Goal: Task Accomplishment & Management: Manage account settings

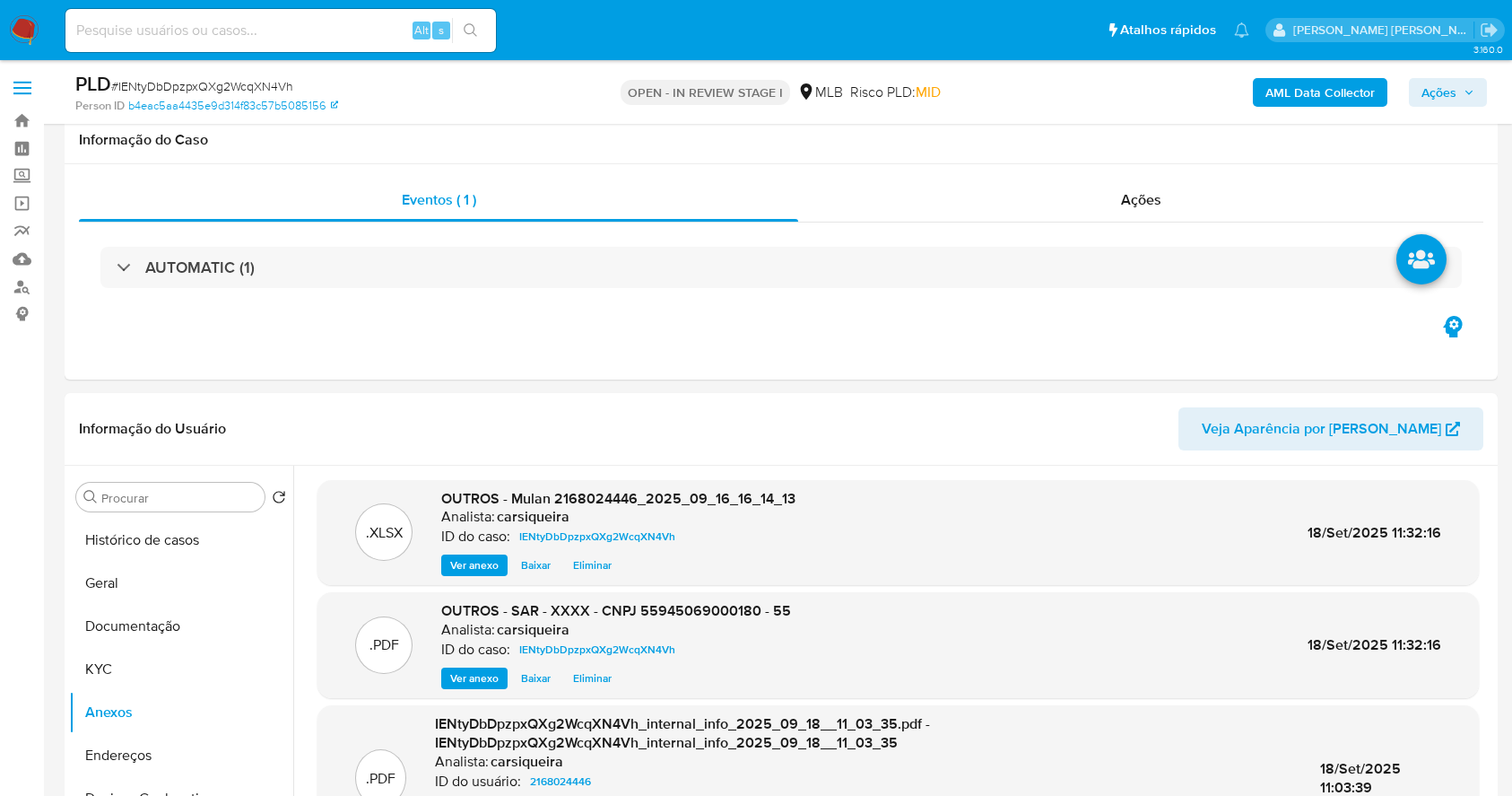
select select "10"
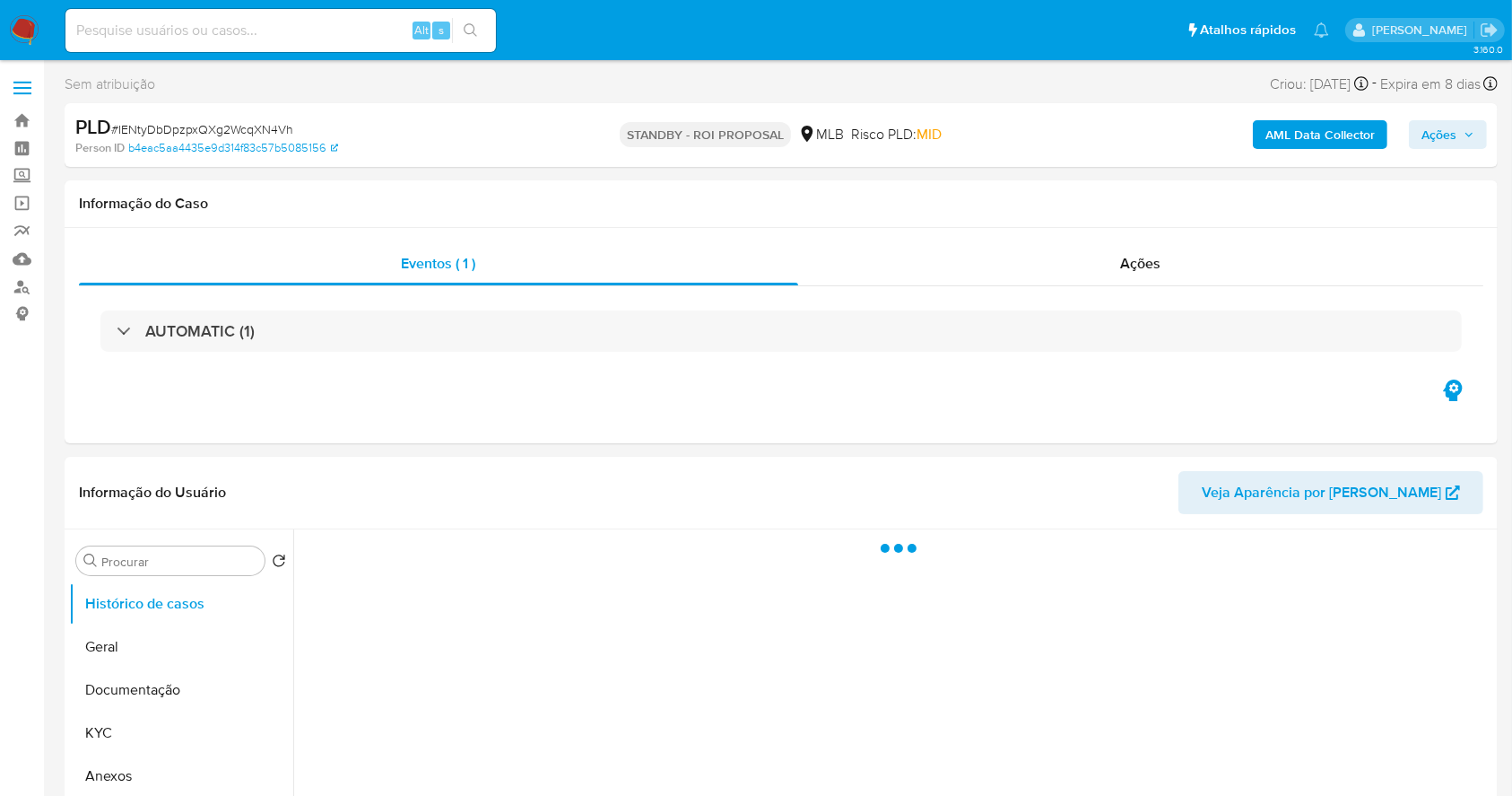
click at [11, 24] on img at bounding box center [24, 30] width 30 height 30
select select "10"
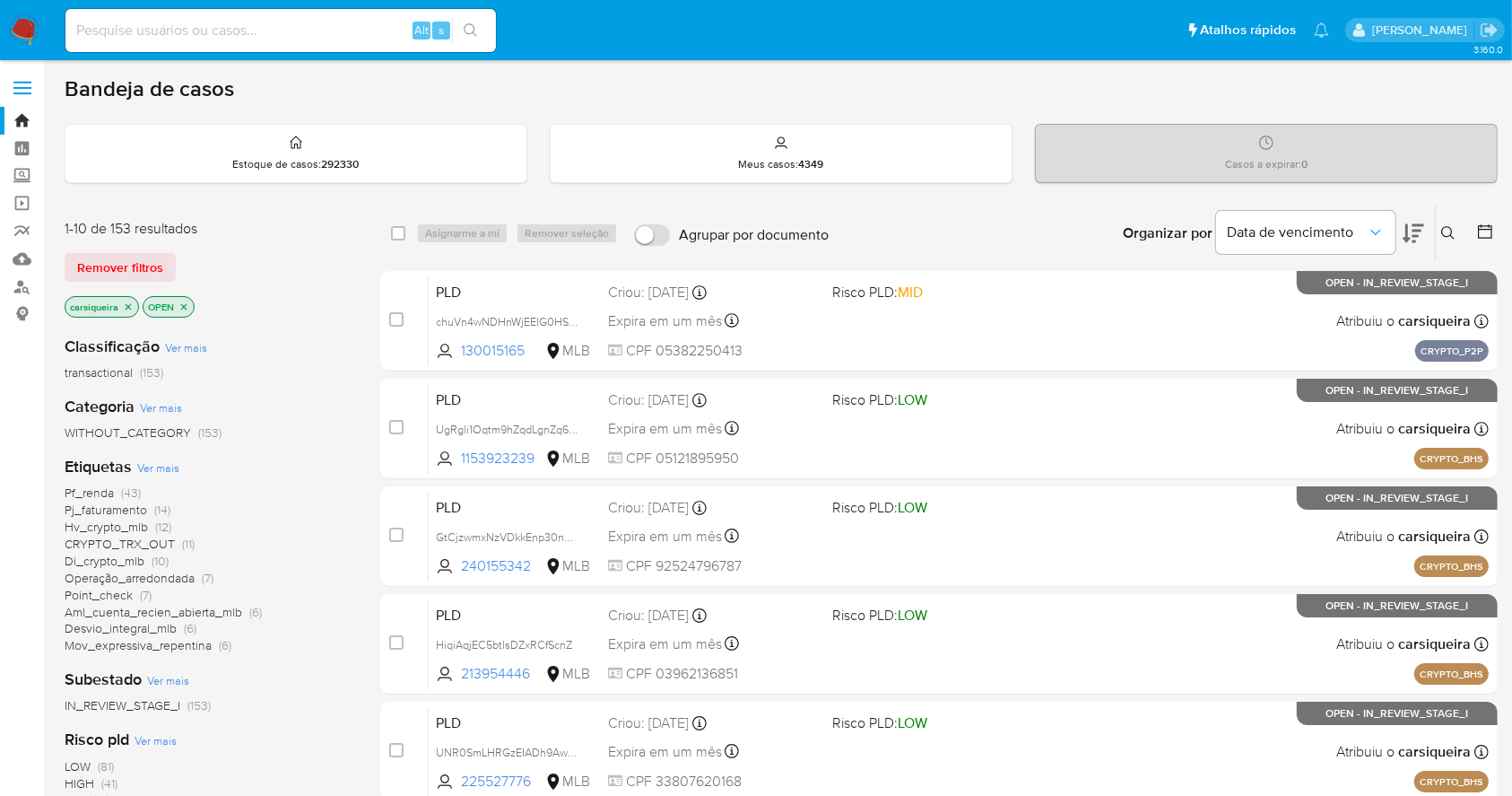
click at [18, 19] on img at bounding box center [24, 30] width 30 height 30
click at [1478, 231] on icon at bounding box center [1486, 232] width 15 height 15
click at [1480, 230] on icon at bounding box center [1486, 232] width 18 height 18
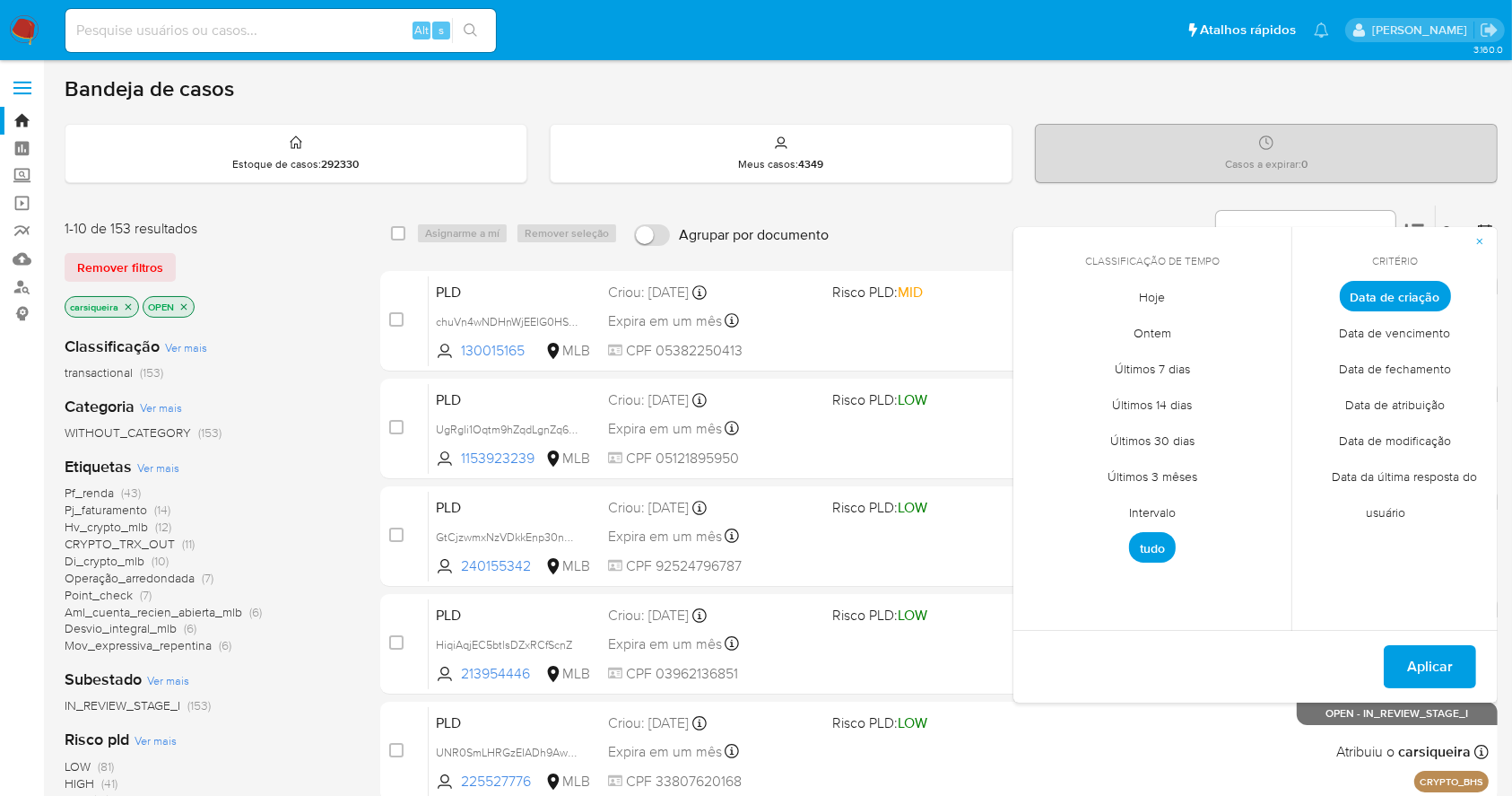
click at [1153, 518] on span "Intervalo" at bounding box center [1152, 512] width 85 height 36
click at [1041, 325] on icon "Mes anterior" at bounding box center [1042, 329] width 22 height 22
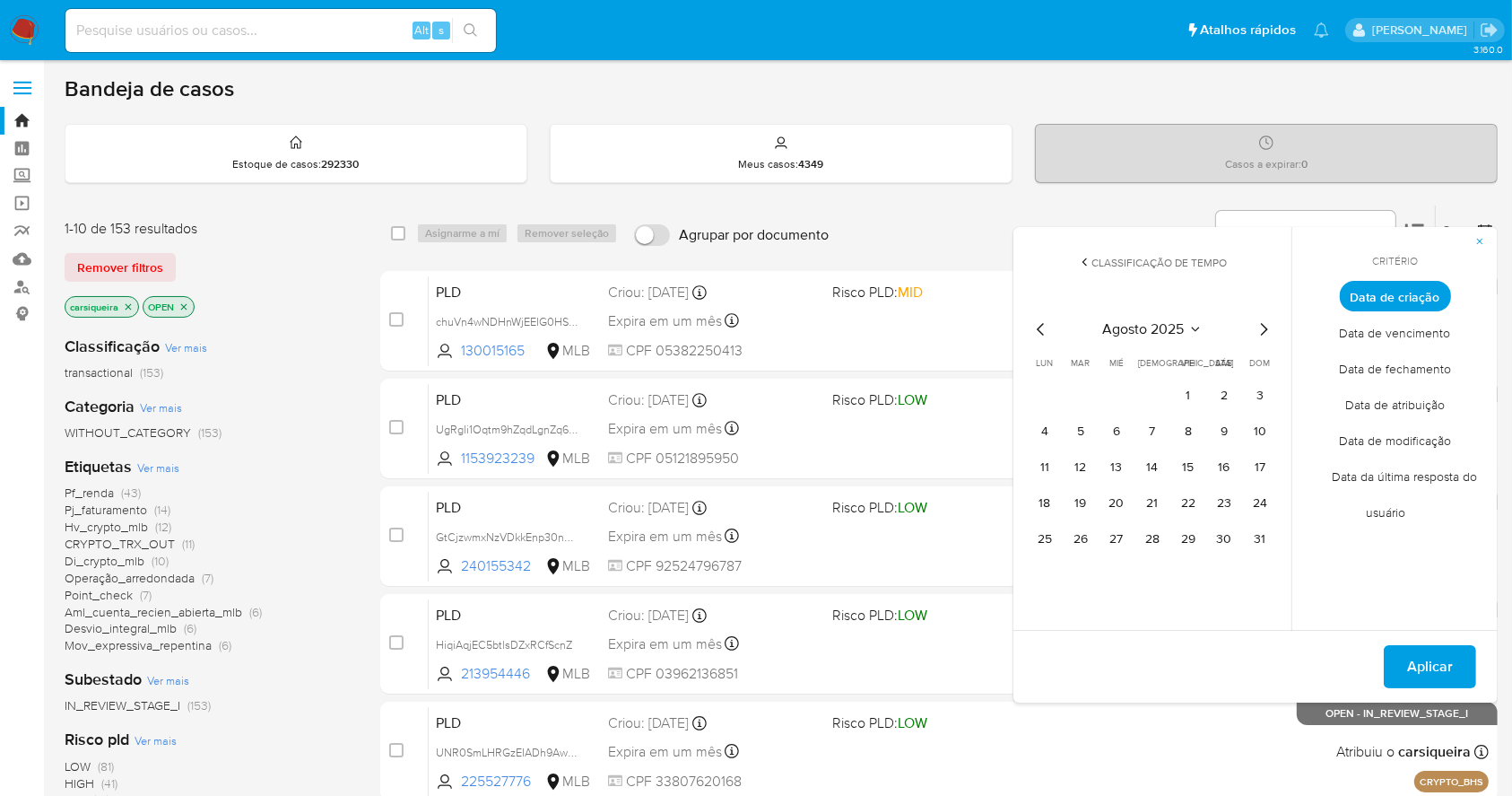
drag, startPoint x: 1188, startPoint y: 403, endPoint x: 1203, endPoint y: 426, distance: 27.5
click at [1188, 406] on button "1" at bounding box center [1188, 395] width 28 height 28
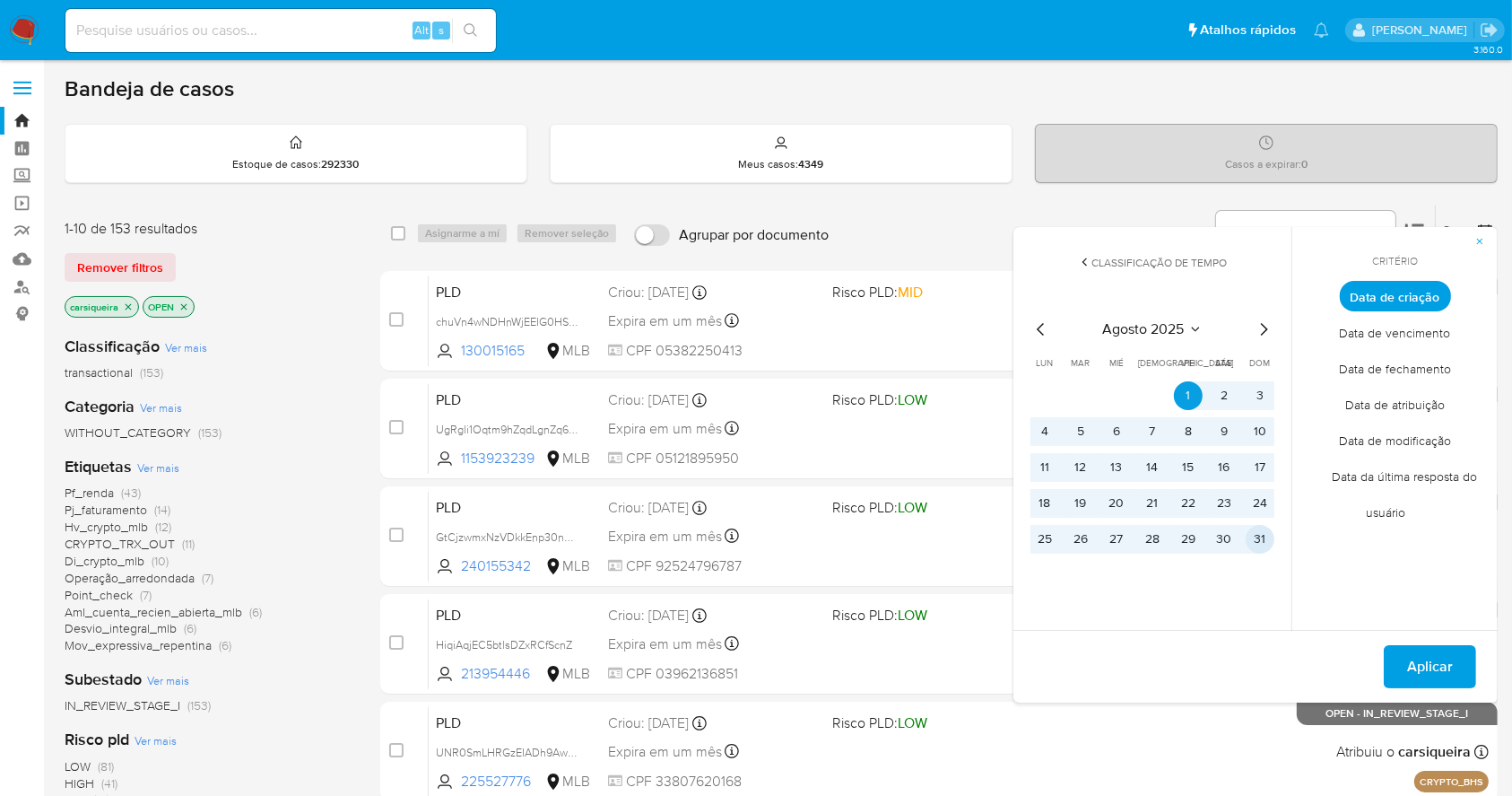
click at [1256, 528] on button "31" at bounding box center [1260, 539] width 28 height 28
click at [1413, 685] on span "Aplicar" at bounding box center [1430, 667] width 46 height 39
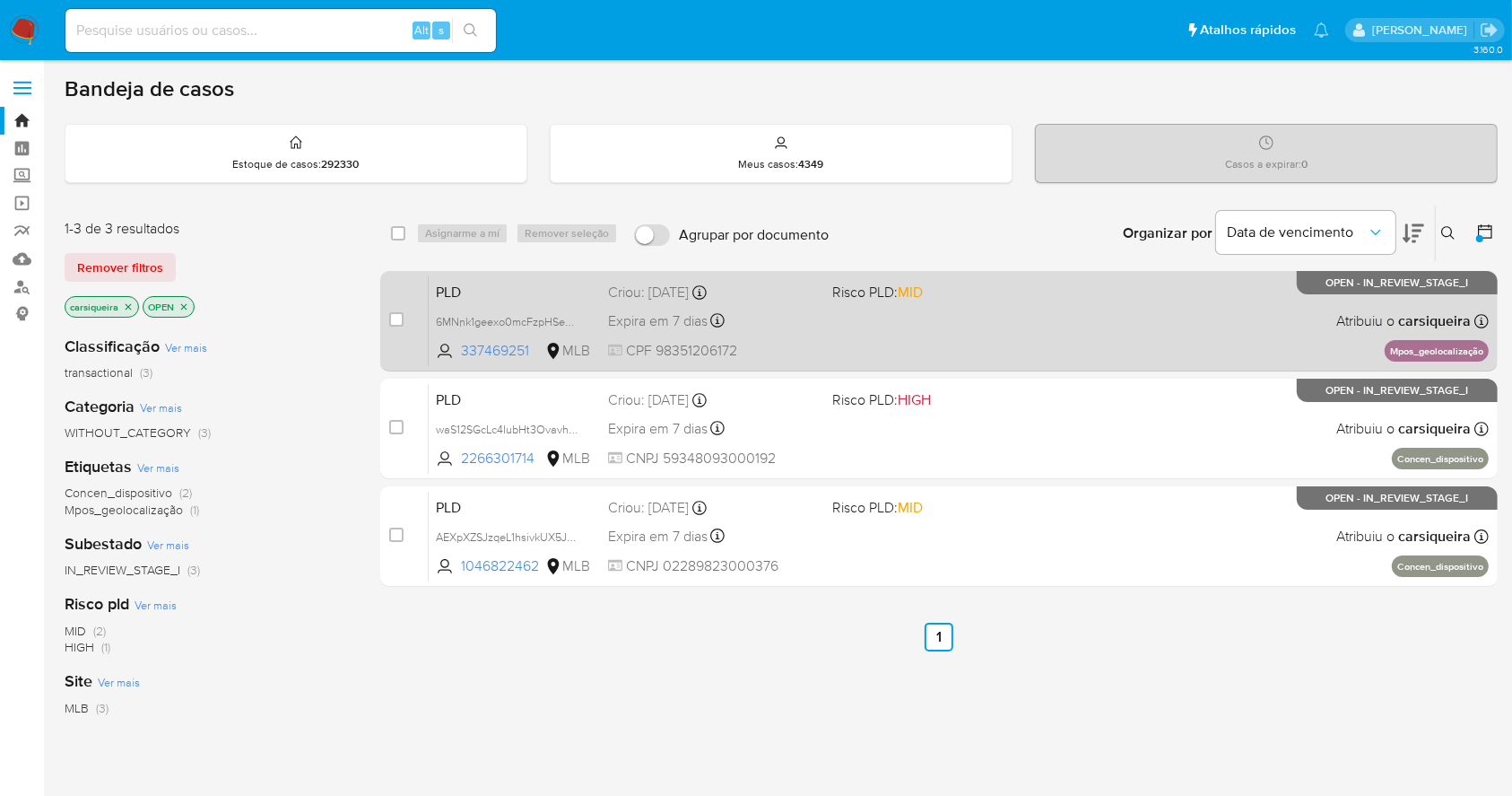
click at [778, 318] on div "Expira em 7 dias Expira em 26/09/2025 00:19:34" at bounding box center [712, 321] width 209 height 25
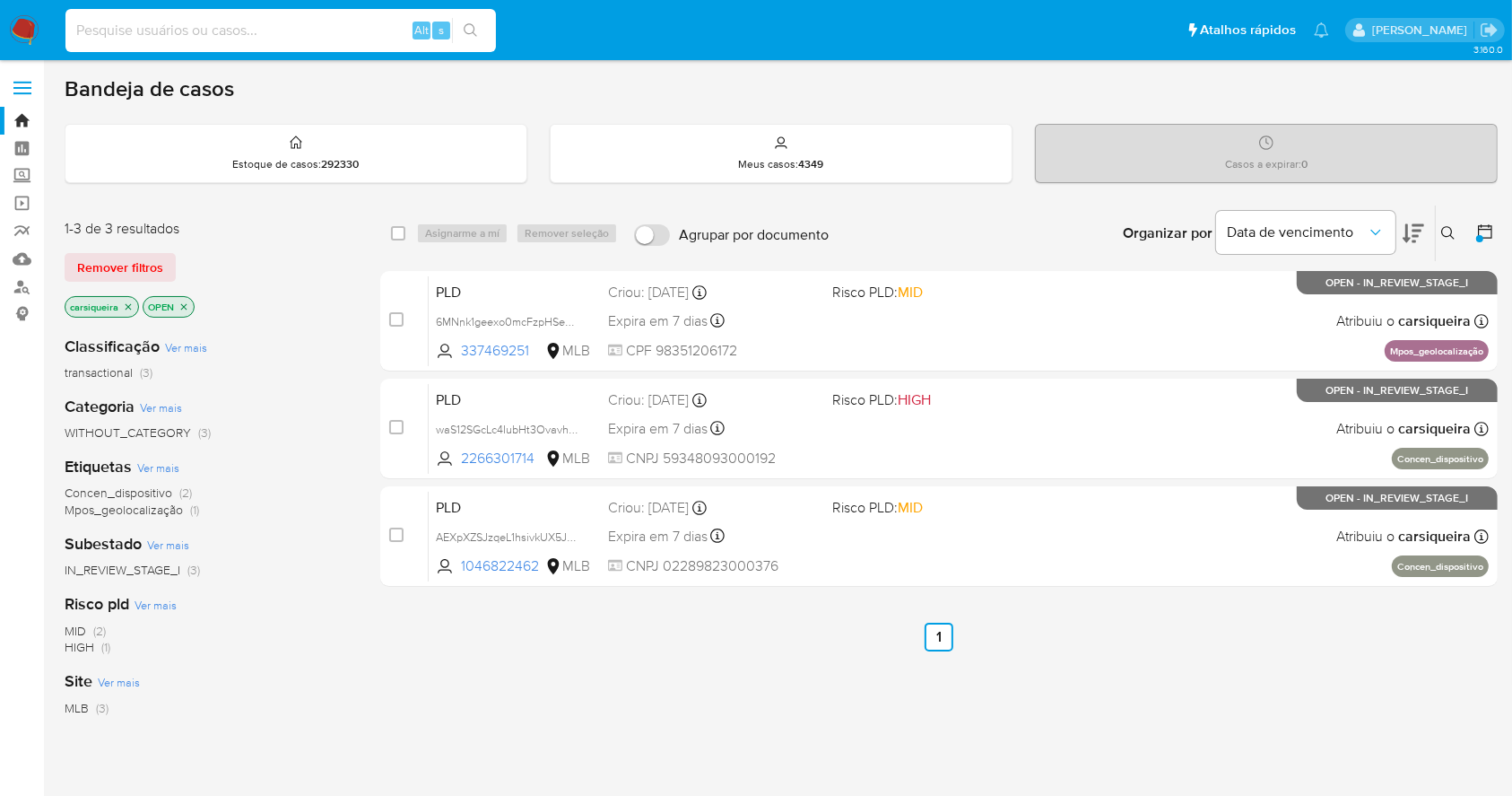
click at [317, 27] on input at bounding box center [281, 31] width 430 height 24
paste input "529654763"
type input "529654763"
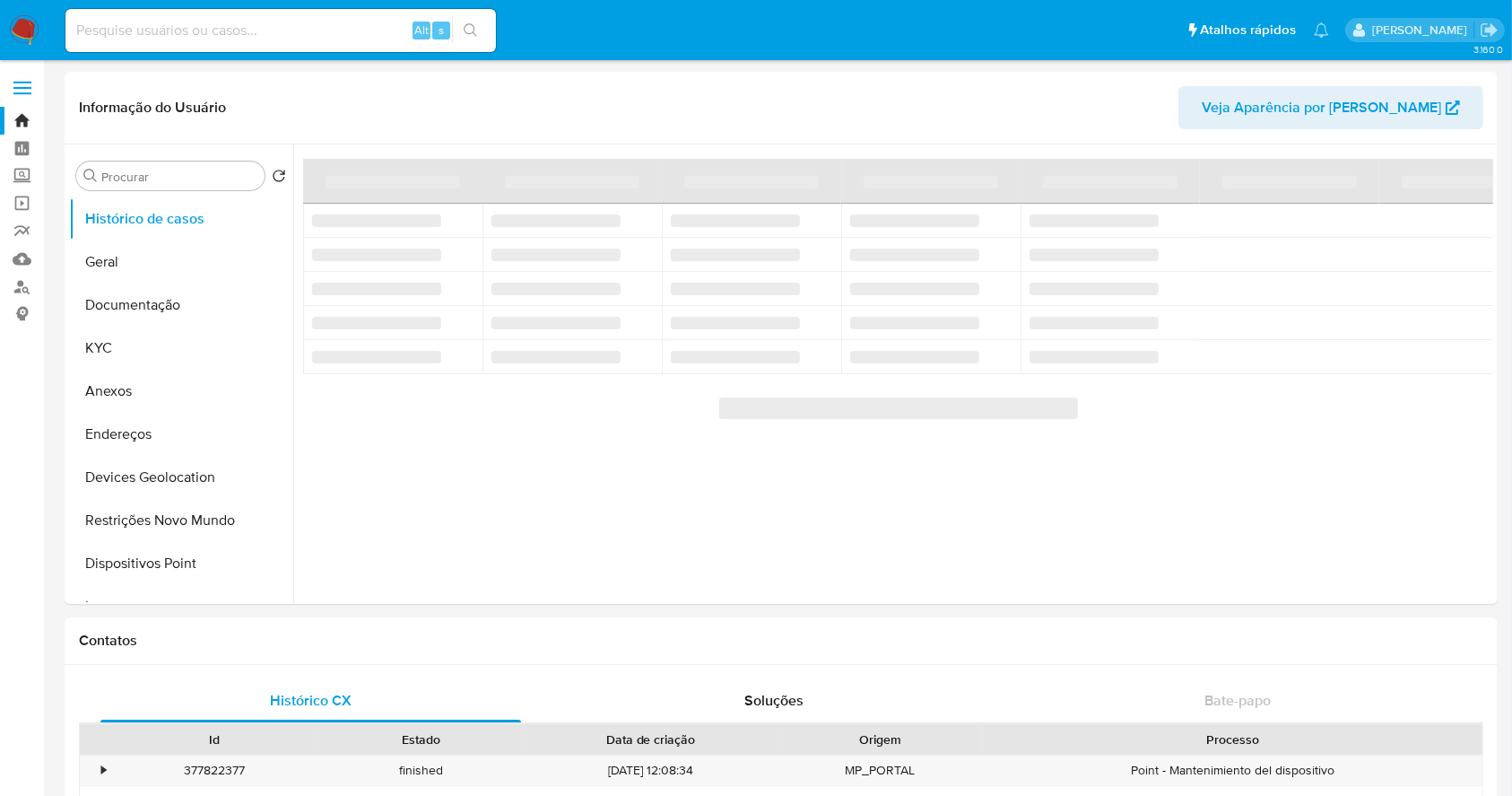
select select "10"
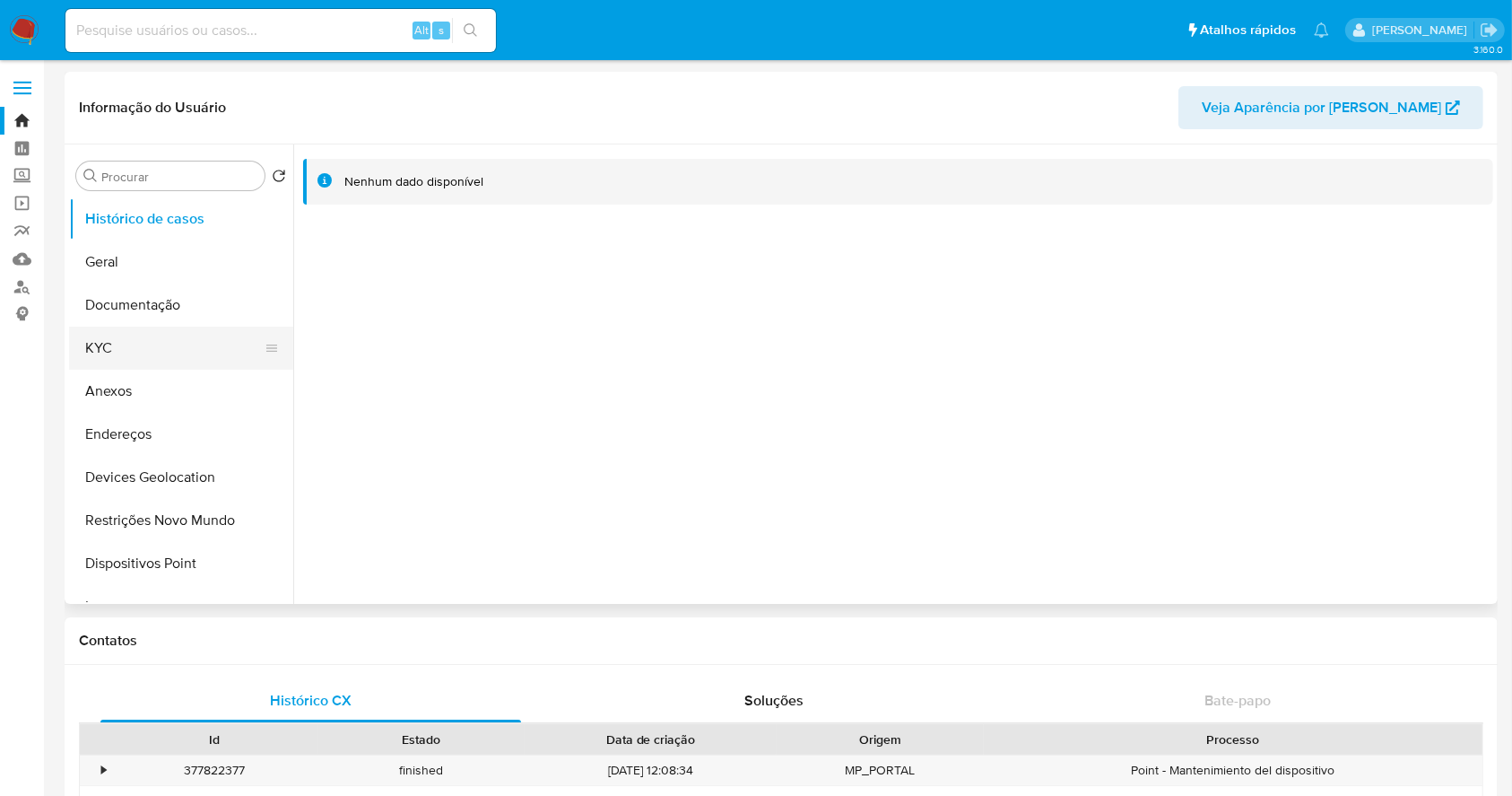
click at [131, 355] on button "KYC" at bounding box center [174, 347] width 210 height 43
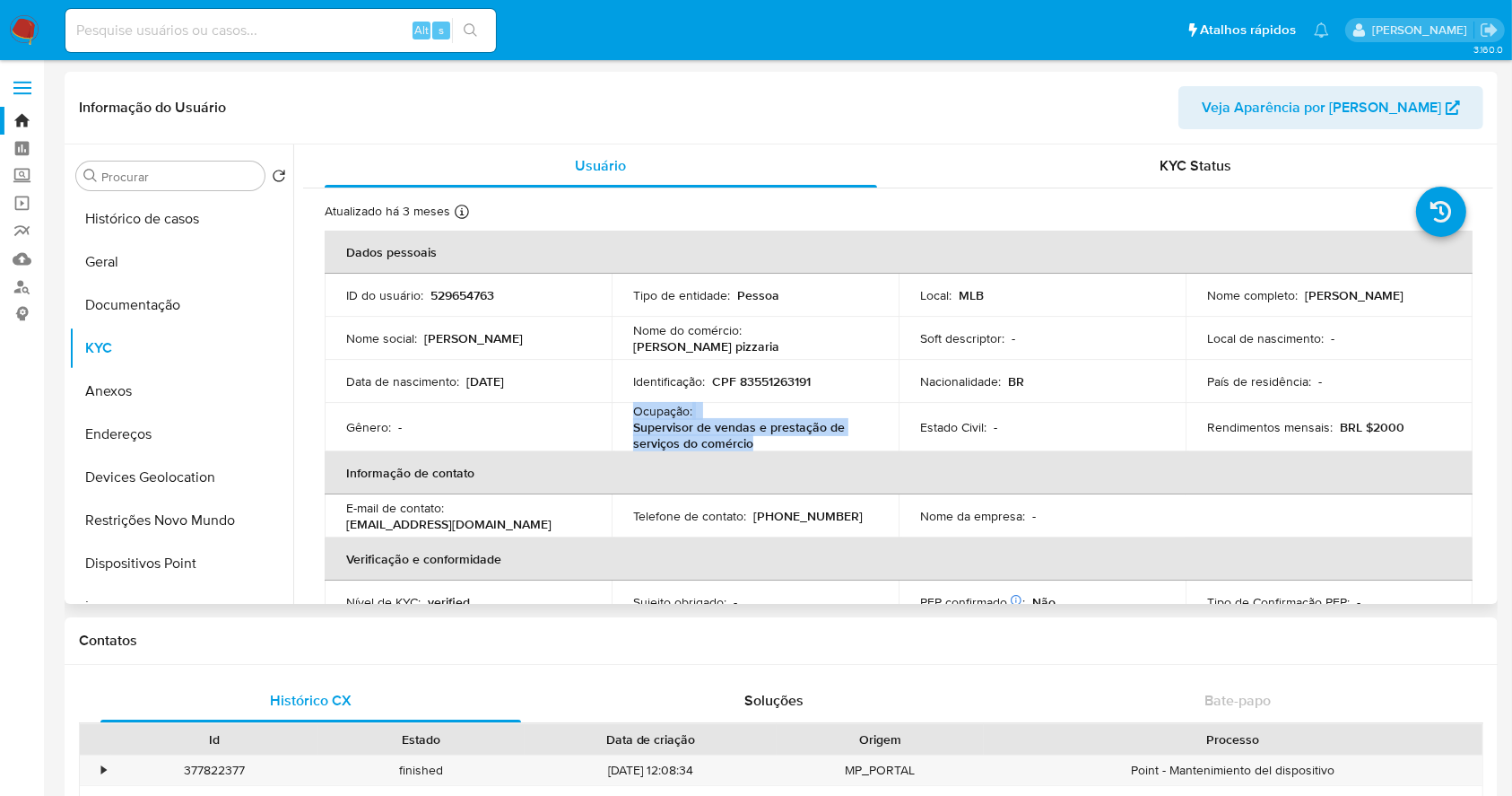
drag, startPoint x: 757, startPoint y: 442, endPoint x: 806, endPoint y: 253, distance: 195.2
click at [612, 409] on td "Ocupação : Supervisor de vendas e prestação de serviços do comércio" at bounding box center [755, 427] width 287 height 48
copy div "Ocupação : Supervisor de vendas e prestação de serviços do comércio"
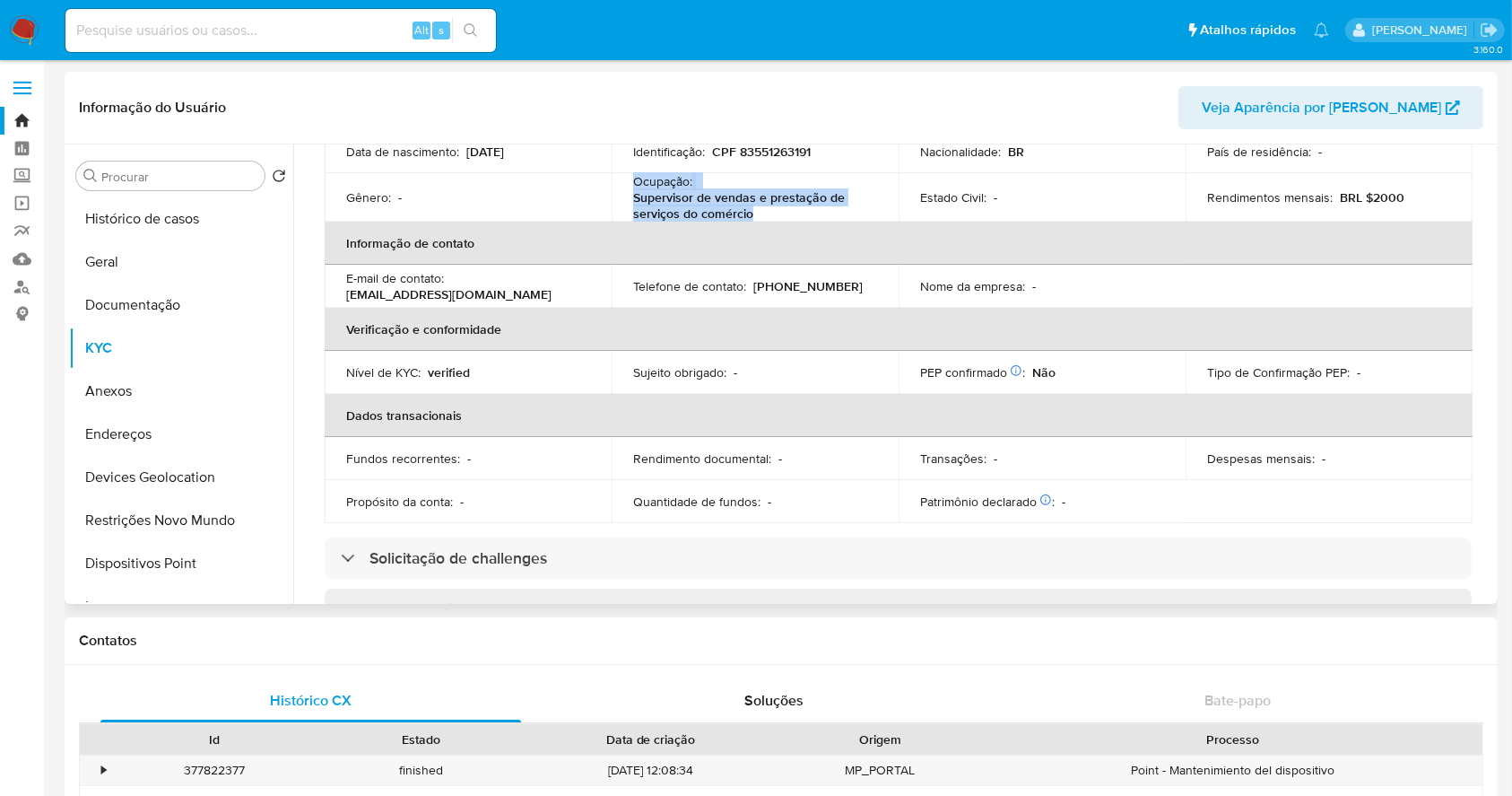
scroll to position [597, 0]
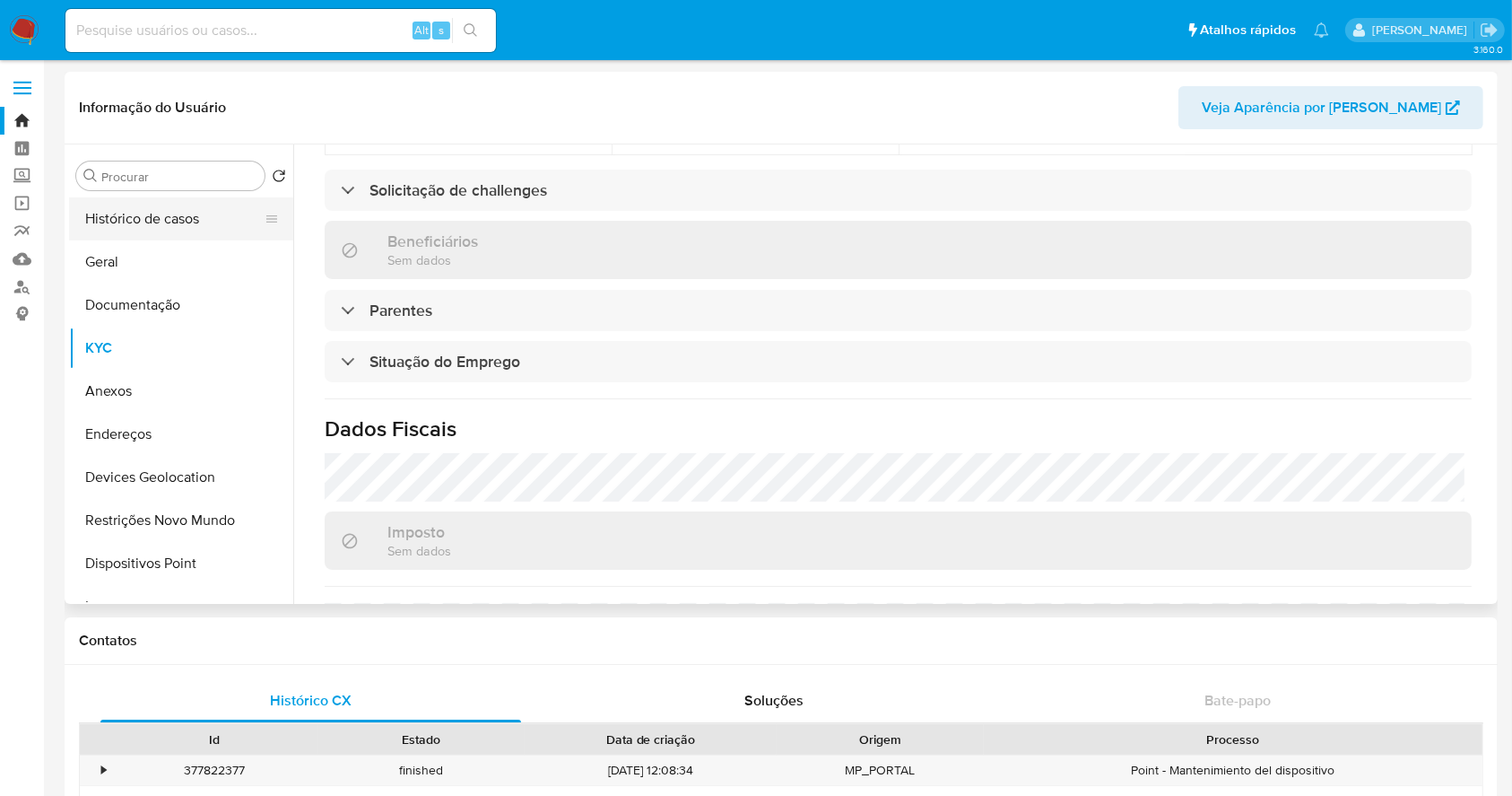
click at [135, 208] on button "Histórico de casos" at bounding box center [174, 218] width 210 height 43
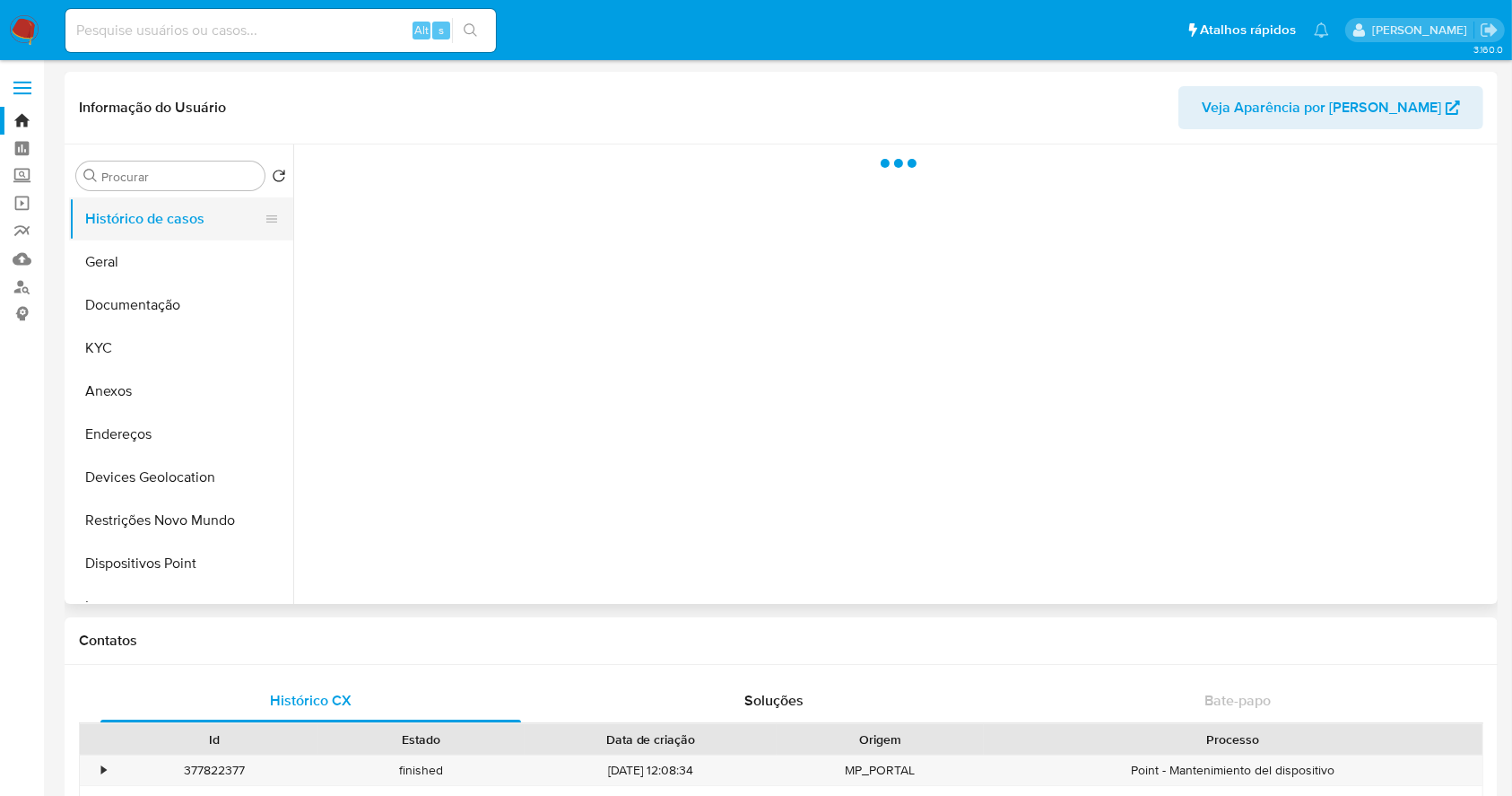
scroll to position [0, 0]
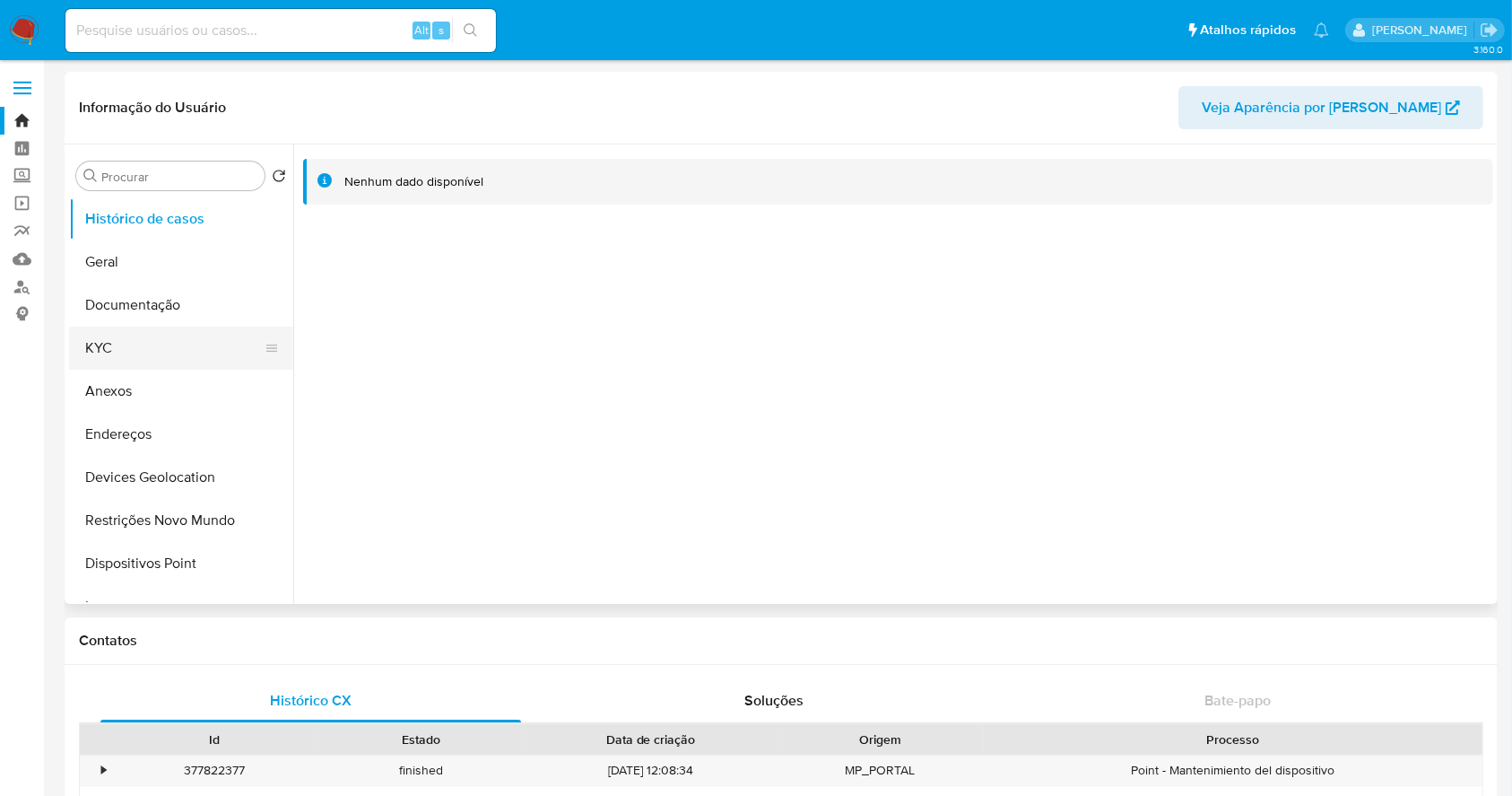
click at [138, 337] on button "KYC" at bounding box center [174, 347] width 210 height 43
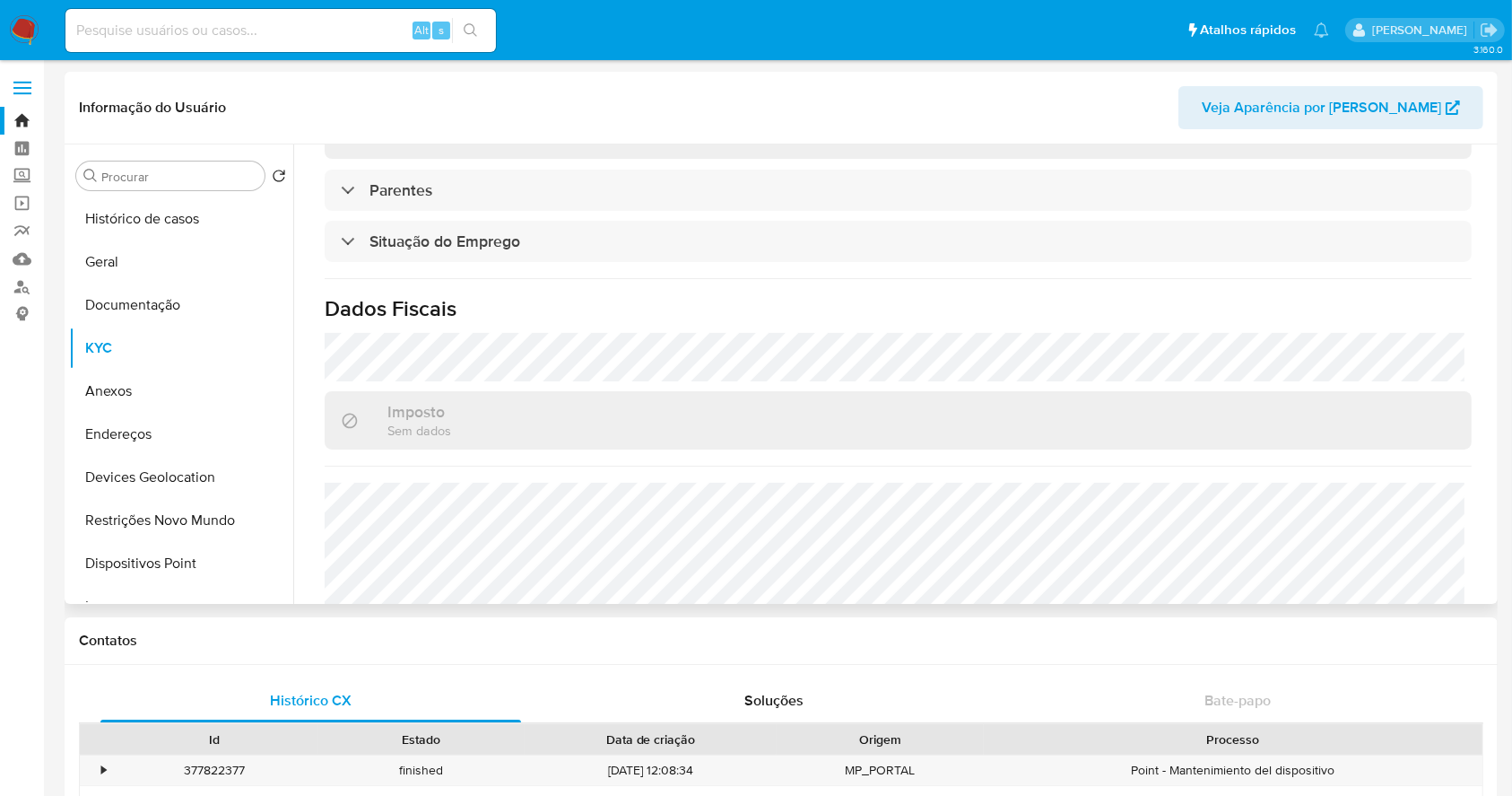
scroll to position [768, 0]
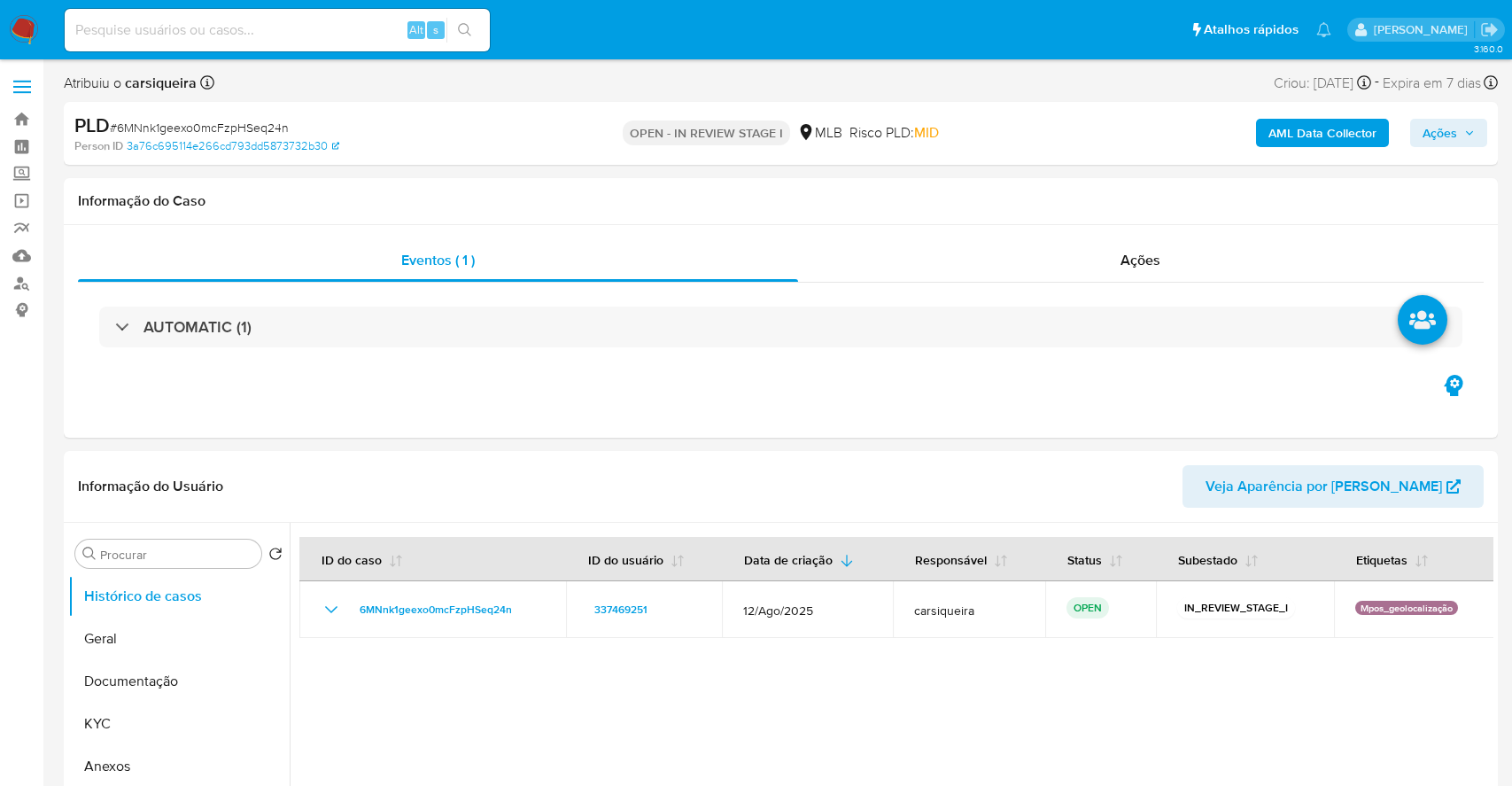
select select "10"
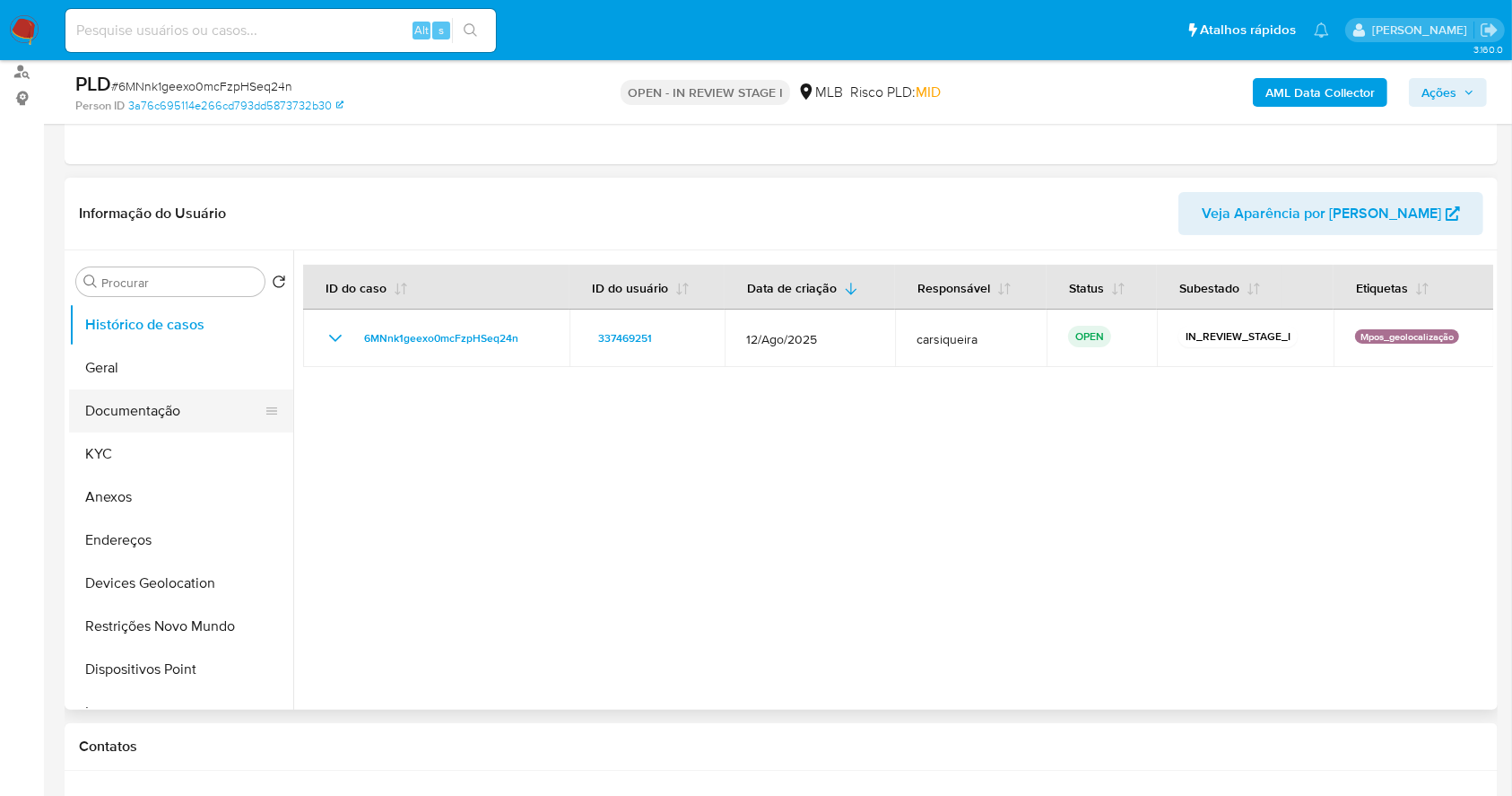
scroll to position [239, 0]
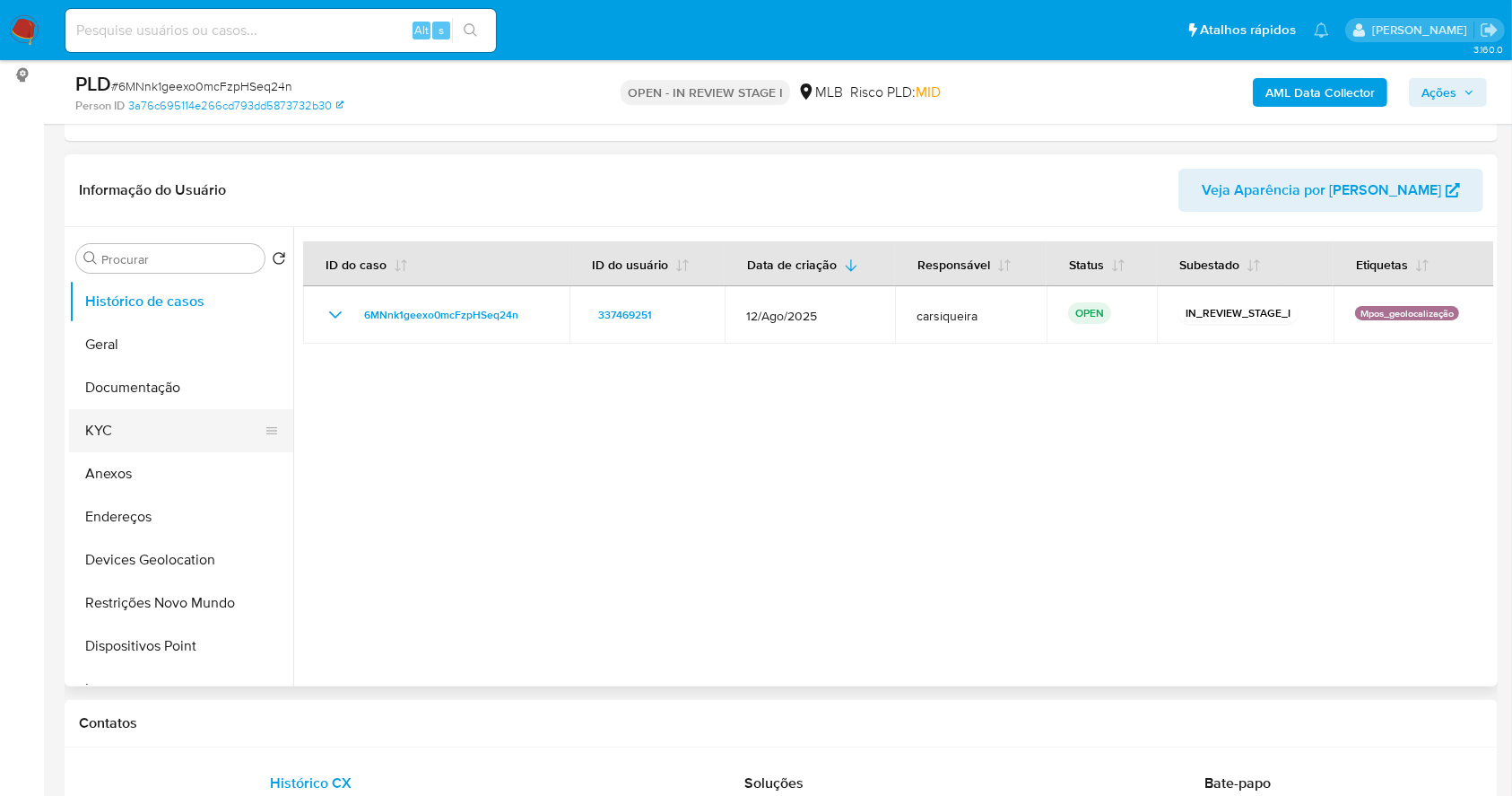
click at [76, 434] on button "KYC" at bounding box center [174, 430] width 210 height 43
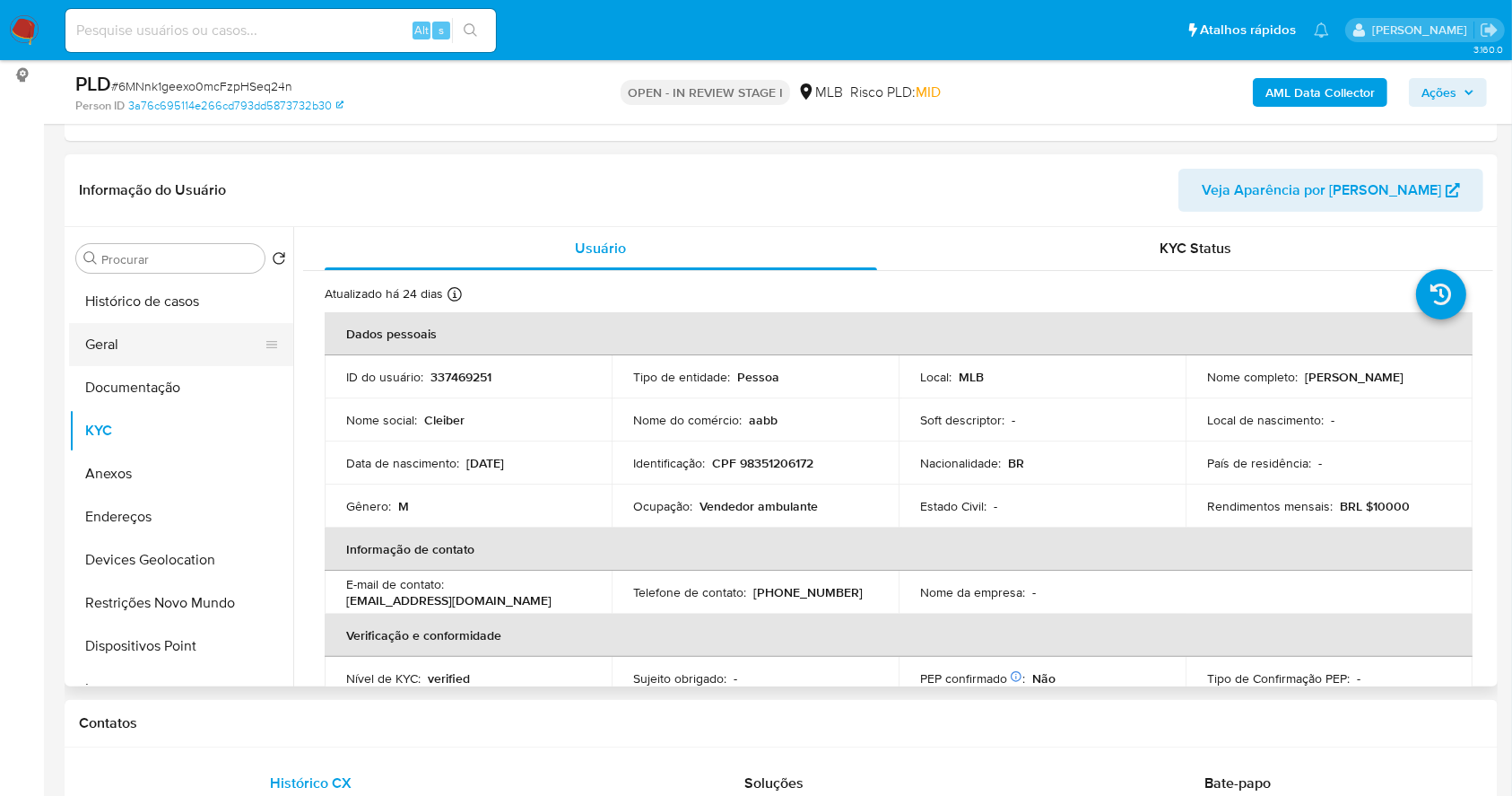
click at [127, 328] on button "Geral" at bounding box center [174, 344] width 210 height 43
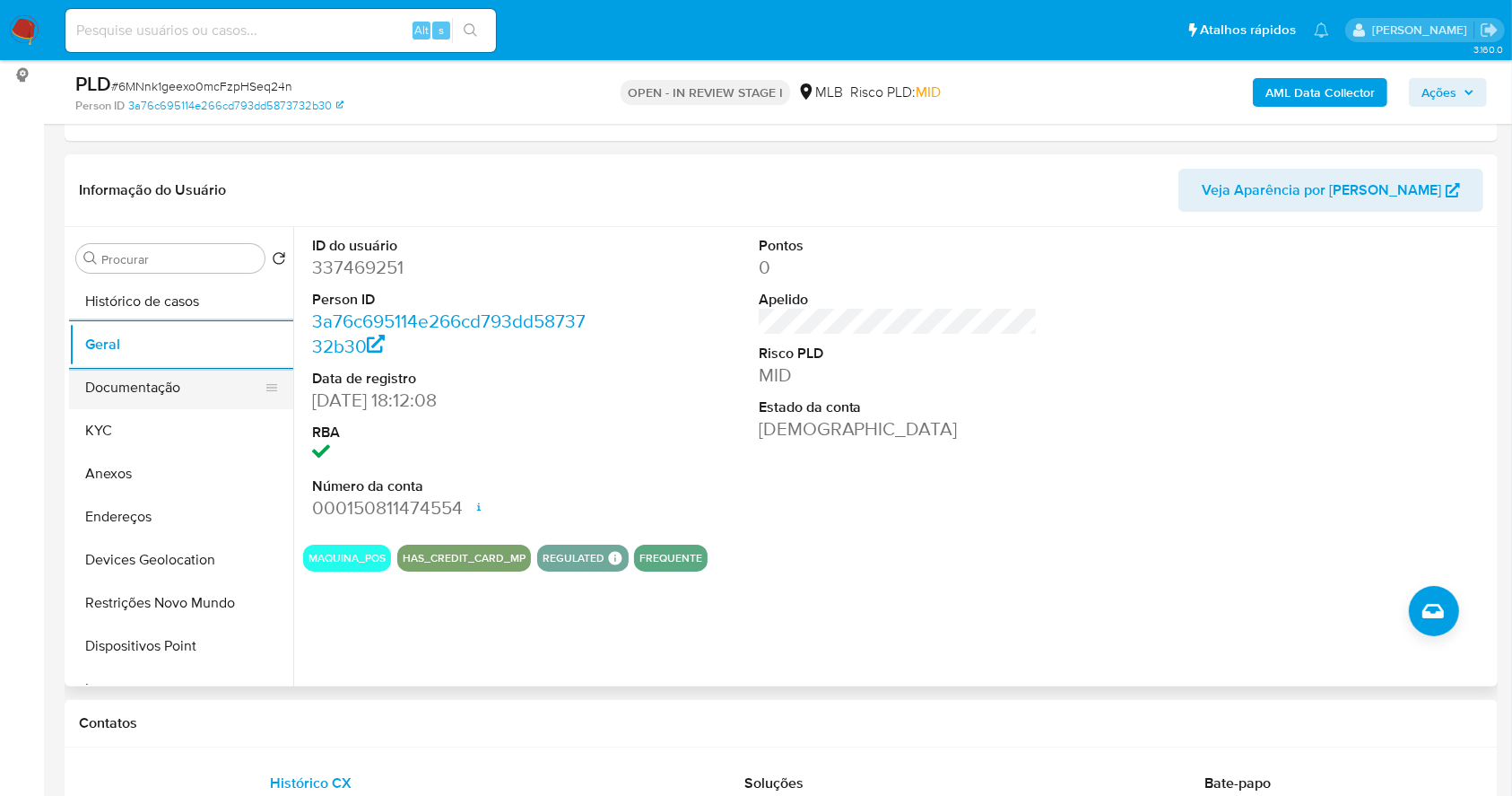
click at [186, 406] on button "Documentação" at bounding box center [174, 388] width 210 height 43
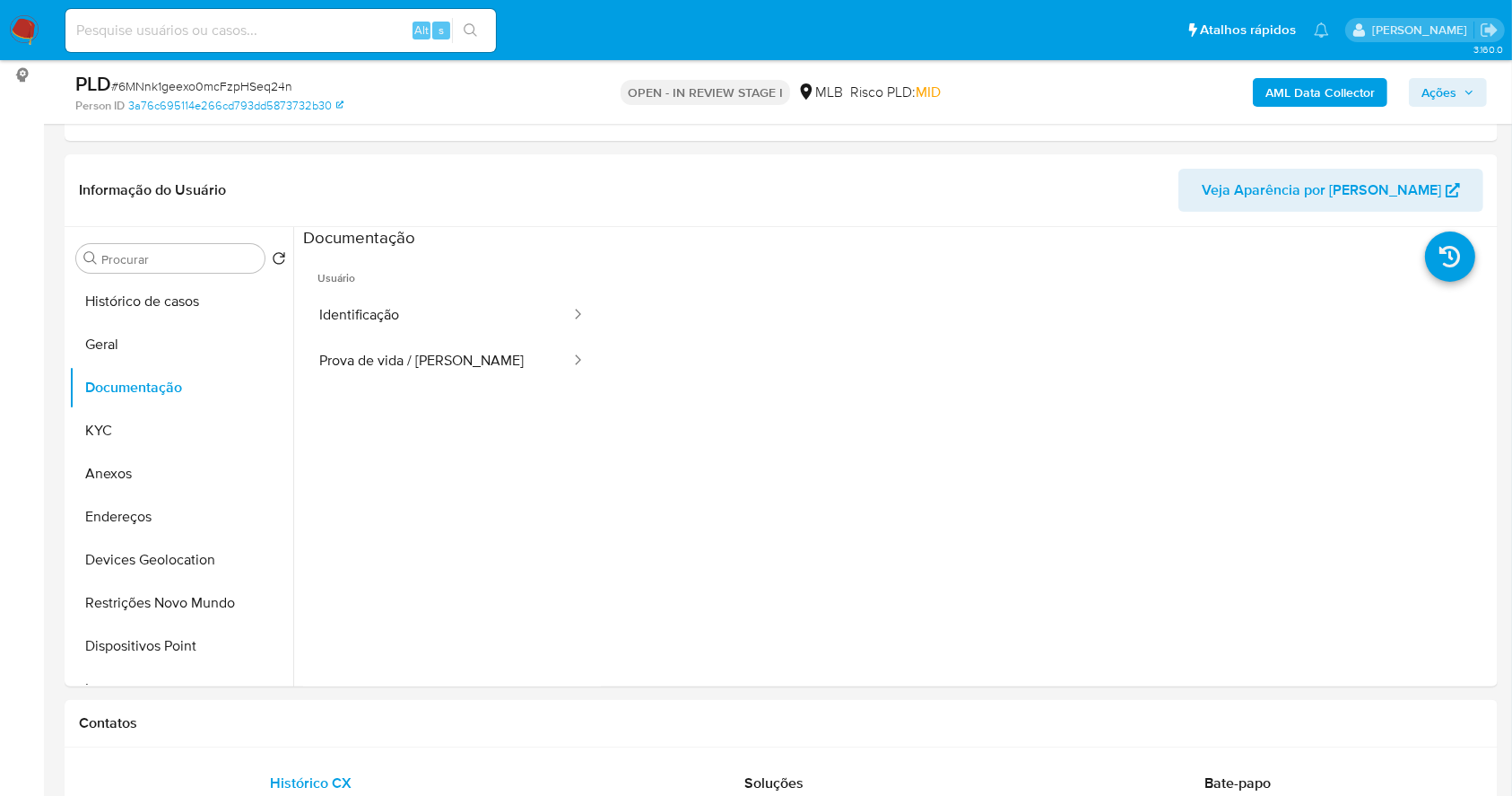
click at [1313, 92] on b "AML Data Collector" at bounding box center [1321, 92] width 109 height 28
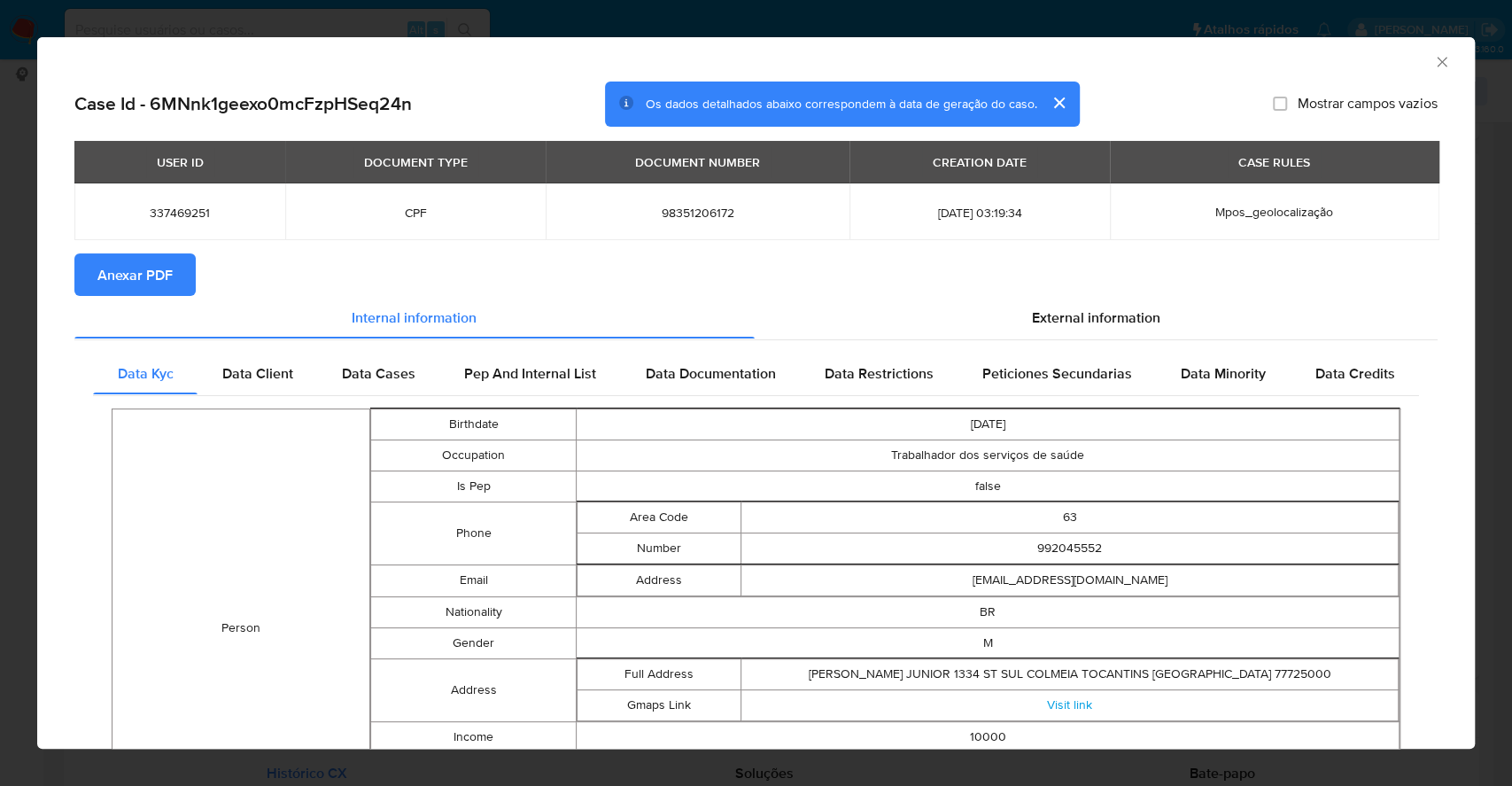
click at [0, 194] on div "AML Data Collector Case Id - 6MNnk1geexo0mcFzpHSeq24n Os dados detalhados abaix…" at bounding box center [756, 393] width 1512 height 786
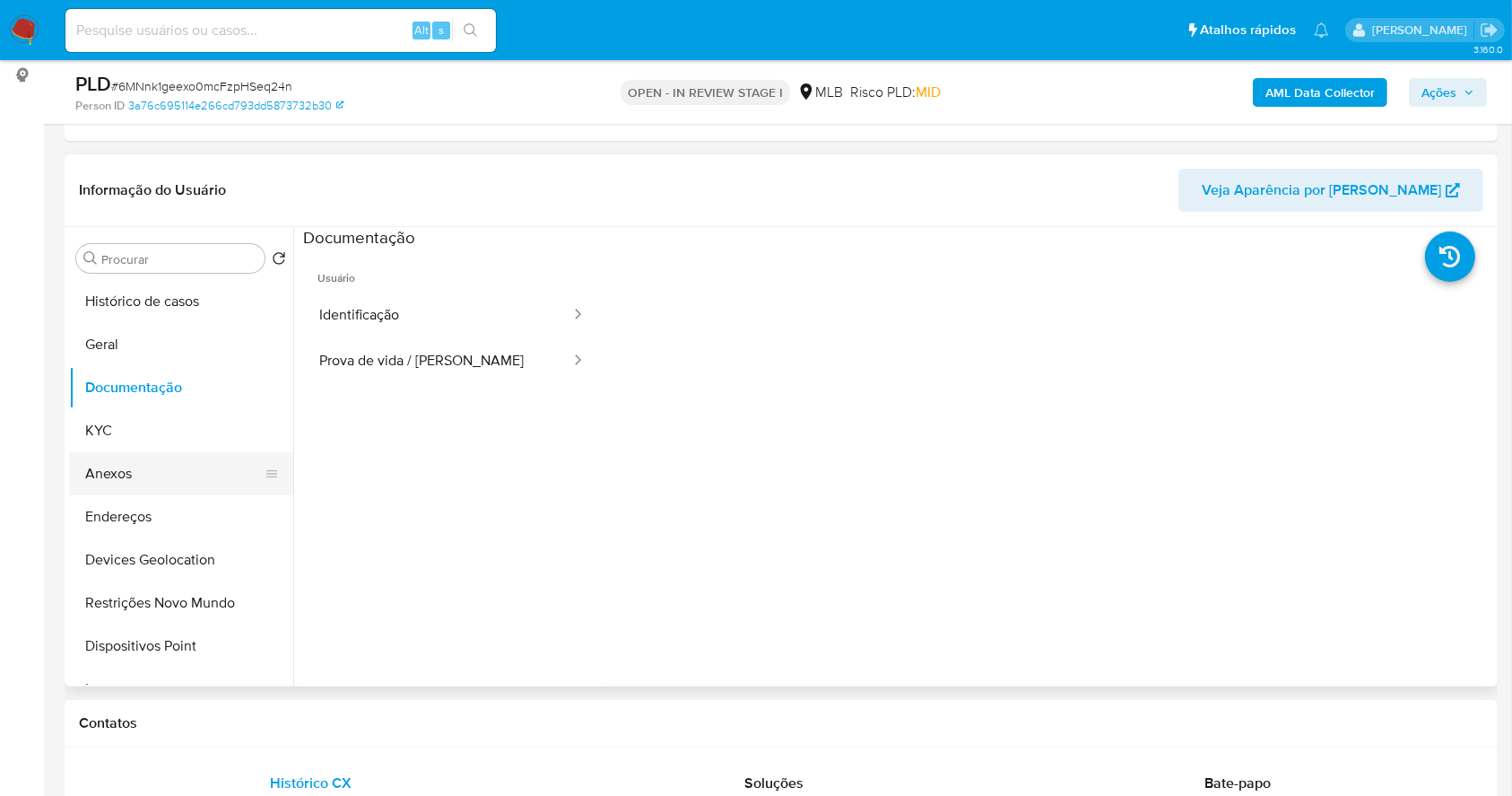
click at [150, 462] on button "Anexos" at bounding box center [174, 473] width 210 height 43
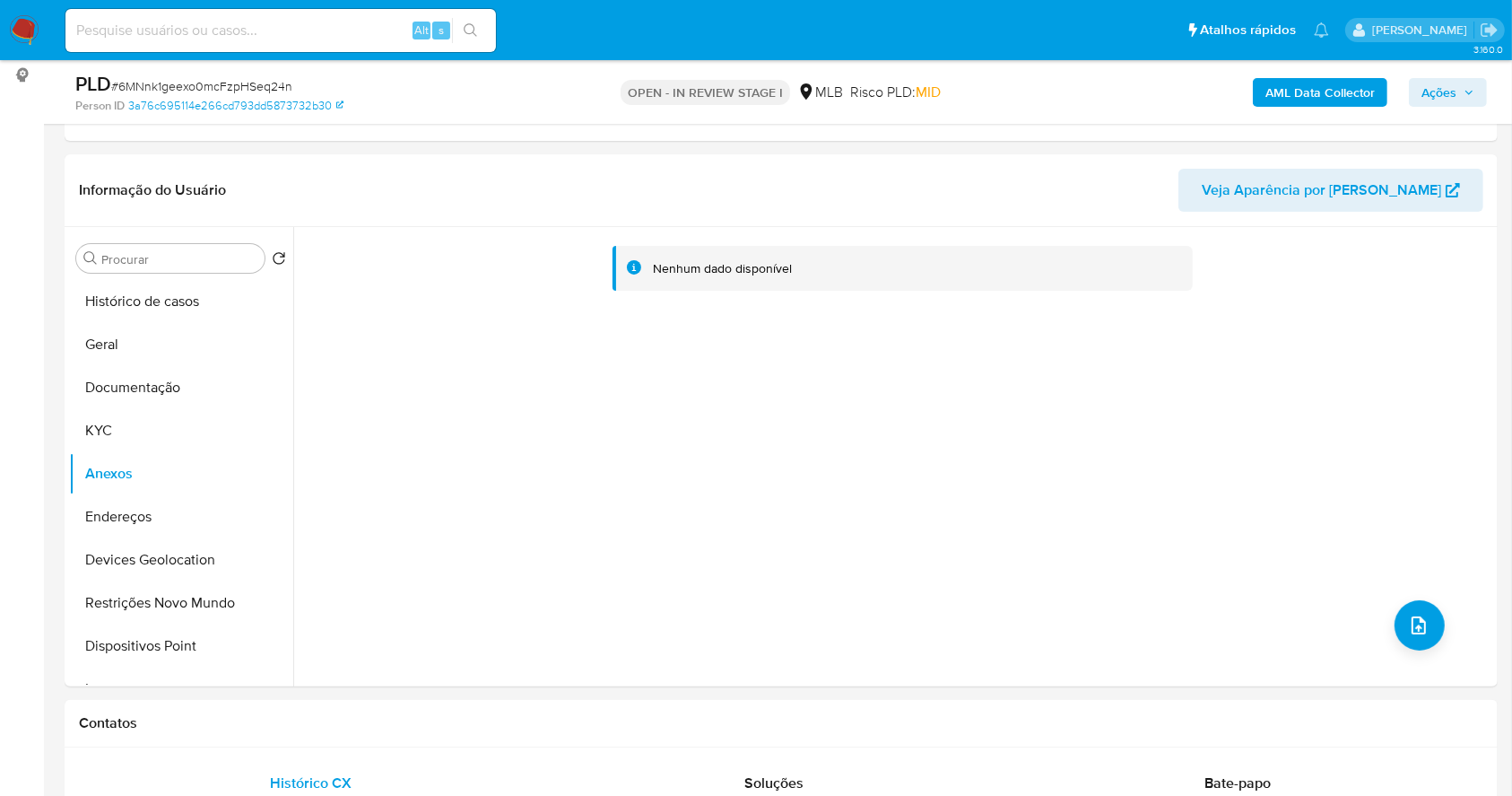
click at [1334, 84] on b "AML Data Collector" at bounding box center [1321, 92] width 109 height 28
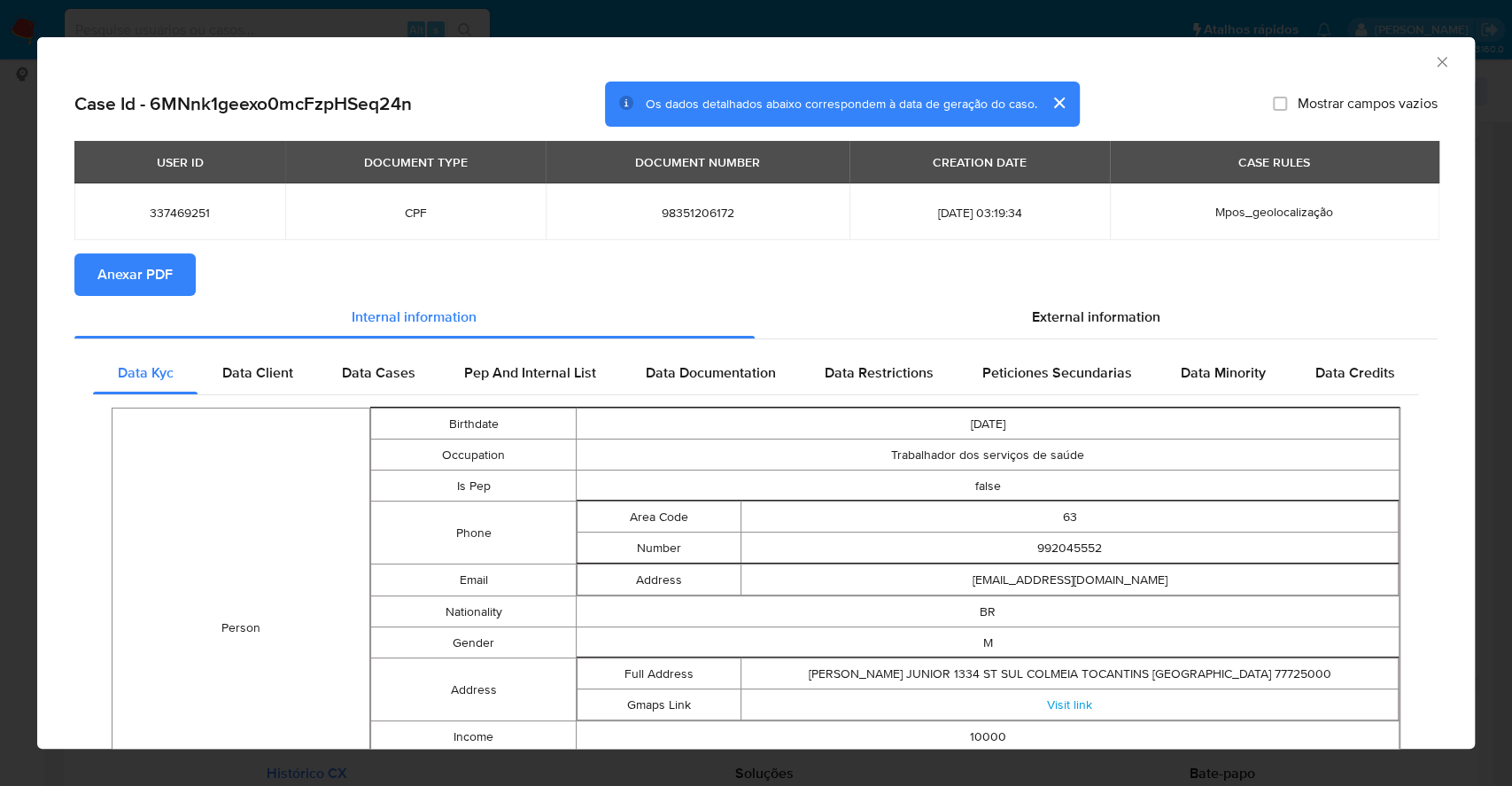
click at [156, 265] on span "Anexar PDF" at bounding box center [135, 274] width 76 height 39
click at [0, 337] on div "AML Data Collector Case Id - 6MNnk1geexo0mcFzpHSeq24n Os dados detalhados abaix…" at bounding box center [756, 393] width 1512 height 786
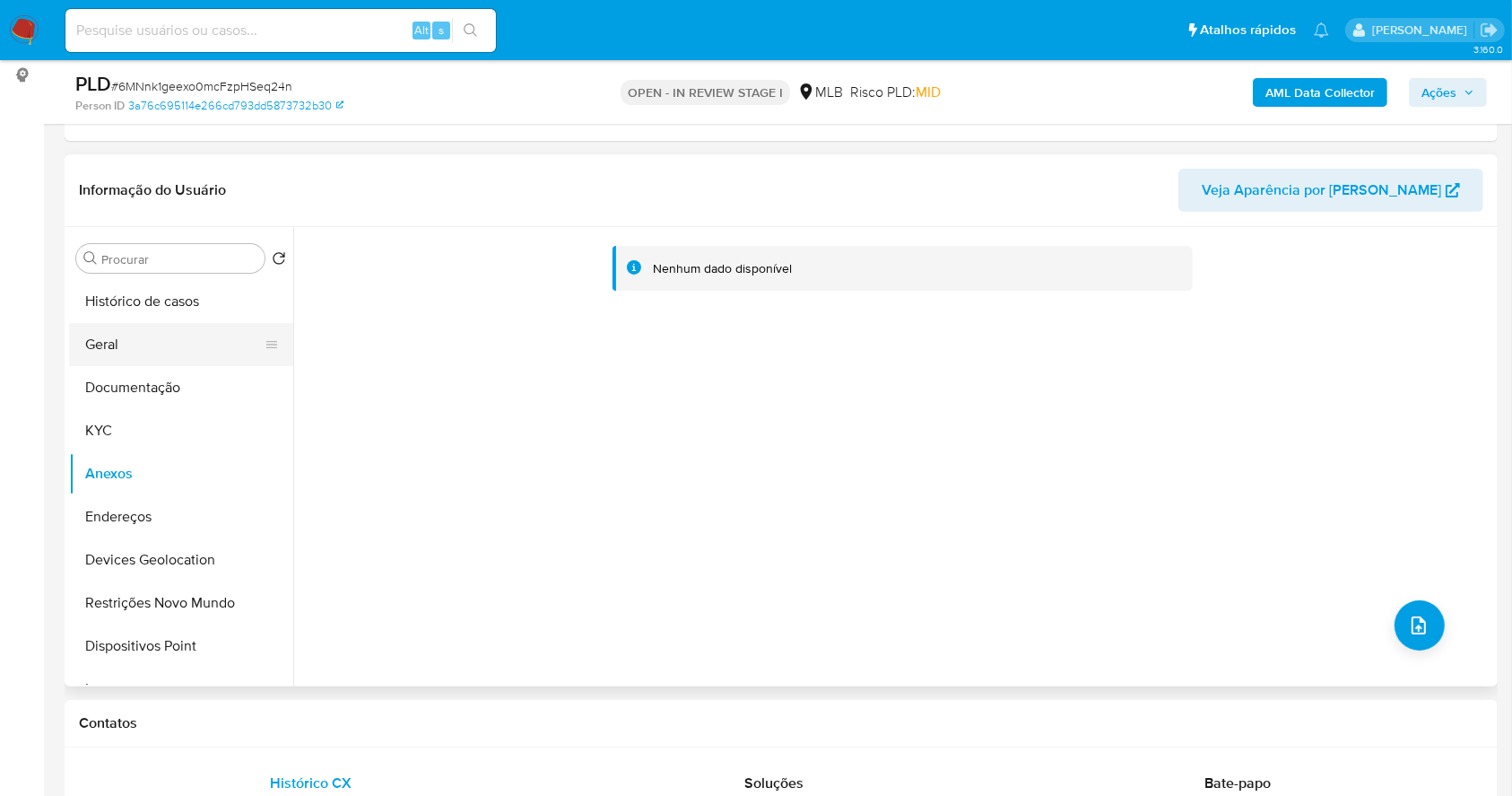
click at [185, 360] on button "Geral" at bounding box center [174, 344] width 210 height 43
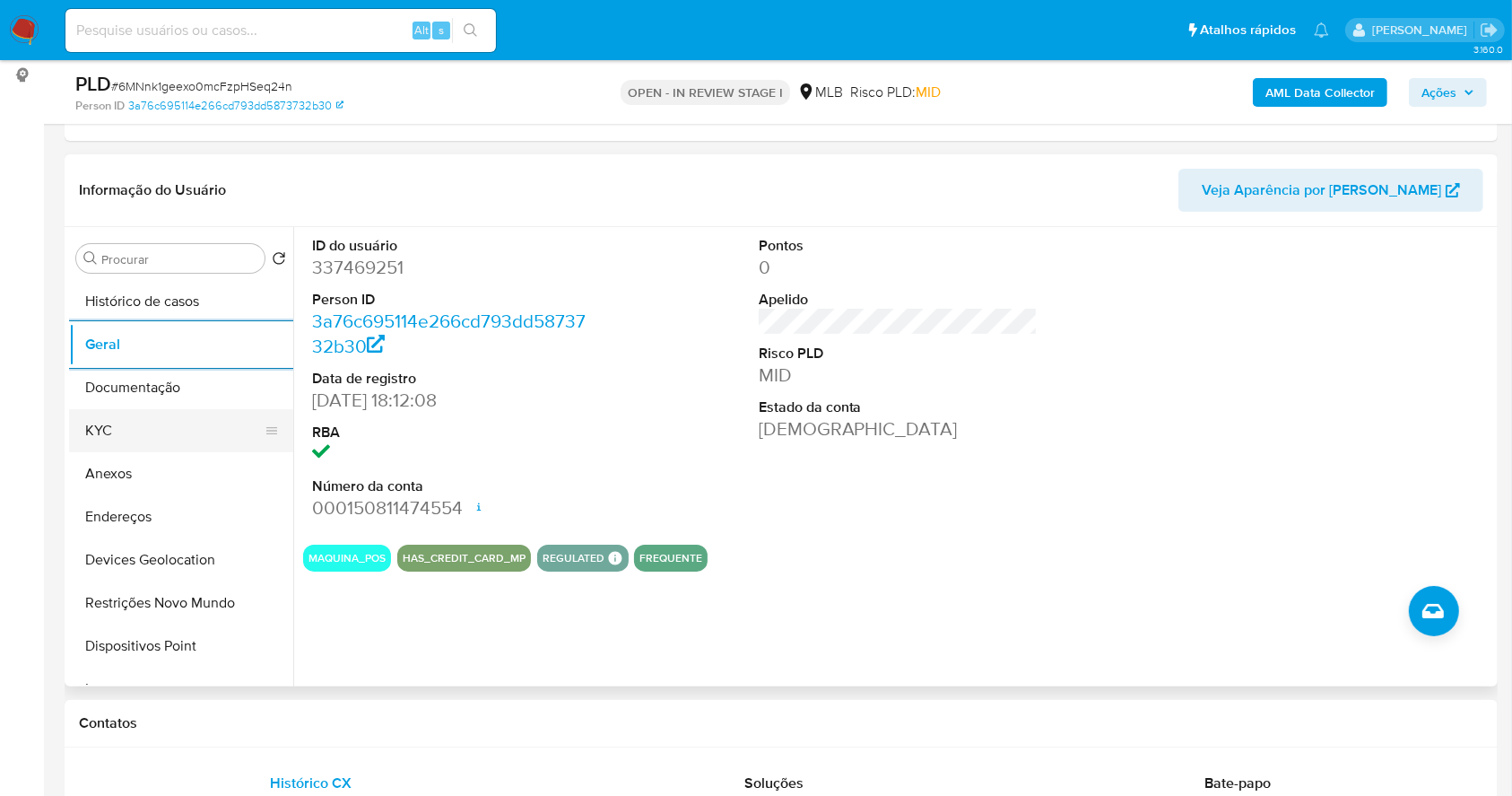
click at [138, 435] on button "KYC" at bounding box center [174, 430] width 210 height 43
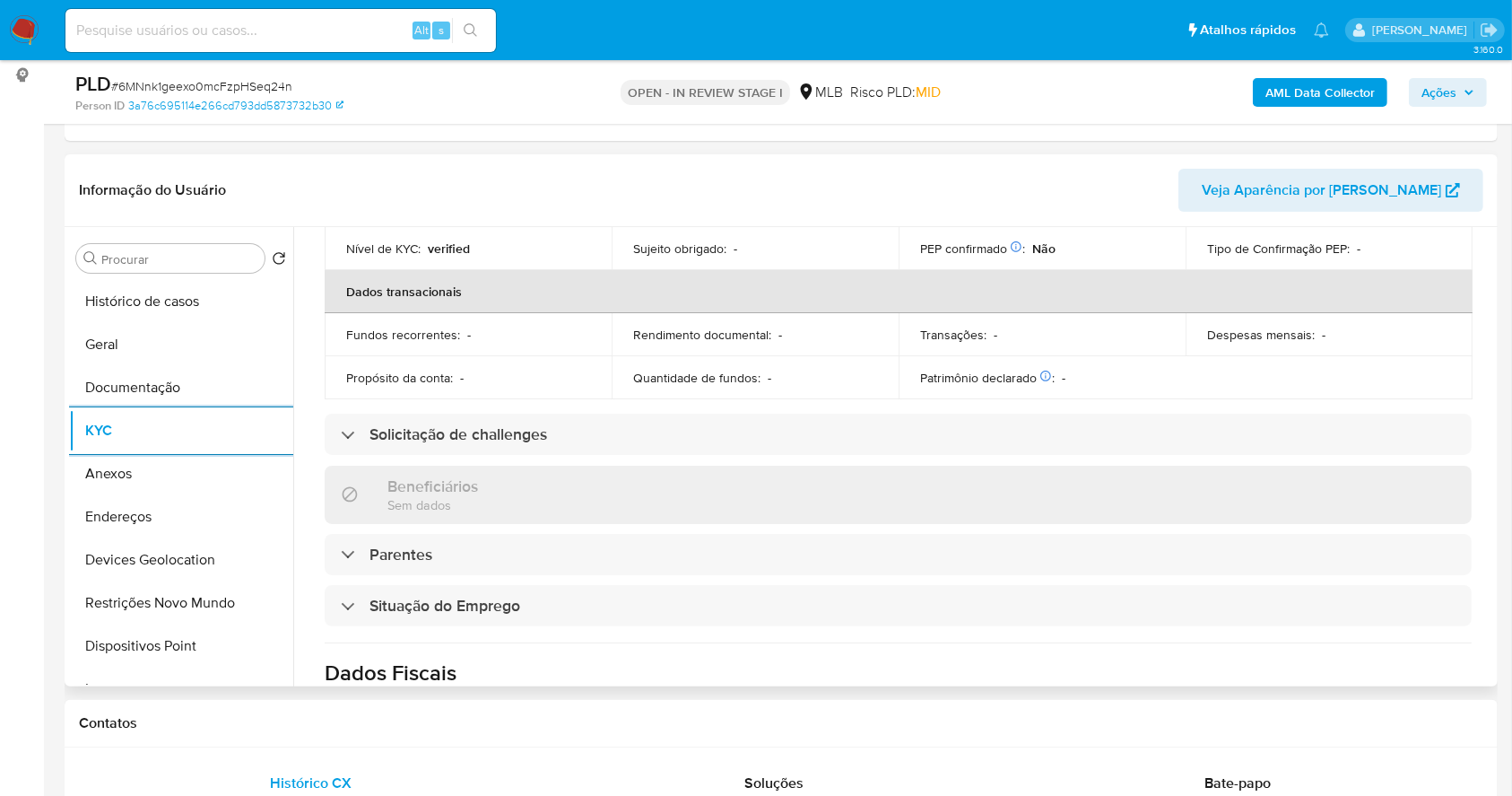
scroll to position [762, 0]
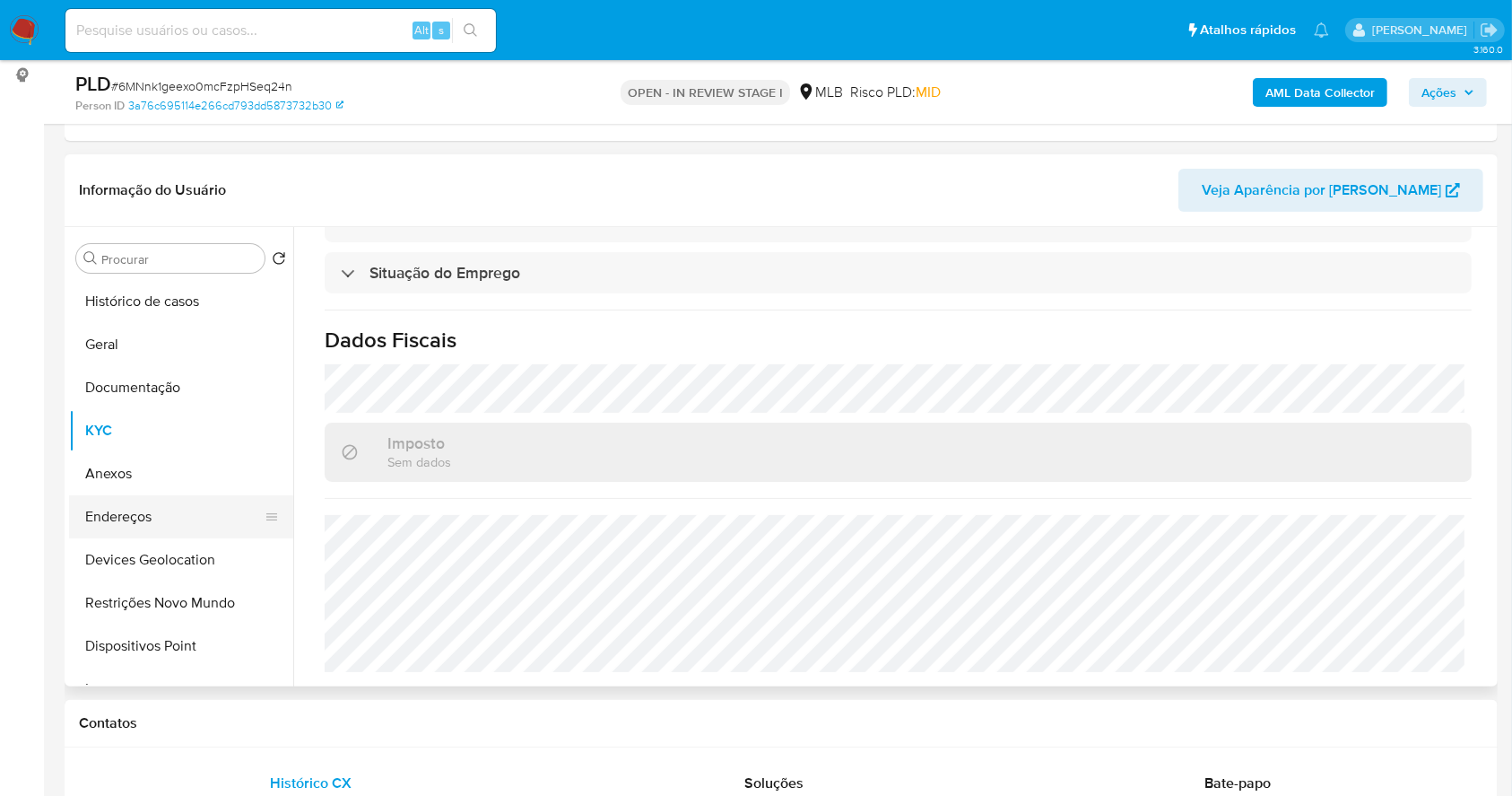
click at [220, 516] on button "Endereços" at bounding box center [174, 516] width 210 height 43
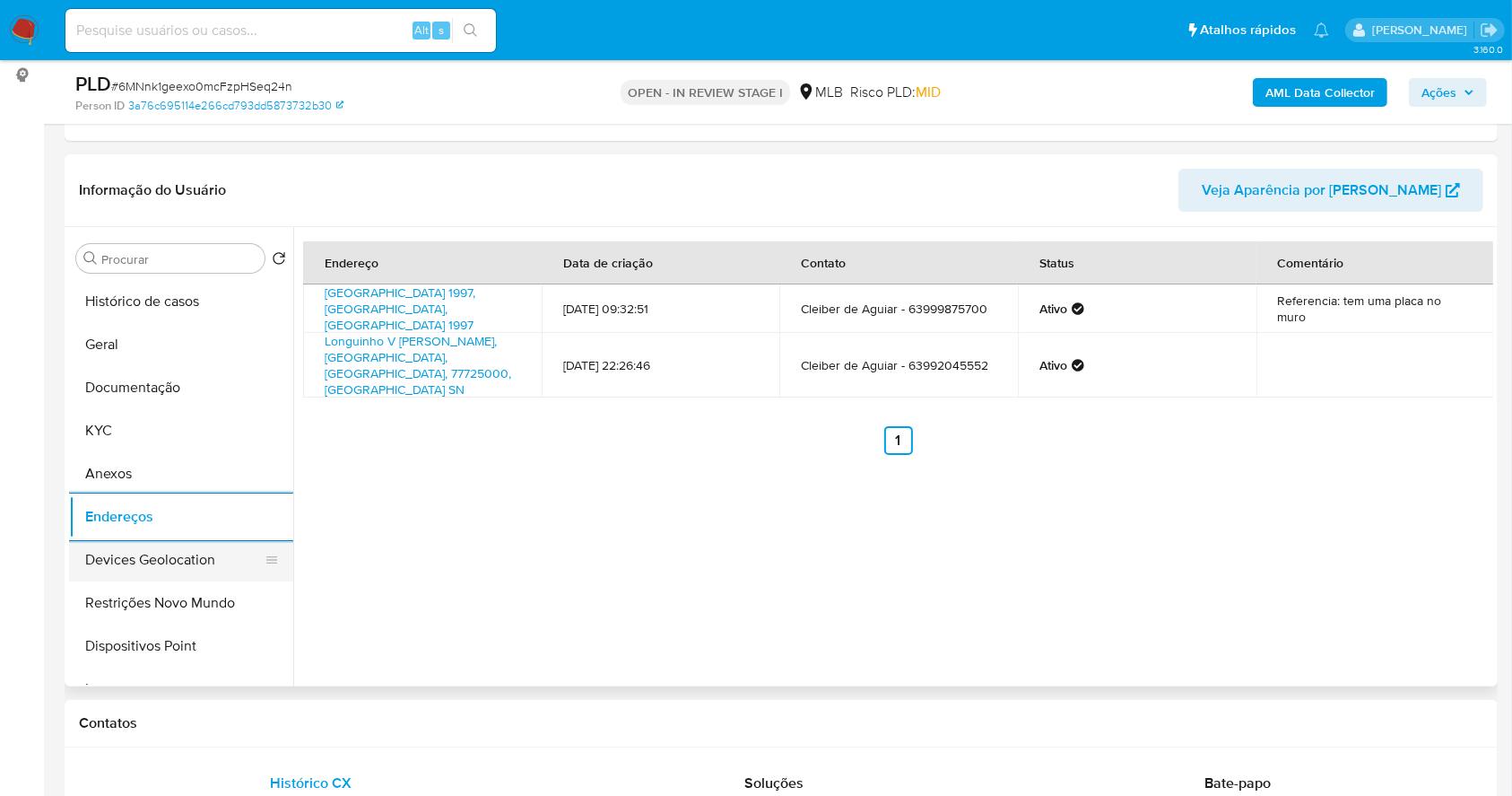
click at [168, 559] on button "Devices Geolocation" at bounding box center [174, 559] width 210 height 43
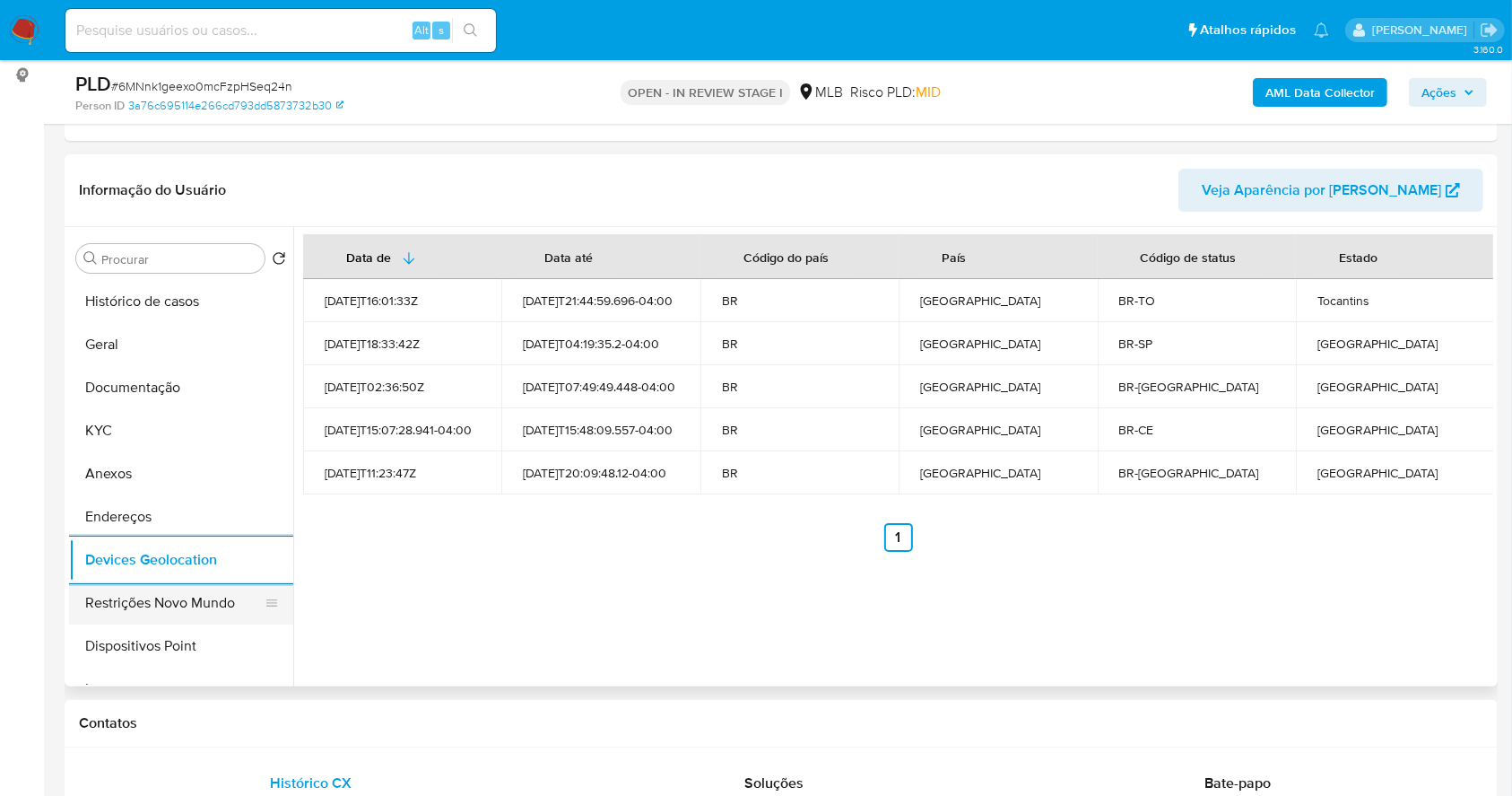
click at [187, 600] on button "Restrições Novo Mundo" at bounding box center [174, 603] width 210 height 43
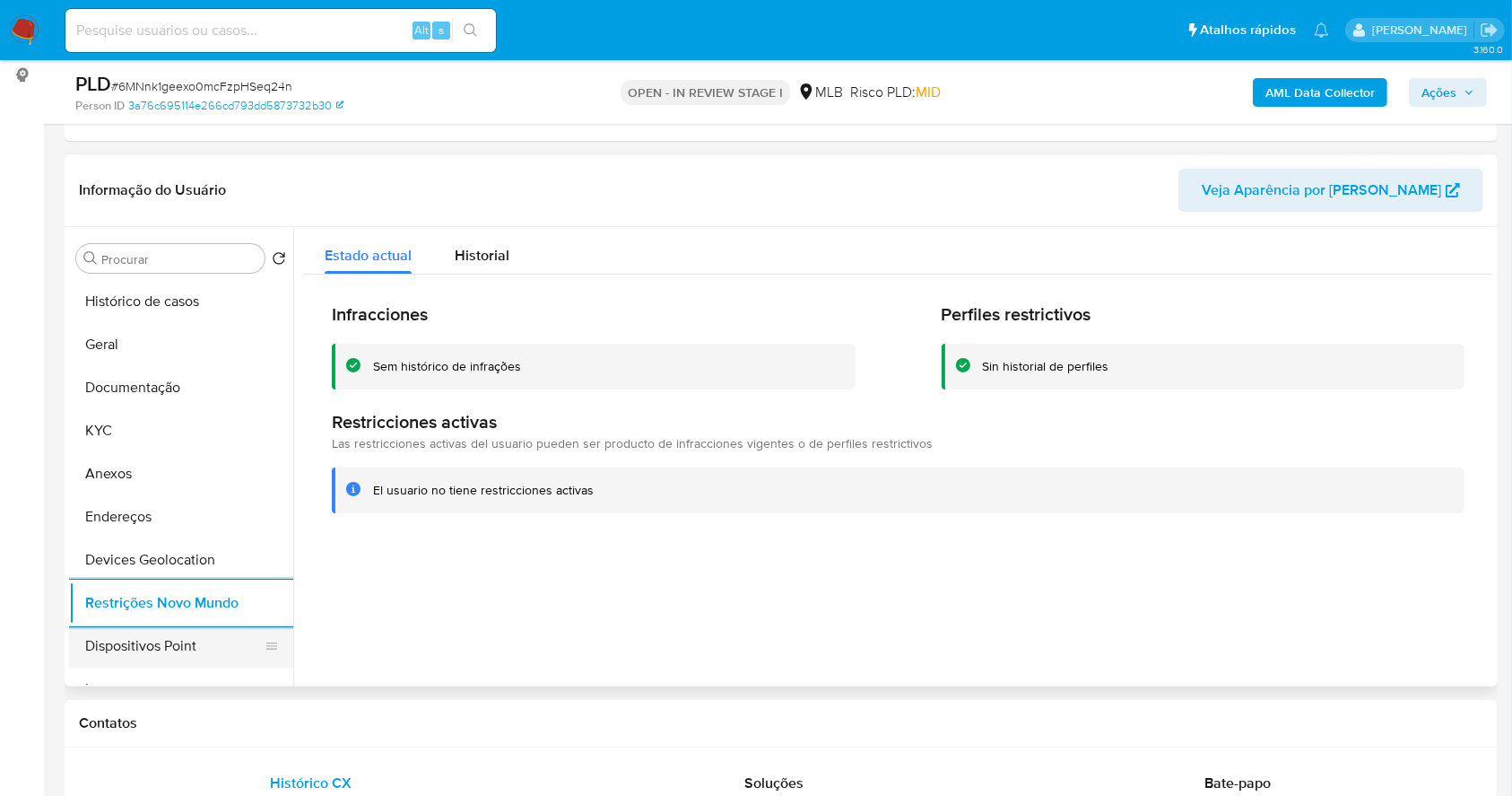
click at [214, 652] on button "Dispositivos Point" at bounding box center [174, 646] width 210 height 43
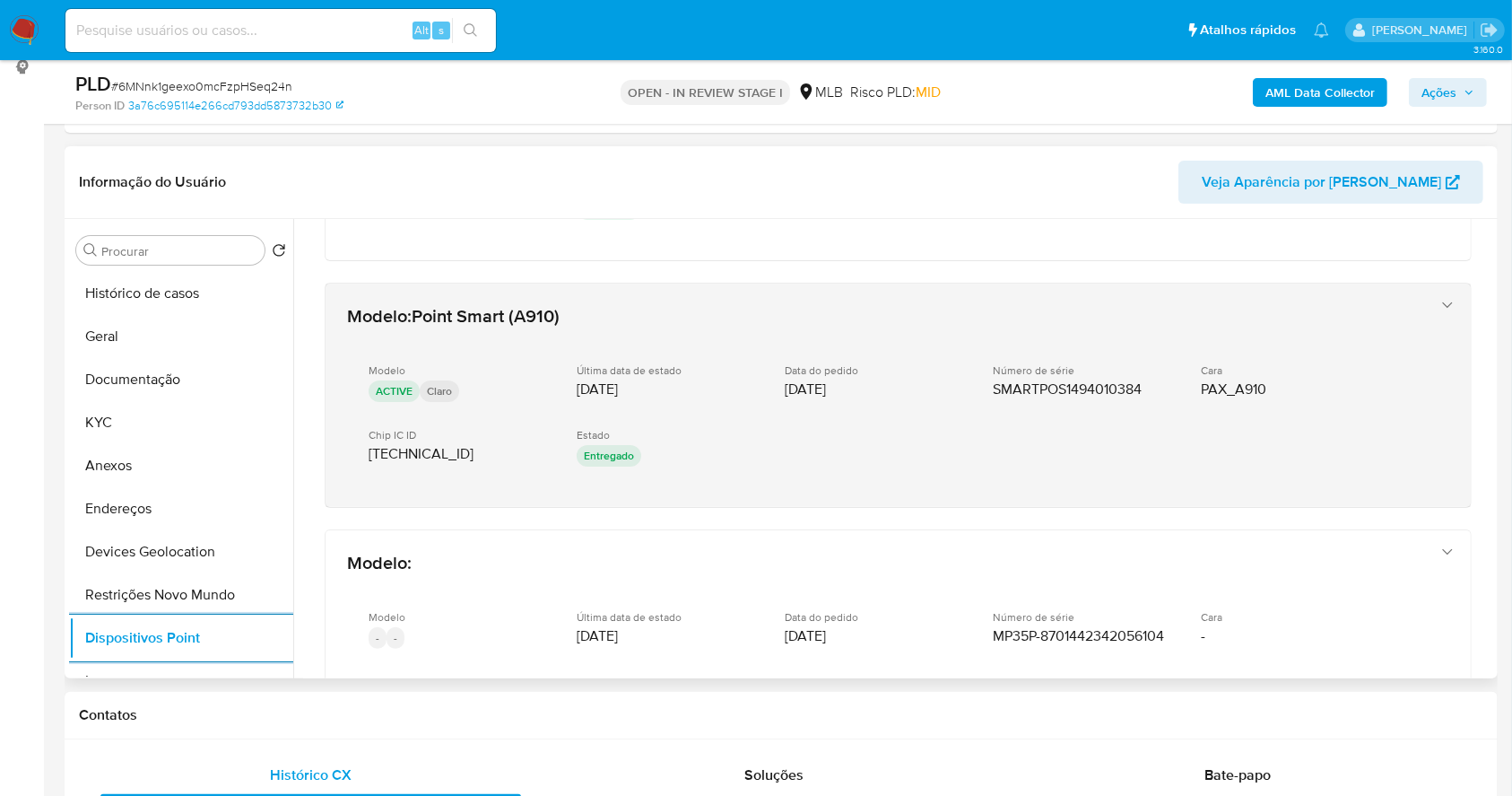
scroll to position [882, 0]
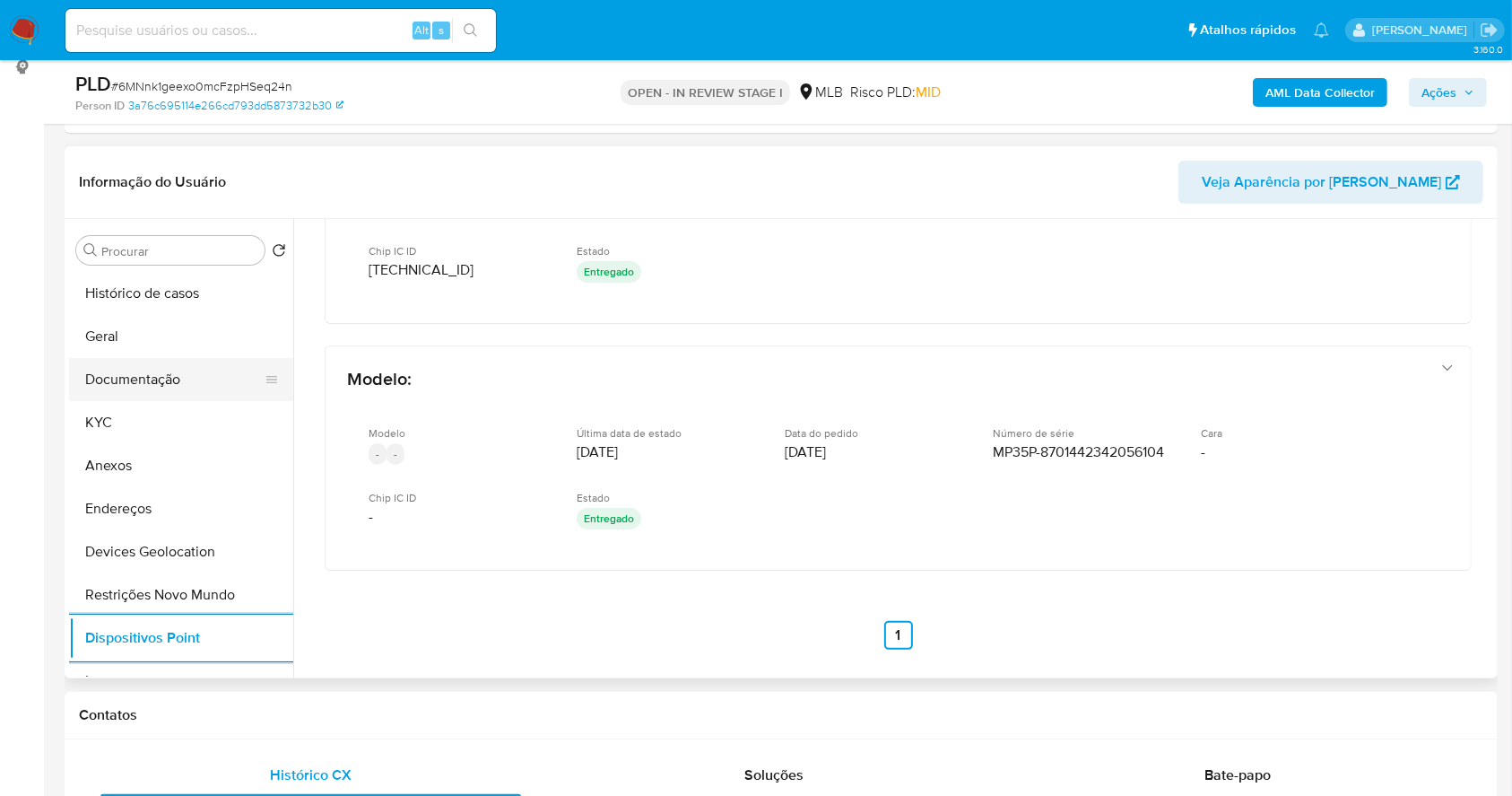
click at [138, 397] on button "Documentação" at bounding box center [174, 379] width 210 height 43
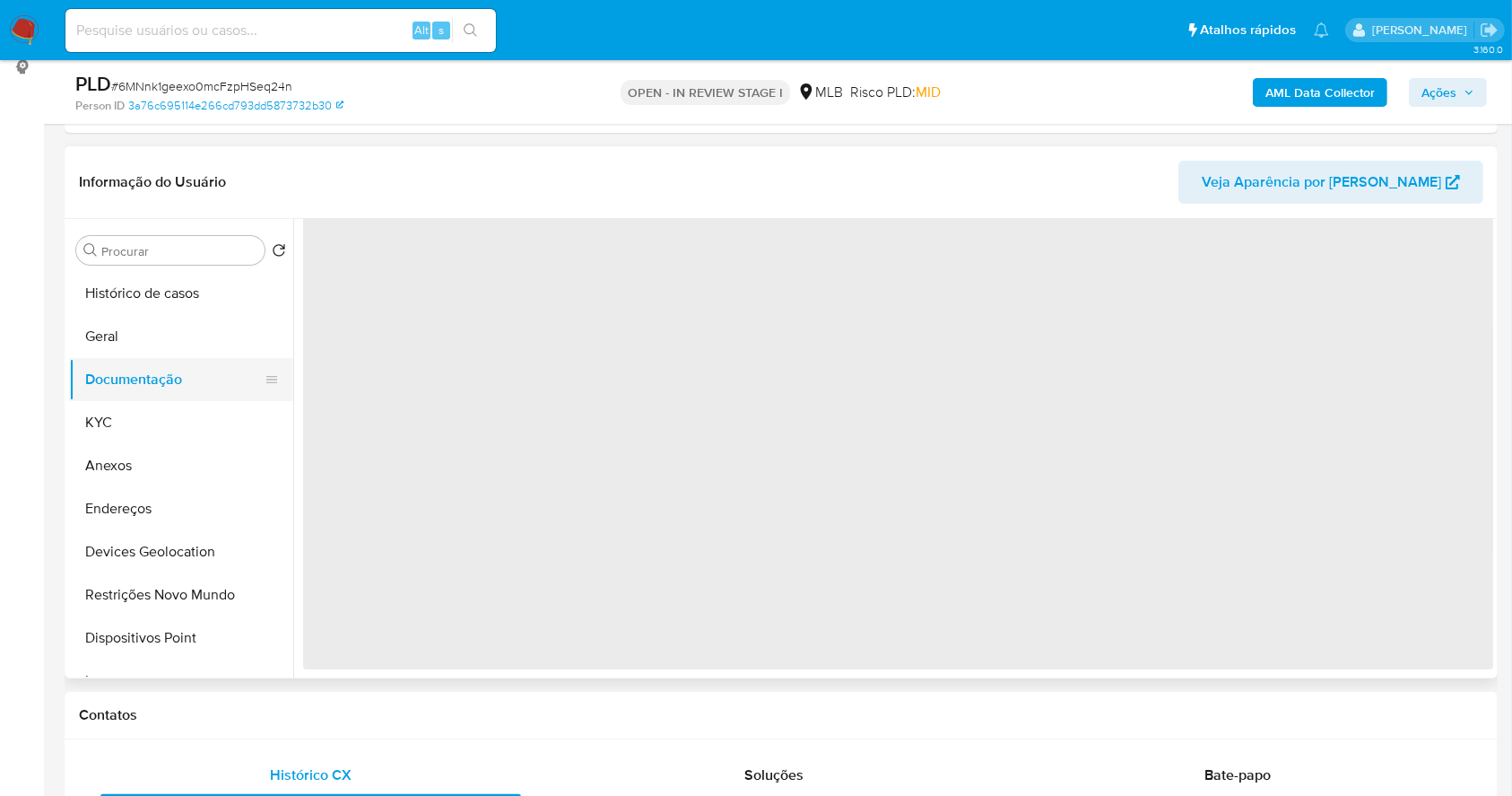
scroll to position [0, 0]
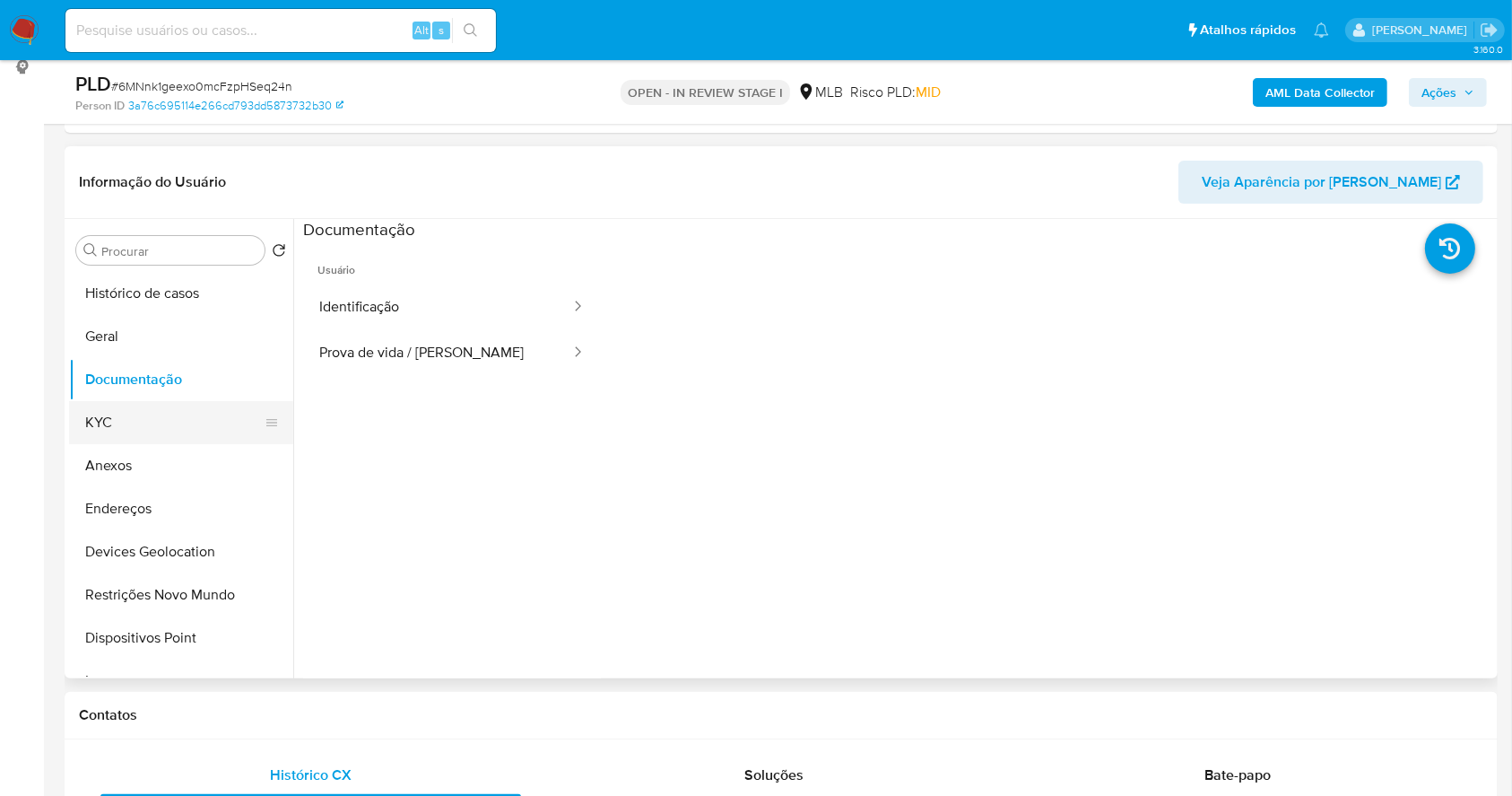
click at [149, 416] on button "KYC" at bounding box center [174, 422] width 210 height 43
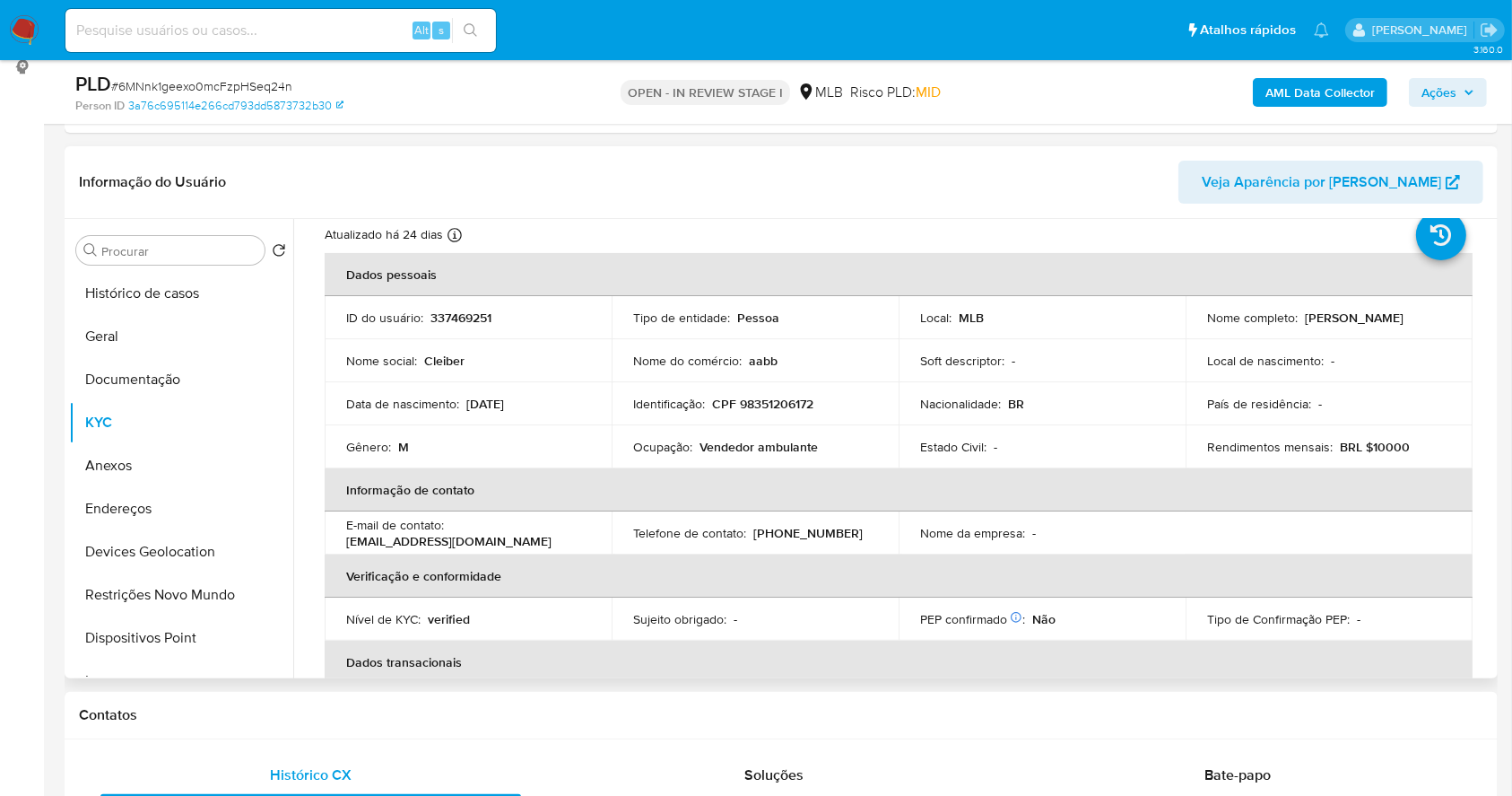
scroll to position [45, 0]
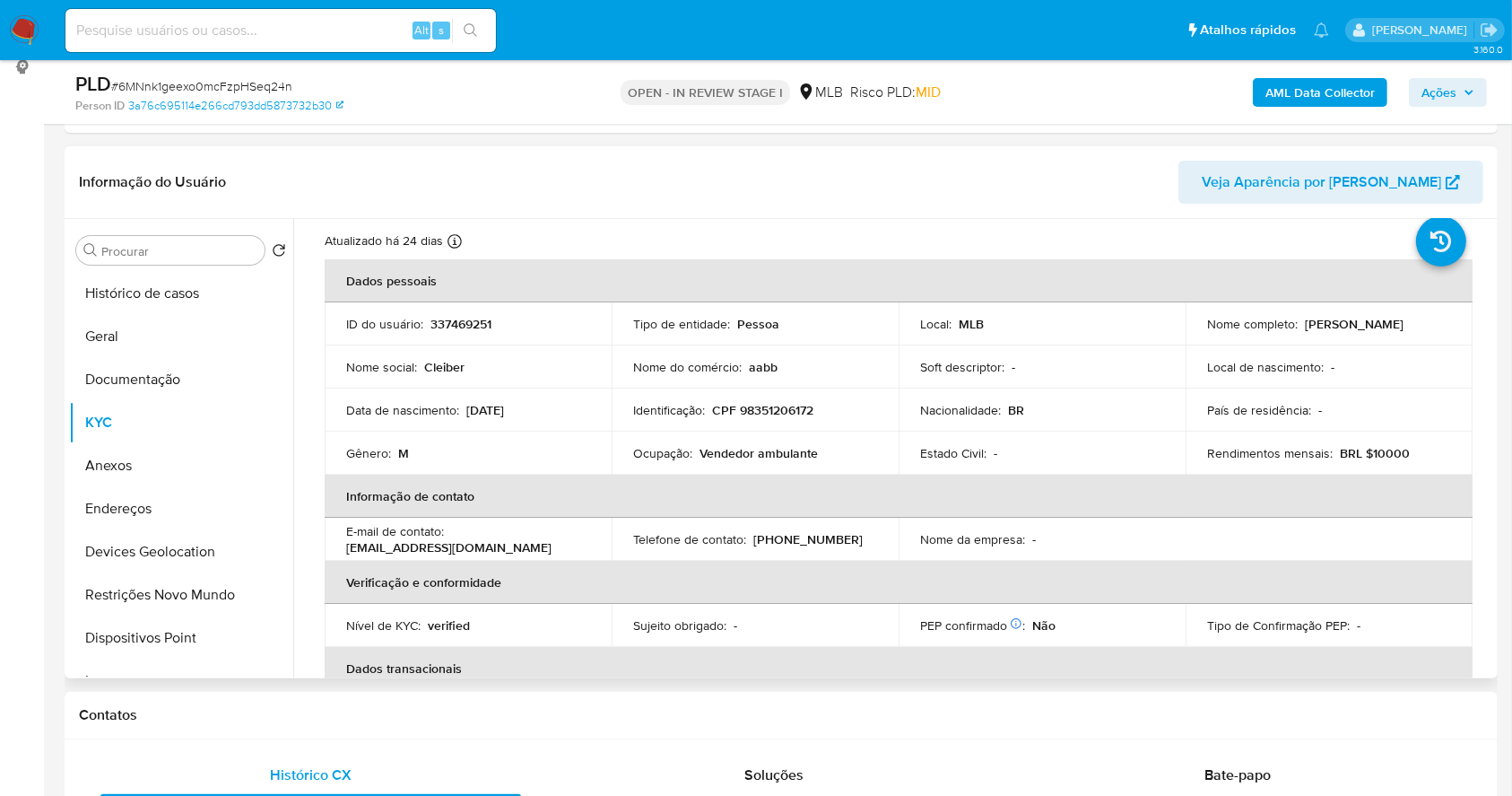
click at [766, 404] on p "CPF 98351206172" at bounding box center [762, 410] width 101 height 16
click at [767, 403] on p "CPF 98351206172" at bounding box center [762, 410] width 101 height 16
click at [769, 407] on p "CPF 98351206172" at bounding box center [762, 410] width 101 height 16
copy p "98351206172"
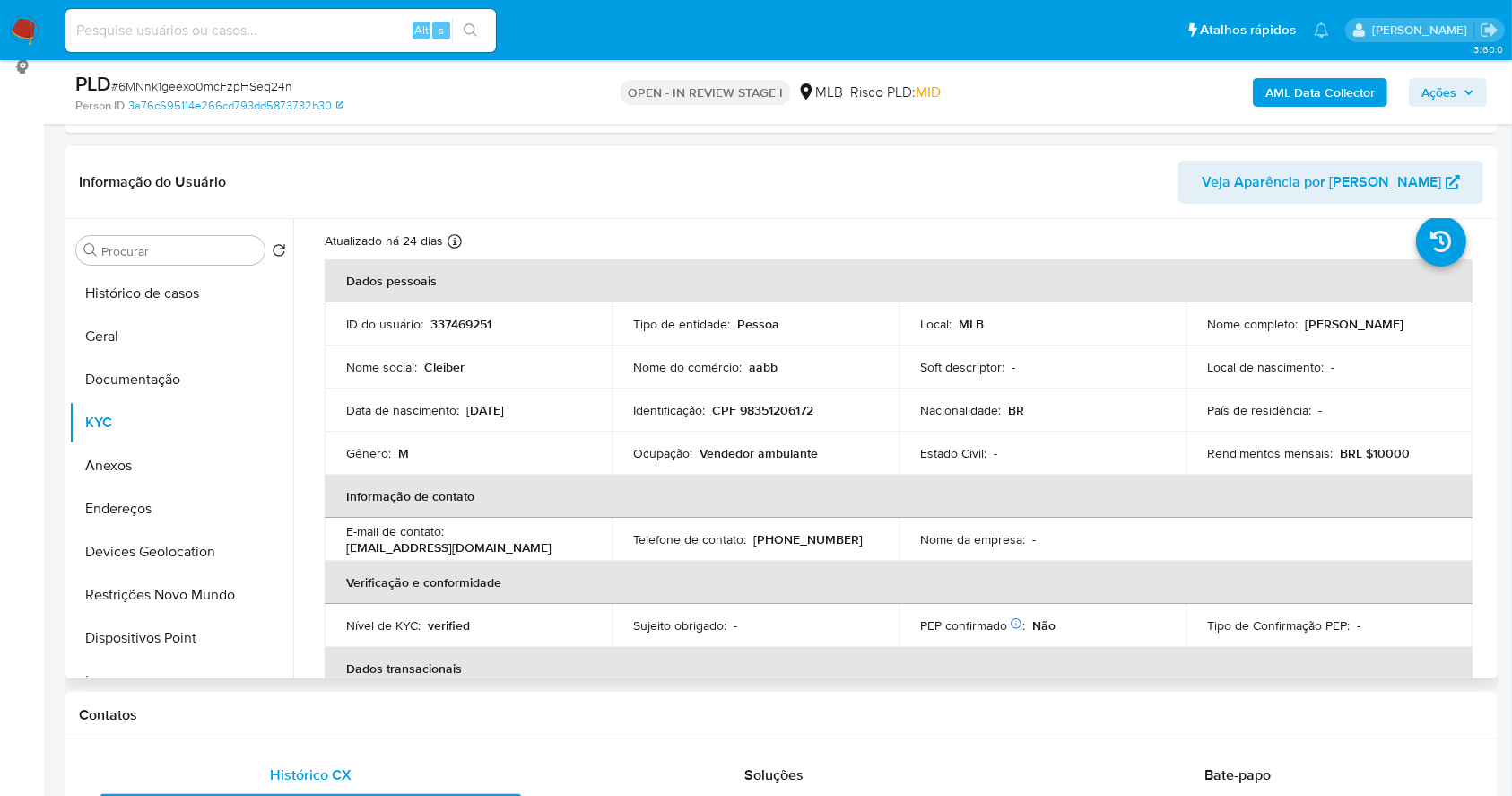
click at [1377, 317] on p "Cleiber de Aguiar" at bounding box center [1354, 324] width 98 height 16
click at [725, 405] on p "CPF 98351206172" at bounding box center [762, 410] width 101 height 16
click at [780, 419] on td "Identificação : CPF 98351206172" at bounding box center [755, 409] width 287 height 43
click at [767, 412] on p "CPF 98351206172" at bounding box center [762, 410] width 101 height 16
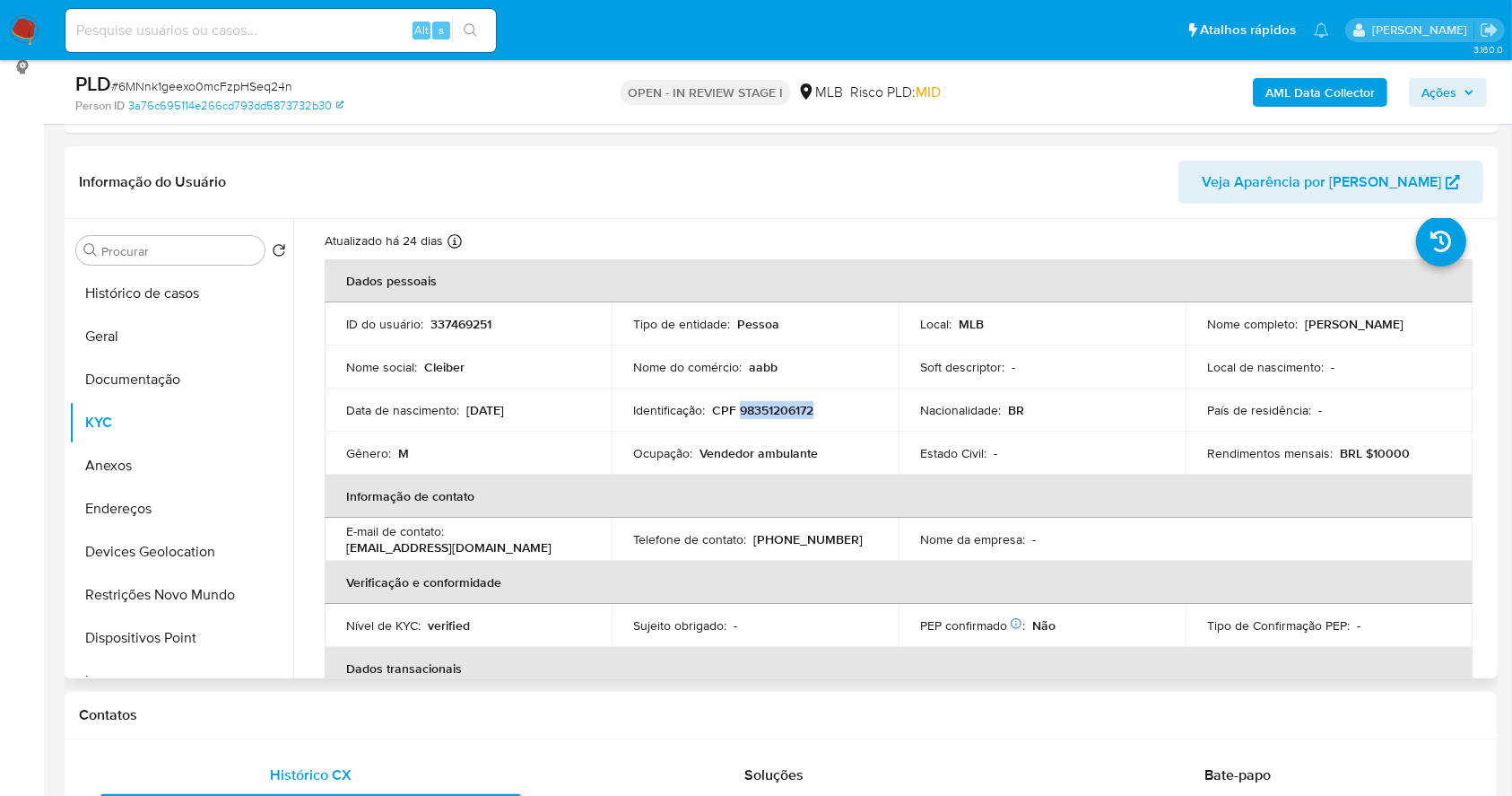
copy p "98351206172"
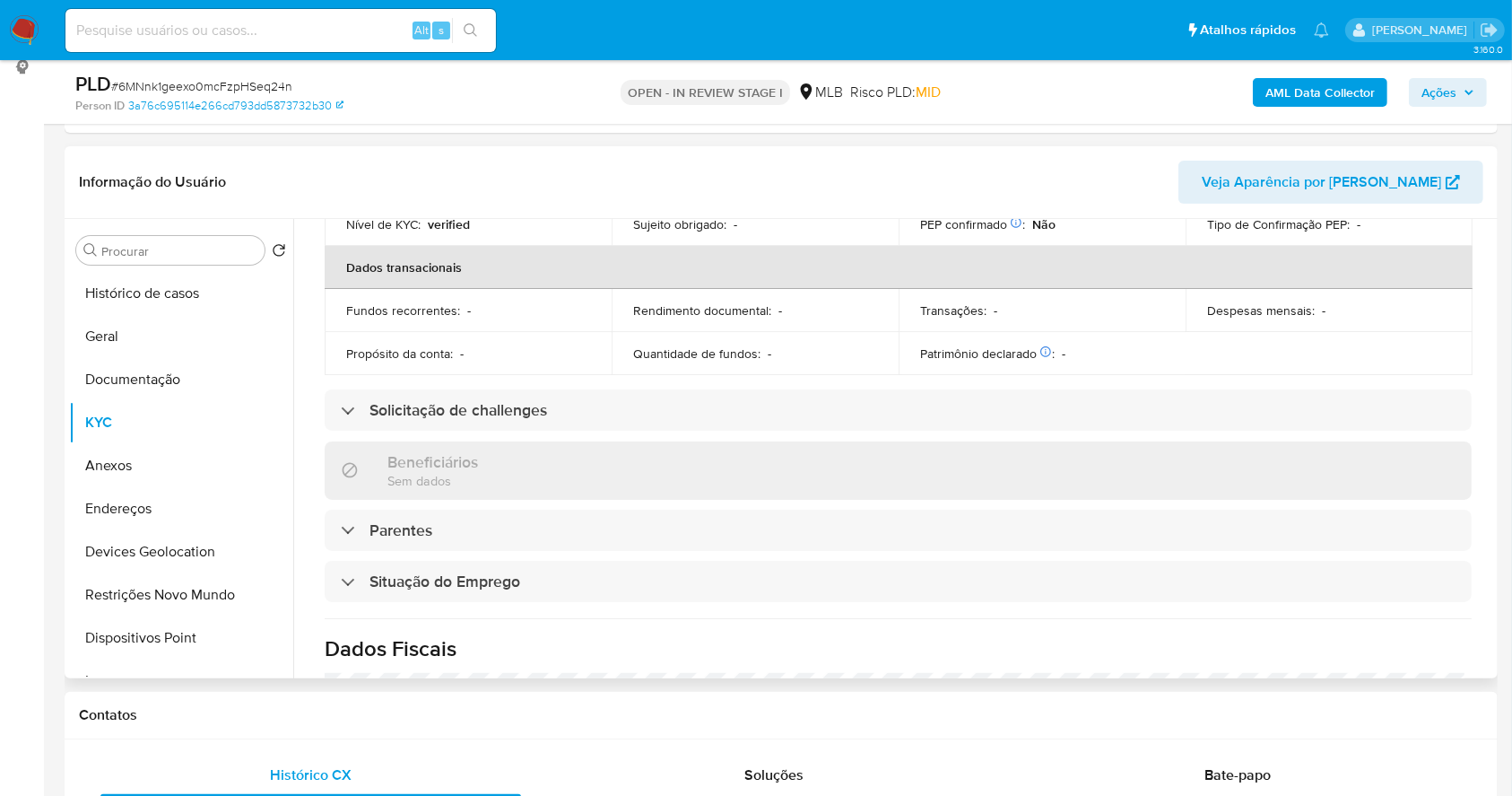
scroll to position [0, 0]
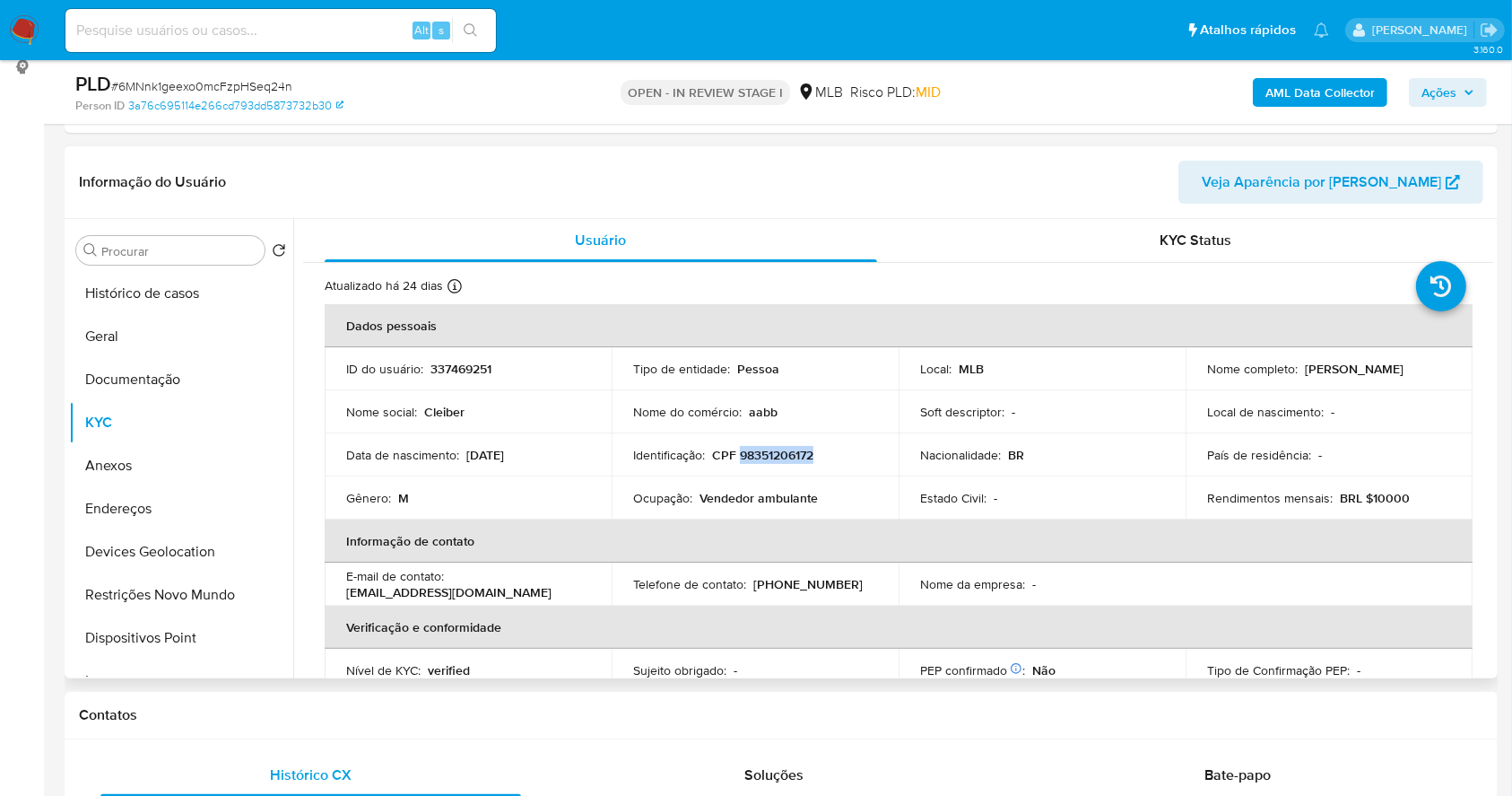
drag, startPoint x: 1406, startPoint y: 366, endPoint x: 1297, endPoint y: 367, distance: 109.0
click at [1297, 367] on div "Nome completo : Cleiber de Aguiar" at bounding box center [1330, 369] width 244 height 16
copy div "Cleiber de Aguiar"
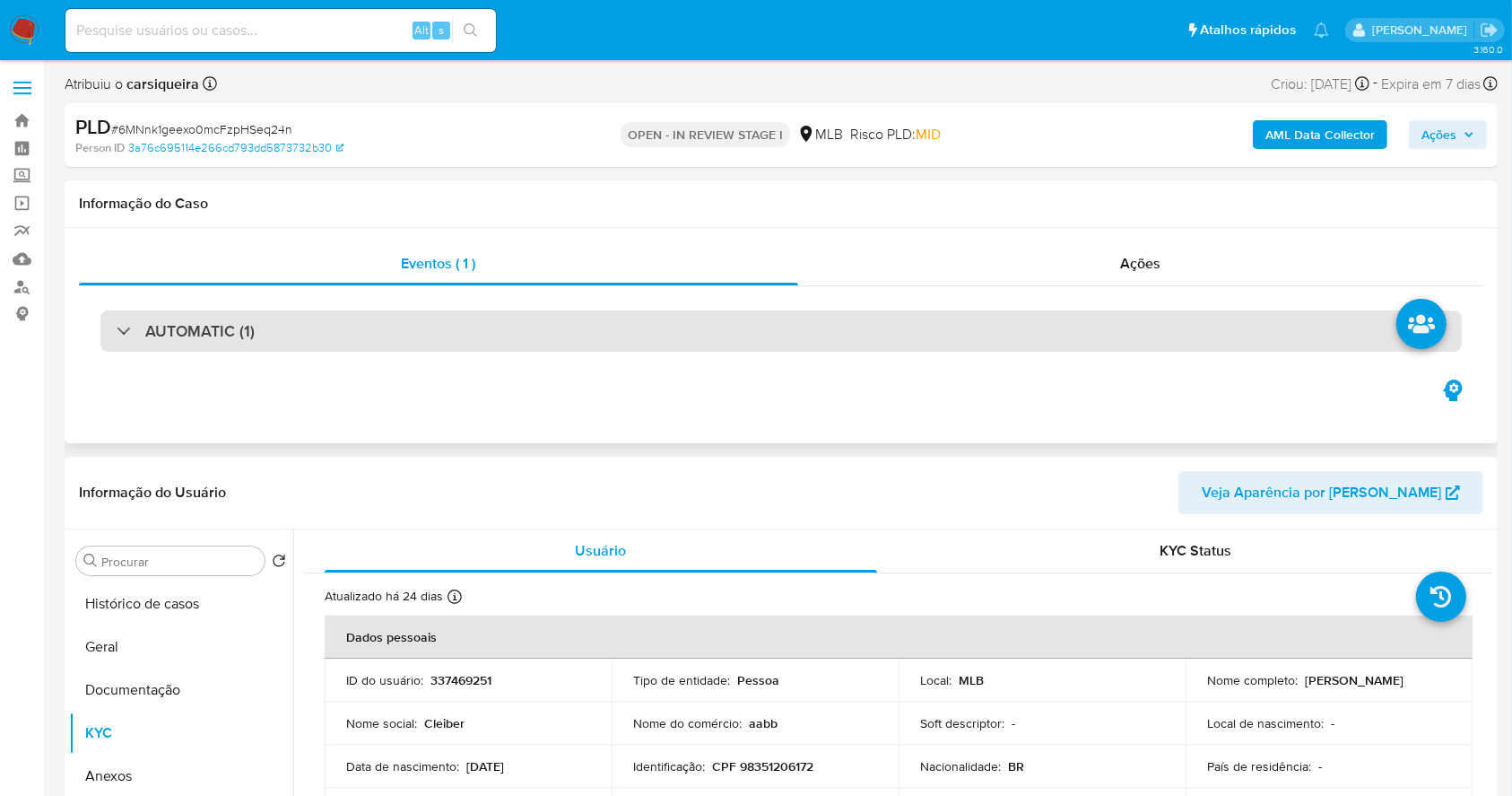
click at [267, 327] on div "AUTOMATIC (1)" at bounding box center [781, 330] width 1362 height 41
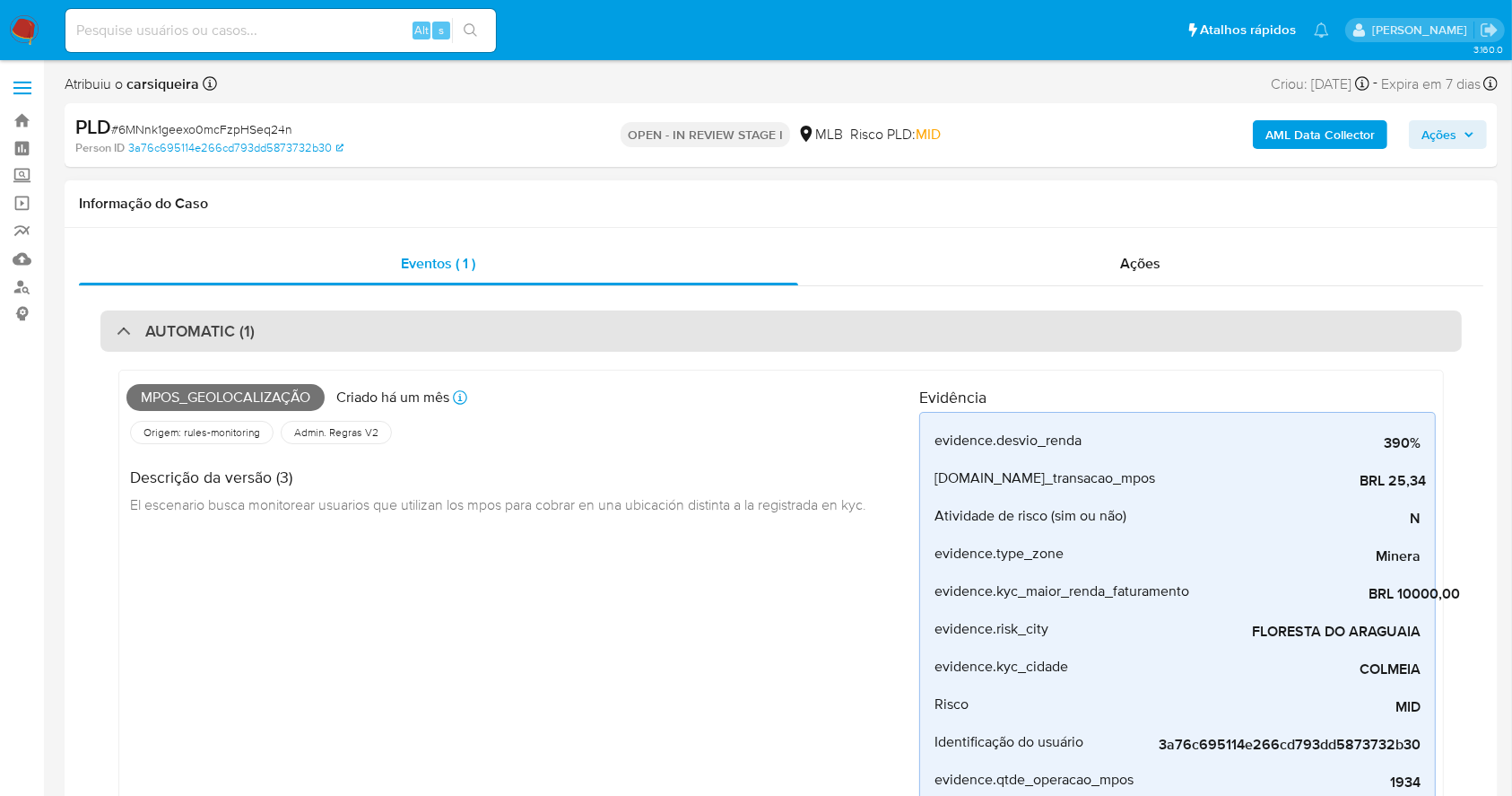
click at [186, 322] on h3 "AUTOMATIC (1)" at bounding box center [200, 331] width 109 height 20
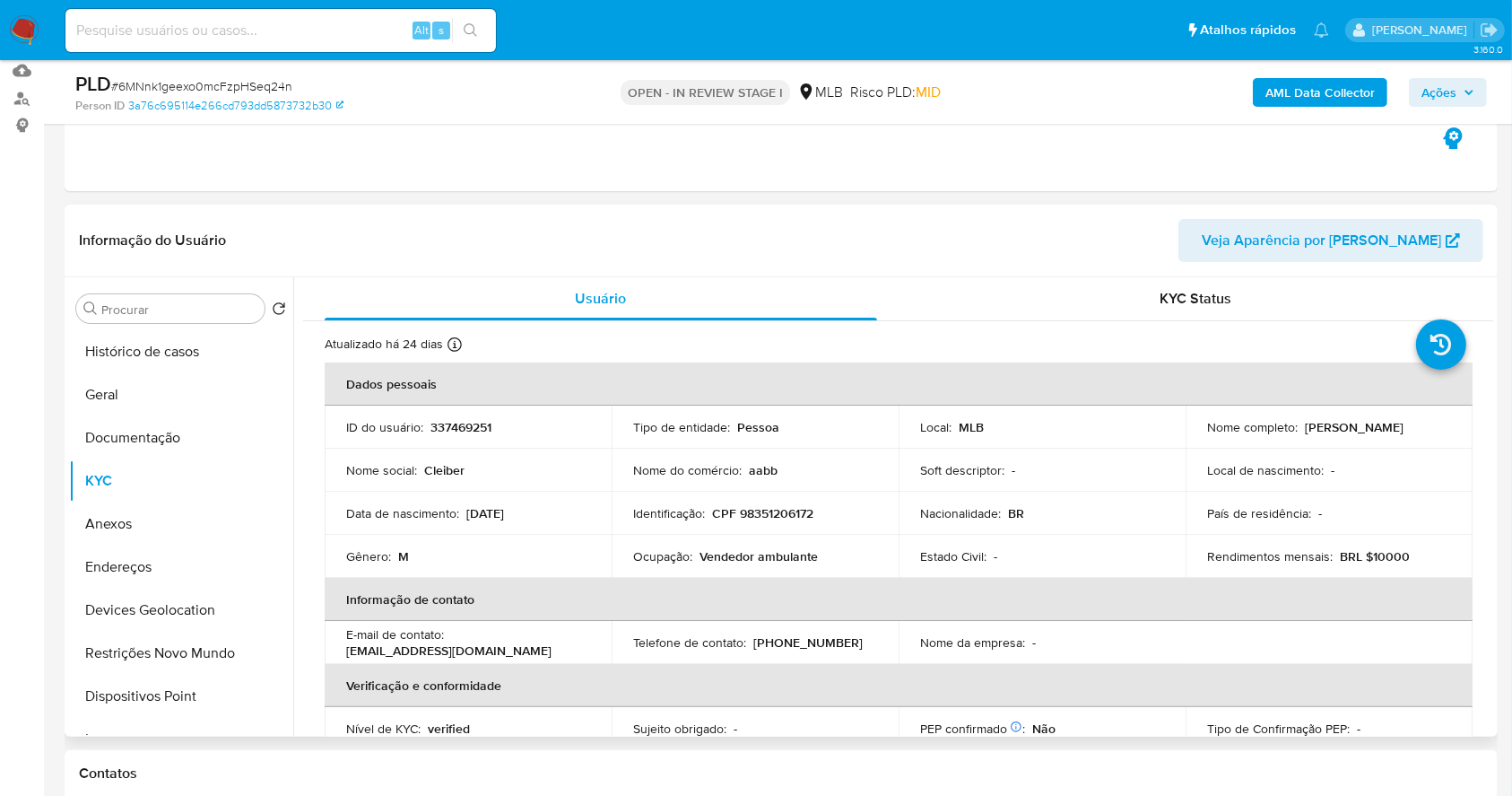
scroll to position [359, 0]
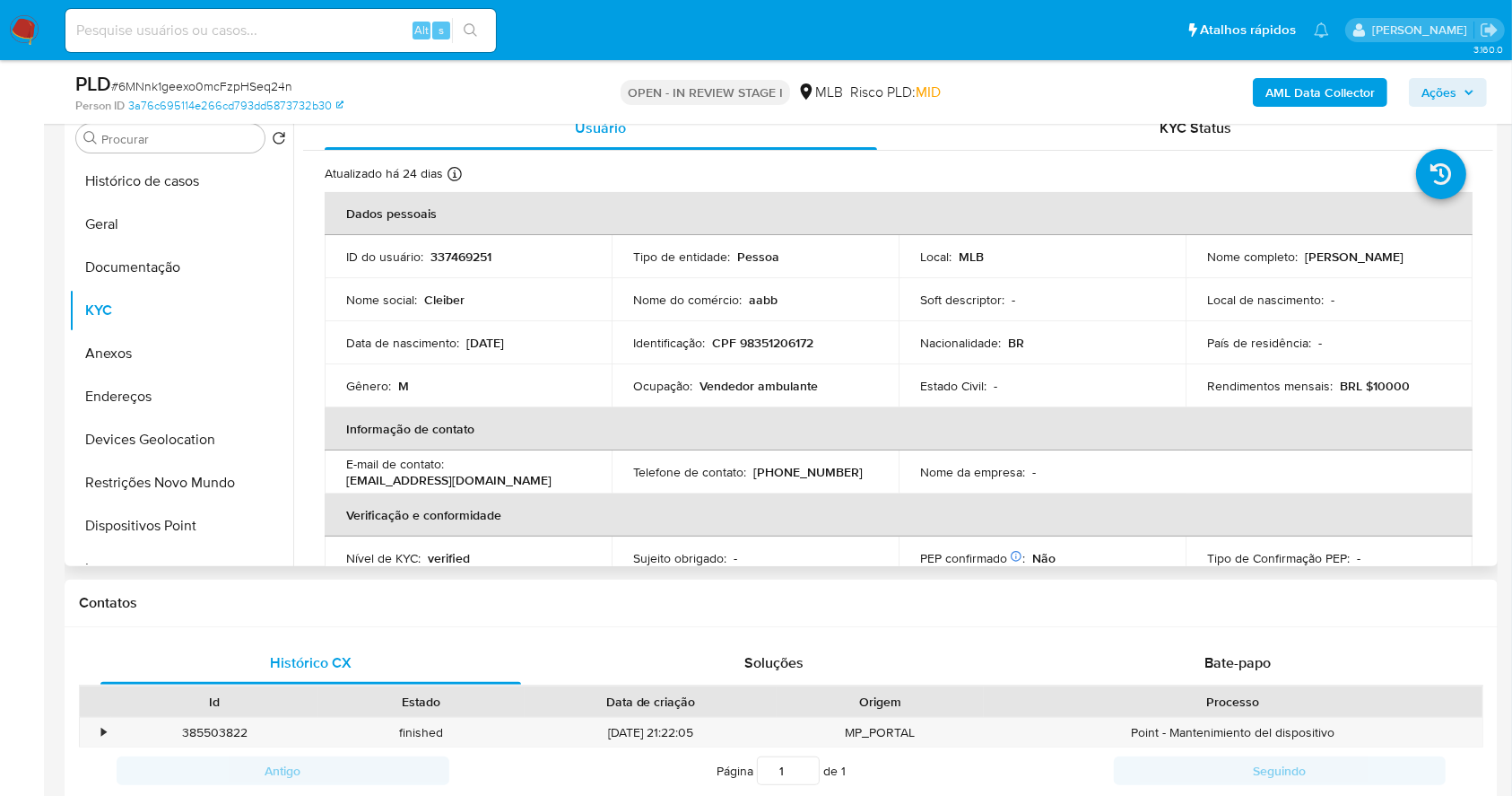
click at [777, 331] on td "Identificação : CPF 98351206172" at bounding box center [755, 342] width 287 height 43
click at [784, 340] on p "CPF 98351206172" at bounding box center [762, 343] width 101 height 16
copy p "98351206172"
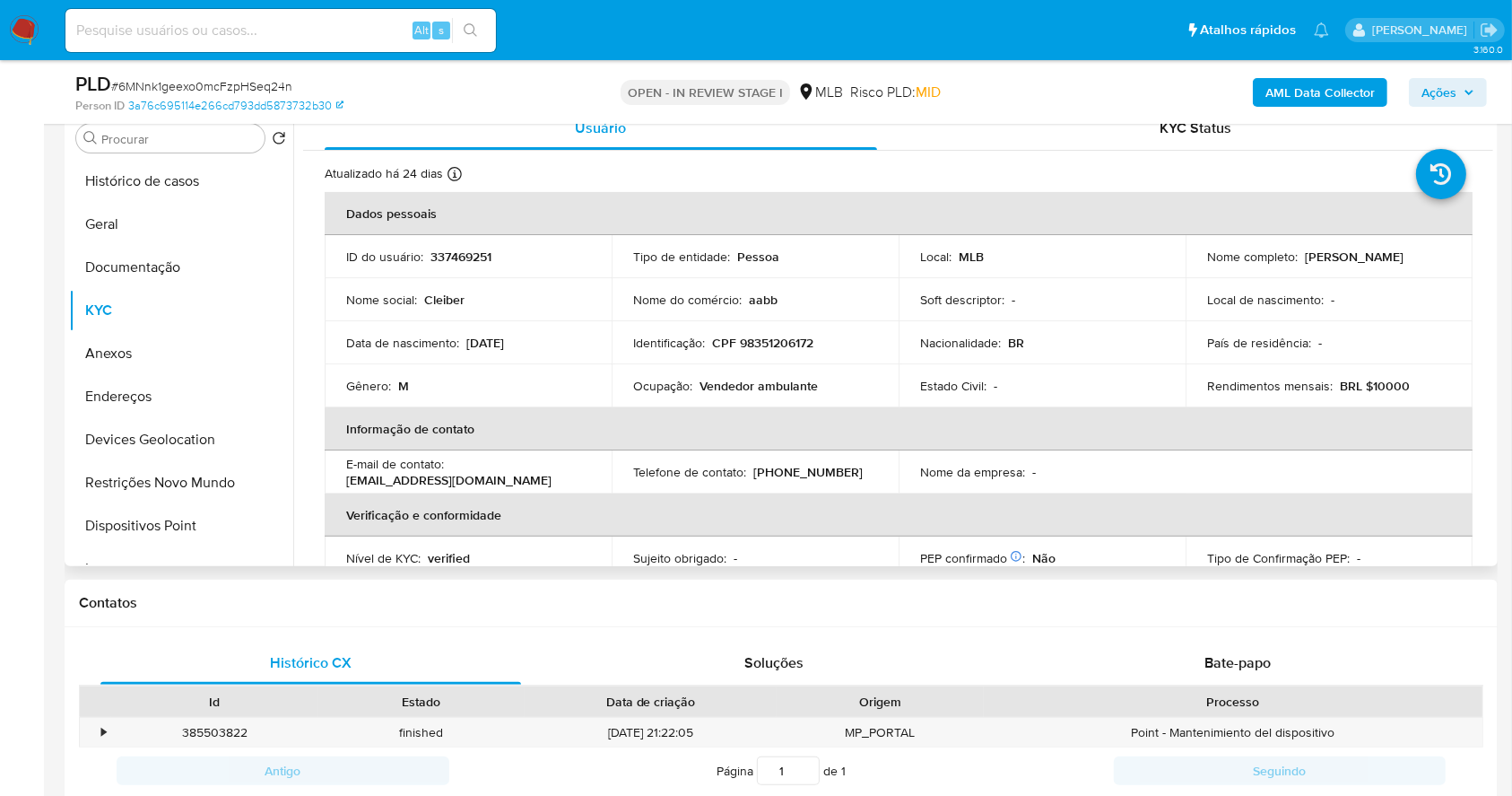
click at [462, 256] on p "337469251" at bounding box center [460, 257] width 61 height 16
copy p "337469251"
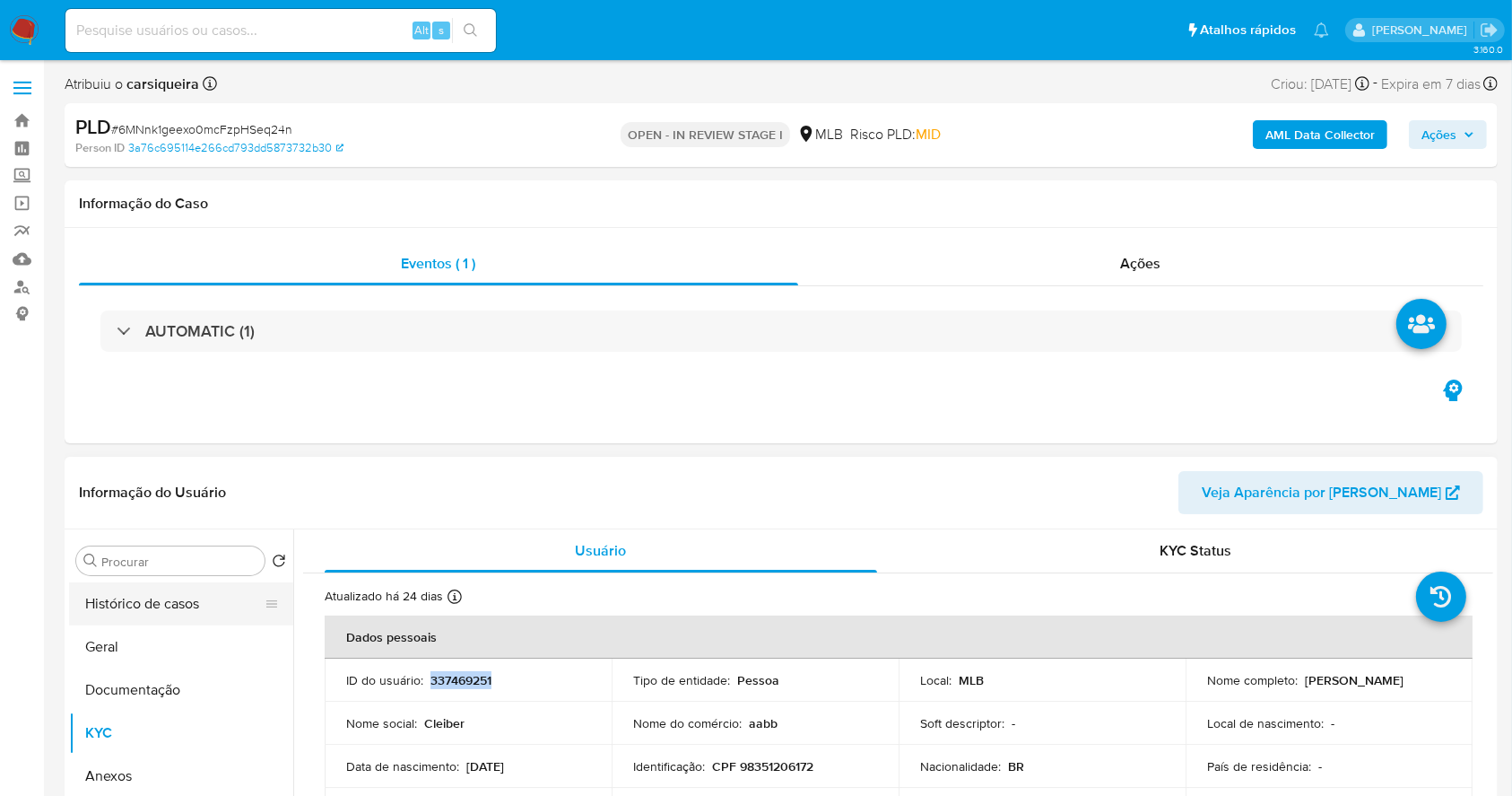
click at [163, 598] on button "Histórico de casos" at bounding box center [174, 604] width 210 height 43
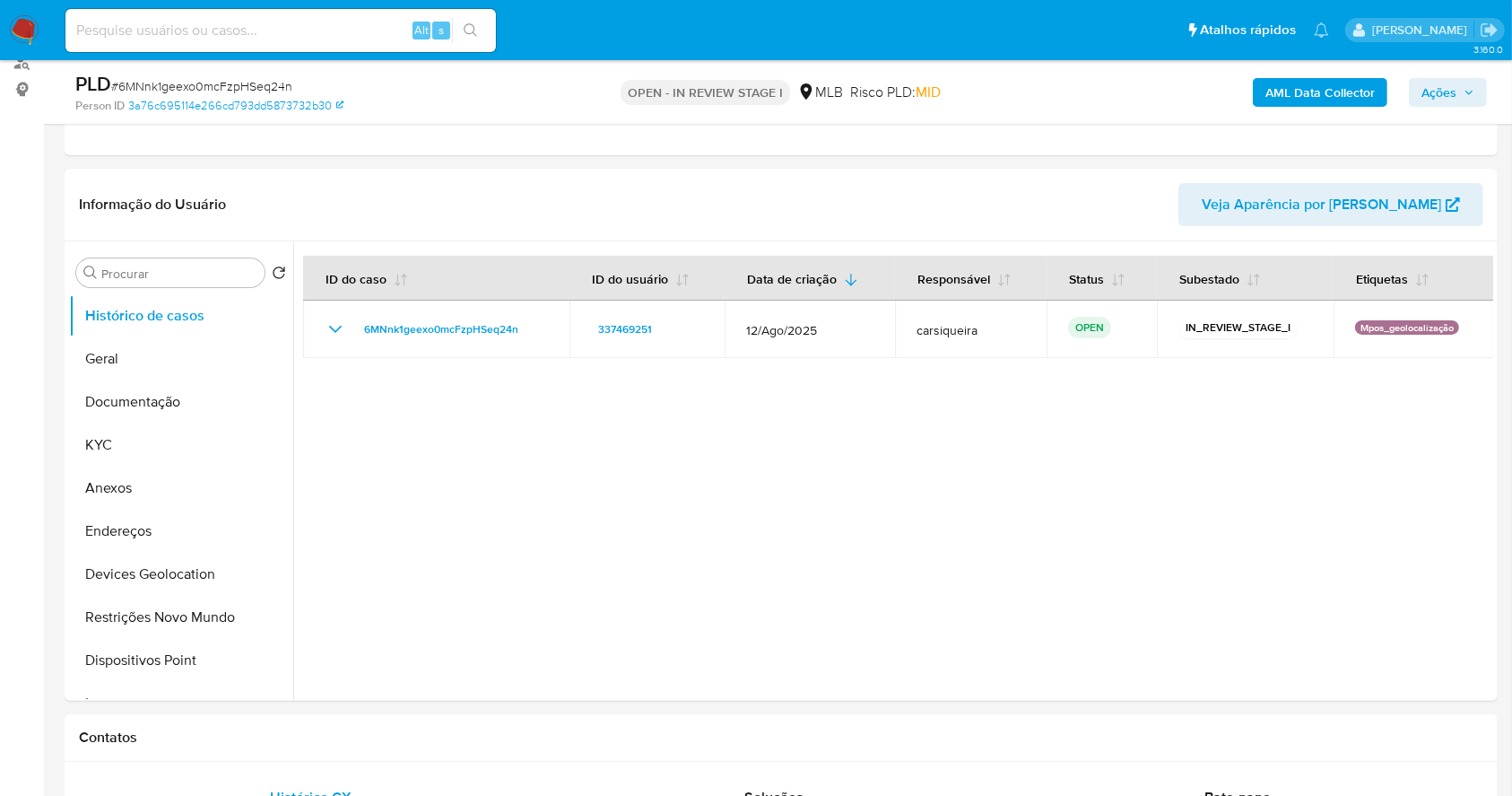
scroll to position [217, 0]
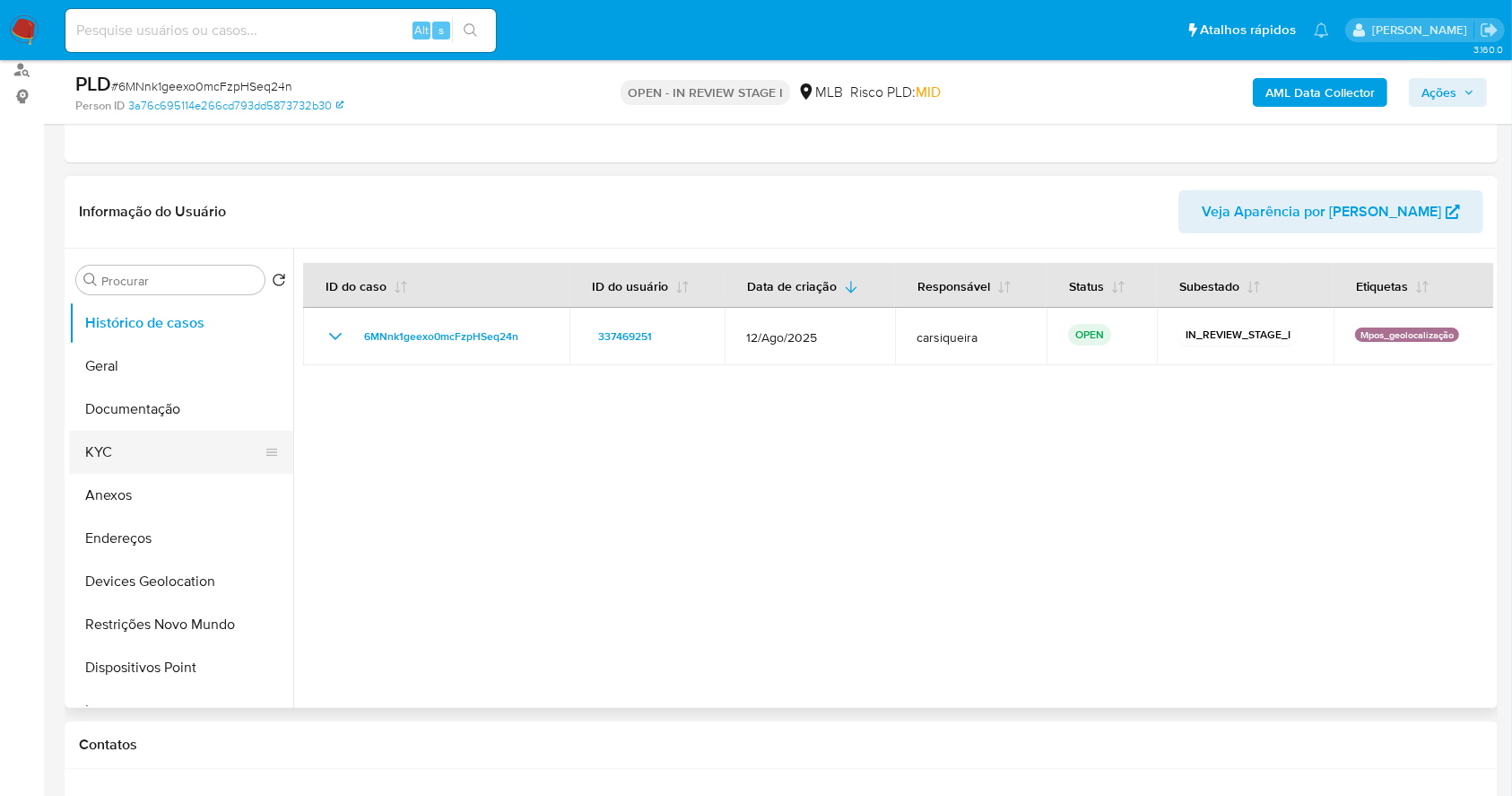
click at [110, 449] on button "KYC" at bounding box center [174, 451] width 210 height 43
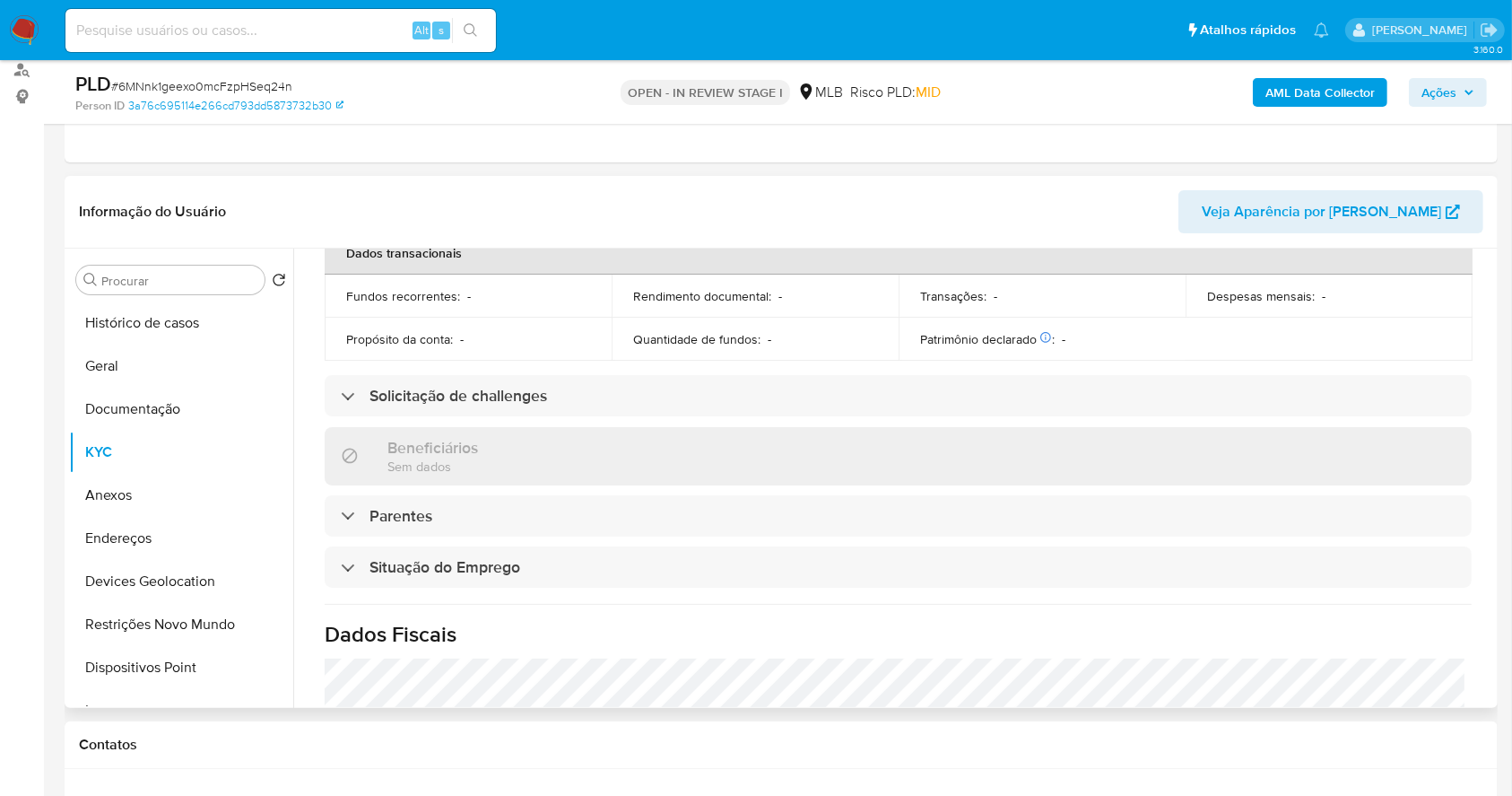
scroll to position [718, 0]
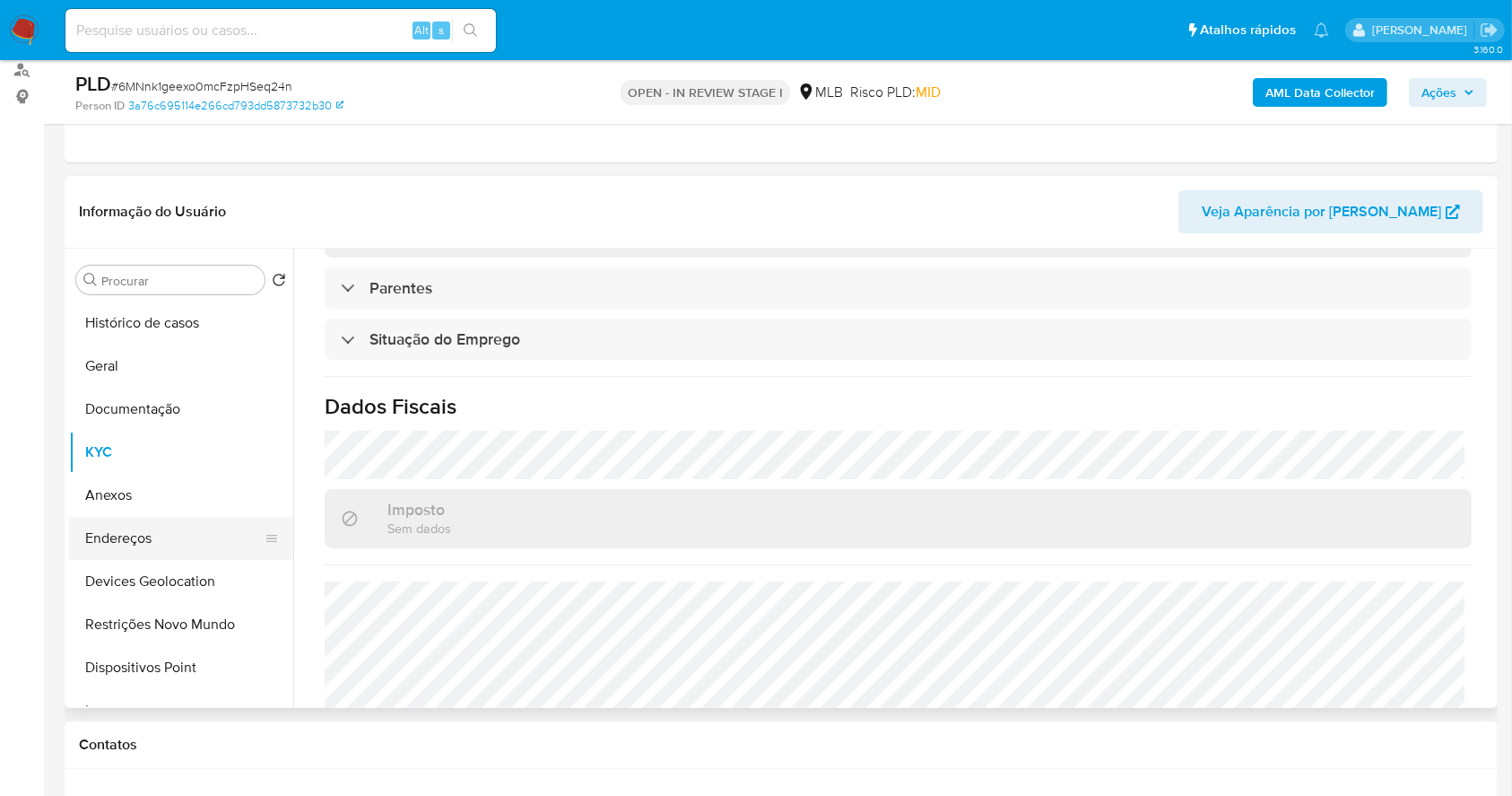
click at [114, 532] on button "Endereços" at bounding box center [174, 538] width 210 height 43
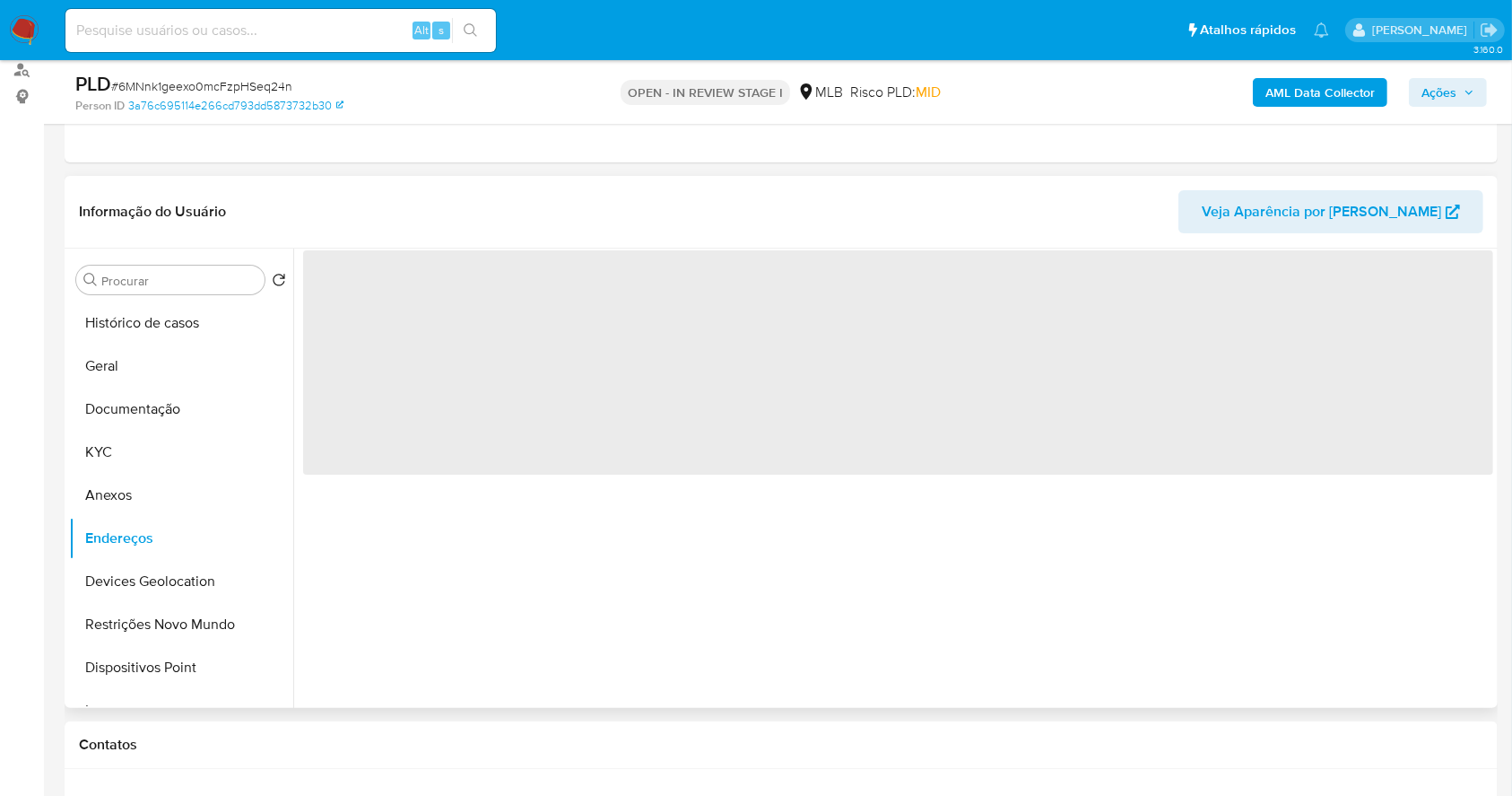
scroll to position [0, 0]
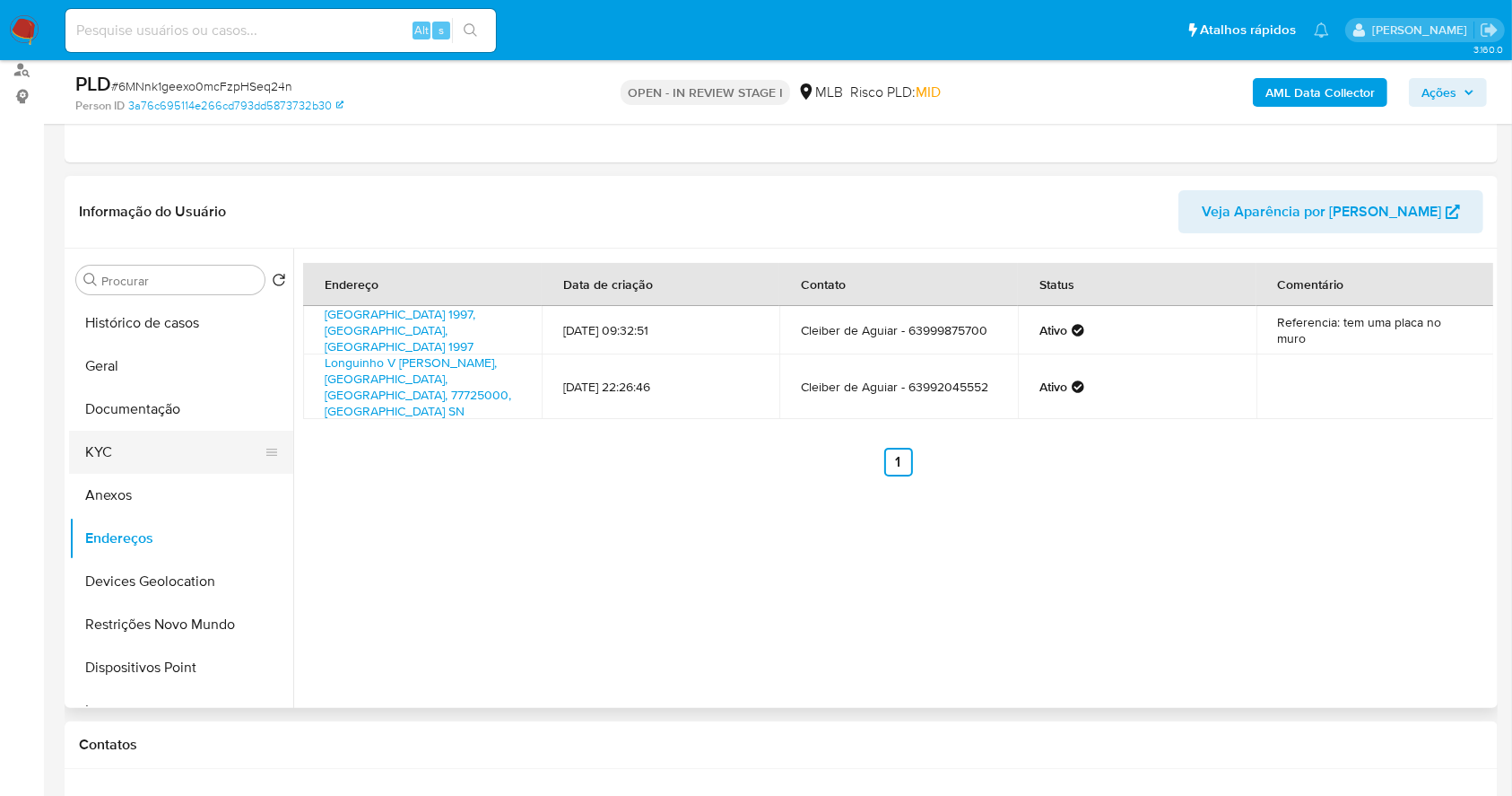
click at [93, 455] on button "KYC" at bounding box center [174, 451] width 210 height 43
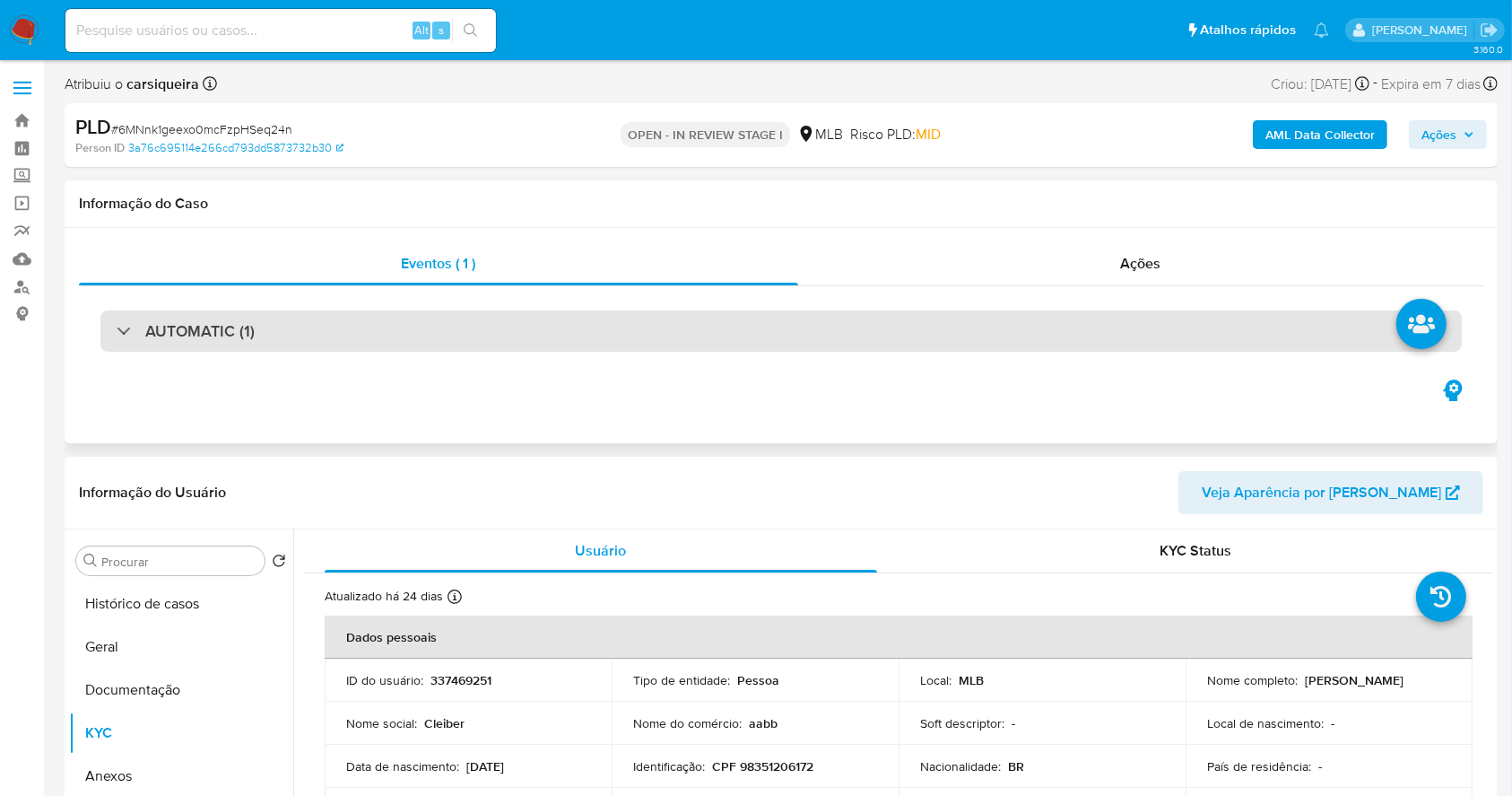
click at [247, 336] on h3 "AUTOMATIC (1)" at bounding box center [200, 331] width 109 height 20
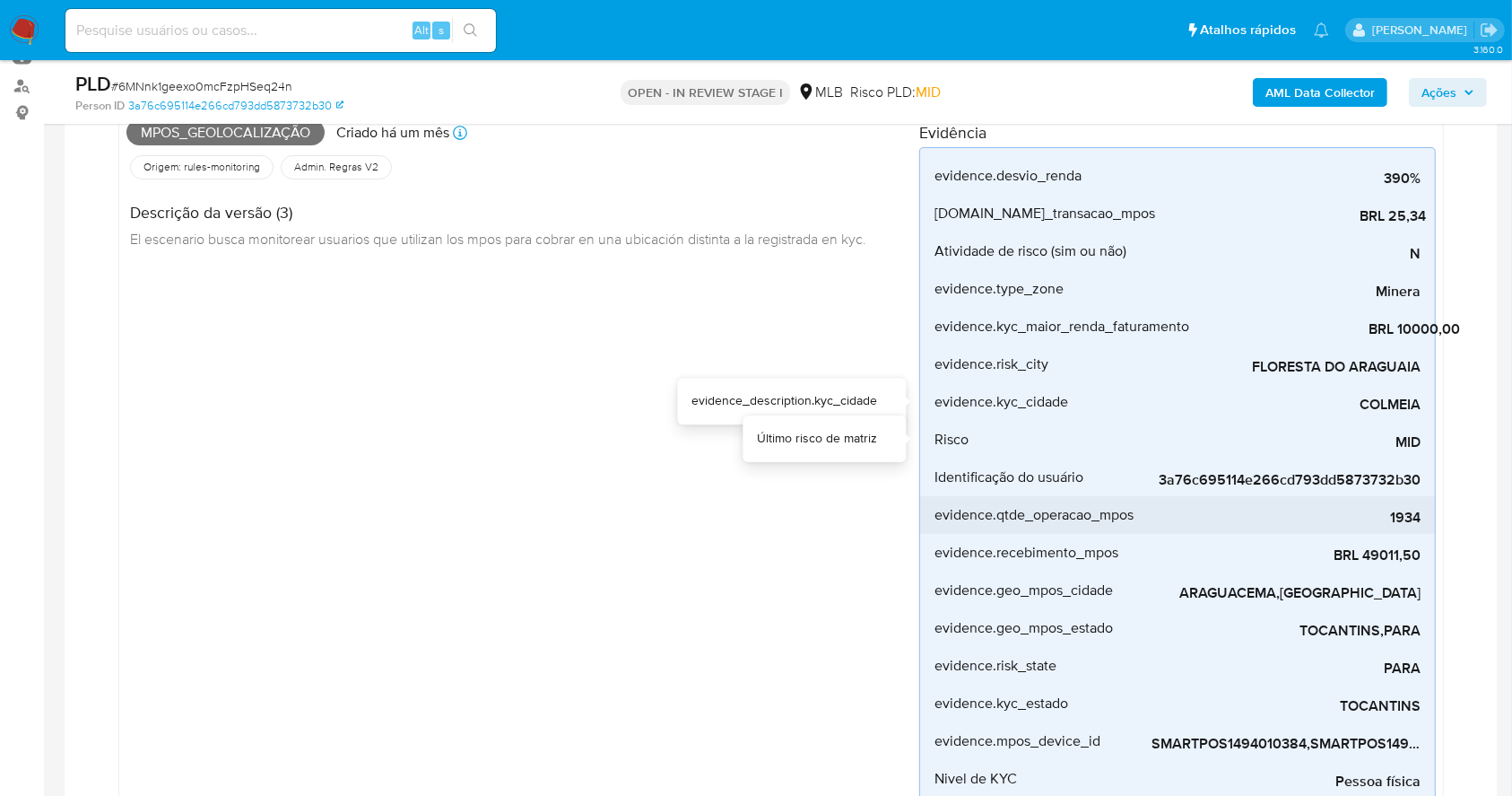
scroll to position [239, 0]
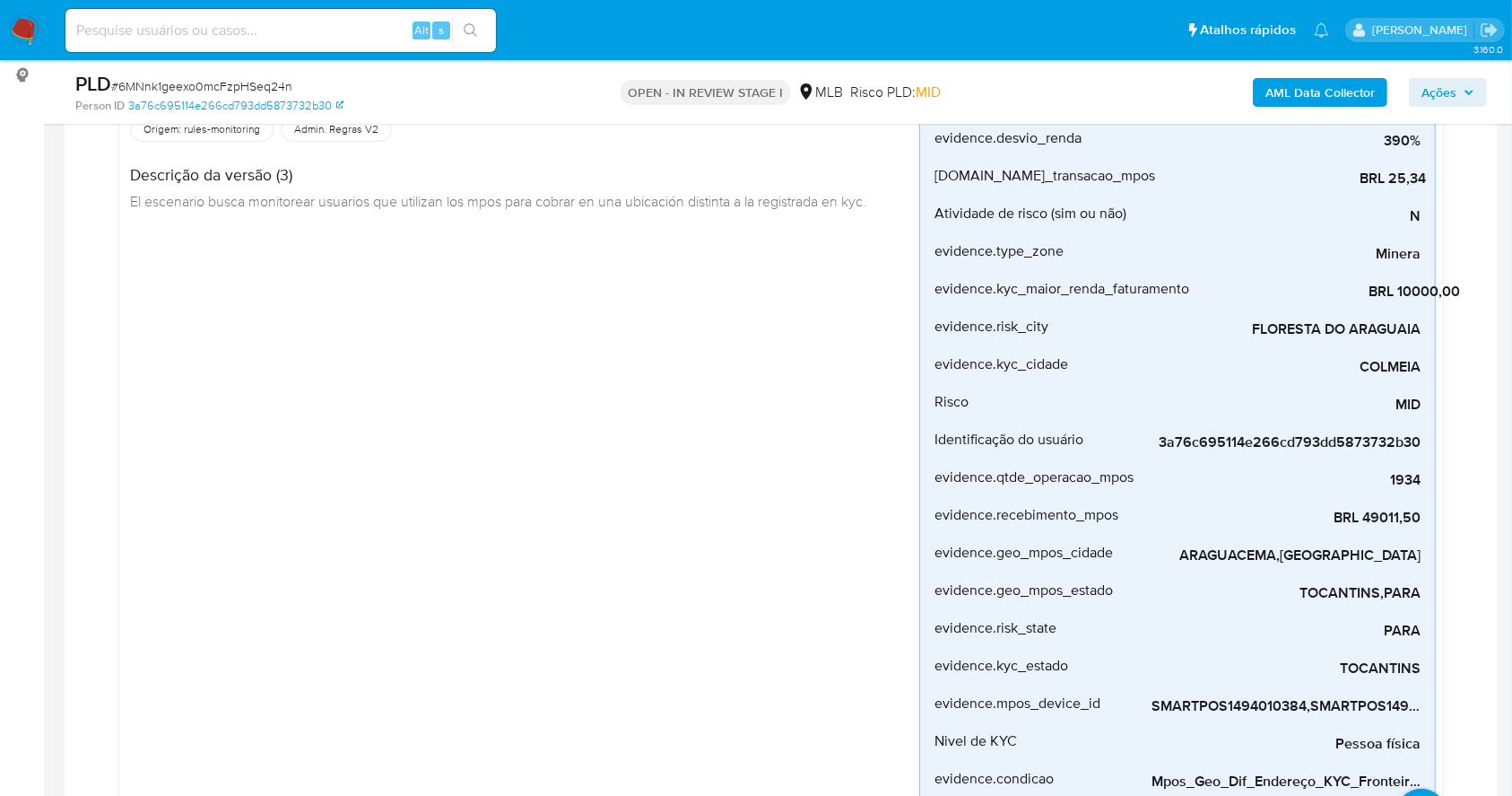
drag, startPoint x: 1457, startPoint y: 96, endPoint x: 1421, endPoint y: 104, distance: 36.9
click at [1456, 95] on span "Ações" at bounding box center [1448, 93] width 53 height 26
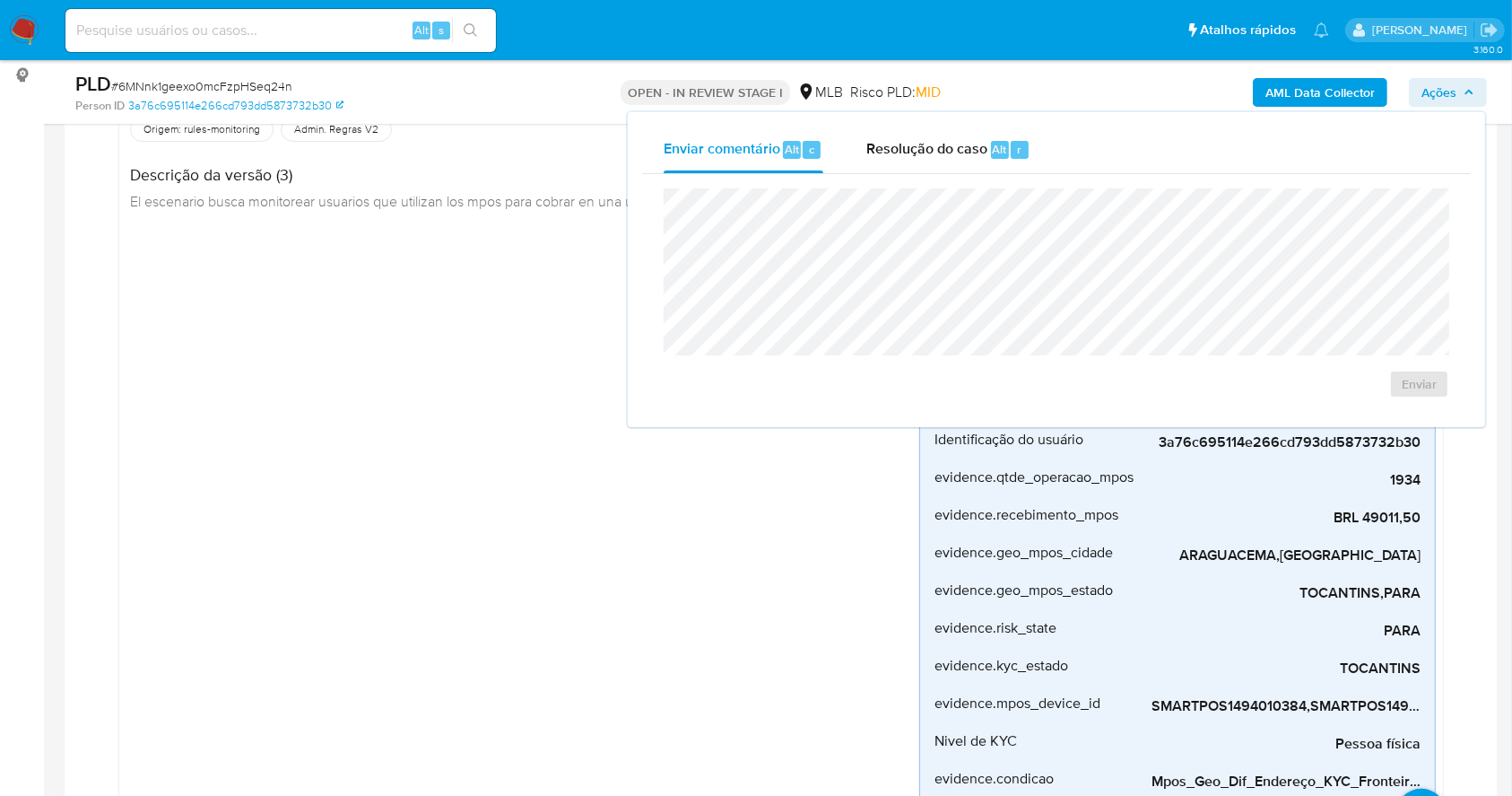
drag, startPoint x: 1007, startPoint y: 141, endPoint x: 1007, endPoint y: 185, distance: 44.0
click at [1007, 143] on div "Alt r" at bounding box center [1009, 150] width 37 height 18
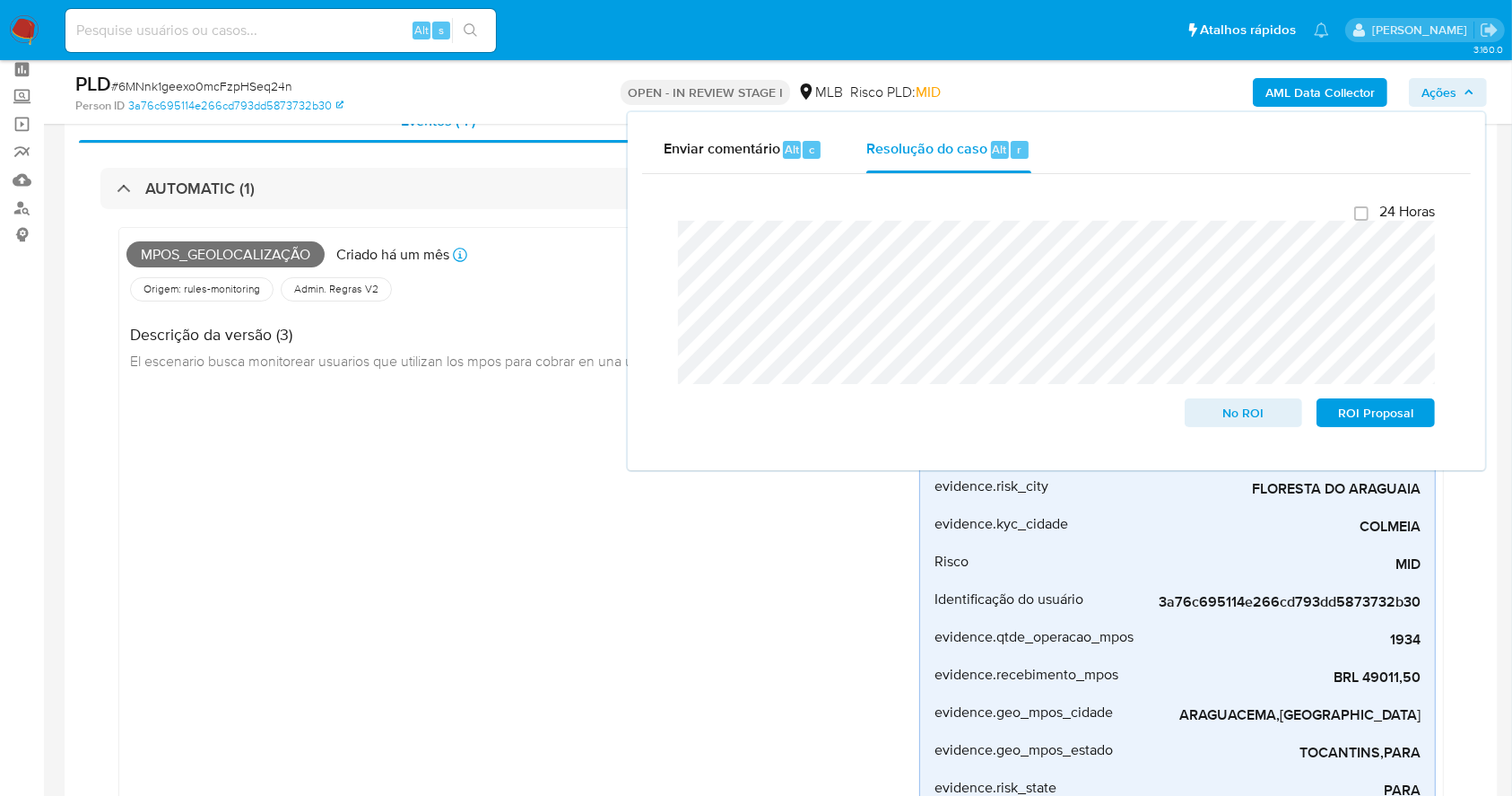
scroll to position [0, 0]
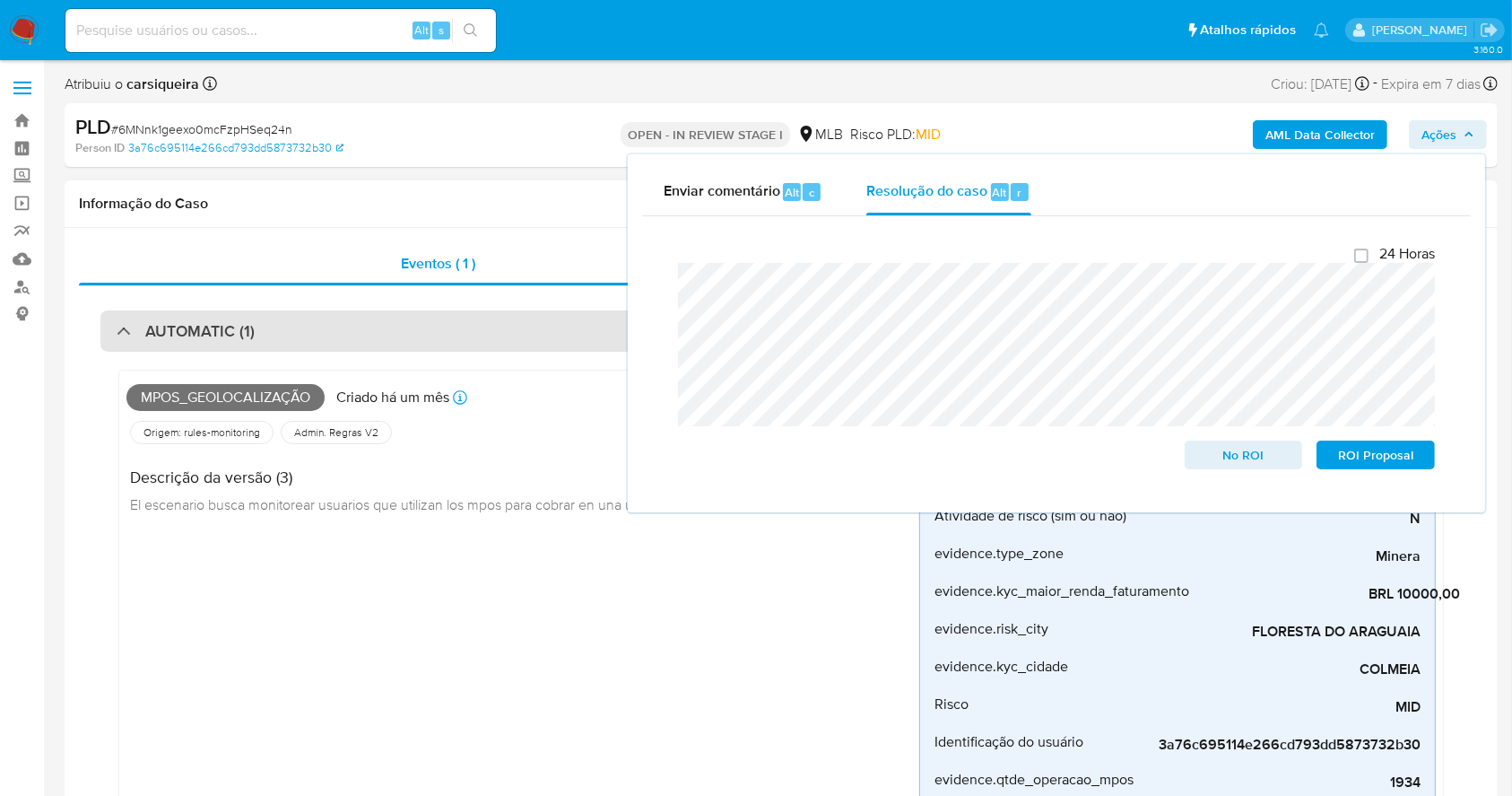
click at [172, 337] on h3 "AUTOMATIC (1)" at bounding box center [200, 331] width 109 height 20
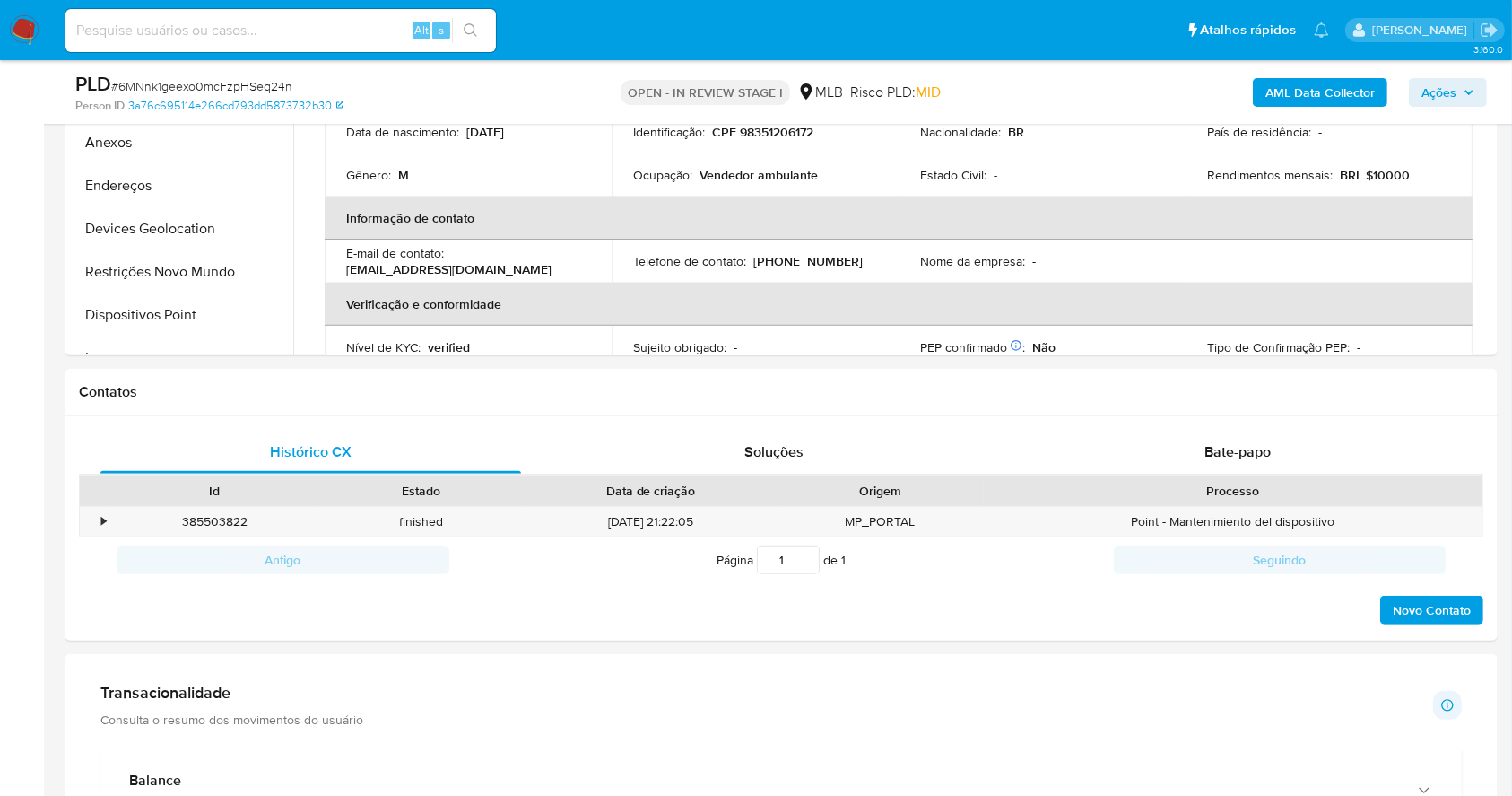
scroll to position [532, 0]
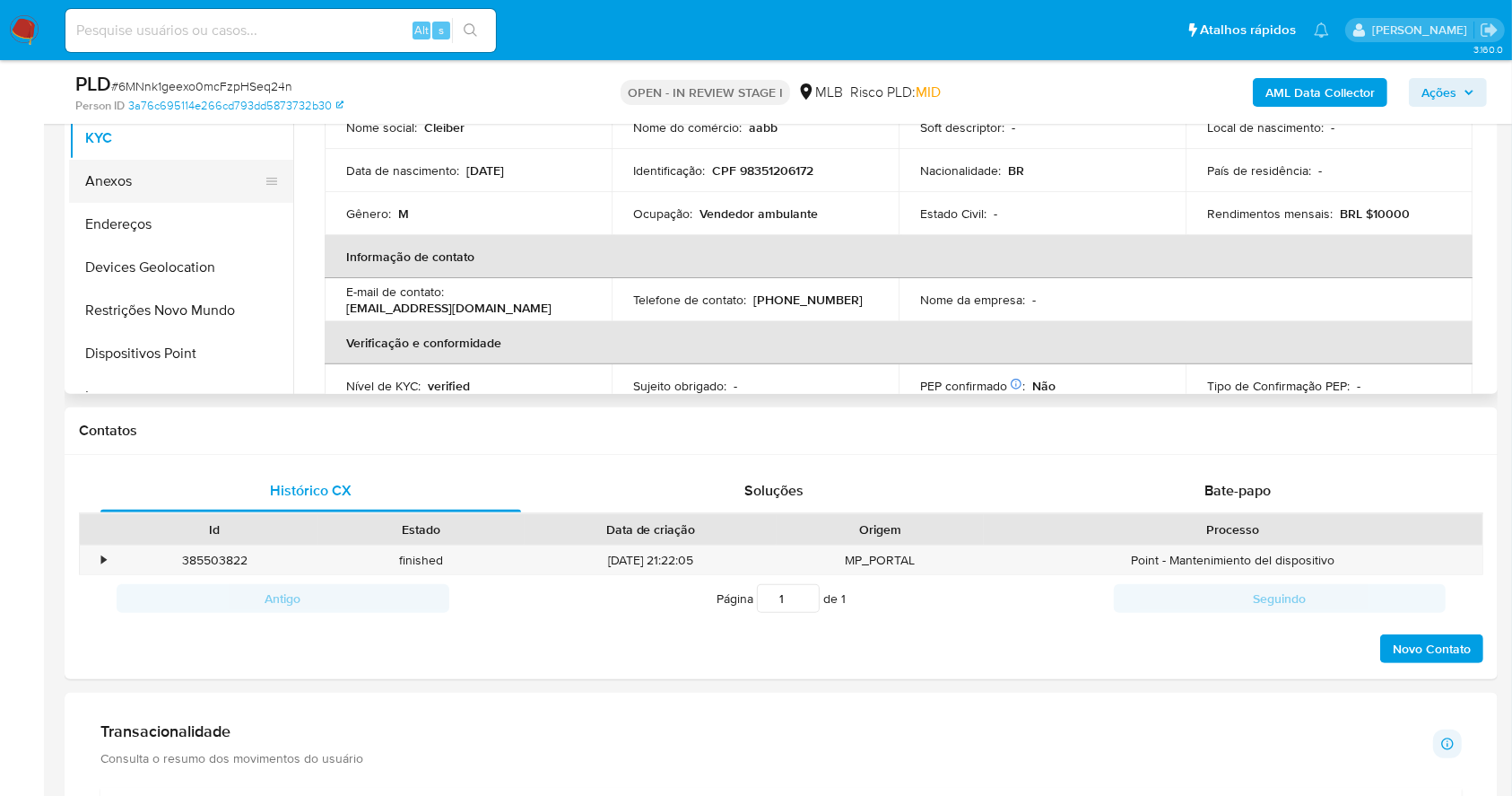
click at [158, 176] on button "Anexos" at bounding box center [174, 181] width 210 height 43
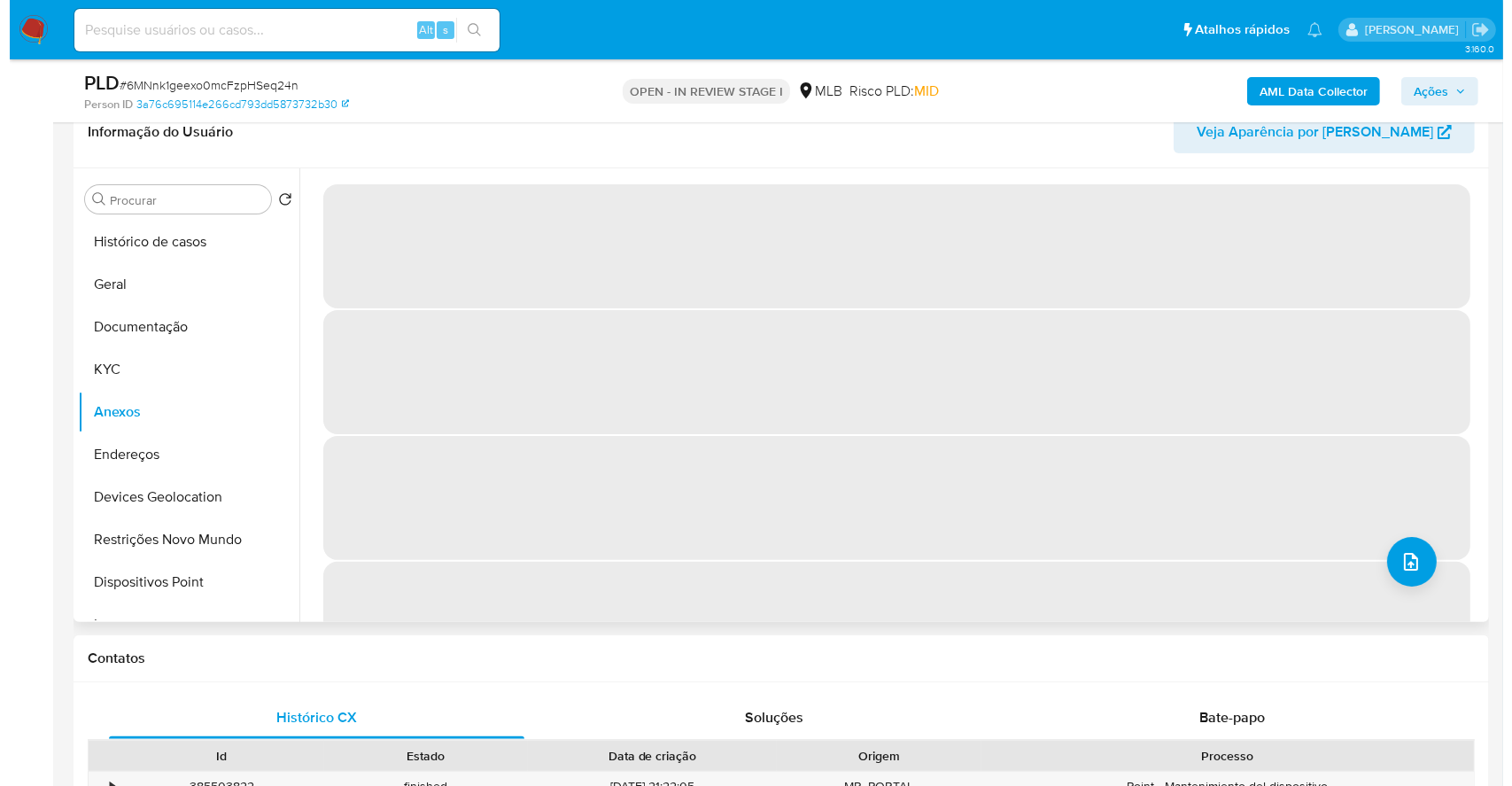
scroll to position [288, 0]
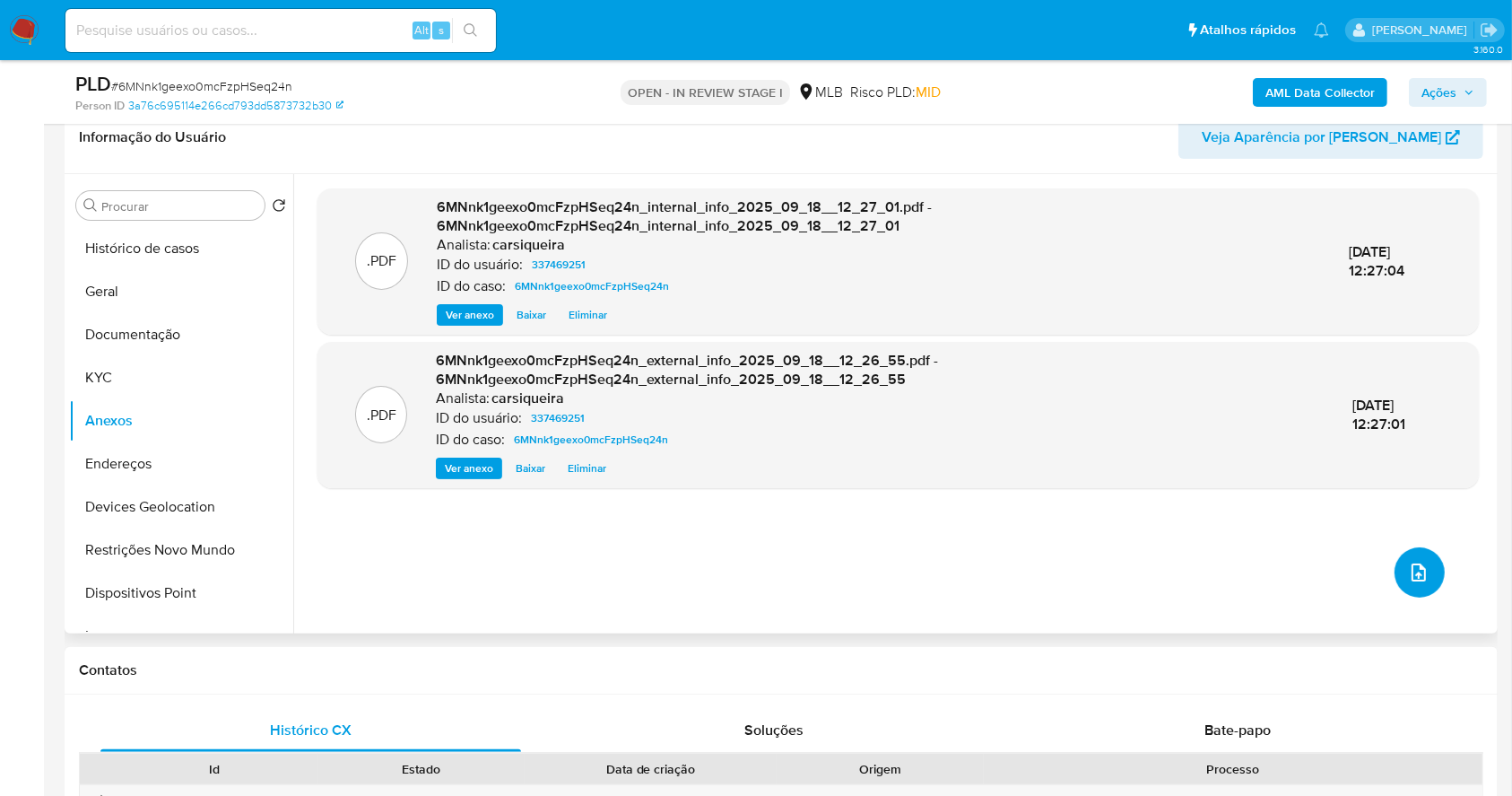
click at [1416, 570] on icon "upload-file" at bounding box center [1419, 573] width 15 height 18
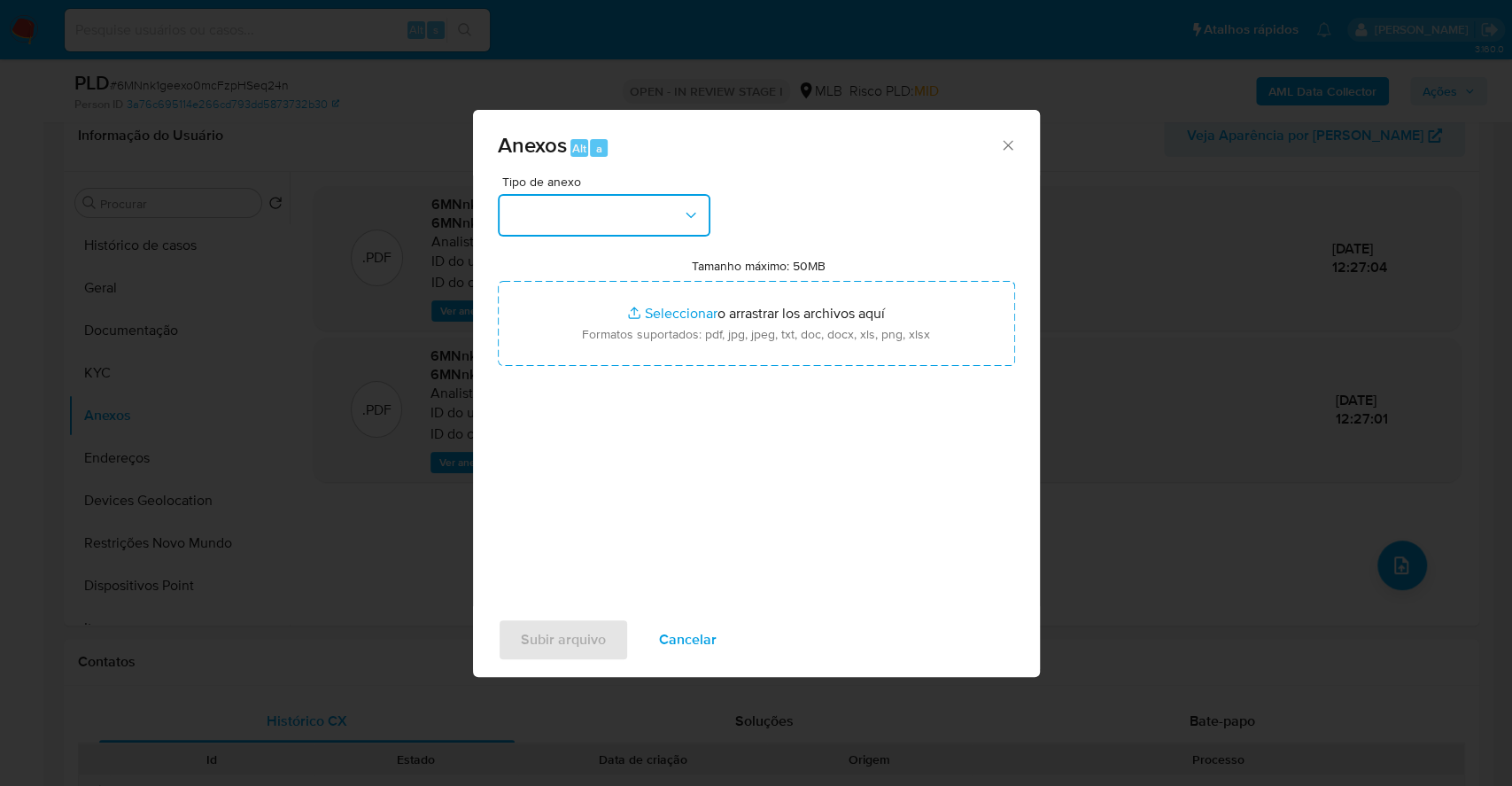
click at [609, 210] on button "button" at bounding box center [604, 215] width 212 height 42
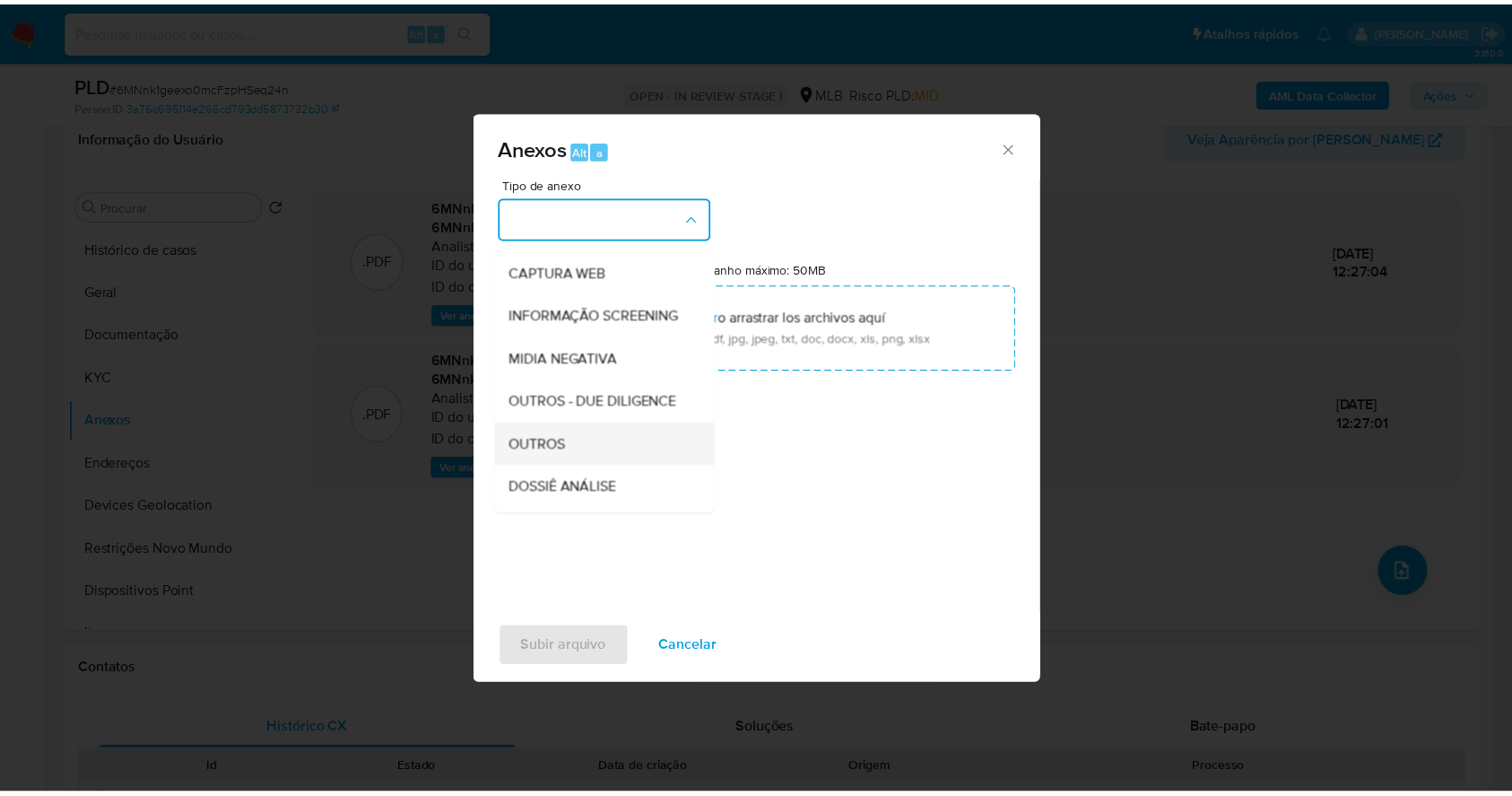
scroll to position [275, 0]
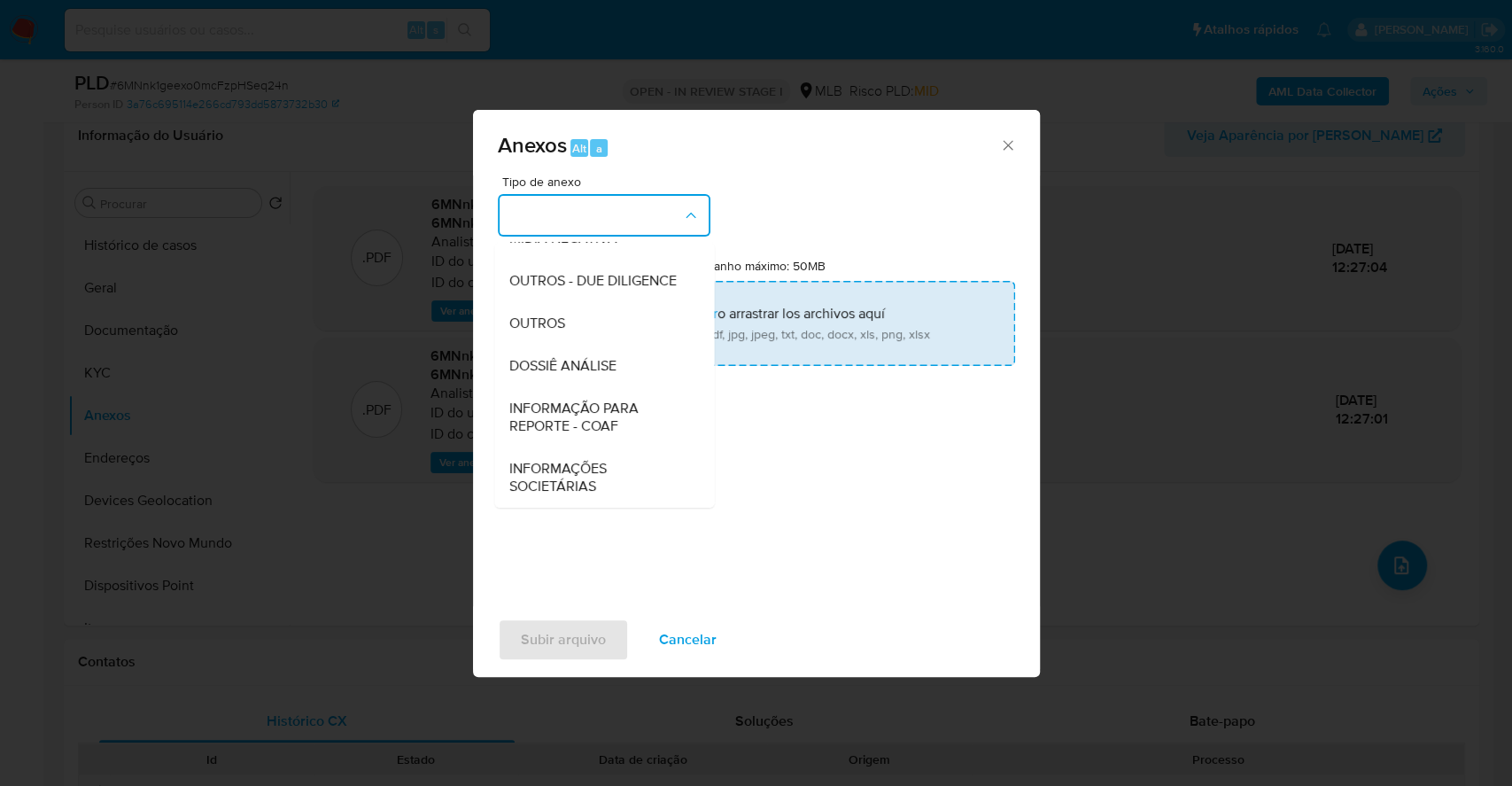
drag, startPoint x: 558, startPoint y: 319, endPoint x: 667, endPoint y: 299, distance: 110.8
click at [560, 319] on span "OUTROS" at bounding box center [536, 323] width 56 height 18
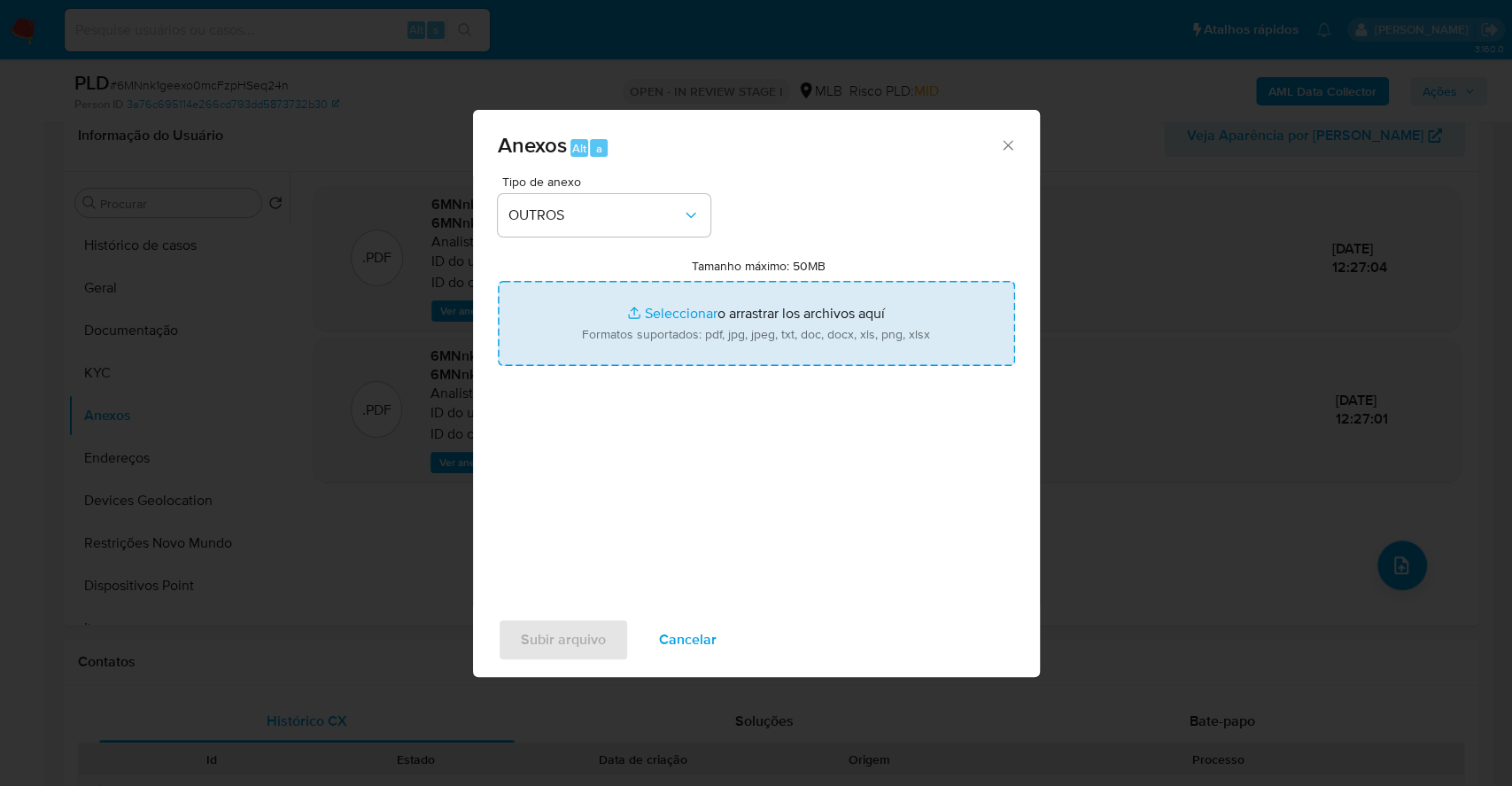
click at [673, 309] on input "Tamanho máximo: 50MB Seleccionar archivos" at bounding box center [756, 323] width 518 height 85
type input "C:\fakepath\Mulan 337469251_2025_09_16_16_20_35.xlsx"
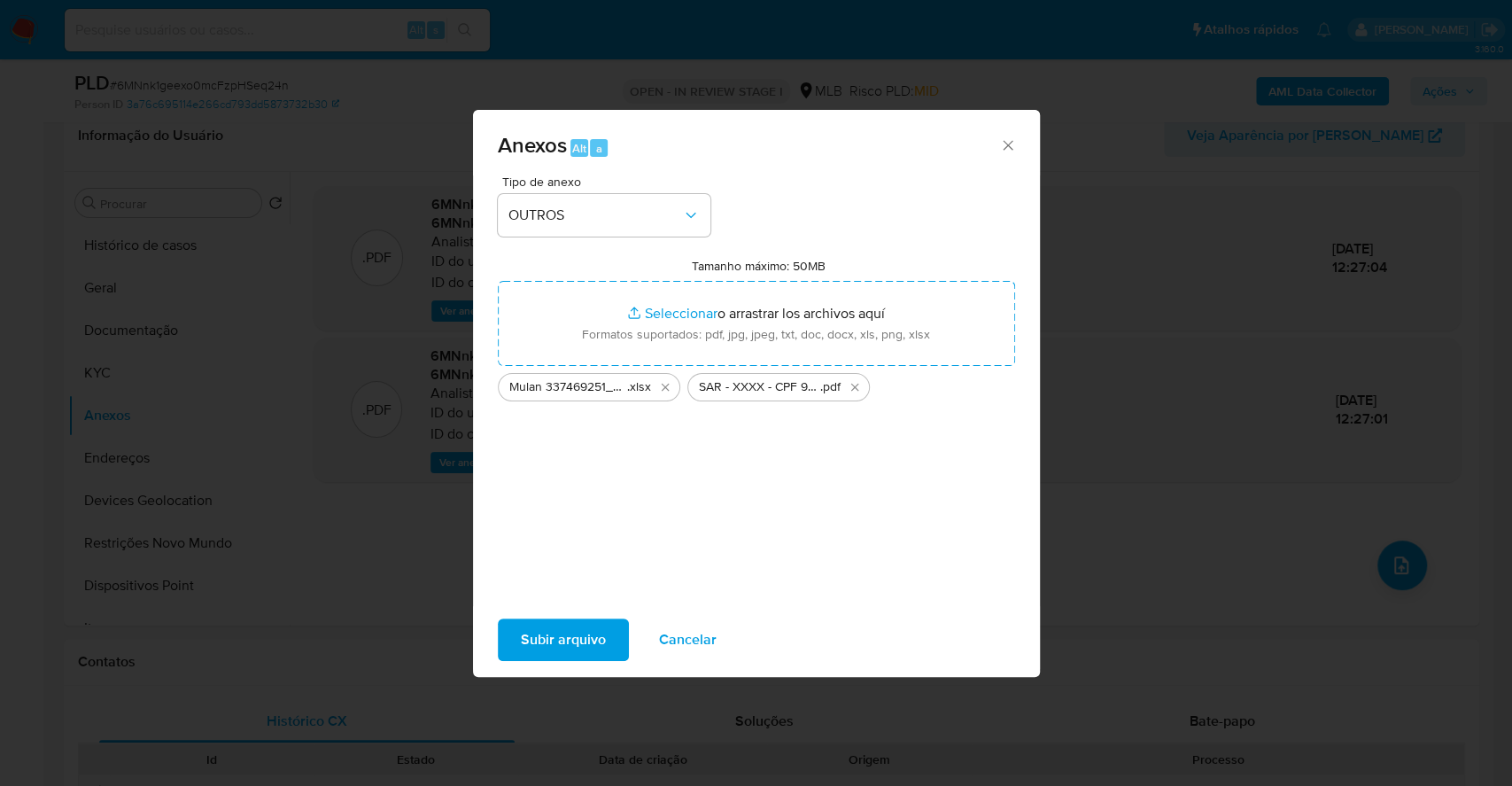
click at [584, 628] on span "Subir arquivo" at bounding box center [563, 639] width 85 height 39
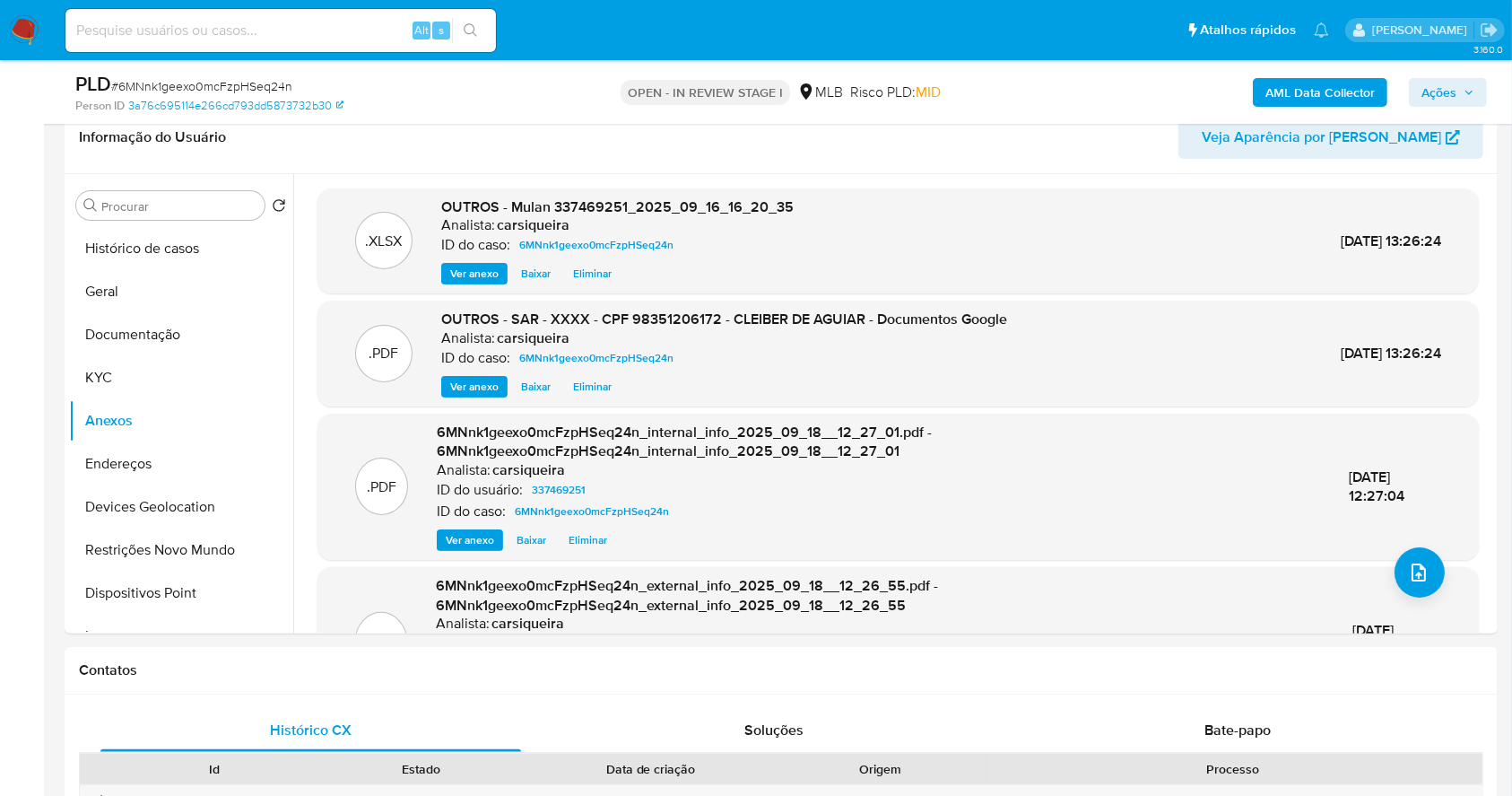
click at [1449, 95] on span "Ações" at bounding box center [1439, 92] width 35 height 28
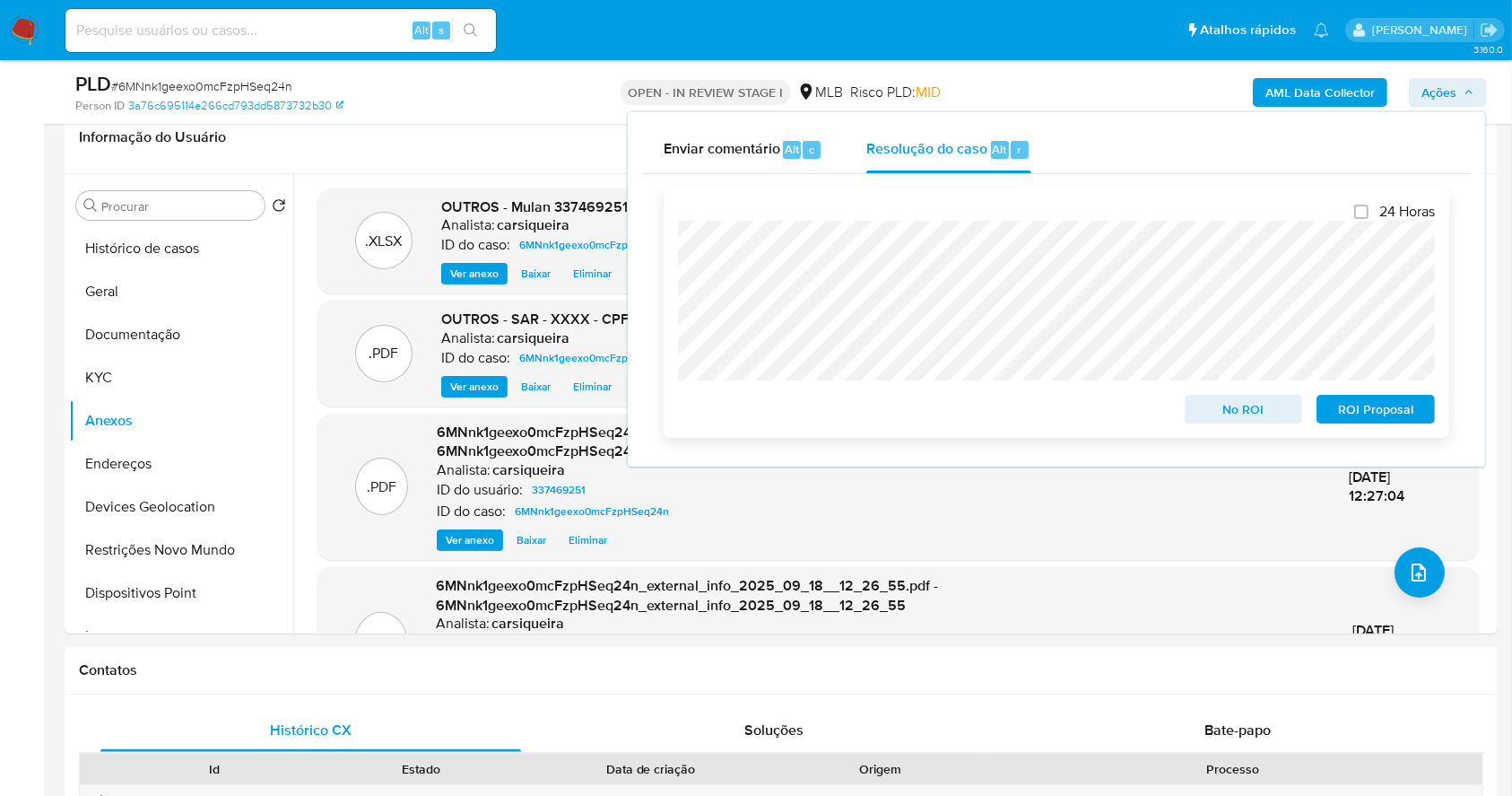
click at [1409, 401] on span "ROI Proposal" at bounding box center [1375, 409] width 93 height 26
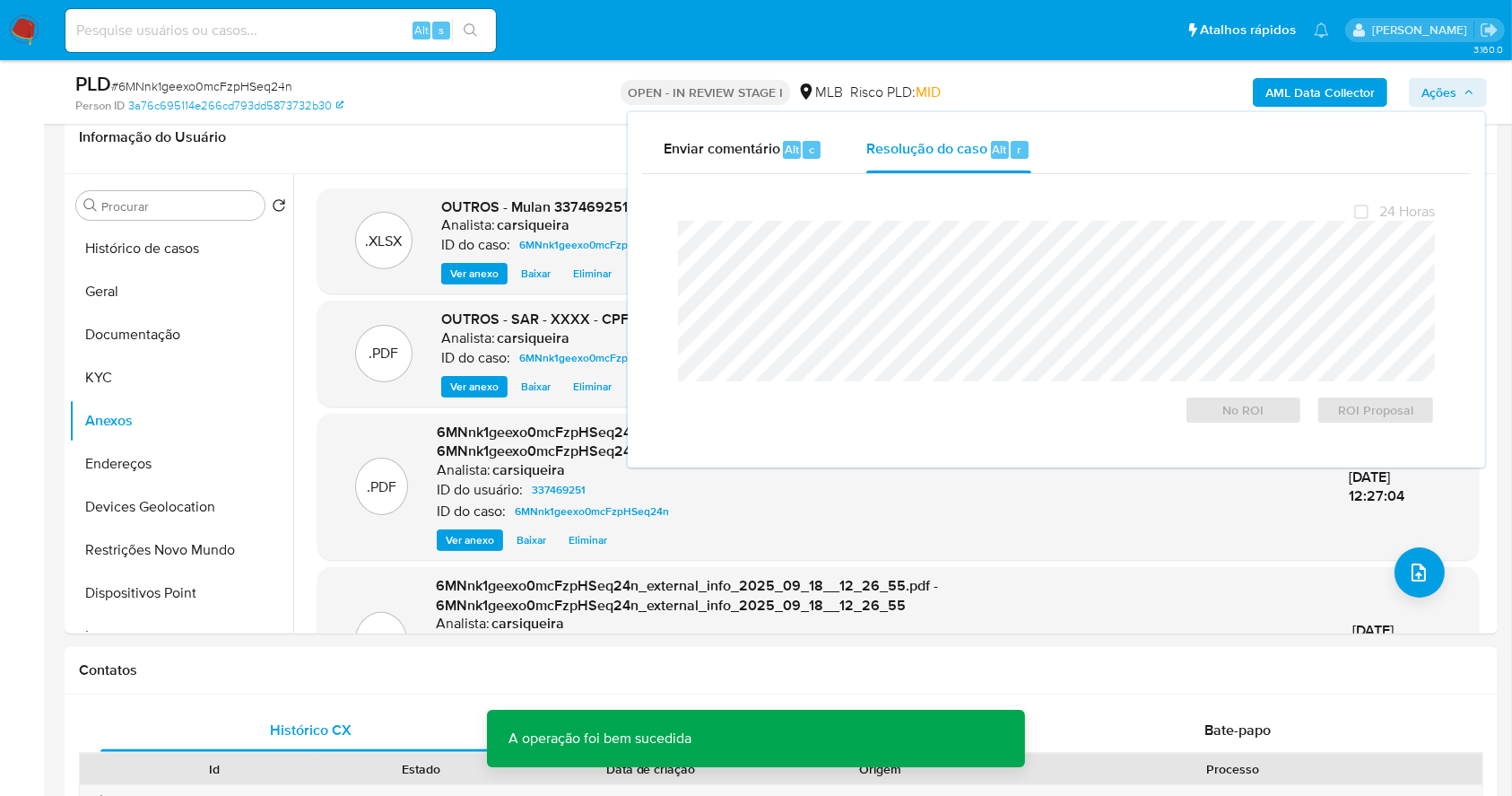
click at [242, 92] on span "# 6MNnk1geexo0mcFzpHSeq24n" at bounding box center [201, 87] width 181 height 18
click at [242, 92] on span "# 6MNnk1geexo0mcFzpHSeq24n" at bounding box center [201, 87] width 181 height 18
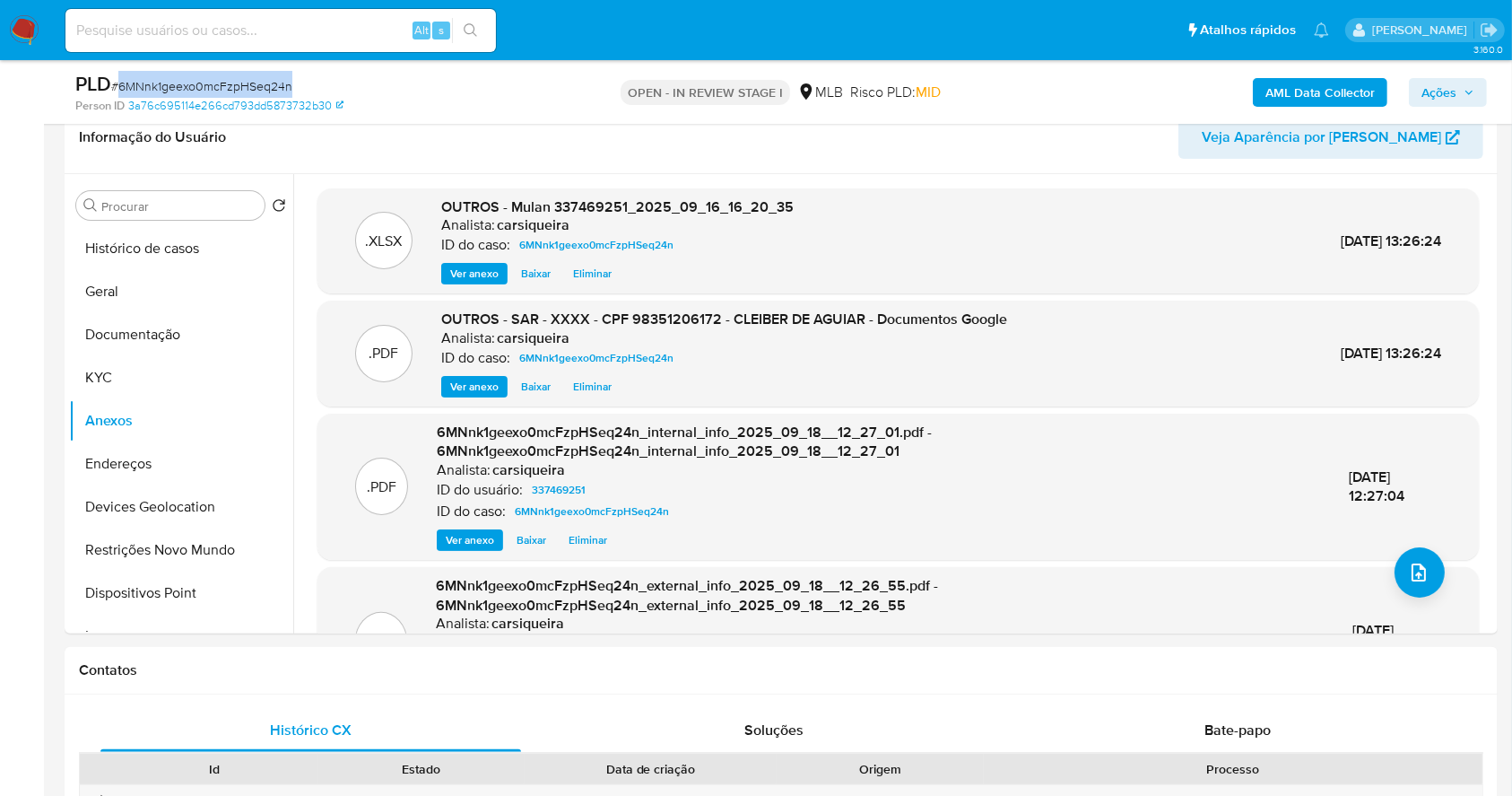
copy span "6MNnk1geexo0mcFzpHSeq24n"
click at [1473, 97] on icon "button" at bounding box center [1469, 92] width 11 height 11
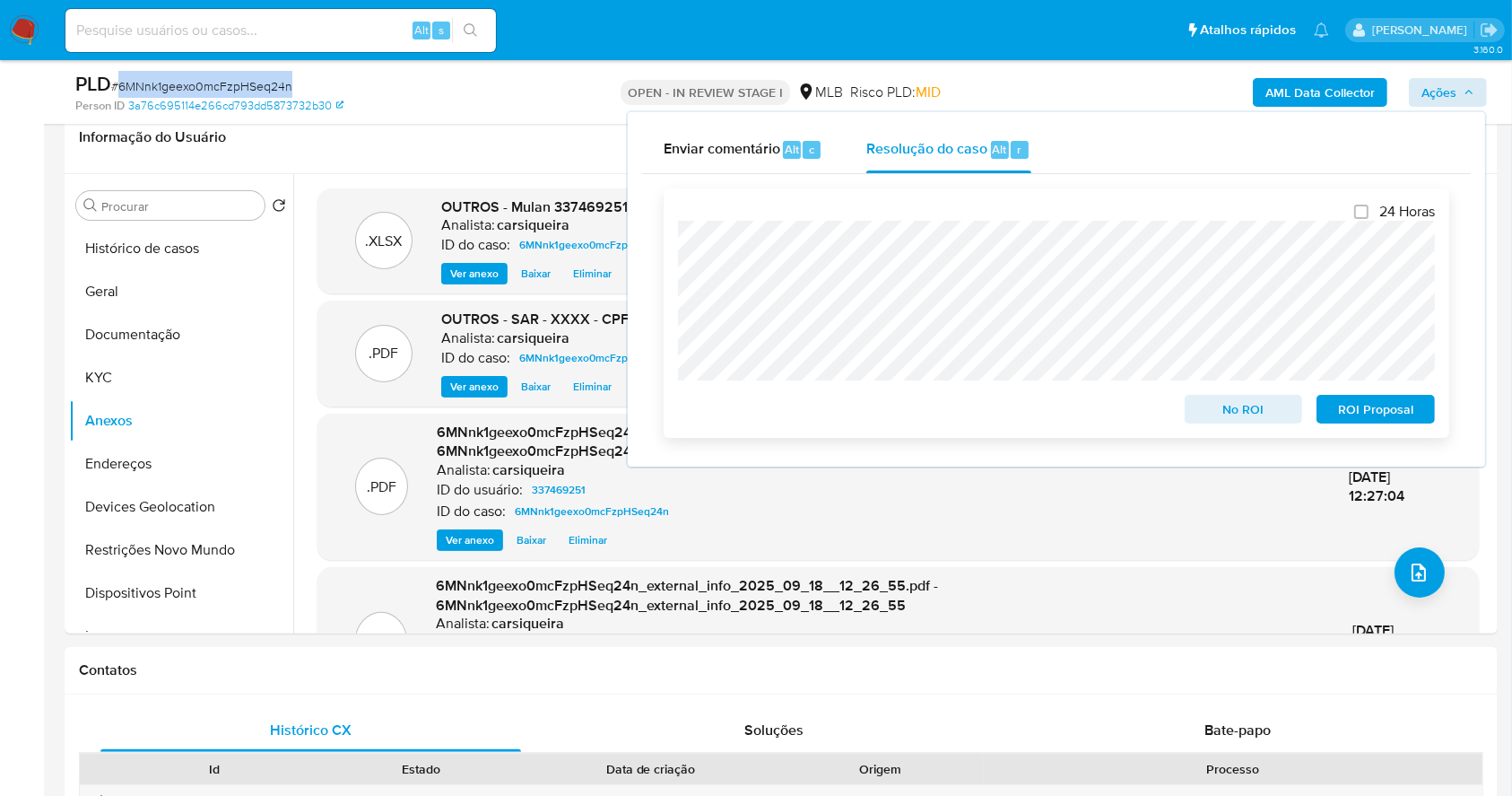
click at [1397, 412] on span "ROI Proposal" at bounding box center [1375, 409] width 93 height 26
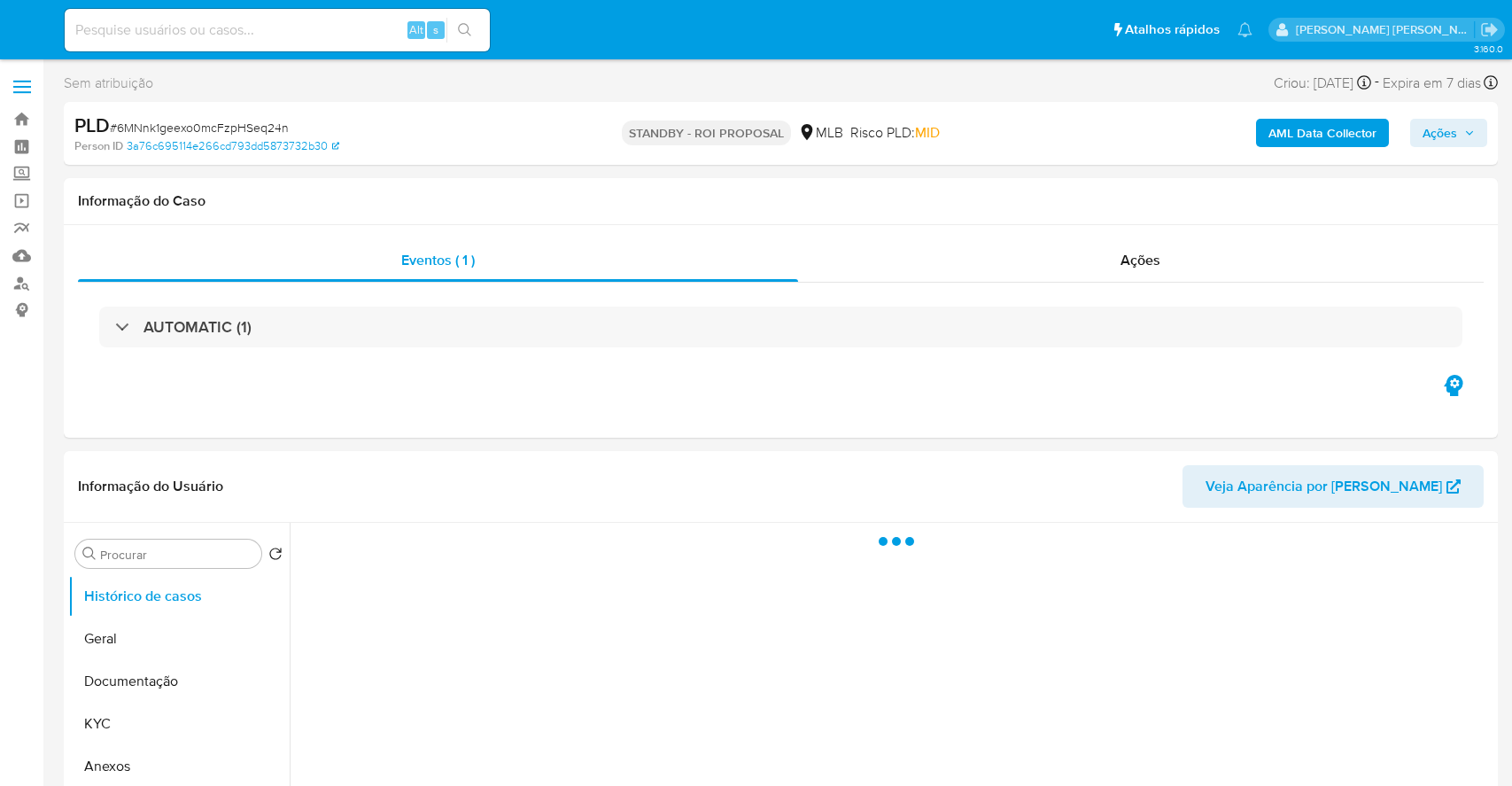
select select "10"
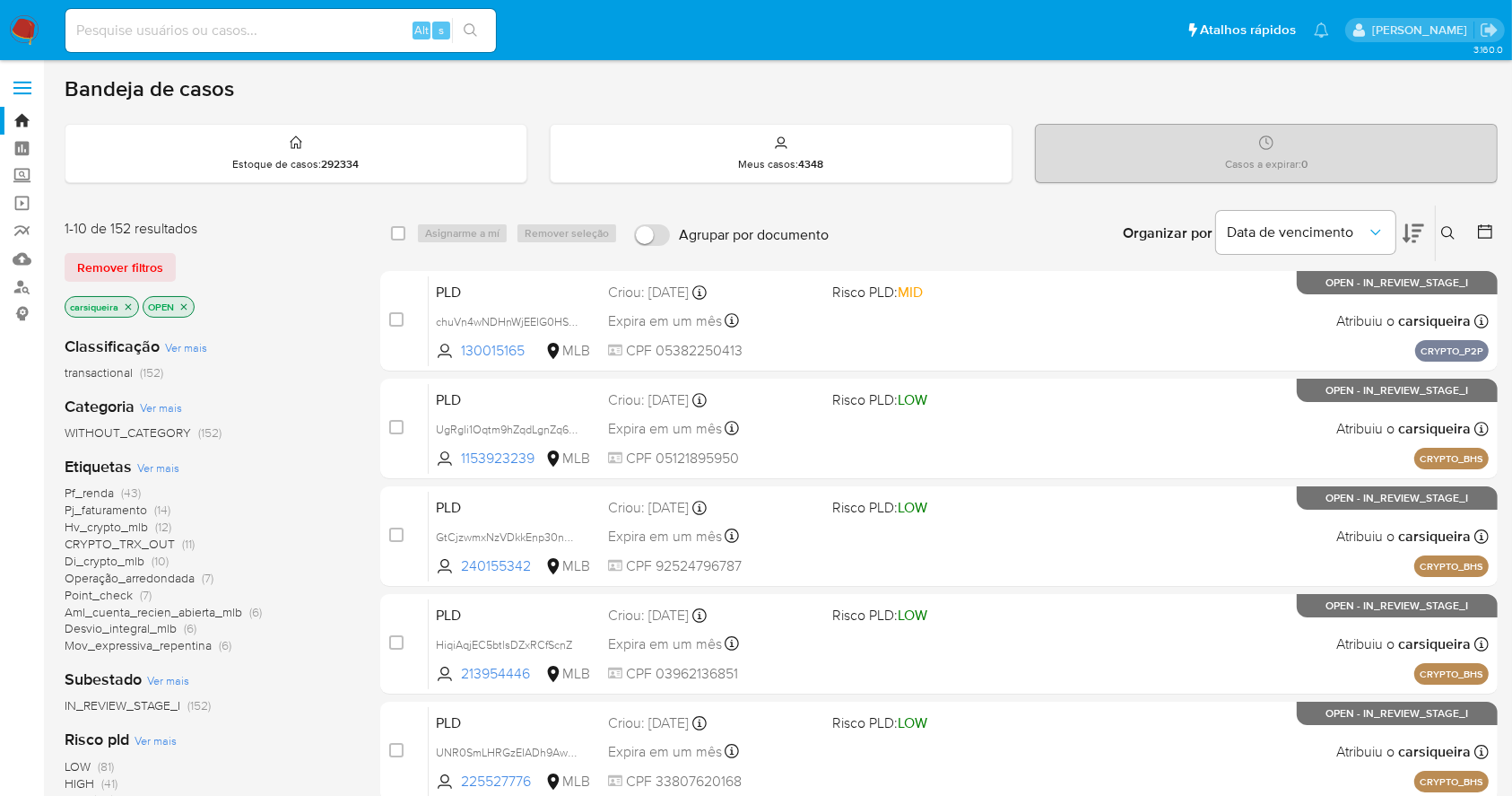
click at [1413, 232] on icon at bounding box center [1414, 233] width 22 height 22
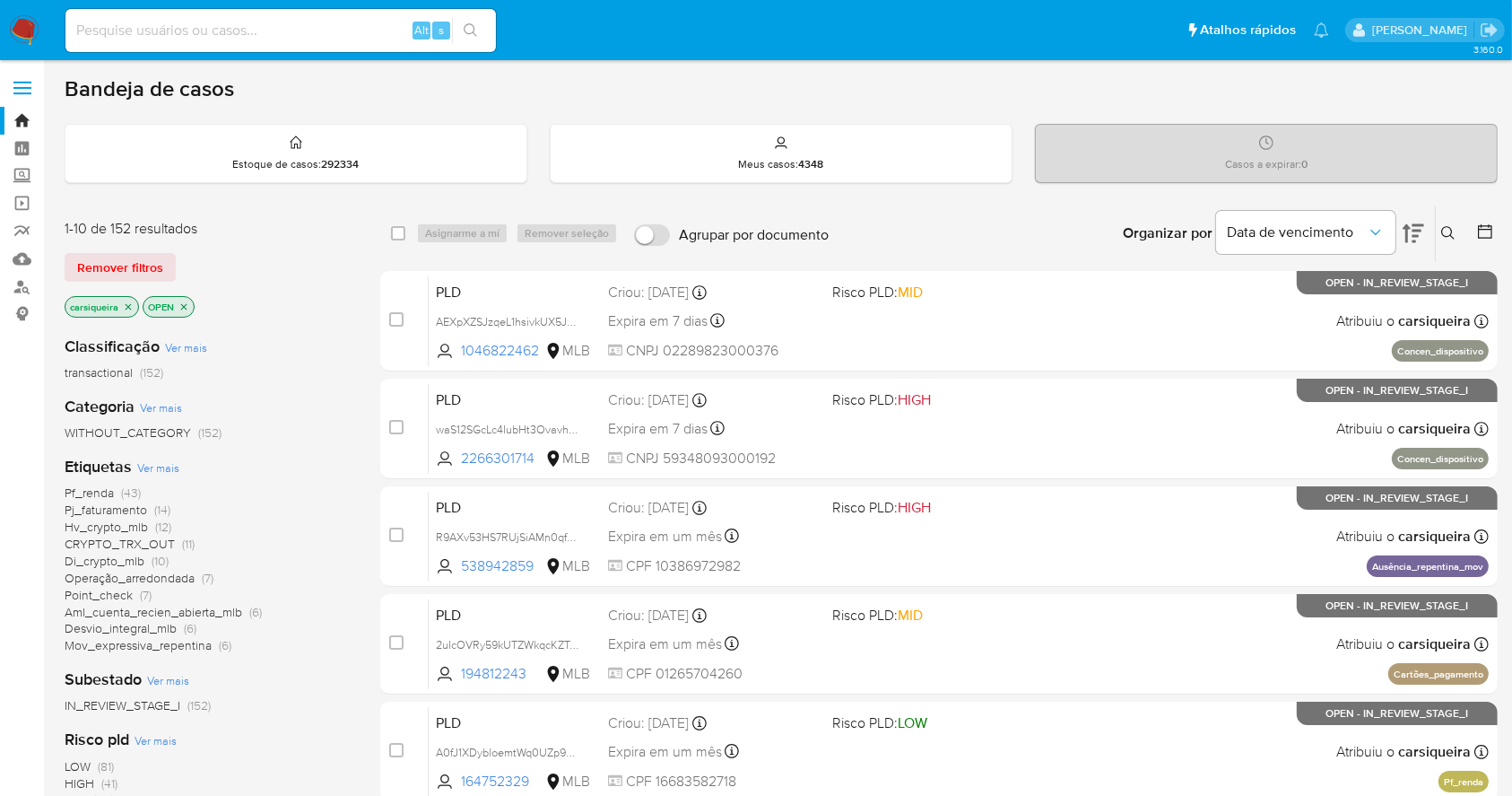
click at [1489, 227] on icon at bounding box center [1486, 232] width 15 height 15
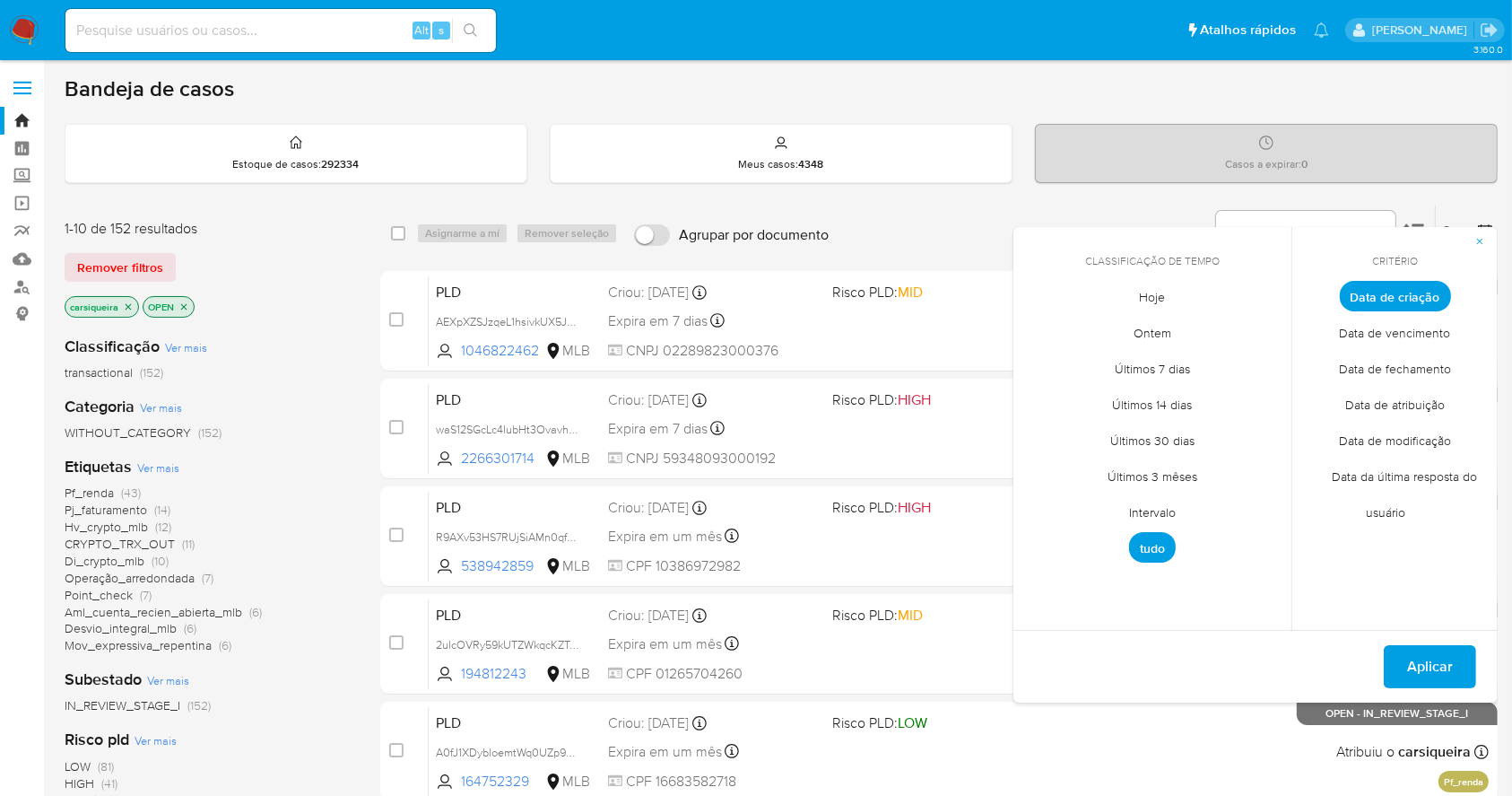
click at [878, 226] on div "Organizar por Data de vencimento Os resultados não podem ser classificados enqu…" at bounding box center [1167, 233] width 660 height 56
click at [1157, 509] on span "Intervalo" at bounding box center [1152, 512] width 85 height 36
click at [1039, 329] on icon "Mes anterior" at bounding box center [1041, 329] width 7 height 13
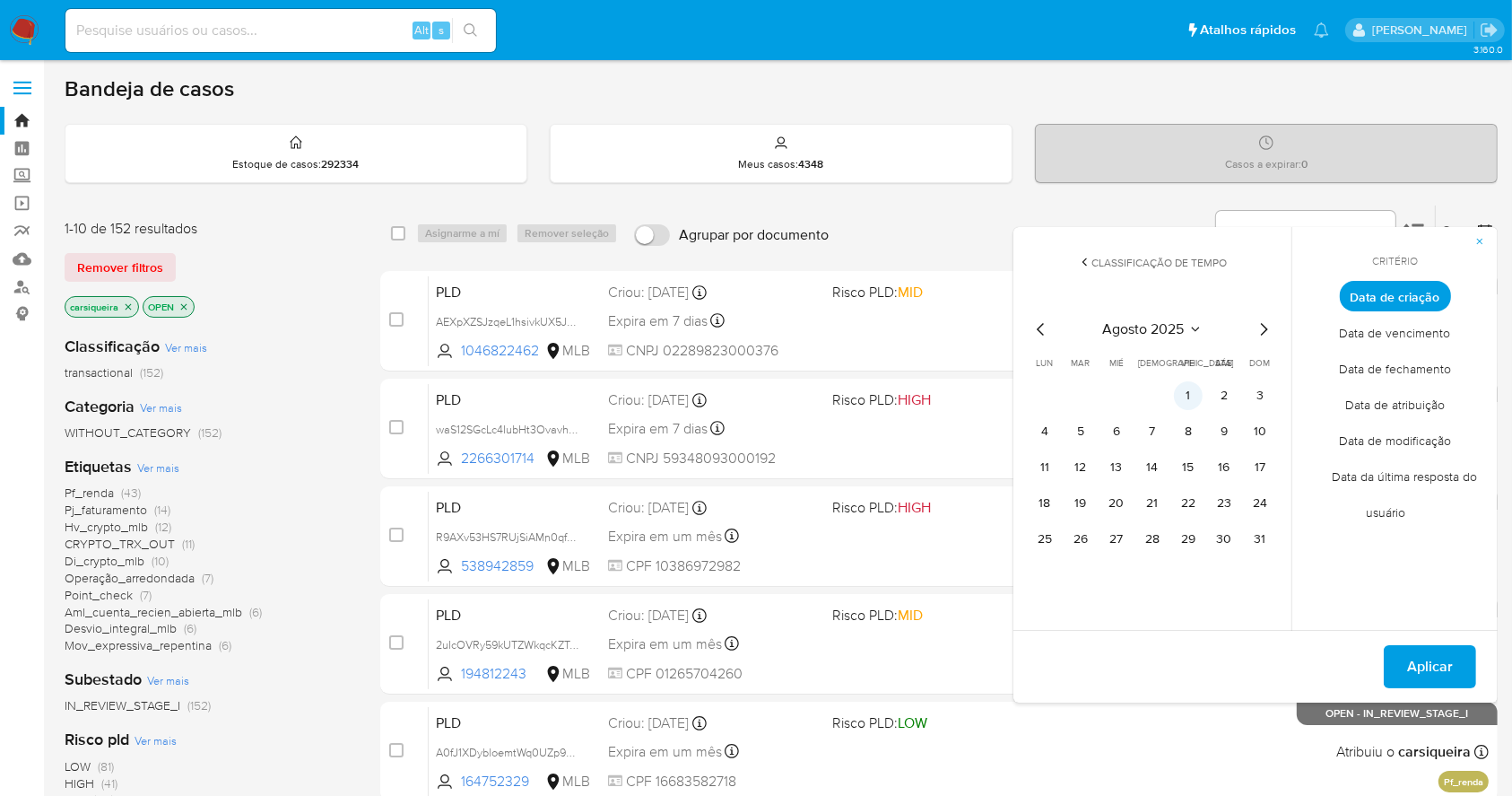
click at [1187, 390] on button "1" at bounding box center [1188, 395] width 28 height 28
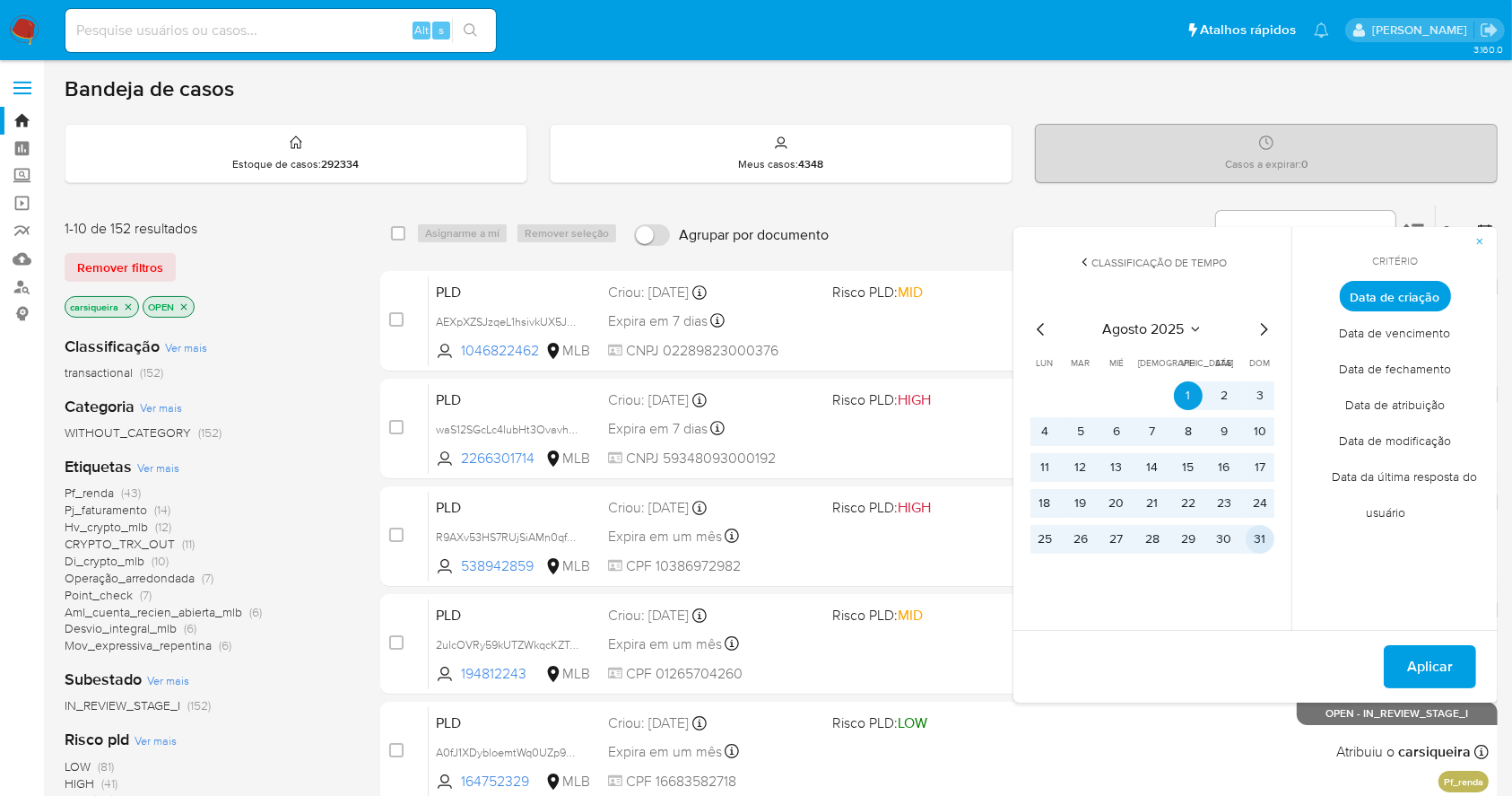
click at [1266, 537] on button "31" at bounding box center [1260, 539] width 28 height 28
click at [1414, 647] on span "Aplicar" at bounding box center [1430, 667] width 46 height 39
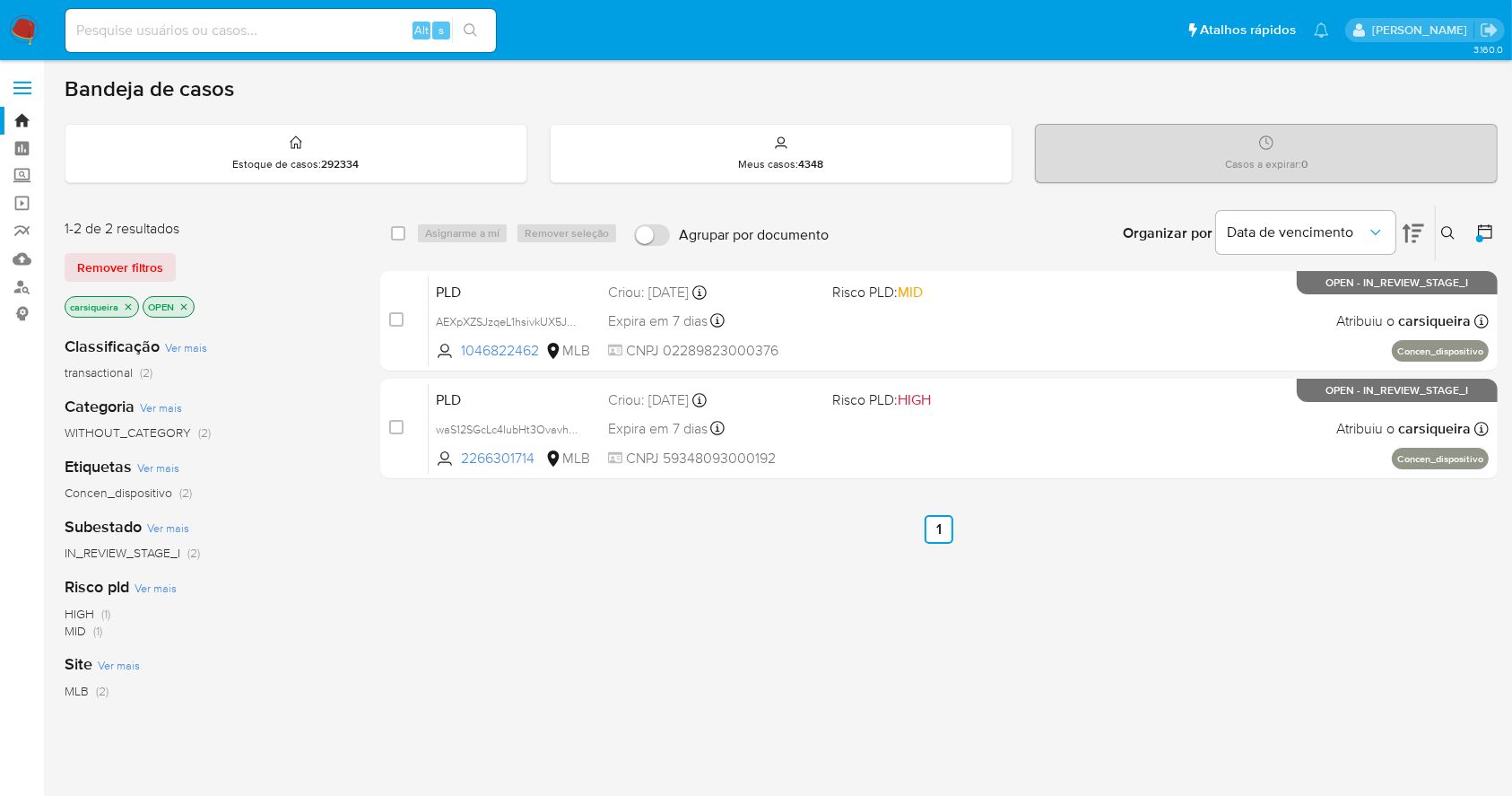
click at [128, 305] on icon "close-filter" at bounding box center [129, 306] width 6 height 6
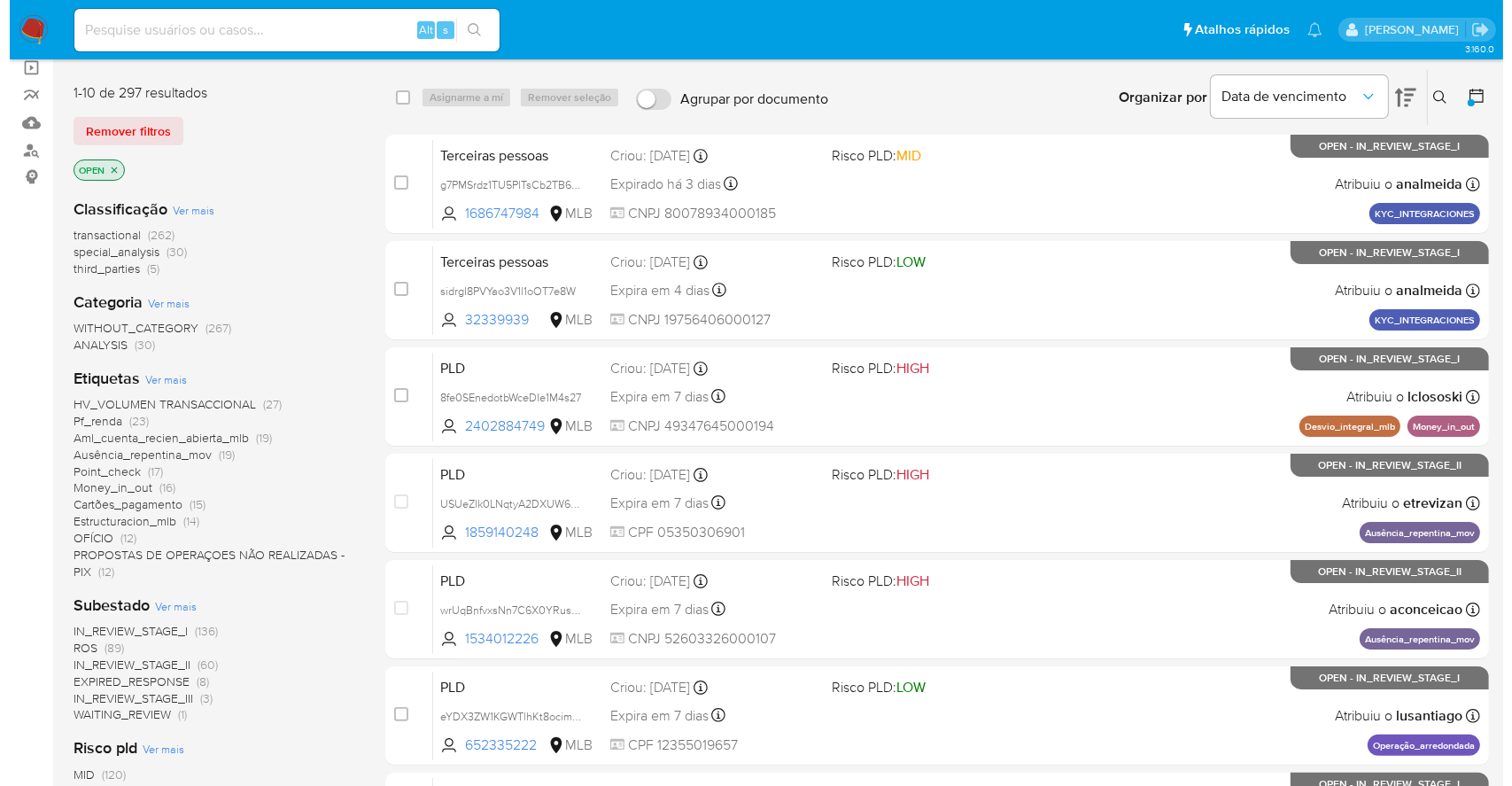
scroll to position [355, 0]
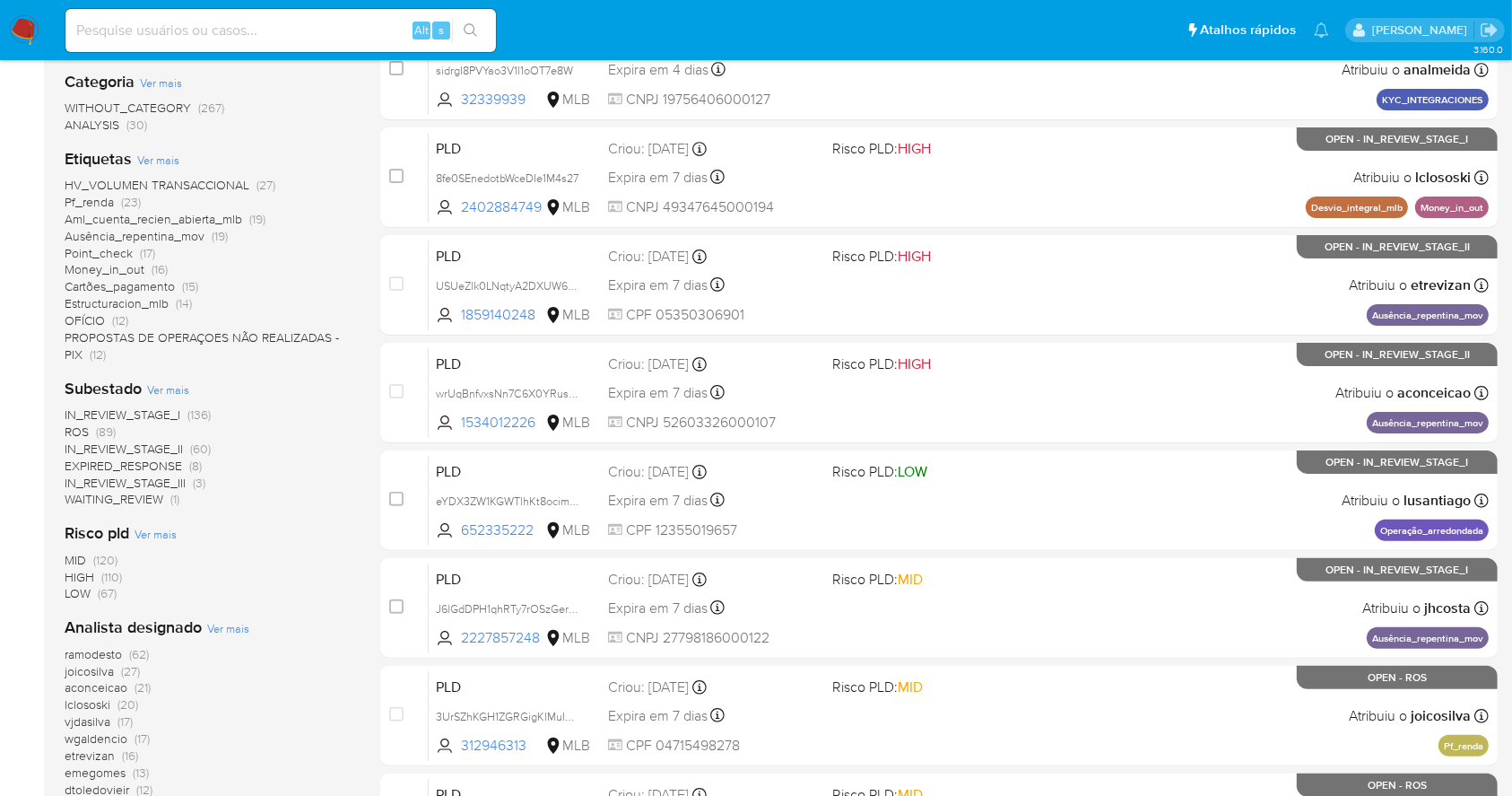
click at [231, 628] on span "Ver mais" at bounding box center [228, 628] width 42 height 16
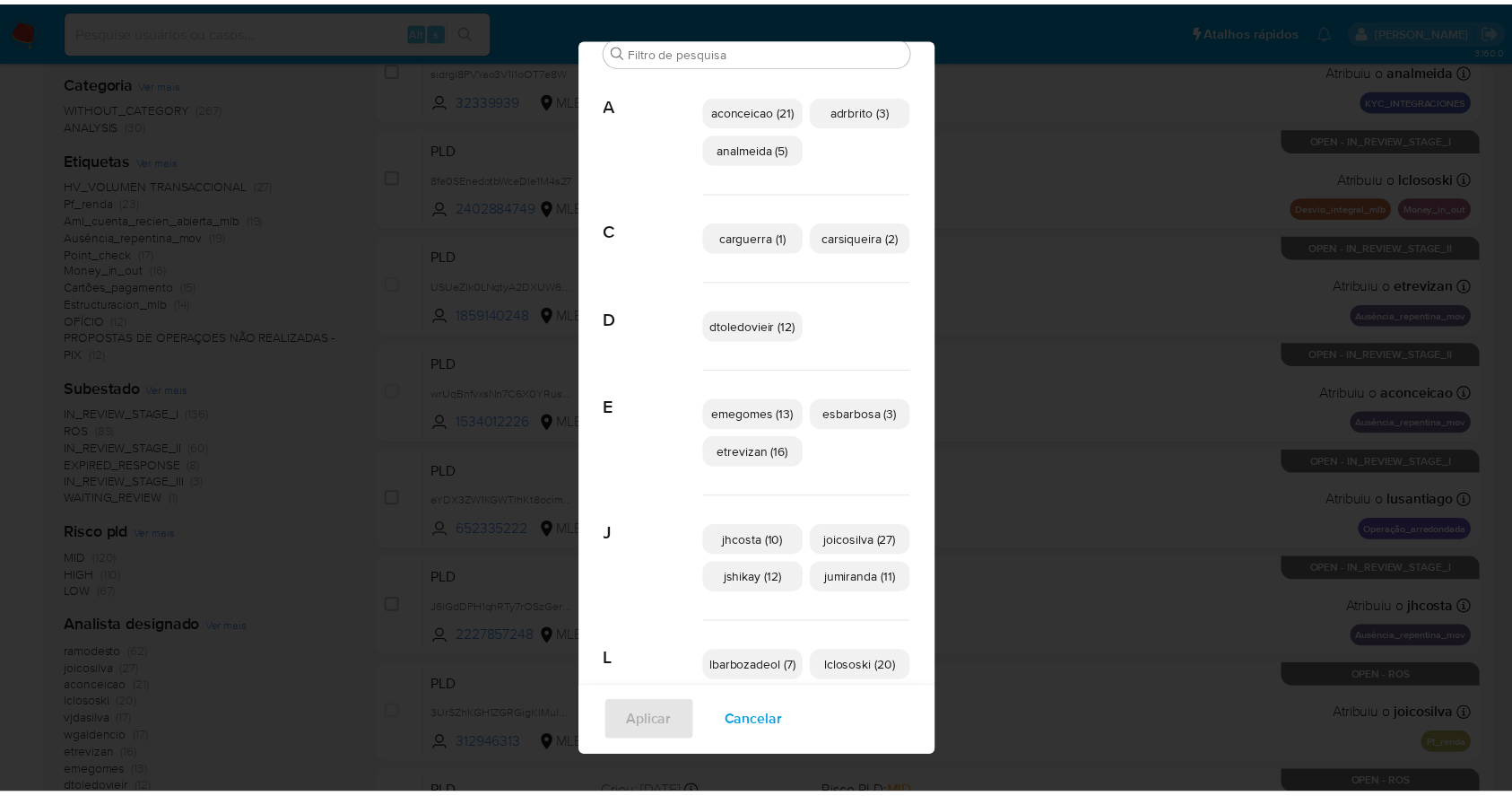
scroll to position [0, 0]
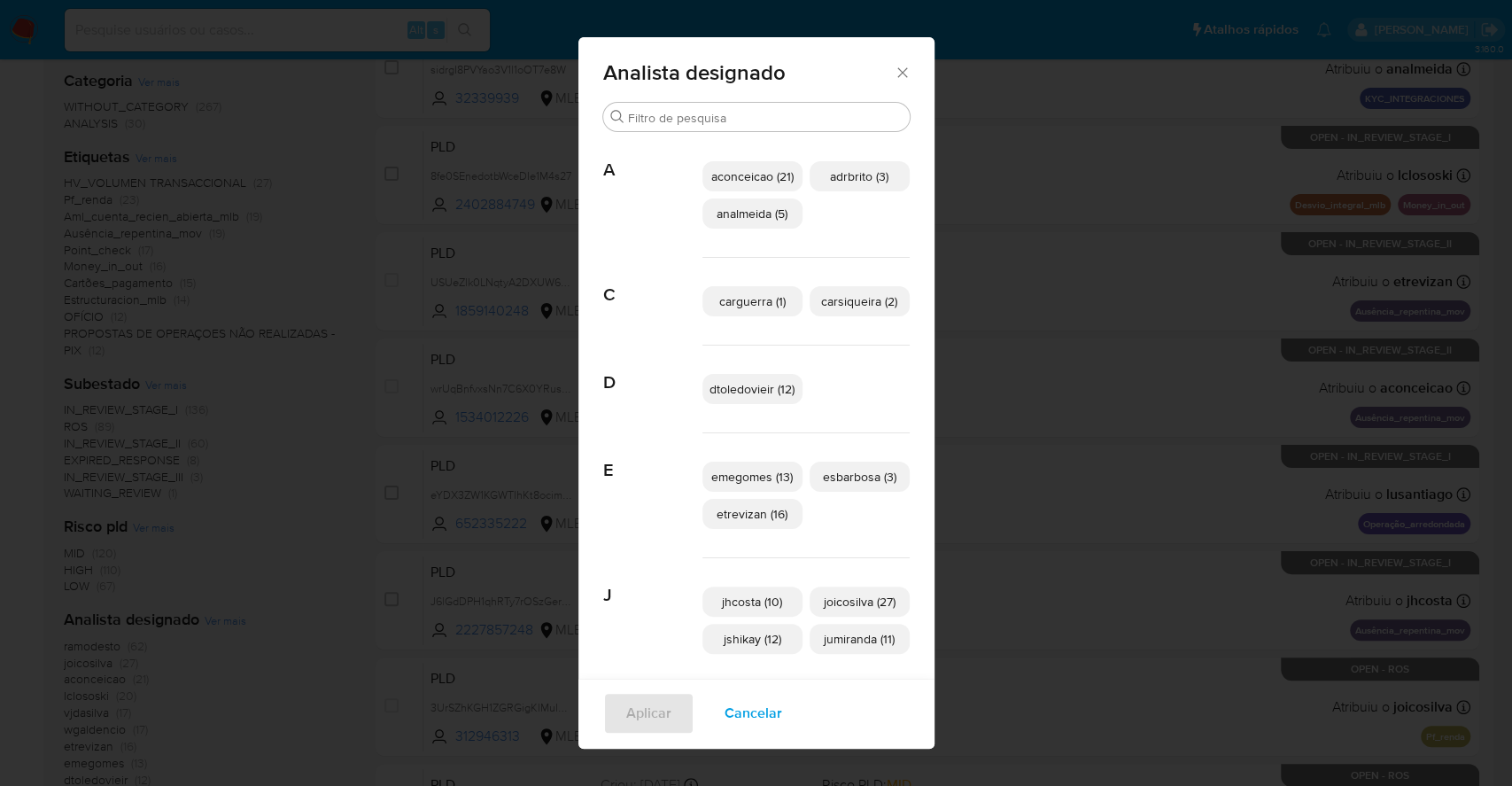
click at [744, 710] on span "Cancelar" at bounding box center [753, 713] width 58 height 39
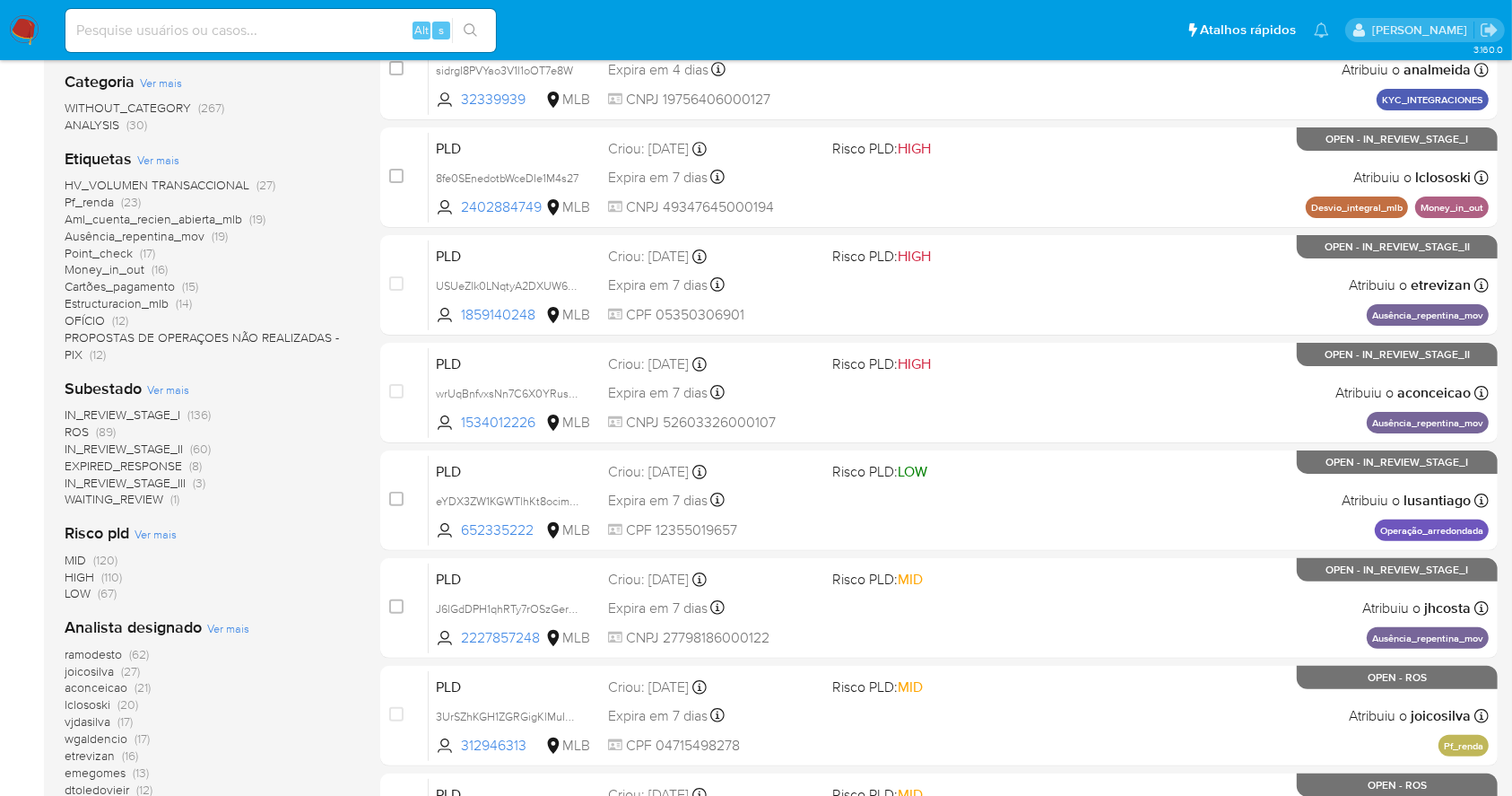
click at [150, 156] on span "Ver mais" at bounding box center [159, 160] width 42 height 16
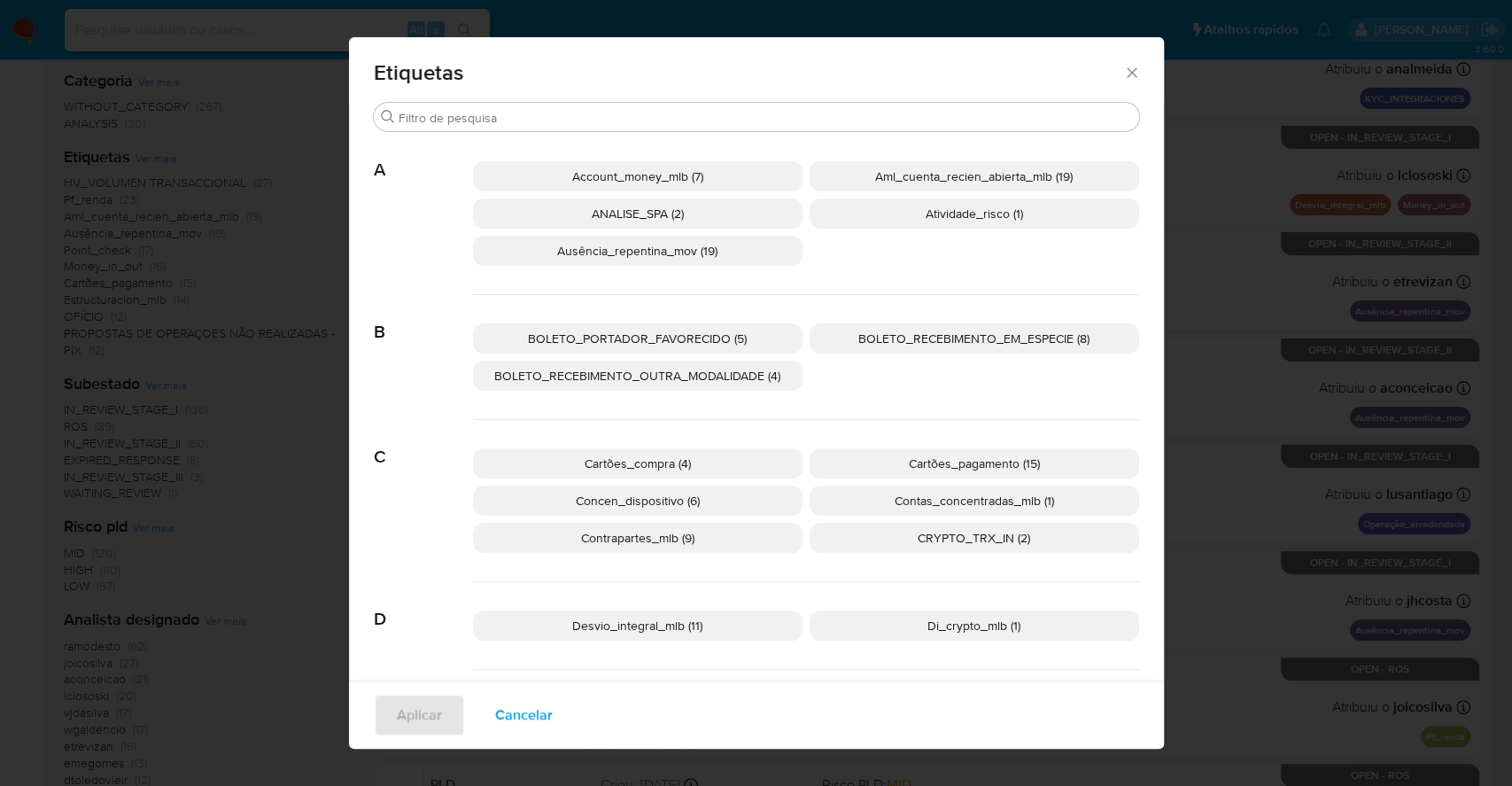
click at [655, 501] on span "Concen_dispositivo (6)" at bounding box center [638, 501] width 124 height 18
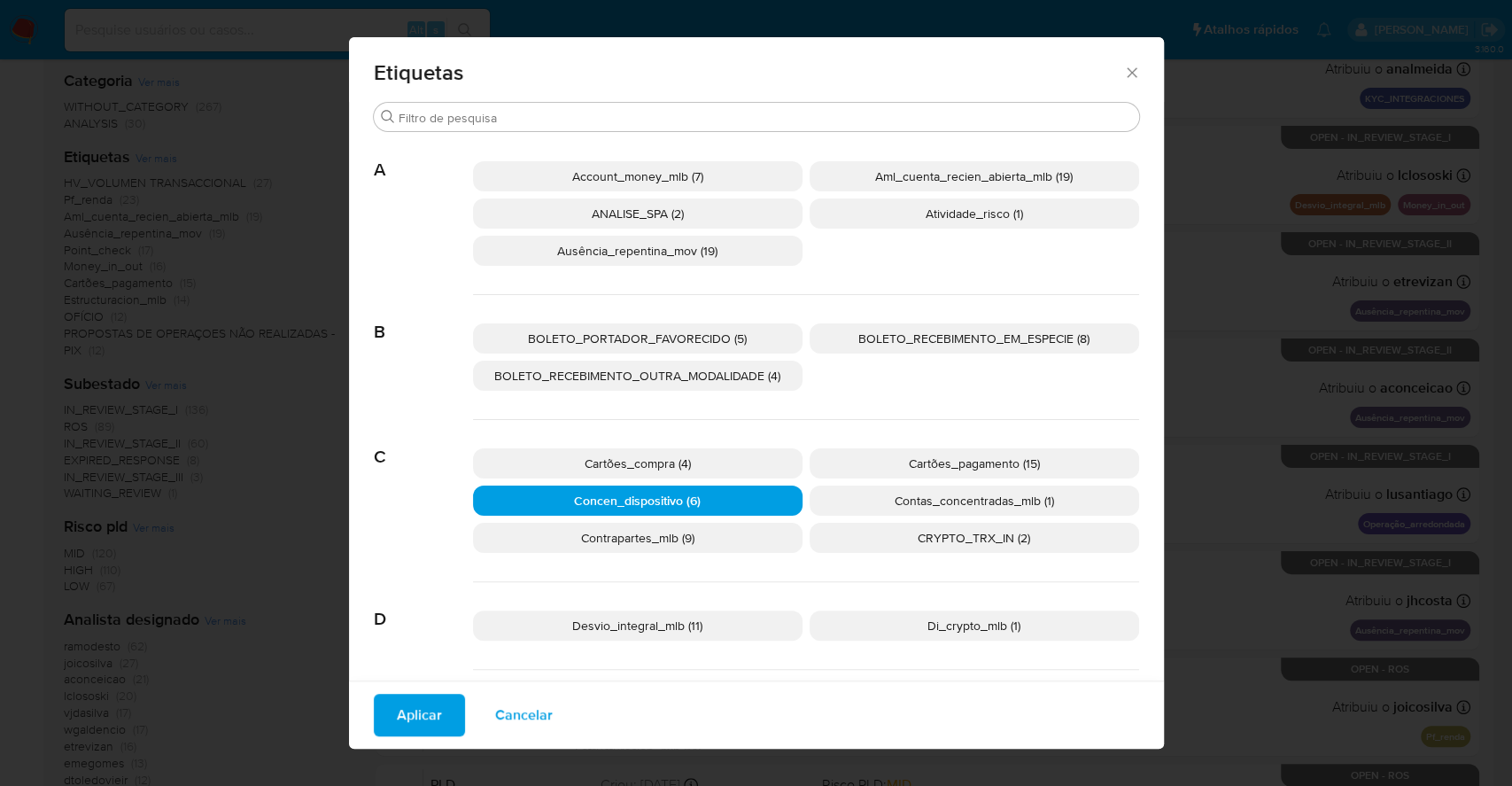
click at [410, 714] on span "Aplicar" at bounding box center [419, 714] width 45 height 39
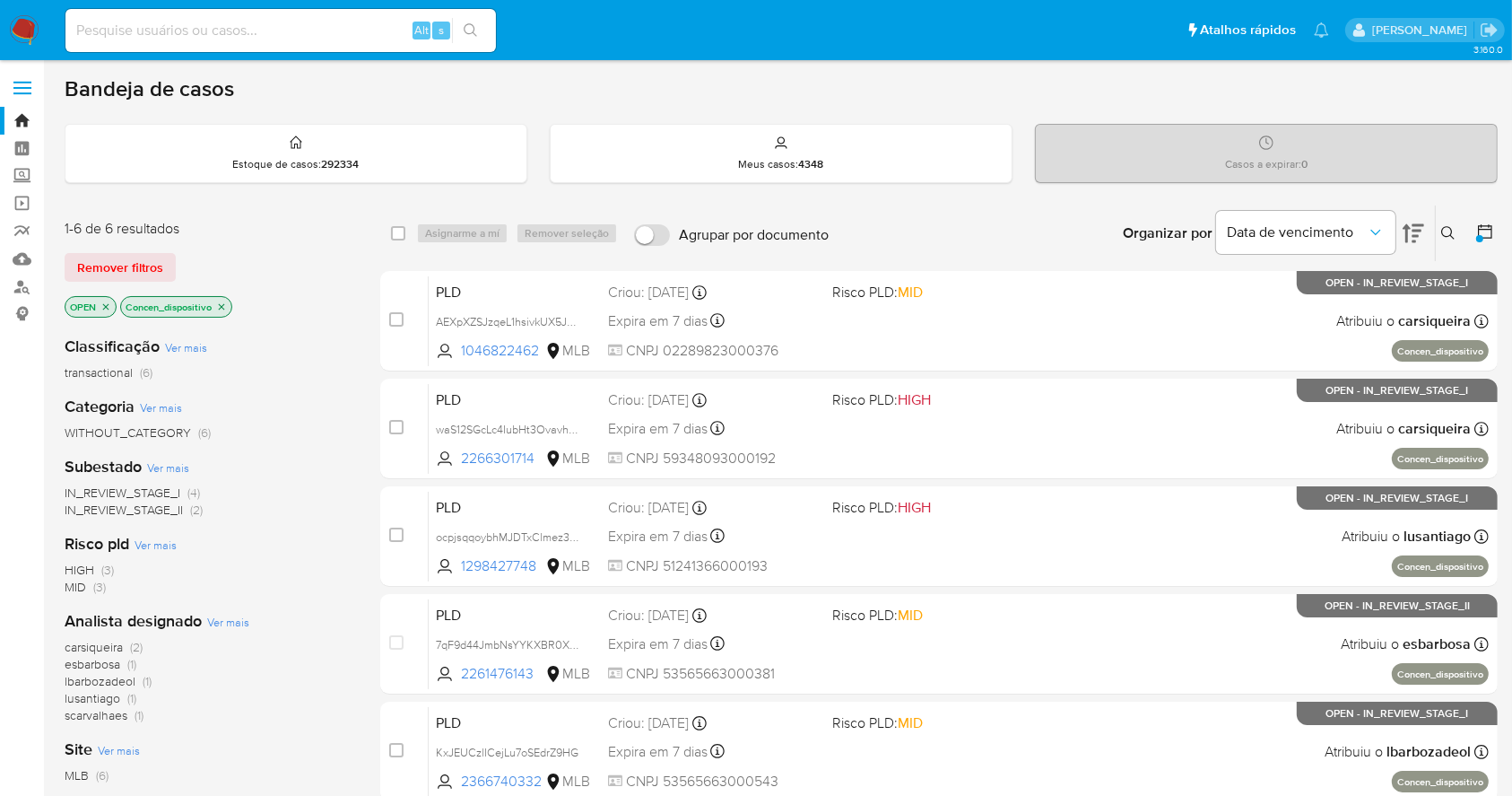
drag, startPoint x: 26, startPoint y: 30, endPoint x: 62, endPoint y: 60, distance: 46.9
click at [25, 30] on img at bounding box center [24, 30] width 30 height 30
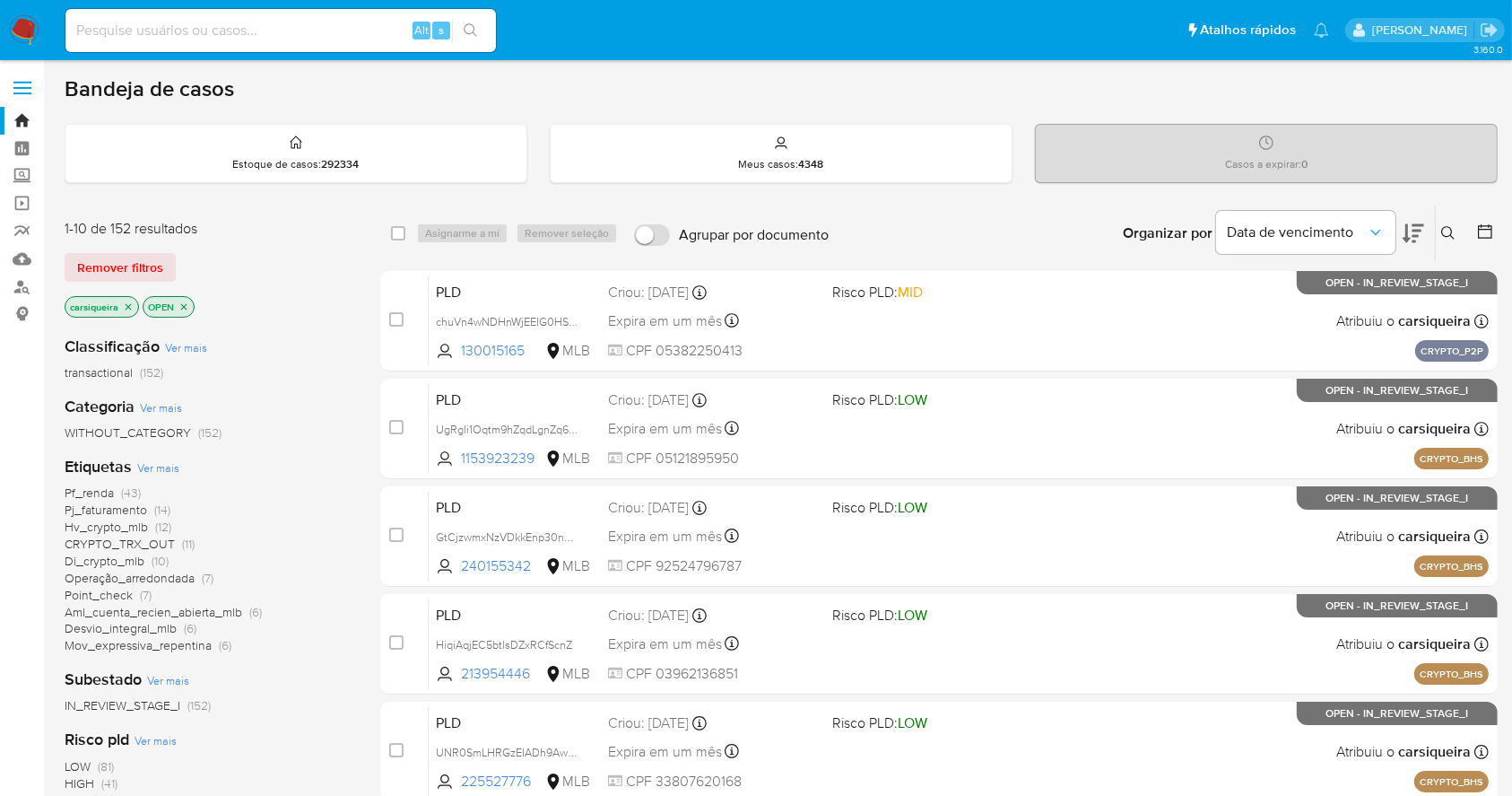
click at [1414, 219] on button at bounding box center [1414, 233] width 22 height 56
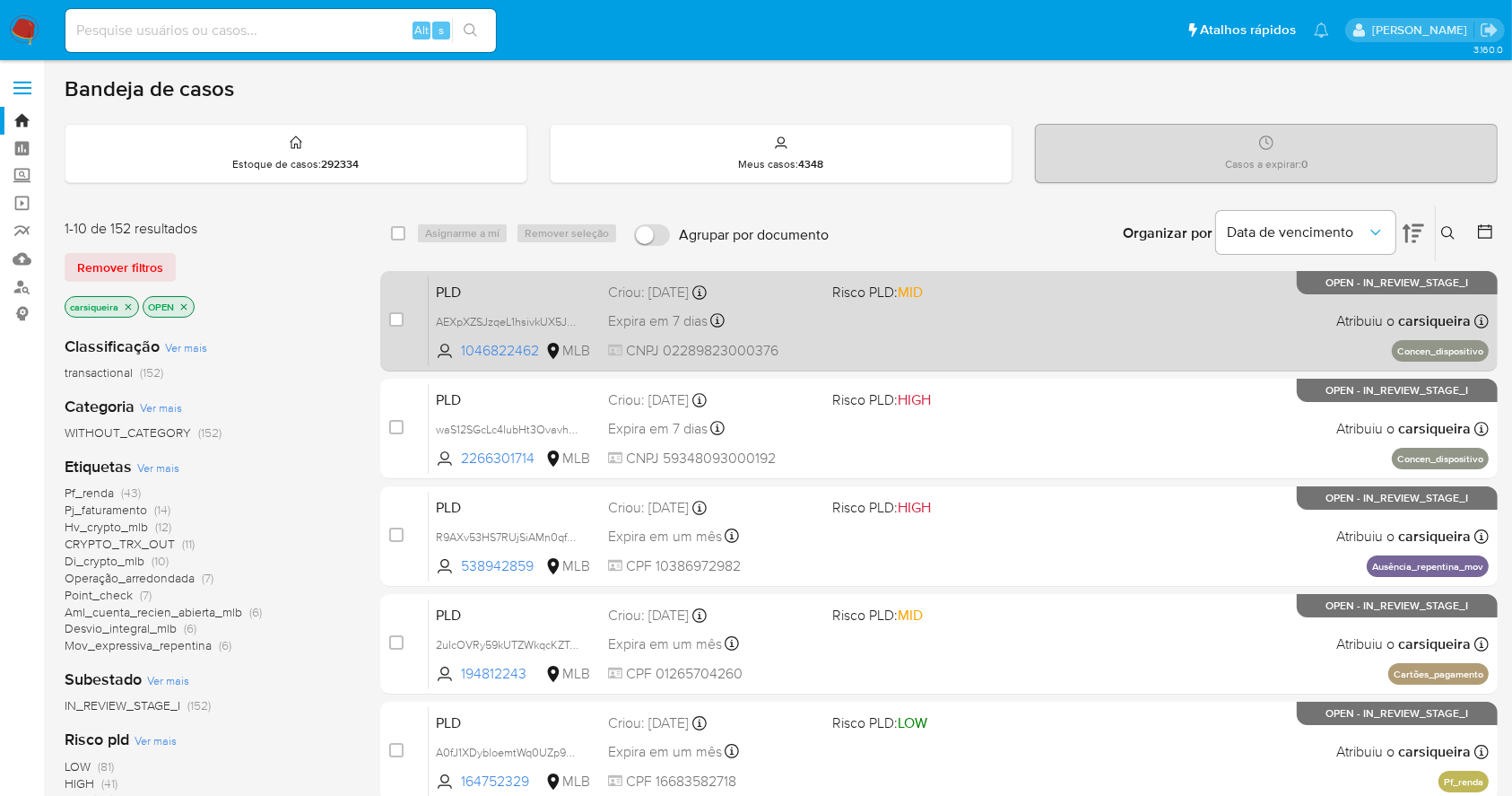
click at [852, 319] on span at bounding box center [936, 320] width 209 height 4
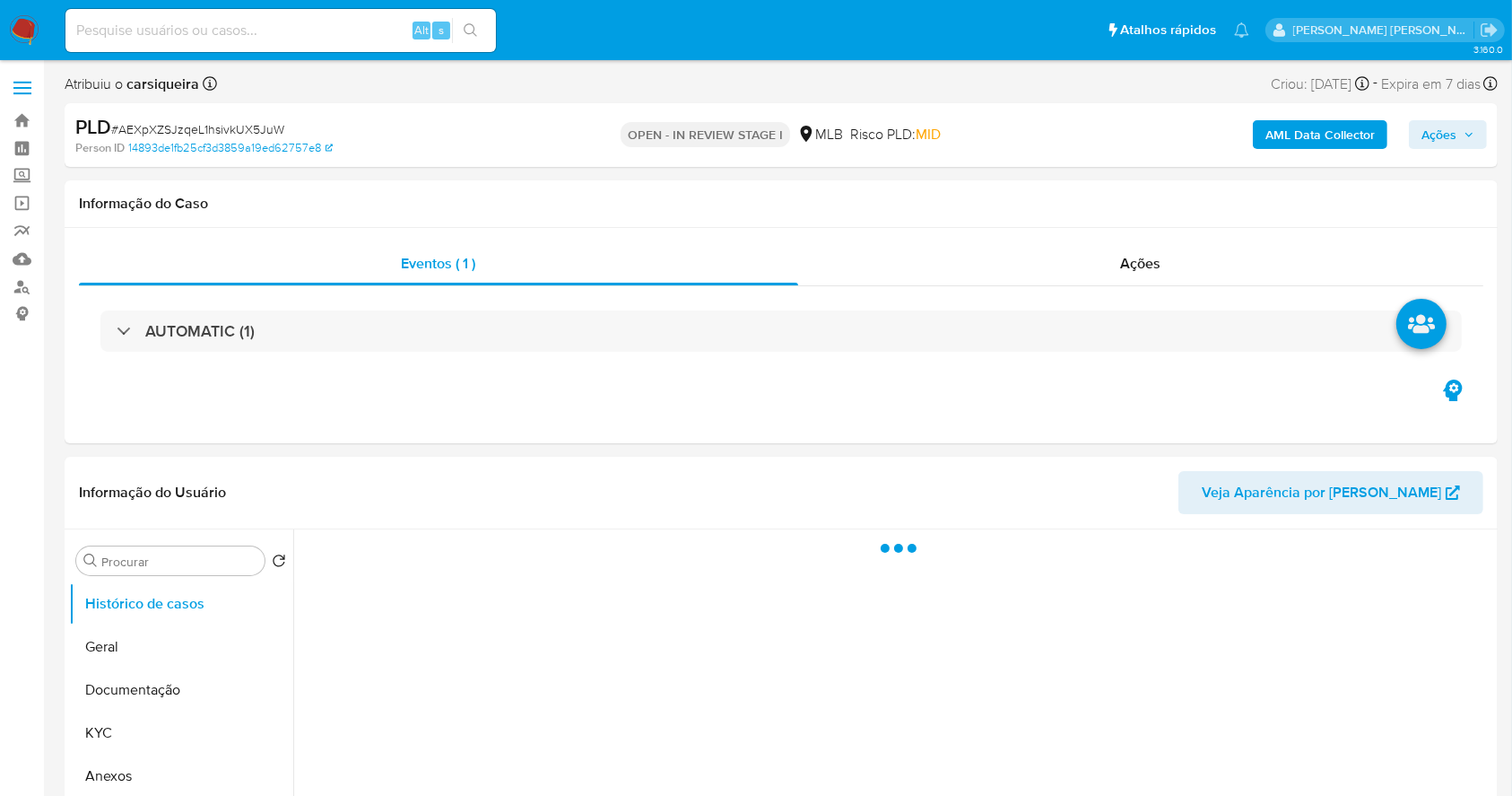
select select "10"
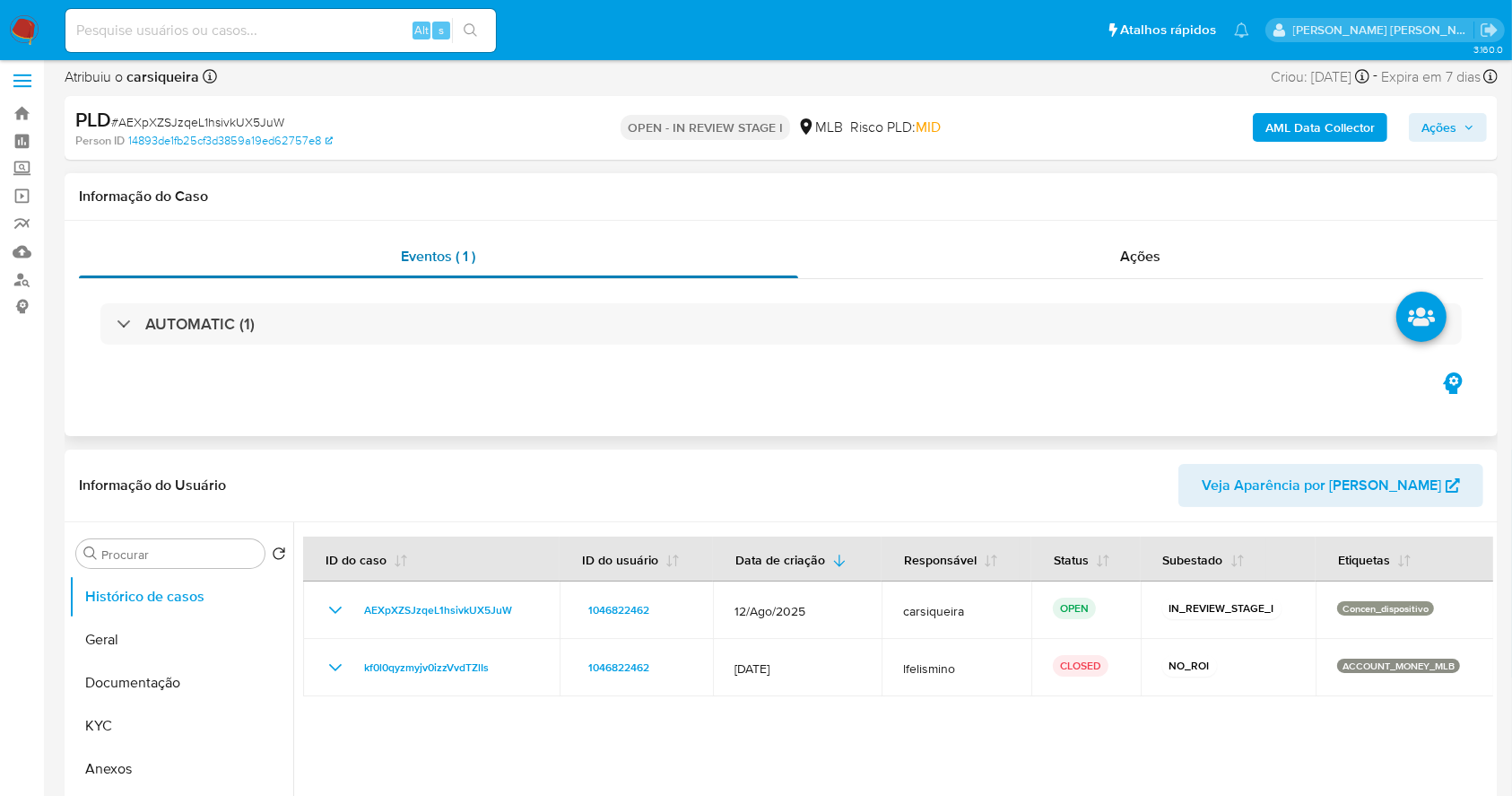
scroll to position [359, 0]
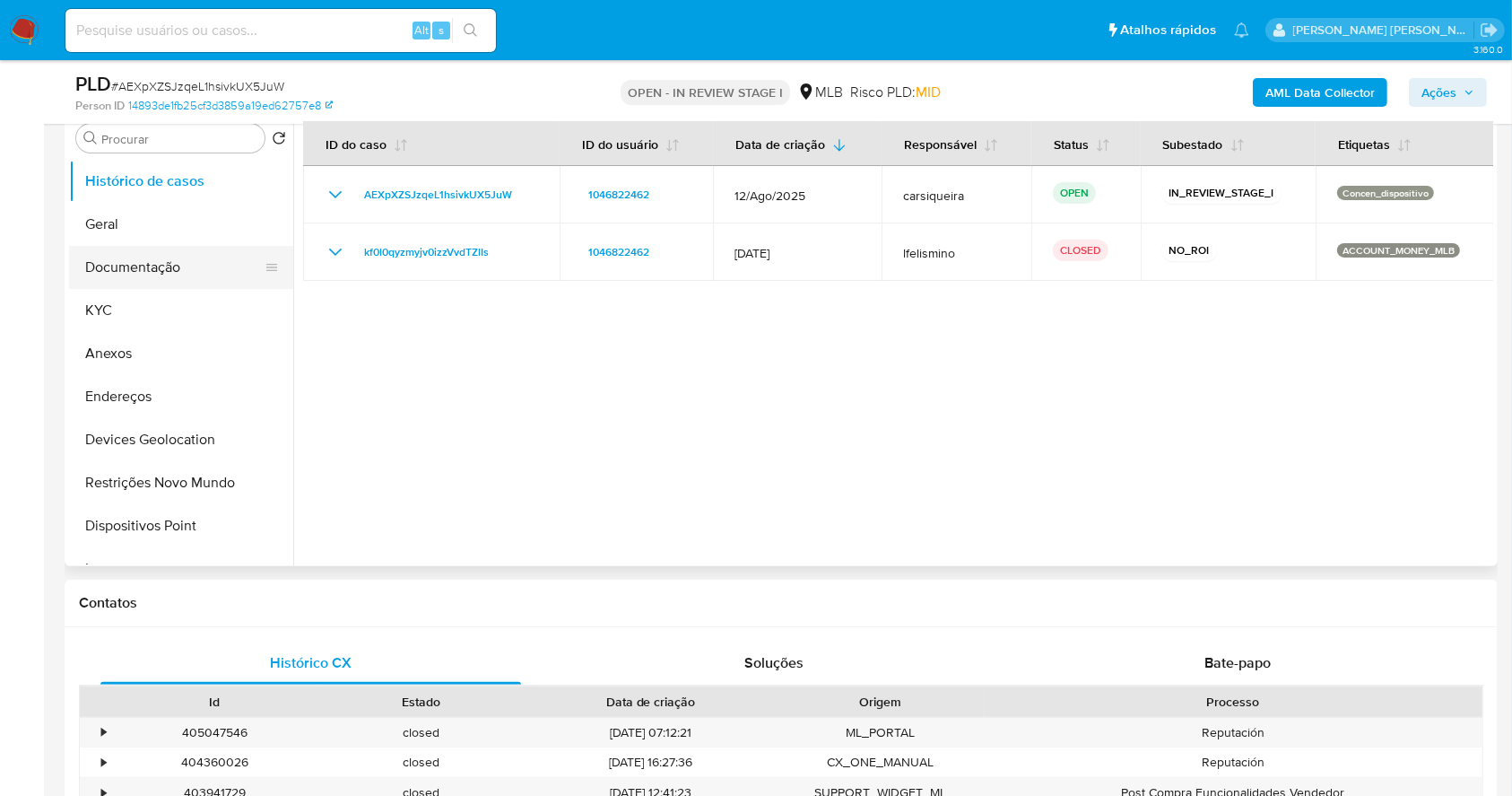
click at [165, 264] on button "Documentação" at bounding box center [174, 267] width 210 height 43
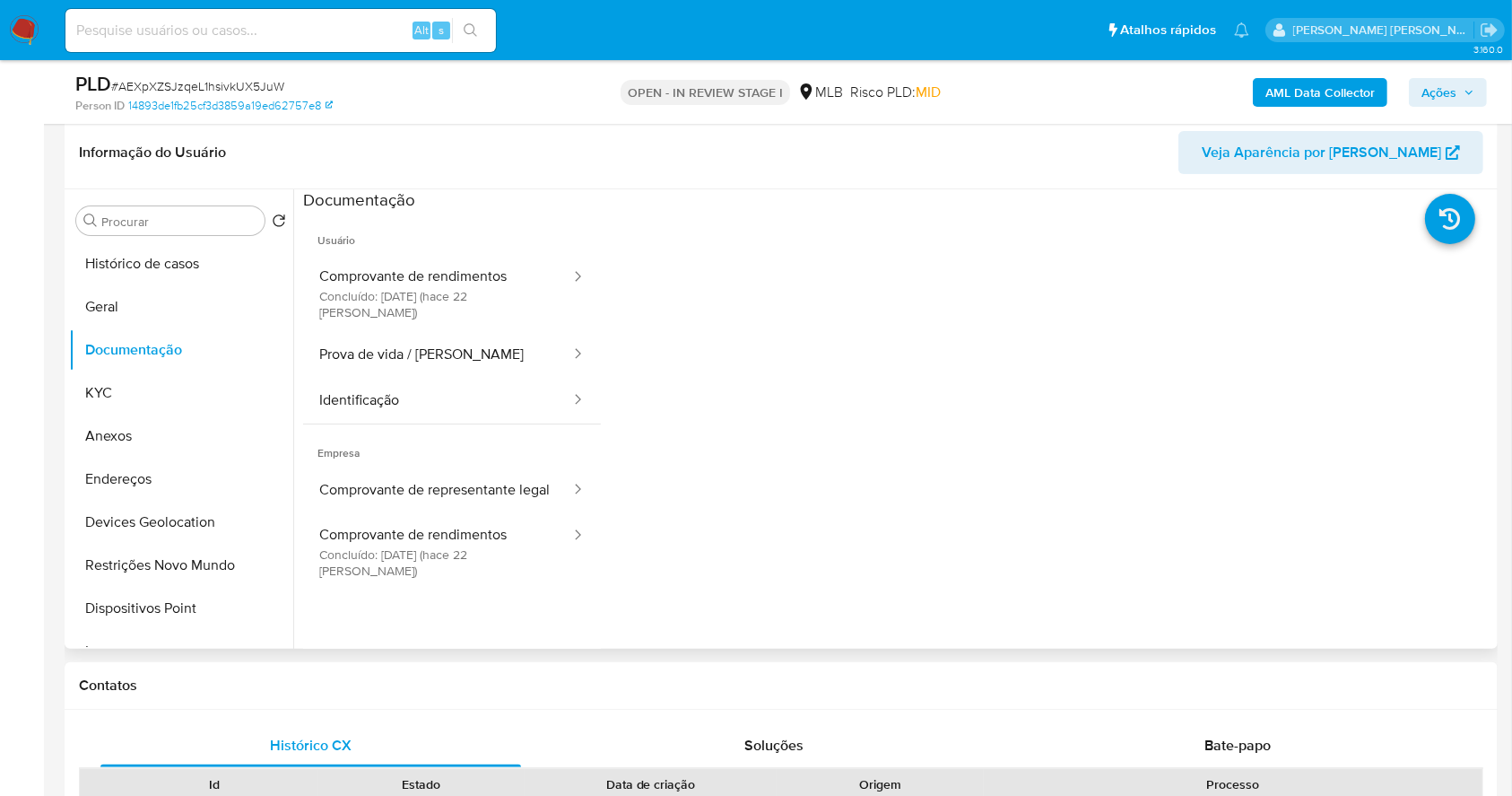
scroll to position [239, 0]
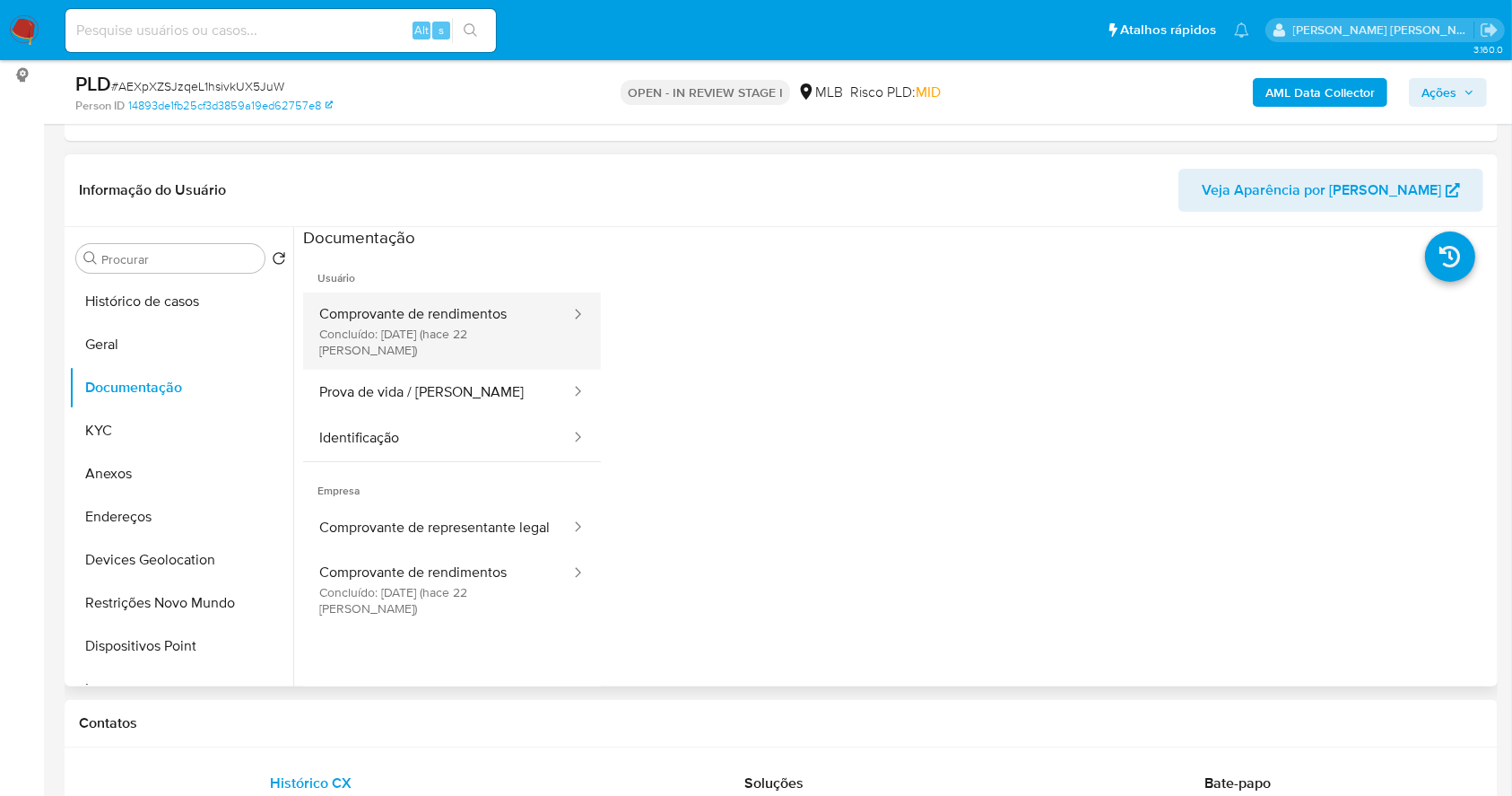
click at [452, 322] on button "Comprovante de rendimentos Concluído: [DATE] (hace 22 [PERSON_NAME])" at bounding box center [437, 331] width 269 height 78
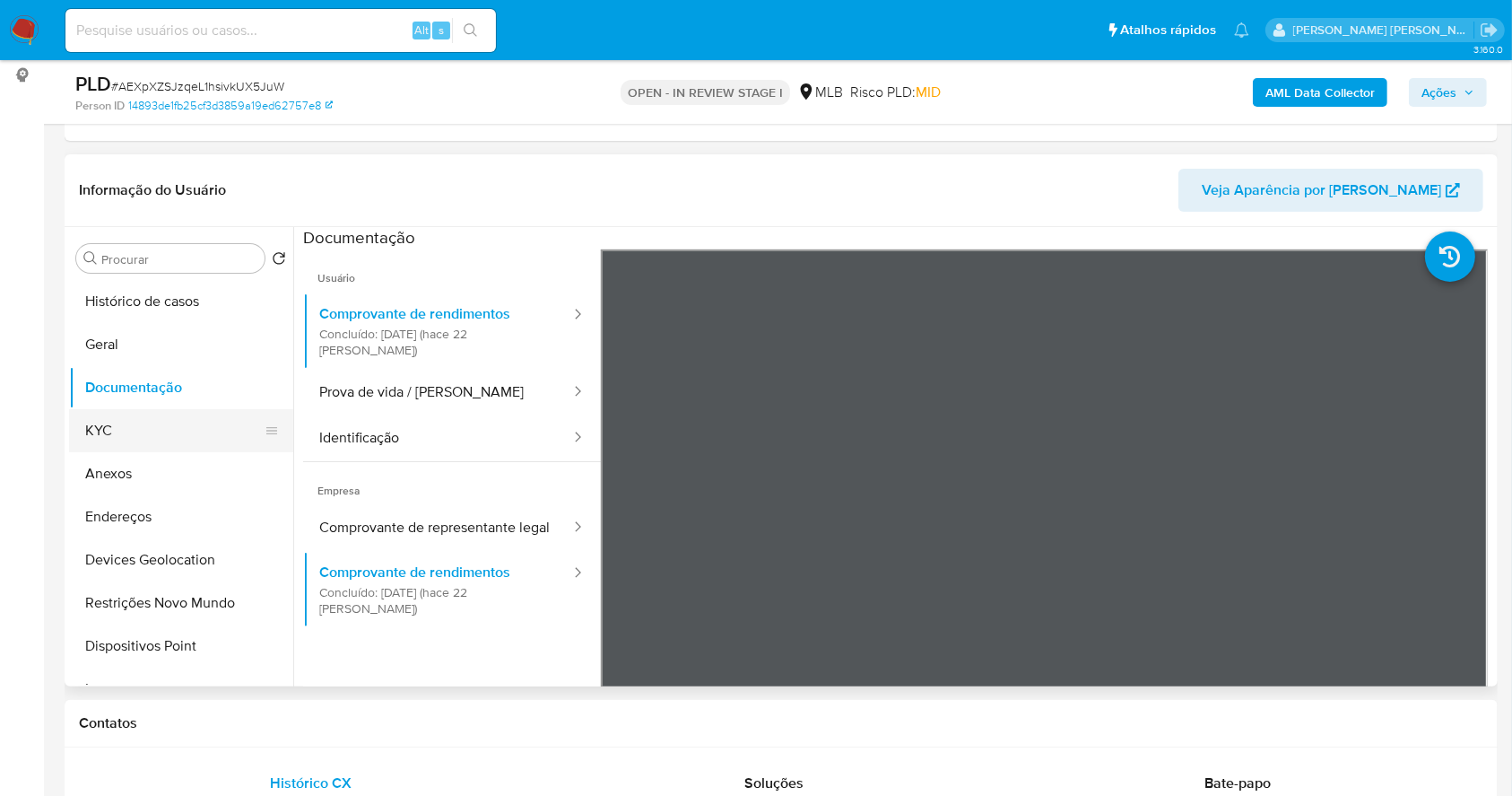
click at [102, 434] on button "KYC" at bounding box center [174, 430] width 210 height 43
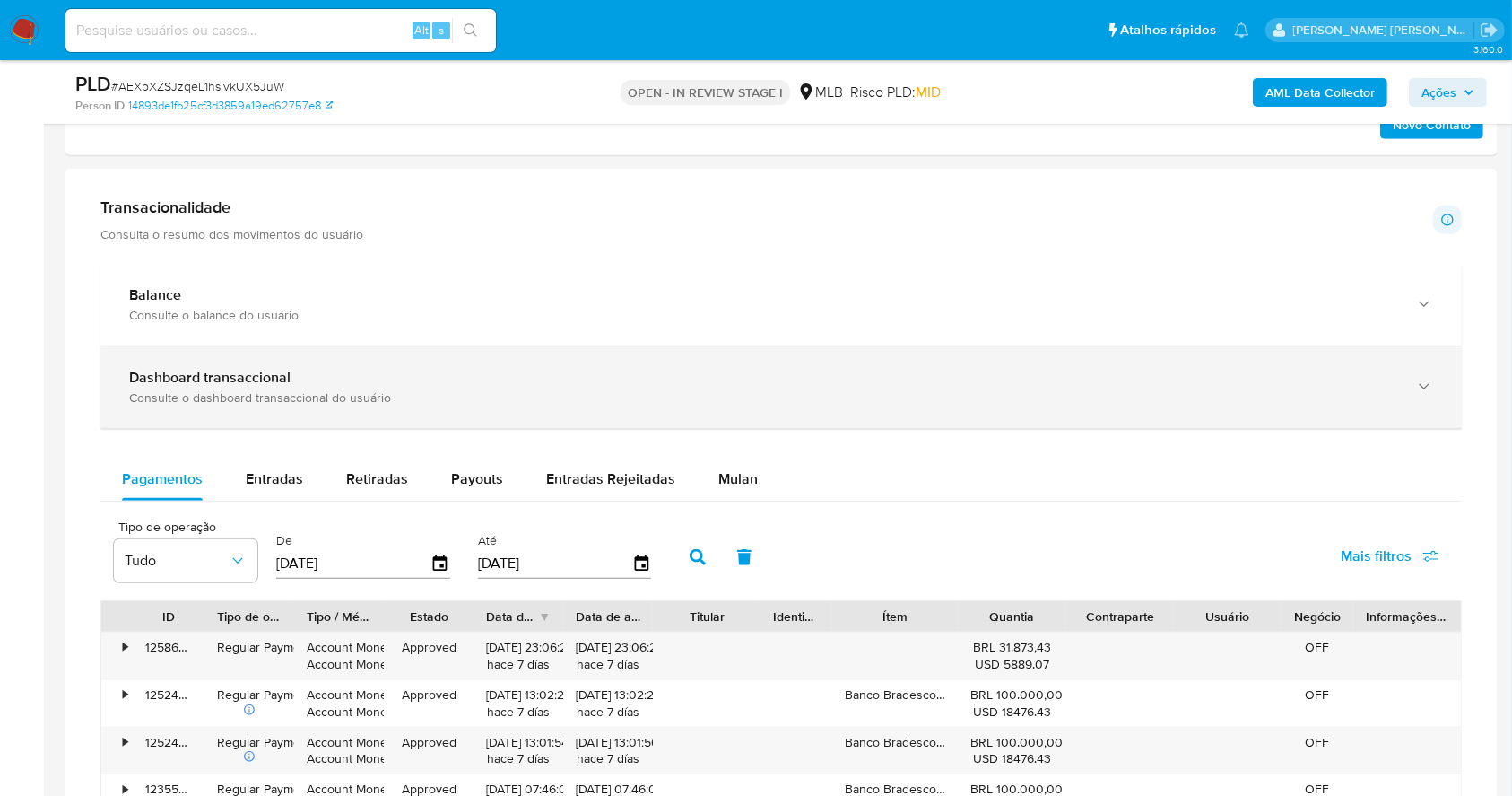
scroll to position [1180, 0]
click at [688, 404] on div "Dashboard transaccional Consulte o dashboard transaccional do usuário" at bounding box center [781, 385] width 1362 height 82
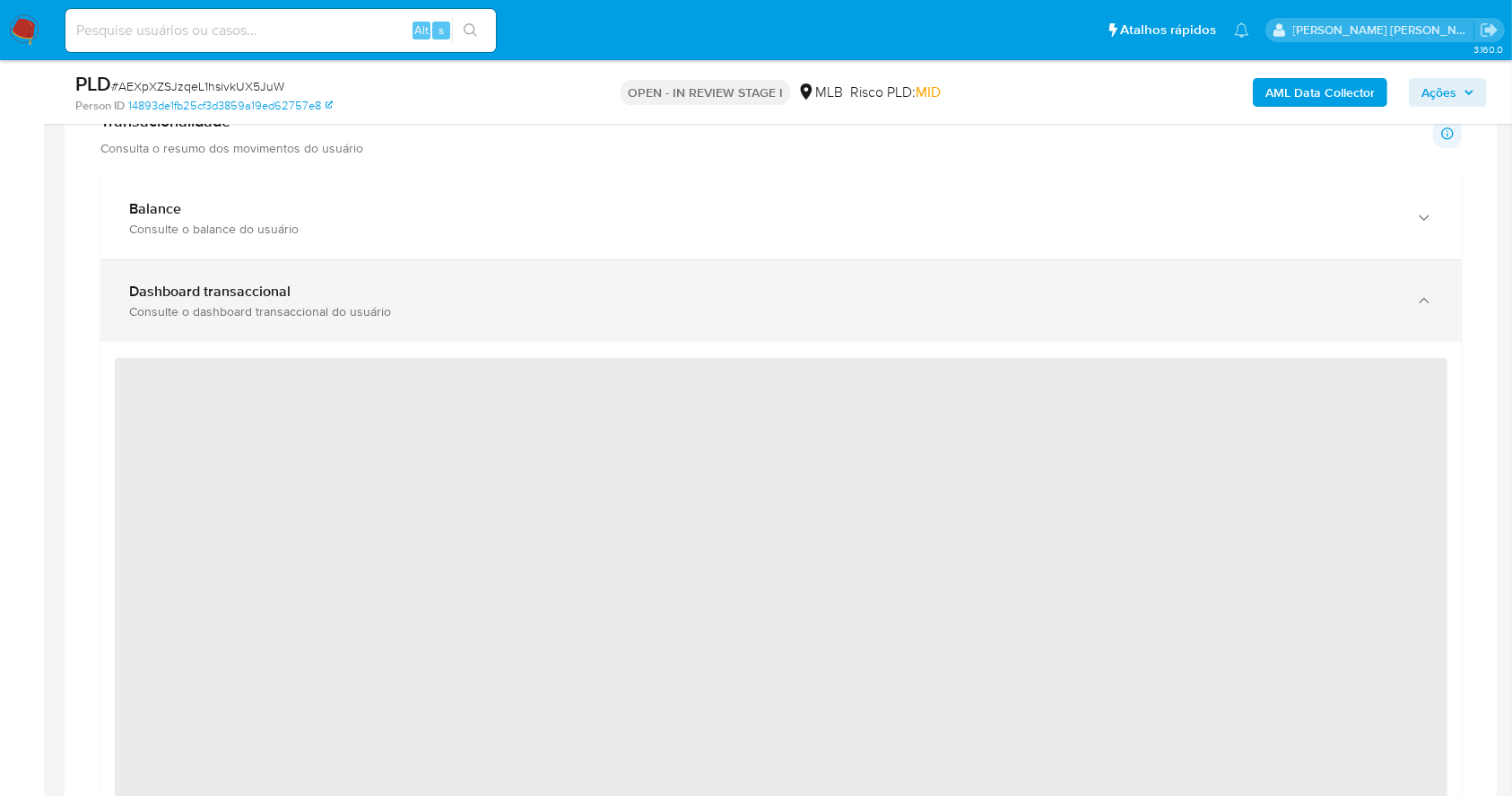
scroll to position [1299, 0]
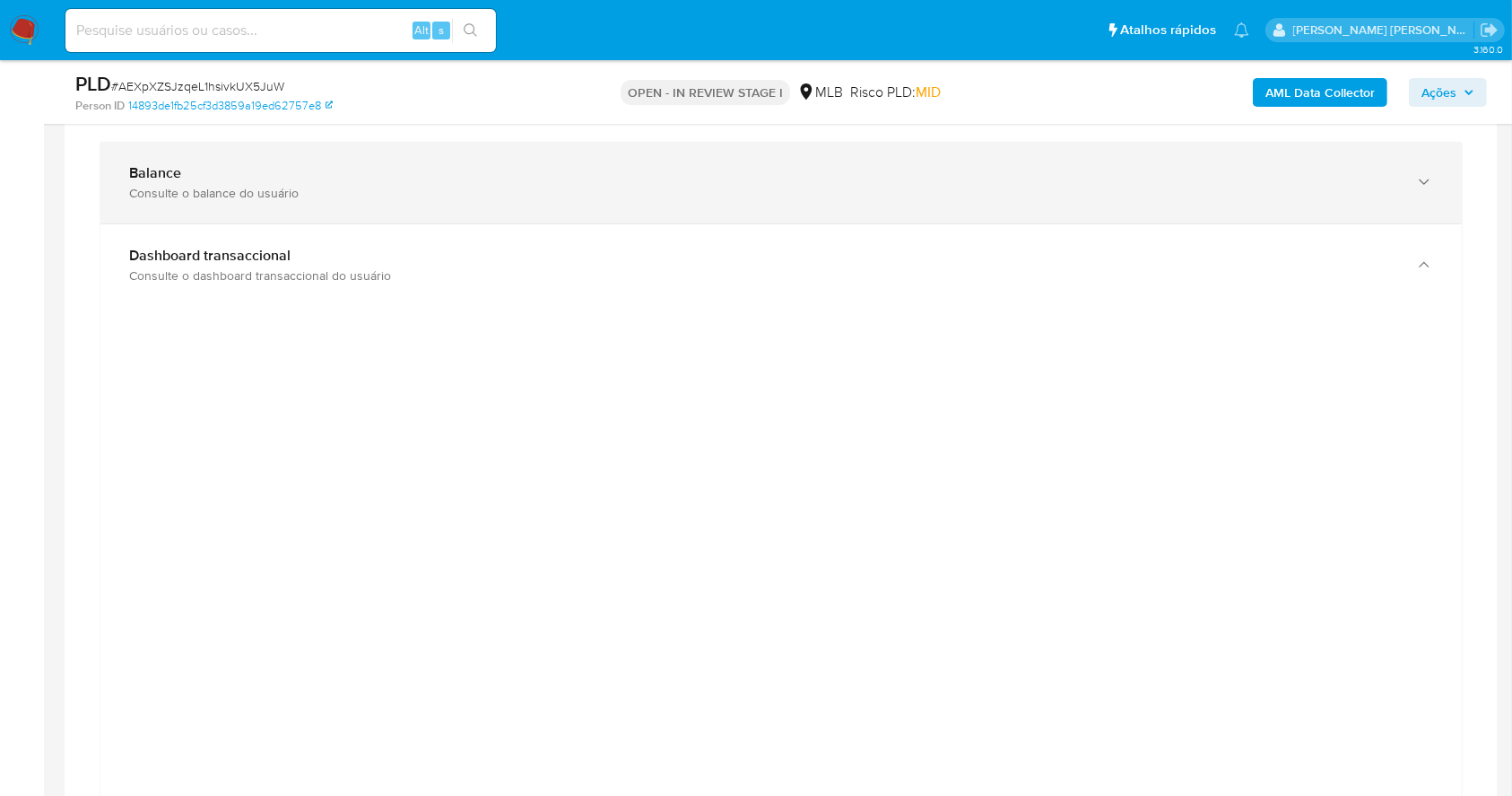
click at [300, 169] on div "Balance" at bounding box center [763, 173] width 1268 height 18
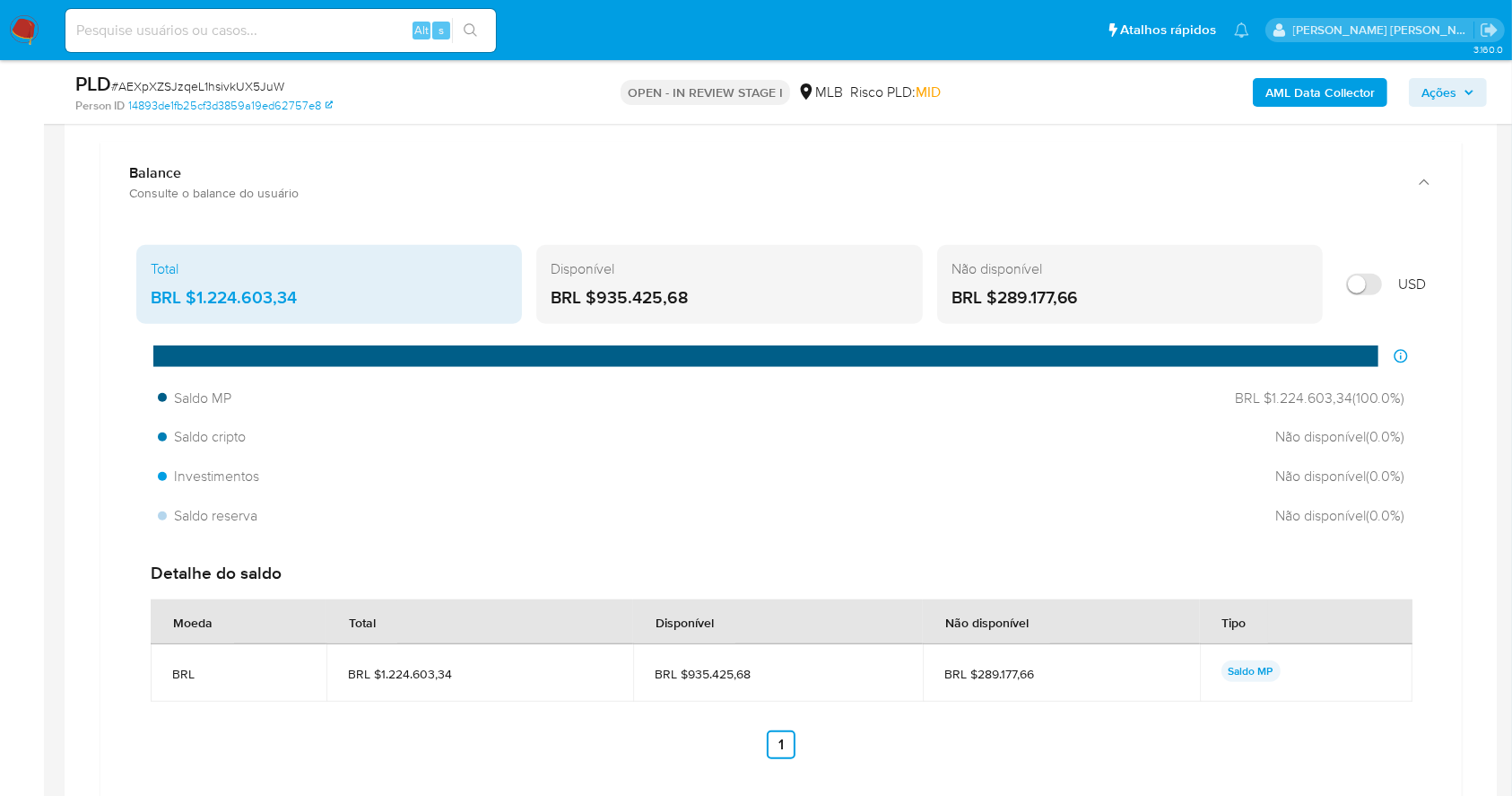
drag, startPoint x: 721, startPoint y: 285, endPoint x: 593, endPoint y: 298, distance: 128.7
click at [593, 298] on div "BRL $935.425,68" at bounding box center [729, 298] width 357 height 24
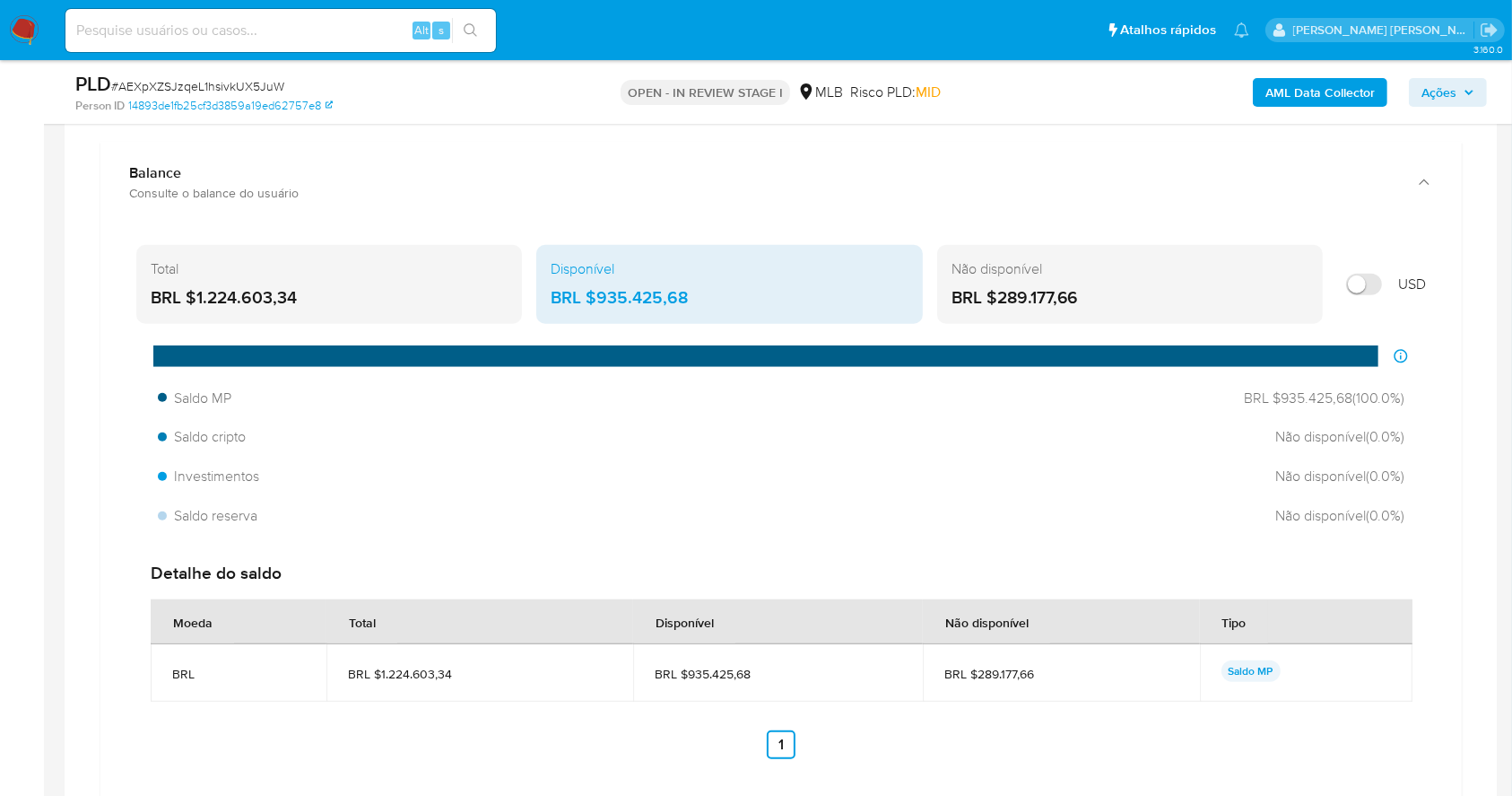
click at [962, 374] on div "Distribuição de saldos O gráfico mostra como se distribuem os diferentes tipos …" at bounding box center [781, 439] width 1290 height 189
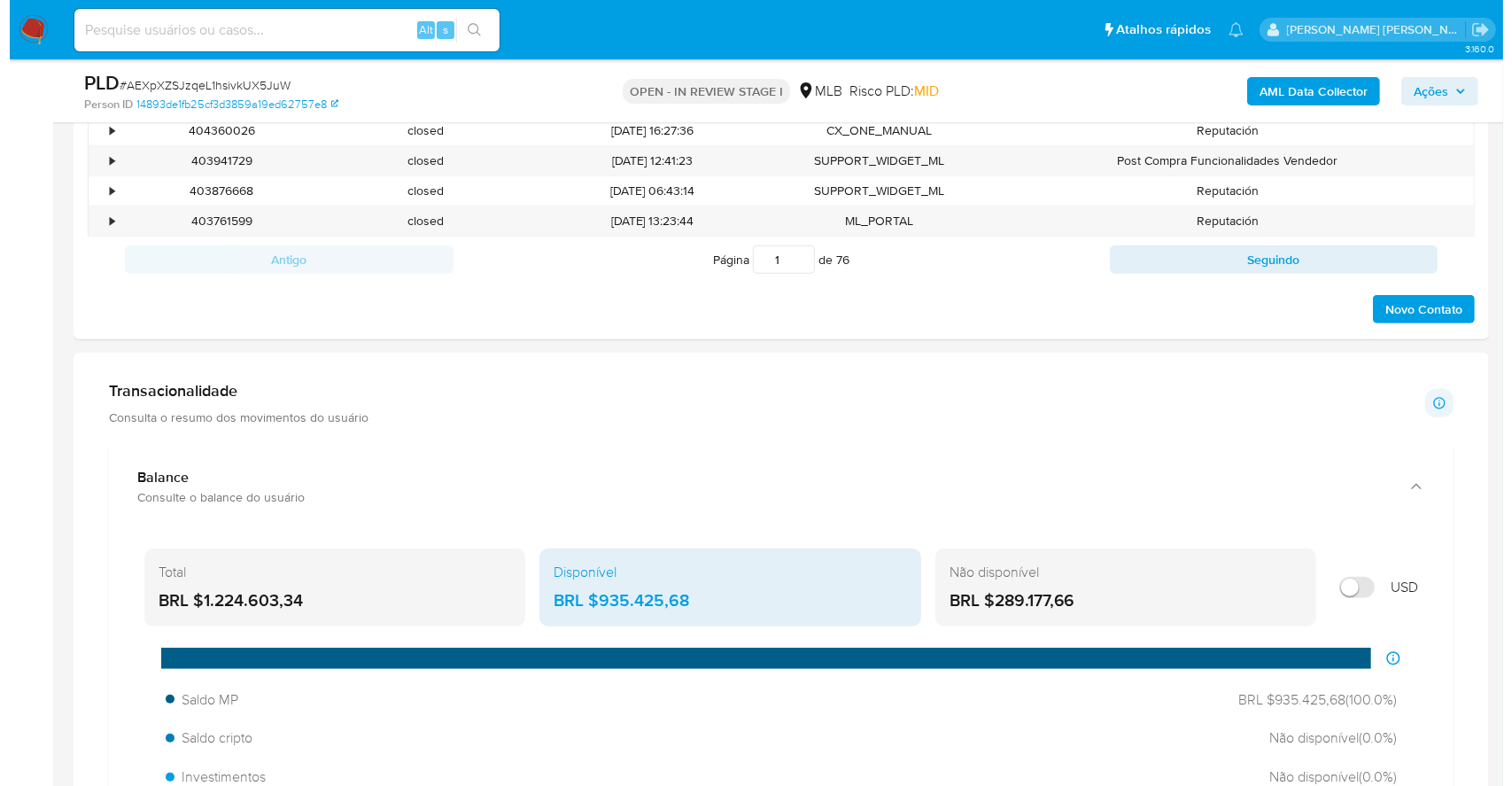
scroll to position [810, 0]
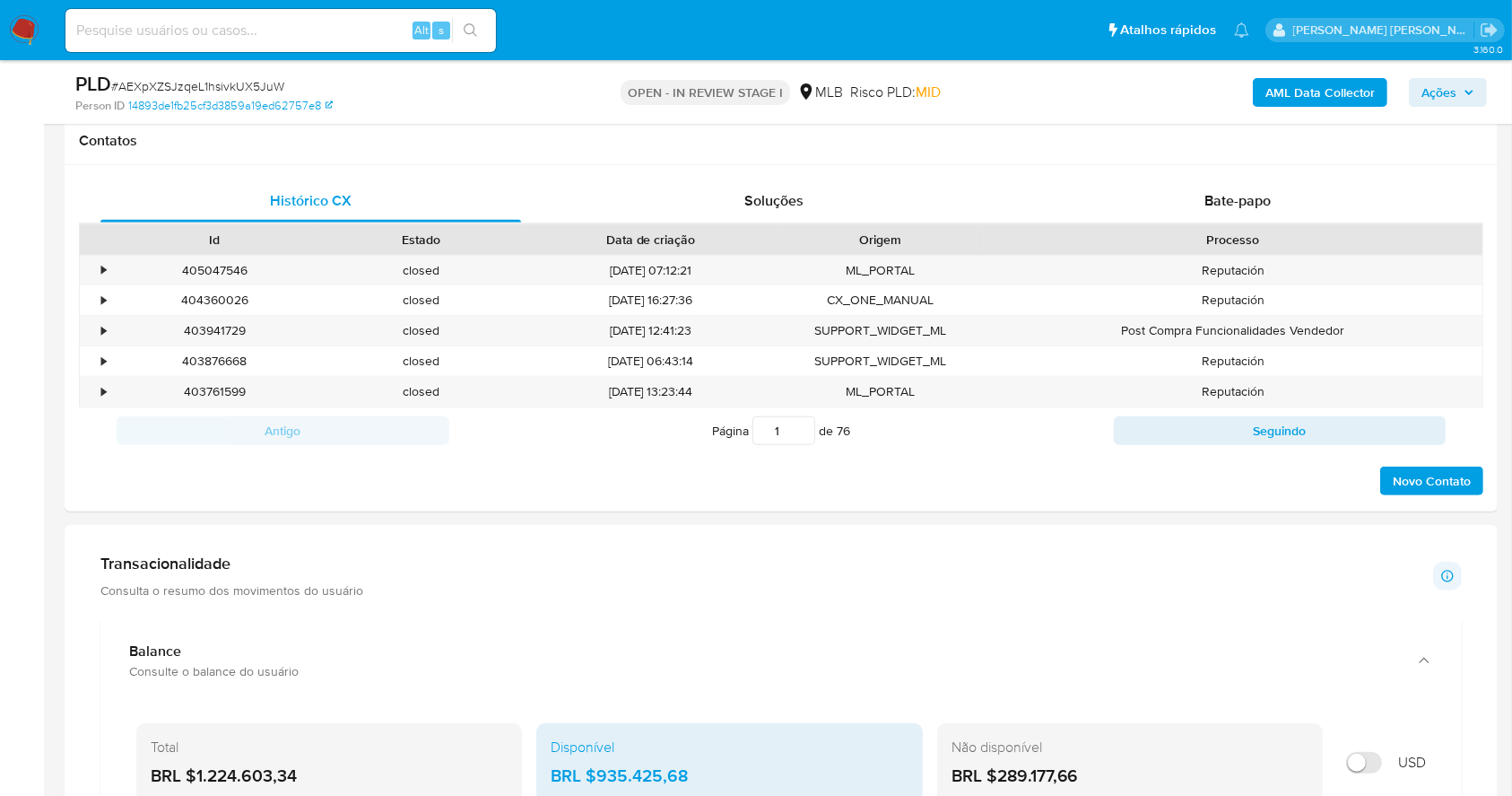
click at [1313, 94] on b "AML Data Collector" at bounding box center [1321, 92] width 109 height 28
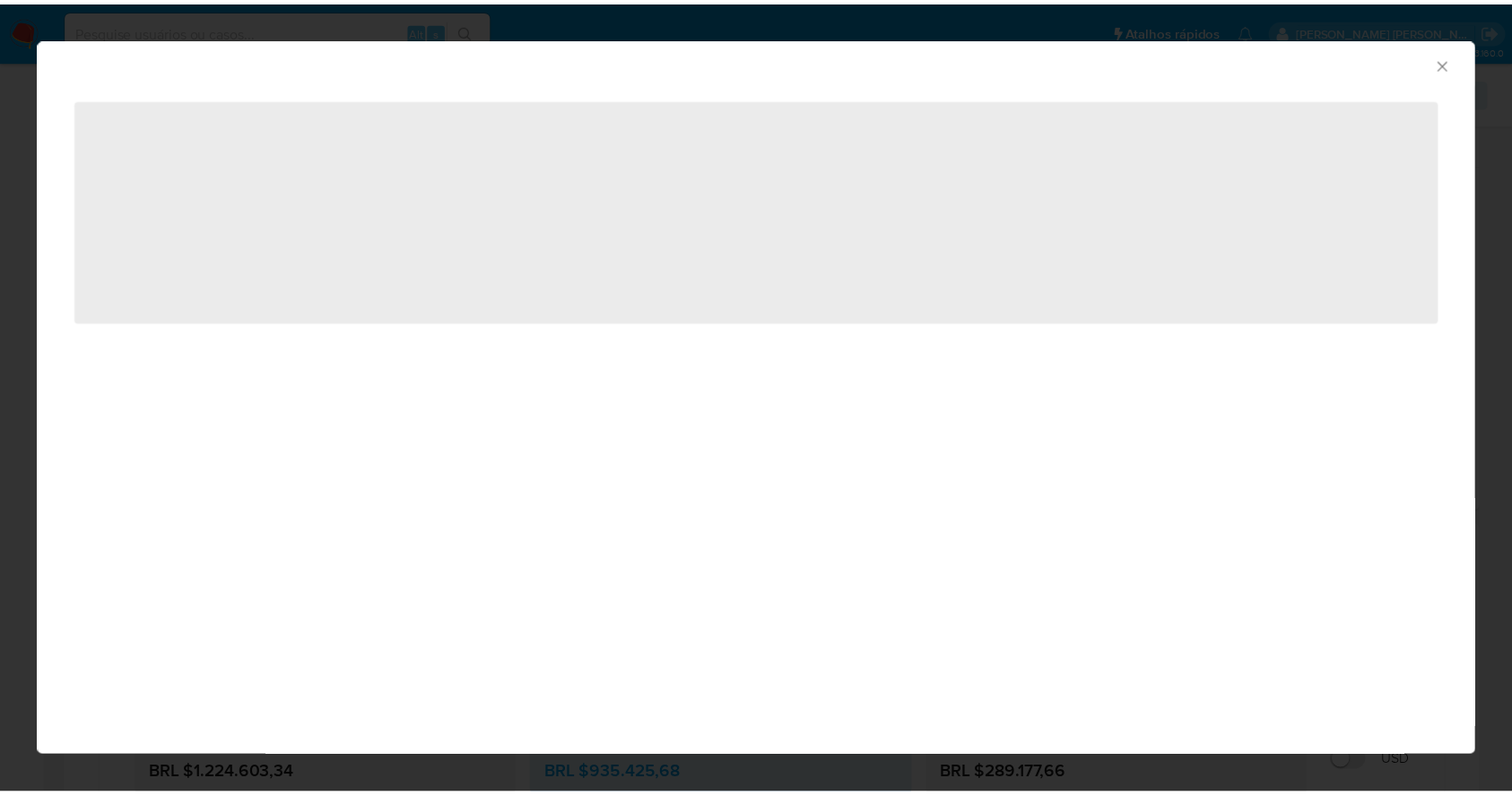
scroll to position [365, 0]
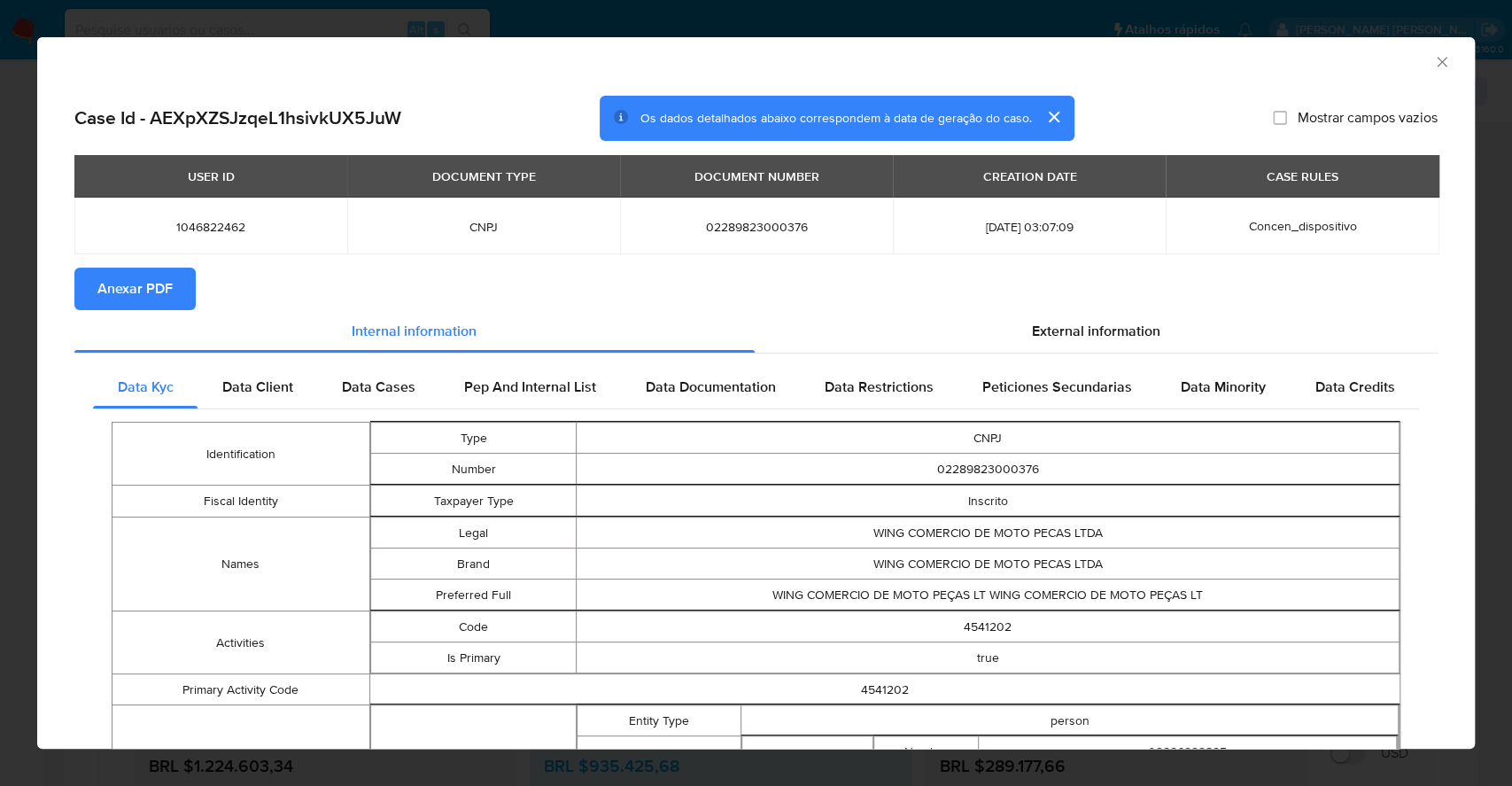
click at [116, 280] on span "Anexar PDF" at bounding box center [135, 288] width 76 height 39
click at [0, 458] on div "AML Data Collector Case Id - AEXpXZSJzqeL1hsivkUX5JuW Os dados detalhados abaix…" at bounding box center [756, 393] width 1512 height 786
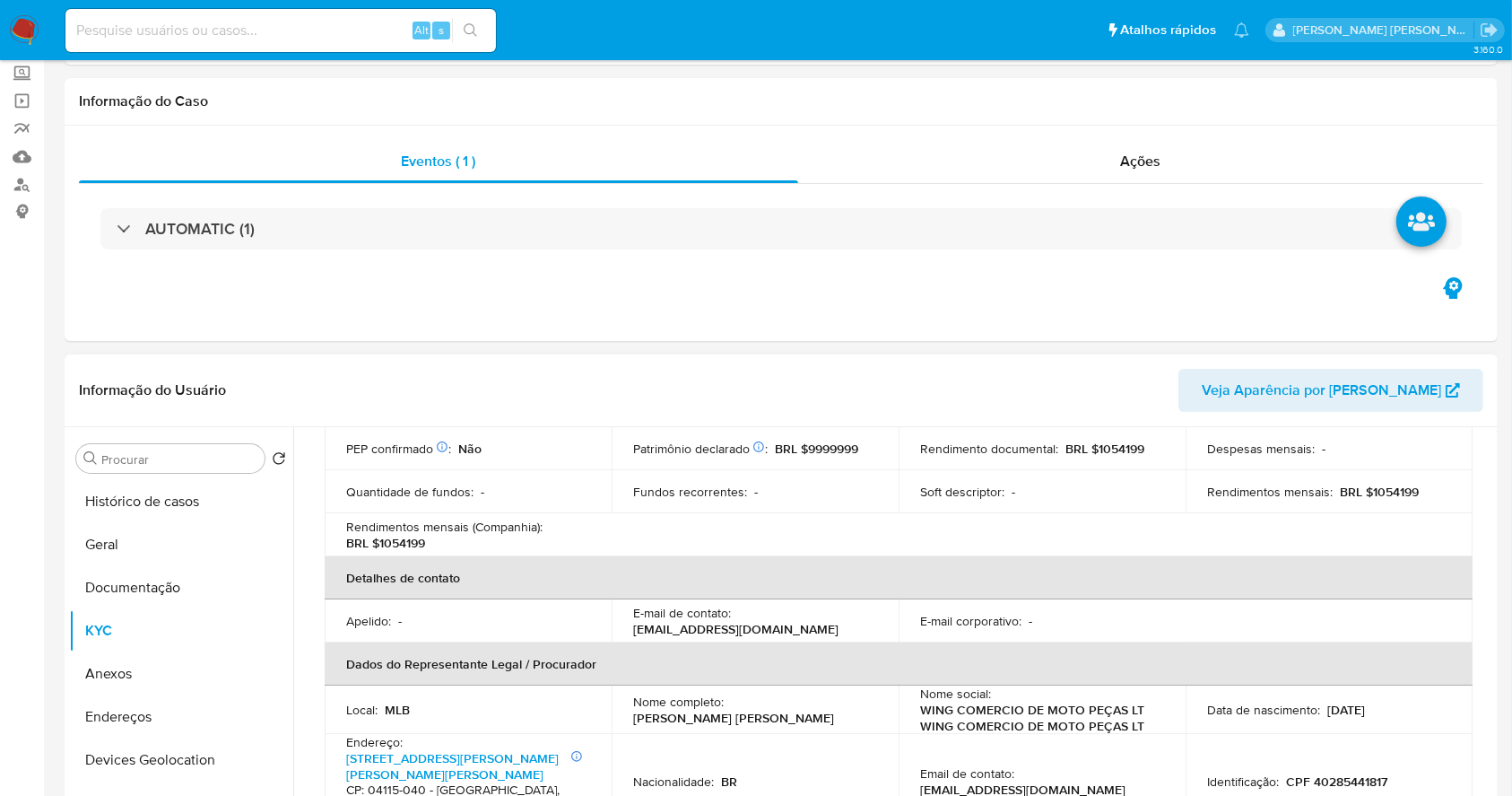
scroll to position [239, 0]
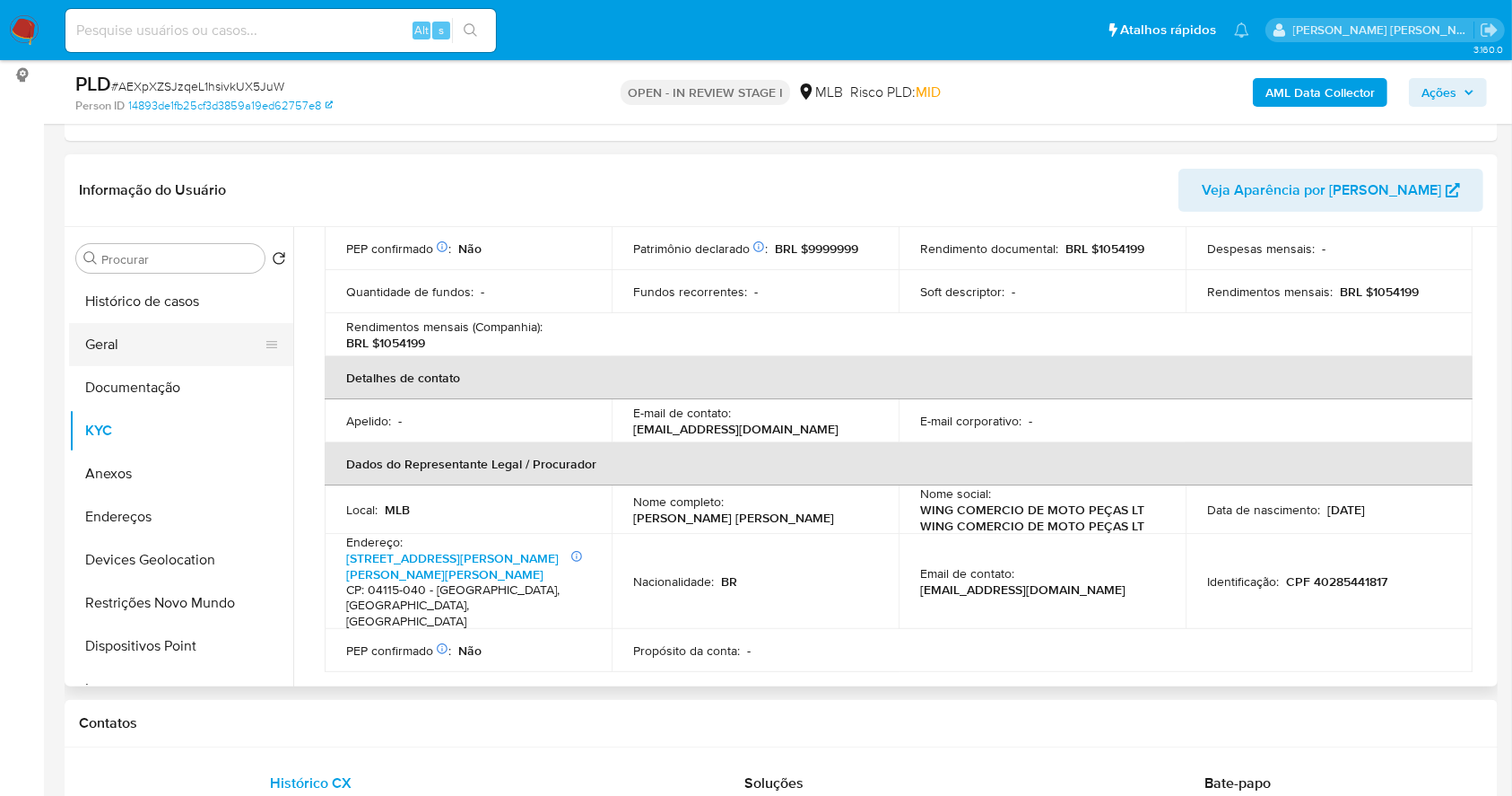
click at [115, 341] on button "Geral" at bounding box center [174, 344] width 210 height 43
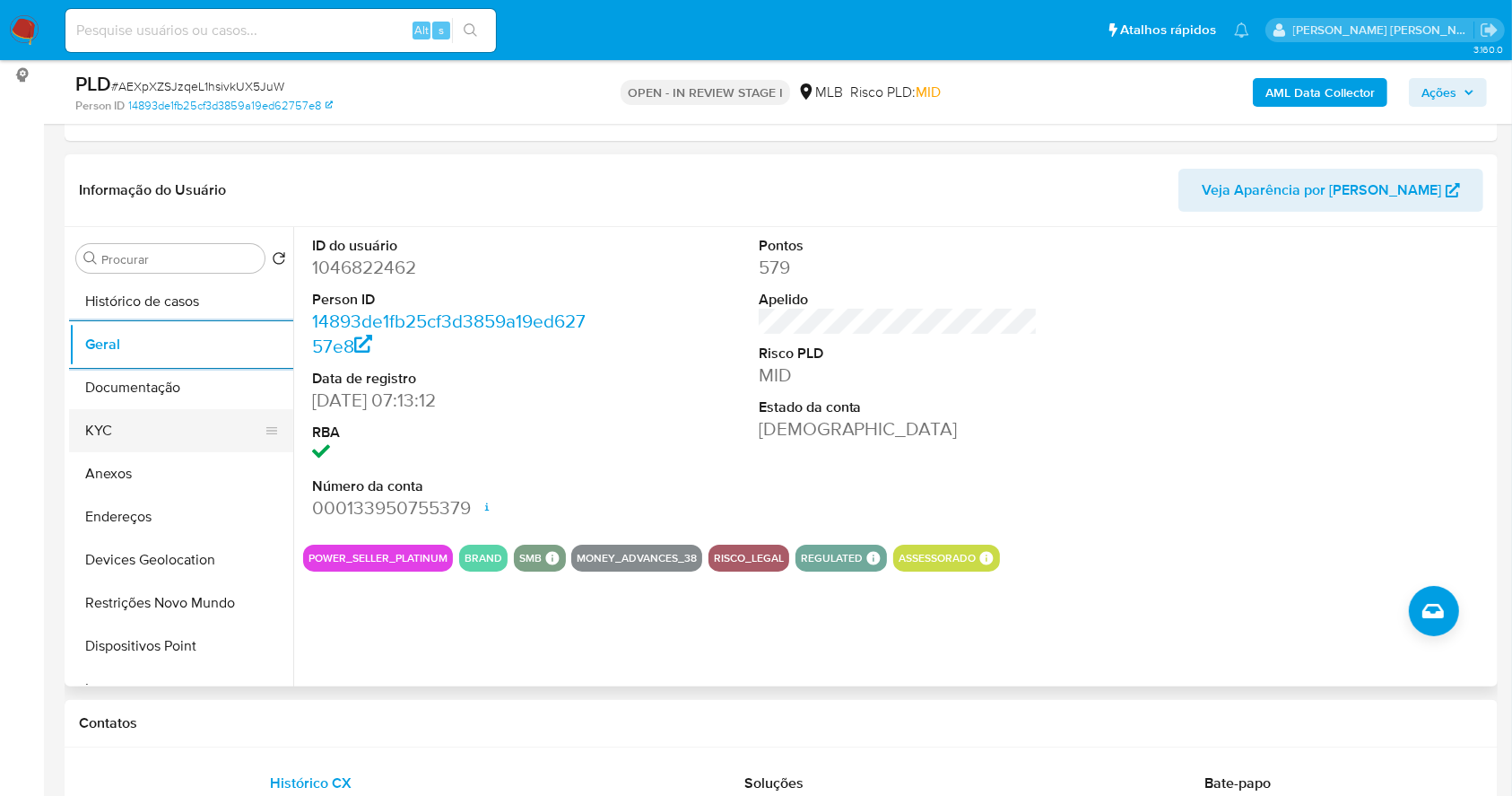
click at [100, 429] on button "KYC" at bounding box center [174, 430] width 210 height 43
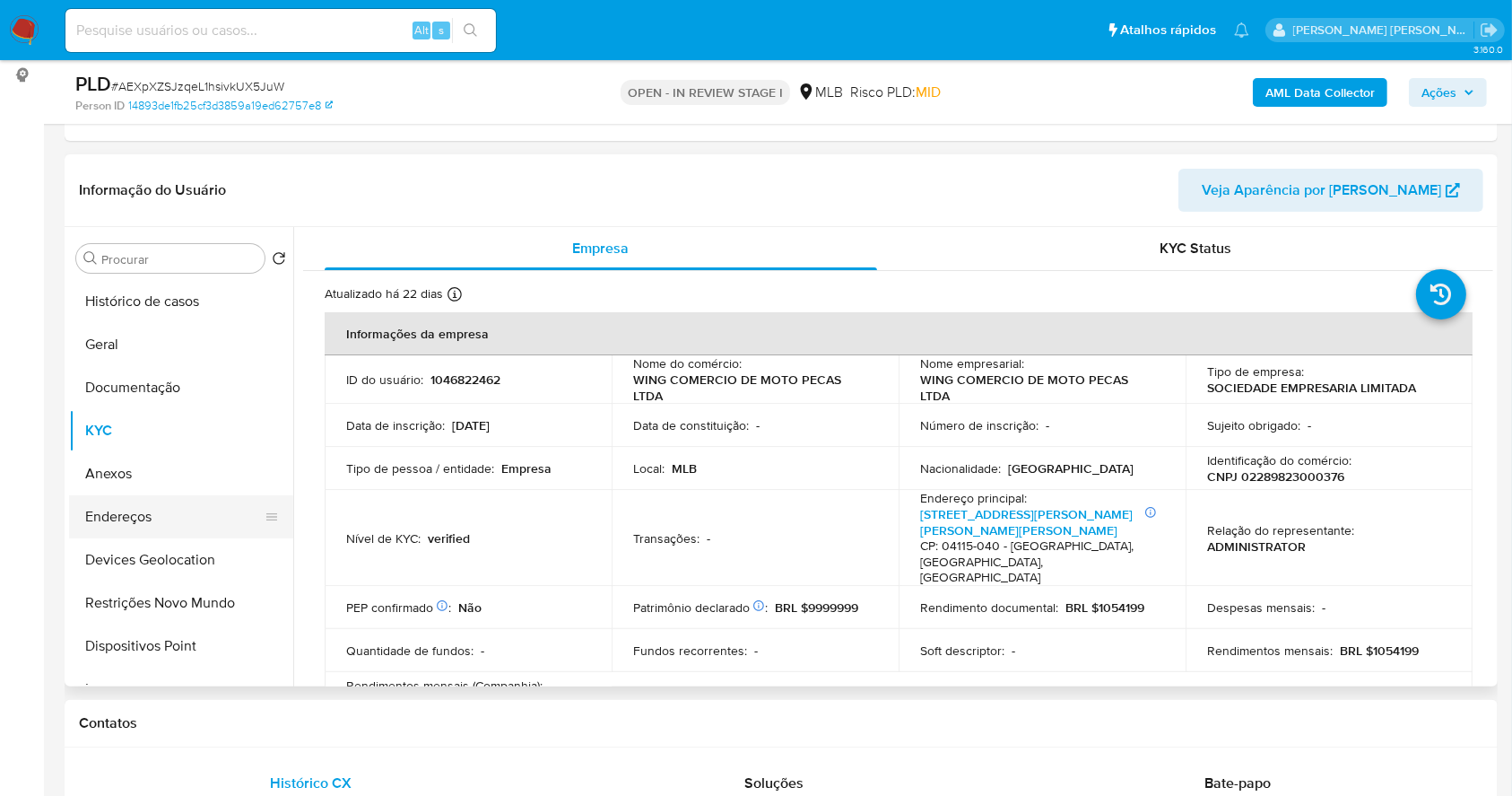
click at [179, 513] on button "Endereços" at bounding box center [174, 516] width 210 height 43
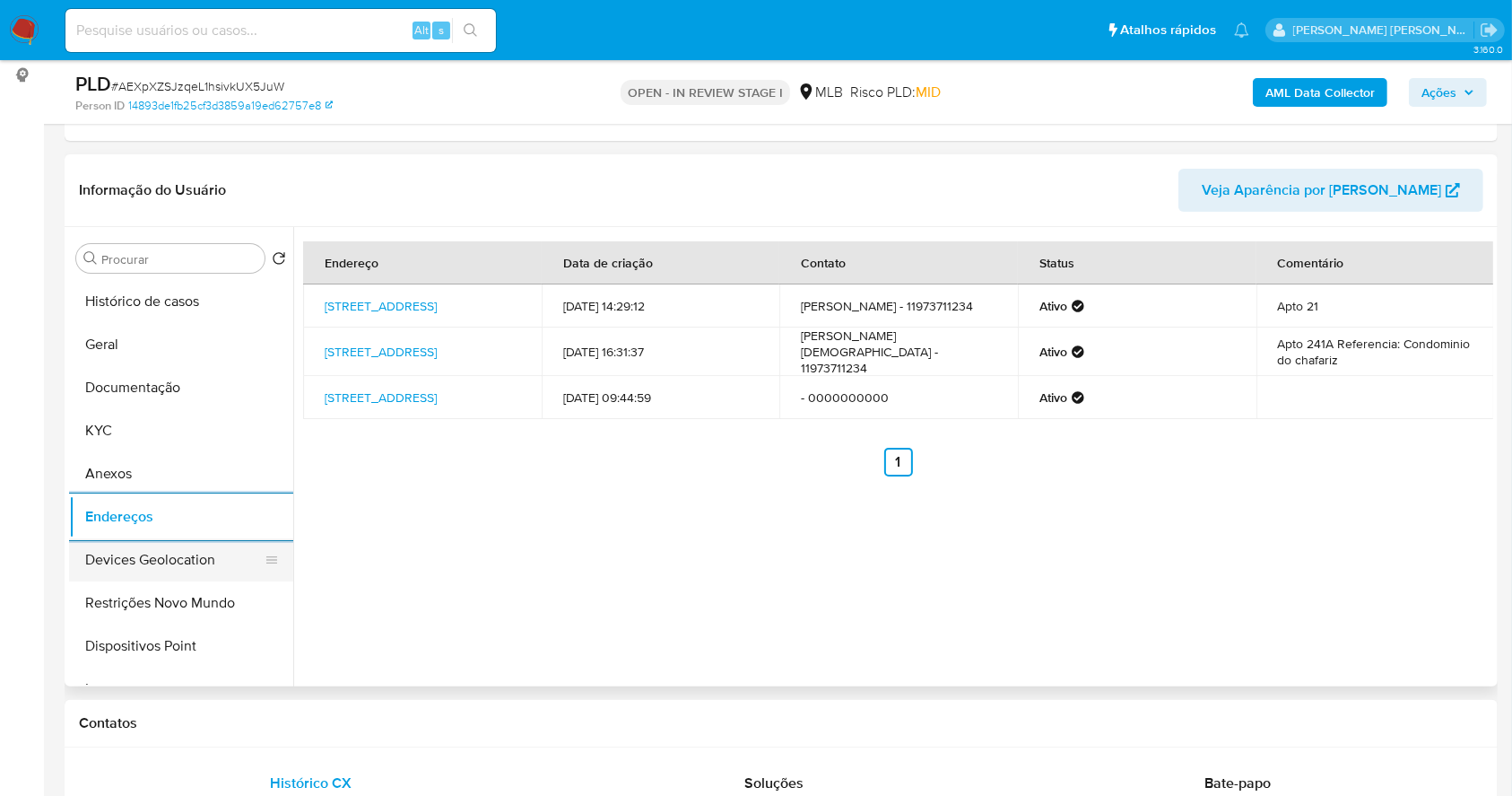
click at [204, 562] on button "Devices Geolocation" at bounding box center [174, 559] width 210 height 43
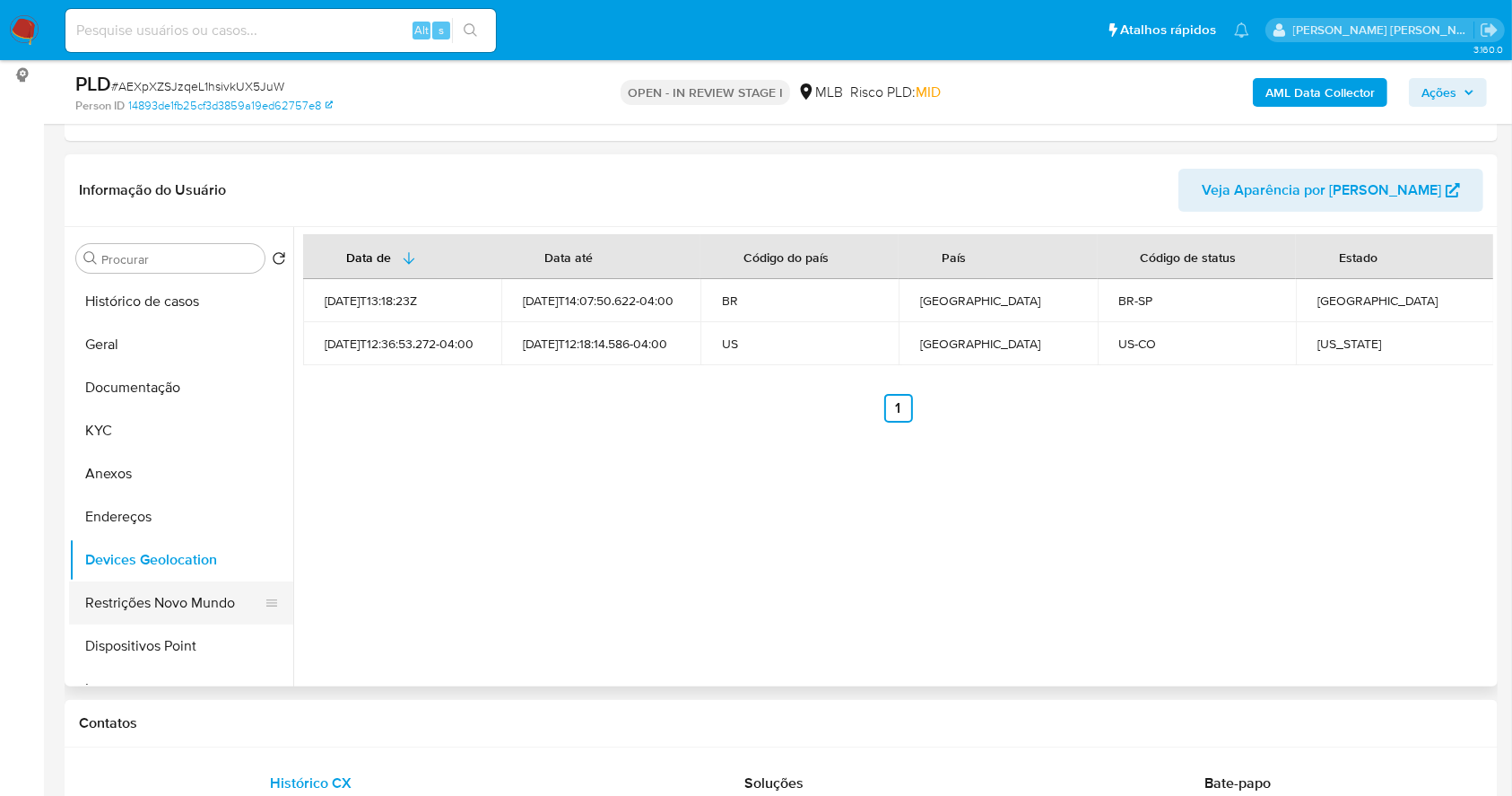
click at [196, 594] on button "Restrições Novo Mundo" at bounding box center [174, 603] width 210 height 43
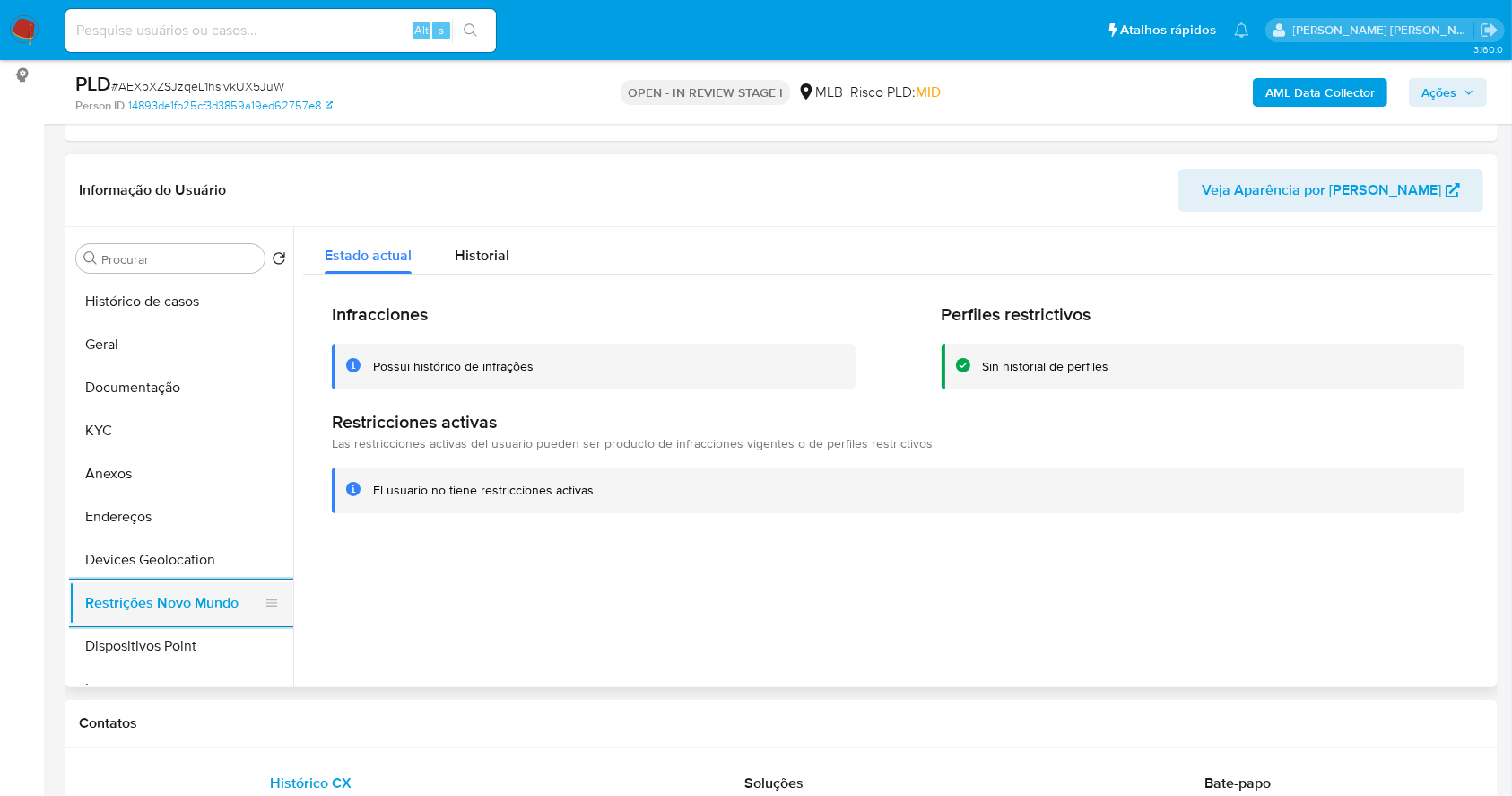
scroll to position [119, 0]
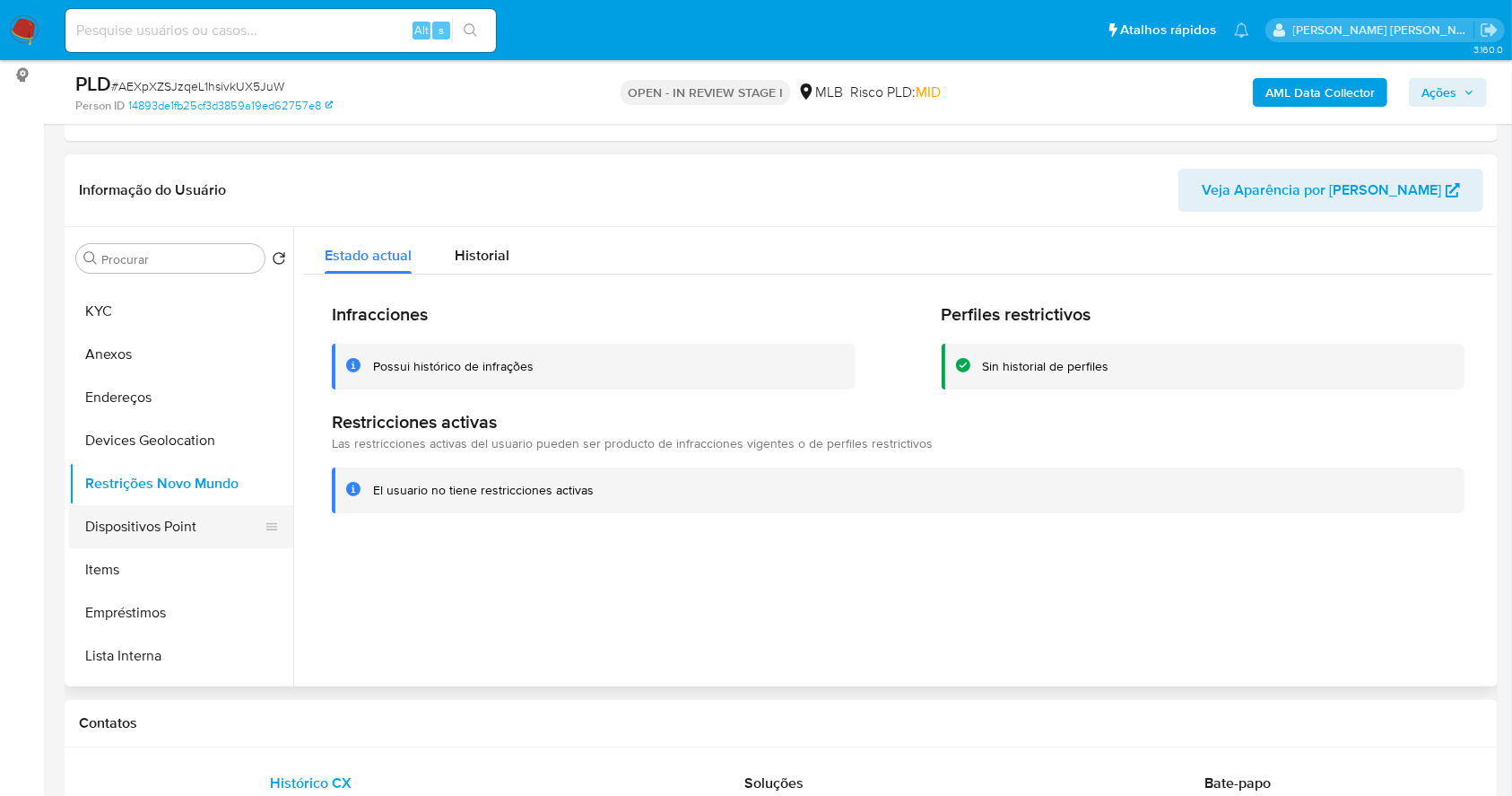
click at [187, 519] on button "Dispositivos Point" at bounding box center [174, 526] width 210 height 43
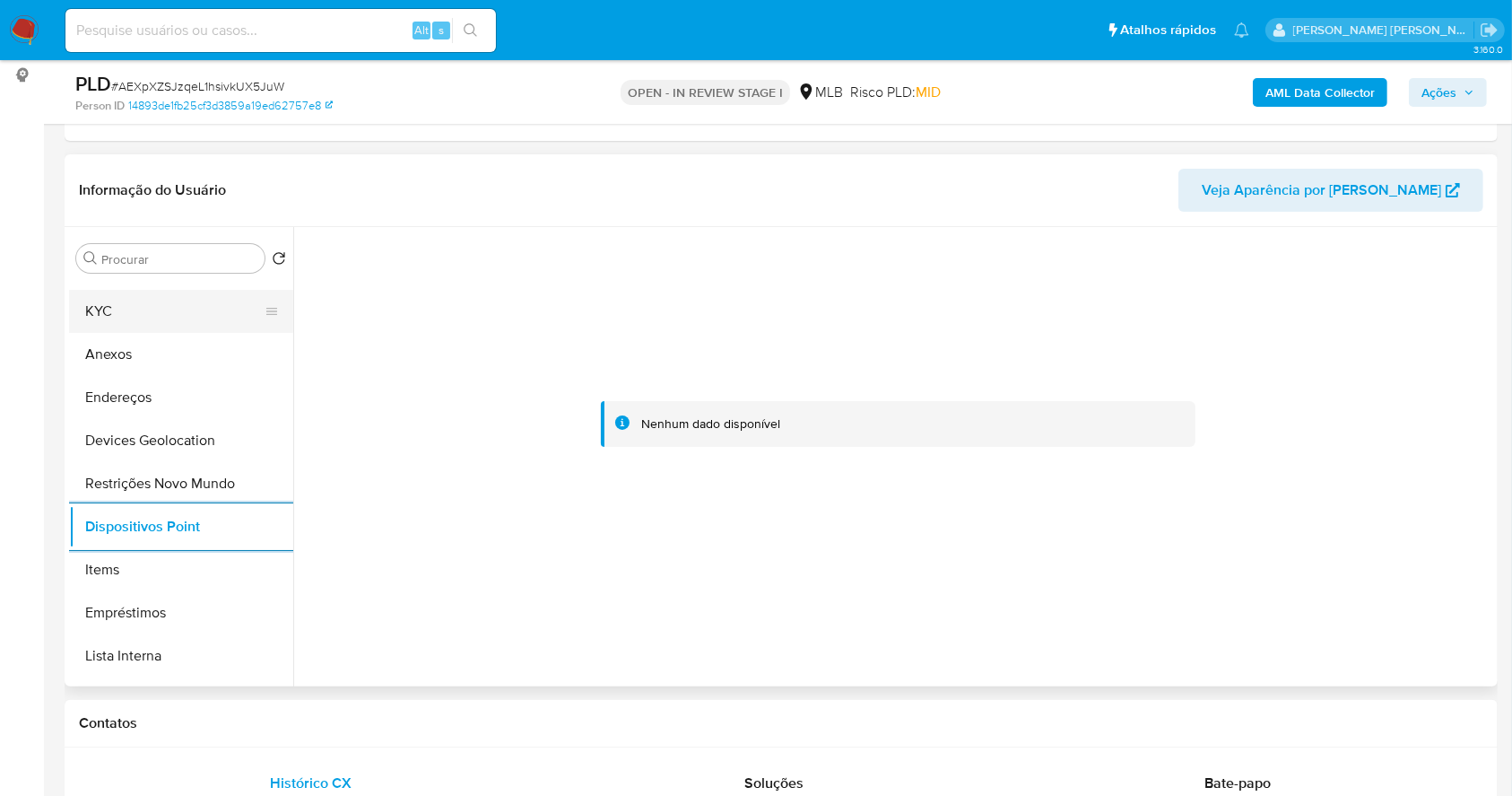
click at [129, 312] on button "KYC" at bounding box center [174, 311] width 210 height 43
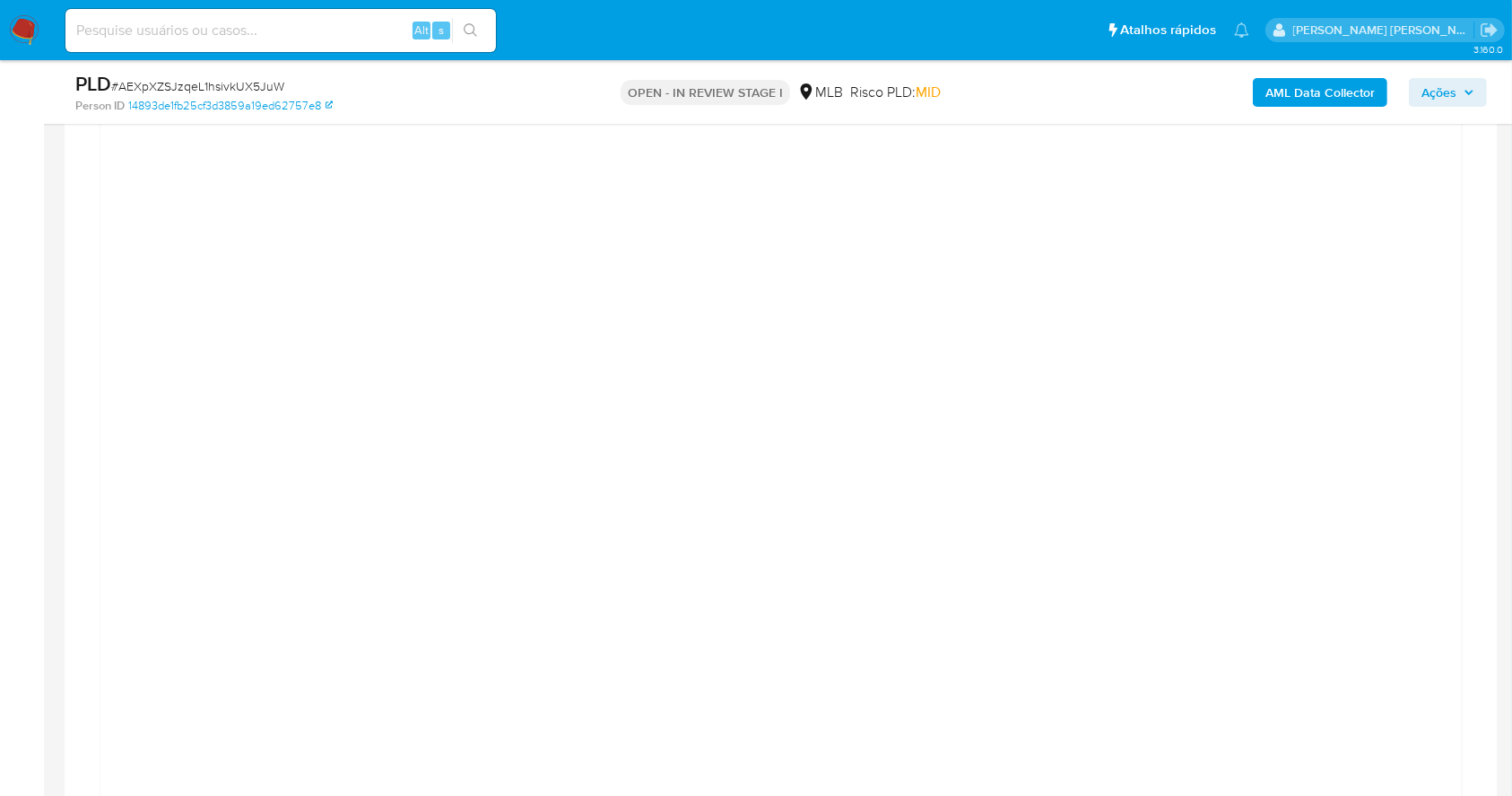
scroll to position [2393, 0]
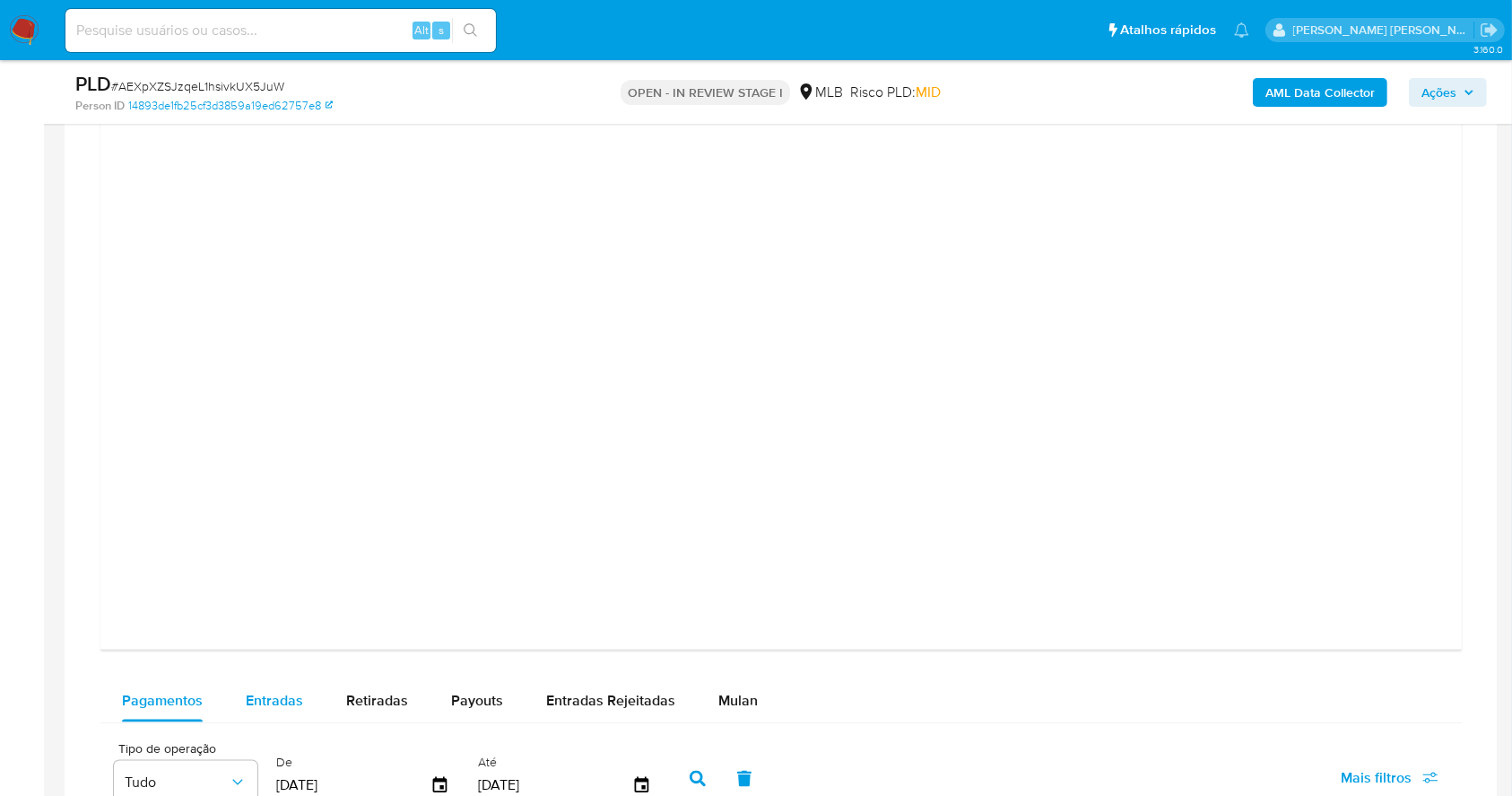
click at [279, 691] on span "Entradas" at bounding box center [274, 700] width 57 height 21
select select "10"
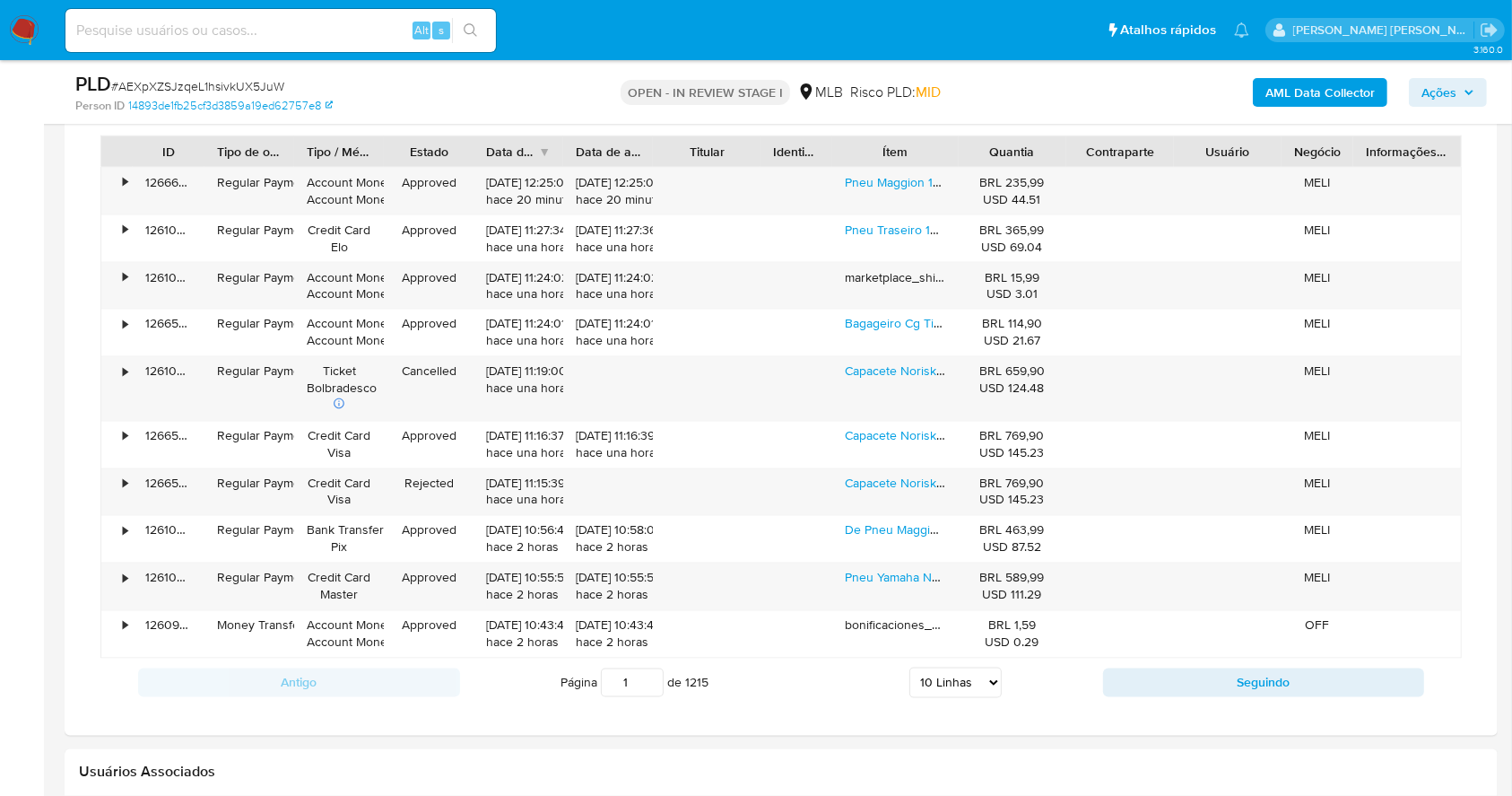
scroll to position [3110, 0]
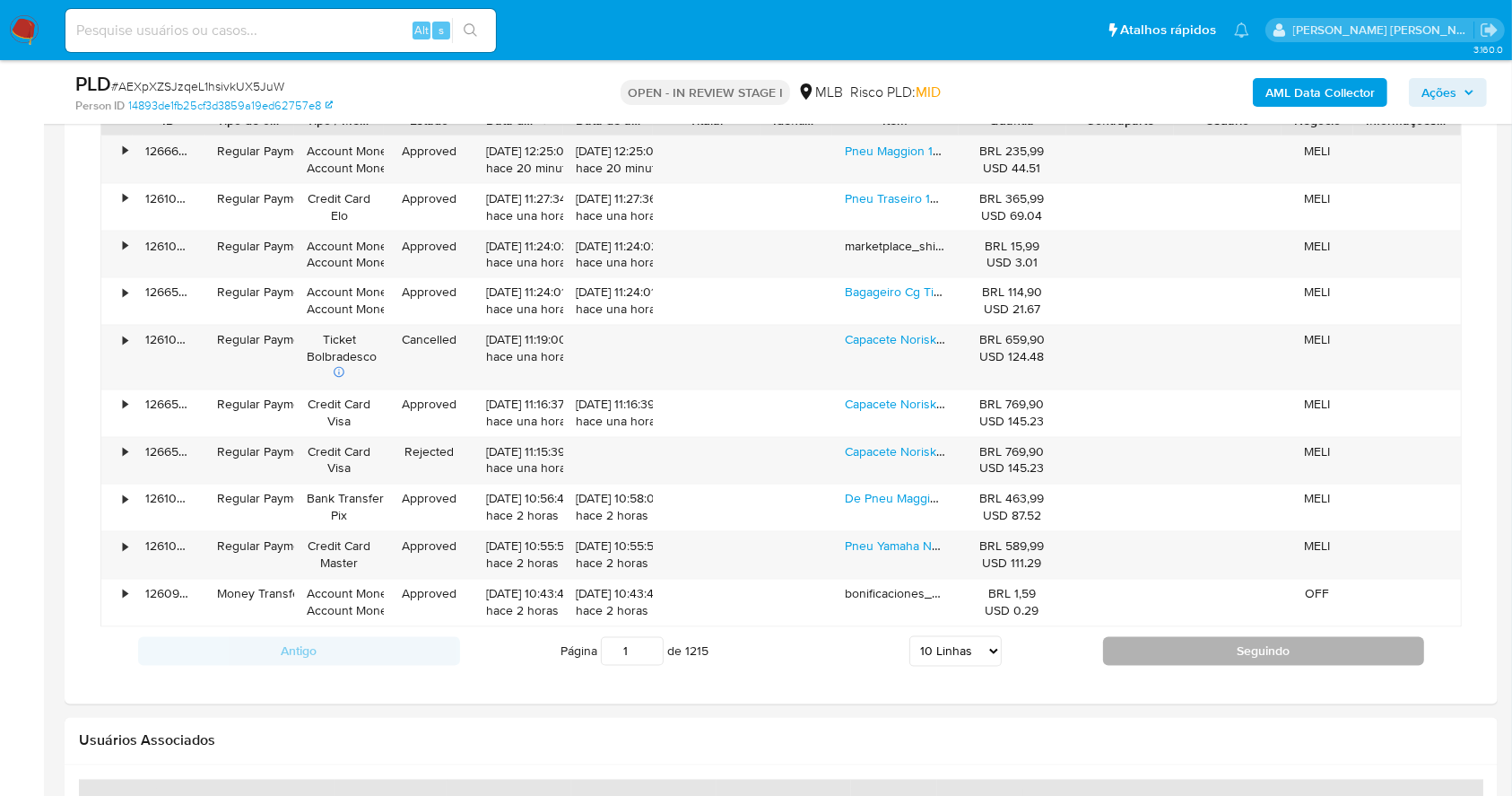
drag, startPoint x: 1332, startPoint y: 675, endPoint x: 1333, endPoint y: 660, distance: 15.0
click at [1330, 656] on button "Seguindo" at bounding box center [1263, 651] width 322 height 28
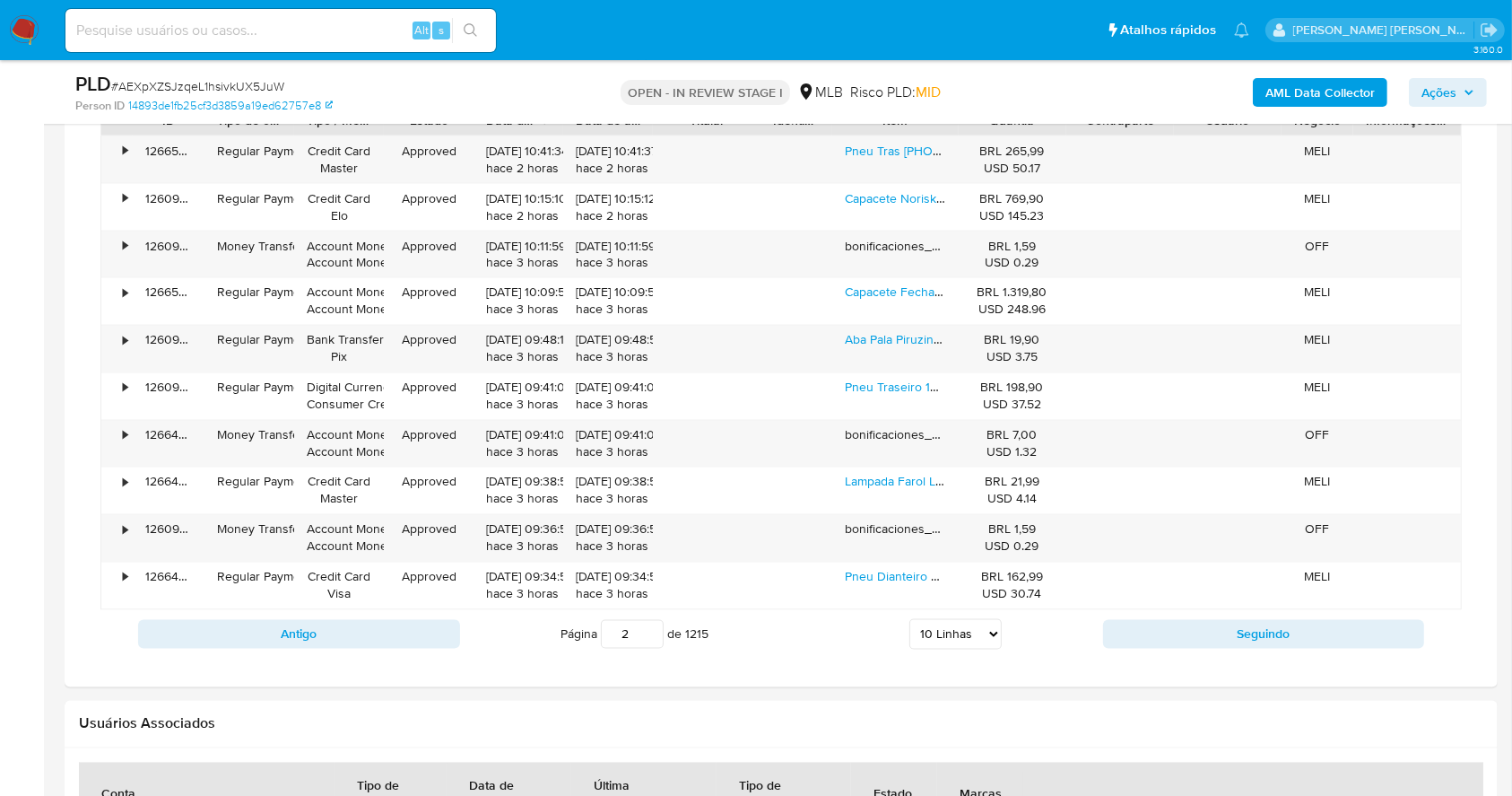
click at [1288, 656] on div "Antigo Página 2 de 1215 5 Linhas 10 Linhas 20 Linhas 25 Linhas 50 Linhas 100 Li…" at bounding box center [781, 634] width 1362 height 48
click at [1262, 641] on button "Seguindo" at bounding box center [1263, 634] width 322 height 28
type input "3"
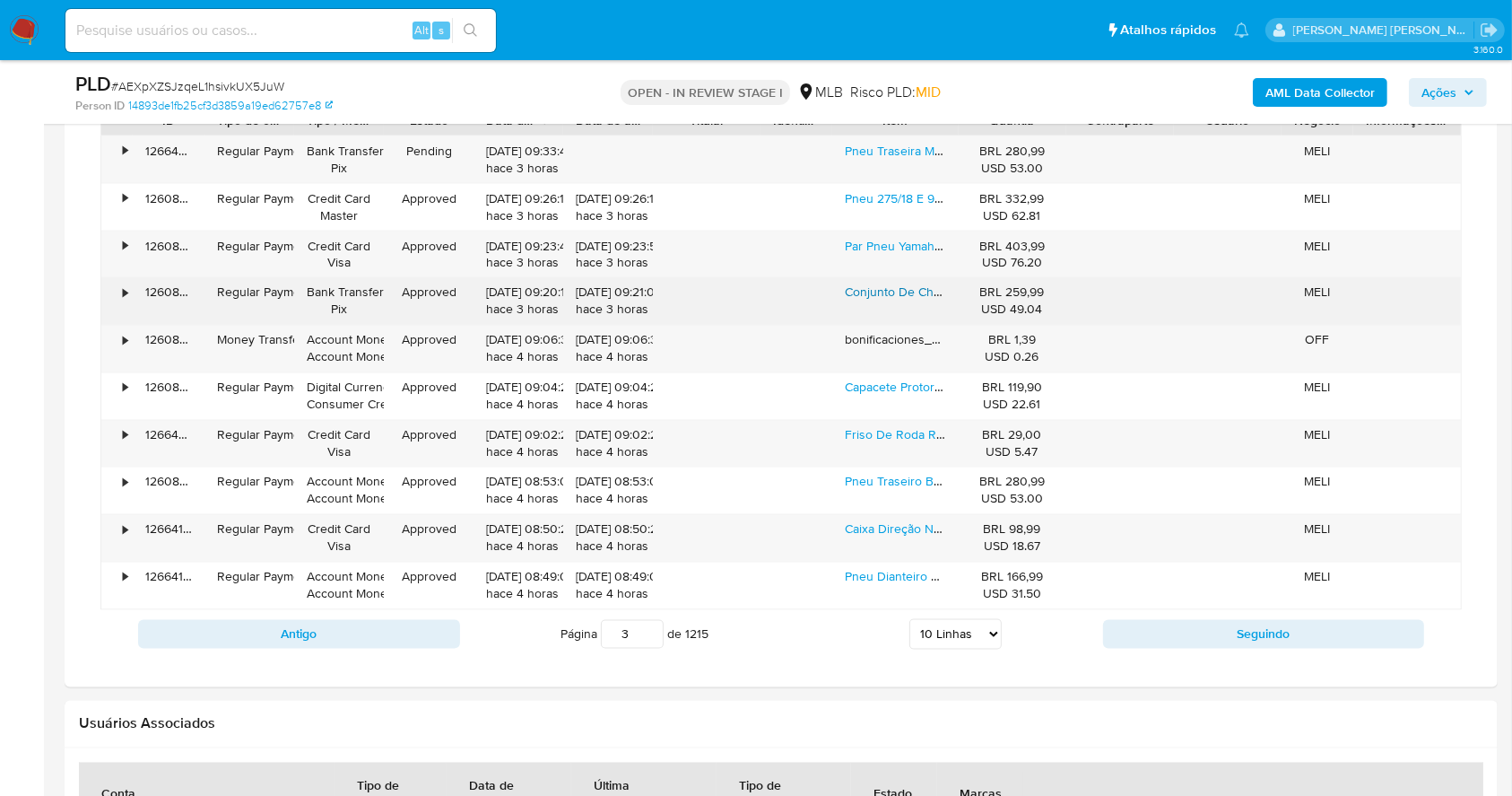
click at [894, 285] on link "Conjunto De Chuva California Racing Ny - Azul" at bounding box center [980, 293] width 271 height 18
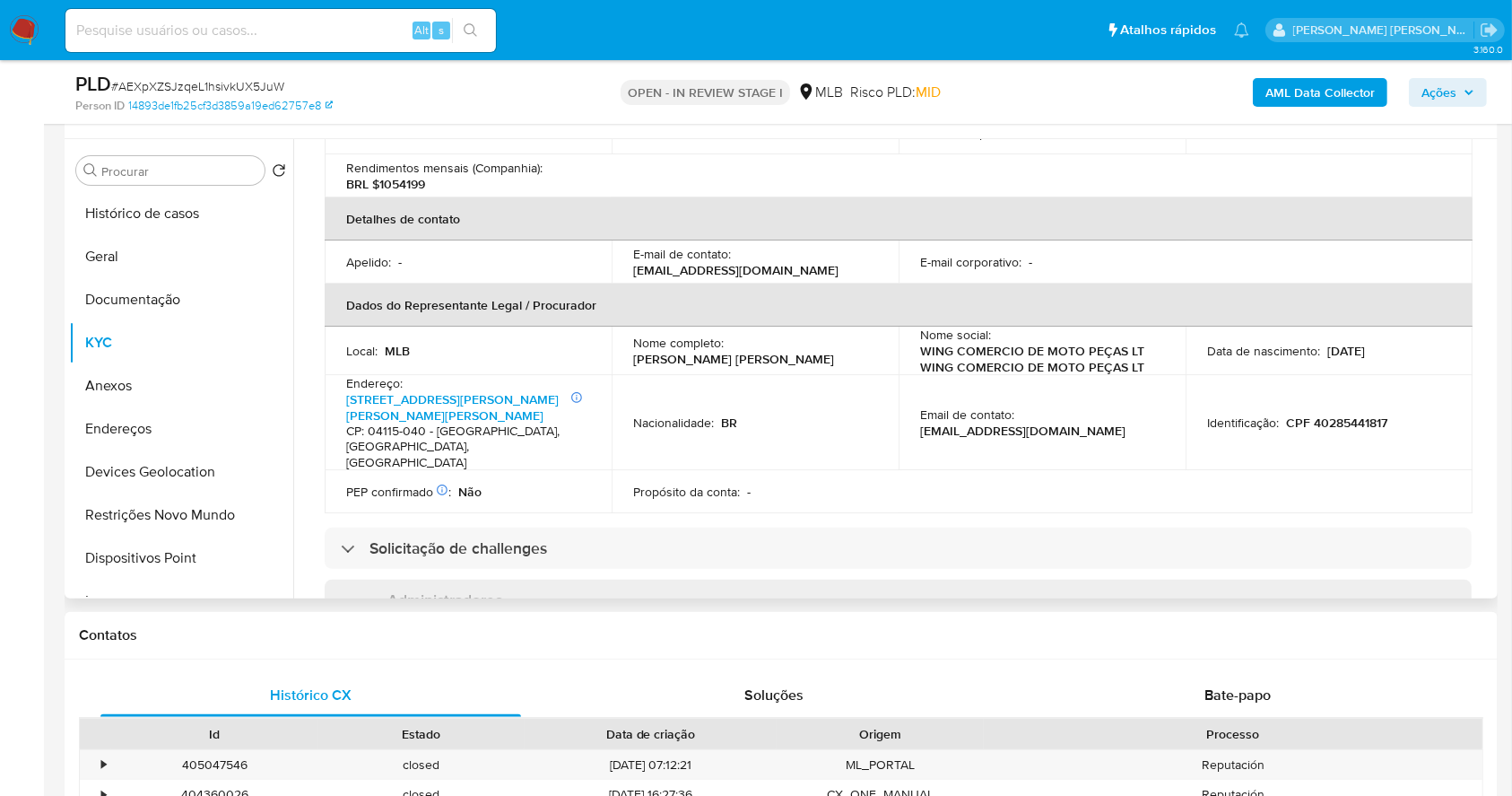
scroll to position [30, 0]
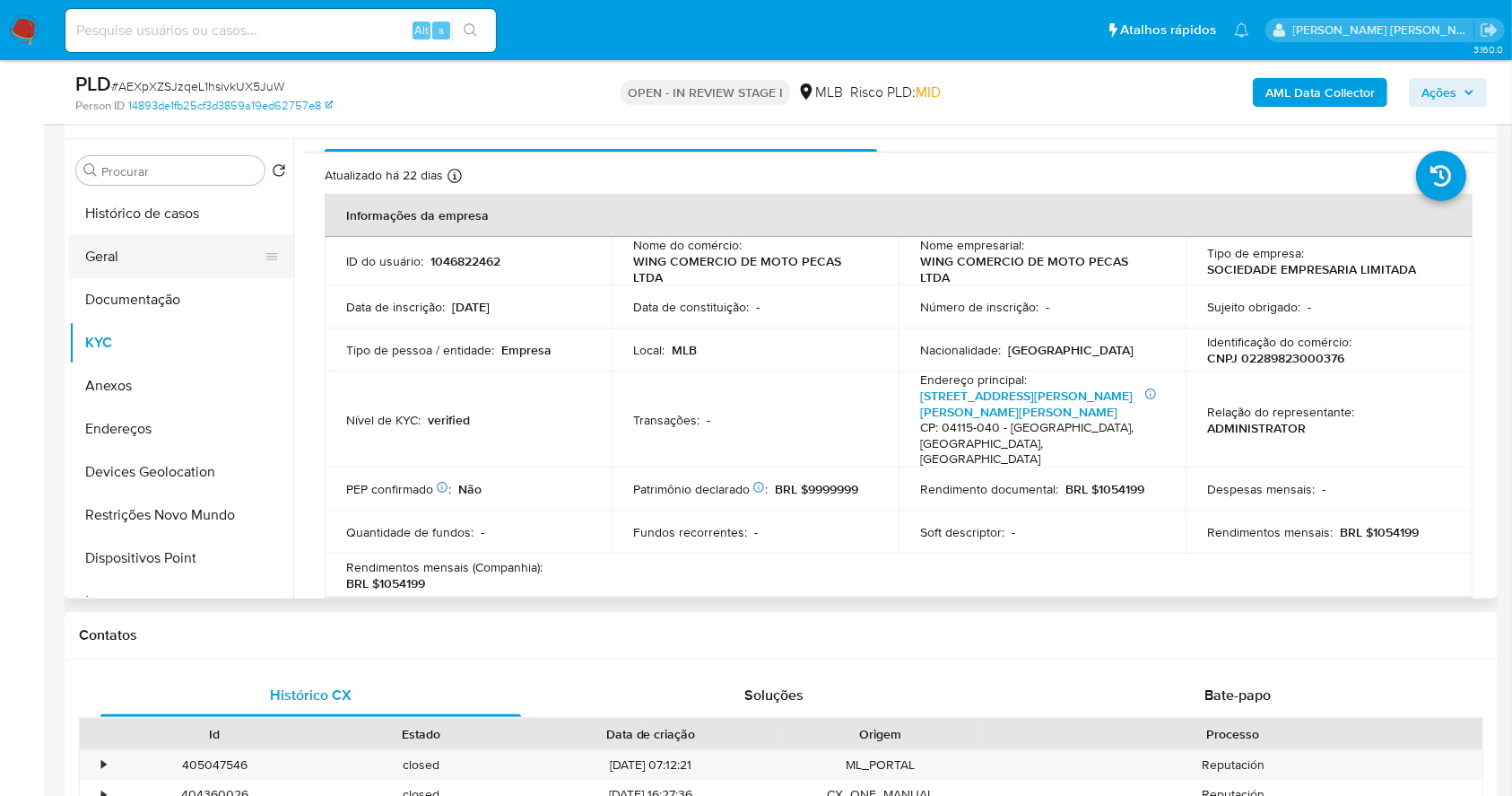
click at [155, 253] on button "Geral" at bounding box center [174, 256] width 210 height 43
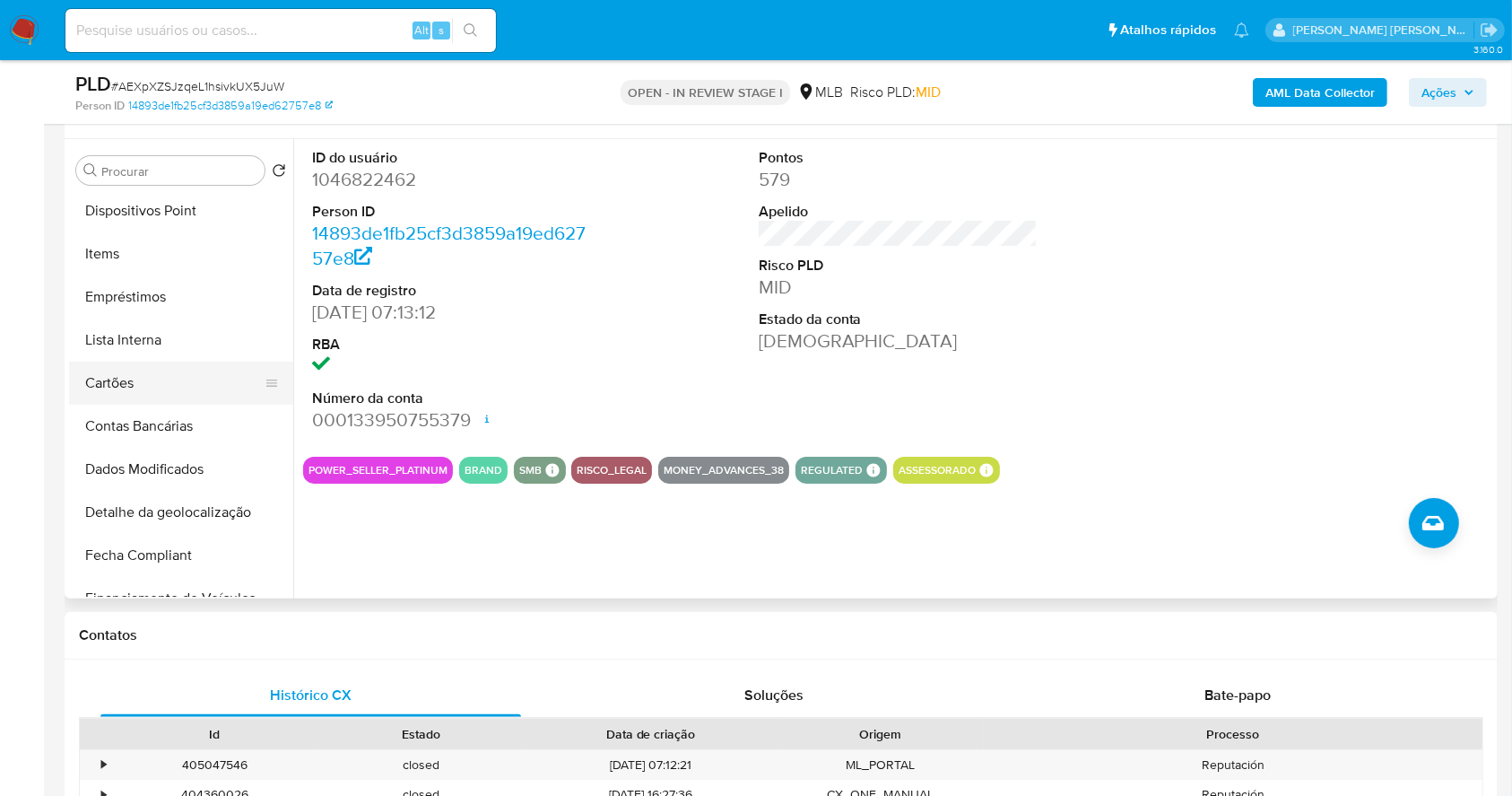
scroll to position [246, 0]
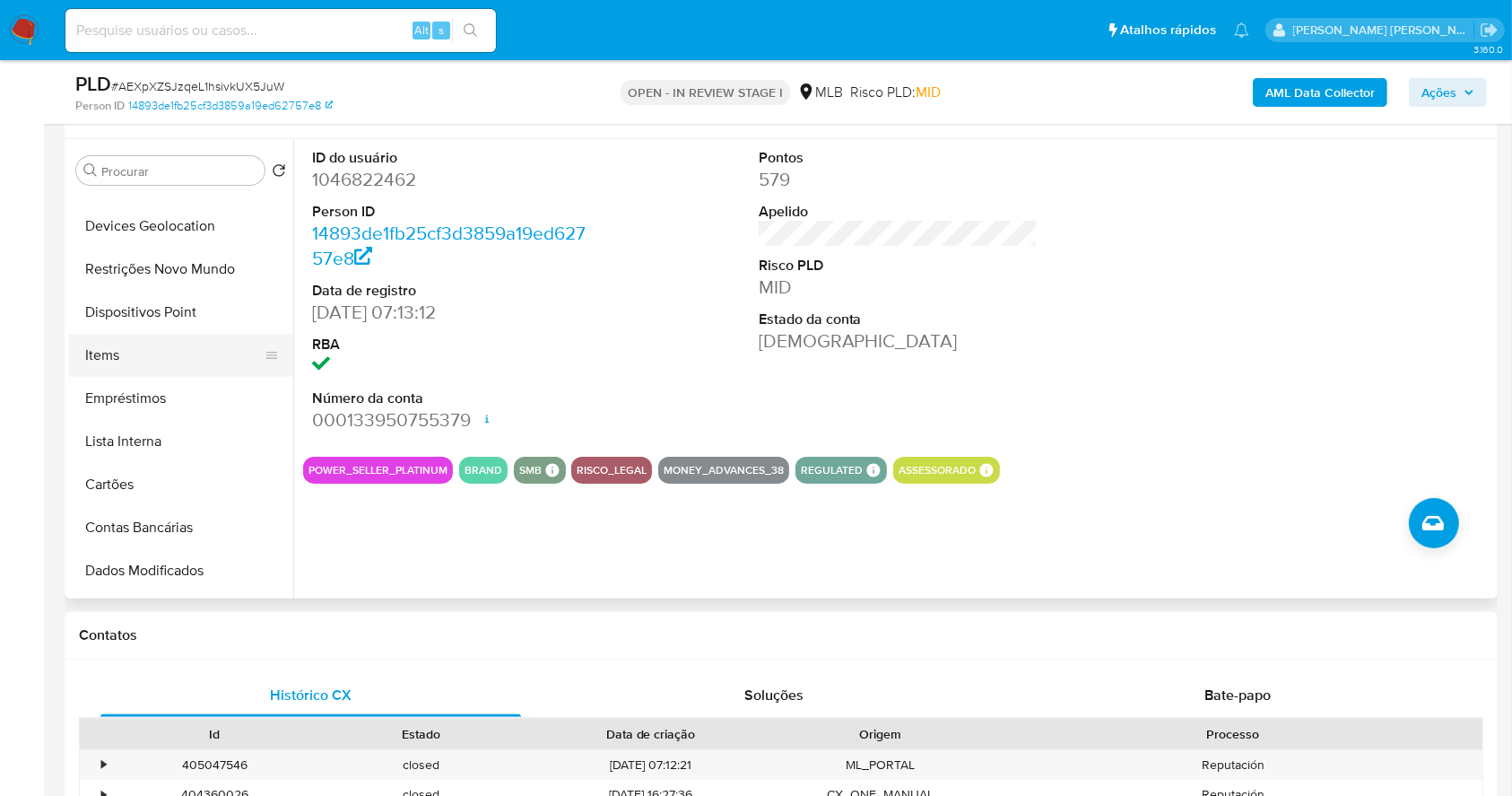
click at [164, 340] on button "Items" at bounding box center [174, 355] width 210 height 43
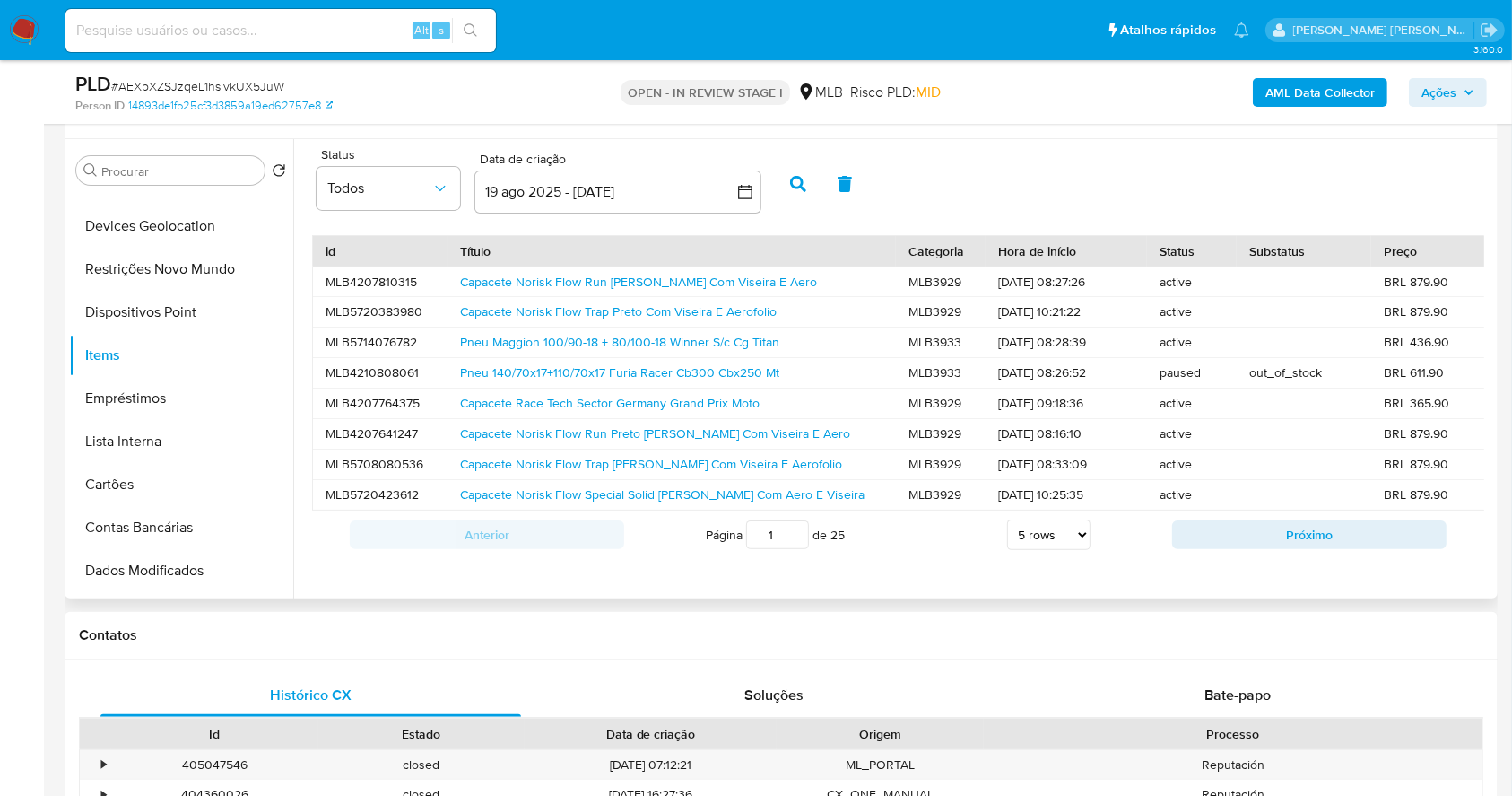
click at [541, 300] on div "Capacete Norisk Flow Trap Preto Com Viseira E Aerofolio" at bounding box center [672, 312] width 448 height 29
click at [549, 310] on link "Capacete Norisk Flow Trap Preto Com Viseira E Aerofolio" at bounding box center [618, 312] width 316 height 18
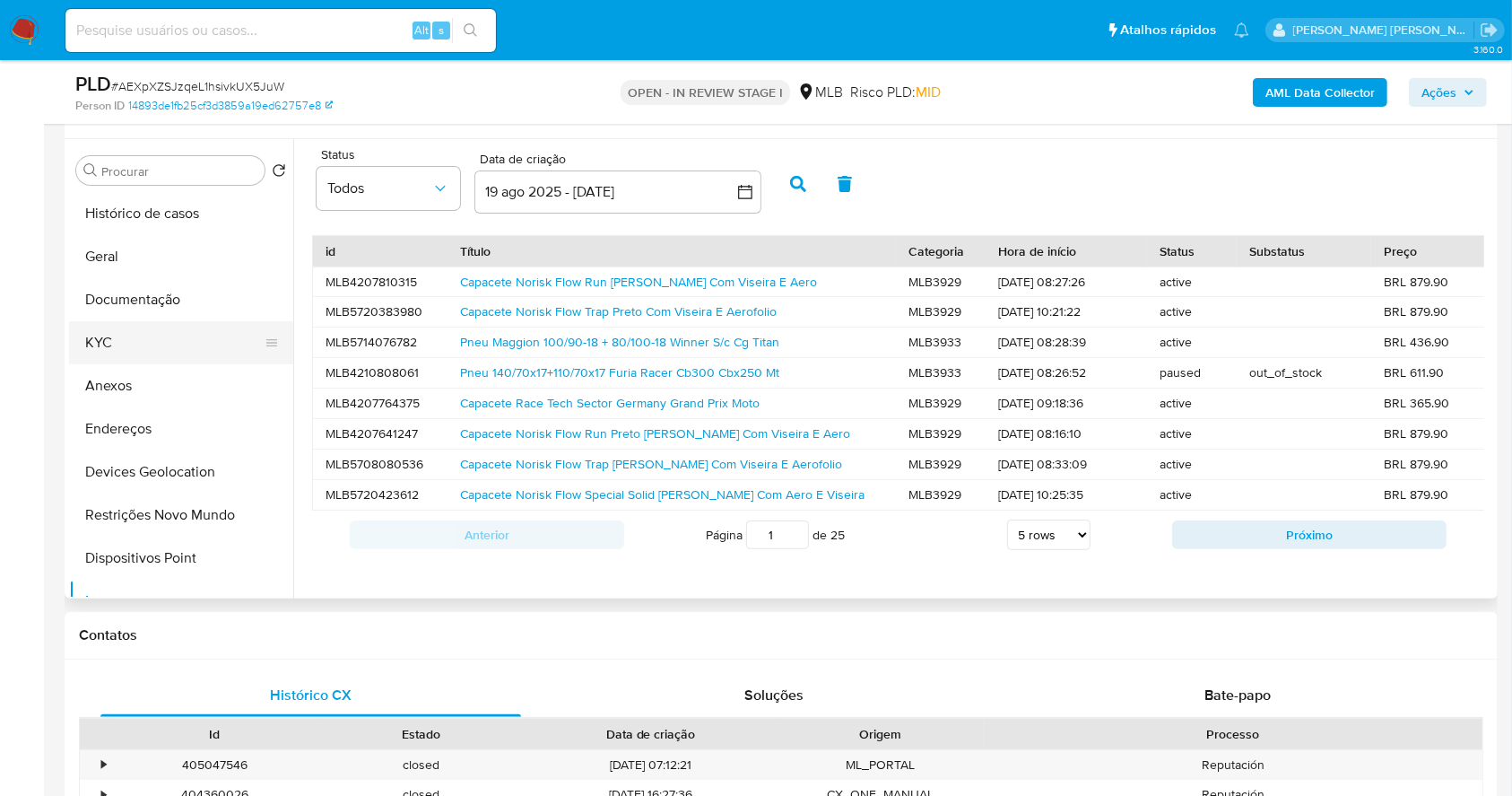
drag, startPoint x: 140, startPoint y: 346, endPoint x: 177, endPoint y: 326, distance: 42.1
click at [142, 338] on button "KYC" at bounding box center [174, 342] width 210 height 43
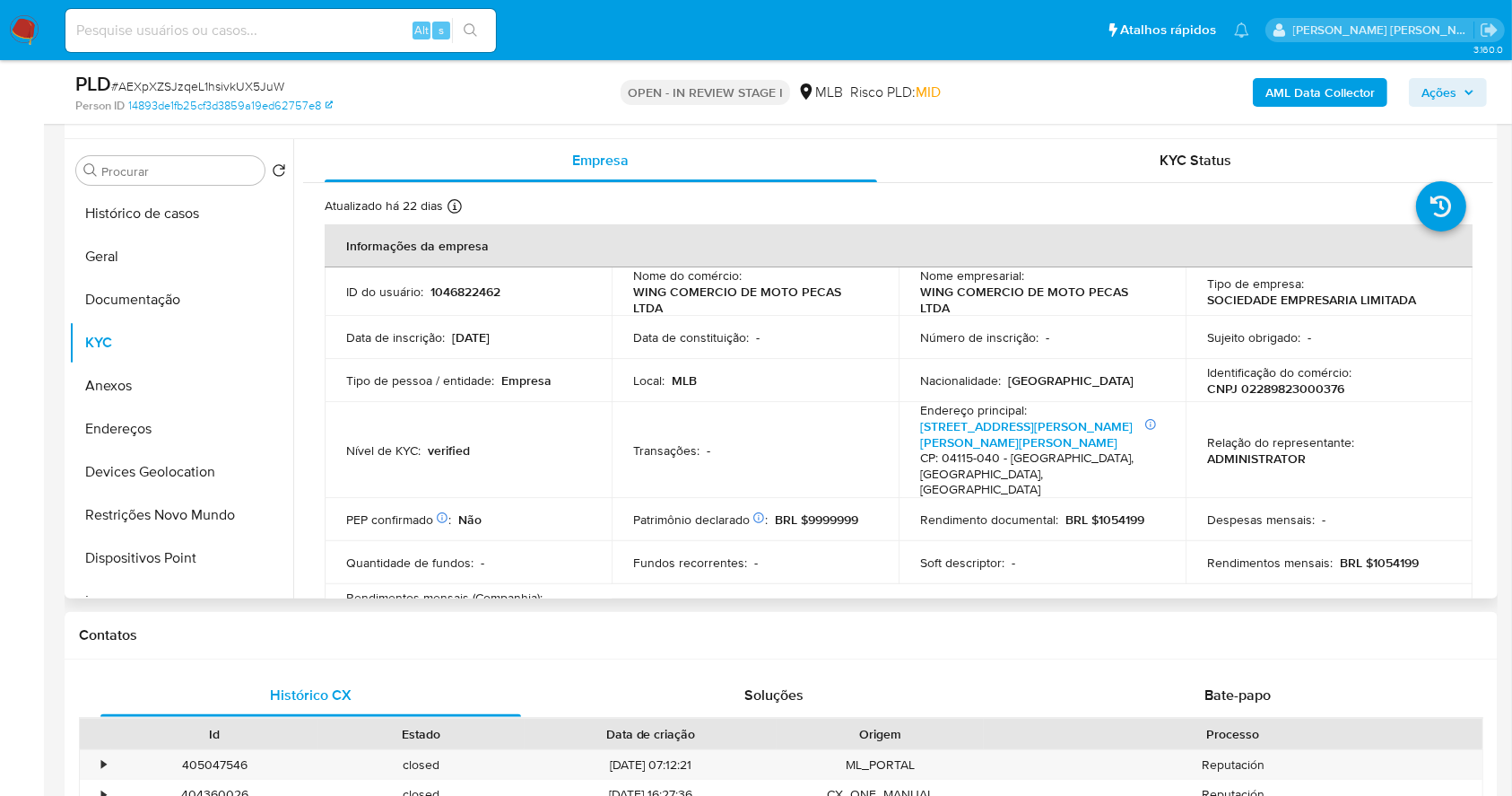
click at [1263, 380] on p "CNPJ 02289823000376" at bounding box center [1276, 388] width 138 height 16
copy p "02289823000376"
click at [179, 238] on button "Geral" at bounding box center [174, 256] width 210 height 43
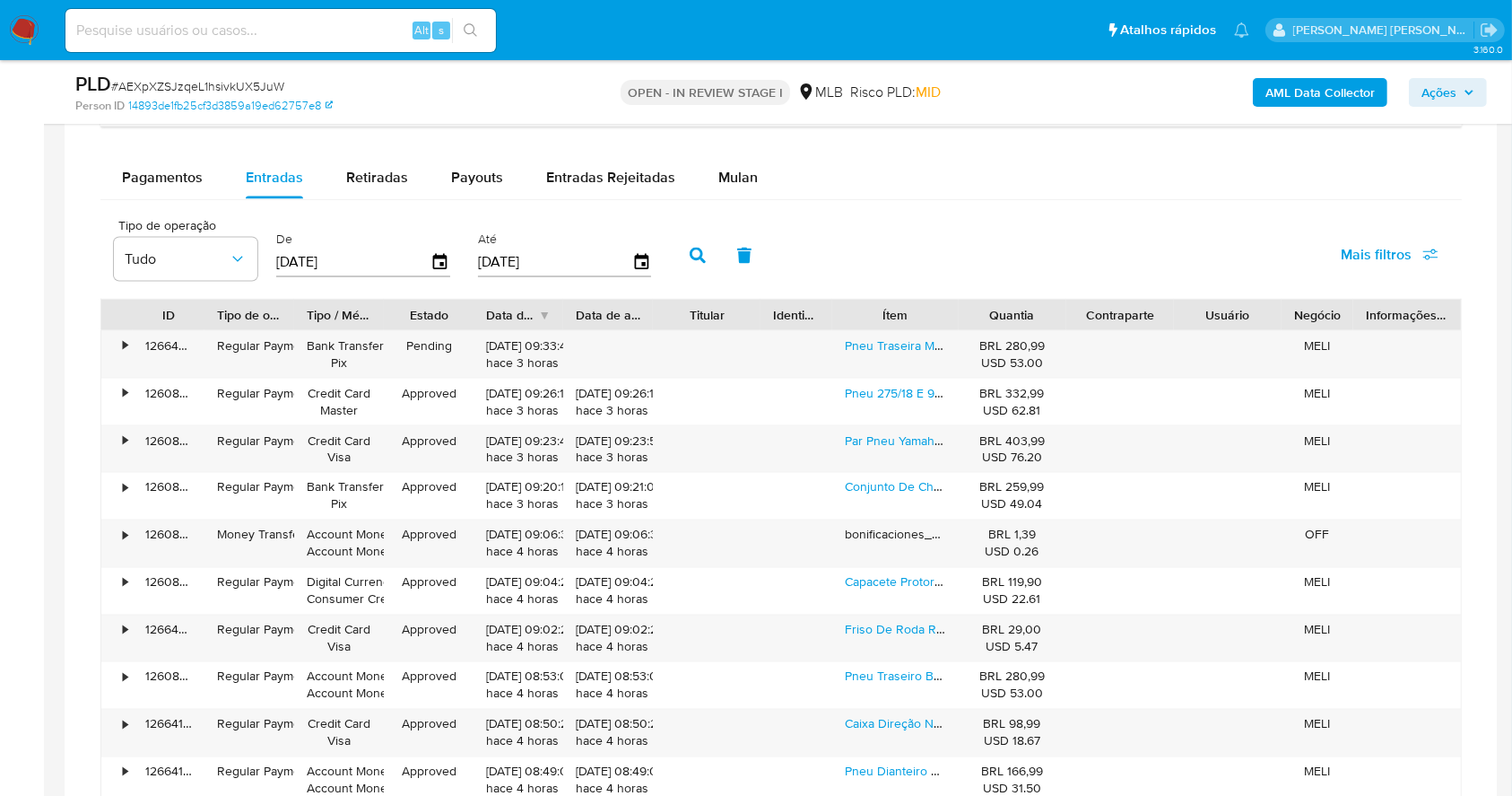
scroll to position [2881, 0]
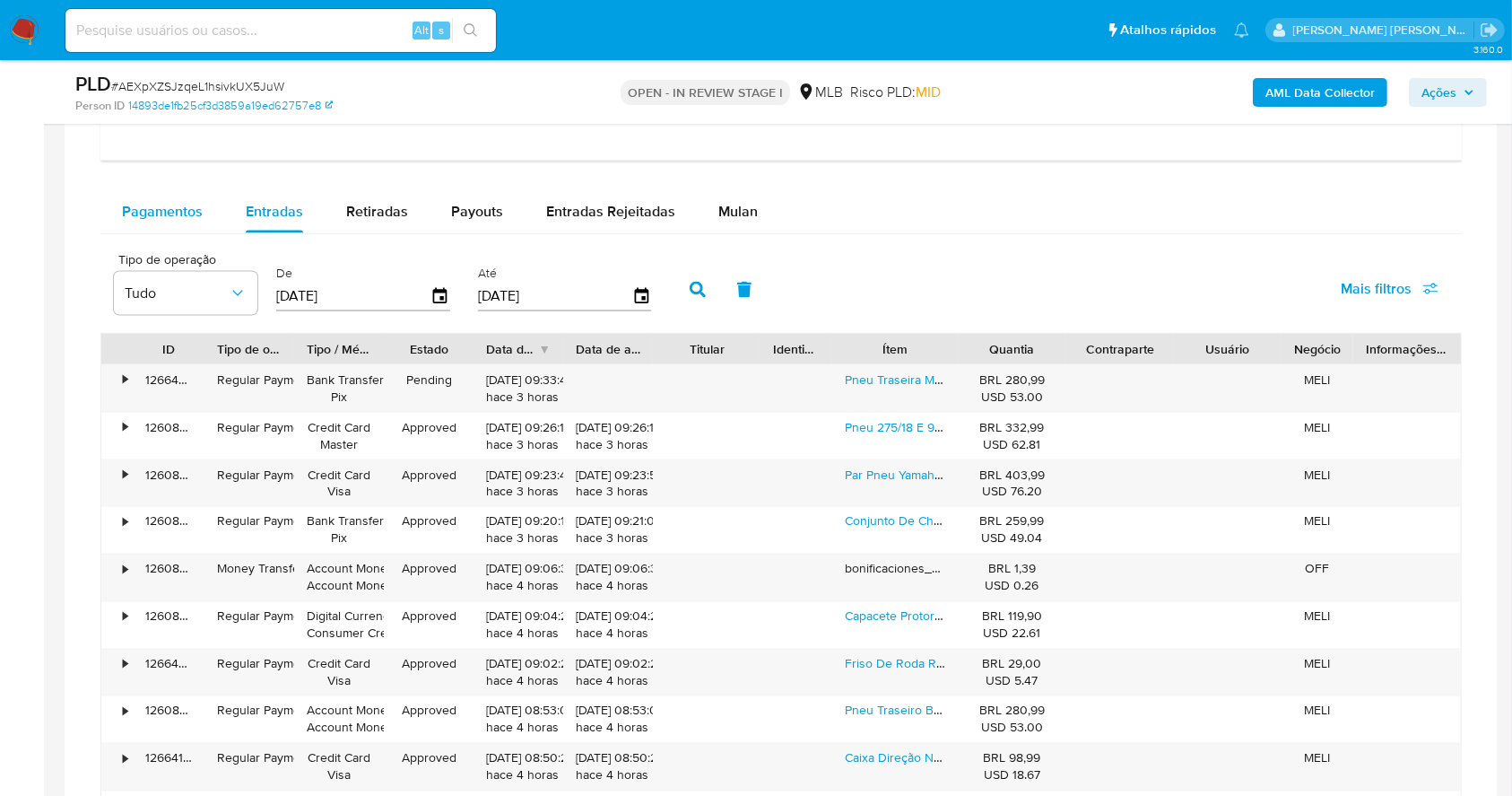
click at [135, 209] on span "Pagamentos" at bounding box center [162, 211] width 81 height 21
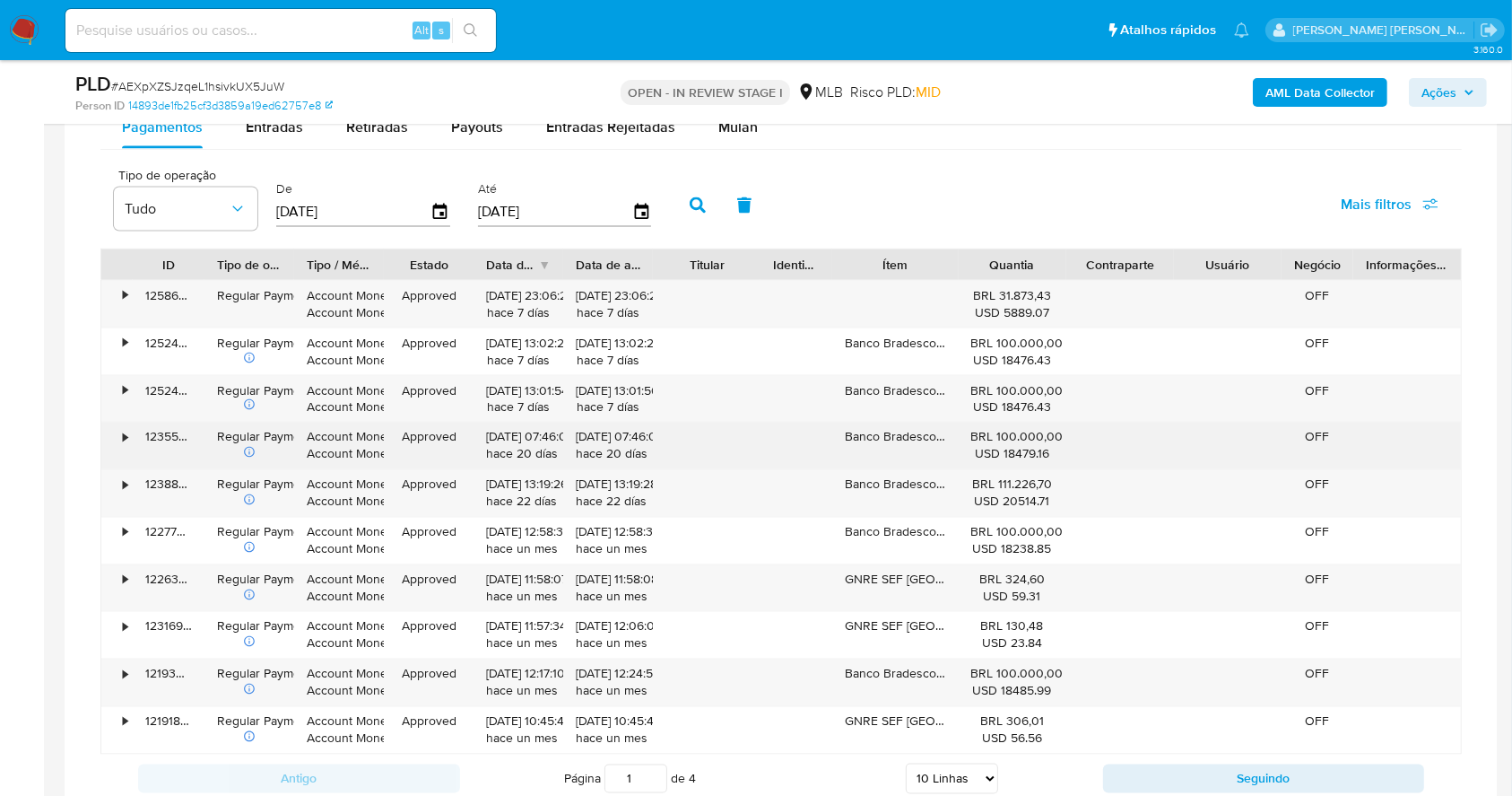
scroll to position [3001, 0]
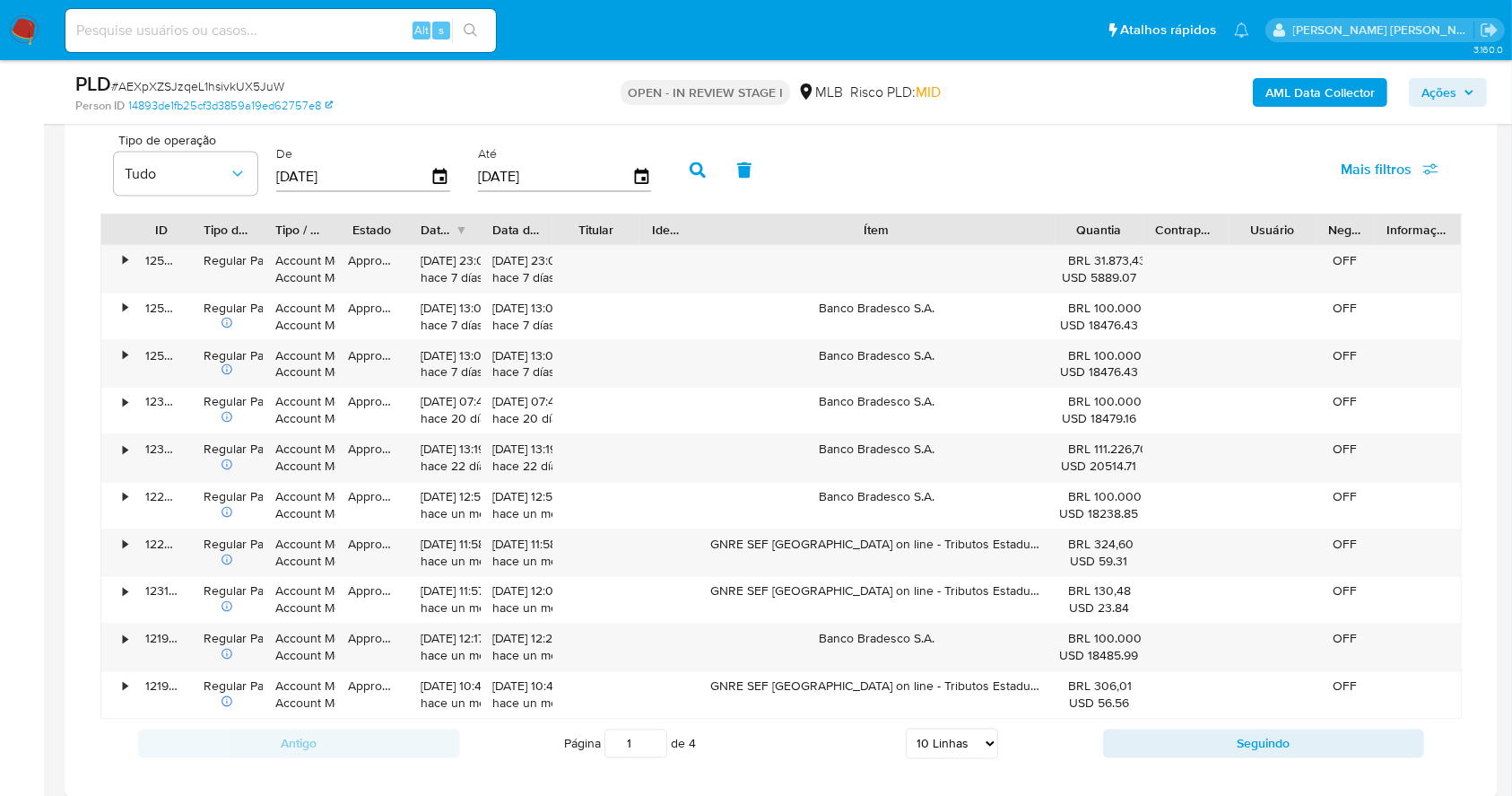
click at [1188, 277] on div "ID Tipo de operação Tipo / Método Estado Data de criação Data de aprovação Titu…" at bounding box center [781, 466] width 1362 height 506
click at [1239, 741] on button "Seguindo" at bounding box center [1263, 743] width 322 height 28
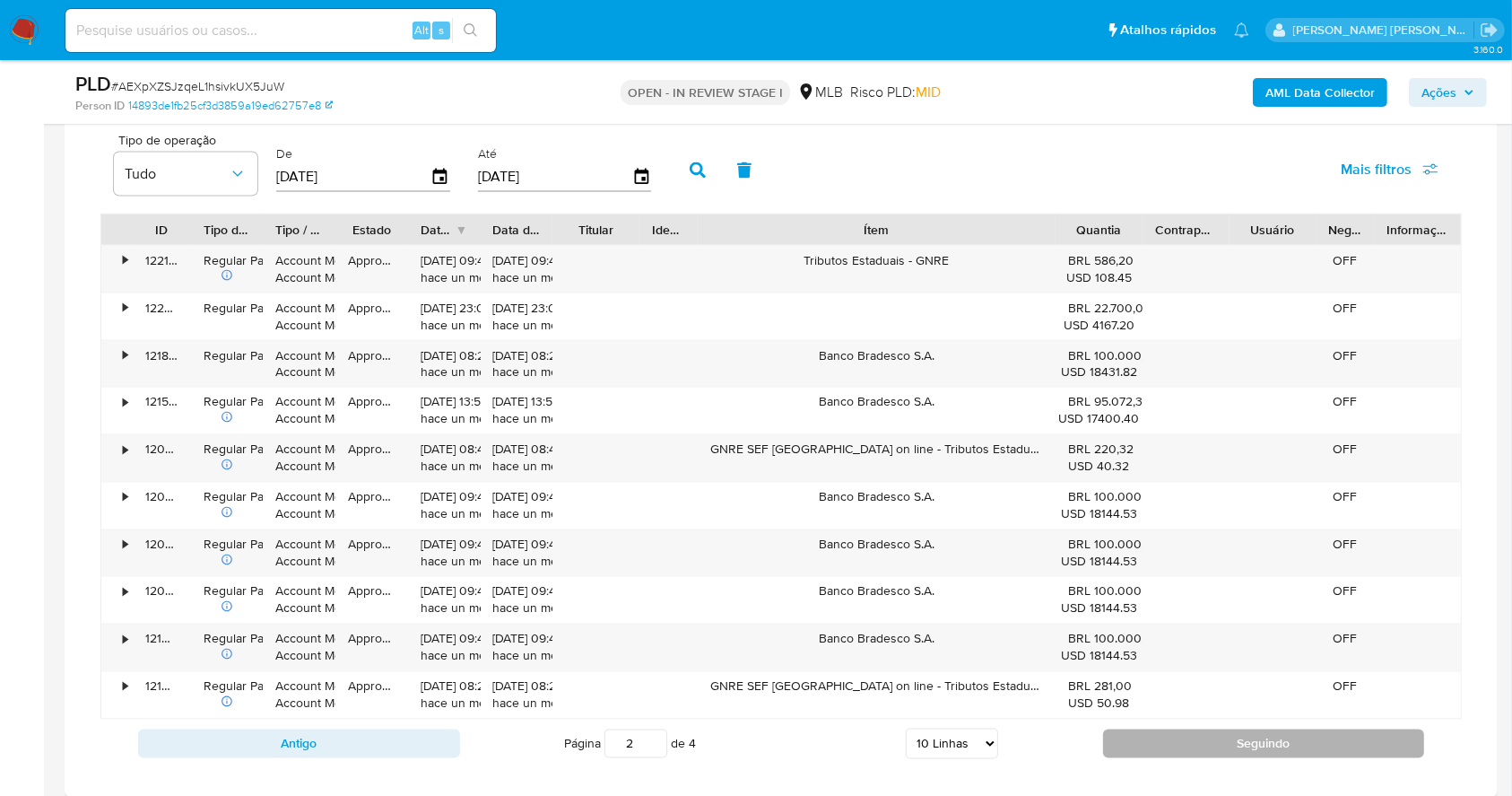
click at [1239, 741] on button "Seguindo" at bounding box center [1263, 743] width 322 height 28
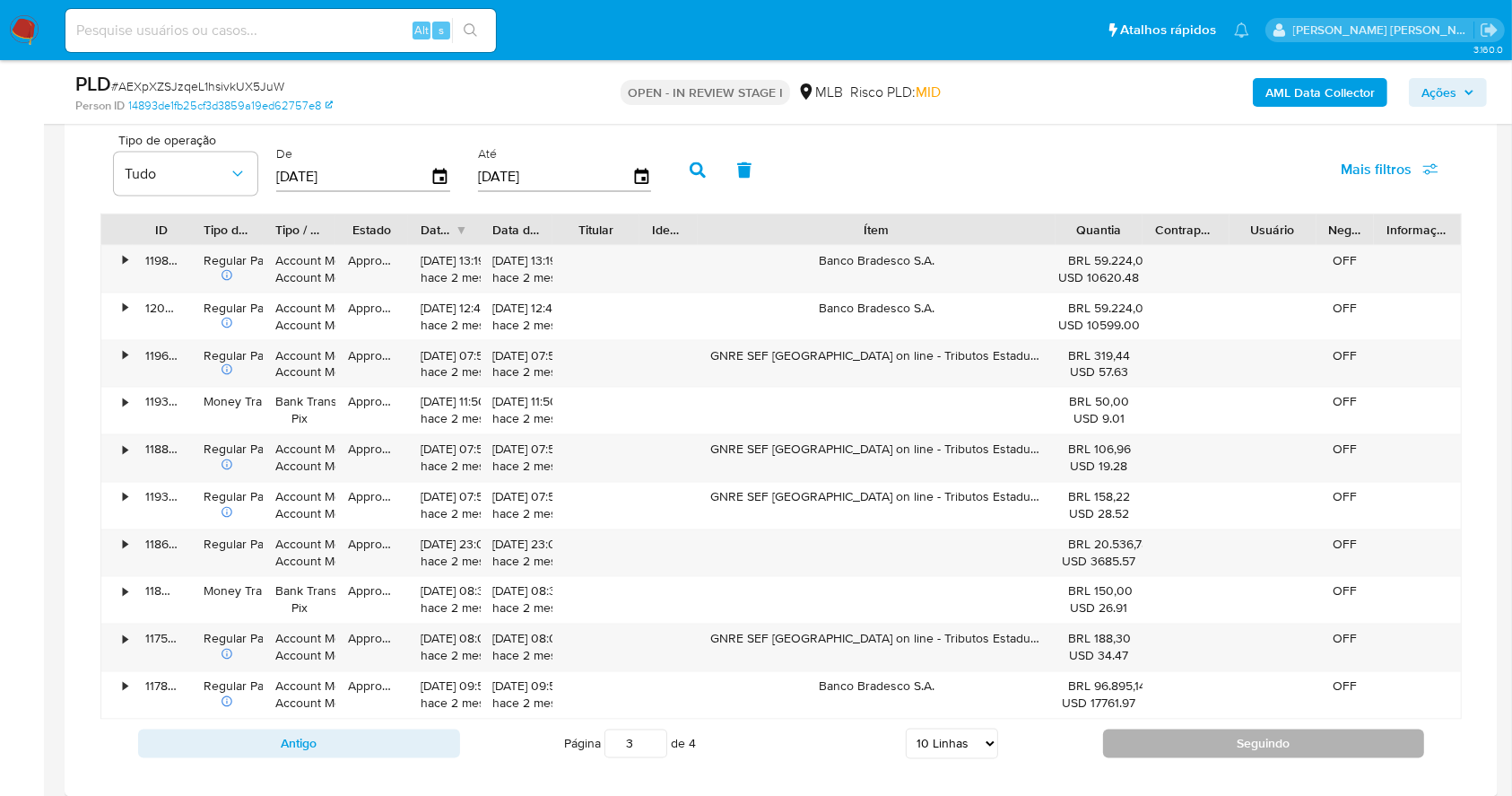
click at [1228, 741] on button "Seguindo" at bounding box center [1263, 743] width 322 height 28
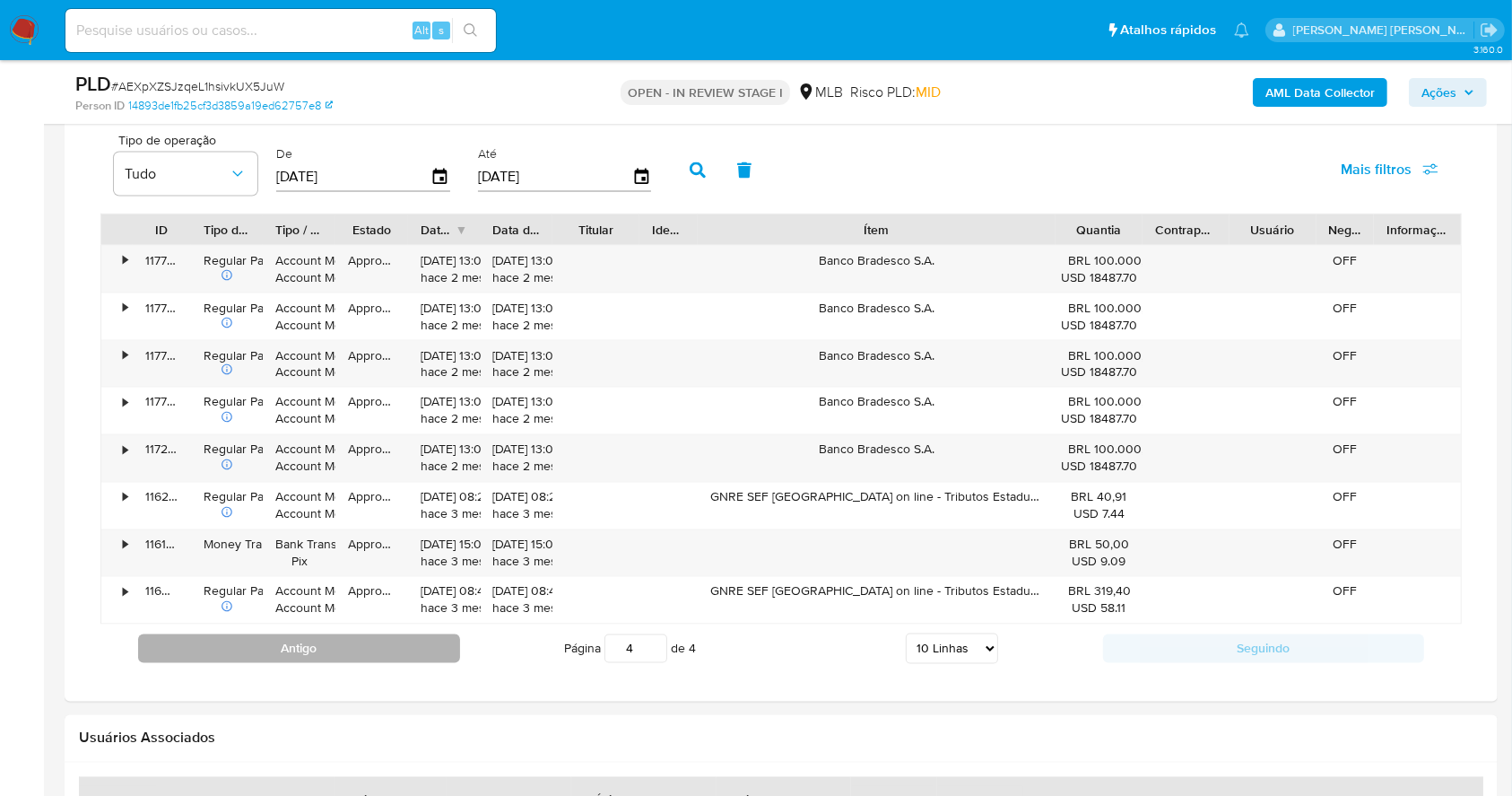
click at [310, 640] on button "Antigo" at bounding box center [299, 648] width 322 height 28
type input "3"
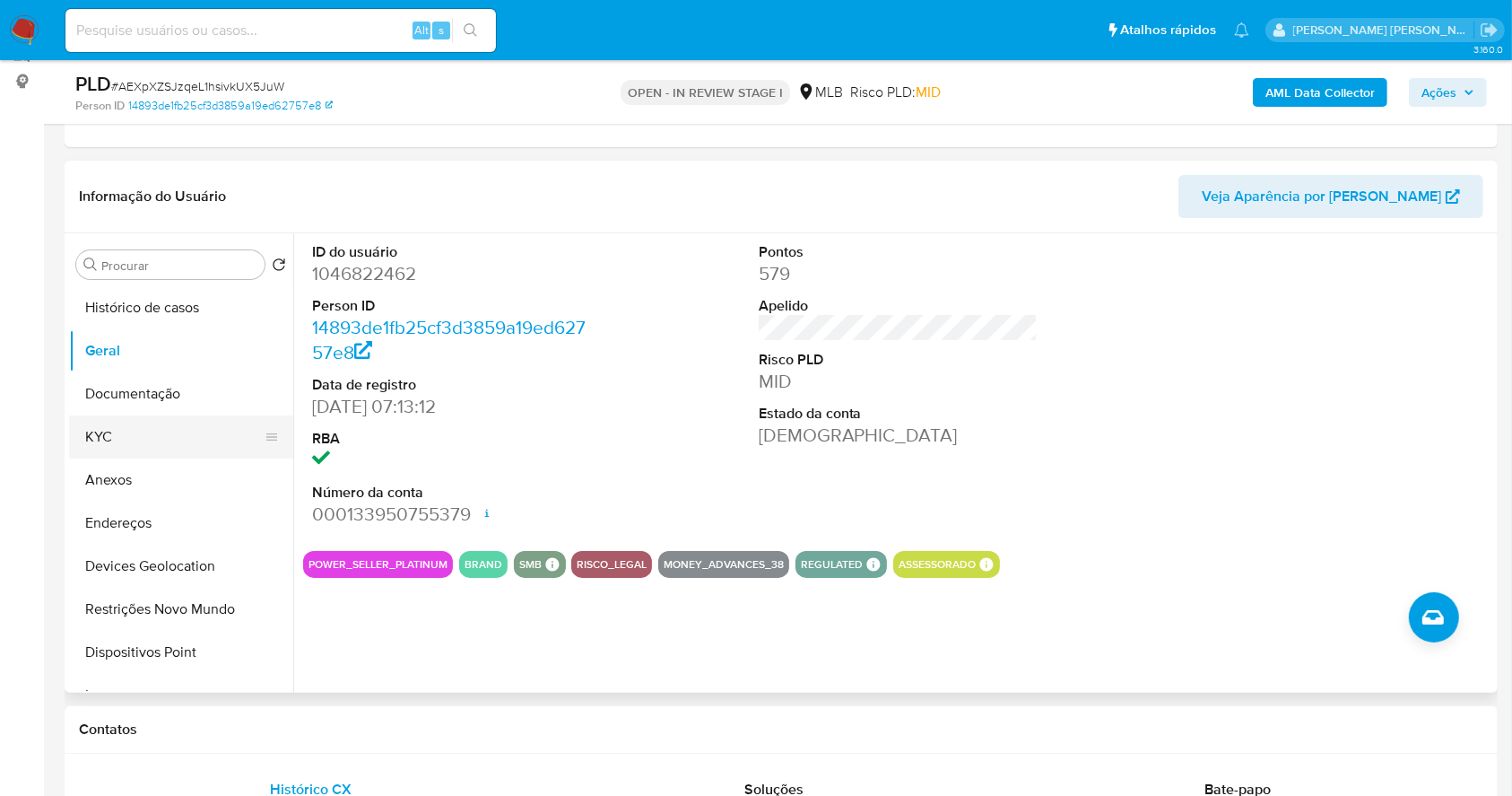
scroll to position [129, 0]
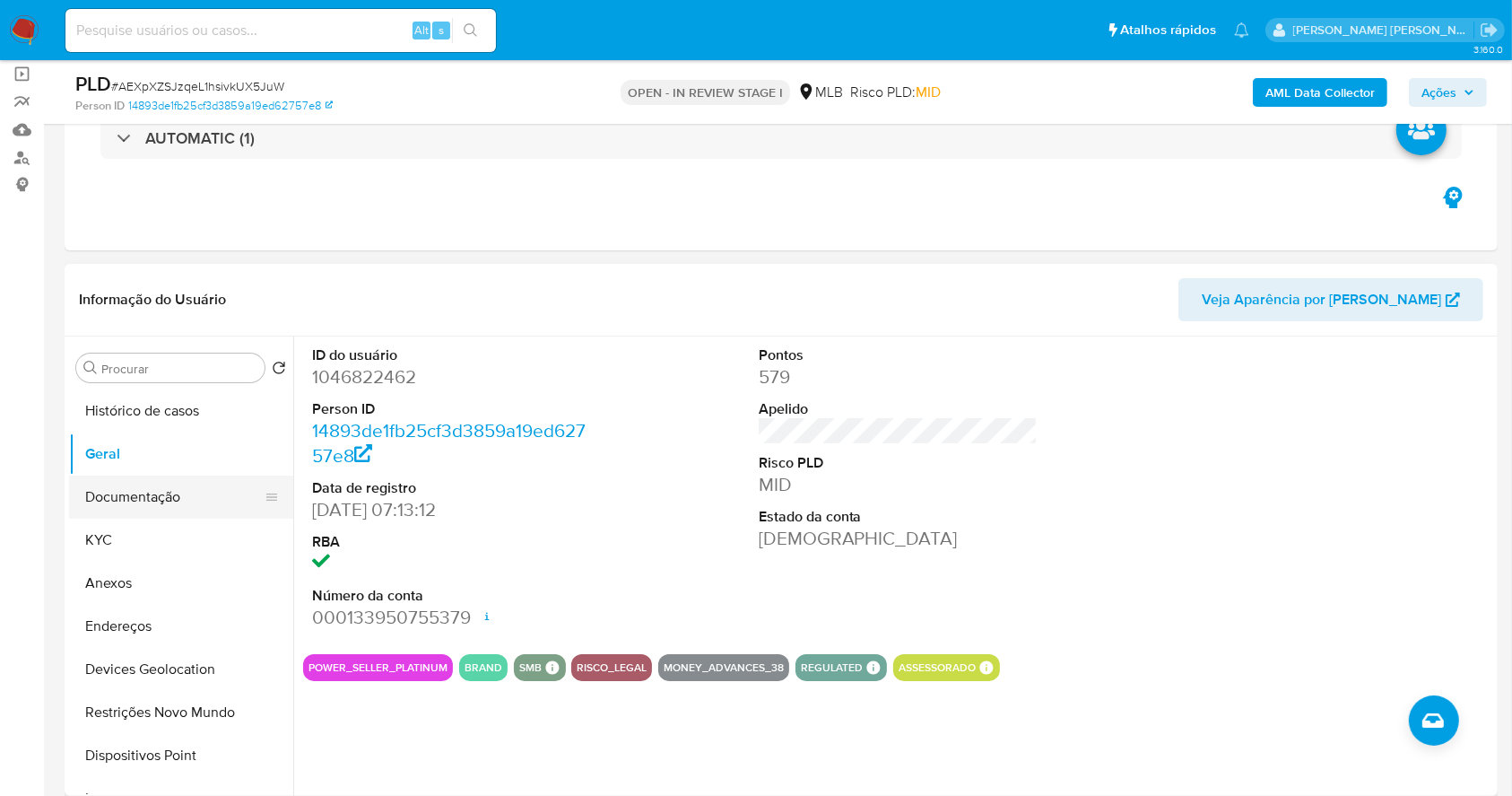
click at [129, 488] on button "Documentação" at bounding box center [174, 497] width 210 height 43
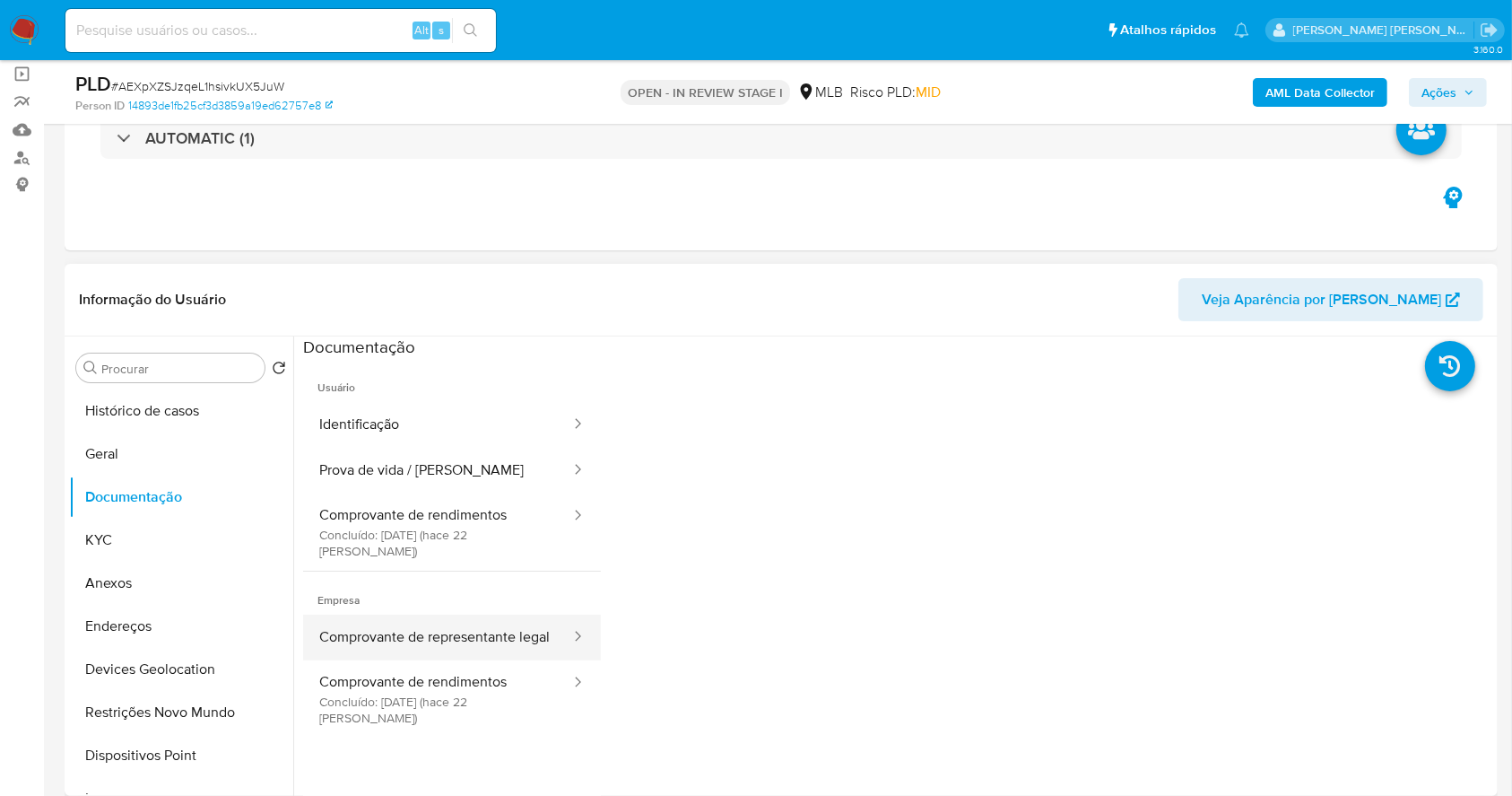
click at [404, 623] on button "Comprovante de representante legal" at bounding box center [437, 637] width 269 height 46
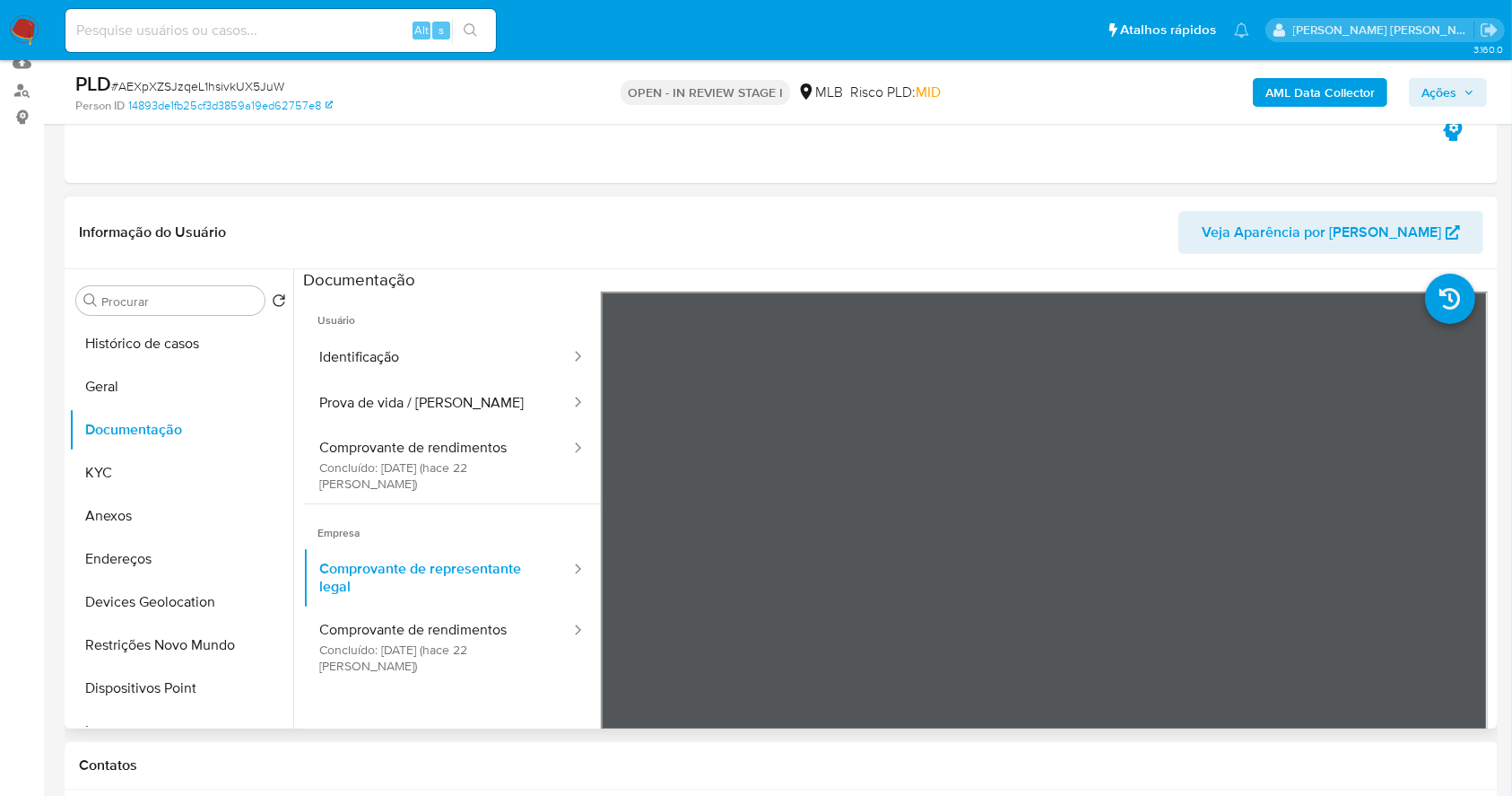
scroll to position [250, 0]
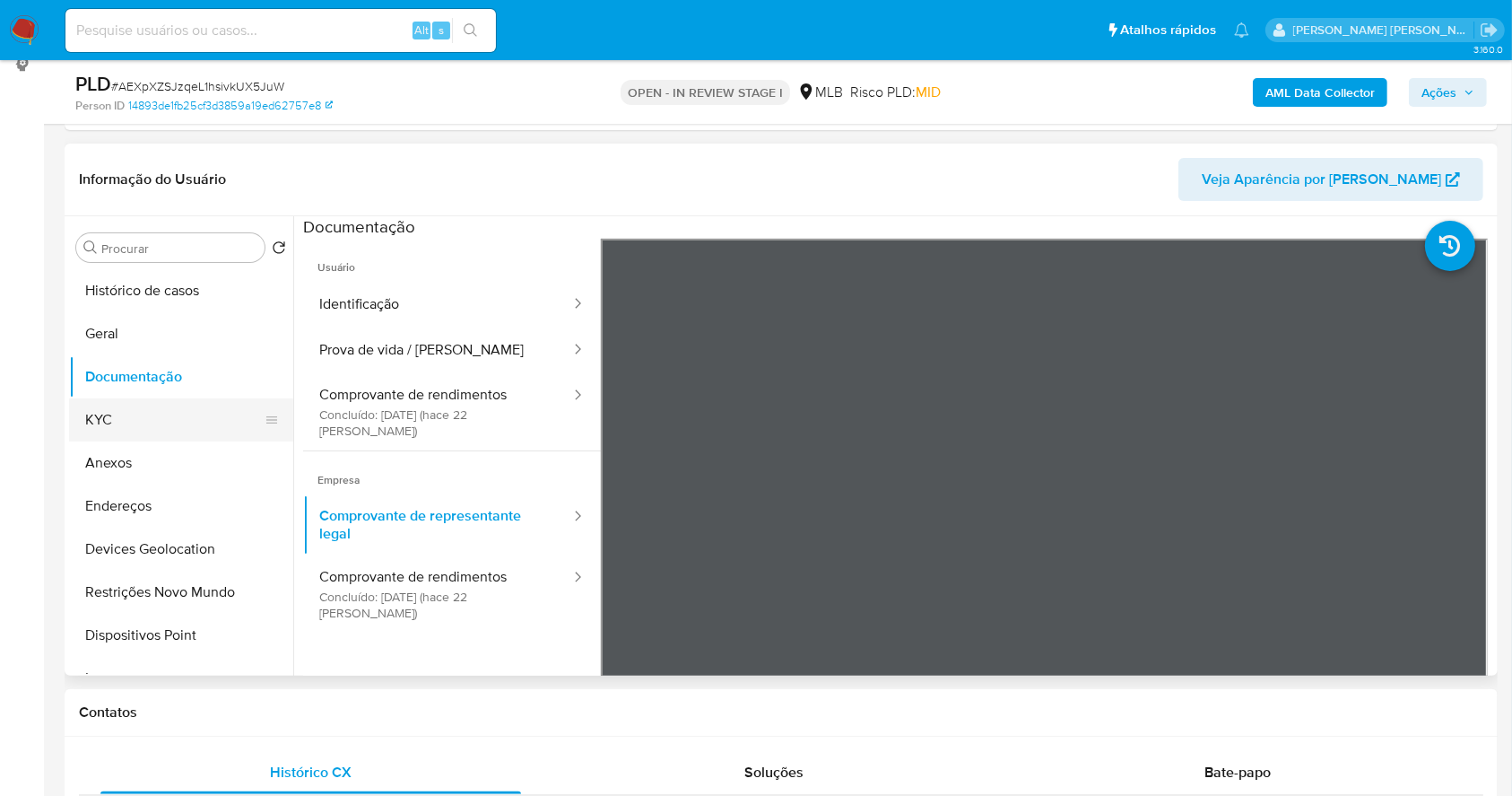
click at [110, 408] on button "KYC" at bounding box center [174, 419] width 210 height 43
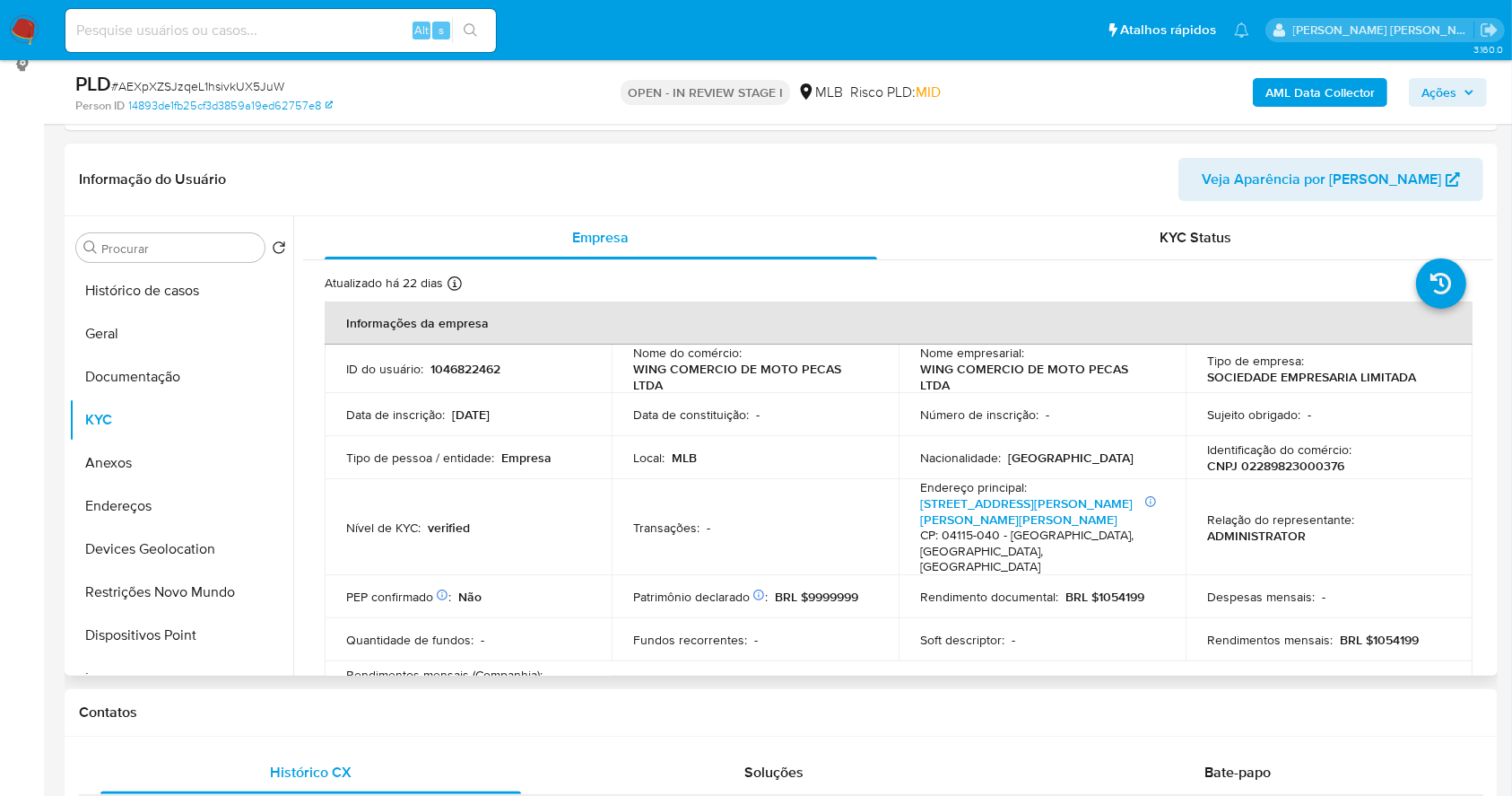
click at [1318, 459] on p "CNPJ 02289823000376" at bounding box center [1276, 466] width 138 height 16
click at [1318, 458] on p "CNPJ 02289823000376" at bounding box center [1276, 466] width 138 height 16
copy p "02289823000376"
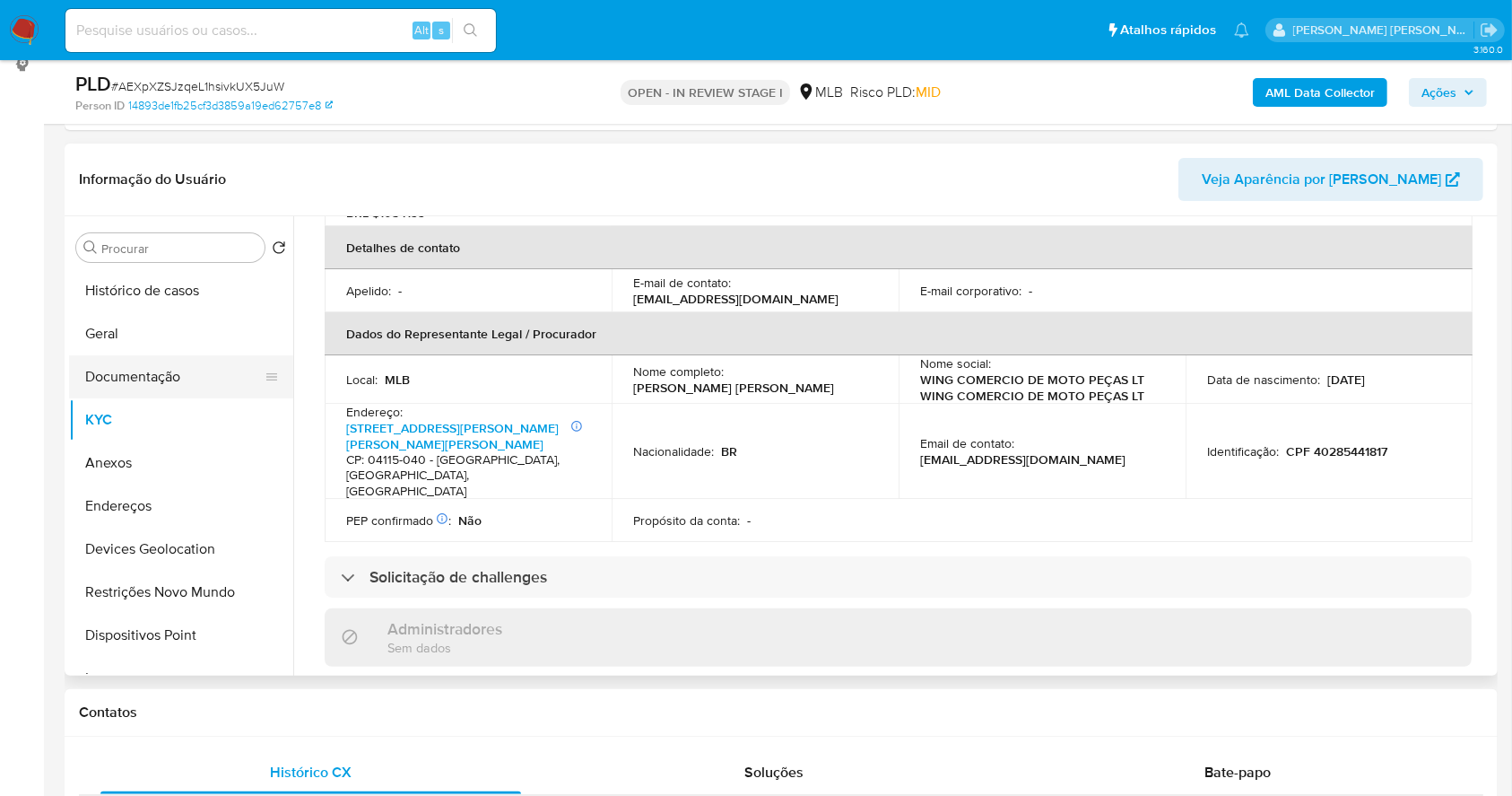
click at [158, 370] on button "Documentação" at bounding box center [174, 377] width 210 height 43
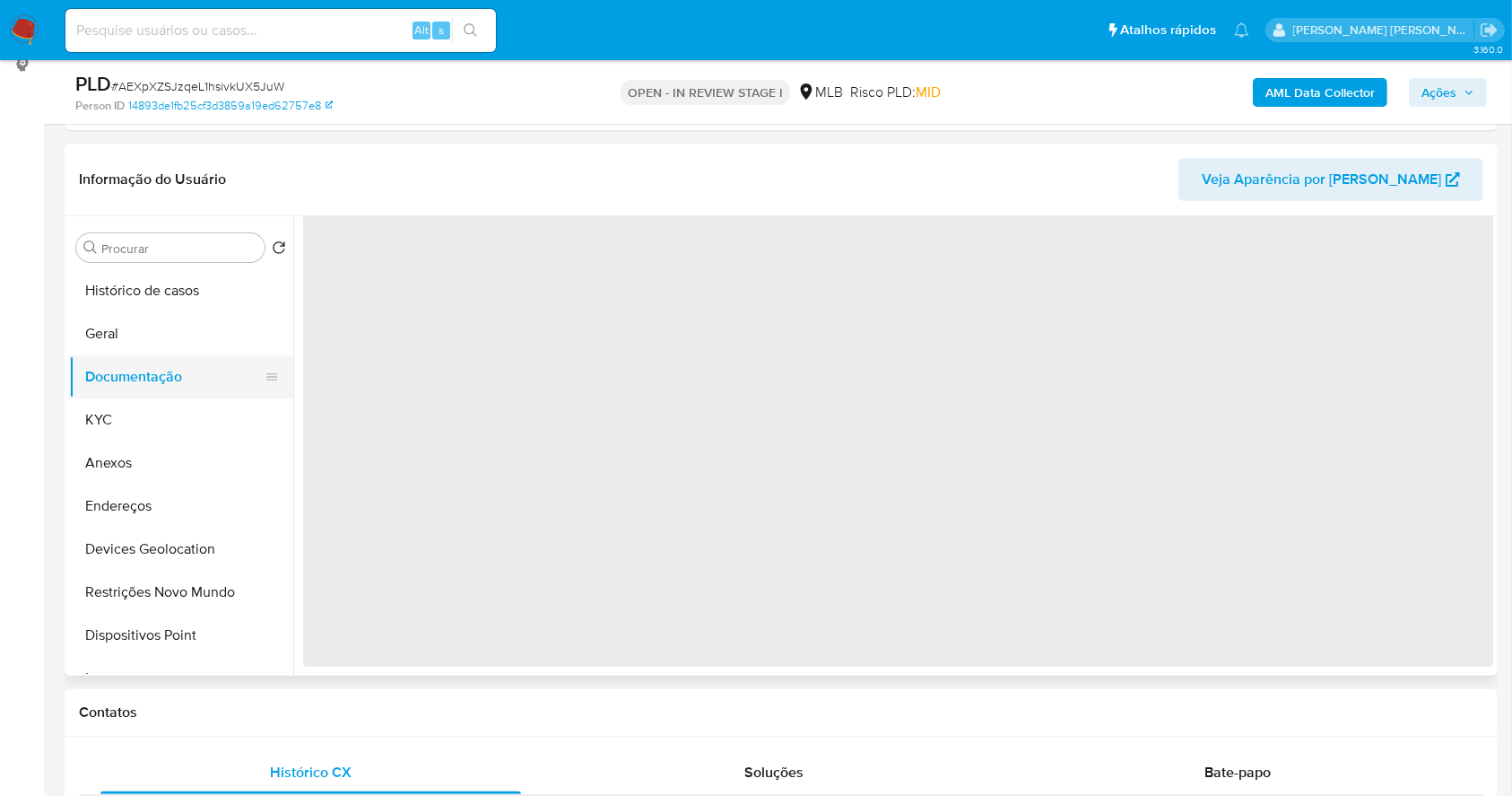
scroll to position [0, 0]
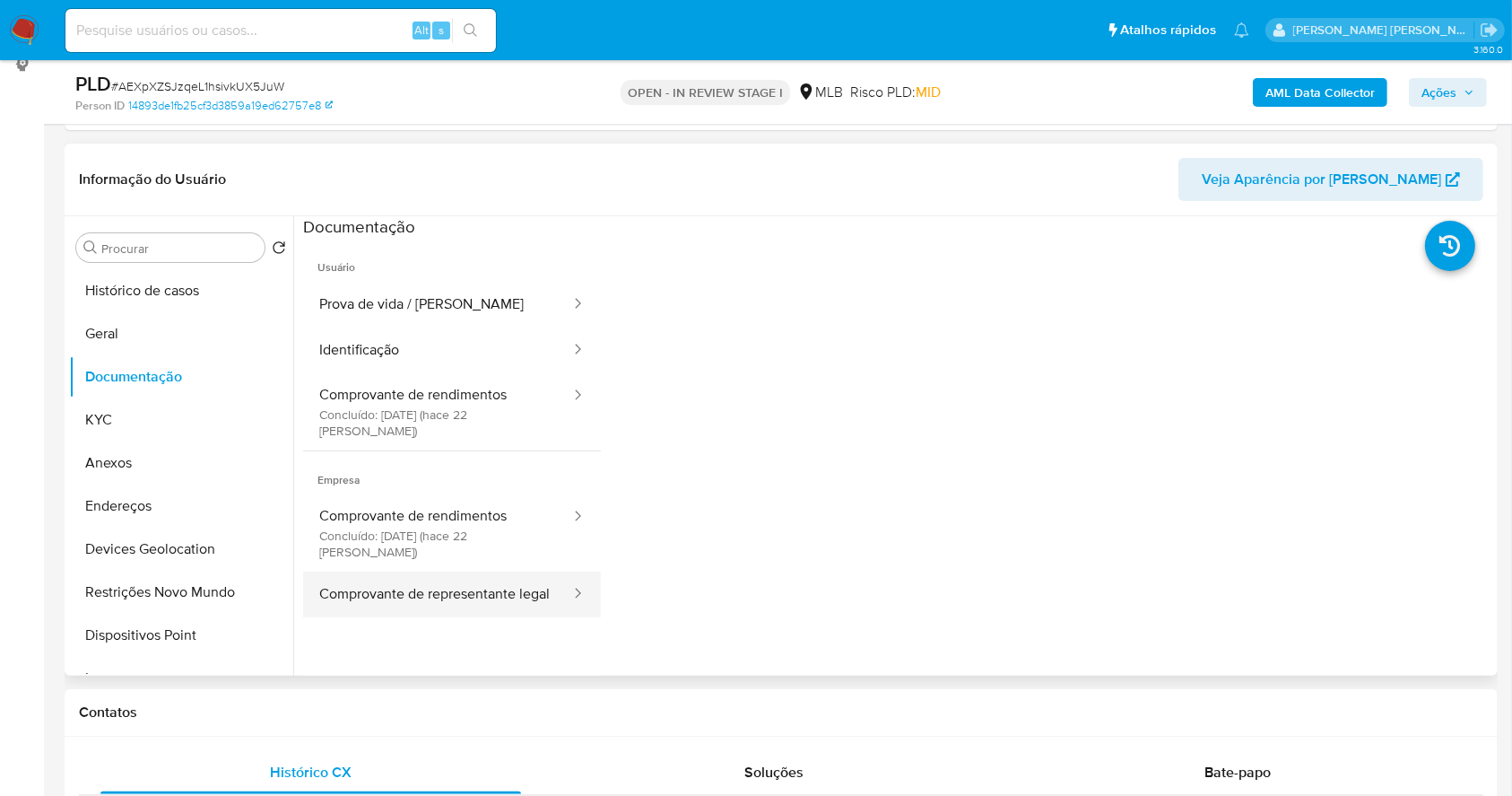
click at [444, 572] on button "Comprovante de representante legal" at bounding box center [437, 594] width 269 height 46
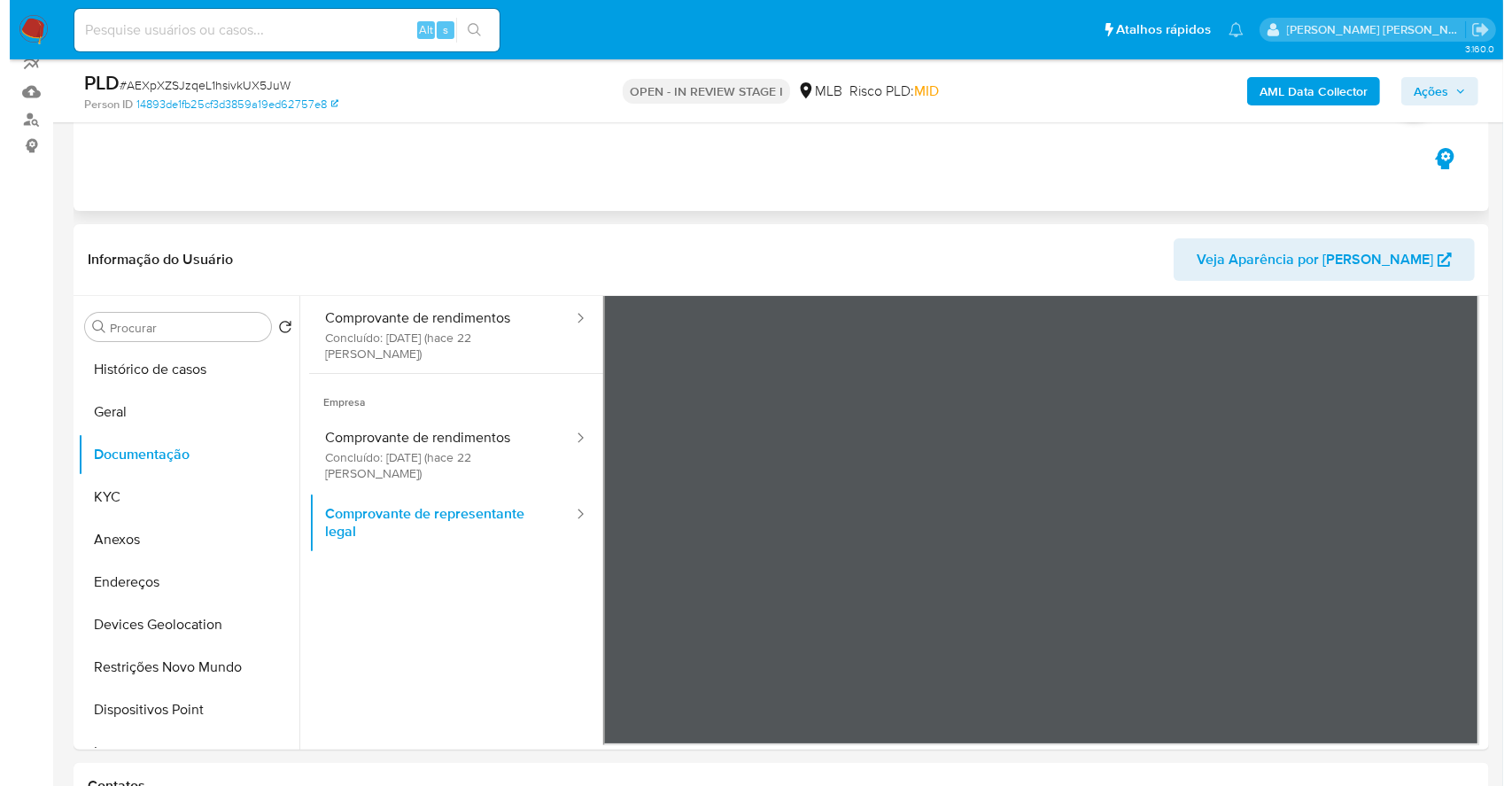
scroll to position [128, 0]
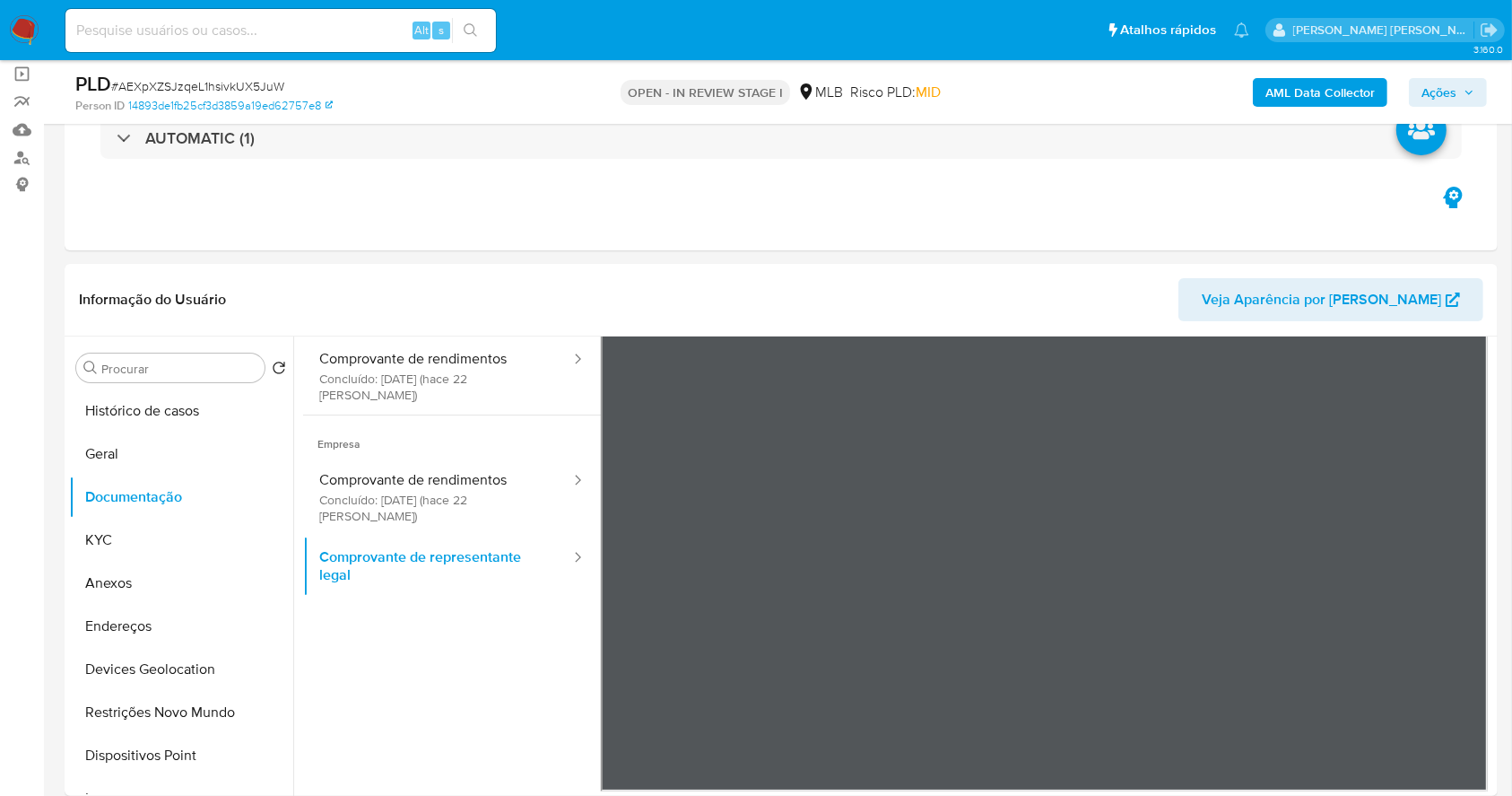
click at [1288, 96] on b "AML Data Collector" at bounding box center [1321, 92] width 109 height 28
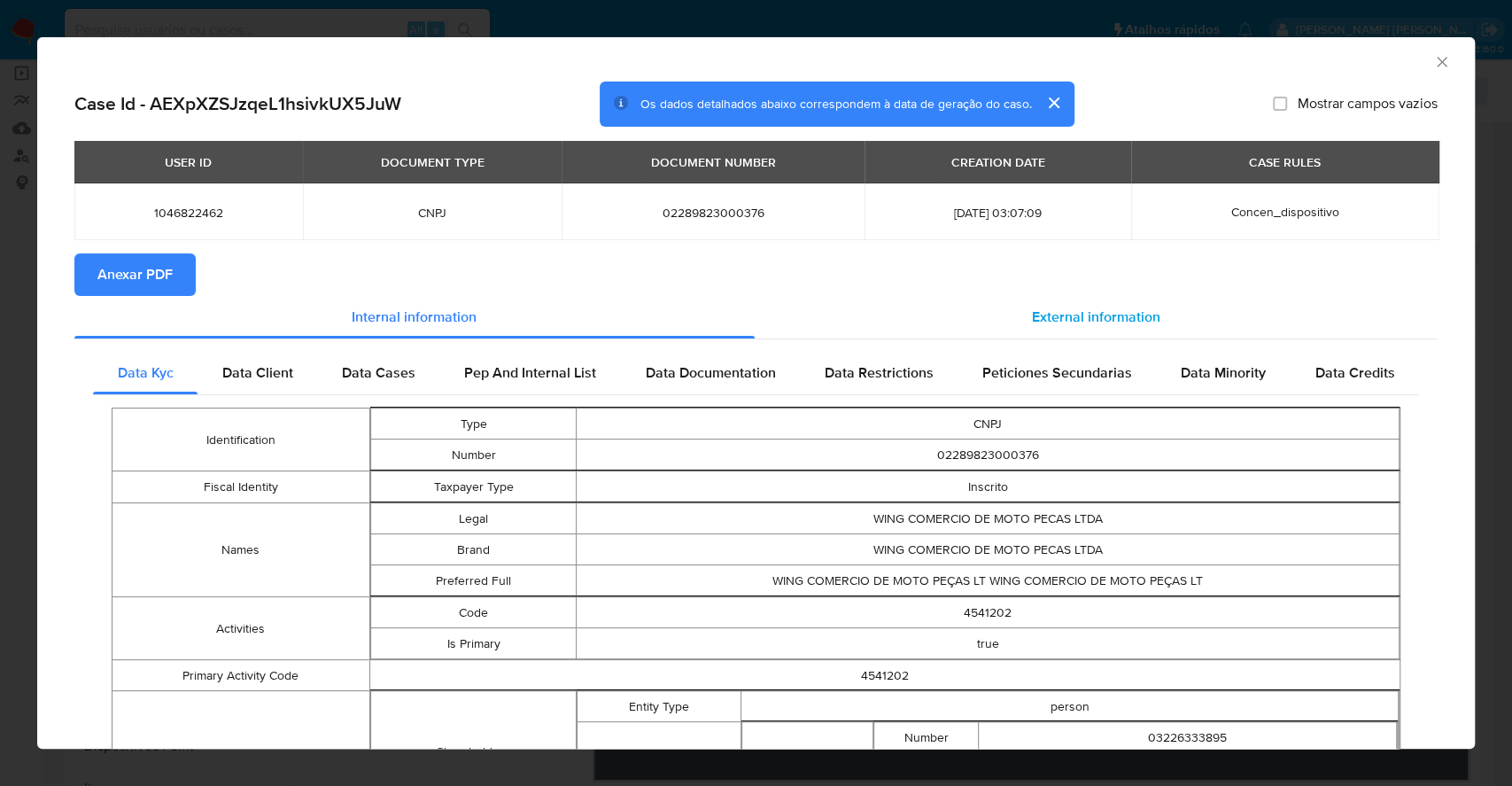
click at [1064, 315] on span "External information" at bounding box center [1095, 316] width 129 height 21
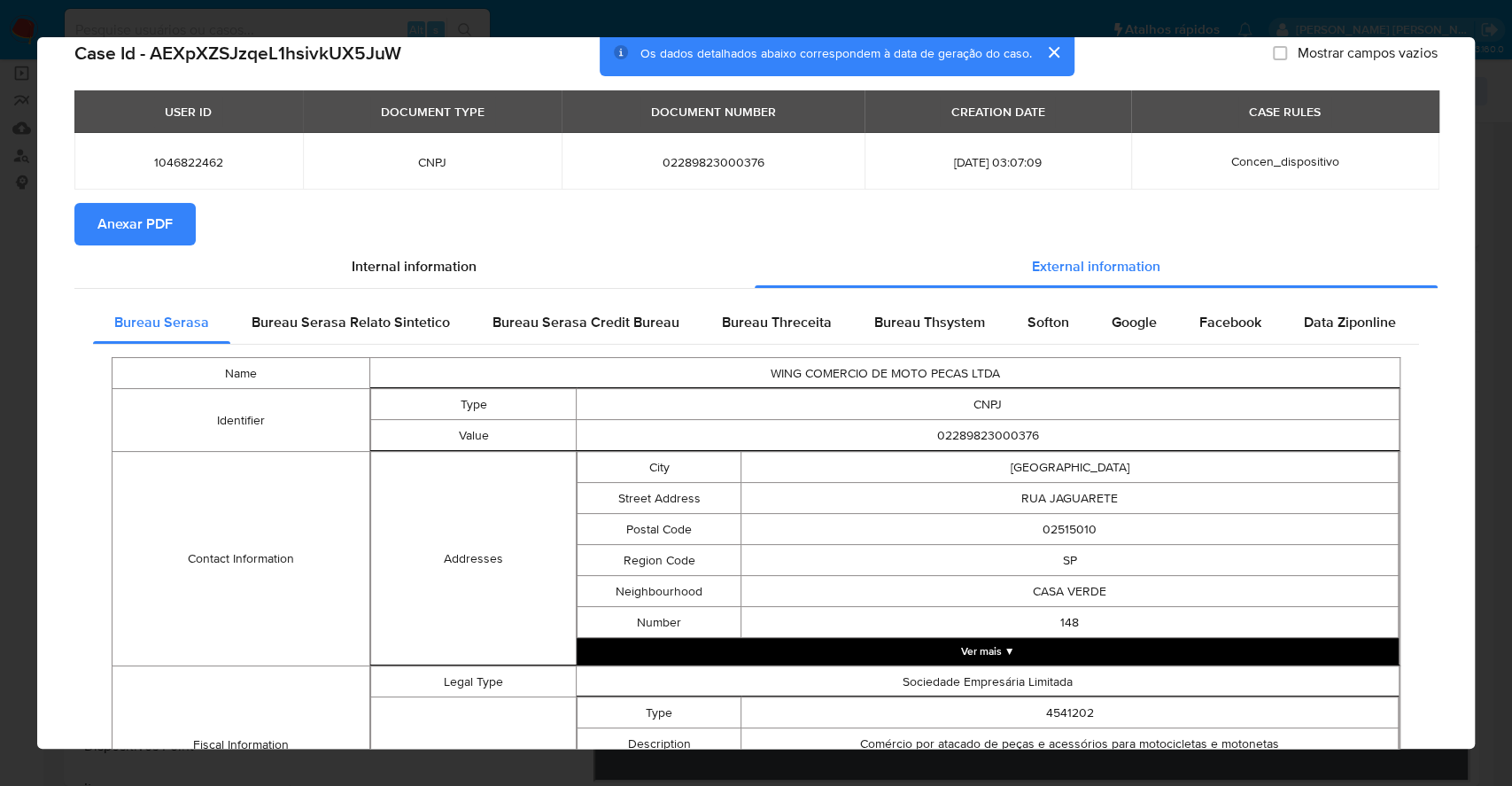
scroll to position [552, 0]
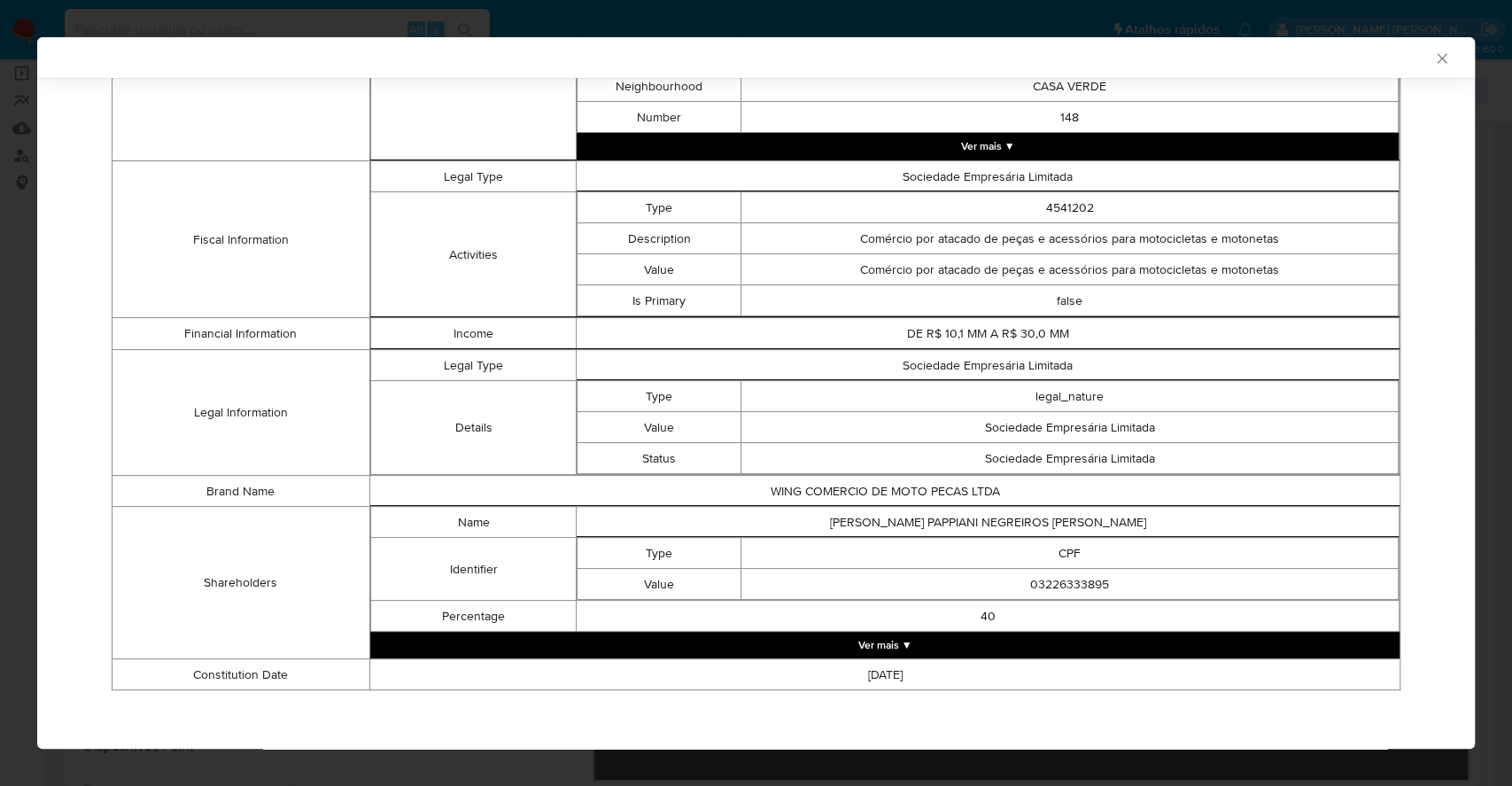
click at [920, 632] on button "Ver mais ▼" at bounding box center [884, 646] width 1029 height 27
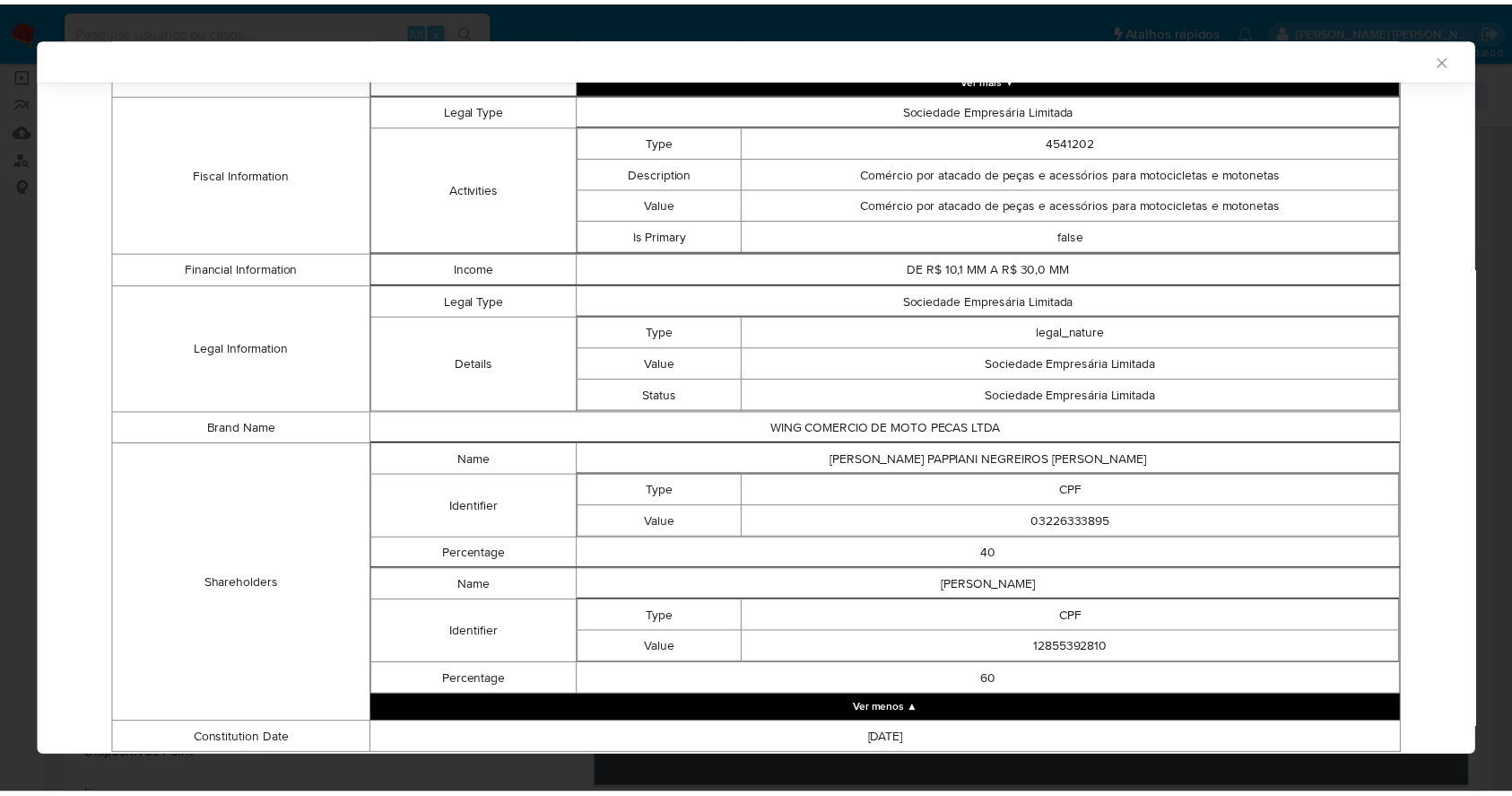
scroll to position [685, 0]
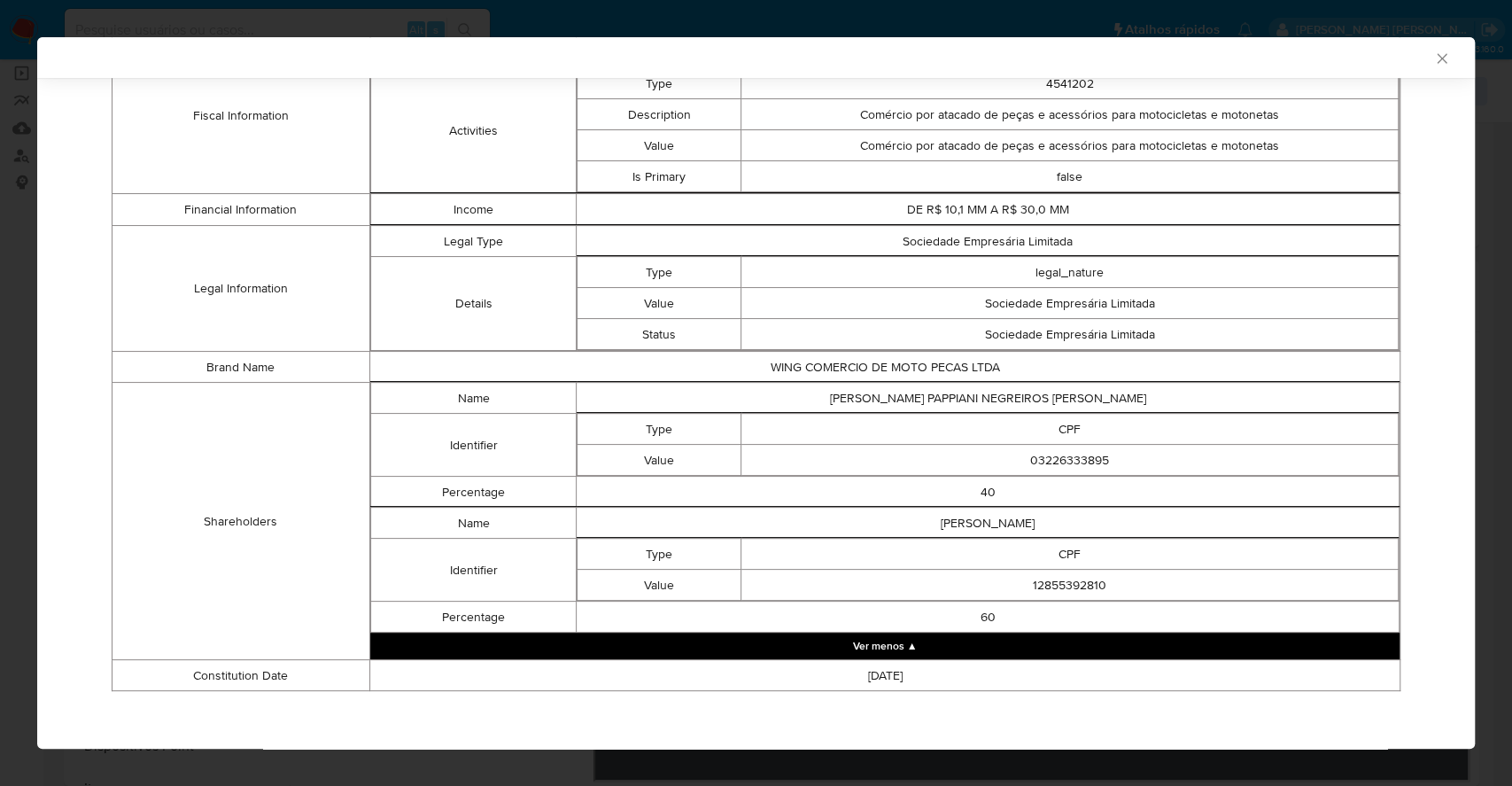
drag, startPoint x: 1056, startPoint y: 511, endPoint x: 903, endPoint y: 520, distance: 153.3
click at [903, 520] on td "EMERSON PAPPIANI" at bounding box center [988, 523] width 823 height 31
copy td "EMERSON PAPPIANI"
click at [1048, 581] on td "12855392810" at bounding box center [1070, 585] width 657 height 31
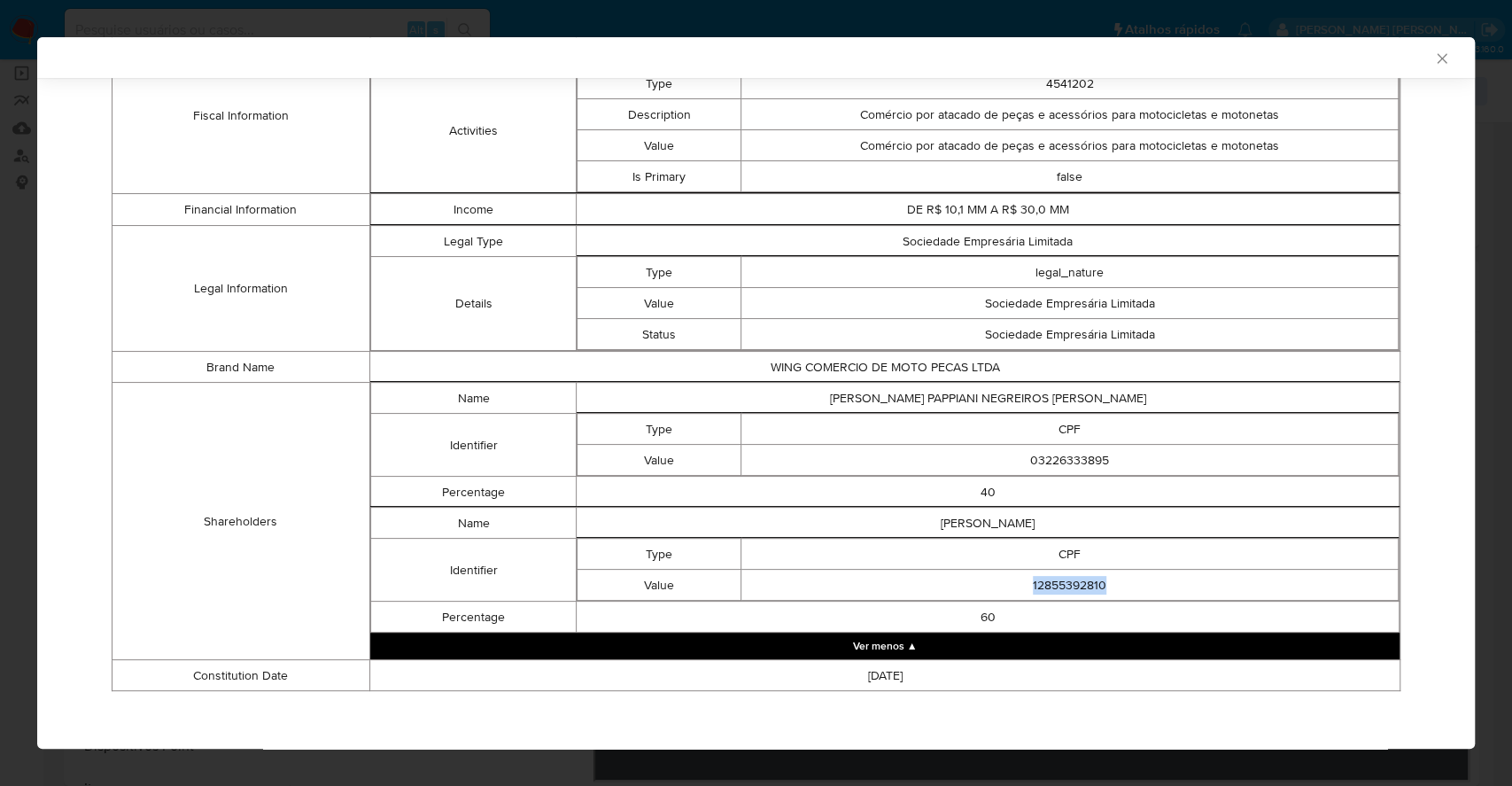
copy td "12855392810"
click at [950, 392] on td "MARCIA PAPPIANI NEGREIROS DE FARIA" at bounding box center [988, 398] width 823 height 31
copy td "MARCIA PAPPIANI NEGREIROS DE FARIA"
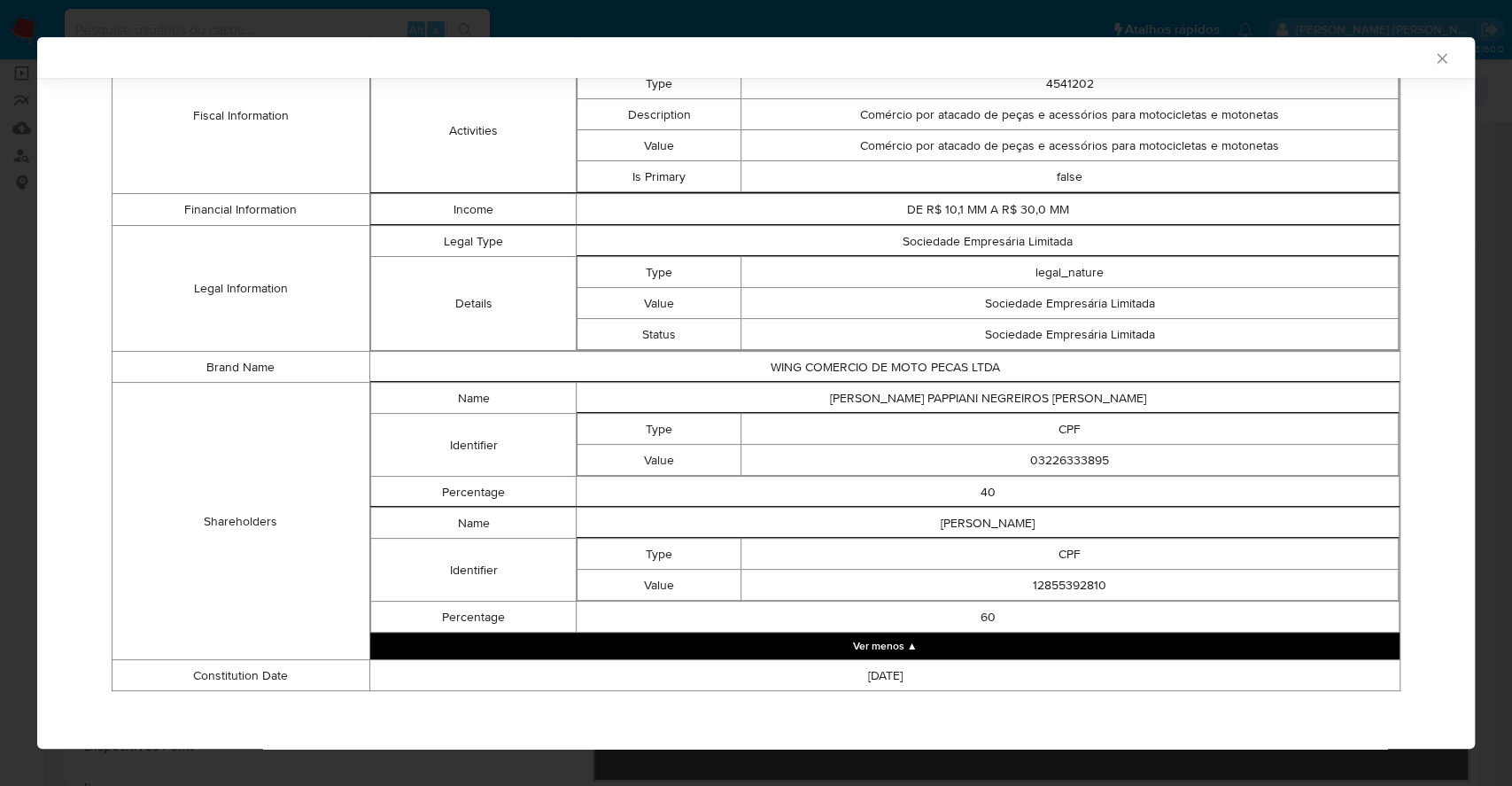
click at [1063, 454] on td "03226333895" at bounding box center [1070, 460] width 657 height 31
copy td "03226333895"
click at [0, 238] on div "AML Data Collector Case Id - AEXpXZSJzqeL1hsivkUX5JuW Os dados detalhados abaix…" at bounding box center [756, 393] width 1512 height 786
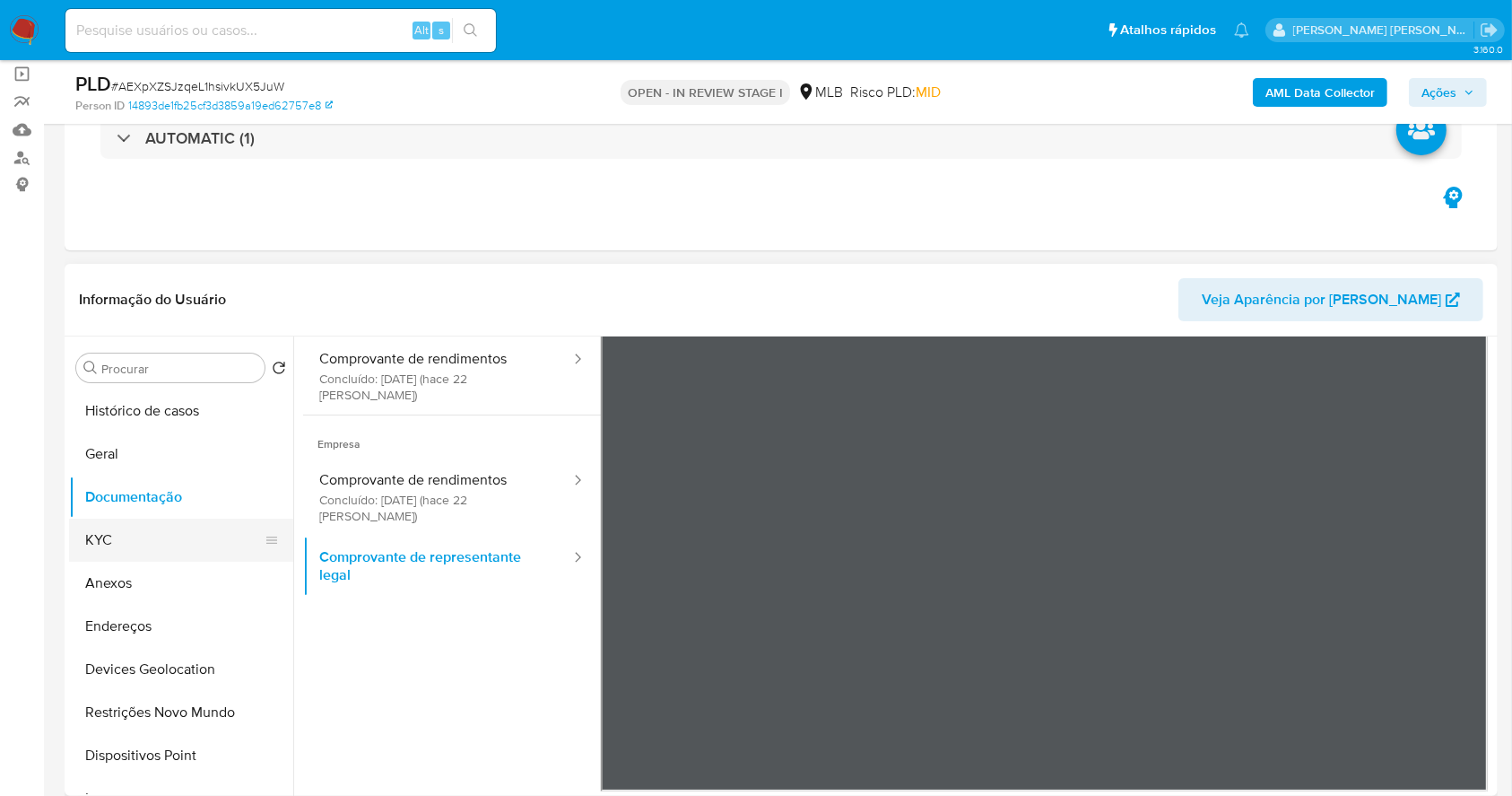
click at [117, 545] on button "KYC" at bounding box center [174, 540] width 210 height 43
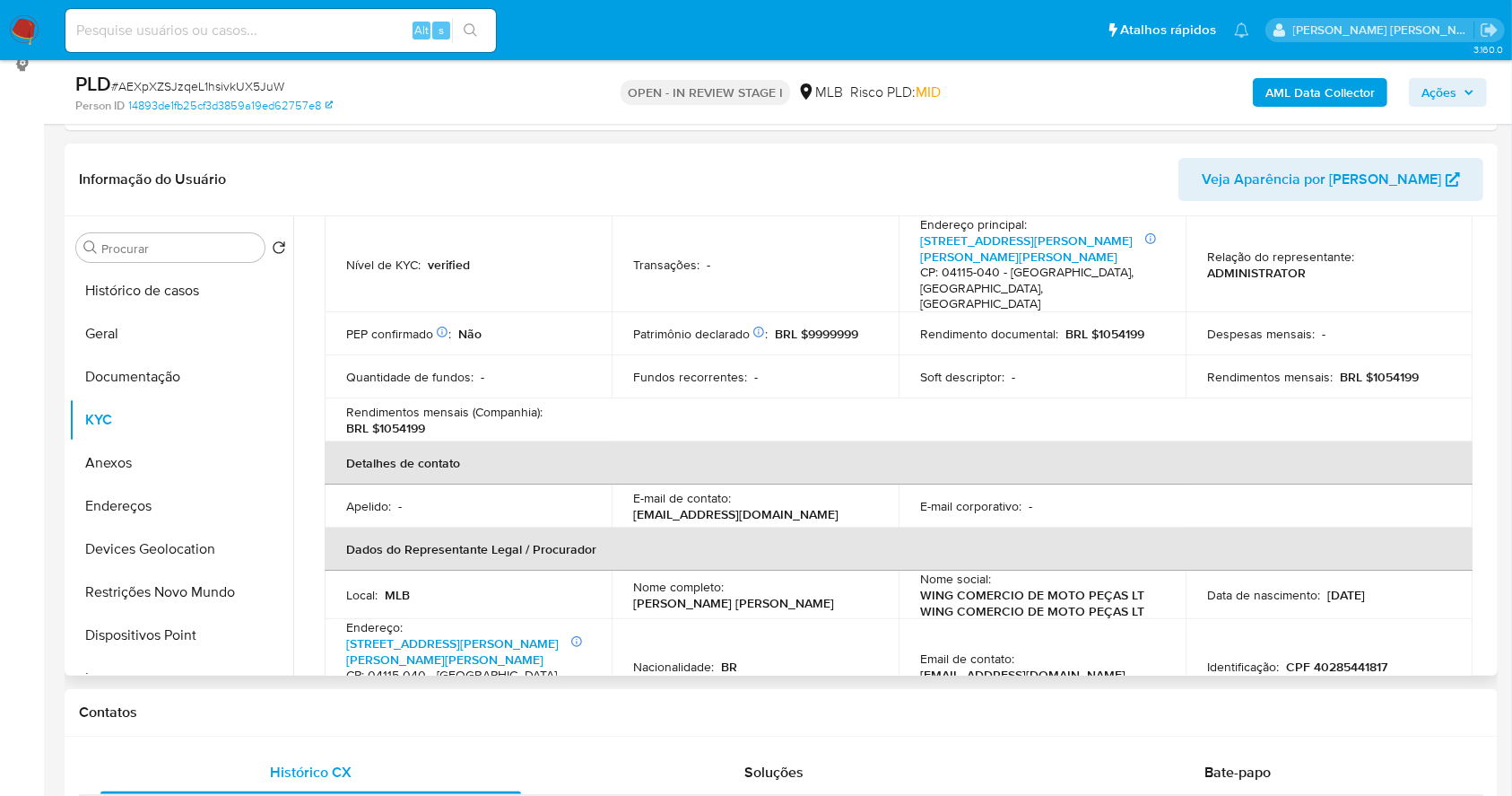
scroll to position [479, 0]
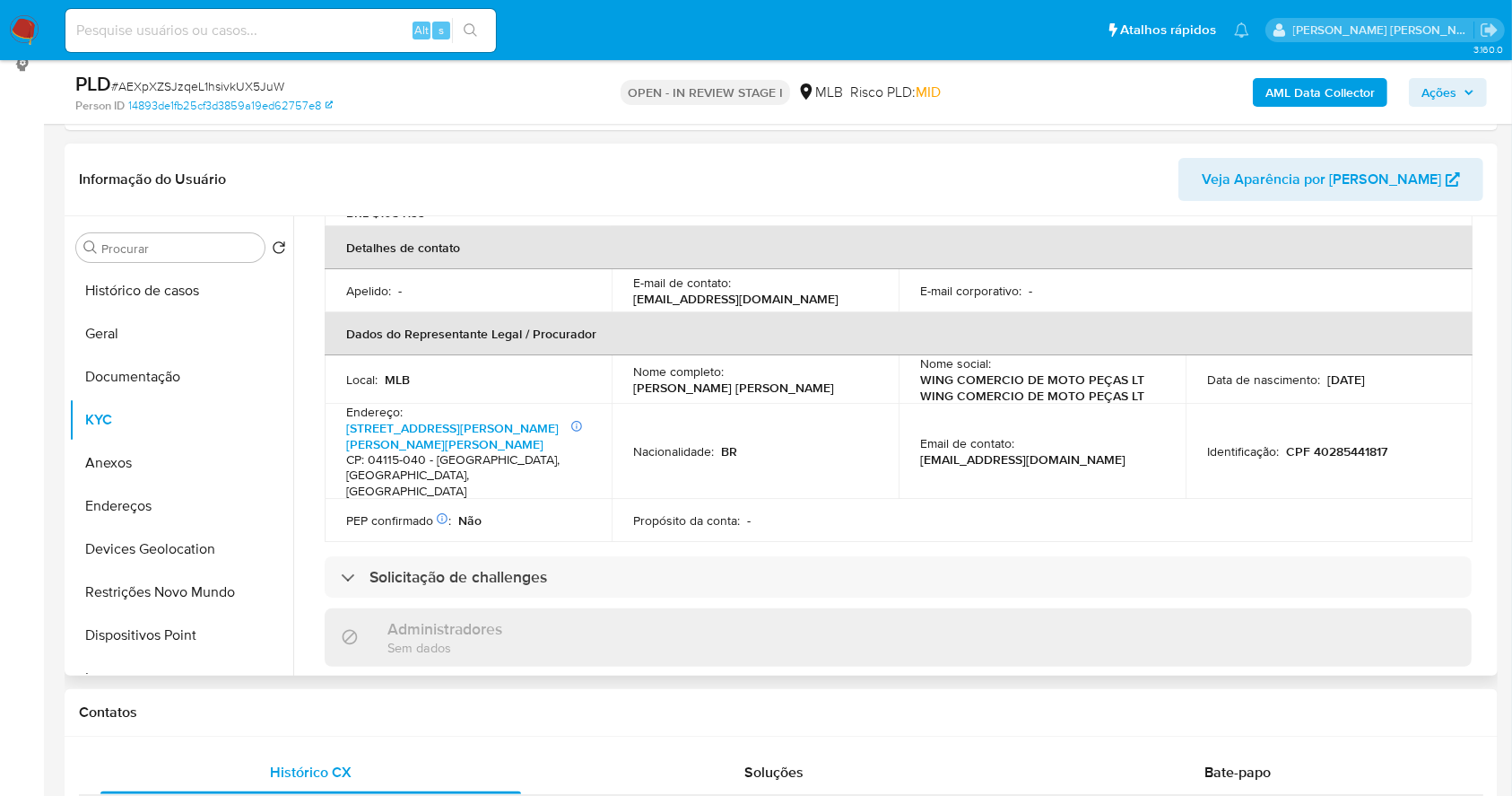
drag, startPoint x: 823, startPoint y: 372, endPoint x: 612, endPoint y: 370, distance: 211.0
click at [612, 370] on td "Nome completo : Nayla Naufel Pappiani Medrado" at bounding box center [755, 379] width 287 height 48
copy p "Nayla Naufel Pappiani Medrado"
click at [1346, 443] on p "CPF 40285441817" at bounding box center [1336, 451] width 101 height 16
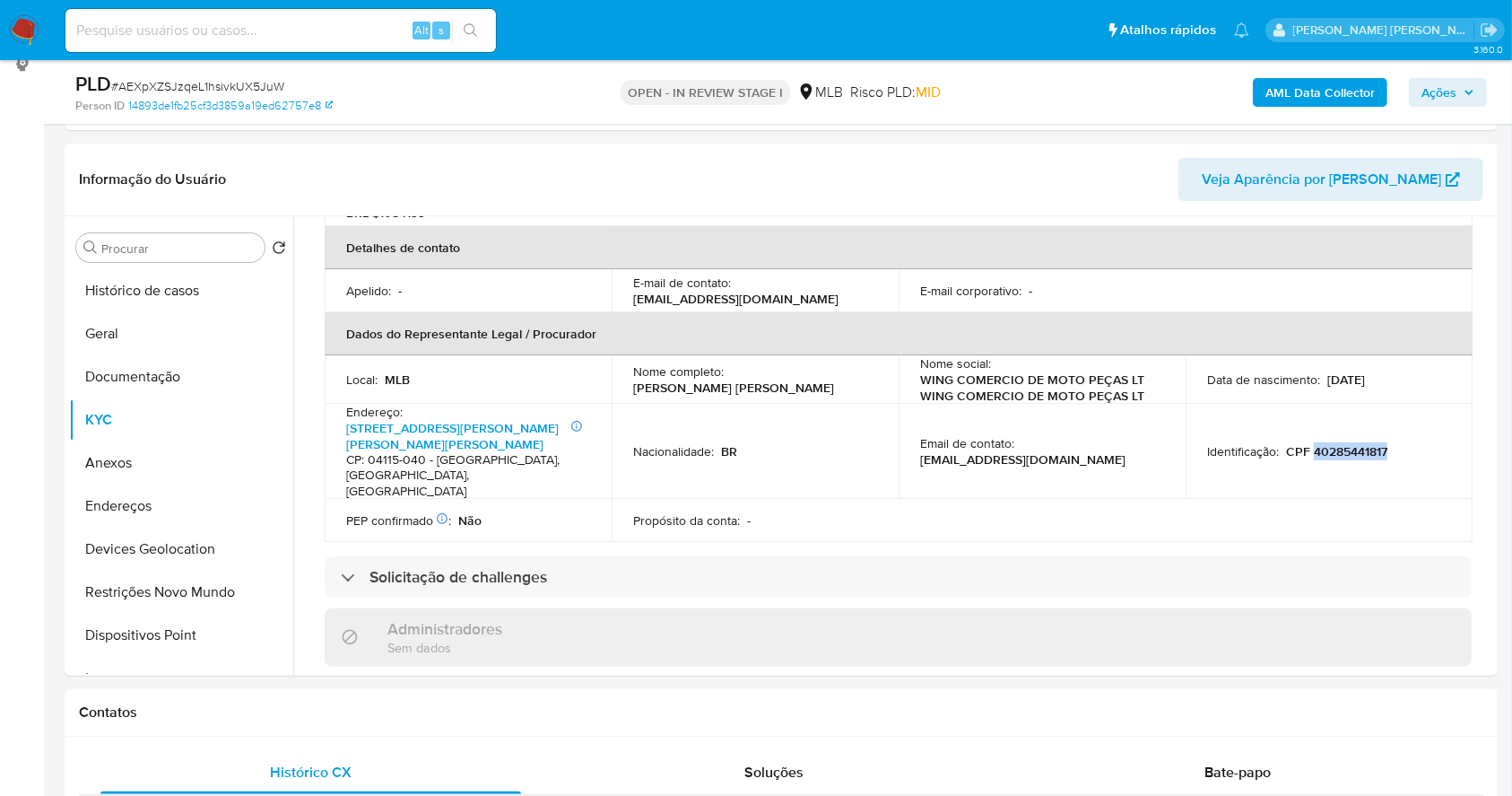
copy p "40285441817"
click at [156, 362] on button "Documentação" at bounding box center [174, 377] width 210 height 43
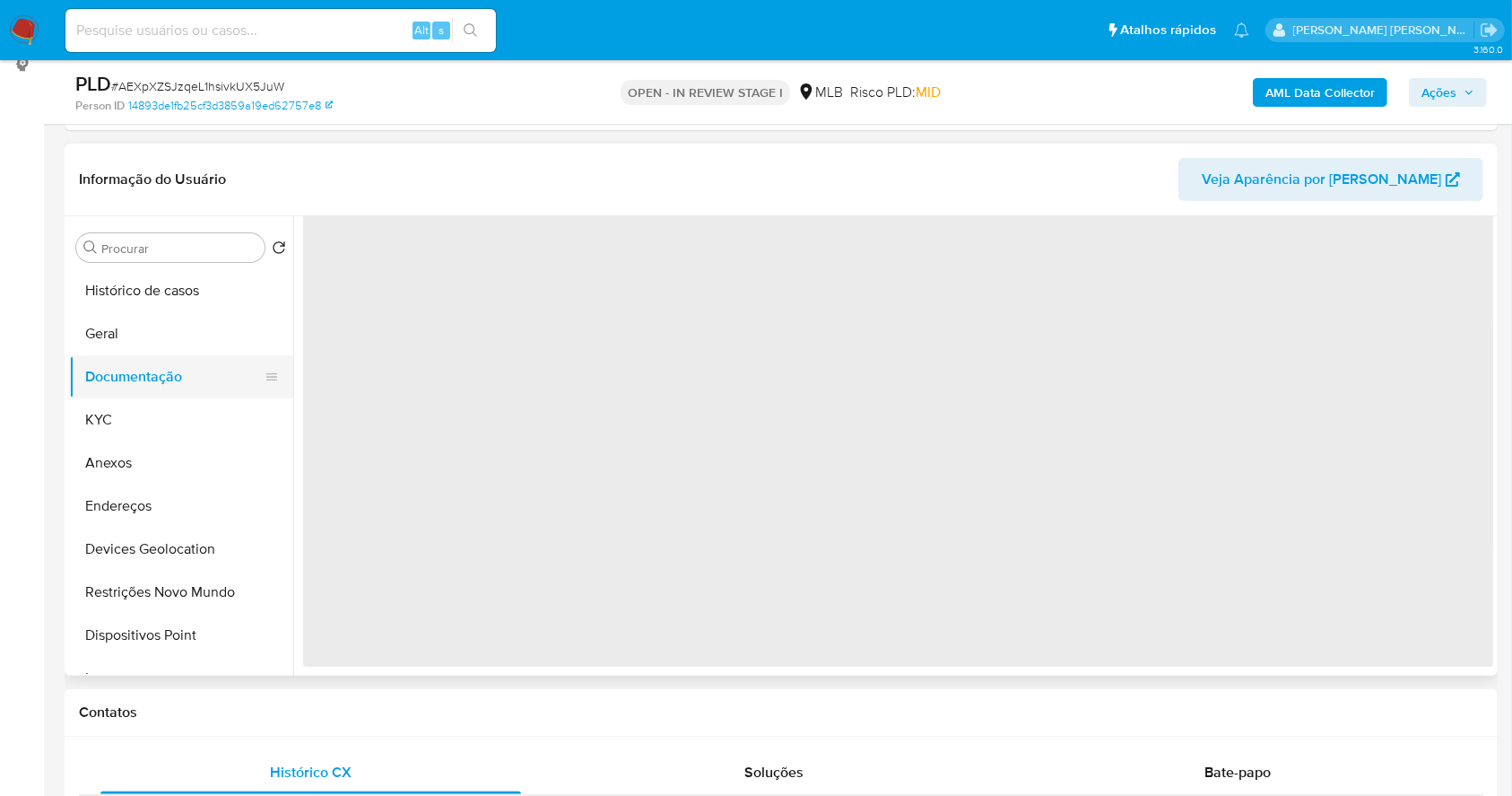
scroll to position [0, 0]
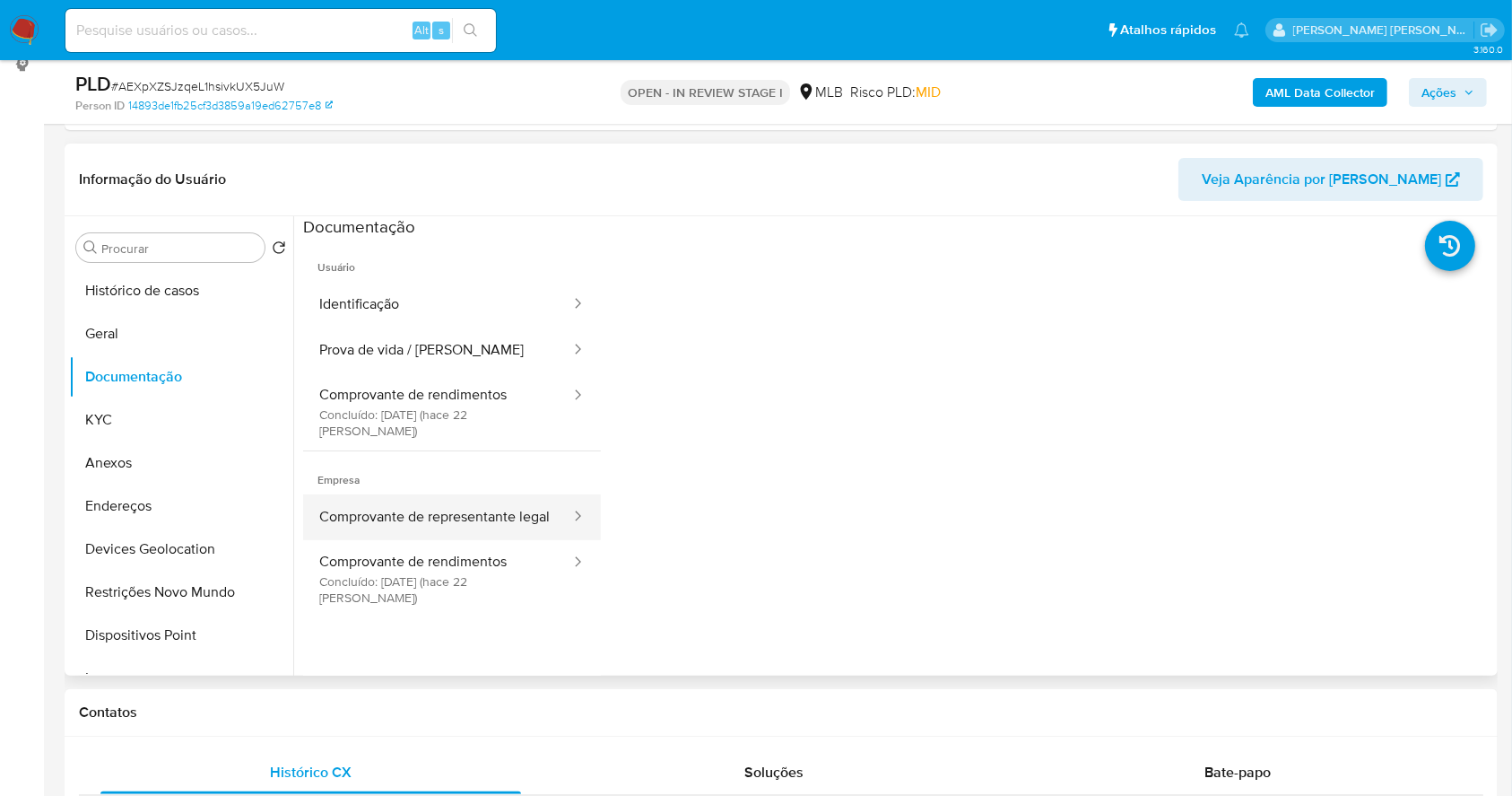
click at [458, 494] on button "Comprovante de representante legal" at bounding box center [437, 517] width 269 height 46
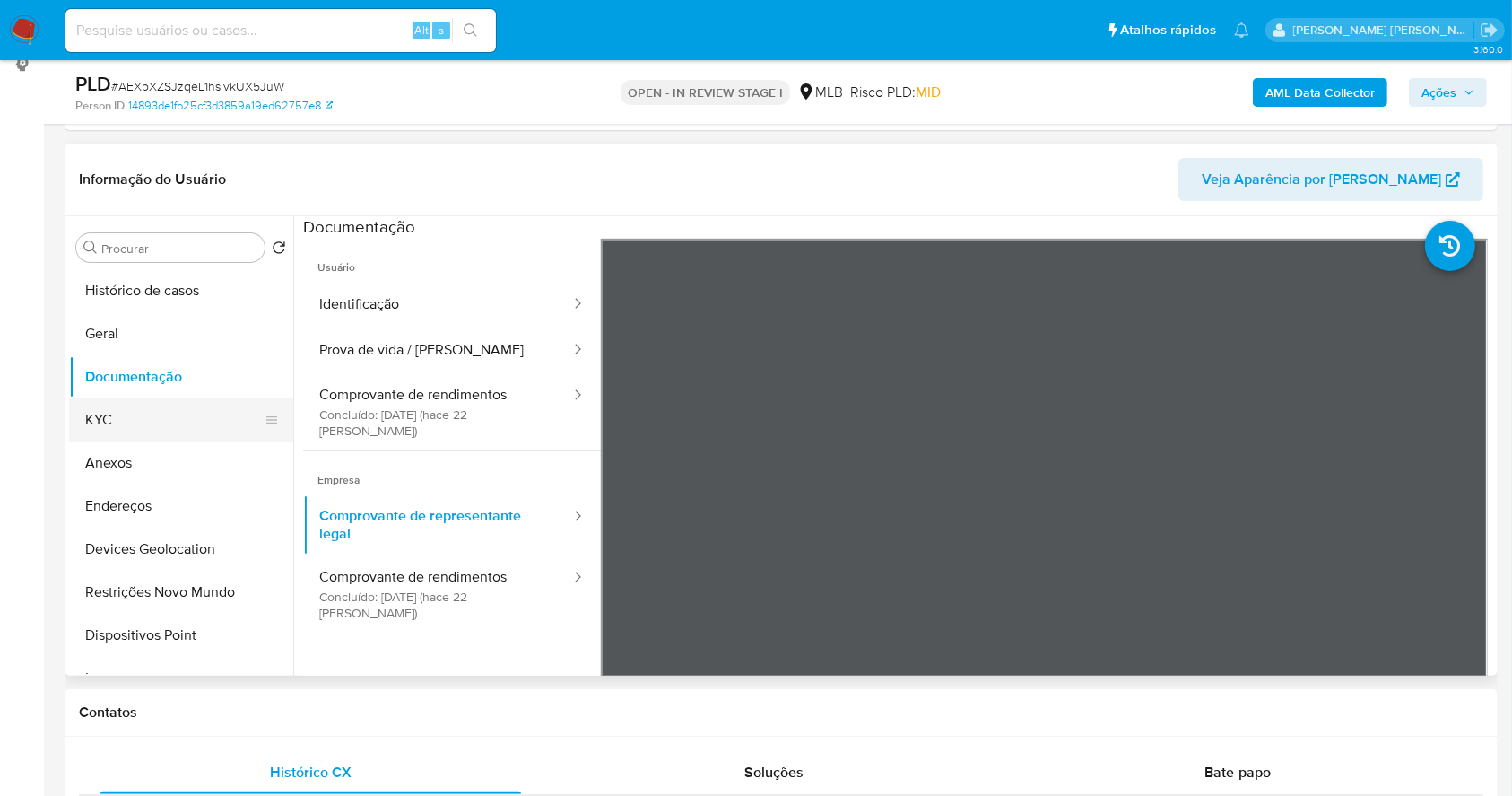
click at [164, 421] on button "KYC" at bounding box center [174, 419] width 210 height 43
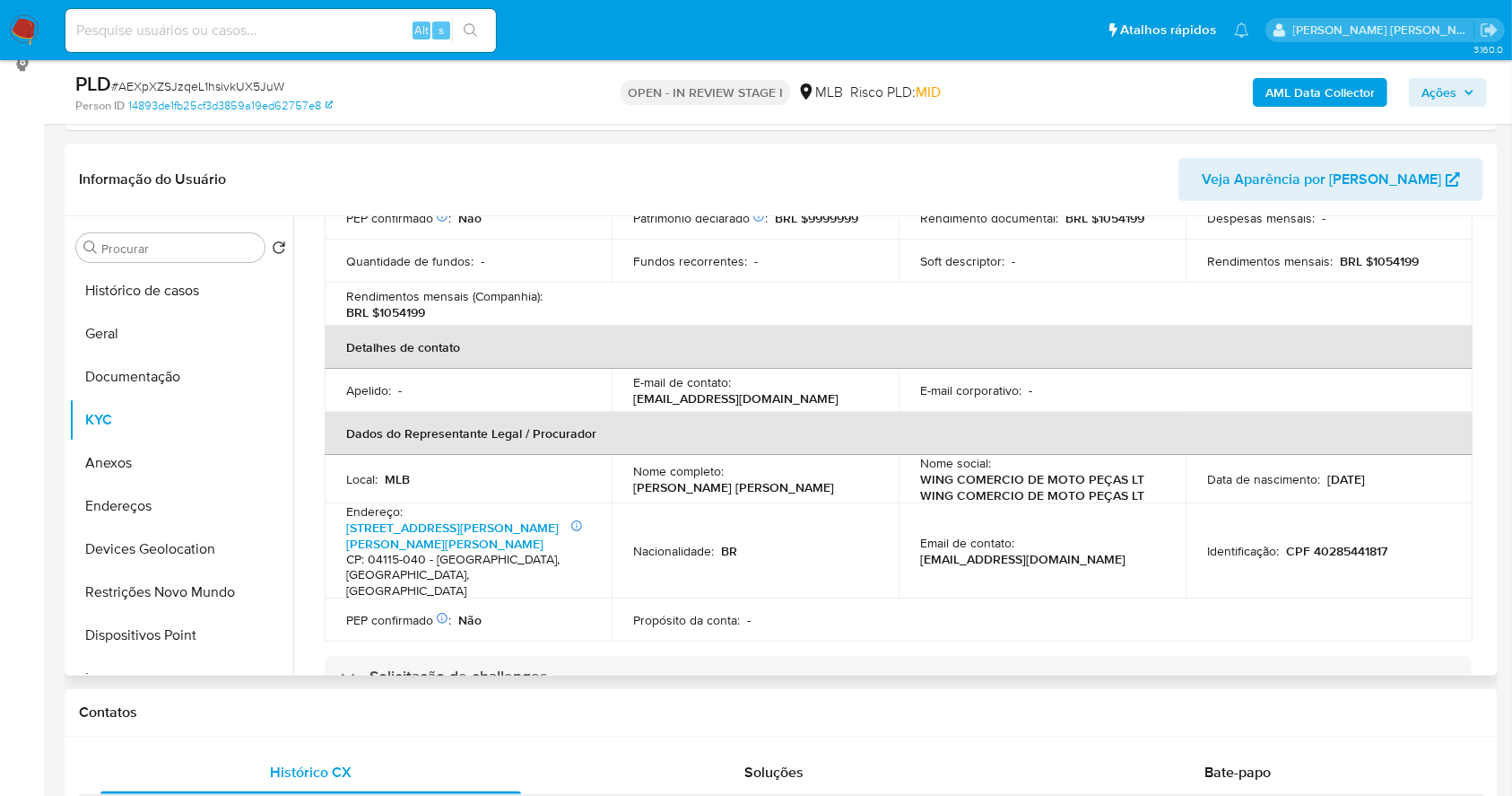
scroll to position [987, 0]
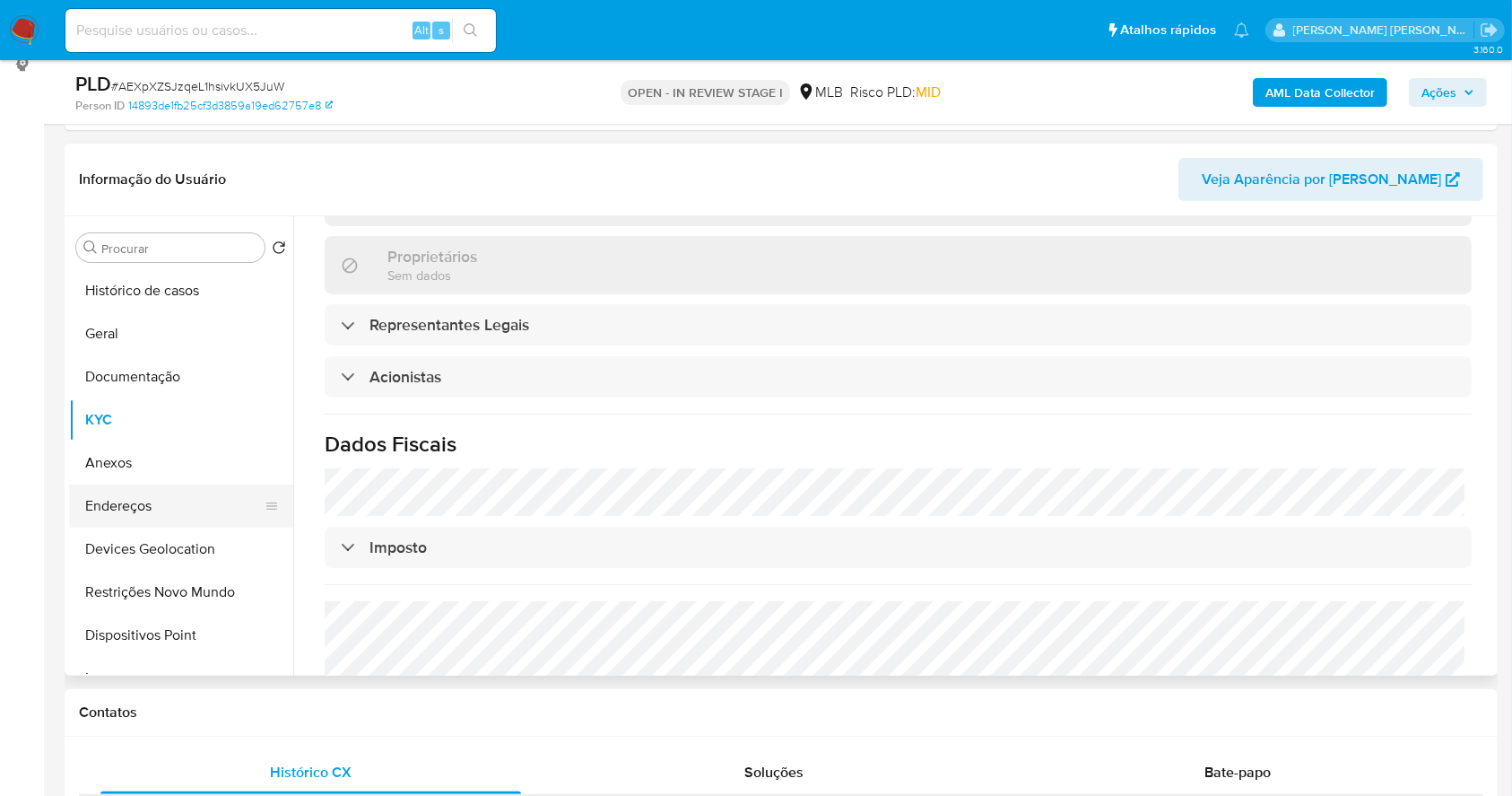
click at [142, 499] on button "Endereços" at bounding box center [174, 505] width 210 height 43
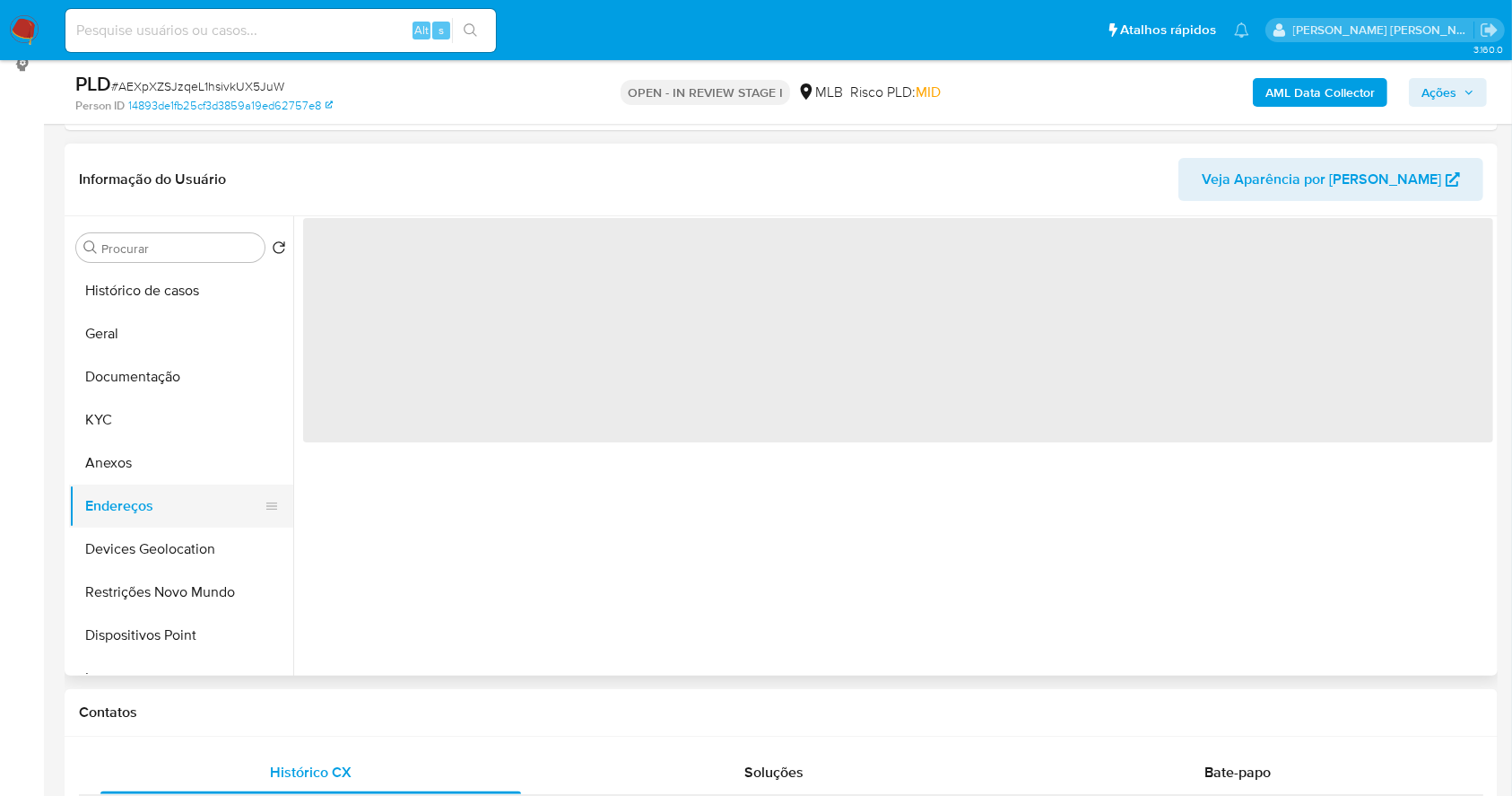
scroll to position [0, 0]
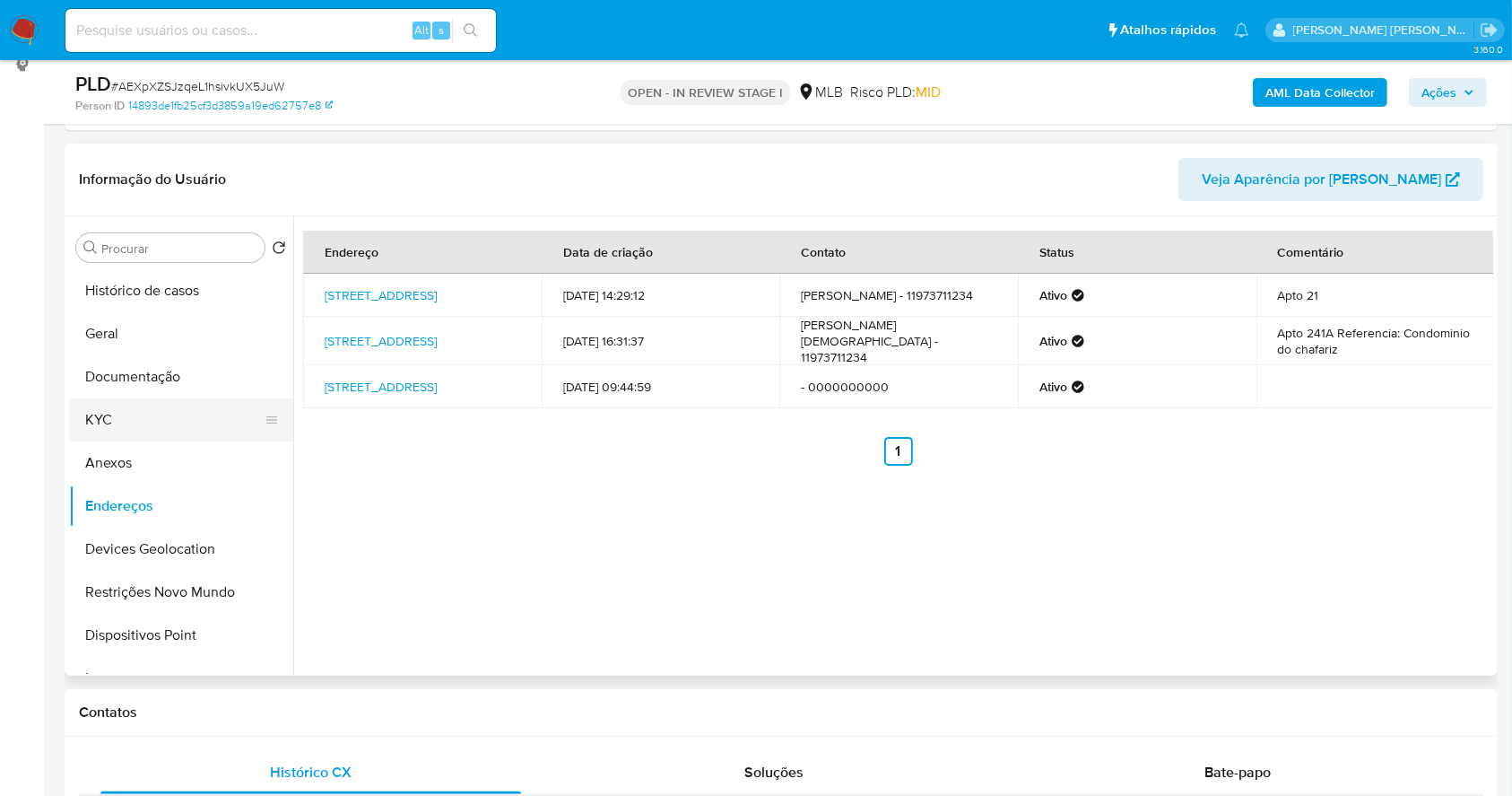
click at [116, 411] on button "KYC" at bounding box center [174, 419] width 210 height 43
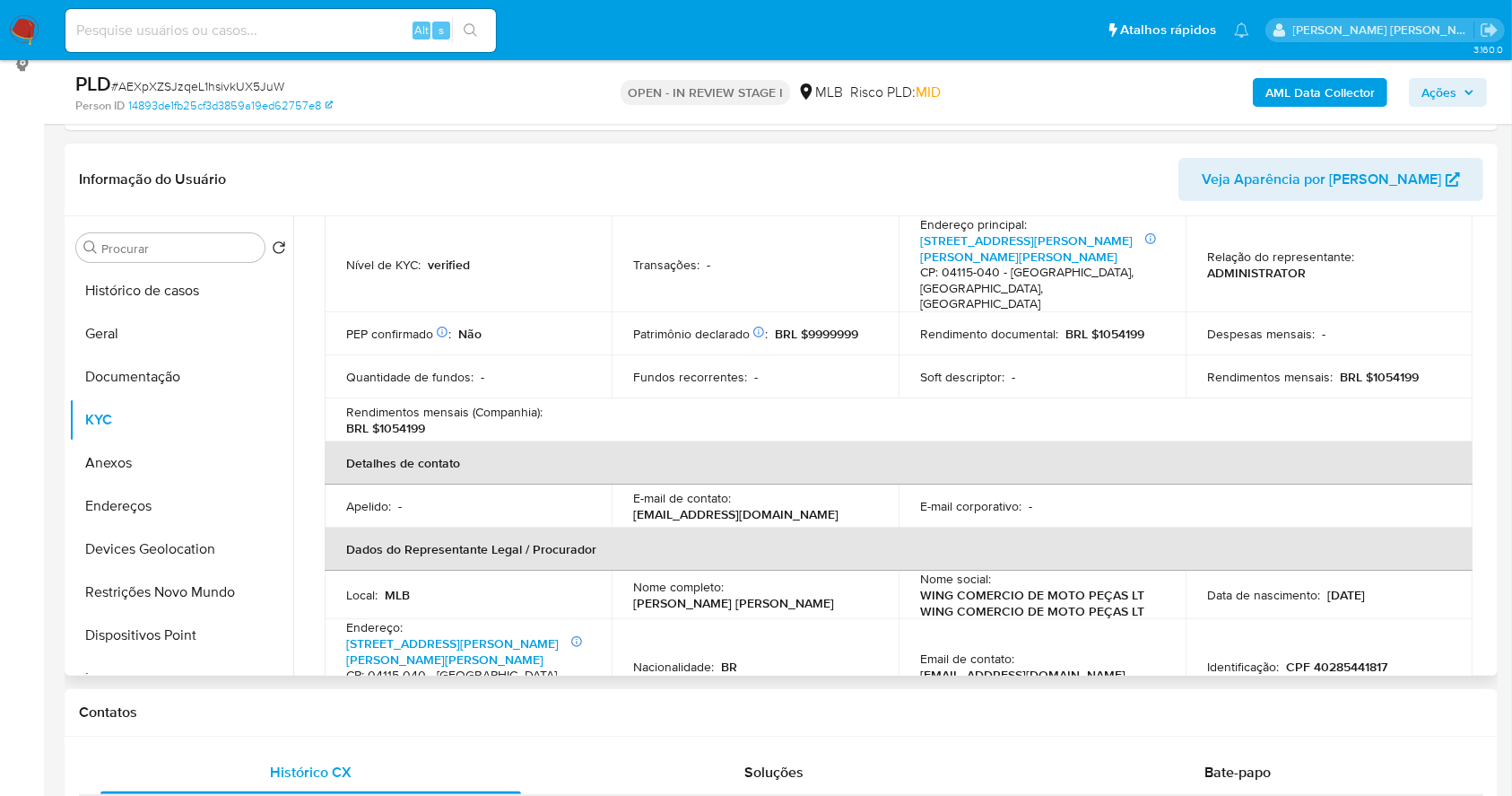
scroll to position [389, 0]
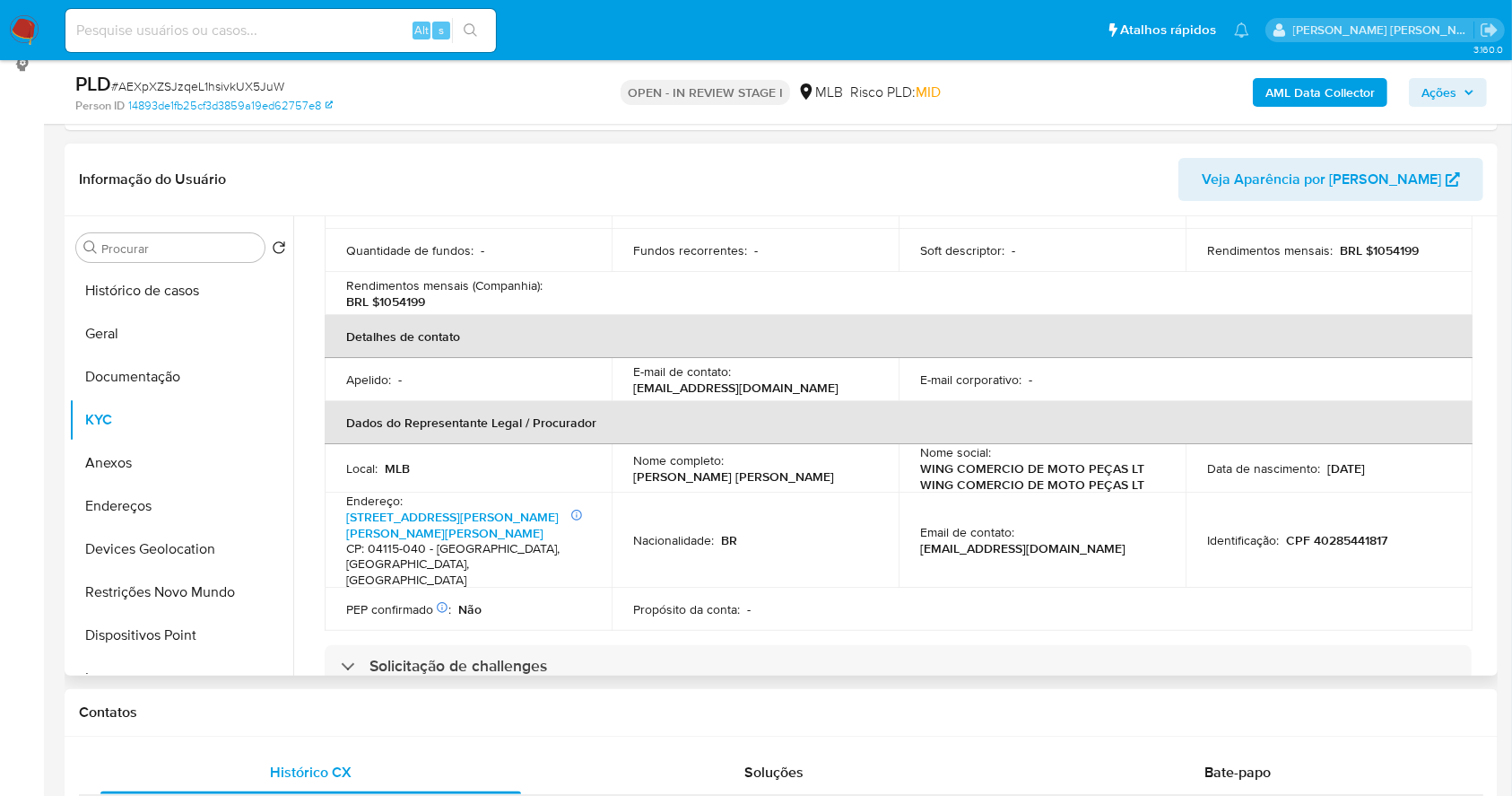
click at [1323, 532] on p "CPF 40285441817" at bounding box center [1336, 541] width 101 height 16
copy p "40285441817"
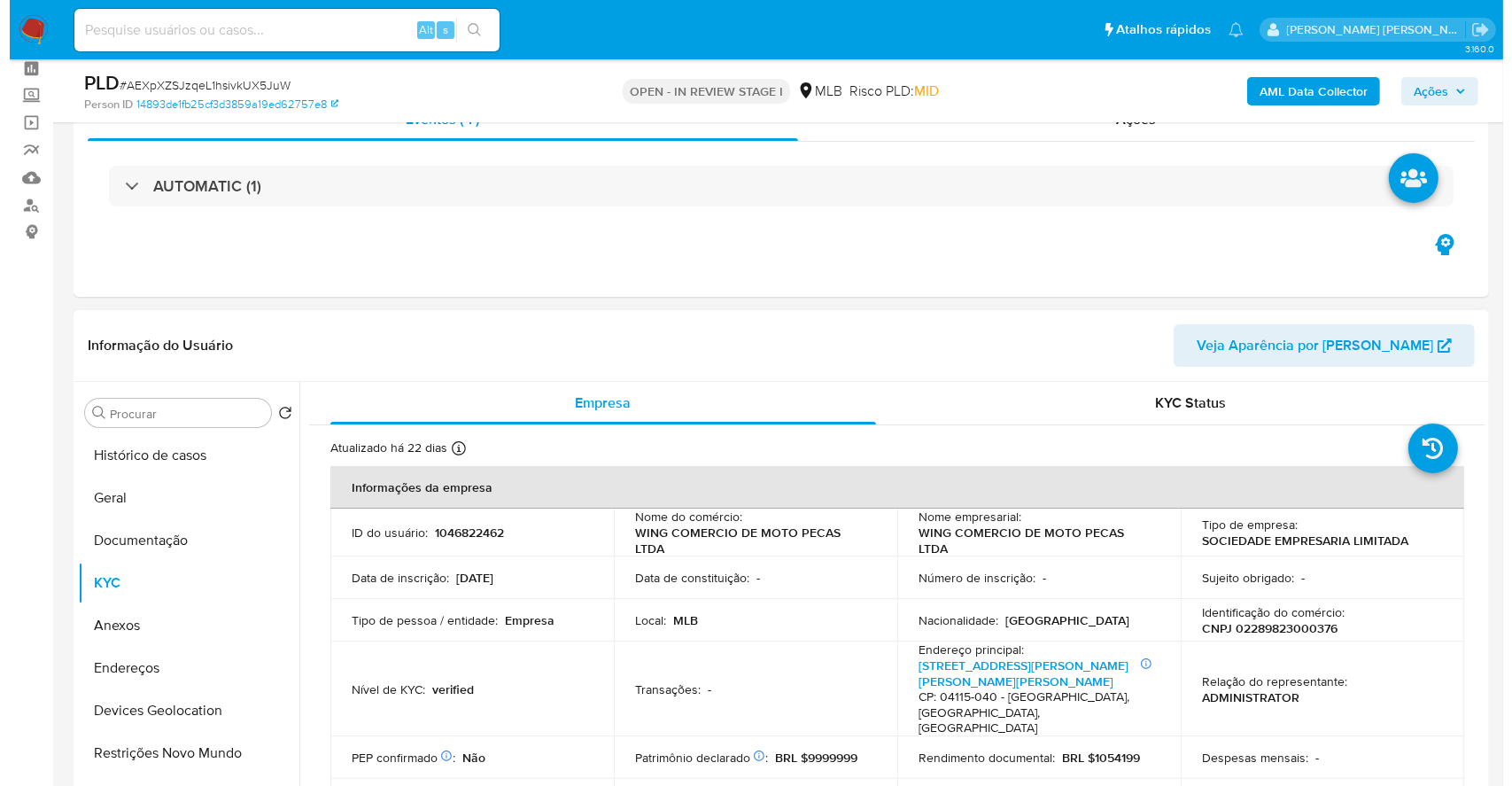
scroll to position [0, 0]
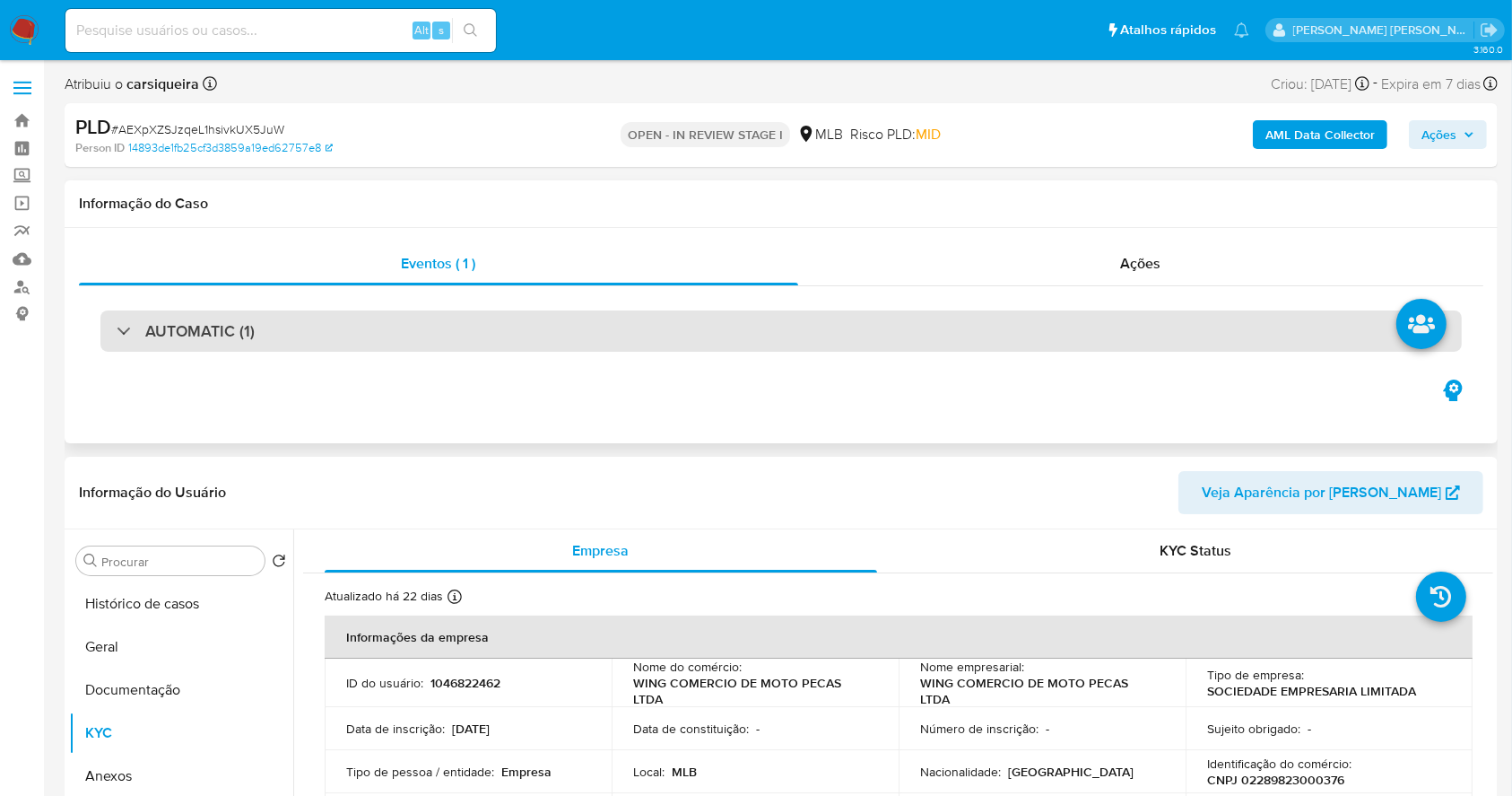
click at [598, 324] on div "AUTOMATIC (1)" at bounding box center [781, 330] width 1362 height 41
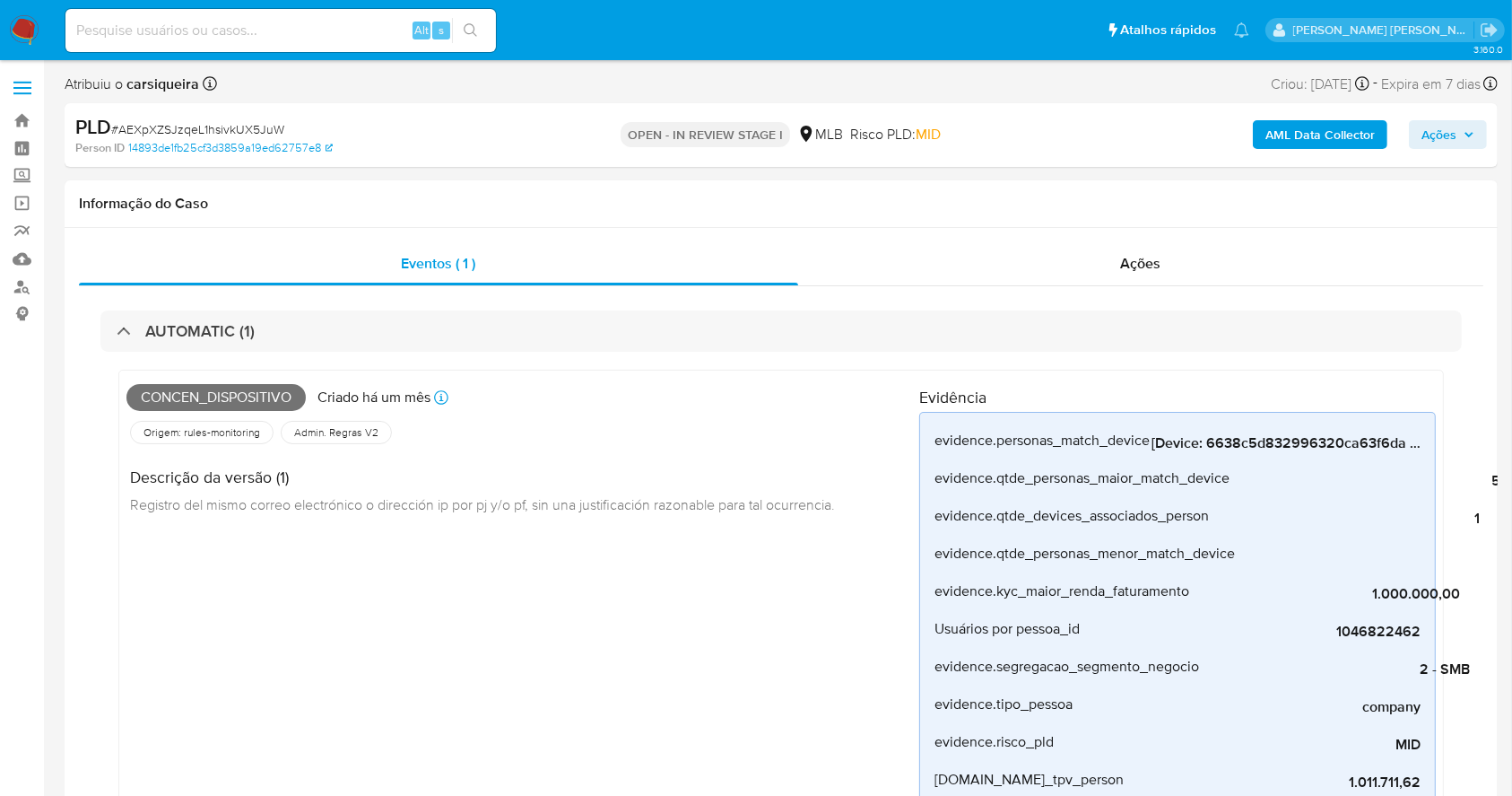
click at [1304, 140] on b "AML Data Collector" at bounding box center [1321, 134] width 109 height 28
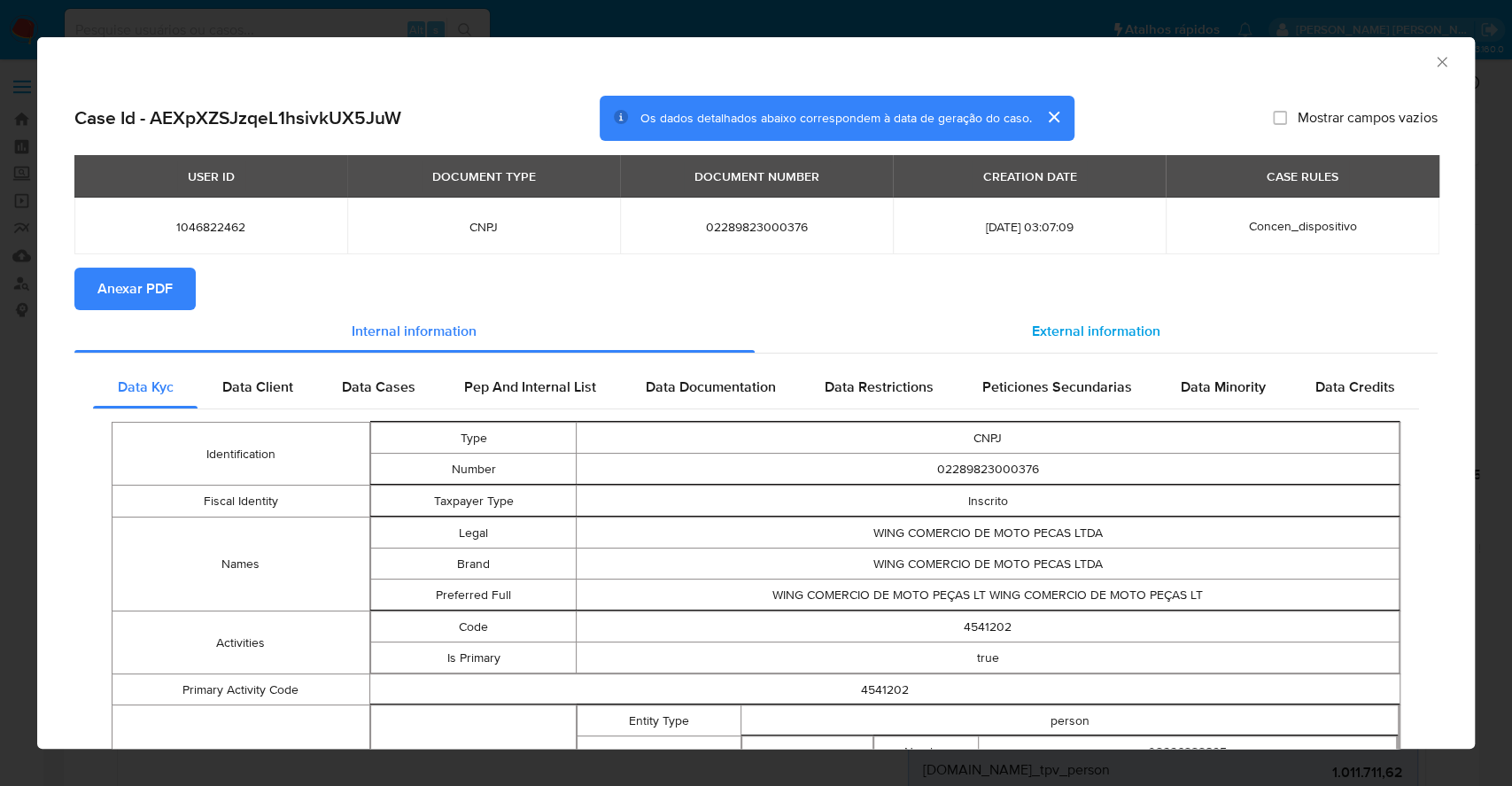
click at [1127, 315] on div "External information" at bounding box center [1096, 330] width 684 height 42
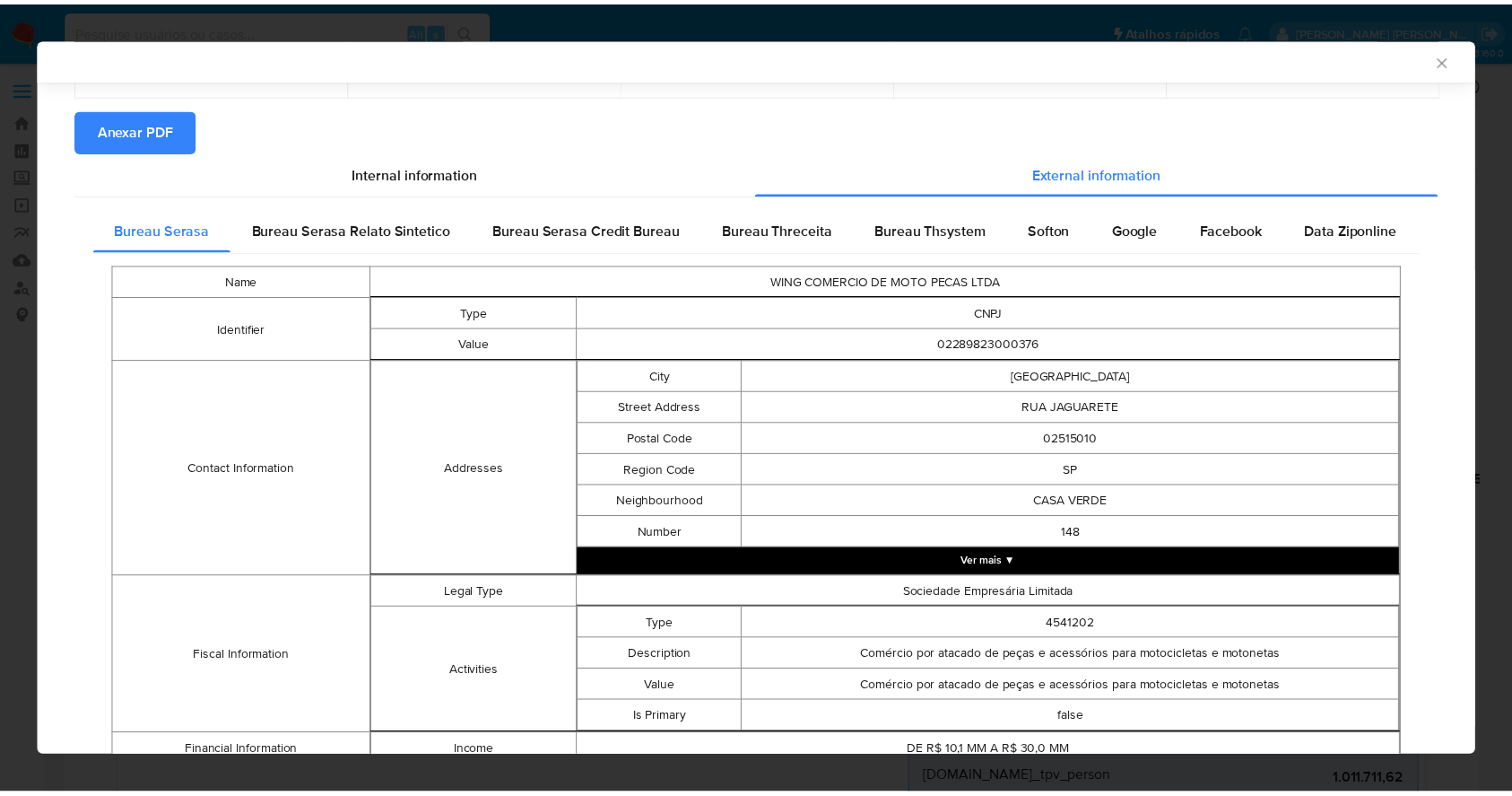
scroll to position [574, 0]
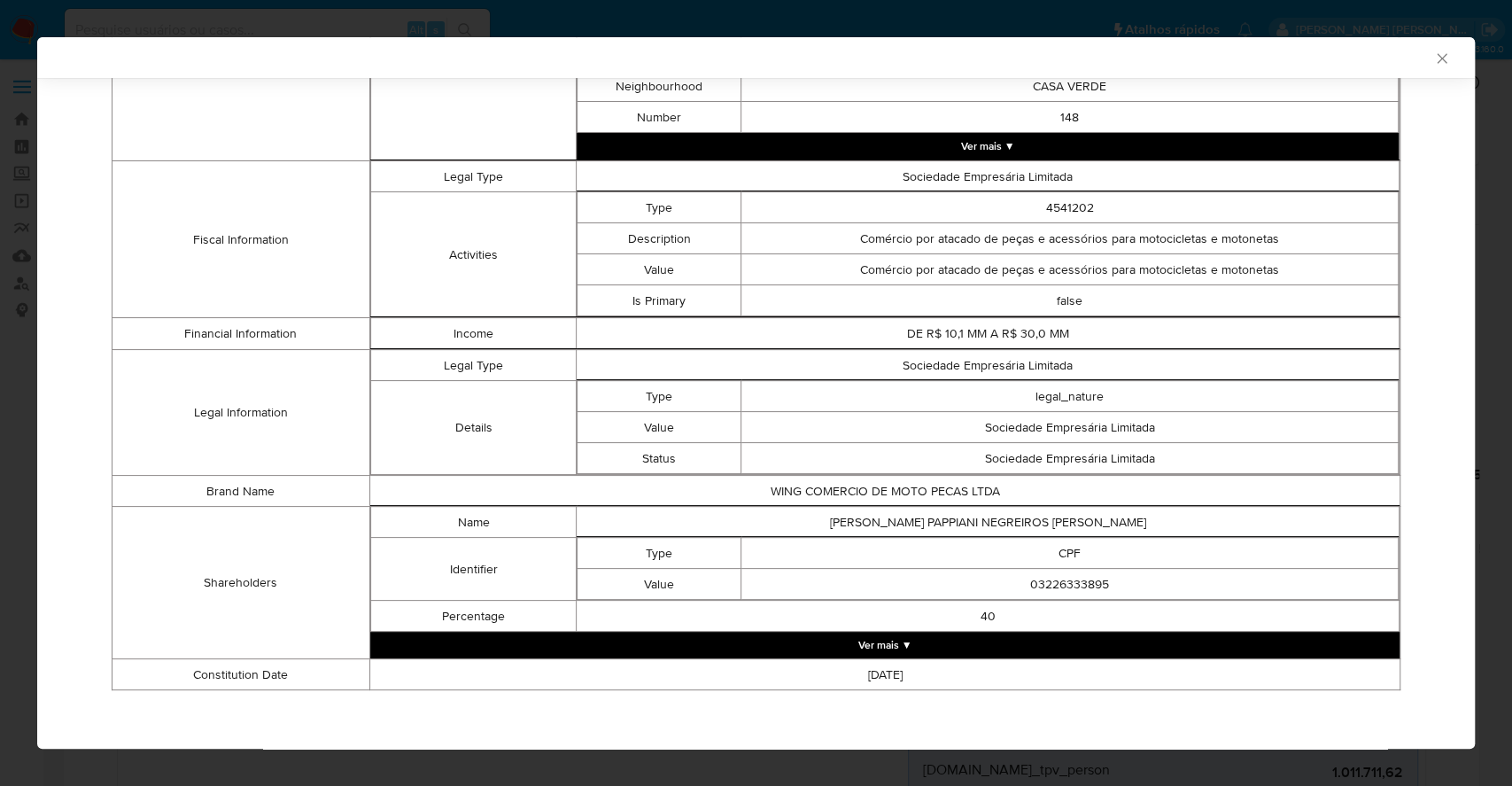
click at [905, 636] on button "Ver mais ▼" at bounding box center [884, 646] width 1029 height 27
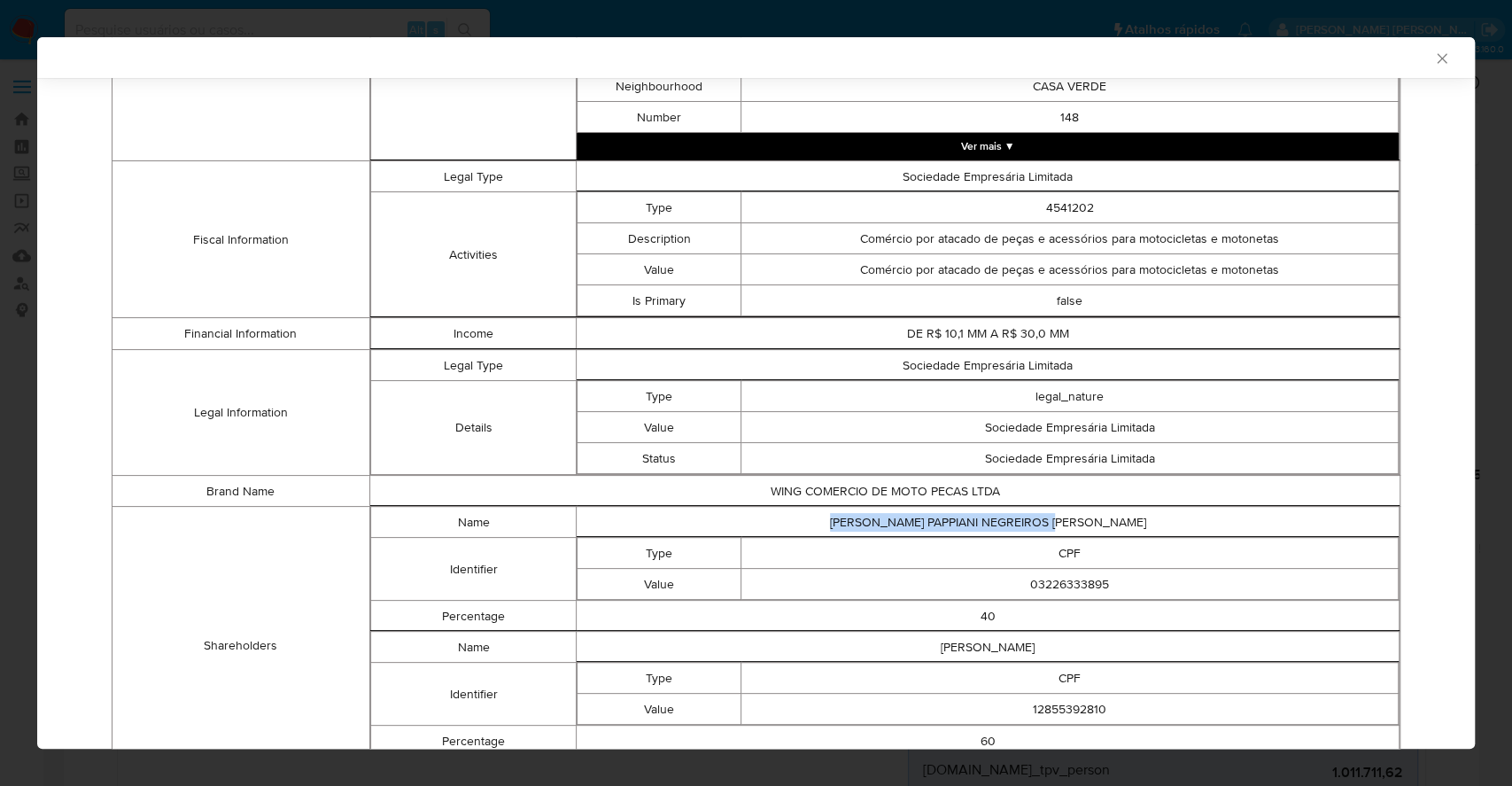
drag, startPoint x: 1097, startPoint y: 509, endPoint x: 855, endPoint y: 515, distance: 242.1
click at [855, 515] on td "MARCIA PAPPIANI NEGREIROS DE FARIA" at bounding box center [988, 522] width 823 height 31
copy td "MARCIA PAPPIANI NEGREIROS DE FARIA"
click at [988, 640] on td "EMERSON PAPPIANI" at bounding box center [988, 647] width 823 height 31
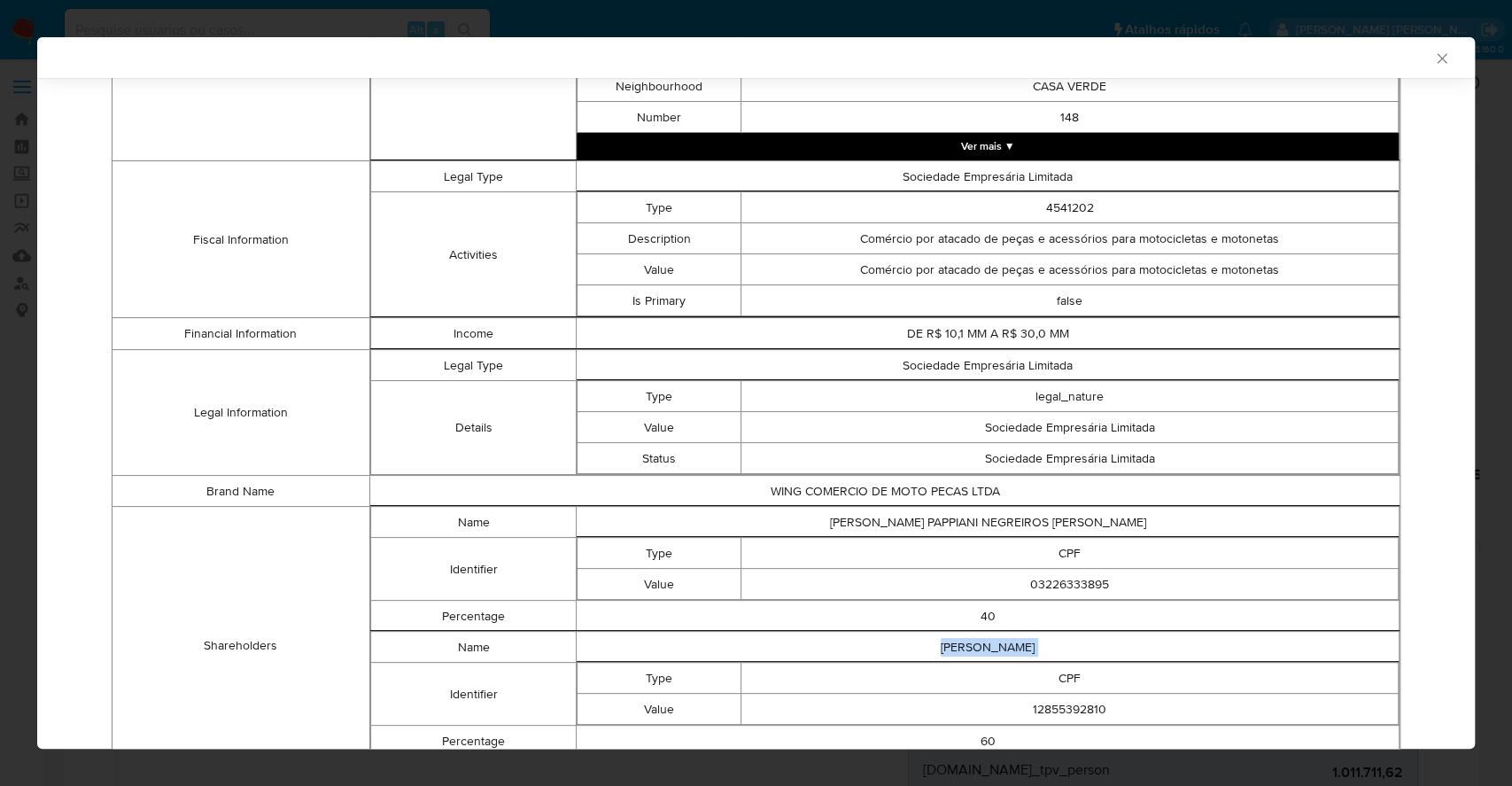
click at [988, 640] on td "EMERSON PAPPIANI" at bounding box center [988, 647] width 823 height 31
click at [0, 324] on div "AML Data Collector Case Id - AEXpXZSJzqeL1hsivkUX5JuW Os dados detalhados abaix…" at bounding box center [756, 393] width 1512 height 786
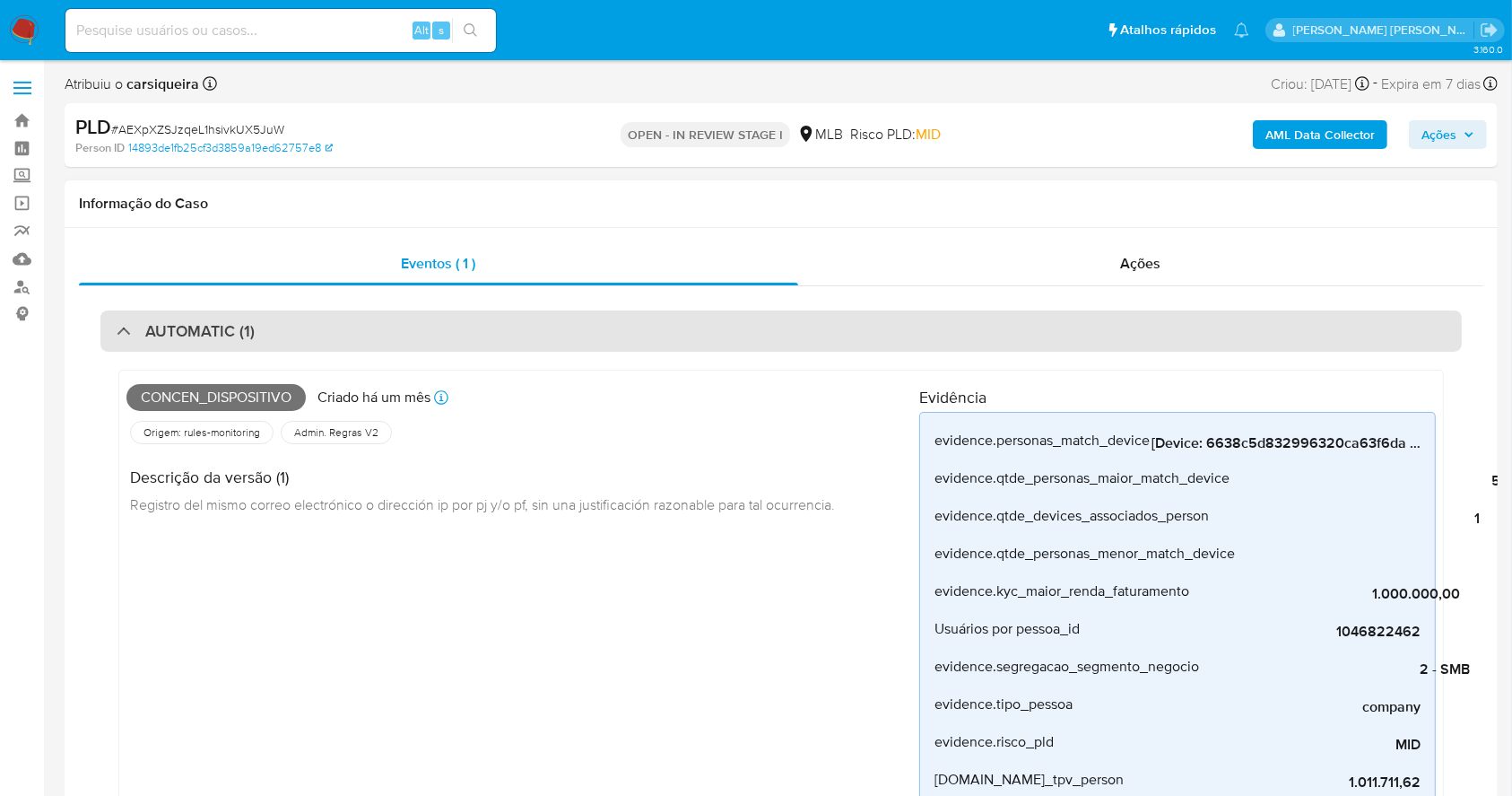
click at [137, 339] on div "AUTOMATIC (1)" at bounding box center [186, 331] width 139 height 20
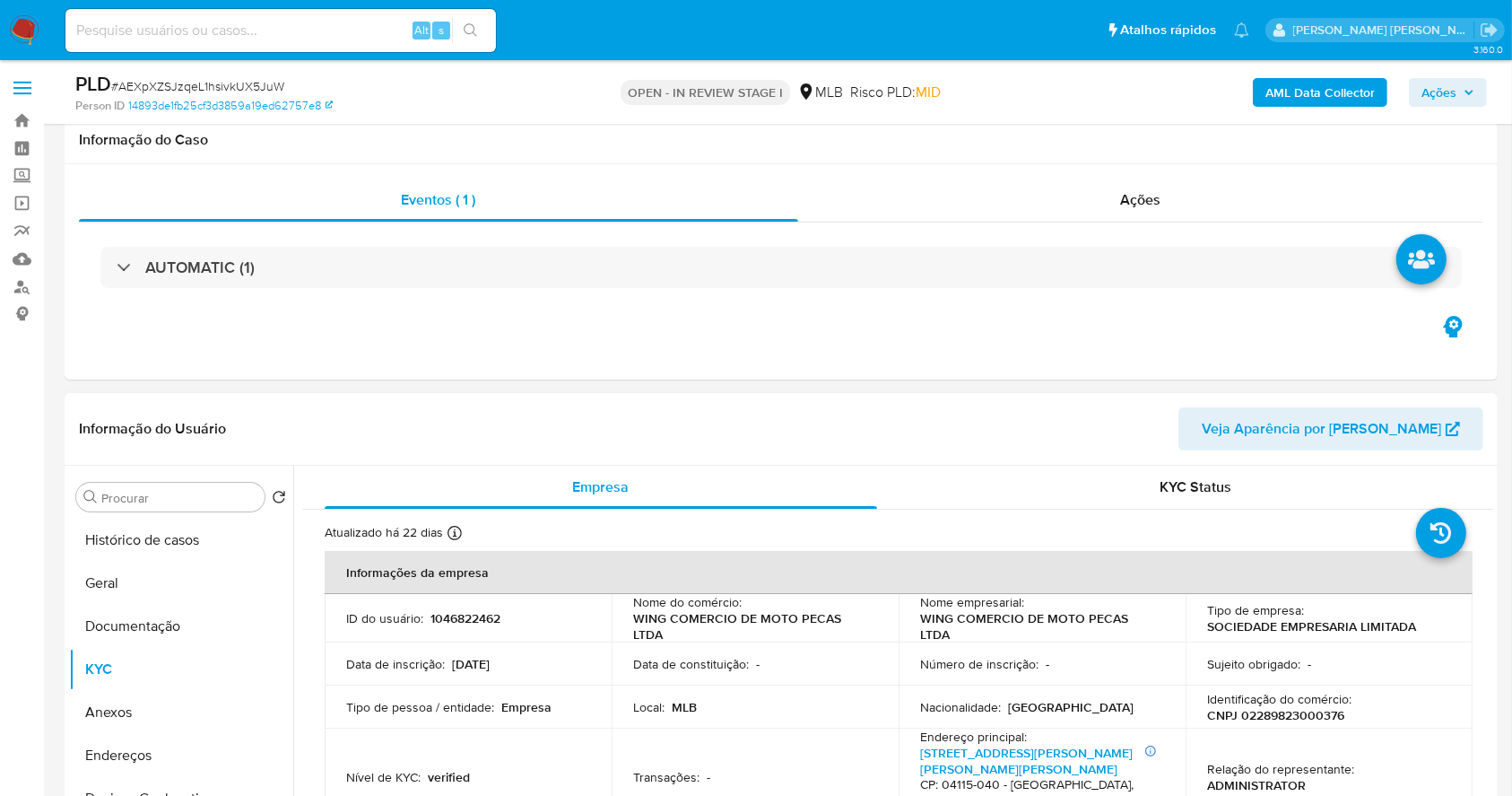
scroll to position [239, 0]
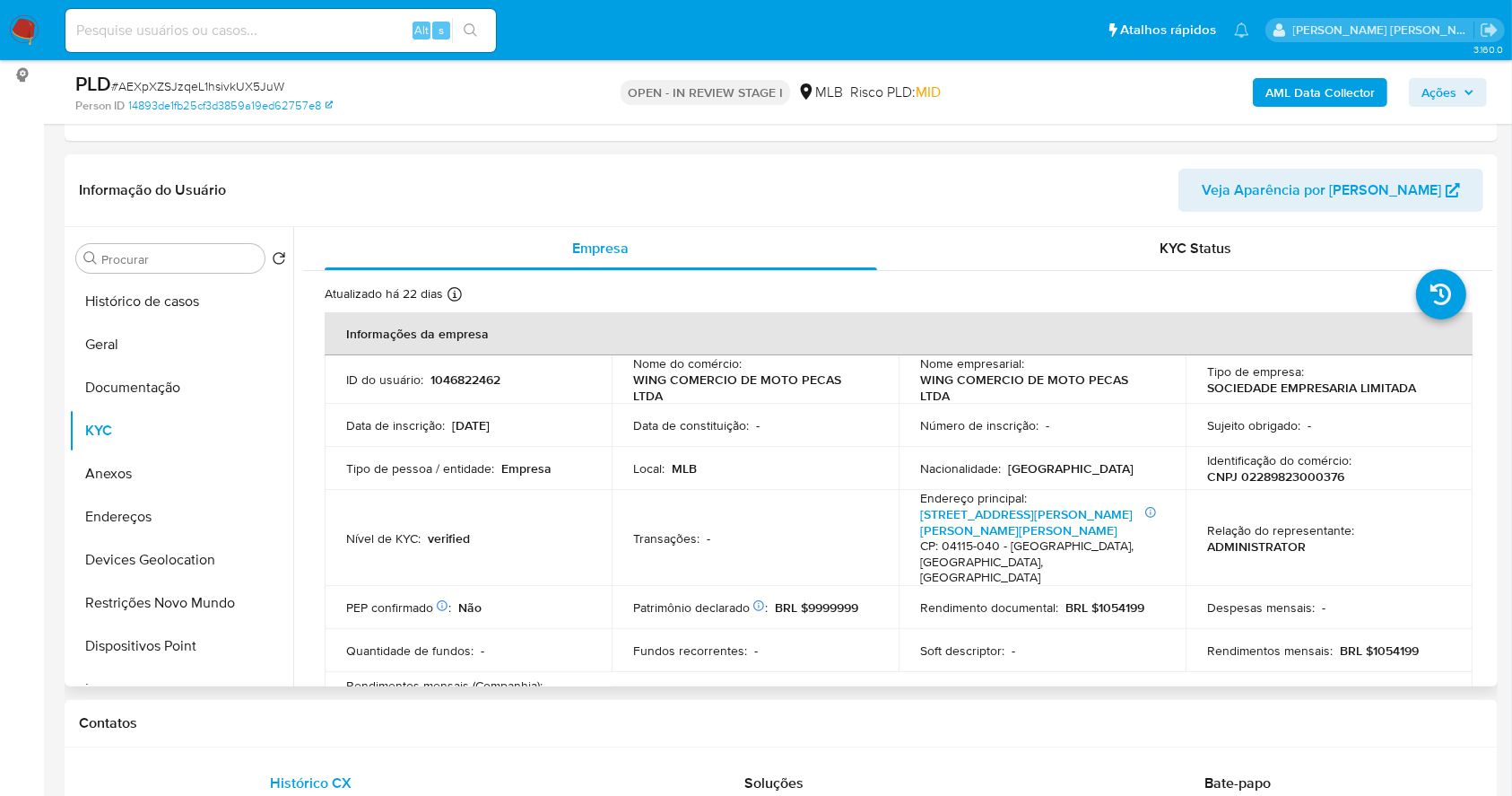
click at [474, 380] on p "1046822462" at bounding box center [465, 379] width 70 height 16
click at [478, 371] on p "1046822462" at bounding box center [465, 379] width 70 height 16
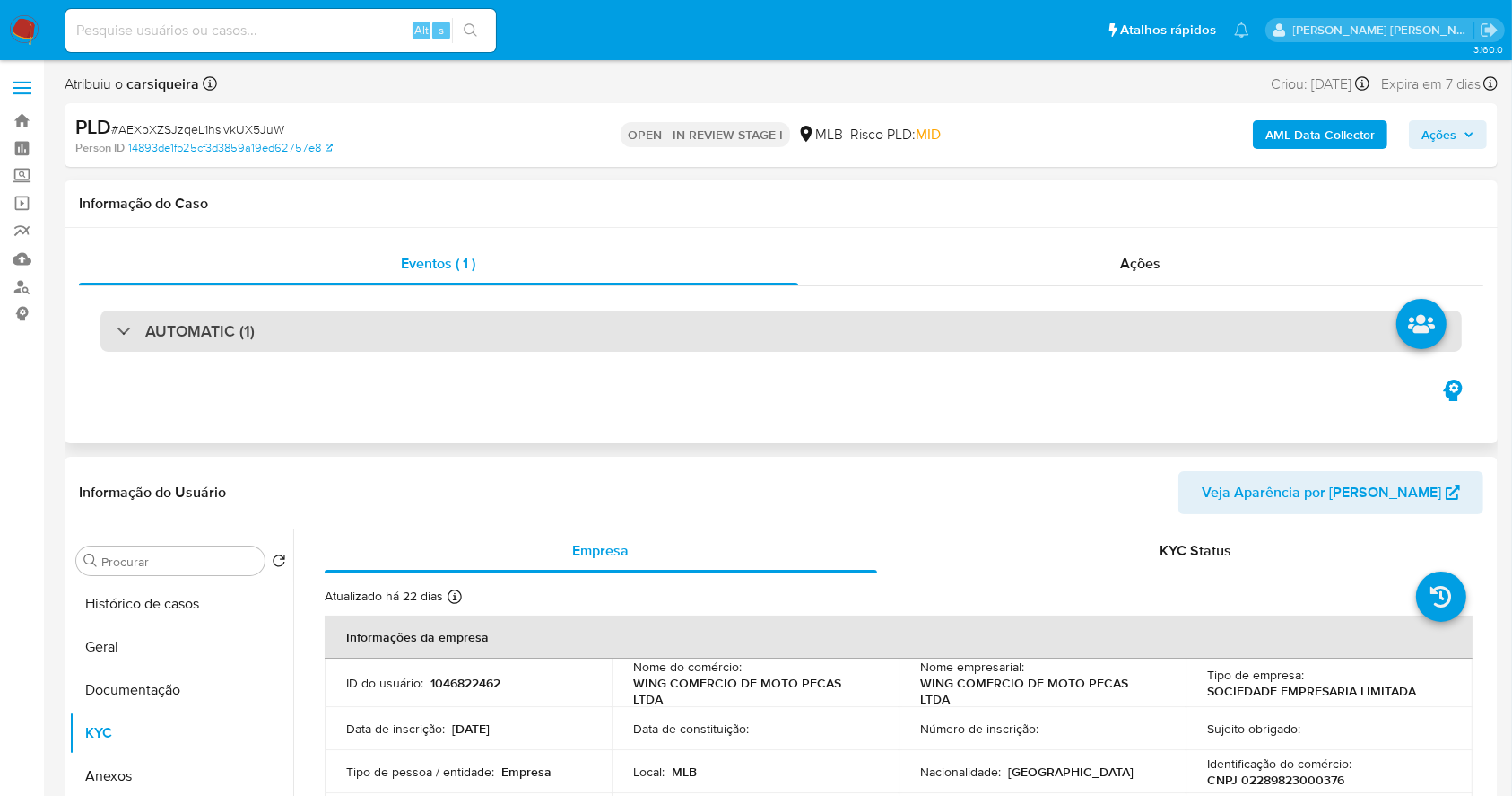
click at [330, 326] on div "AUTOMATIC (1)" at bounding box center [781, 330] width 1362 height 41
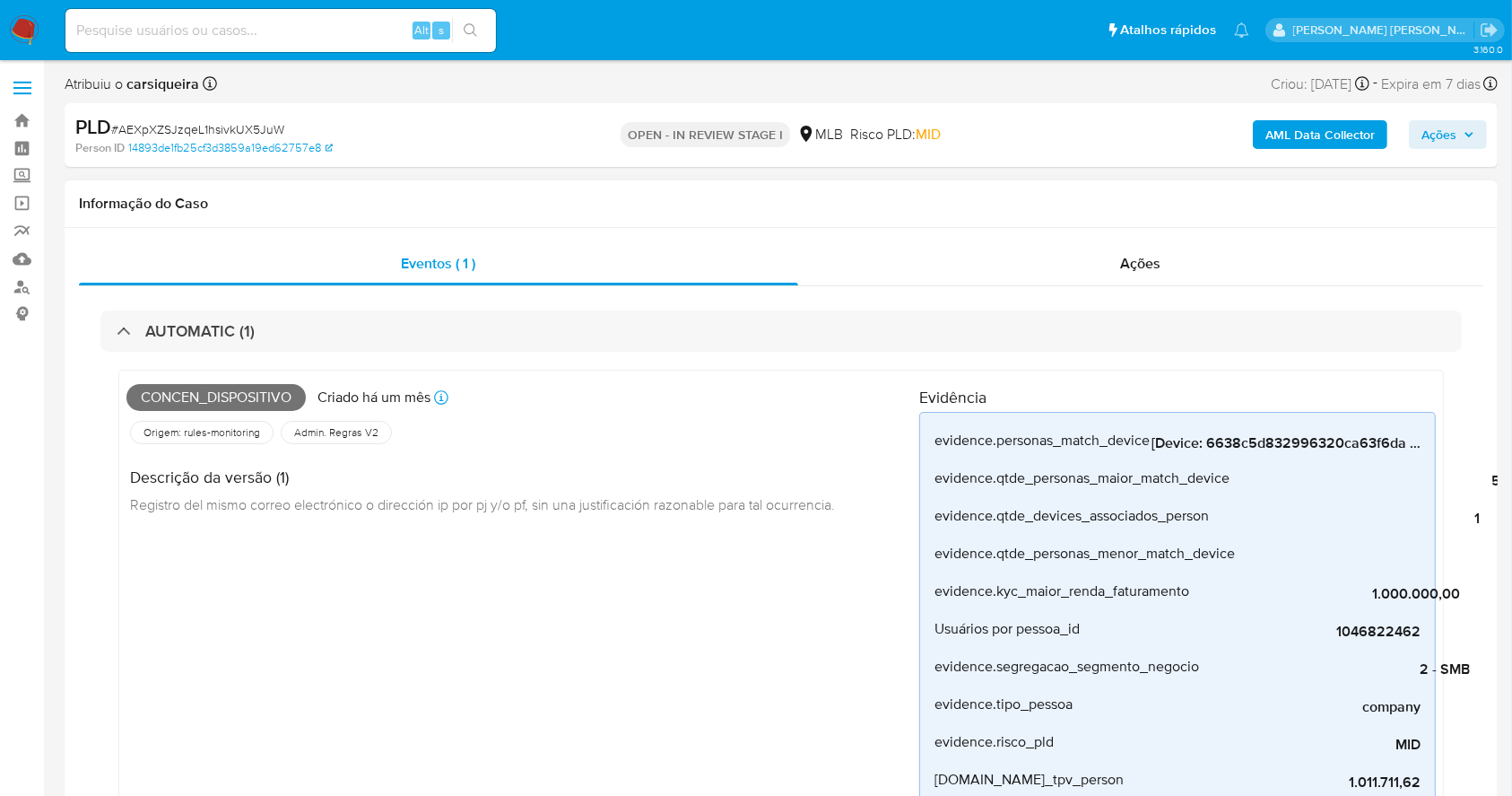
scroll to position [119, 0]
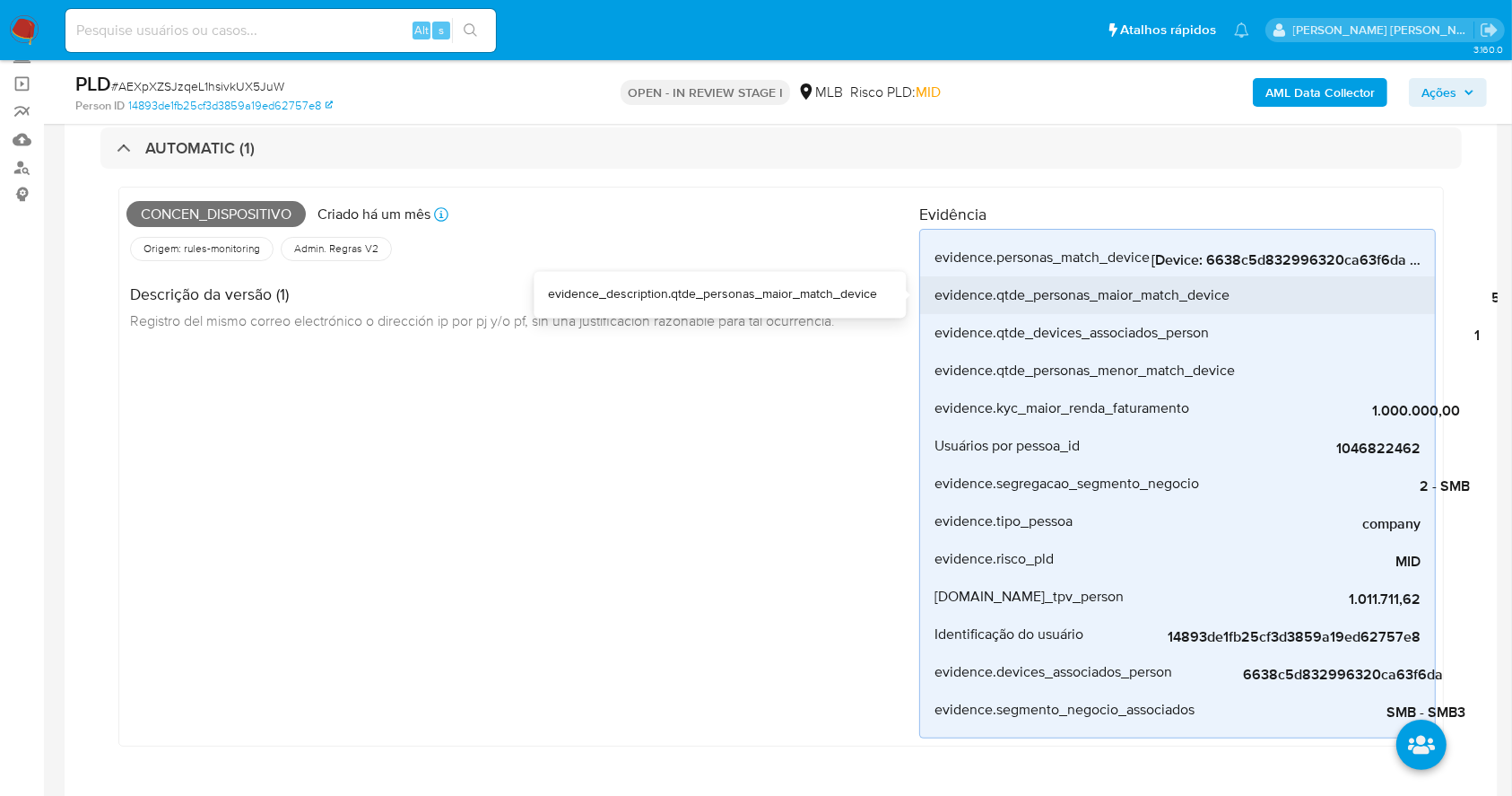
drag, startPoint x: 1196, startPoint y: 275, endPoint x: 1209, endPoint y: 284, distance: 15.8
click at [1247, 279] on li "evidence.qtde_personas_maior_match_device 5" at bounding box center [1178, 295] width 515 height 37
drag, startPoint x: 1192, startPoint y: 274, endPoint x: 1181, endPoint y: 277, distance: 11.4
click at [1181, 277] on div "evidence.qtde_personas_maior_match_device" at bounding box center [1082, 295] width 295 height 37
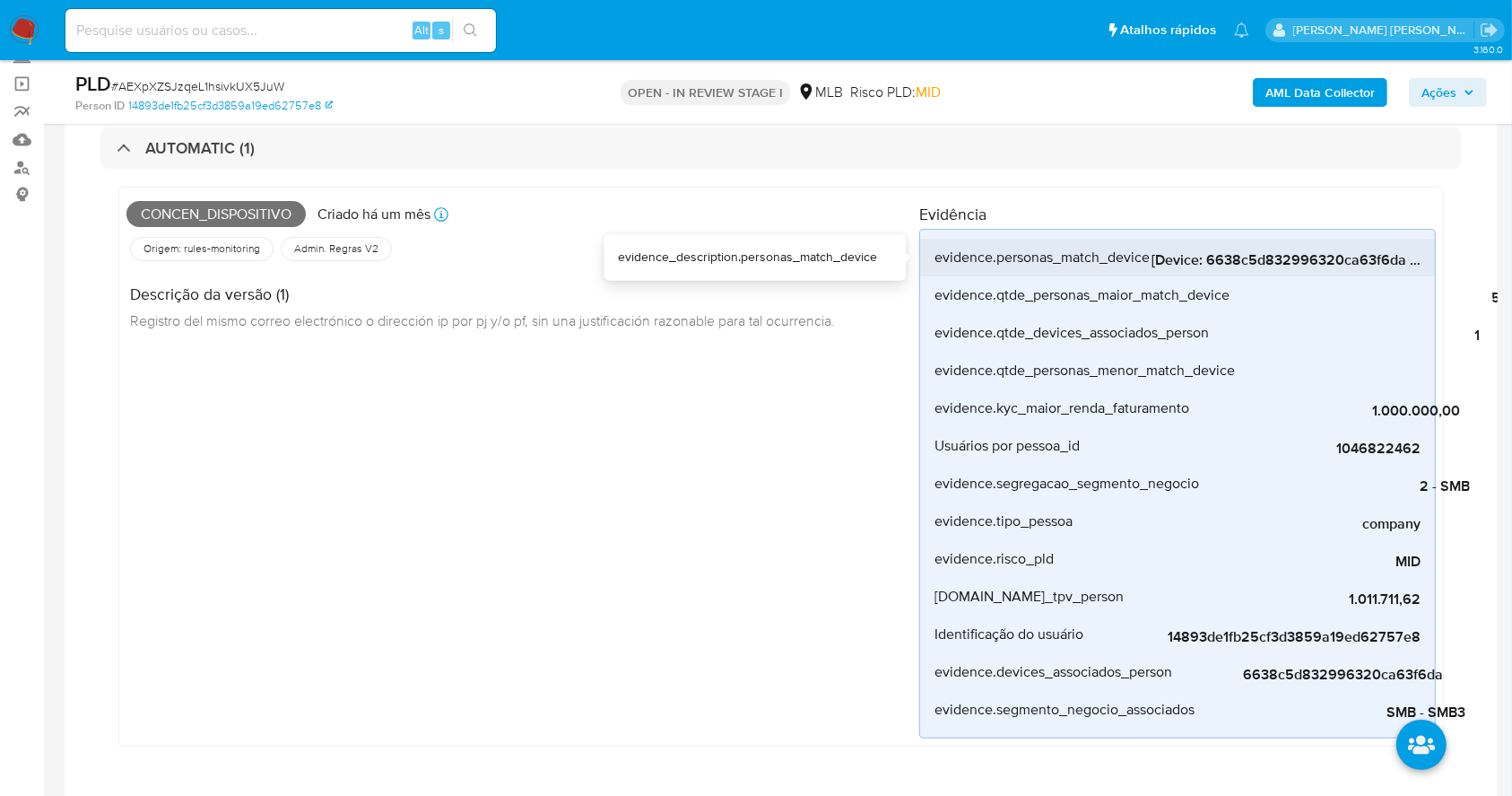
drag, startPoint x: 1209, startPoint y: 260, endPoint x: 1347, endPoint y: 260, distance: 138.0
click at [1347, 260] on span "[Device: 6638c5d832996320ca63f6da - Personas: 0eb0b963f0ffb0f2804c05df54902d3d,…" at bounding box center [1286, 261] width 269 height 18
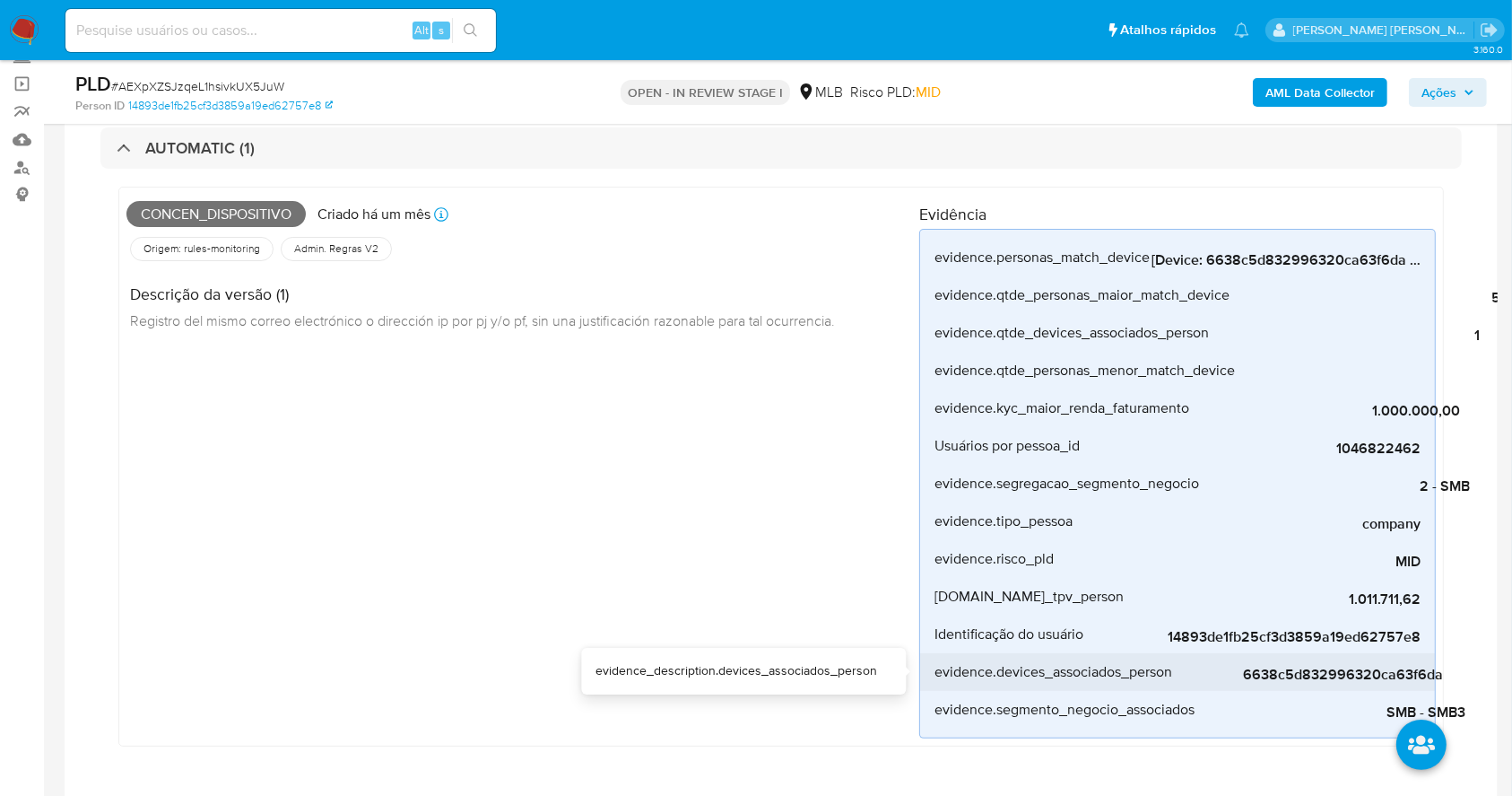
drag, startPoint x: 1455, startPoint y: 669, endPoint x: 1243, endPoint y: 675, distance: 212.1
click at [1243, 675] on div "Concen_dispositivo Criado há um mês Criado: 12/08/2025 00:07:08 Origem: rules-m…" at bounding box center [781, 470] width 1362 height 605
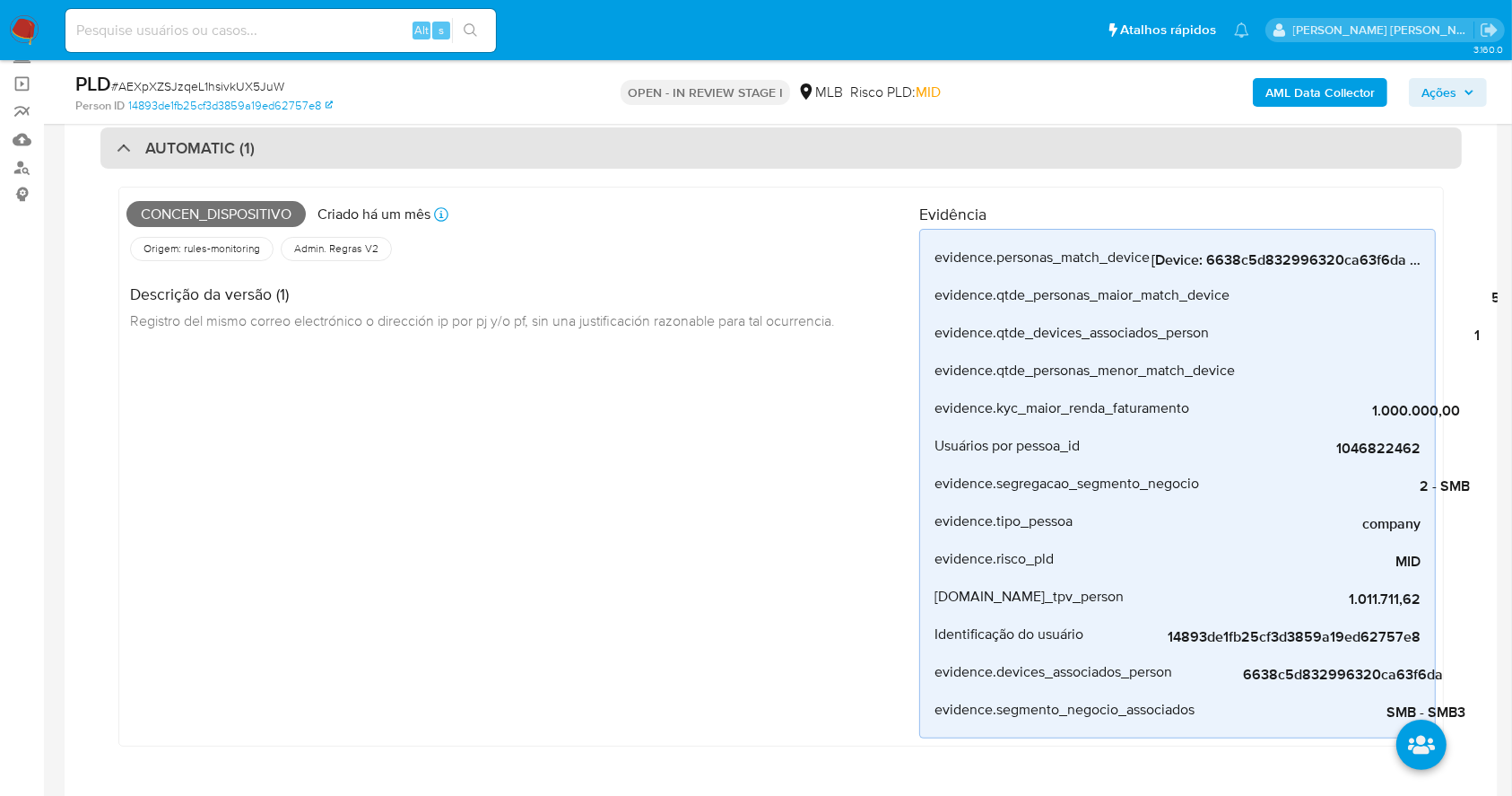
click at [112, 140] on div "AUTOMATIC (1)" at bounding box center [781, 148] width 1362 height 41
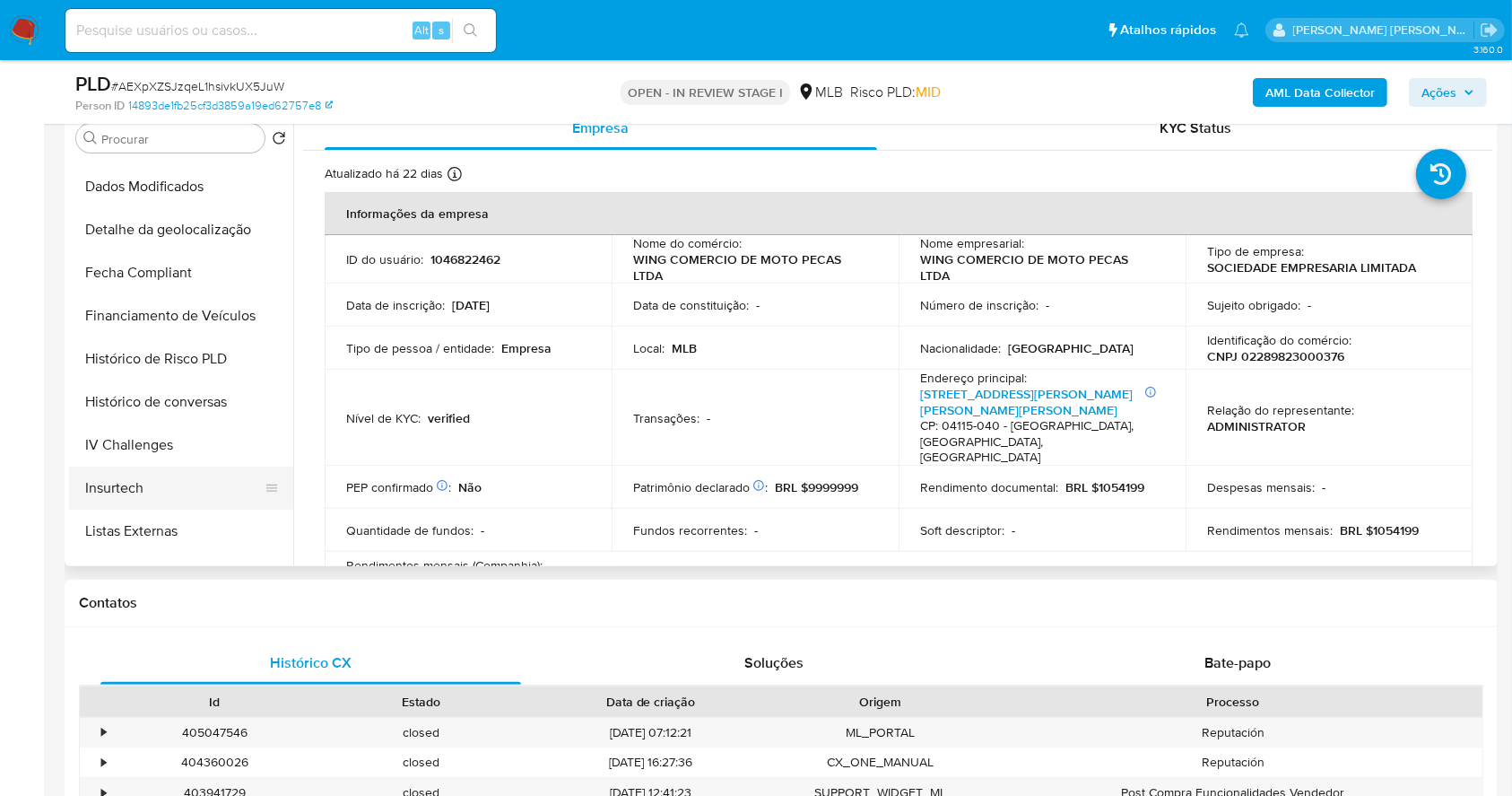
scroll to position [718, 0]
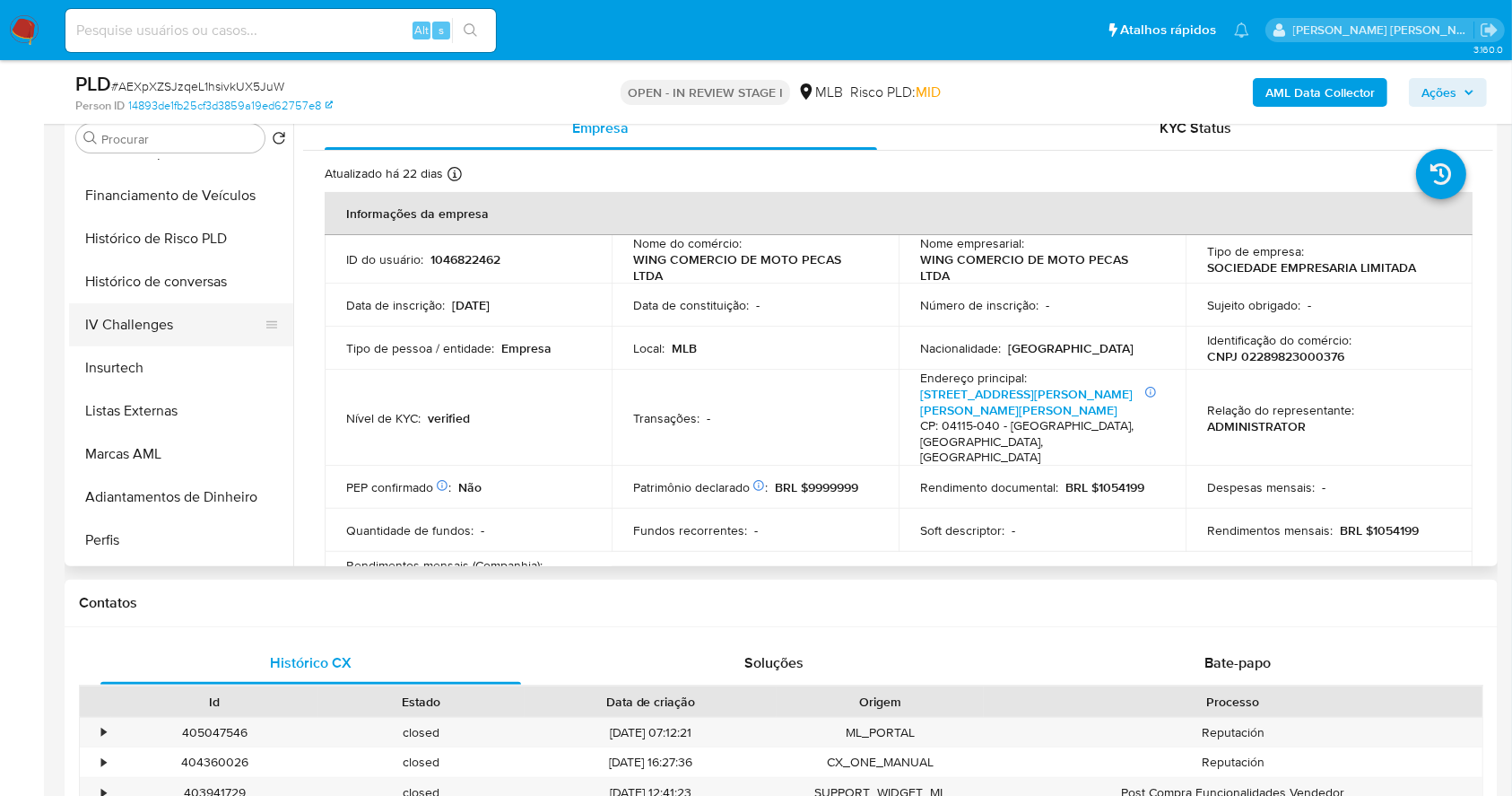
click at [186, 319] on button "IV Challenges" at bounding box center [174, 325] width 210 height 43
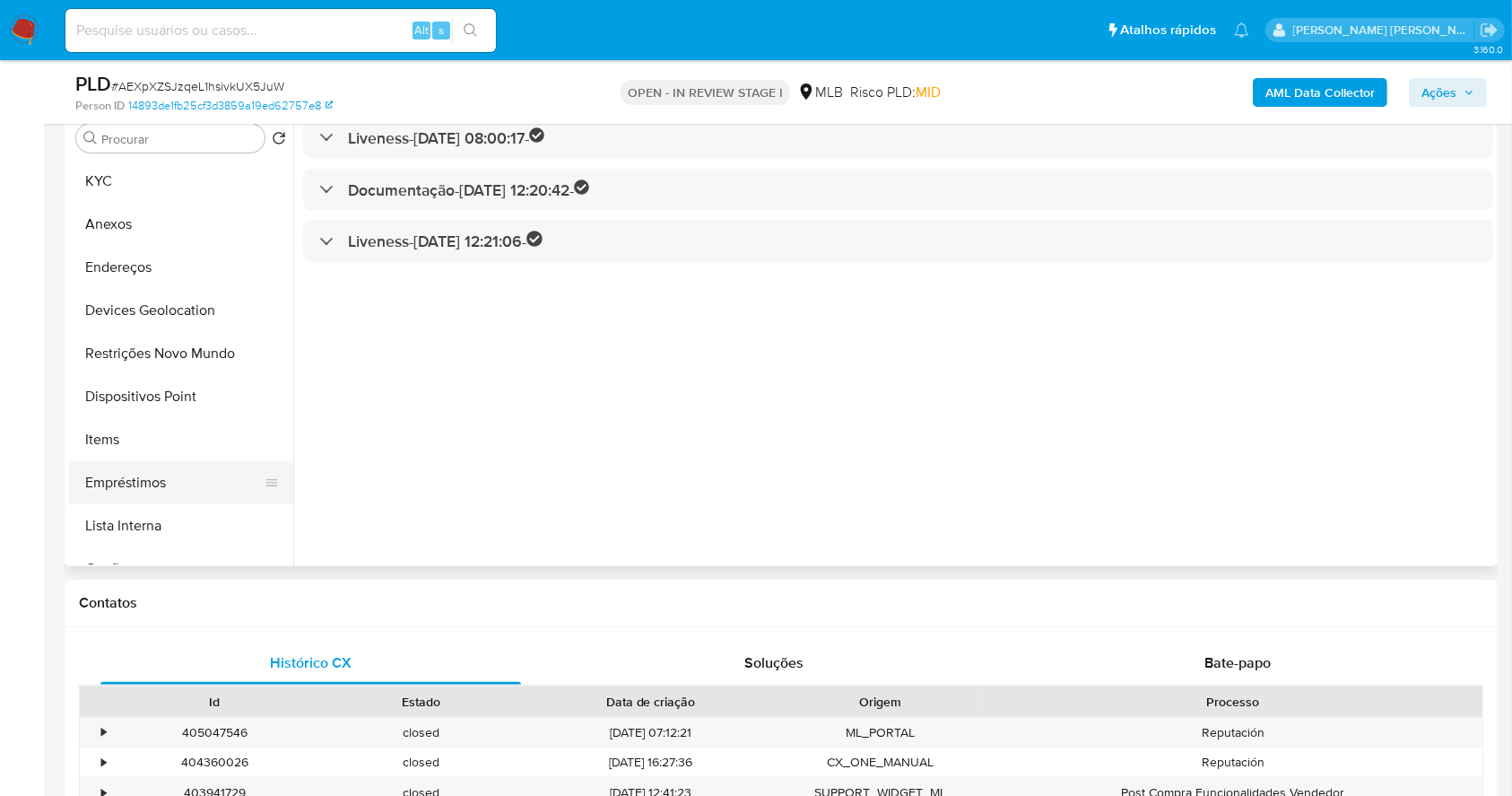
scroll to position [127, 0]
click at [158, 313] on button "Devices Geolocation" at bounding box center [174, 313] width 210 height 43
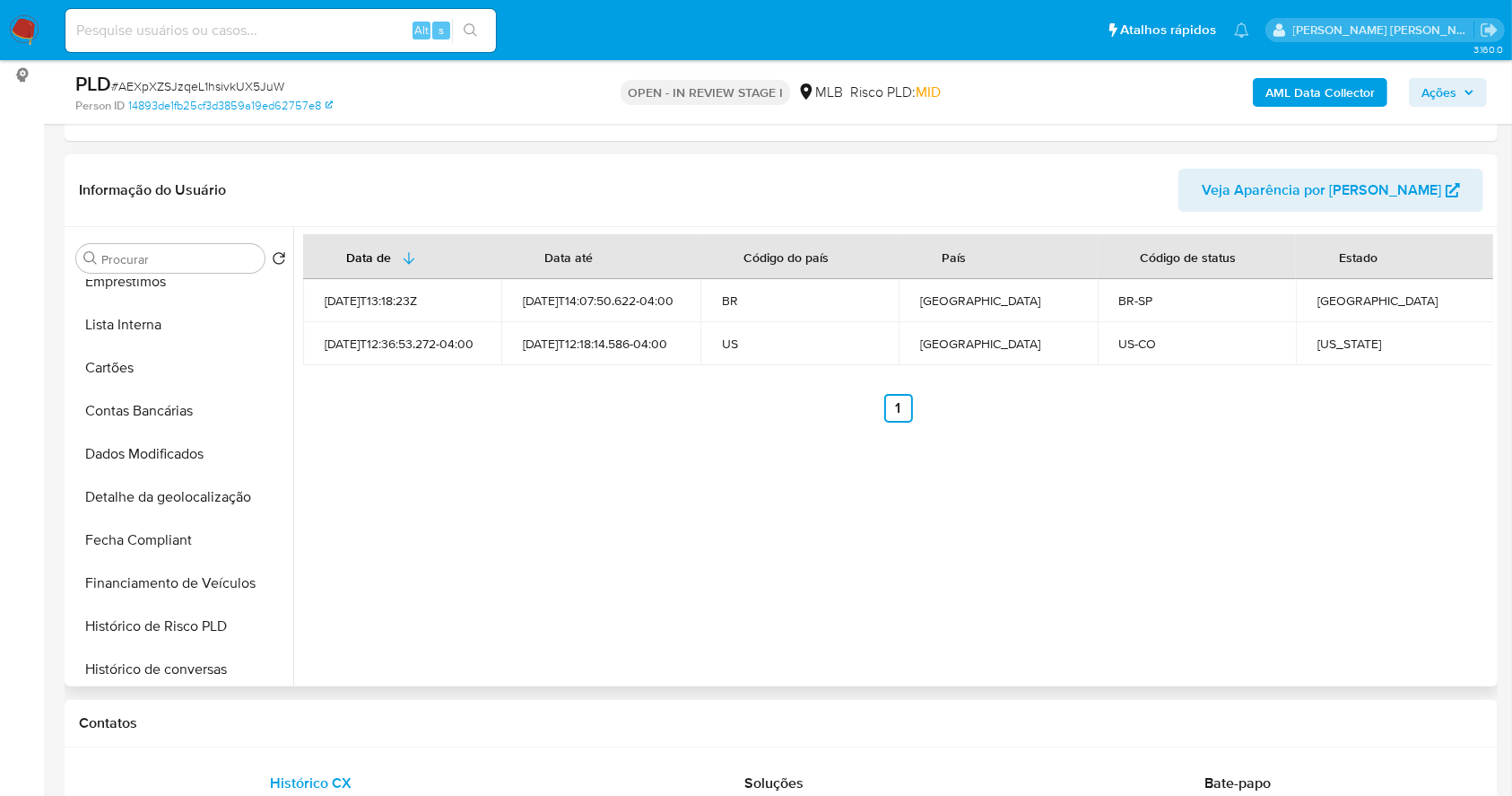
scroll to position [452, 0]
click at [161, 494] on button "Detalhe da geolocalização" at bounding box center [174, 495] width 210 height 43
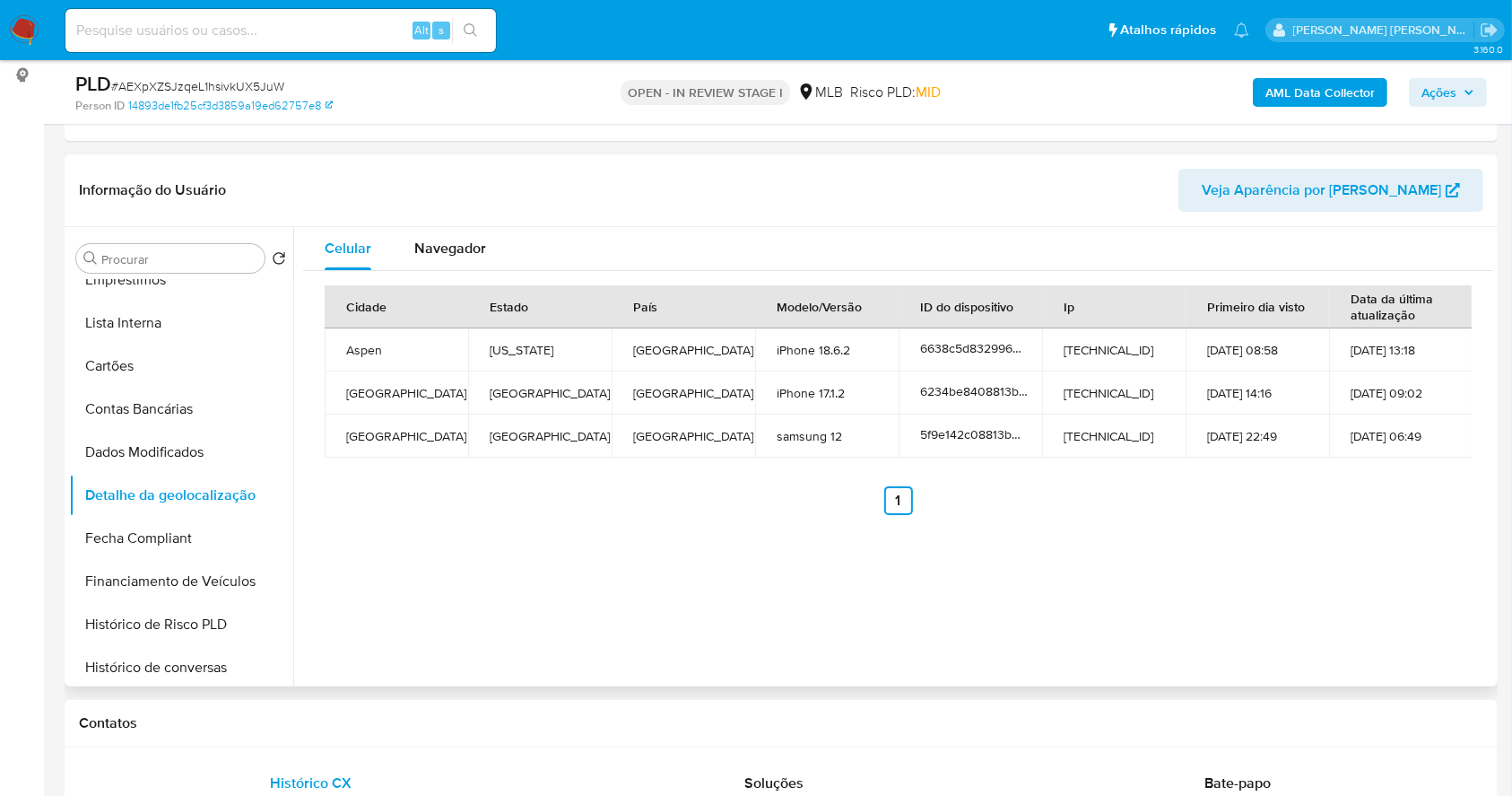
click at [607, 510] on ul "Anterior 1 Siguiente" at bounding box center [898, 500] width 1147 height 28
drag, startPoint x: 1145, startPoint y: 348, endPoint x: 1047, endPoint y: 348, distance: 98.0
click at [1047, 348] on td "69.39.13.77" at bounding box center [1113, 349] width 143 height 43
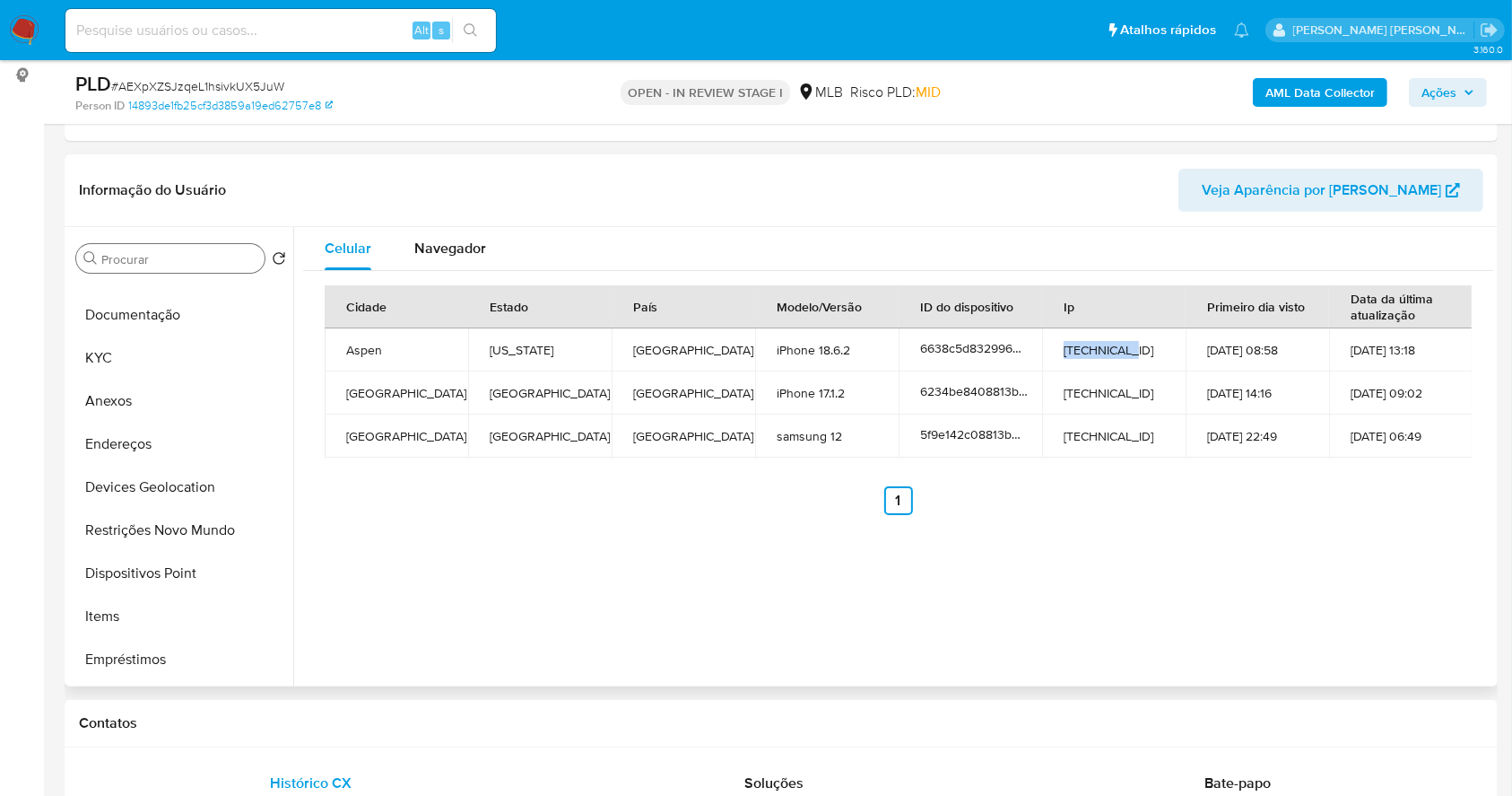
scroll to position [0, 0]
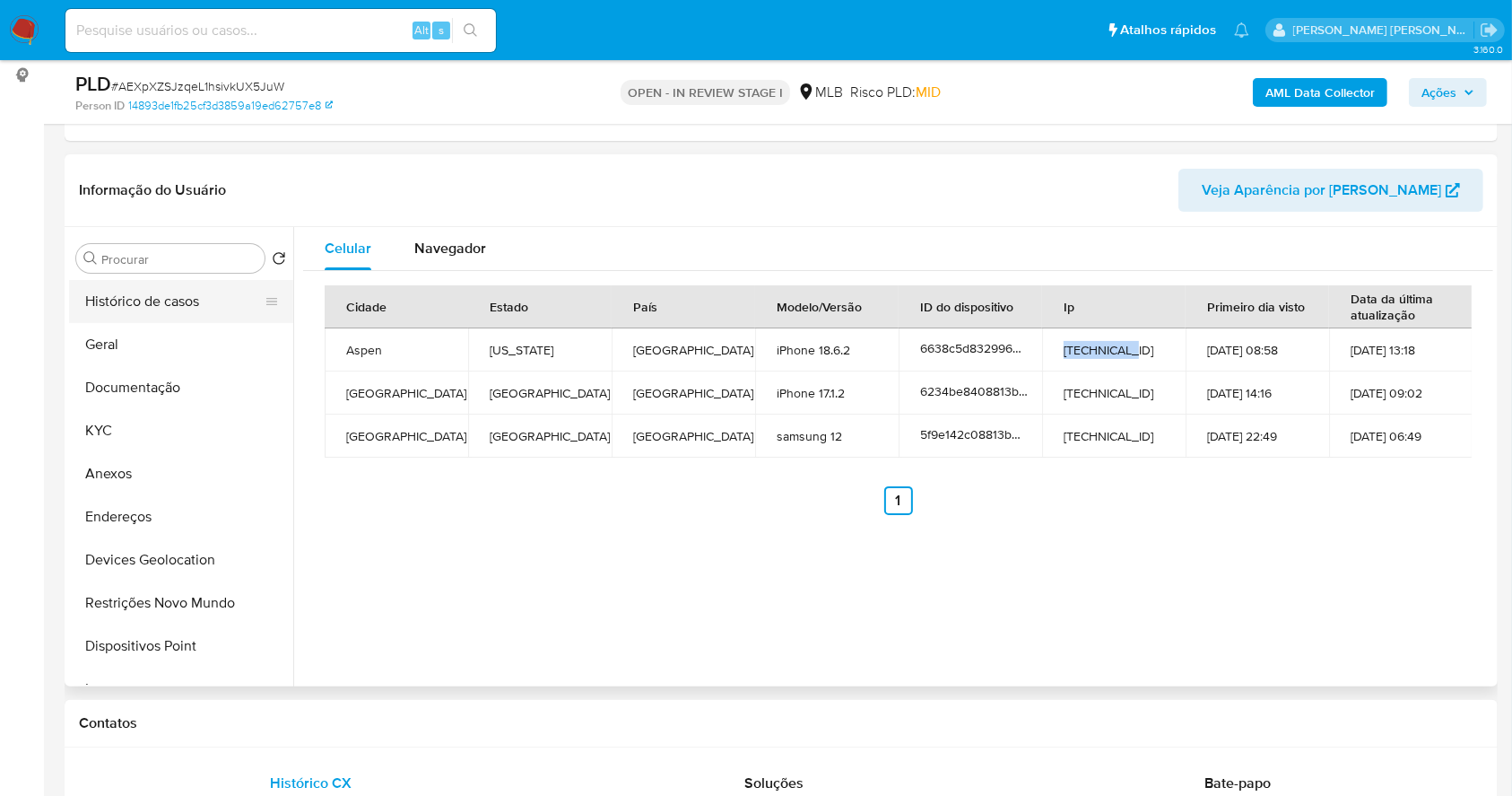
click at [176, 299] on button "Histórico de casos" at bounding box center [174, 301] width 210 height 43
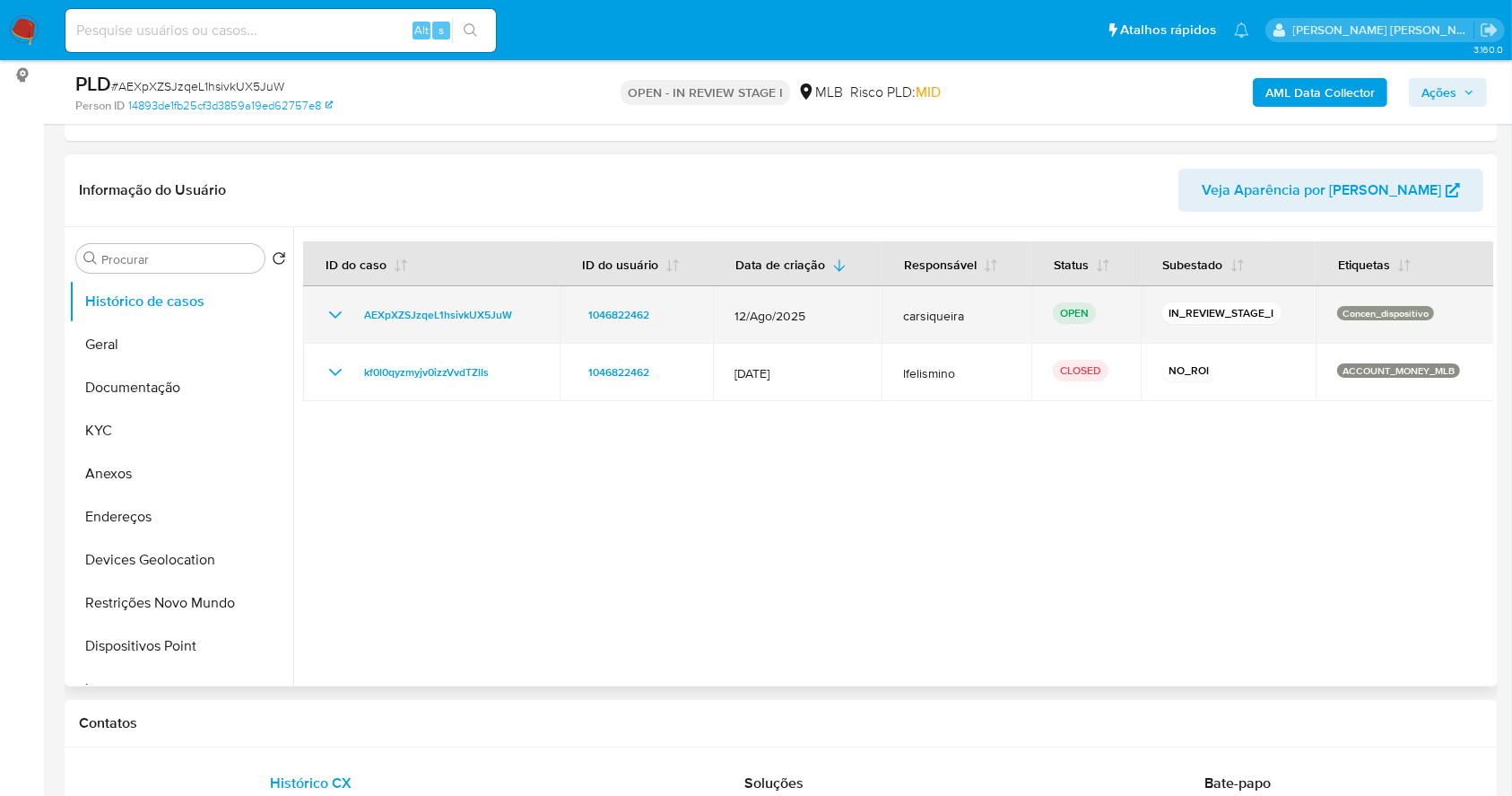
click at [334, 313] on icon "Mostrar/Ocultar" at bounding box center [335, 315] width 22 height 22
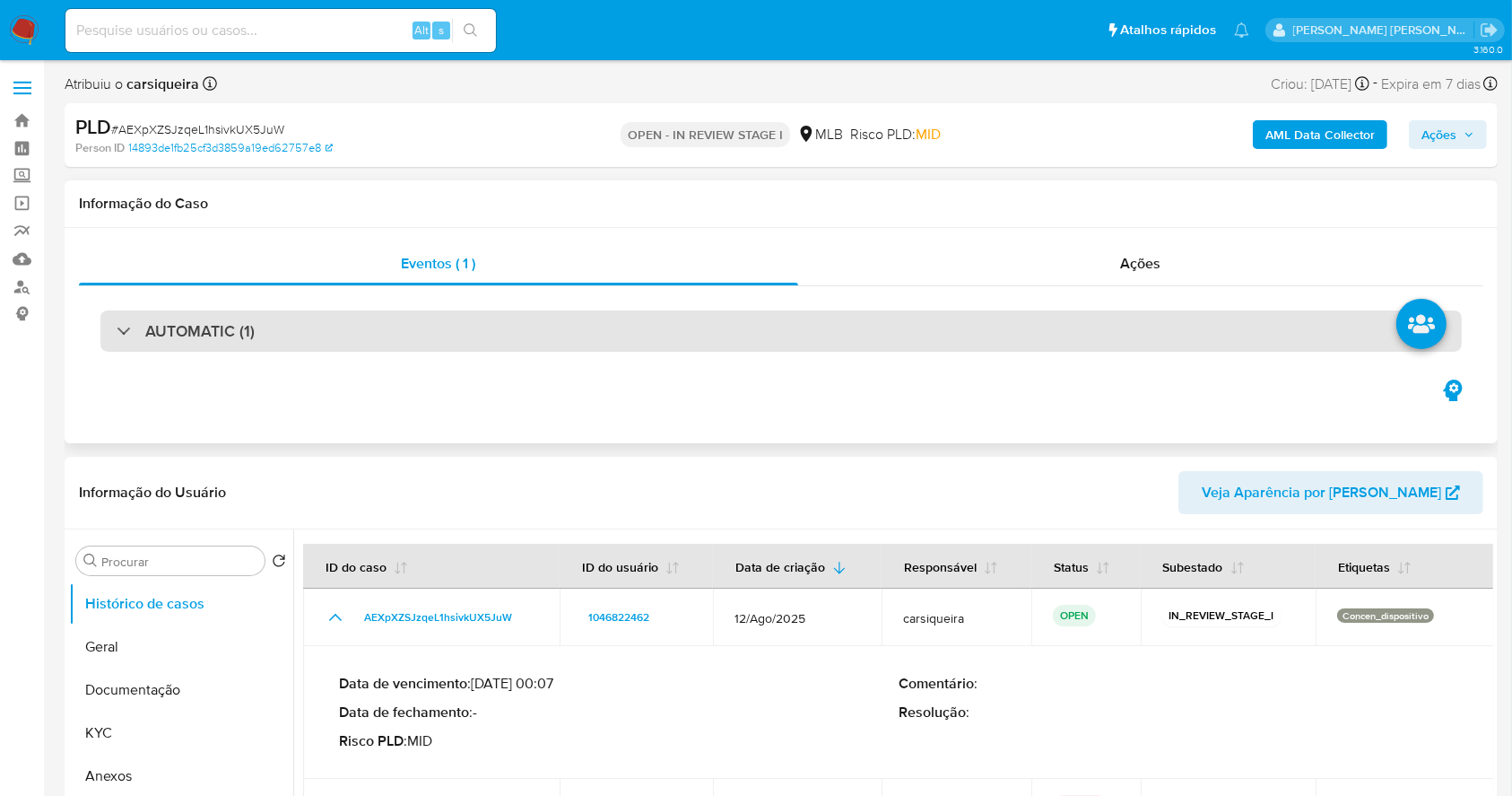
click at [273, 337] on div "AUTOMATIC (1)" at bounding box center [781, 330] width 1362 height 41
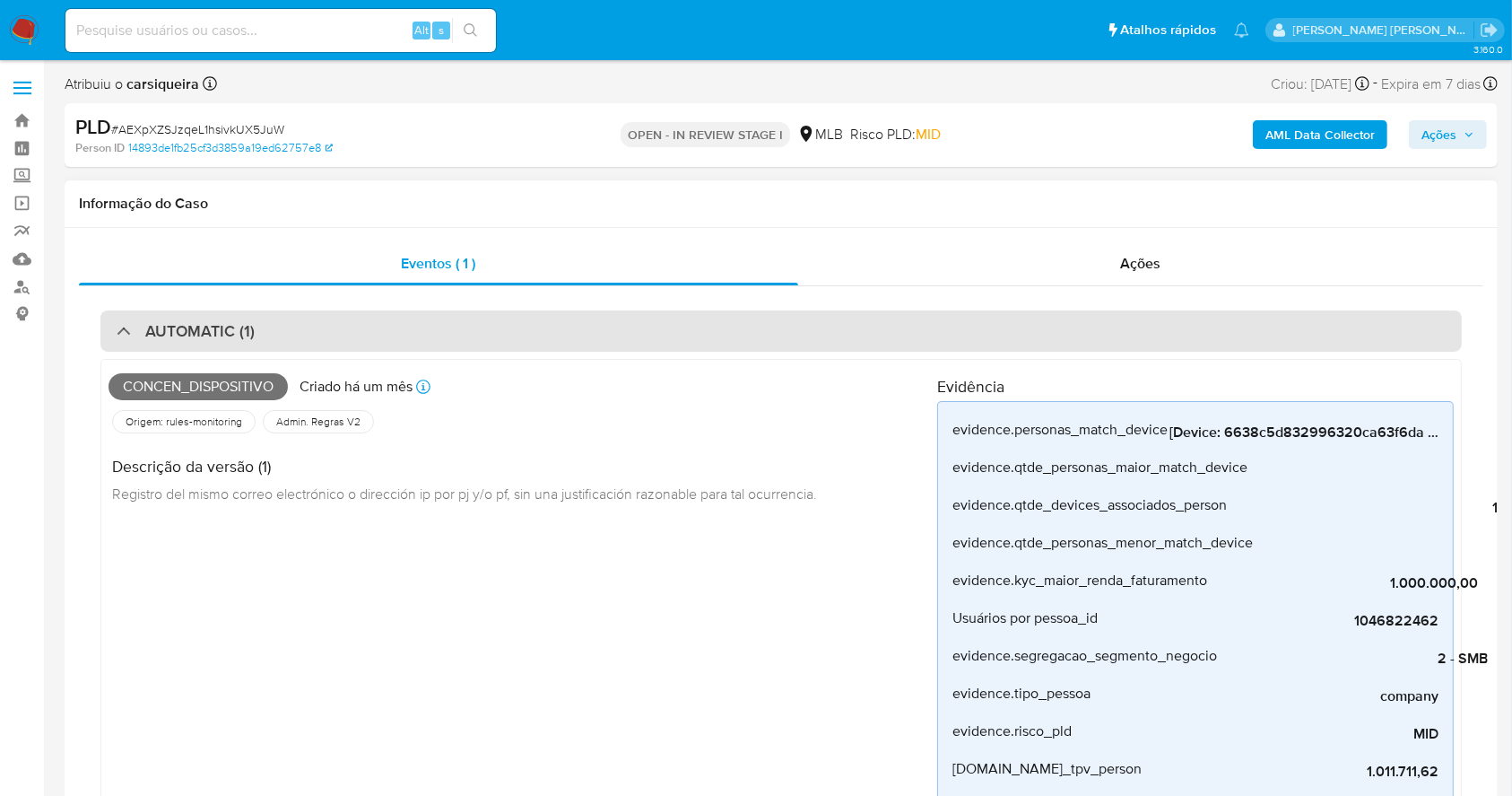
click at [201, 312] on div "AUTOMATIC (1)" at bounding box center [781, 330] width 1362 height 41
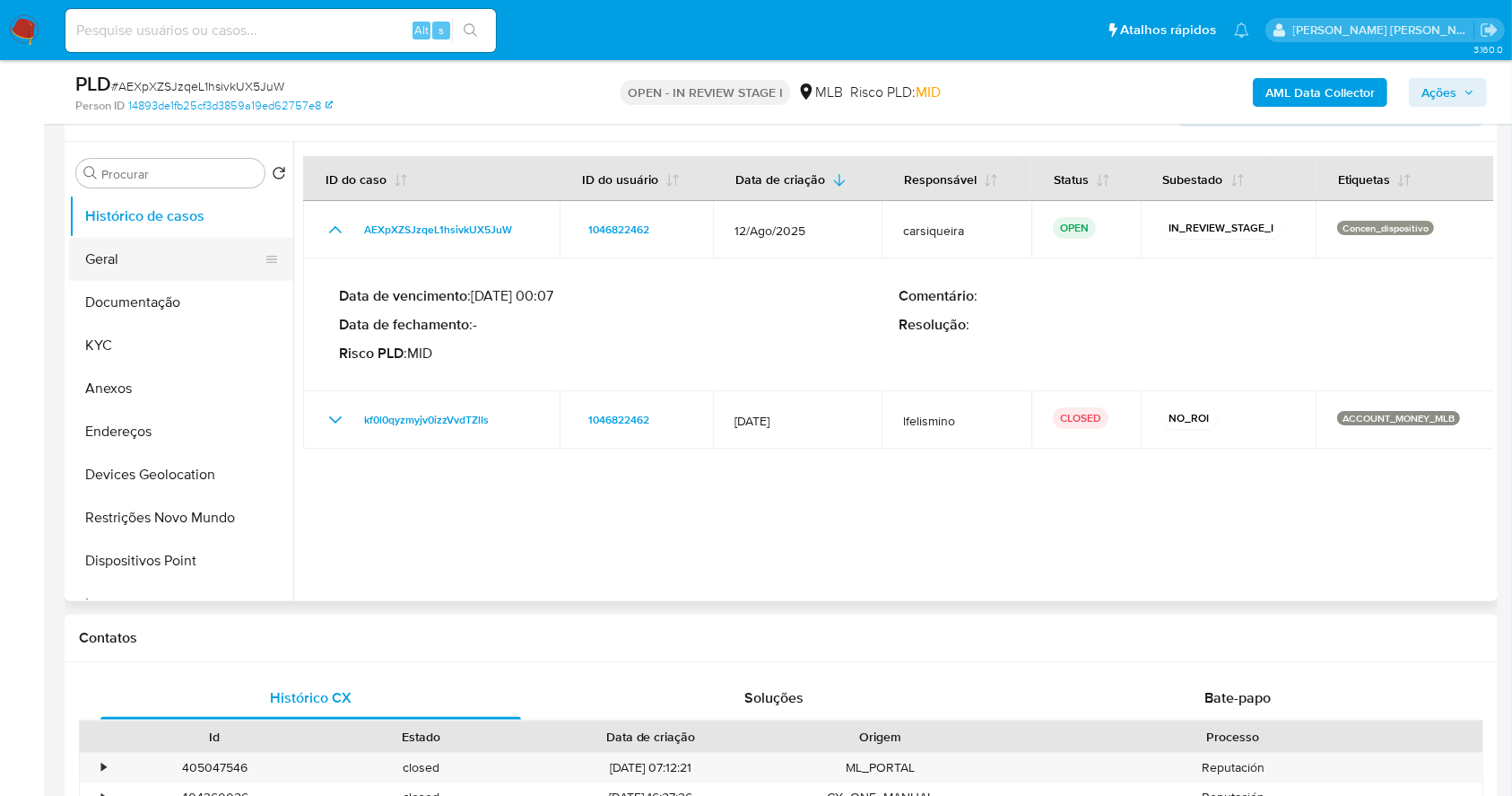
scroll to position [239, 0]
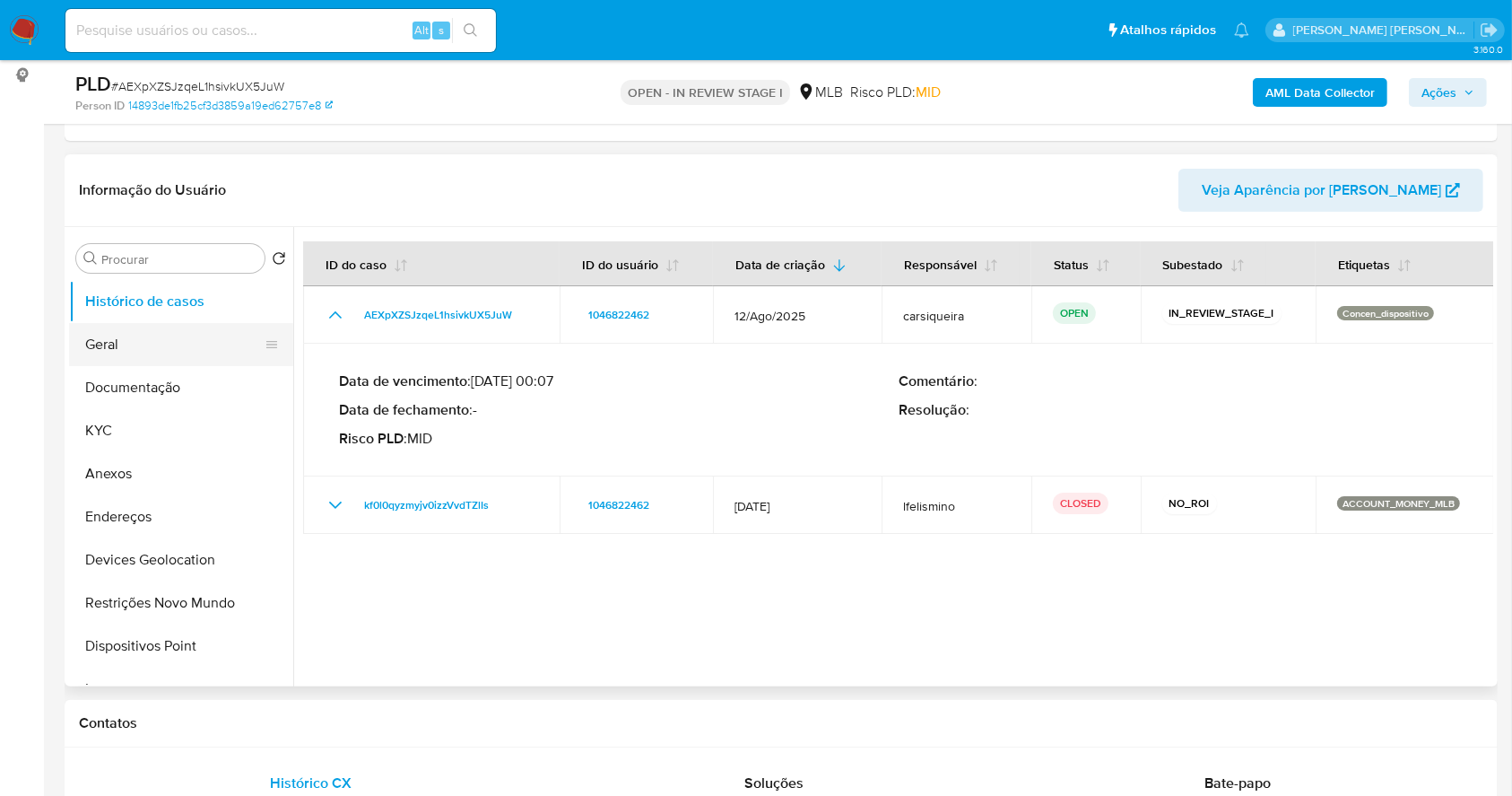
click at [145, 334] on button "Geral" at bounding box center [174, 344] width 210 height 43
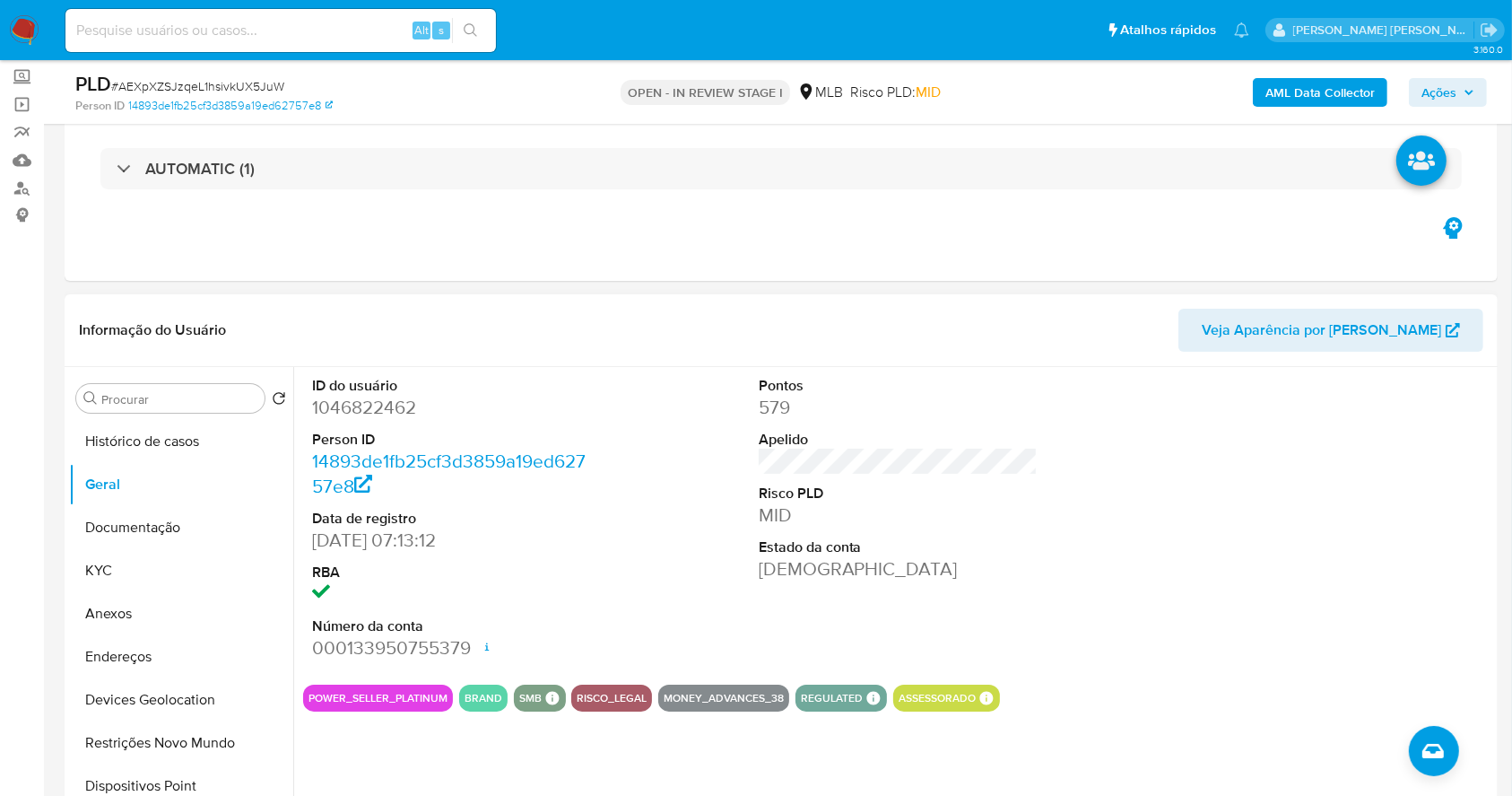
scroll to position [0, 0]
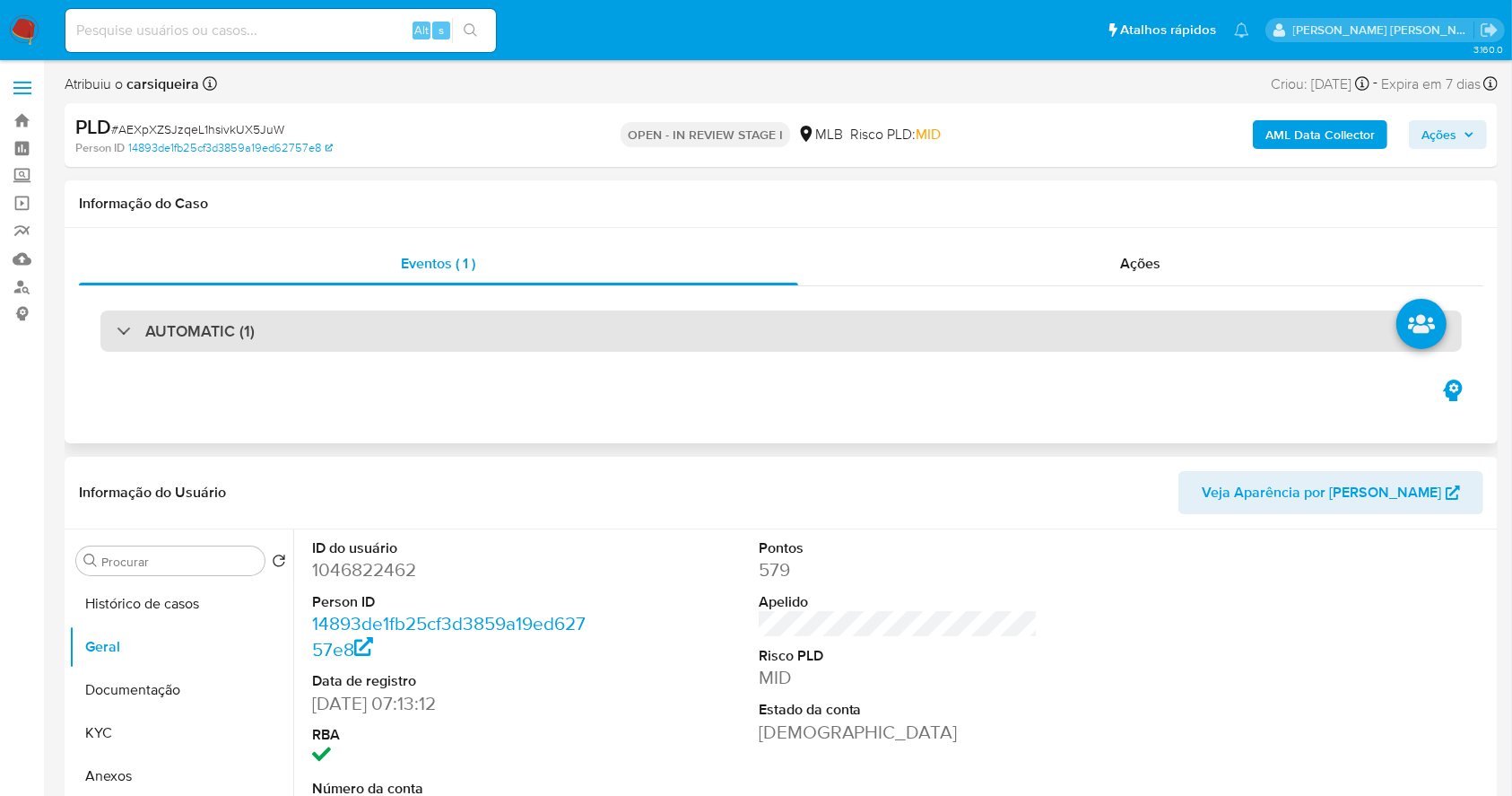
click at [694, 329] on div "AUTOMATIC (1)" at bounding box center [781, 330] width 1362 height 41
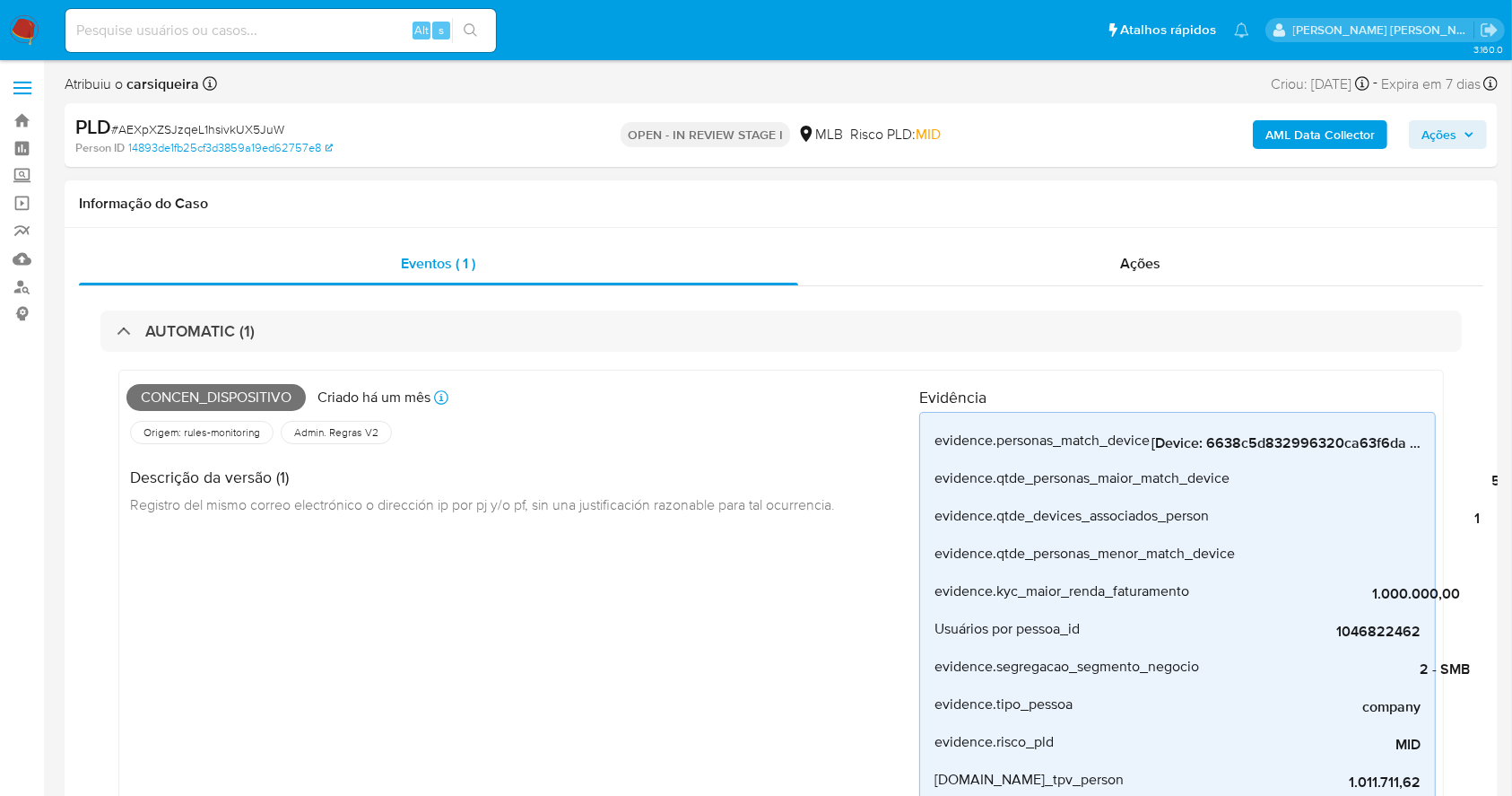
click at [365, 490] on div "Descrição da versão (1) Registro del mismo correo electrónico o dirección ip po…" at bounding box center [488, 488] width 723 height 81
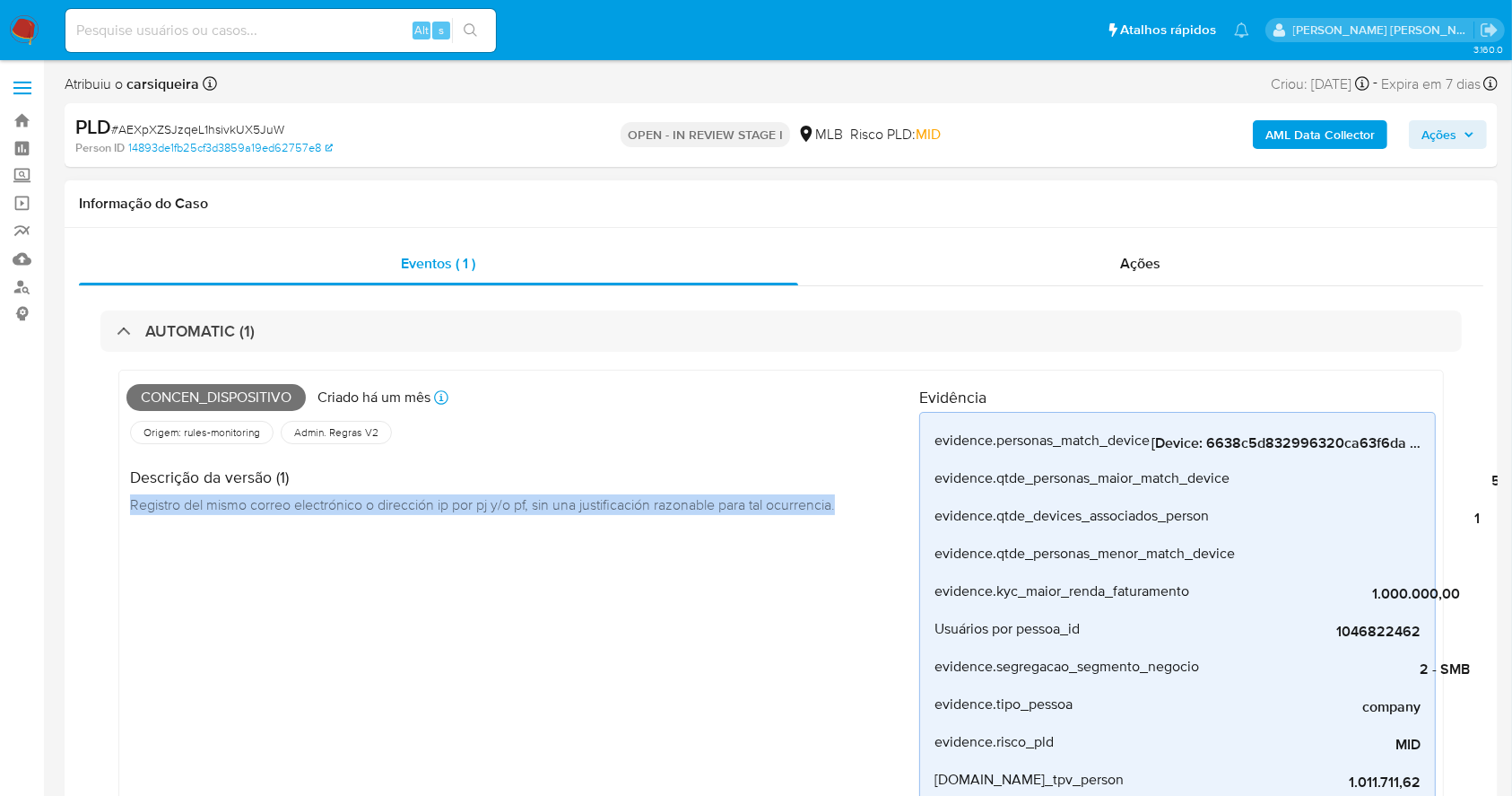
drag, startPoint x: 129, startPoint y: 499, endPoint x: 842, endPoint y: 517, distance: 713.2
click at [868, 521] on div "Descrição da versão (1) Registro del mismo correo electrónico o dirección ip po…" at bounding box center [523, 488] width 793 height 81
click at [554, 507] on span "Registro del mismo correo electrónico o dirección ip por pj y/o pf, sin una jus…" at bounding box center [482, 504] width 705 height 20
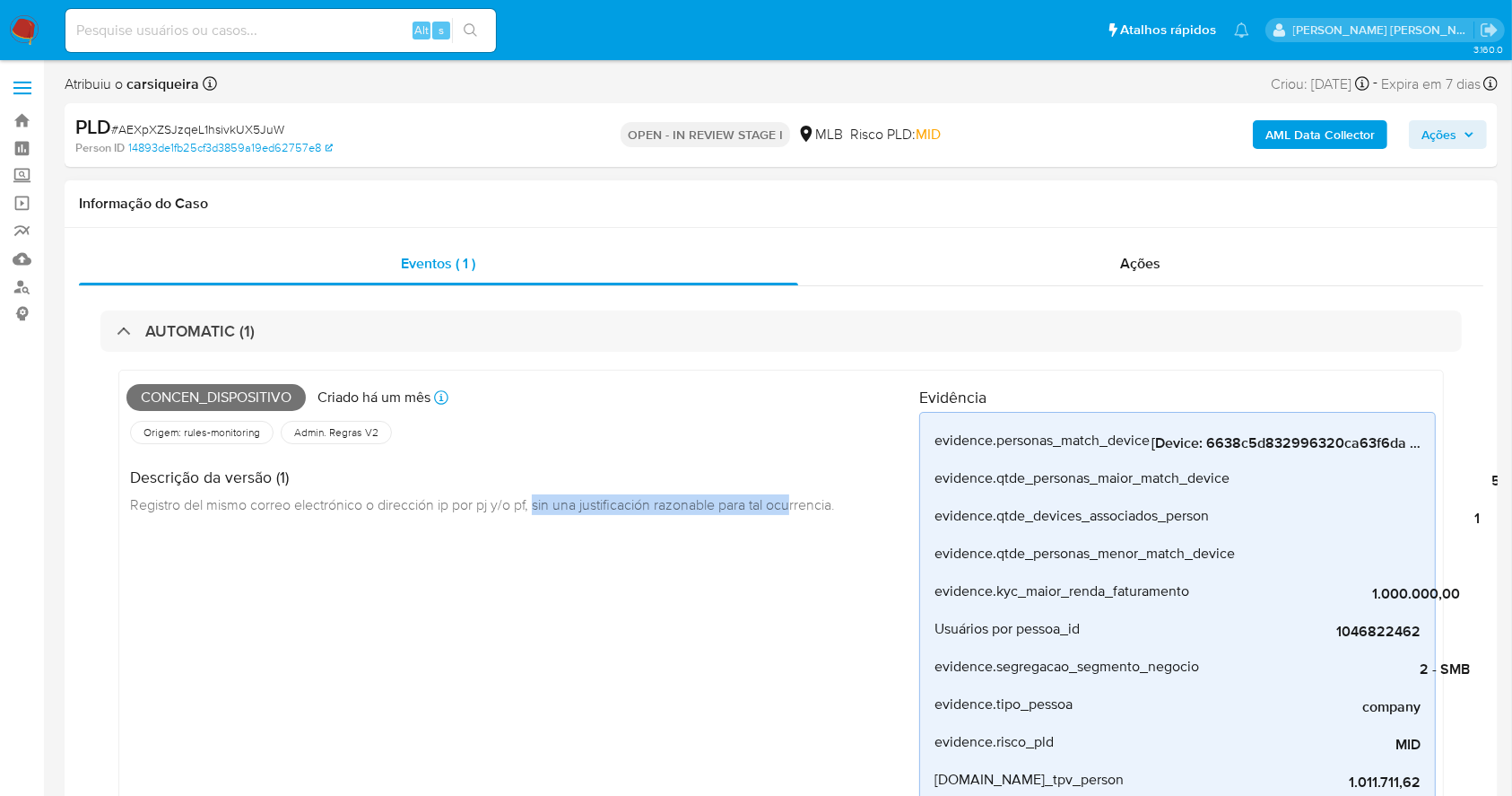
drag, startPoint x: 539, startPoint y: 503, endPoint x: 807, endPoint y: 513, distance: 268.2
click at [800, 524] on div "Descrição da versão (1) Registro del mismo correo electrónico o dirección ip po…" at bounding box center [488, 488] width 723 height 81
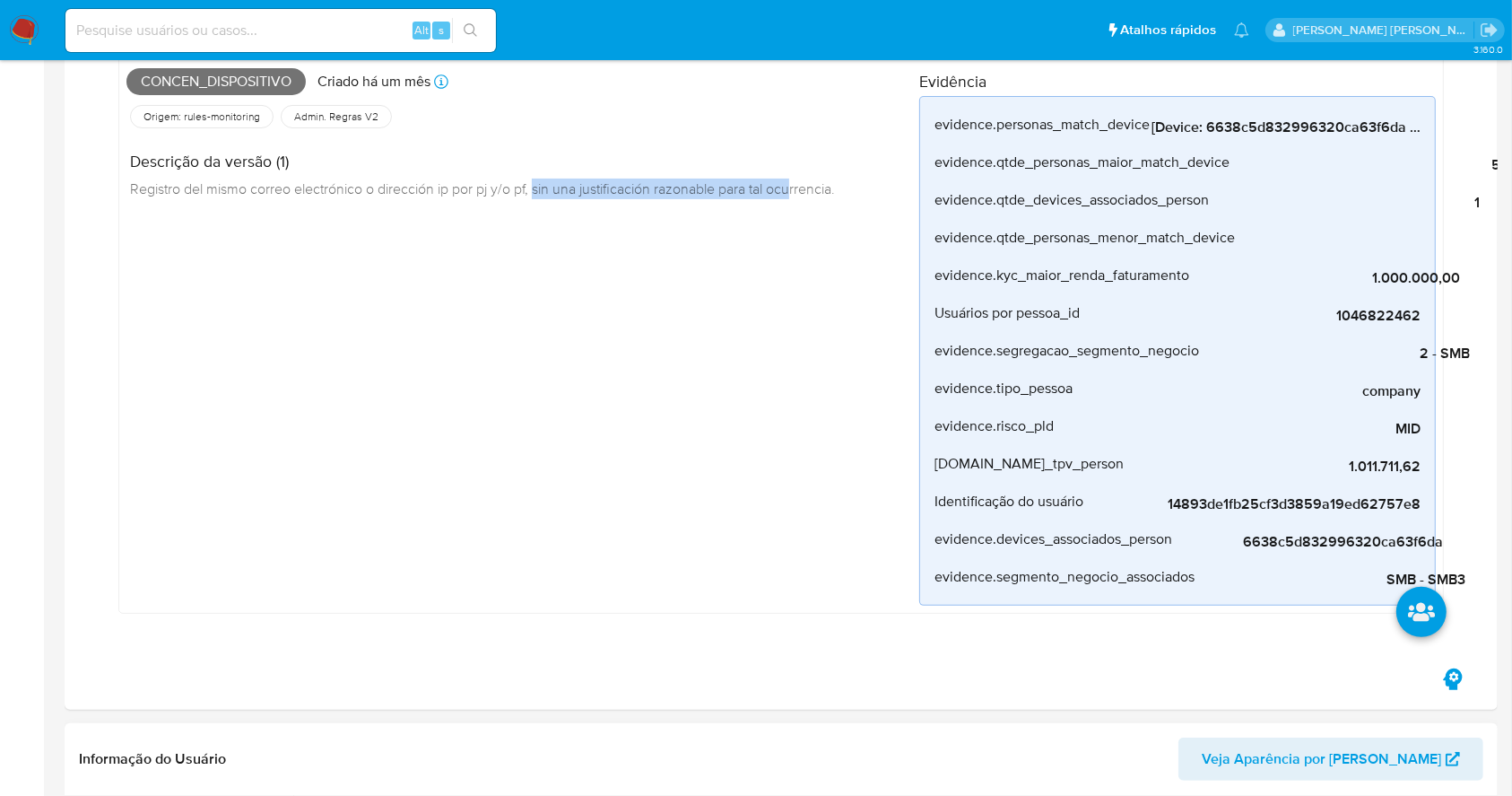
scroll to position [956, 0]
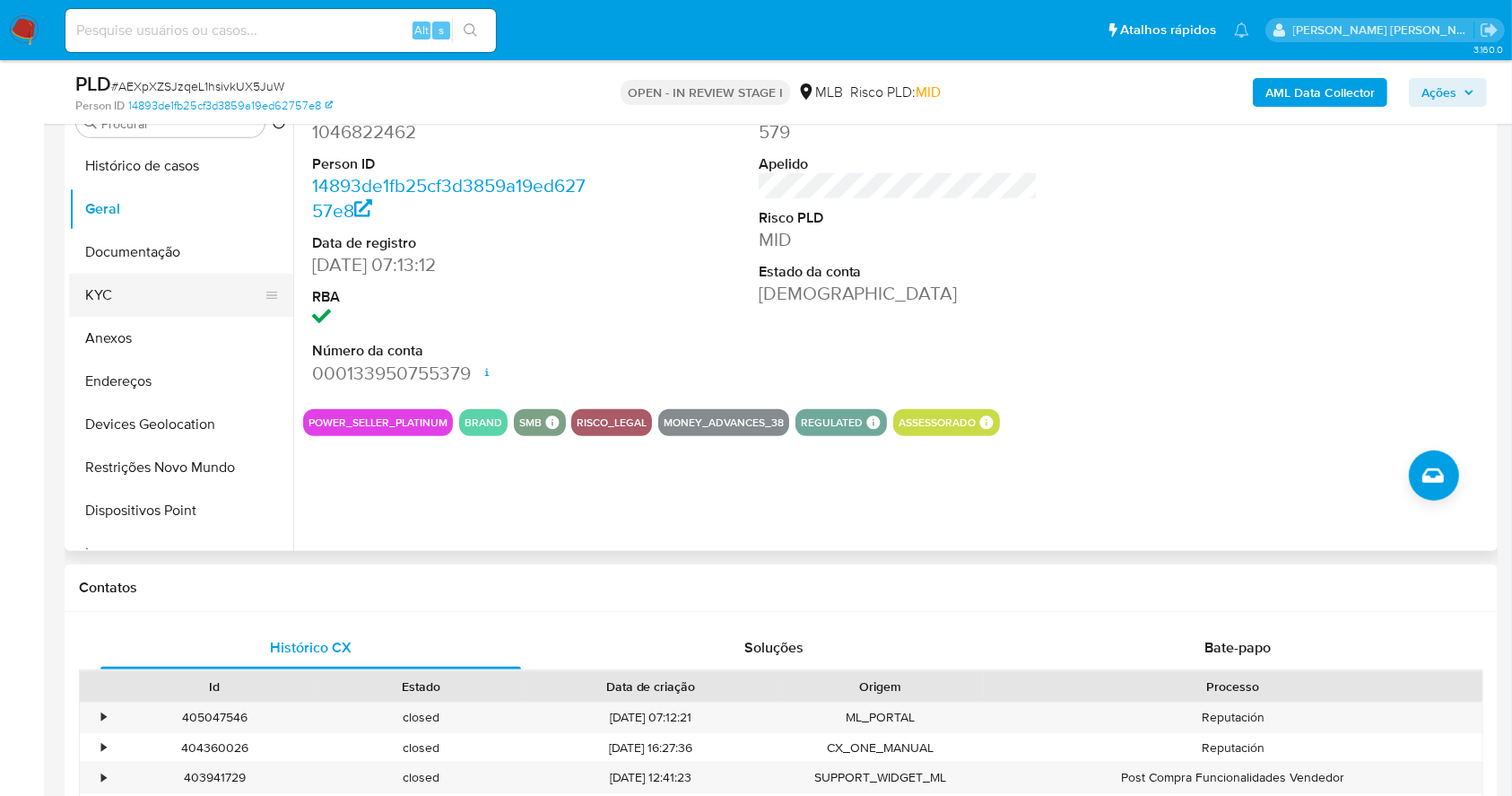
click at [148, 276] on button "KYC" at bounding box center [174, 295] width 210 height 43
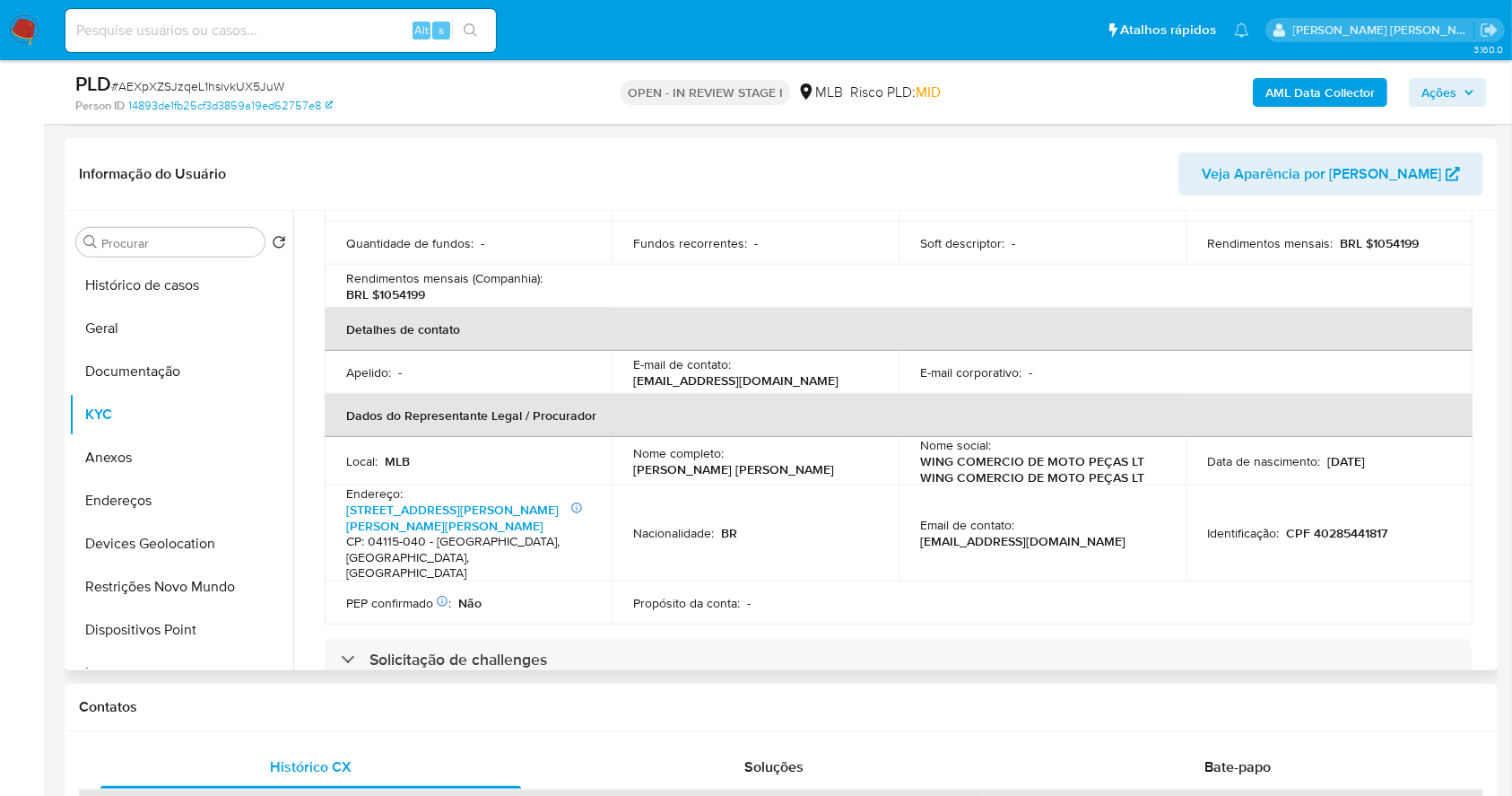
scroll to position [479, 0]
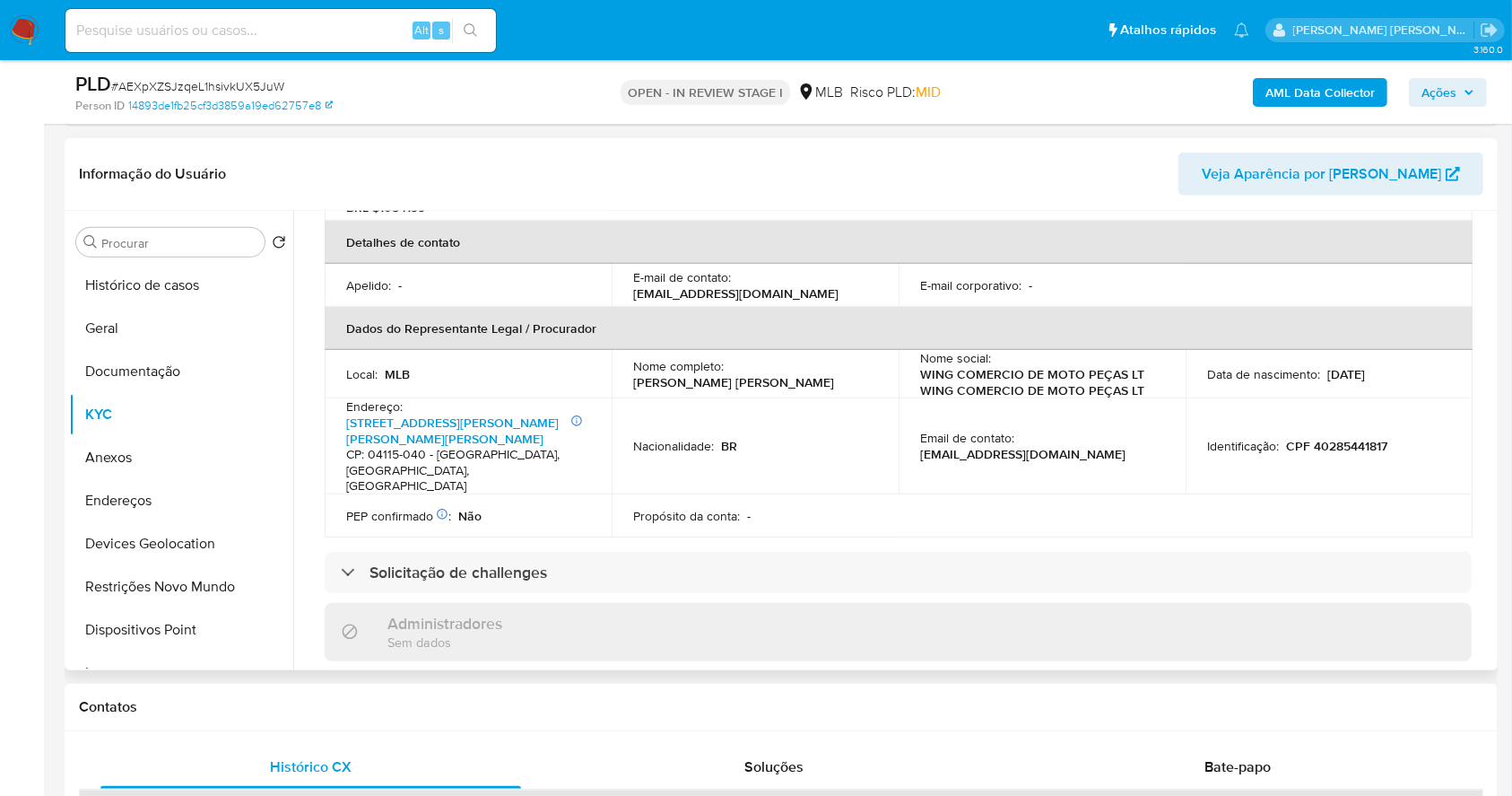
drag, startPoint x: 632, startPoint y: 364, endPoint x: 802, endPoint y: 371, distance: 170.1
click at [802, 371] on td "Nome completo : Nayla Naufel Pappiani Medrado" at bounding box center [755, 374] width 287 height 48
click at [783, 508] on div "Propósito da conta : -" at bounding box center [756, 516] width 244 height 16
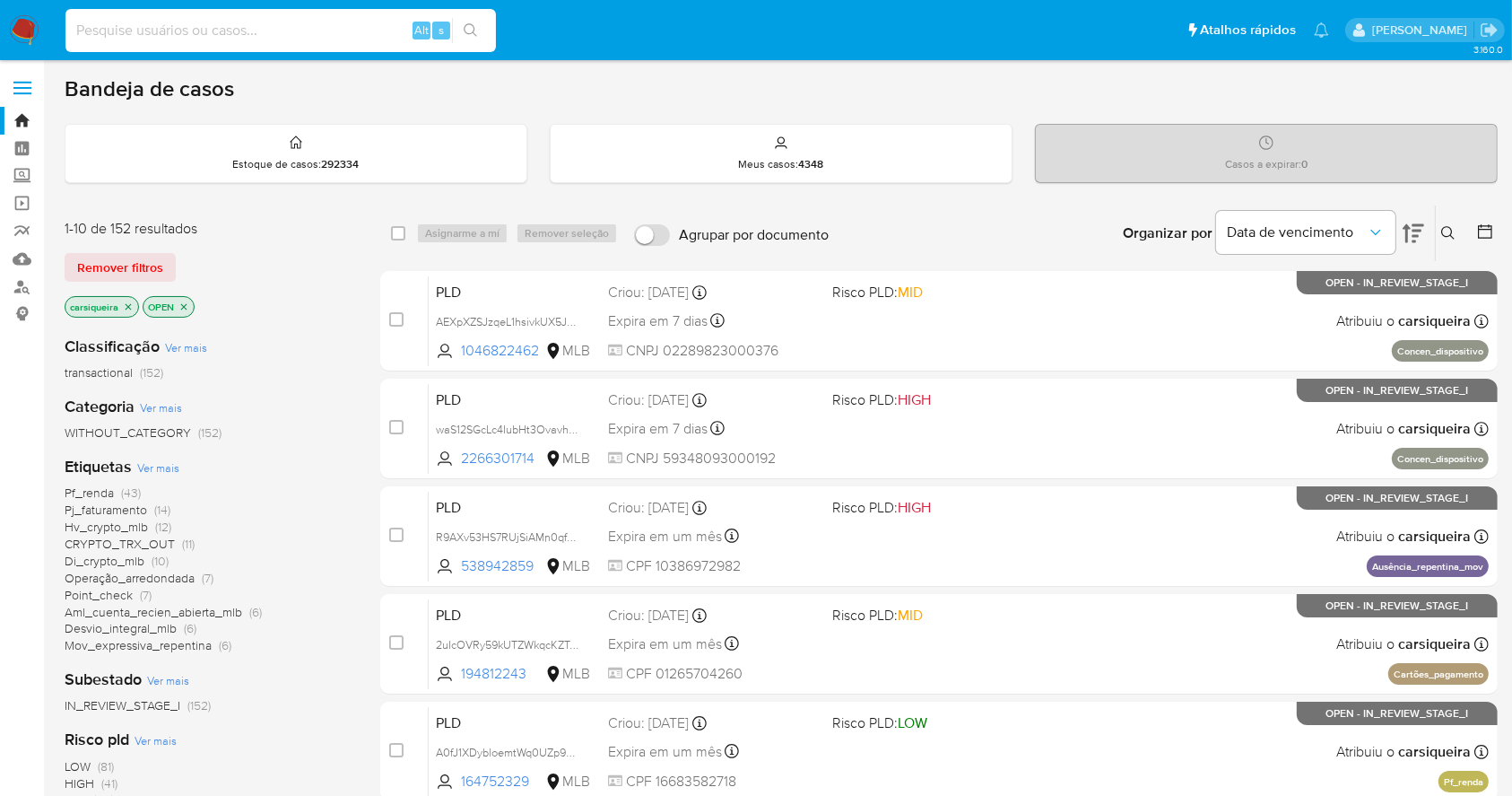
click at [159, 26] on input at bounding box center [281, 31] width 430 height 24
paste input "1298427748"
type input "1298427748"
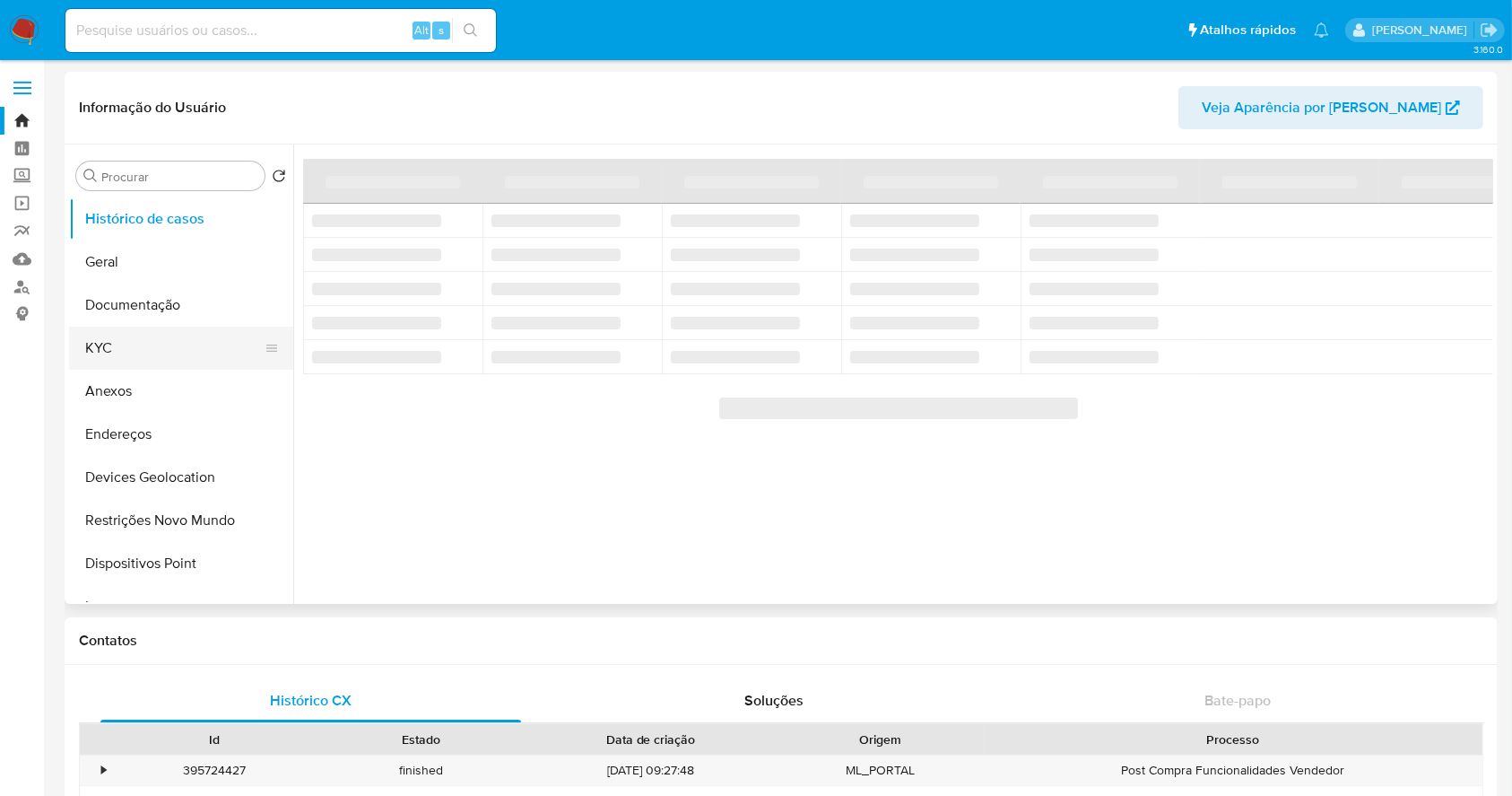
select select "10"
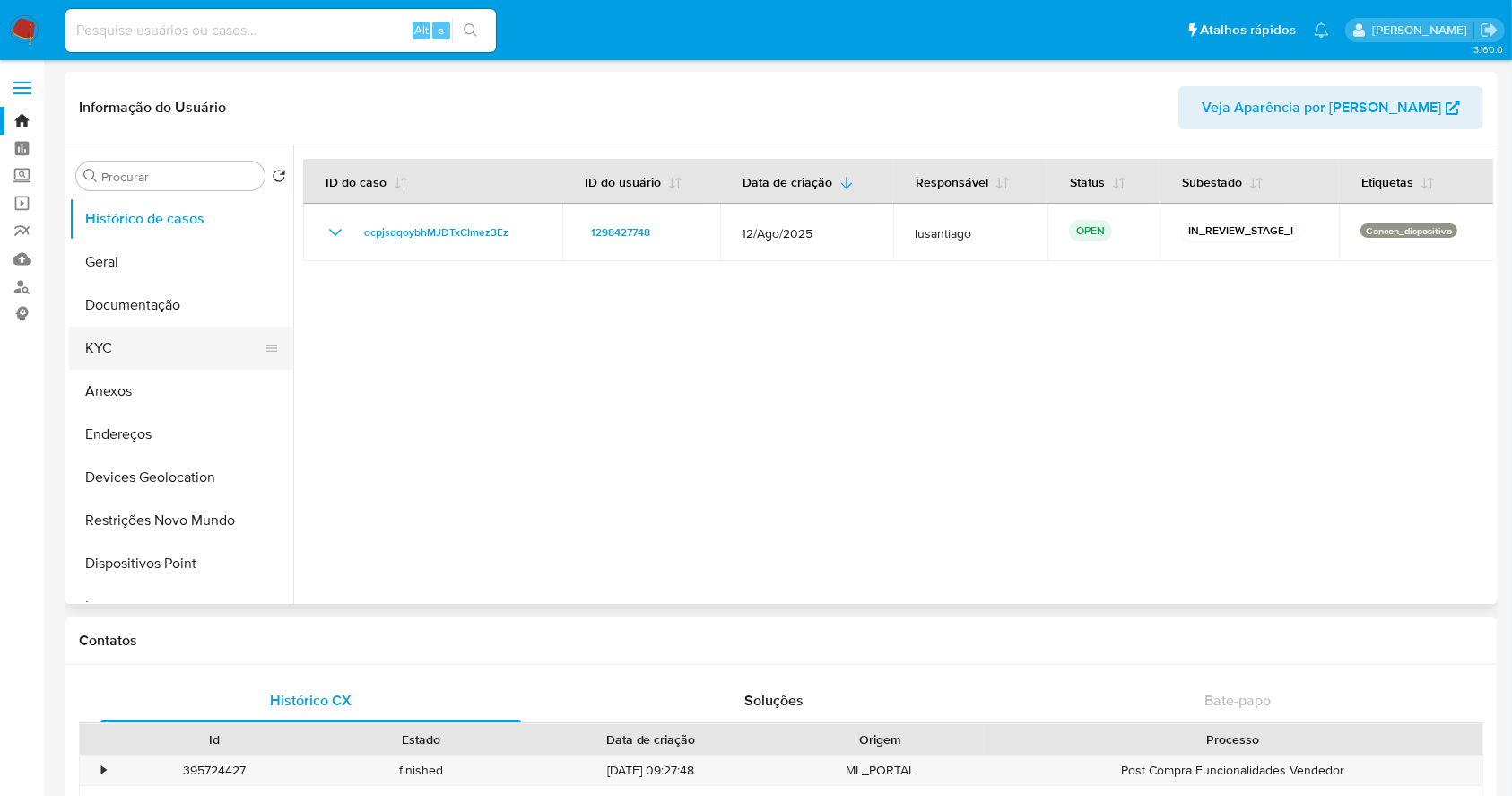
click at [109, 341] on button "KYC" at bounding box center [174, 347] width 210 height 43
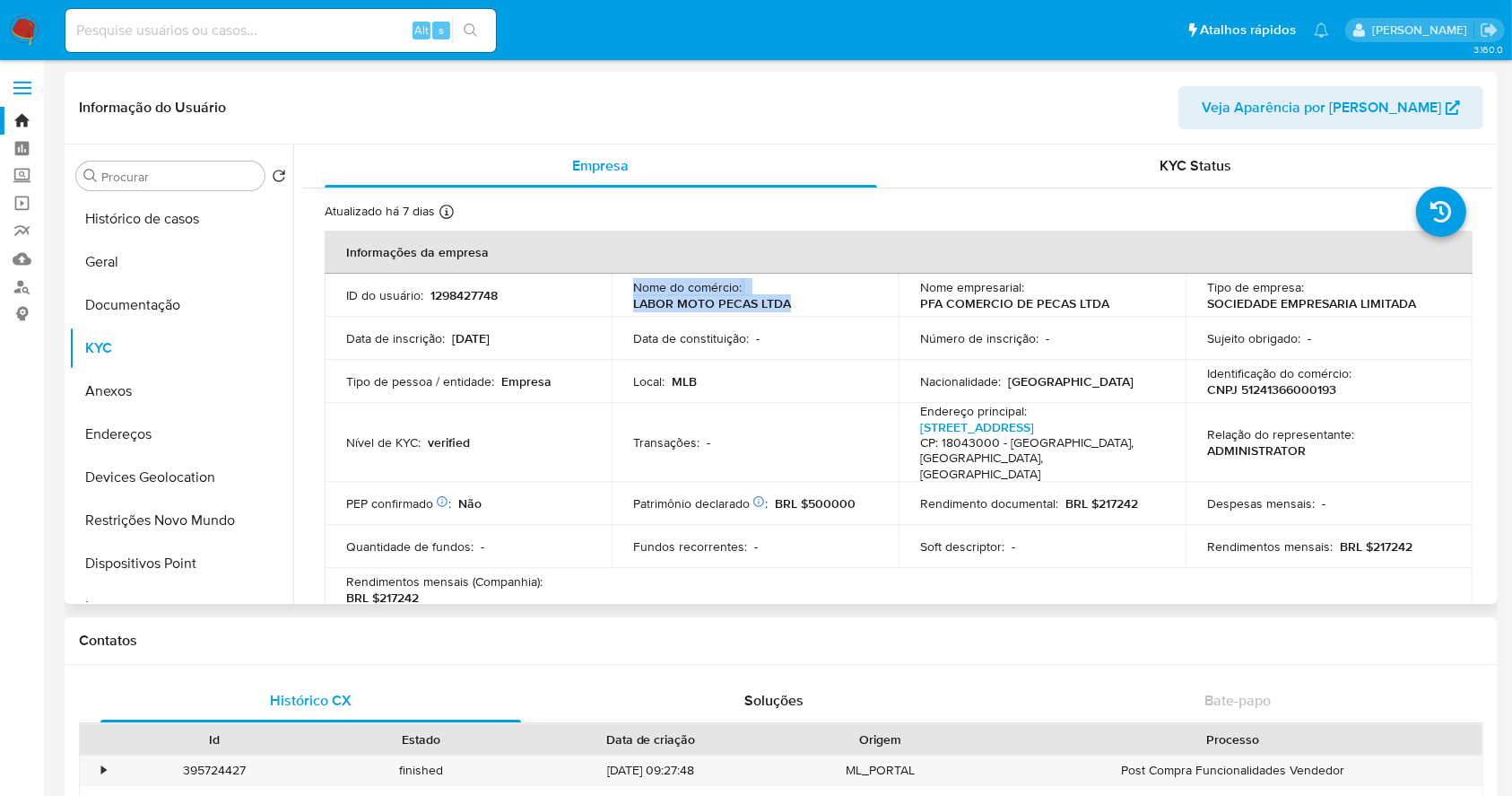
drag, startPoint x: 787, startPoint y: 304, endPoint x: 602, endPoint y: 305, distance: 185.0
click at [602, 305] on tr "ID do usuário : 1298427748 Nome do comércio : LABOR MOTO PECAS LTDA Nome empres…" at bounding box center [899, 295] width 1148 height 43
click at [674, 305] on p "LABOR MOTO PECAS LTDA" at bounding box center [712, 304] width 158 height 16
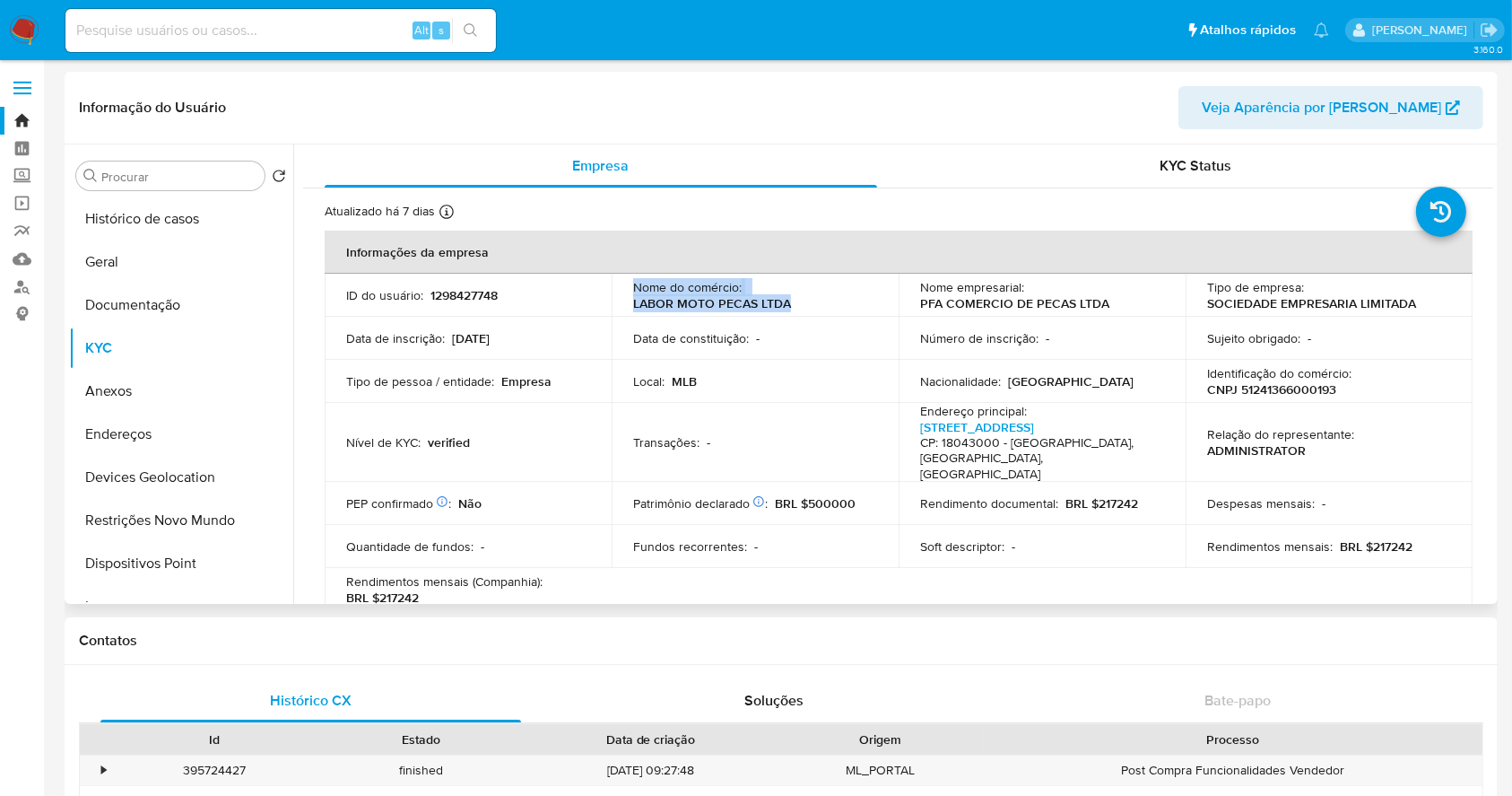
click at [783, 295] on p "LABOR MOTO PECAS LTDA" at bounding box center [712, 304] width 158 height 16
drag, startPoint x: 760, startPoint y: 305, endPoint x: 631, endPoint y: 309, distance: 129.1
click at [628, 309] on td "Nome do comércio : LABOR MOTO PECAS LTDA" at bounding box center [755, 295] width 287 height 43
drag, startPoint x: 513, startPoint y: 297, endPoint x: 334, endPoint y: 305, distance: 179.2
click at [334, 305] on td "ID do usuário : 1298427748" at bounding box center [468, 295] width 287 height 43
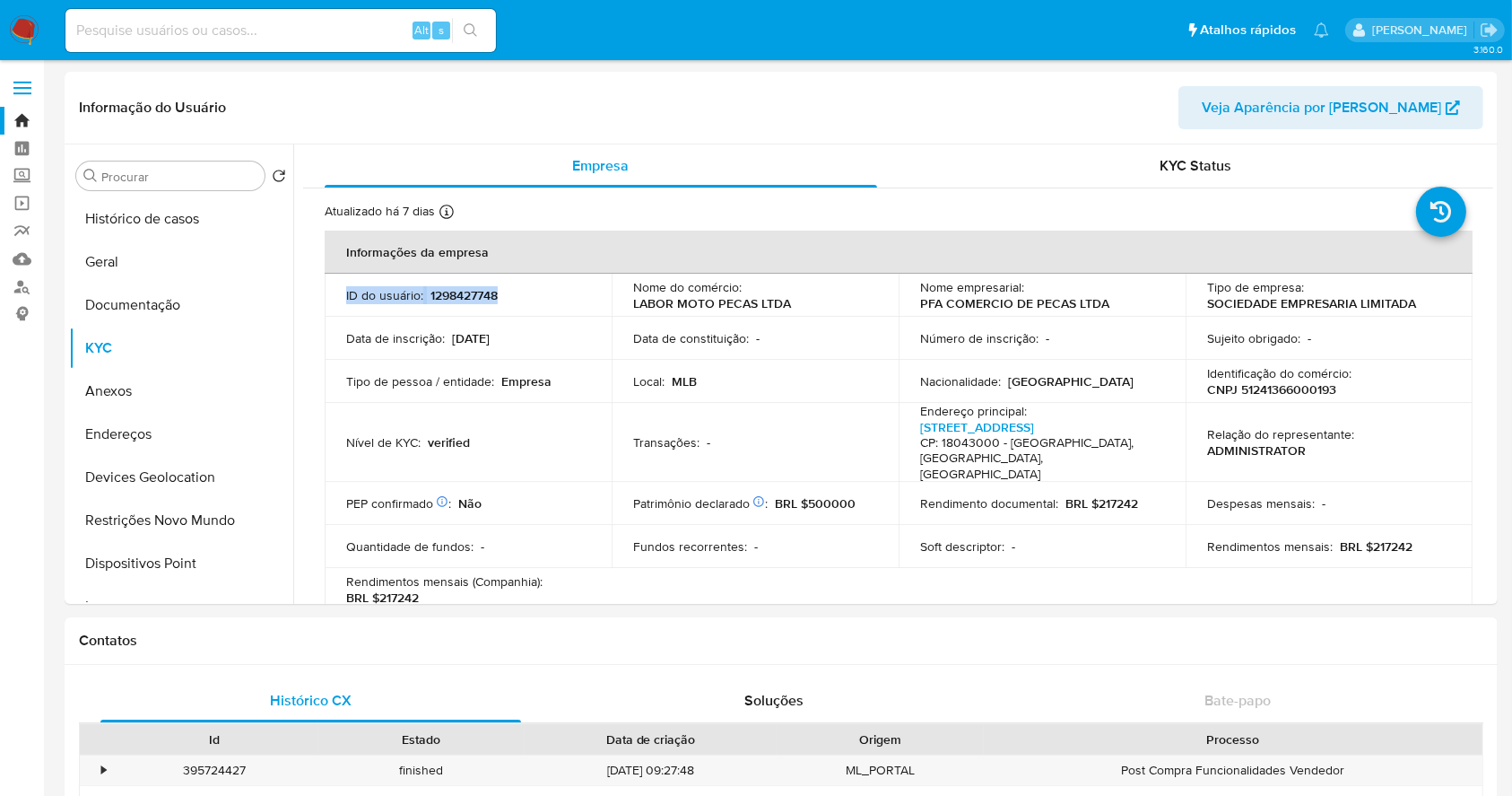
copy div "ID do usuário : 1298427748"
drag, startPoint x: 1332, startPoint y: 395, endPoint x: 1201, endPoint y: 390, distance: 131.1
click at [1201, 390] on td "Identificação do comércio : CNPJ 51241366000193" at bounding box center [1329, 381] width 287 height 43
copy p "CNPJ 51241366000193"
click at [149, 287] on button "Documentação" at bounding box center [174, 305] width 210 height 43
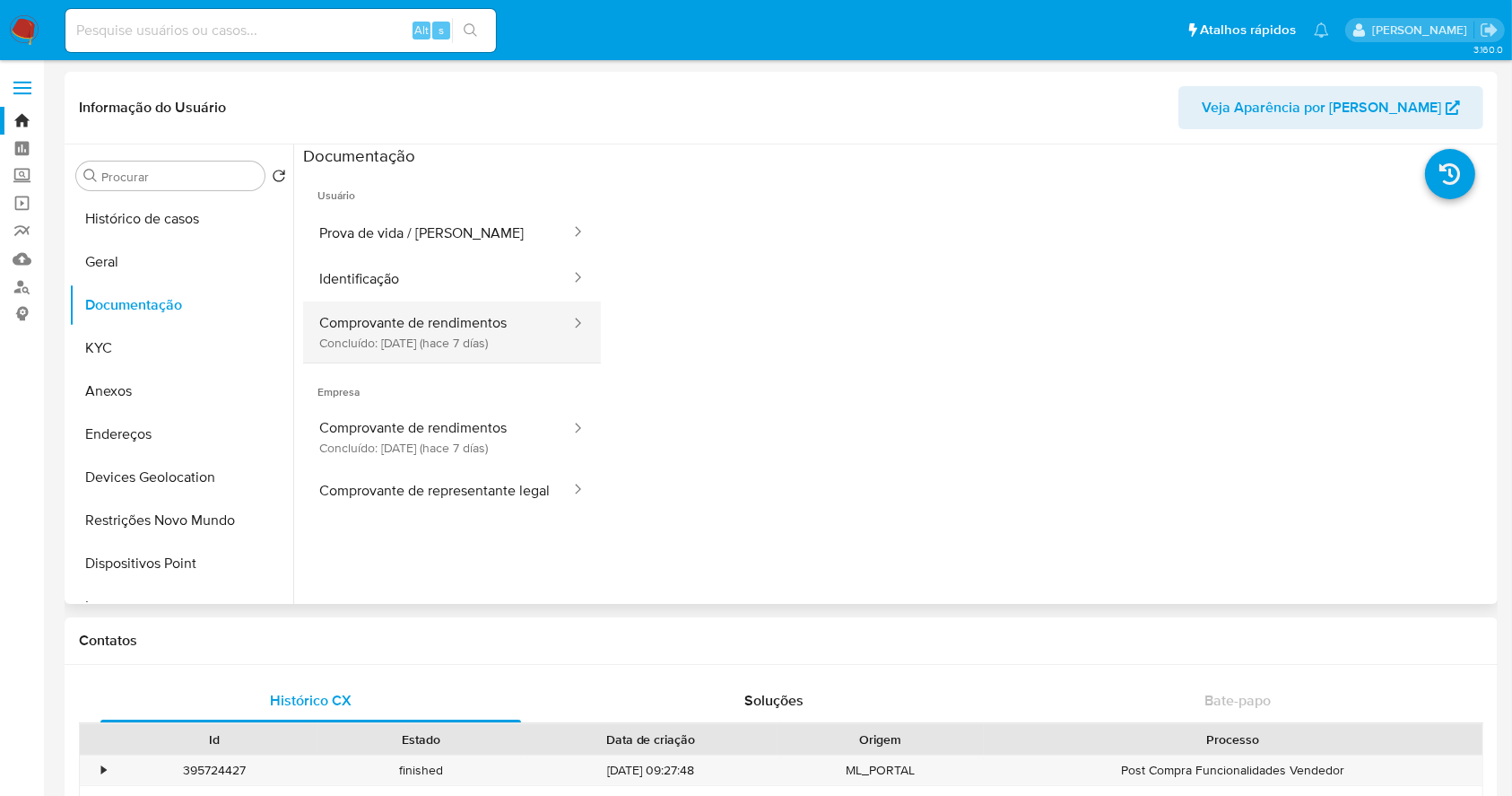
click at [422, 329] on button "Comprovante de rendimentos Concluído: [DATE] (hace 7 días)" at bounding box center [437, 332] width 269 height 61
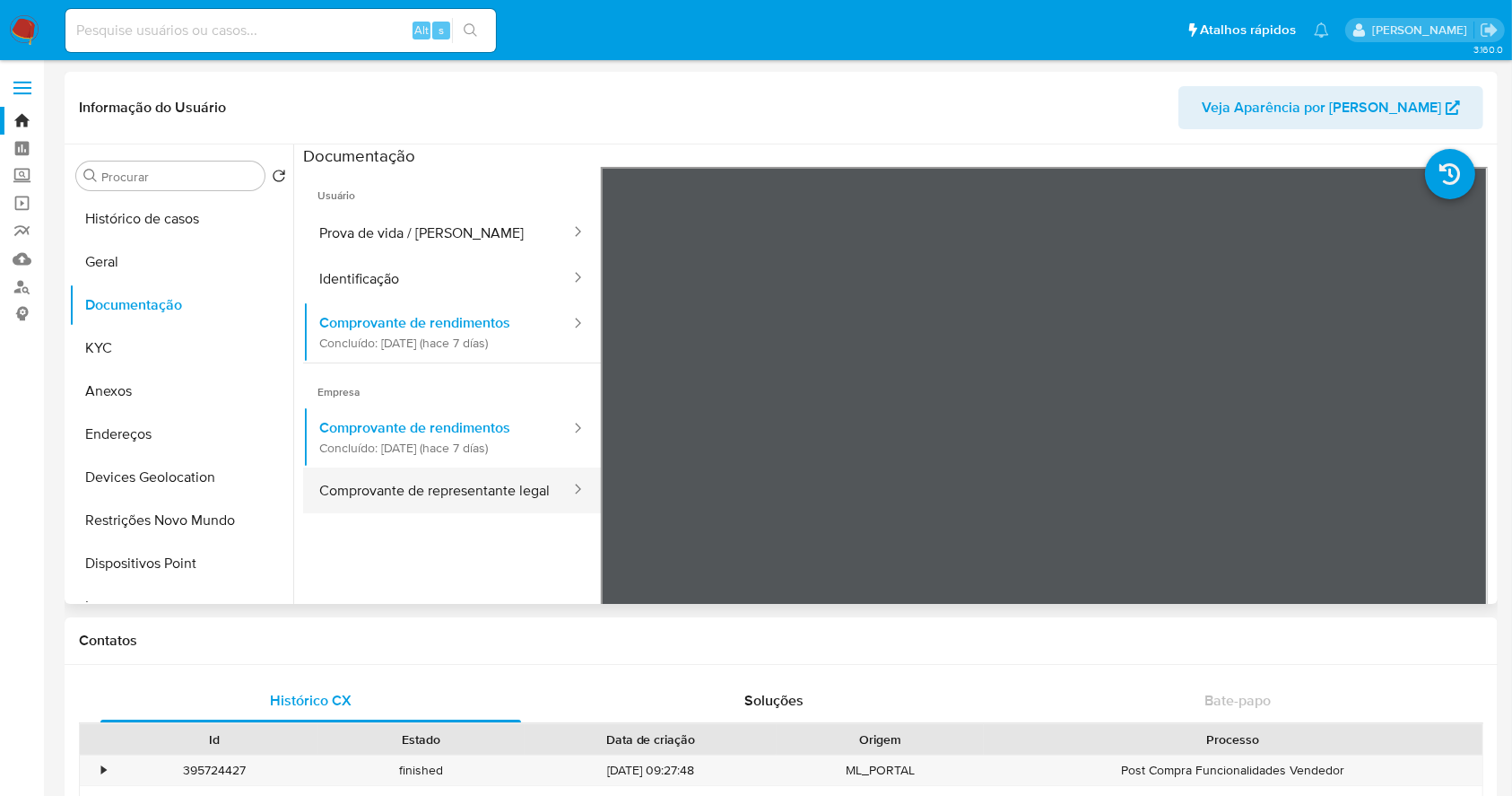
click at [473, 486] on button "Comprovante de representante legal" at bounding box center [437, 491] width 269 height 46
click at [170, 25] on input at bounding box center [281, 31] width 430 height 24
paste input "355439987"
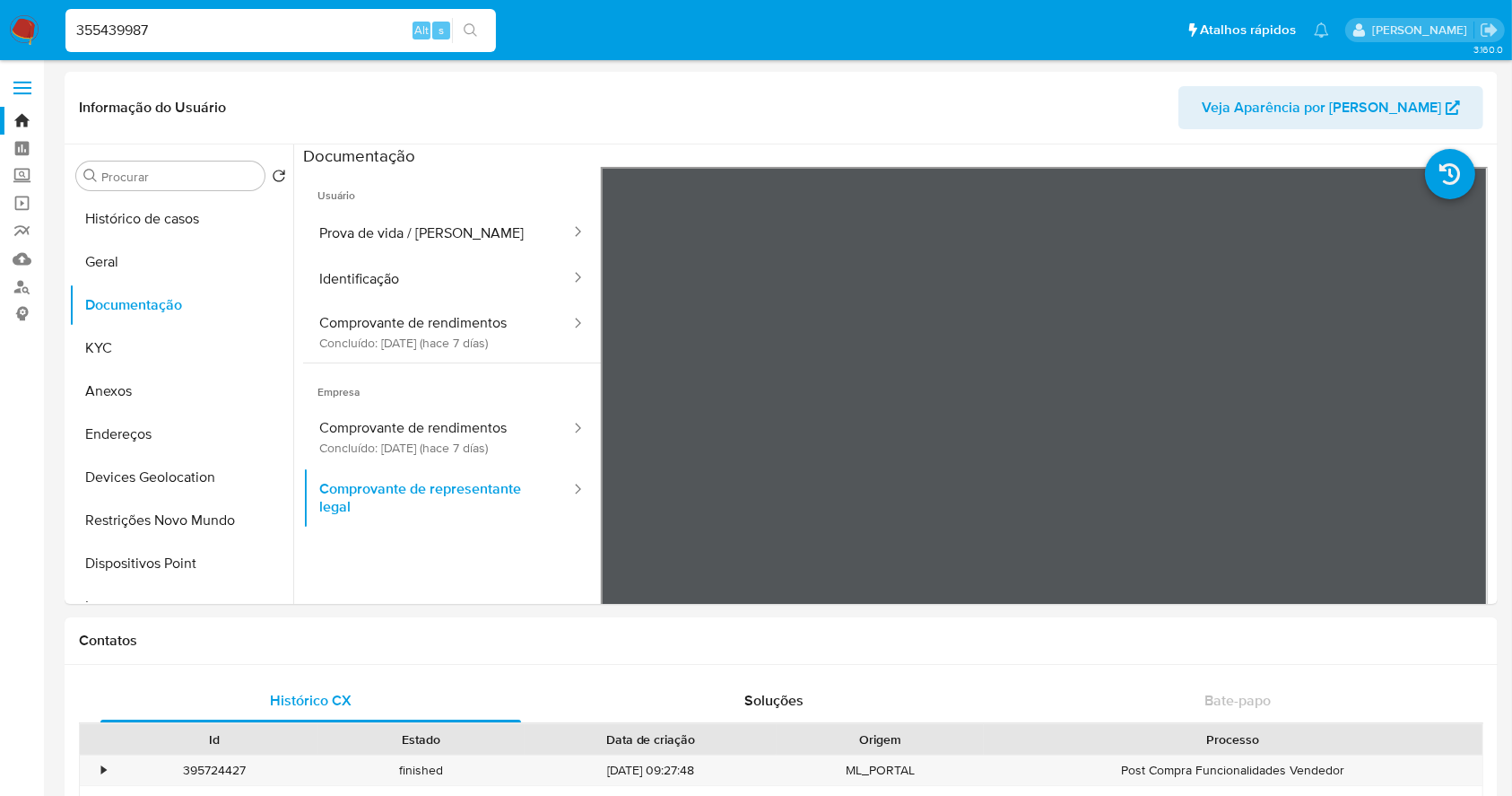
type input "355439987"
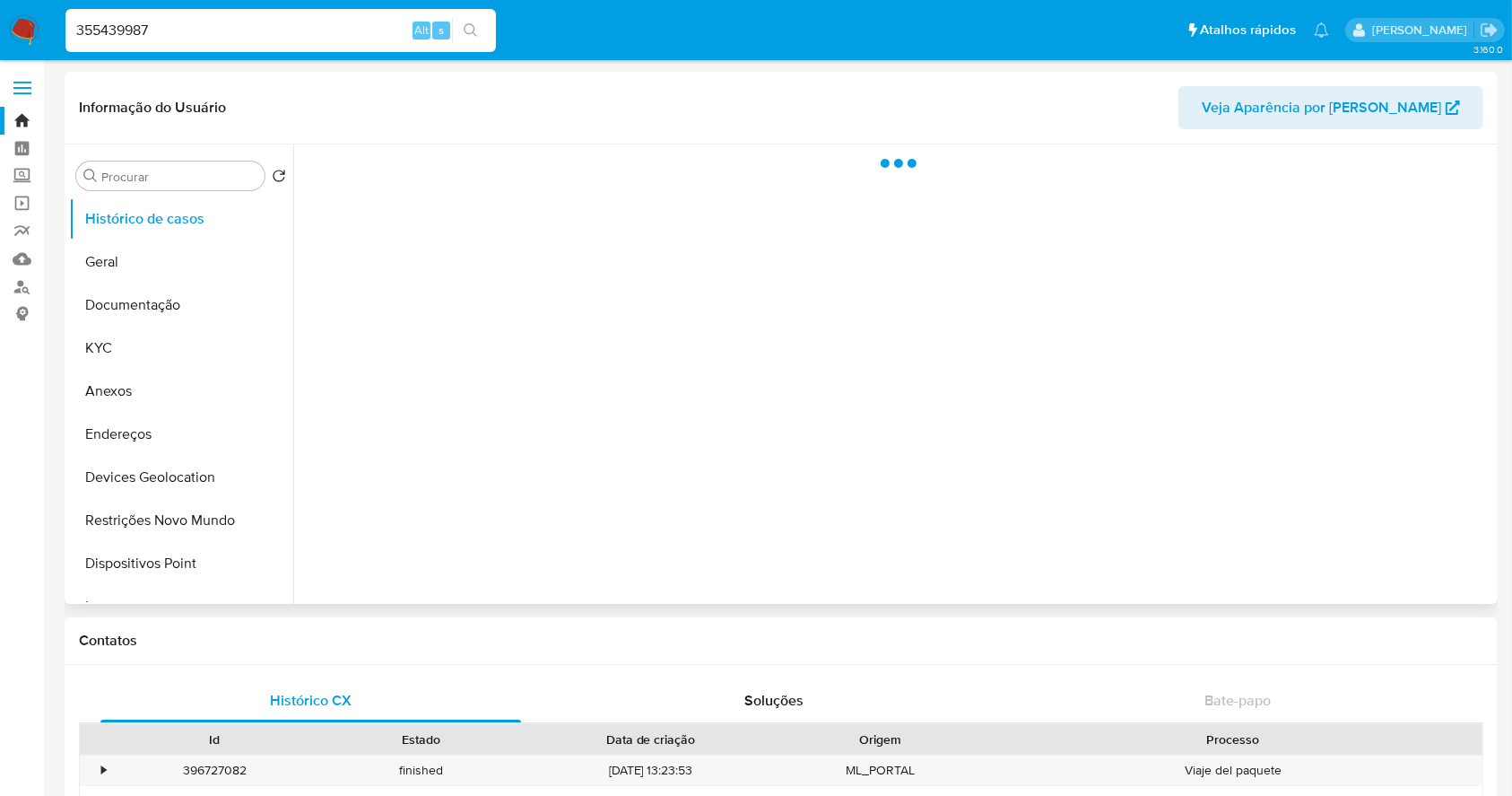
select select "10"
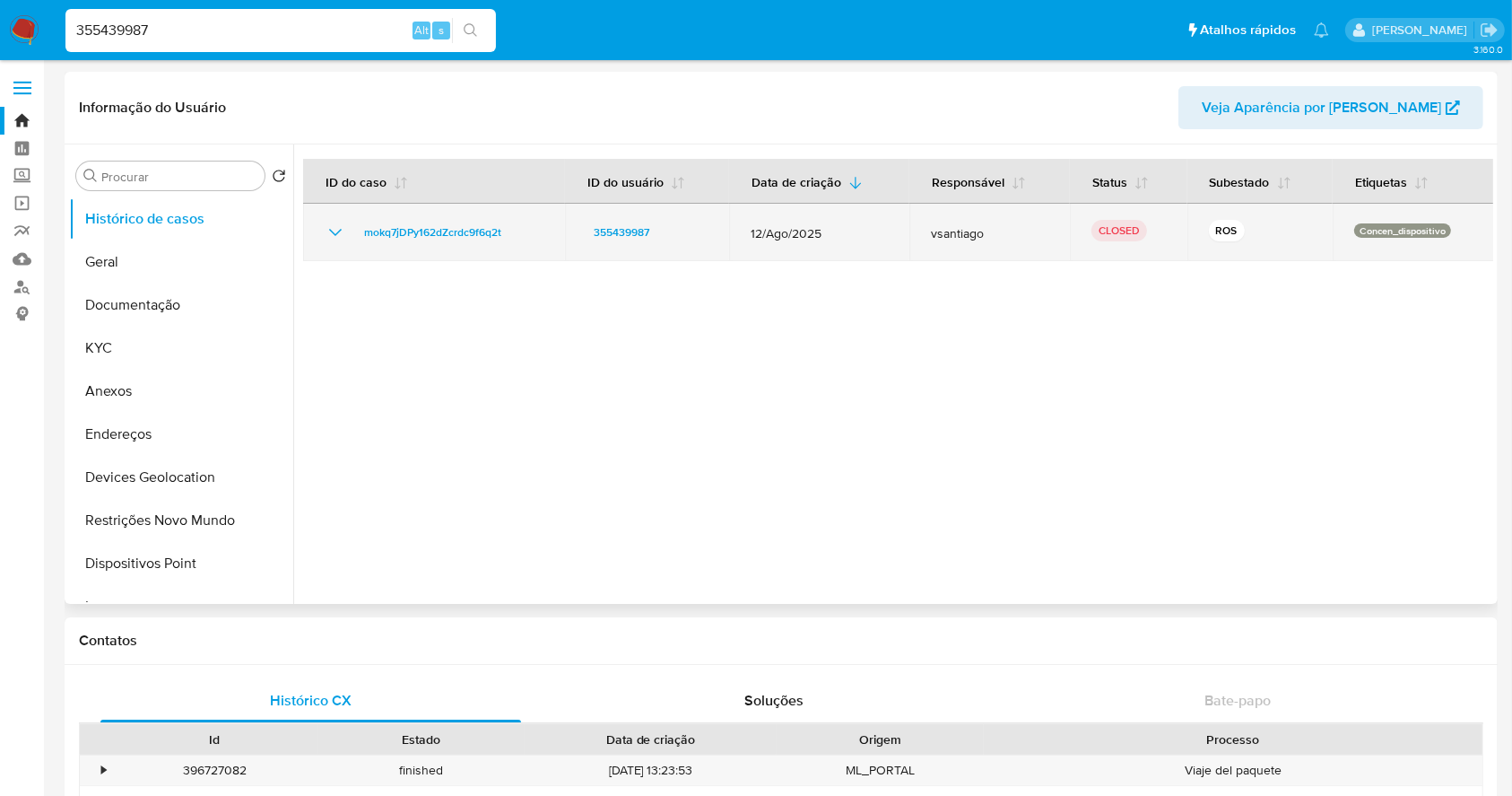
click at [330, 227] on icon "Mostrar/Ocultar" at bounding box center [335, 233] width 22 height 22
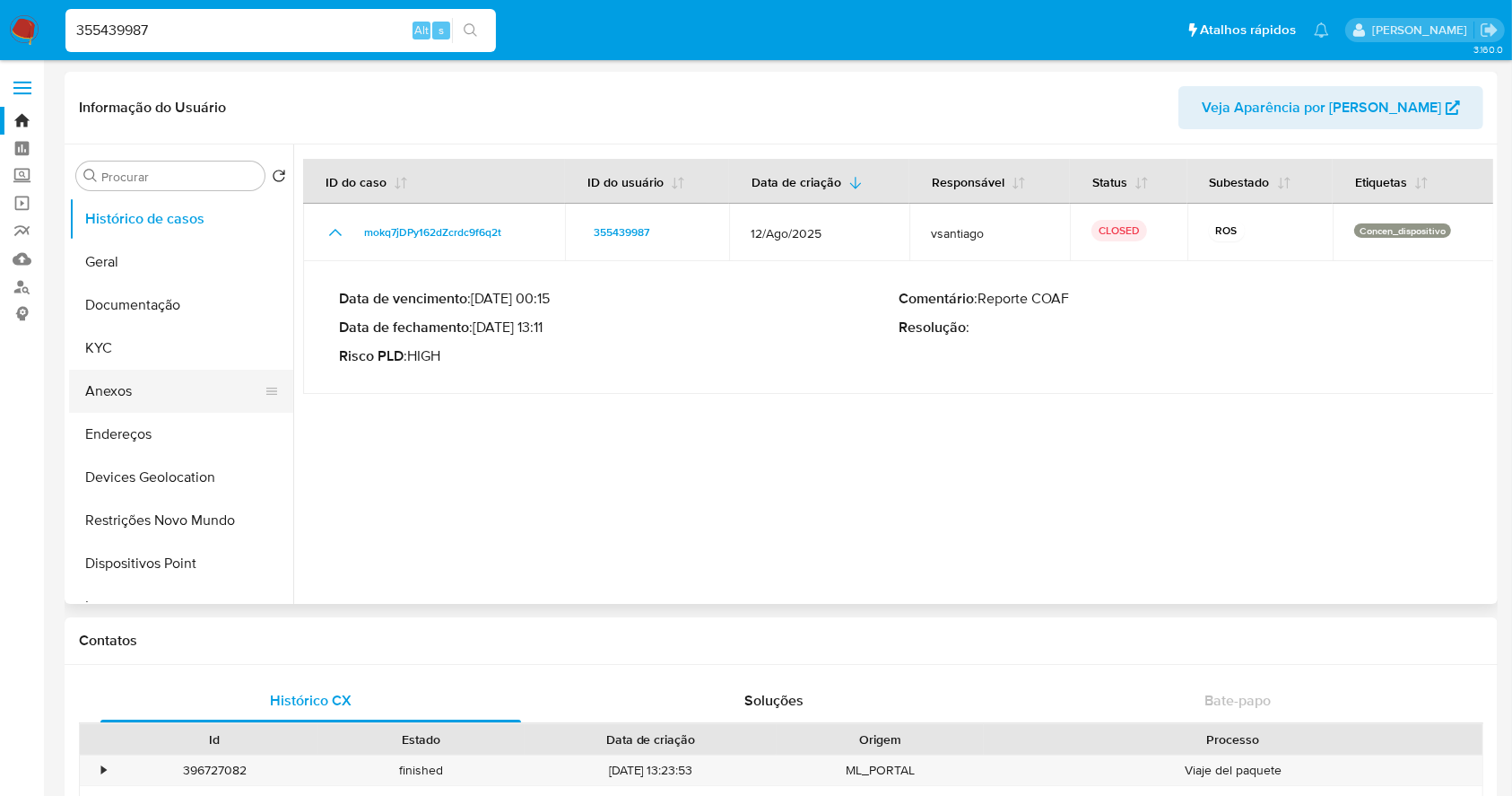
click at [158, 382] on button "Anexos" at bounding box center [174, 390] width 210 height 43
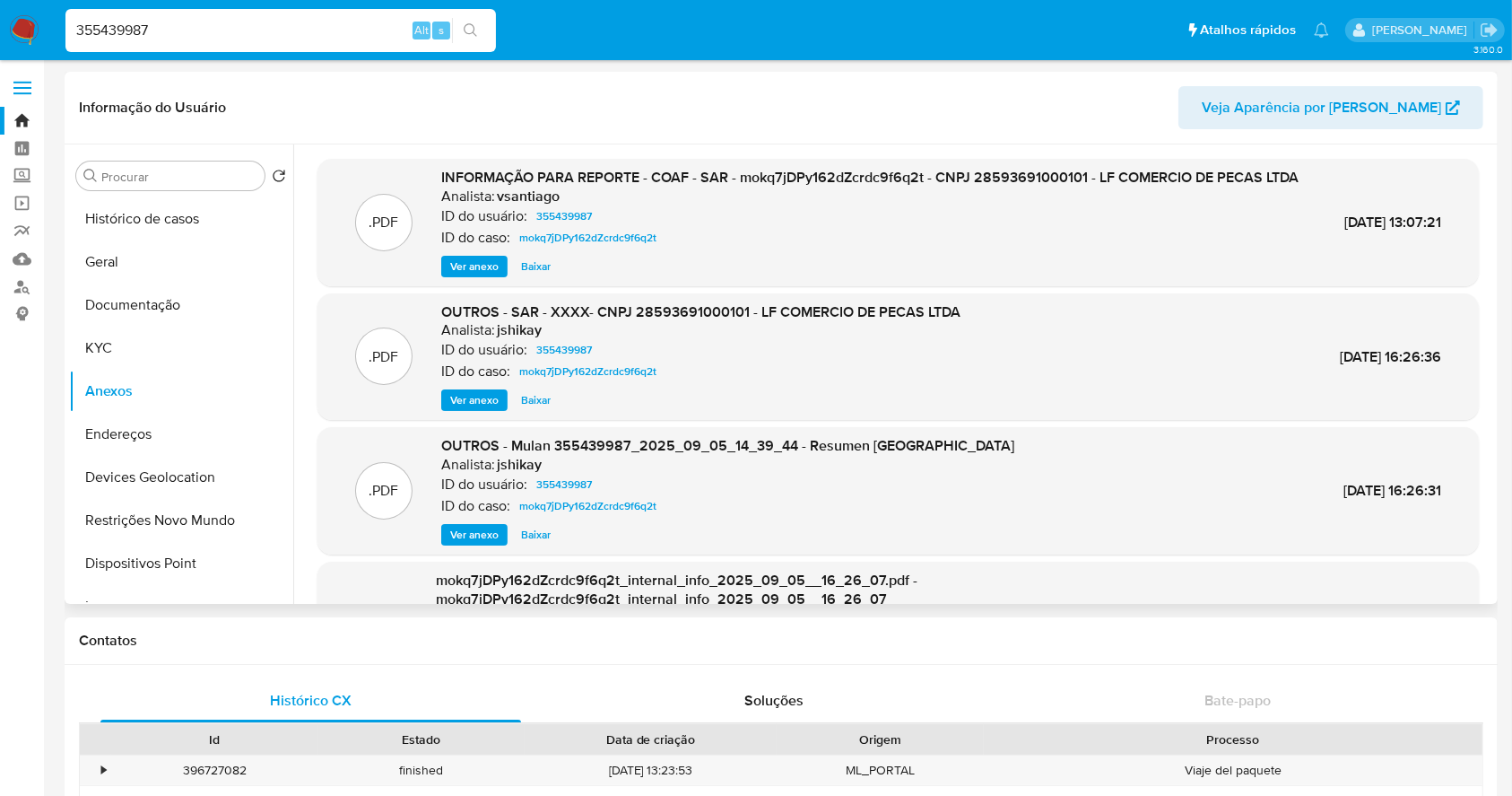
click at [471, 275] on span "Ver anexo" at bounding box center [474, 266] width 48 height 18
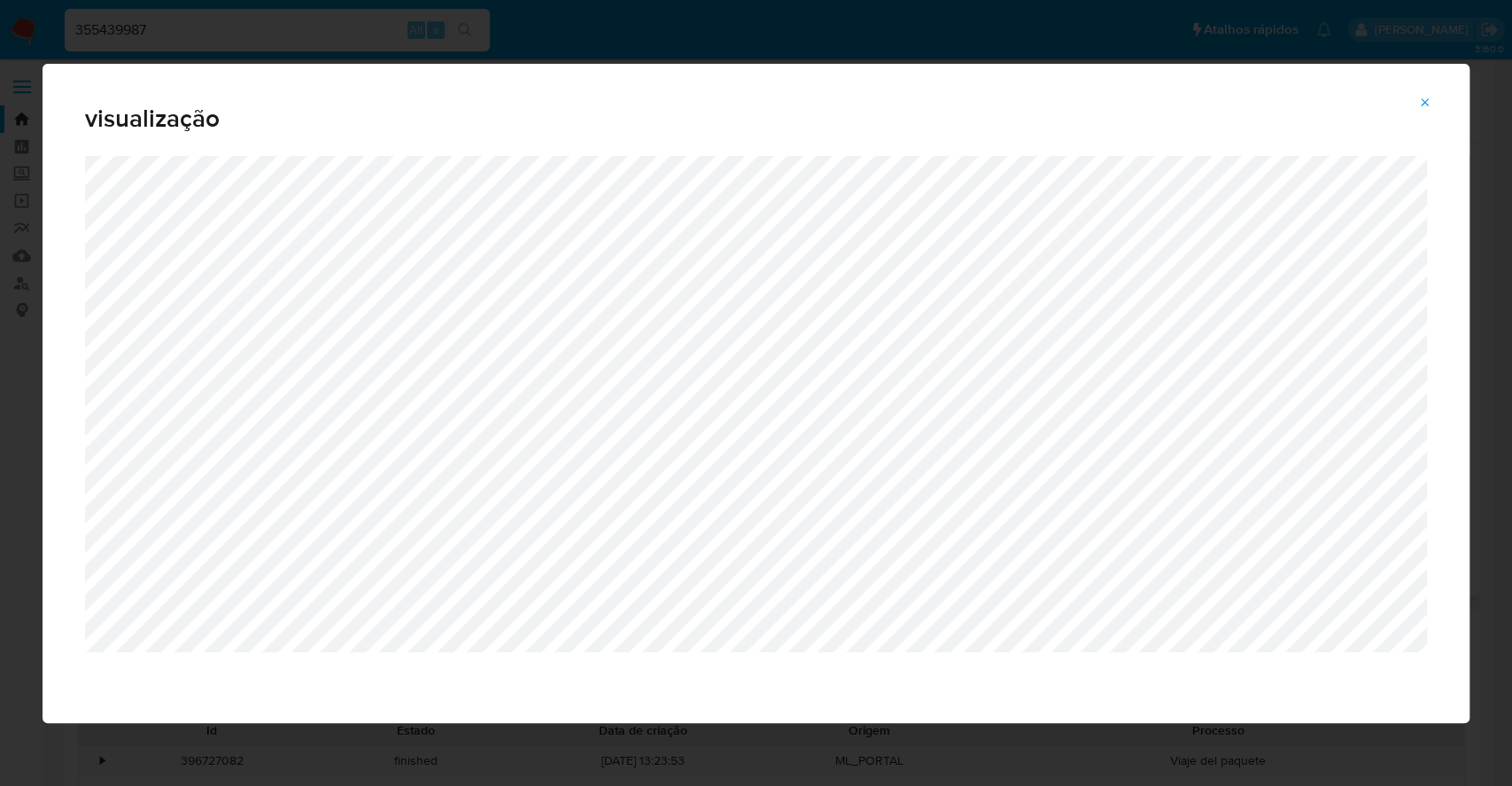
click at [0, 261] on div "visualização" at bounding box center [756, 393] width 1512 height 786
click at [1430, 99] on icon "Attachment preview" at bounding box center [1425, 103] width 14 height 14
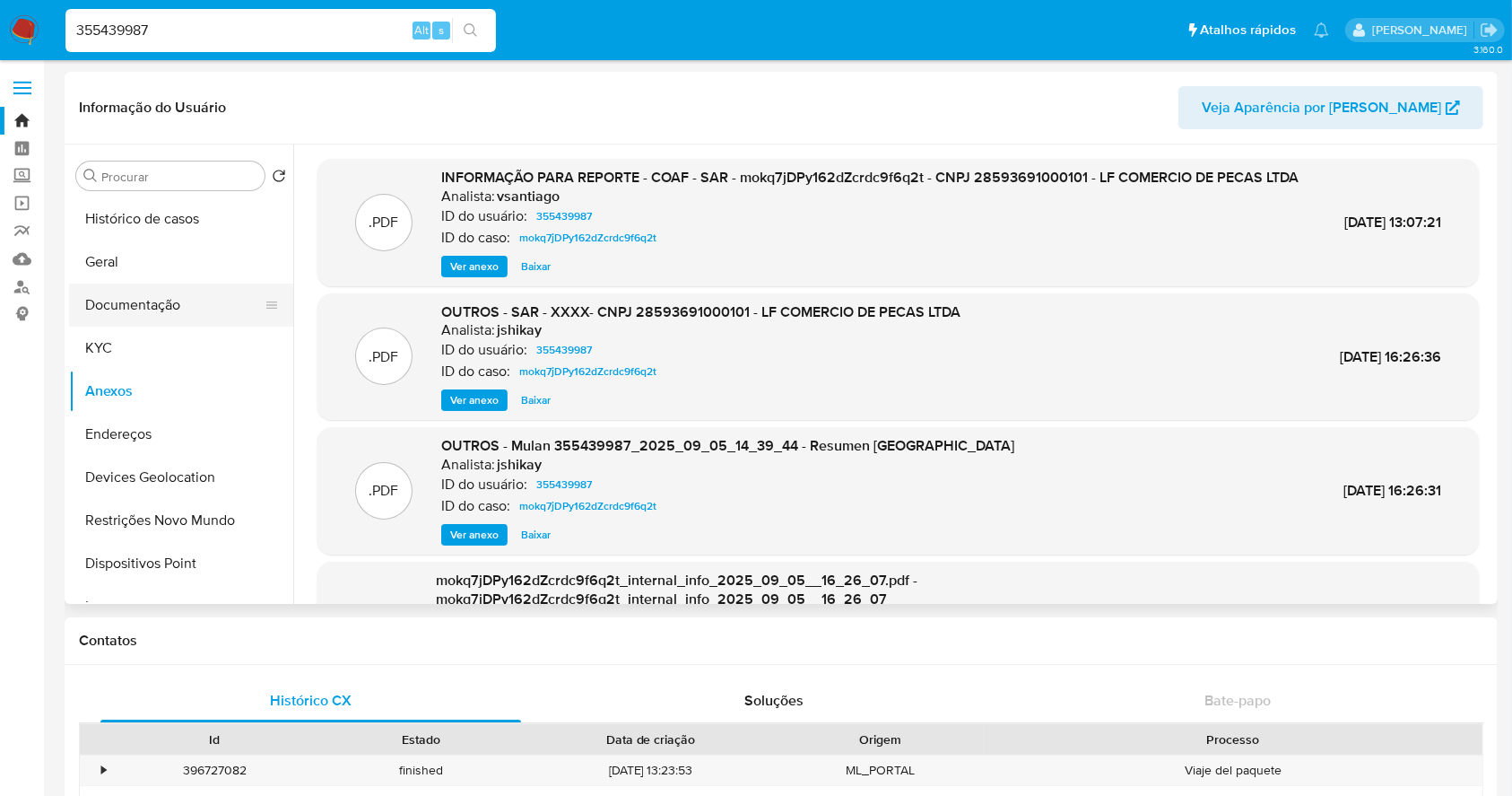
click at [180, 290] on button "Documentação" at bounding box center [174, 305] width 210 height 43
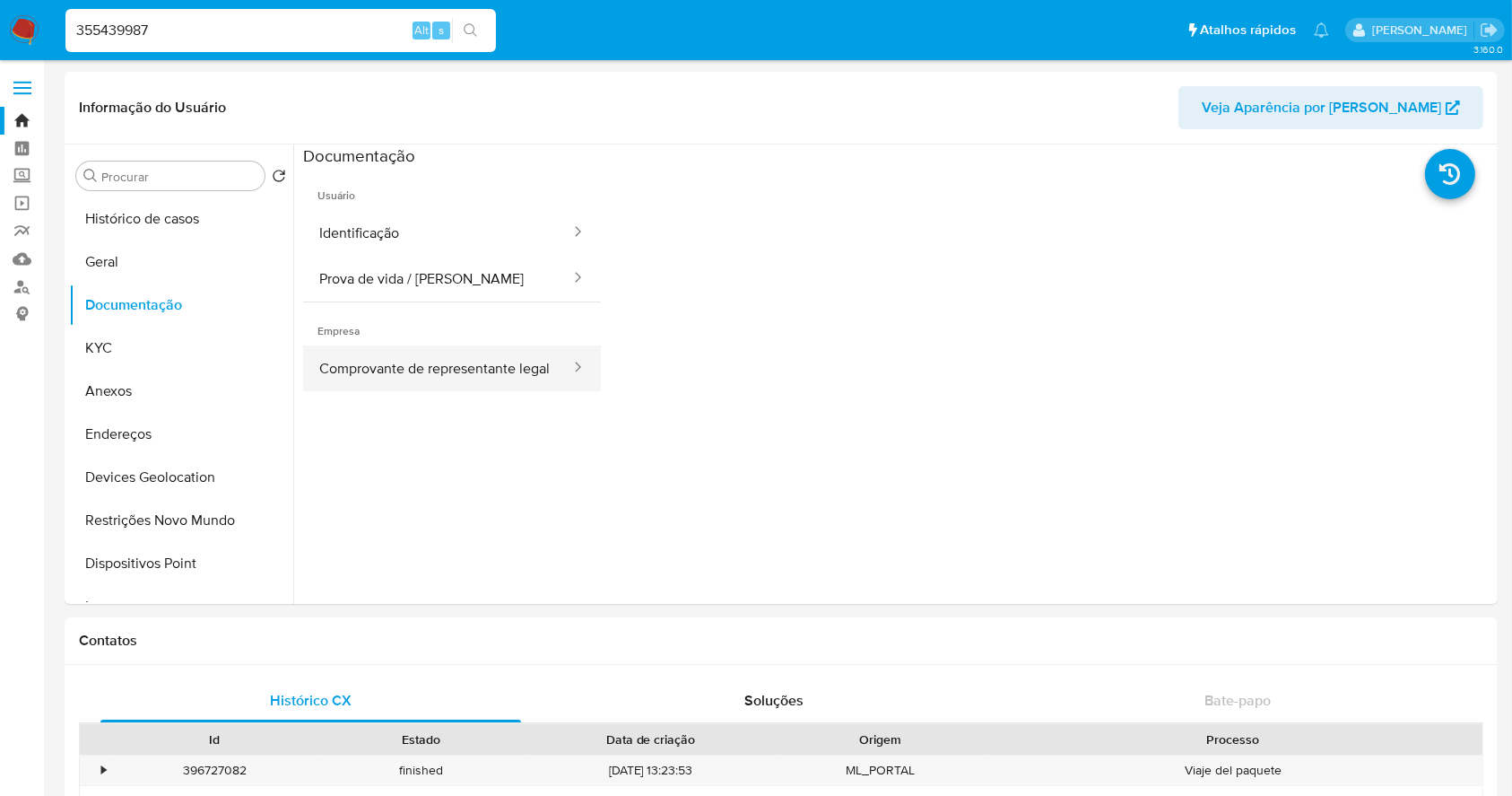
click at [367, 360] on button "Comprovante de representante legal" at bounding box center [437, 368] width 269 height 46
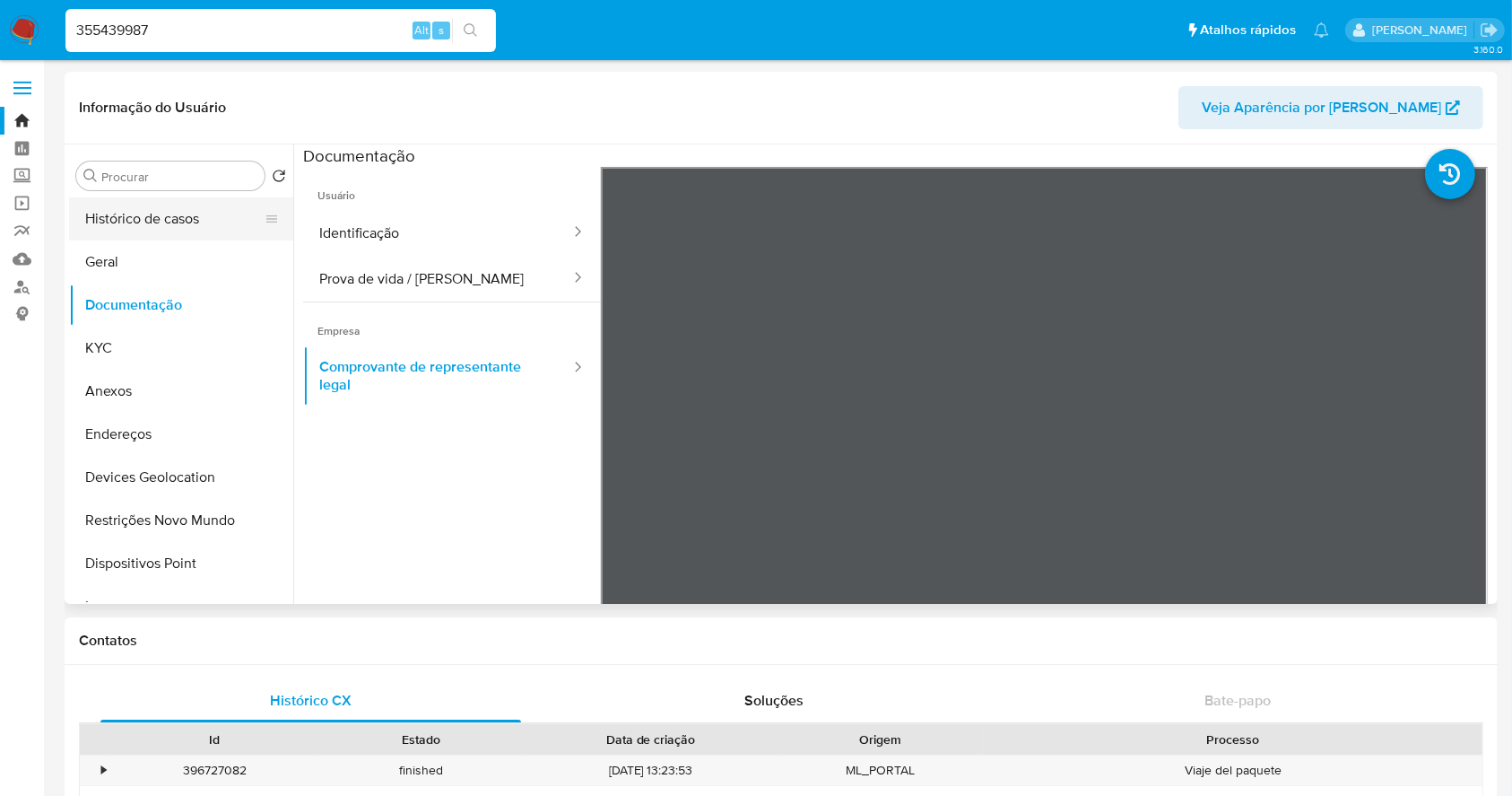
click at [143, 212] on button "Histórico de casos" at bounding box center [174, 218] width 210 height 43
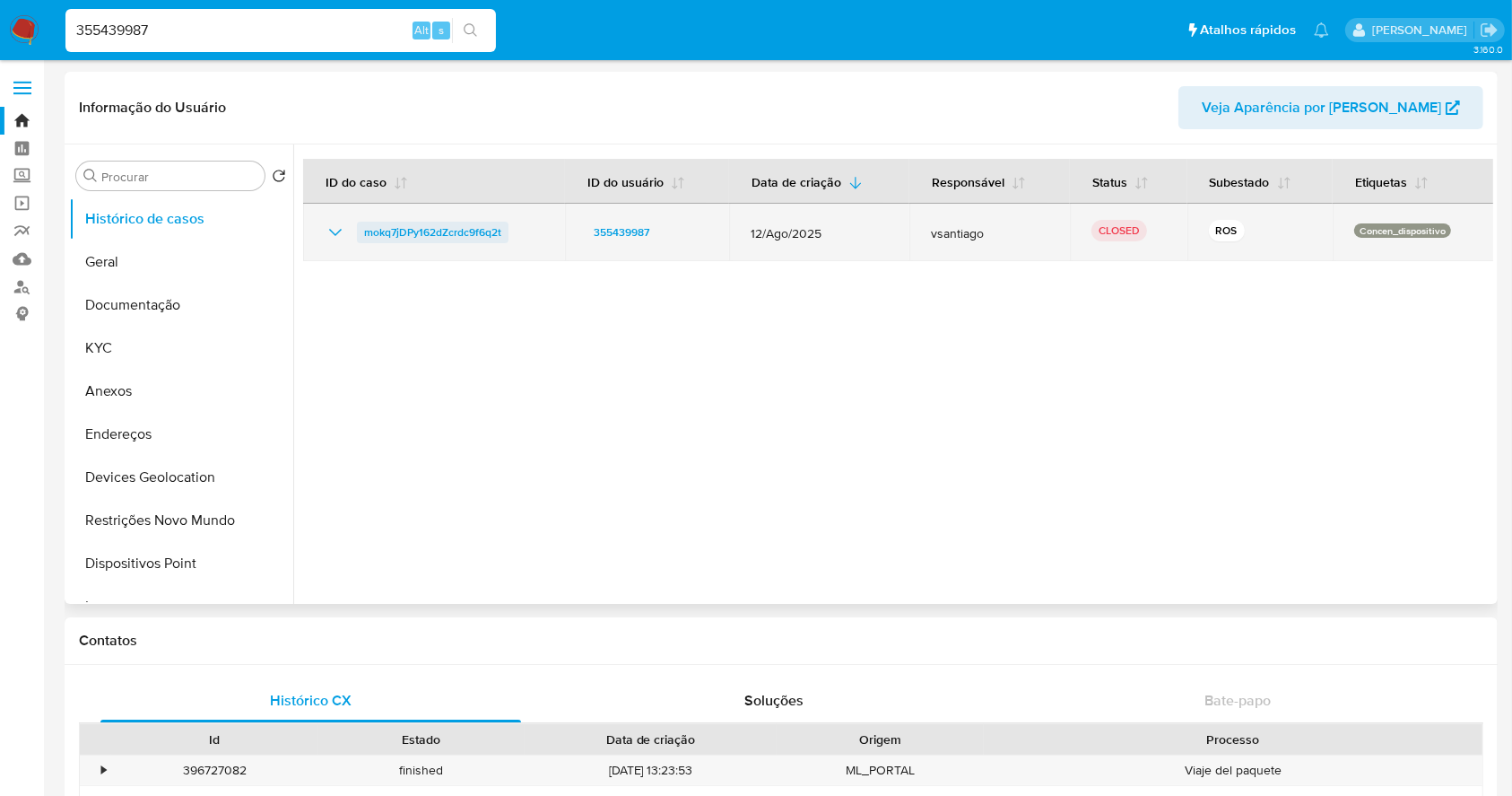
drag, startPoint x: 524, startPoint y: 231, endPoint x: 358, endPoint y: 235, distance: 166.0
click at [358, 235] on div "mokq7jDPy162dZcrdc9f6q2t" at bounding box center [434, 233] width 219 height 22
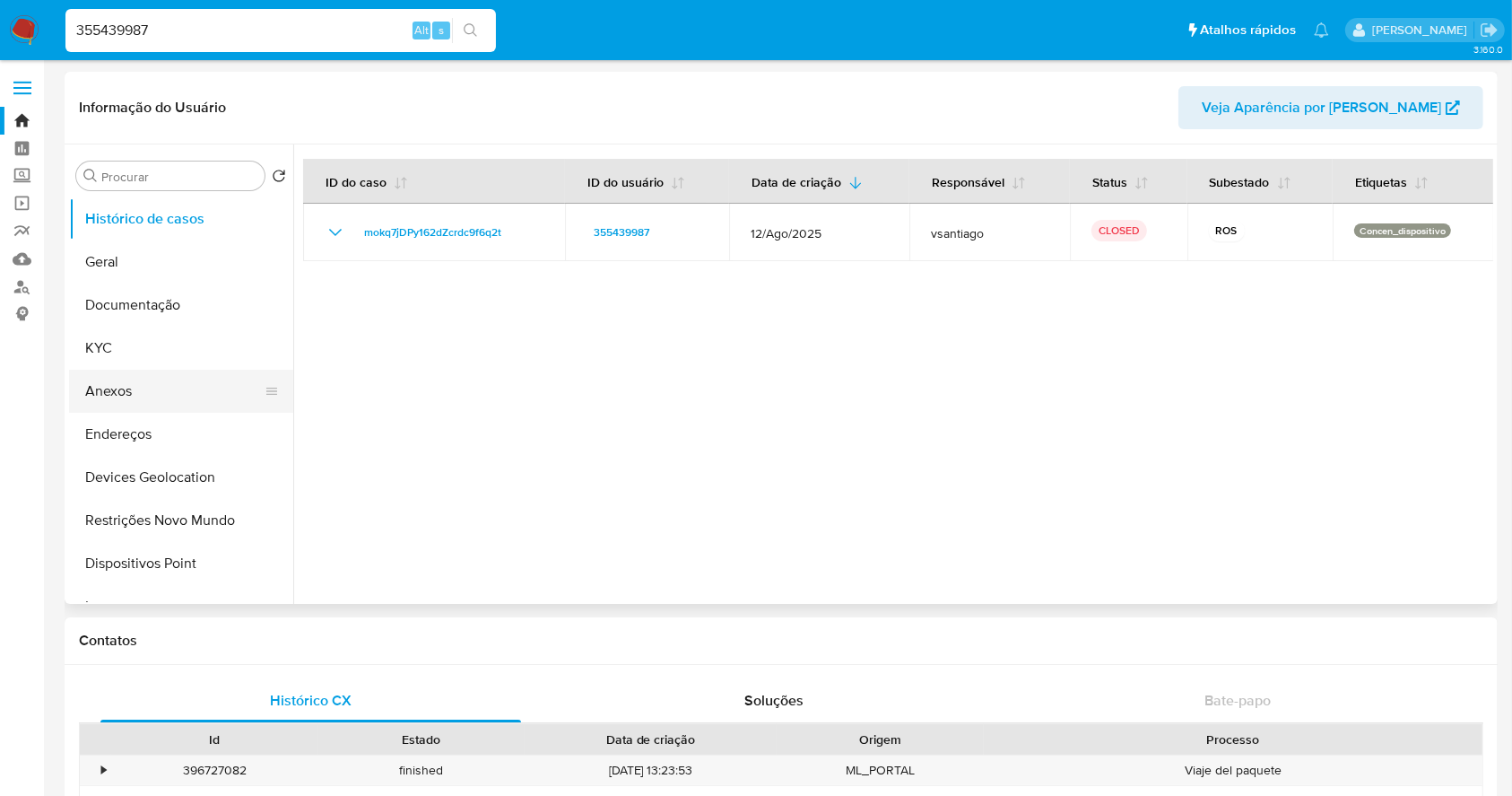
click at [143, 376] on button "Anexos" at bounding box center [174, 390] width 210 height 43
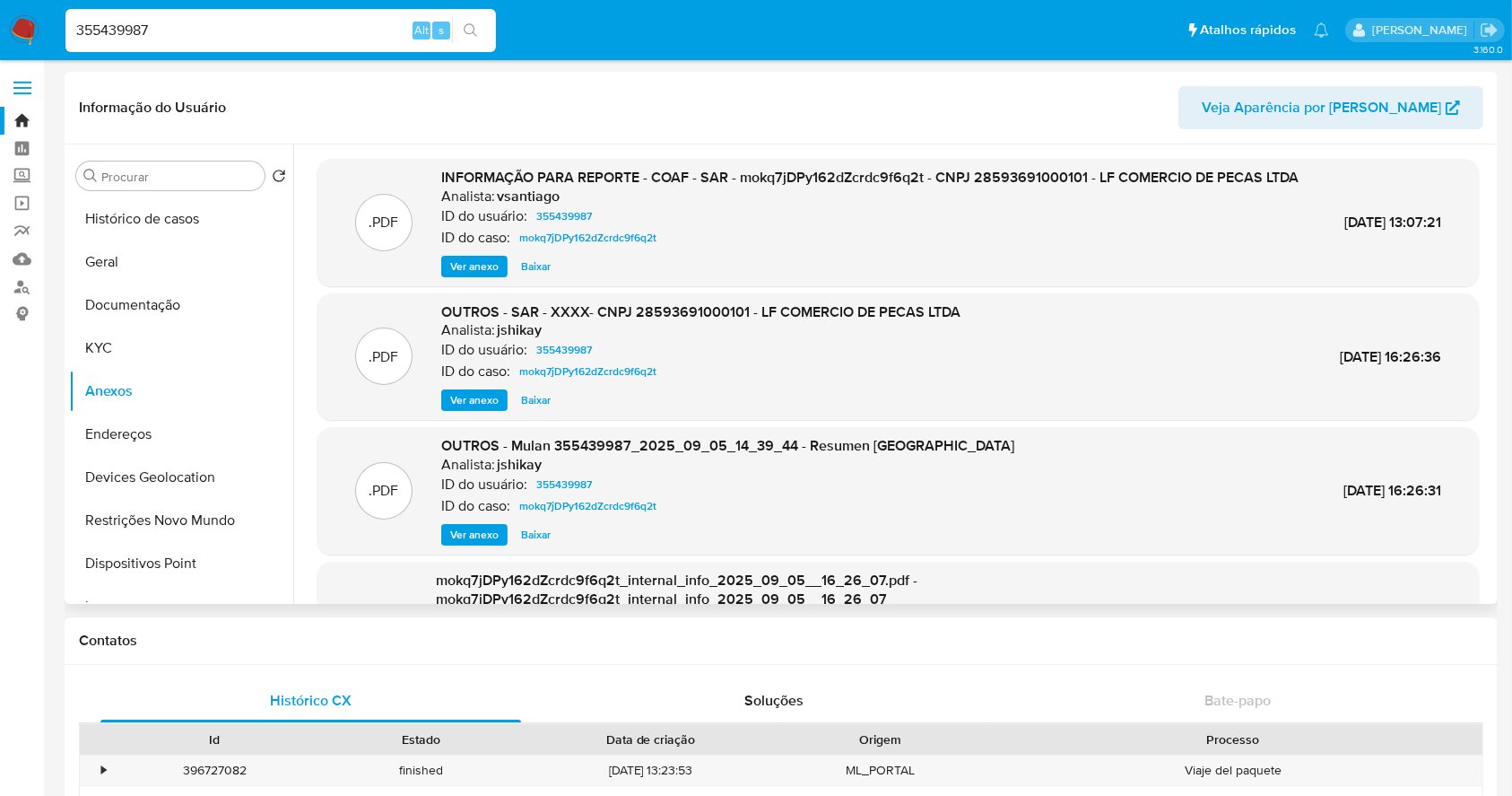
click at [467, 275] on span "Ver anexo" at bounding box center [474, 266] width 48 height 18
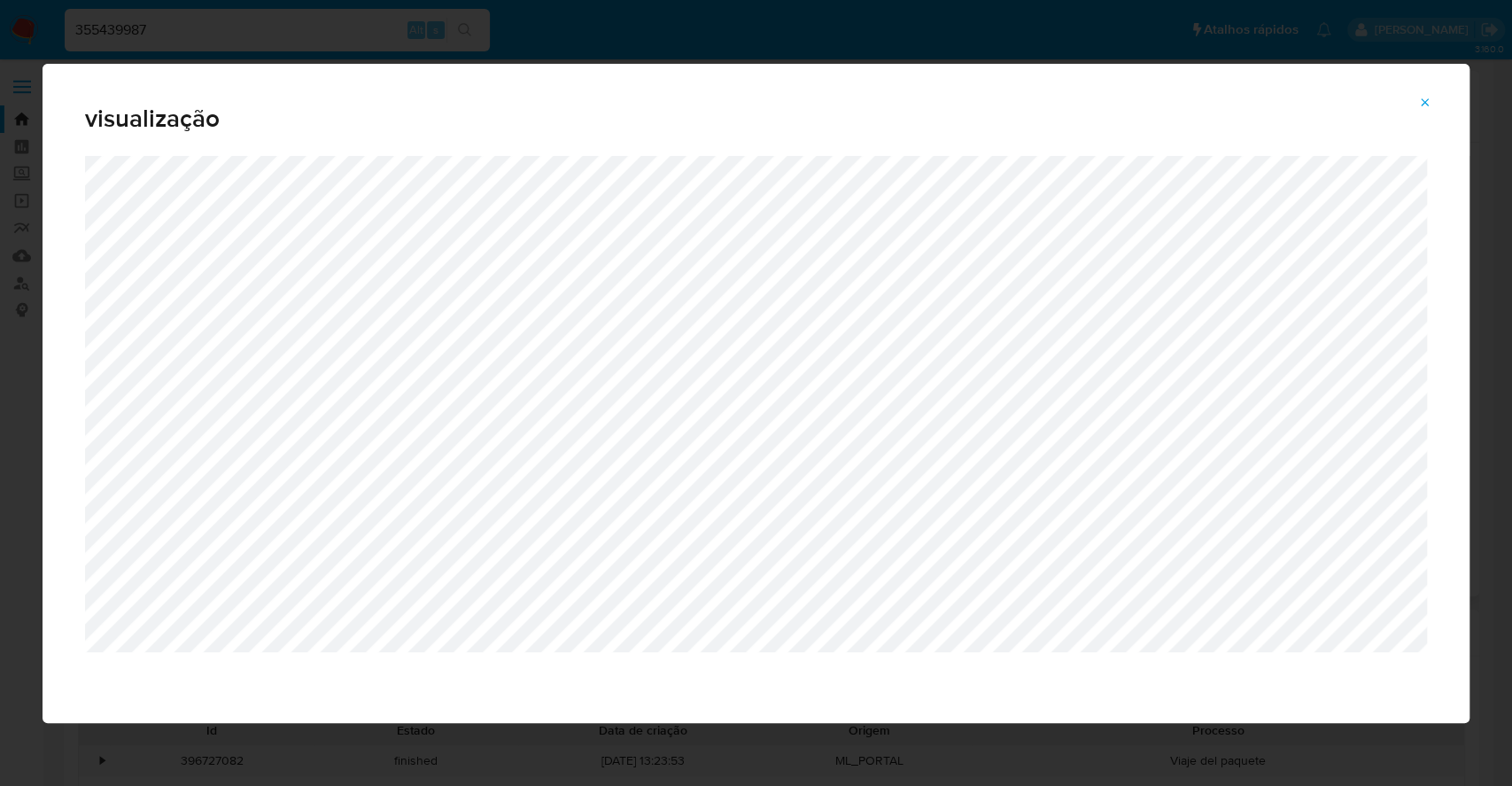
click at [0, 386] on div "visualização" at bounding box center [756, 393] width 1512 height 786
click at [1422, 100] on icon "Attachment preview" at bounding box center [1425, 102] width 8 height 8
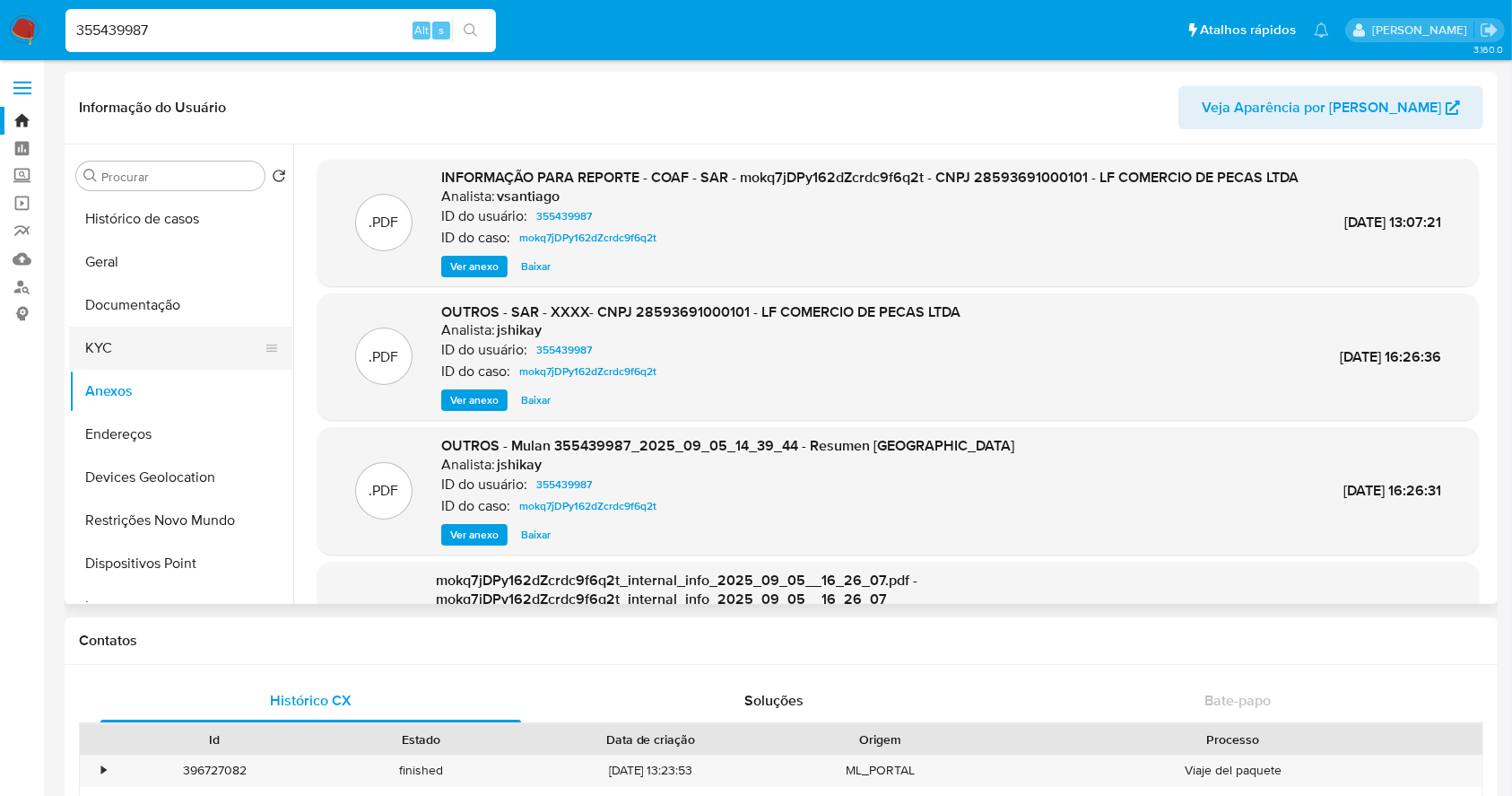
click at [150, 348] on button "KYC" at bounding box center [174, 347] width 210 height 43
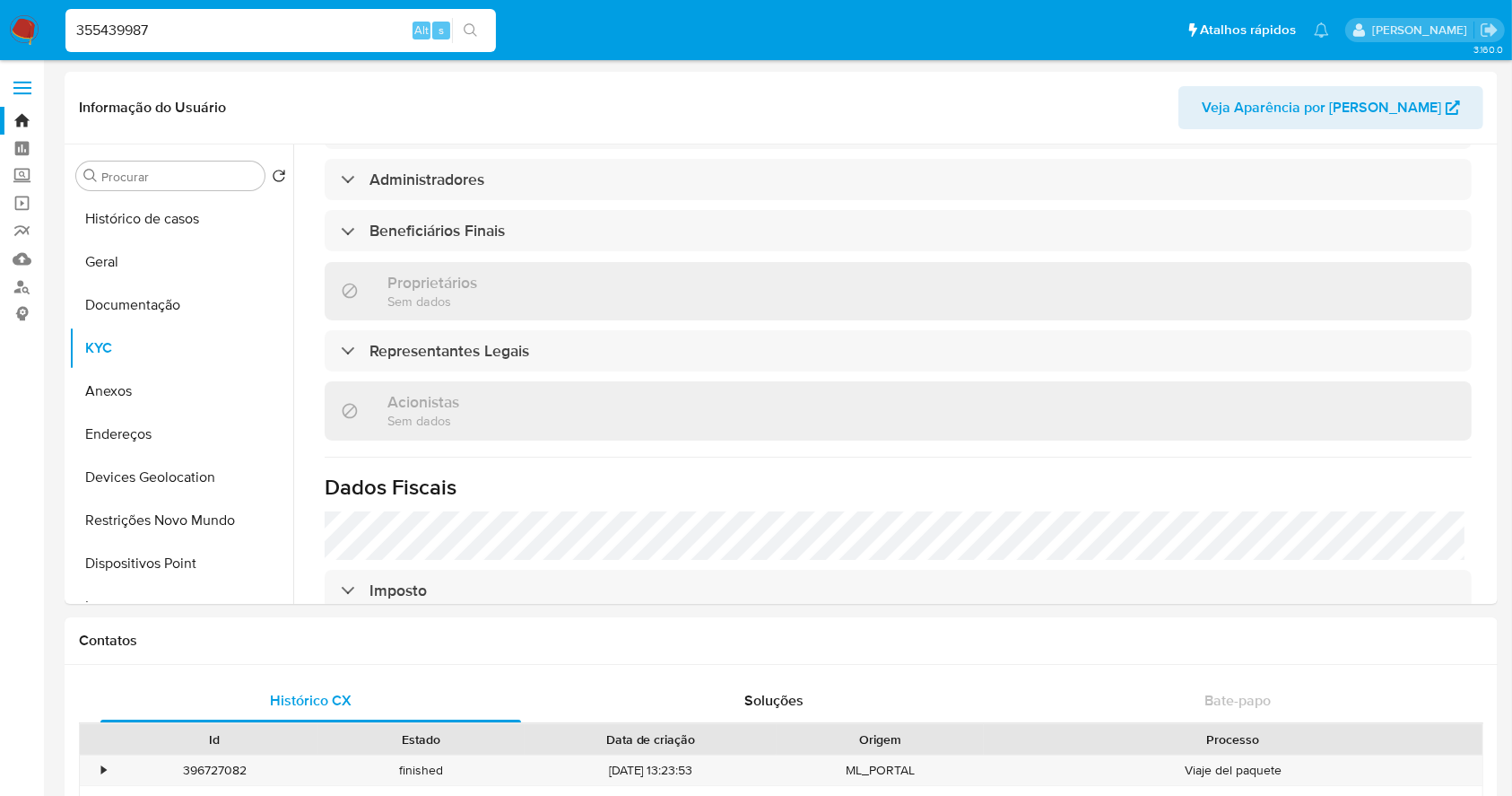
scroll to position [781, 0]
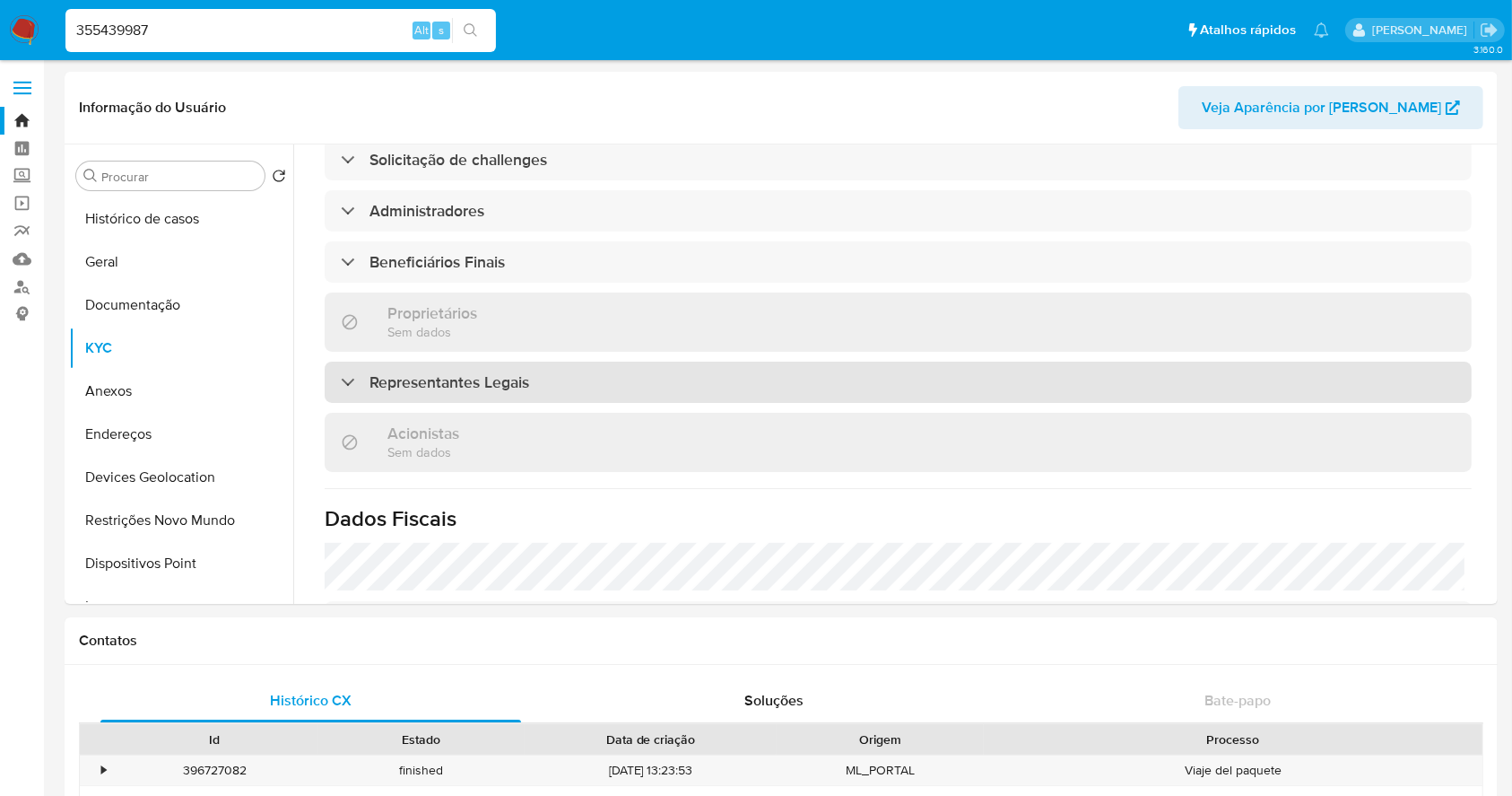
click at [491, 372] on h3 "Representantes Legais" at bounding box center [448, 382] width 159 height 20
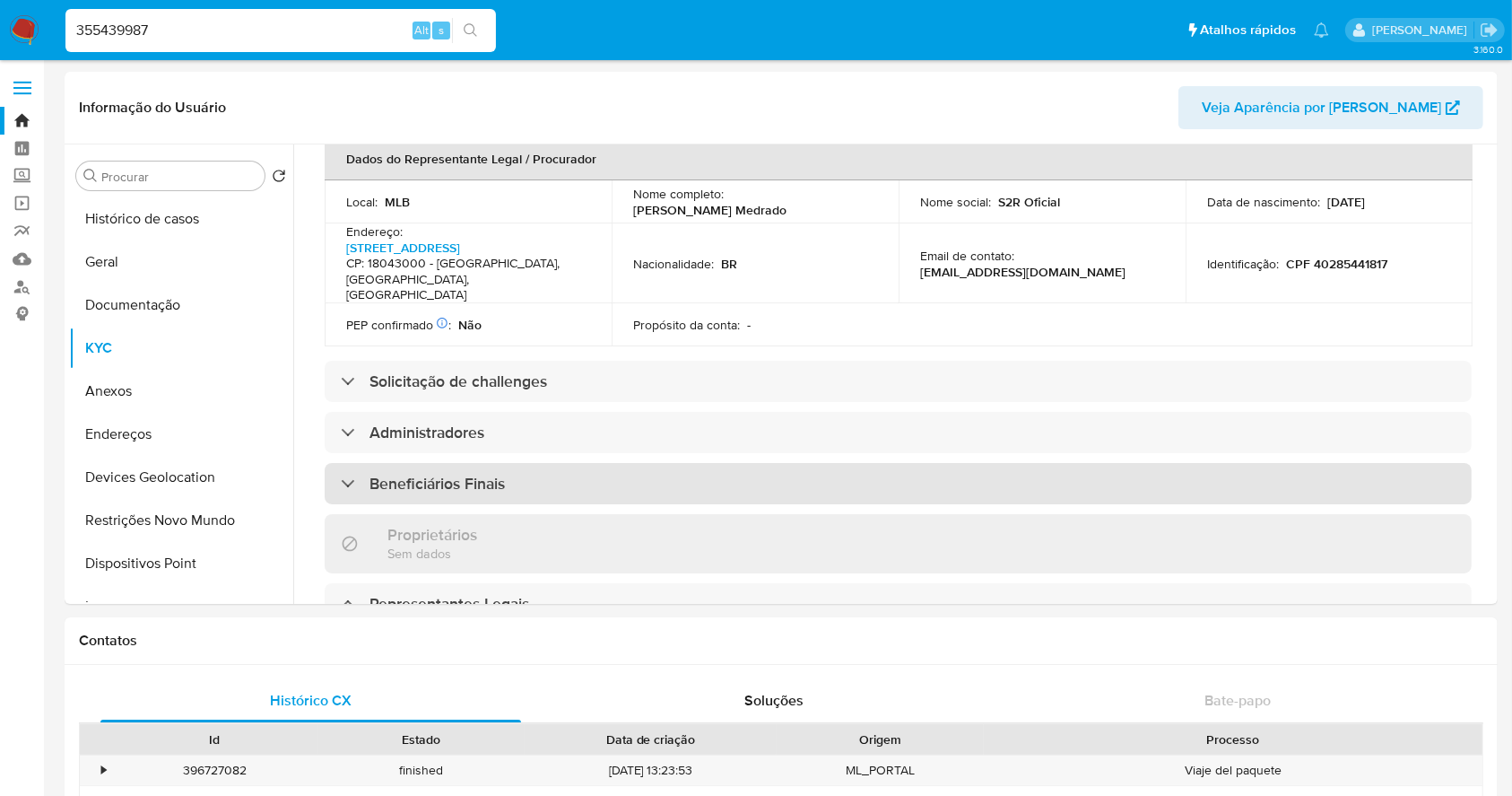
scroll to position [542, 0]
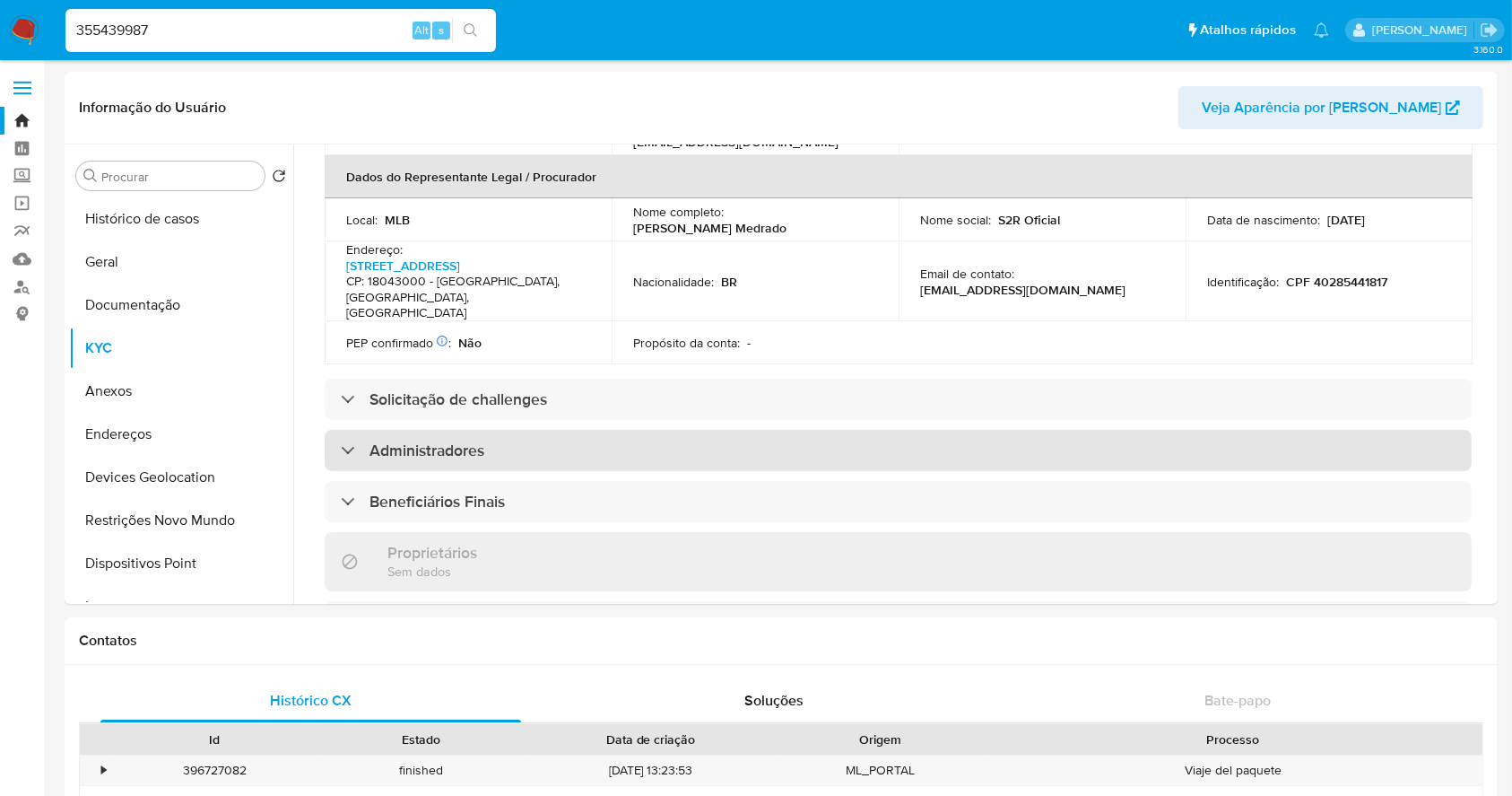
click at [589, 429] on div "Administradores" at bounding box center [898, 450] width 1147 height 41
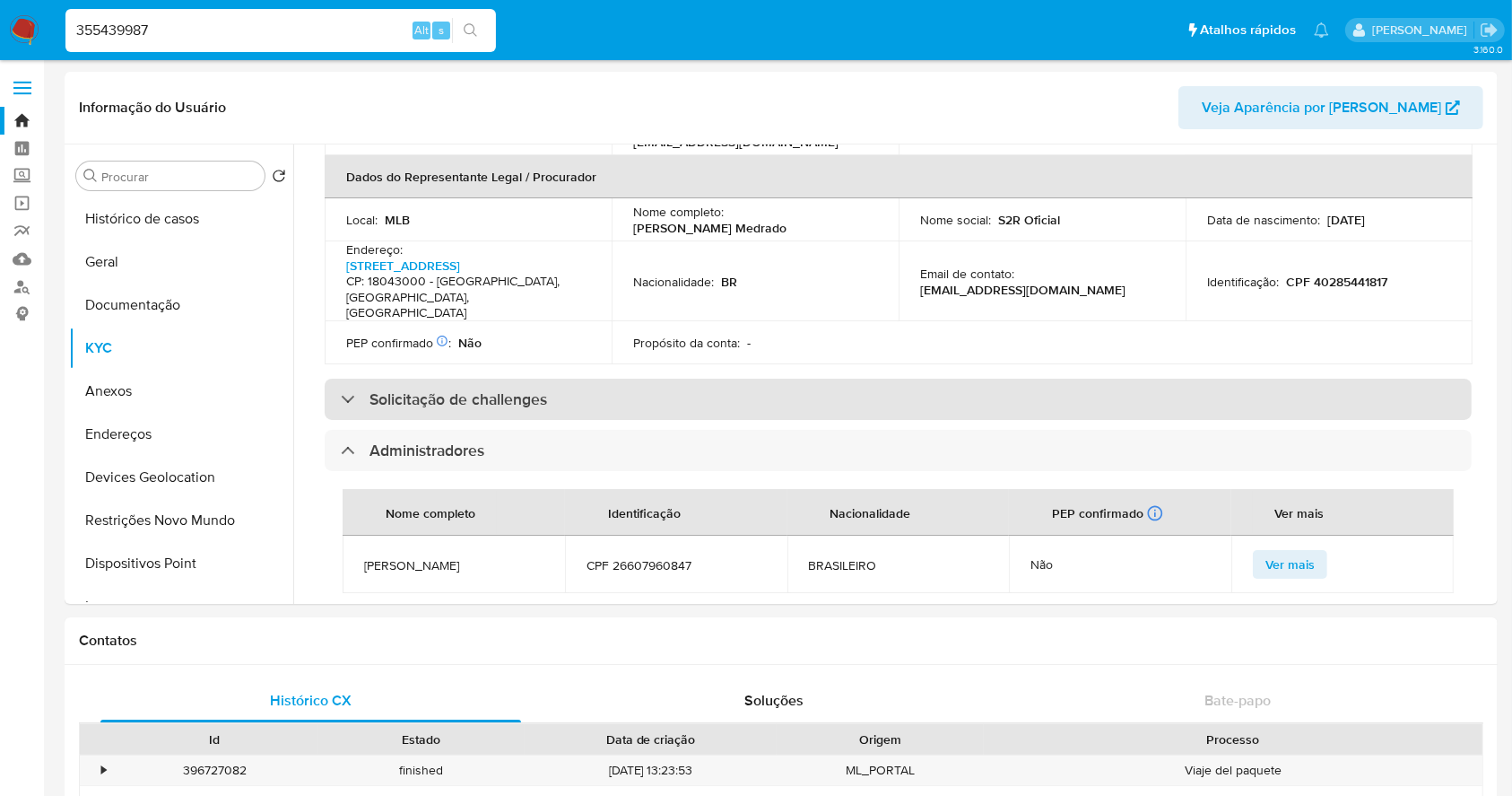
click at [501, 389] on h3 "Solicitação de challenges" at bounding box center [458, 399] width 178 height 20
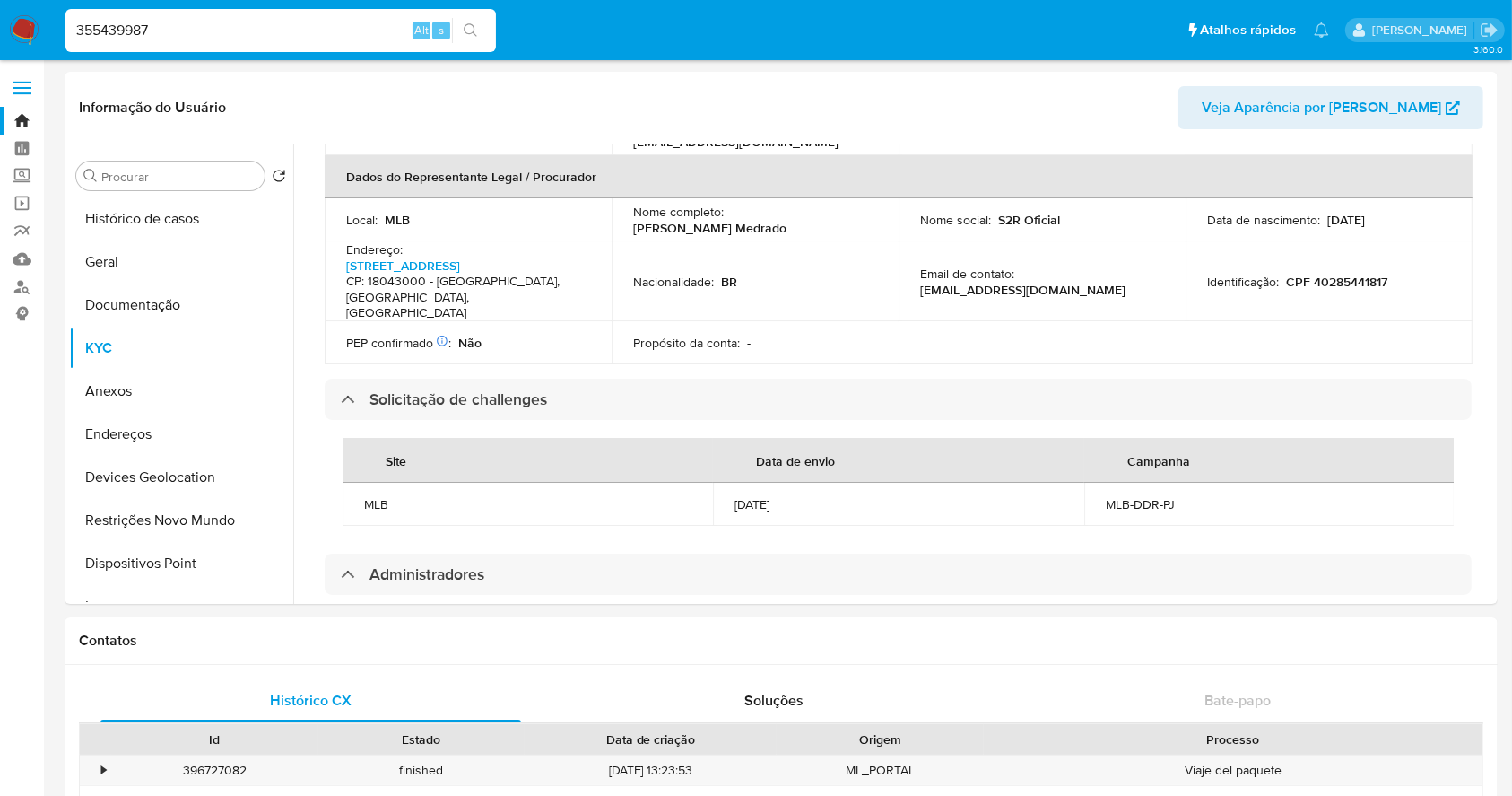
scroll to position [422, 0]
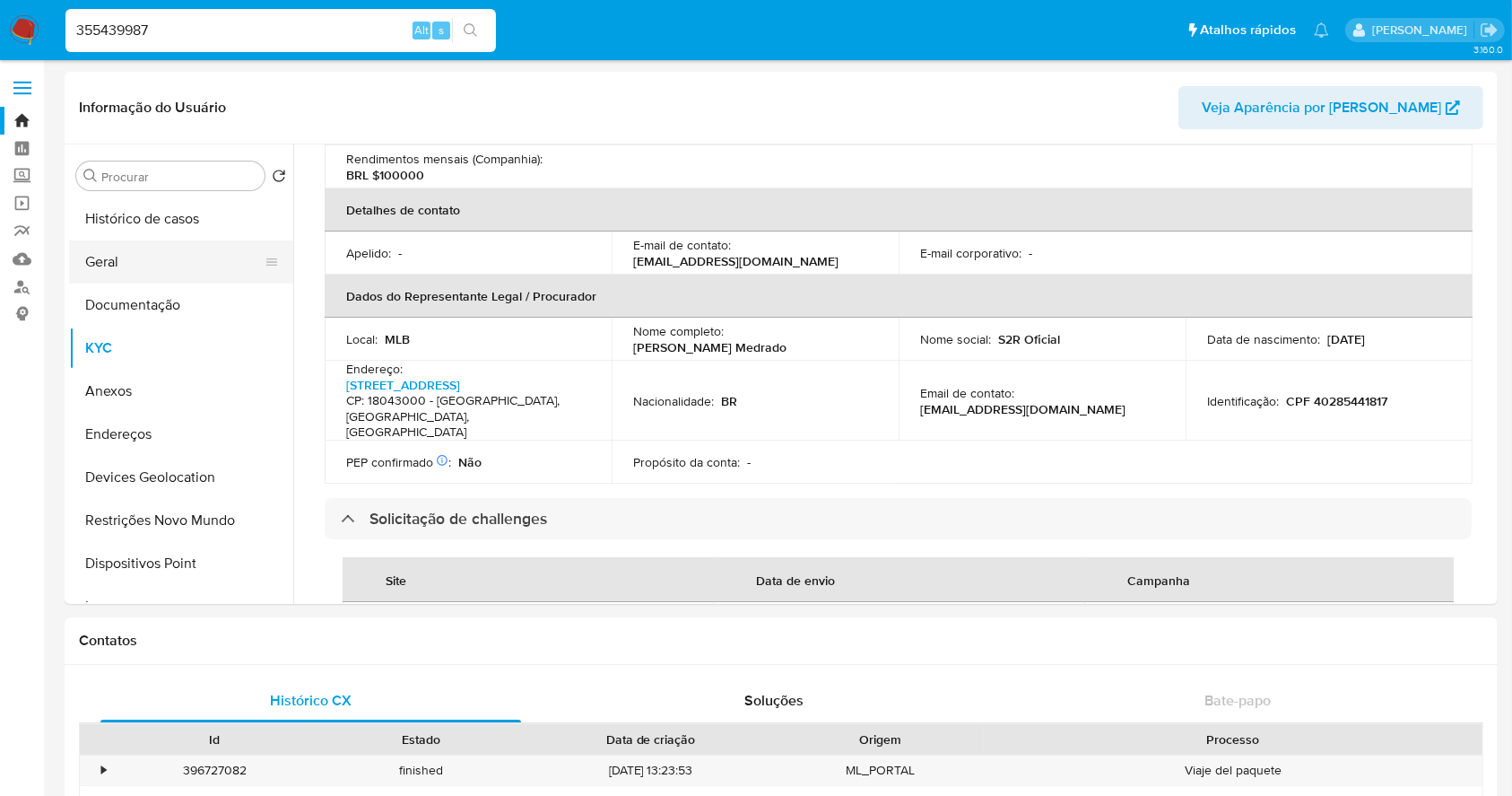
click at [169, 276] on button "Geral" at bounding box center [174, 262] width 210 height 43
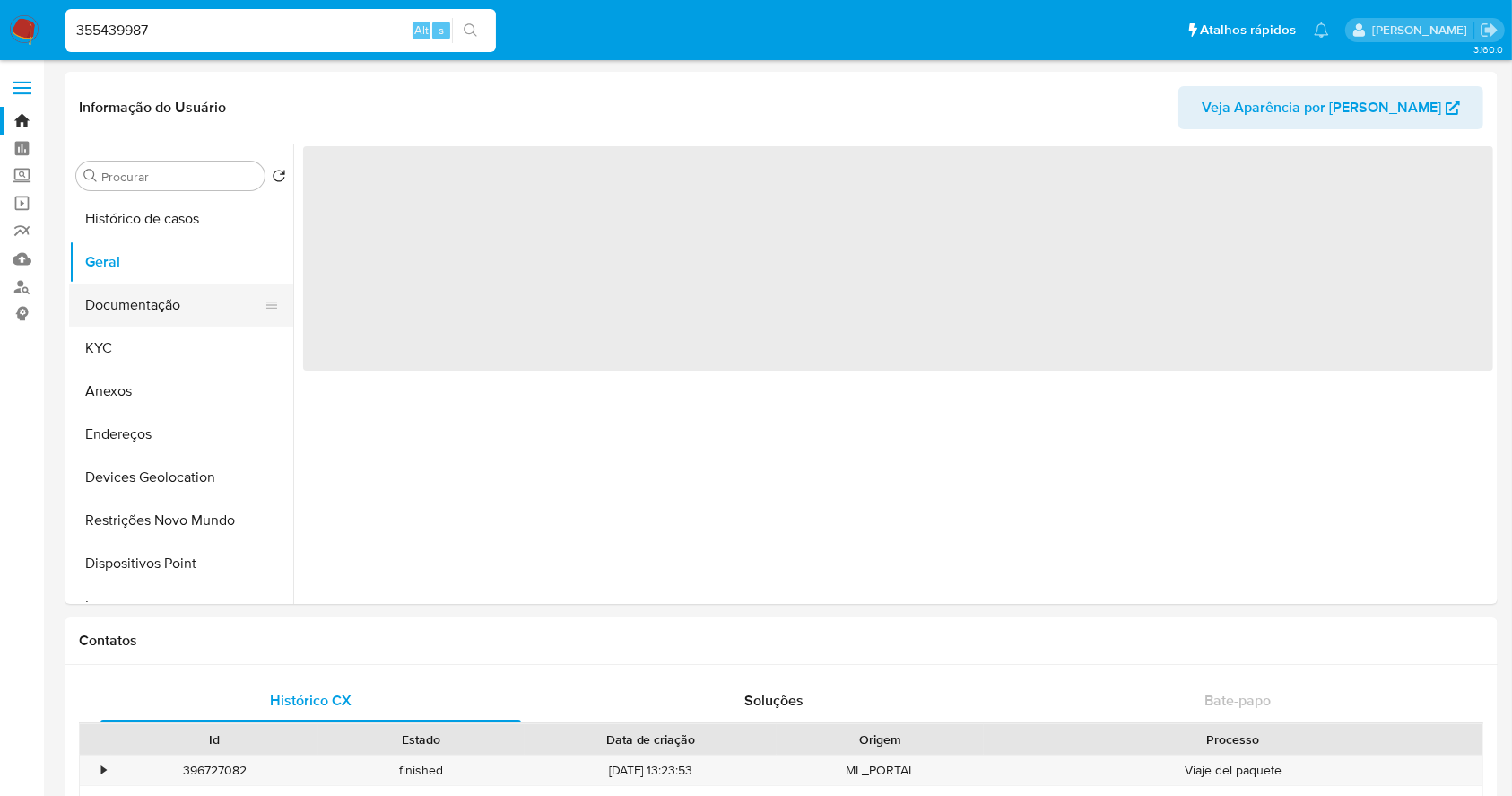
scroll to position [0, 0]
click at [177, 307] on button "Documentação" at bounding box center [174, 305] width 210 height 43
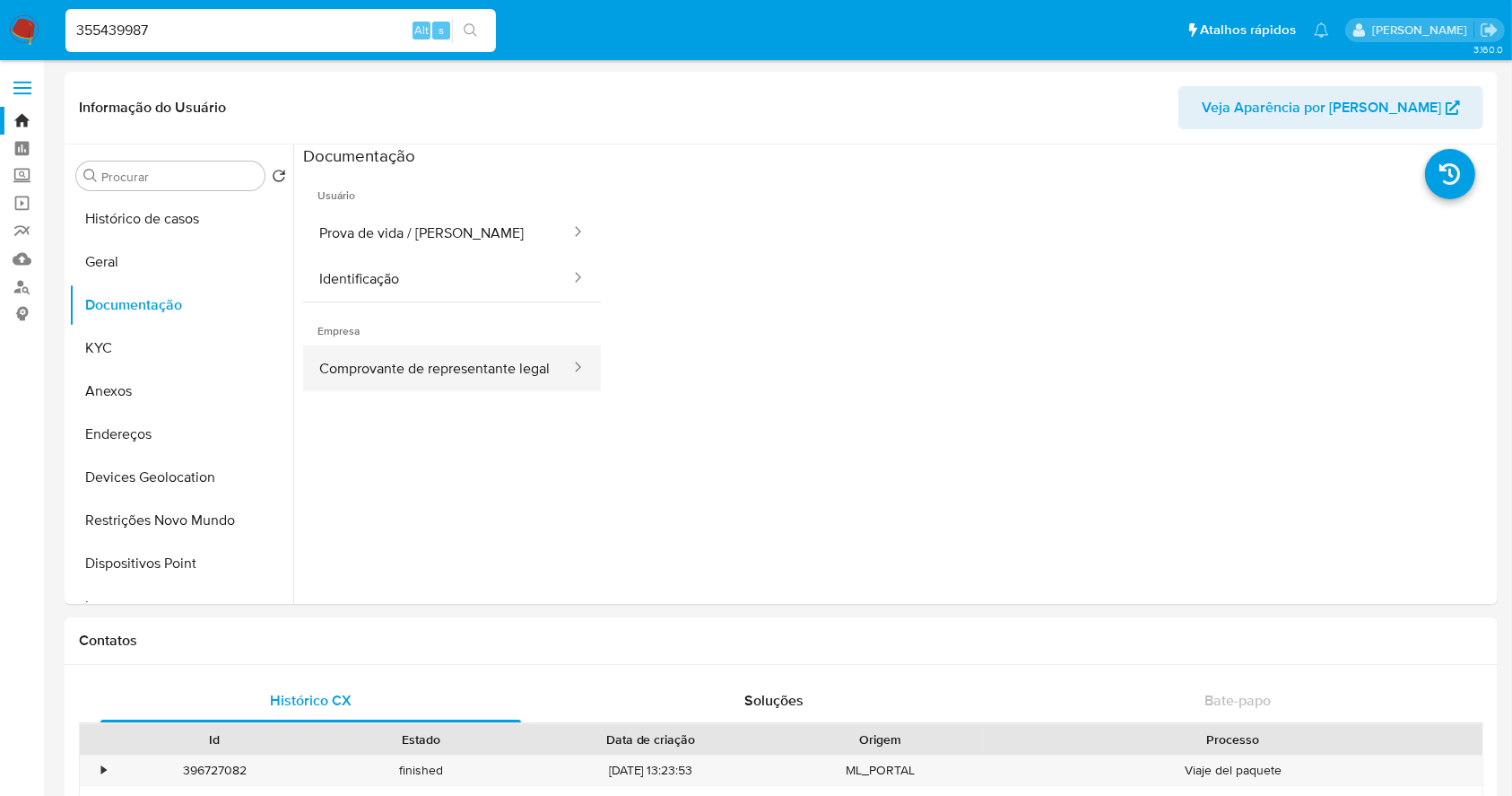
click at [482, 356] on button "Comprovante de representante legal" at bounding box center [437, 368] width 269 height 46
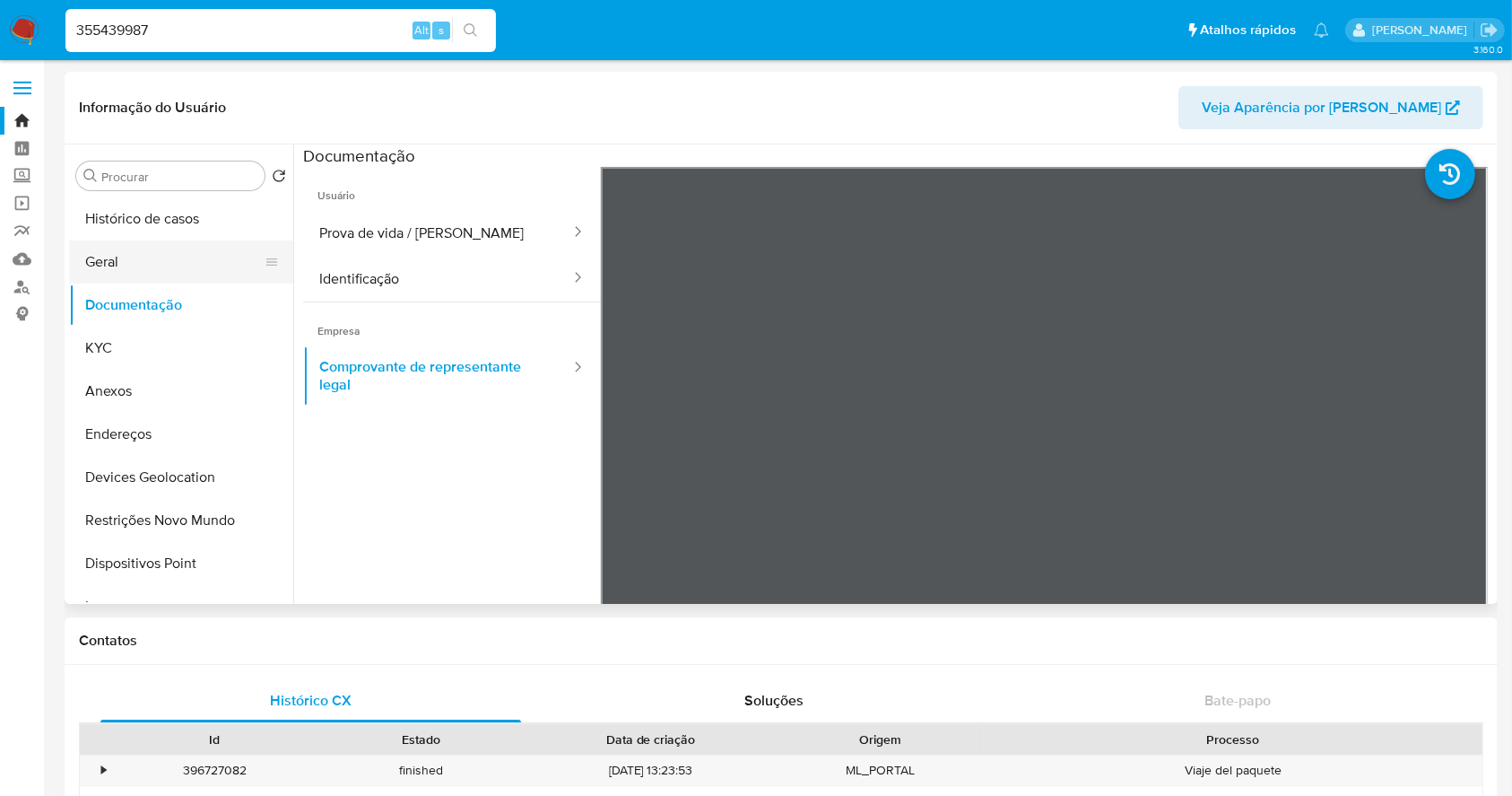
click at [138, 269] on button "Geral" at bounding box center [174, 262] width 210 height 43
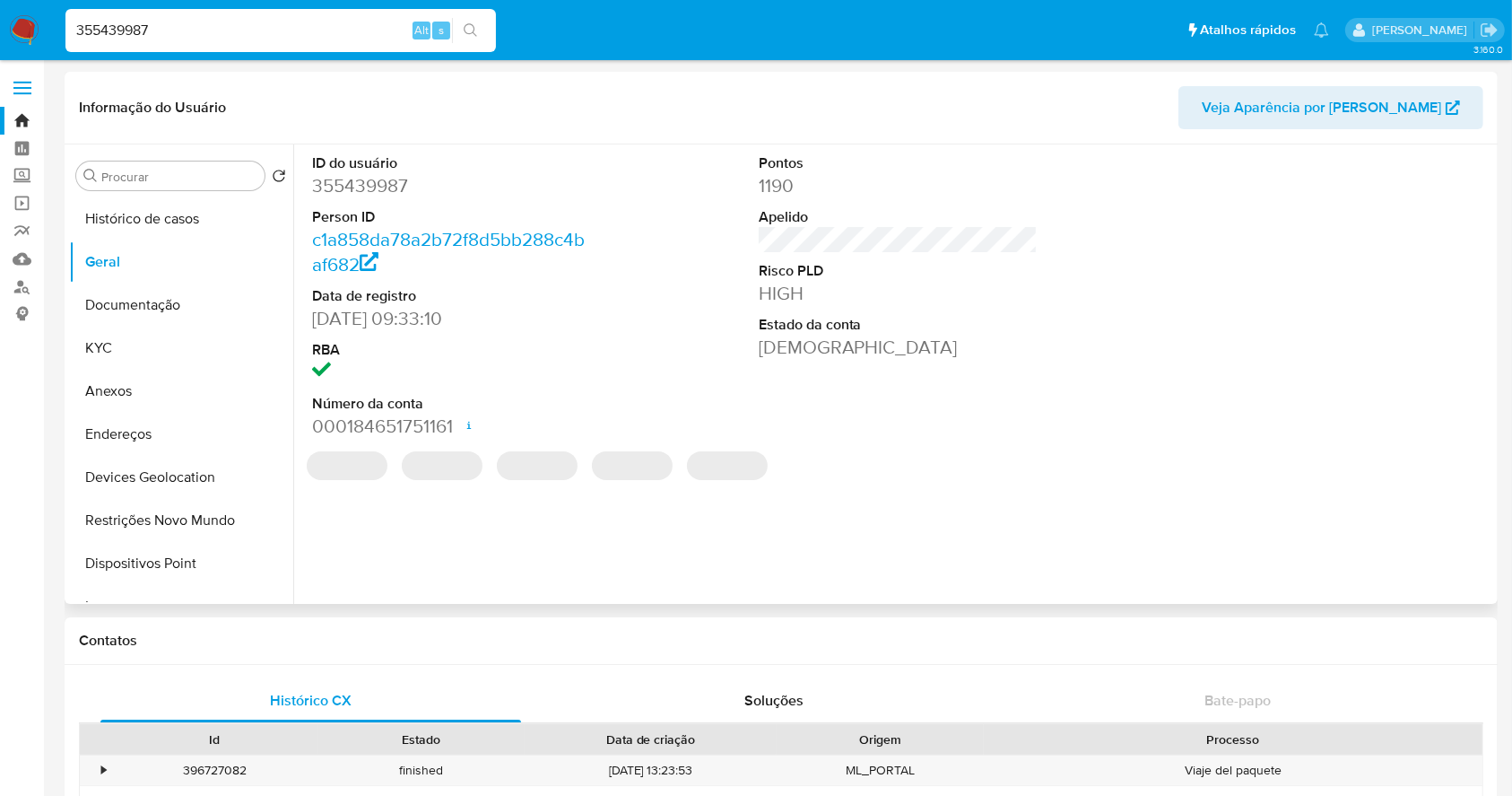
drag, startPoint x: 422, startPoint y: 171, endPoint x: 414, endPoint y: 194, distance: 24.4
click at [414, 176] on dl "ID do usuário 355439987 Person ID c1a858da78a2b72f8d5bb288c4baf682 Data de regi…" at bounding box center [451, 295] width 280 height 285
click at [421, 187] on dd "355439987" at bounding box center [451, 186] width 280 height 26
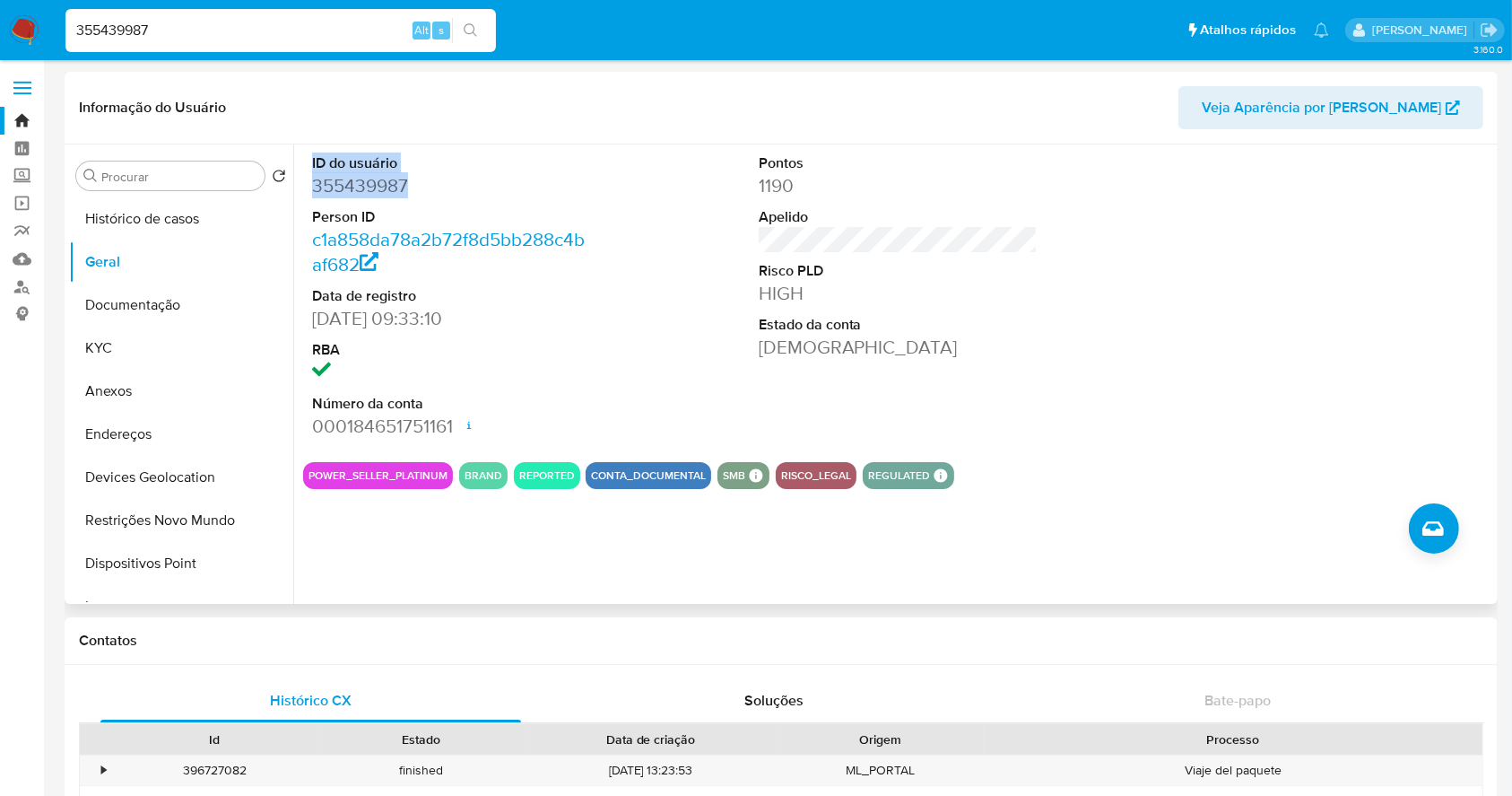
drag, startPoint x: 413, startPoint y: 191, endPoint x: 310, endPoint y: 168, distance: 105.5
click at [310, 168] on div "ID do usuário 355439987 Person ID c1a858da78a2b72f8d5bb288c4baf682 Data de regi…" at bounding box center [452, 295] width 298 height 304
click at [168, 341] on button "KYC" at bounding box center [174, 347] width 210 height 43
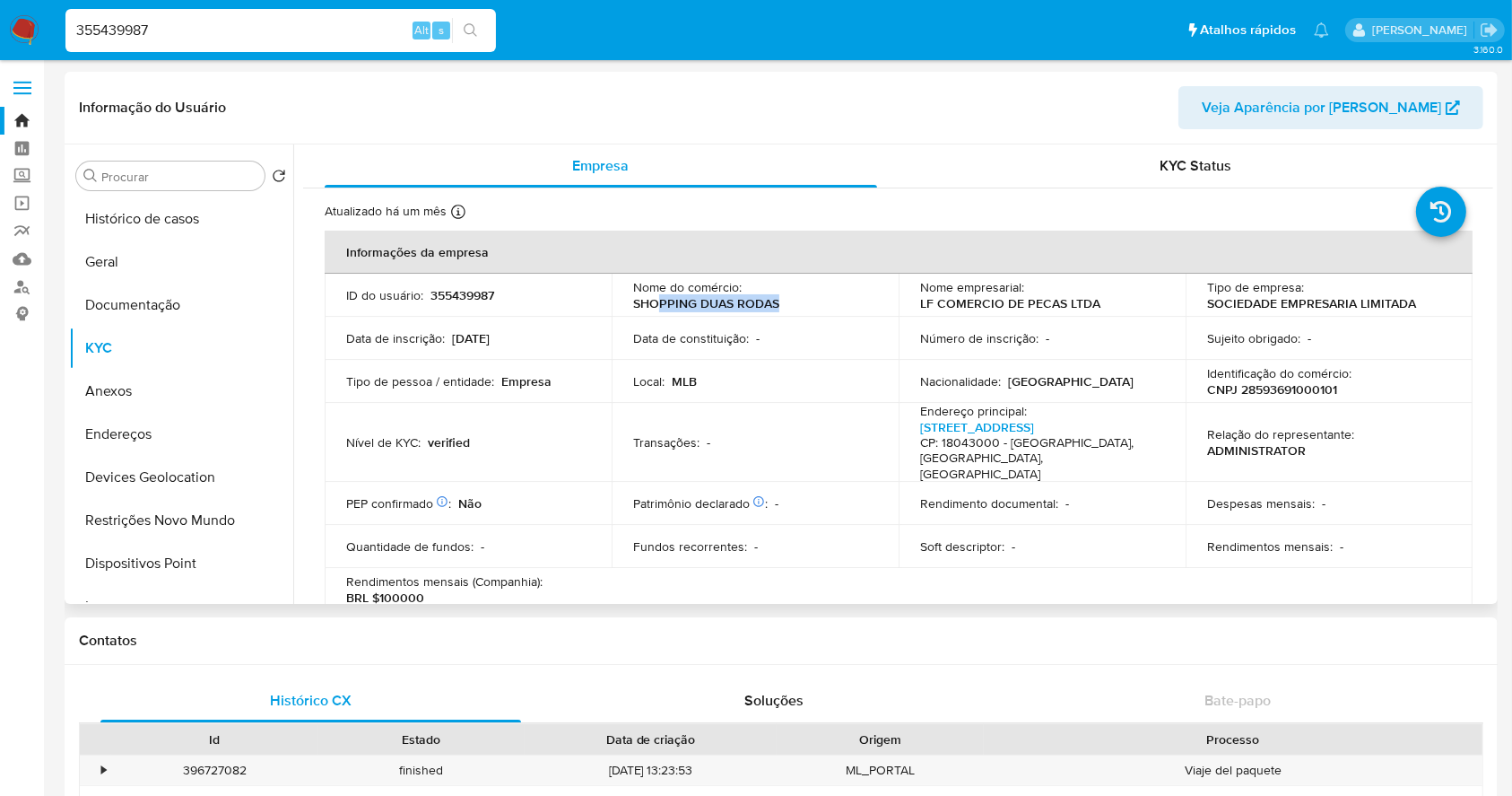
drag, startPoint x: 797, startPoint y: 305, endPoint x: 661, endPoint y: 303, distance: 136.0
click at [660, 303] on div "Nome do comércio : SHOPPING DUAS RODAS" at bounding box center [756, 295] width 244 height 32
click at [1111, 339] on div "Número de inscrição : -" at bounding box center [1043, 338] width 244 height 16
click at [1310, 386] on p "CNPJ 28593691000101" at bounding box center [1272, 389] width 130 height 16
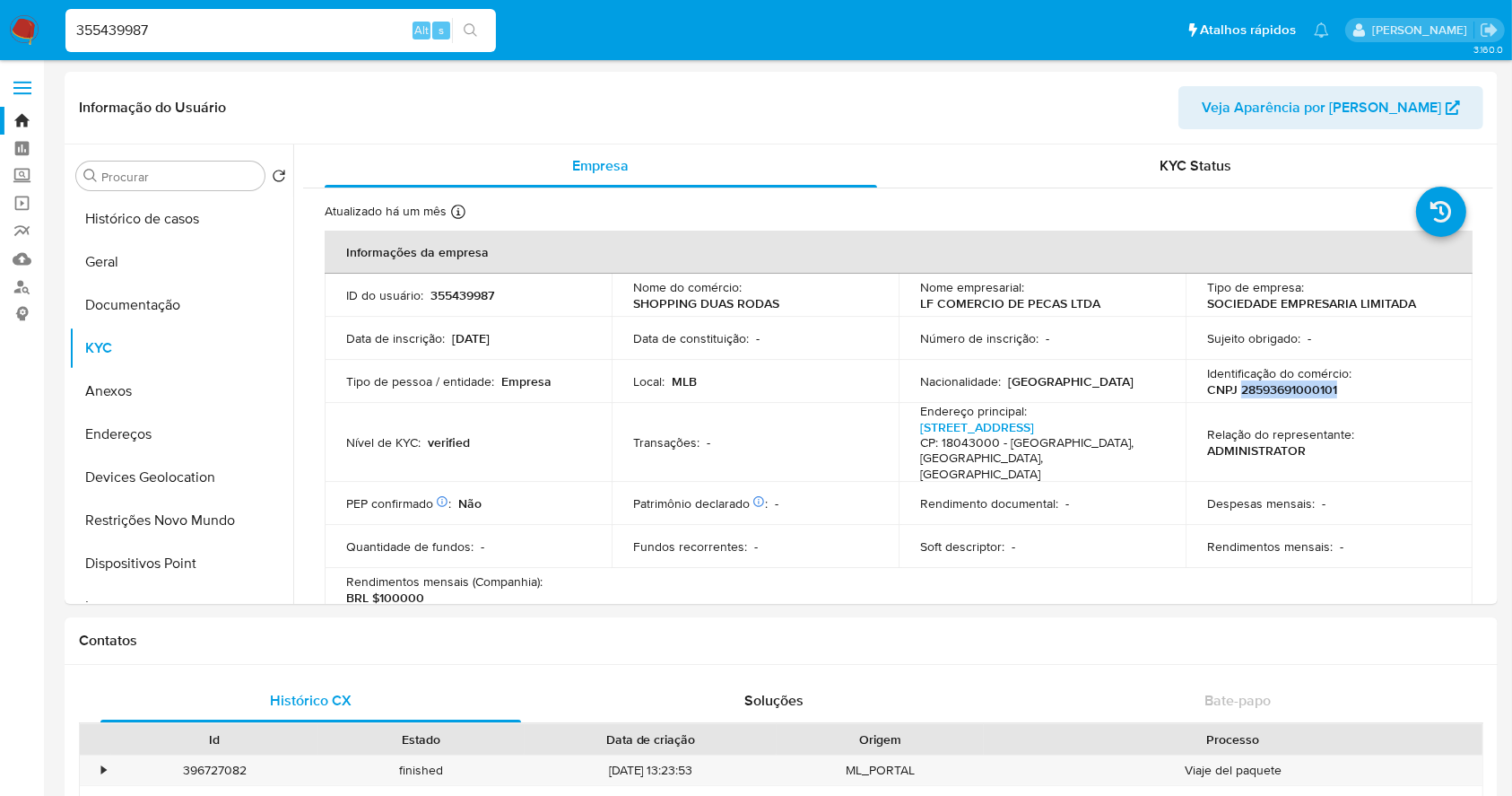
copy p "28593691000101"
click at [150, 376] on button "Anexos" at bounding box center [174, 390] width 210 height 43
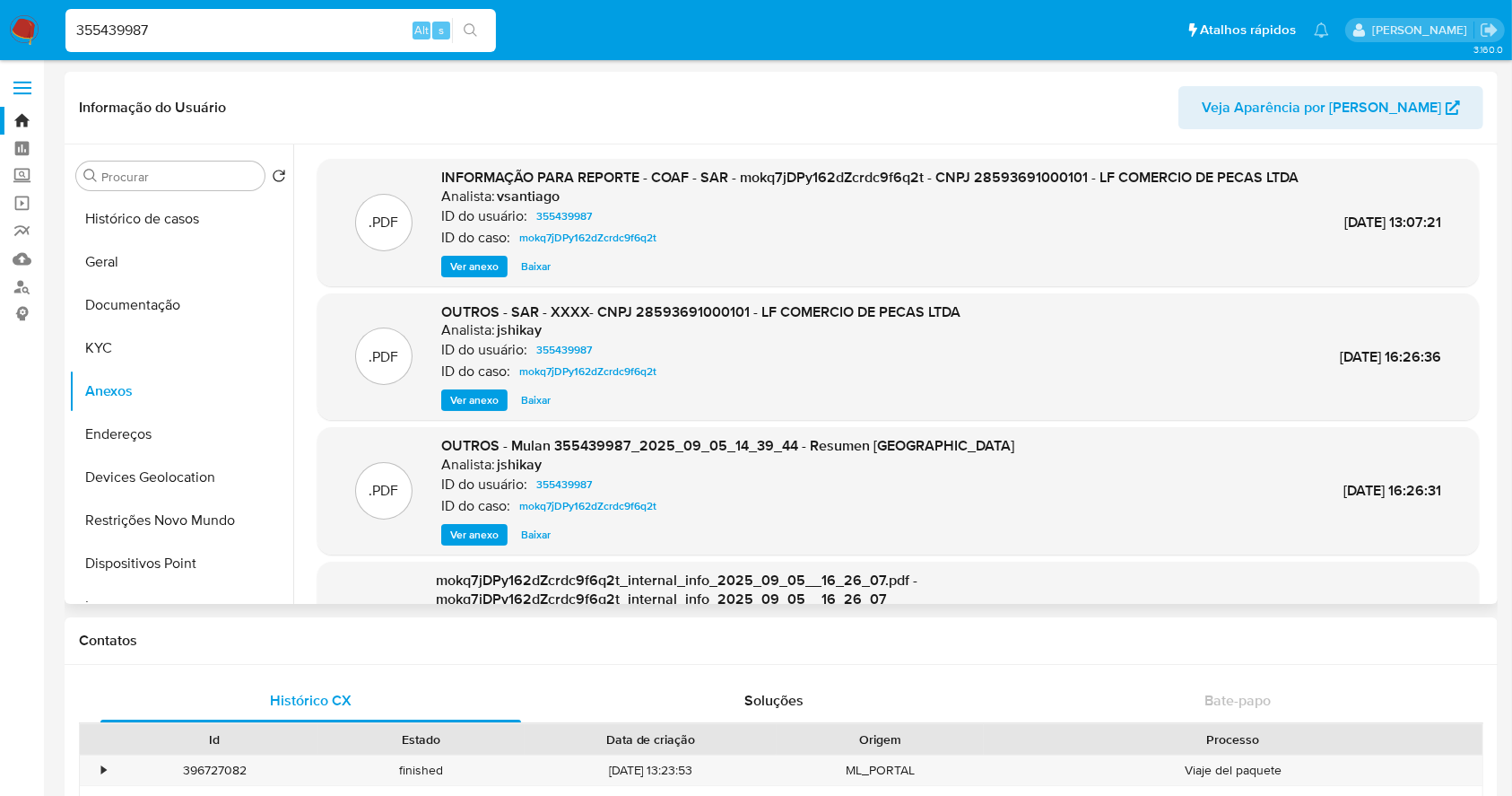
click at [483, 275] on span "Ver anexo" at bounding box center [474, 266] width 48 height 18
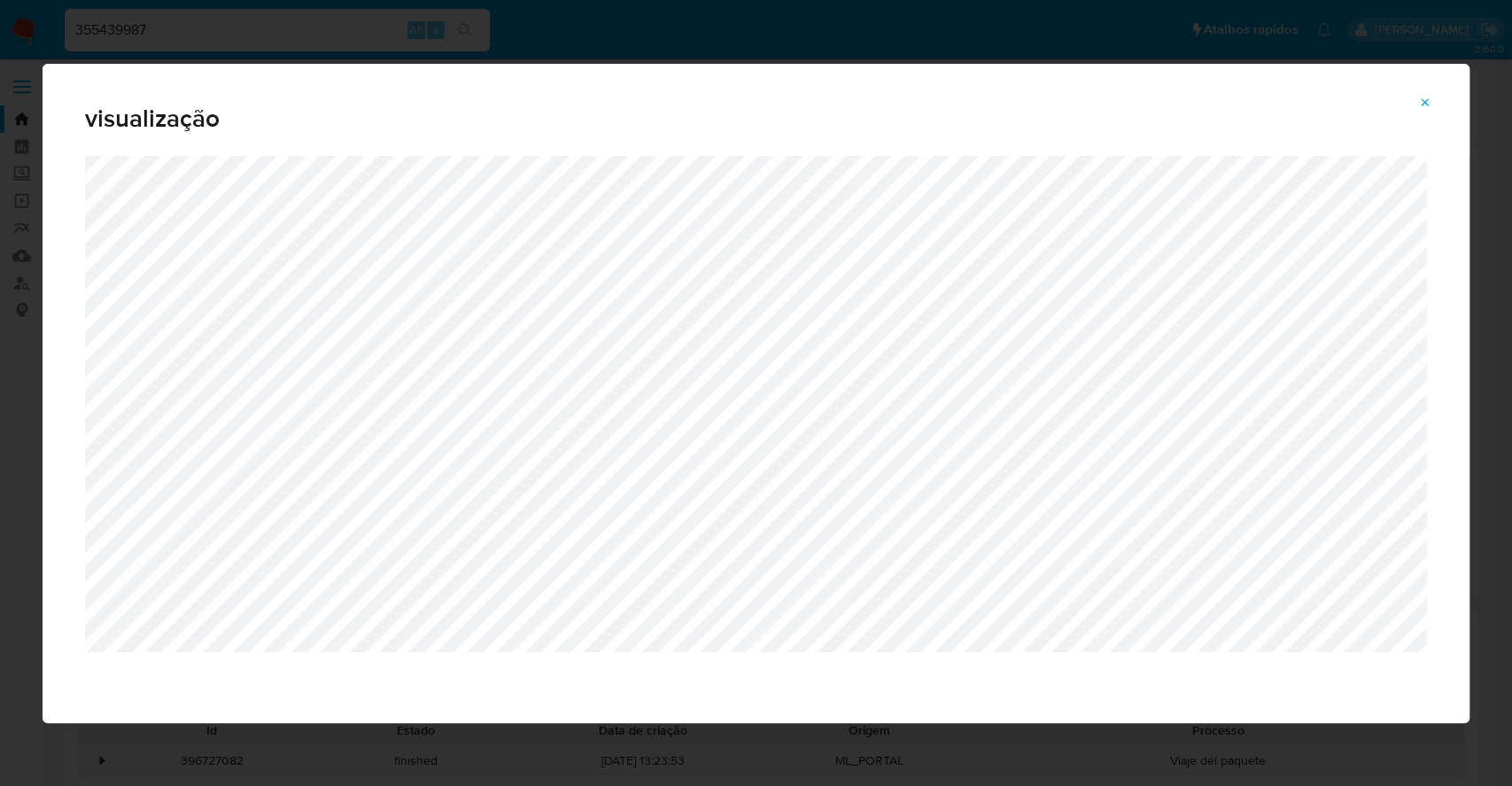
click at [0, 324] on div "visualização" at bounding box center [756, 393] width 1512 height 786
drag, startPoint x: 0, startPoint y: 426, endPoint x: 50, endPoint y: 427, distance: 50.0
click at [2, 427] on div "visualização" at bounding box center [756, 393] width 1512 height 786
click at [1421, 104] on icon "Attachment preview" at bounding box center [1425, 102] width 8 height 8
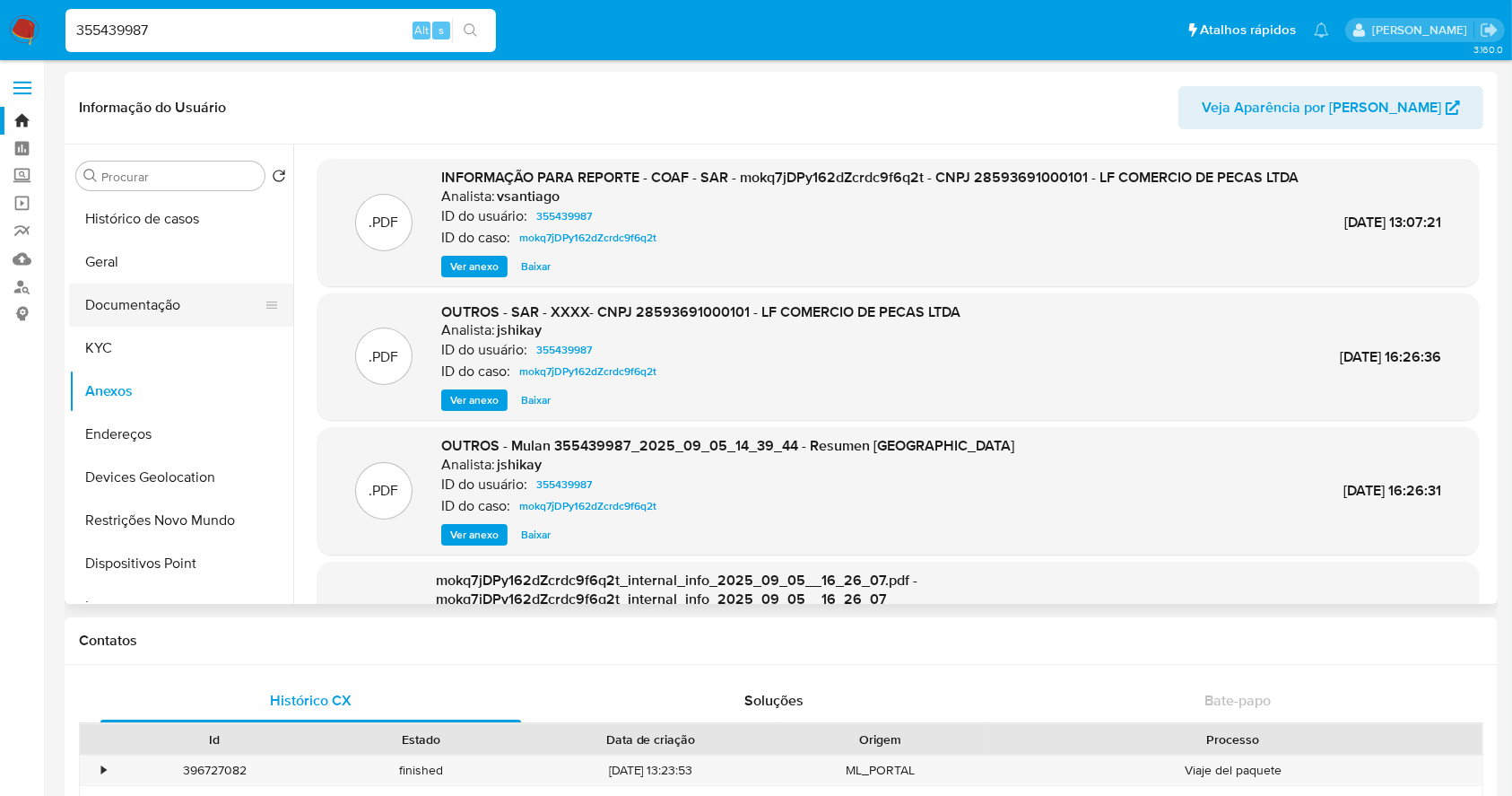
click at [194, 296] on button "Documentação" at bounding box center [174, 305] width 210 height 43
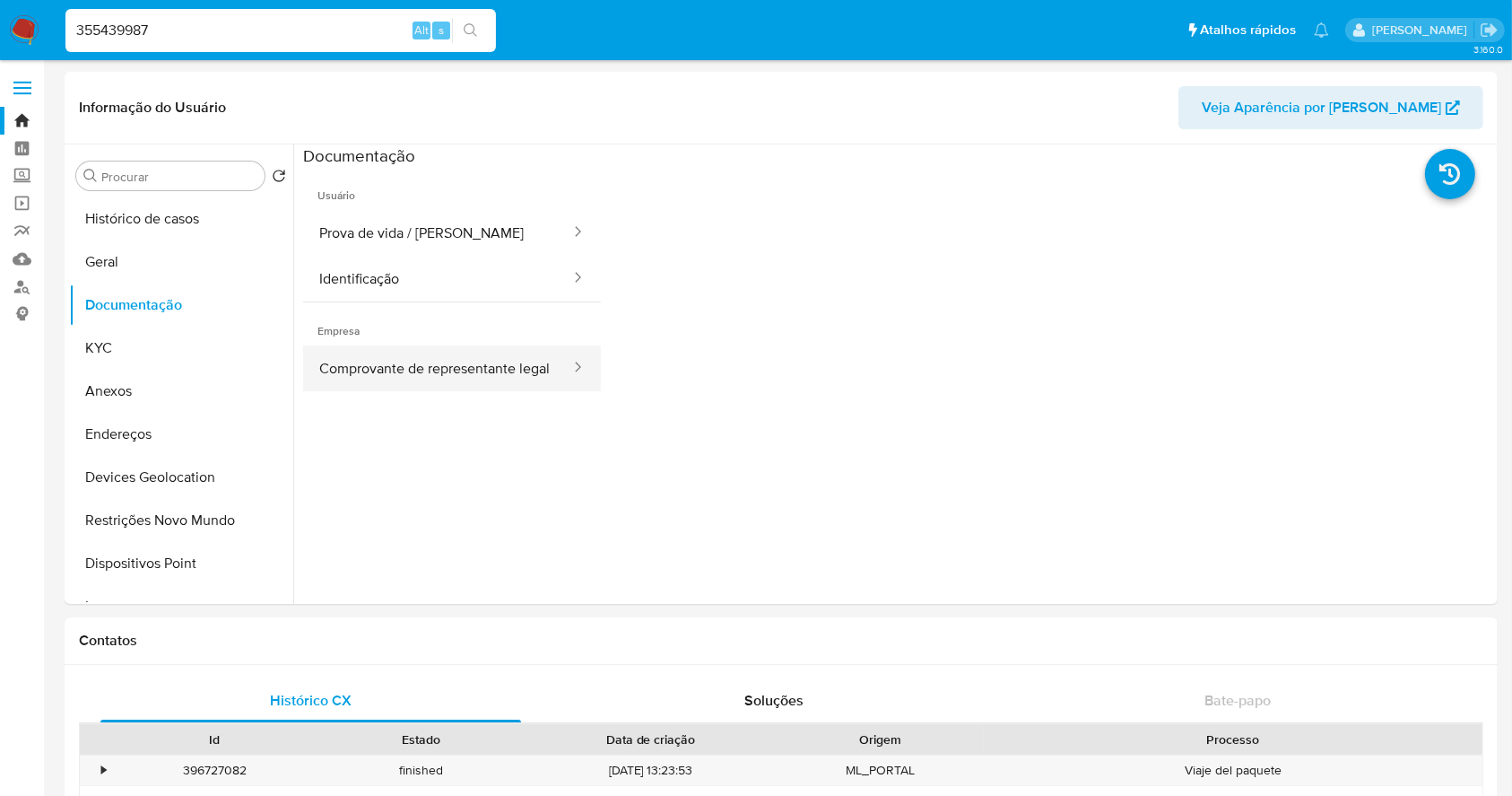
click at [373, 370] on button "Comprovante de representante legal" at bounding box center [437, 368] width 269 height 46
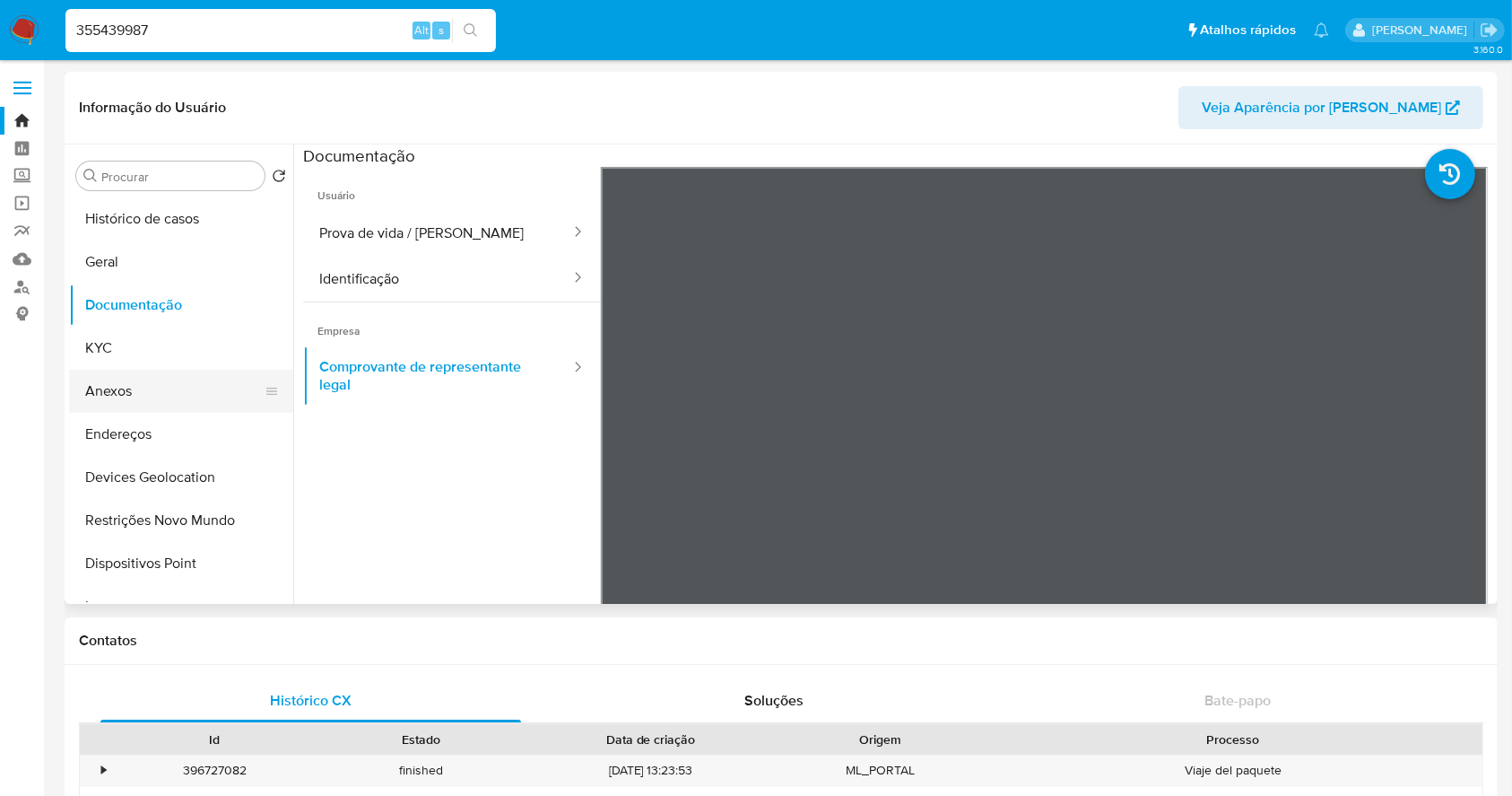
click at [201, 389] on button "Anexos" at bounding box center [174, 390] width 210 height 43
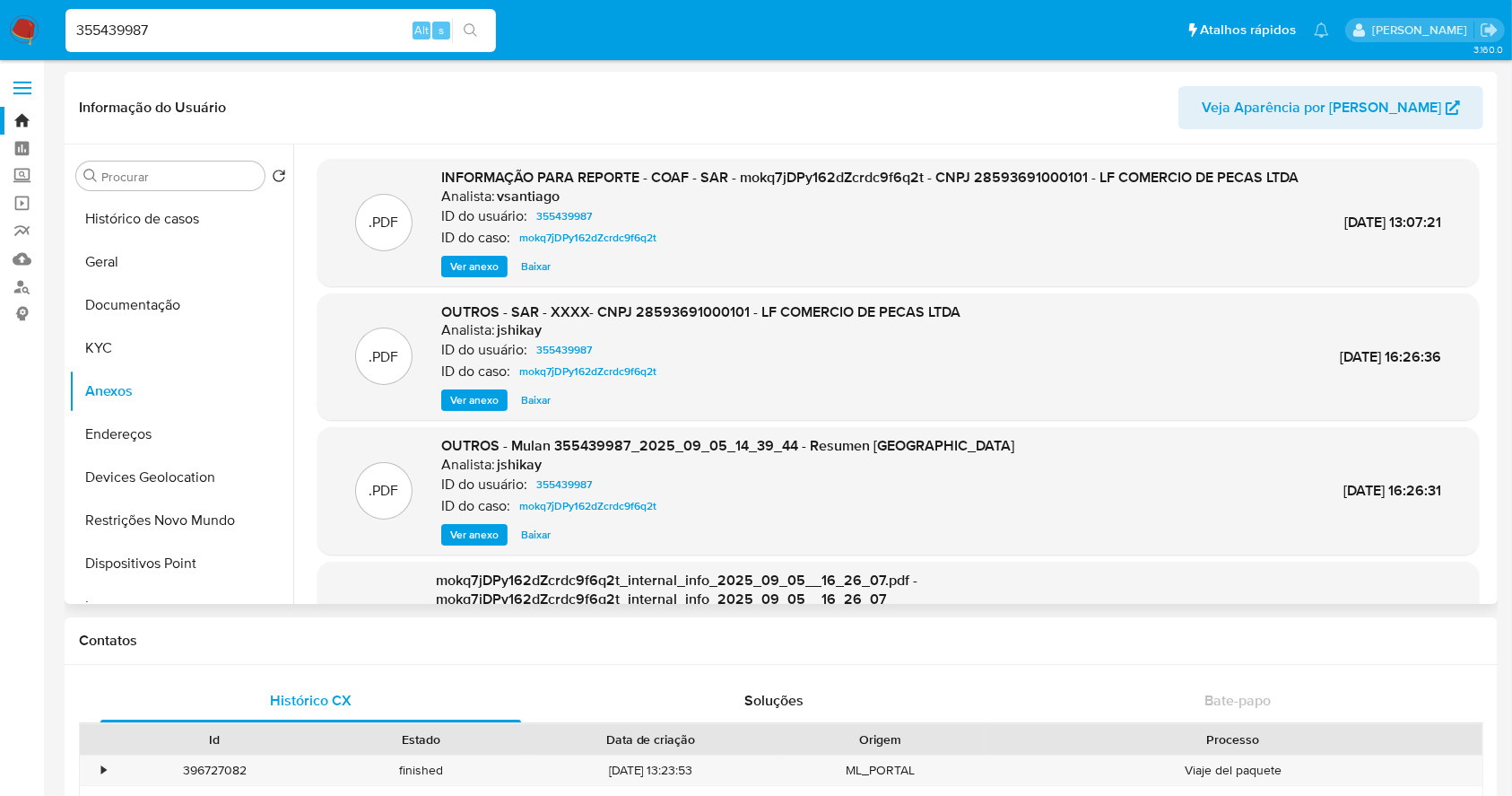
click at [470, 275] on span "Ver anexo" at bounding box center [474, 266] width 48 height 18
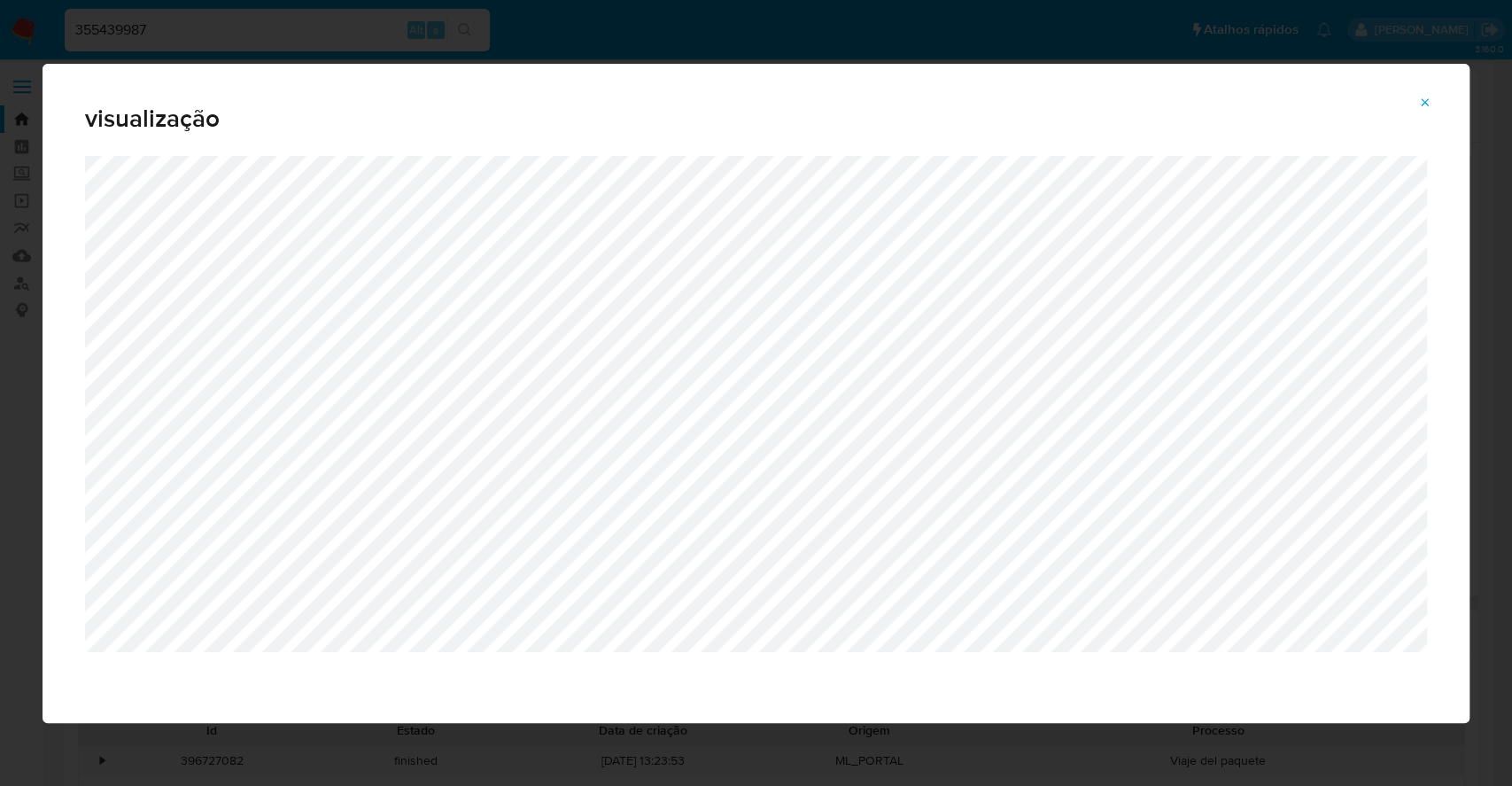
click at [17, 50] on div "visualização" at bounding box center [756, 393] width 1512 height 786
drag, startPoint x: 19, startPoint y: 26, endPoint x: 248, endPoint y: 21, distance: 229.1
click at [26, 25] on div "visualização" at bounding box center [756, 393] width 1512 height 786
click at [1425, 91] on span "Attachment preview" at bounding box center [1425, 103] width 14 height 25
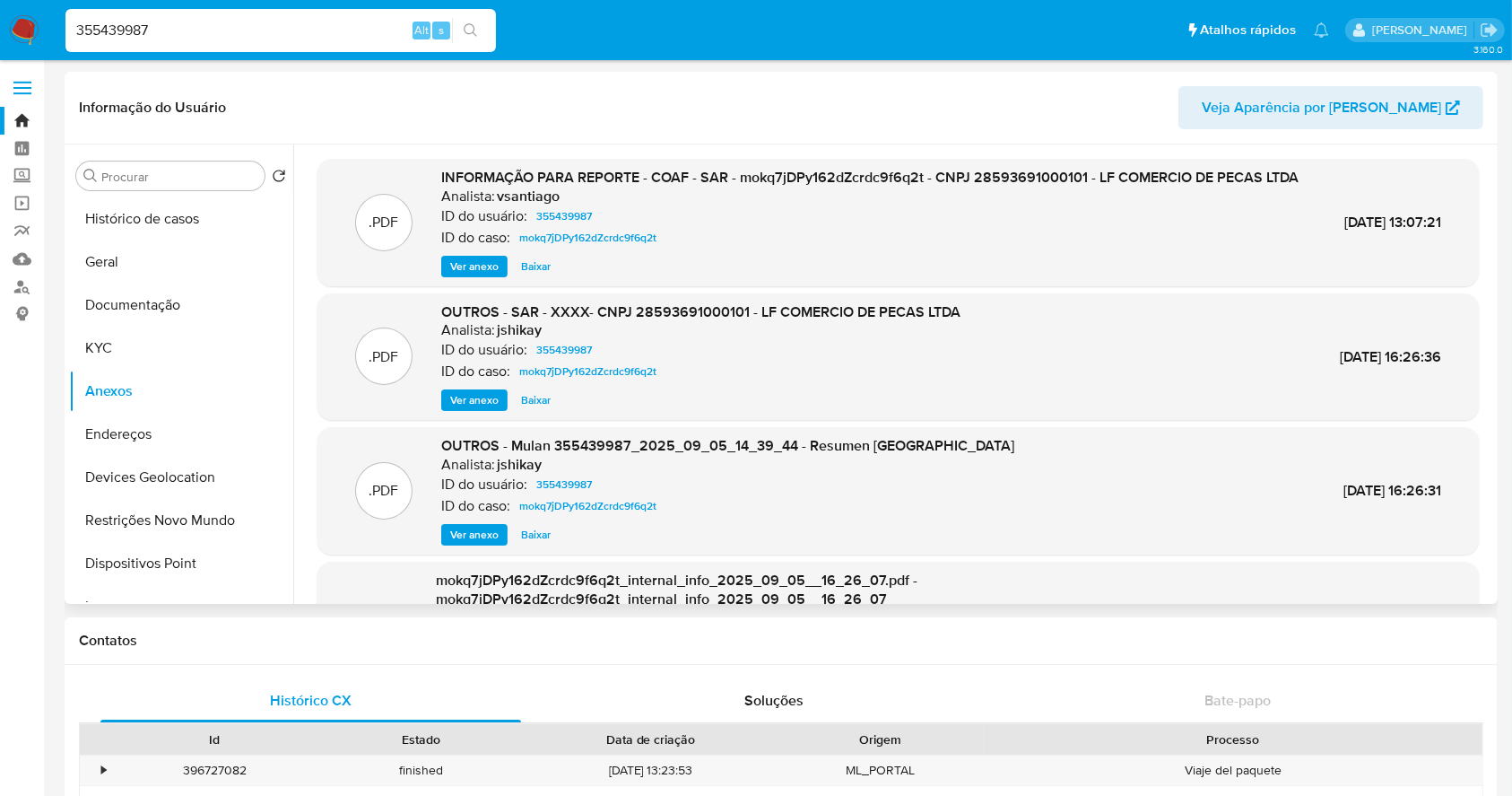
click at [28, 46] on nav "Pausado Ver notificaciones 355439987 Alt s Atalhos rápidos Presiona las siguien…" at bounding box center [756, 30] width 1512 height 60
drag, startPoint x: 305, startPoint y: 27, endPoint x: 0, endPoint y: 33, distance: 305.1
click at [0, 33] on nav "Pausado Ver notificaciones 355439987 Alt s Atalhos rápidos Presiona las siguien…" at bounding box center [756, 30] width 1512 height 60
paste input "1298427748"
type input "1298427748"
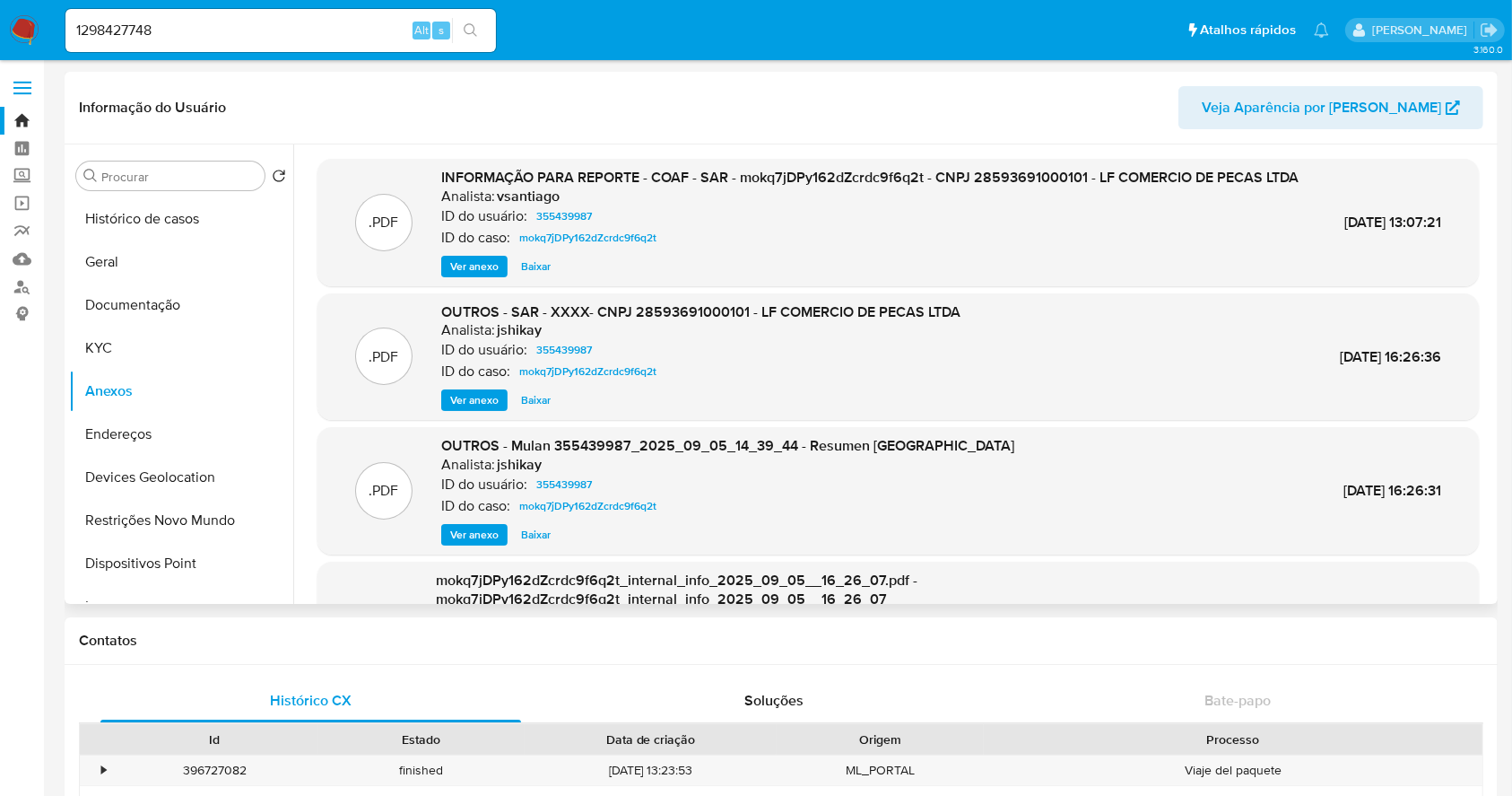
click at [468, 26] on icon "search-icon" at bounding box center [471, 31] width 15 height 15
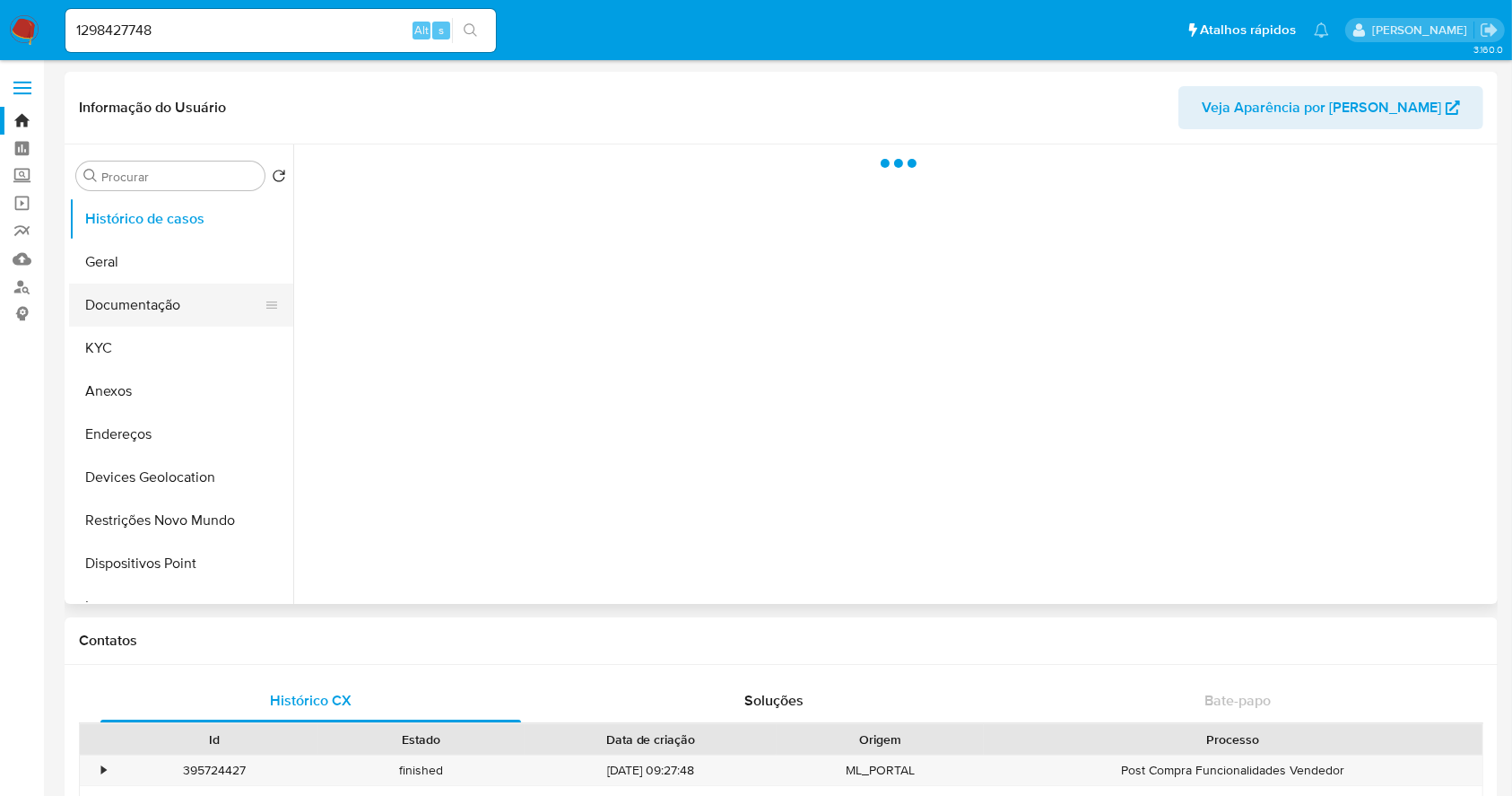
select select "10"
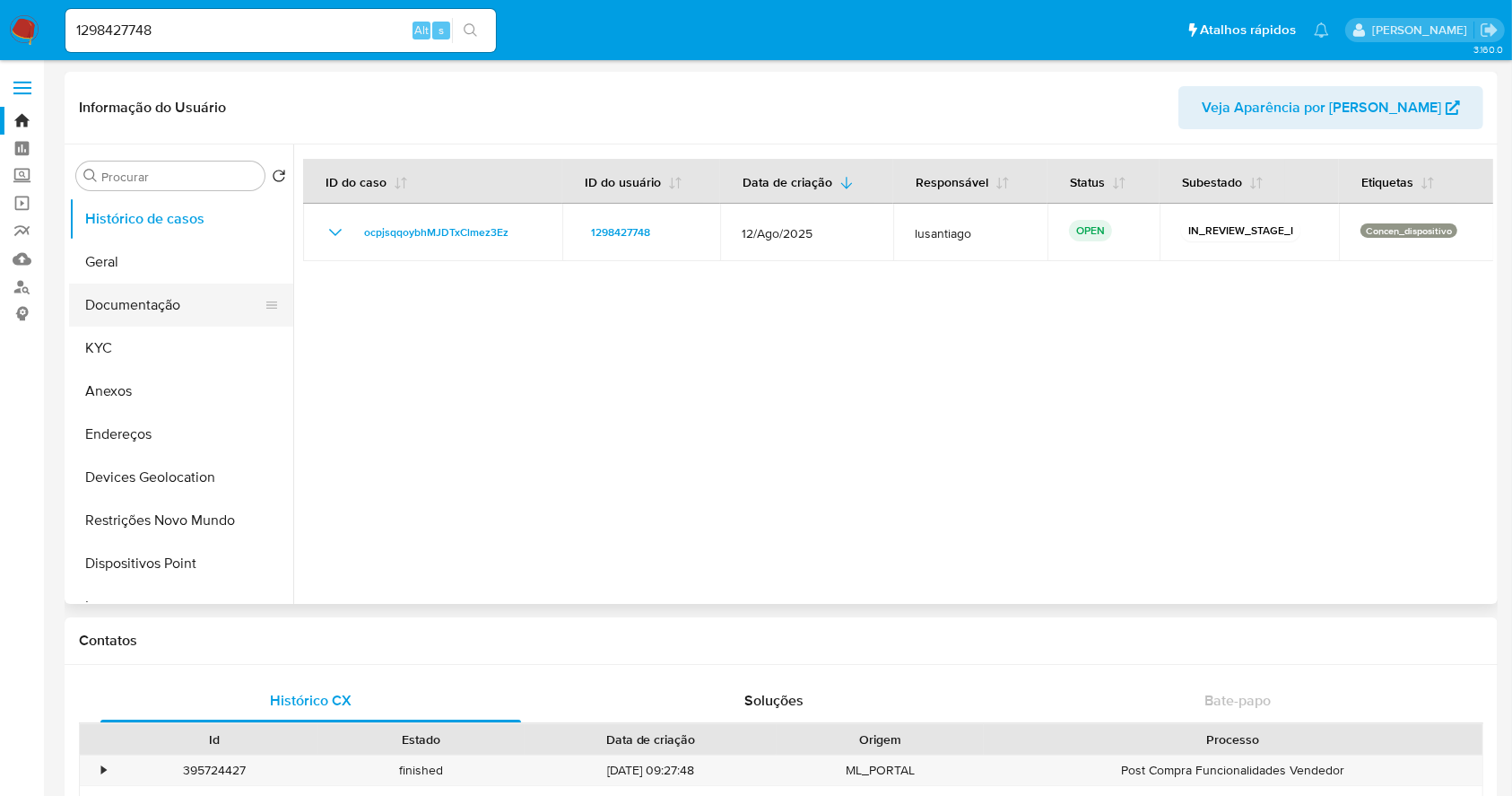
click at [129, 302] on button "Documentação" at bounding box center [174, 305] width 210 height 43
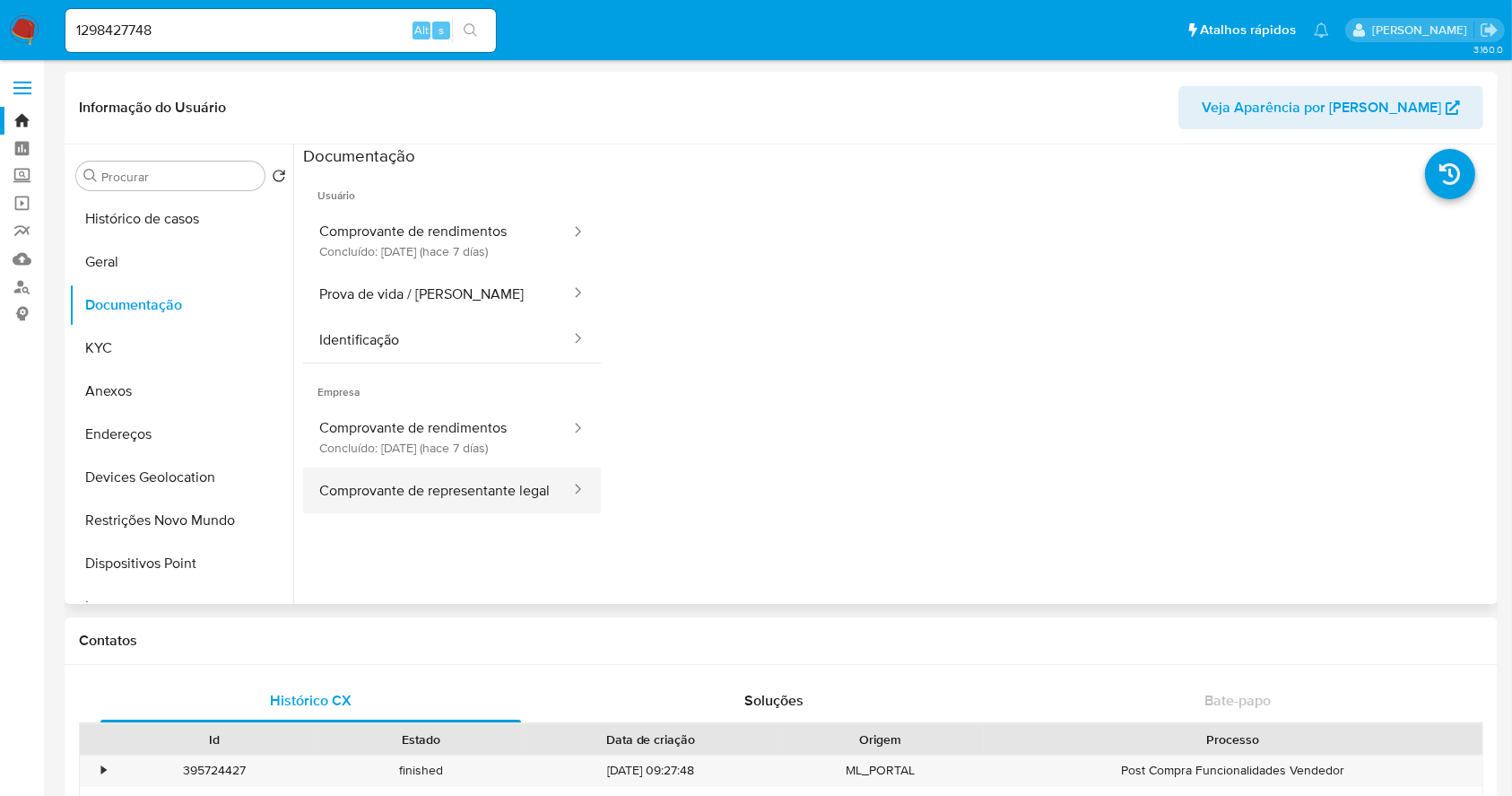
click at [450, 512] on button "Comprovante de representante legal" at bounding box center [437, 491] width 269 height 46
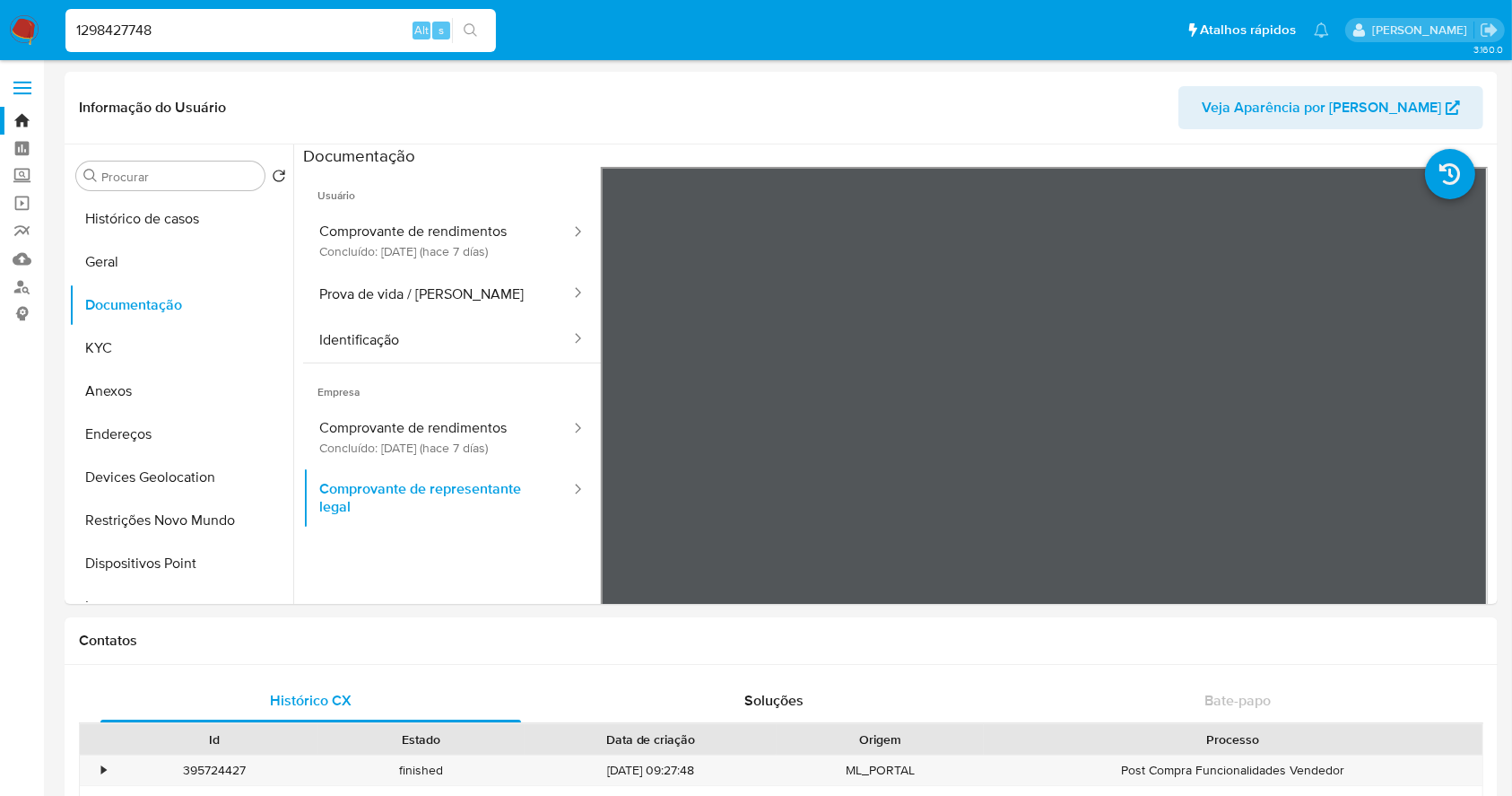
drag, startPoint x: 201, startPoint y: 26, endPoint x: 414, endPoint y: 21, distance: 213.1
click at [36, 26] on nav "Pausado Ver notificaciones 1298427748 Alt s Atalhos rápidos Presiona las siguie…" at bounding box center [756, 30] width 1512 height 60
paste input "355439987"
type input "355439987"
click at [475, 19] on button "search-icon" at bounding box center [470, 31] width 36 height 26
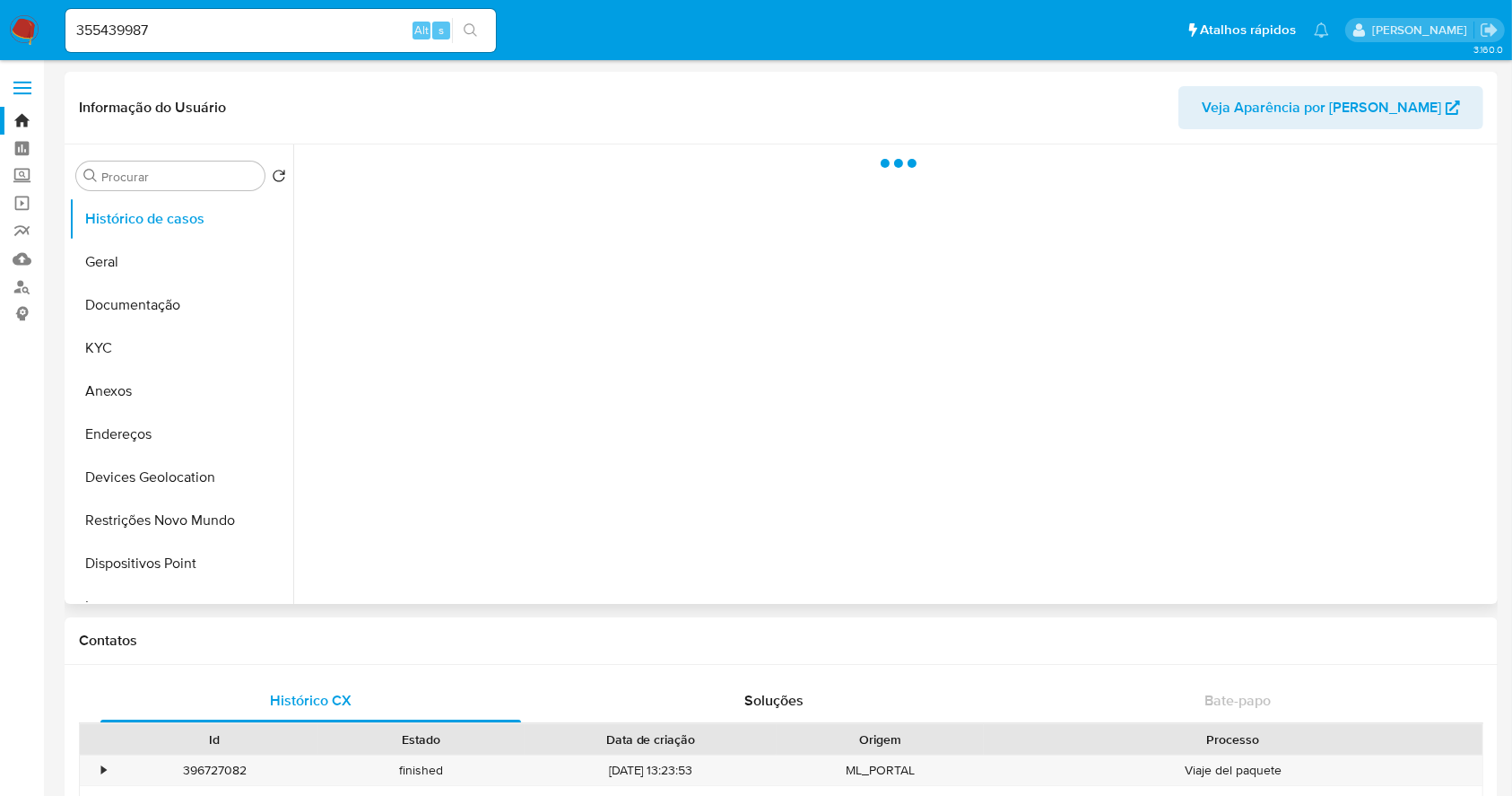
select select "10"
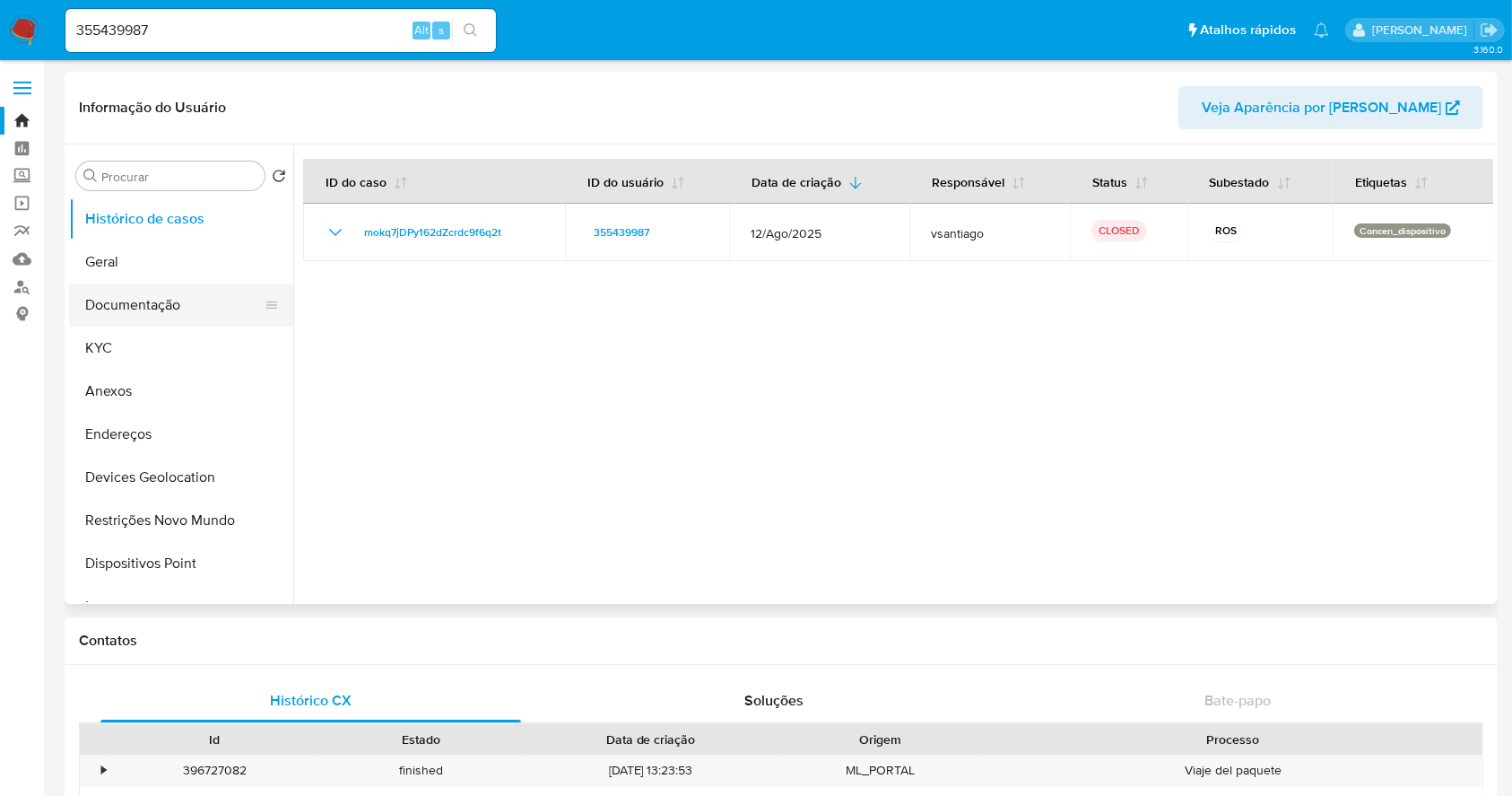
click at [148, 298] on button "Documentação" at bounding box center [174, 305] width 210 height 43
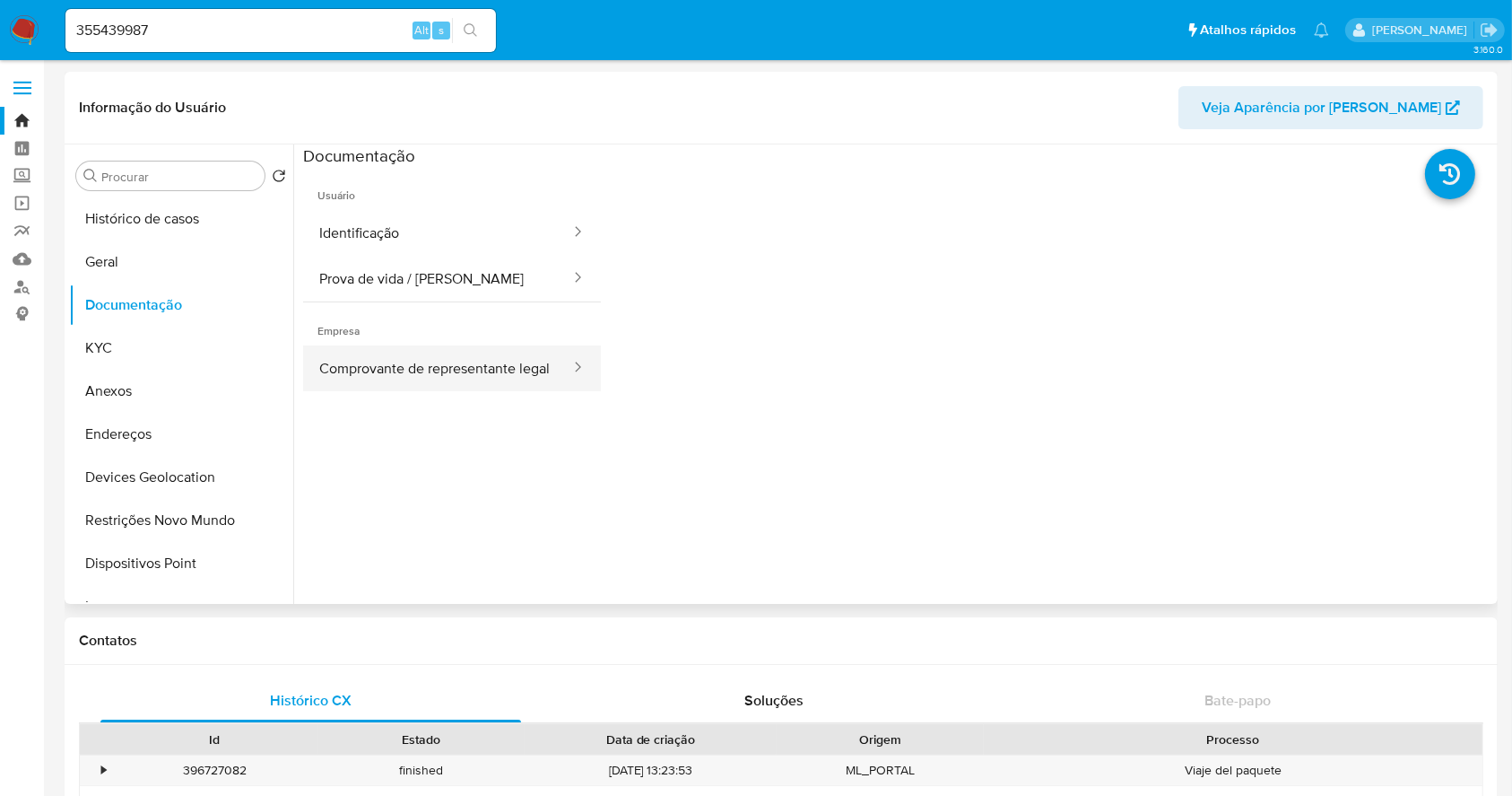
click at [463, 391] on button "Comprovante de representante legal" at bounding box center [437, 368] width 269 height 46
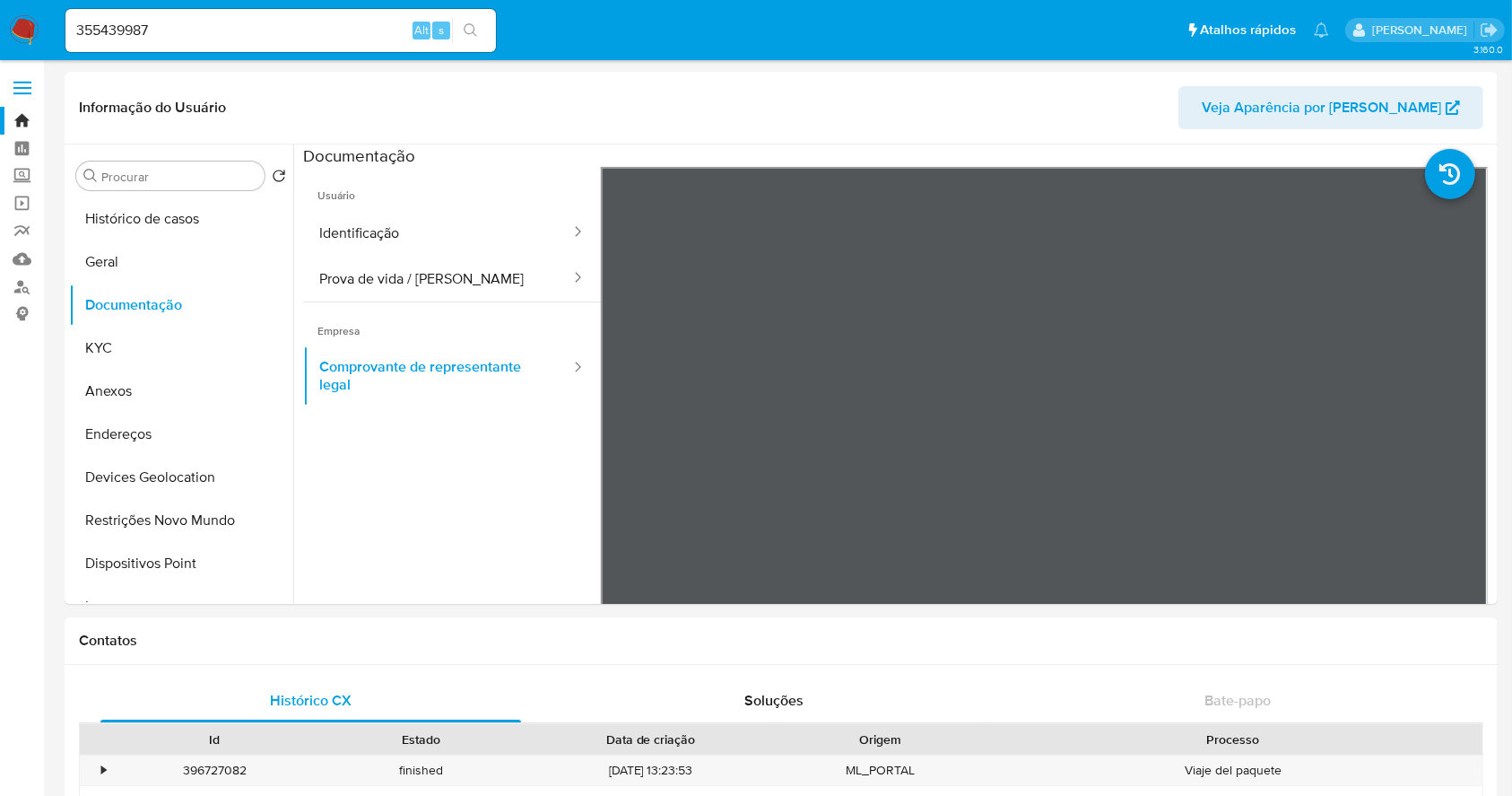
click at [26, 24] on img at bounding box center [24, 30] width 30 height 30
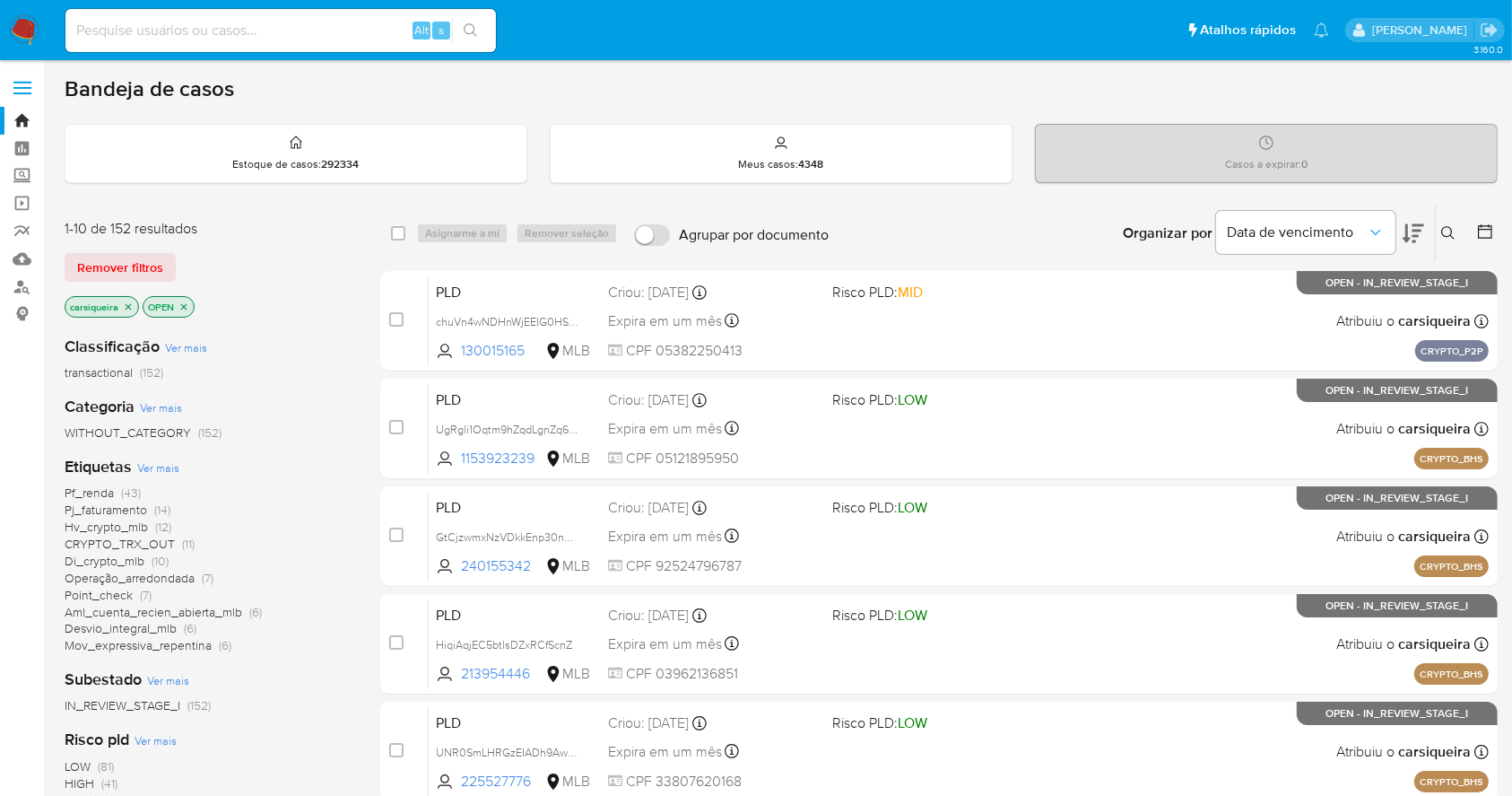
click at [272, 38] on input at bounding box center [281, 31] width 430 height 24
paste input "1349908681"
type input "1349908681"
click at [476, 28] on icon "search-icon" at bounding box center [471, 31] width 15 height 15
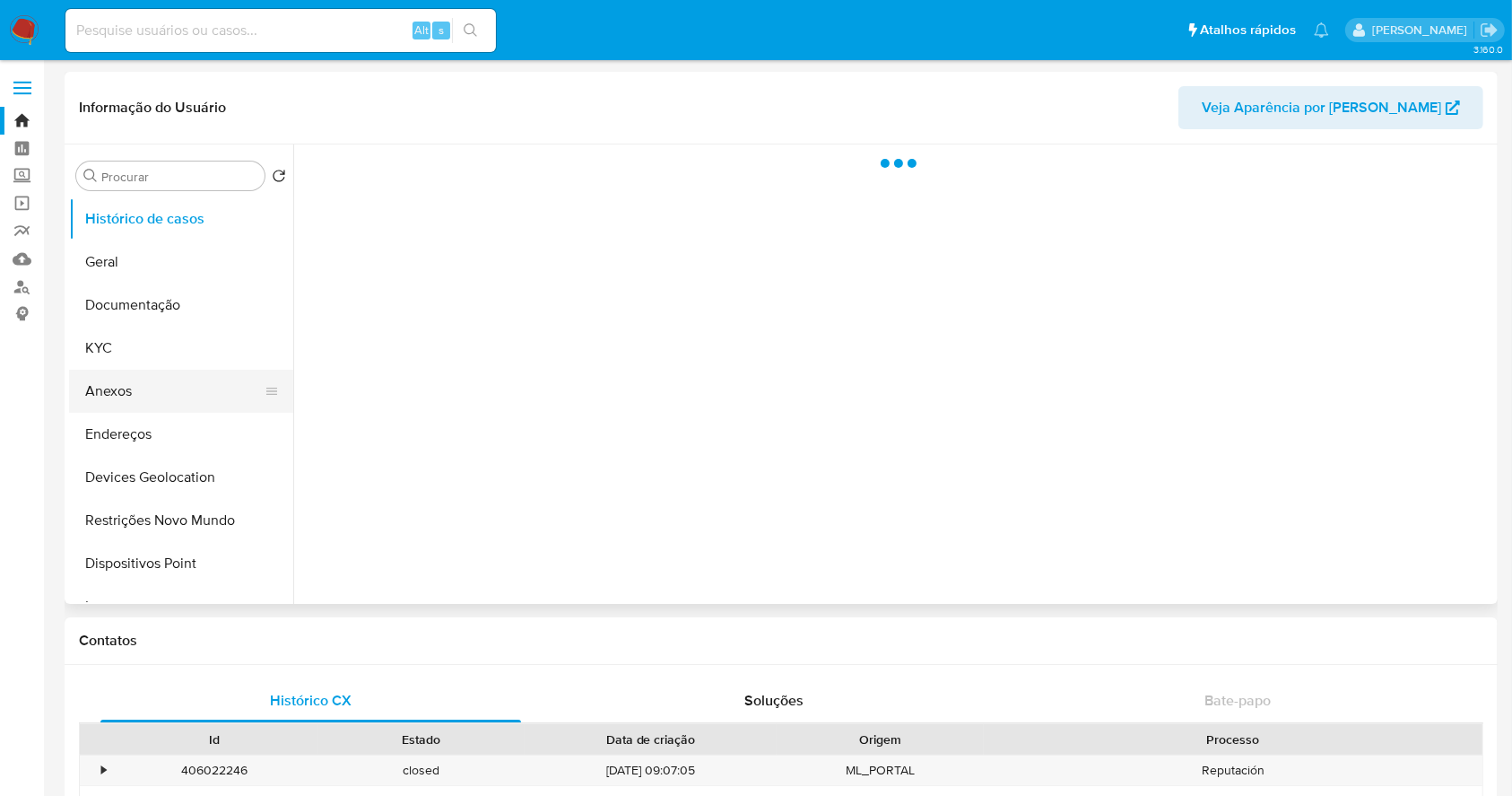
select select "10"
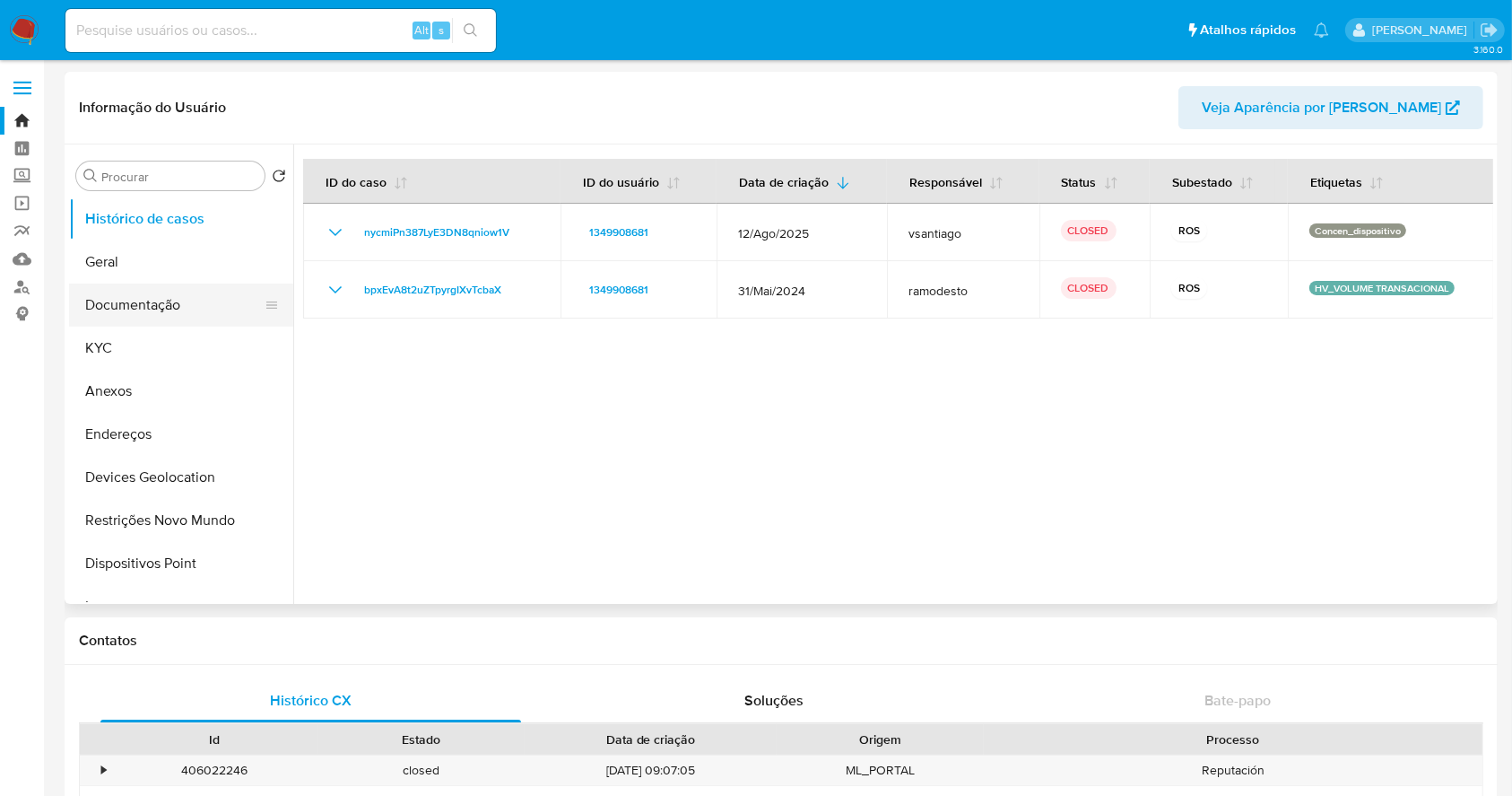
click at [144, 303] on button "Documentação" at bounding box center [174, 305] width 210 height 43
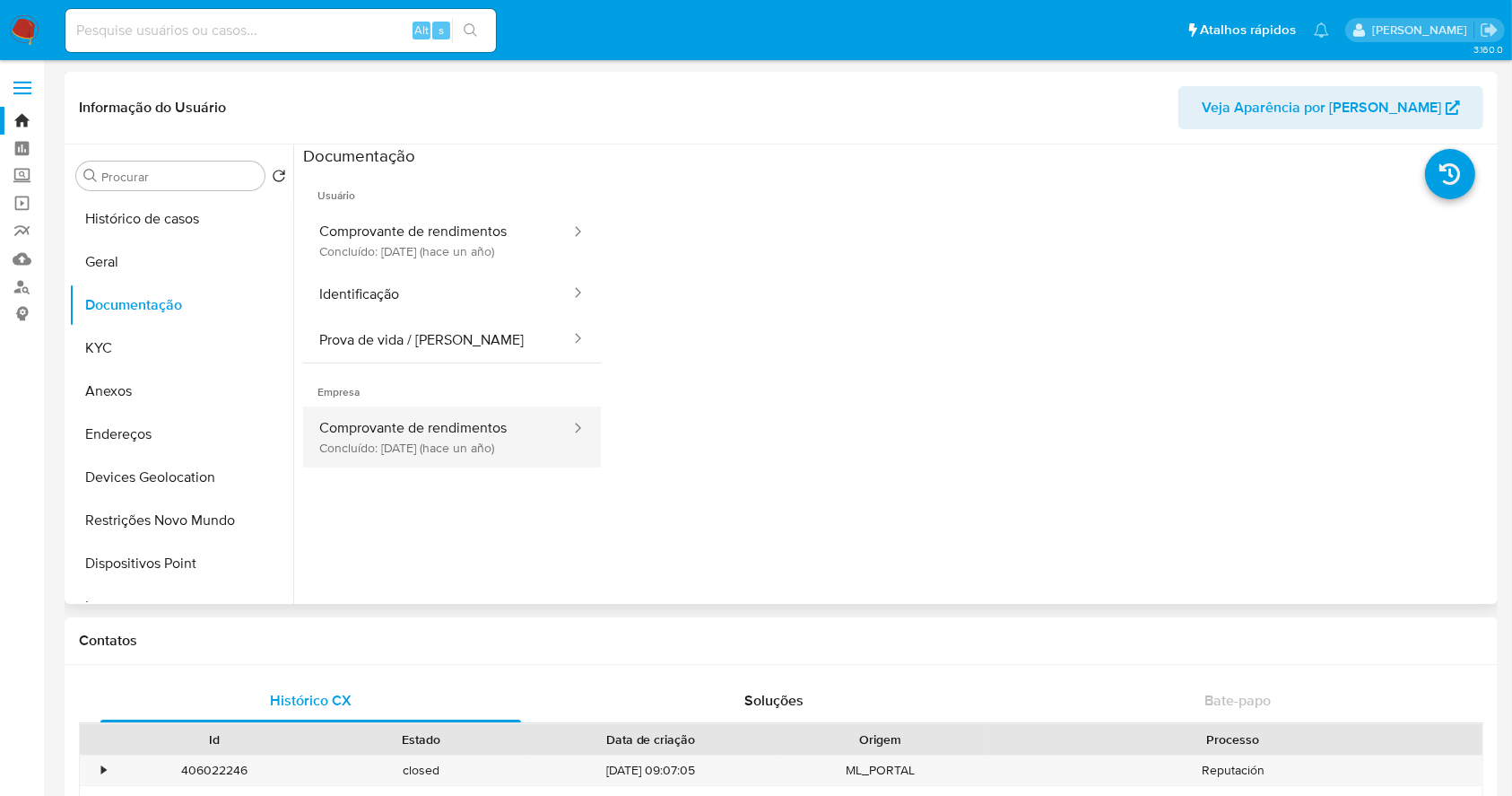
click at [477, 441] on button "Comprovante de rendimentos Concluído: 20/05/2024 (hace un año)" at bounding box center [437, 437] width 269 height 61
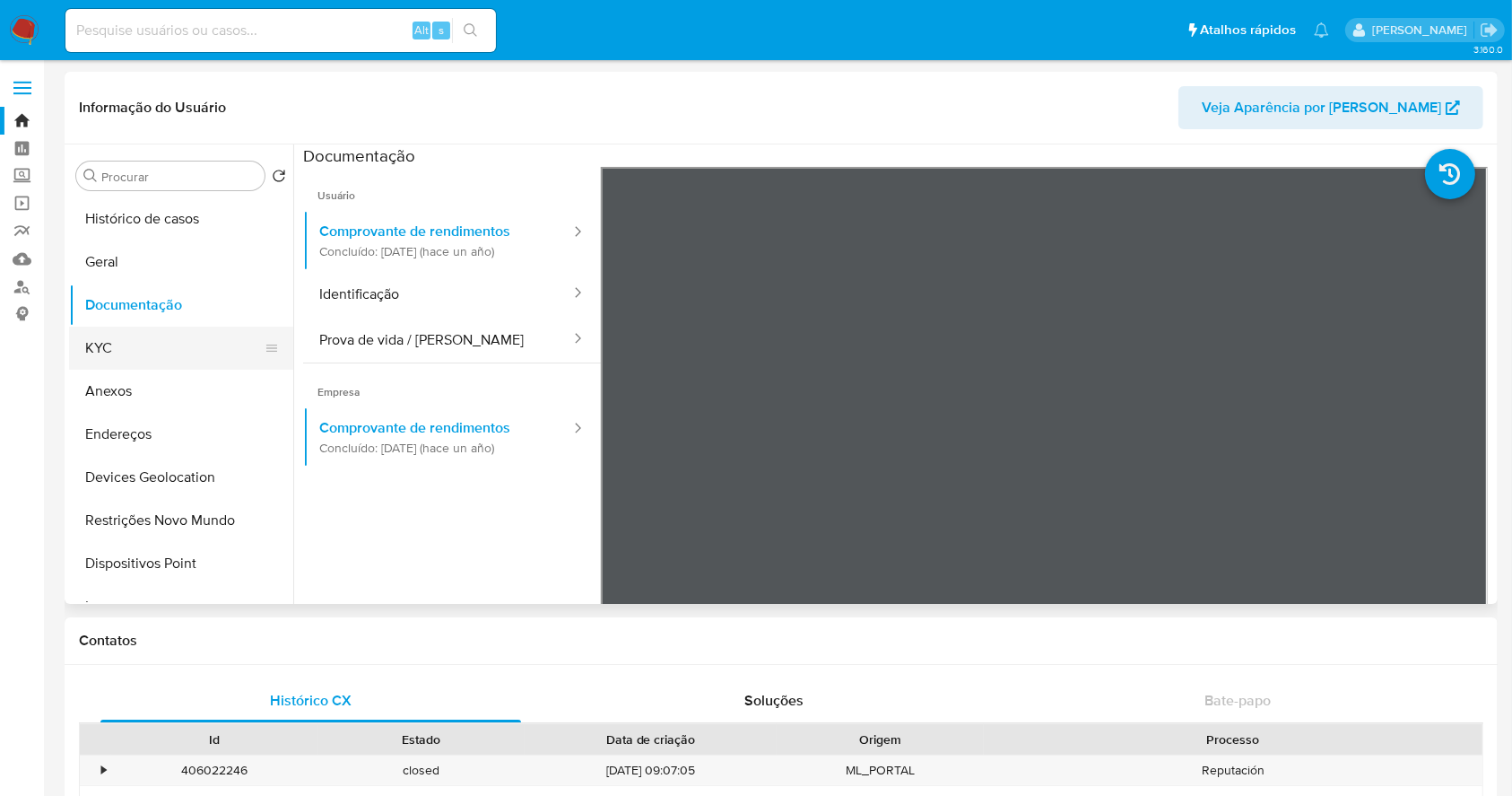
click at [160, 354] on button "KYC" at bounding box center [174, 347] width 210 height 43
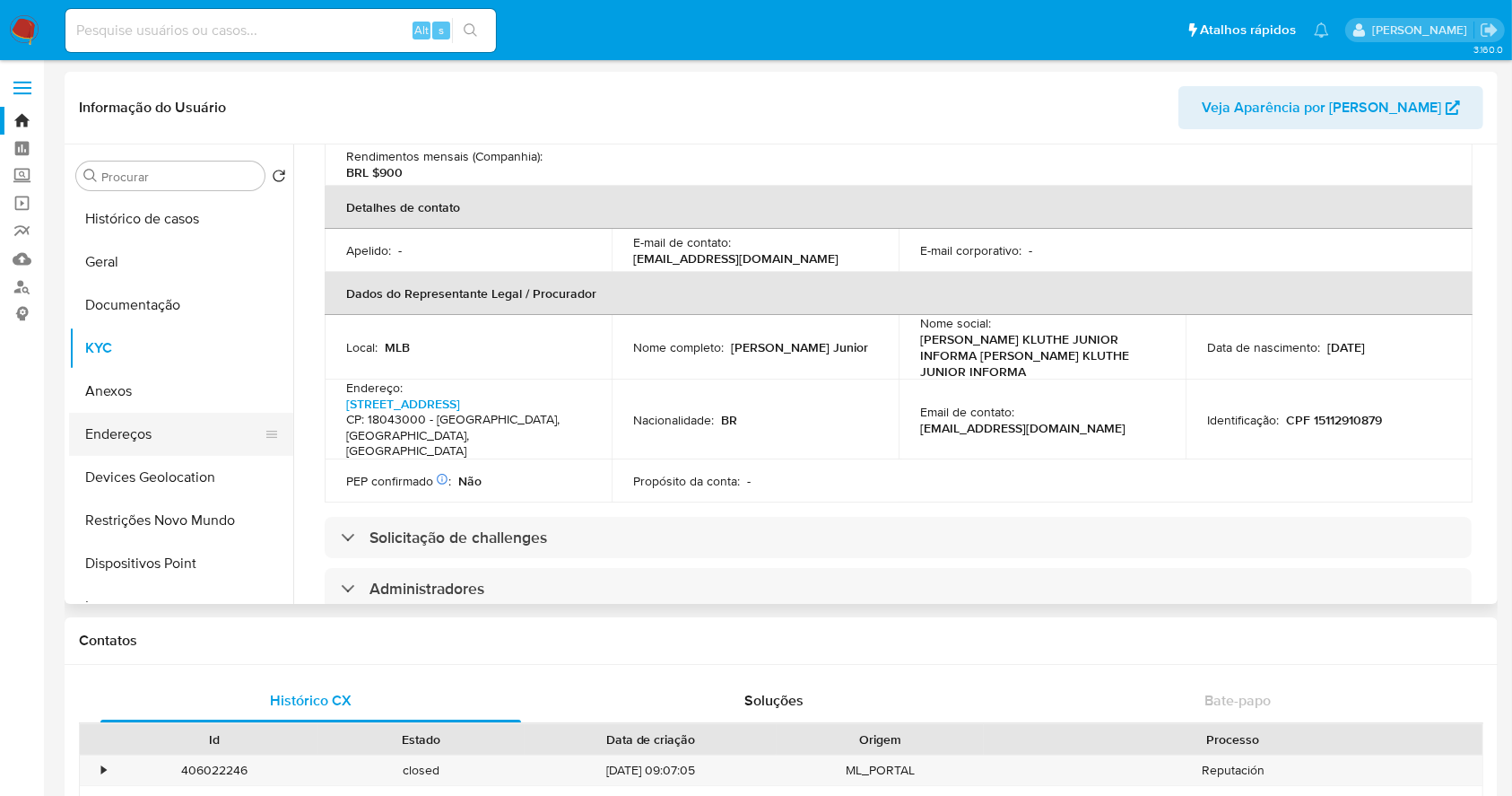
scroll to position [87, 0]
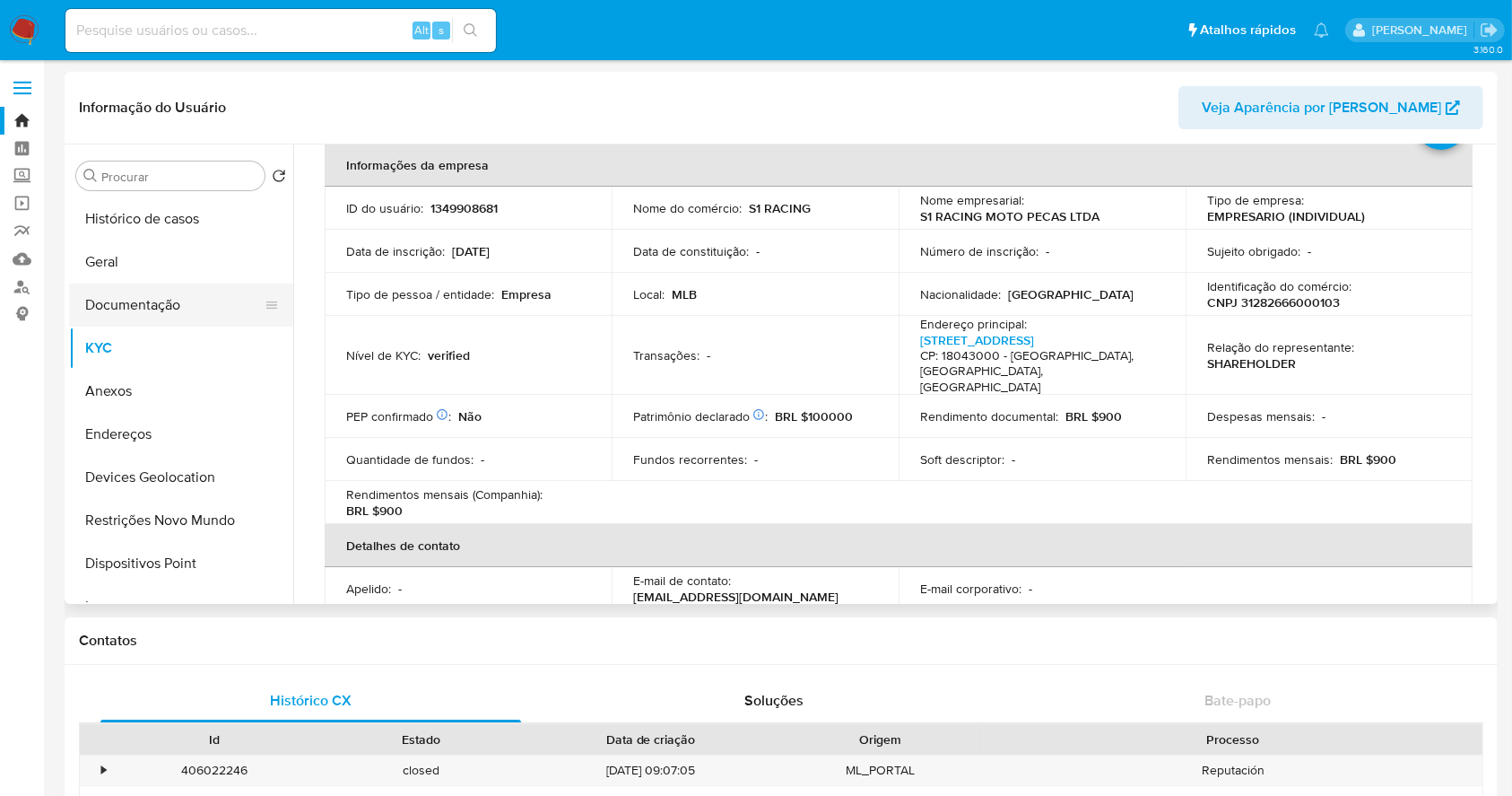
click at [164, 300] on button "Documentação" at bounding box center [174, 305] width 210 height 43
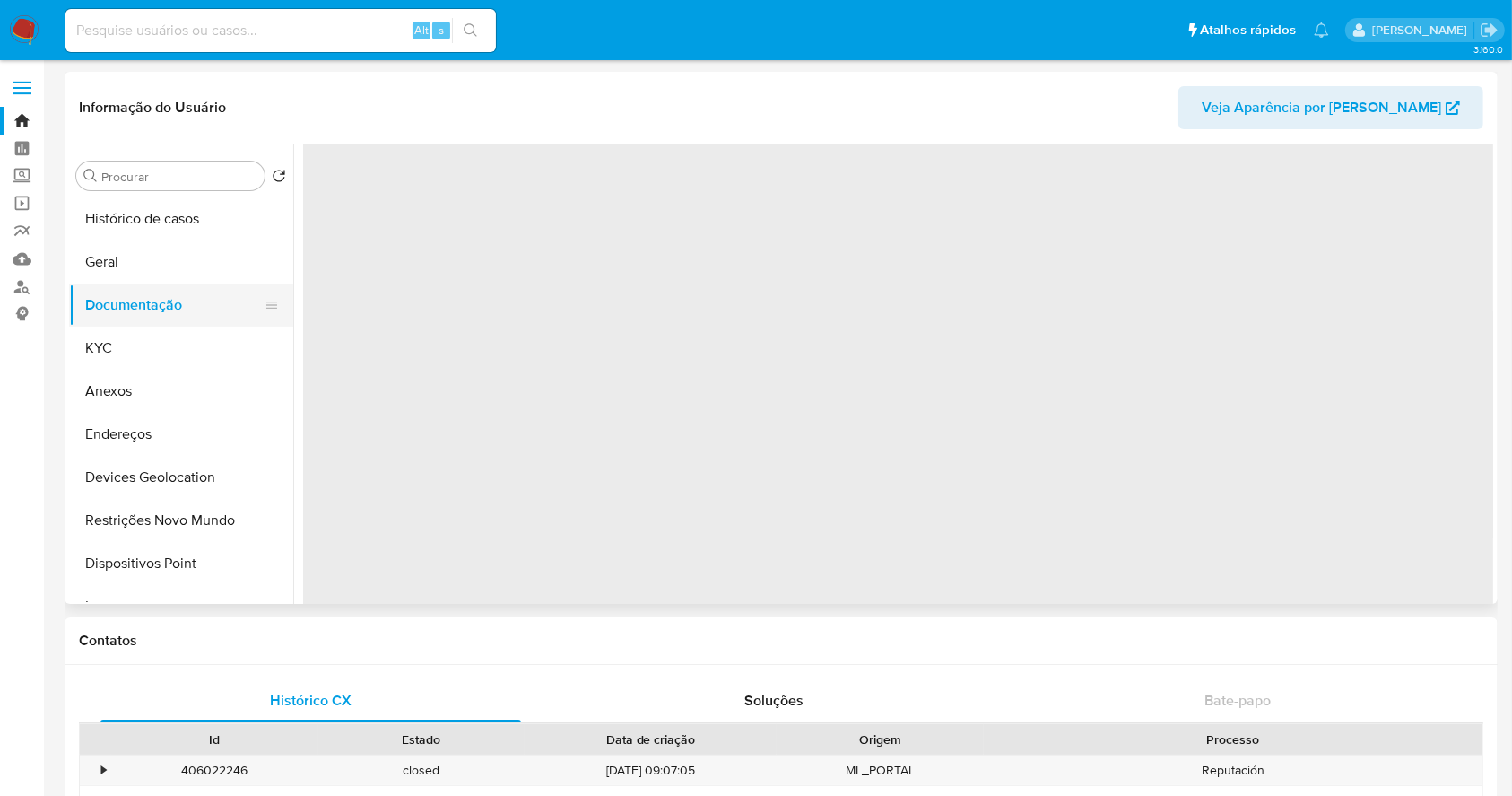
scroll to position [0, 0]
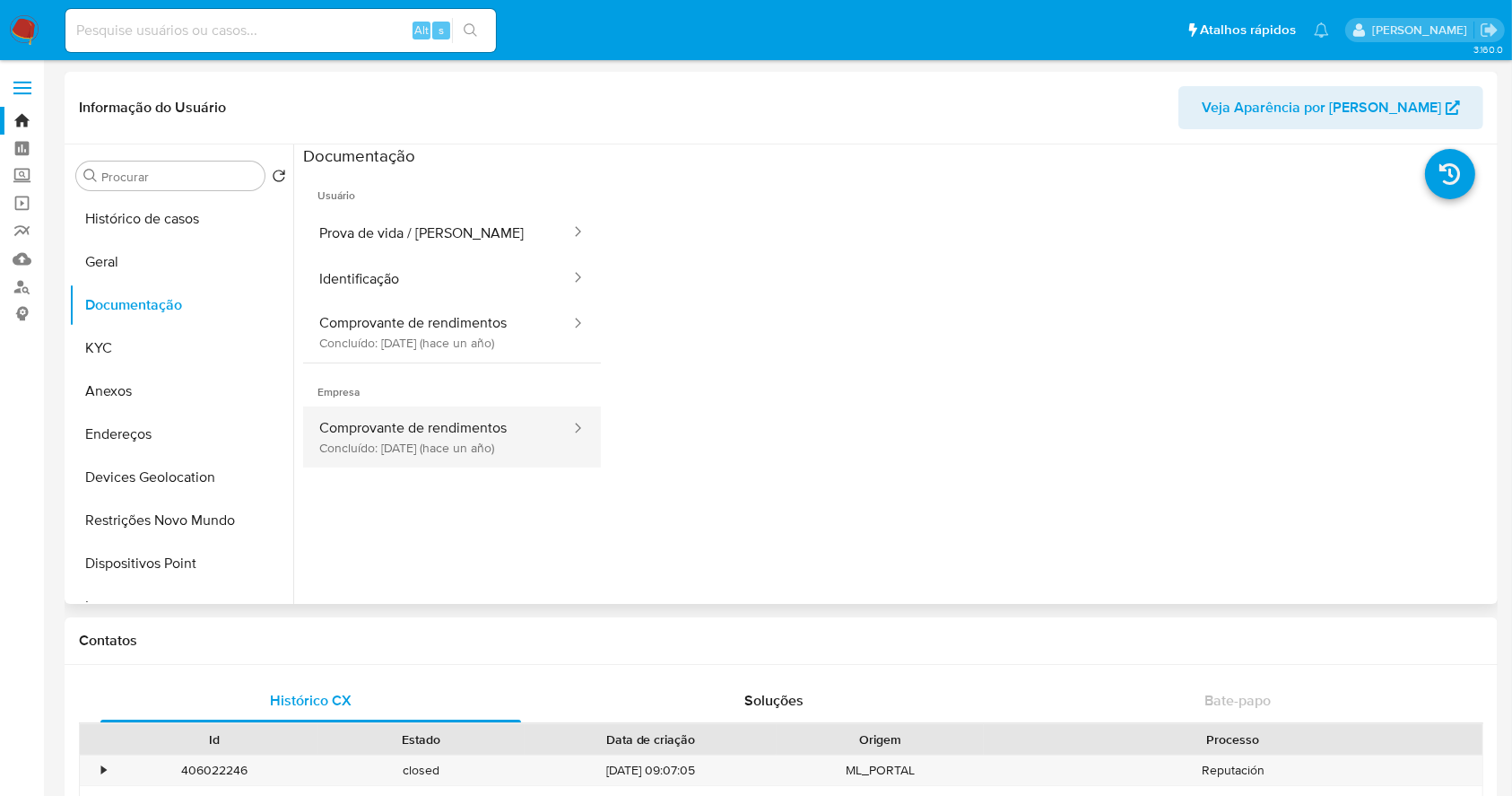
click at [443, 449] on button "Comprovante de rendimentos Concluído: 20/05/2024 (hace un año)" at bounding box center [437, 437] width 269 height 61
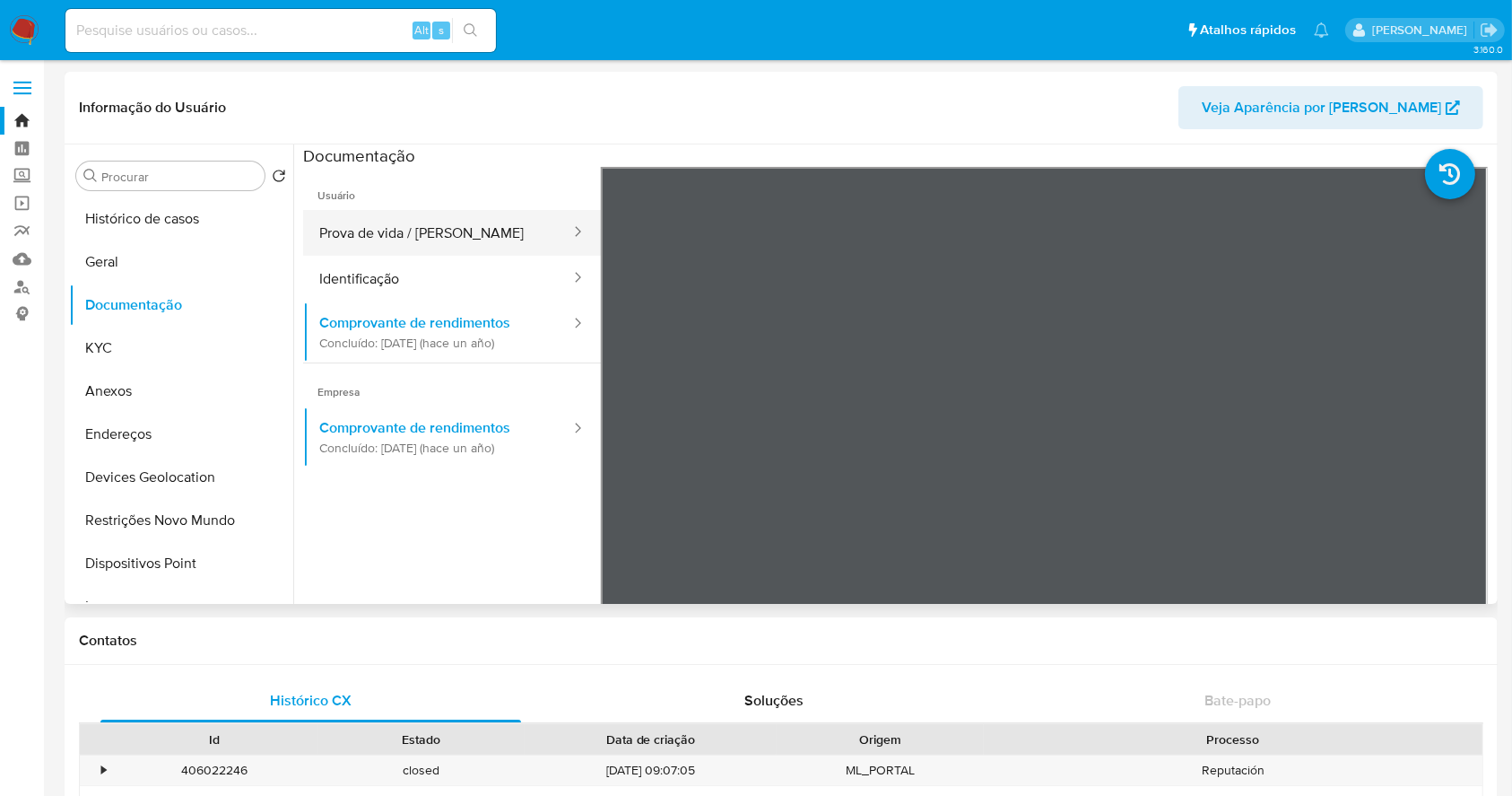
click at [377, 231] on button "Prova de vida / [PERSON_NAME]" at bounding box center [437, 233] width 269 height 46
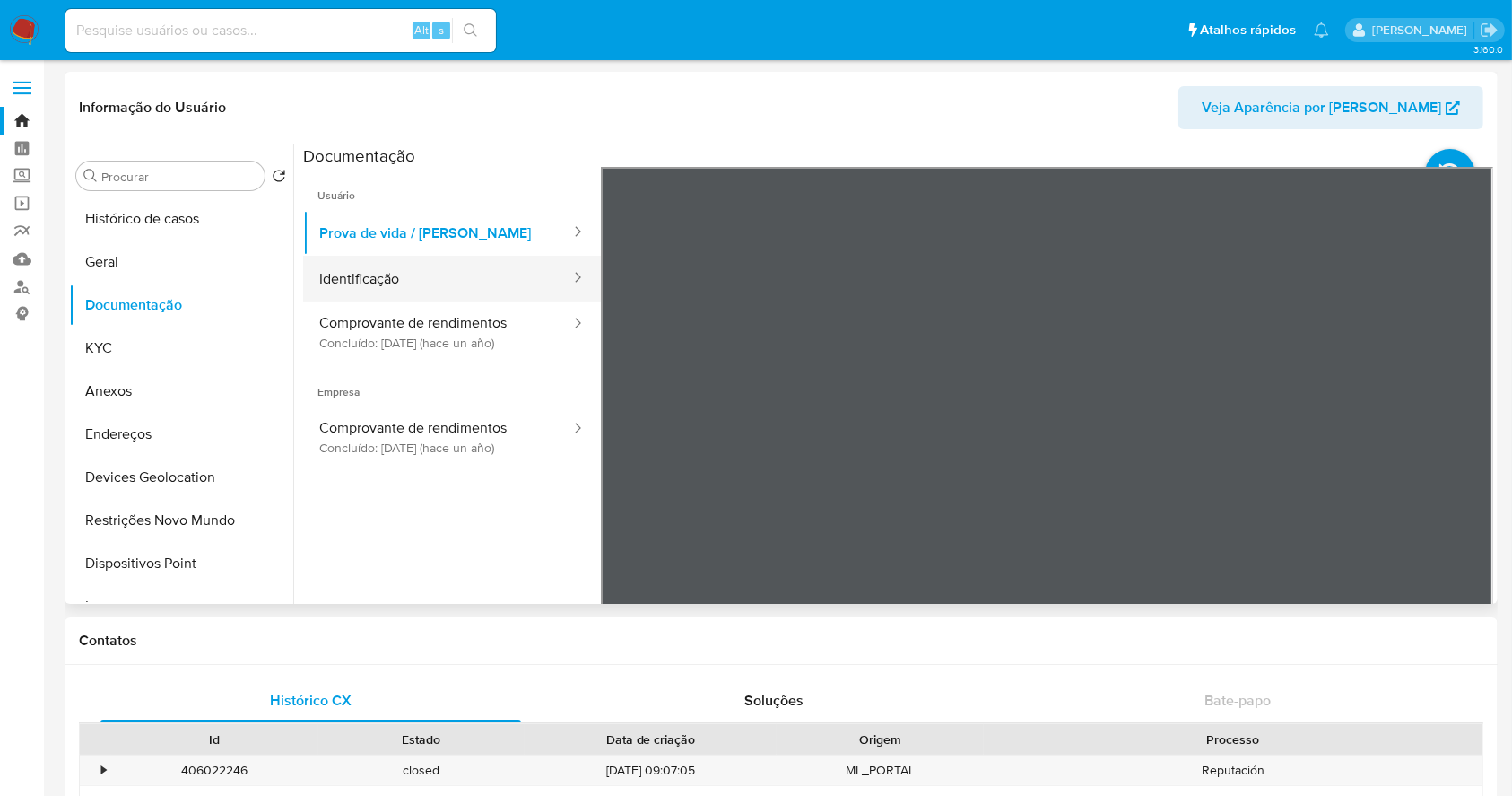
click at [400, 267] on button "Identificação" at bounding box center [437, 278] width 269 height 46
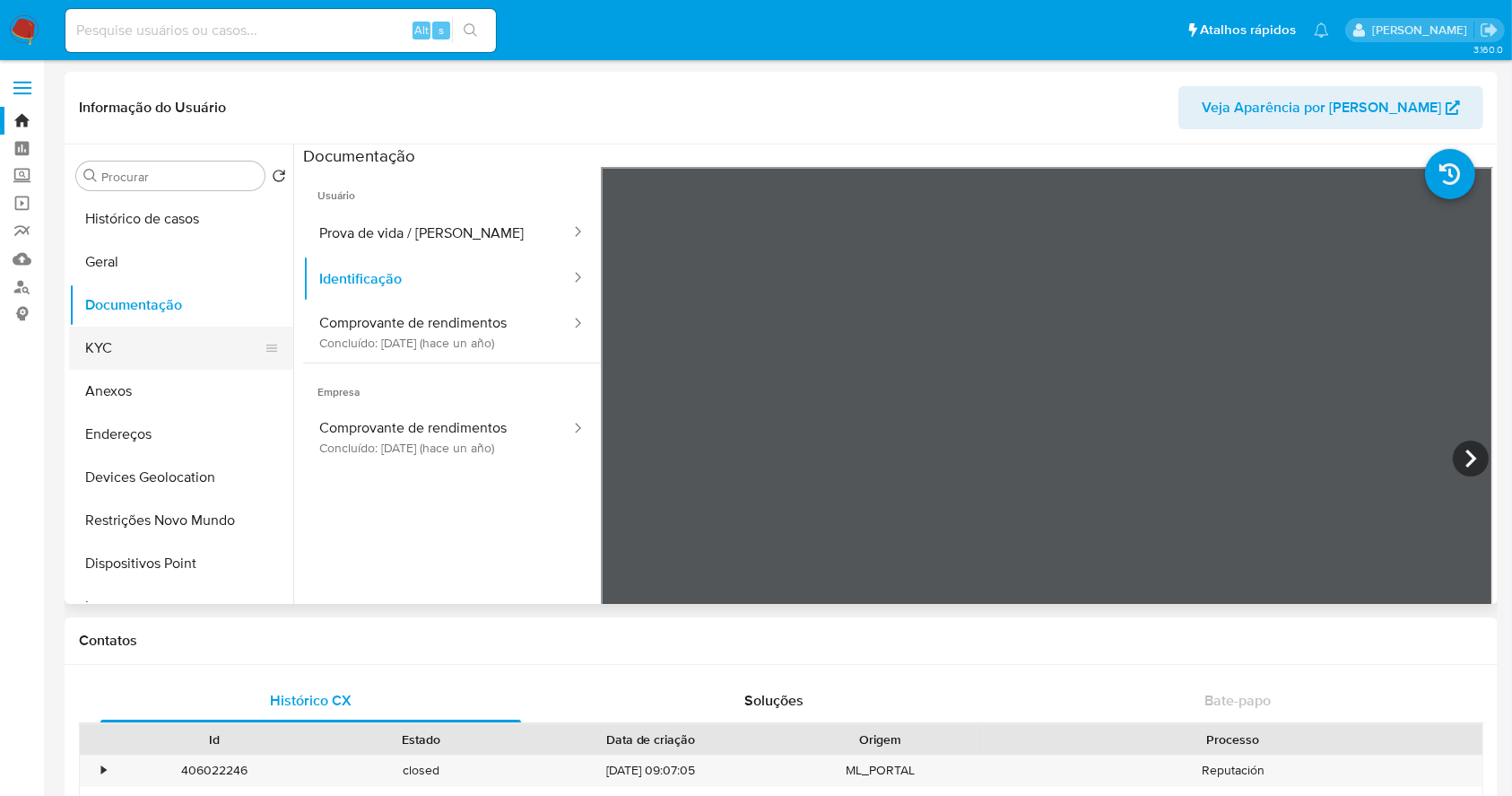
click at [135, 330] on button "KYC" at bounding box center [174, 347] width 210 height 43
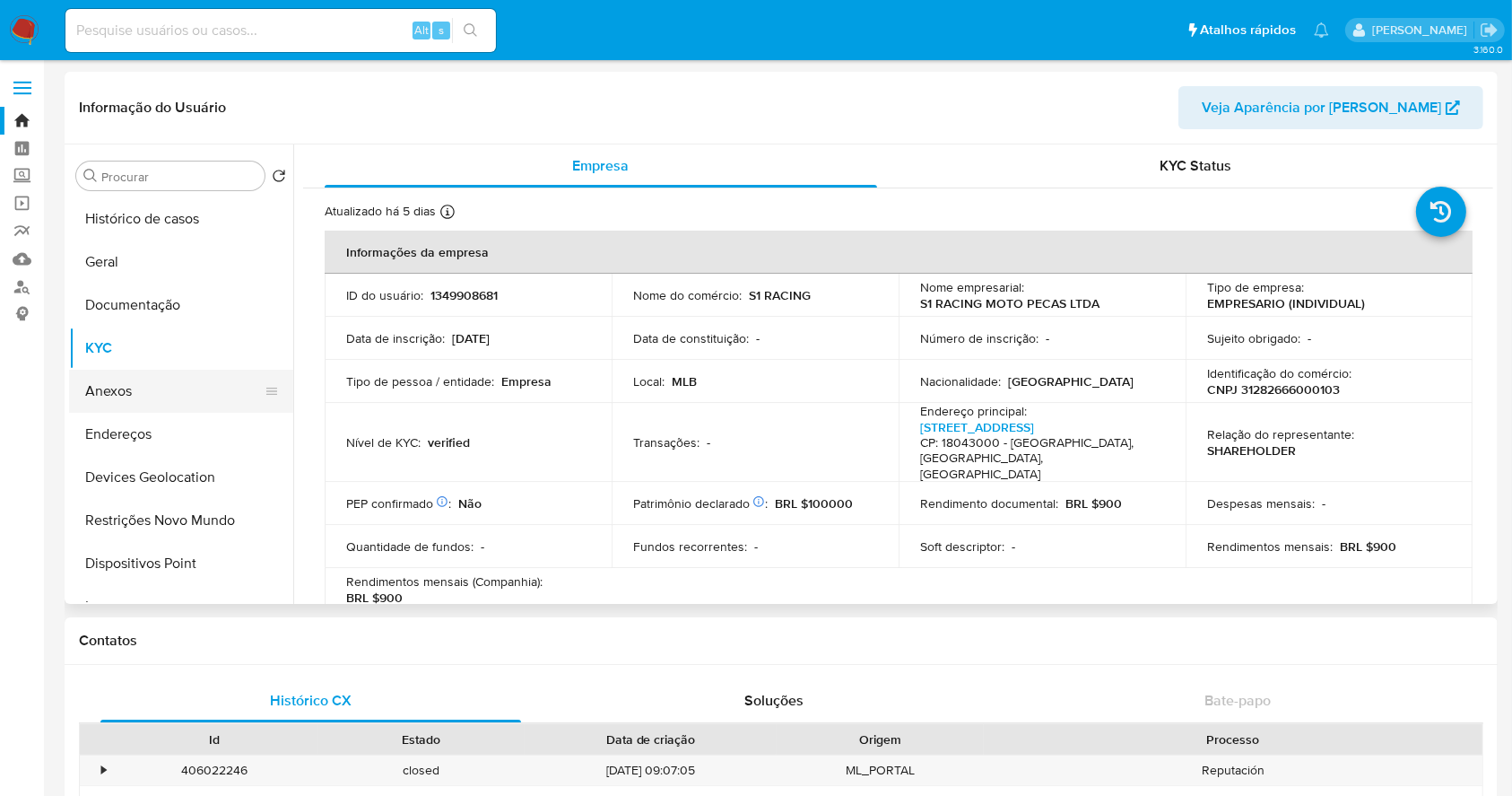
click at [139, 394] on button "Anexos" at bounding box center [174, 390] width 210 height 43
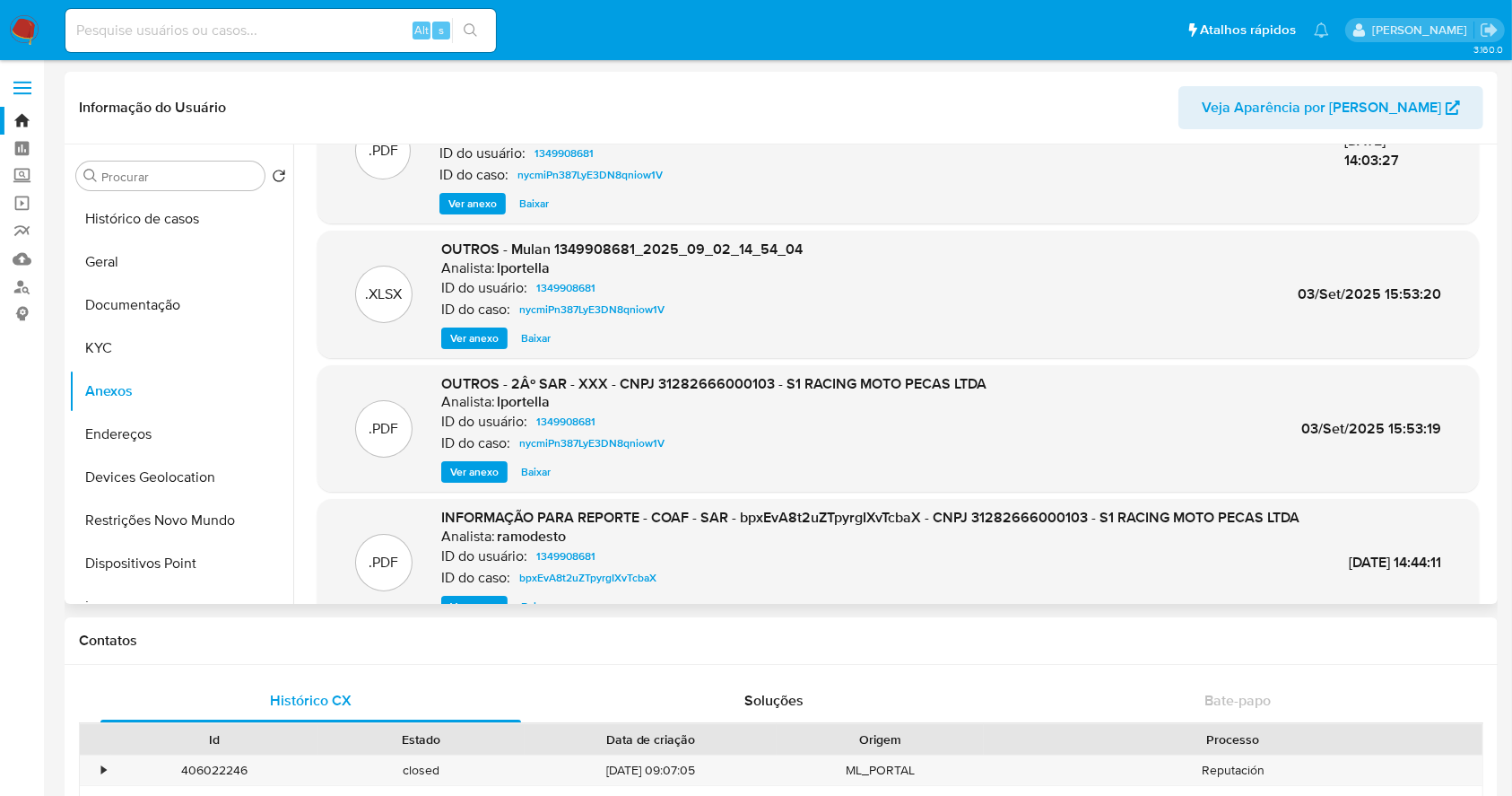
scroll to position [119, 0]
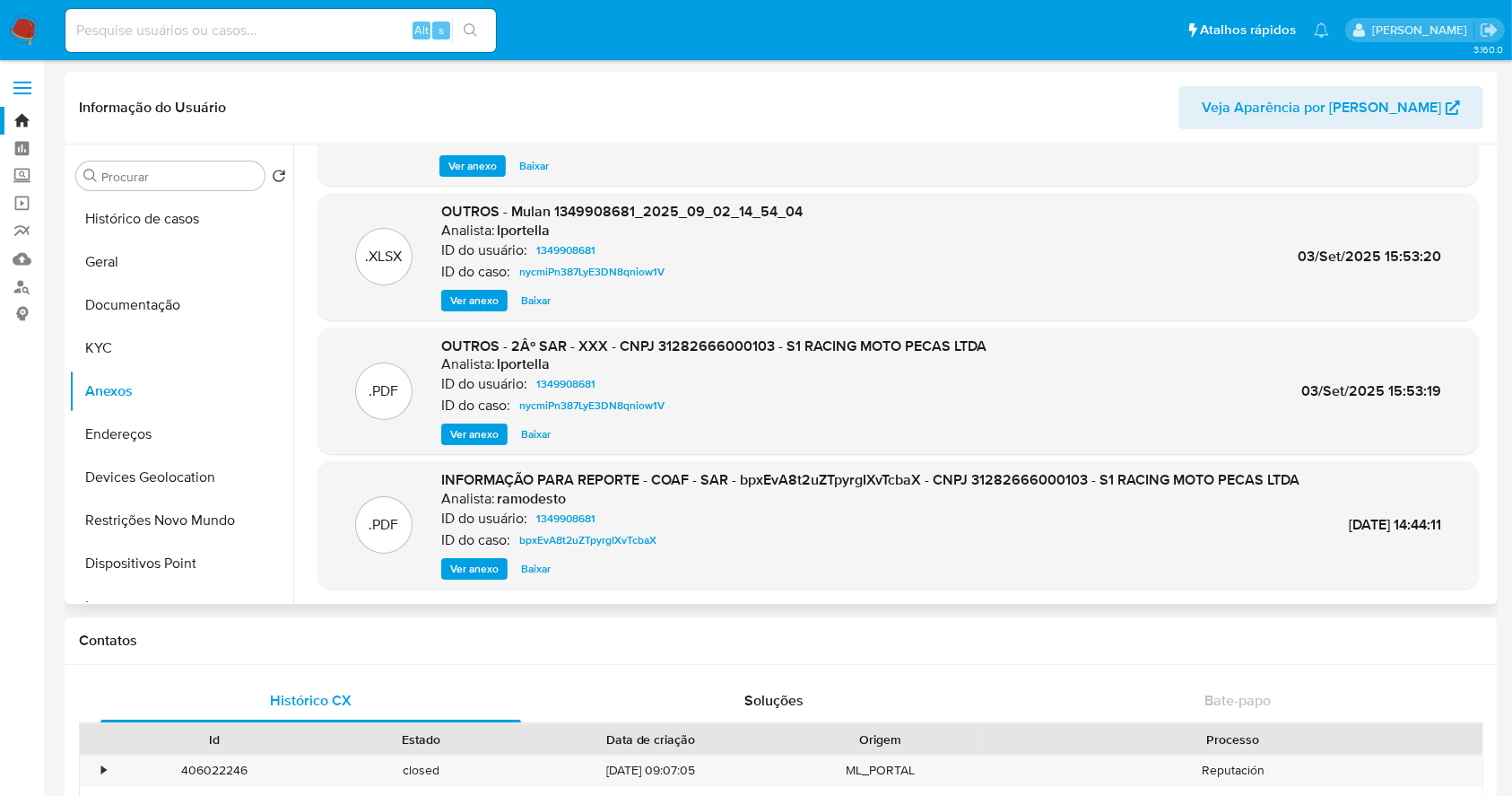
click at [480, 428] on span "Ver anexo" at bounding box center [474, 434] width 48 height 18
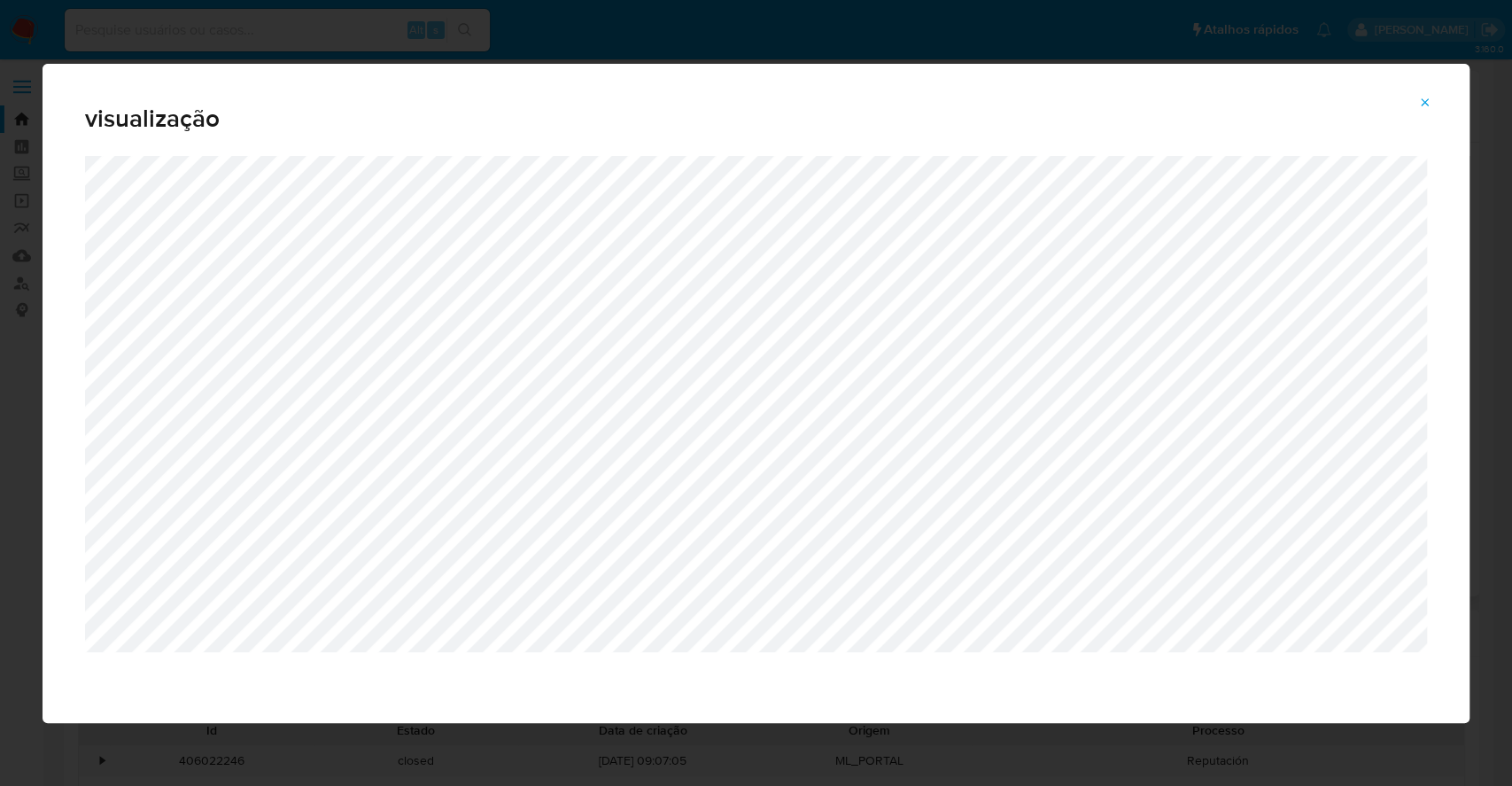
click at [0, 351] on div "visualização" at bounding box center [756, 393] width 1512 height 786
click at [0, 432] on div "visualização" at bounding box center [756, 393] width 1512 height 786
click at [1423, 95] on icon "Attachment preview" at bounding box center [1425, 103] width 14 height 14
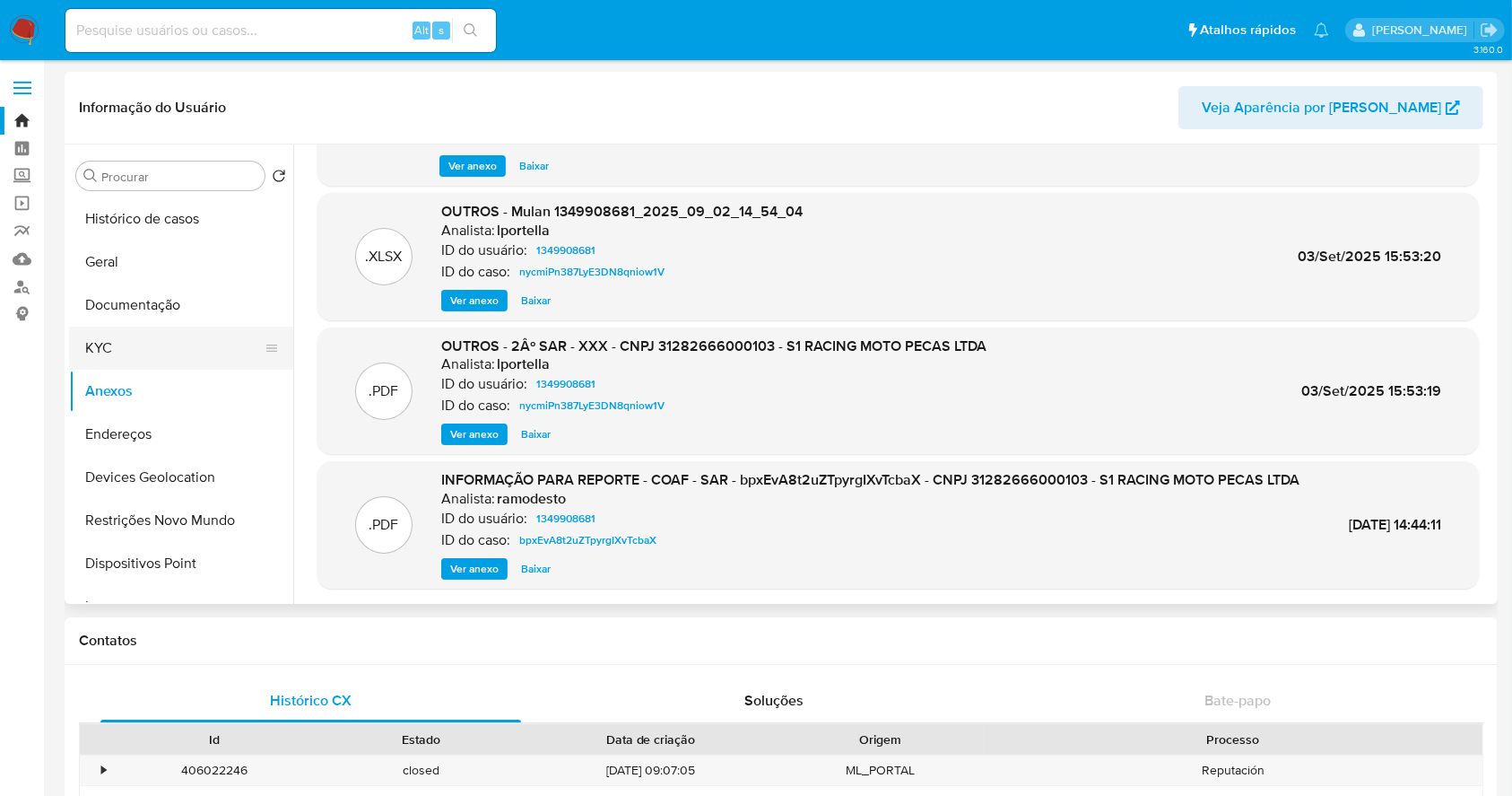
click at [134, 335] on button "KYC" at bounding box center [174, 347] width 210 height 43
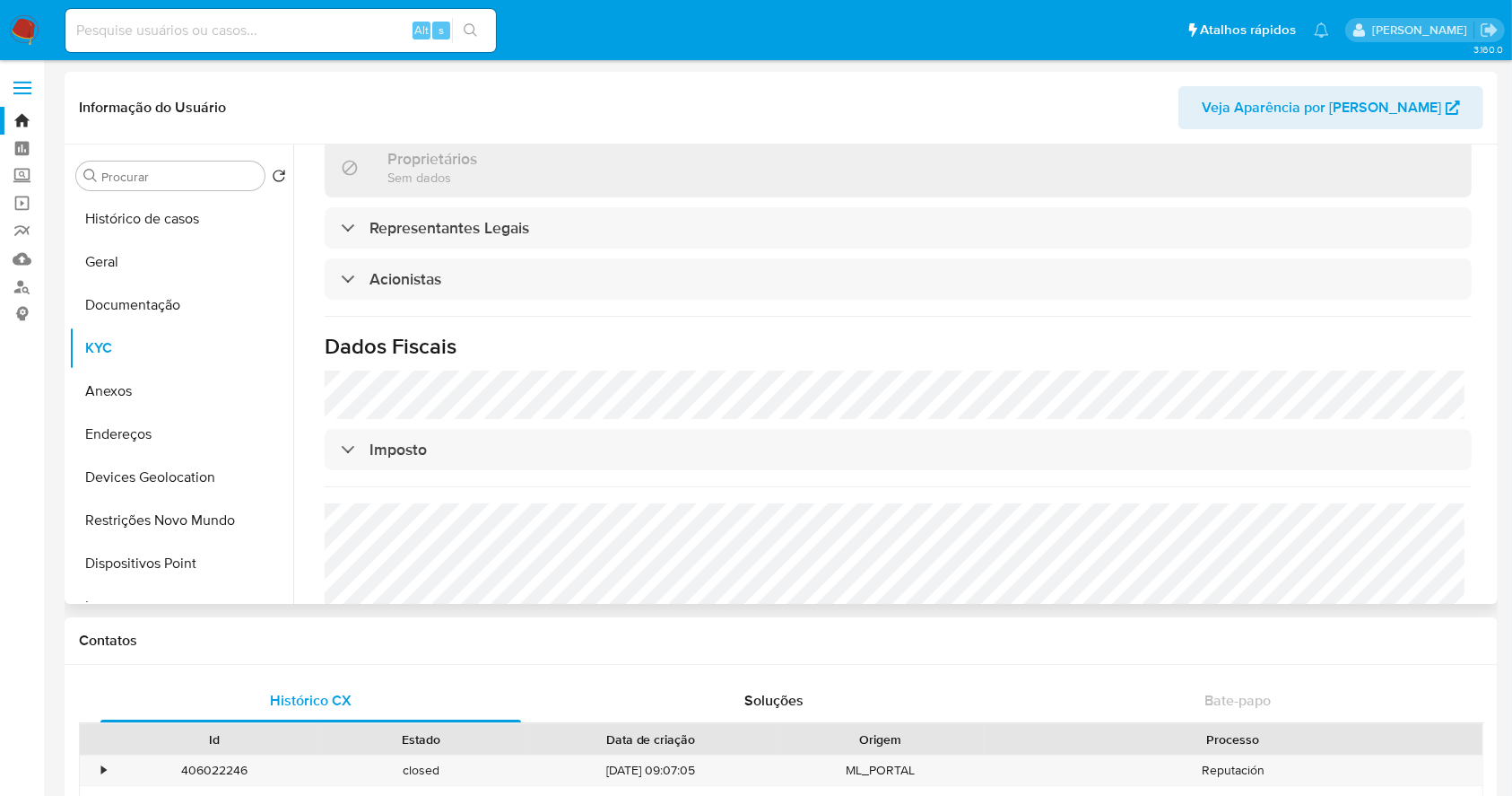
scroll to position [925, 0]
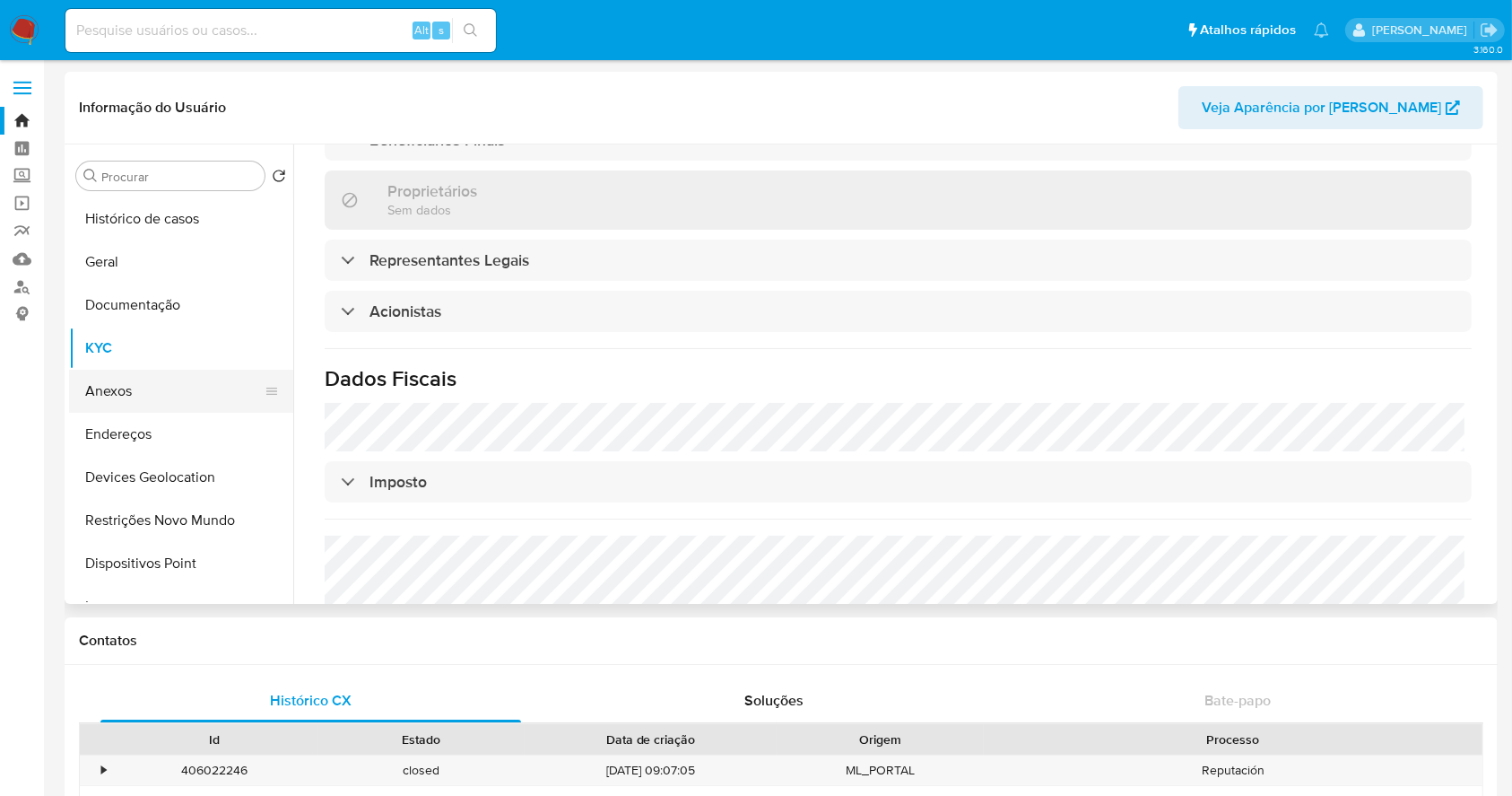
click at [155, 392] on button "Anexos" at bounding box center [174, 390] width 210 height 43
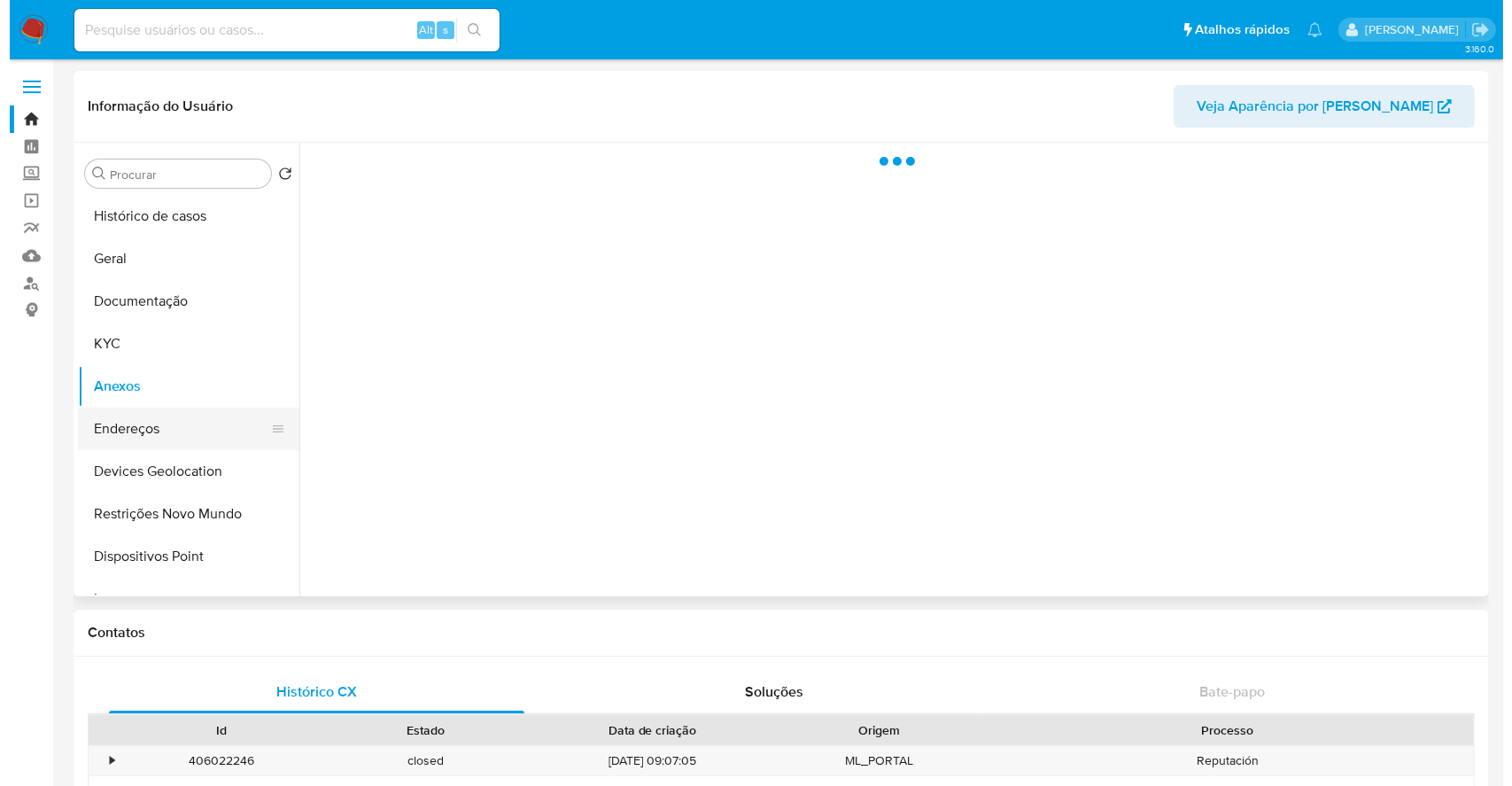
scroll to position [0, 0]
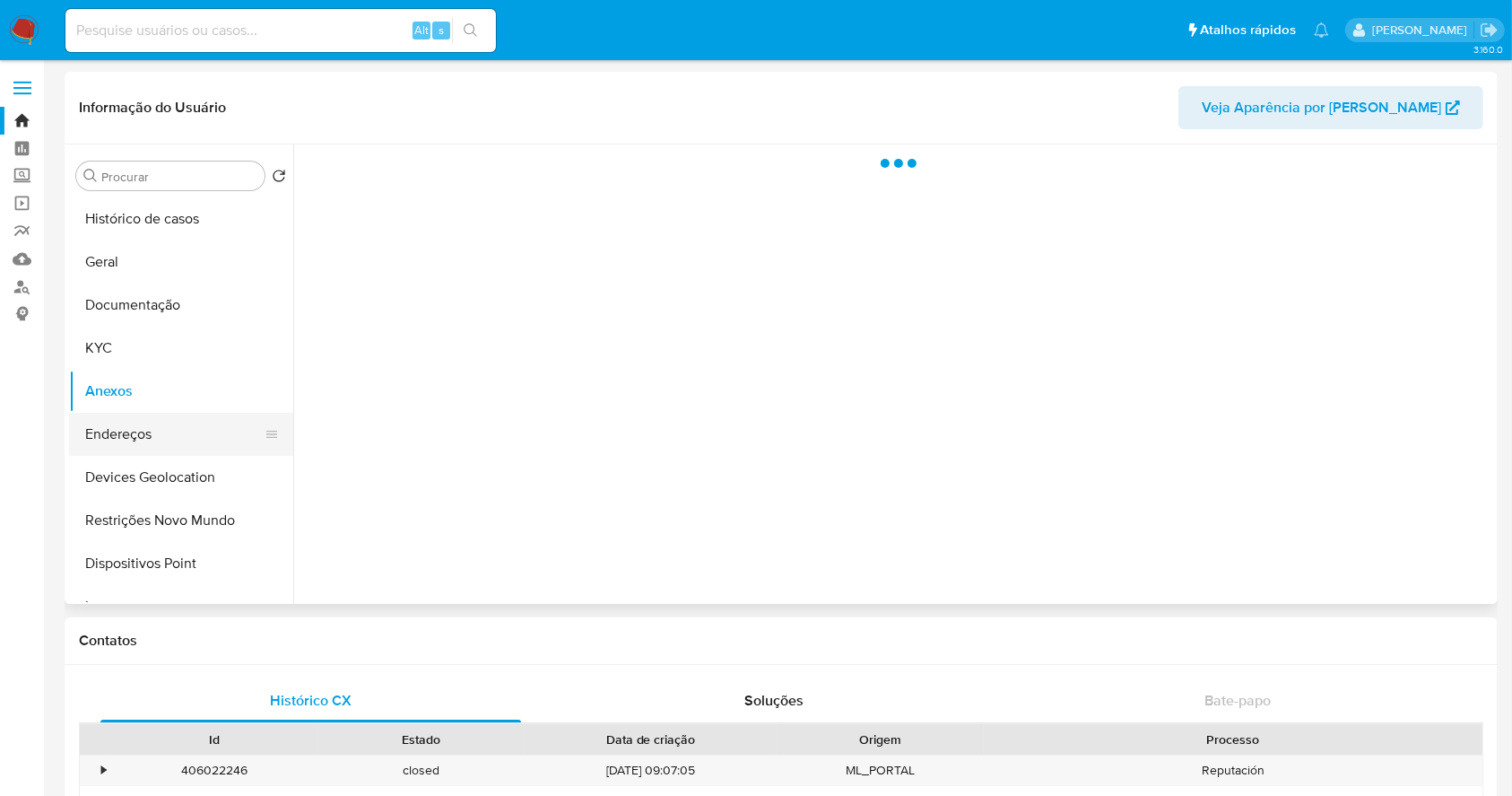
click at [165, 438] on button "Endereços" at bounding box center [174, 434] width 210 height 43
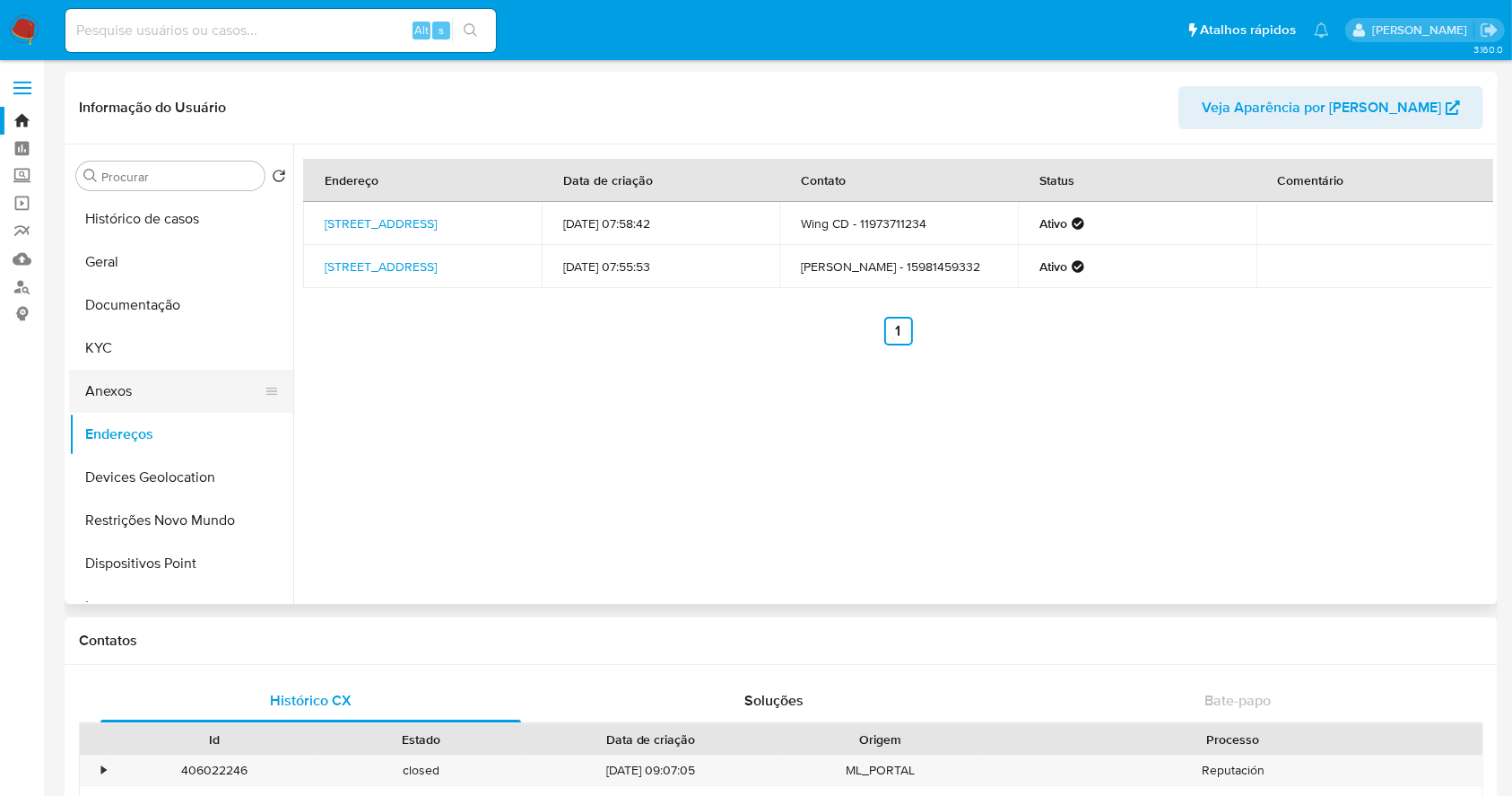
click at [125, 384] on button "Anexos" at bounding box center [174, 390] width 210 height 43
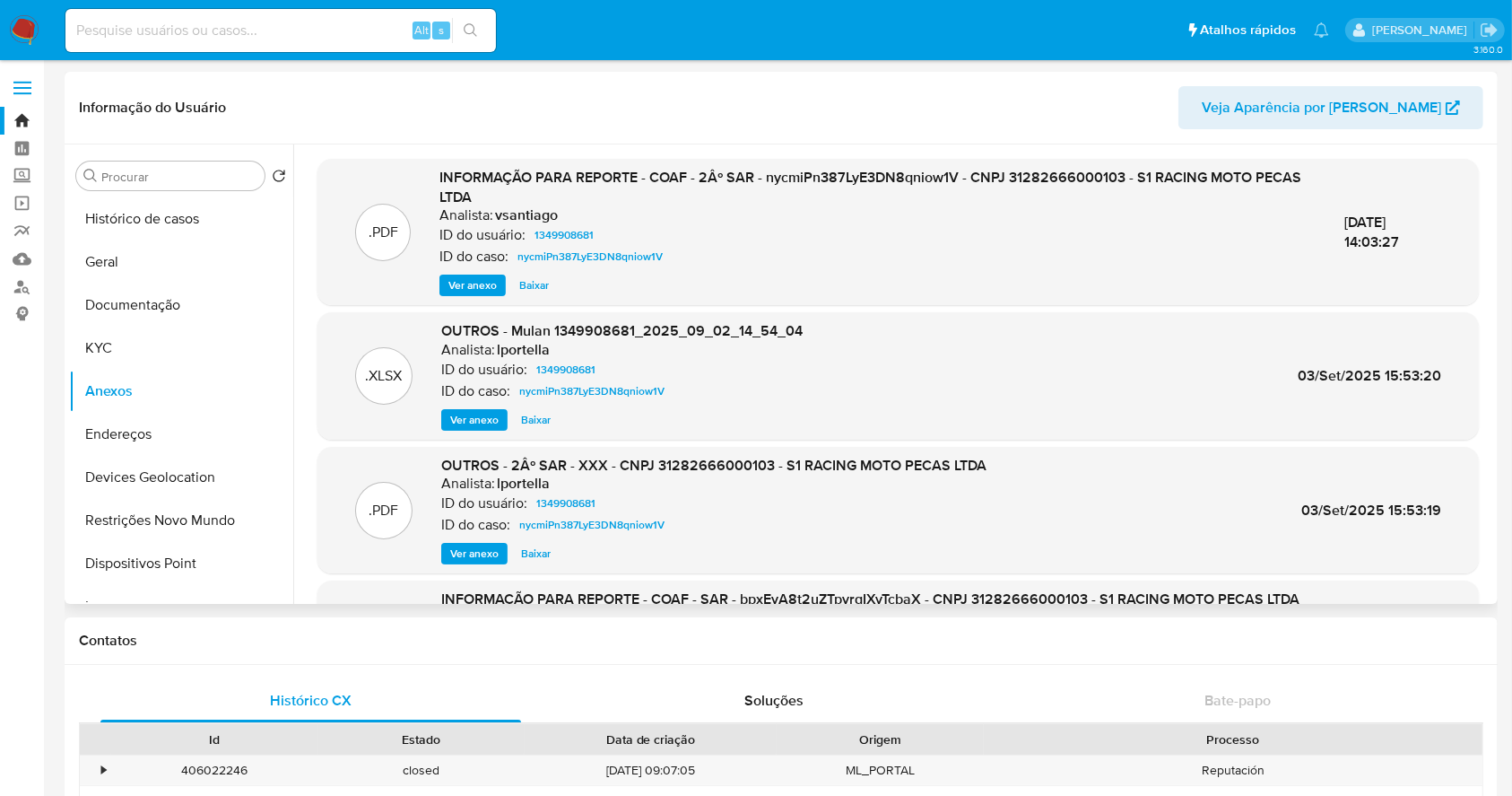
click at [476, 271] on div "INFORMAÇÃO PARA REPORTE - COAF - 2Âº SAR - nycmiPn387LyE3DN8qniow1V - CNPJ 3128…" at bounding box center [877, 232] width 875 height 129
click at [478, 284] on span "Ver anexo" at bounding box center [472, 285] width 48 height 18
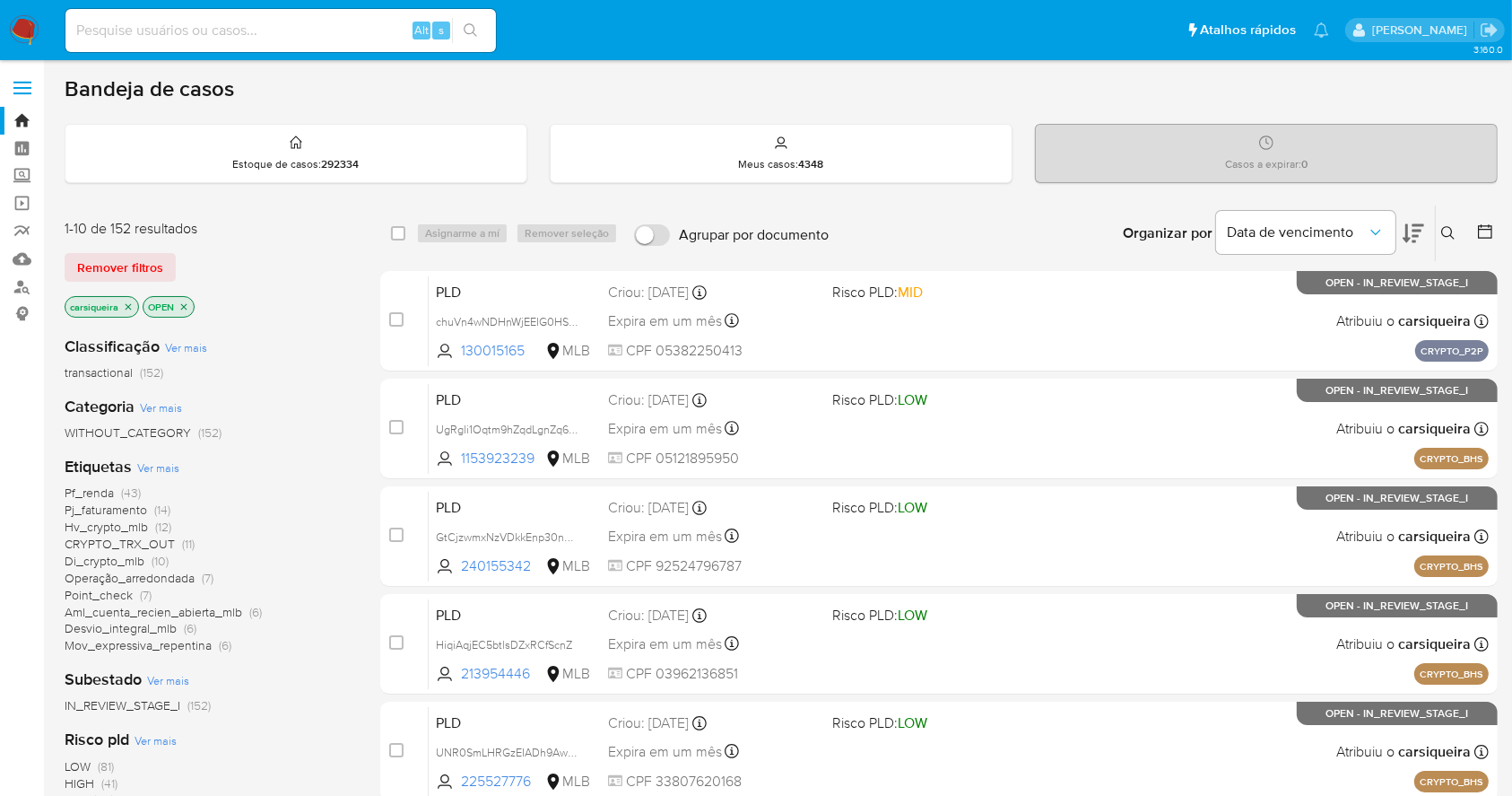
click at [1411, 234] on icon at bounding box center [1414, 233] width 22 height 22
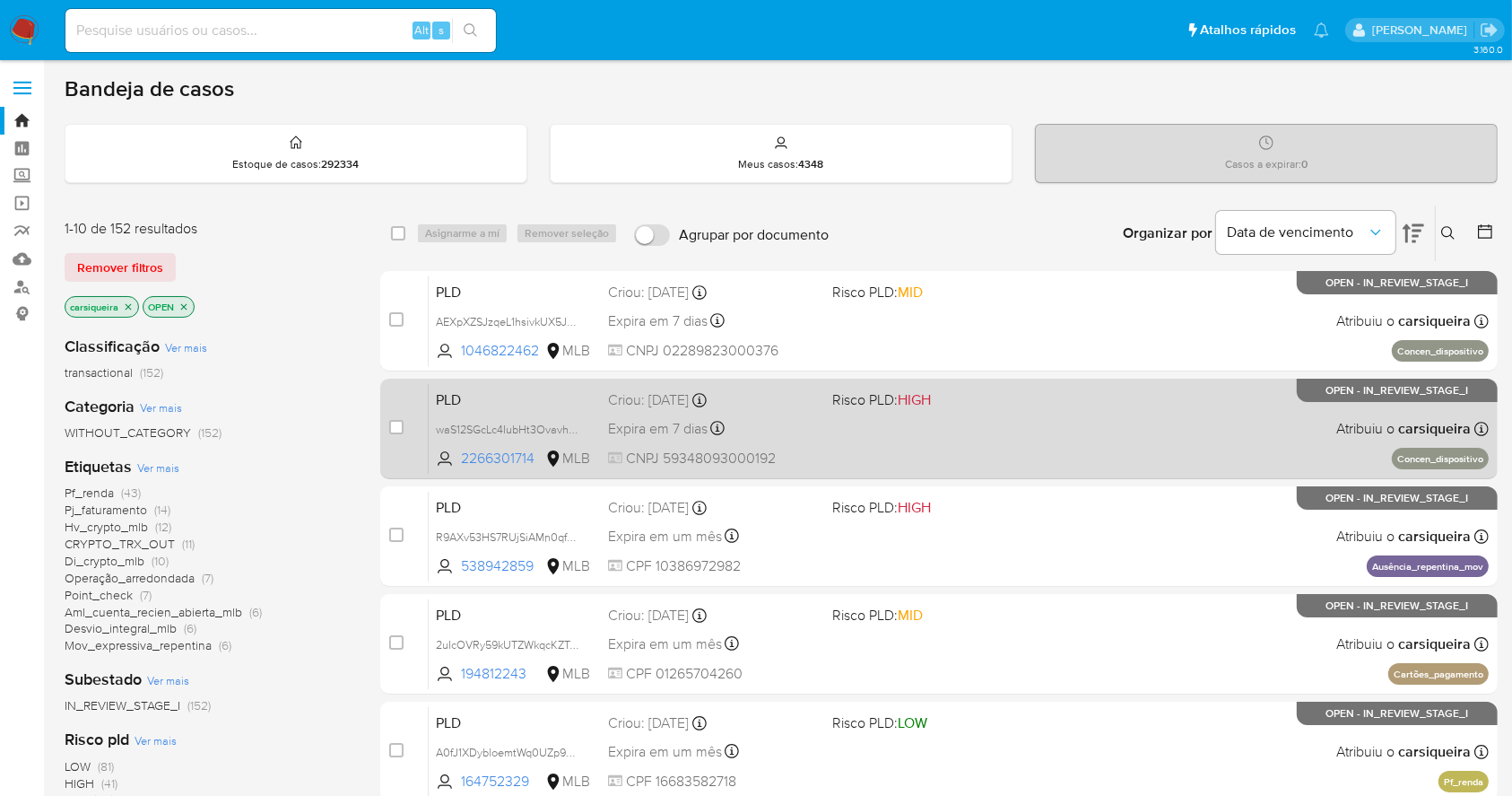
click at [1001, 430] on div "PLD waS12SGcLc4IubHt3Ovavhq7 2266301714 MLB Risco PLD: HIGH Criou: [DATE] Criou…" at bounding box center [958, 428] width 1060 height 90
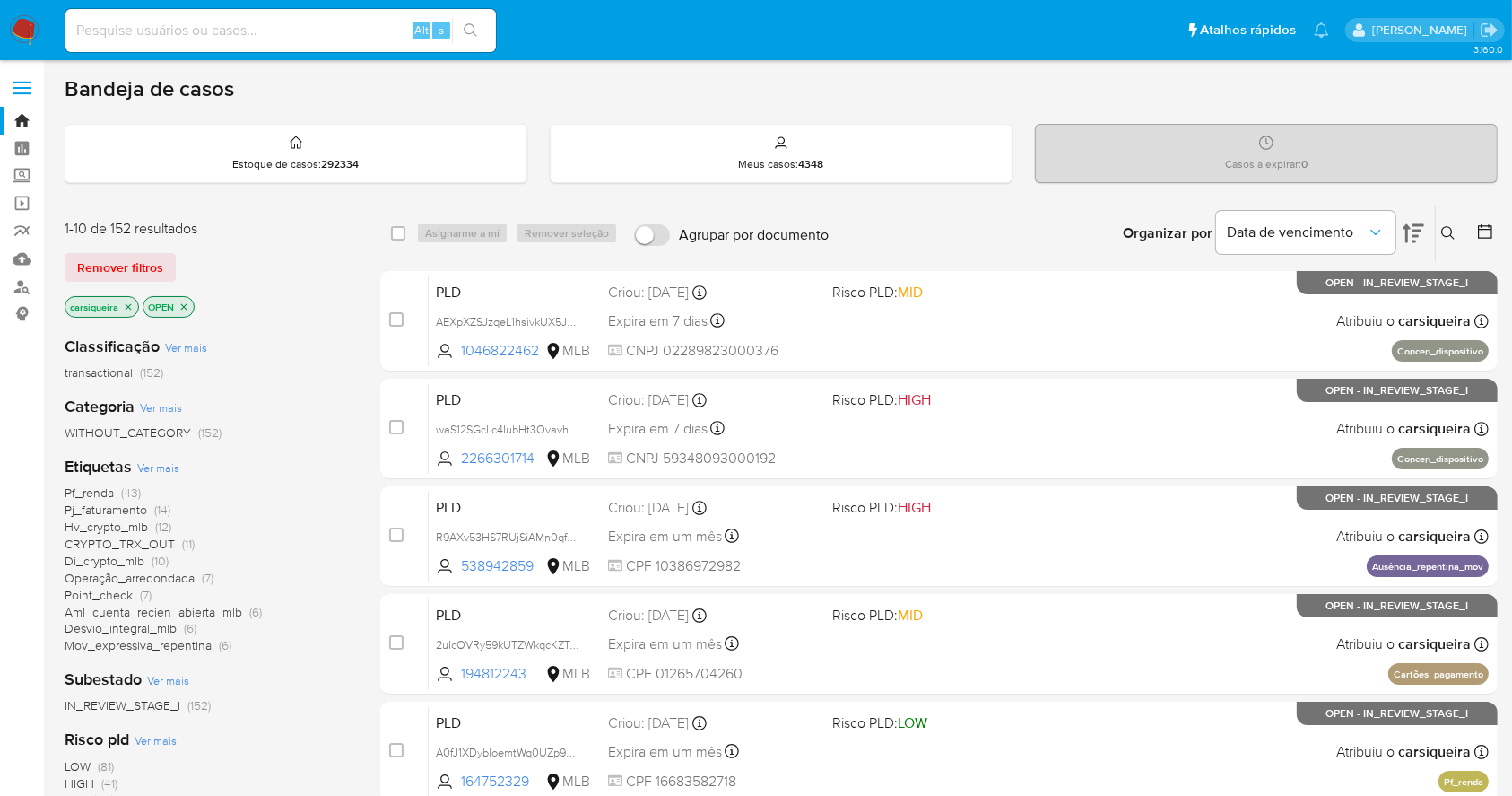
click at [273, 46] on div "Alt s" at bounding box center [281, 30] width 430 height 43
click at [264, 30] on input at bounding box center [281, 31] width 430 height 24
paste input "1996621424"
type input "1996621424"
click at [471, 26] on icon "search-icon" at bounding box center [471, 31] width 15 height 15
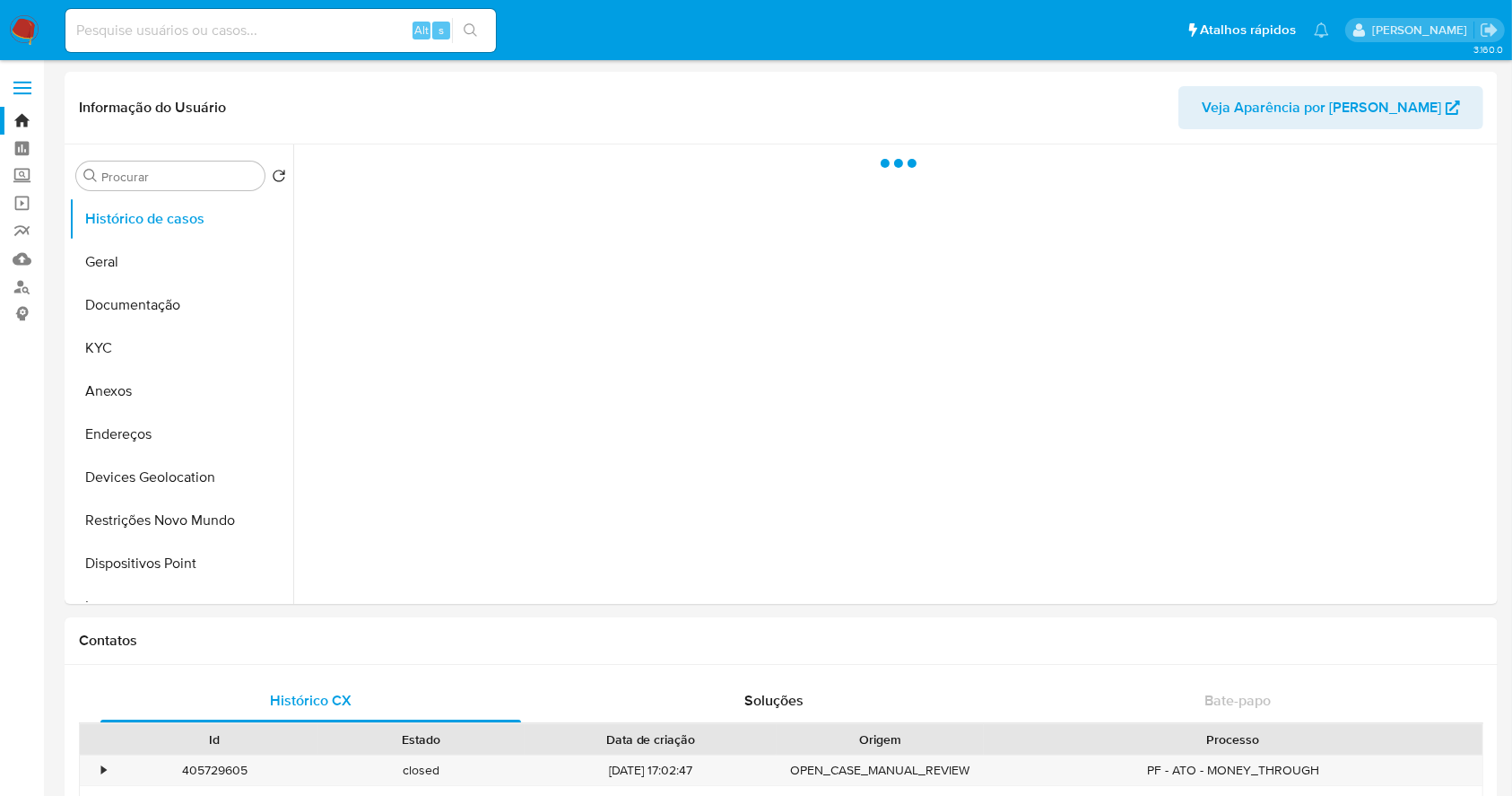
select select "10"
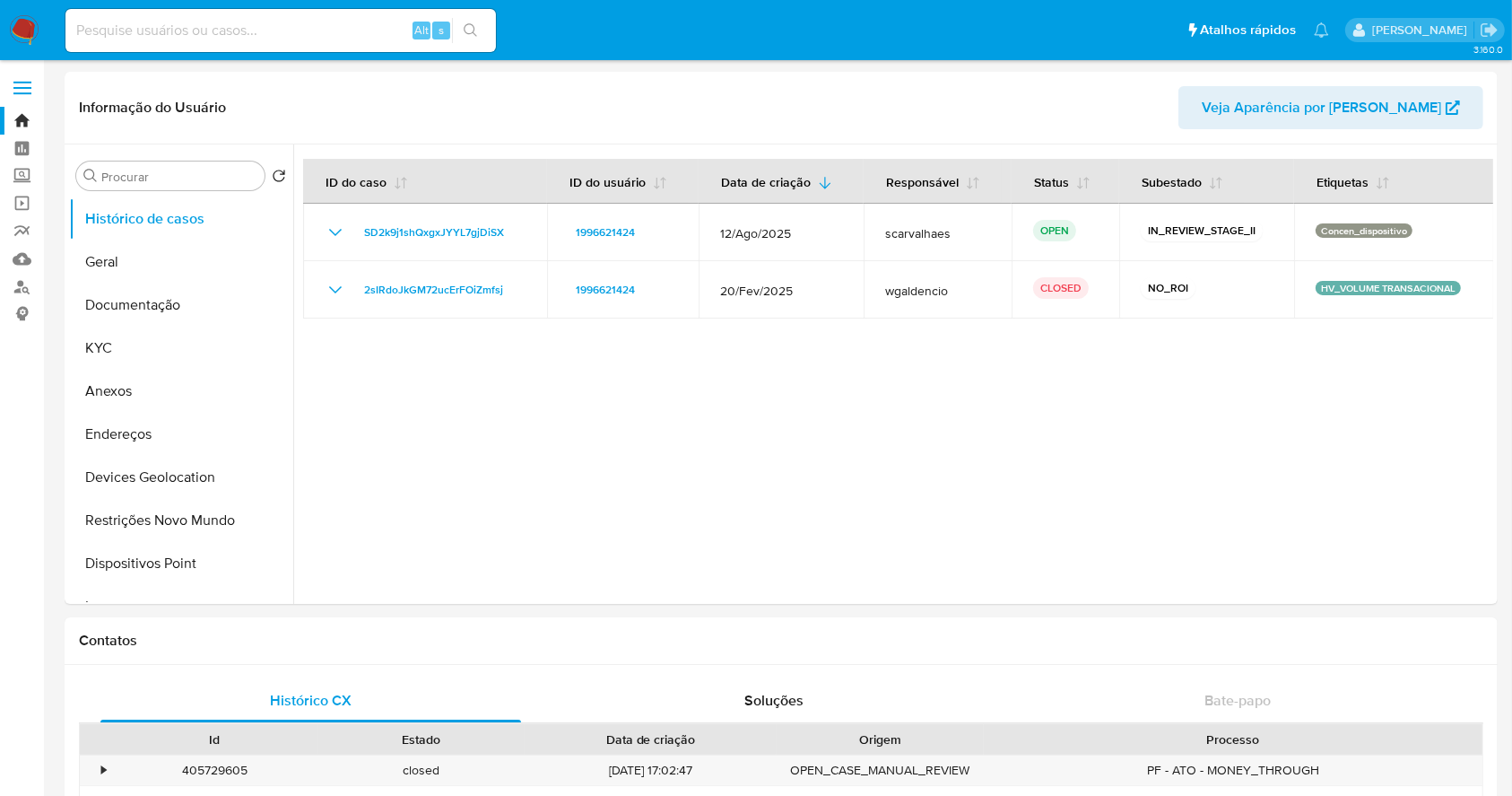
click at [208, 22] on input at bounding box center [281, 31] width 430 height 24
paste input "2261476143"
type input "2261476143"
click at [472, 32] on icon "search-icon" at bounding box center [470, 30] width 14 height 14
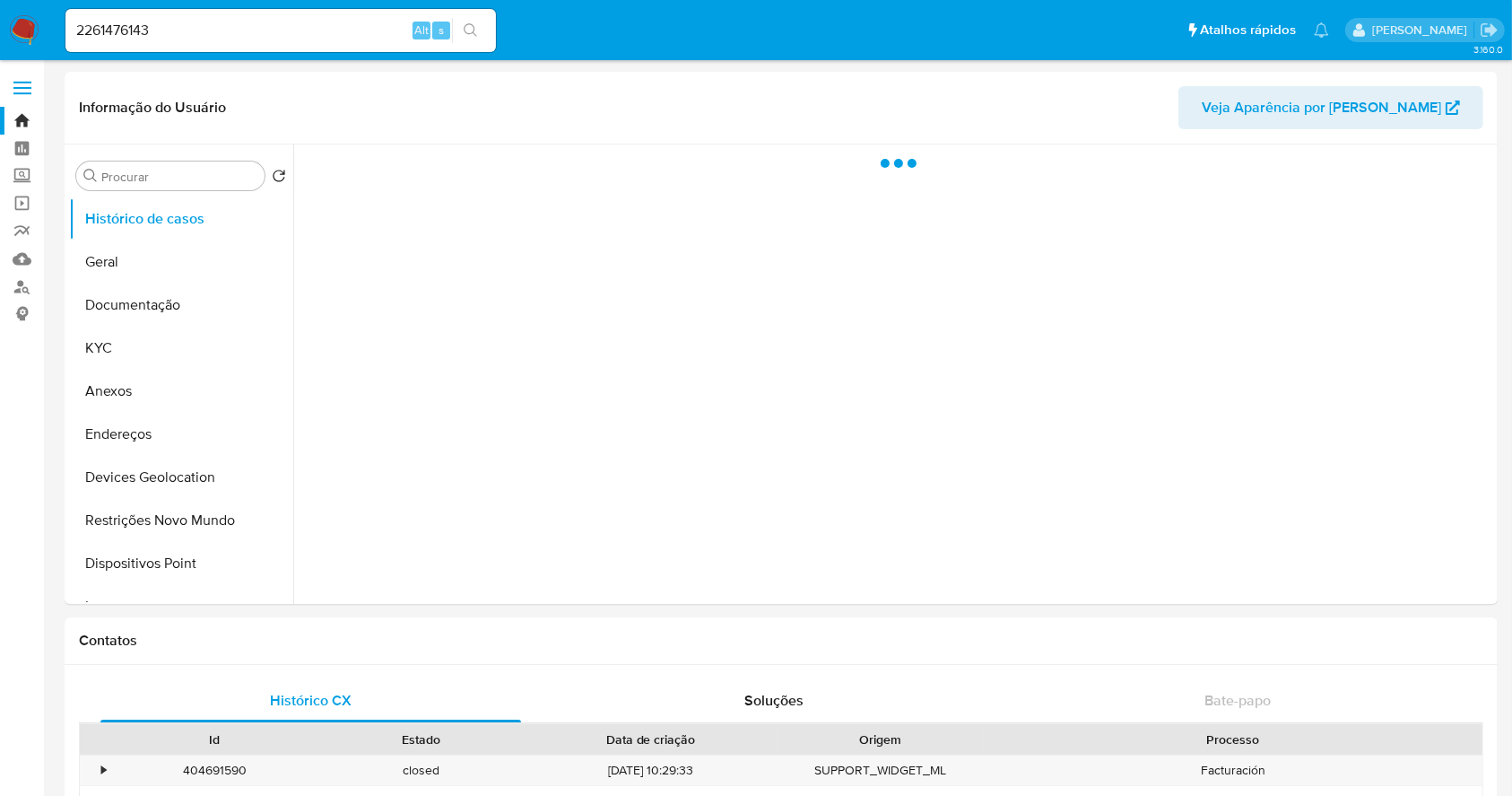
select select "10"
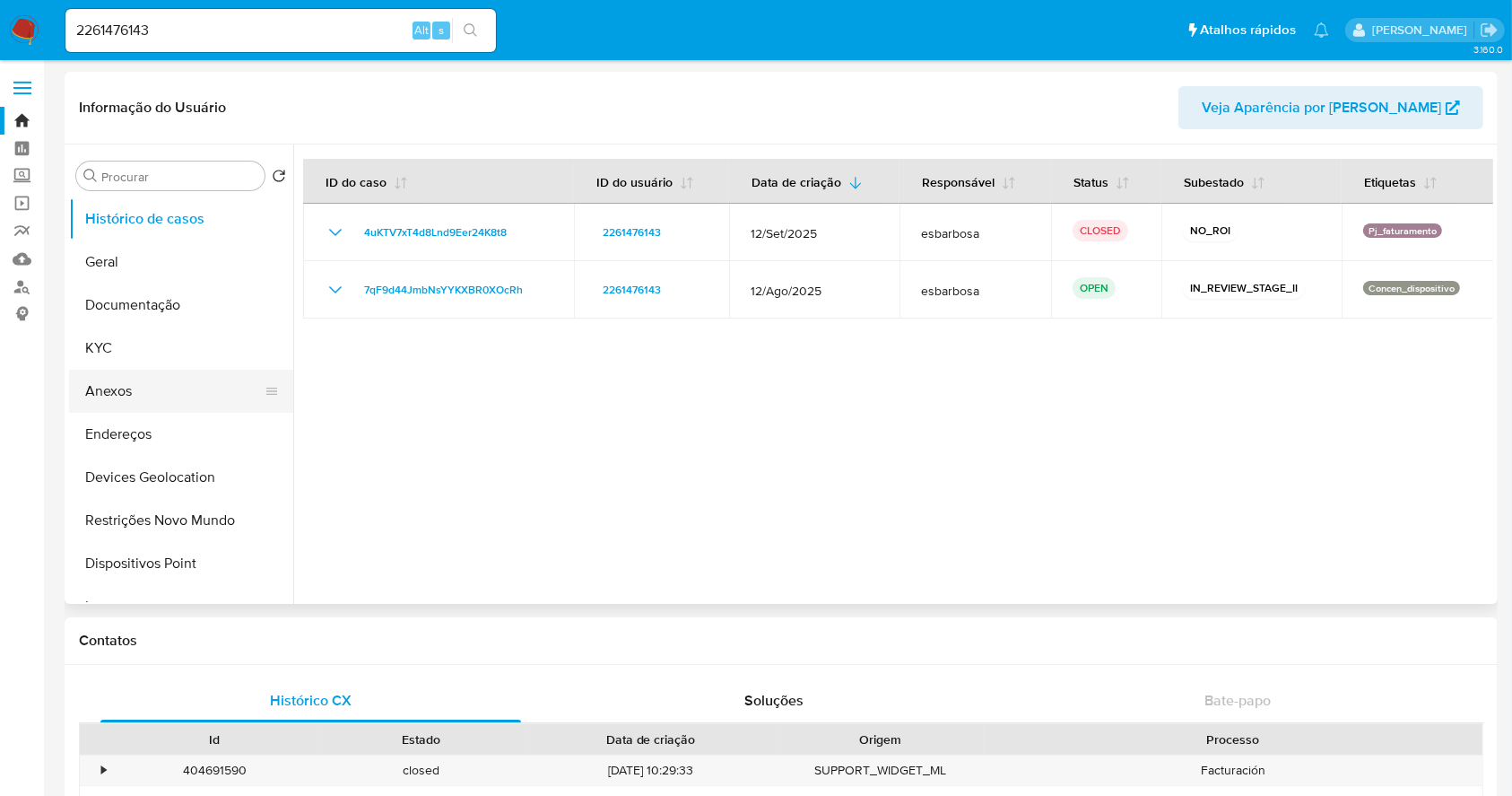
click at [104, 384] on button "Anexos" at bounding box center [174, 390] width 210 height 43
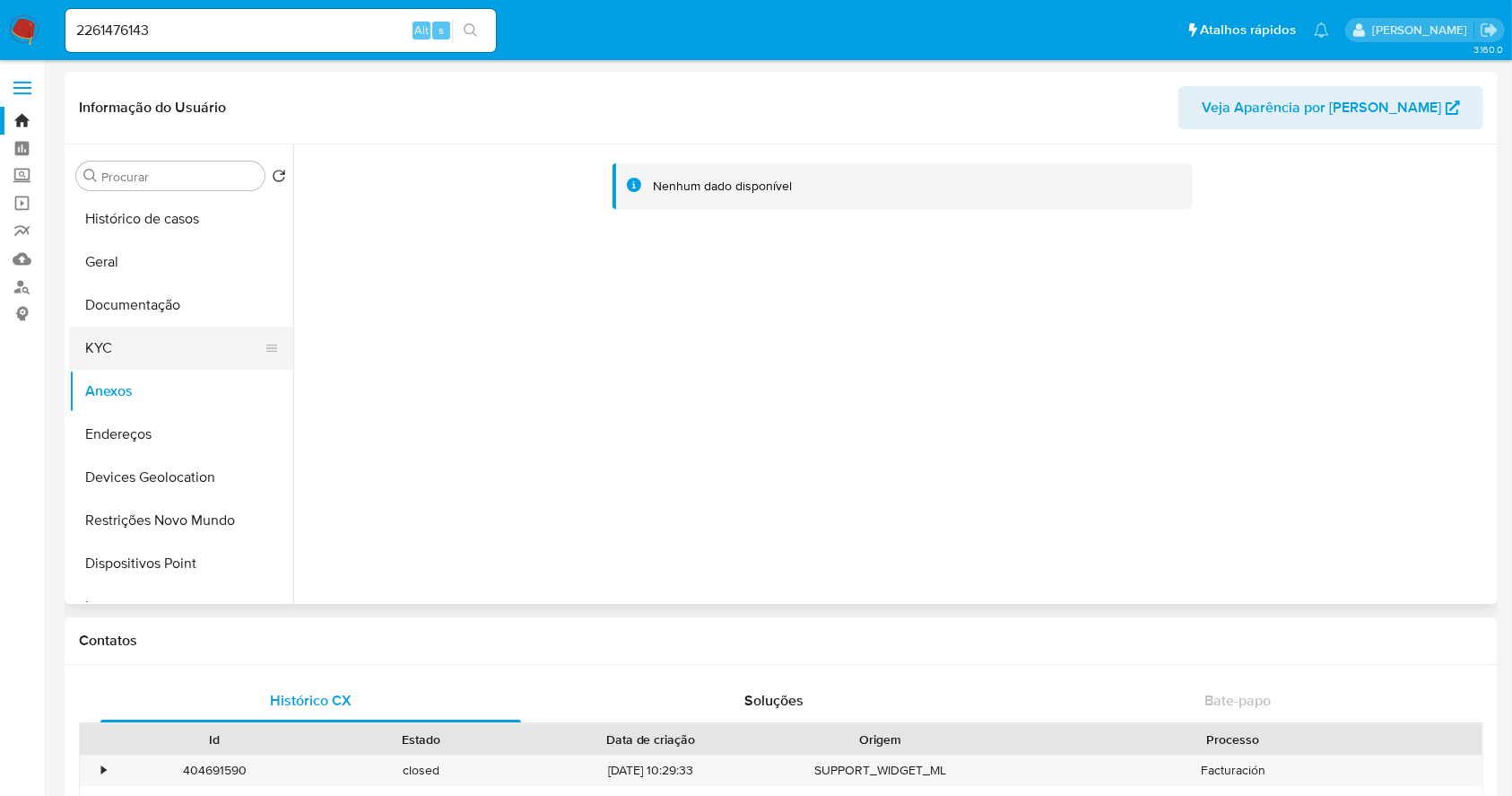
click at [122, 338] on button "KYC" at bounding box center [174, 347] width 210 height 43
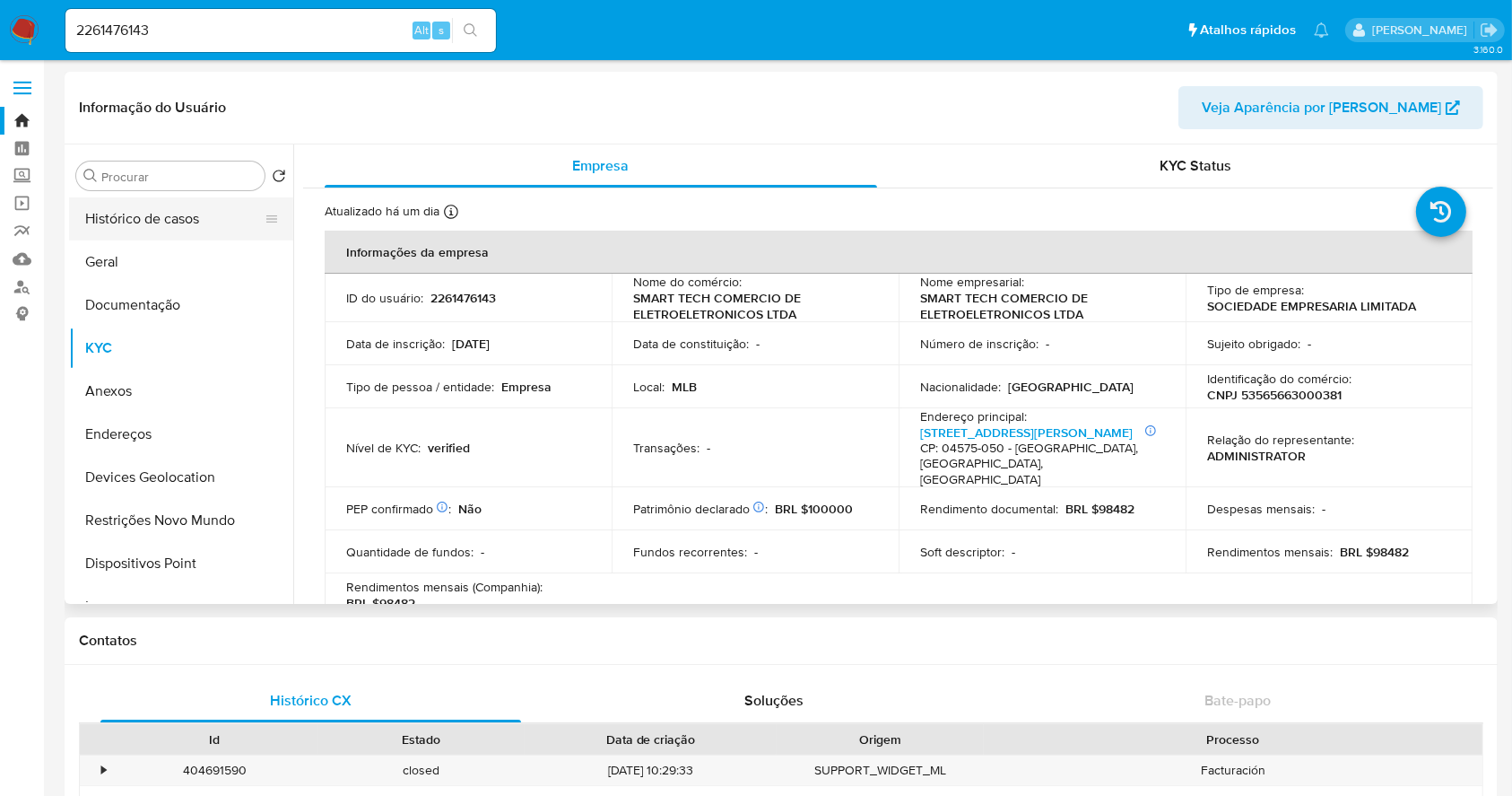
click at [168, 222] on button "Histórico de casos" at bounding box center [174, 218] width 210 height 43
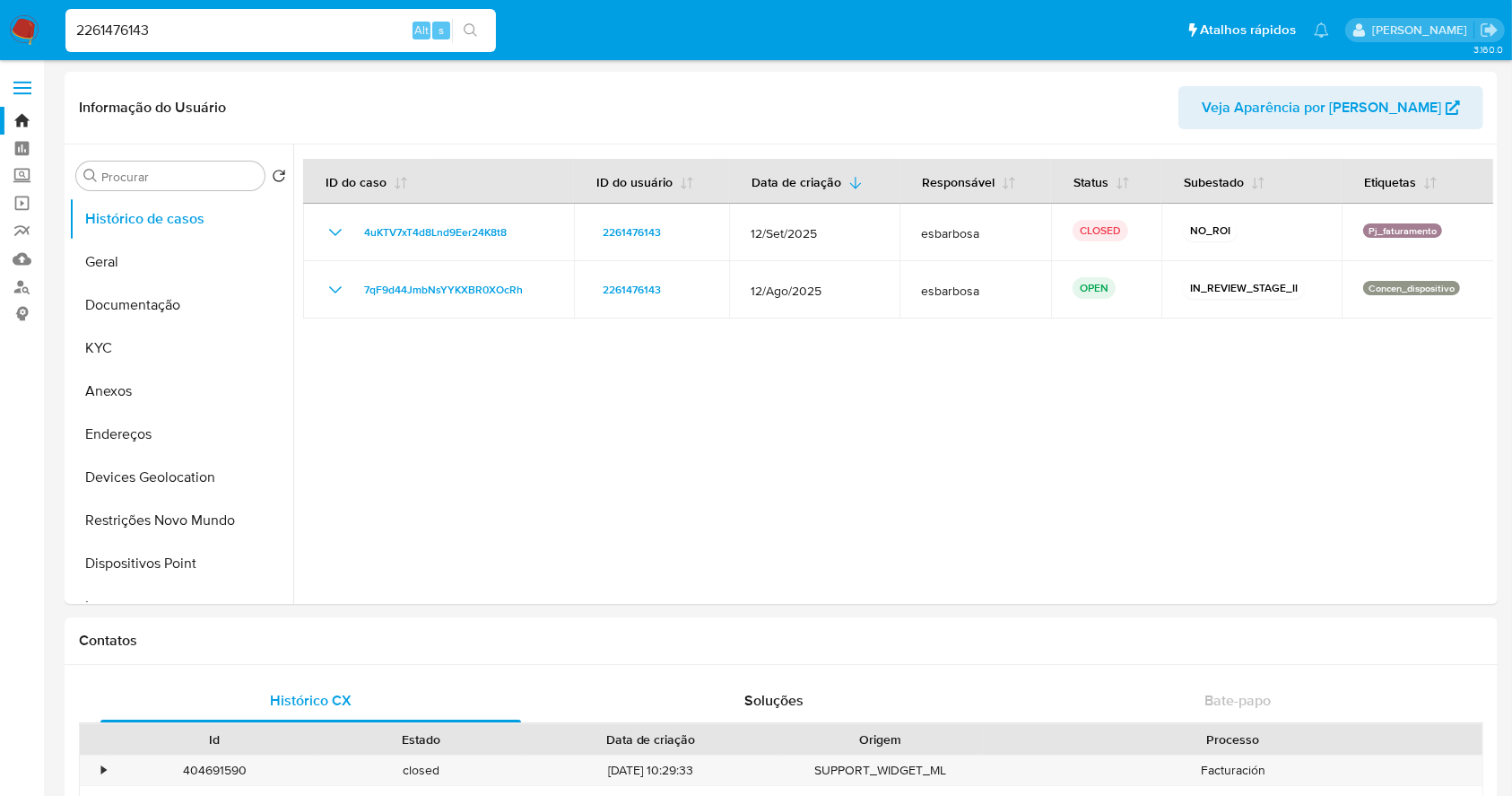
drag, startPoint x: 217, startPoint y: 32, endPoint x: 50, endPoint y: 37, distance: 167.1
click at [50, 37] on nav "Pausado Ver notificaciones 2261476143 Alt s Atalhos rápidos Presiona las siguie…" at bounding box center [756, 30] width 1512 height 60
paste input "117626ec5dcb460c22cf0 2366740332"
click at [208, 24] on input "117626ec5dcb460c22cf0 2366740332" at bounding box center [281, 31] width 430 height 24
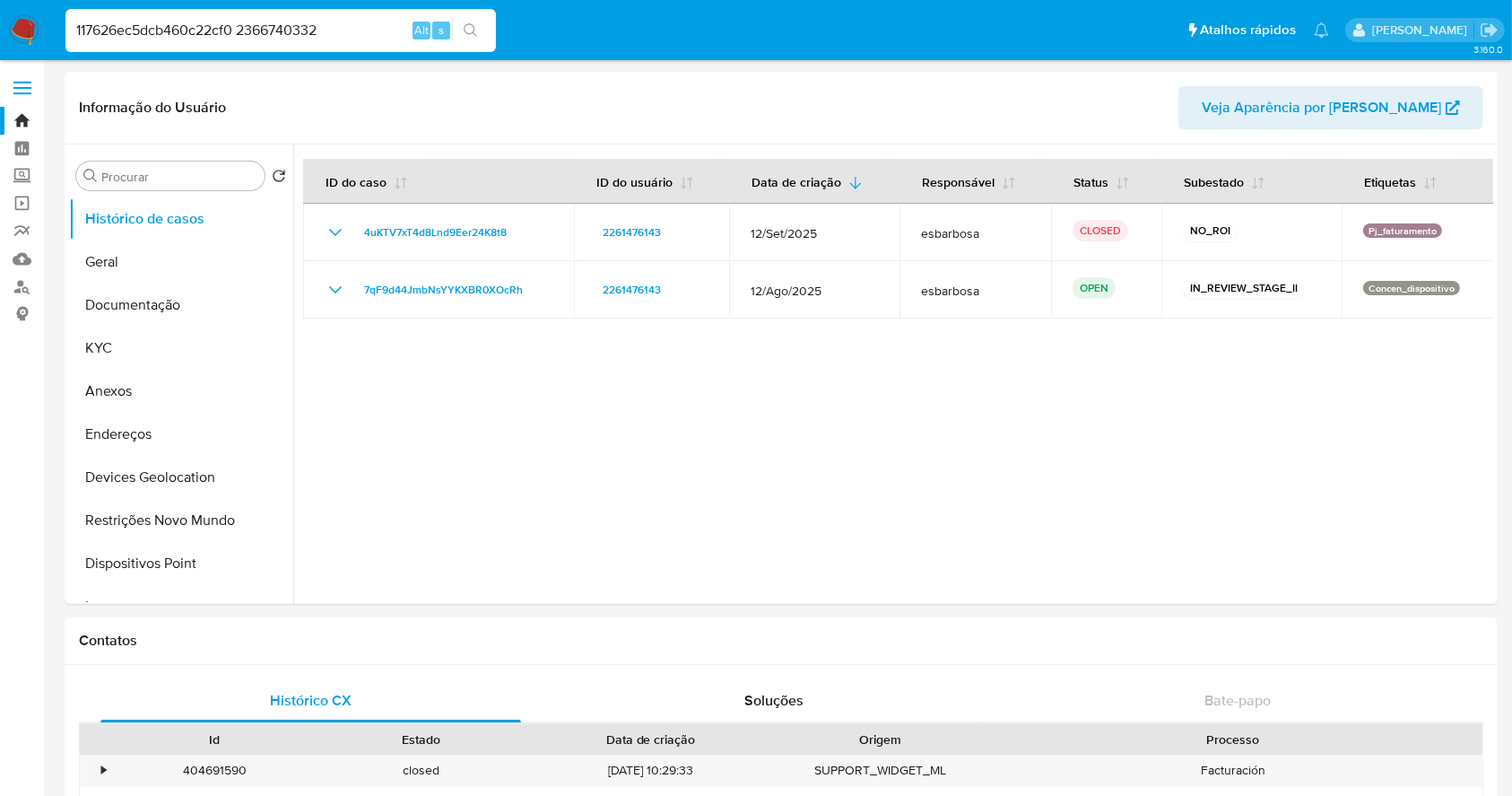
click at [208, 24] on input "117626ec5dcb460c22cf0 2366740332" at bounding box center [281, 31] width 430 height 24
drag, startPoint x: 379, startPoint y: 26, endPoint x: 67, endPoint y: 34, distance: 312.1
click at [22, 34] on nav "Pausado Ver notificaciones 117626ec5dcb460c22cf0 2366740332 Alt s Atalhos rápid…" at bounding box center [756, 30] width 1512 height 60
paste input
drag, startPoint x: 337, startPoint y: 30, endPoint x: 80, endPoint y: 10, distance: 257.8
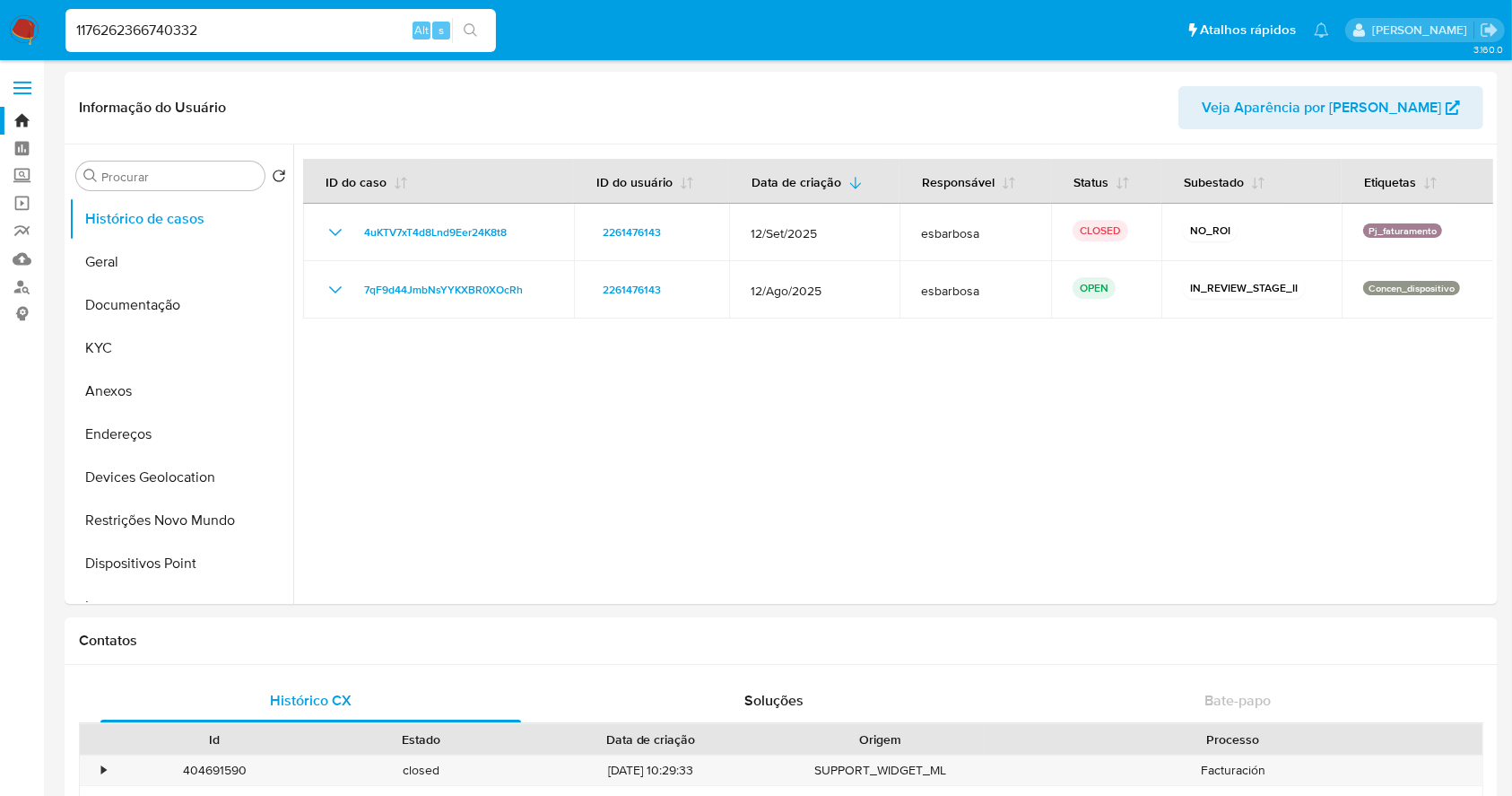
click at [80, 10] on div "1176262366740332 Alt s" at bounding box center [281, 30] width 430 height 43
click at [143, 32] on input "1176262366740332" at bounding box center [281, 31] width 430 height 24
paste input
type input "2366740332"
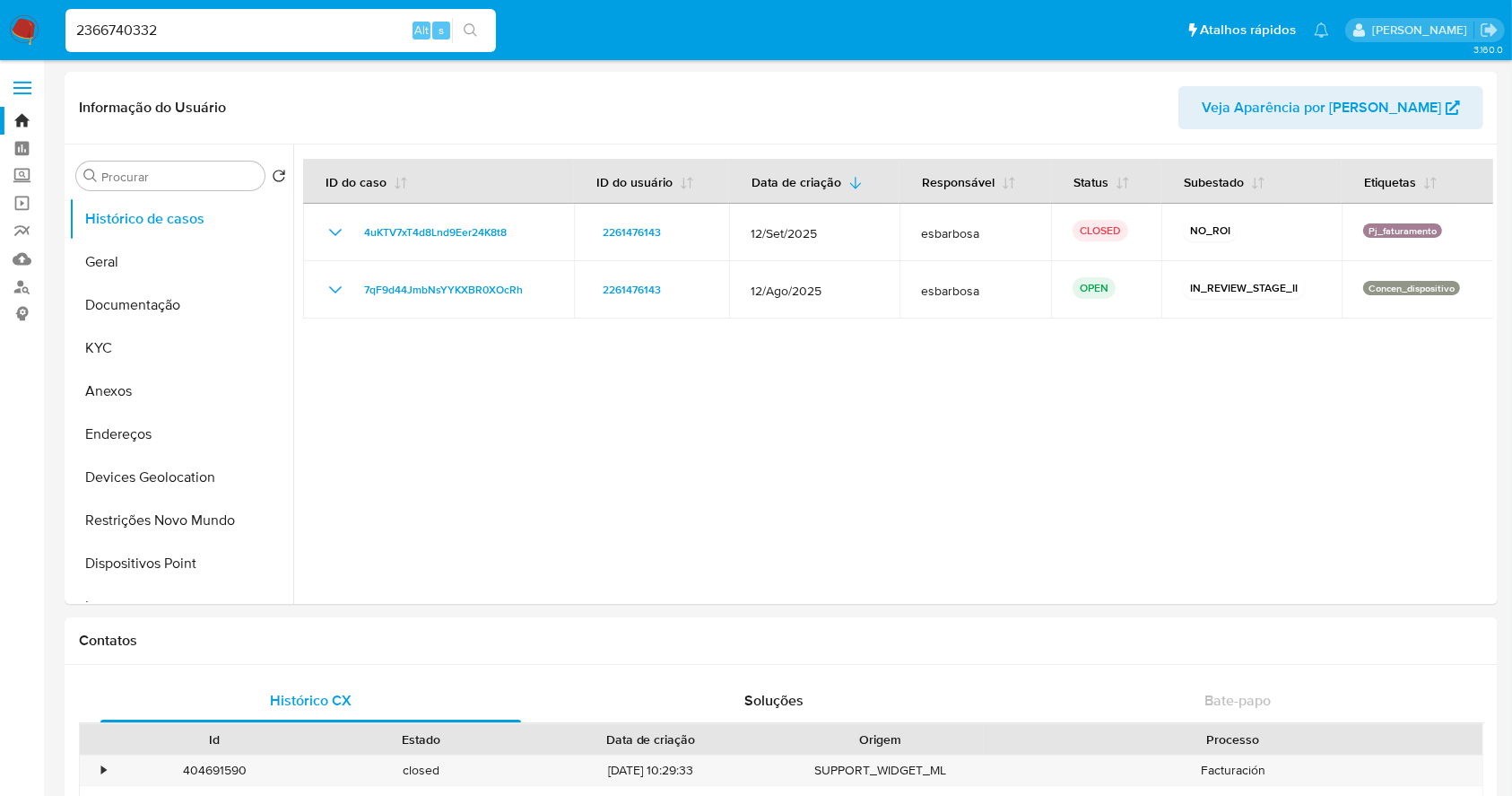
click at [472, 28] on icon "search-icon" at bounding box center [471, 31] width 15 height 15
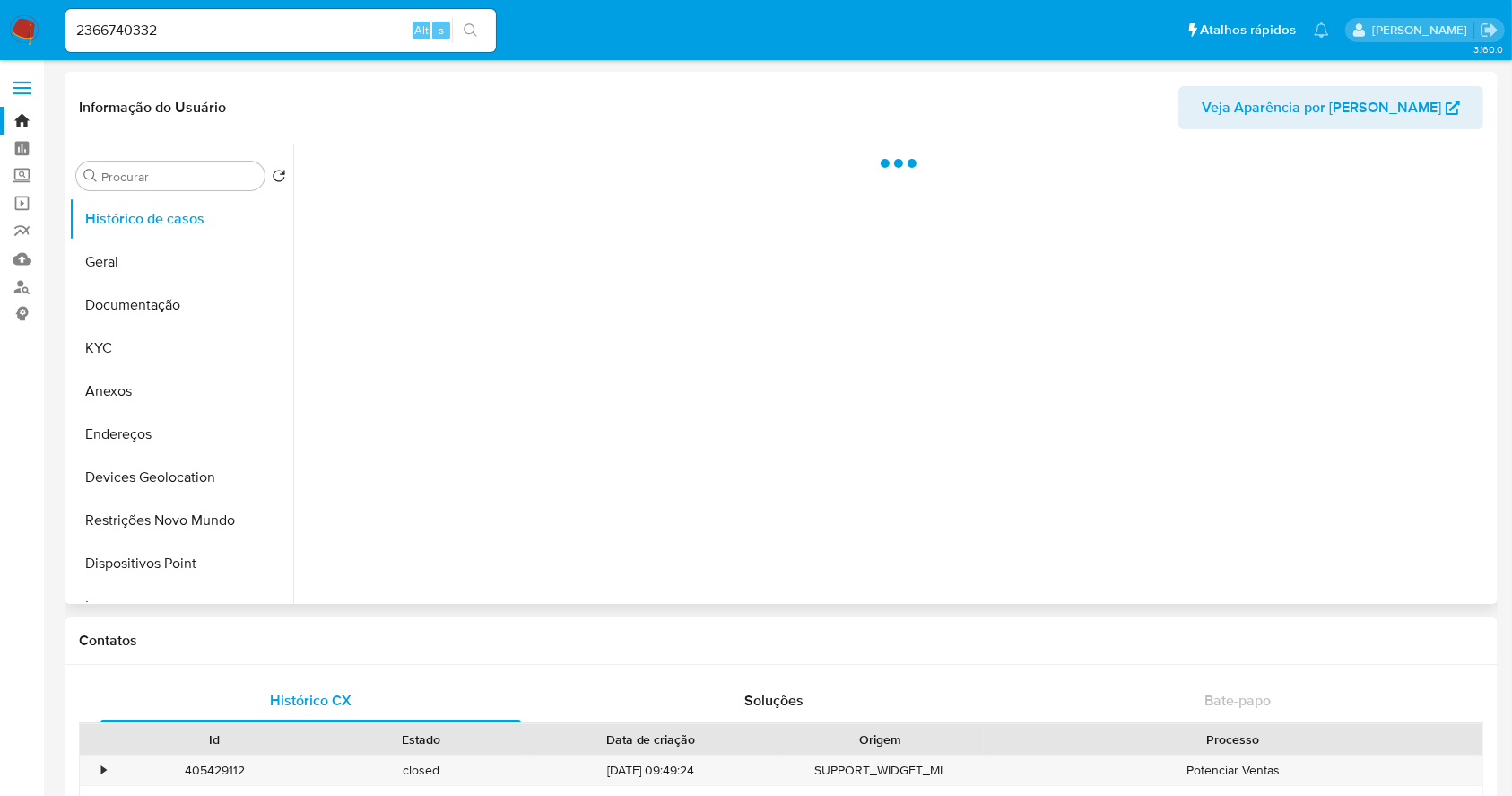
select select "10"
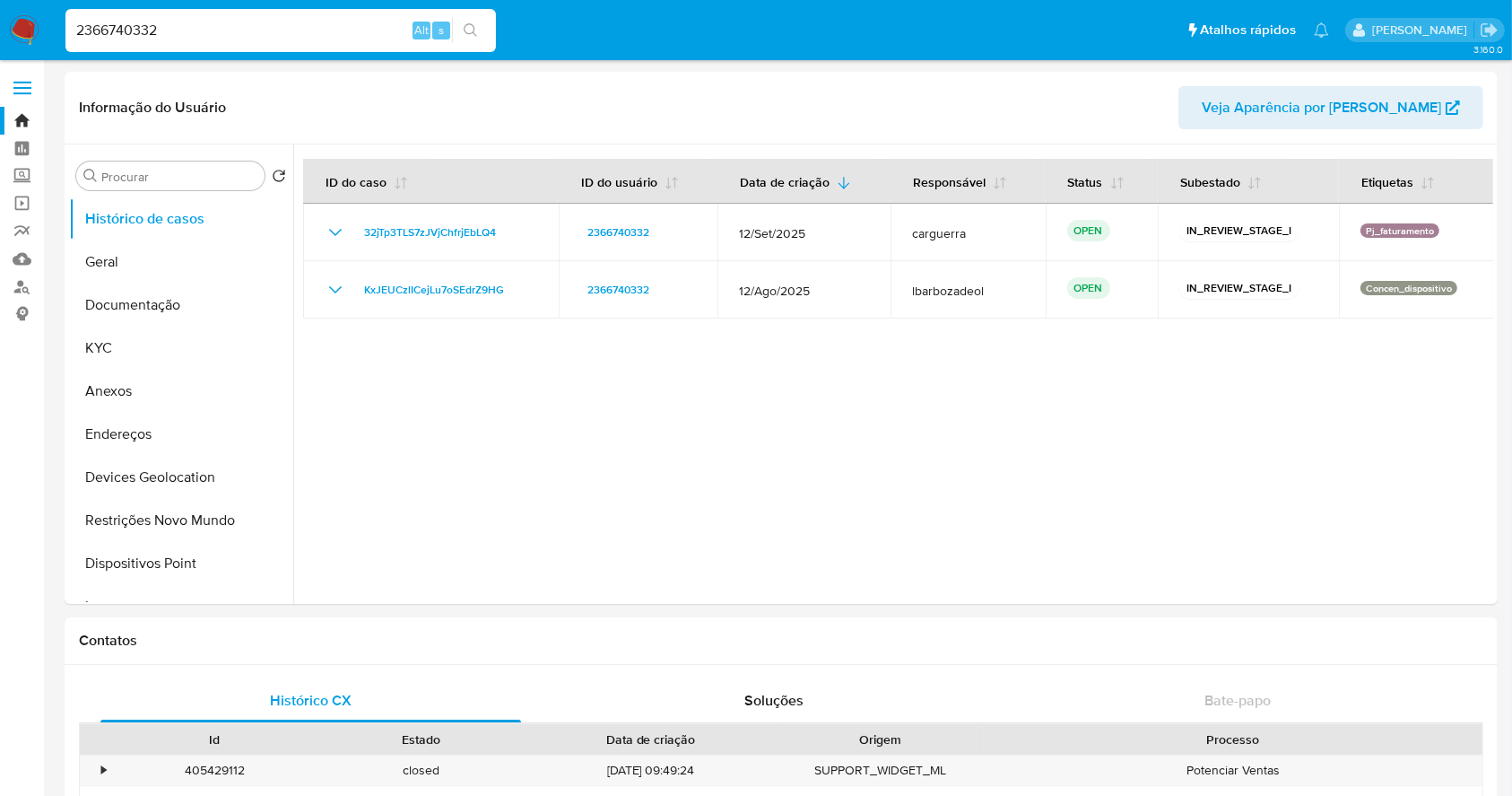
drag, startPoint x: 183, startPoint y: 28, endPoint x: 88, endPoint y: 16, distance: 95.8
click at [69, 16] on div "2366740332 Alt s" at bounding box center [281, 30] width 430 height 43
paste input "250208157"
type input "2250208157"
click at [471, 25] on icon "search-icon" at bounding box center [470, 30] width 14 height 14
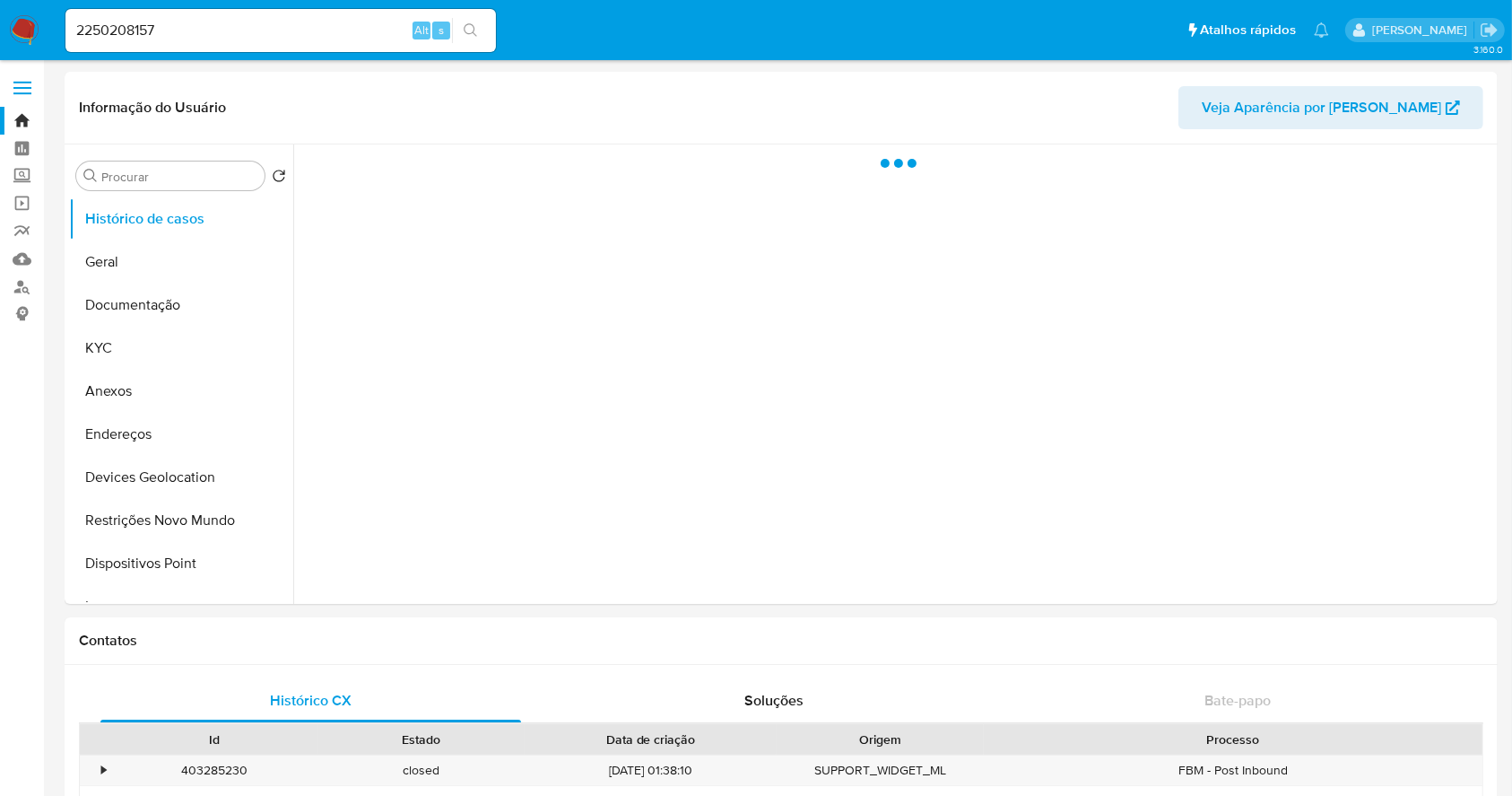
select select "10"
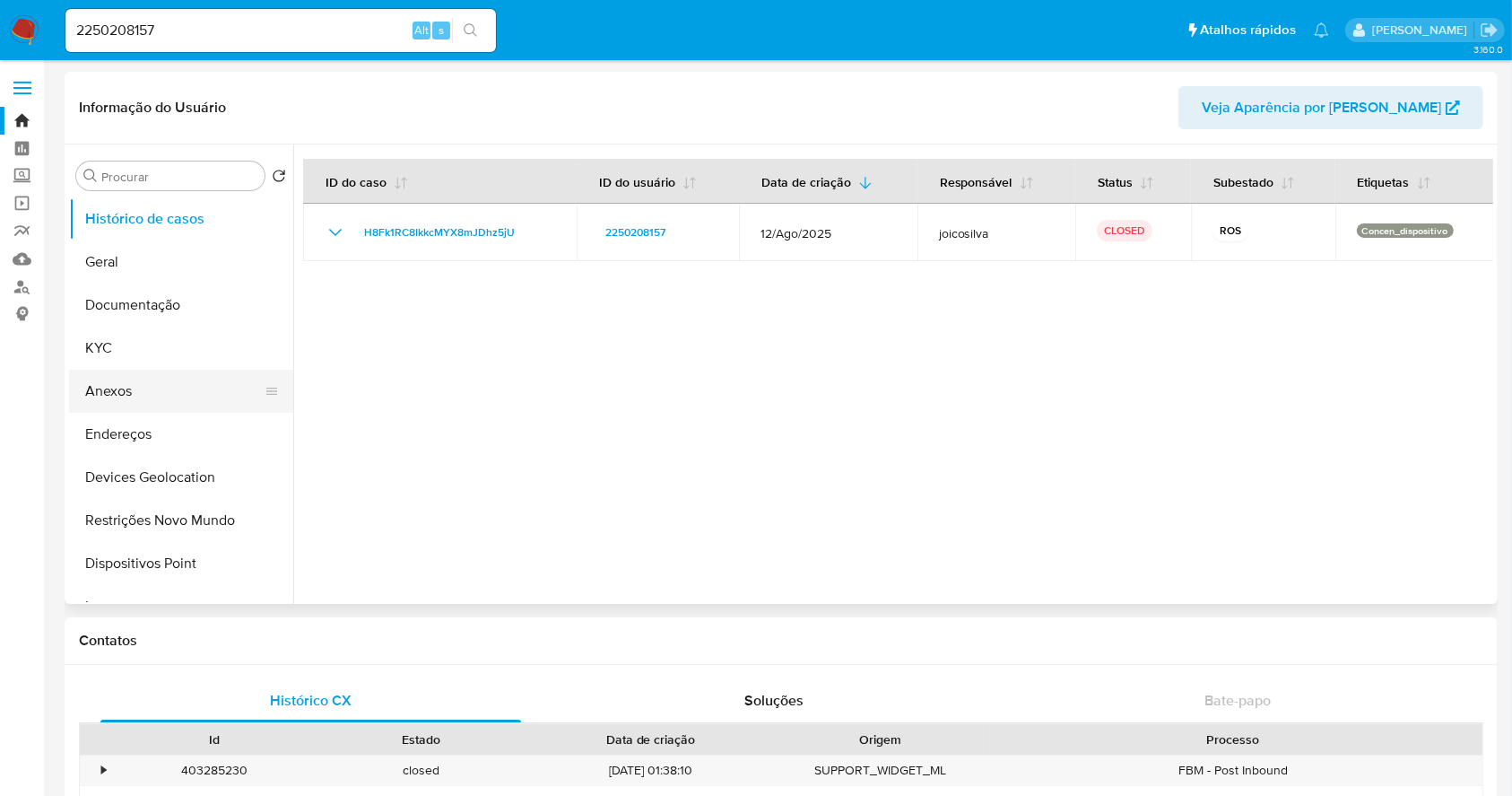
click at [186, 392] on button "Anexos" at bounding box center [174, 390] width 210 height 43
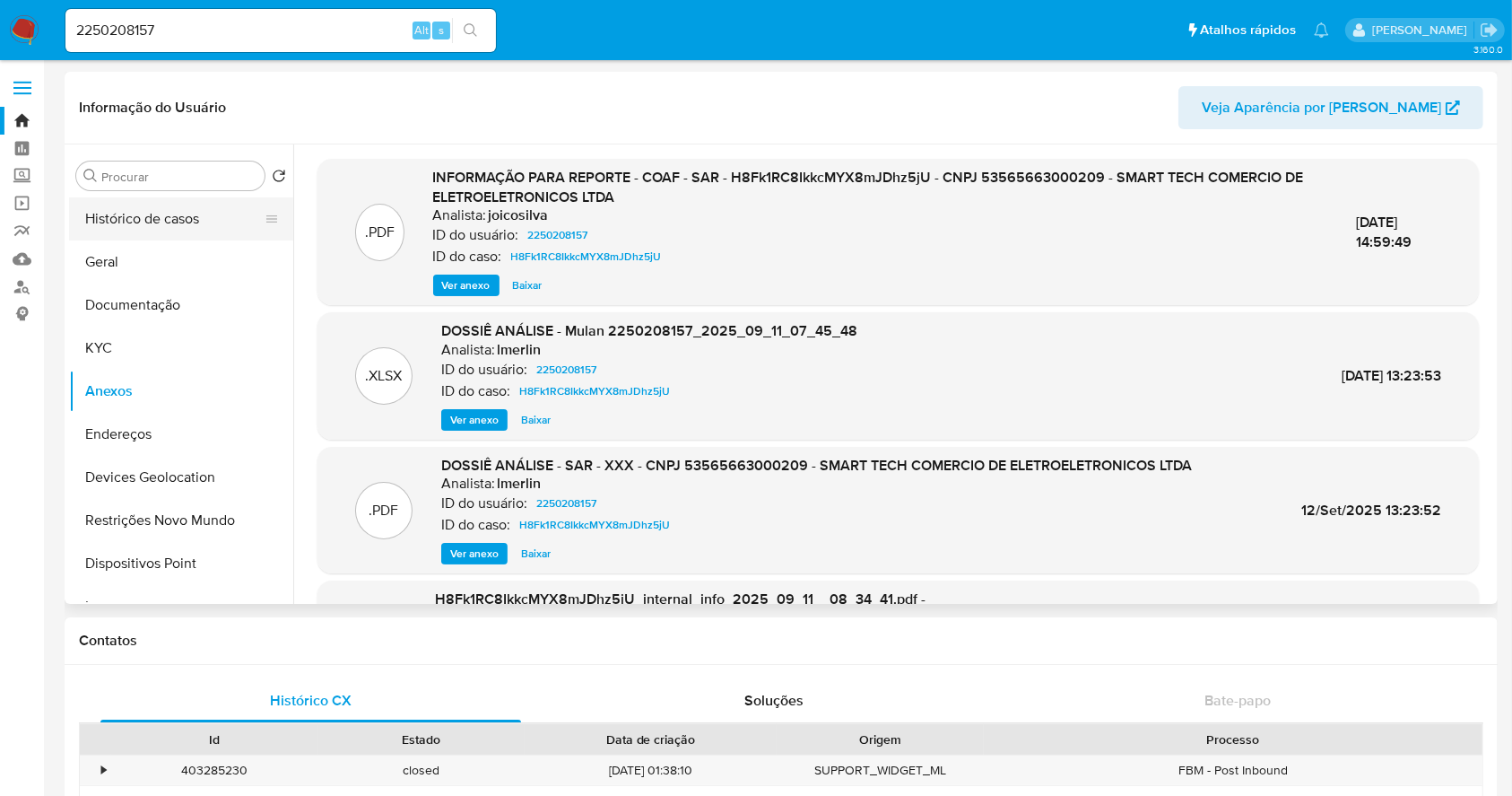
click at [198, 219] on button "Histórico de casos" at bounding box center [174, 218] width 210 height 43
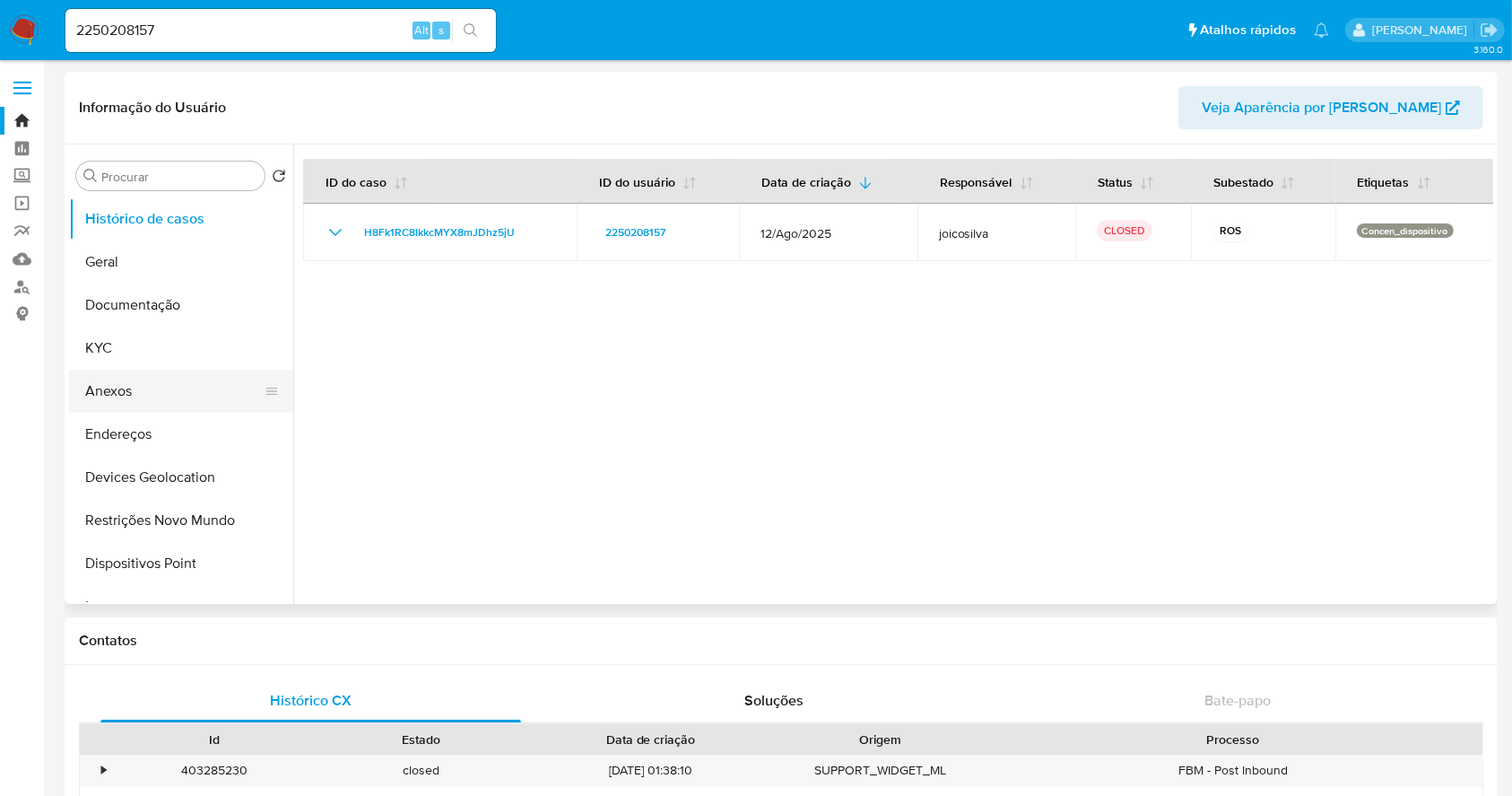
click at [158, 398] on button "Anexos" at bounding box center [174, 390] width 210 height 43
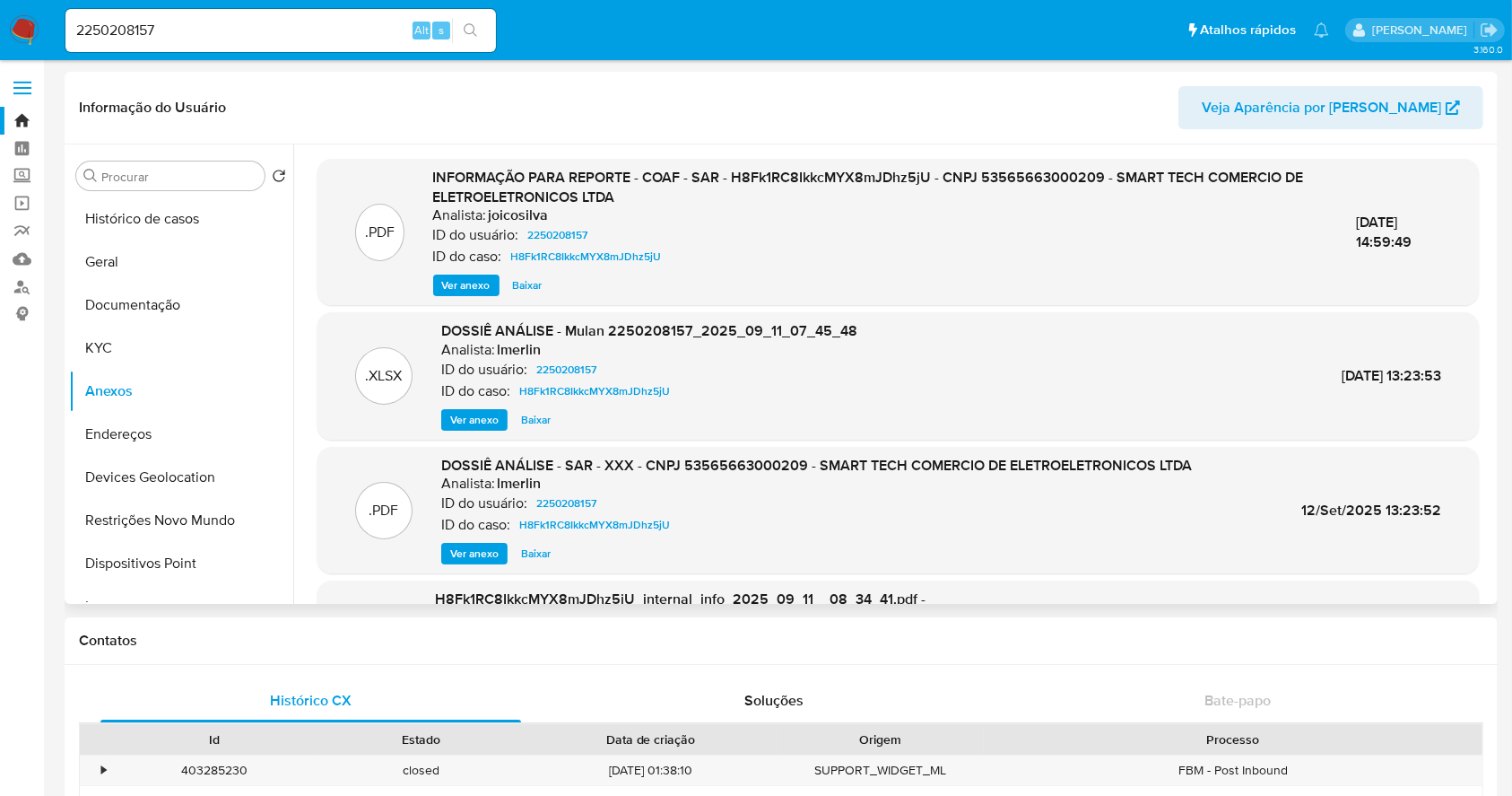
click at [477, 550] on span "Ver anexo" at bounding box center [474, 553] width 48 height 18
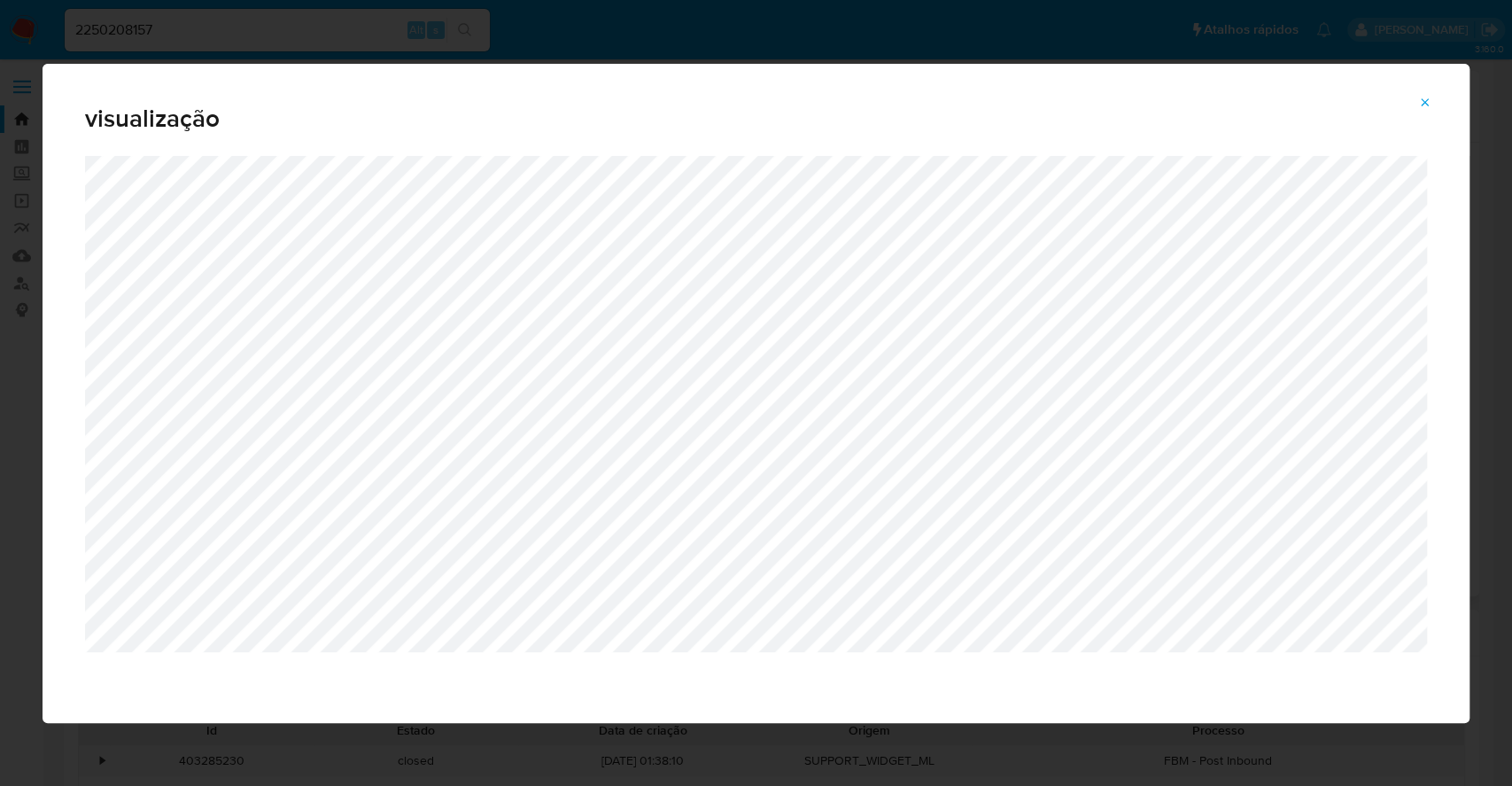
click at [0, 337] on div "visualização" at bounding box center [756, 393] width 1512 height 786
click at [1425, 95] on icon "Attachment preview" at bounding box center [1425, 103] width 14 height 14
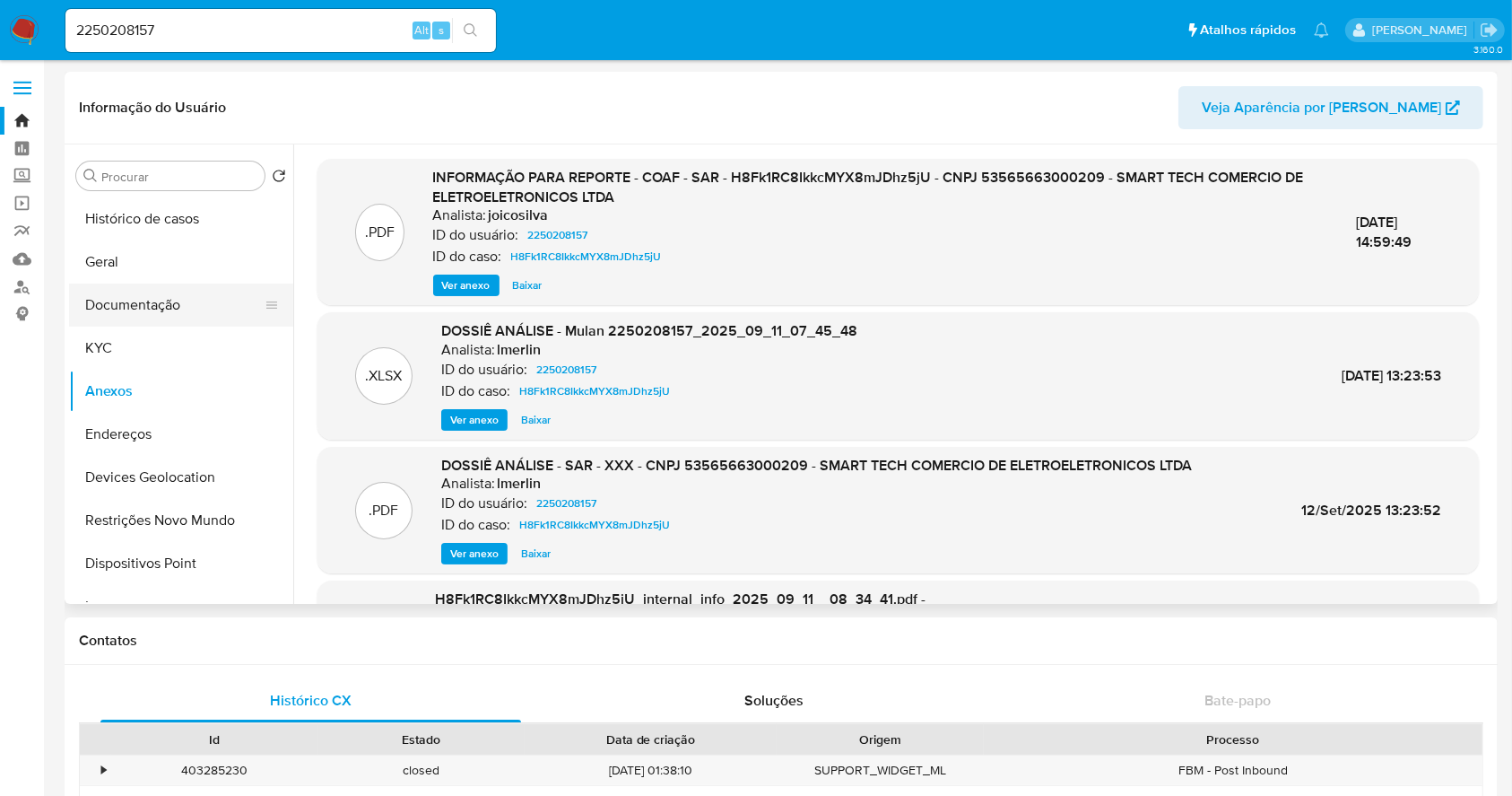
click at [159, 298] on button "Documentação" at bounding box center [174, 305] width 210 height 43
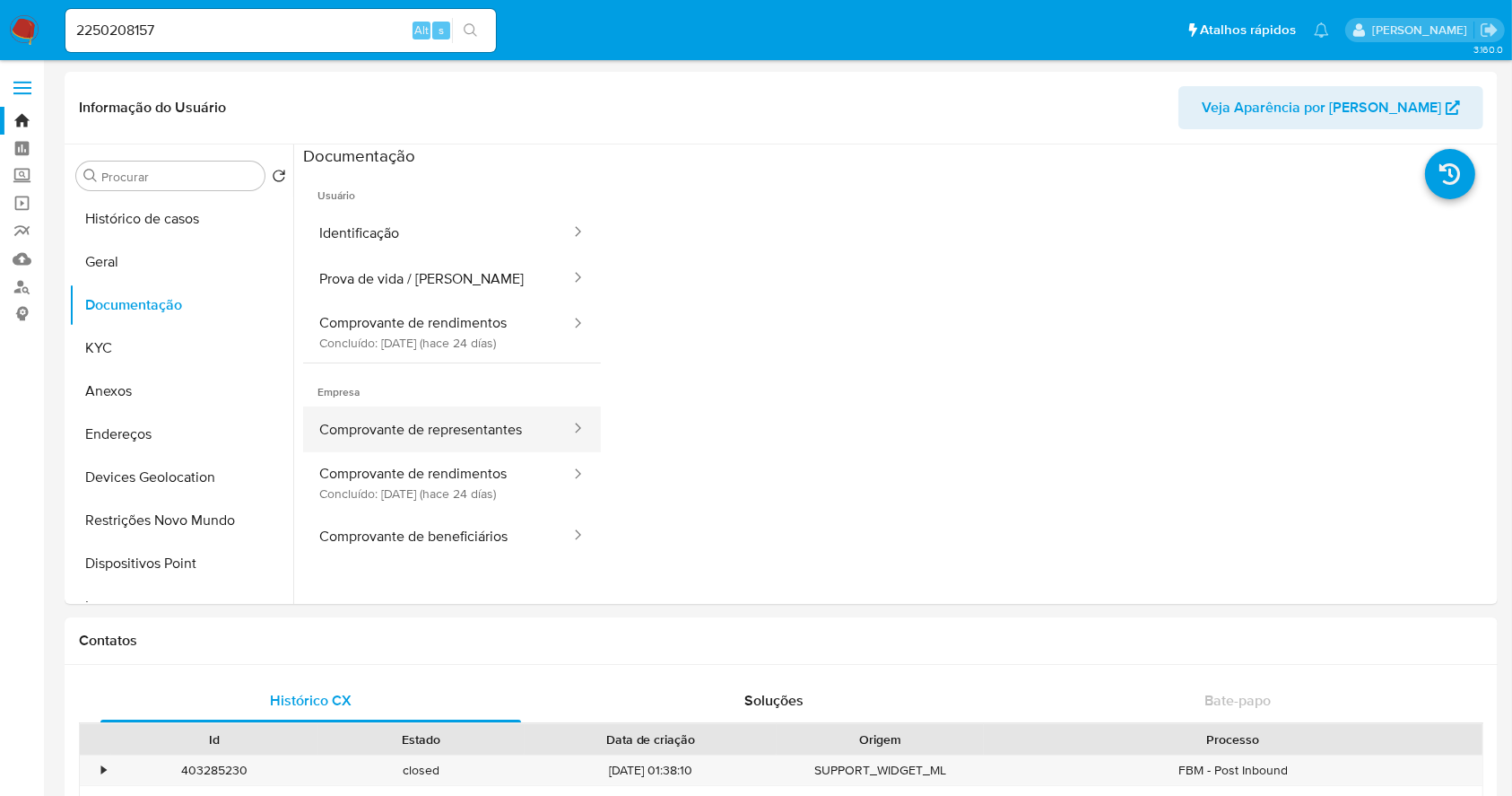
click at [476, 426] on button "Comprovante de representantes" at bounding box center [437, 429] width 269 height 46
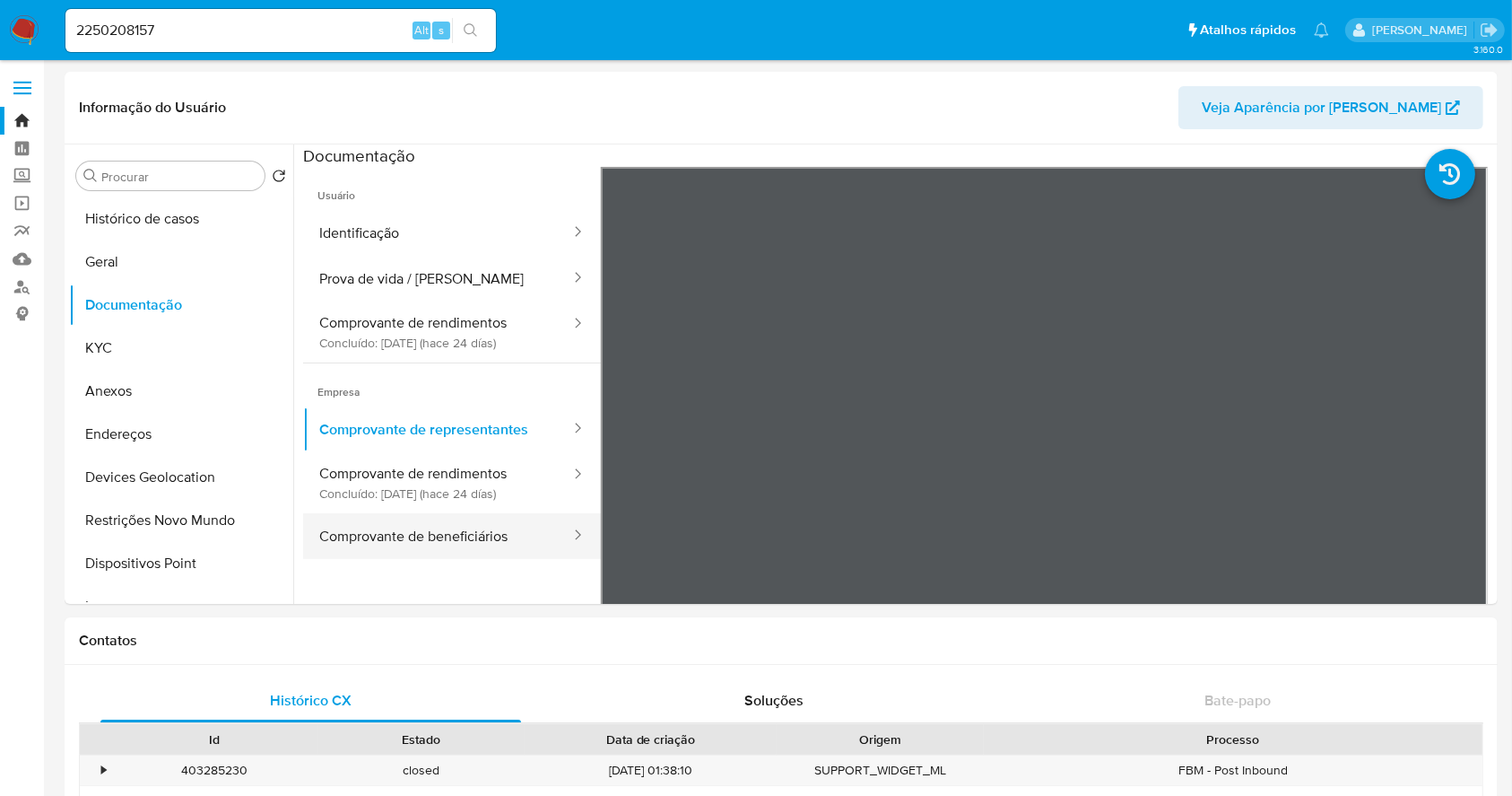
click at [458, 531] on button "Comprovante de beneficiários" at bounding box center [437, 536] width 269 height 46
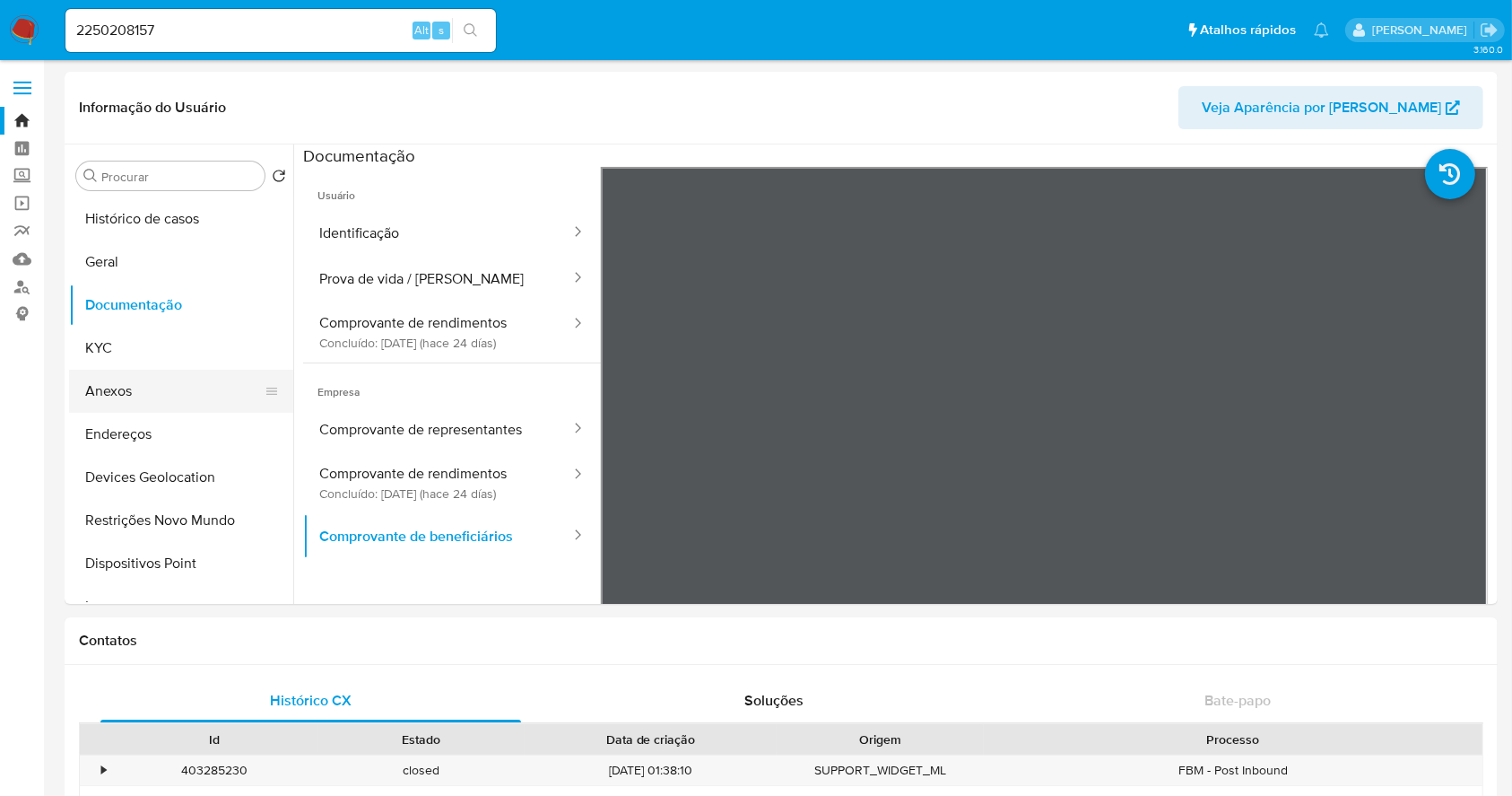
click at [143, 382] on button "Anexos" at bounding box center [174, 390] width 210 height 43
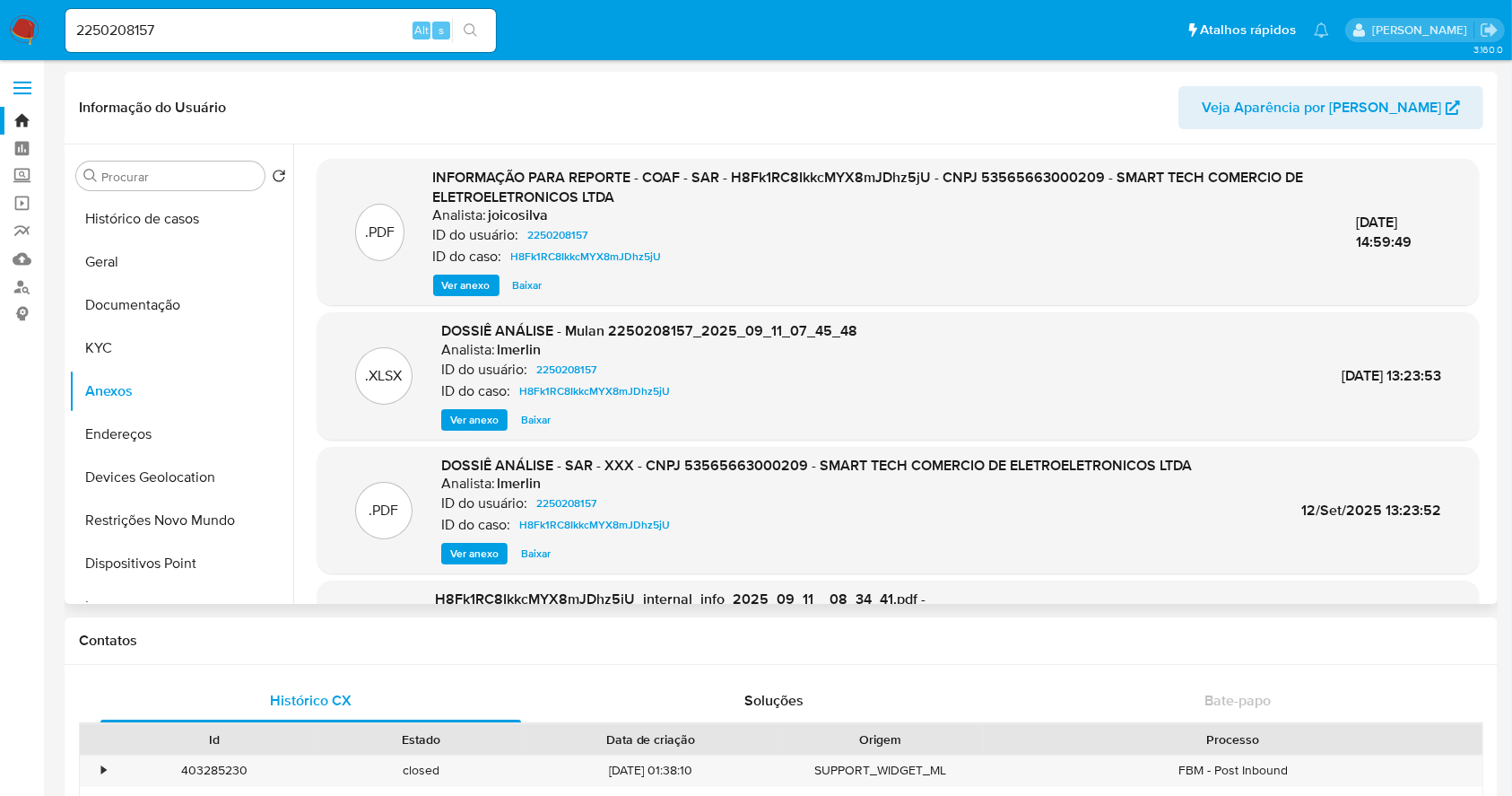
click at [472, 289] on span "Ver anexo" at bounding box center [466, 285] width 48 height 18
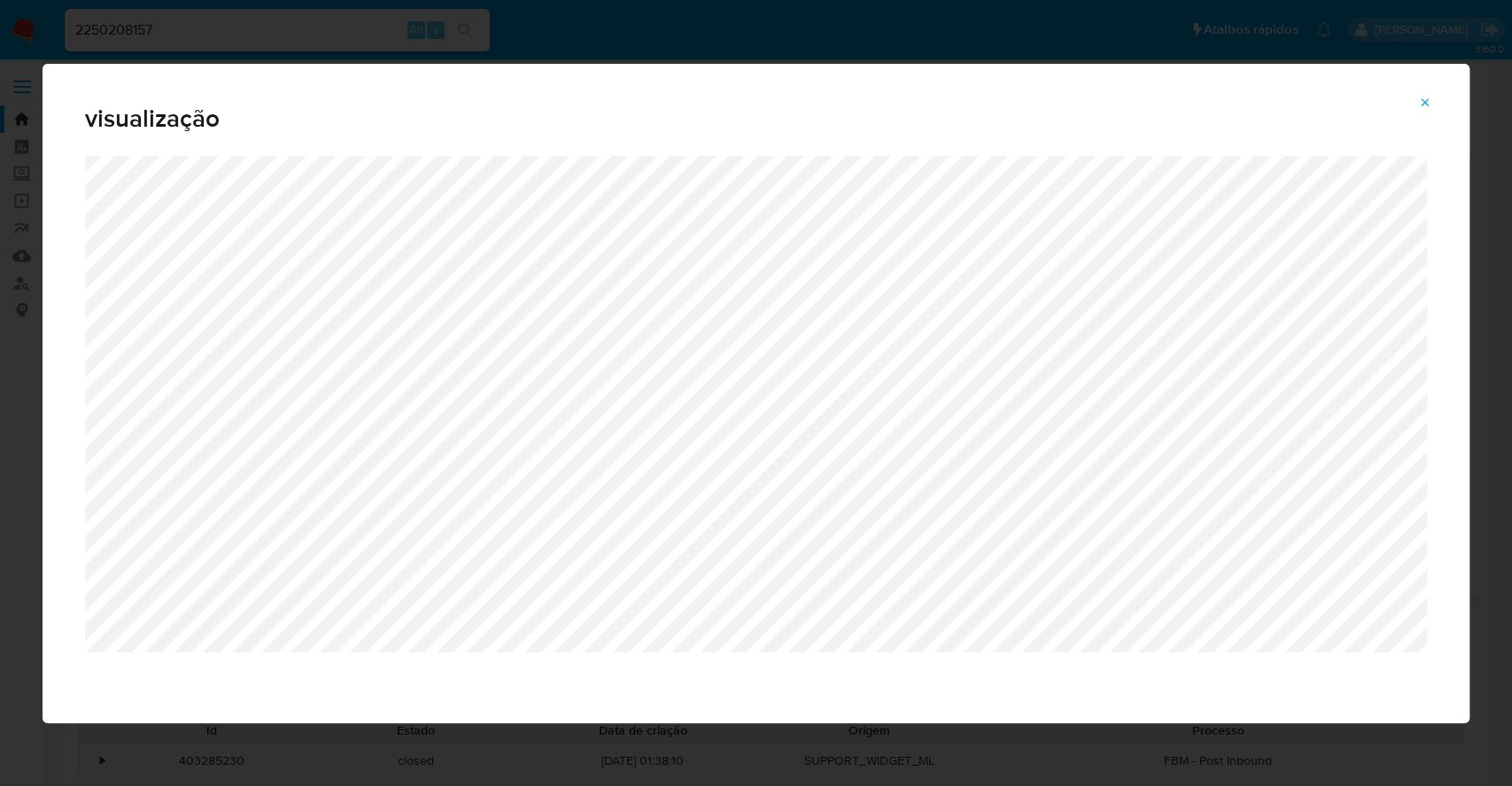
click at [287, 22] on div "visualização" at bounding box center [756, 393] width 1512 height 786
click at [1426, 103] on icon "Attachment preview" at bounding box center [1425, 103] width 14 height 14
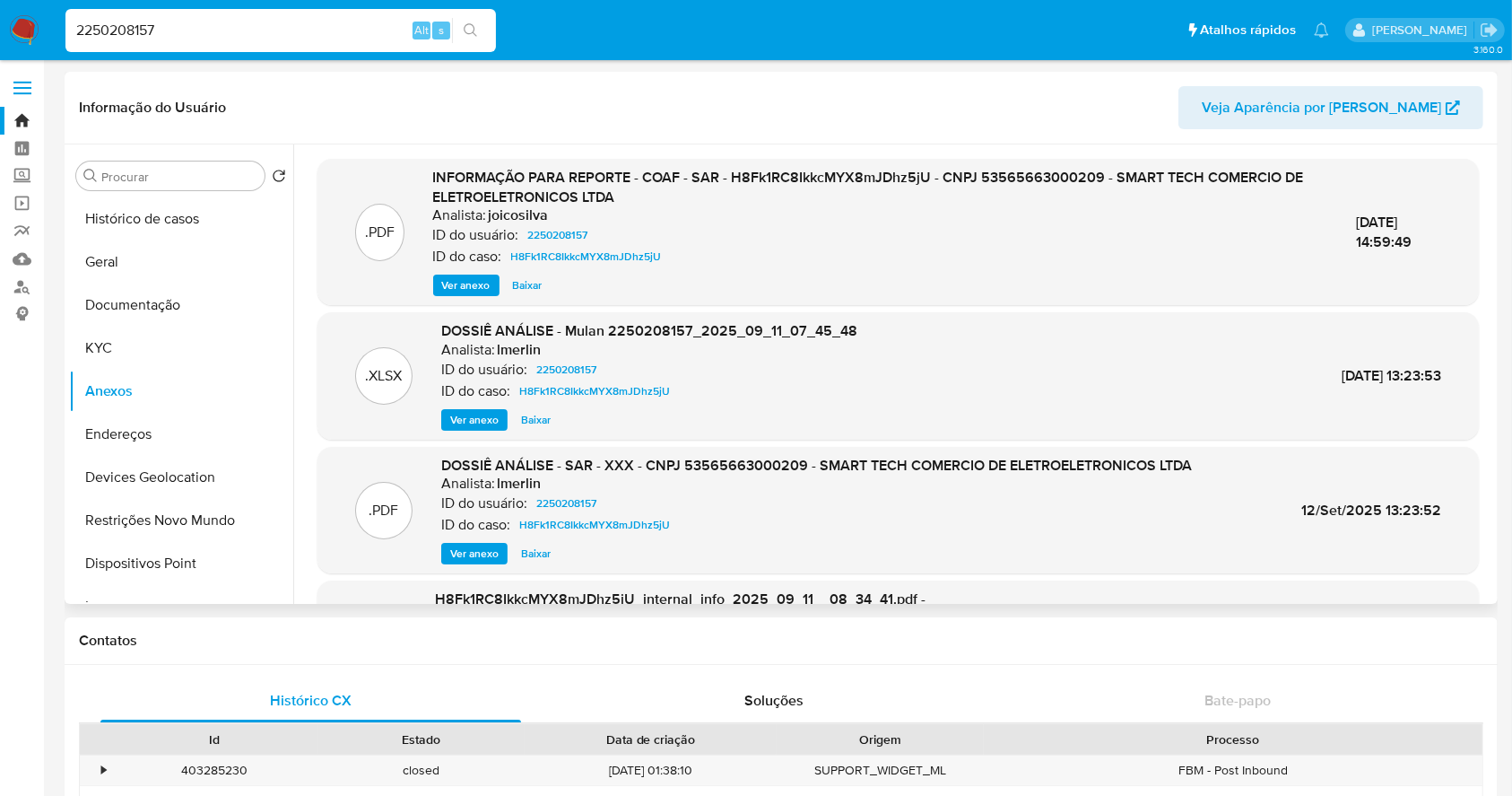
drag, startPoint x: 211, startPoint y: 30, endPoint x: 21, endPoint y: 30, distance: 190.0
click at [21, 30] on nav "Pausado Ver notificaciones 2250208157 Alt s Atalhos rápidos Presiona las siguie…" at bounding box center [756, 30] width 1512 height 60
paste input "366740332"
type input "2366740332"
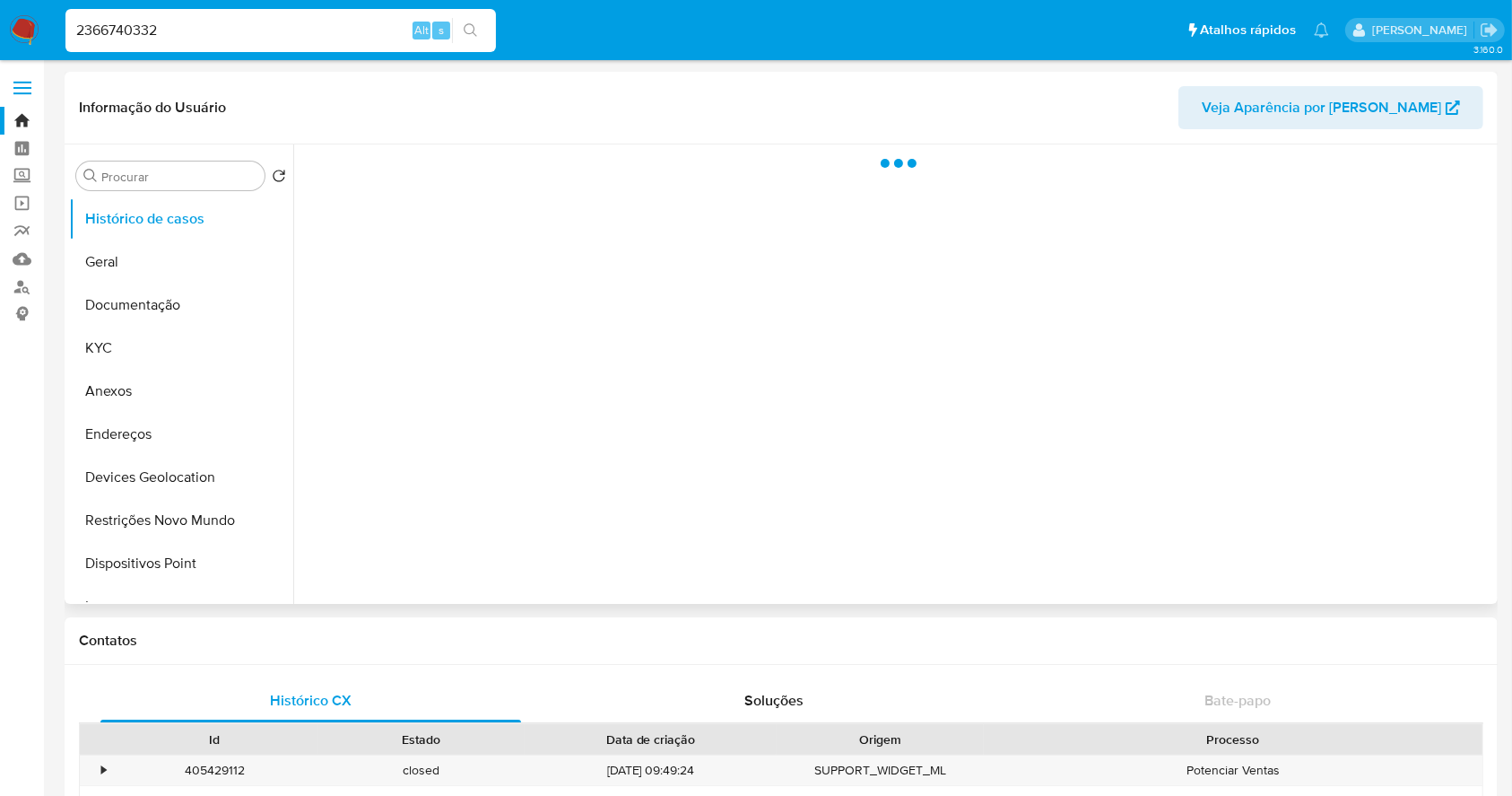
select select "10"
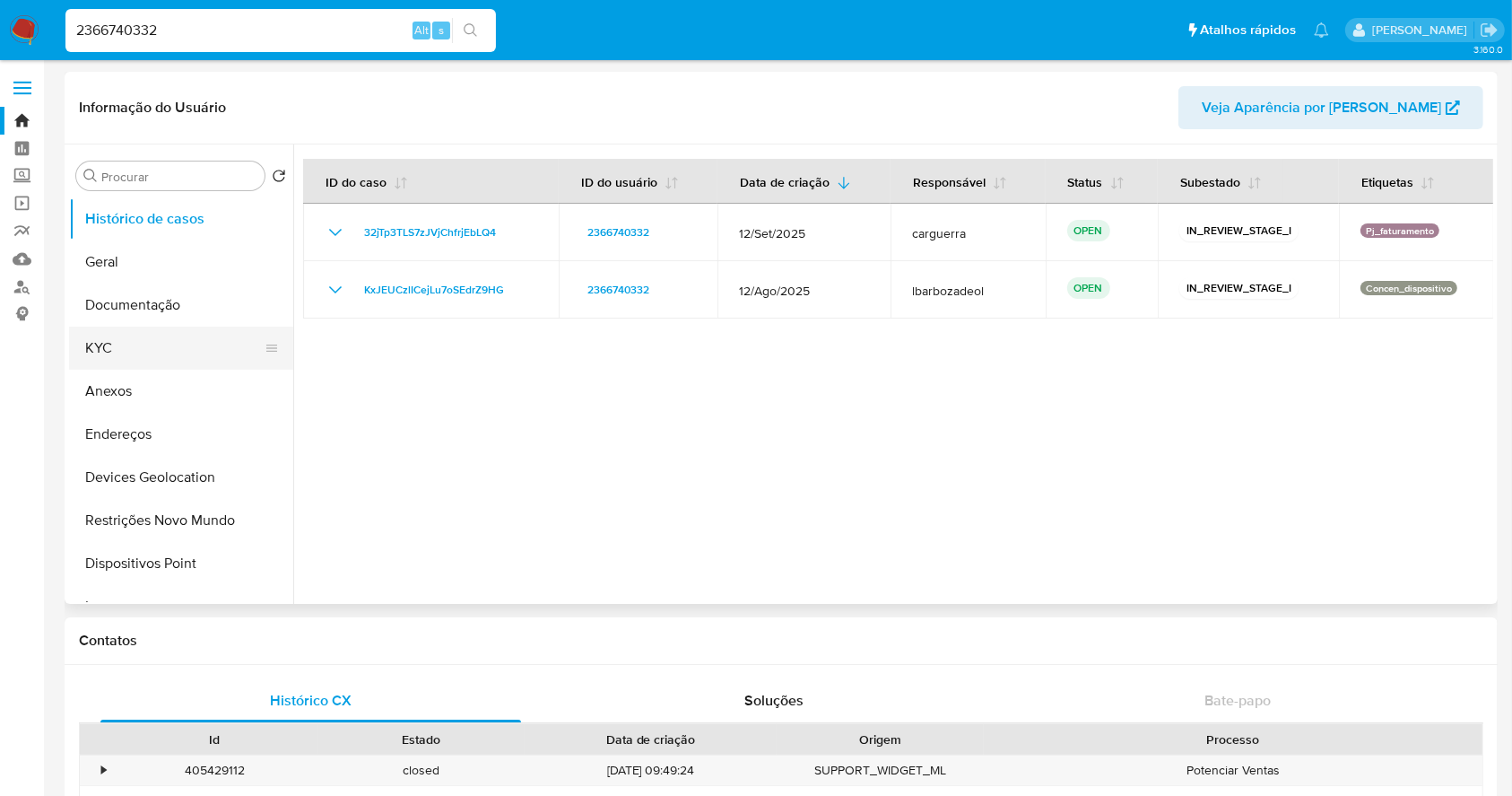
click at [127, 348] on button "KYC" at bounding box center [174, 347] width 210 height 43
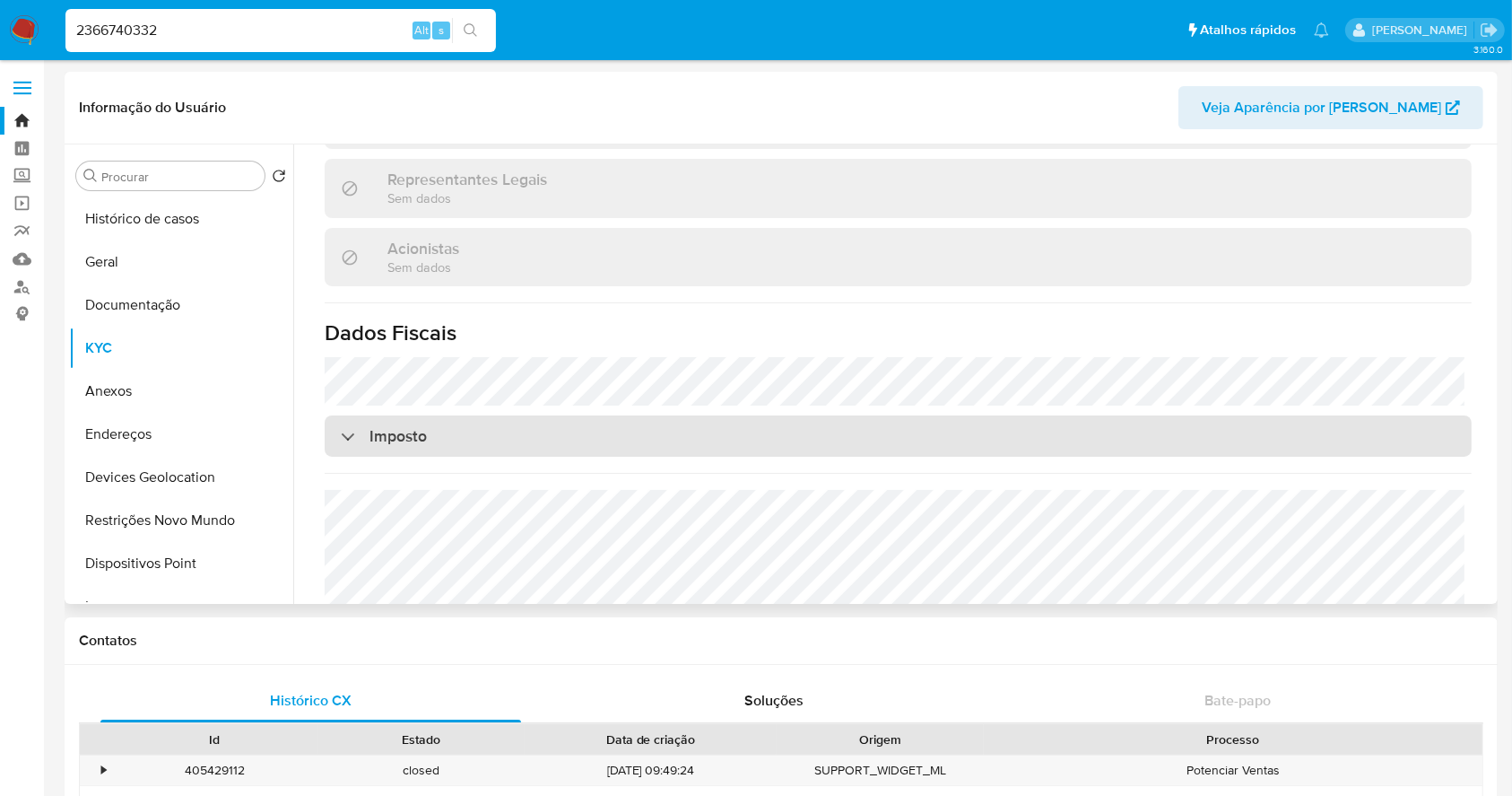
scroll to position [1098, 0]
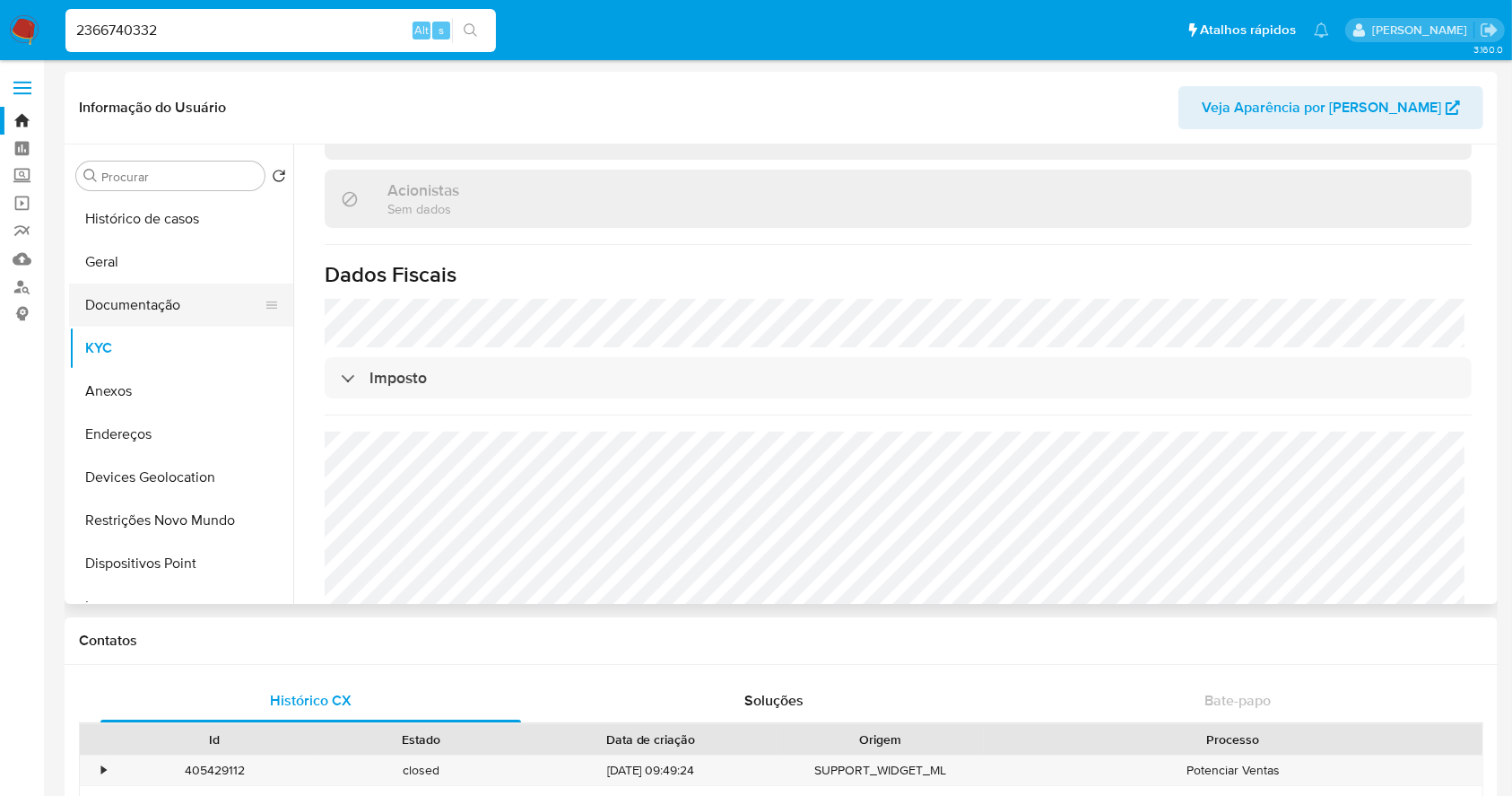
click at [149, 299] on button "Documentação" at bounding box center [174, 305] width 210 height 43
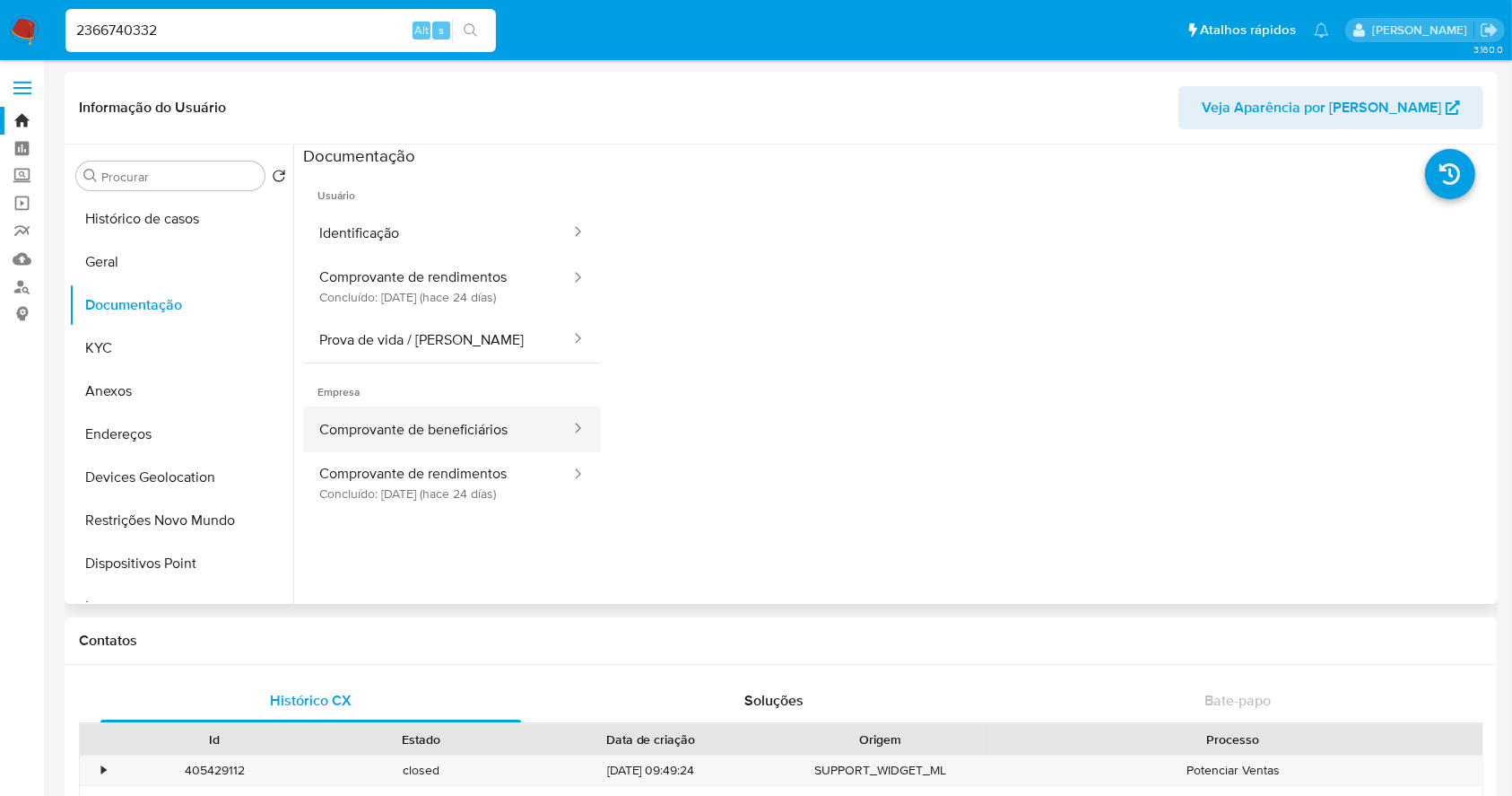
click at [395, 415] on button "Comprovante de beneficiários" at bounding box center [437, 429] width 269 height 46
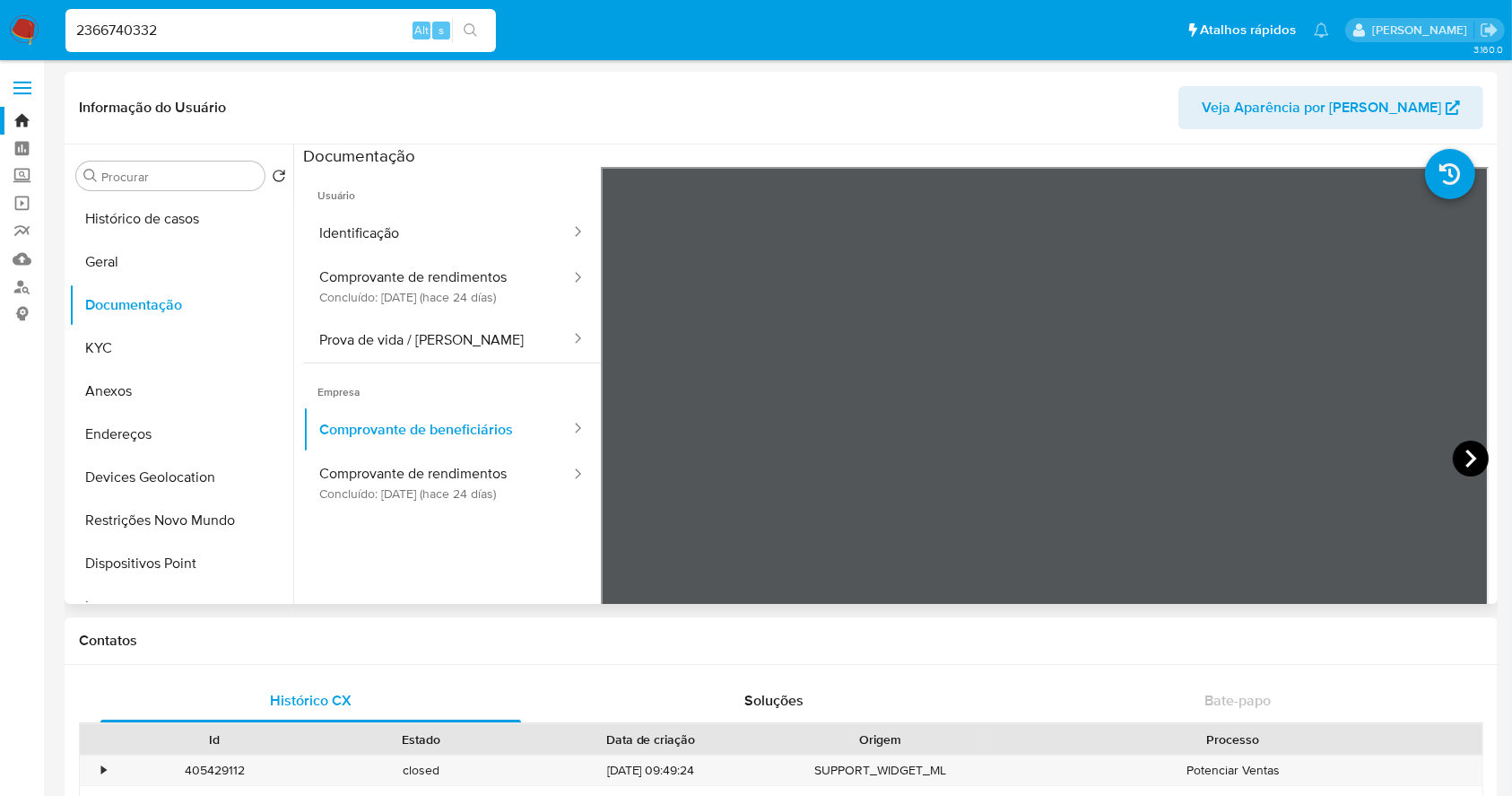
click at [1466, 455] on icon at bounding box center [1471, 459] width 11 height 18
click at [149, 258] on button "Geral" at bounding box center [174, 262] width 210 height 43
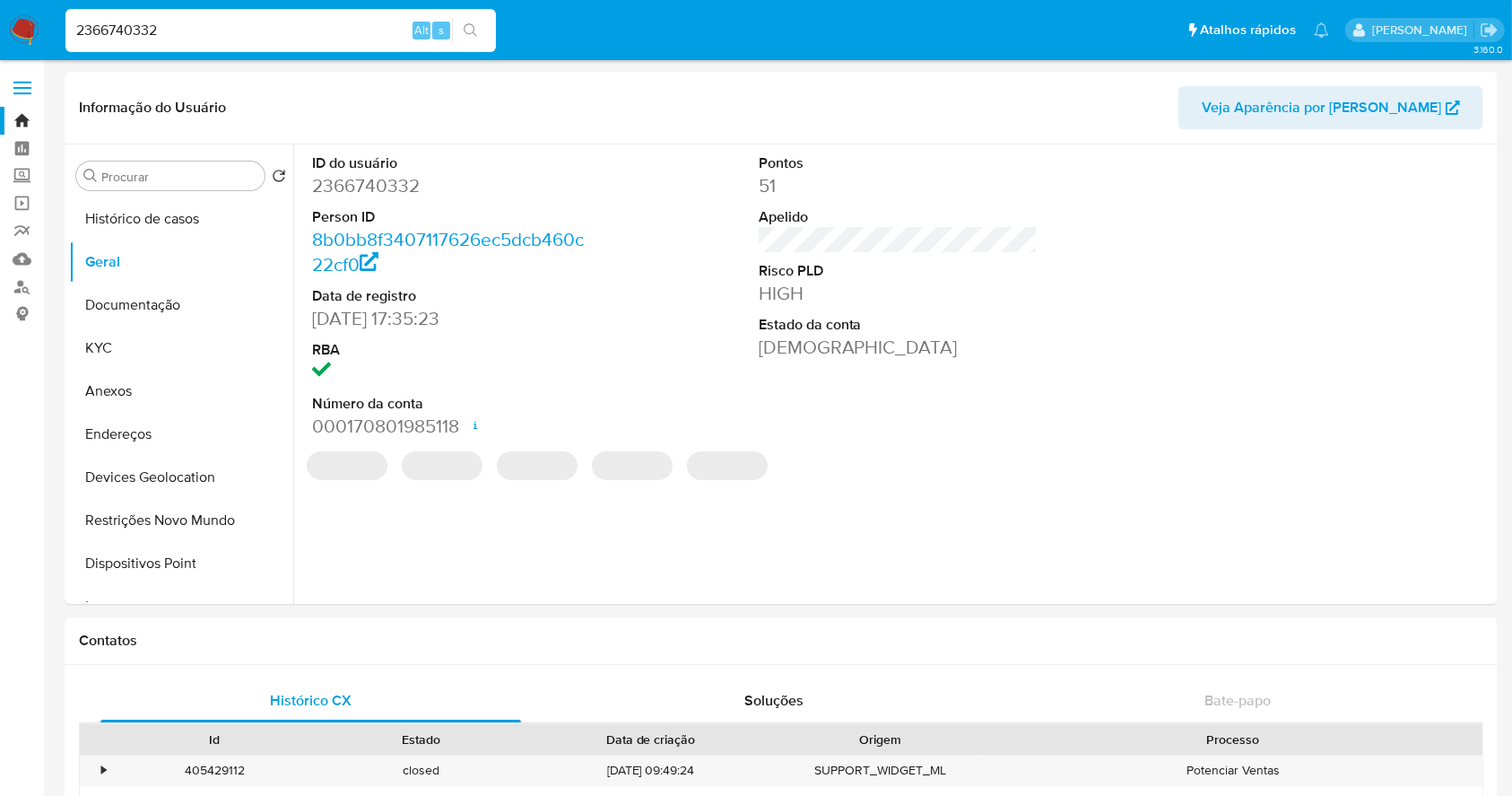
drag, startPoint x: 87, startPoint y: 26, endPoint x: 55, endPoint y: 26, distance: 32.0
click at [55, 26] on nav "Pausado Ver notificaciones 2366740332 Alt s Atalhos rápidos Presiona las siguie…" at bounding box center [756, 30] width 1512 height 60
paste input "261476143"
click at [461, 26] on button "search-icon" at bounding box center [470, 31] width 36 height 26
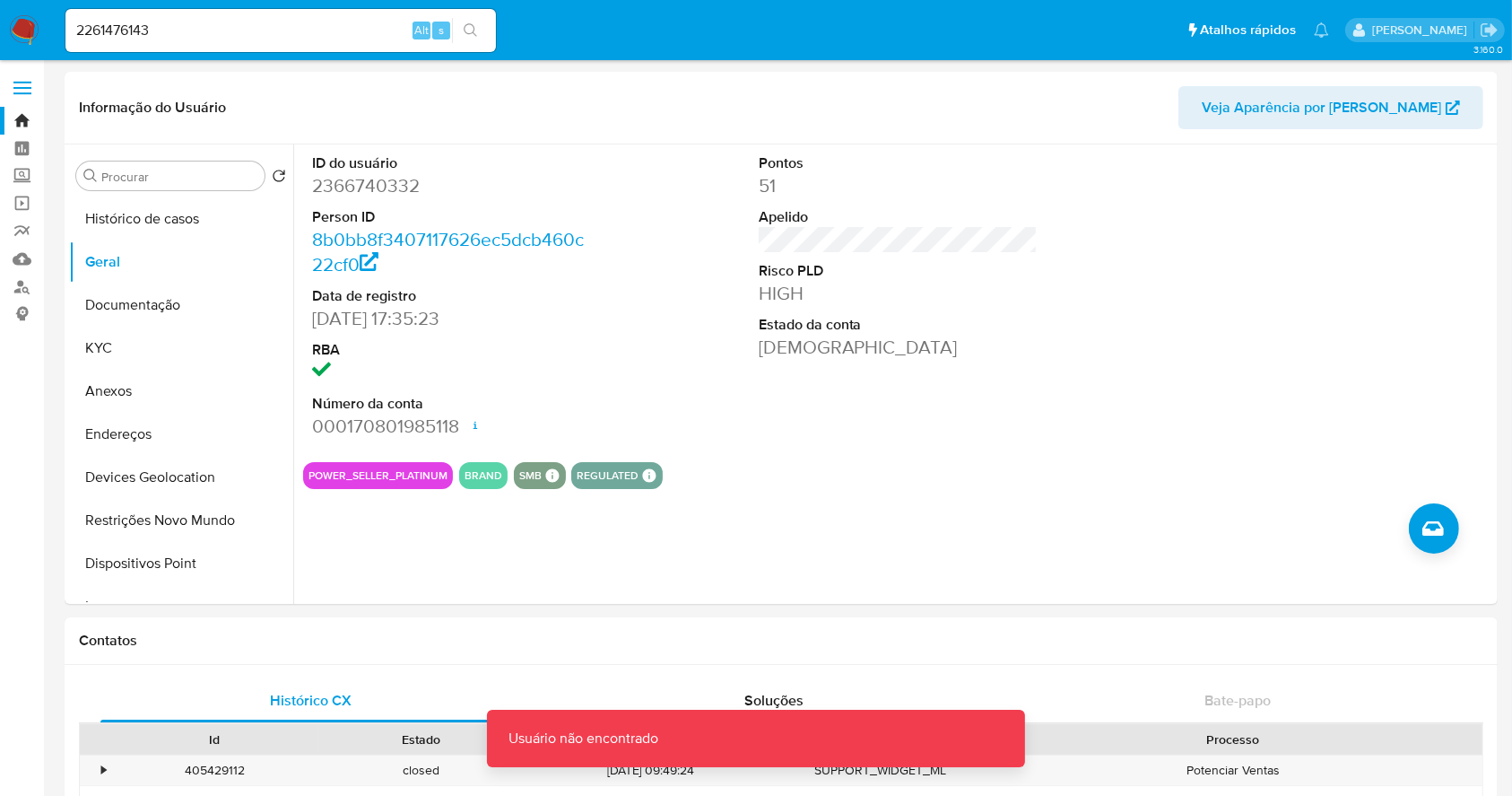
click at [274, 28] on input "2261476143" at bounding box center [281, 31] width 430 height 24
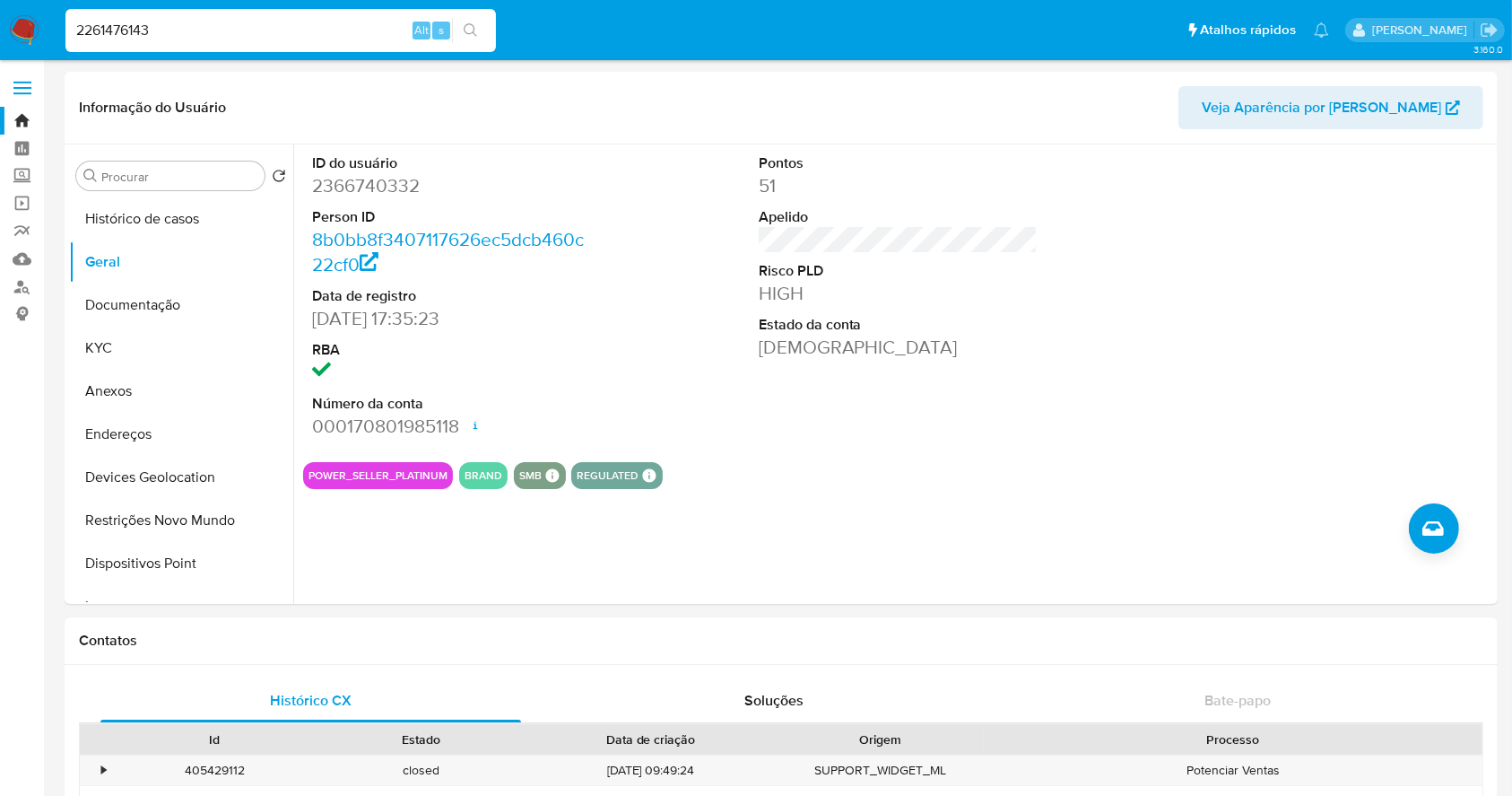
type input "2261476143"
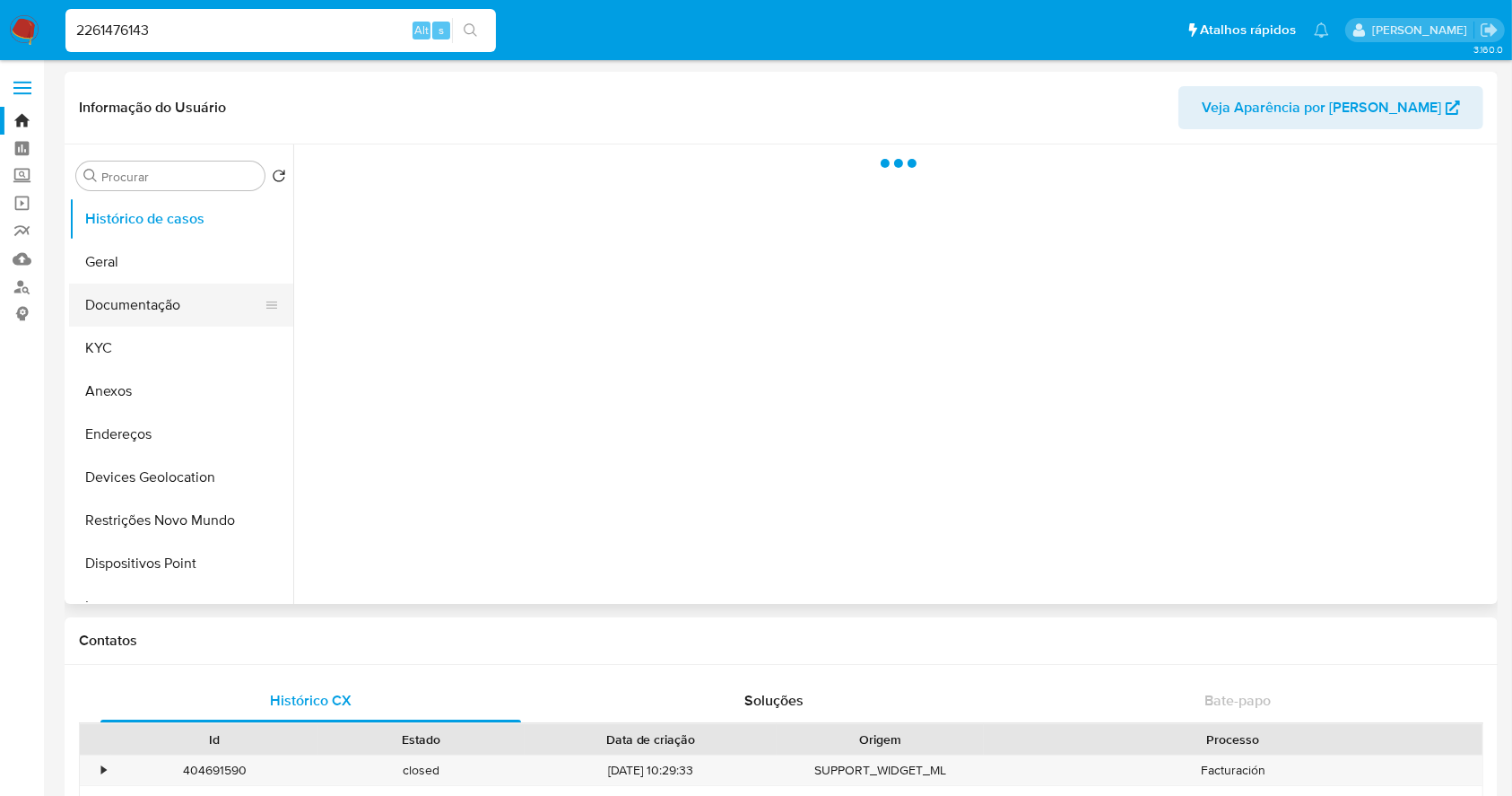
click at [119, 298] on button "Documentação" at bounding box center [174, 305] width 210 height 43
select select "10"
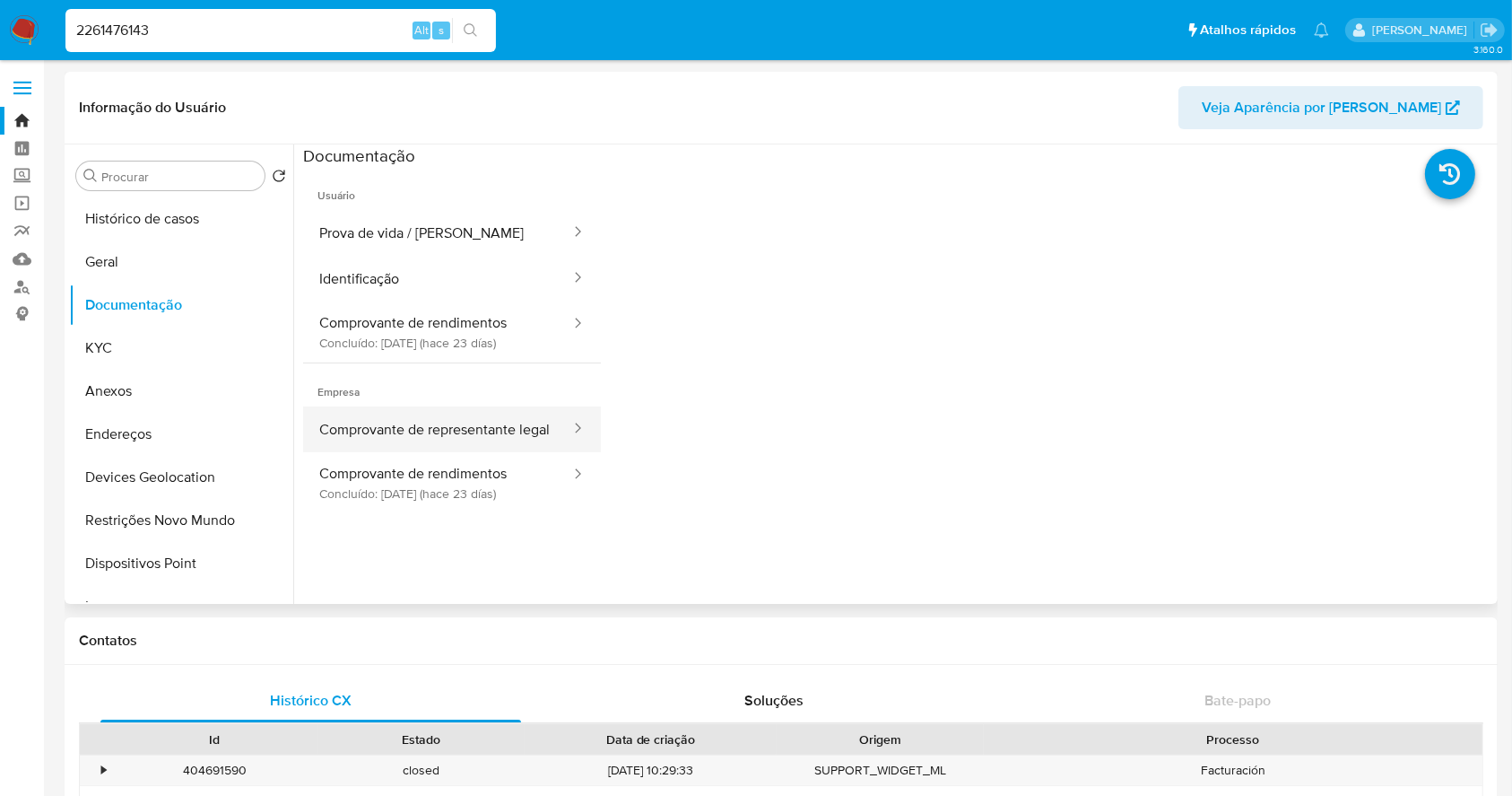
click at [476, 428] on button "Comprovante de representante legal" at bounding box center [437, 429] width 269 height 46
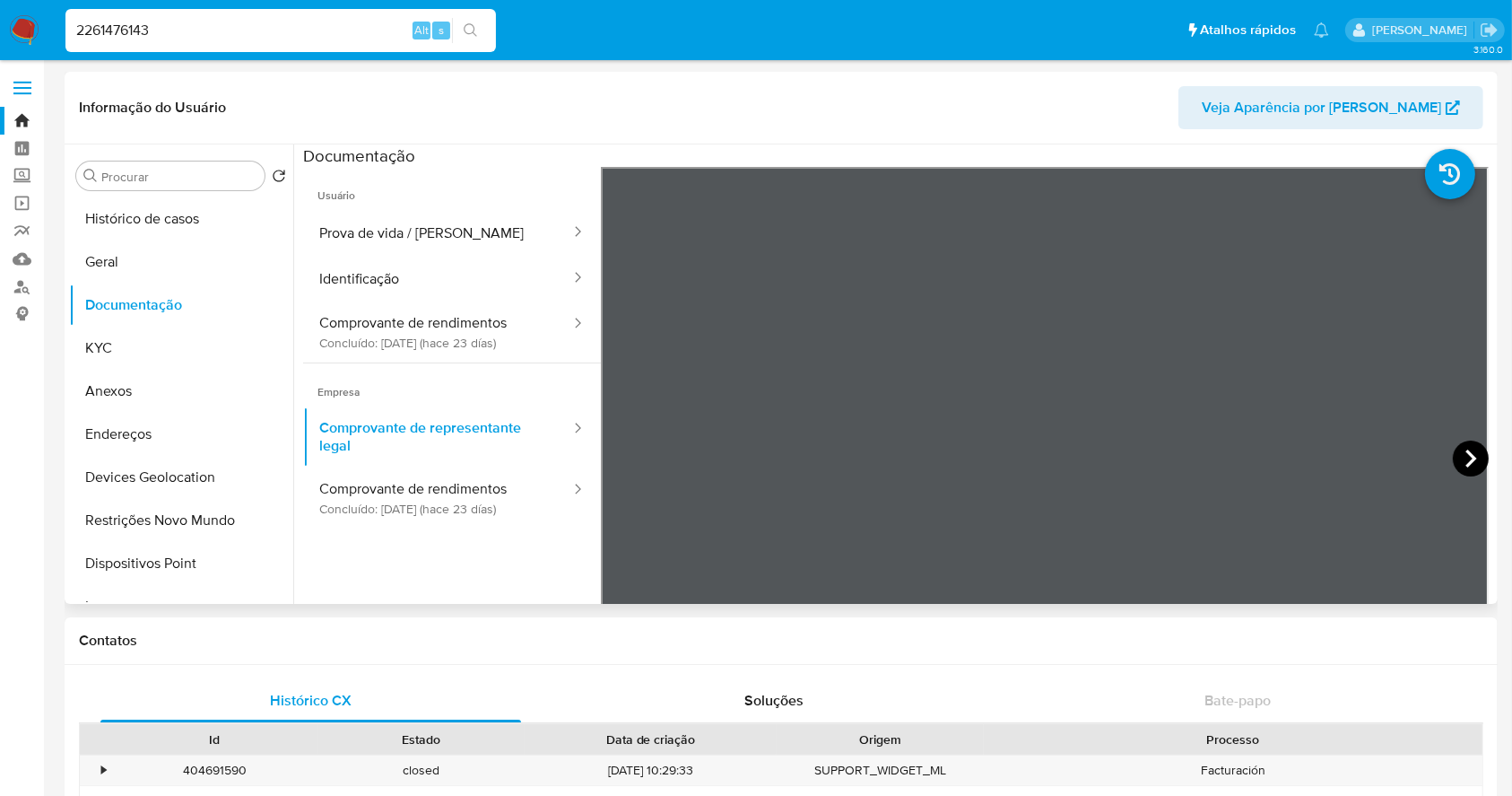
click at [1464, 450] on icon at bounding box center [1470, 458] width 36 height 36
click at [141, 348] on button "KYC" at bounding box center [174, 347] width 210 height 43
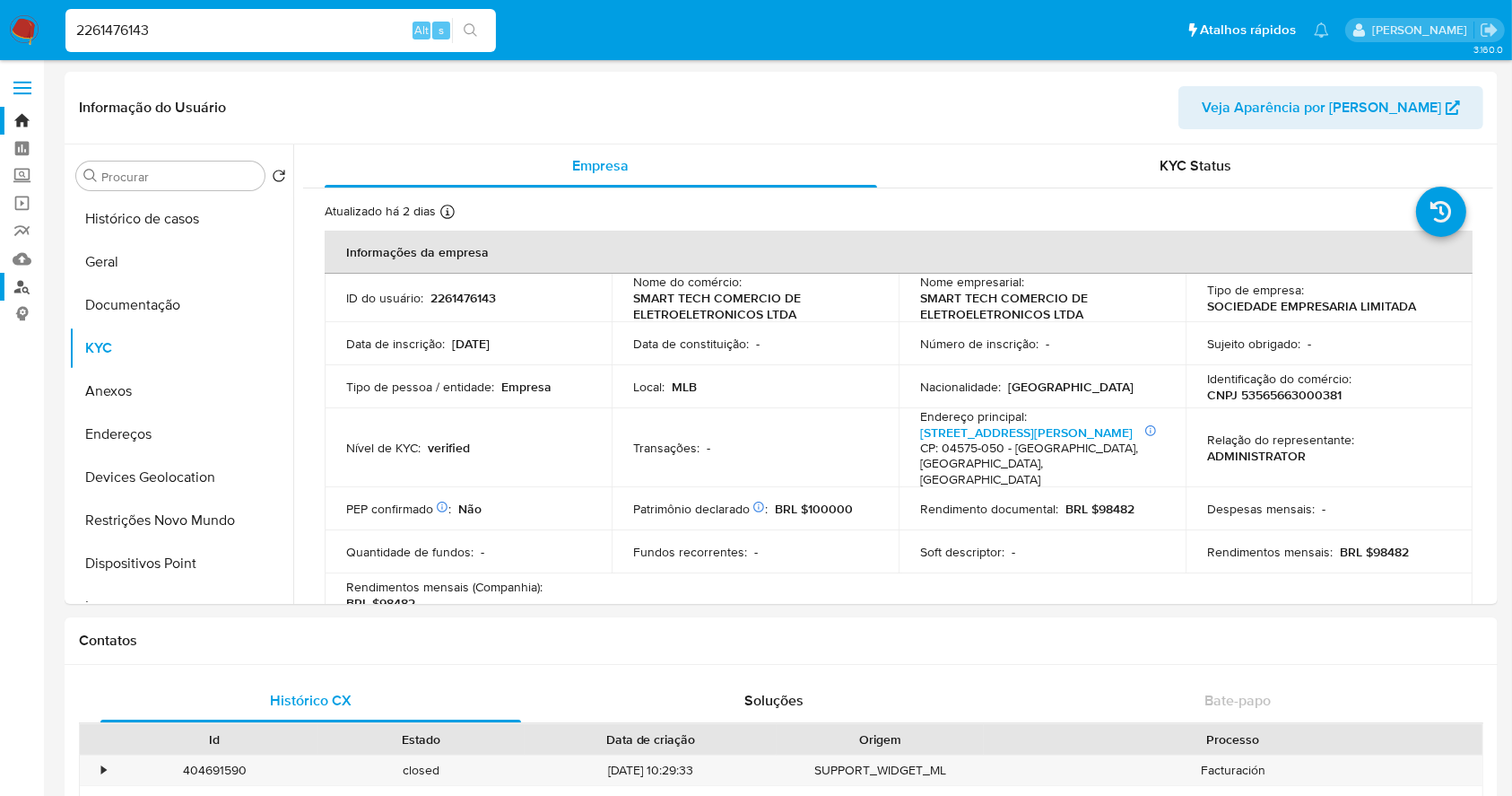
click at [23, 282] on link "Localizador de pessoas" at bounding box center [107, 286] width 213 height 28
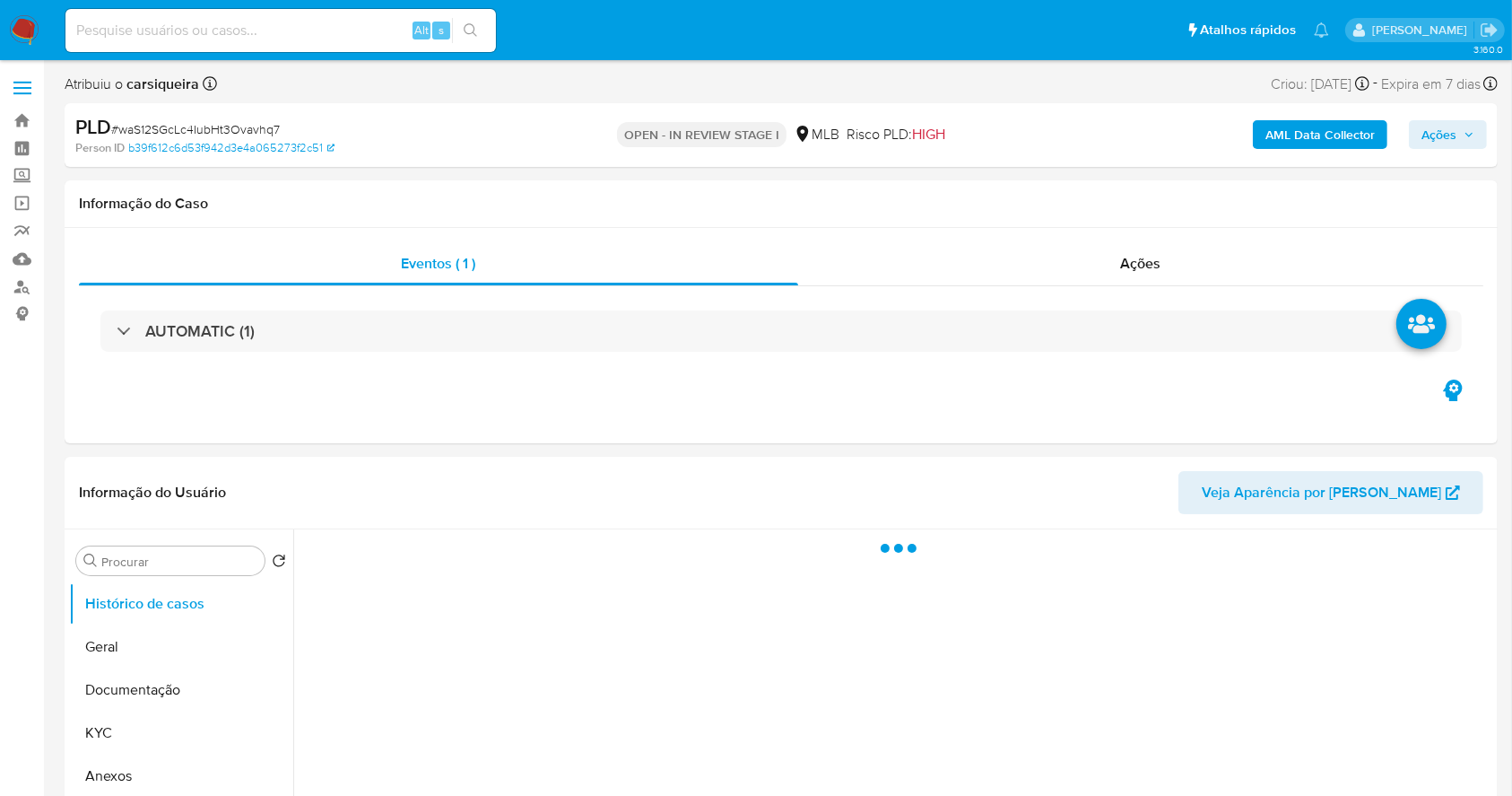
select select "10"
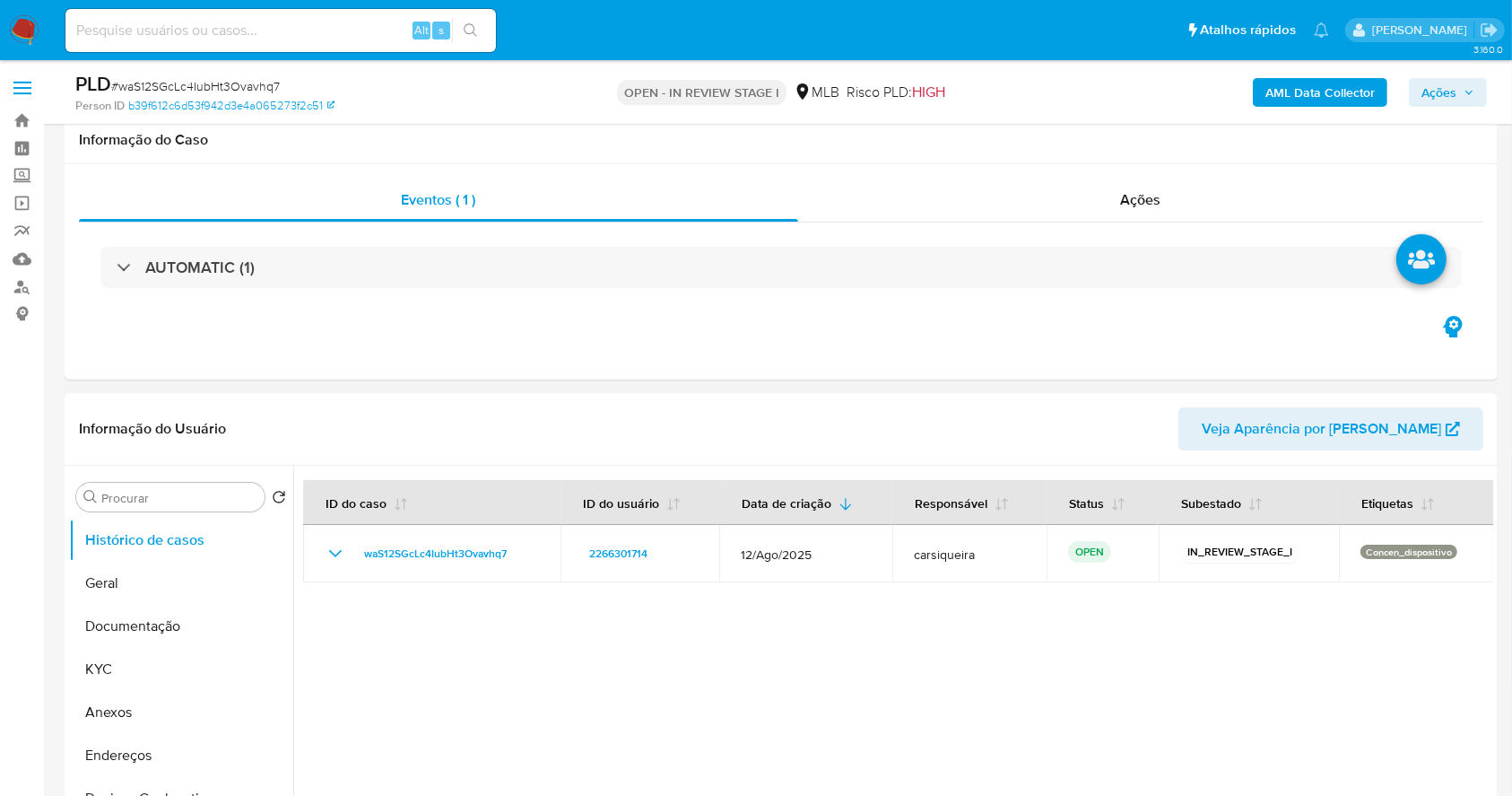
scroll to position [239, 0]
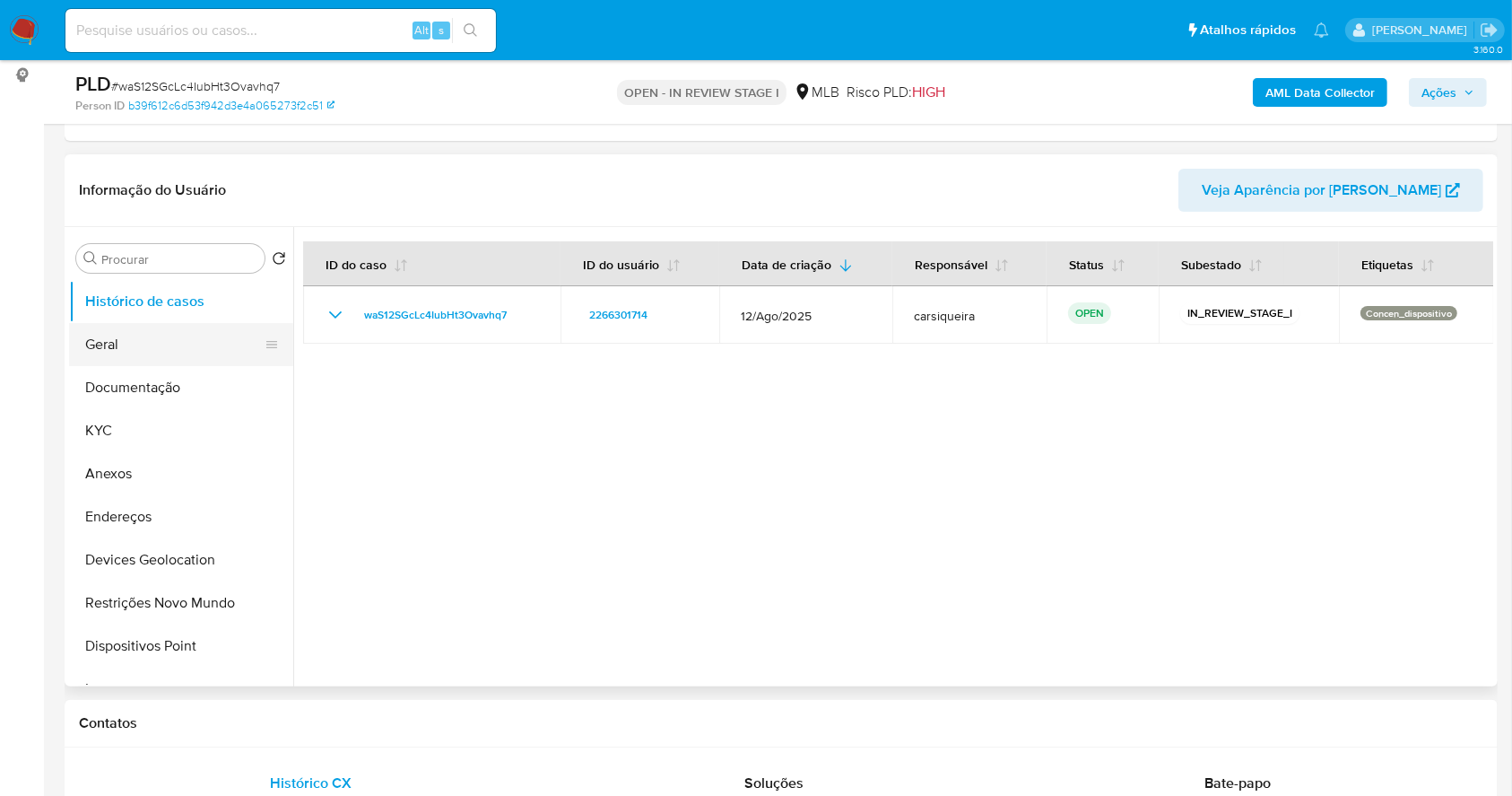
click at [109, 346] on button "Geral" at bounding box center [174, 344] width 210 height 43
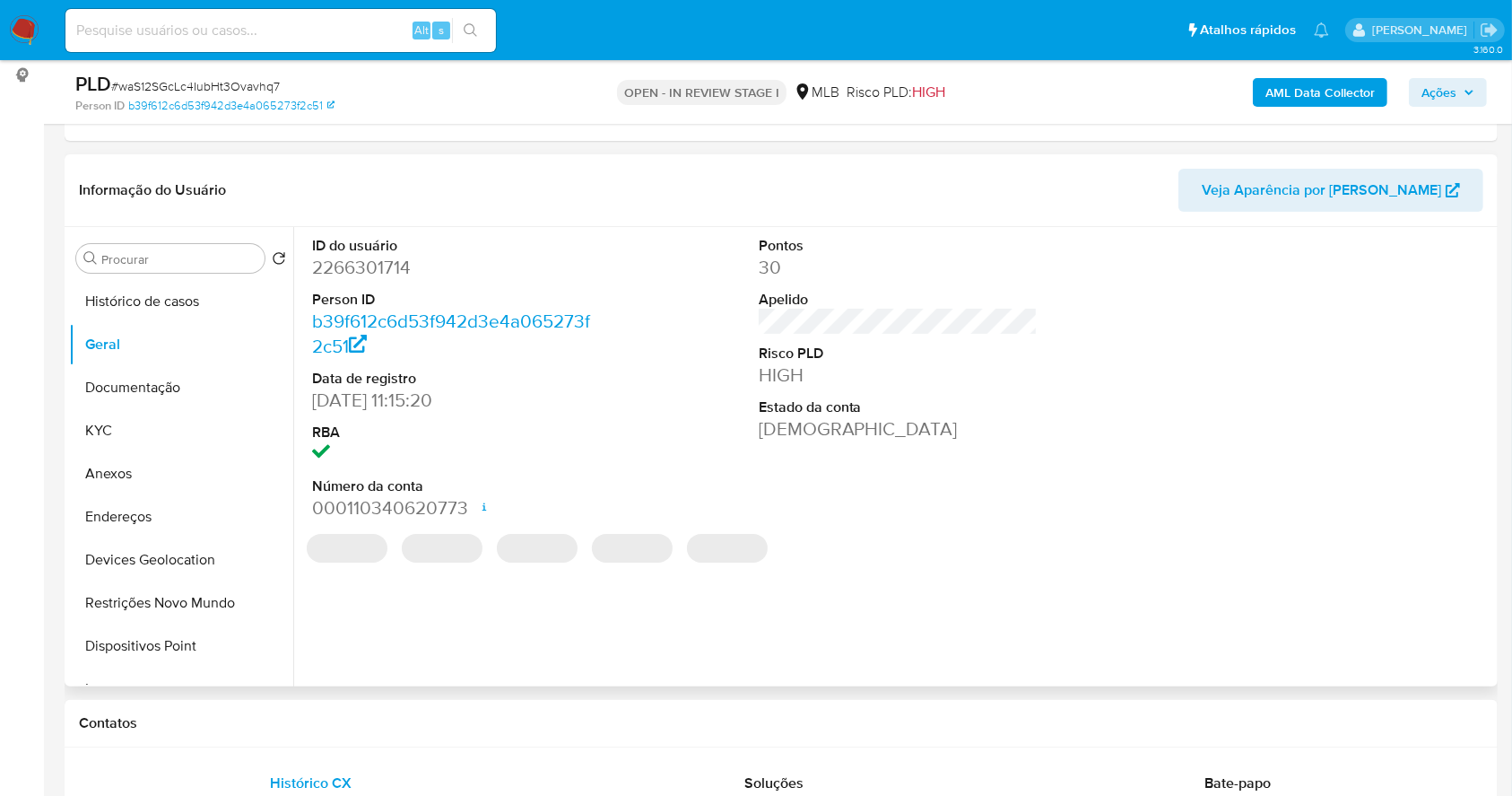
click at [361, 264] on dd "2266301714" at bounding box center [451, 267] width 280 height 26
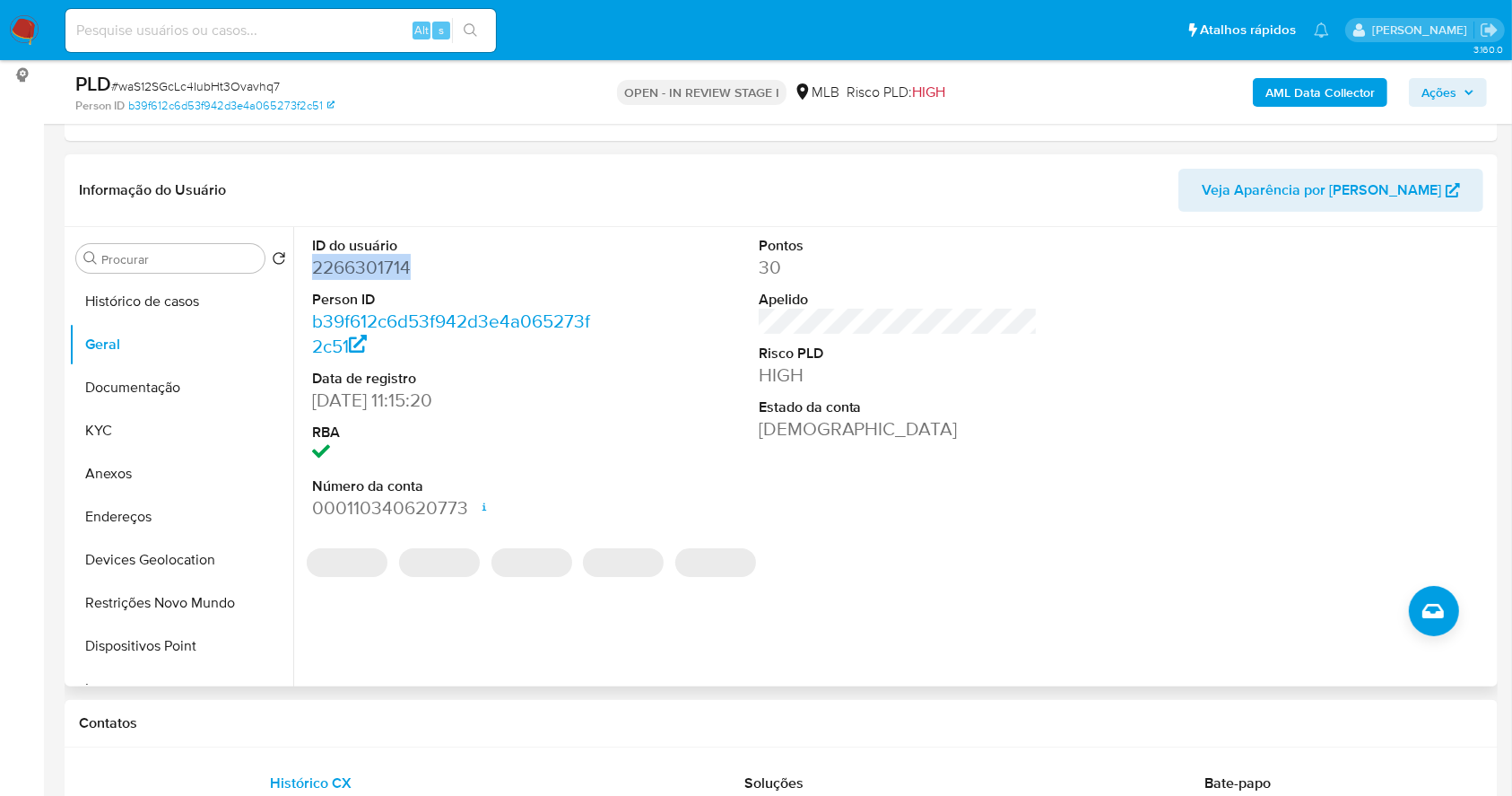
click at [361, 264] on dd "2266301714" at bounding box center [451, 267] width 280 height 26
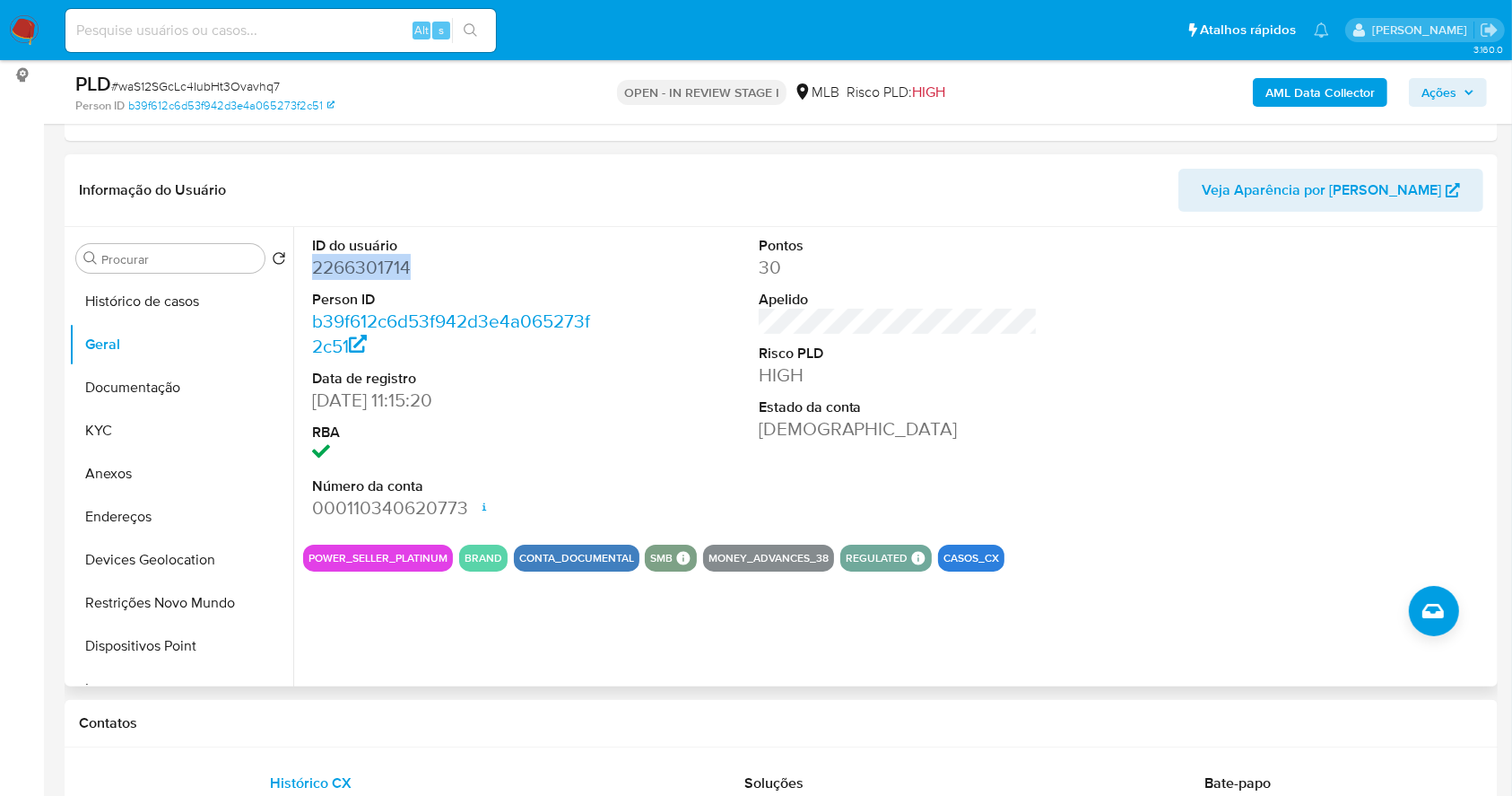
copy dd "2266301714"
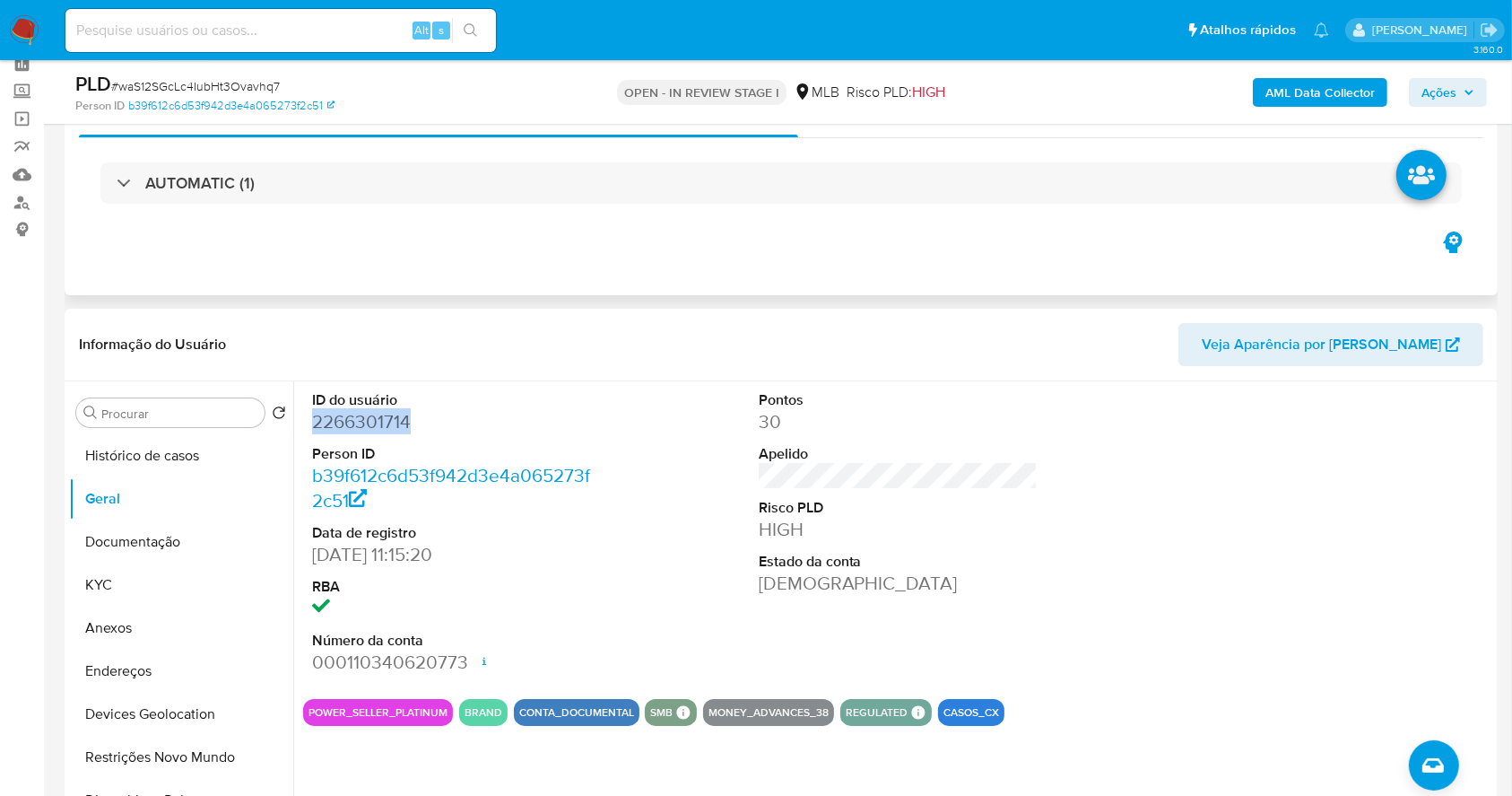
scroll to position [0, 0]
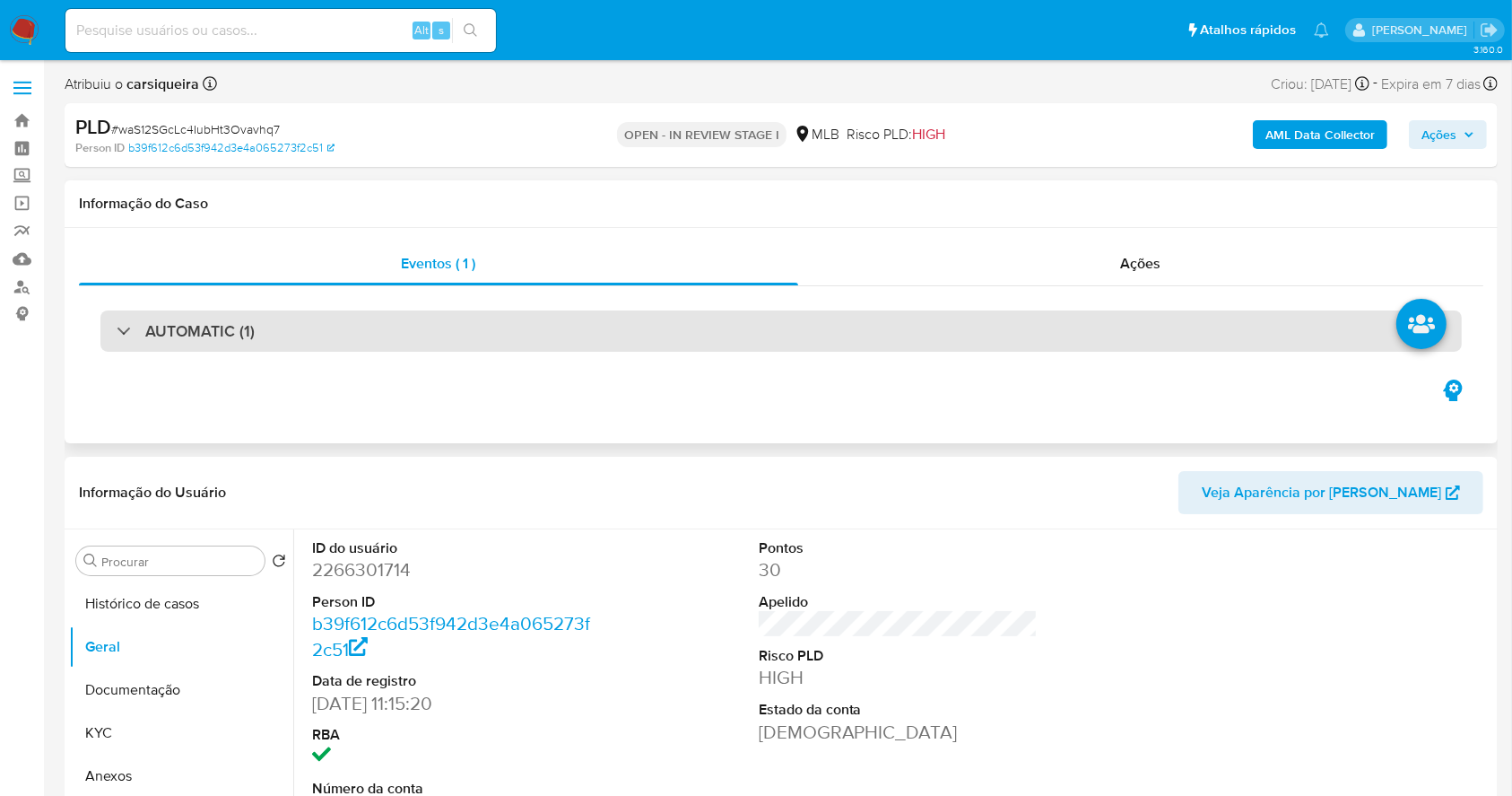
click at [200, 346] on div "AUTOMATIC (1)" at bounding box center [781, 330] width 1362 height 41
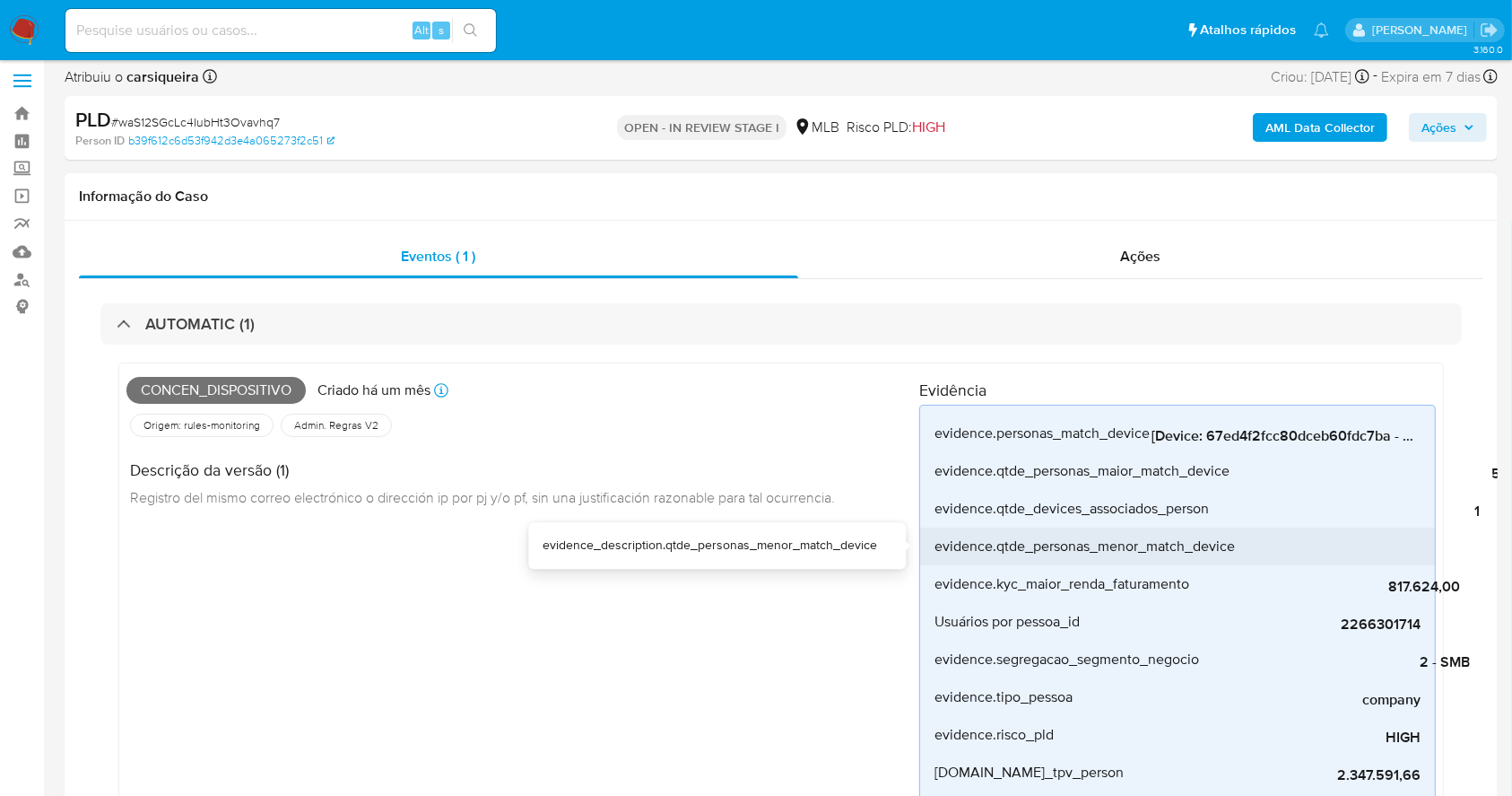
scroll to position [239, 0]
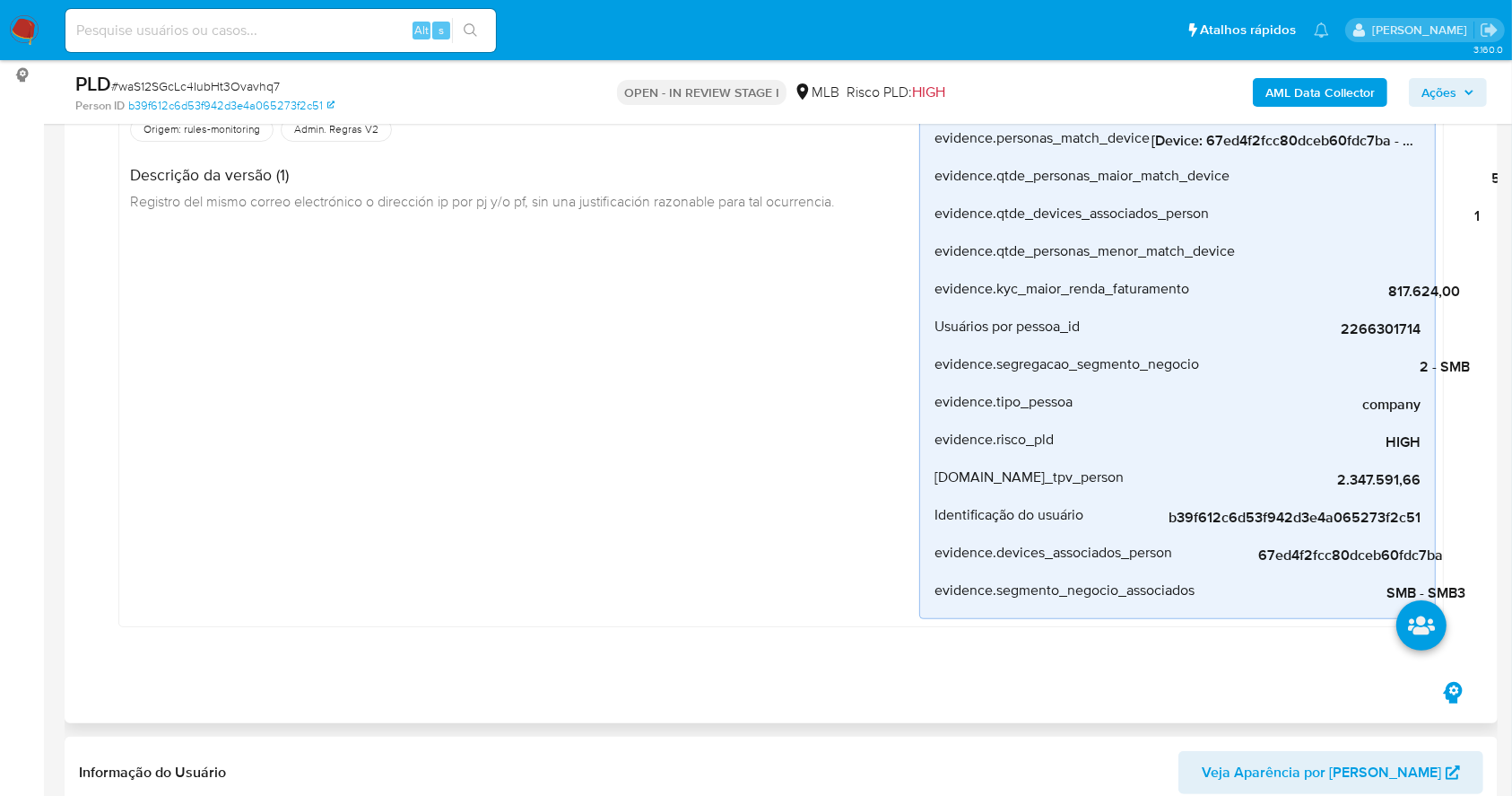
drag, startPoint x: 1252, startPoint y: 553, endPoint x: 1448, endPoint y: 558, distance: 196.1
click at [1448, 558] on div "Concen_dispositivo Criado há um mês Criado: [DATE] 00:13:26 Origem: rules-monit…" at bounding box center [781, 351] width 1362 height 605
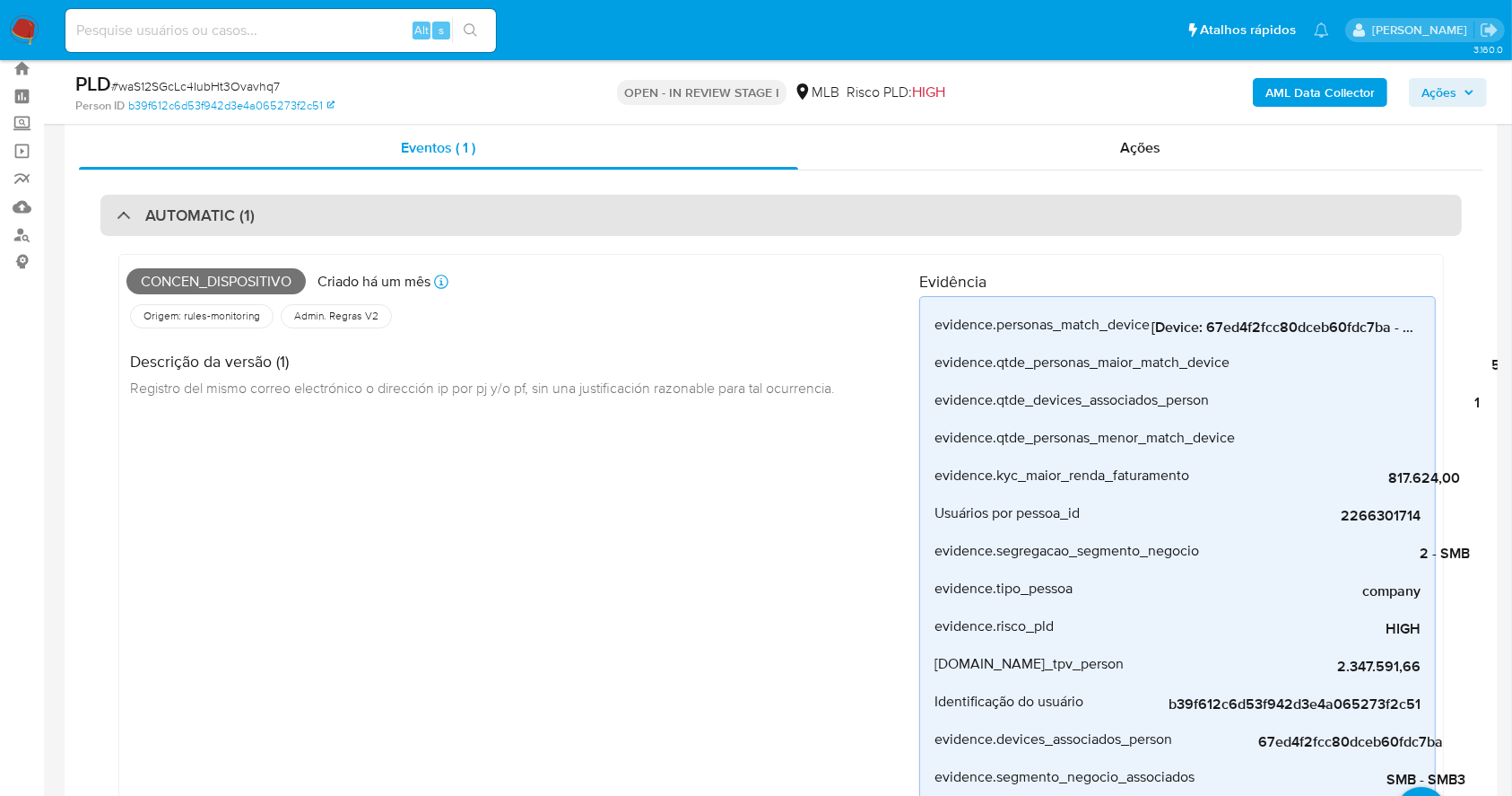
scroll to position [0, 0]
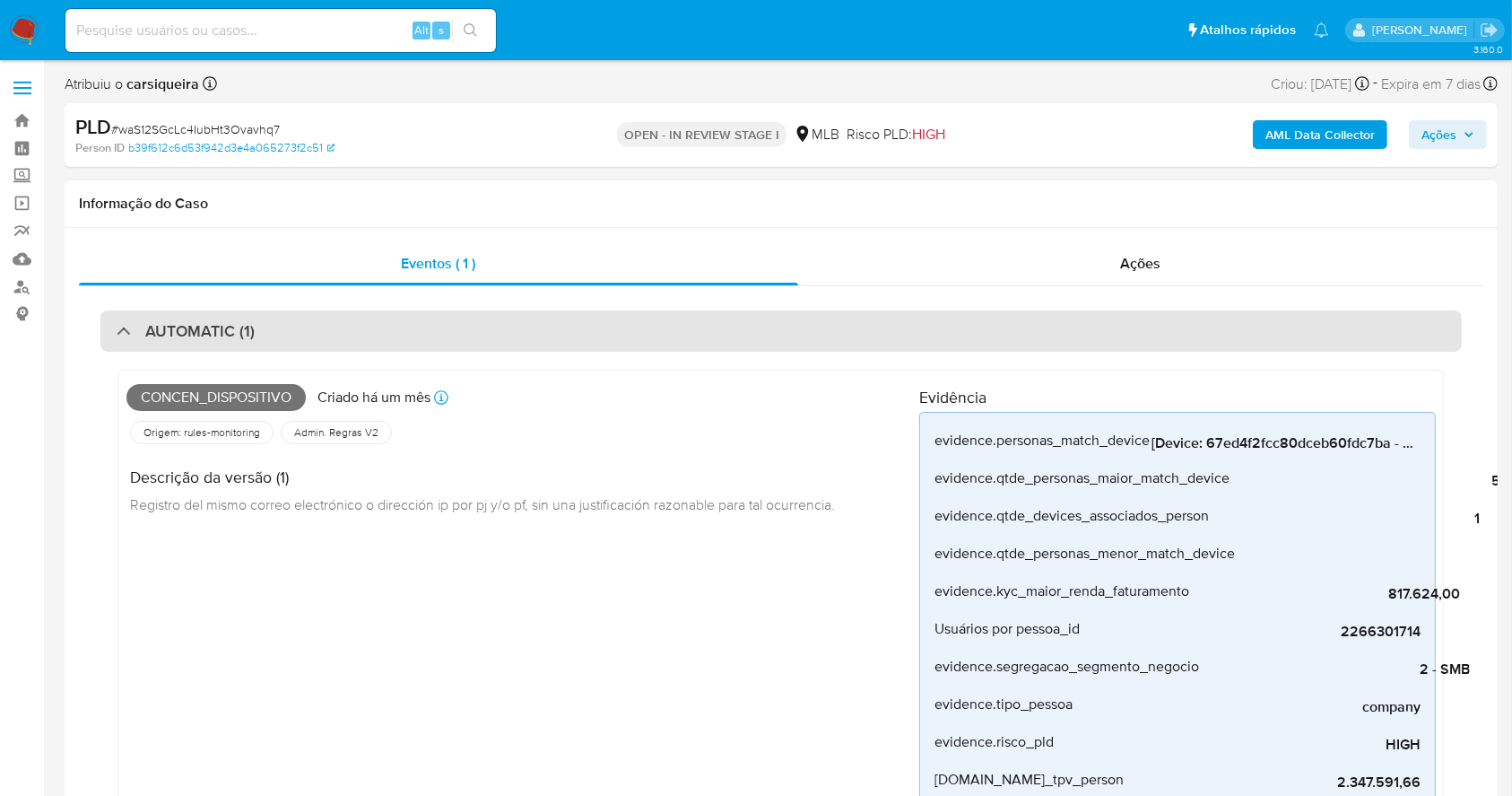
click at [174, 322] on h3 "AUTOMATIC (1)" at bounding box center [200, 331] width 109 height 20
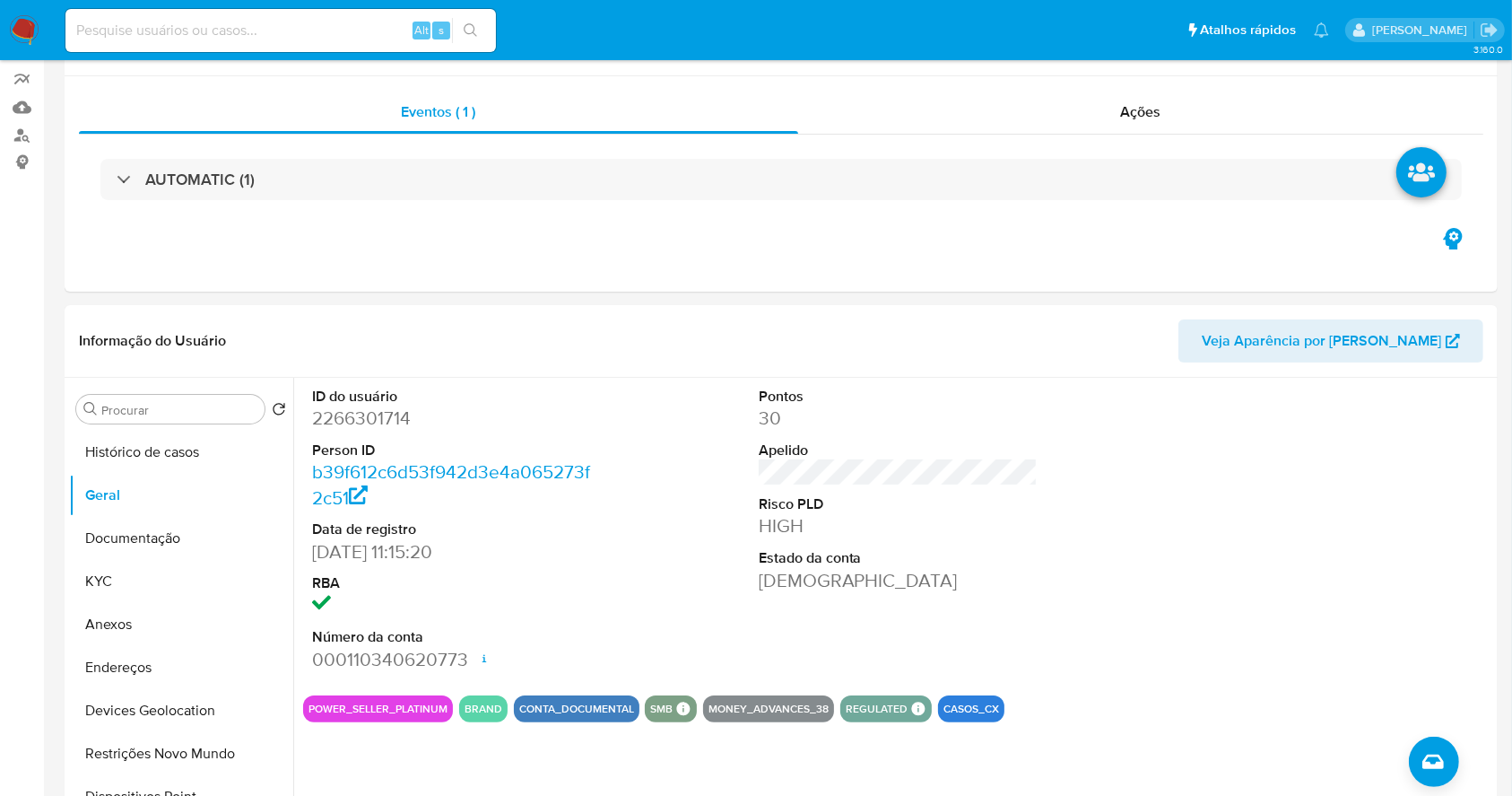
scroll to position [239, 0]
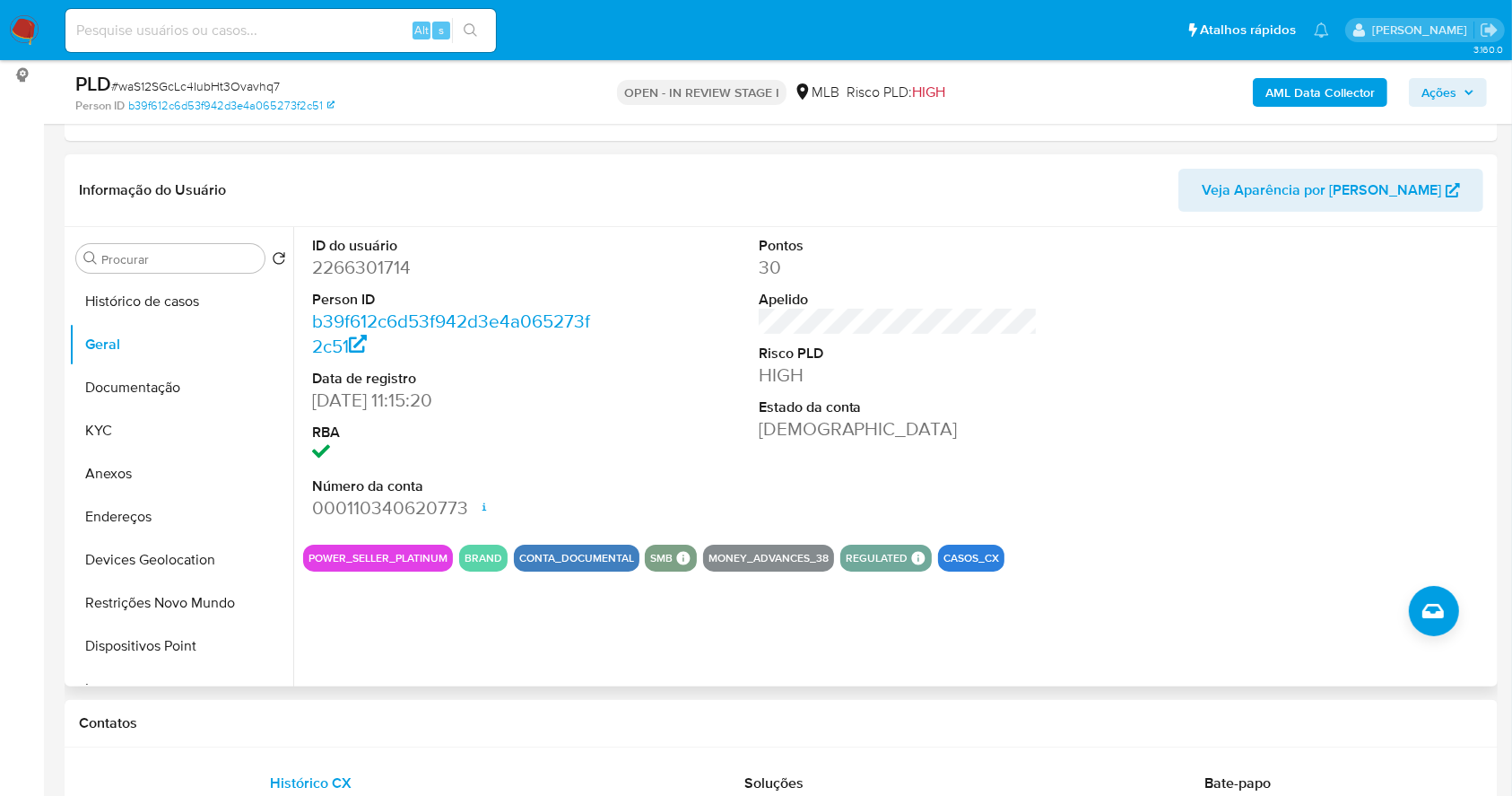
click at [346, 257] on dd "2266301714" at bounding box center [451, 267] width 280 height 26
copy dd "2266301714"
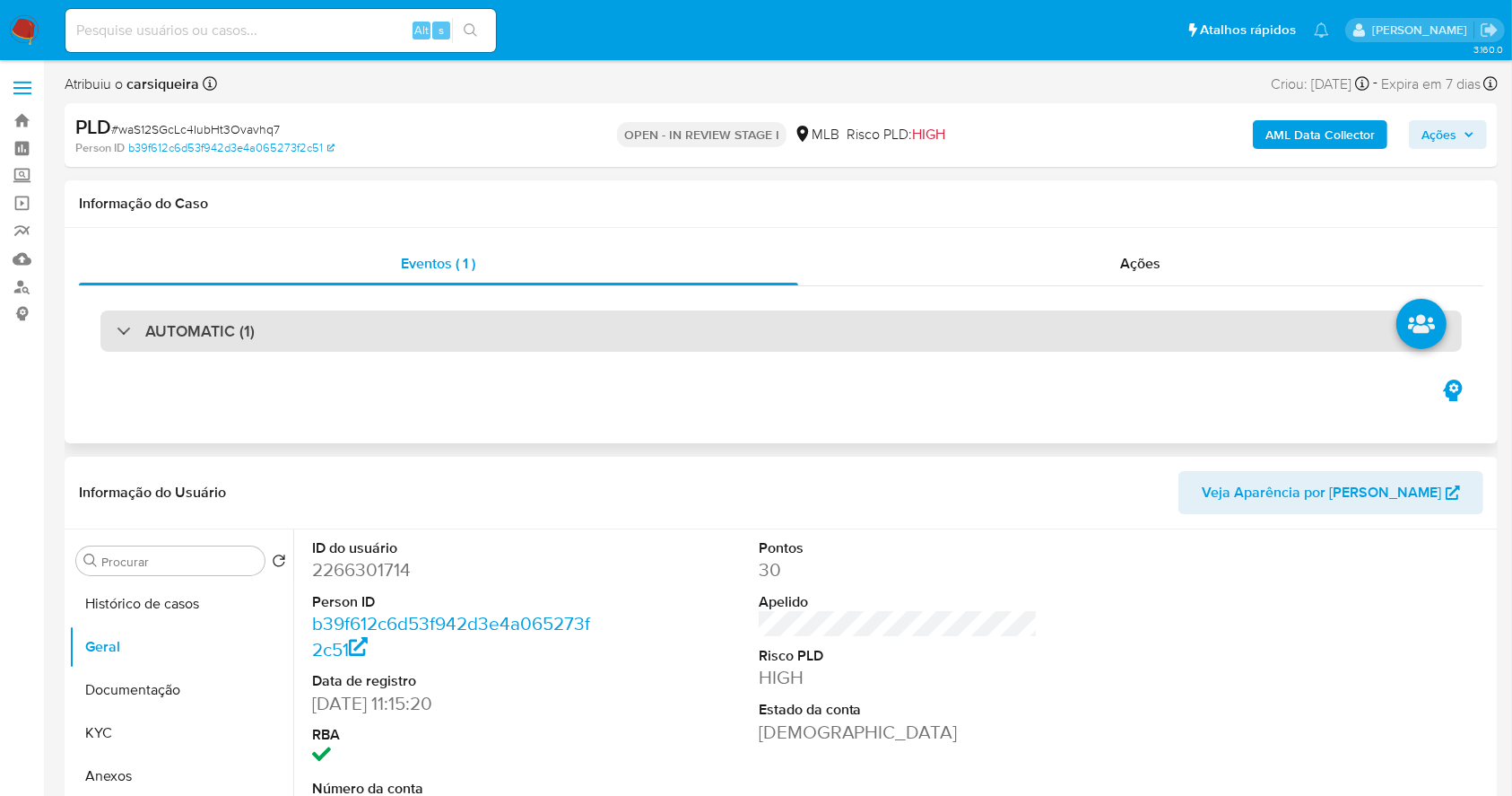
click at [340, 320] on div "AUTOMATIC (1)" at bounding box center [781, 330] width 1362 height 41
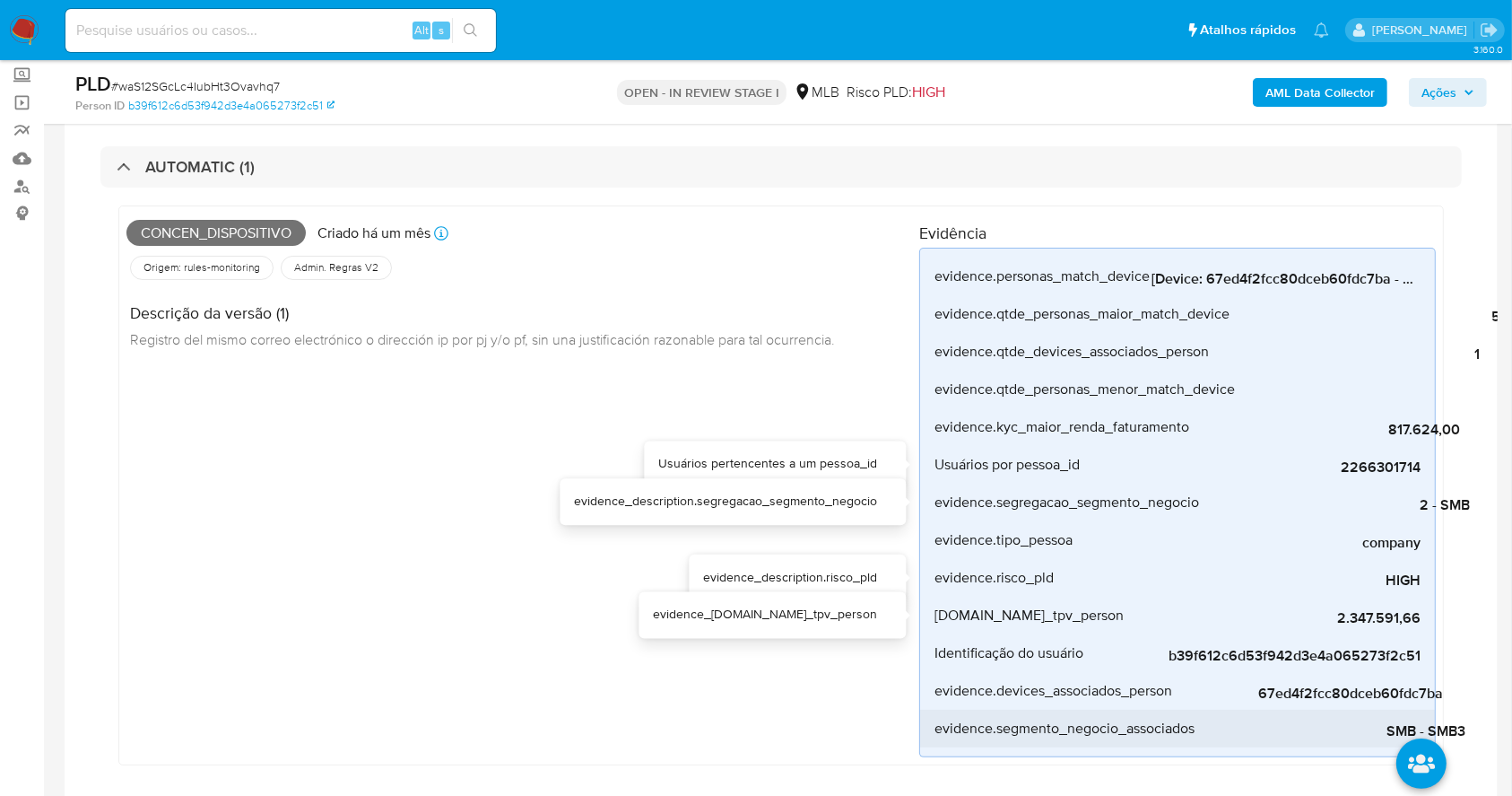
scroll to position [239, 0]
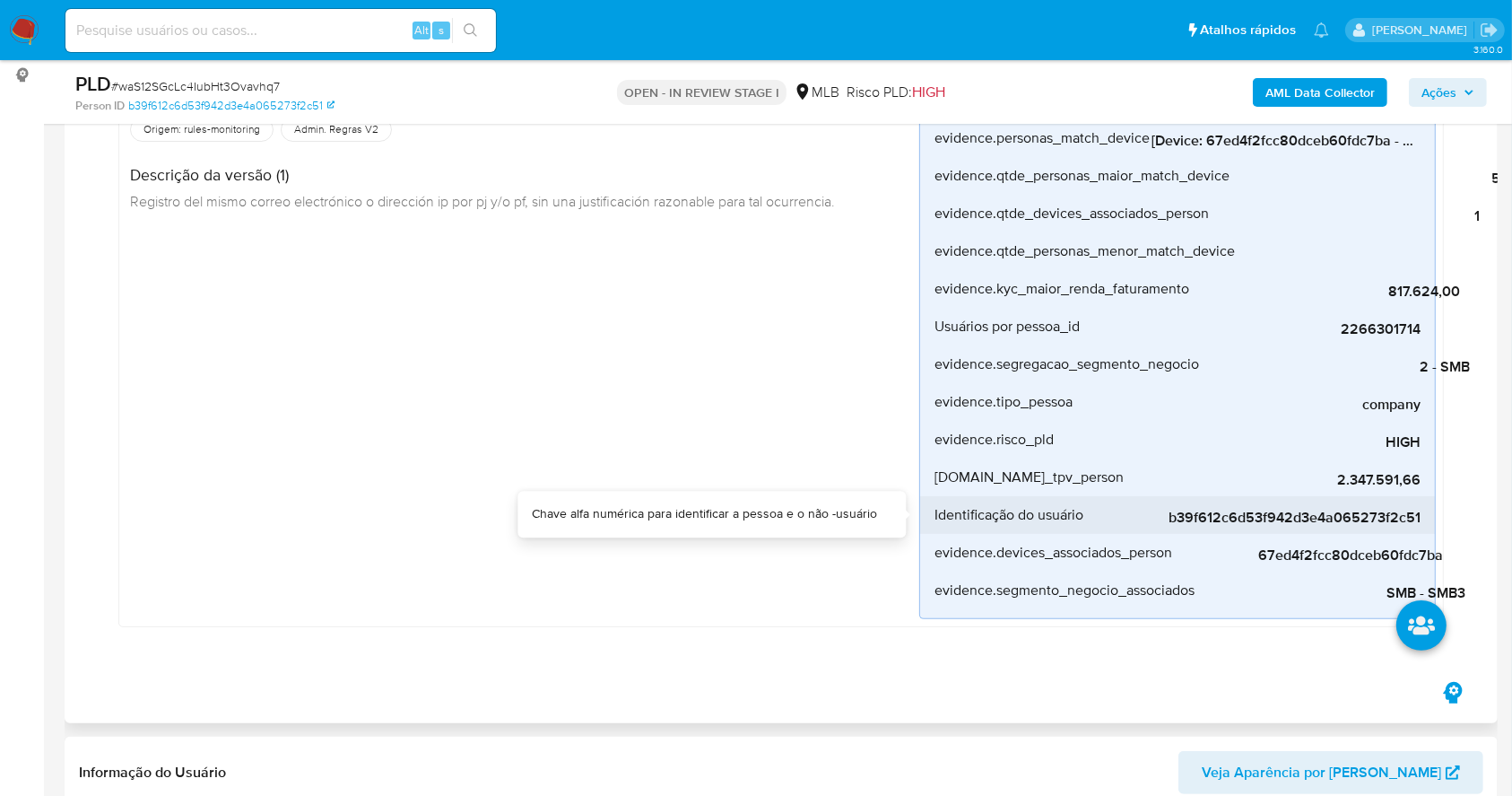
drag, startPoint x: 1159, startPoint y: 521, endPoint x: 1425, endPoint y: 521, distance: 266.0
click at [1425, 521] on li "Identificação do usuário b39f612c6d53f942d3e4a065273f2c51" at bounding box center [1178, 514] width 515 height 37
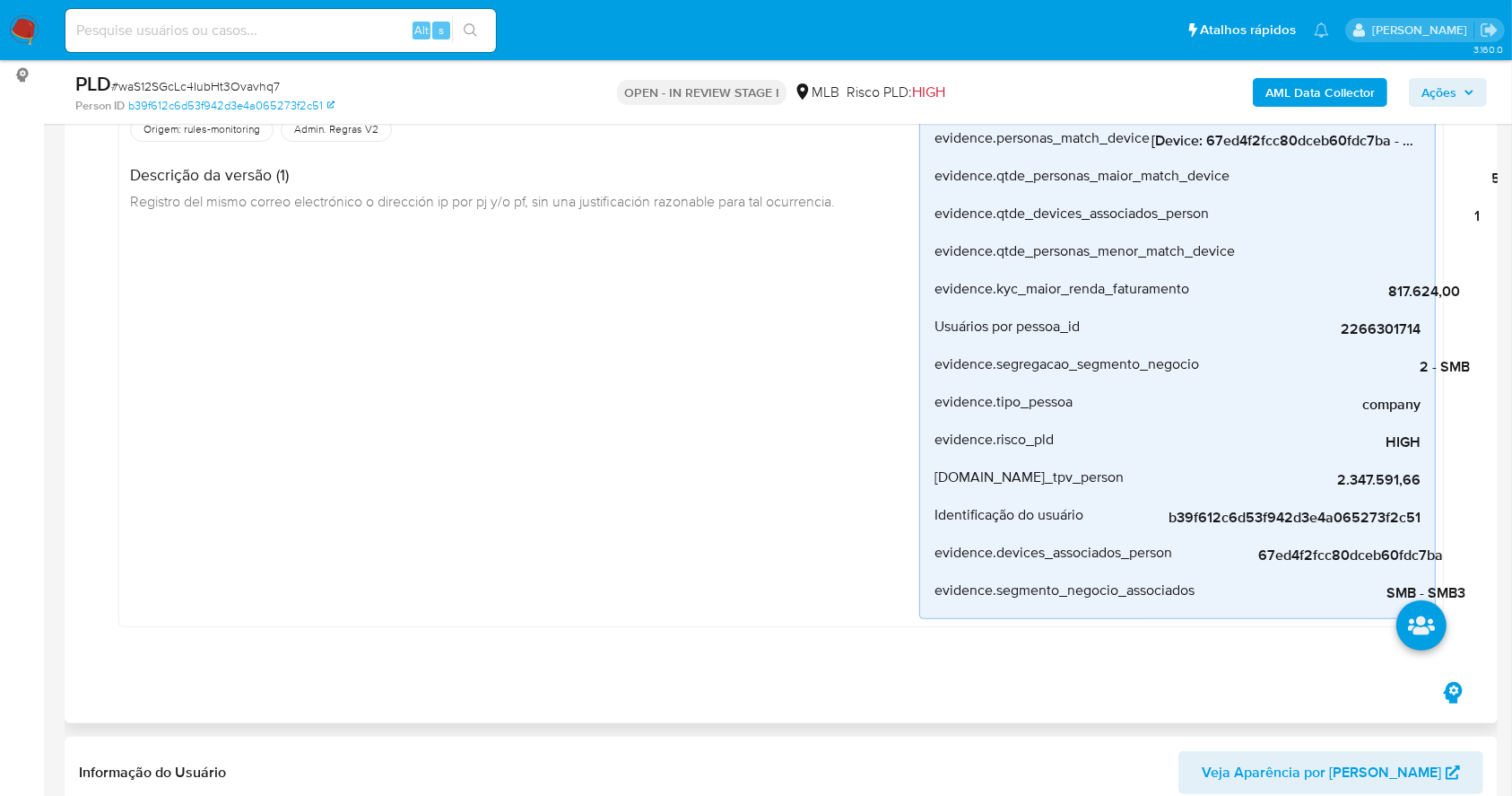
drag, startPoint x: 1245, startPoint y: 556, endPoint x: 1448, endPoint y: 553, distance: 203.0
click at [1448, 553] on div "Concen_dispositivo Criado há um mês Criado: 12/08/2025 00:13:26 Origem: rules-m…" at bounding box center [781, 351] width 1362 height 605
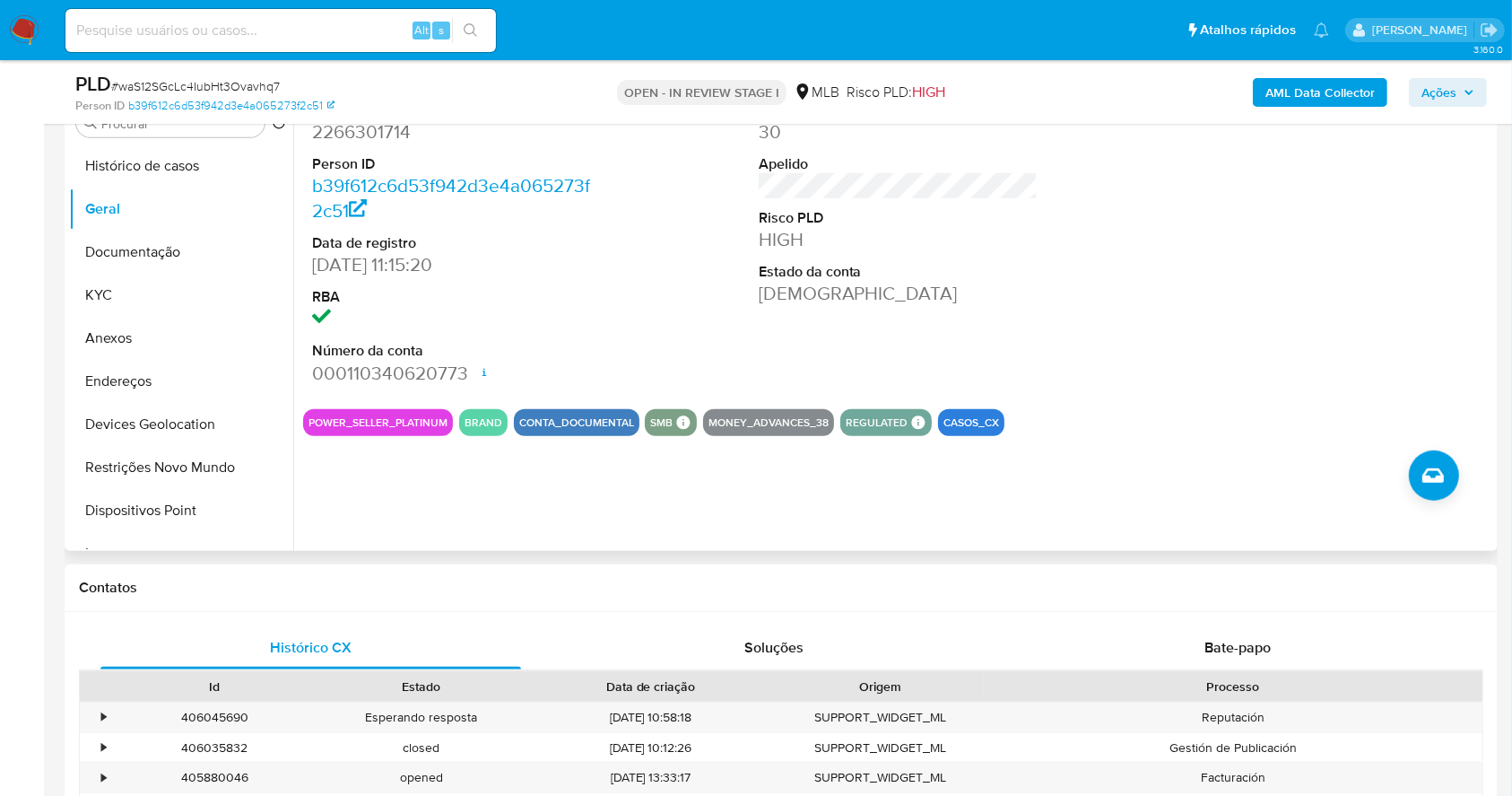
scroll to position [837, 0]
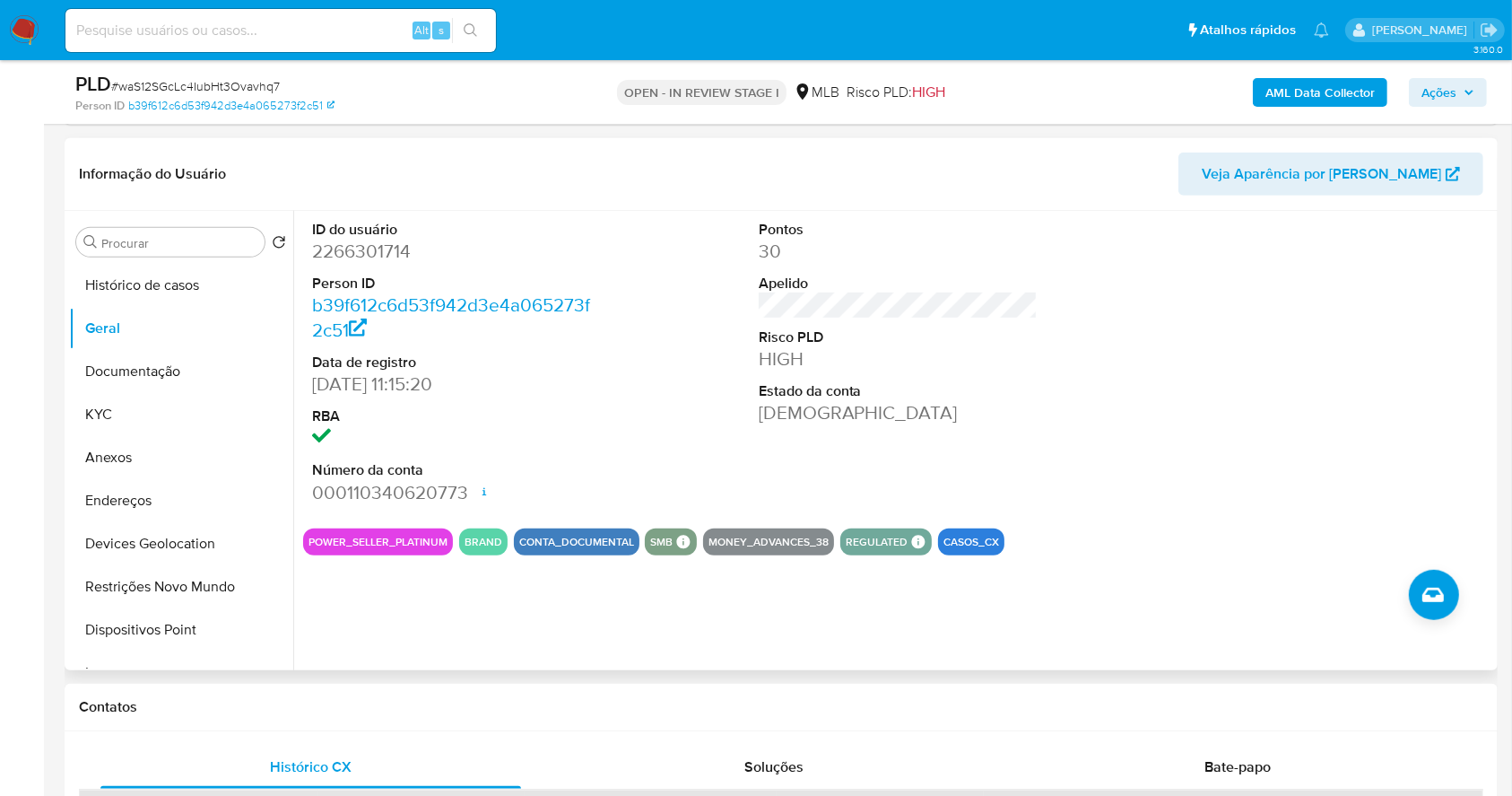
click at [381, 245] on dd "2266301714" at bounding box center [451, 252] width 280 height 26
copy dd "2266301714"
click at [1309, 92] on b "AML Data Collector" at bounding box center [1321, 92] width 109 height 28
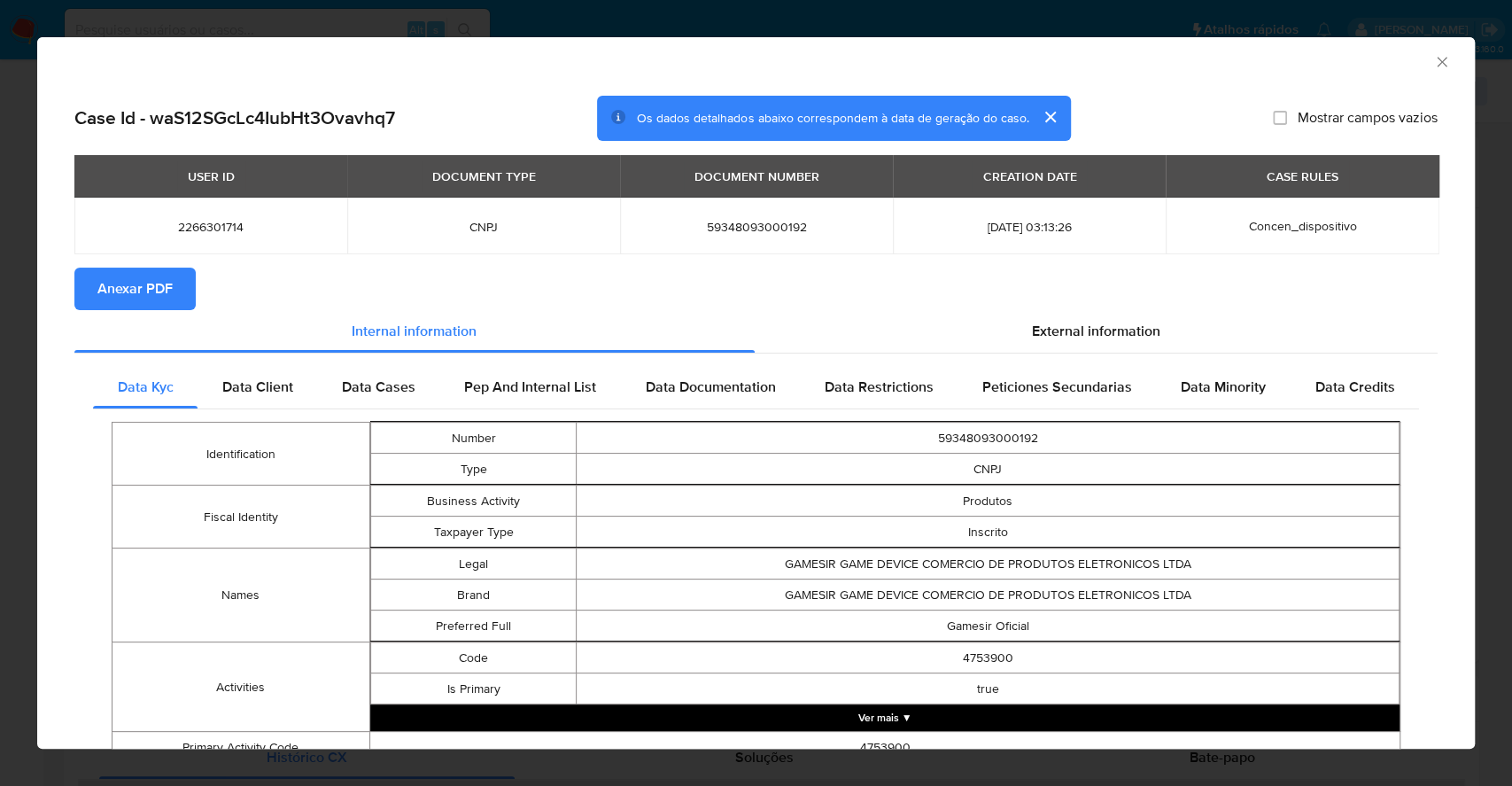
click at [143, 299] on span "Anexar PDF" at bounding box center [135, 288] width 76 height 39
click at [0, 320] on div "AML Data Collector Case Id - waS12SGcLc4IubHt3Ovavhq7 Os dados detalhados abaix…" at bounding box center [756, 393] width 1512 height 786
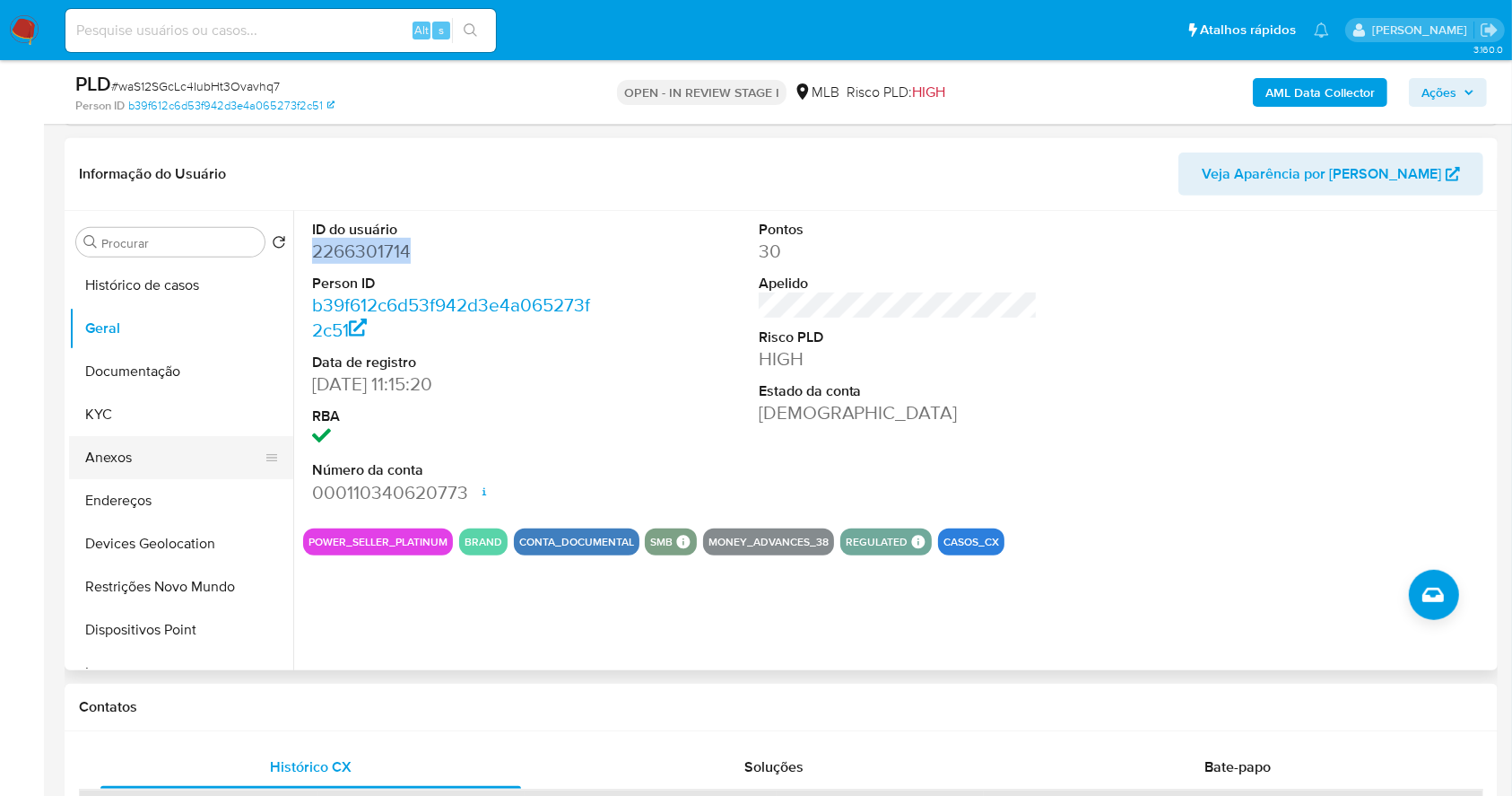
click at [143, 448] on button "Anexos" at bounding box center [174, 457] width 210 height 43
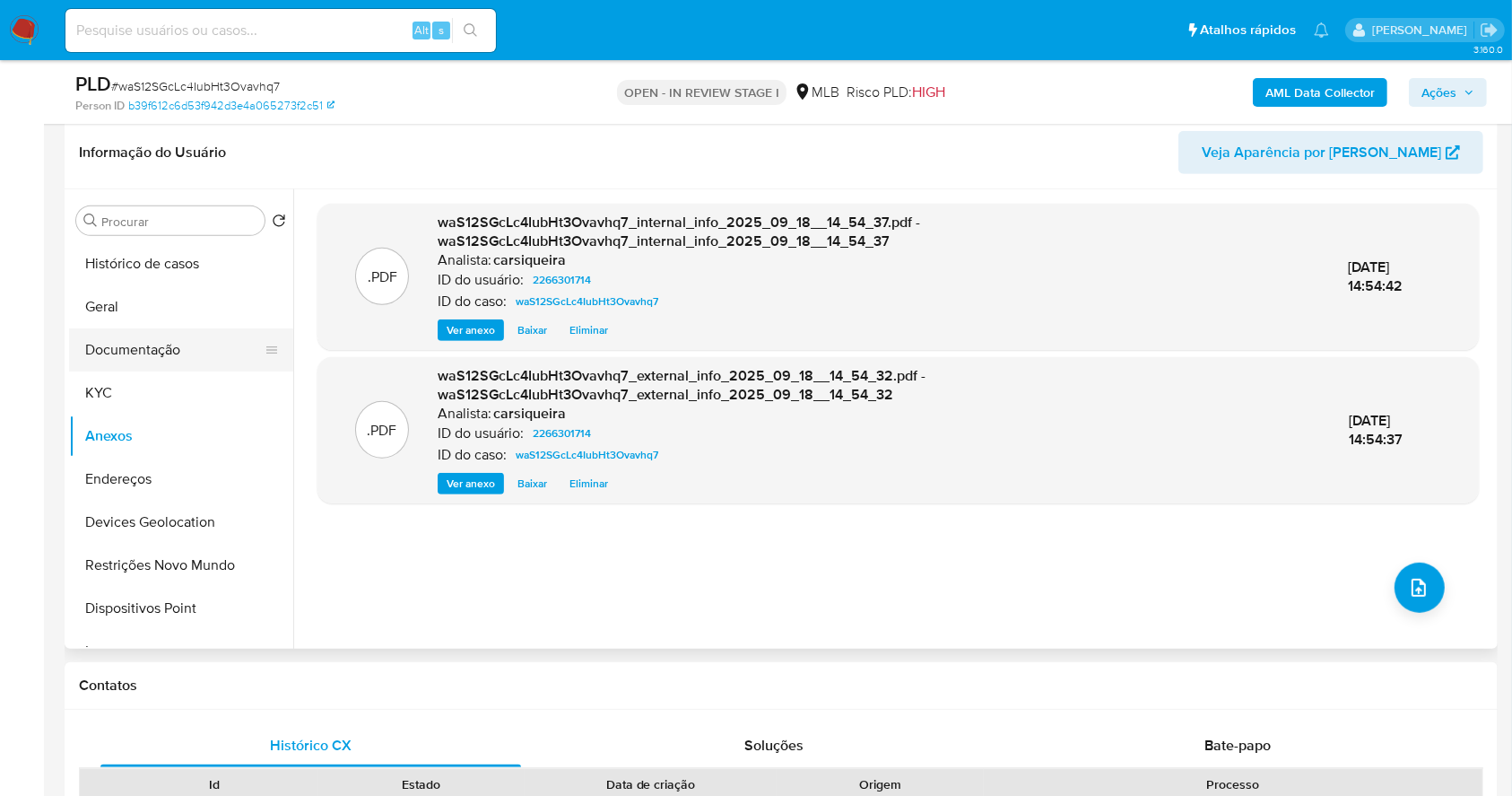
click at [132, 346] on button "Documentação" at bounding box center [174, 349] width 210 height 43
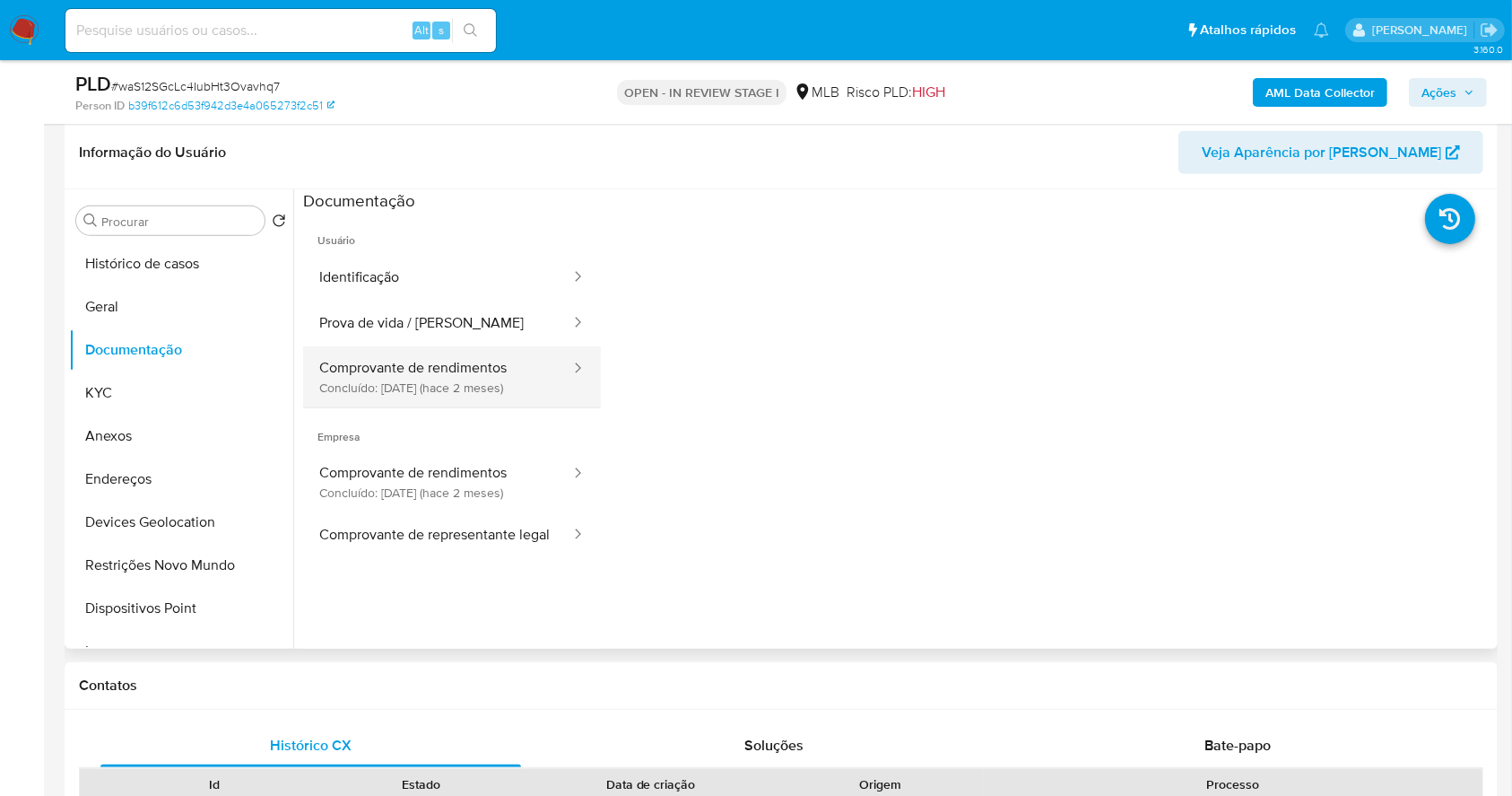
click at [475, 356] on button "Comprovante de rendimentos Concluído: 11/07/2025 (hace 2 meses)" at bounding box center [437, 377] width 269 height 61
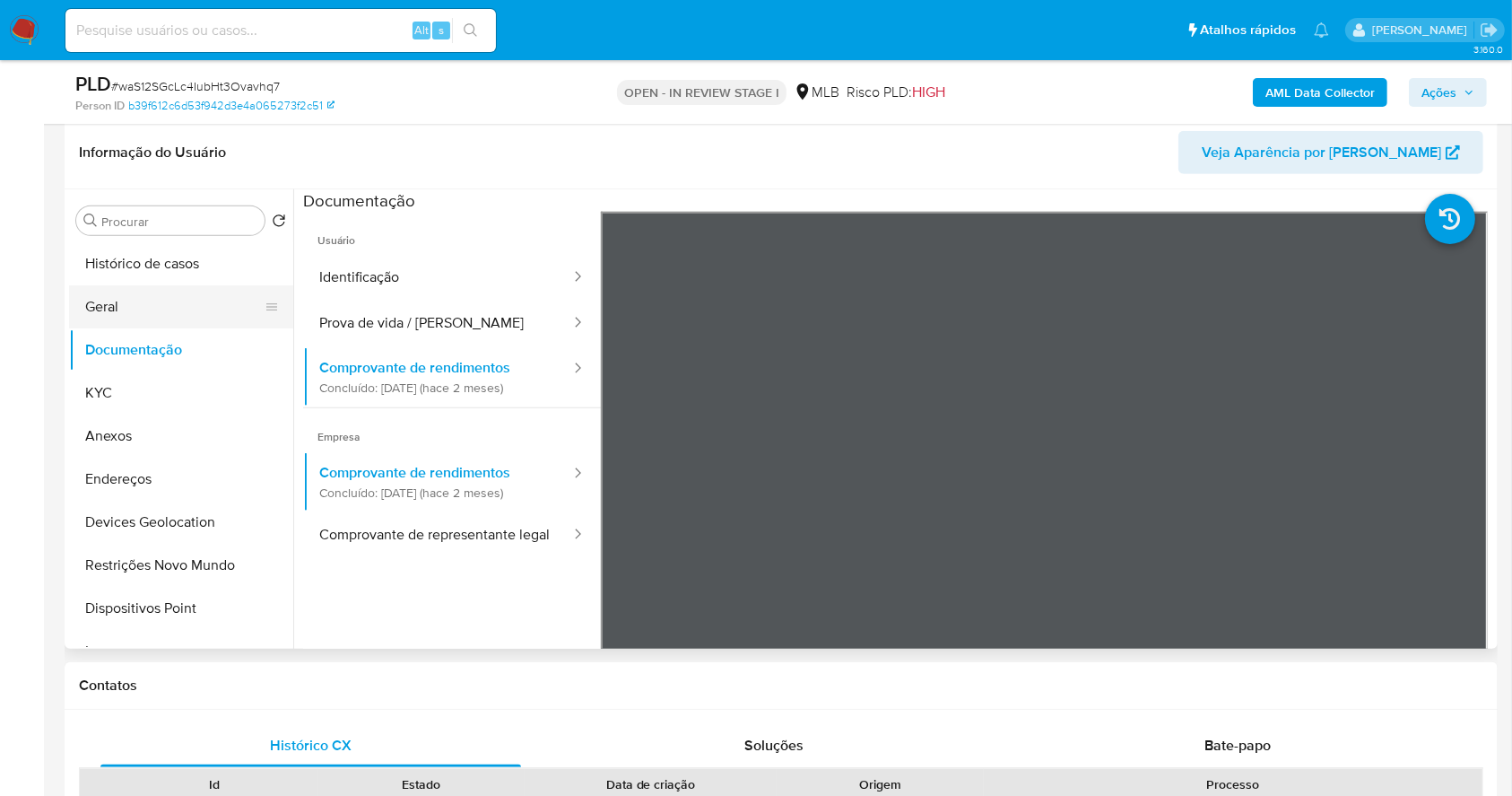
click at [122, 309] on button "Geral" at bounding box center [174, 306] width 210 height 43
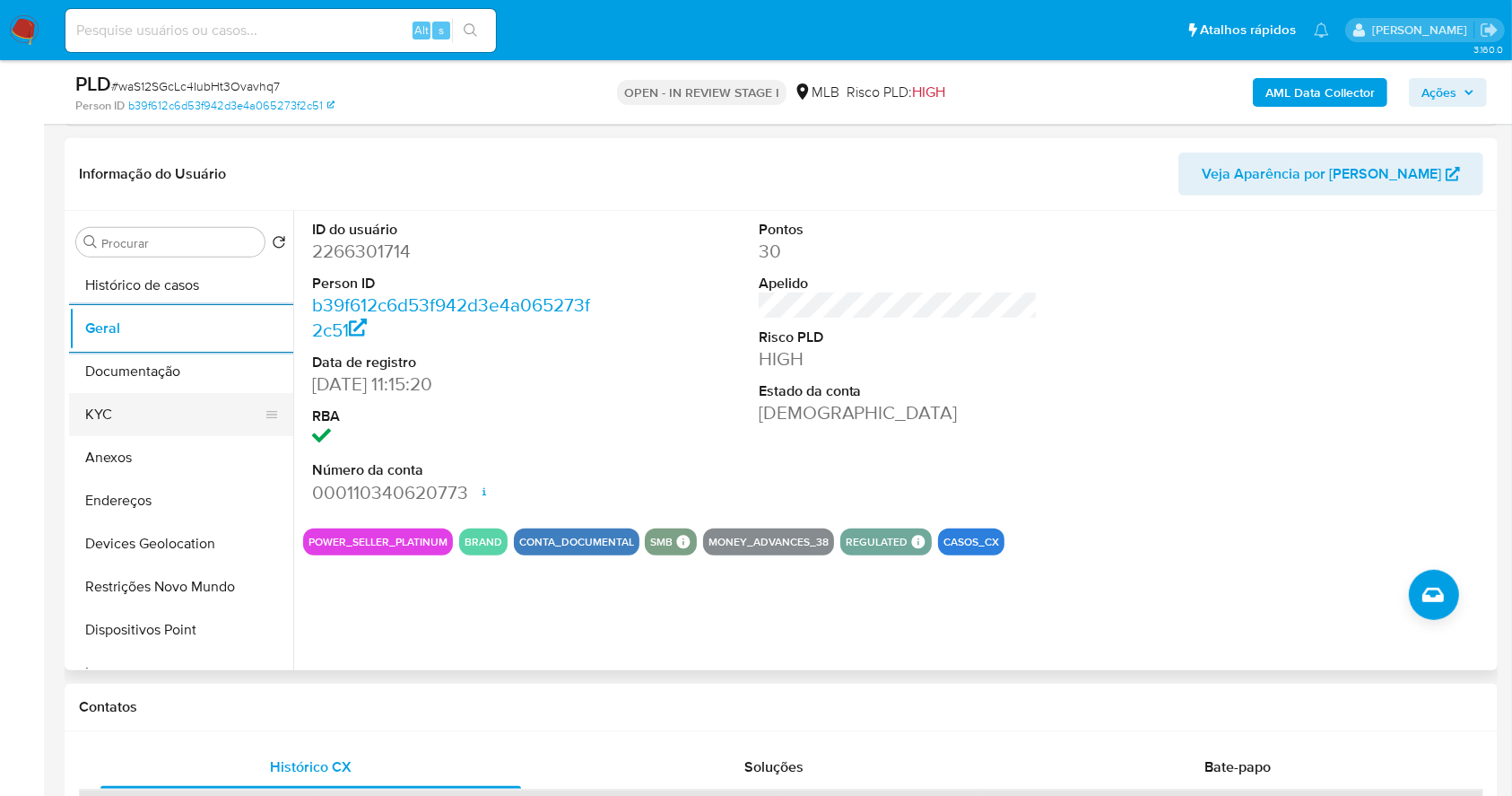
click at [181, 421] on button "KYC" at bounding box center [174, 414] width 210 height 43
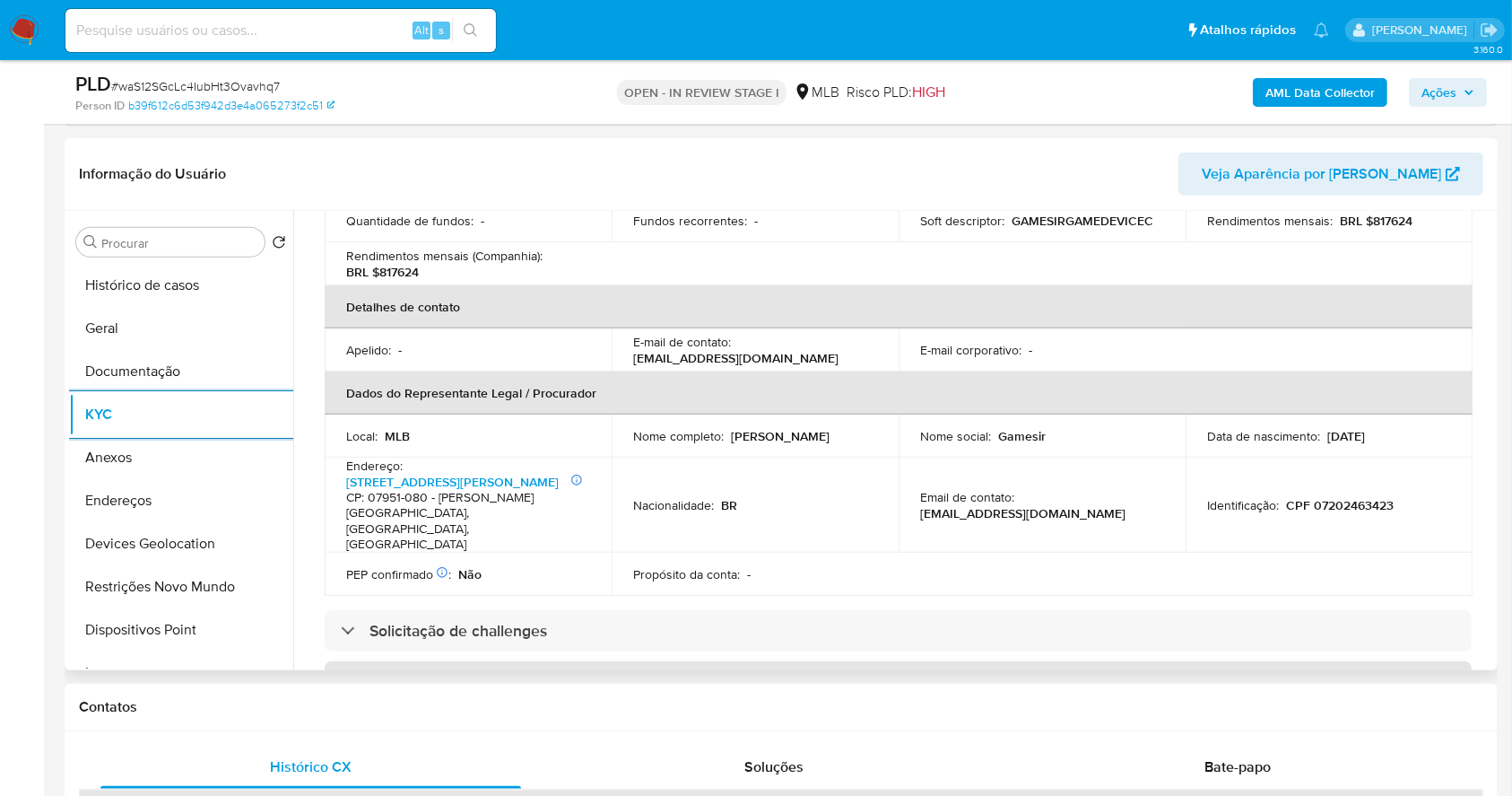
scroll to position [1062, 0]
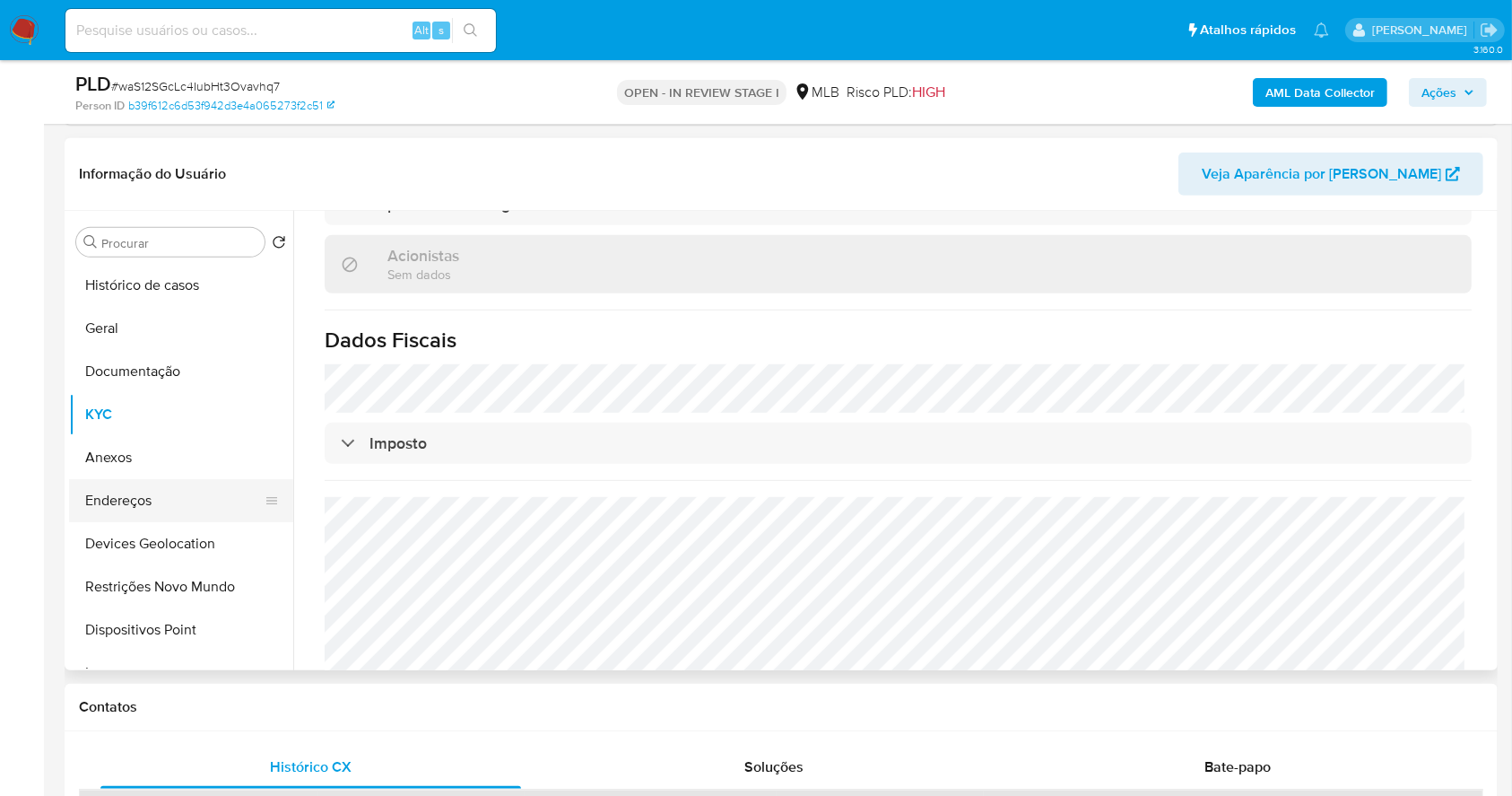
click at [148, 490] on button "Endereços" at bounding box center [174, 500] width 210 height 43
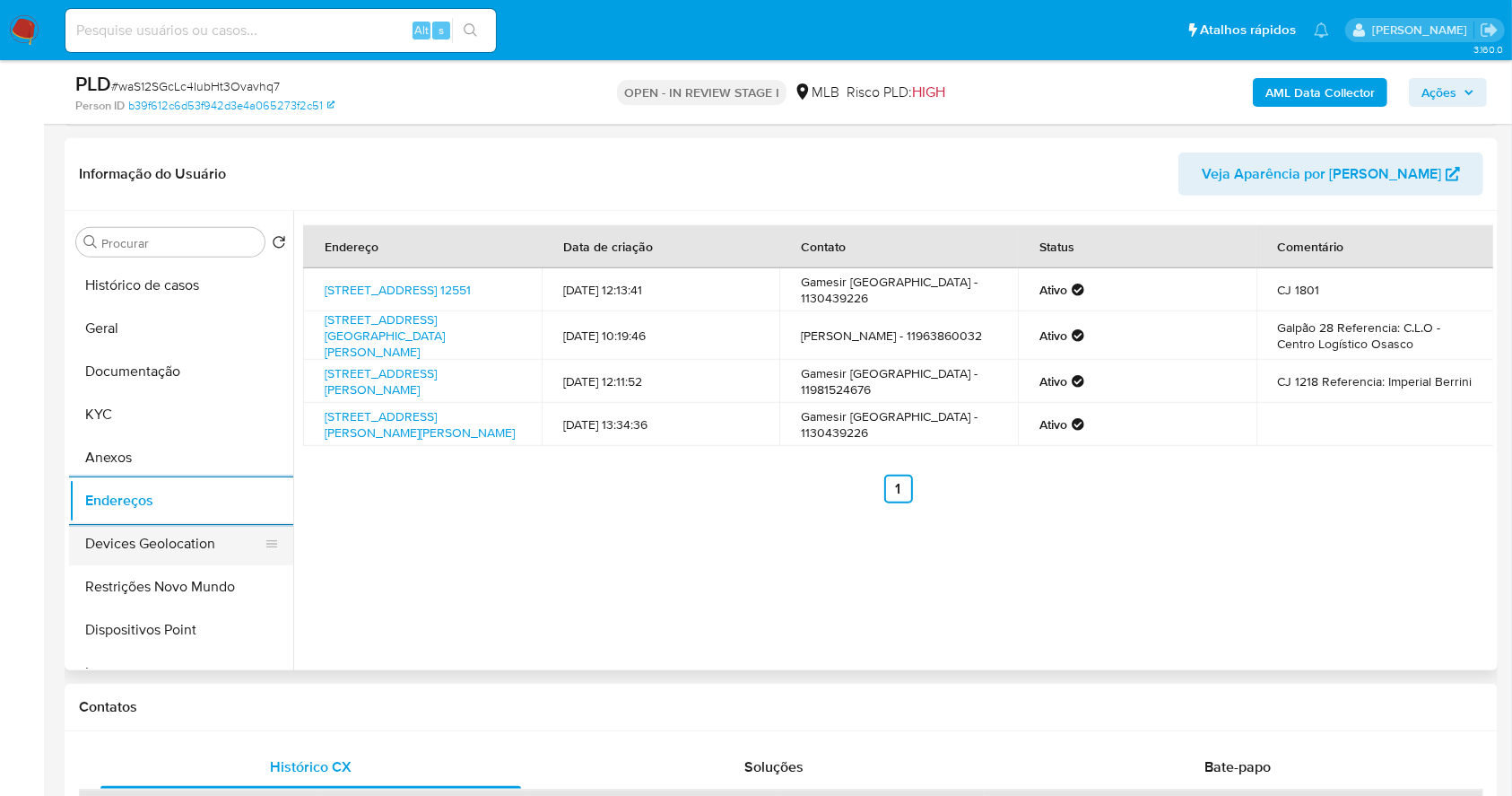
click at [211, 536] on button "Devices Geolocation" at bounding box center [174, 543] width 210 height 43
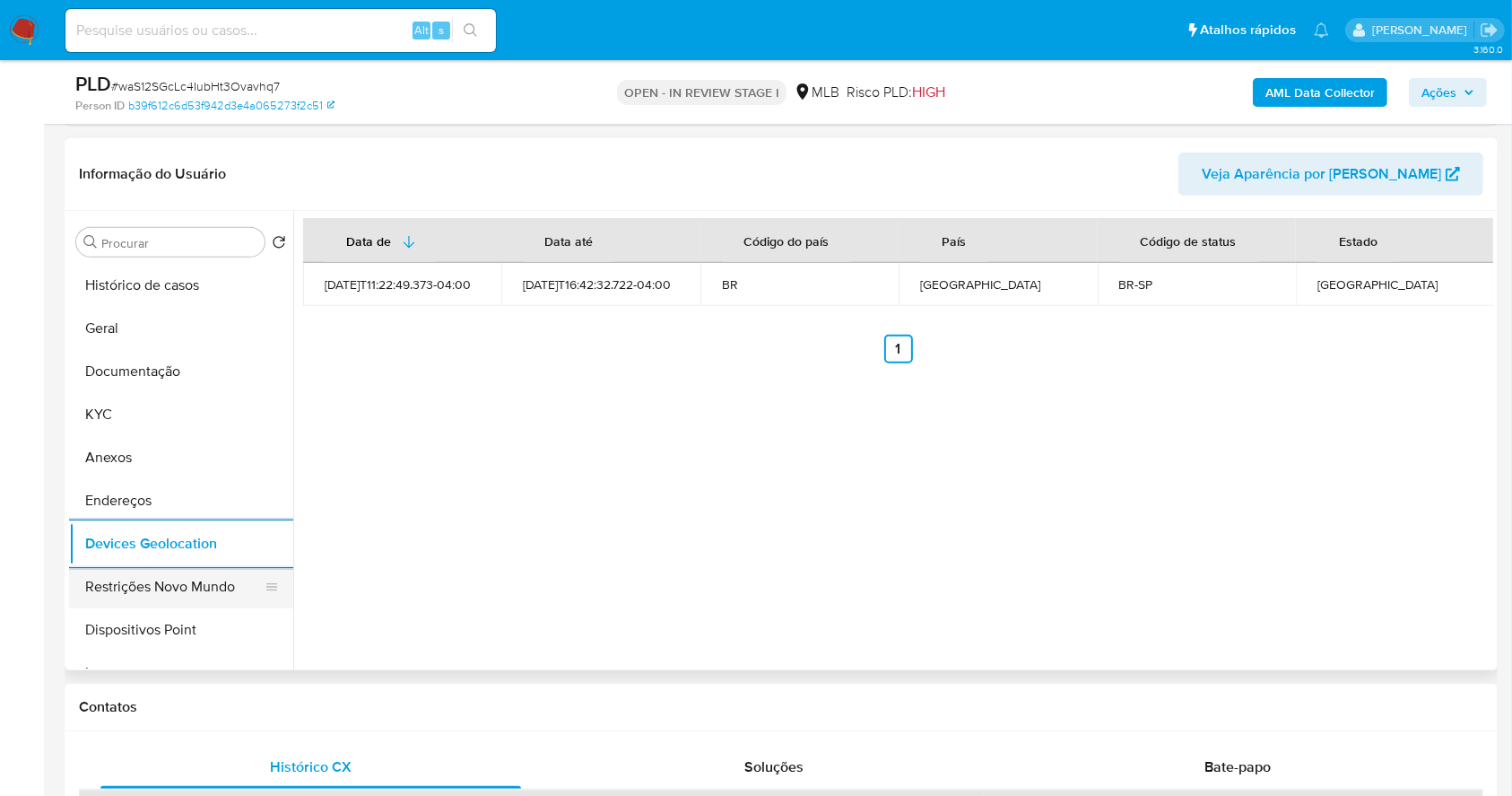
click at [180, 589] on button "Restrições Novo Mundo" at bounding box center [174, 586] width 210 height 43
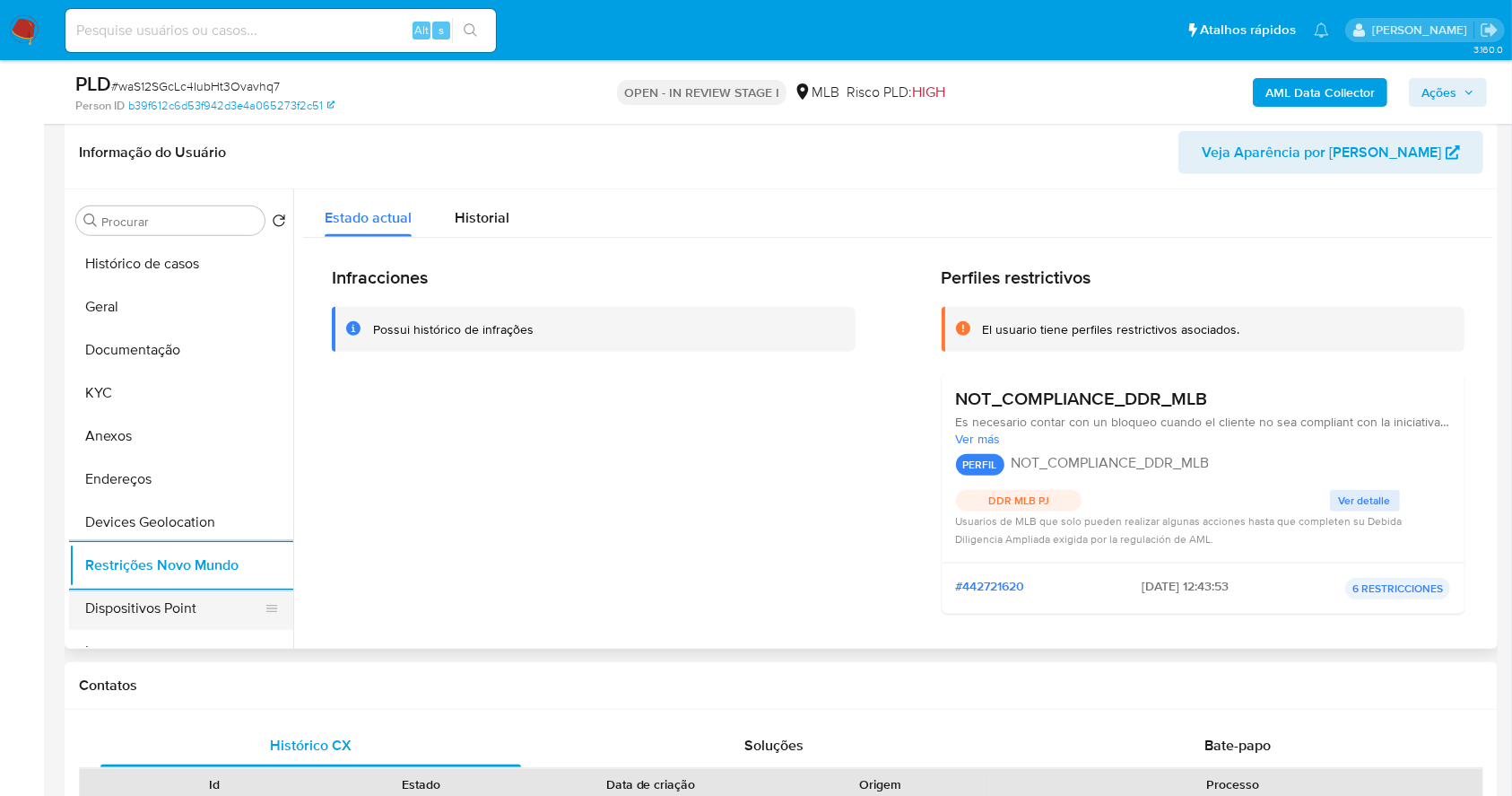
click at [182, 610] on button "Dispositivos Point" at bounding box center [174, 608] width 210 height 43
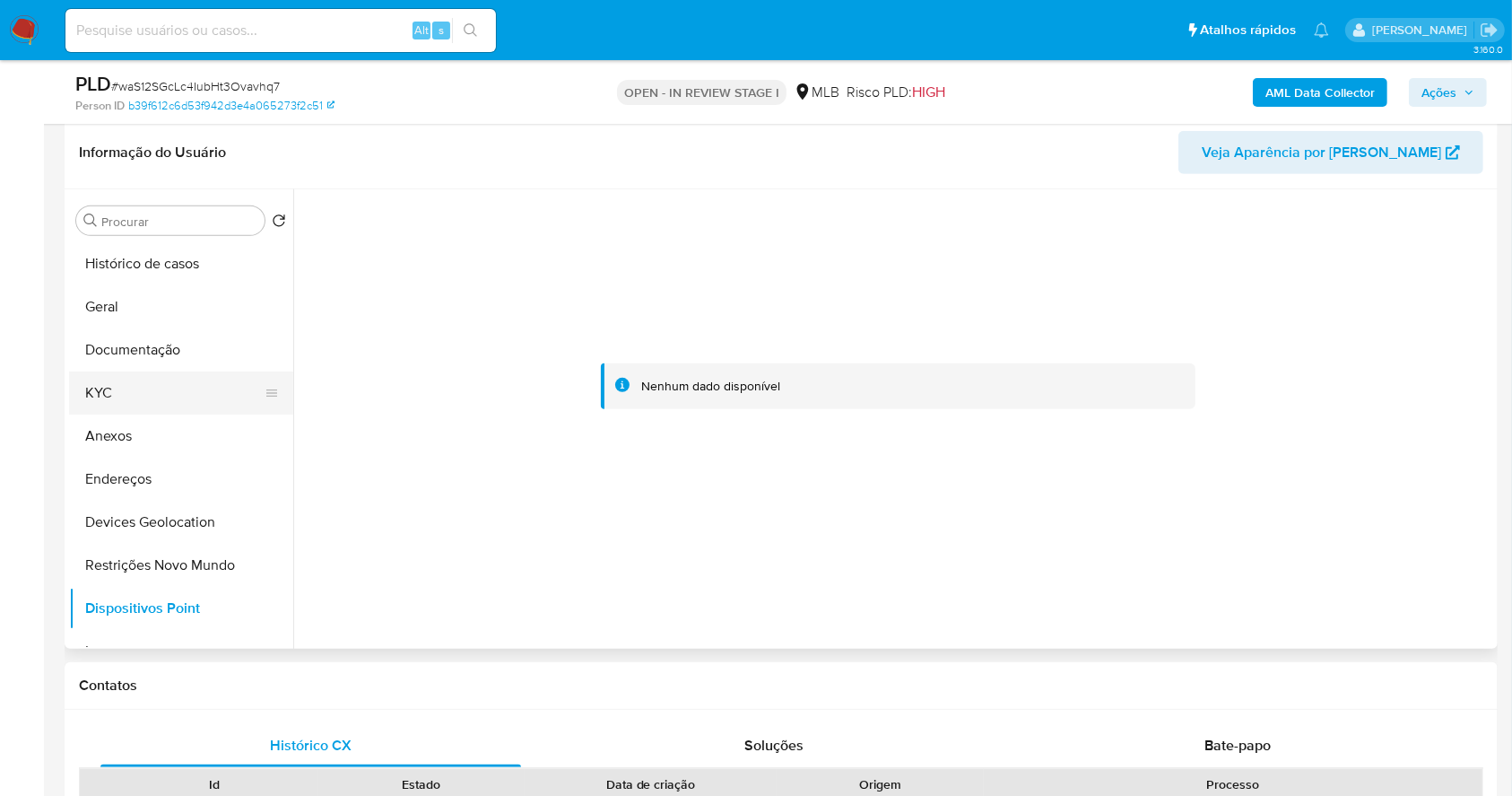
click at [149, 389] on button "KYC" at bounding box center [174, 392] width 210 height 43
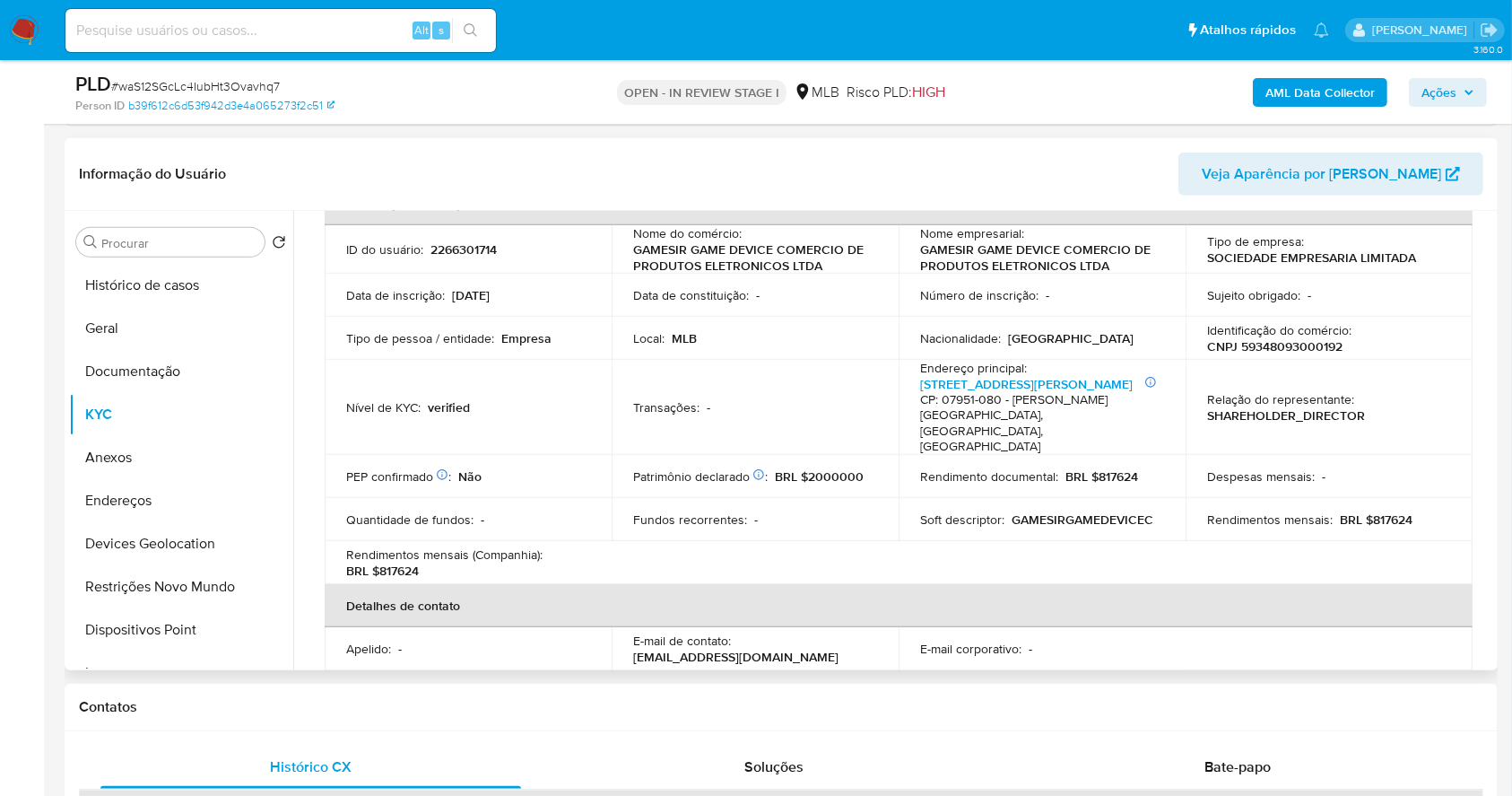
scroll to position [105, 0]
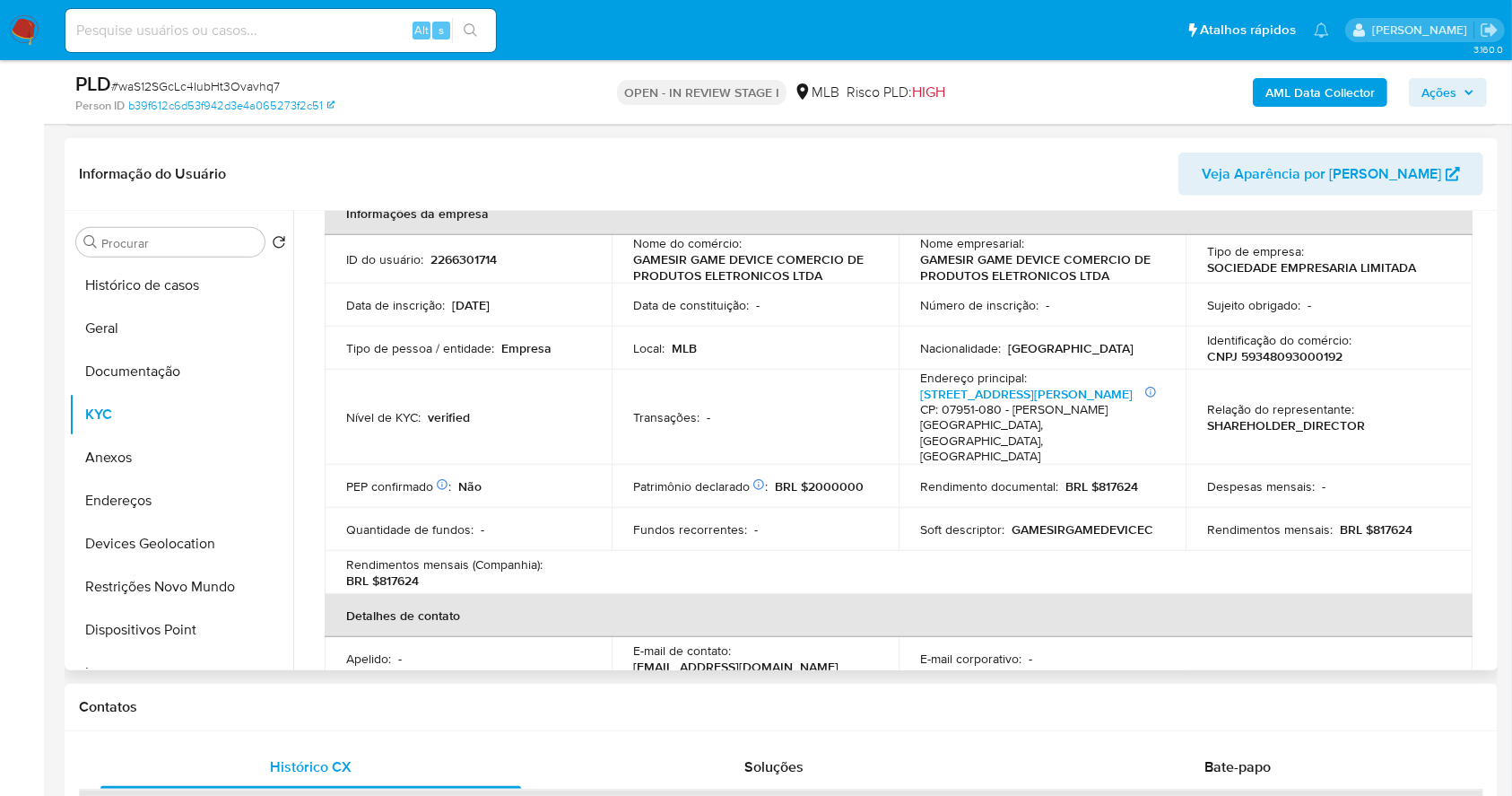
click at [1275, 360] on p "CNPJ 59348093000192" at bounding box center [1275, 357] width 136 height 16
copy p "59348093000192"
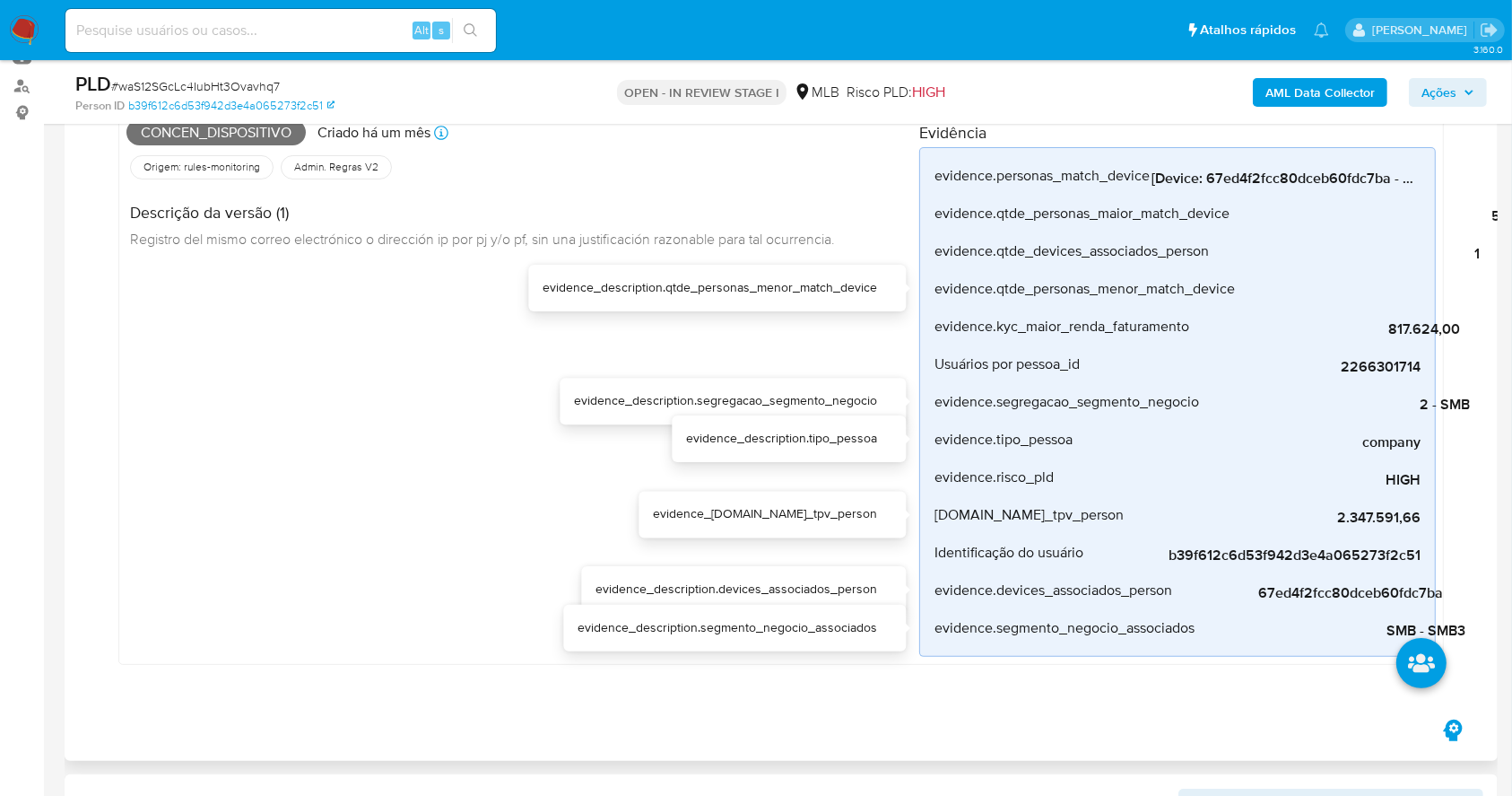
scroll to position [359, 0]
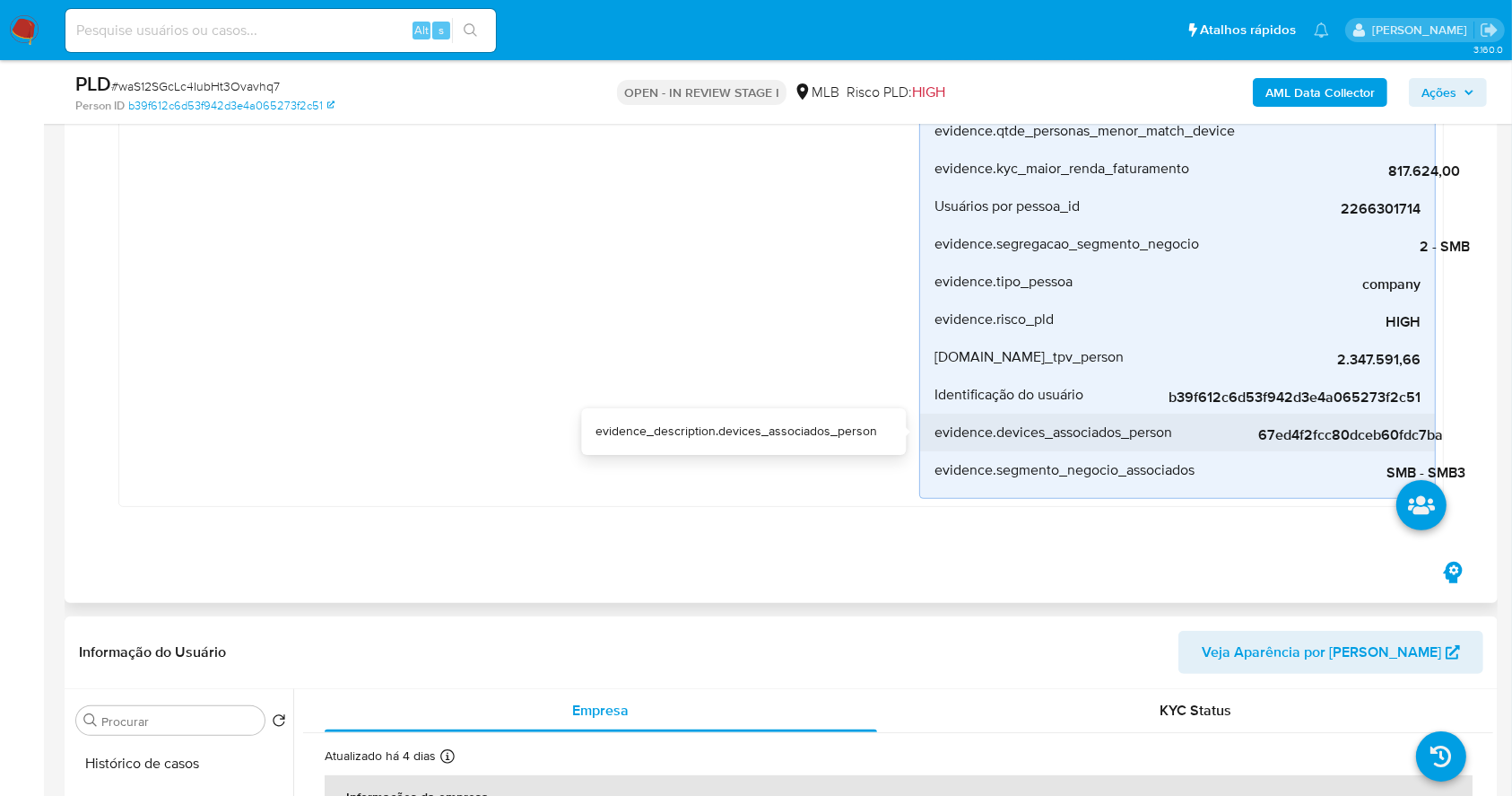
drag, startPoint x: 1453, startPoint y: 438, endPoint x: 1259, endPoint y: 427, distance: 194.3
click at [1259, 427] on div "Concen_dispositivo Criado há um mês Criado: 12/08/2025 00:13:26 Origem: rules-m…" at bounding box center [781, 231] width 1362 height 605
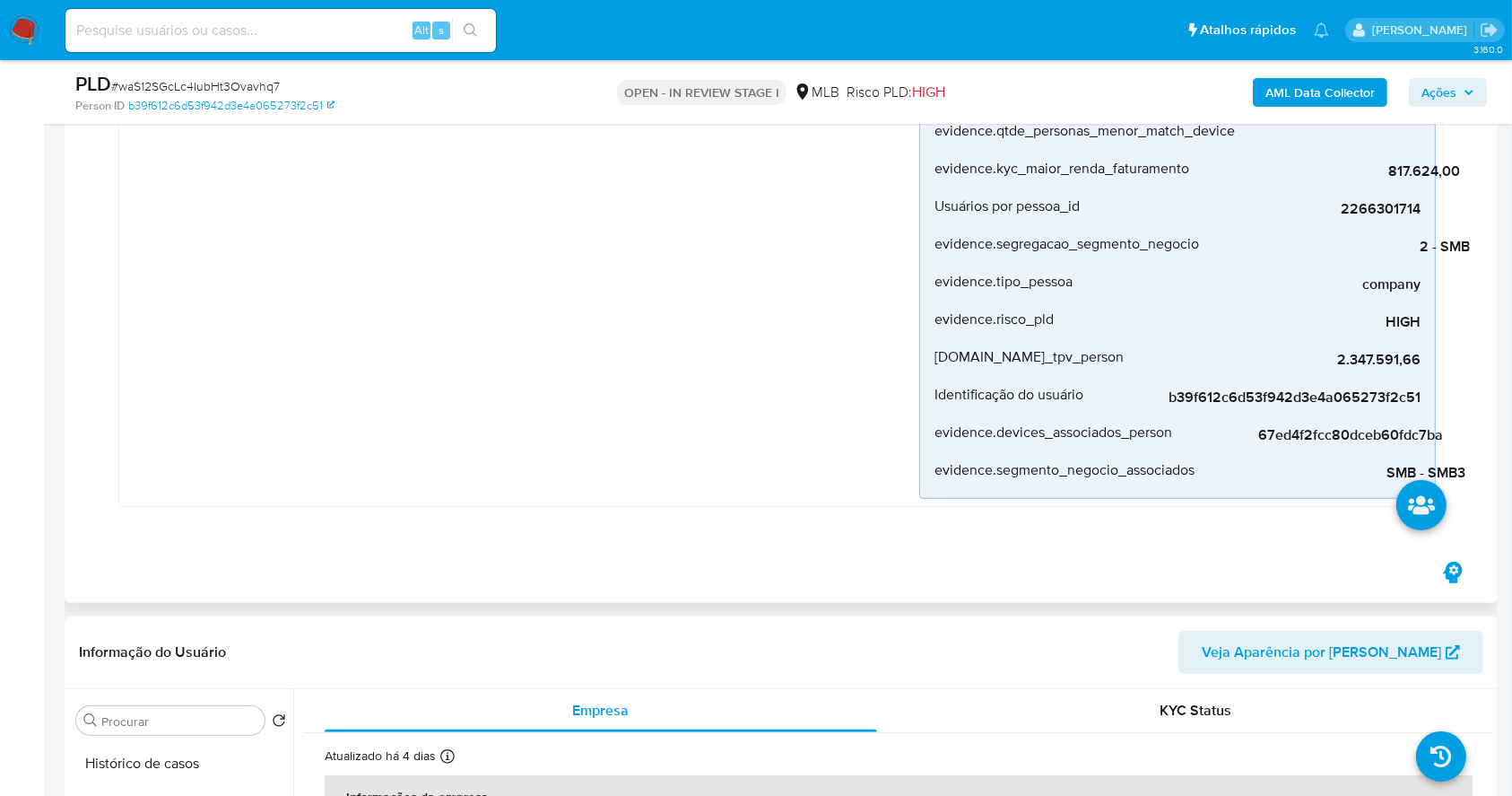
scroll to position [119, 0]
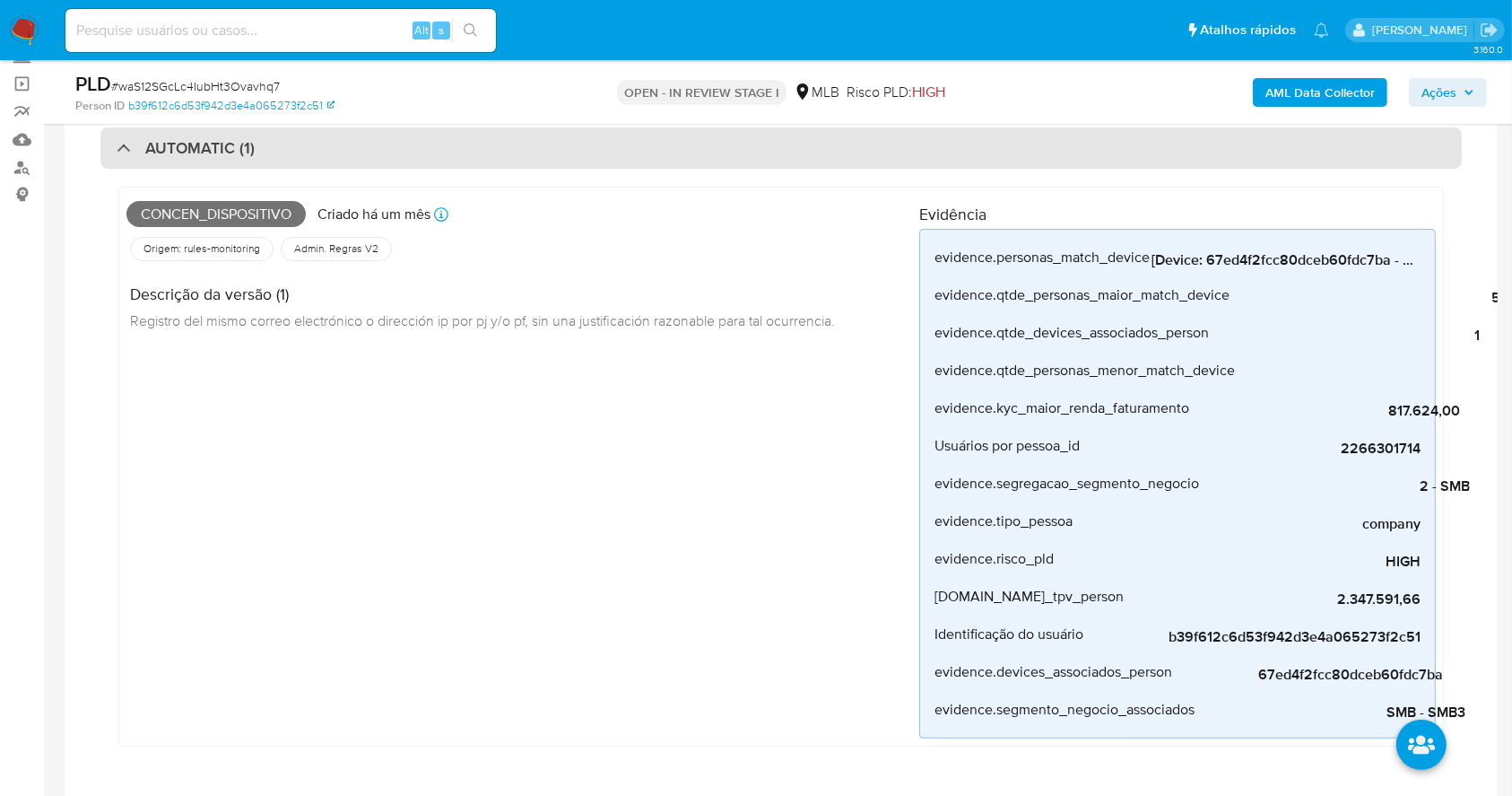
click at [117, 147] on div at bounding box center [117, 147] width 0 height 0
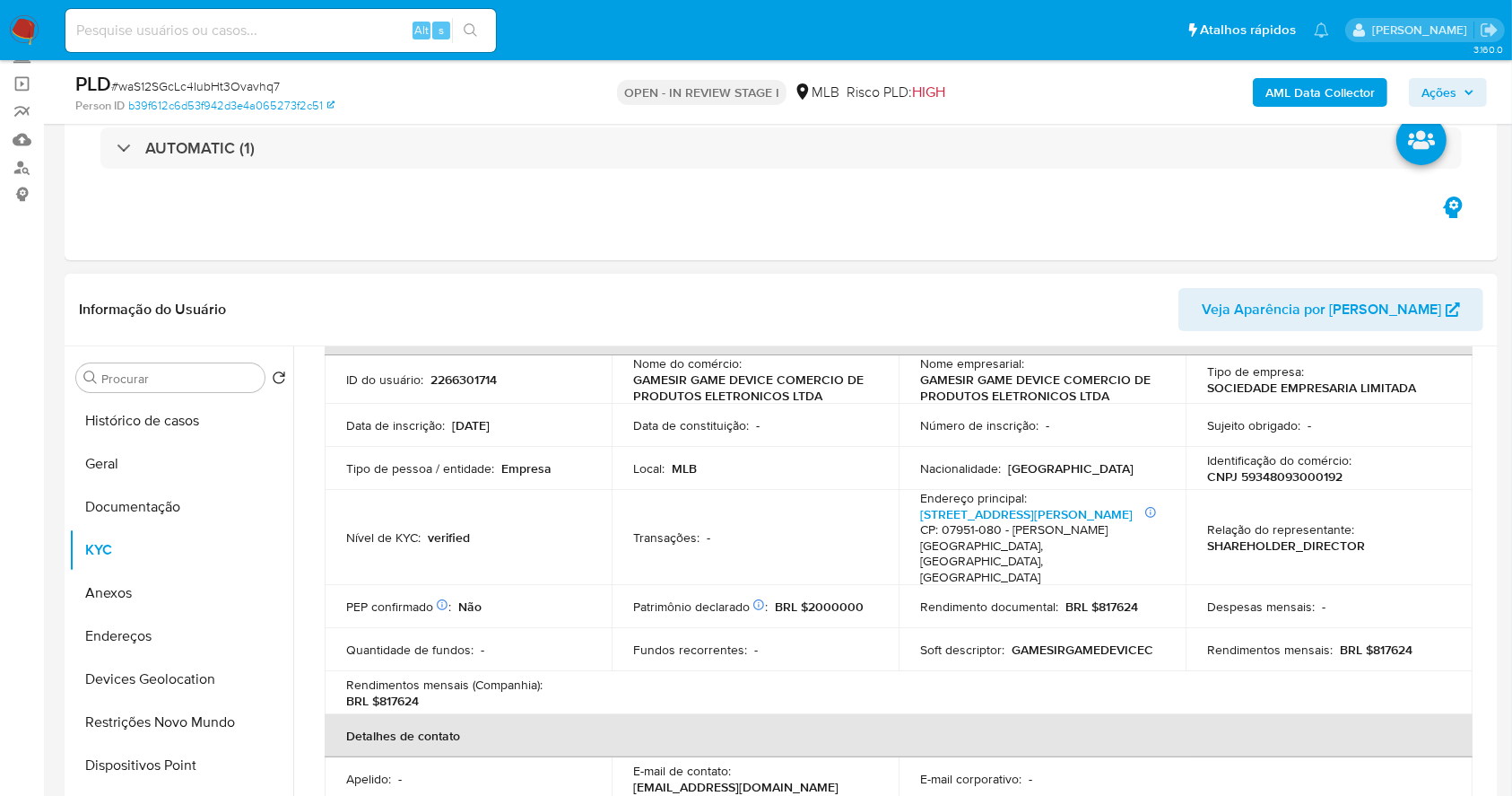
drag, startPoint x: 452, startPoint y: 391, endPoint x: 445, endPoint y: 382, distance: 11.4
click at [447, 388] on td "ID do usuário : 2266301714" at bounding box center [468, 379] width 287 height 48
click at [445, 380] on p "2266301714" at bounding box center [463, 379] width 67 height 16
copy p "2266301714"
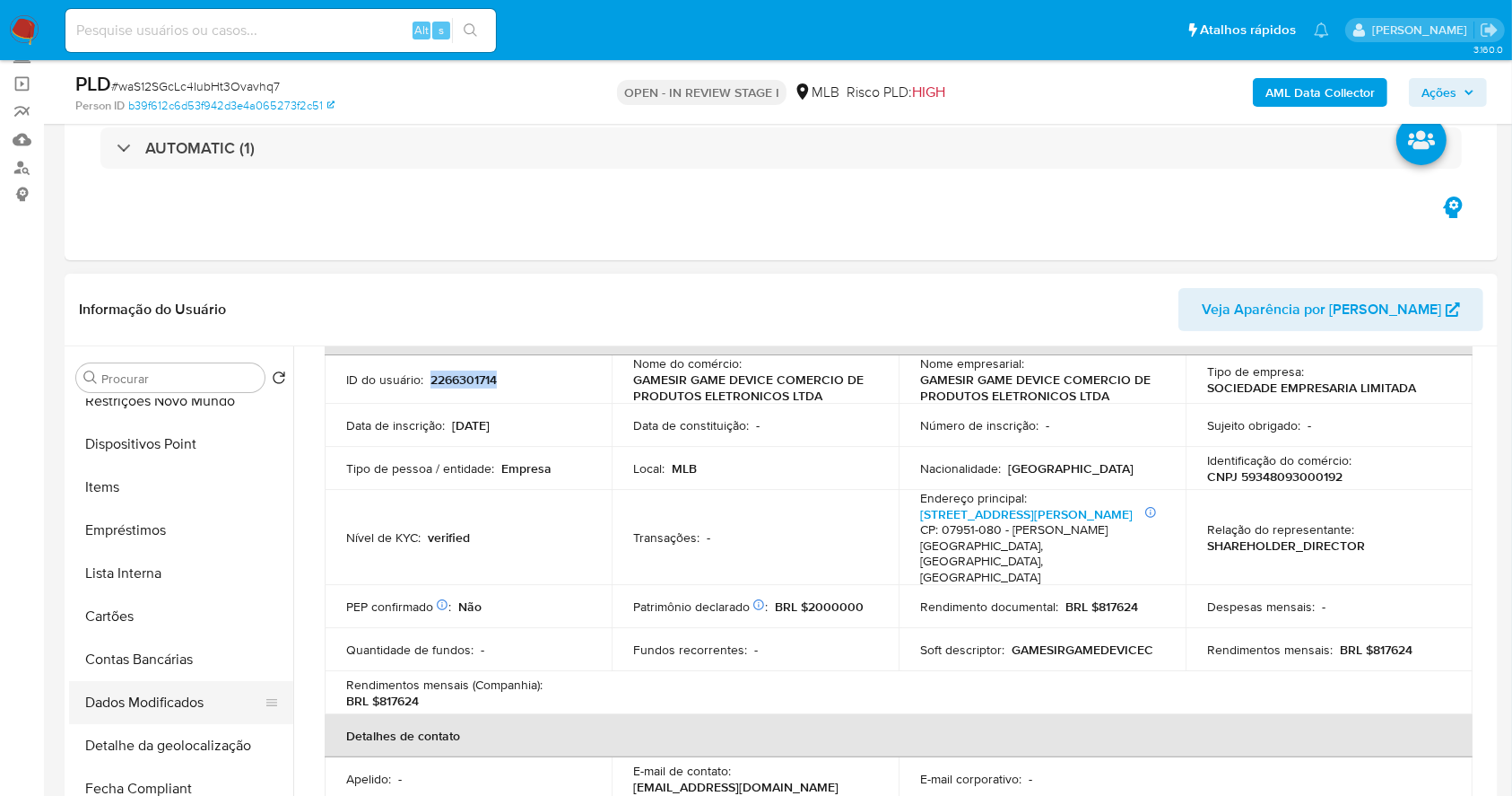
scroll to position [359, 0]
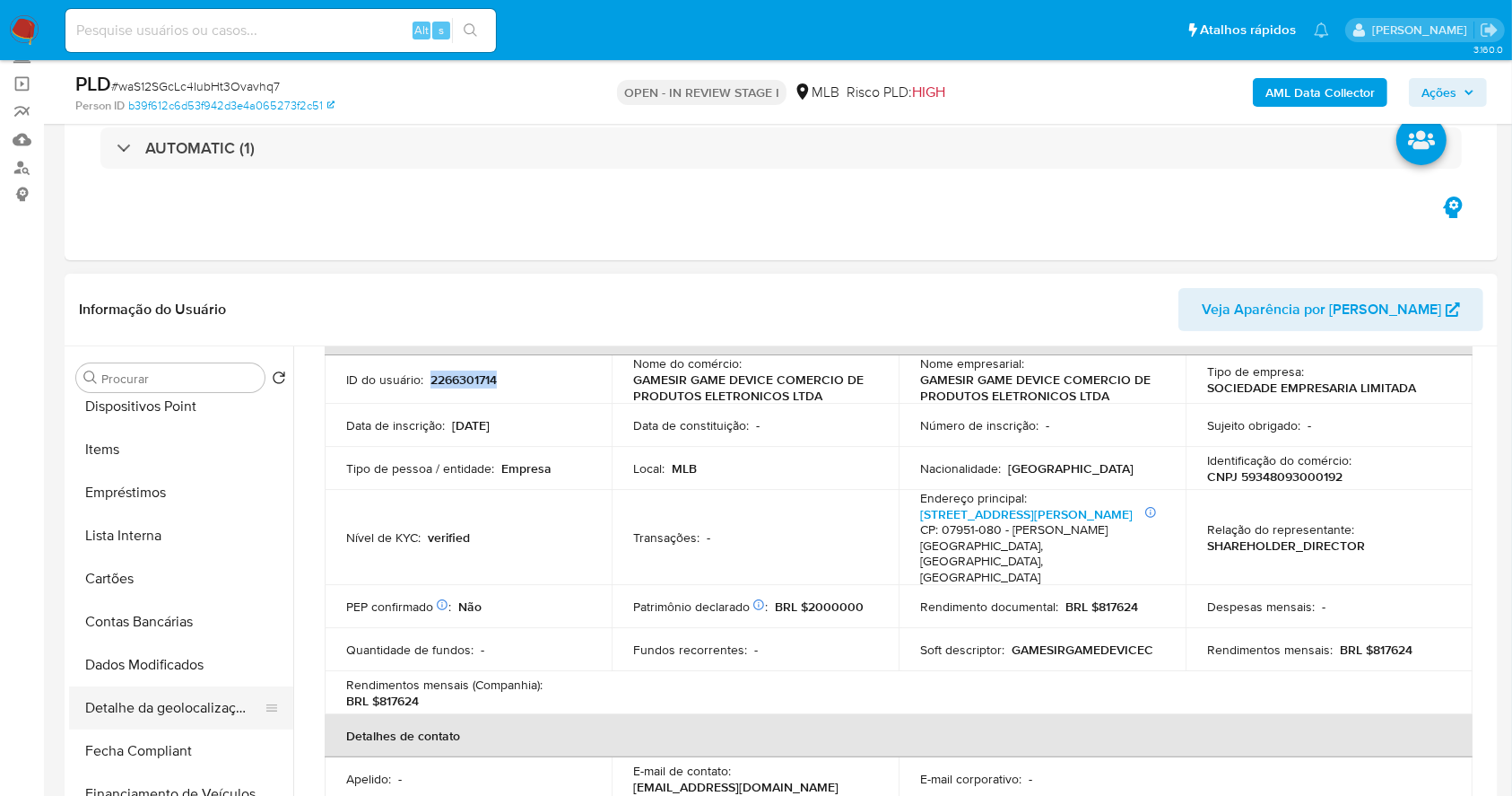
click at [183, 712] on button "Detalhe da geolocalização" at bounding box center [174, 708] width 210 height 43
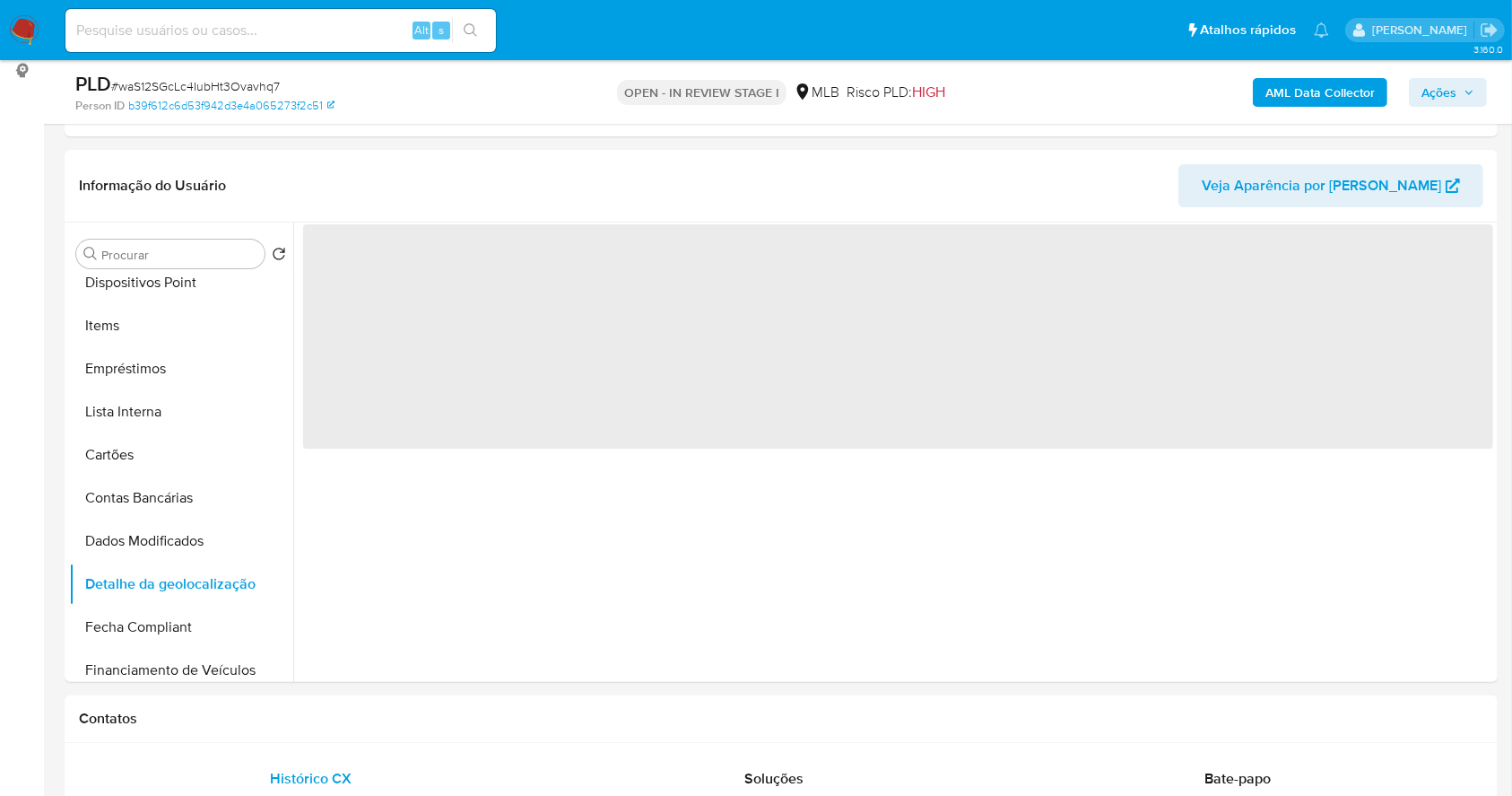
scroll to position [272, 0]
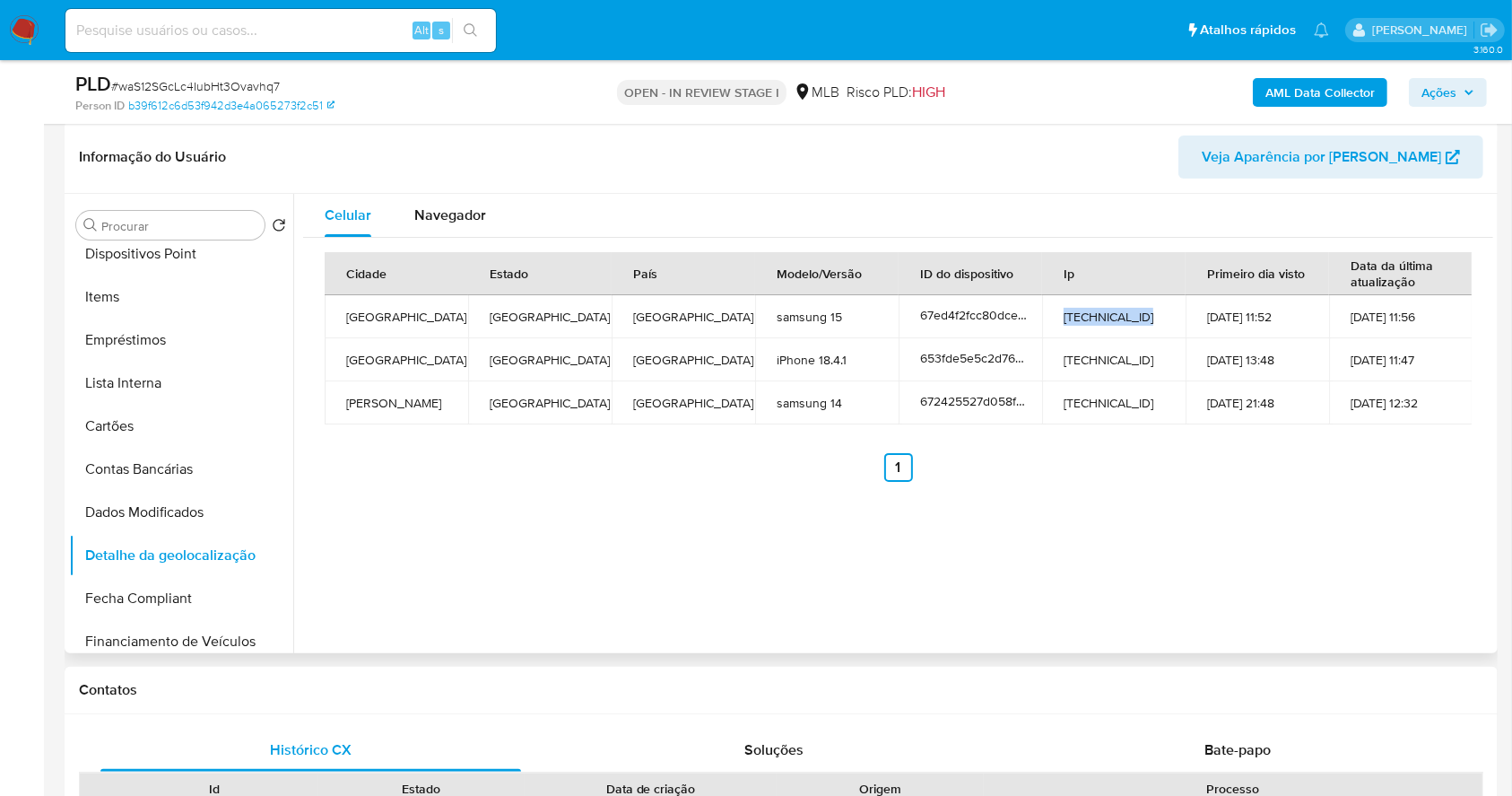
drag, startPoint x: 1149, startPoint y: 310, endPoint x: 1047, endPoint y: 317, distance: 102.2
click at [1047, 317] on td "177.46.156.244" at bounding box center [1113, 316] width 143 height 43
copy td "177.46.156.244"
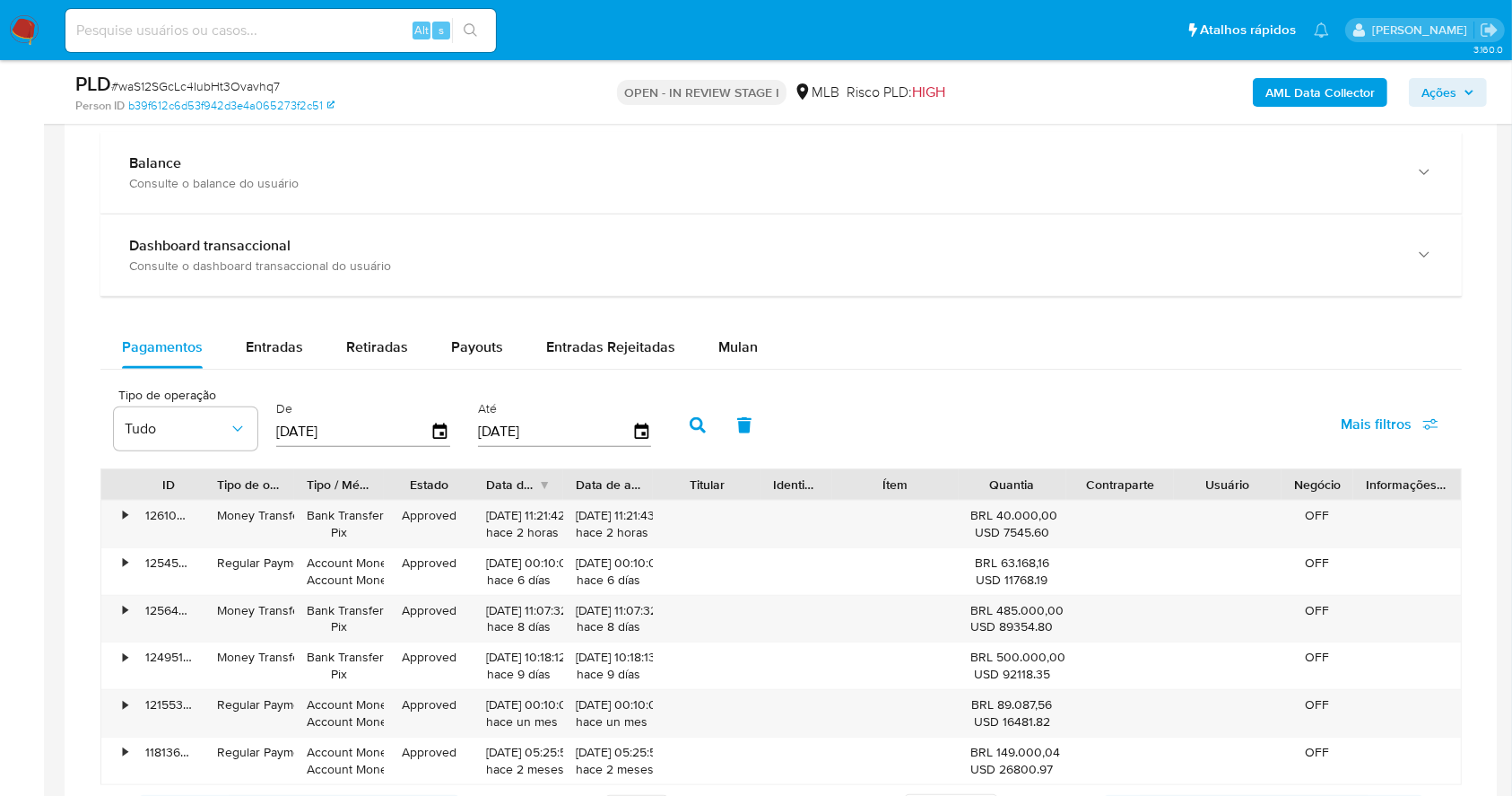
scroll to position [1299, 0]
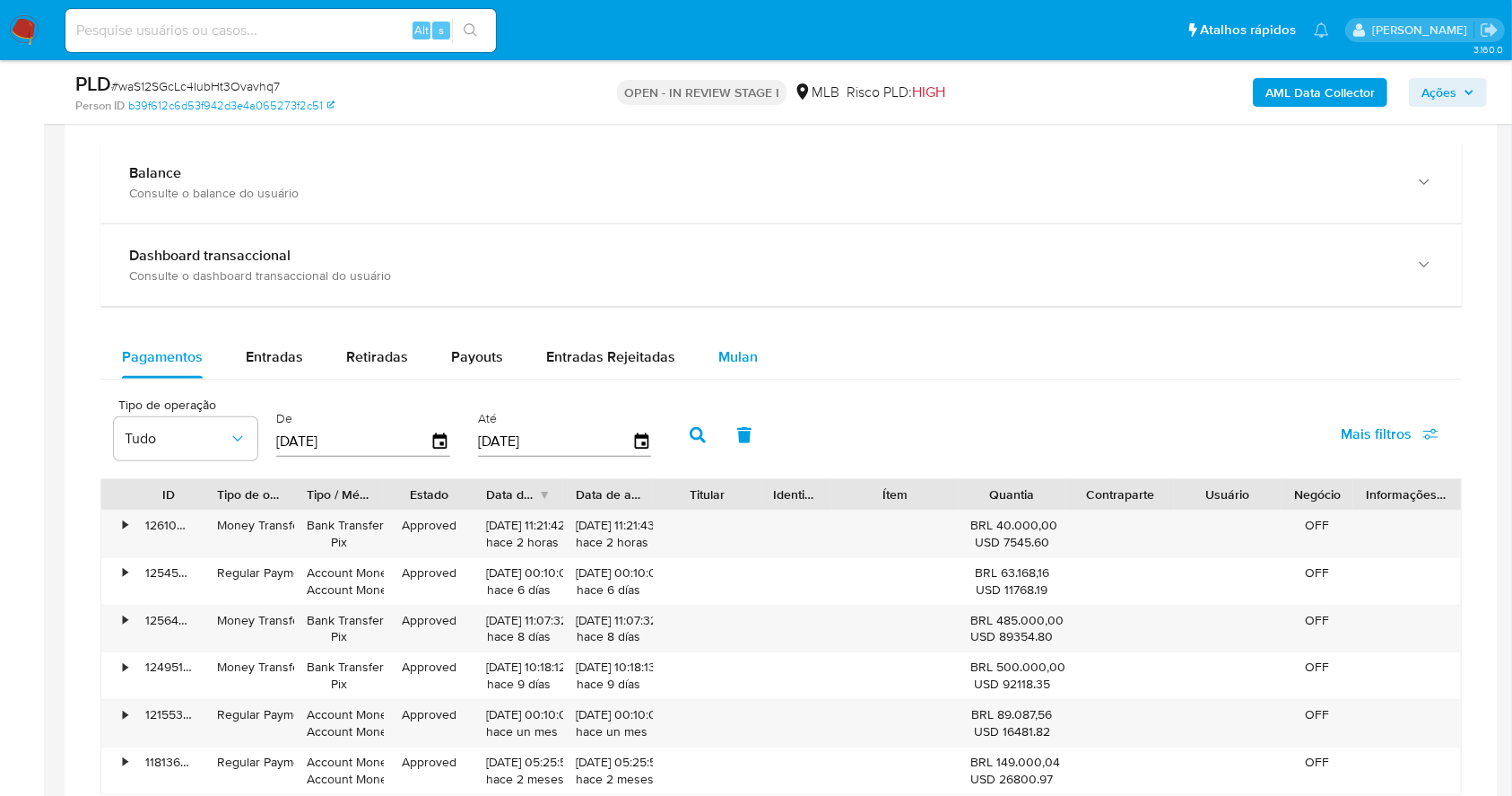
click at [736, 352] on span "Mulan" at bounding box center [737, 357] width 39 height 21
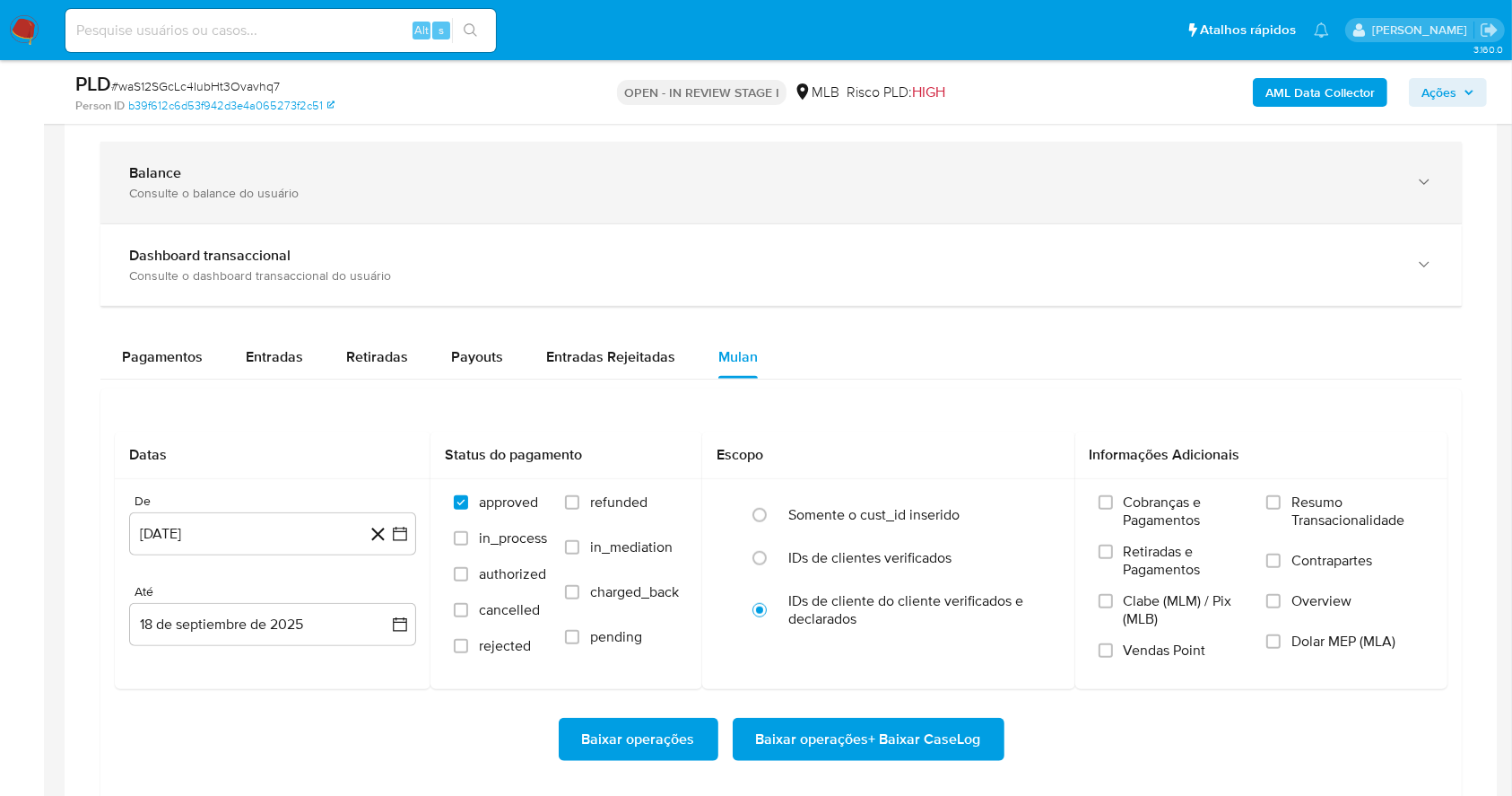
click at [163, 157] on div "Balance Consulte o balance do usuário" at bounding box center [781, 182] width 1362 height 82
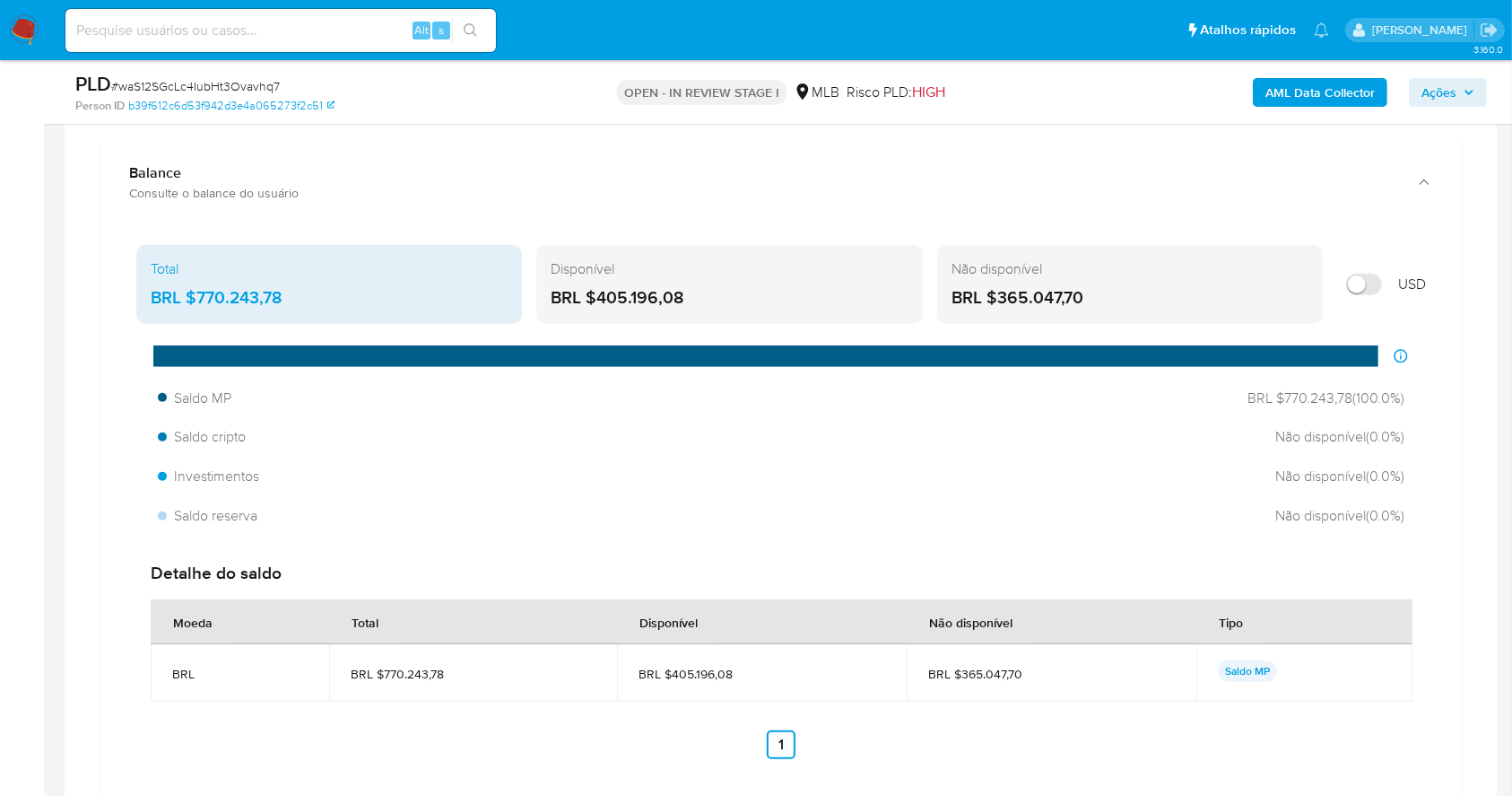
drag, startPoint x: 694, startPoint y: 298, endPoint x: 597, endPoint y: 298, distance: 97.0
click at [597, 298] on div "BRL $405.196,08" at bounding box center [729, 298] width 357 height 24
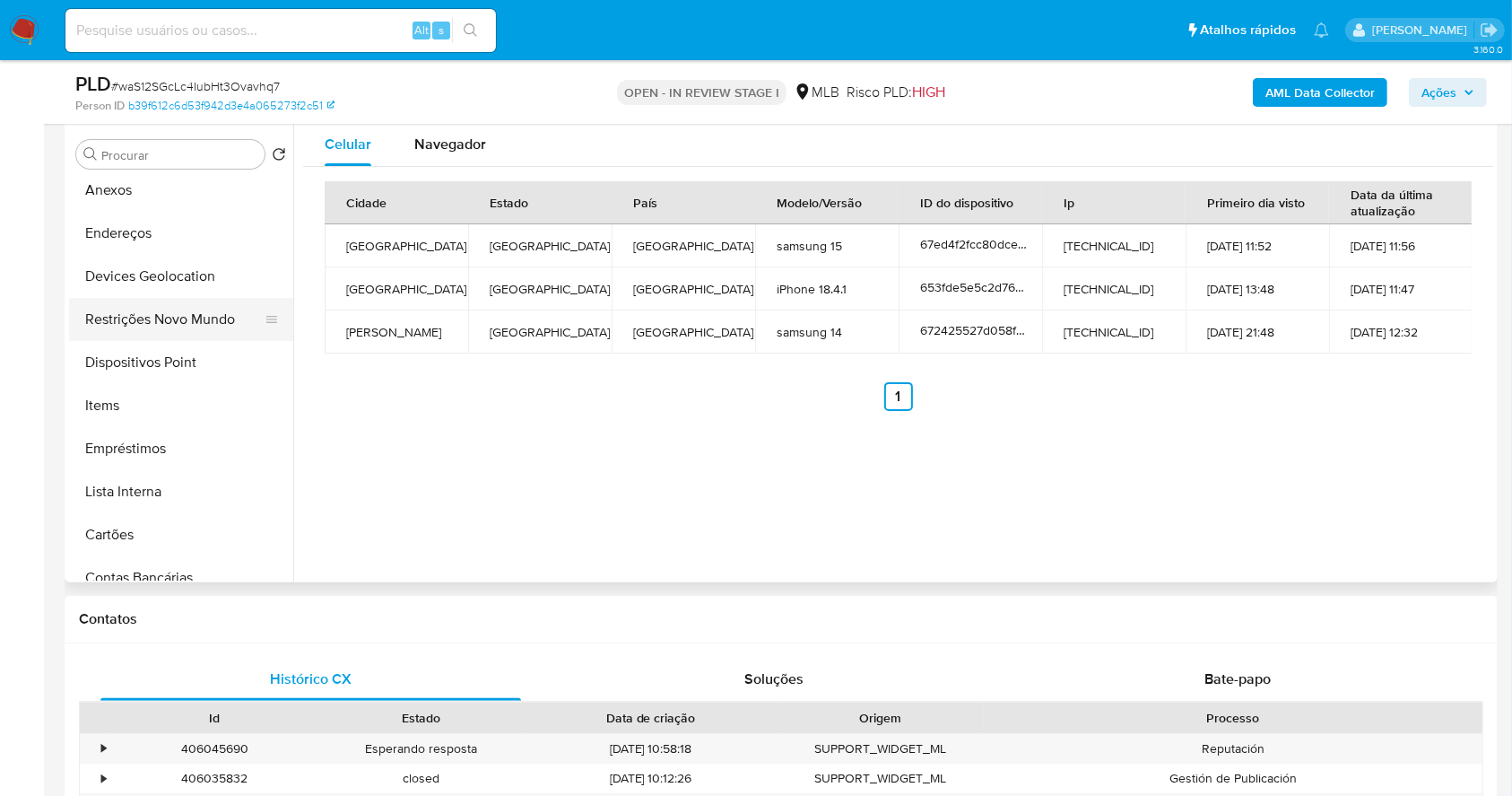
scroll to position [239, 0]
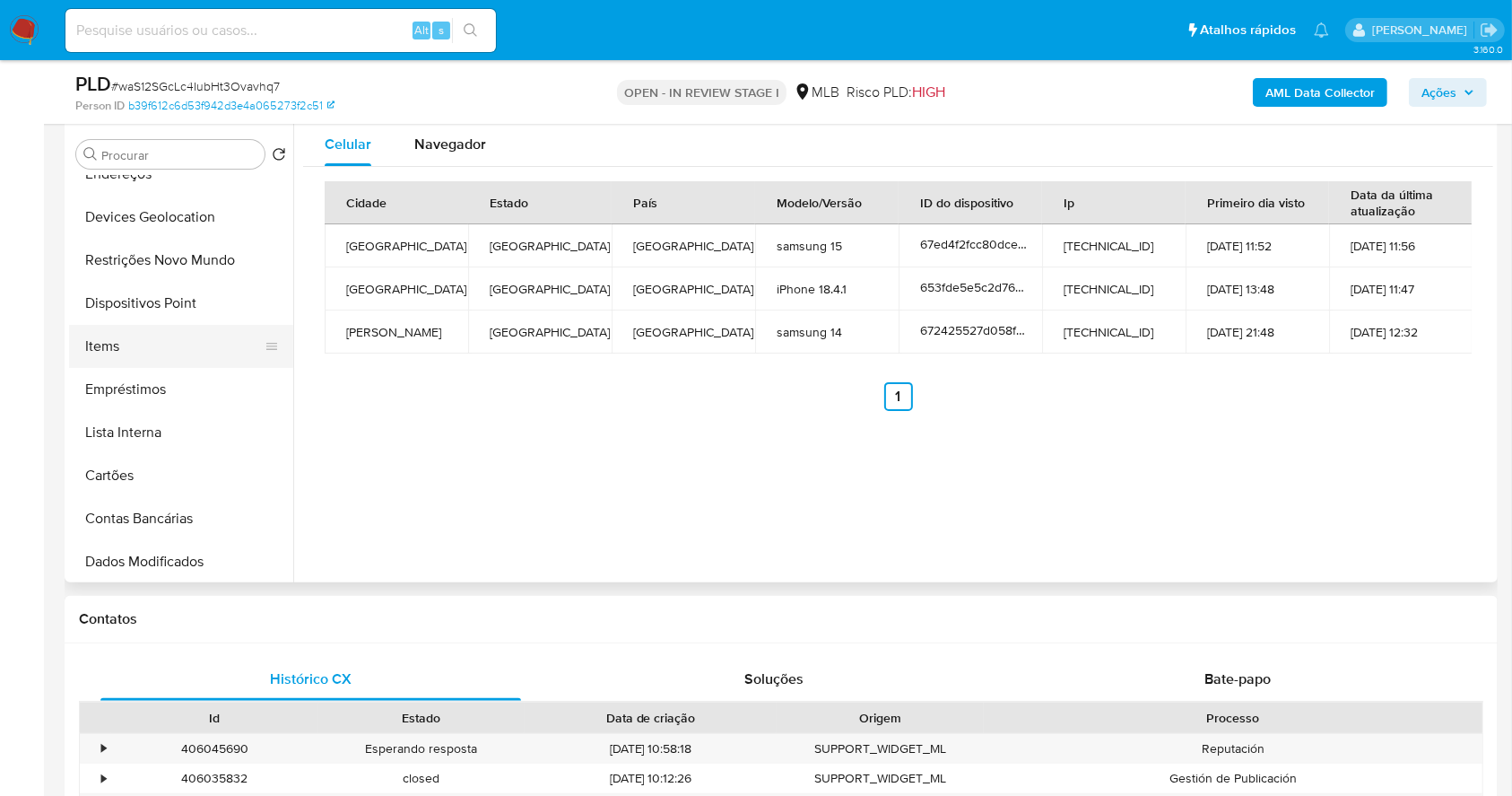
click at [118, 328] on button "Items" at bounding box center [174, 346] width 210 height 43
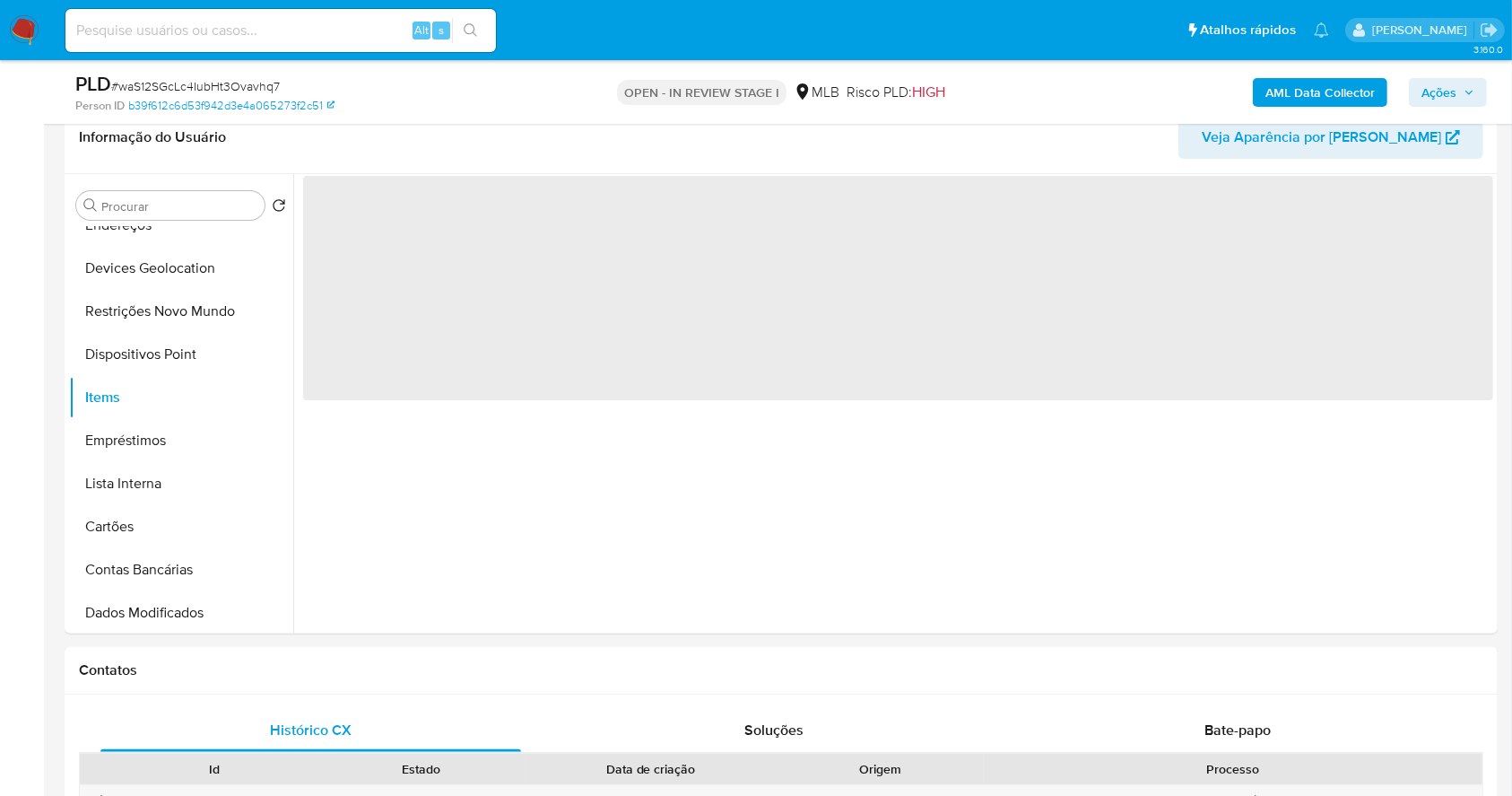
scroll to position [287, 0]
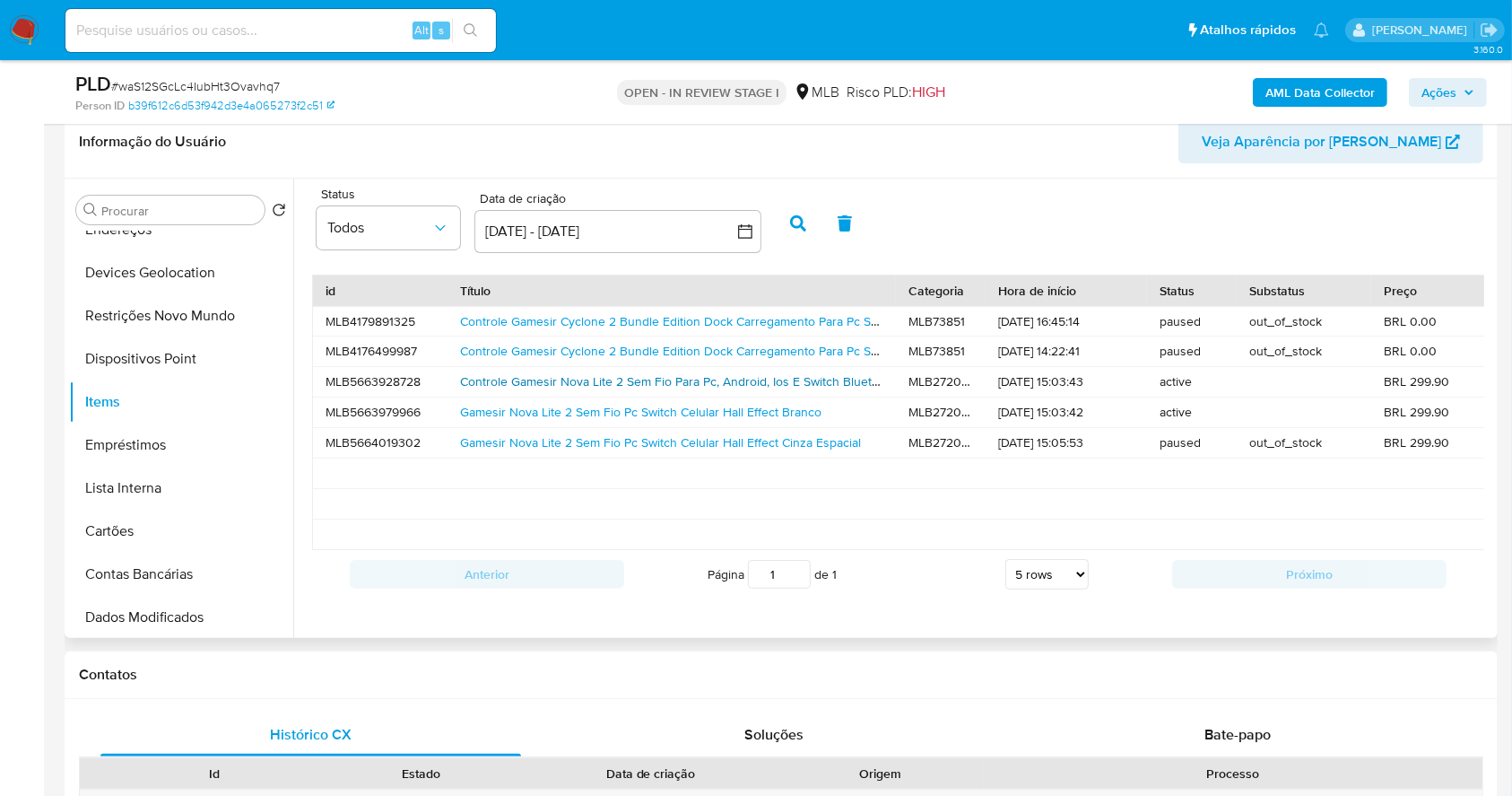
click at [530, 382] on link "Controle Gamesir Nova Lite 2 Sem Fio Para Pc, Android, Ios E Switch Bluetooth R…" at bounding box center [792, 381] width 663 height 18
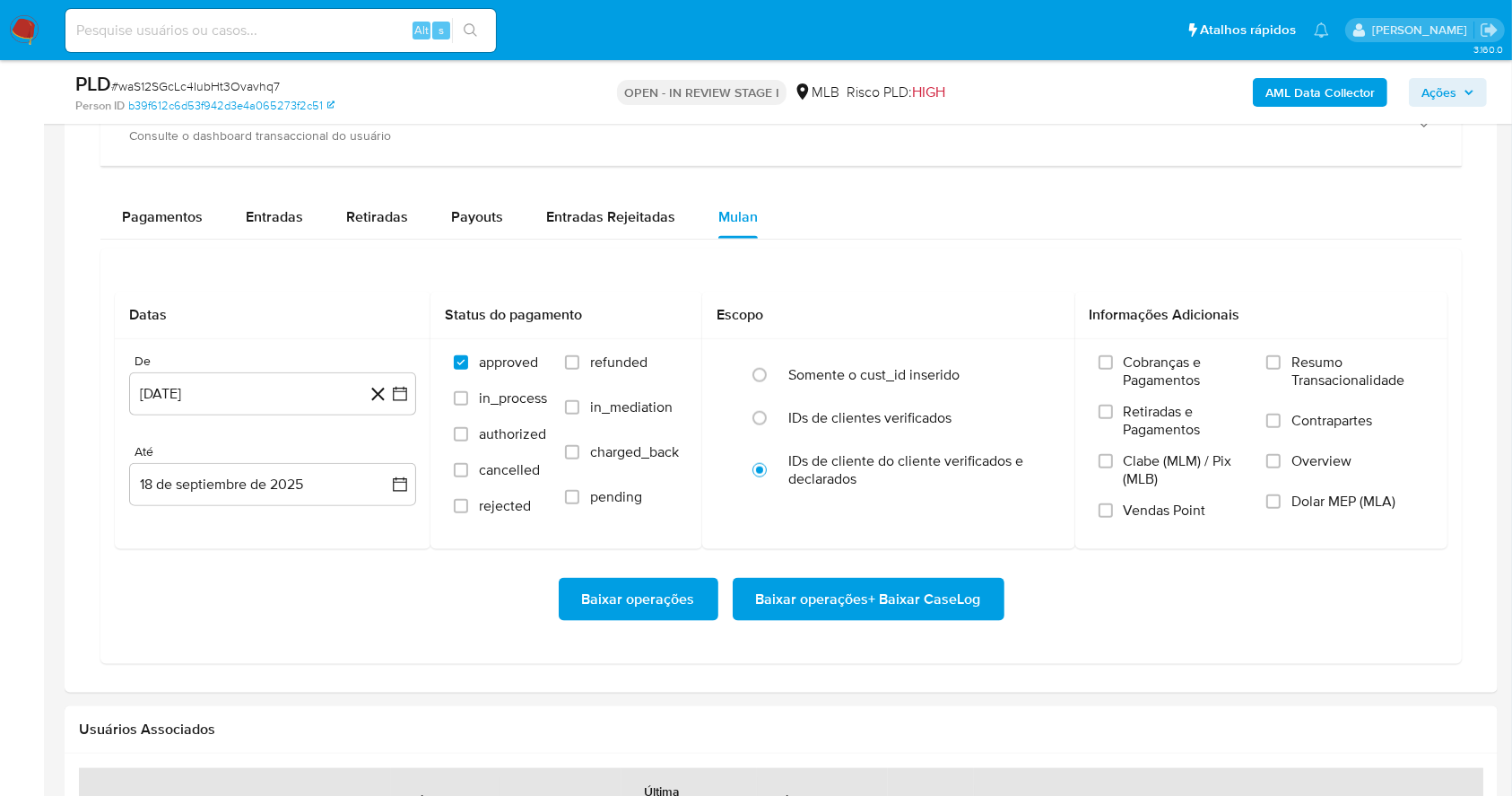
scroll to position [2042, 0]
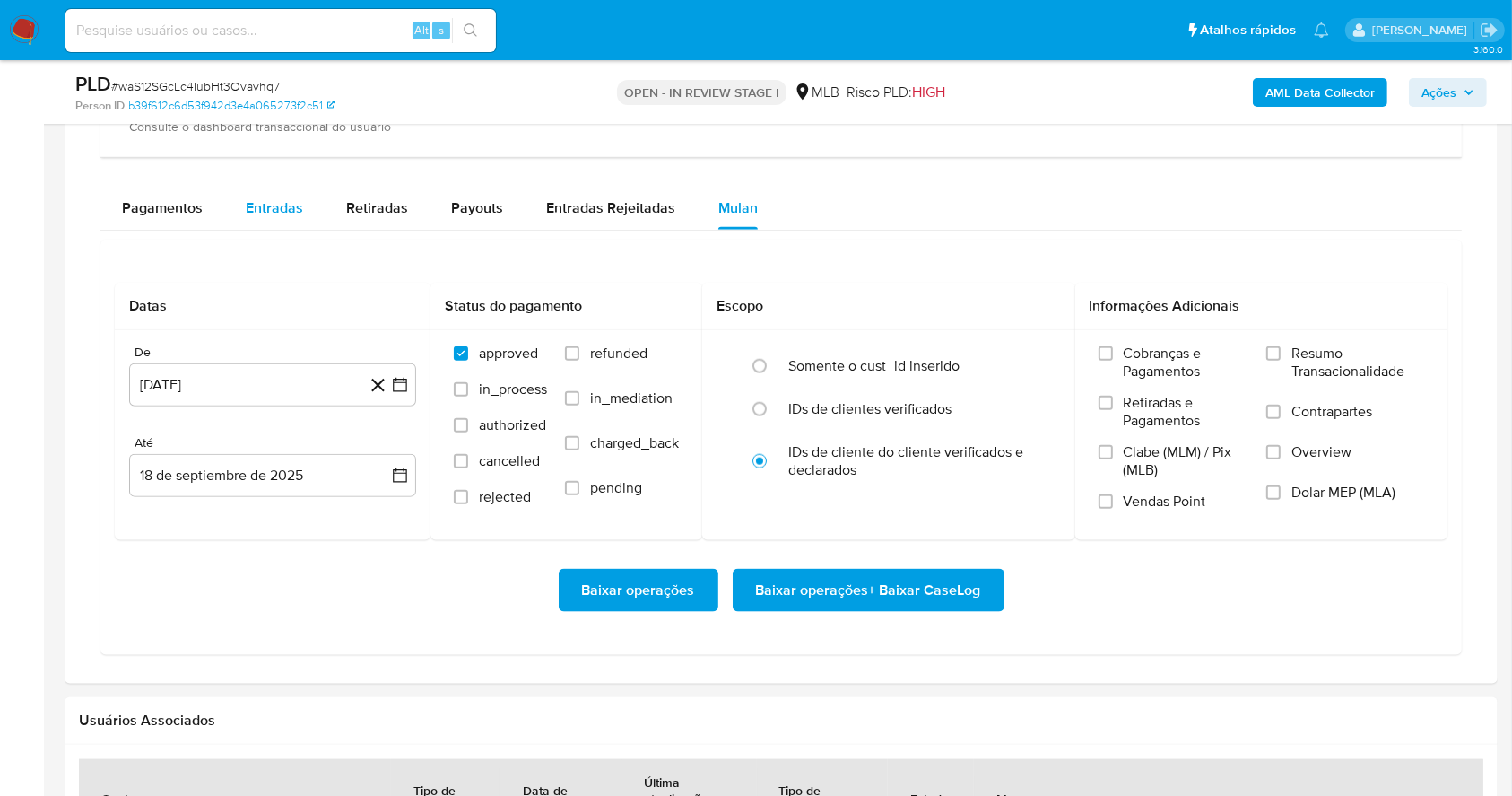
click at [265, 214] on span "Entradas" at bounding box center [274, 207] width 57 height 21
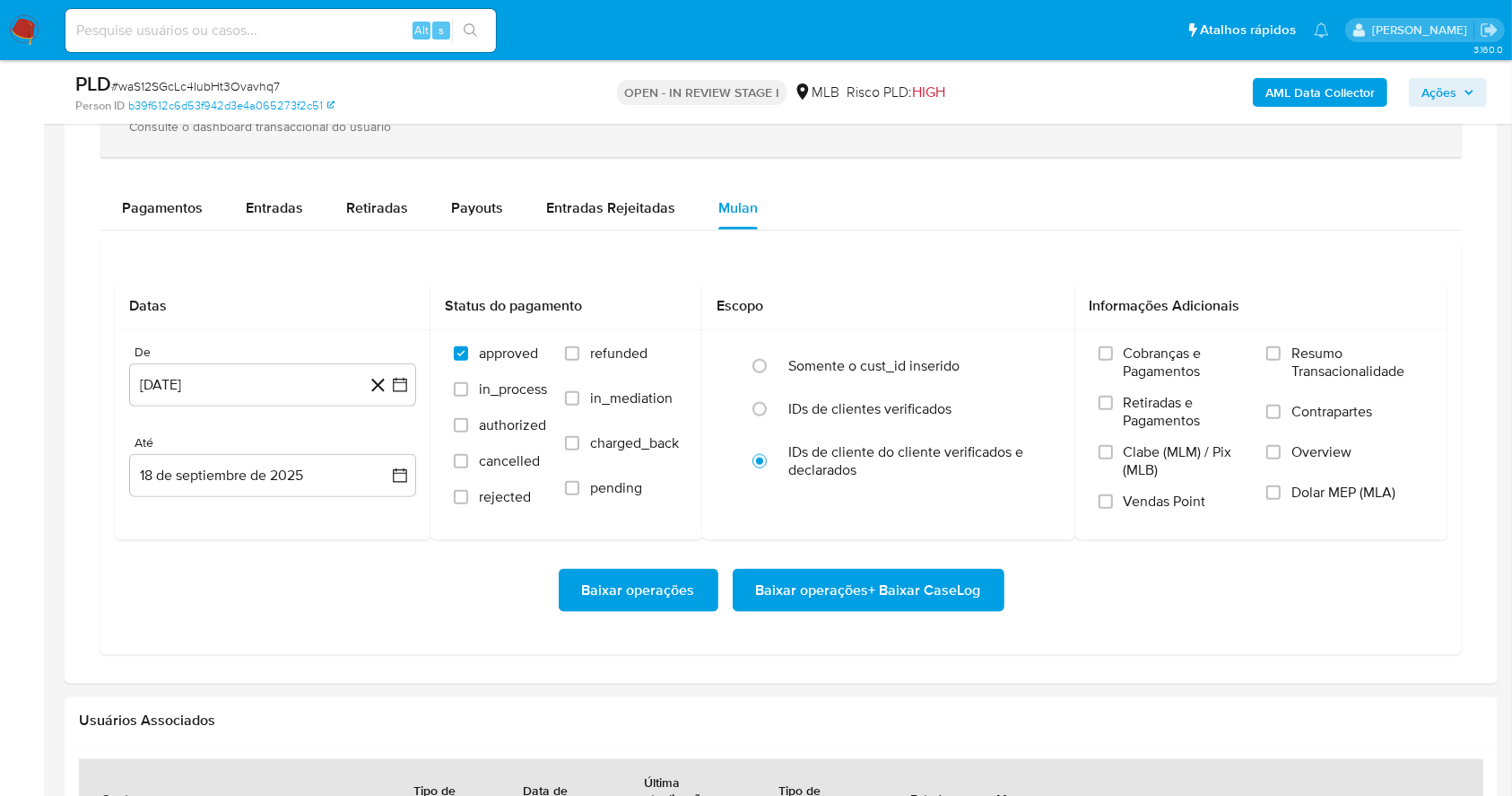
select select "10"
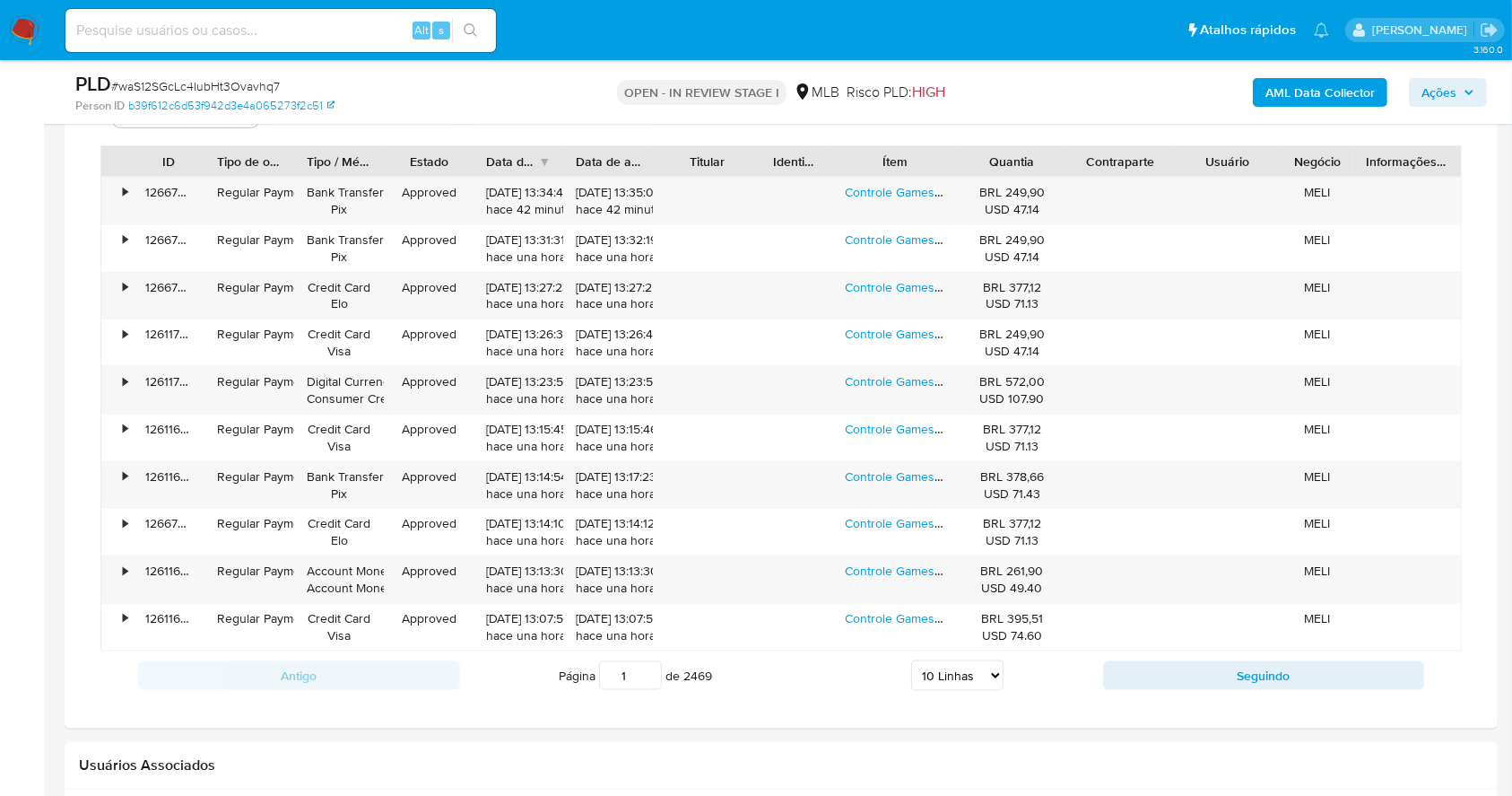
scroll to position [2246, 0]
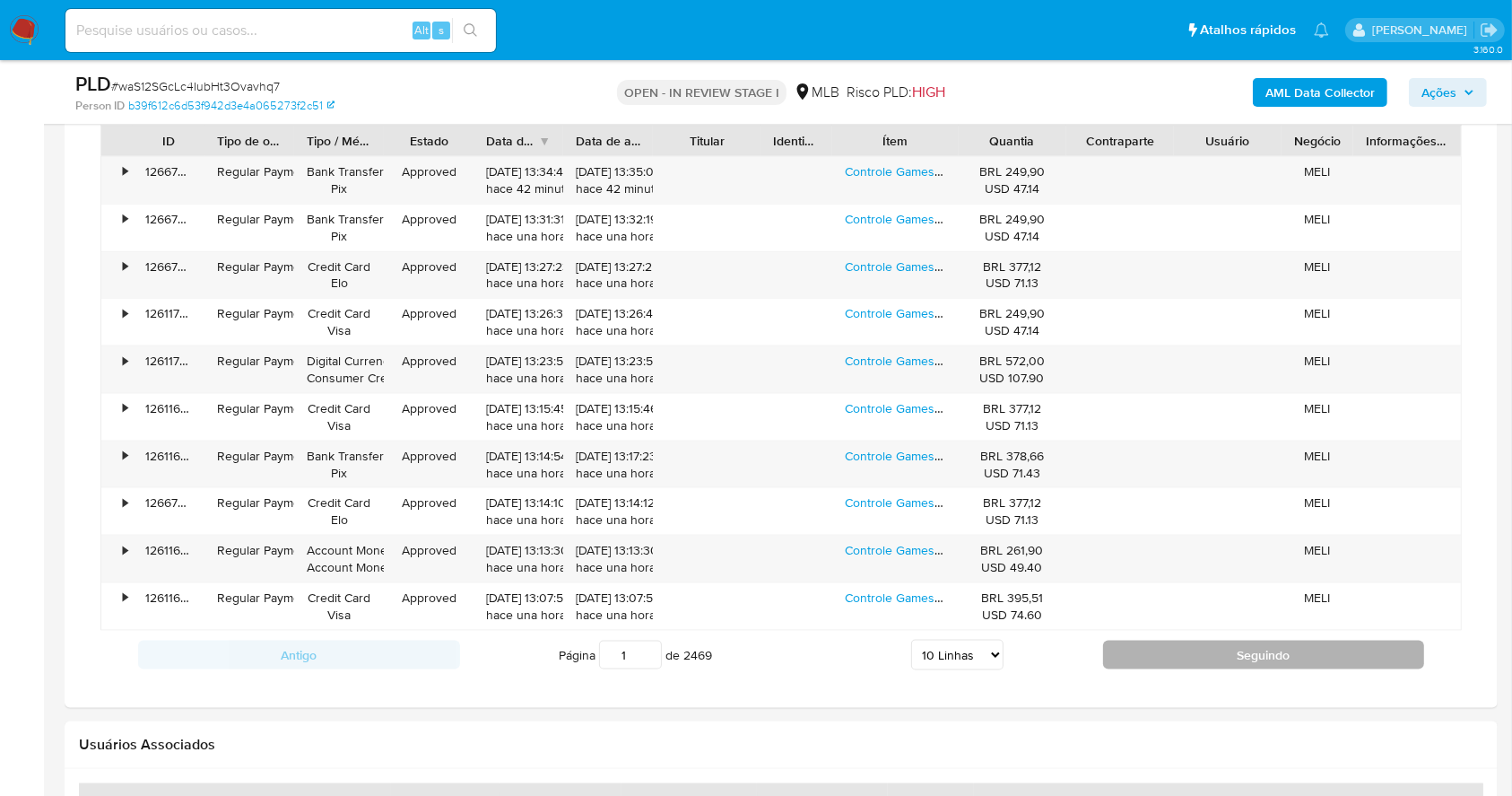
click at [1230, 650] on button "Seguindo" at bounding box center [1263, 655] width 322 height 28
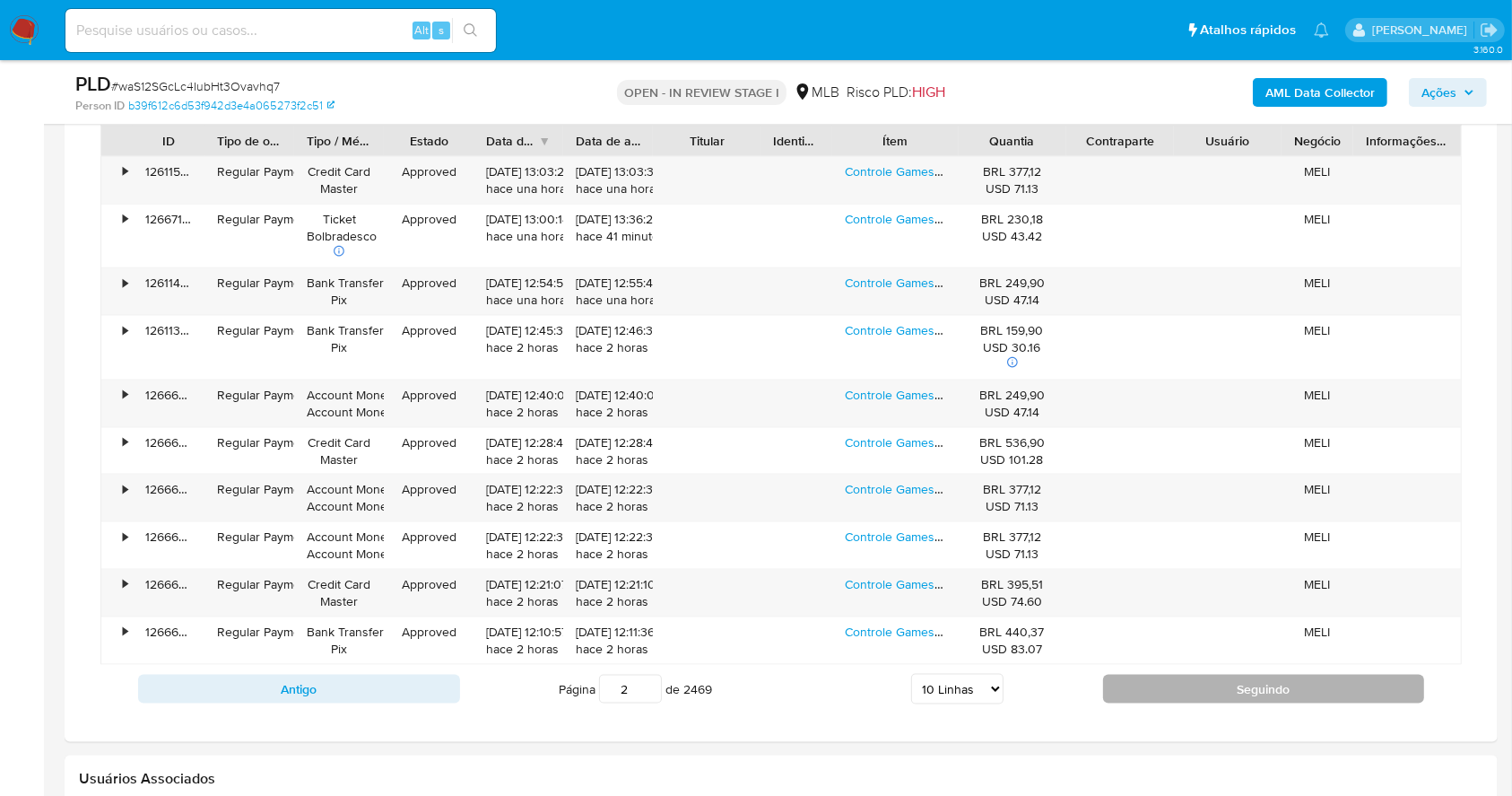
click at [1212, 675] on button "Seguindo" at bounding box center [1263, 688] width 322 height 28
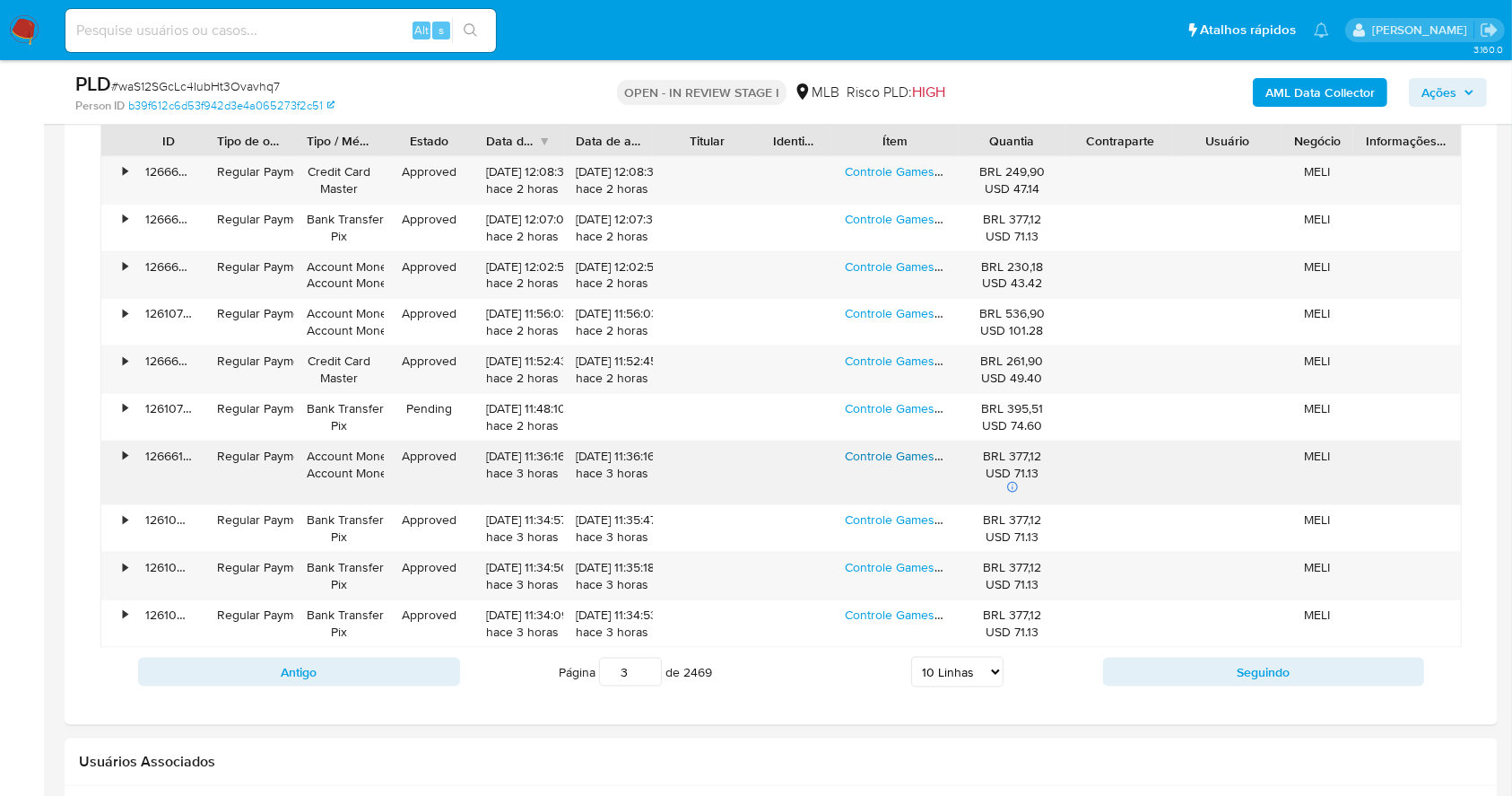
click at [872, 450] on link "Controle Gamesir G7 Se Com Fio Para Xbox One Series S X Pc Hall Effect Botões M…" at bounding box center [1135, 456] width 581 height 18
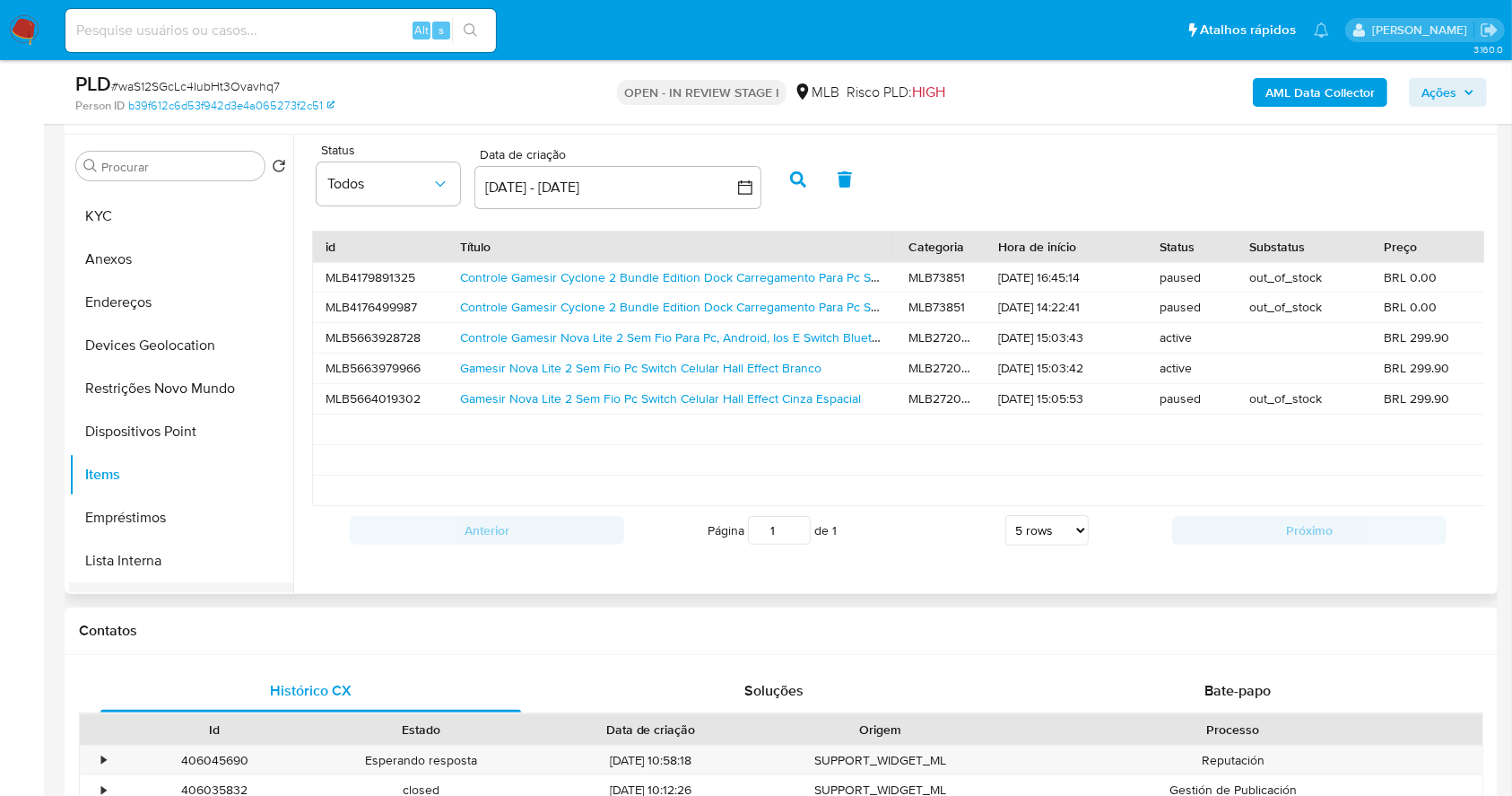
scroll to position [0, 0]
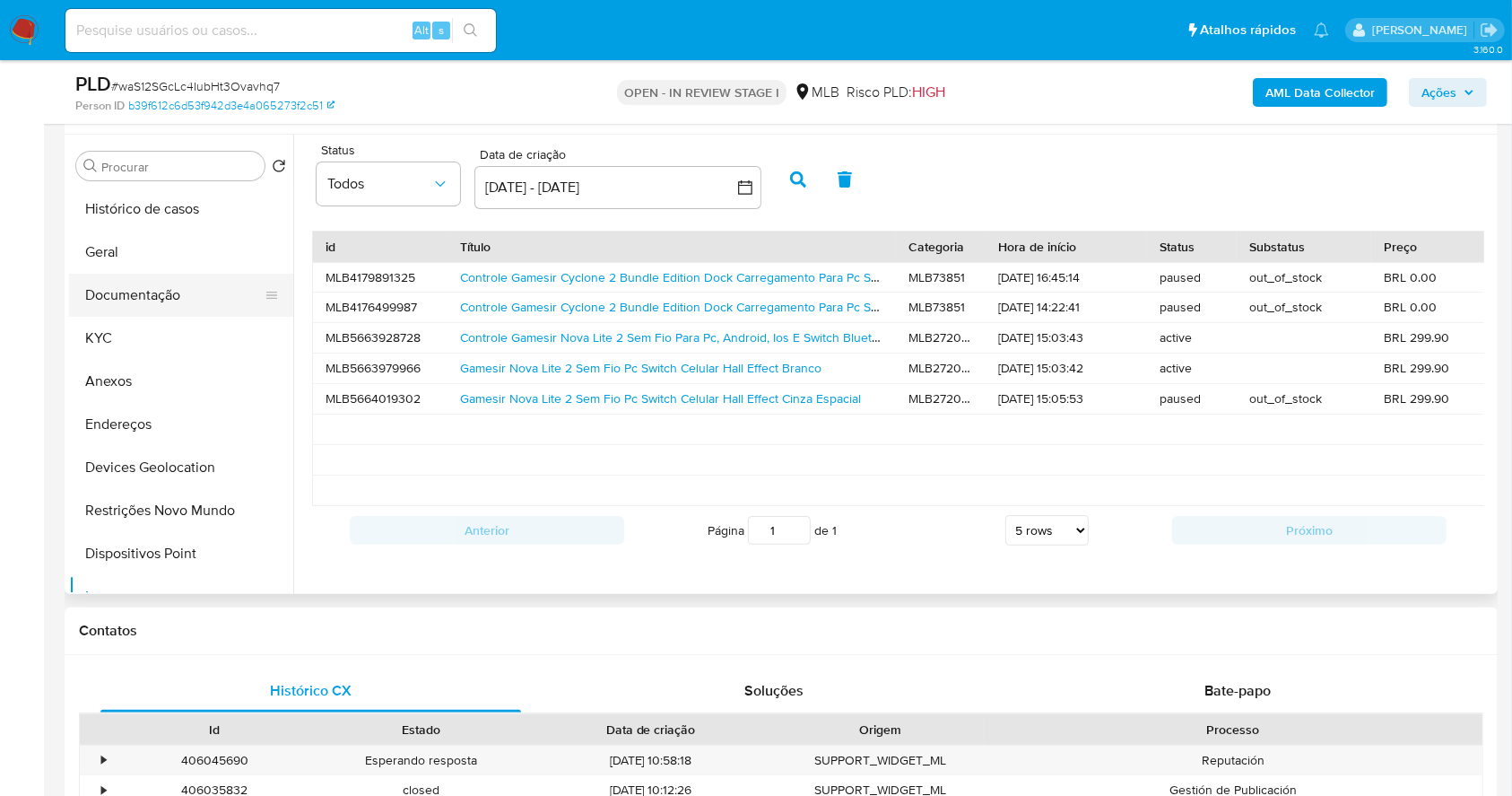
click at [148, 310] on button "Documentação" at bounding box center [174, 295] width 210 height 43
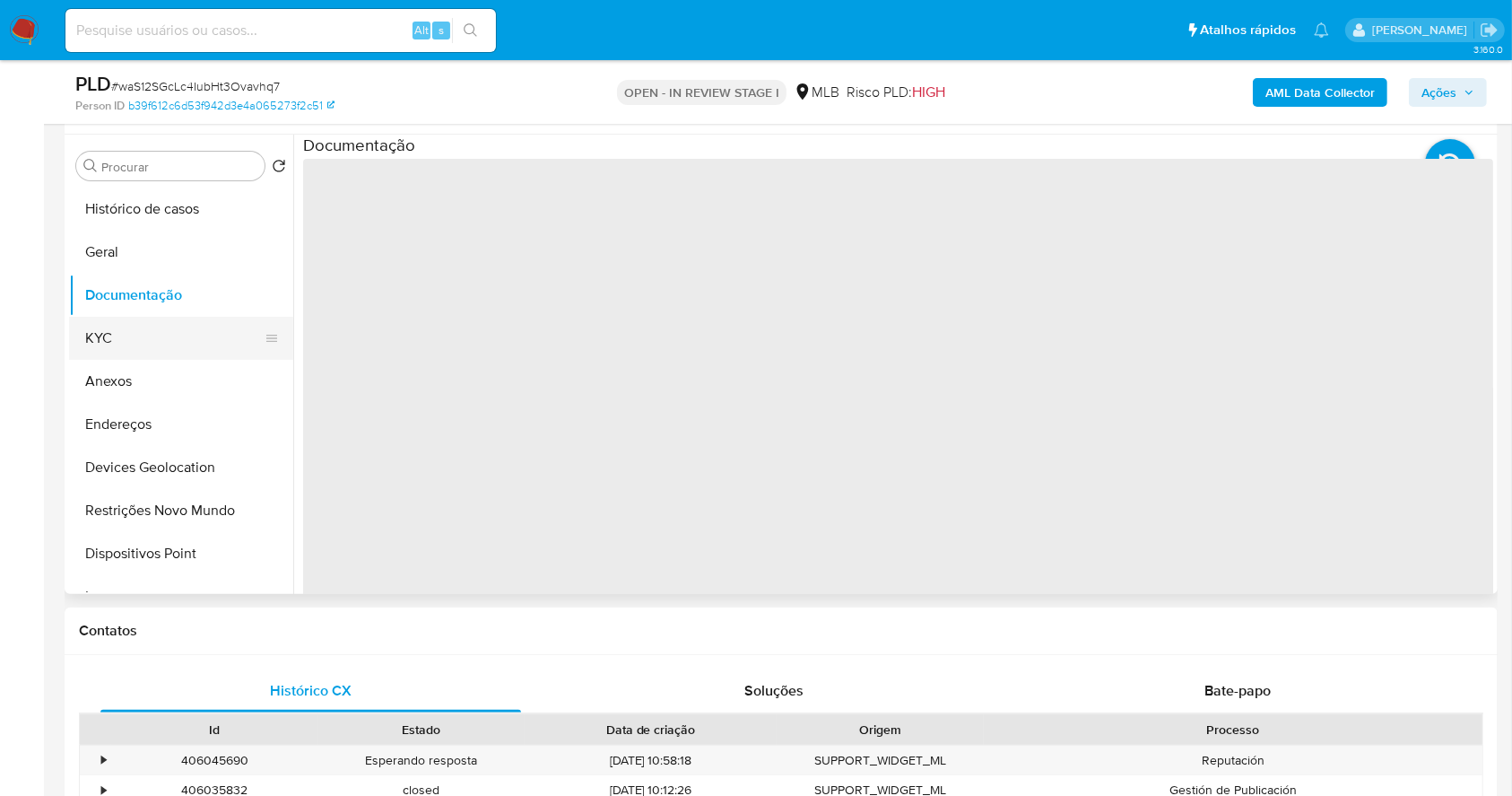
click at [146, 341] on button "KYC" at bounding box center [174, 337] width 210 height 43
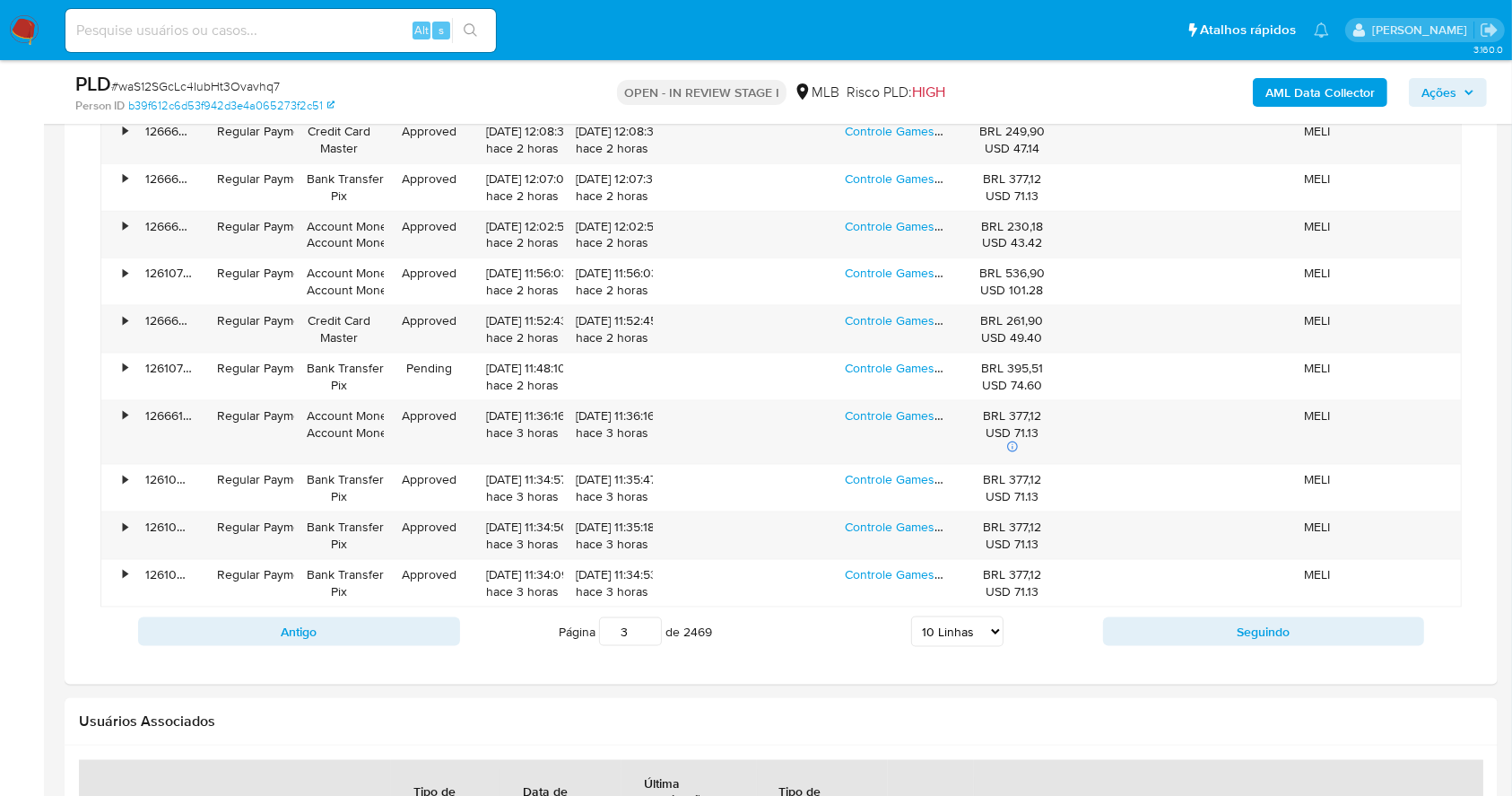
scroll to position [2295, 0]
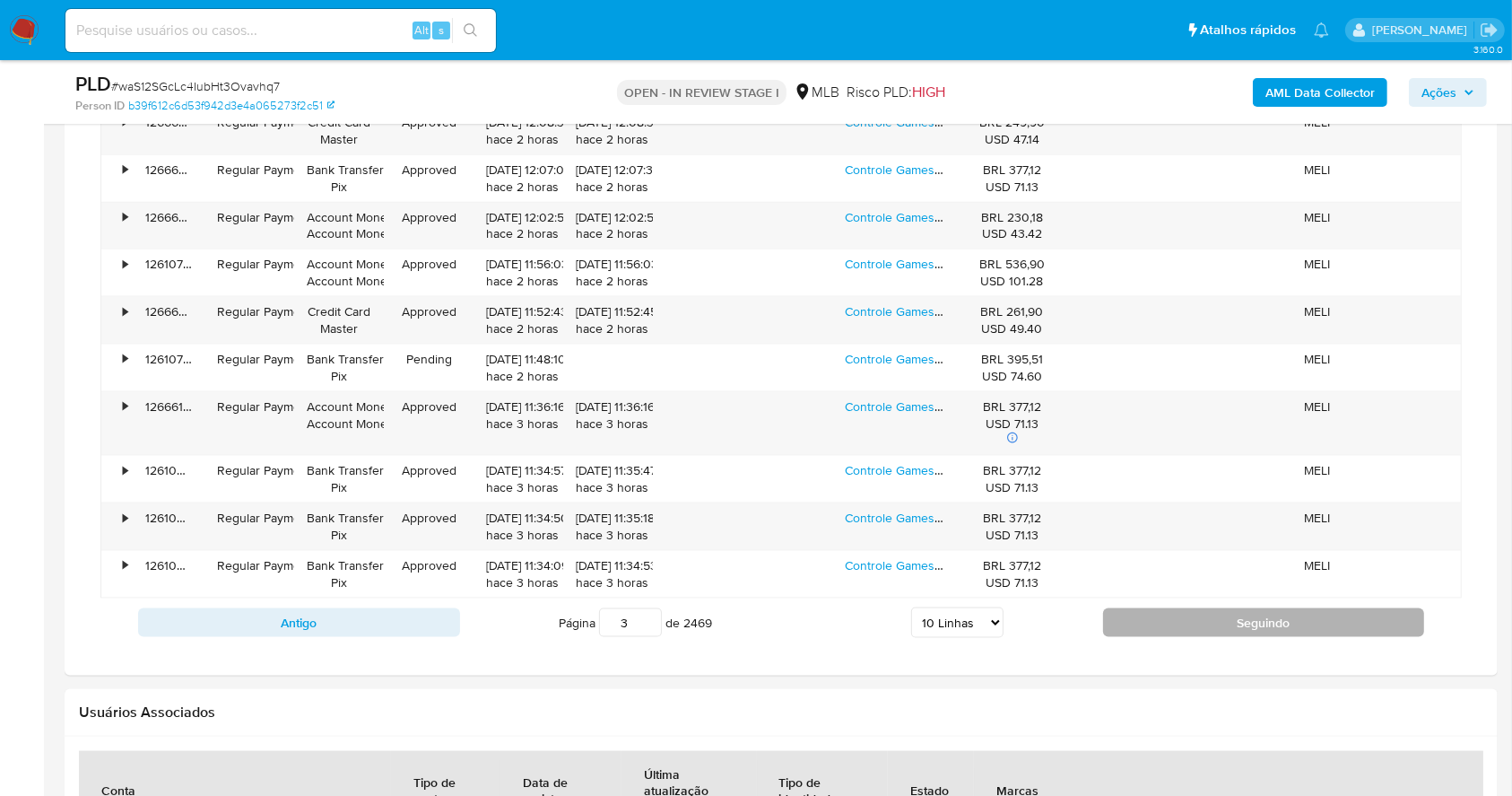
click at [1226, 620] on button "Seguindo" at bounding box center [1263, 622] width 322 height 28
type input "4"
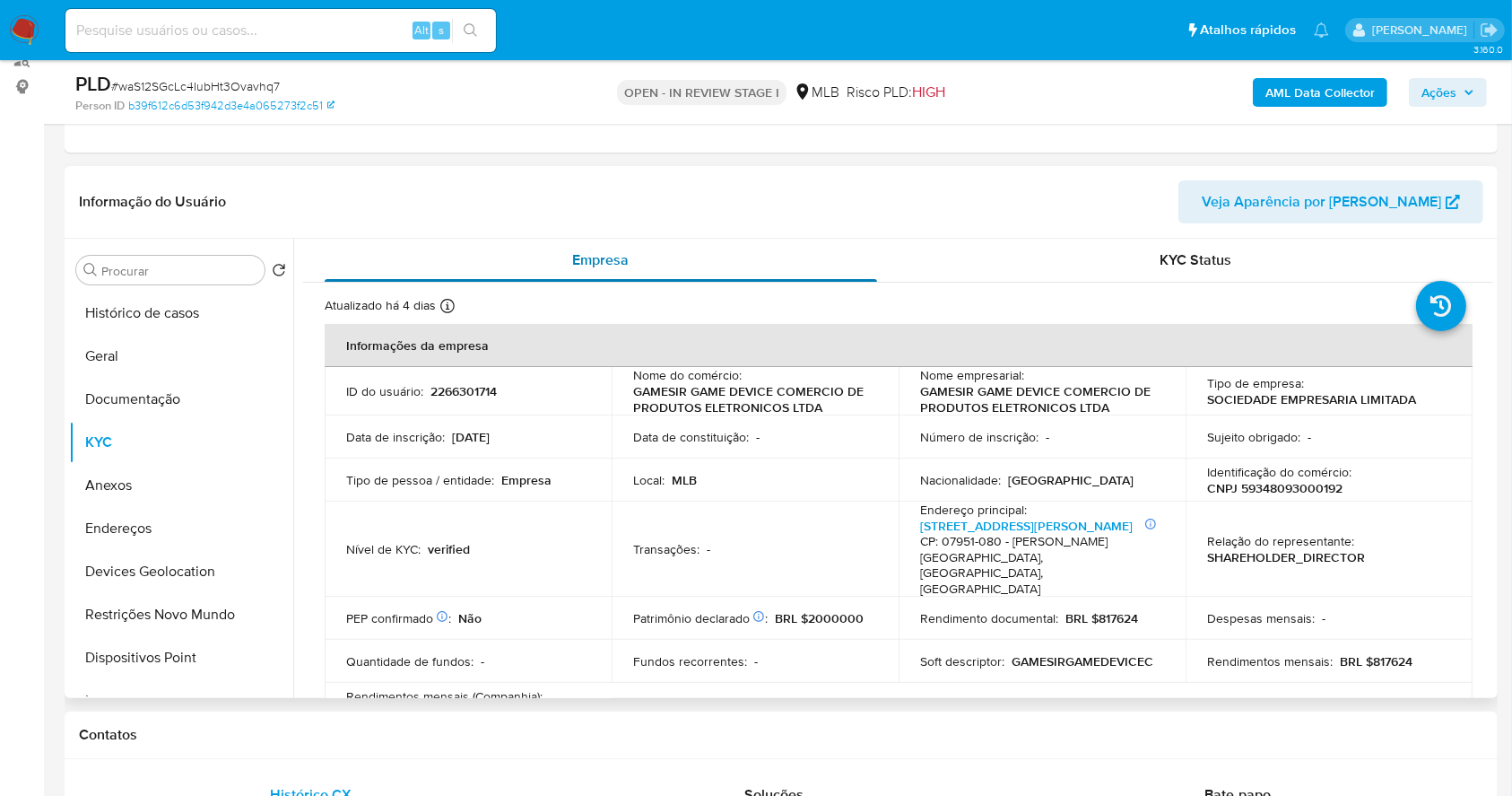
scroll to position [261, 0]
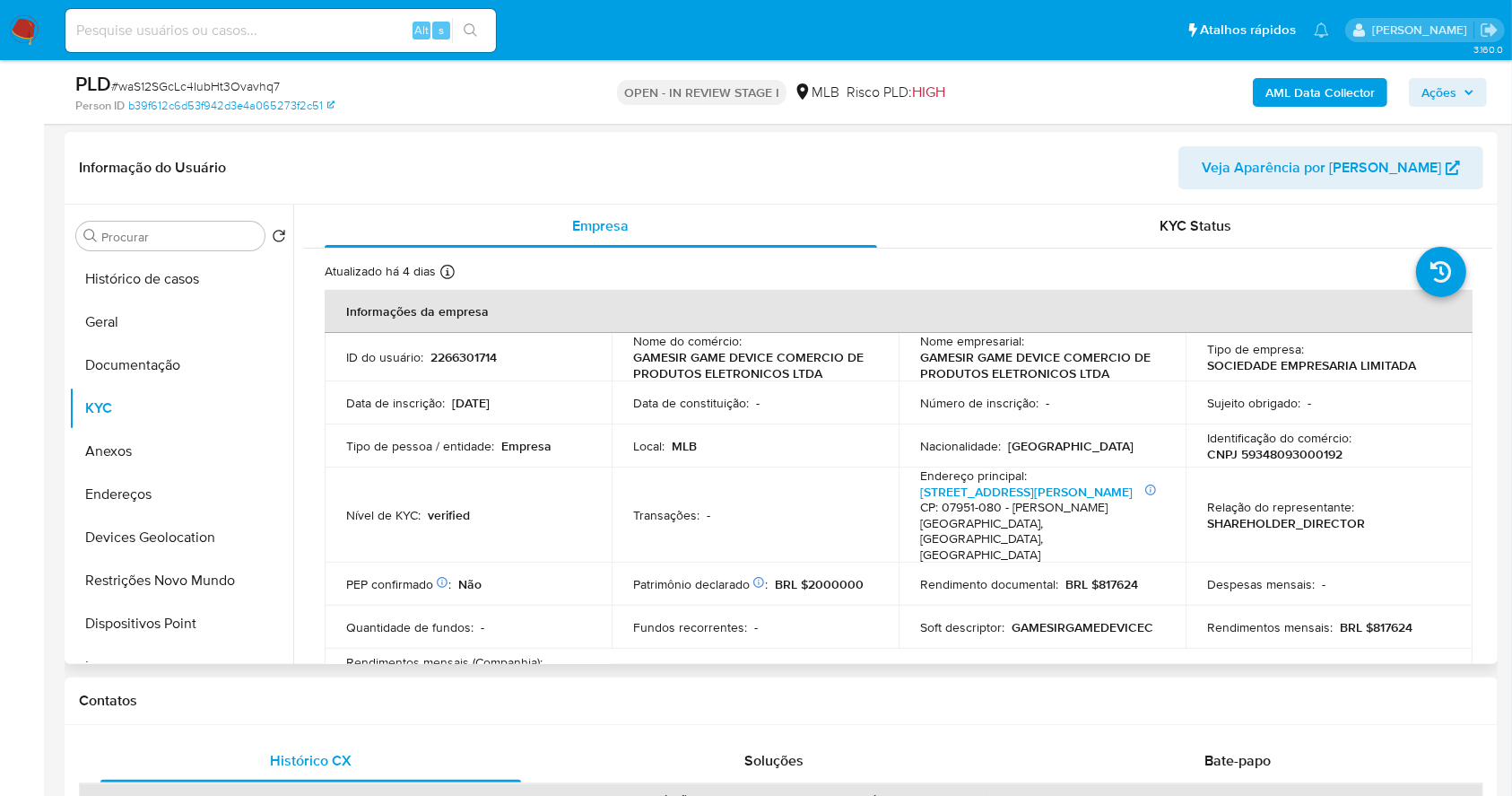
click at [1310, 451] on p "CNPJ 59348093000192" at bounding box center [1275, 454] width 136 height 16
copy p "59348093000192"
click at [127, 334] on button "Geral" at bounding box center [174, 322] width 210 height 43
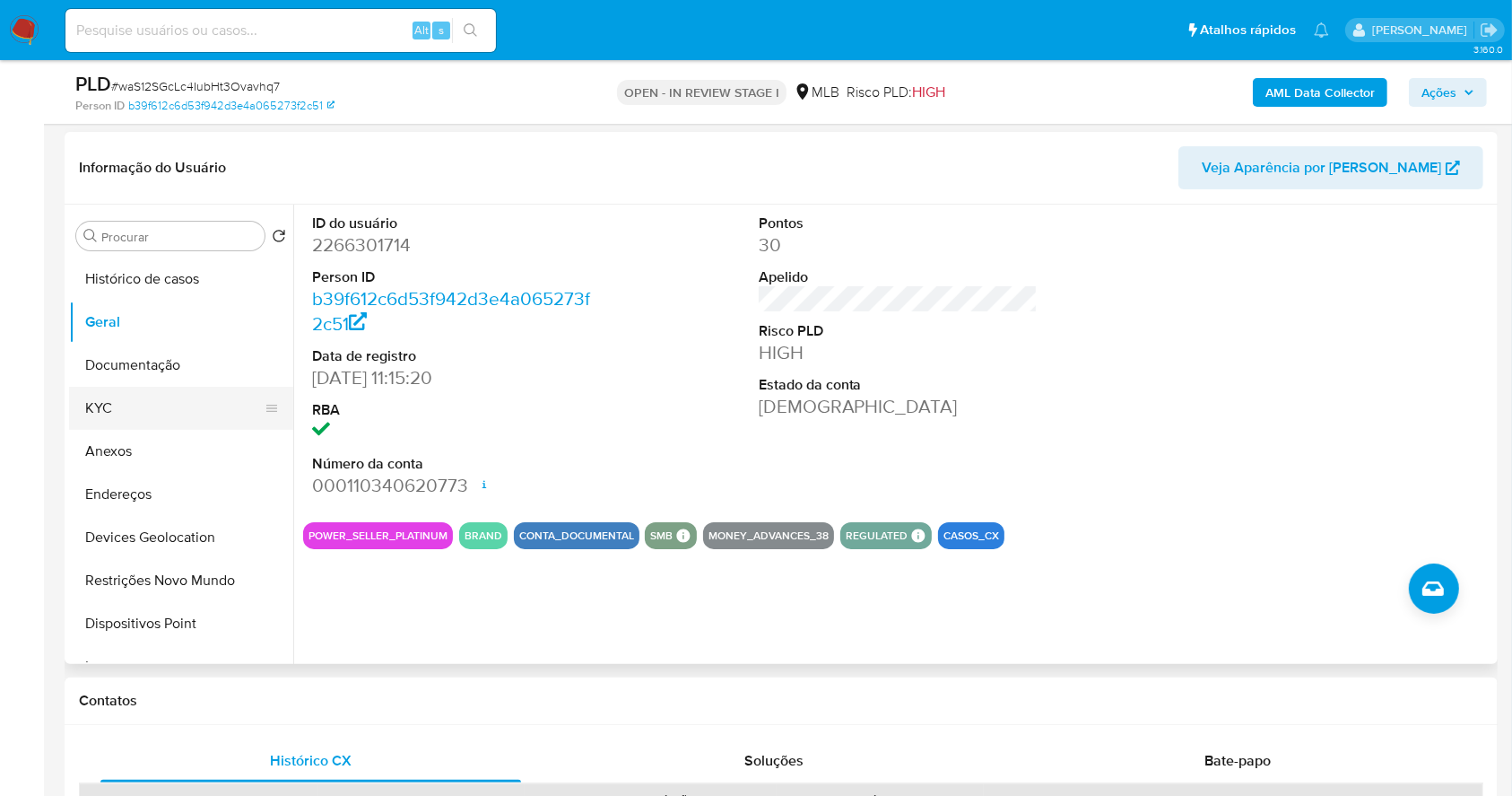
click at [124, 407] on button "KYC" at bounding box center [174, 408] width 210 height 43
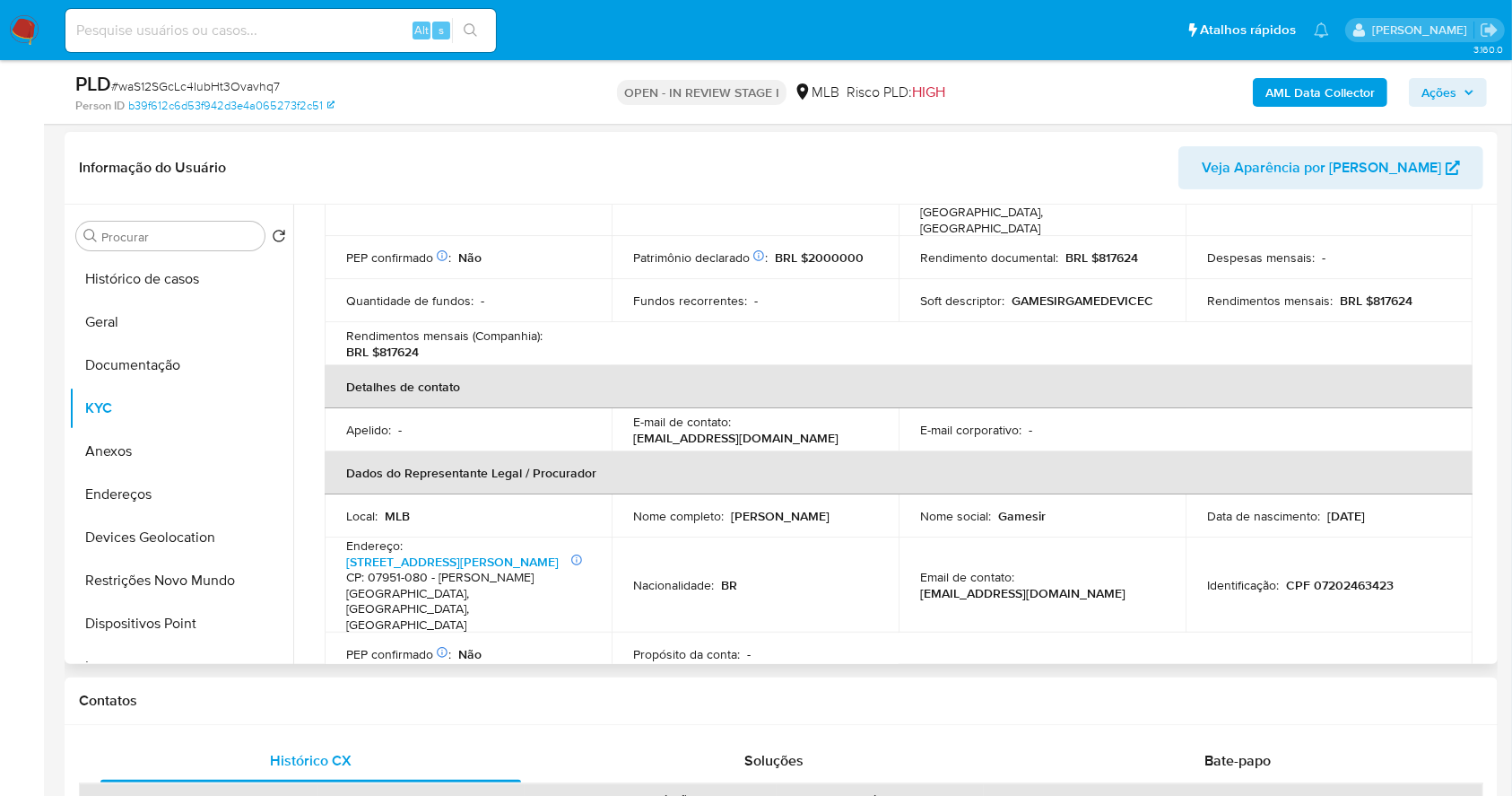
scroll to position [359, 0]
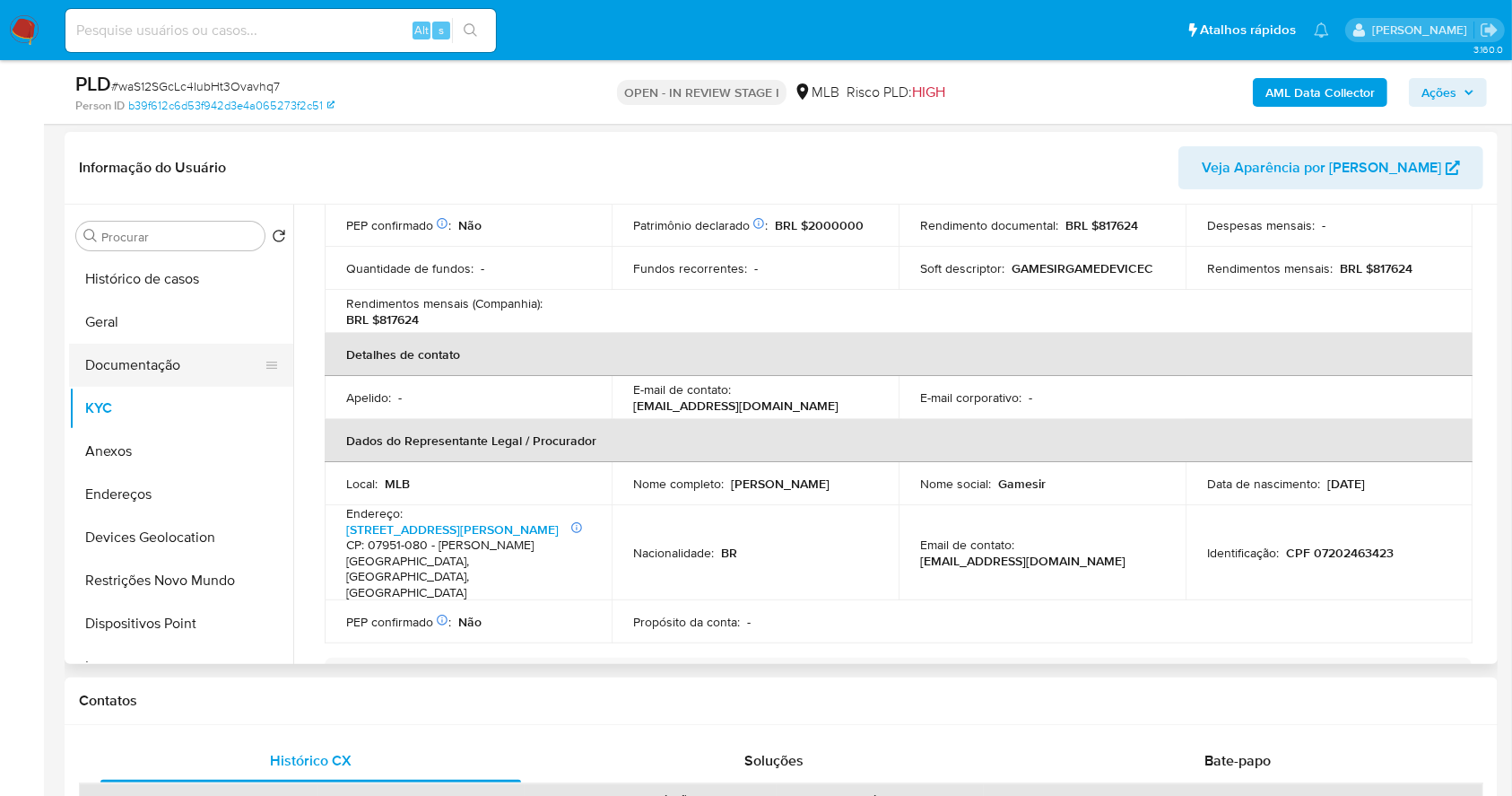
click at [184, 361] on button "Documentação" at bounding box center [174, 365] width 210 height 43
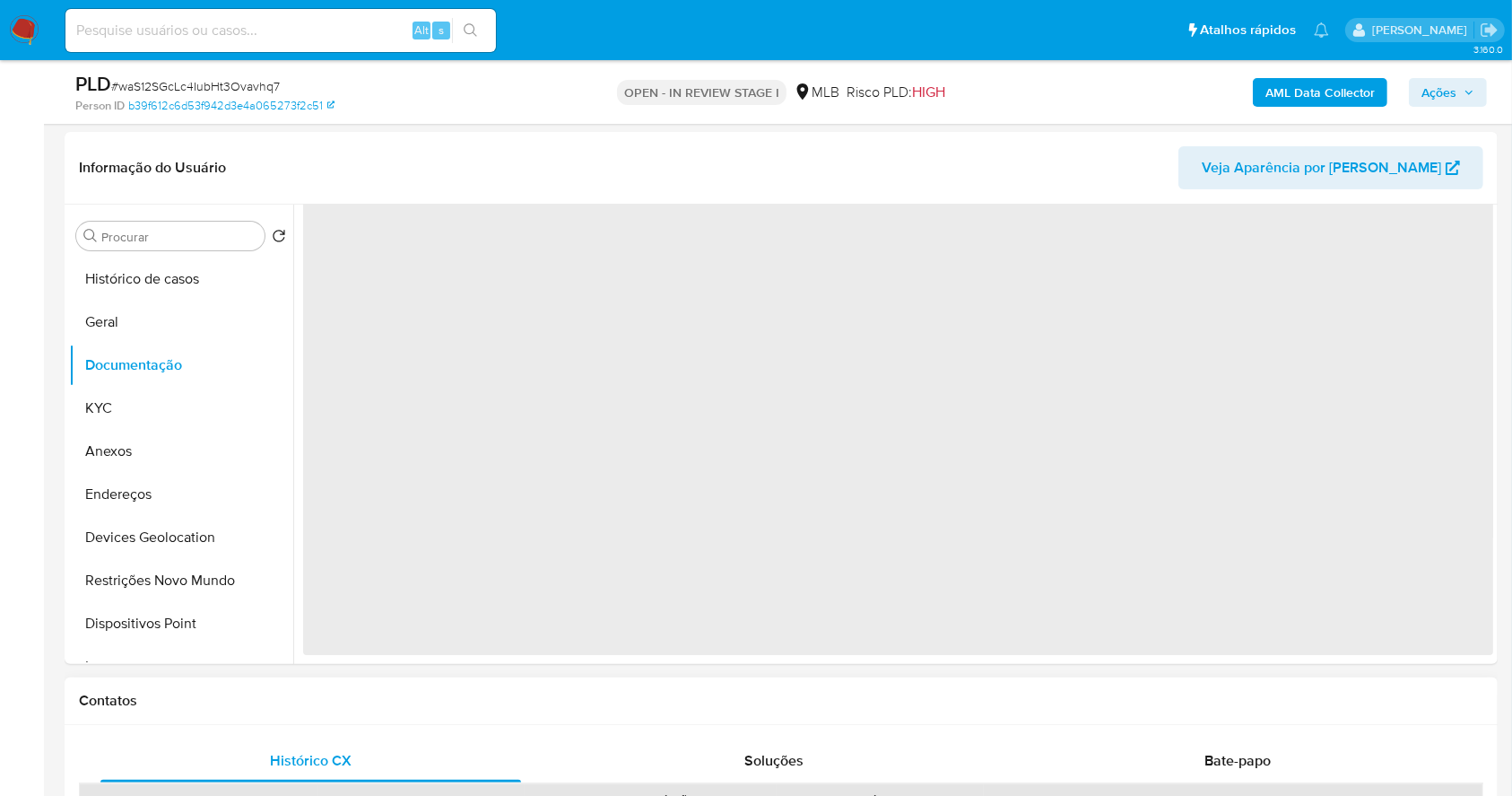
scroll to position [0, 0]
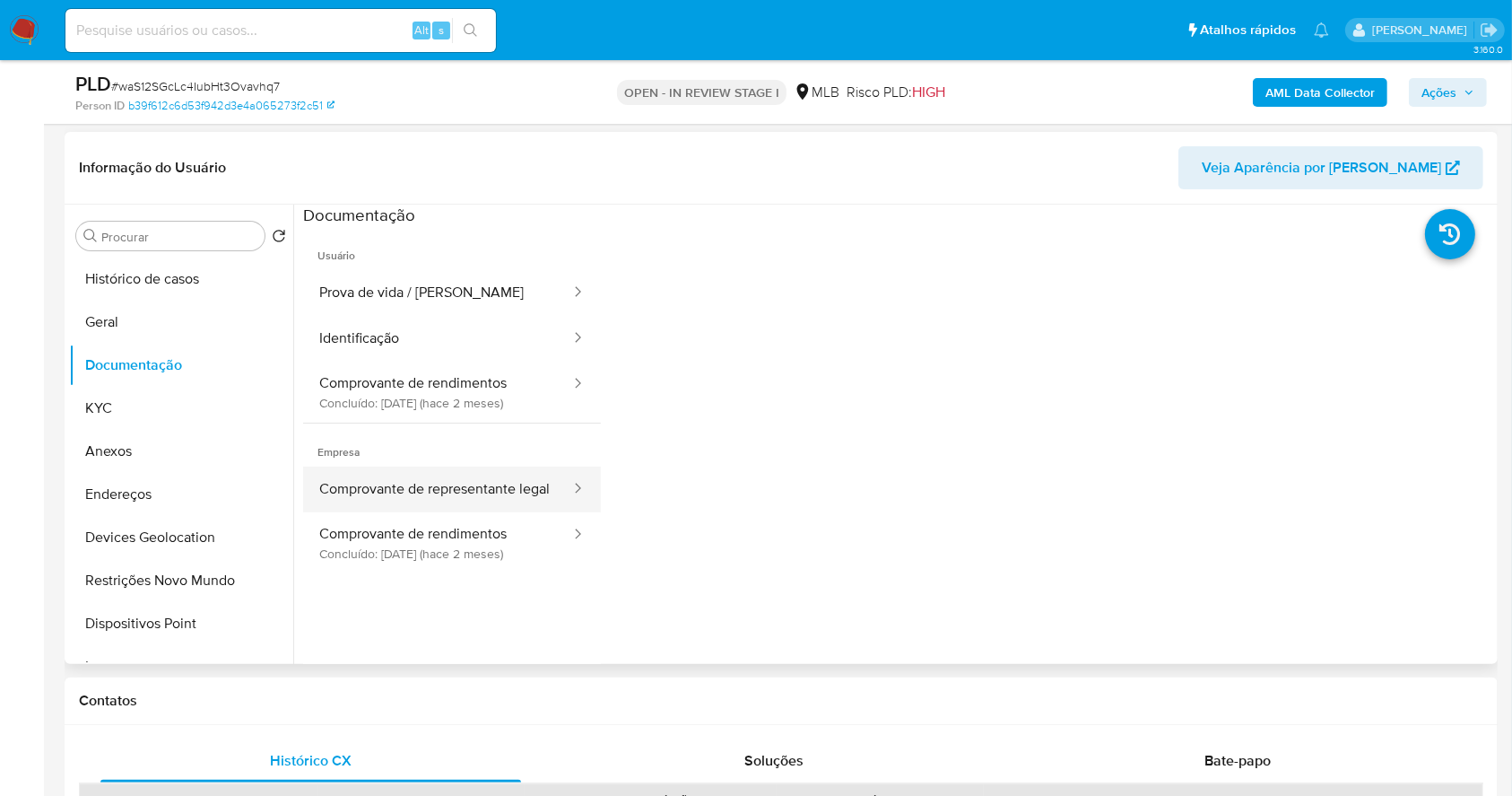
click at [490, 501] on button "Comprovante de representante legal" at bounding box center [437, 490] width 269 height 46
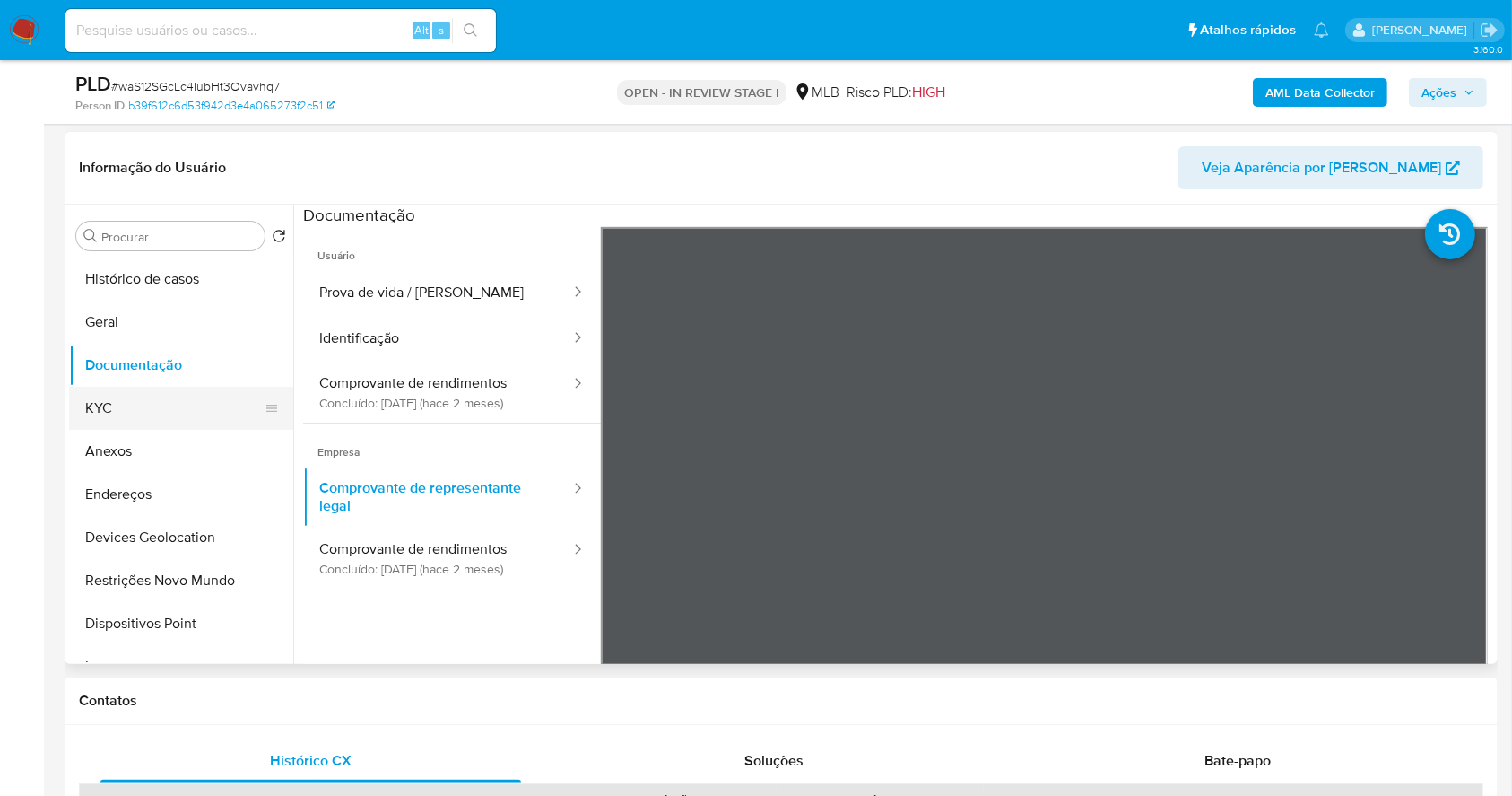
click at [201, 399] on button "KYC" at bounding box center [174, 408] width 210 height 43
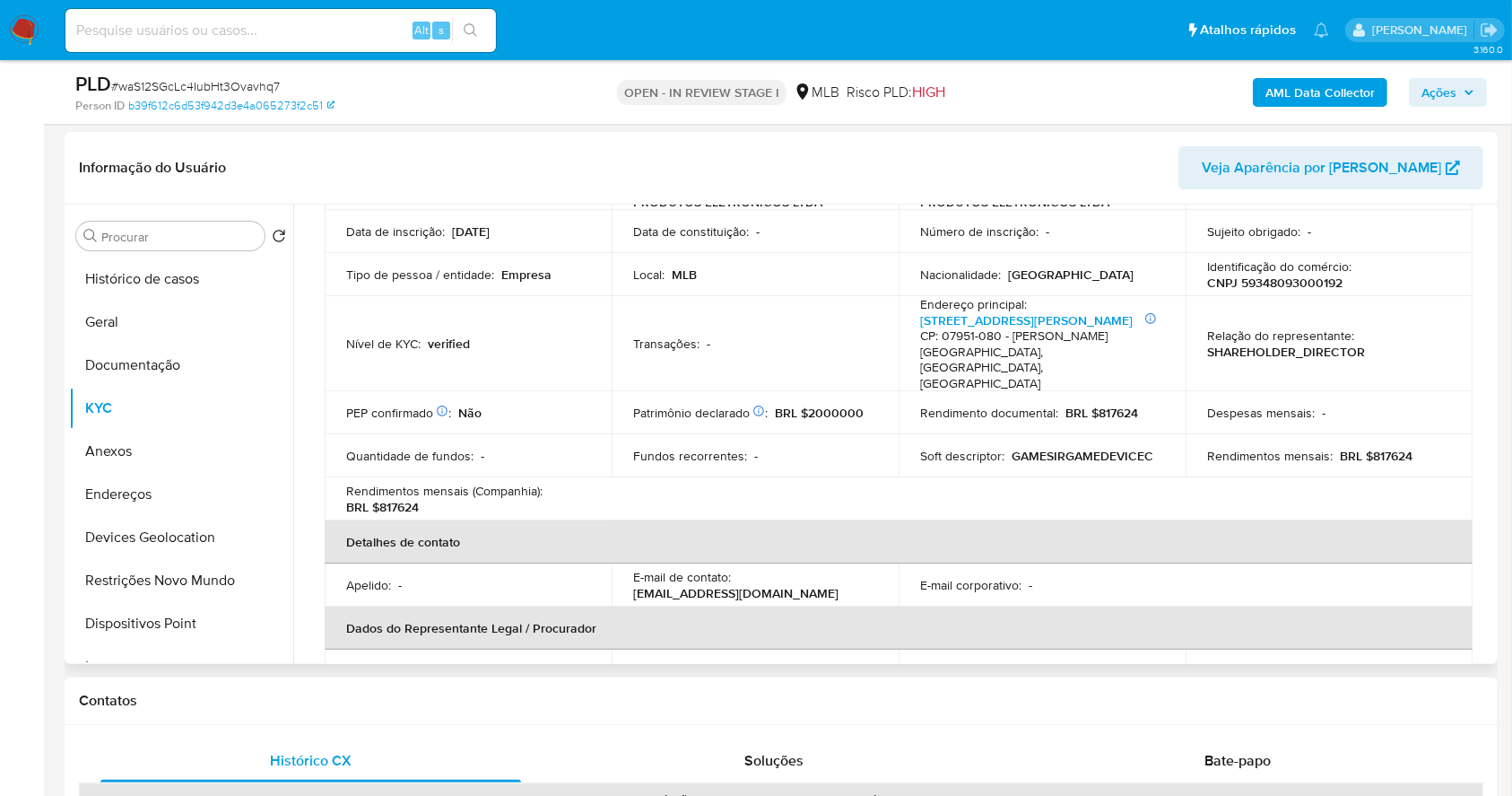
scroll to position [359, 0]
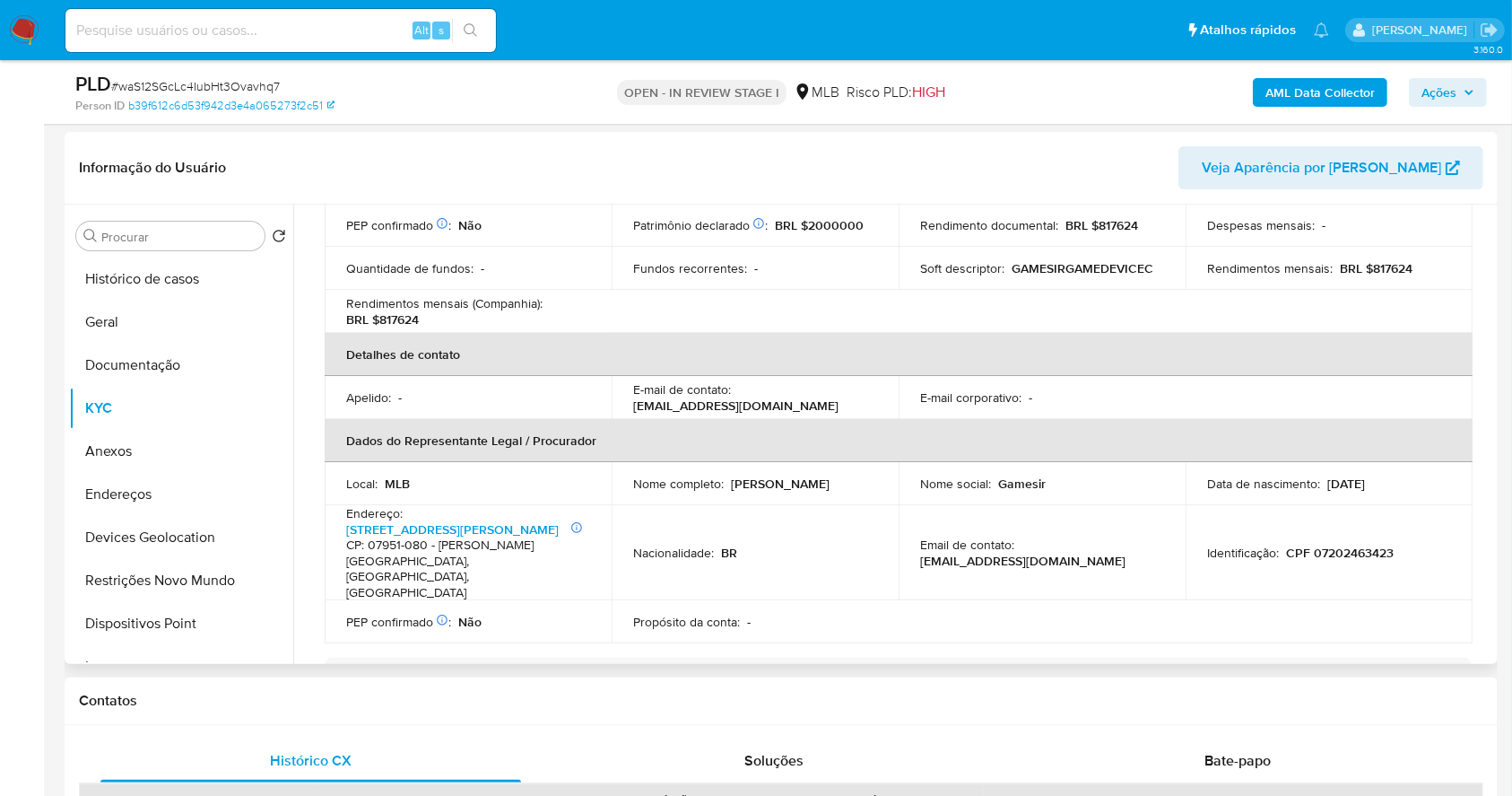
drag, startPoint x: 823, startPoint y: 460, endPoint x: 683, endPoint y: 413, distance: 147.7
click at [624, 468] on td "Nome completo : Maria Ariana de Araujo Candido" at bounding box center [755, 483] width 287 height 43
copy p "Maria Ariana de Araujo Candido"
click at [1359, 544] on p "CPF 07202463423" at bounding box center [1340, 553] width 108 height 16
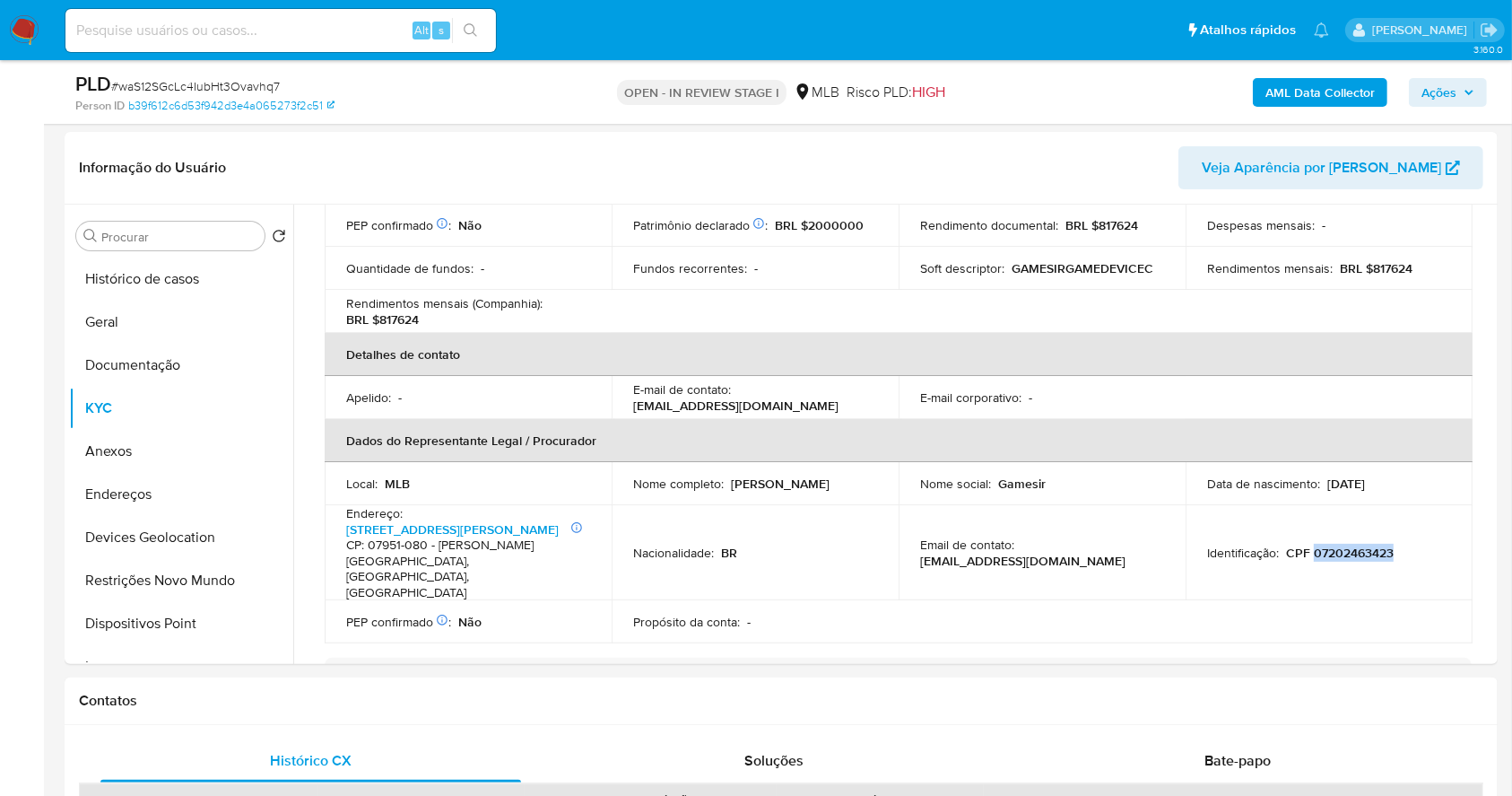
copy p "07202463423"
click at [170, 363] on button "Documentação" at bounding box center [174, 365] width 210 height 43
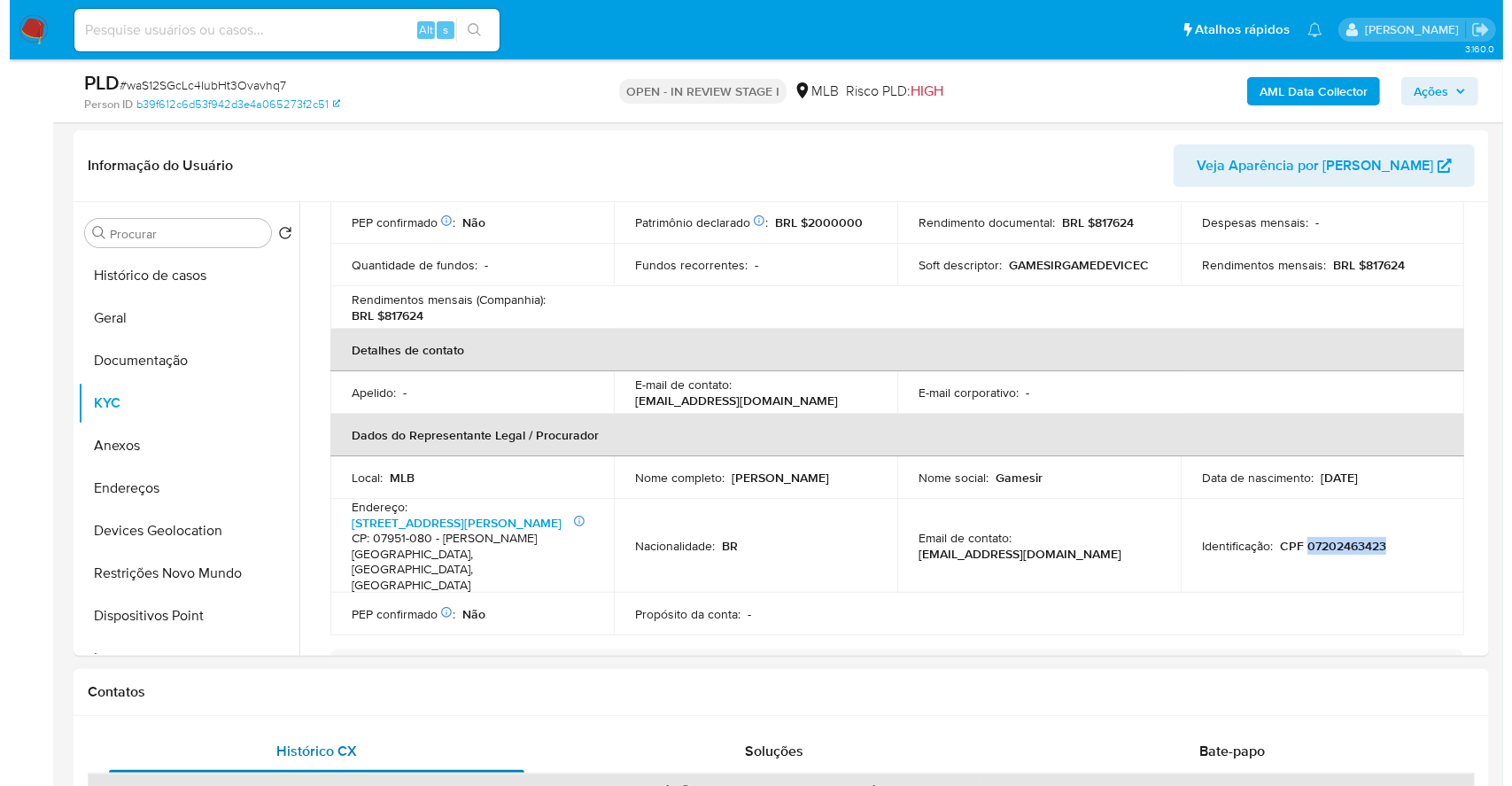
scroll to position [0, 0]
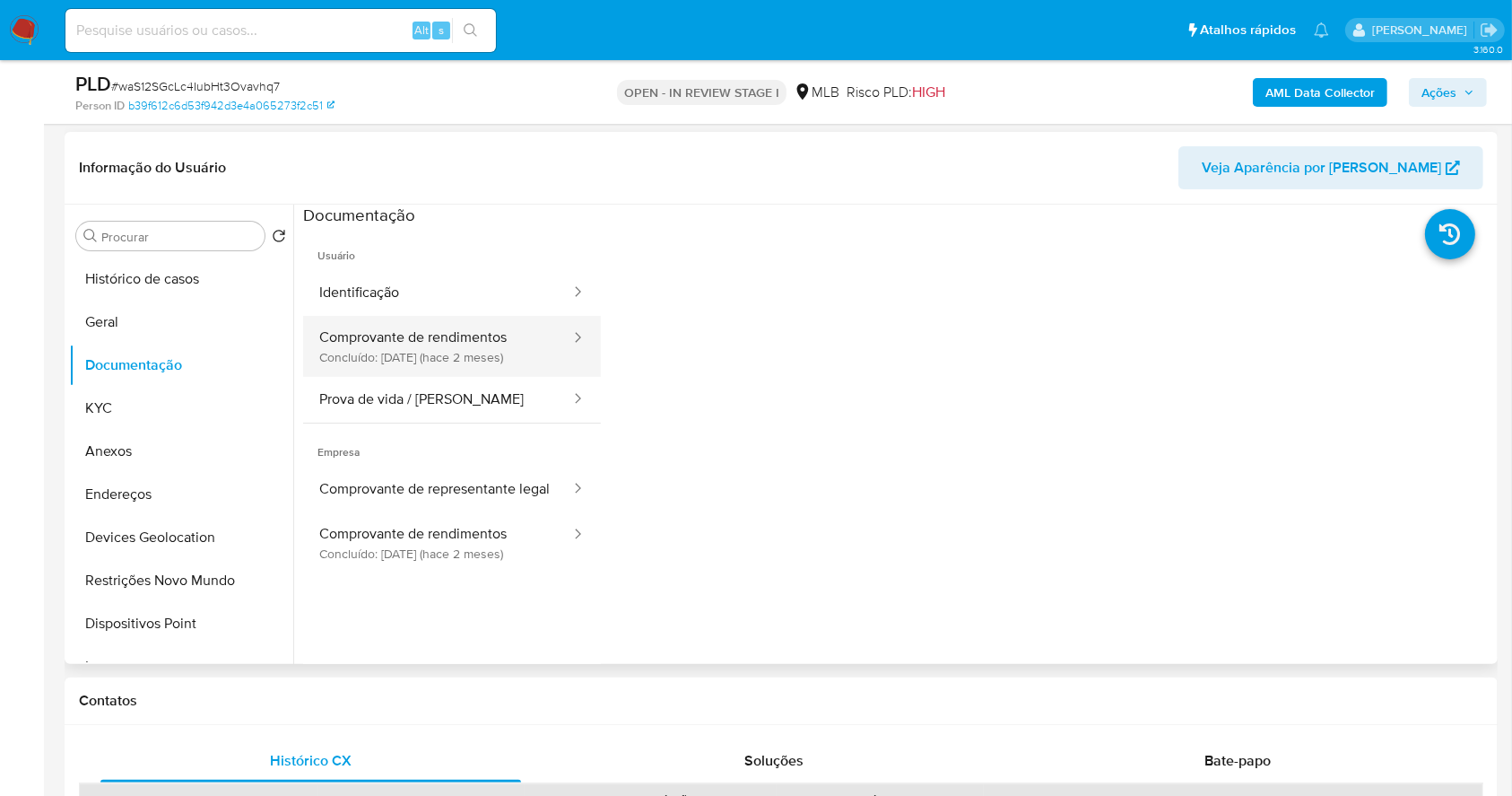
click at [485, 336] on button "Comprovante de rendimentos Concluído: 11/07/2025 (hace 2 meses)" at bounding box center [437, 346] width 269 height 61
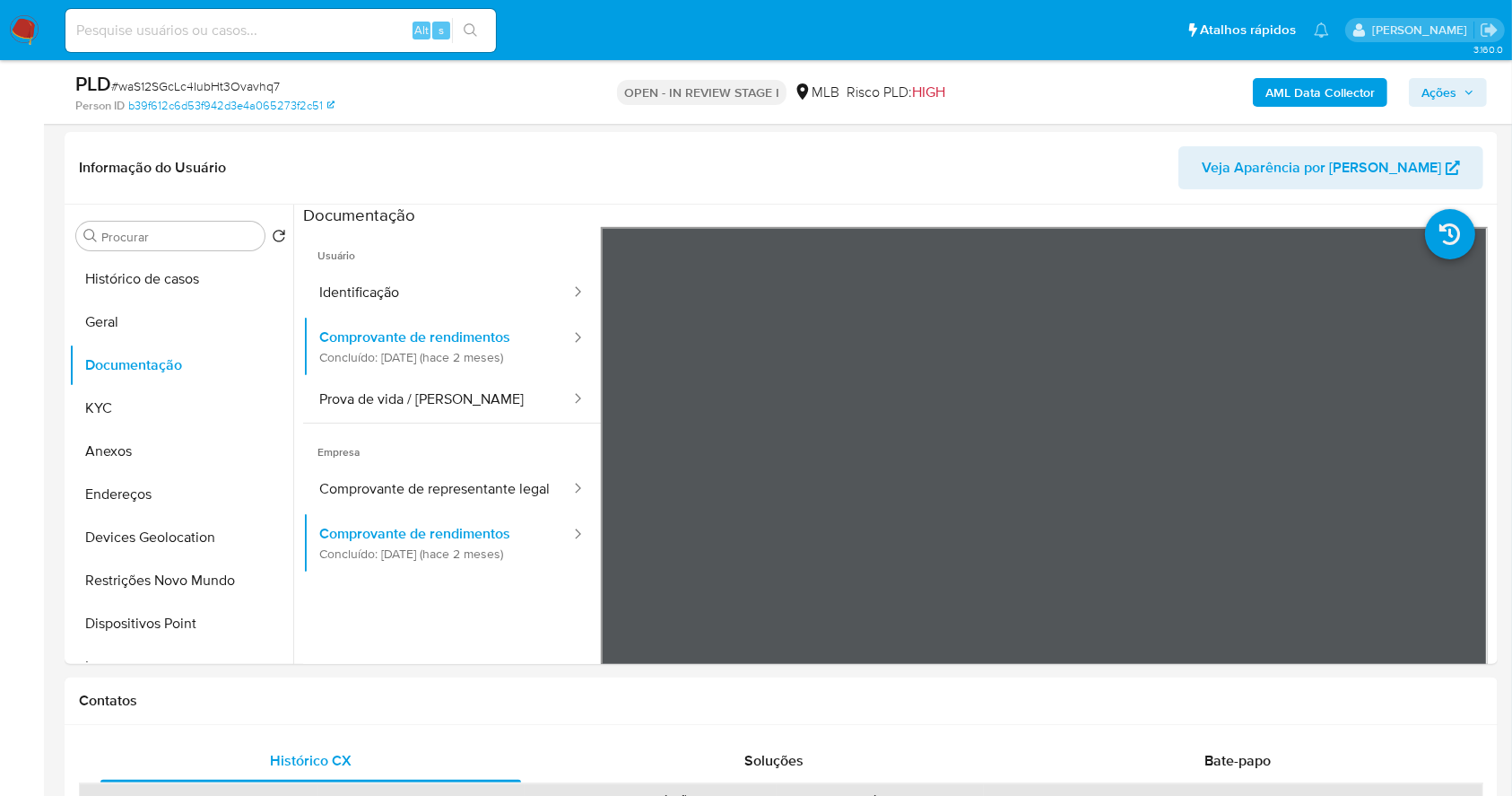
click at [1448, 92] on span "Ações" at bounding box center [1439, 92] width 35 height 28
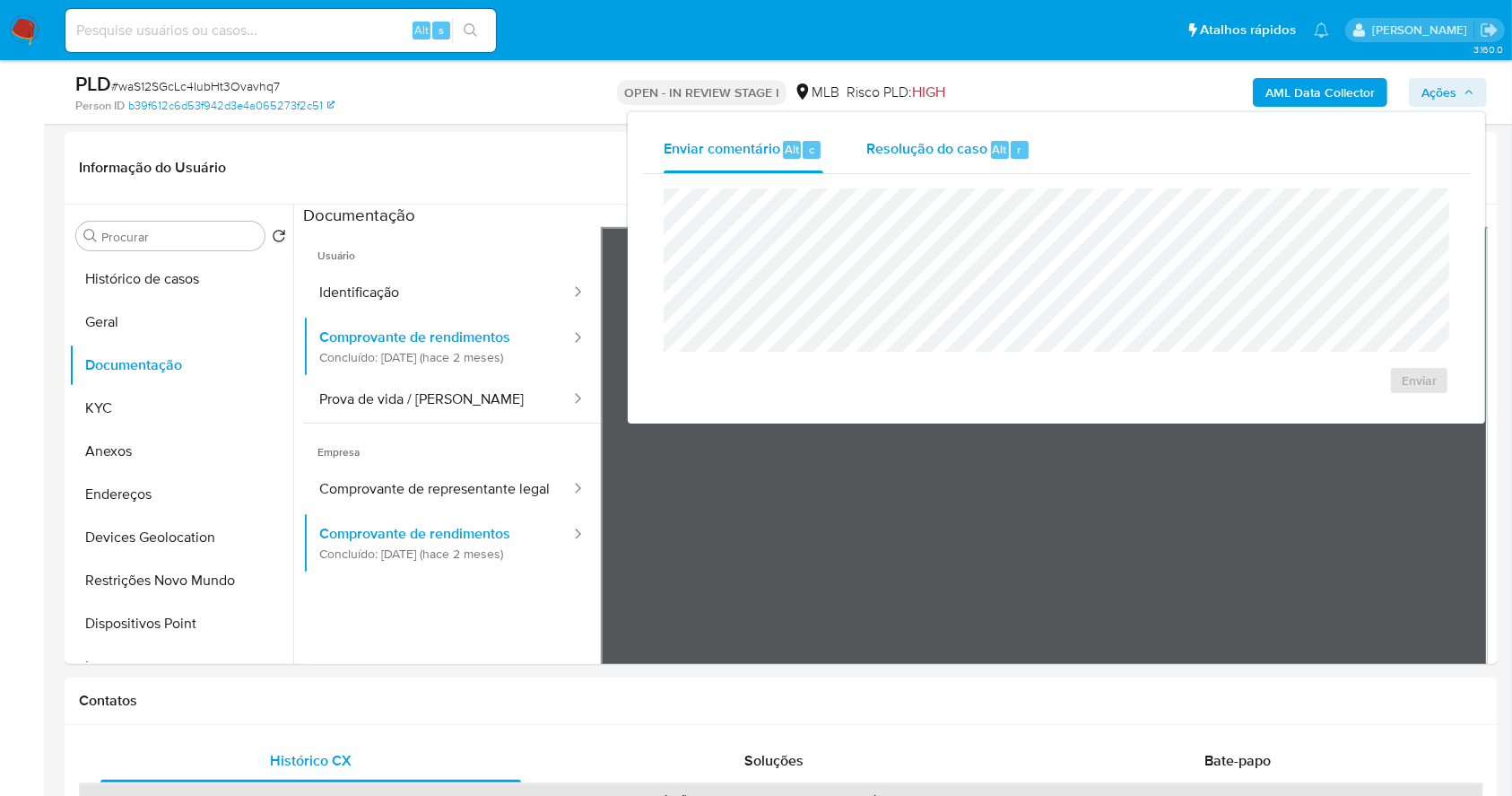
click at [957, 140] on span "Resolução do caso" at bounding box center [927, 149] width 121 height 21
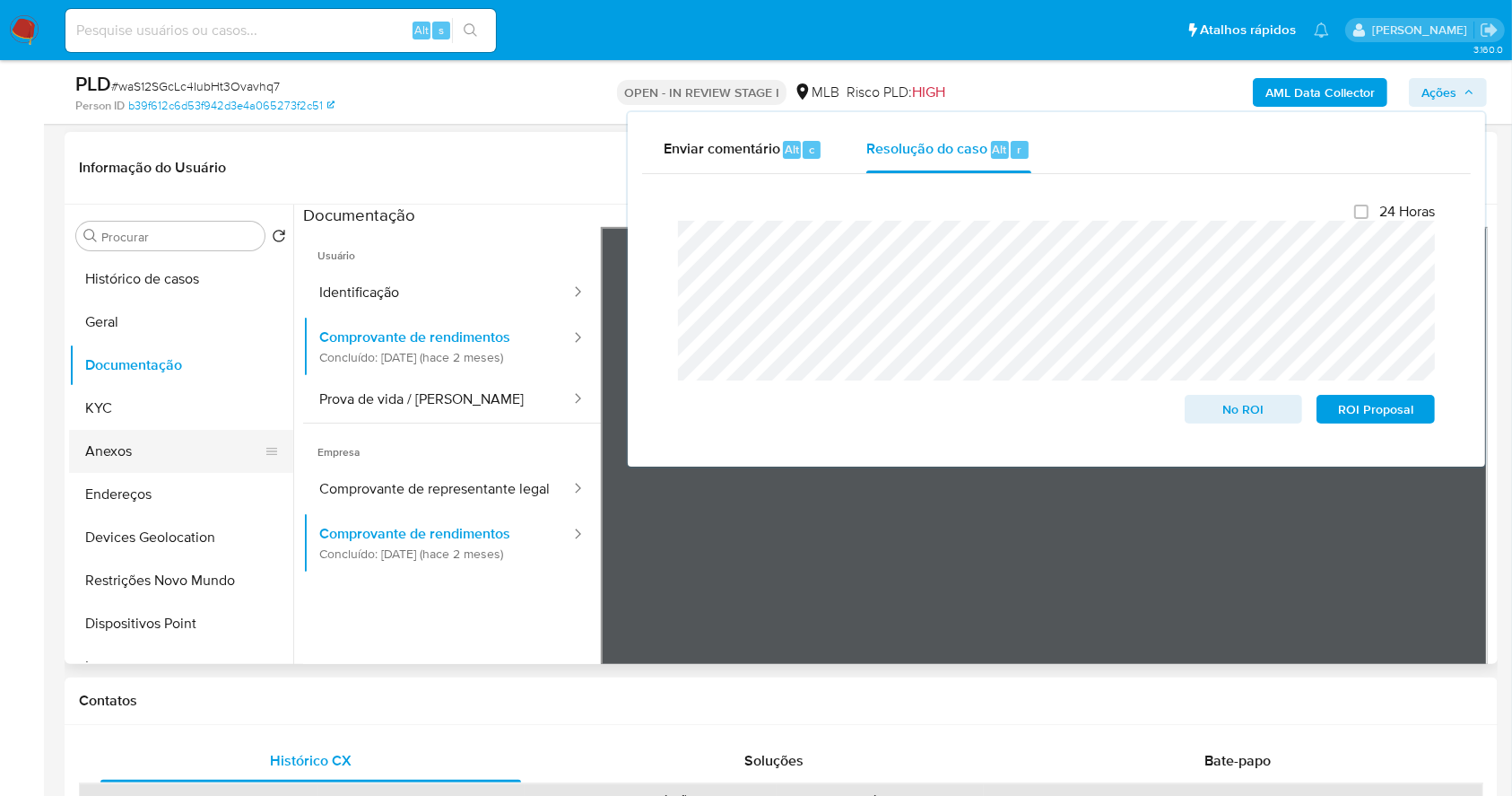
click at [149, 444] on button "Anexos" at bounding box center [174, 450] width 210 height 43
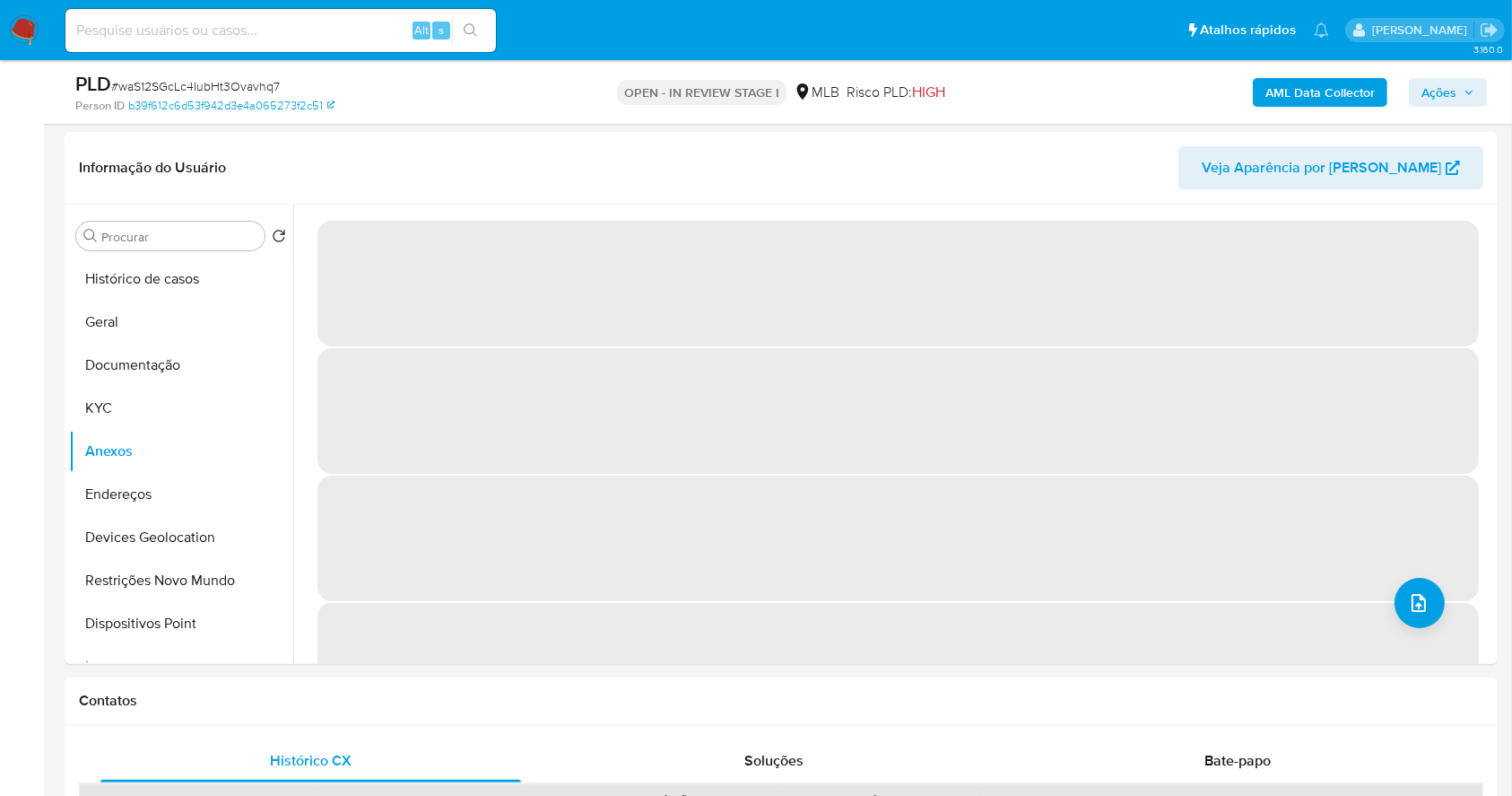
click at [1440, 85] on span "Ações" at bounding box center [1439, 92] width 35 height 28
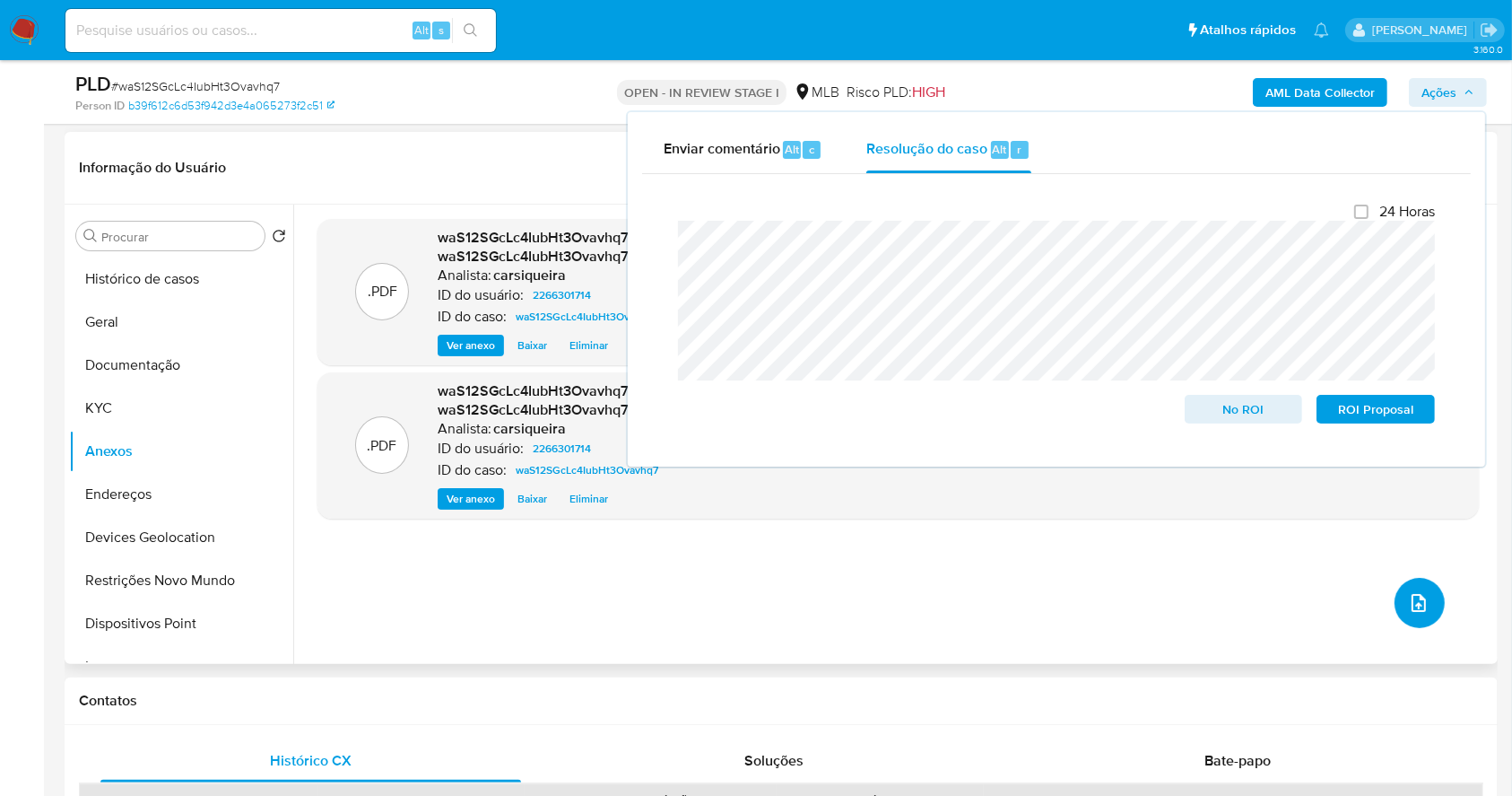
click at [1408, 592] on icon "upload-file" at bounding box center [1419, 603] width 22 height 22
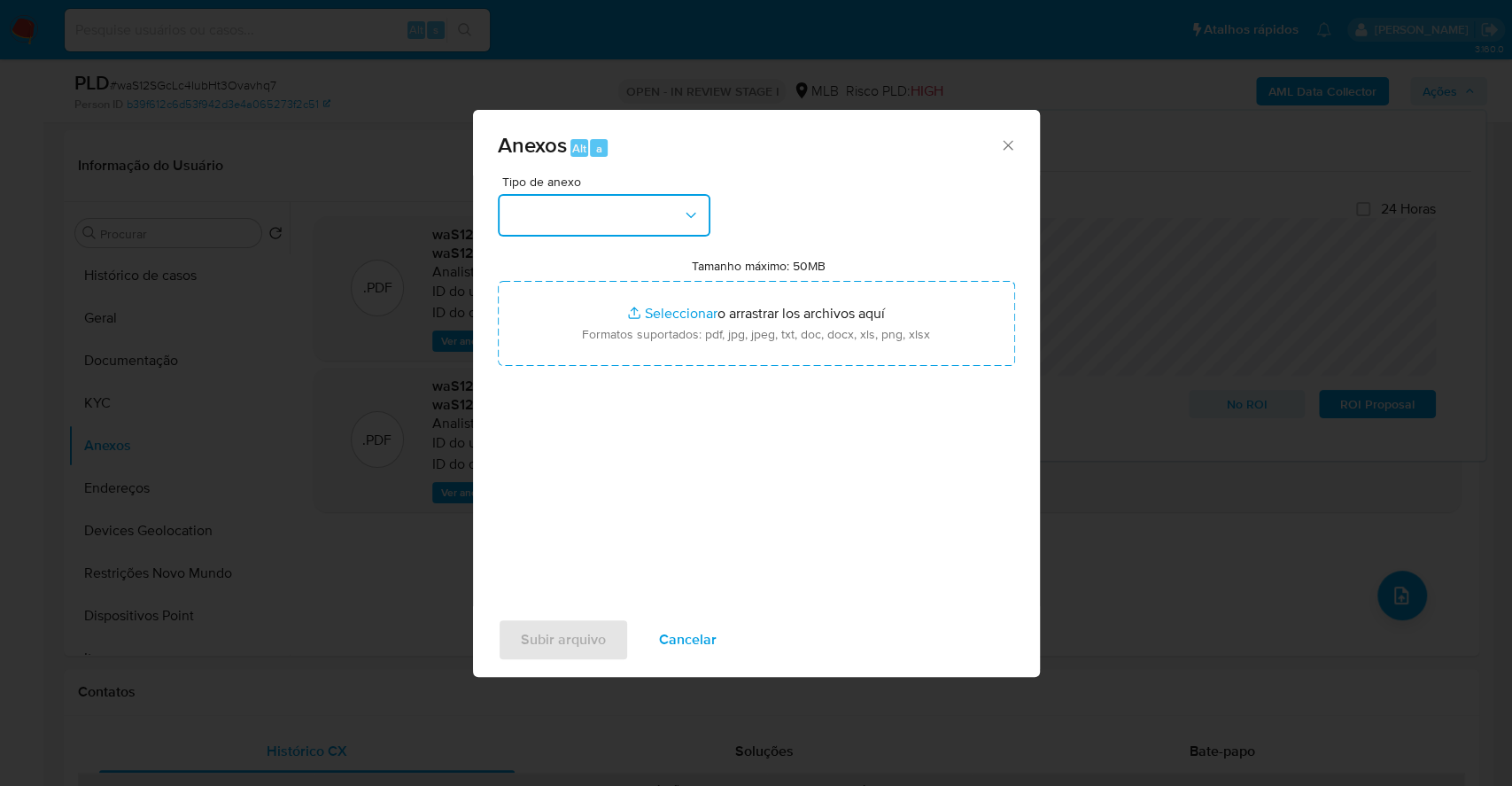
click at [600, 197] on button "button" at bounding box center [604, 215] width 212 height 42
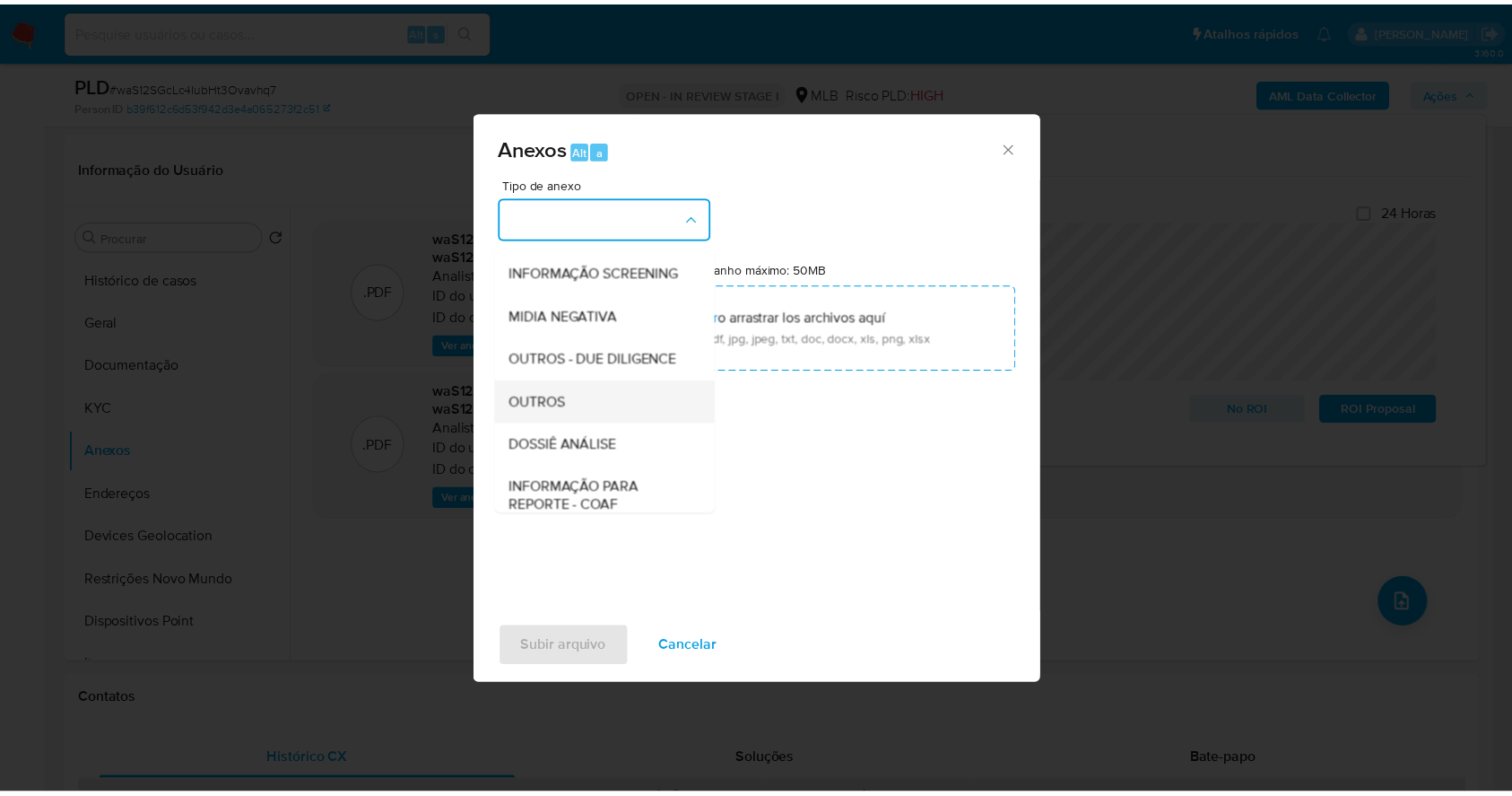
scroll to position [275, 0]
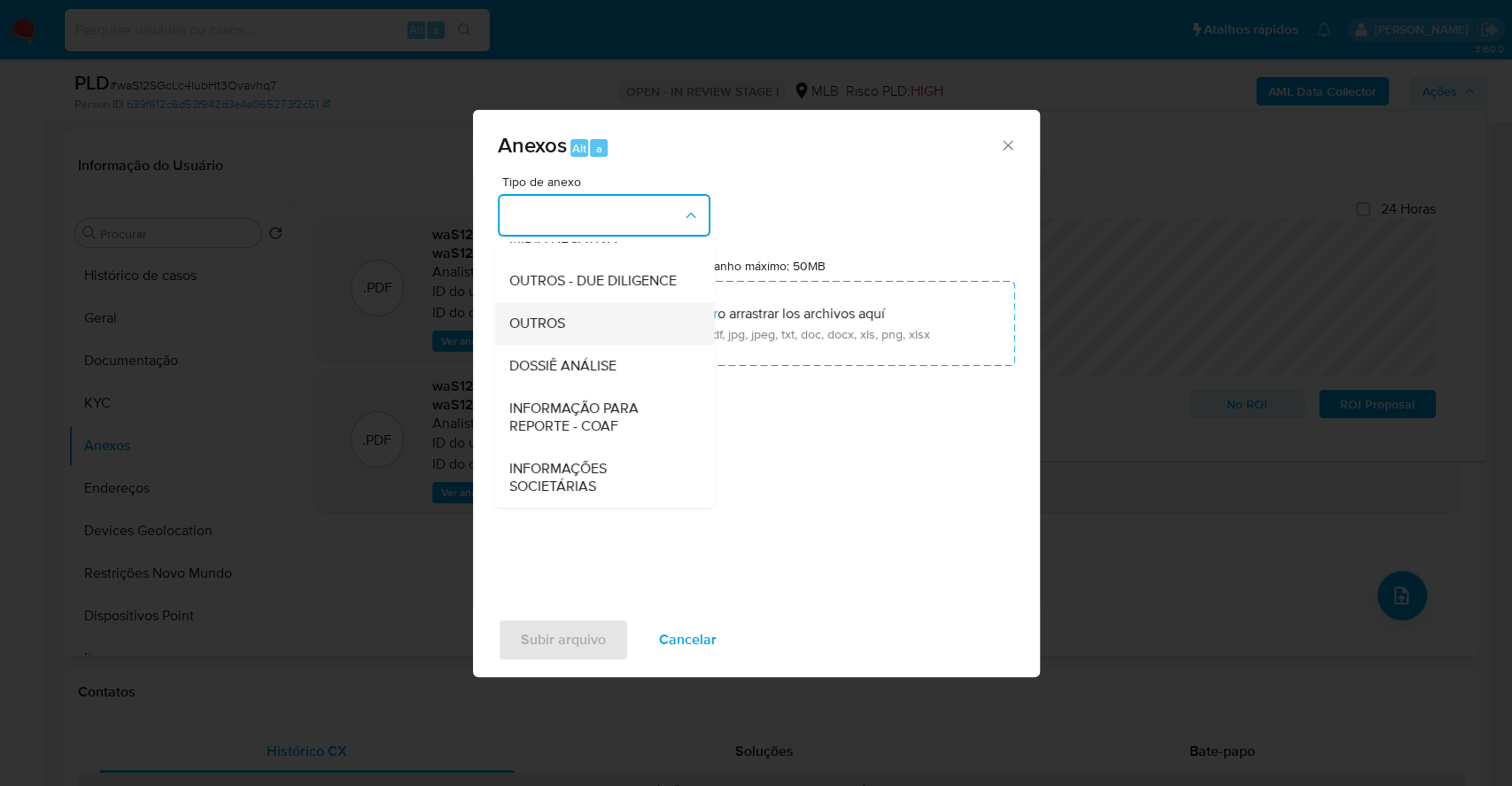
click at [553, 310] on div "OUTROS" at bounding box center [598, 323] width 181 height 42
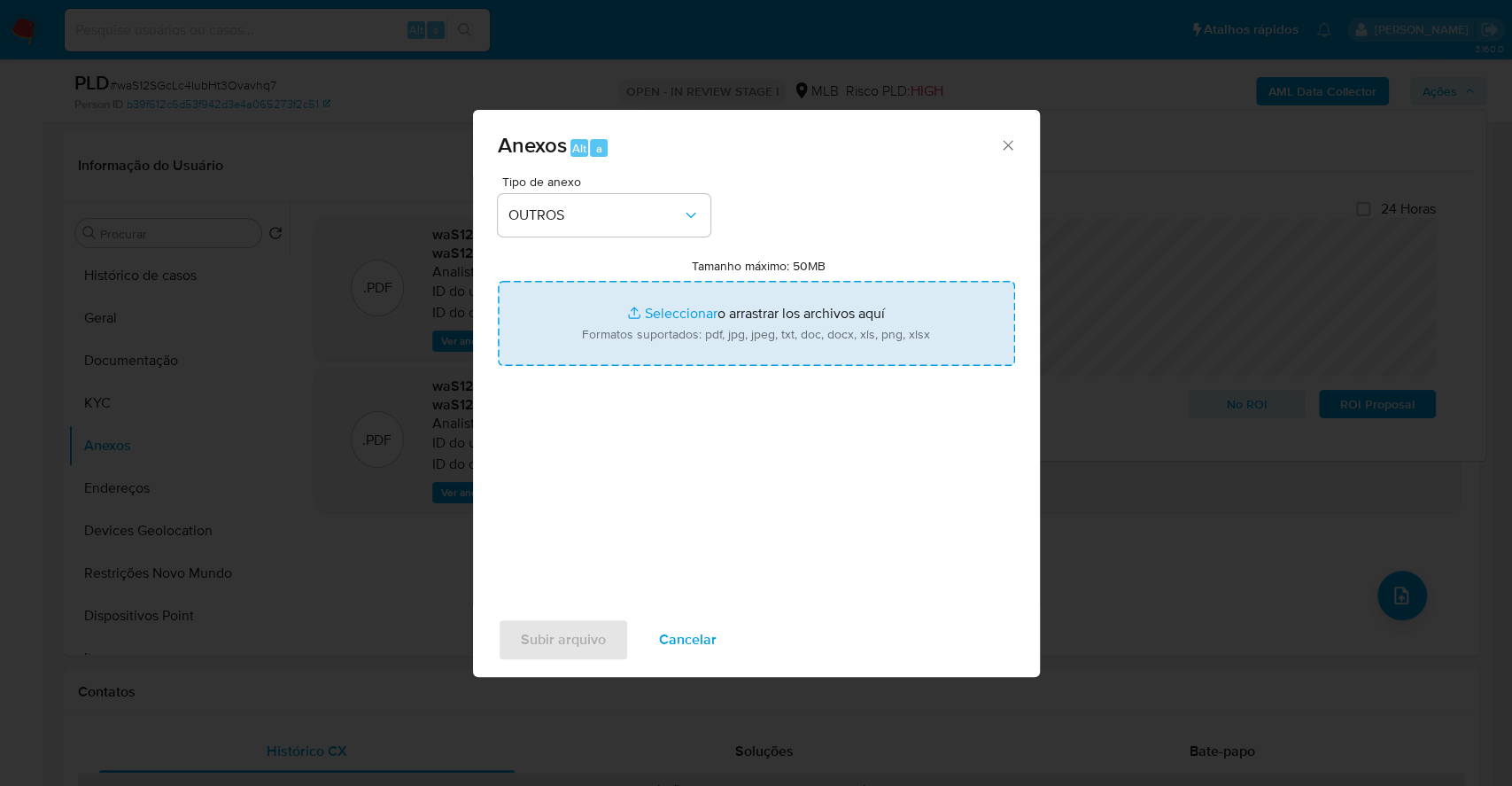
click at [663, 303] on input "Tamanho máximo: 50MB Seleccionar archivos" at bounding box center [756, 323] width 518 height 85
type input "C:\fakepath\Mulan 1046822462_2025_09_16_16_21_05.xlsx"
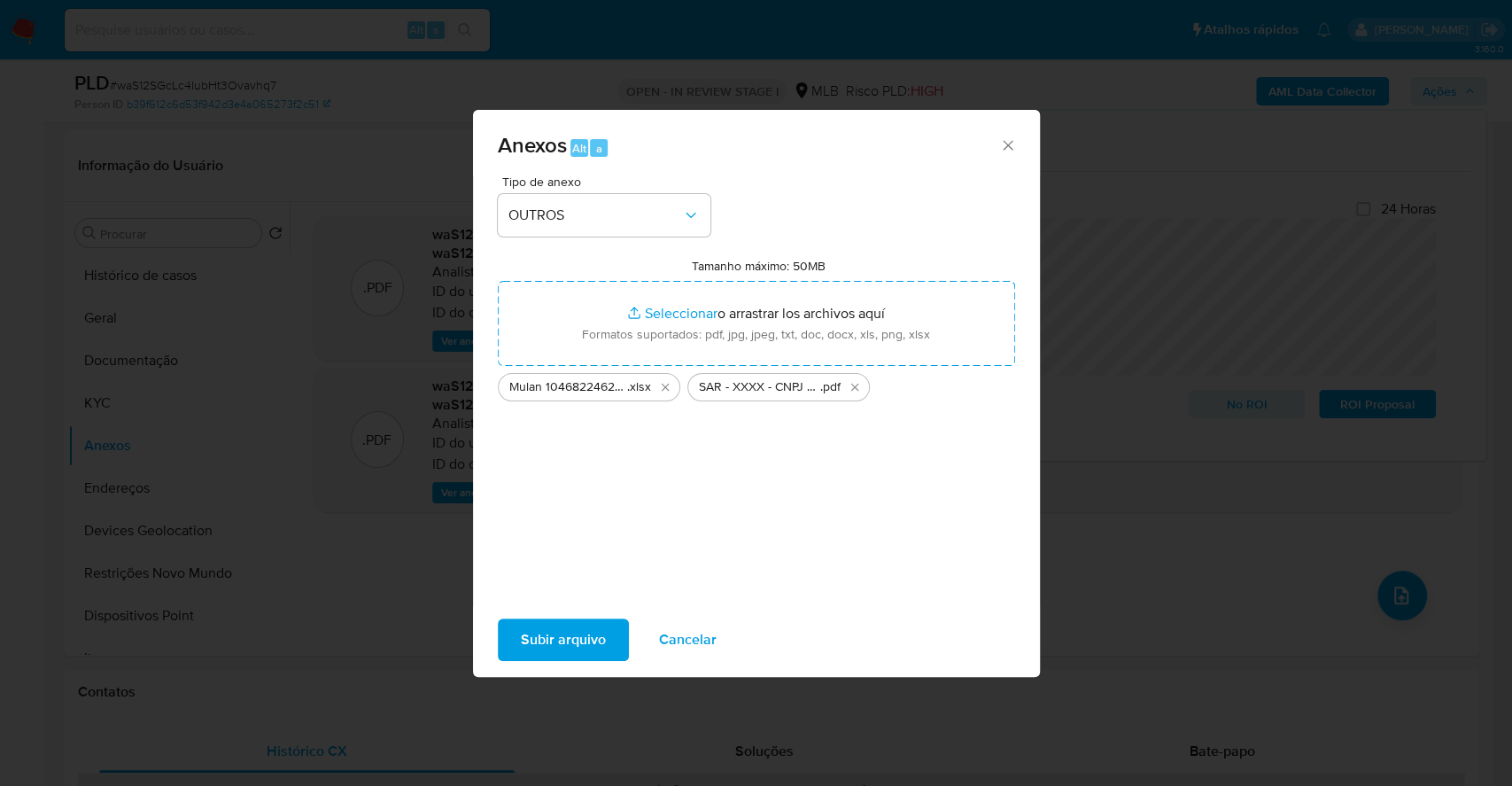
click at [576, 638] on span "Subir arquivo" at bounding box center [563, 639] width 85 height 39
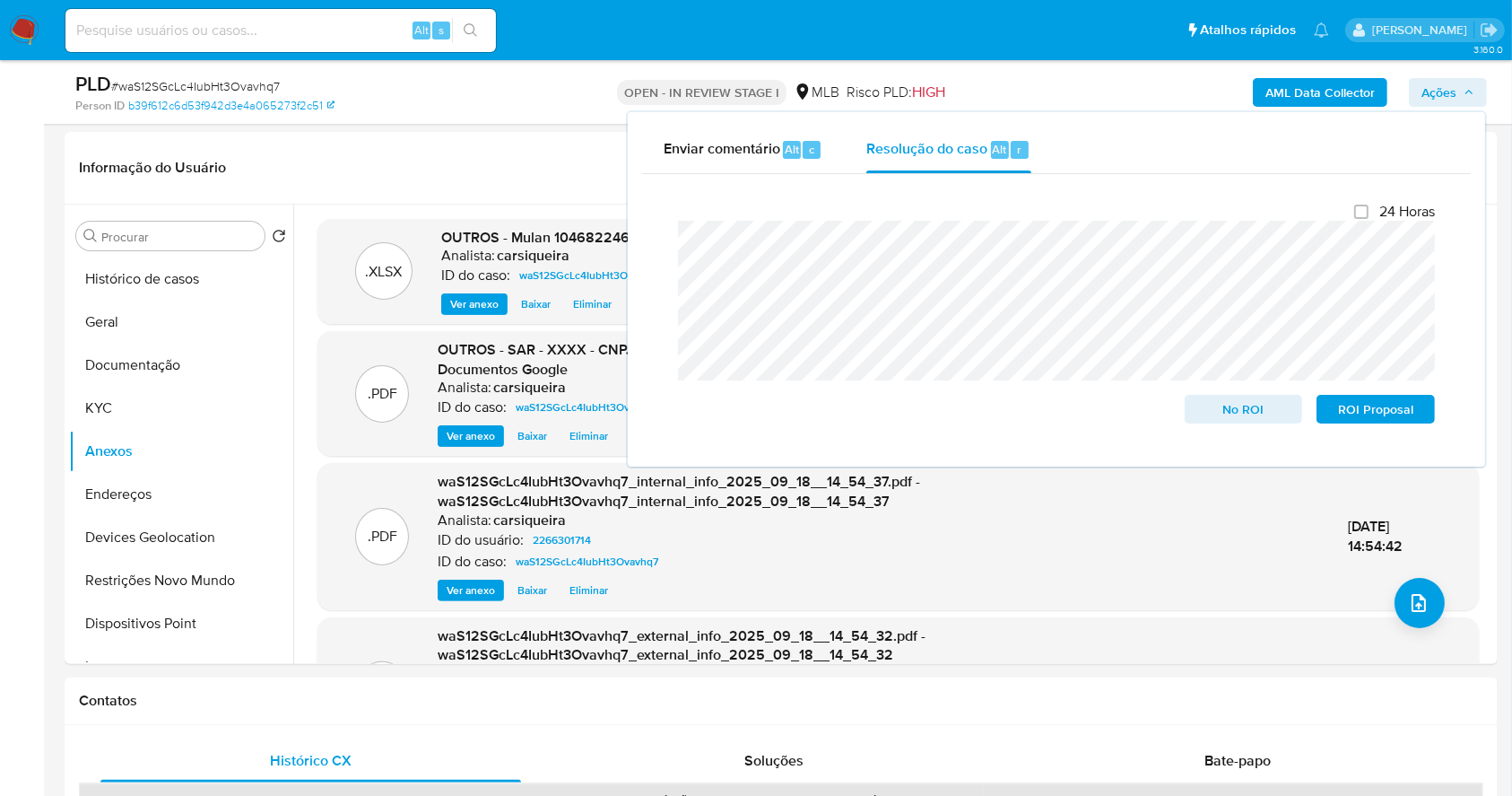
click at [191, 78] on span "# waS12SGcLc4IubHt3Ovavhq7" at bounding box center [195, 87] width 169 height 18
copy span "waS12SGcLc4IubHt3Ovavhq7"
click at [1394, 418] on span "ROI Proposal" at bounding box center [1375, 409] width 93 height 26
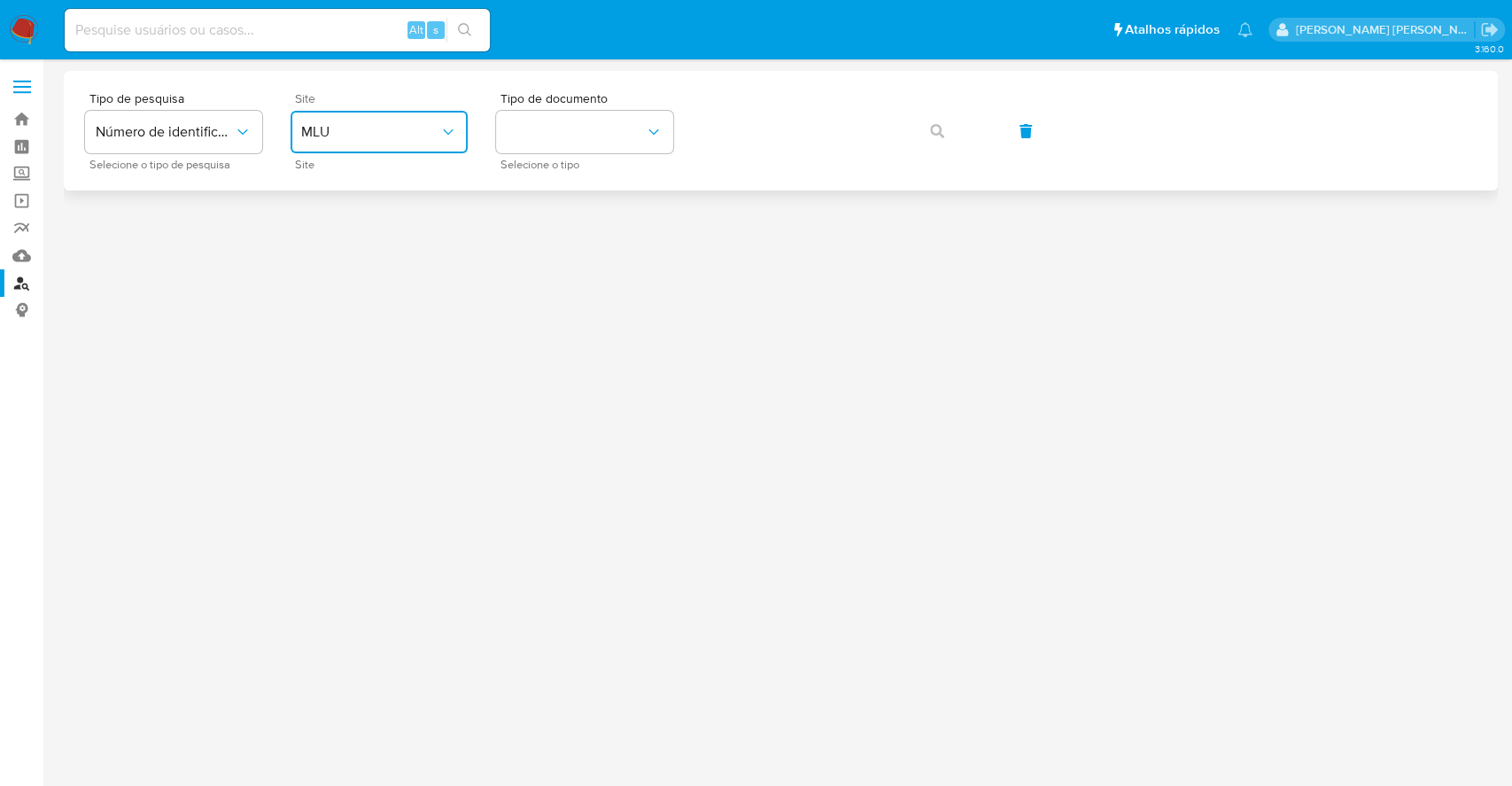
click at [397, 124] on span "MLU" at bounding box center [371, 132] width 139 height 18
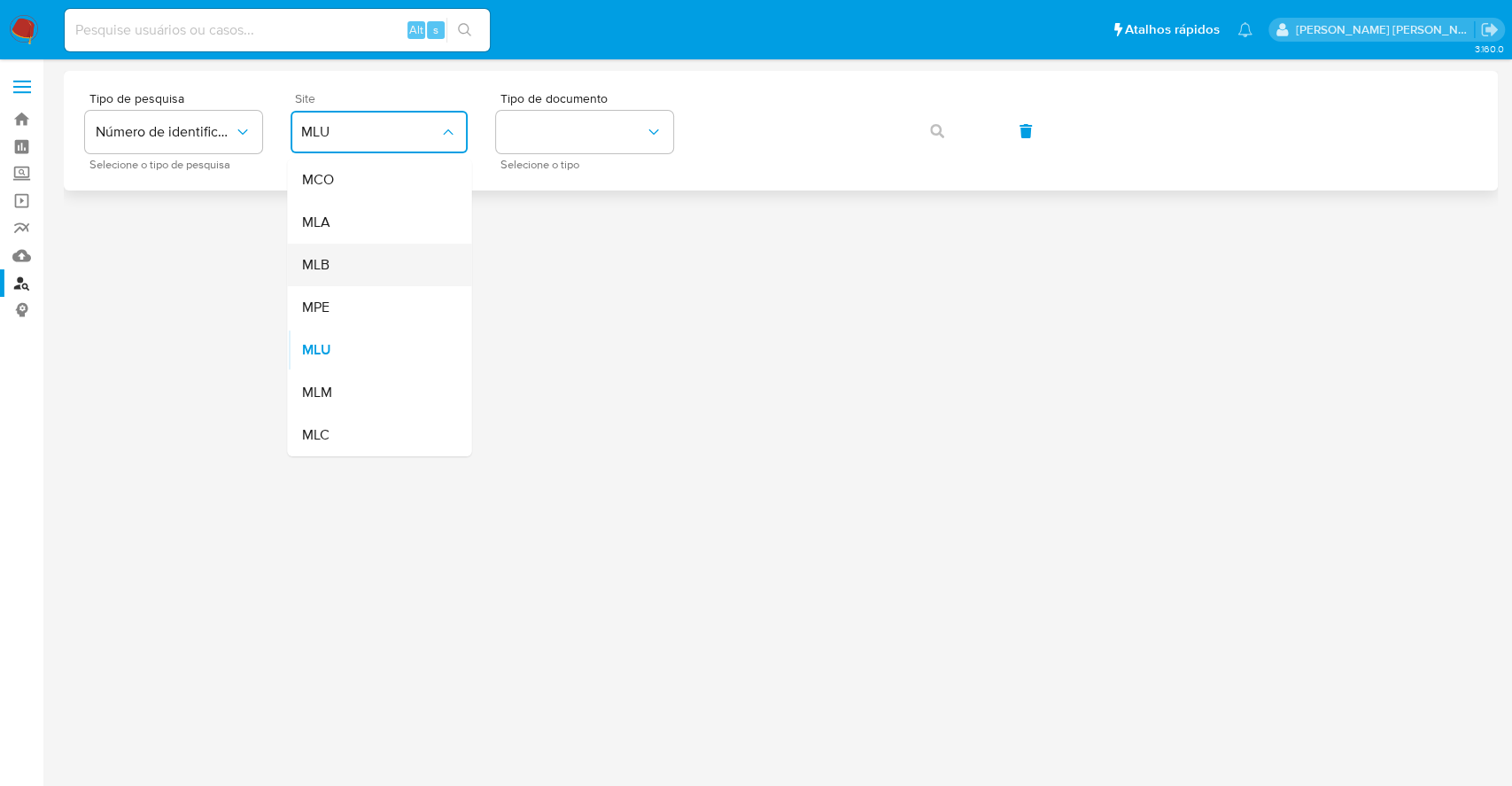
click at [382, 266] on div "MLB" at bounding box center [374, 265] width 145 height 42
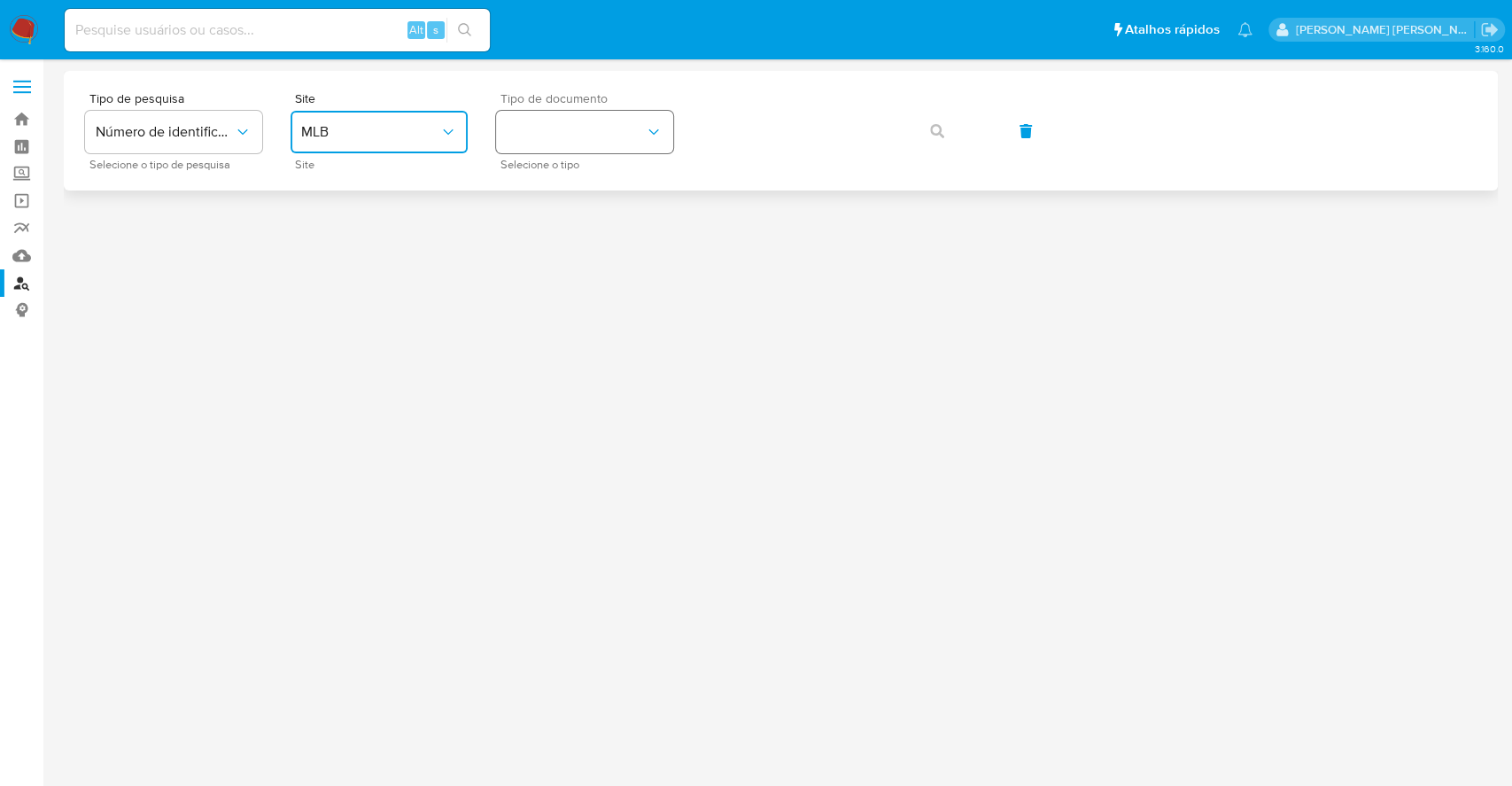
click at [555, 130] on button "identificationType" at bounding box center [584, 131] width 177 height 42
click at [600, 176] on div "CNPJ CNPJ" at bounding box center [579, 188] width 145 height 60
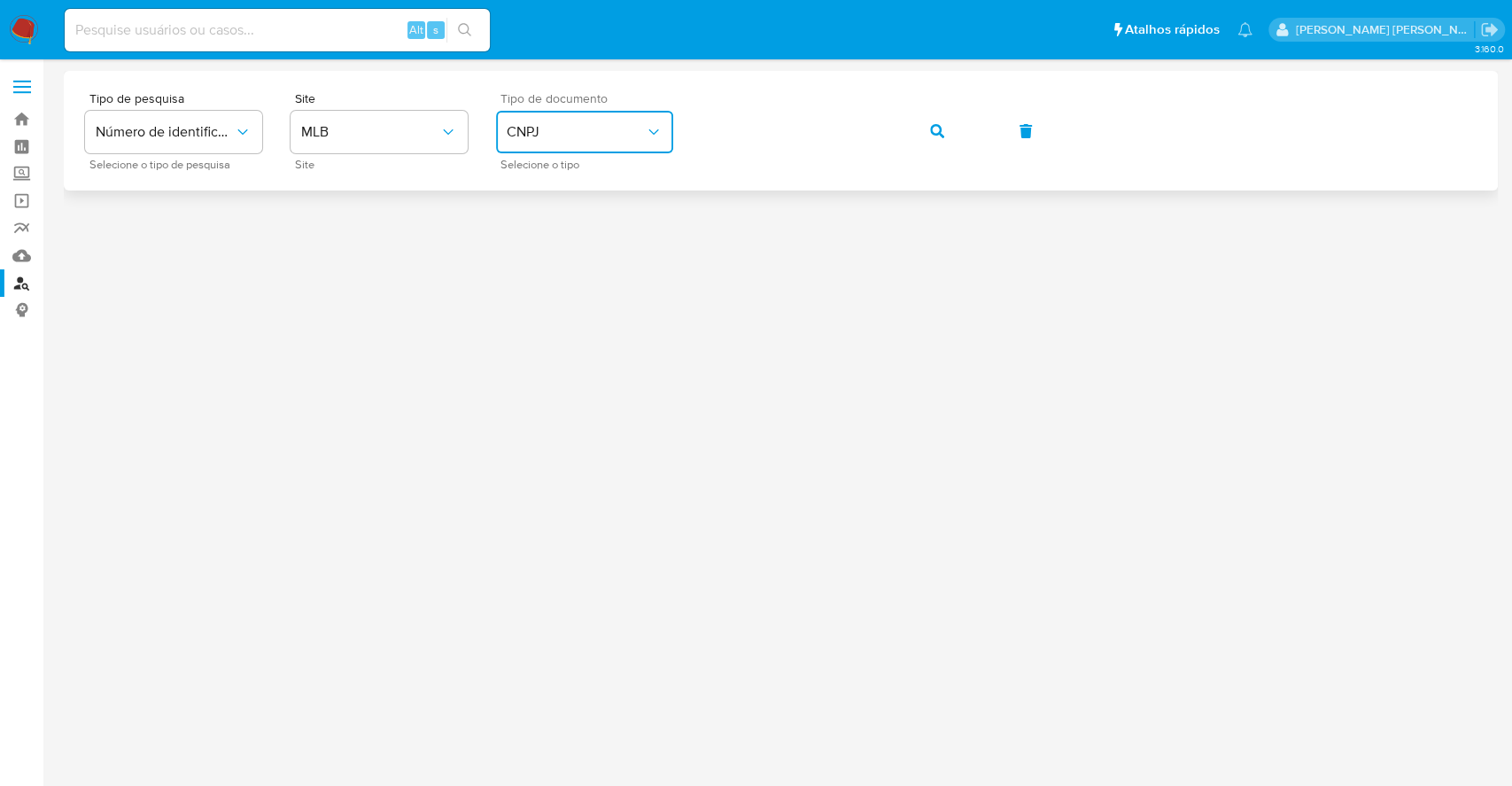
click at [940, 138] on icon "button" at bounding box center [937, 131] width 14 height 14
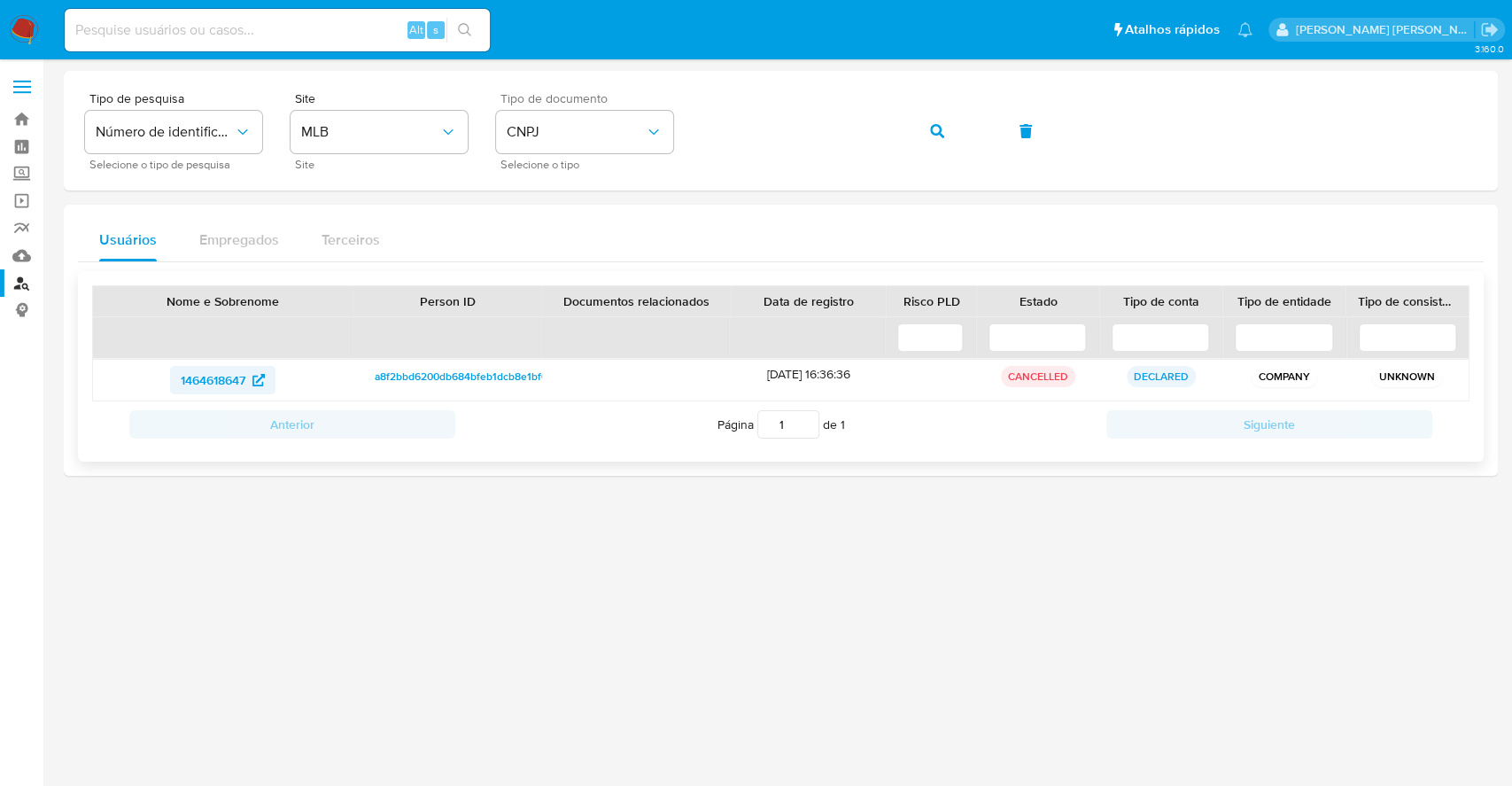
click at [221, 379] on span "1464618647" at bounding box center [213, 379] width 65 height 28
click at [945, 127] on button "button" at bounding box center [937, 131] width 60 height 42
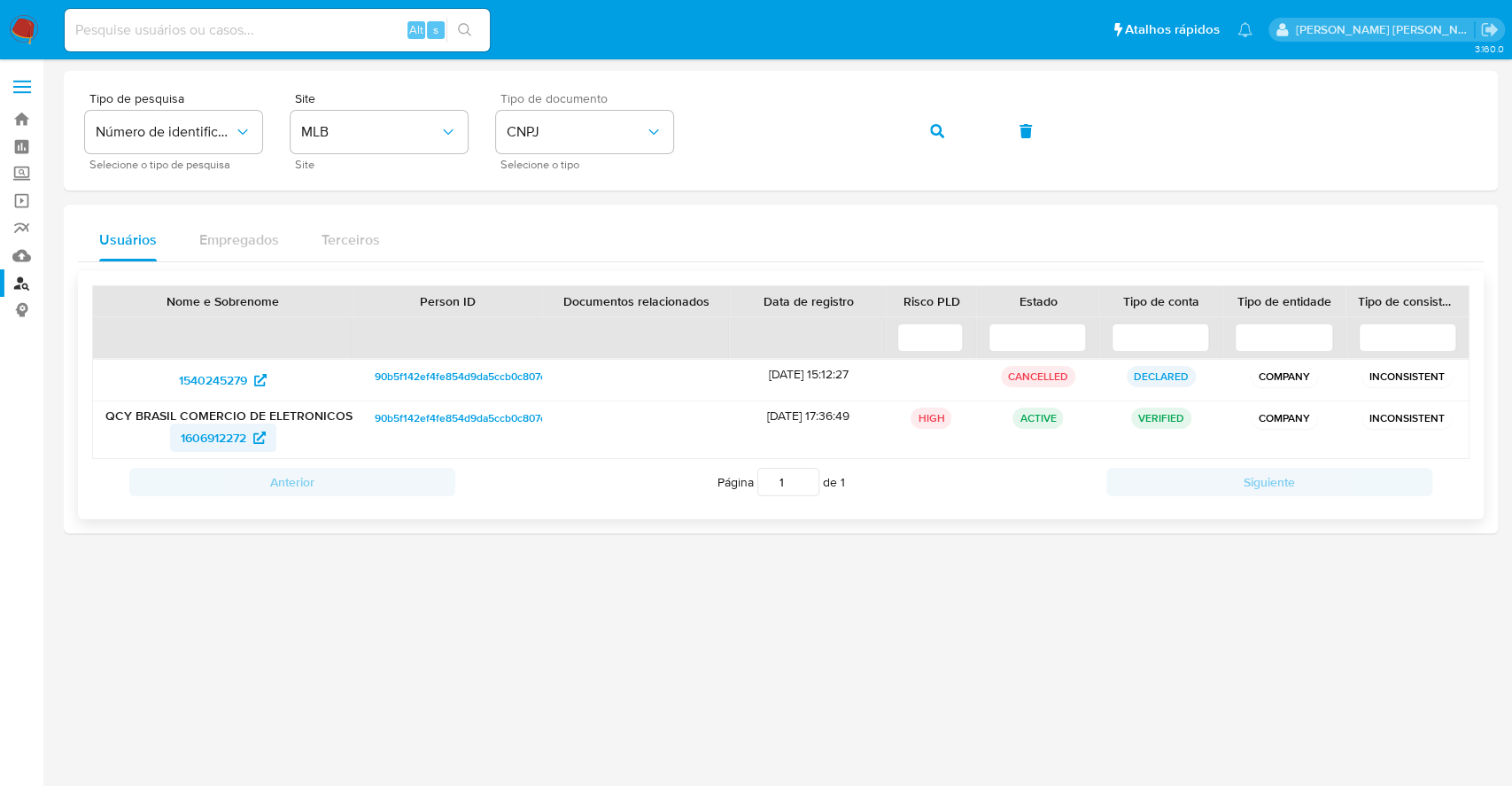
click at [194, 437] on span "1606912272" at bounding box center [213, 437] width 66 height 28
click at [942, 125] on icon "button" at bounding box center [937, 131] width 14 height 14
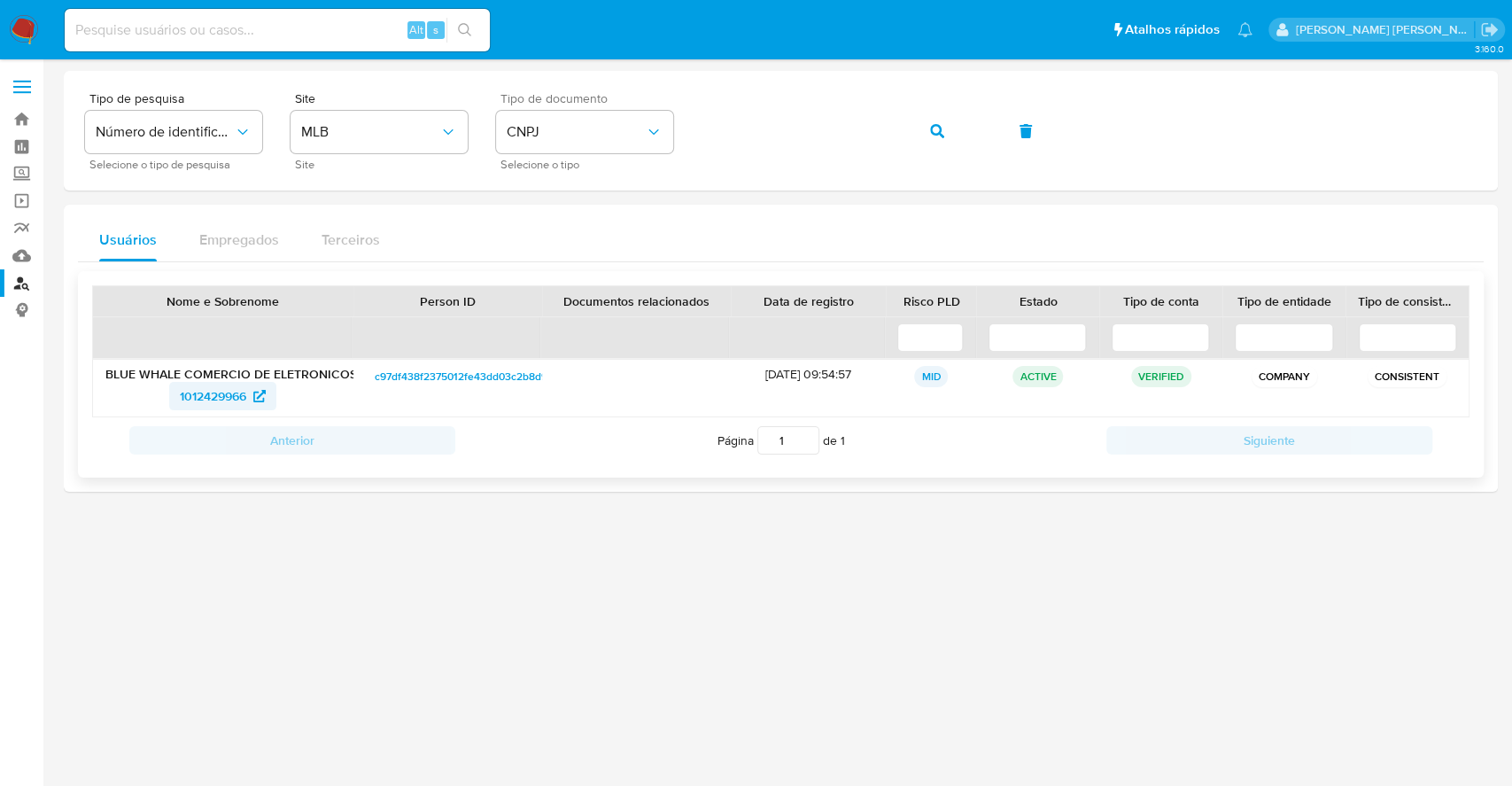
click at [220, 408] on span "1012429966" at bounding box center [213, 395] width 67 height 28
click at [22, 29] on img at bounding box center [23, 30] width 30 height 30
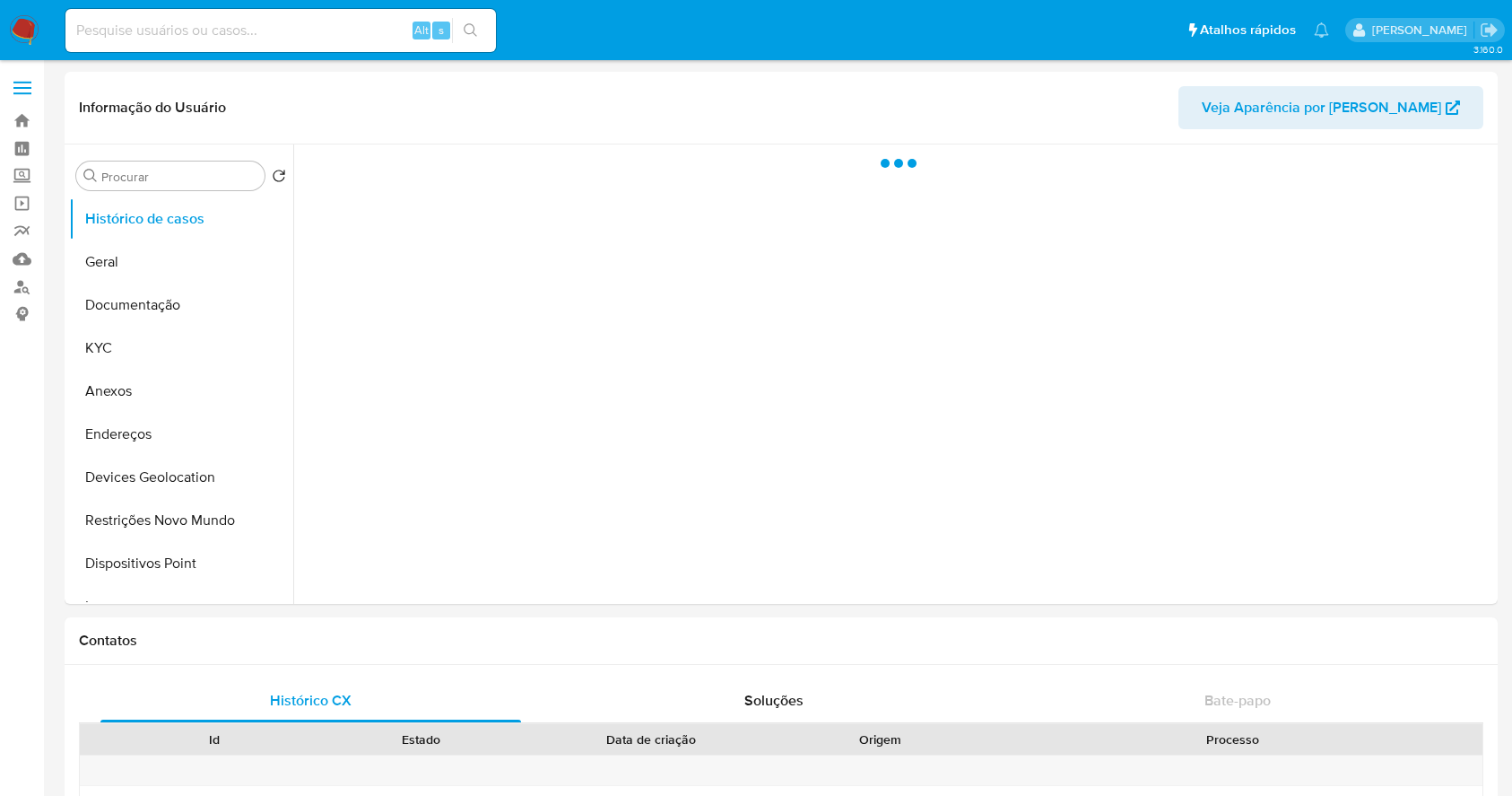
select select "10"
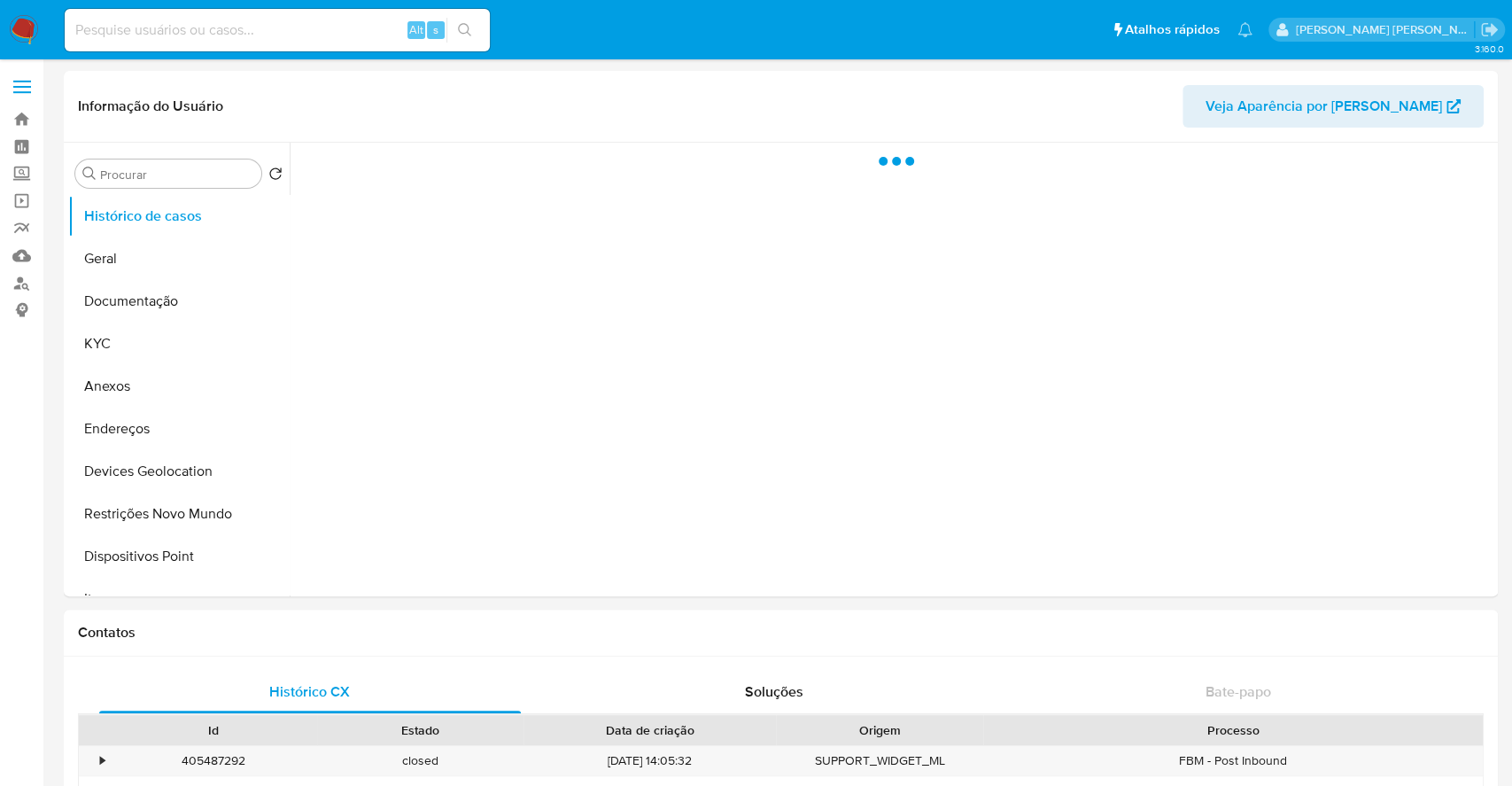
select select "10"
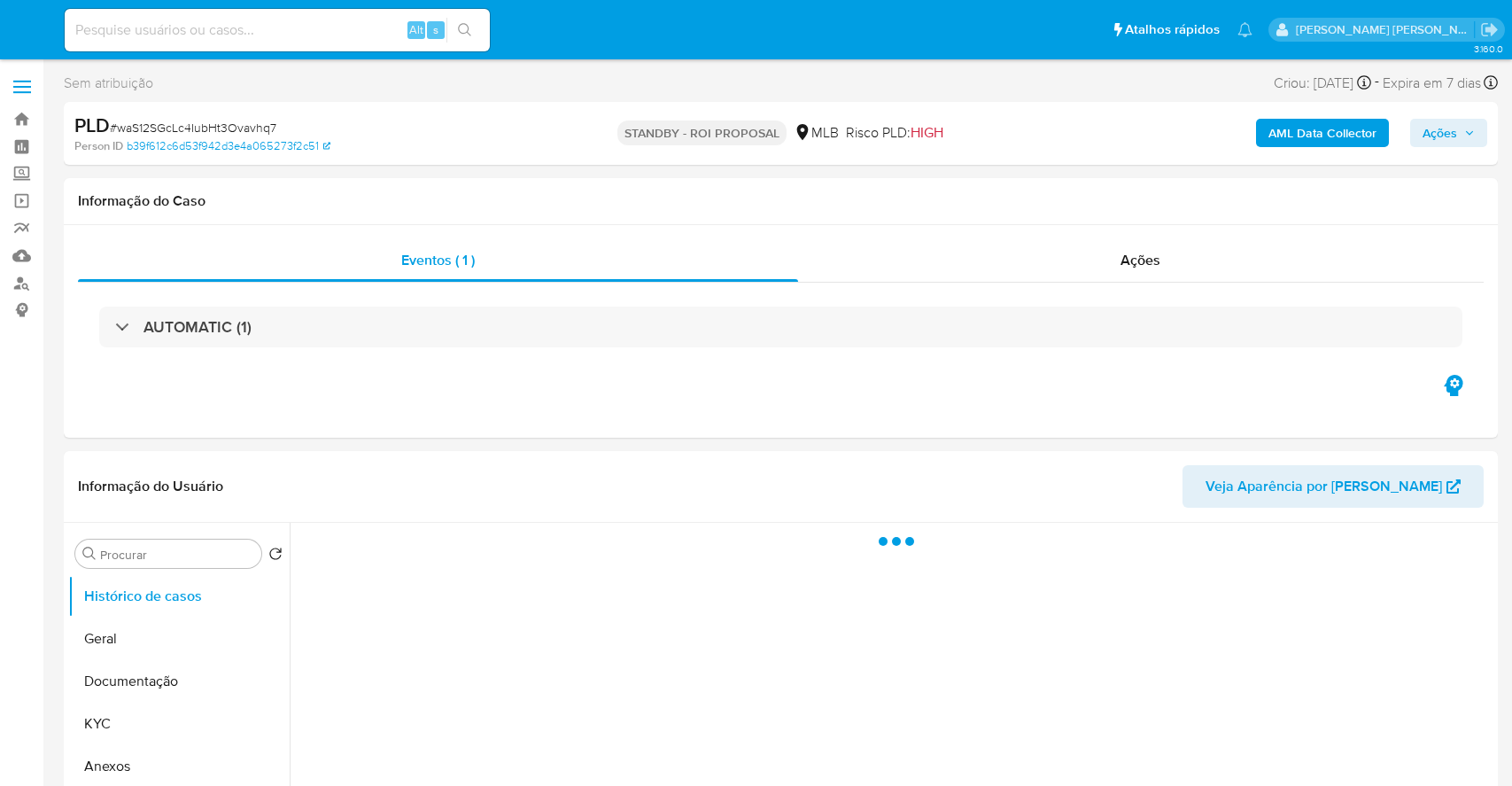
select select "10"
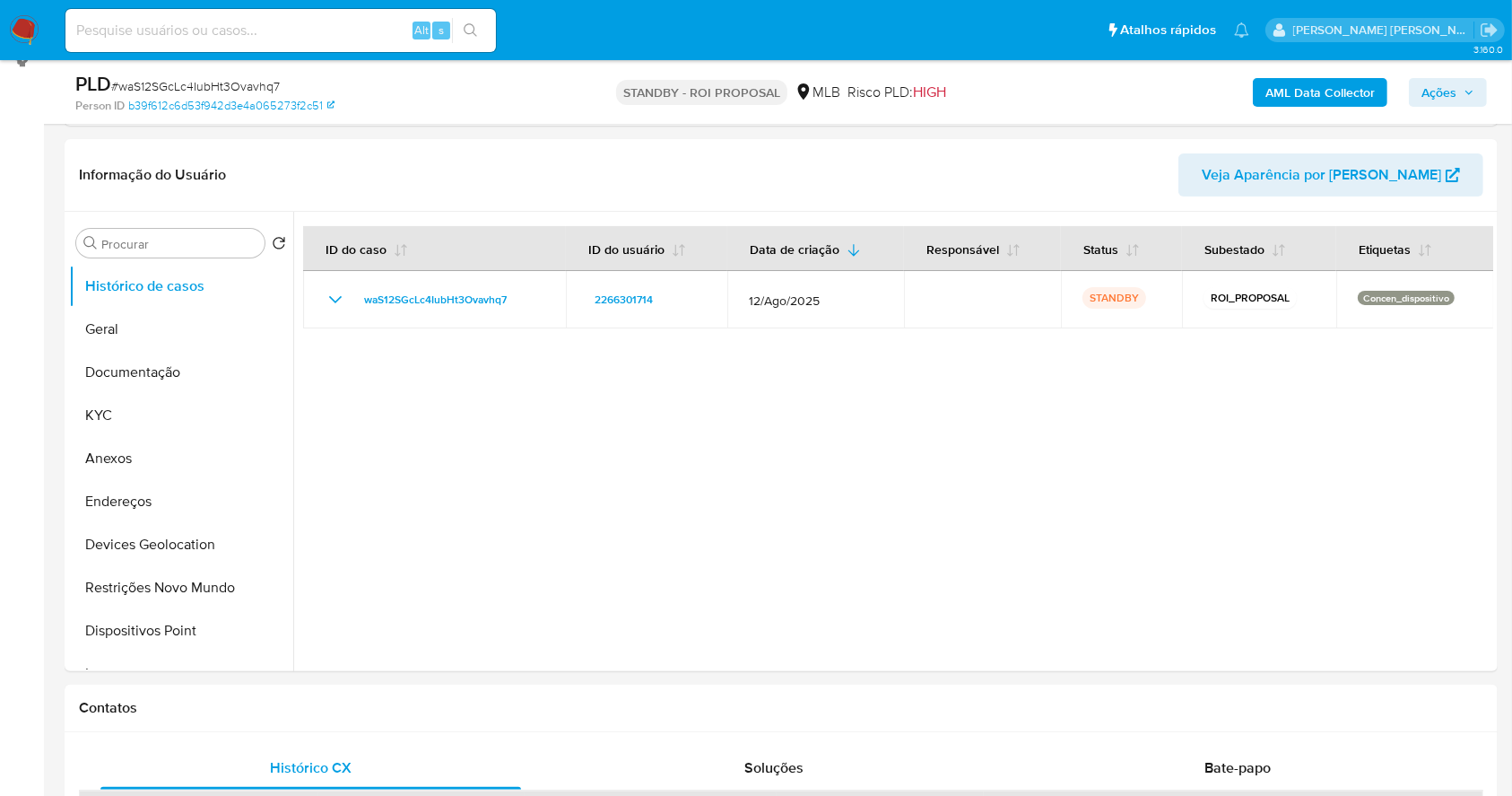
scroll to position [359, 0]
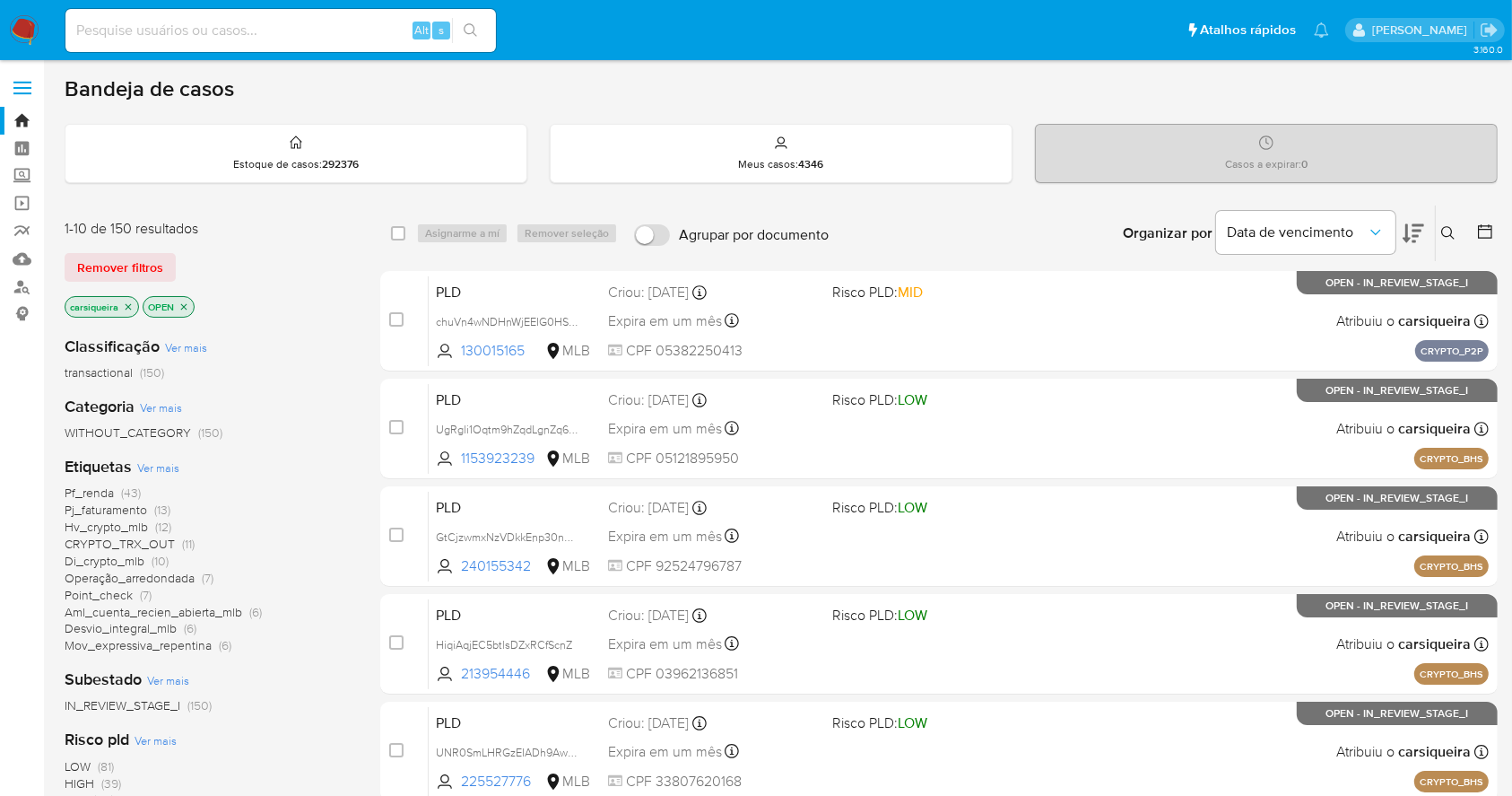
click at [1485, 226] on icon at bounding box center [1486, 232] width 18 height 18
click at [1486, 222] on icon at bounding box center [1486, 232] width 18 height 18
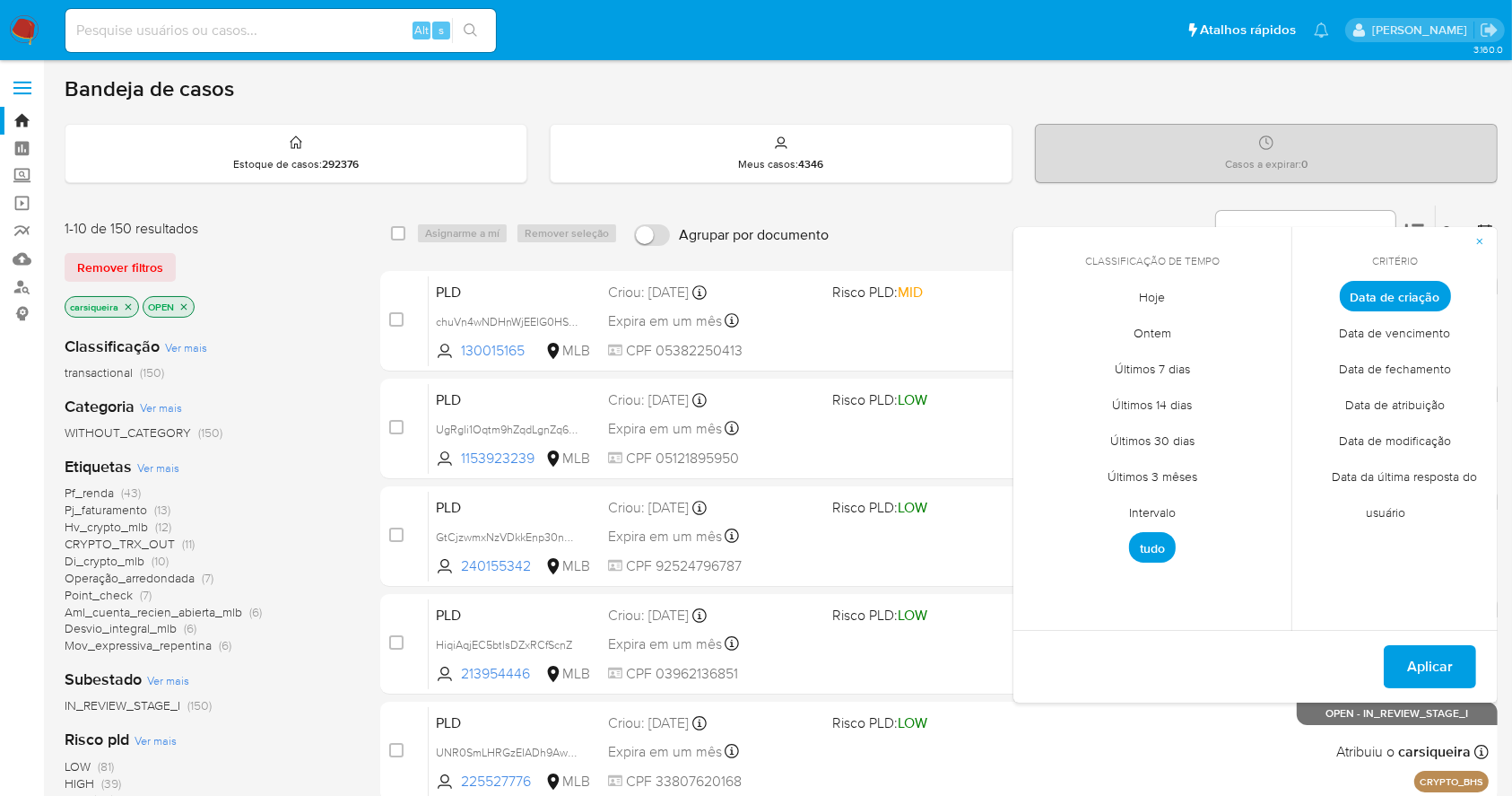
click at [1160, 504] on span "Intervalo" at bounding box center [1152, 512] width 85 height 36
click at [1041, 326] on icon "Mes anterior" at bounding box center [1041, 329] width 7 height 13
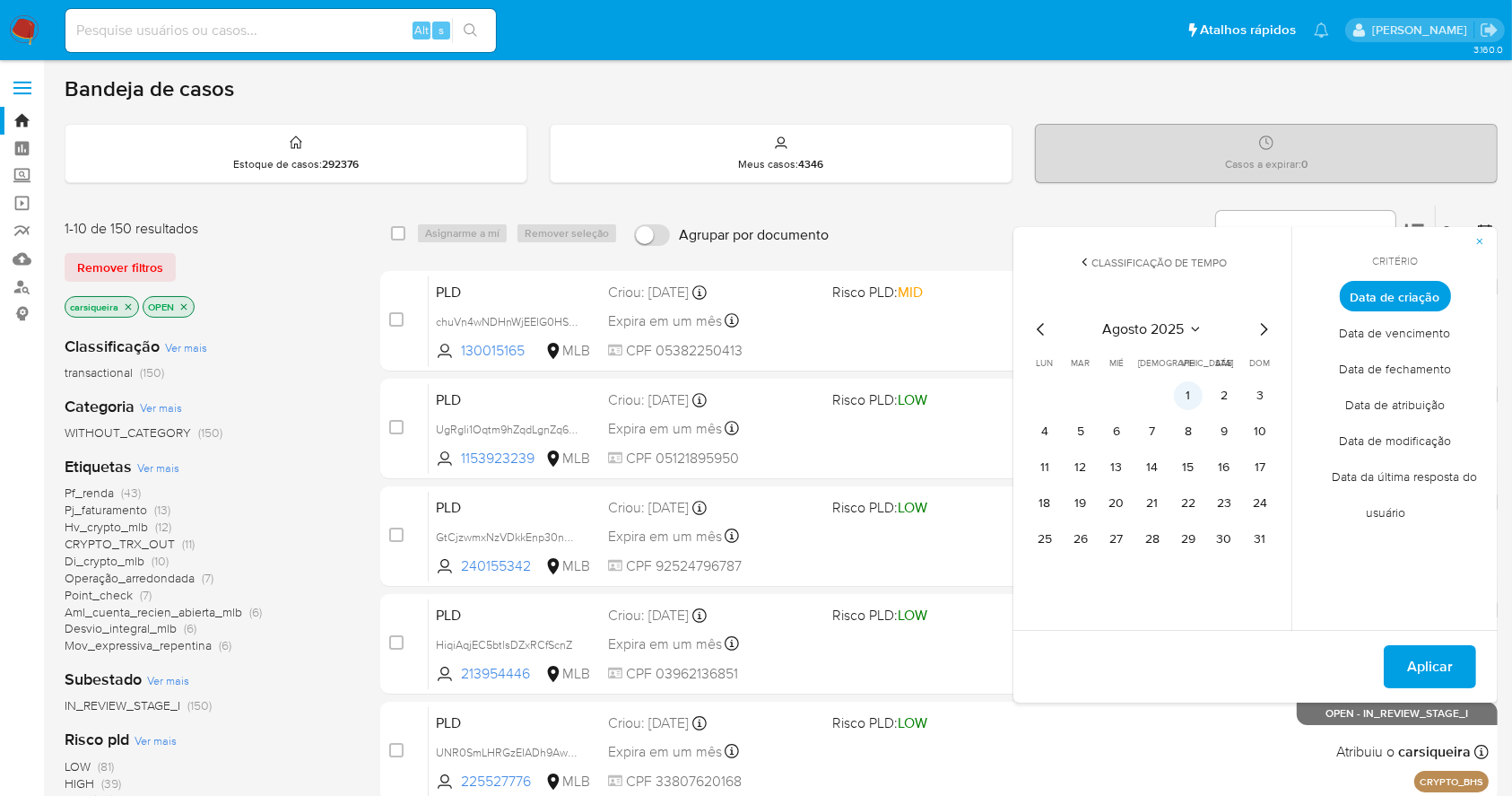
click at [1187, 393] on button "1" at bounding box center [1188, 395] width 28 height 28
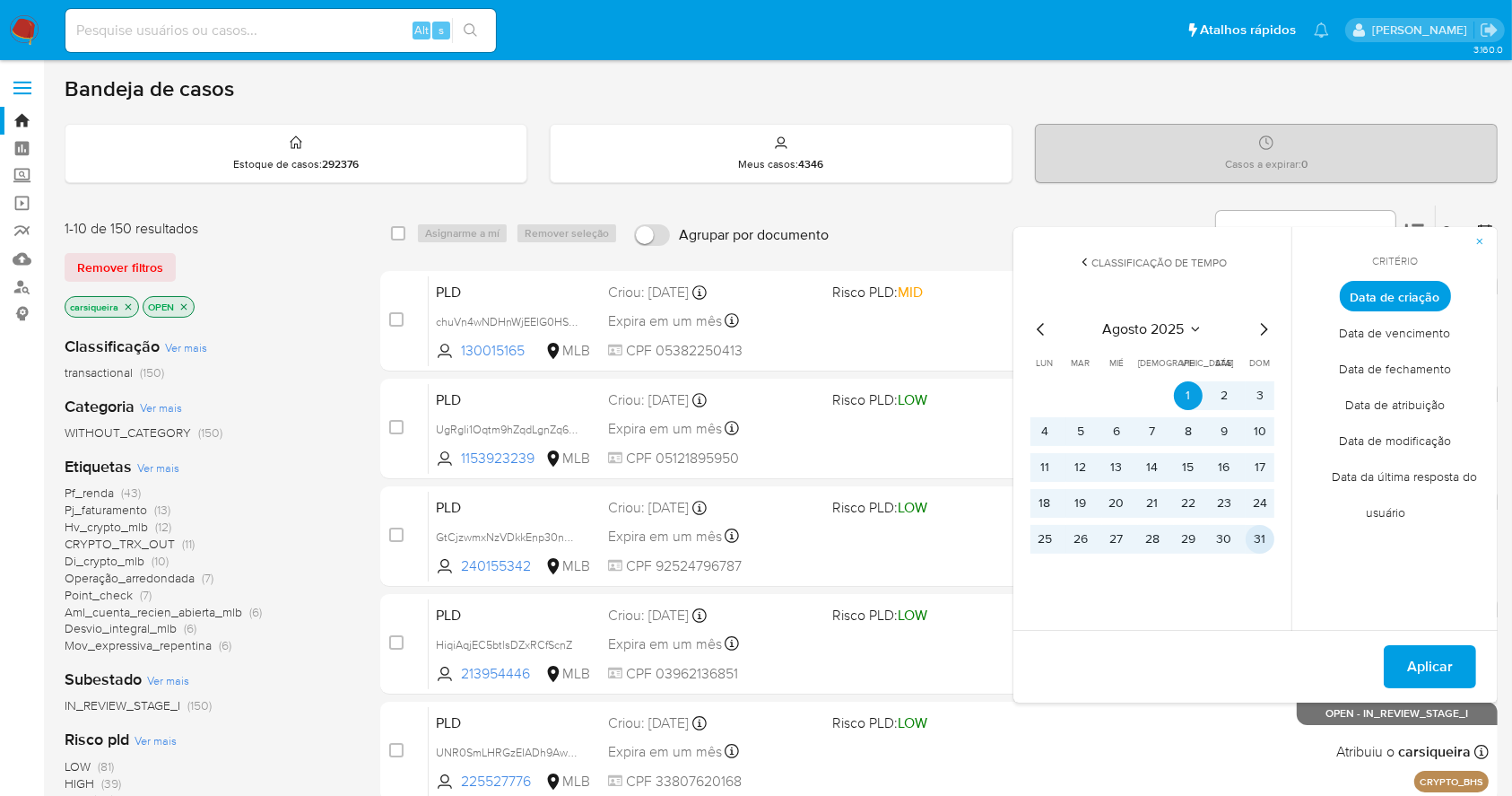
click at [1263, 536] on button "31" at bounding box center [1260, 539] width 28 height 28
click at [1415, 669] on span "Aplicar" at bounding box center [1430, 667] width 46 height 39
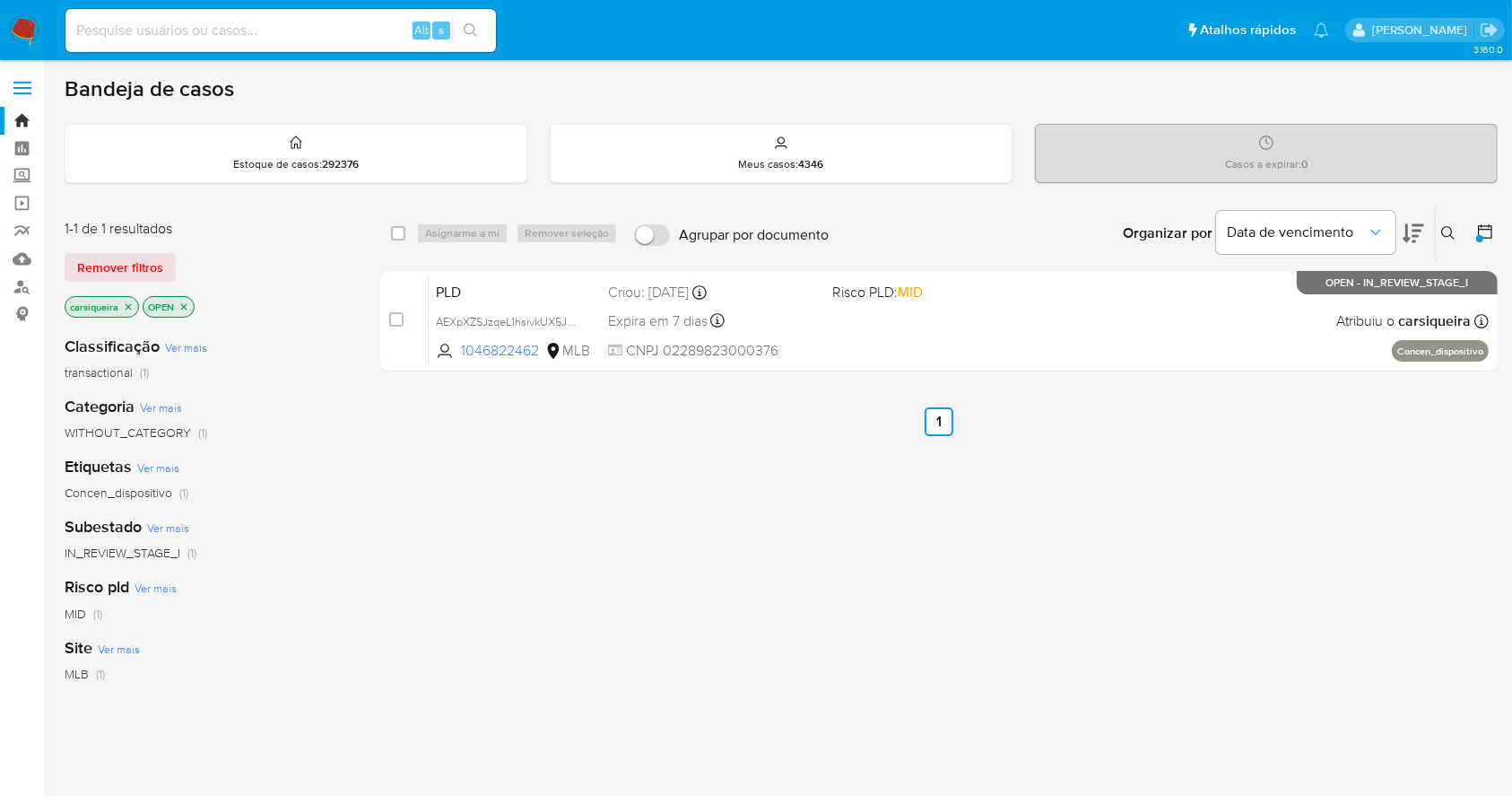
click at [28, 28] on img at bounding box center [24, 30] width 30 height 30
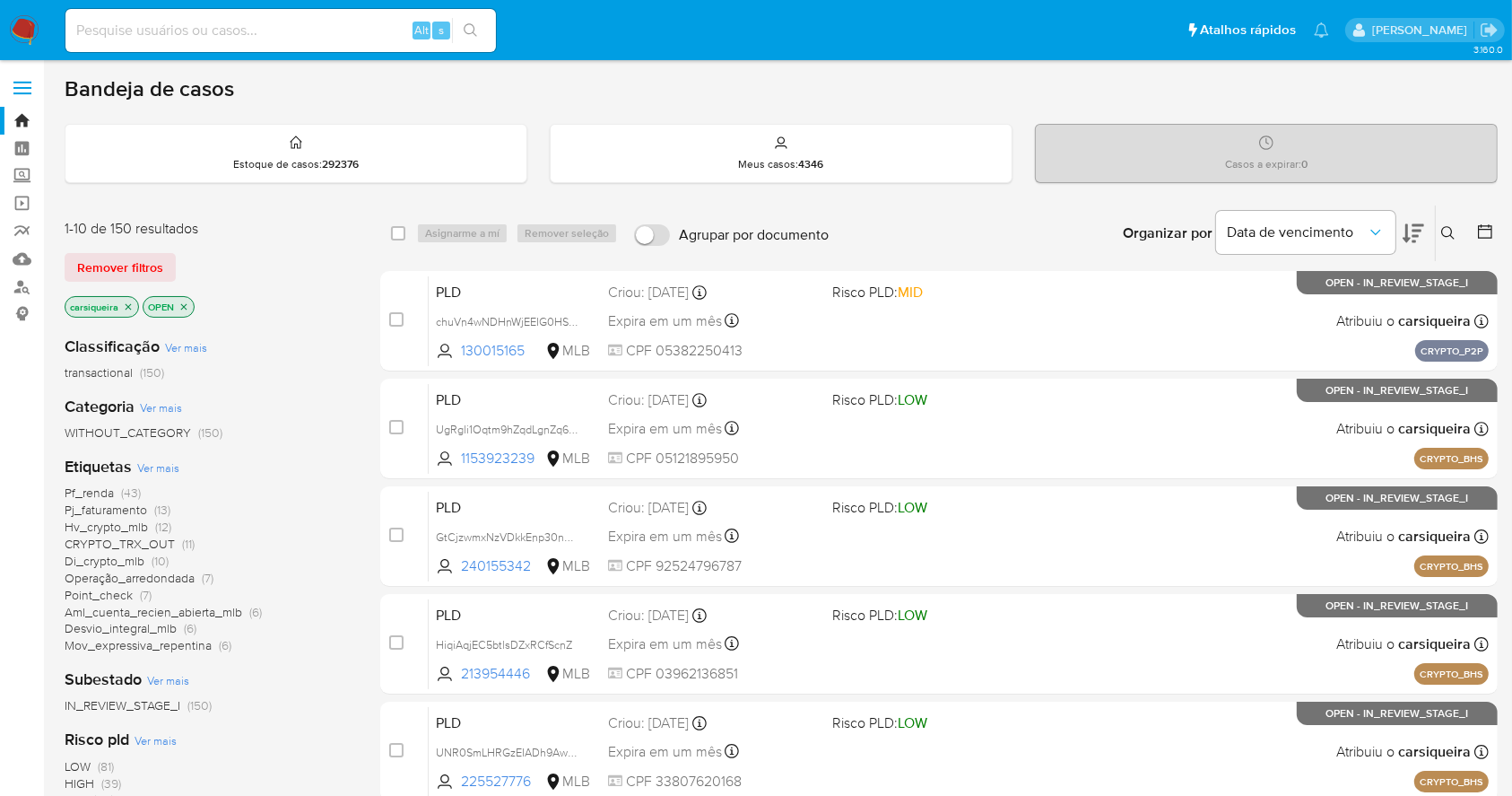
click at [165, 525] on span "(12)" at bounding box center [163, 527] width 16 height 18
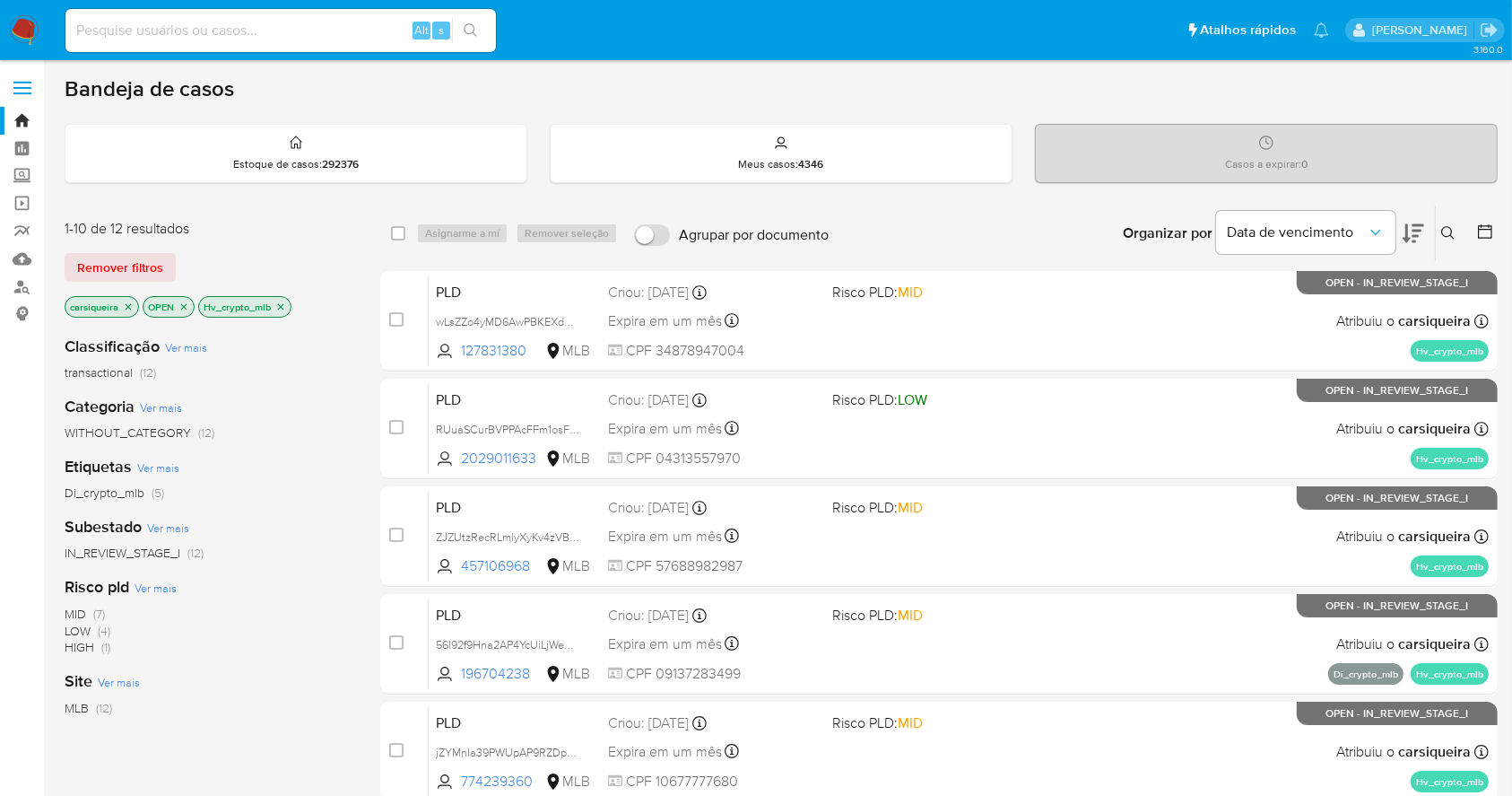
drag, startPoint x: 19, startPoint y: 32, endPoint x: 57, endPoint y: 2, distance: 48.4
click at [19, 30] on img at bounding box center [24, 30] width 30 height 30
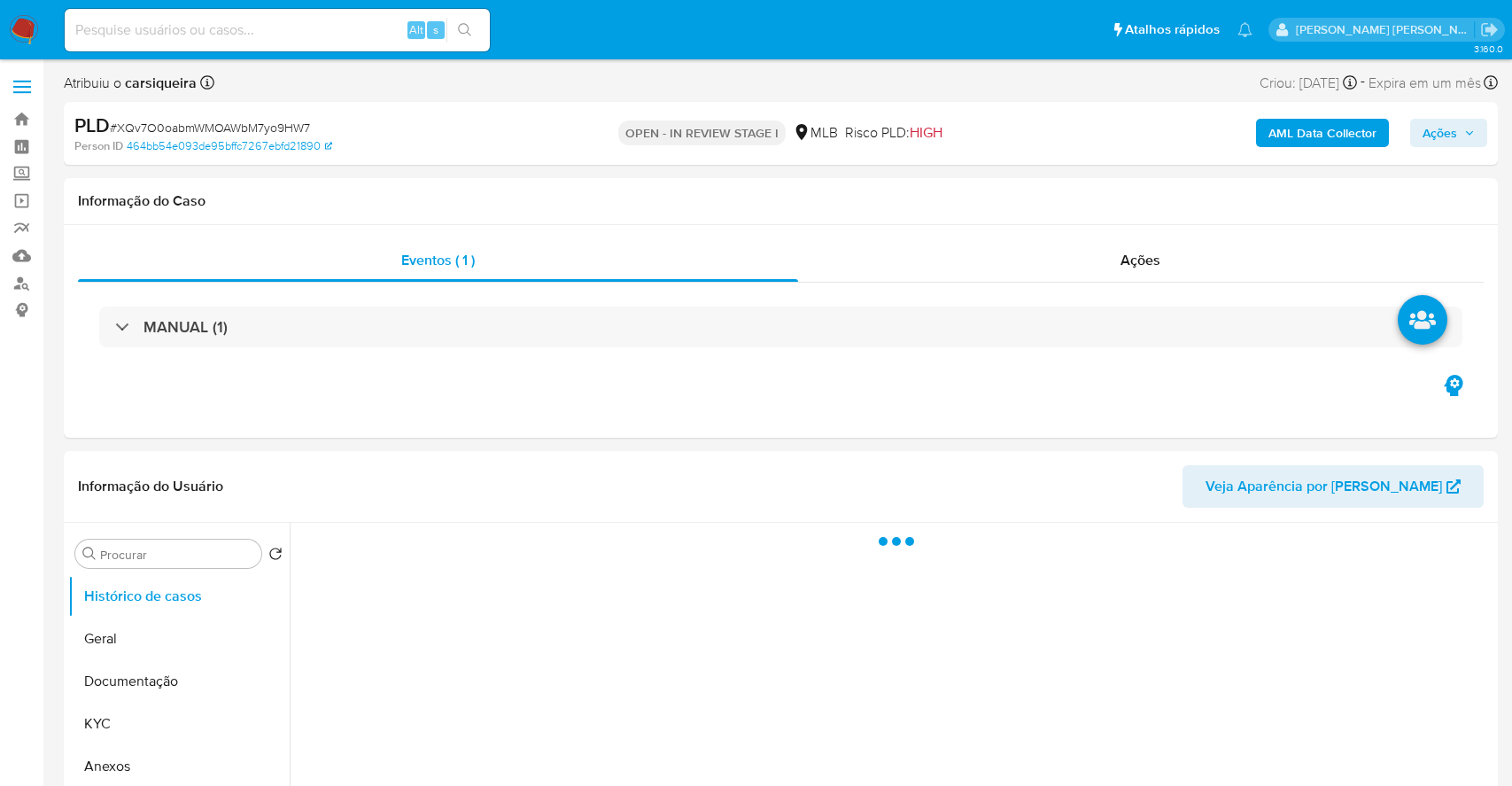
select select "10"
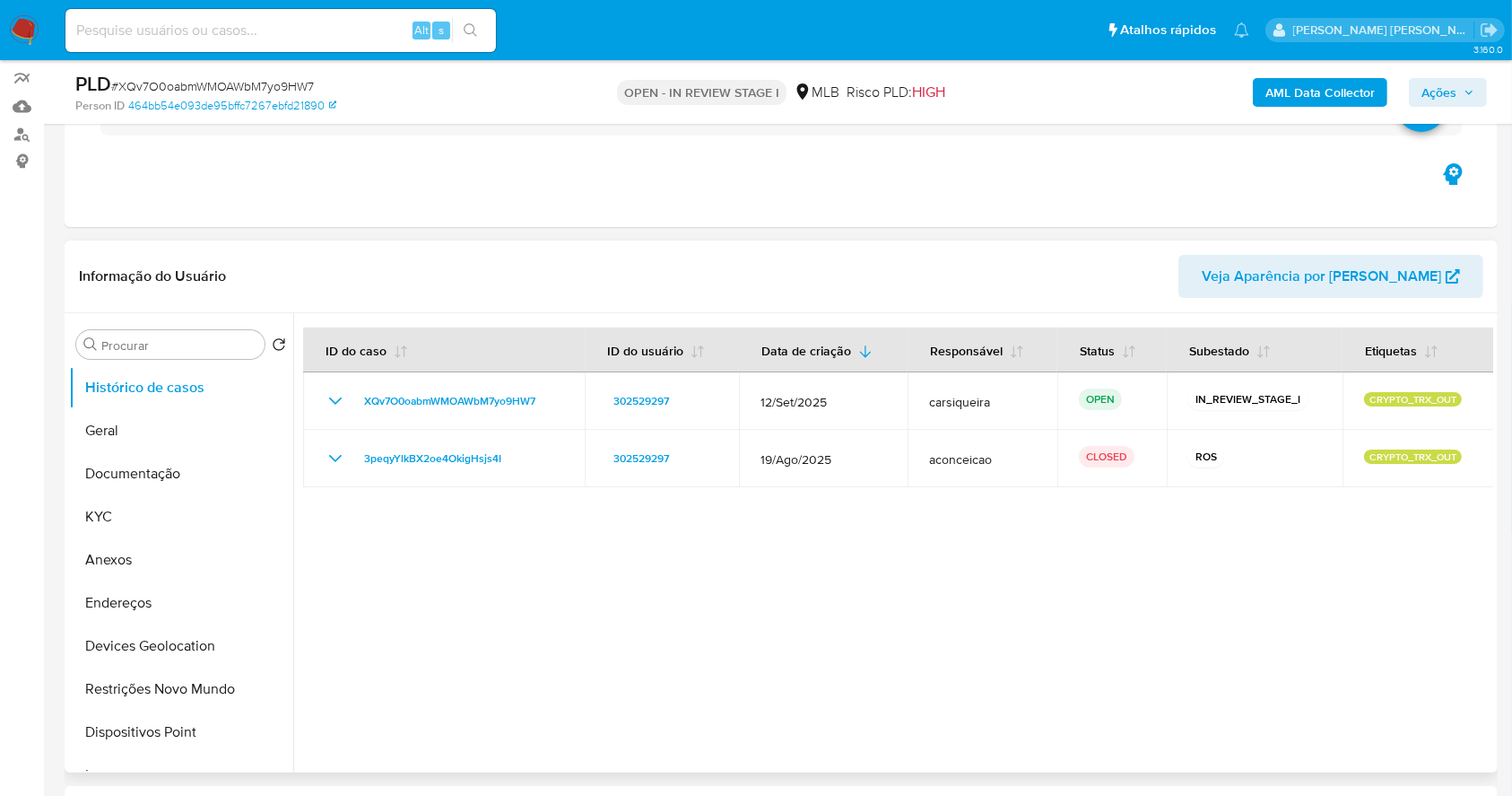
scroll to position [239, 0]
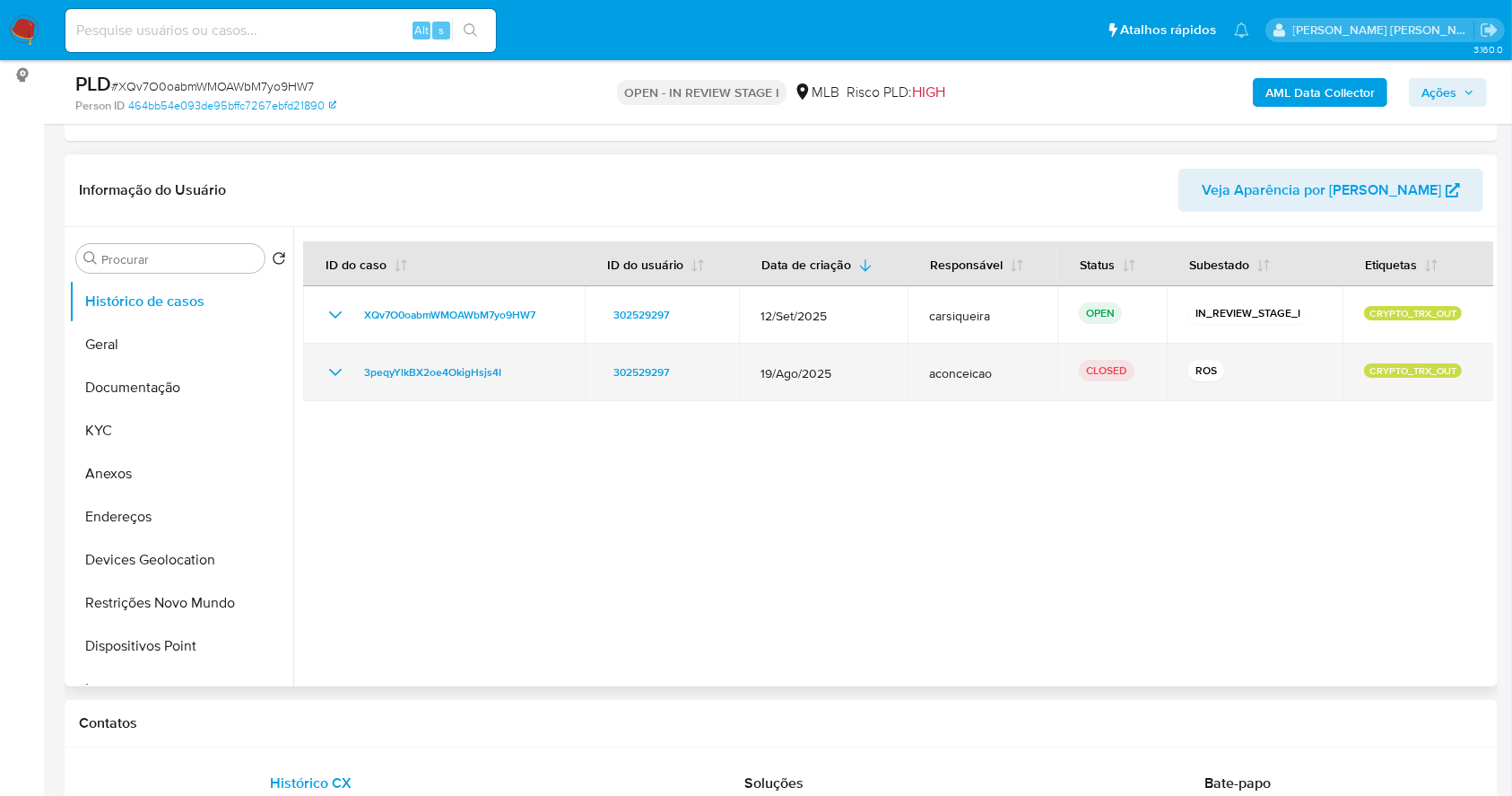
click at [322, 372] on td "3peqyYlkBX2oe4OkigHsjs4I" at bounding box center [444, 372] width 282 height 57
click at [336, 369] on icon "Mostrar/Ocultar" at bounding box center [335, 373] width 22 height 22
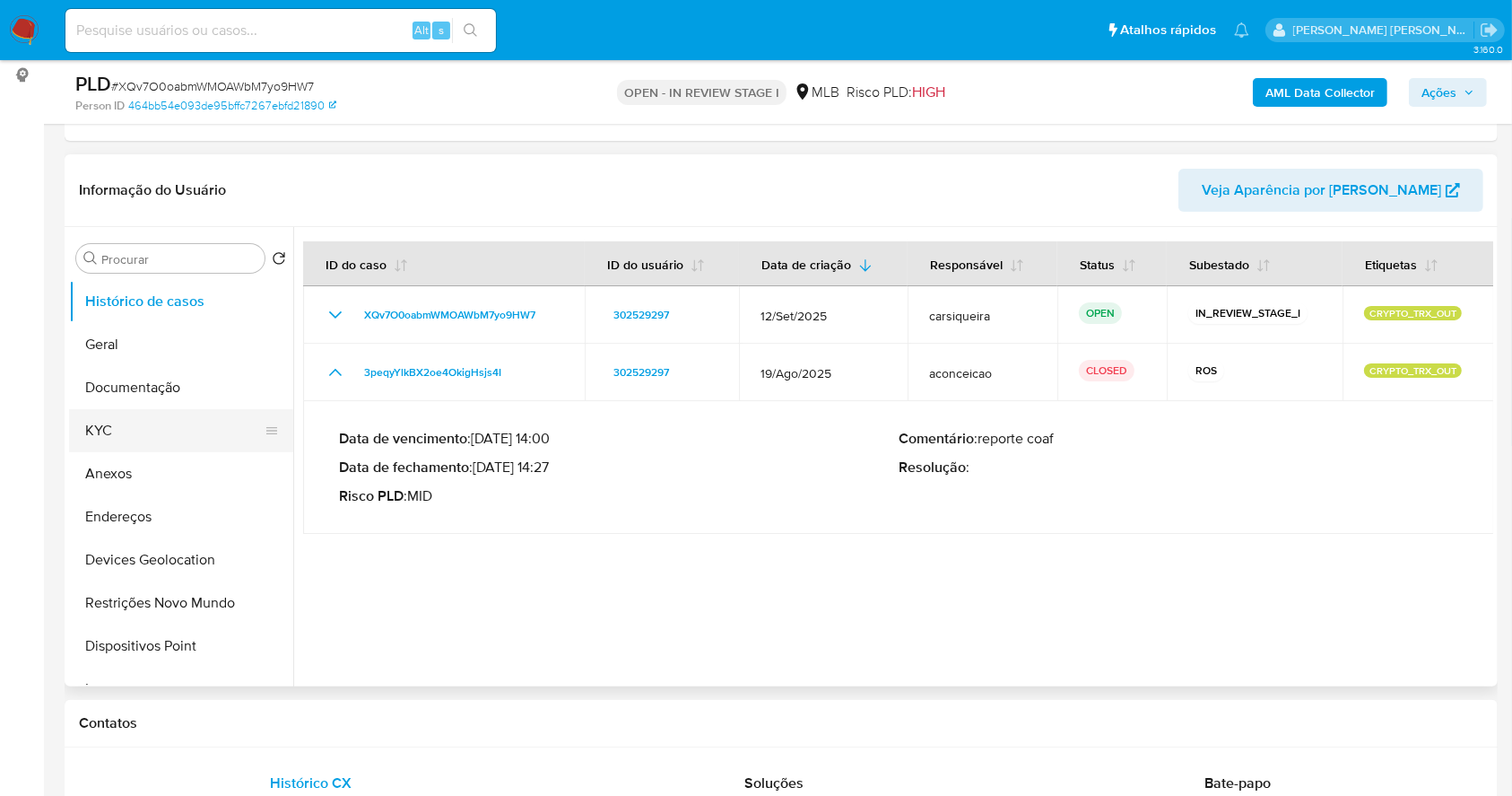
click at [120, 422] on button "KYC" at bounding box center [174, 430] width 210 height 43
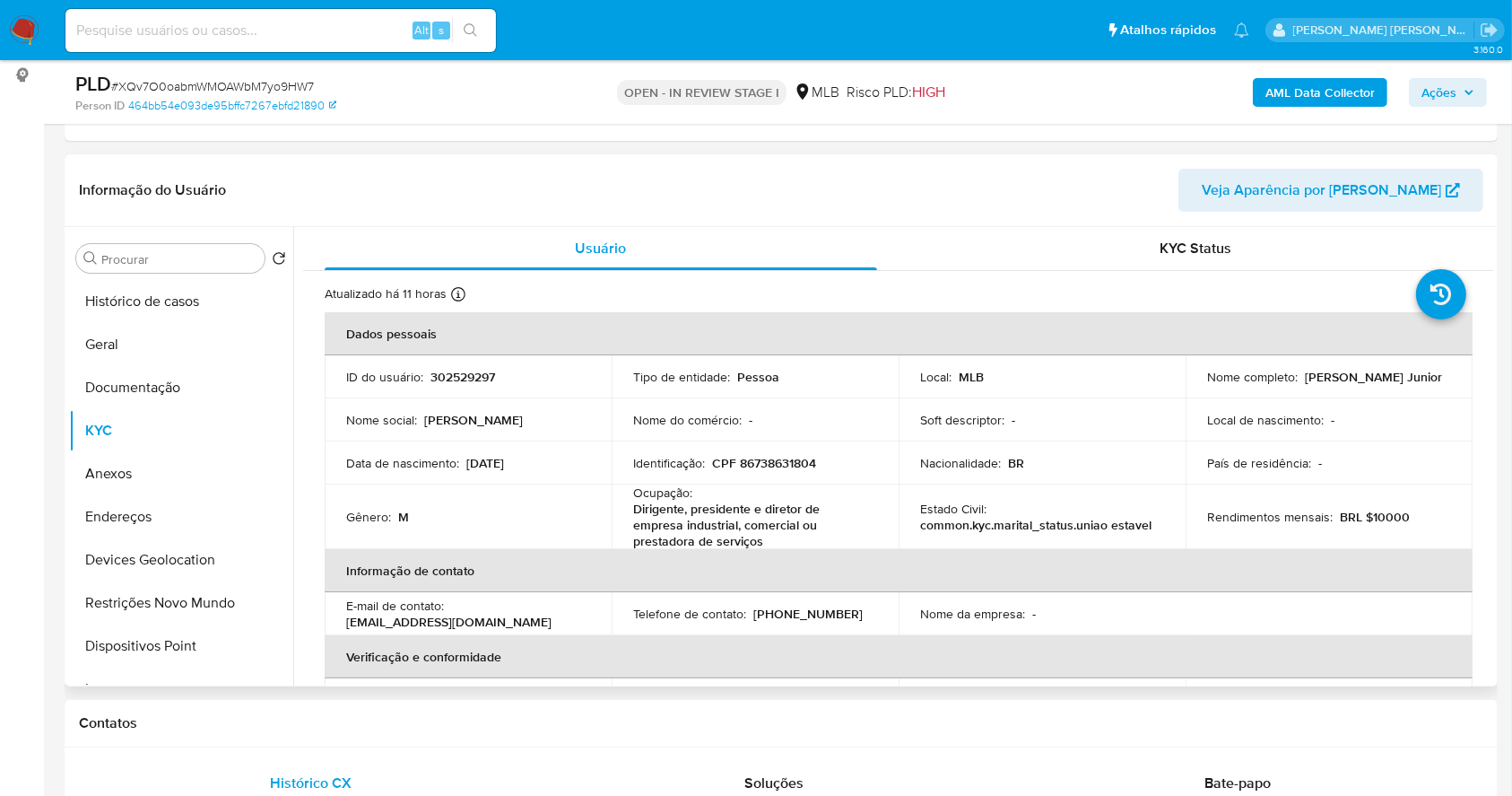
click at [467, 369] on p "302529297" at bounding box center [462, 377] width 65 height 16
click at [149, 475] on button "Anexos" at bounding box center [174, 473] width 210 height 43
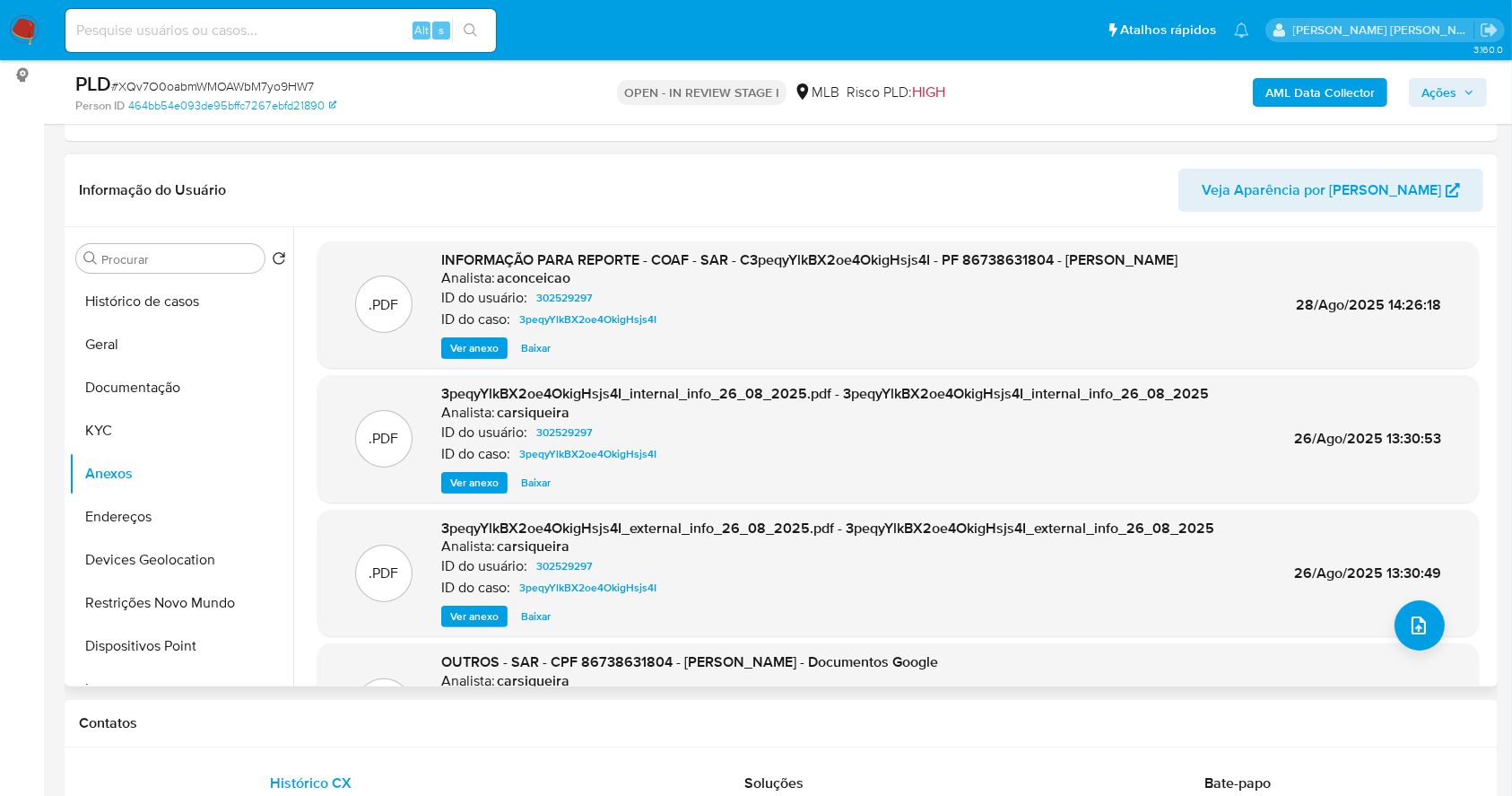
click at [767, 262] on span "INFORMAÇÃO PARA REPORTE - COAF - SAR - C3peqyYlkBX2oe4OkigHsjs4I - PF 867386318…" at bounding box center [809, 260] width 736 height 21
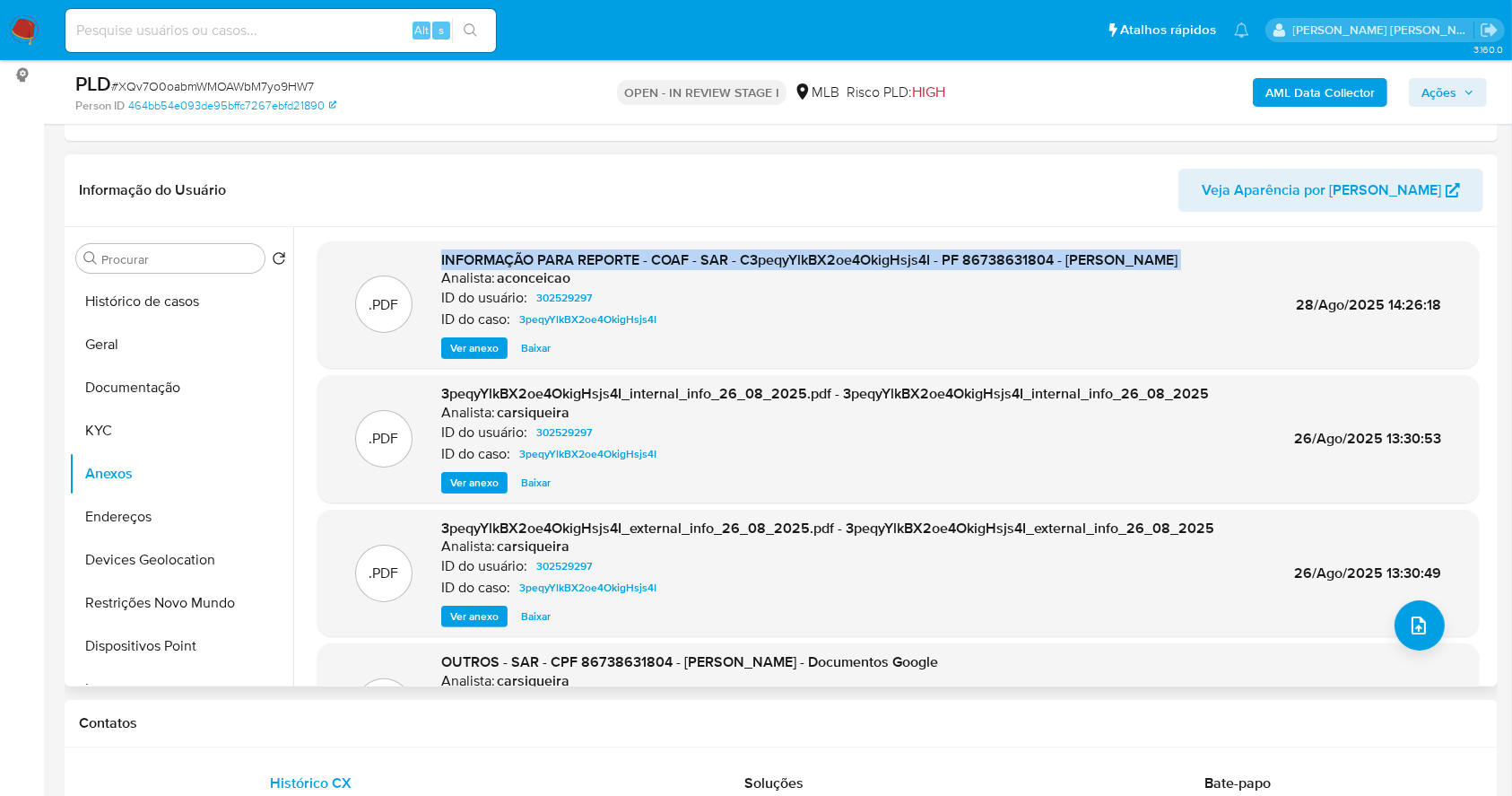
click at [767, 262] on span "INFORMAÇÃO PARA REPORTE - COAF - SAR - C3peqyYlkBX2oe4OkigHsjs4I - PF 867386318…" at bounding box center [809, 260] width 736 height 21
click at [791, 250] on span "INFORMAÇÃO PARA REPORTE - COAF - SAR - C3peqyYlkBX2oe4OkigHsjs4I - PF 867386318…" at bounding box center [809, 260] width 736 height 21
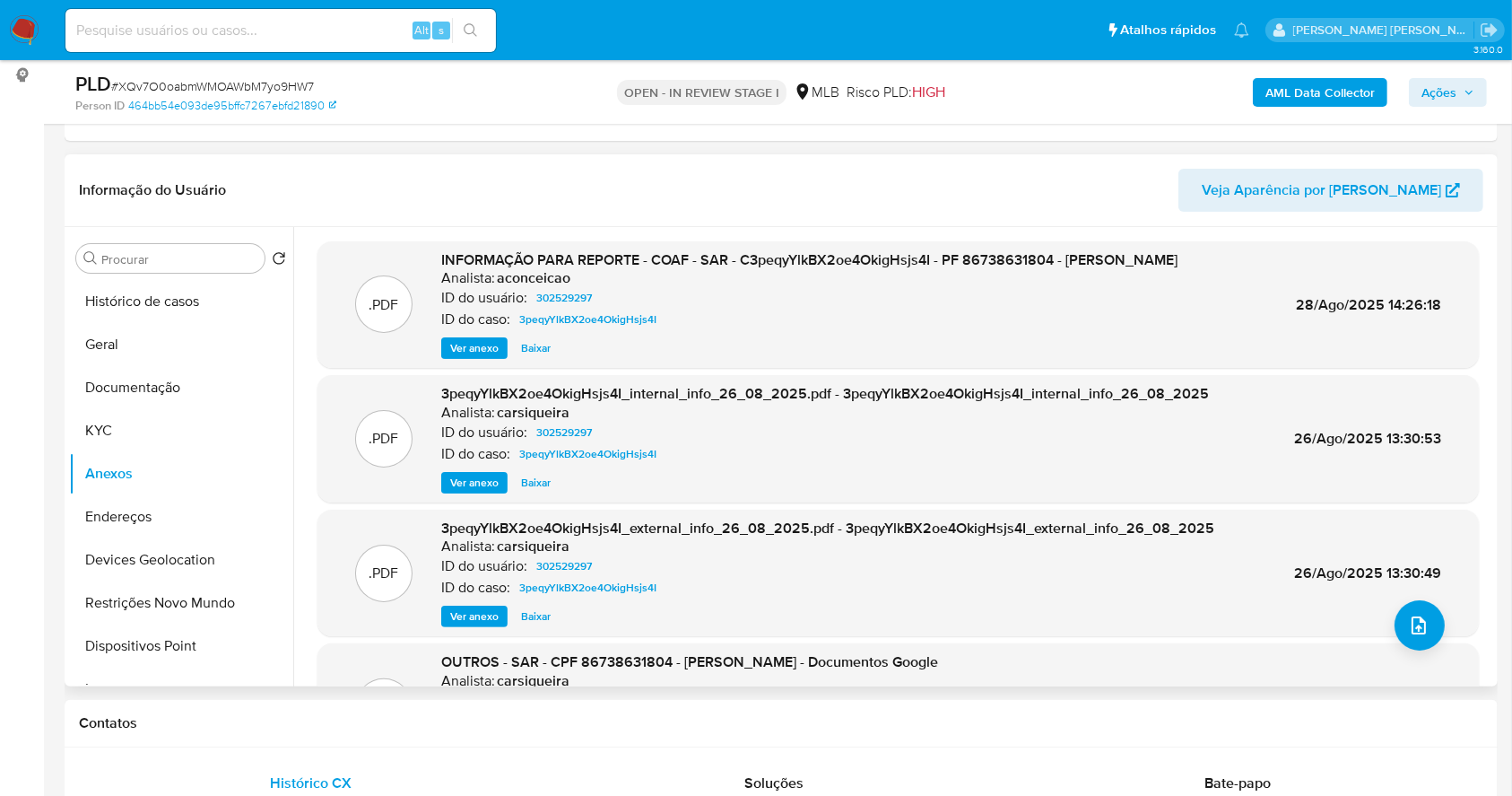
click at [798, 262] on span "INFORMAÇÃO PARA REPORTE - COAF - SAR - C3peqyYlkBX2oe4OkigHsjs4I - PF 867386318…" at bounding box center [809, 260] width 736 height 21
copy span "C3peqyYlkBX2oe4OkigHsjs4I"
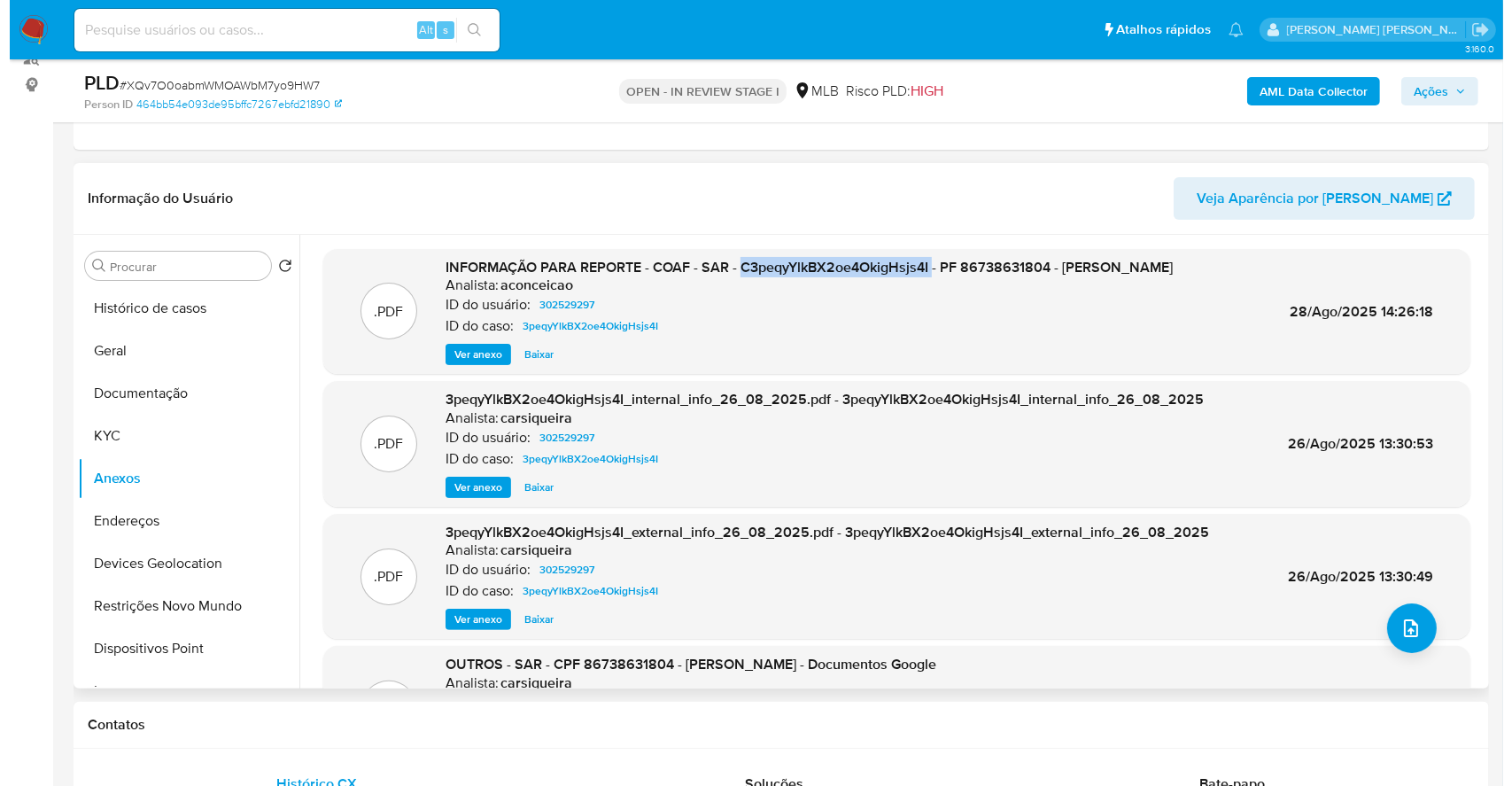
scroll to position [118, 0]
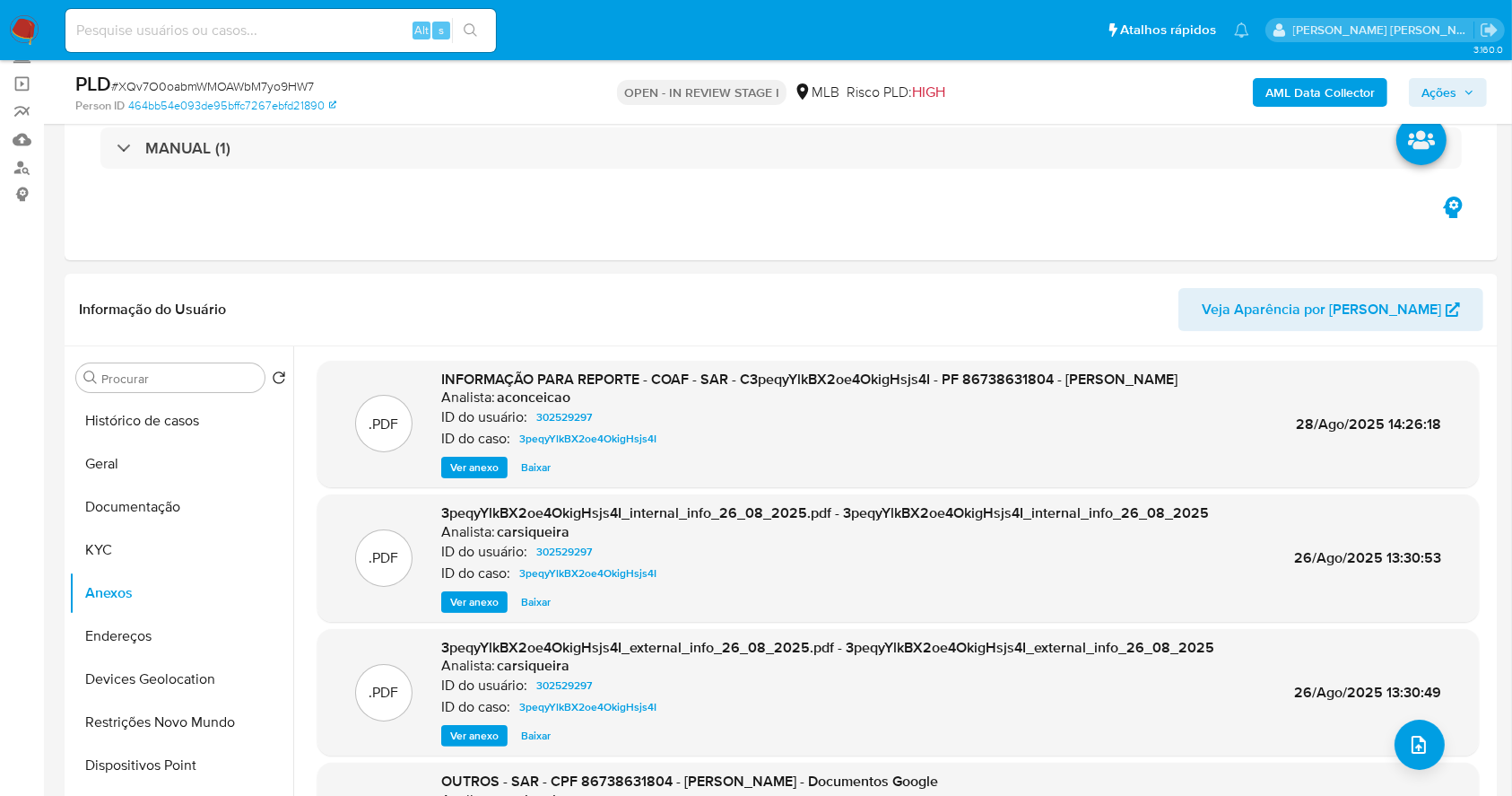
click at [272, 87] on span "# XQv7O0oabmWMOAWbM7yo9HW7" at bounding box center [212, 87] width 202 height 18
copy span "XQv7O0oabmWMOAWbM7yo9HW7"
click at [1399, 733] on button "upload-file" at bounding box center [1419, 744] width 50 height 50
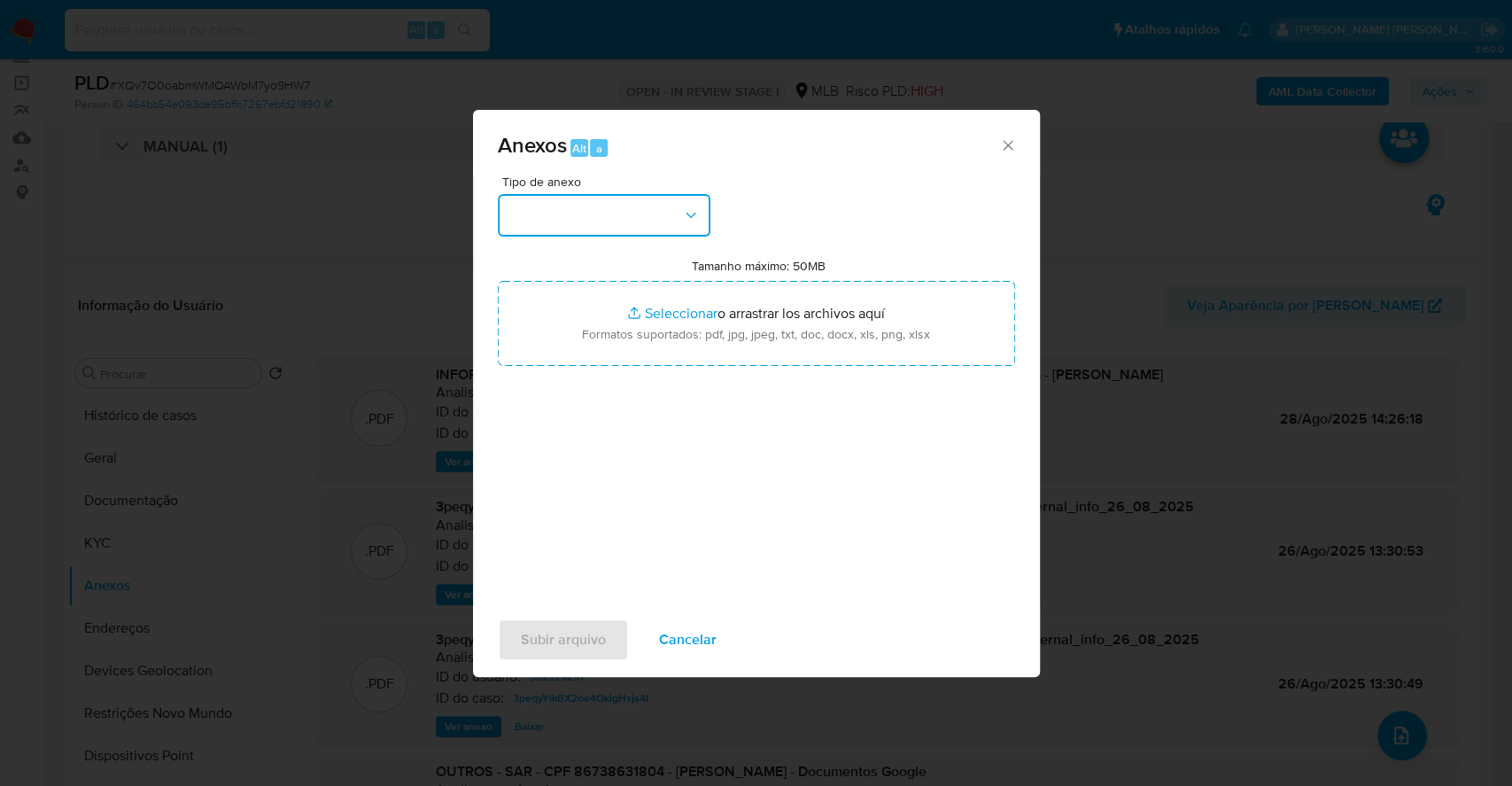
click at [609, 213] on button "button" at bounding box center [604, 215] width 212 height 42
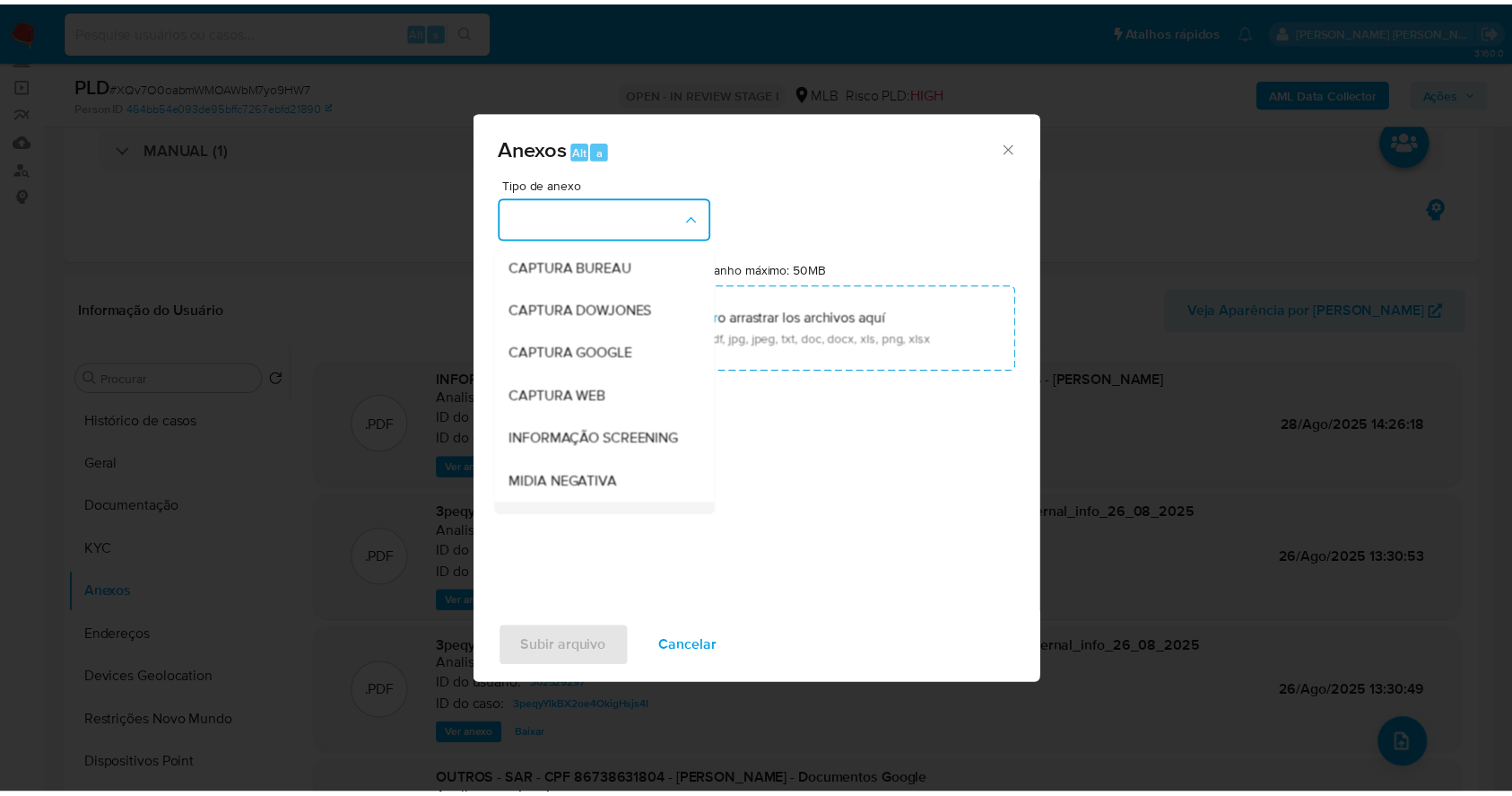
scroll to position [275, 0]
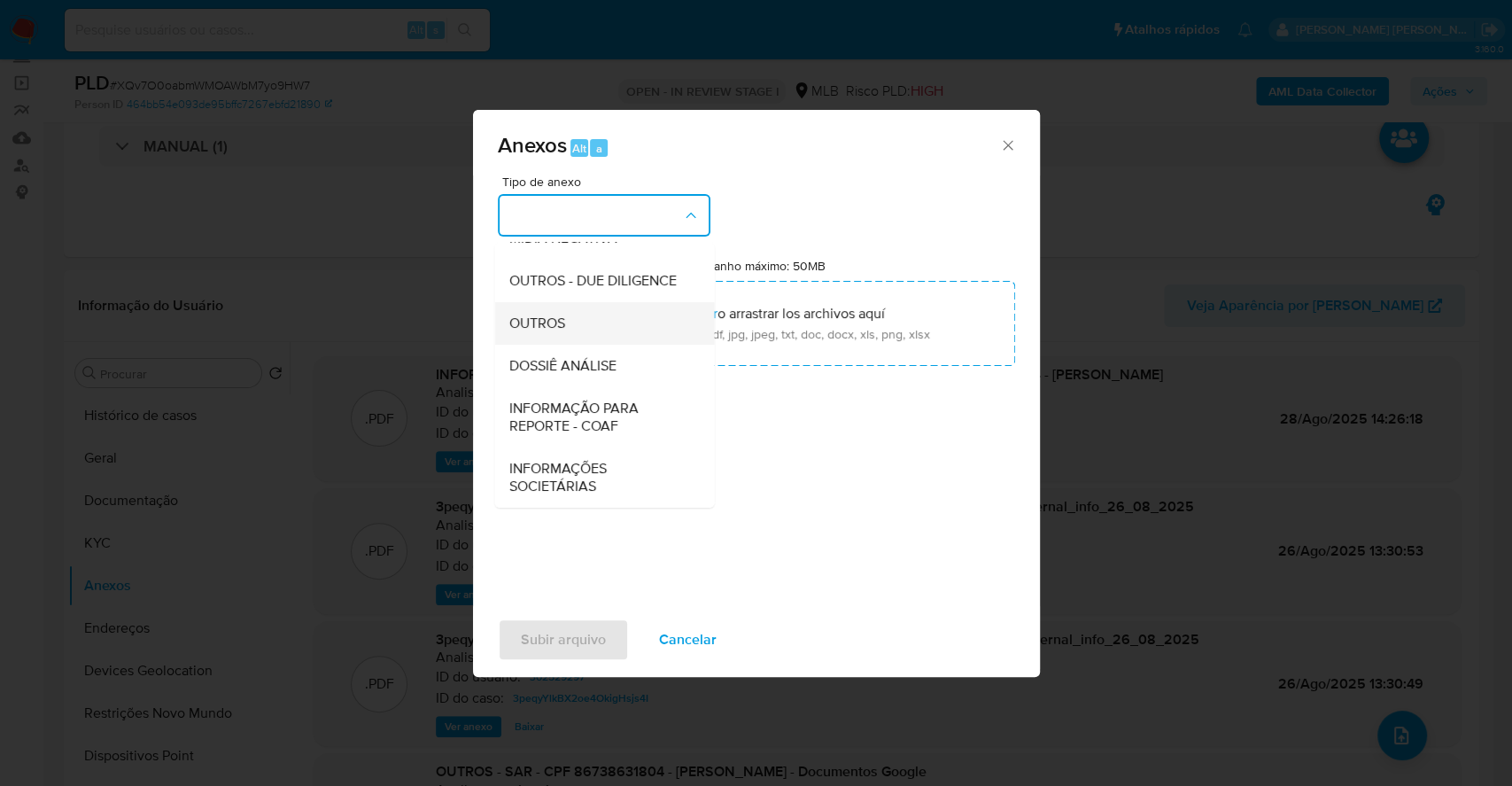
click at [573, 328] on div "OUTROS" at bounding box center [598, 323] width 181 height 42
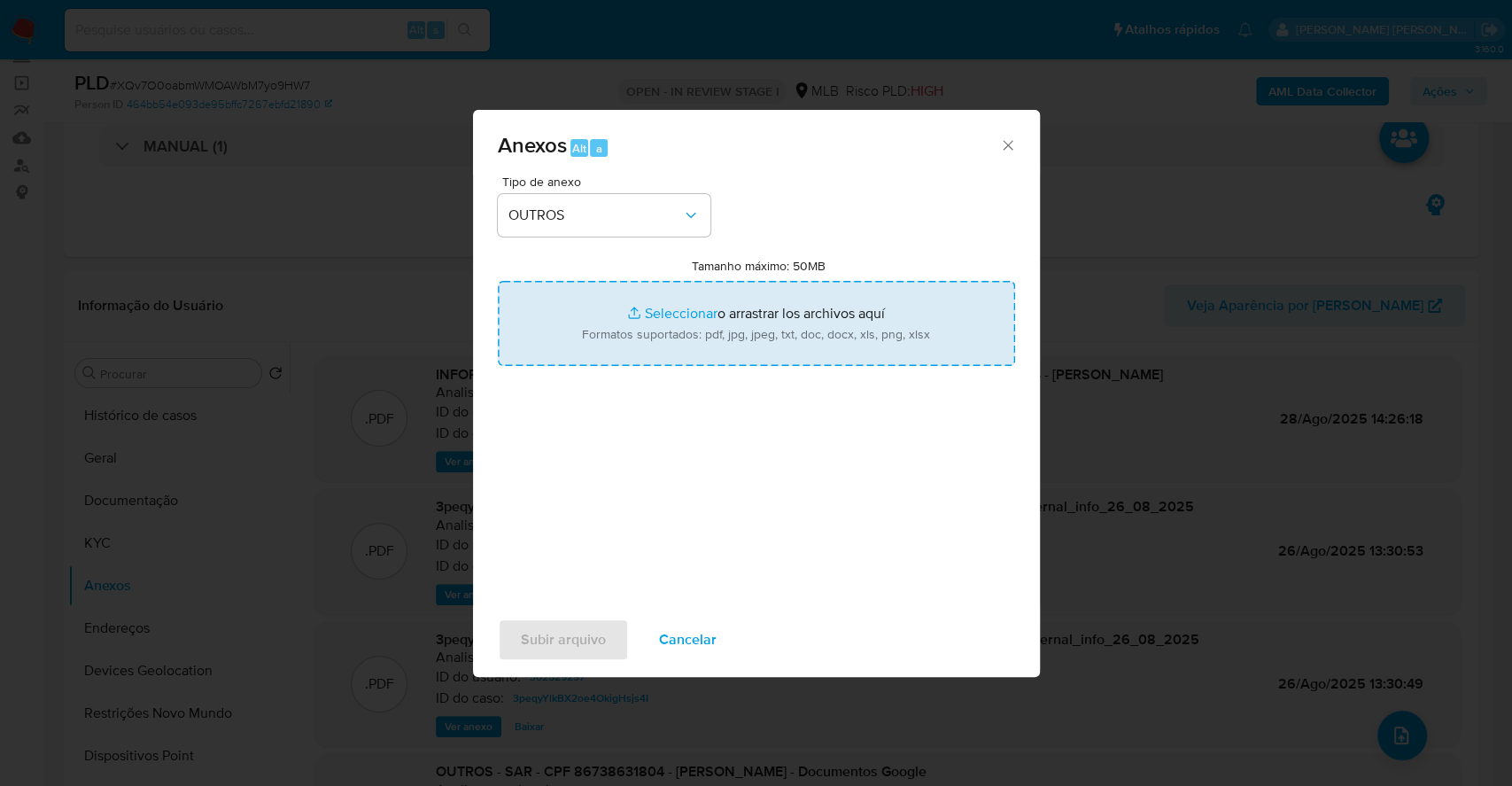
click at [654, 311] on input "Tamanho máximo: 50MB Seleccionar archivos" at bounding box center [756, 323] width 518 height 85
type input "C:\fakepath\ANALISE DE REPORTE - SAR - CPF 86738631804 - ARNALDO ZAMBON JUNIOR …"
click at [567, 638] on span "Subir arquivo" at bounding box center [563, 639] width 85 height 39
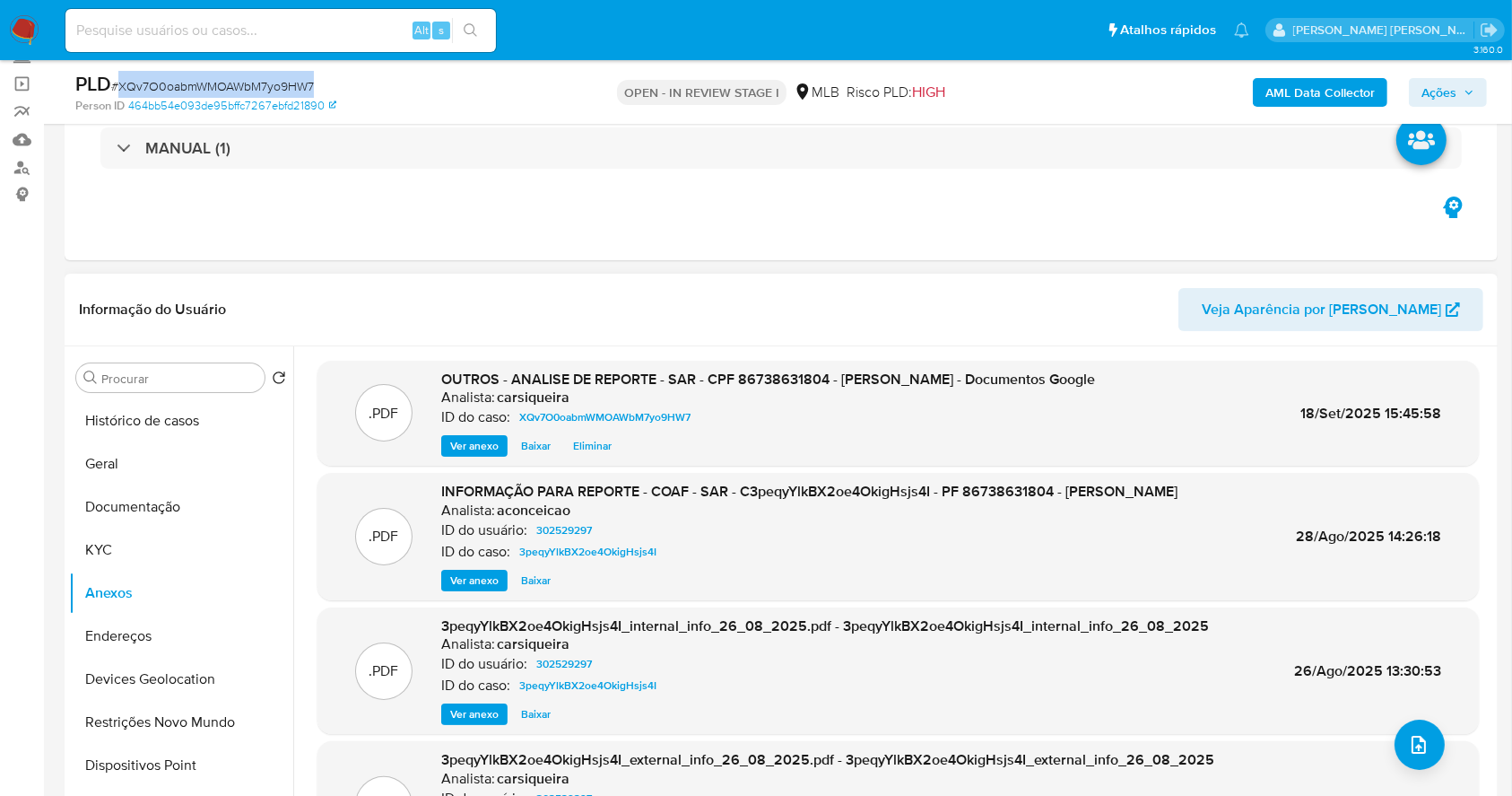
click at [159, 419] on button "Histórico de casos" at bounding box center [181, 420] width 224 height 43
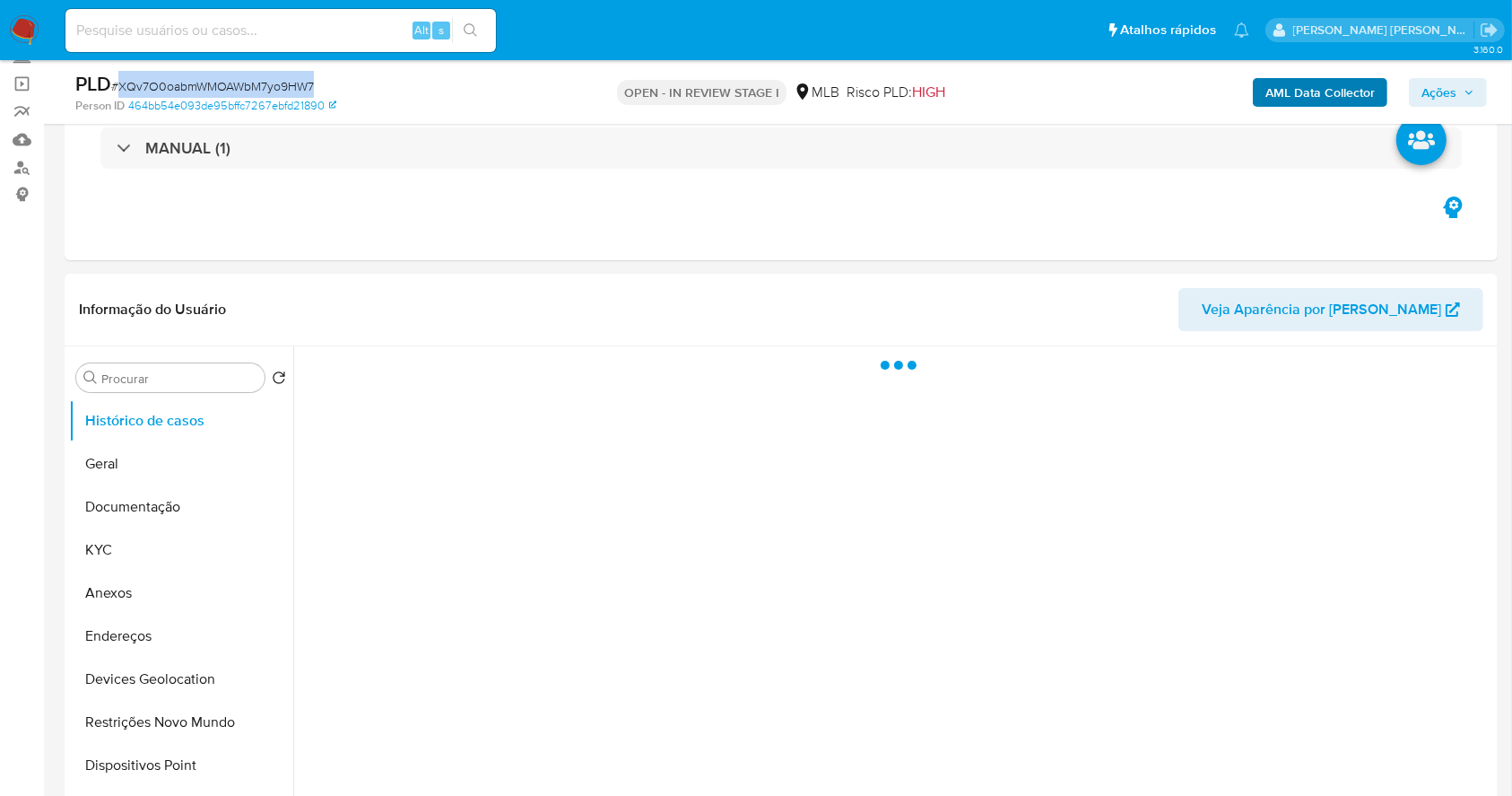
drag, startPoint x: 1445, startPoint y: 98, endPoint x: 1363, endPoint y: 102, distance: 82.1
click at [1444, 97] on span "Ações" at bounding box center [1439, 92] width 35 height 28
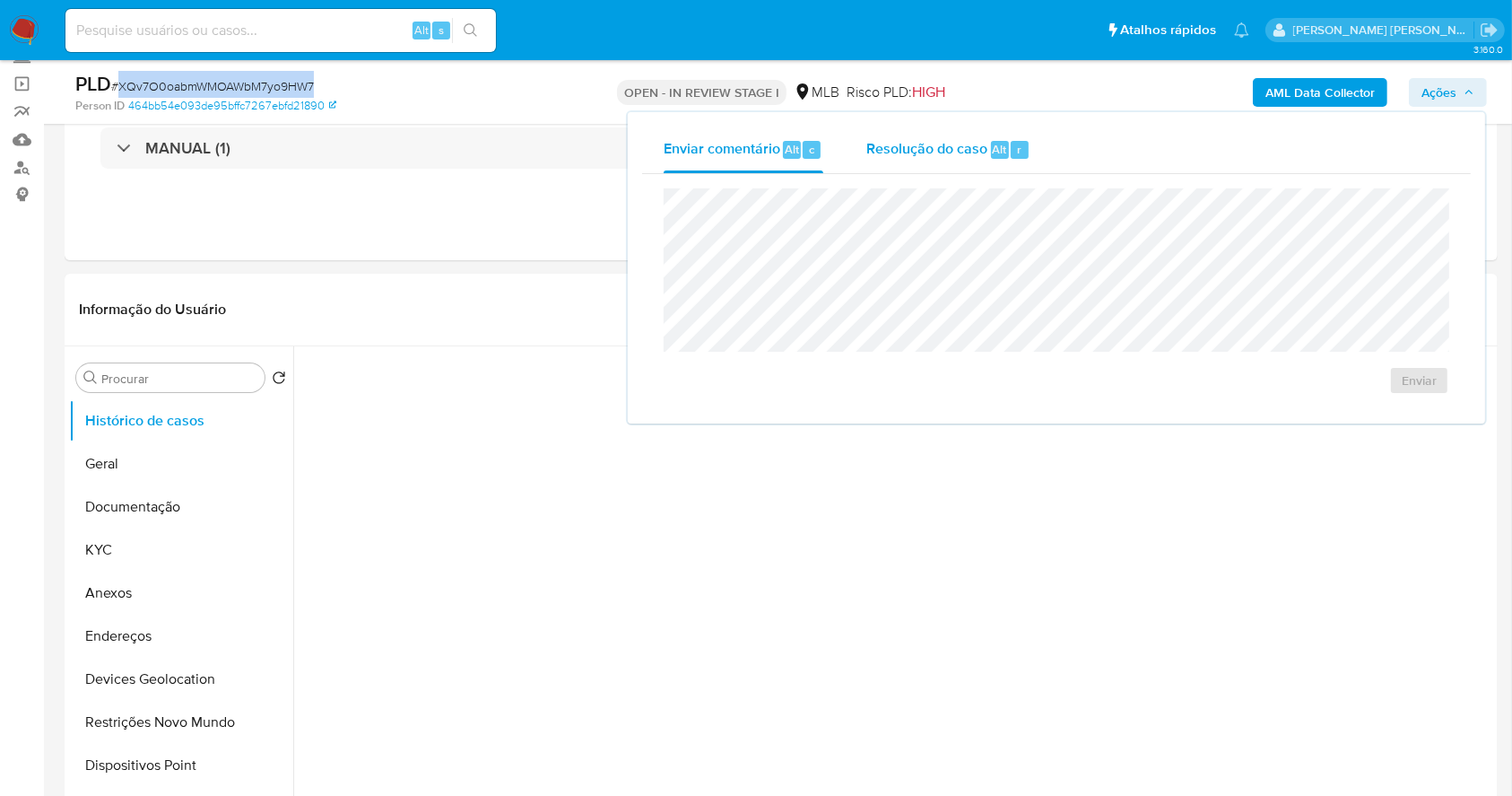
click at [931, 149] on span "Resolução do caso" at bounding box center [927, 149] width 121 height 21
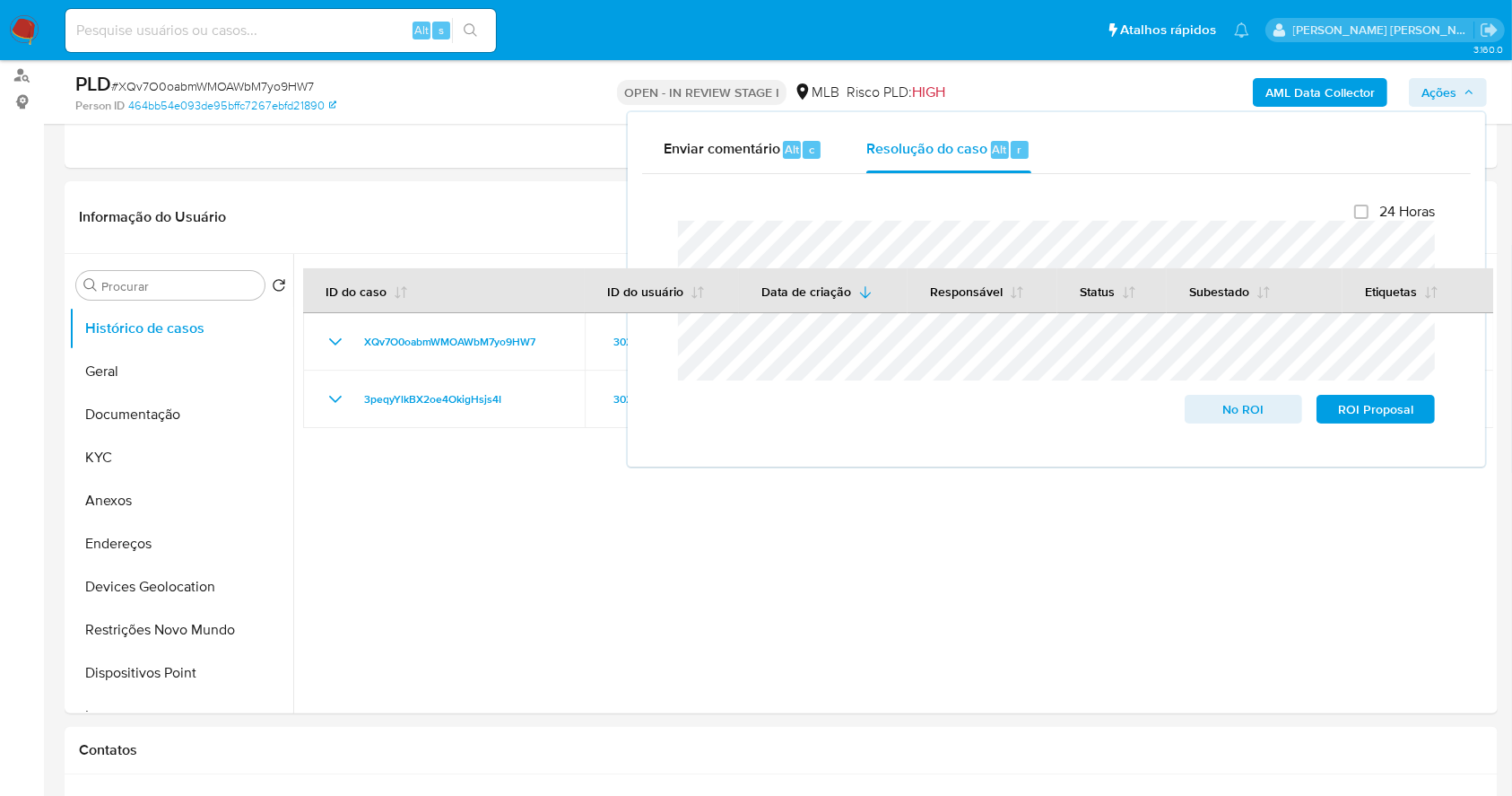
scroll to position [359, 0]
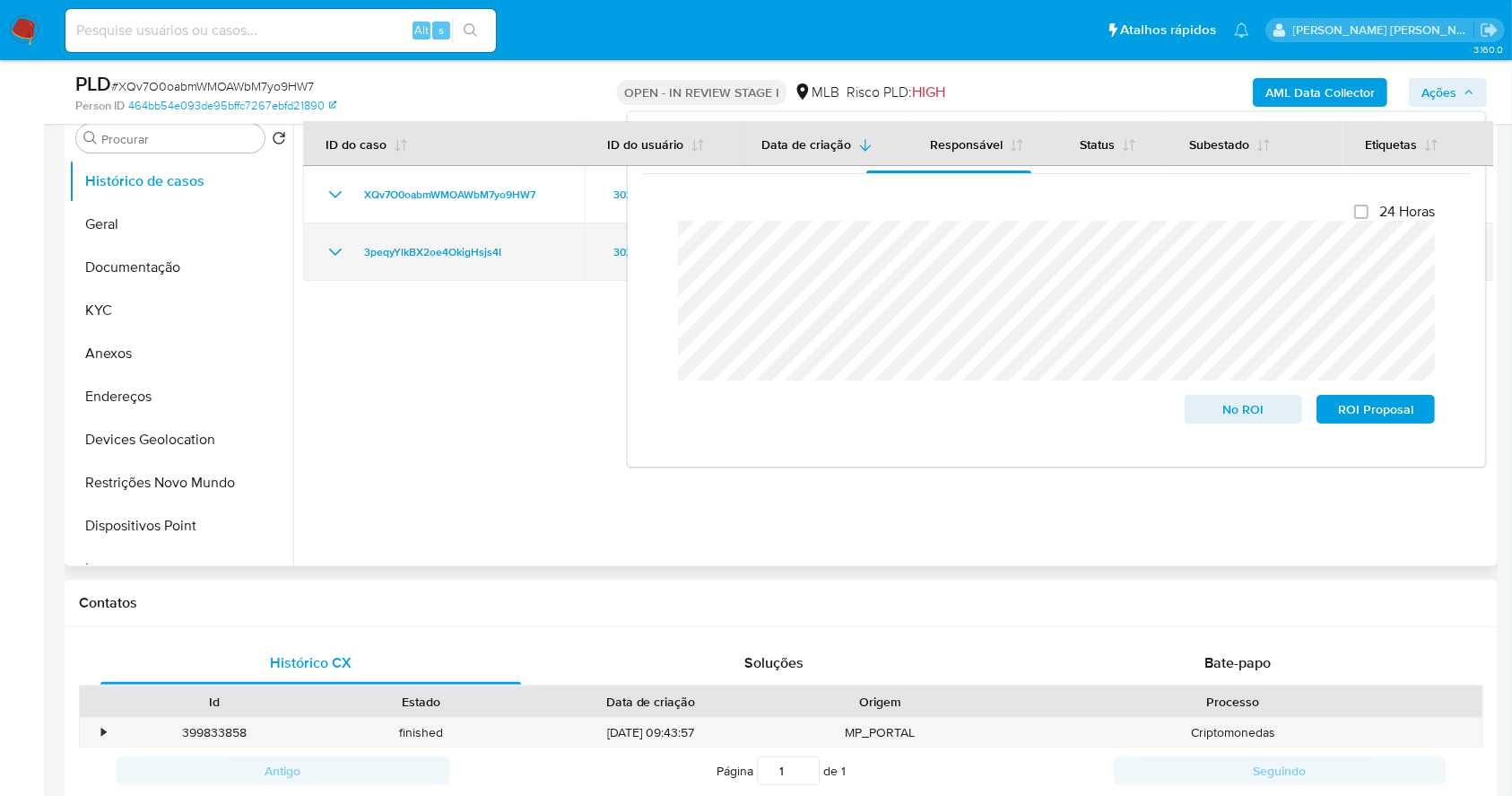
drag, startPoint x: 380, startPoint y: 254, endPoint x: 342, endPoint y: 254, distance: 38.0
click at [342, 254] on div "3peqyYlkBX2oe4OkigHsjs4I" at bounding box center [444, 253] width 239 height 22
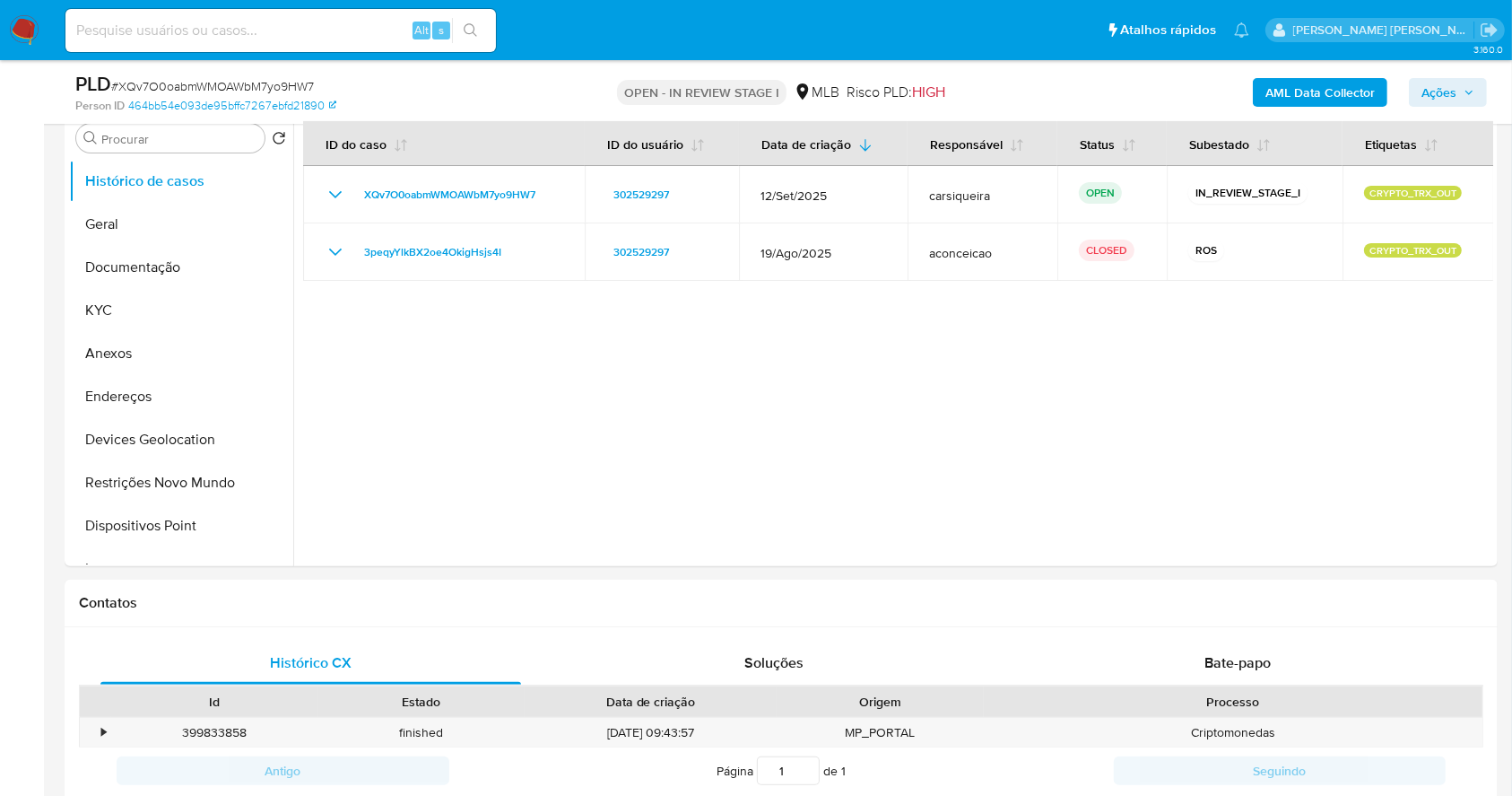
click at [1449, 82] on span "Ações" at bounding box center [1439, 92] width 35 height 28
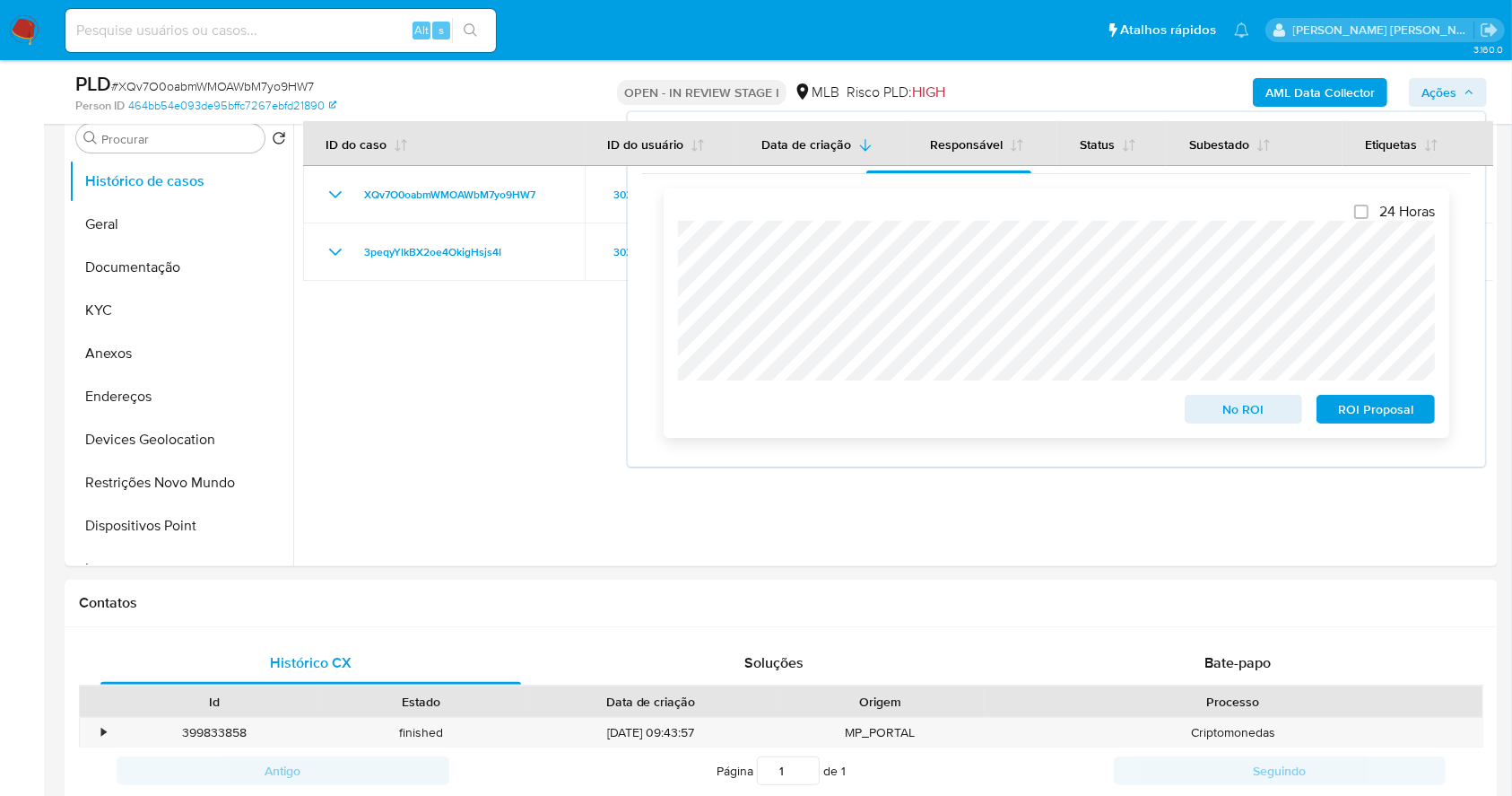
click at [1235, 408] on span "No ROI" at bounding box center [1244, 409] width 93 height 26
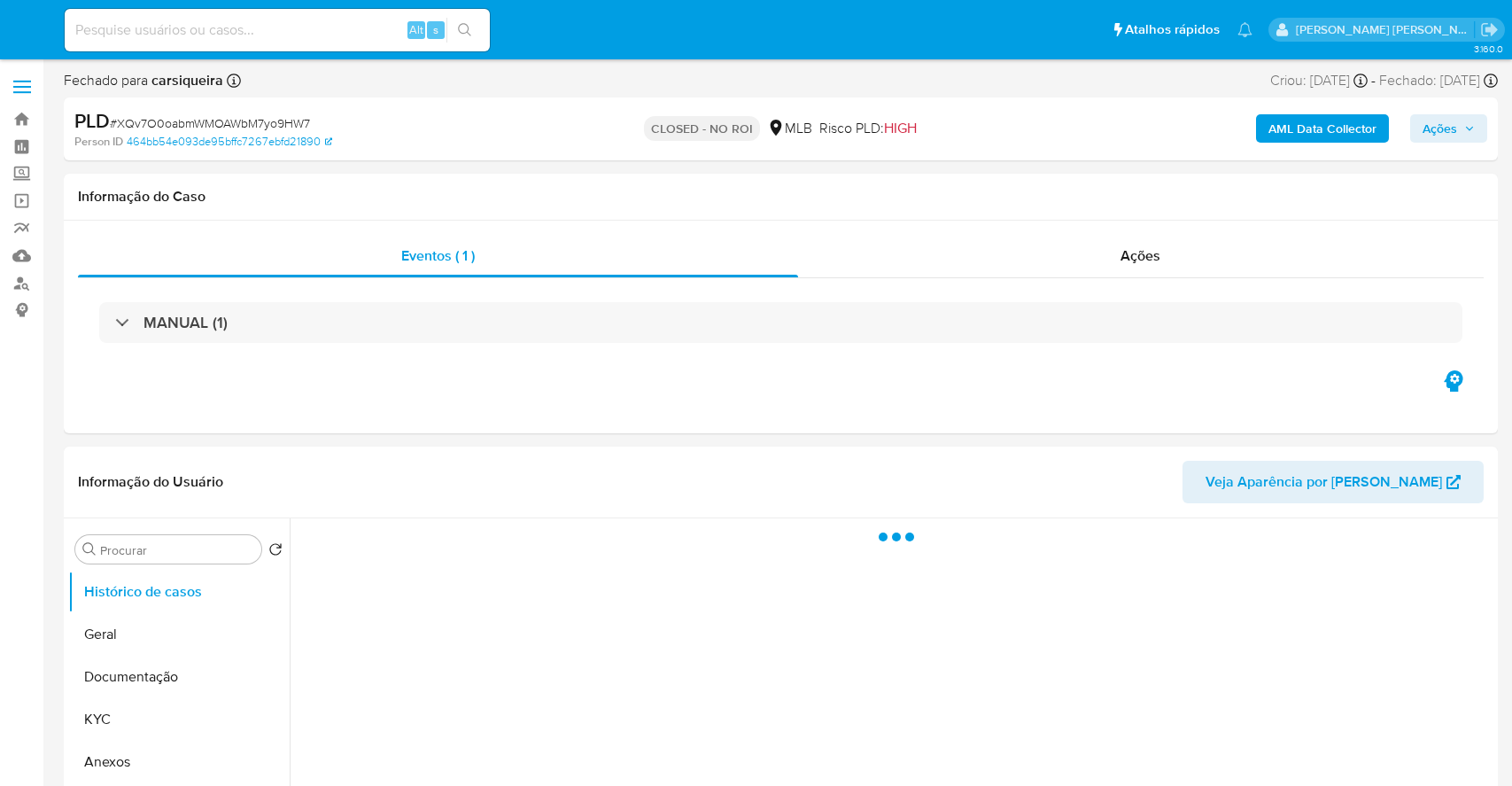
select select "10"
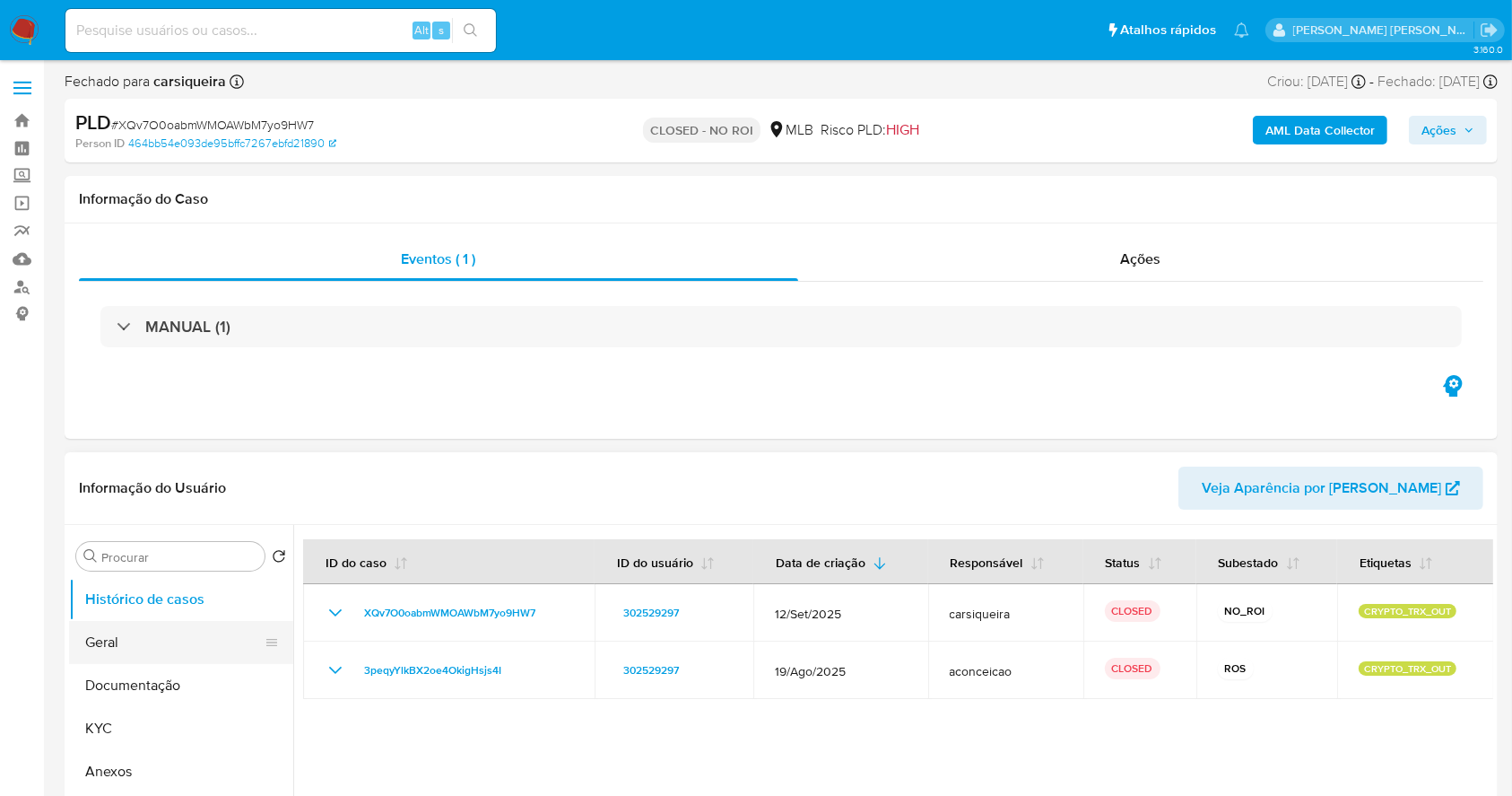
click at [121, 652] on button "Geral" at bounding box center [174, 642] width 210 height 43
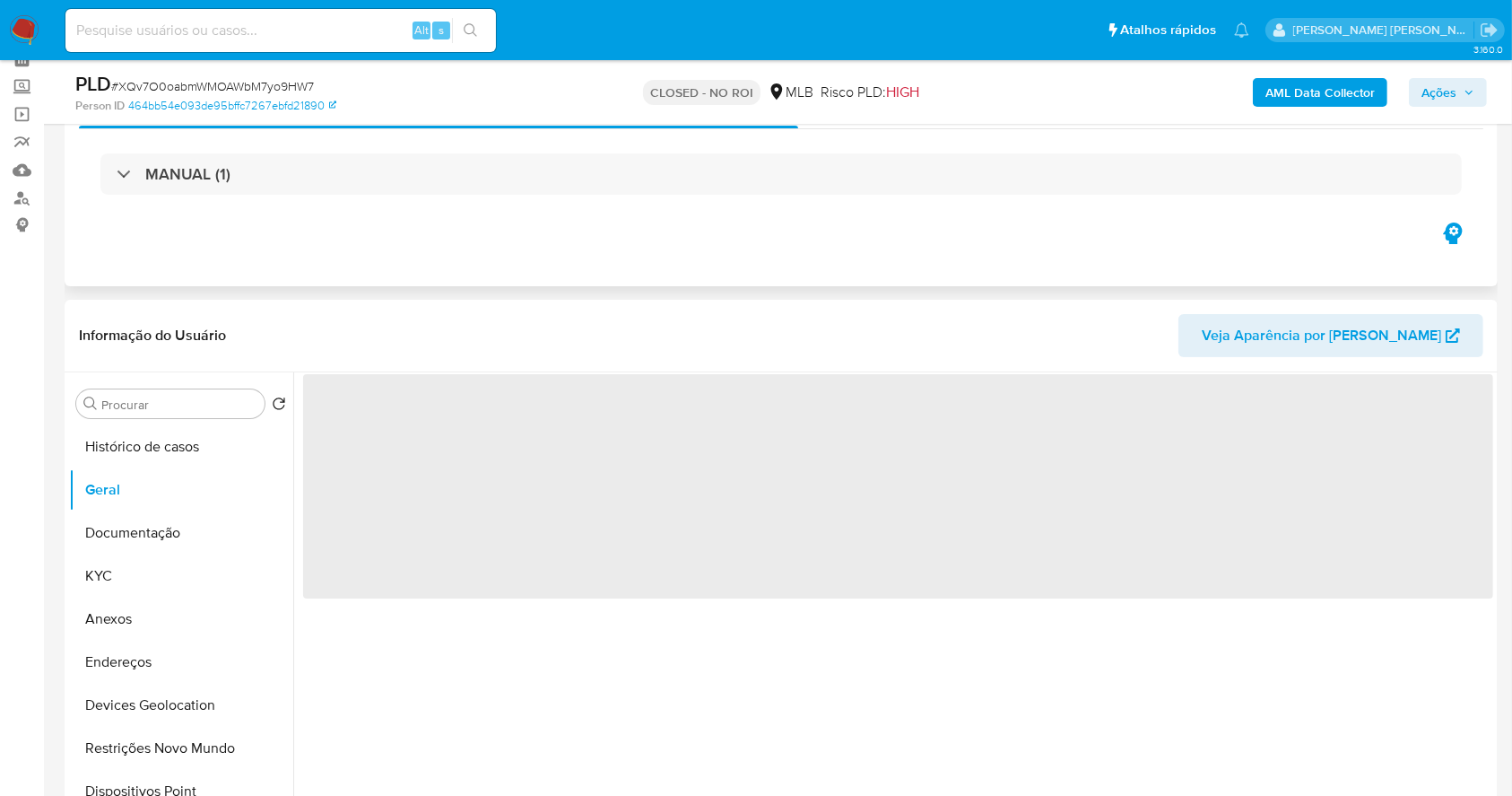
scroll to position [239, 0]
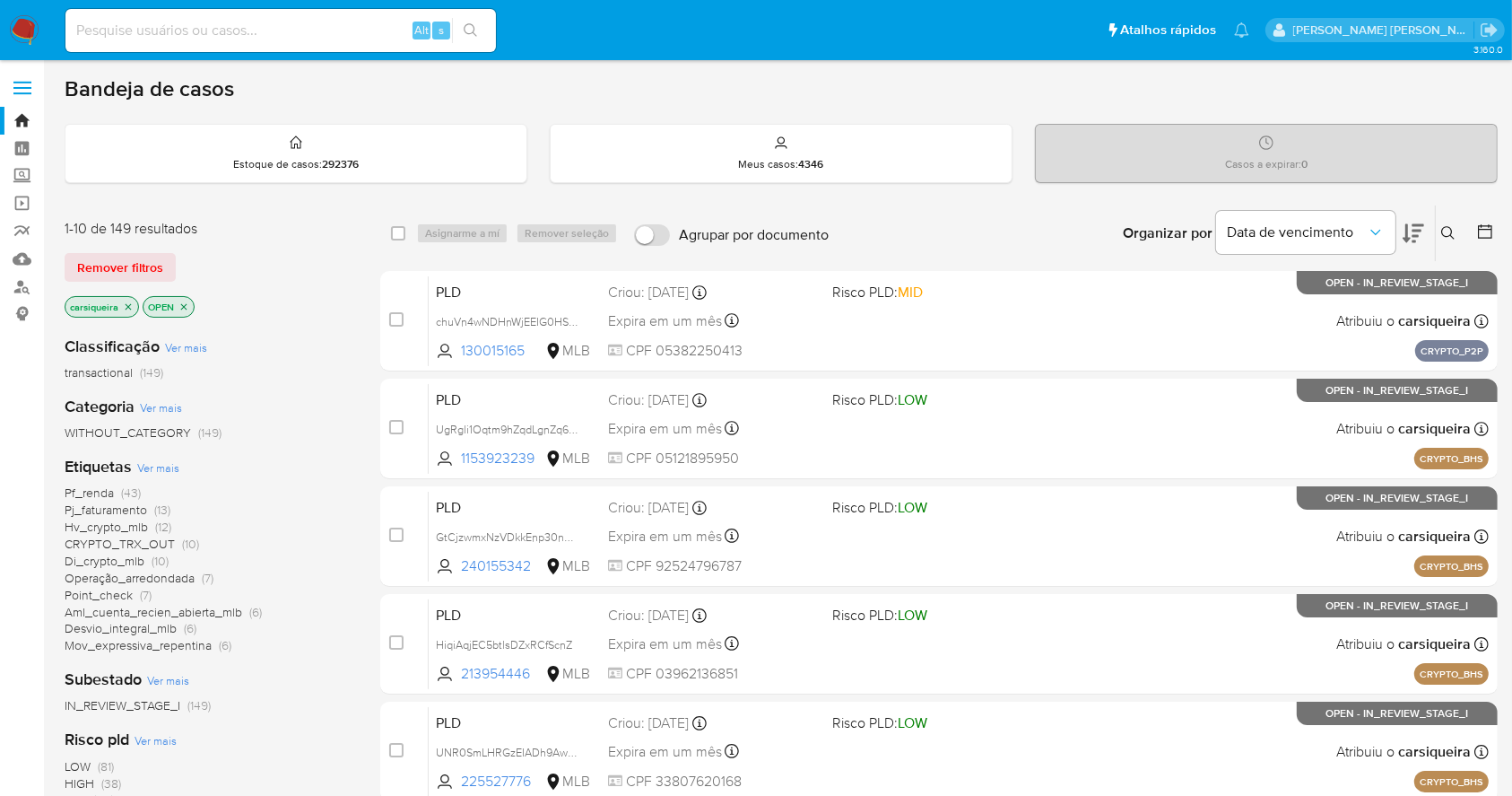
click at [304, 42] on div "Alt s" at bounding box center [281, 30] width 430 height 43
click at [294, 33] on input at bounding box center [281, 31] width 430 height 24
paste input "OdaUDejfJ8us4ZxIXNqCOwLA"
type input "OdaUDejfJ8us4ZxIXNqCOwLA"
click at [470, 18] on button "search-icon" at bounding box center [470, 31] width 36 height 26
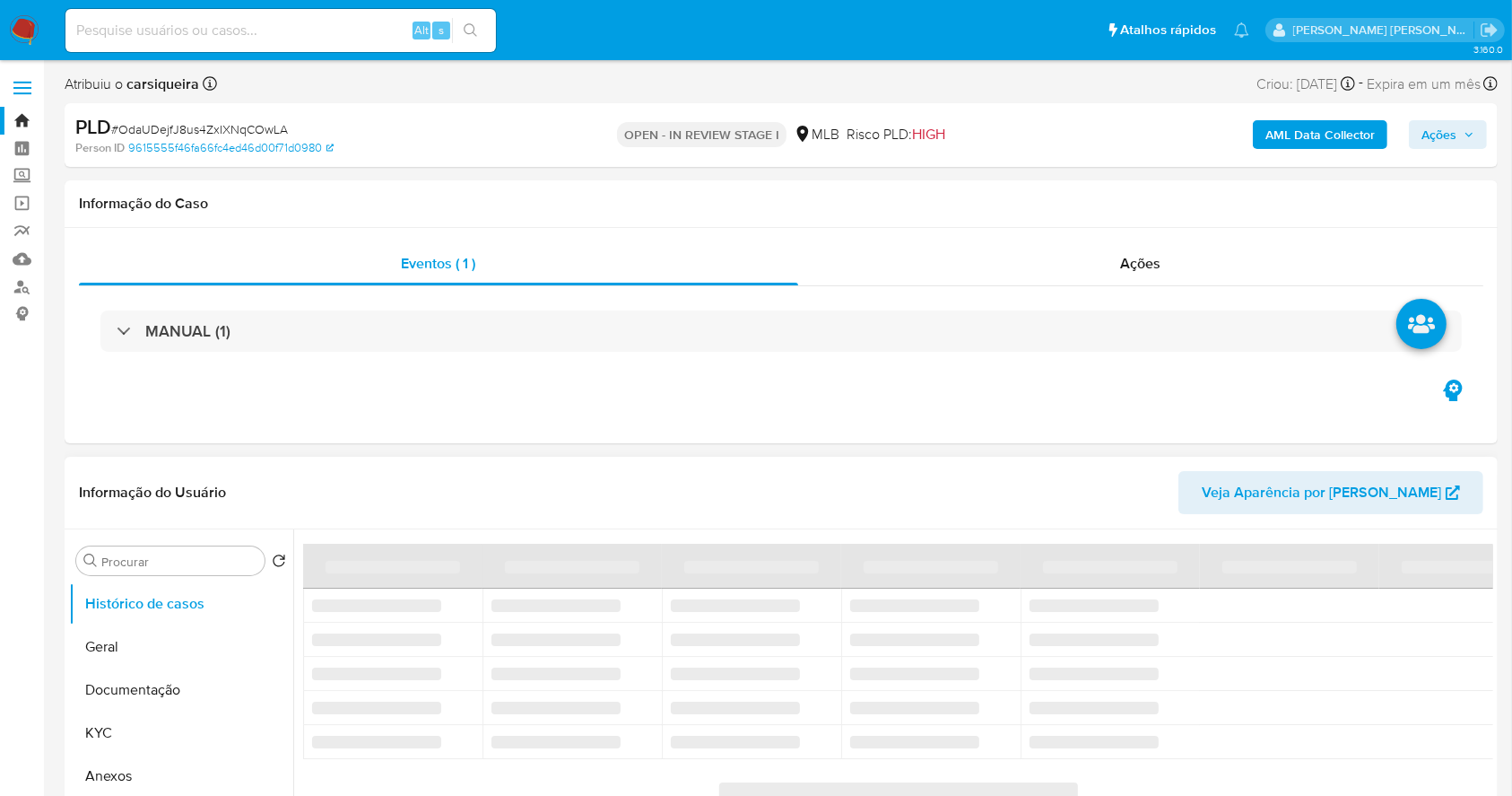
select select "10"
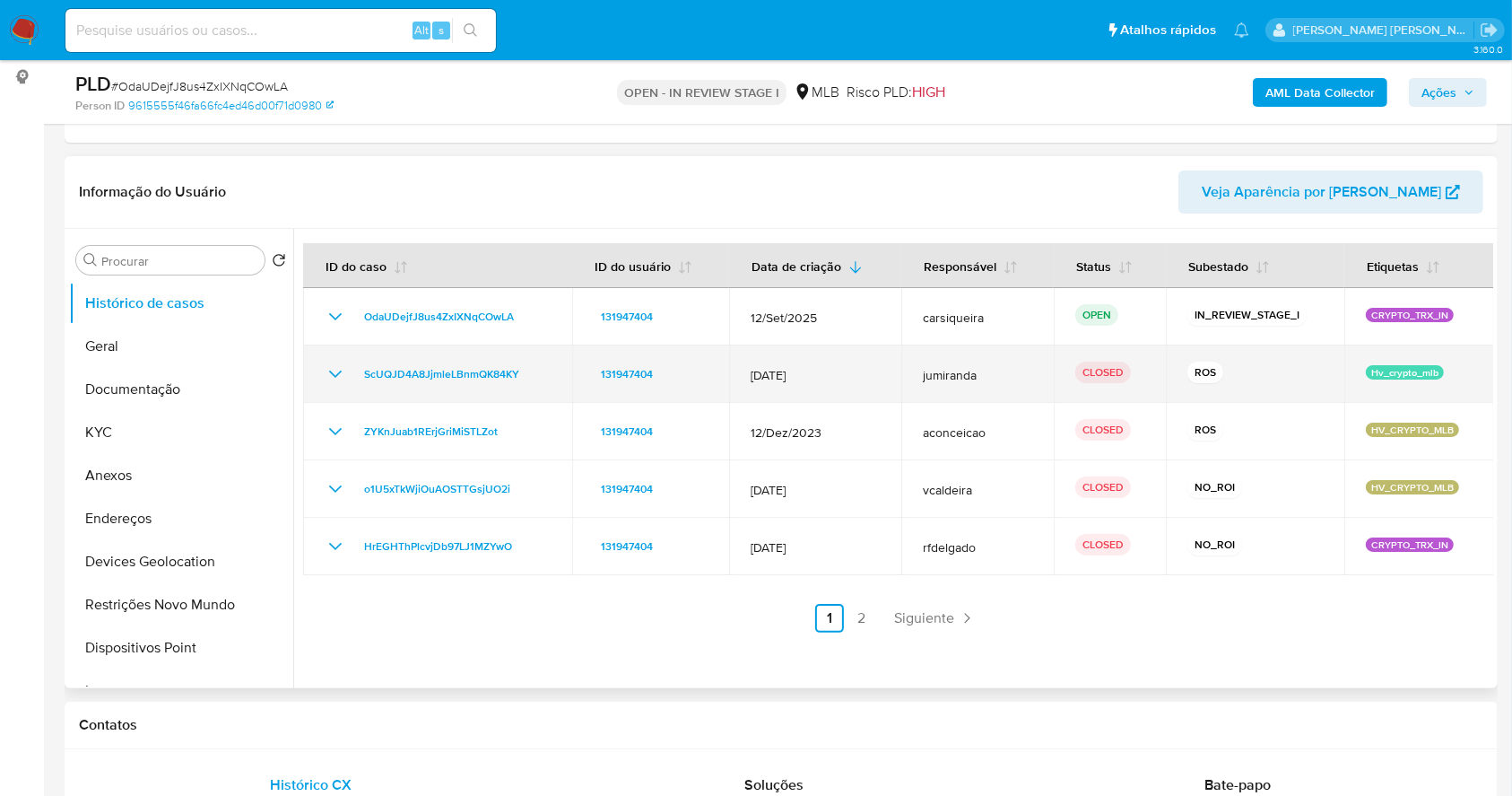
scroll to position [239, 0]
click at [337, 369] on icon "Mostrar/Ocultar" at bounding box center [335, 373] width 22 height 22
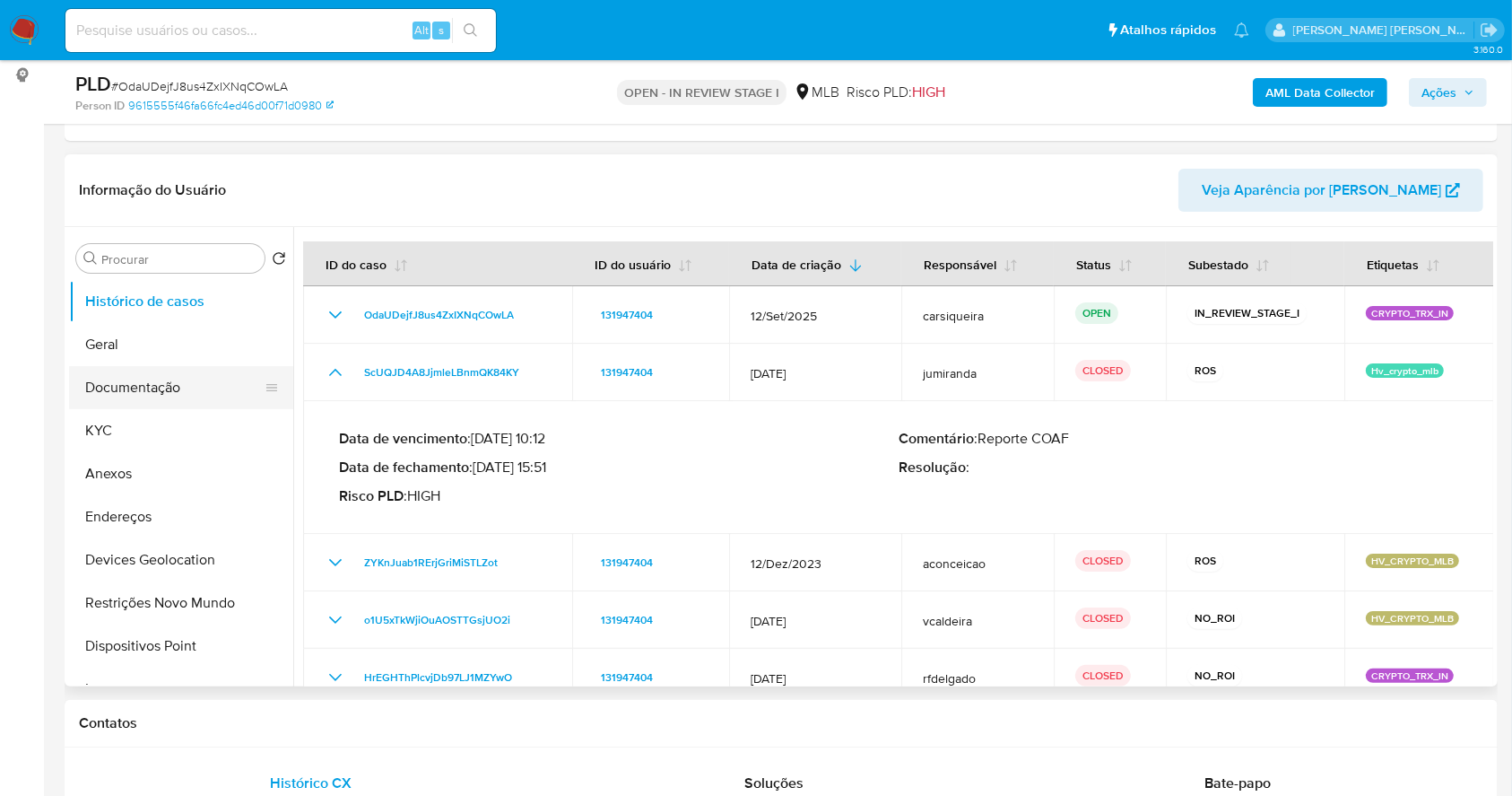
click at [125, 387] on button "Documentação" at bounding box center [174, 388] width 210 height 43
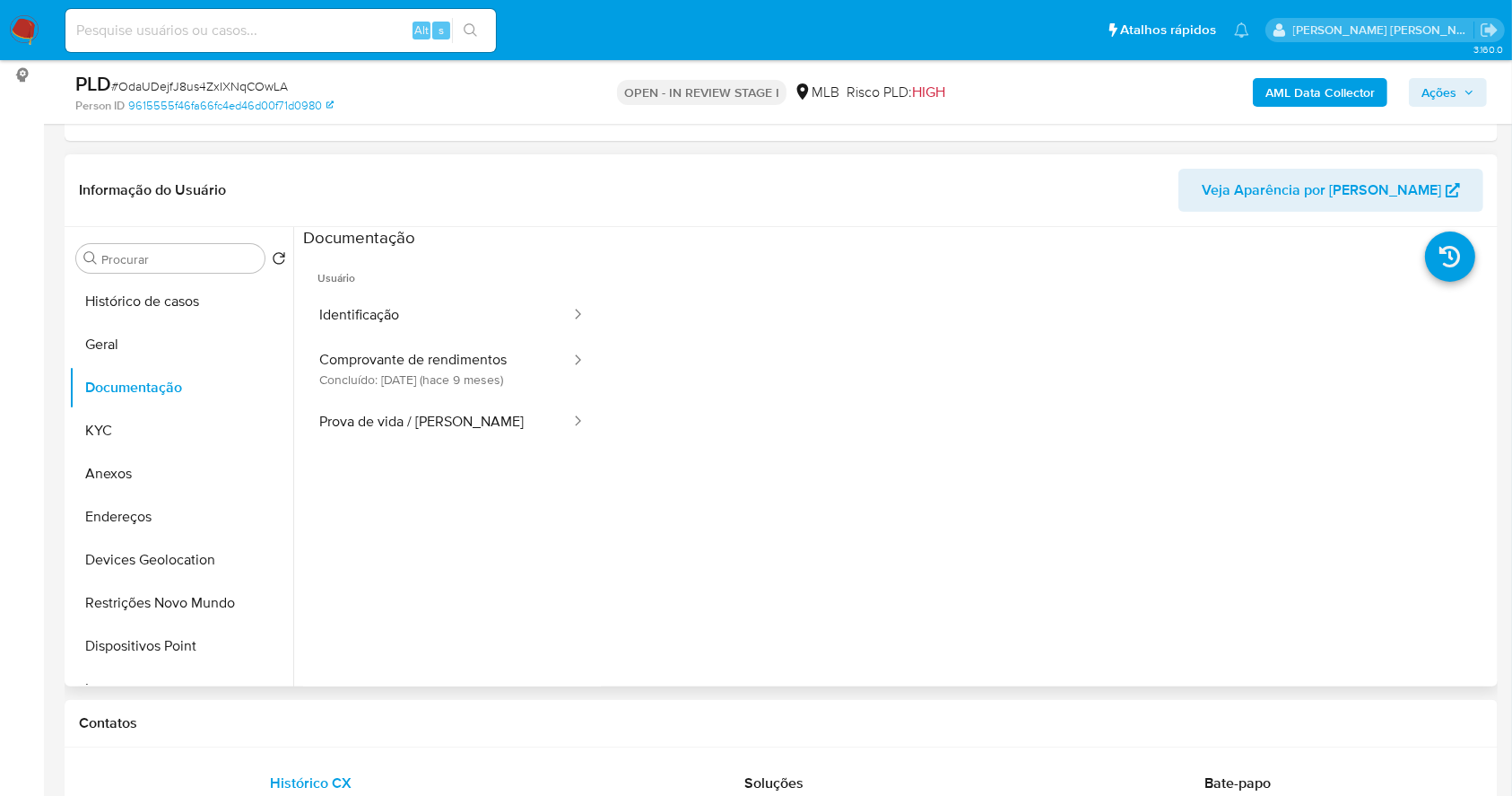
drag, startPoint x: 453, startPoint y: 368, endPoint x: 591, endPoint y: 528, distance: 211.3
click at [452, 367] on button "Comprovante de rendimentos Concluído: [DATE] (hace 9 meses)" at bounding box center [437, 368] width 269 height 61
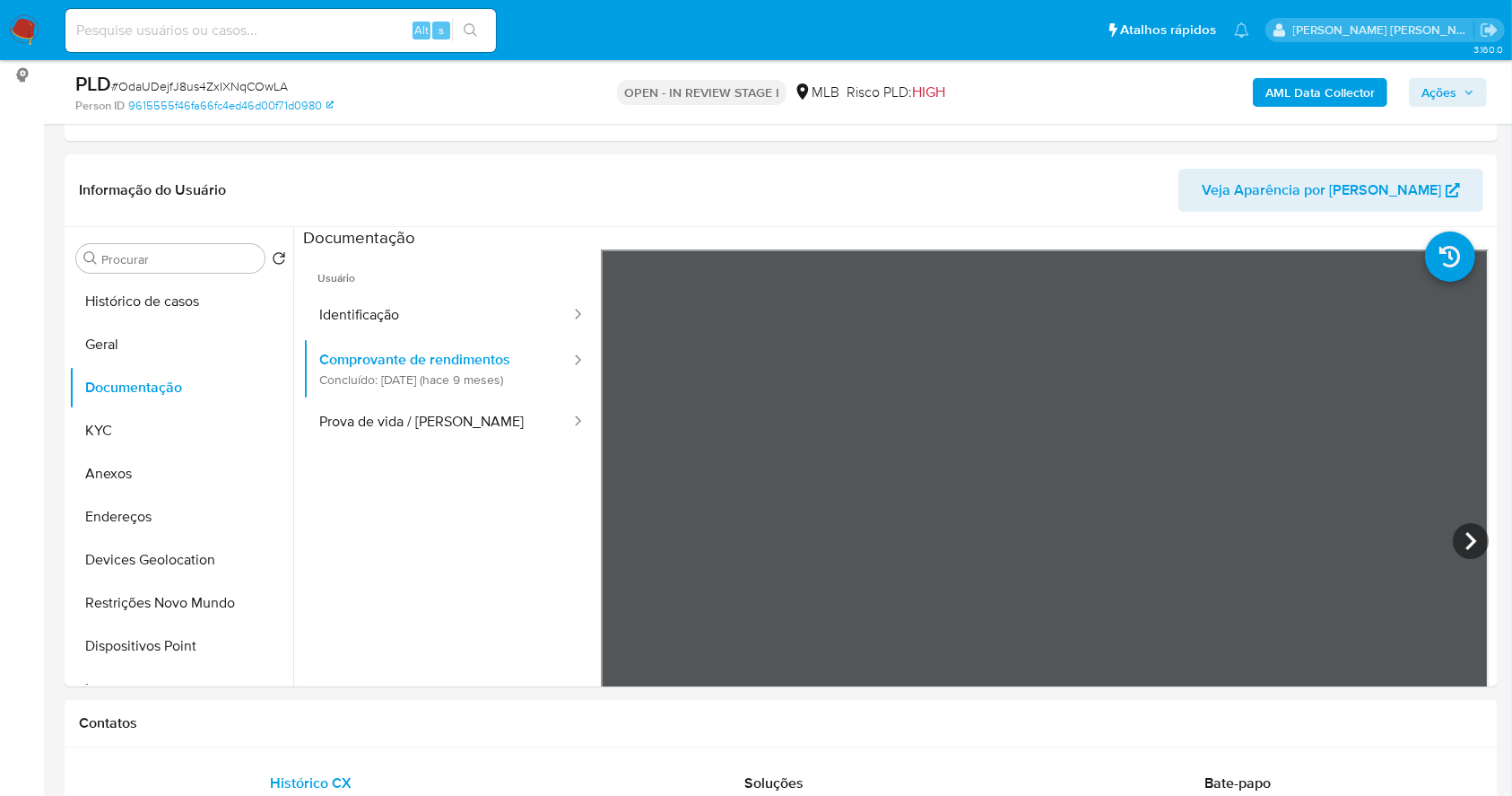
click at [1290, 99] on b "AML Data Collector" at bounding box center [1321, 92] width 109 height 28
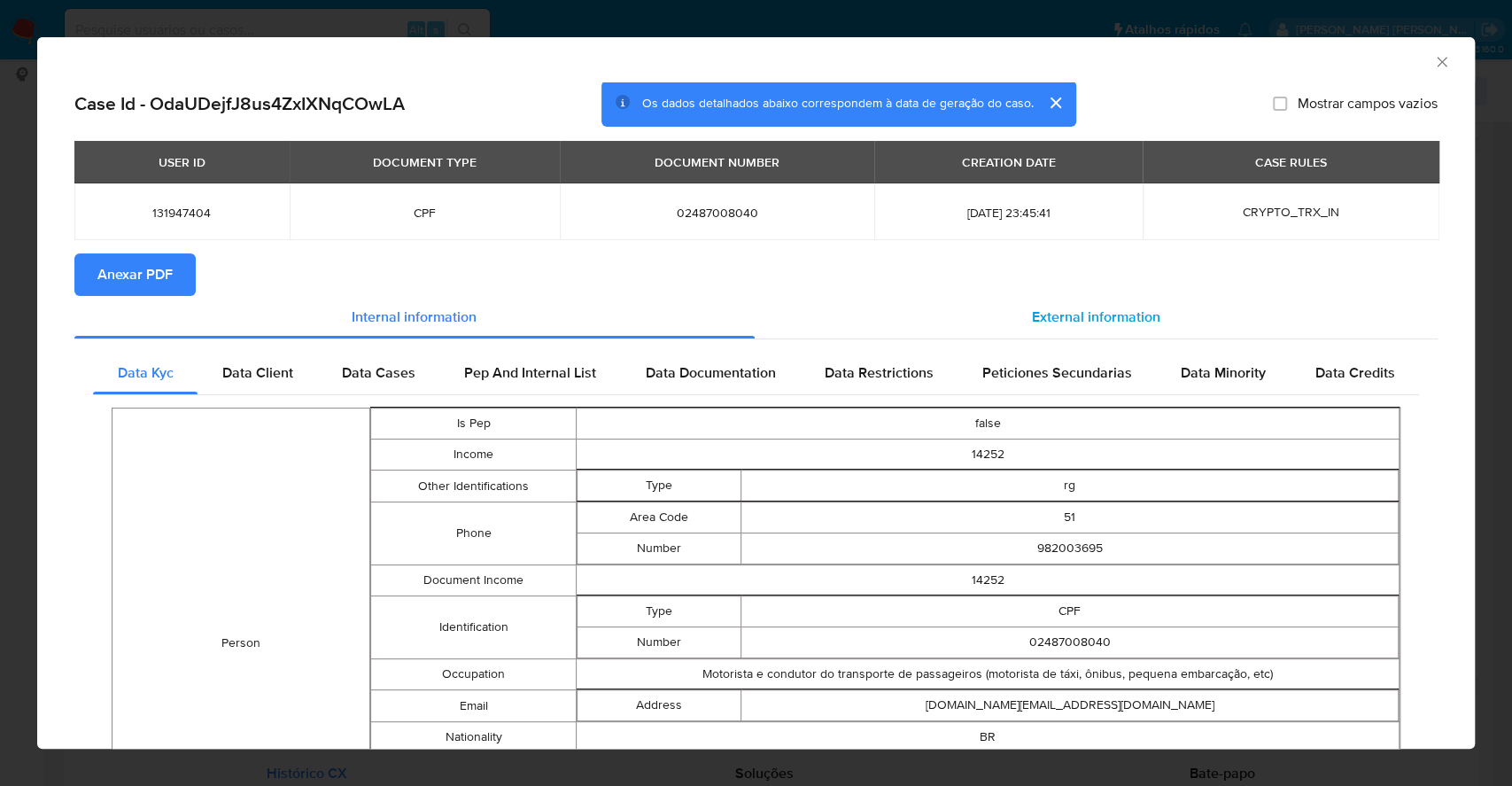
click at [1081, 307] on span "External information" at bounding box center [1095, 316] width 129 height 21
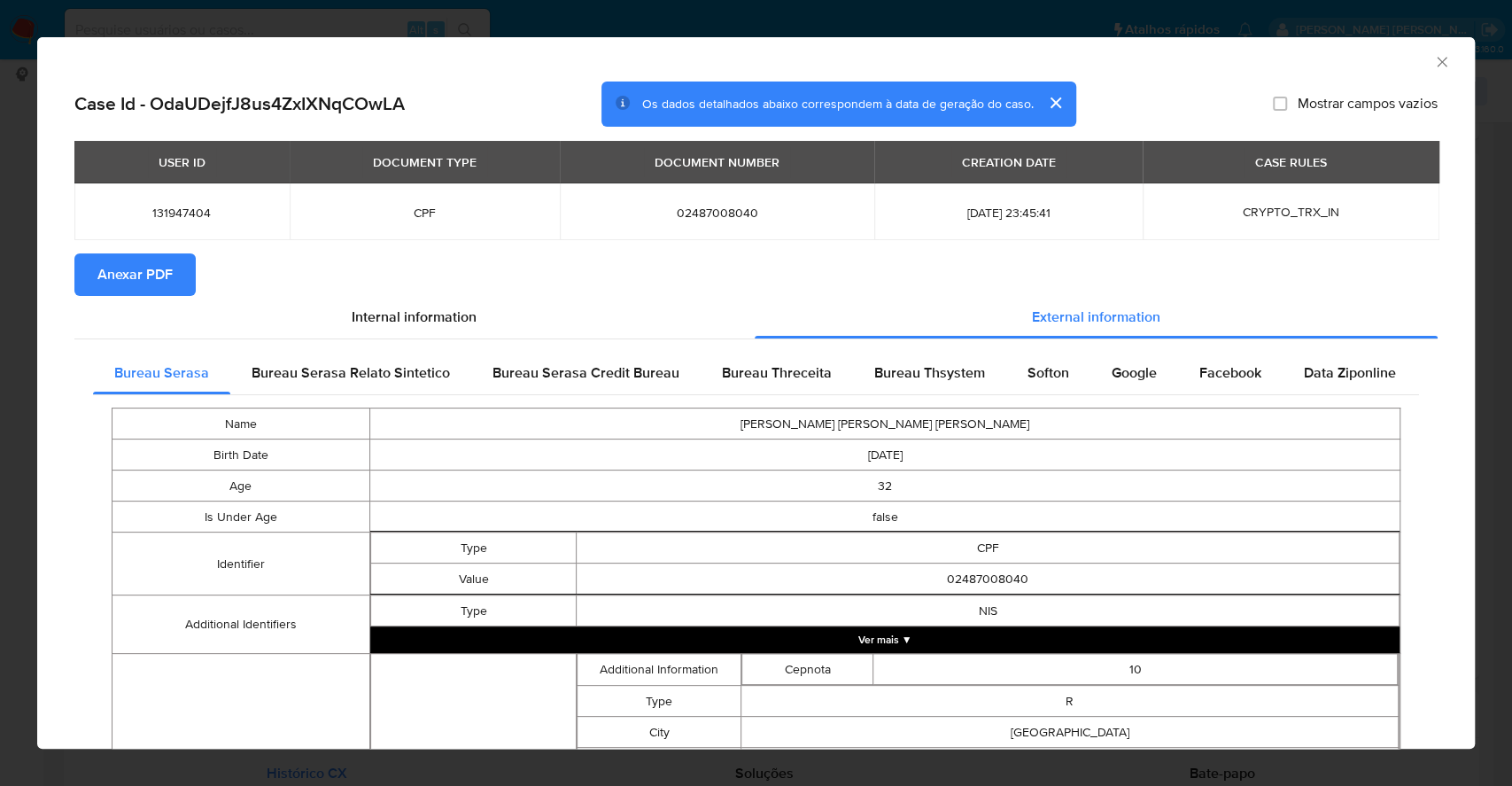
click at [143, 265] on span "Anexar PDF" at bounding box center [135, 274] width 76 height 39
click at [0, 478] on div "AML Data Collector Case Id - OdaUDejfJ8us4ZxIXNqCOwLA Os dados detalhados abaix…" at bounding box center [756, 393] width 1512 height 786
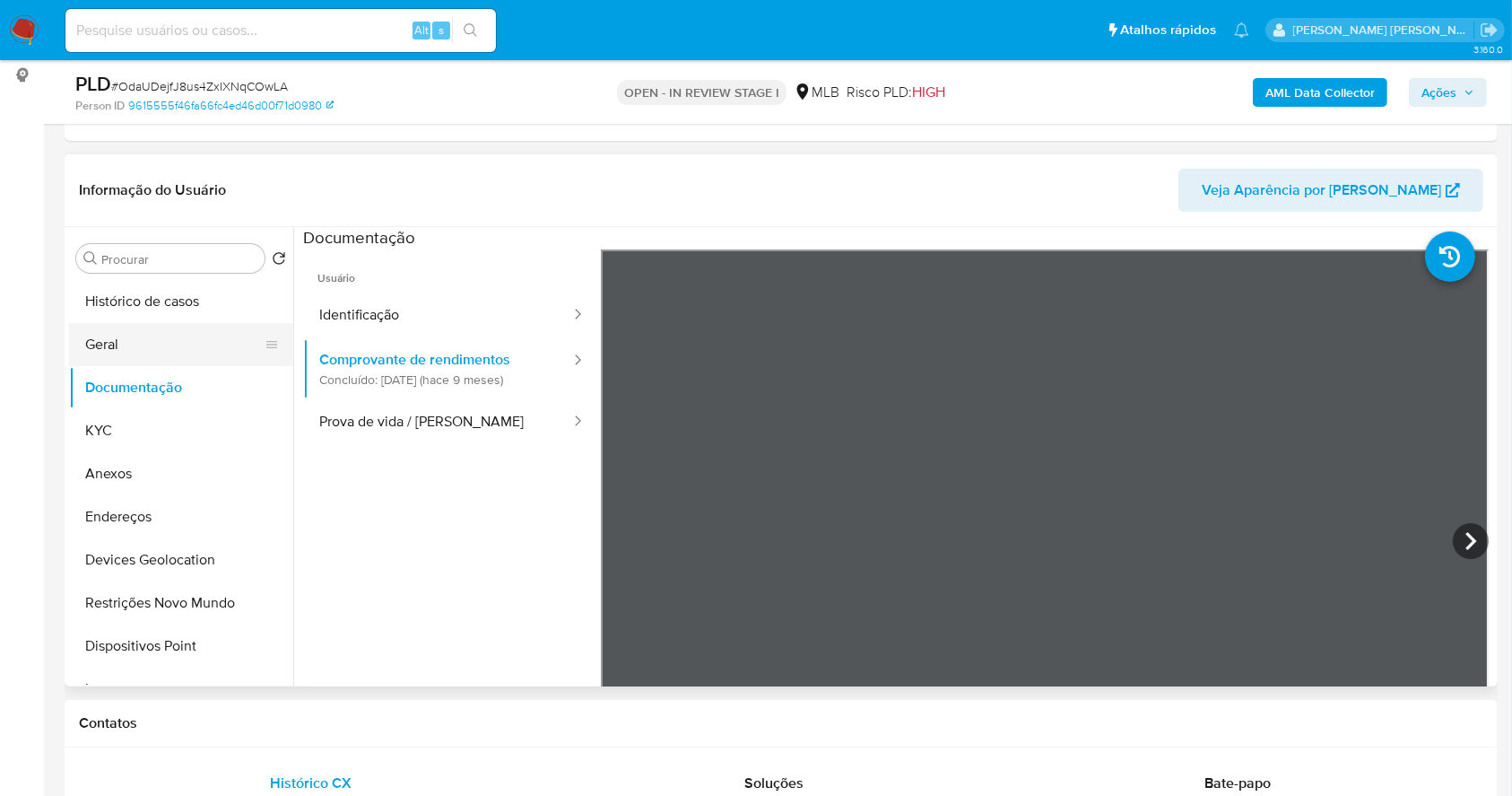
click at [124, 343] on button "Geral" at bounding box center [174, 344] width 210 height 43
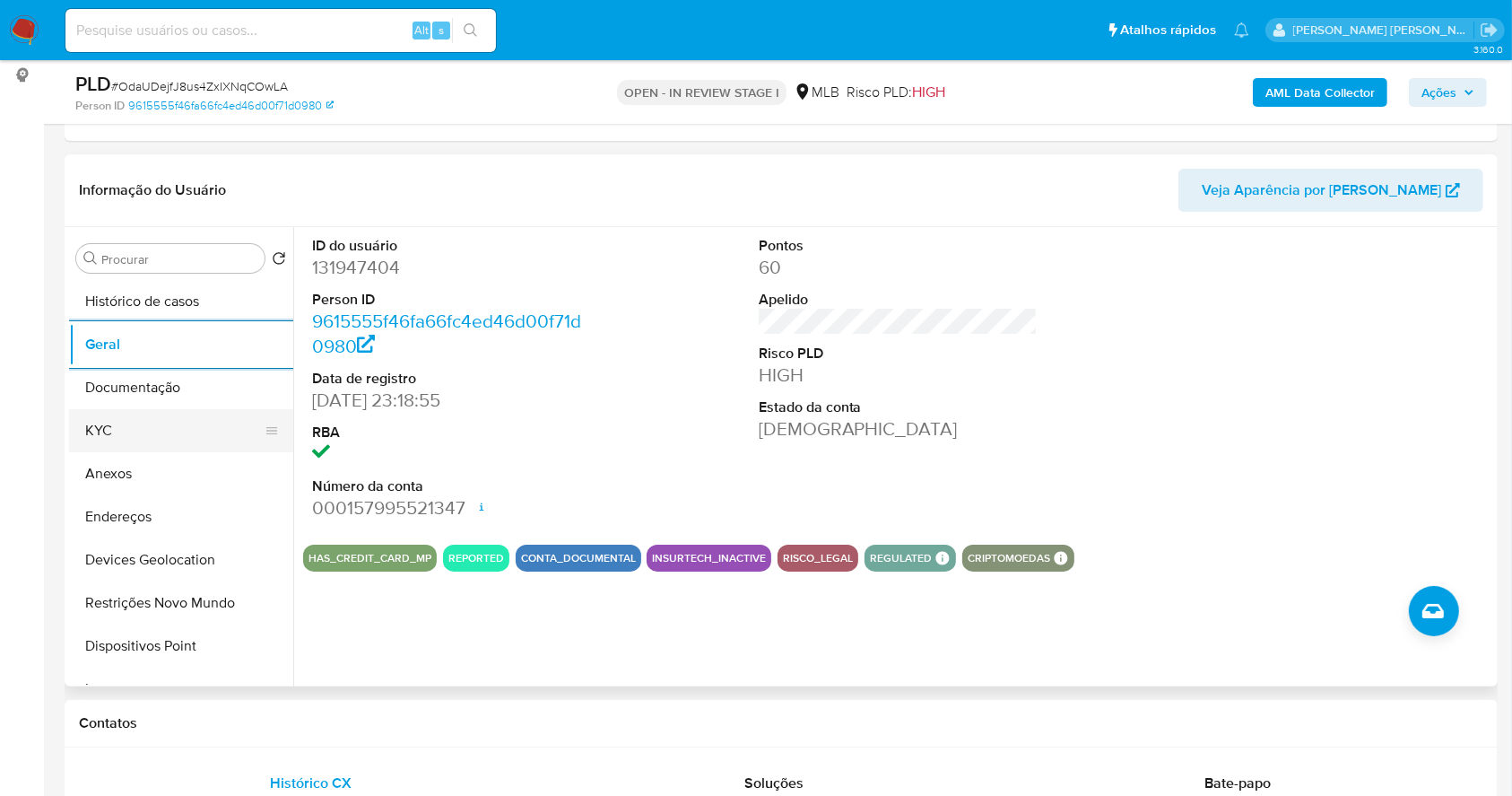
click at [137, 429] on button "KYC" at bounding box center [174, 430] width 210 height 43
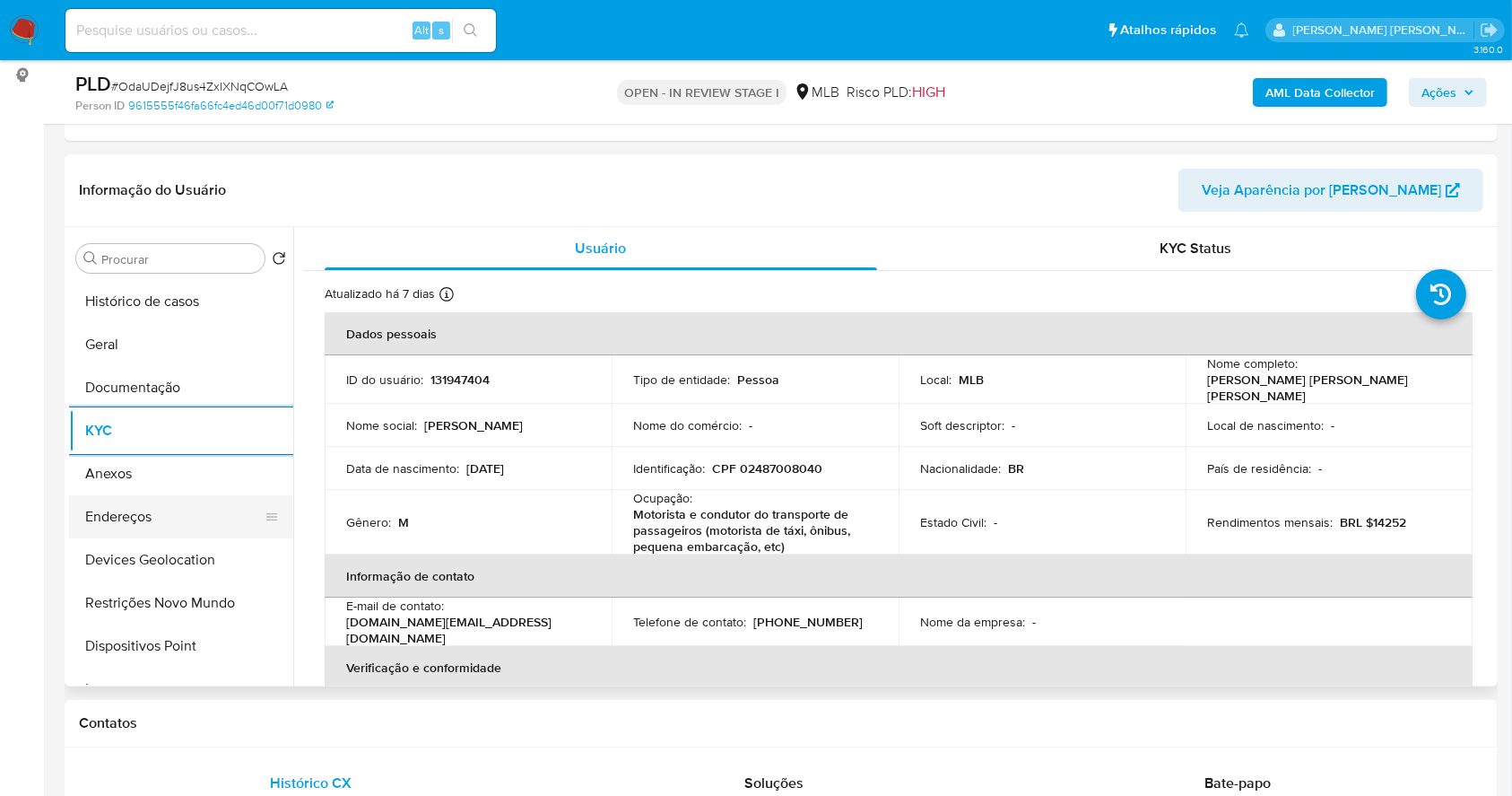
click at [118, 524] on button "Endereços" at bounding box center [174, 516] width 210 height 43
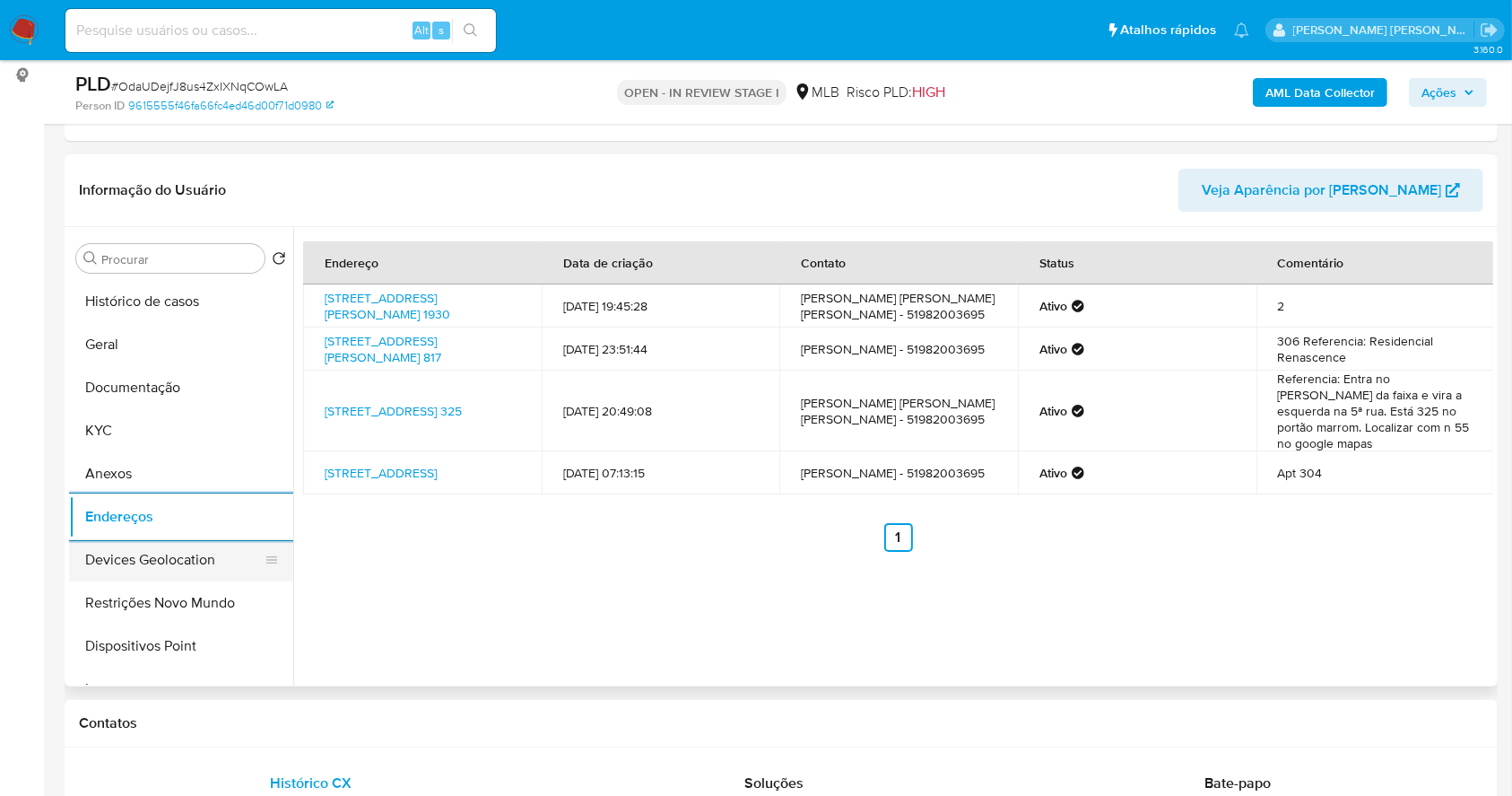
click at [139, 557] on button "Devices Geolocation" at bounding box center [174, 559] width 210 height 43
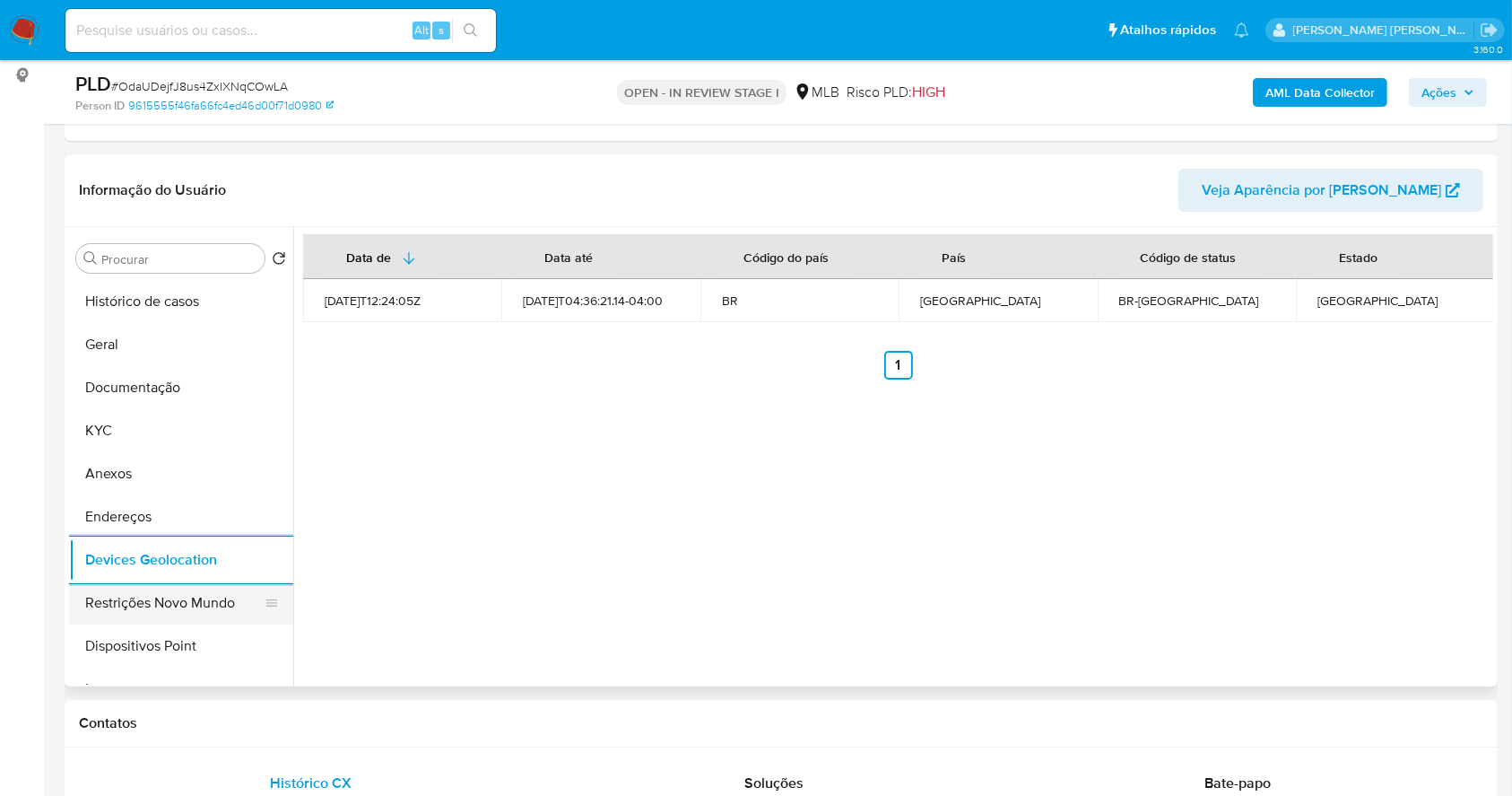
click at [180, 601] on button "Restrições Novo Mundo" at bounding box center [174, 603] width 210 height 43
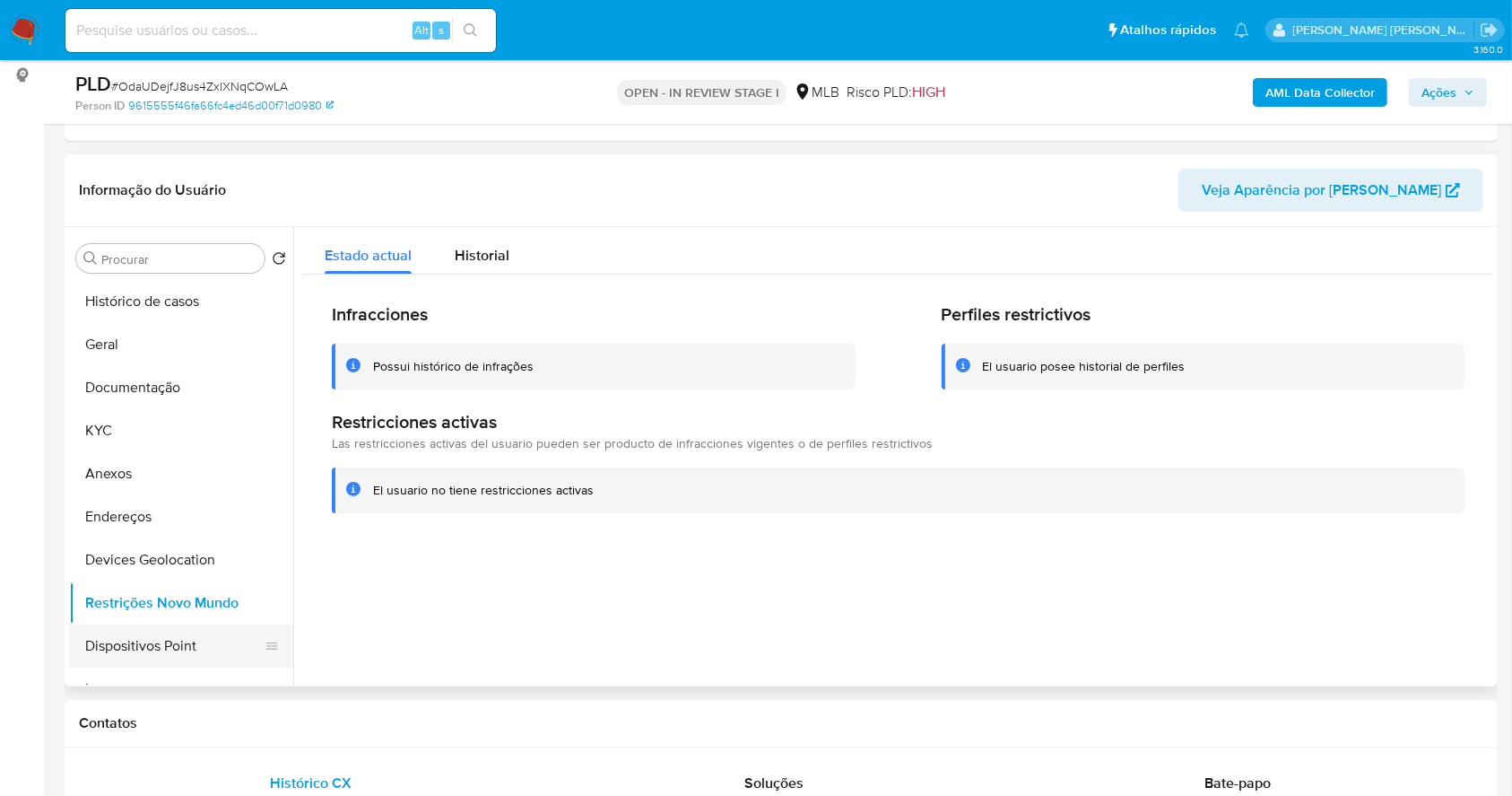
click at [187, 638] on button "Dispositivos Point" at bounding box center [174, 646] width 210 height 43
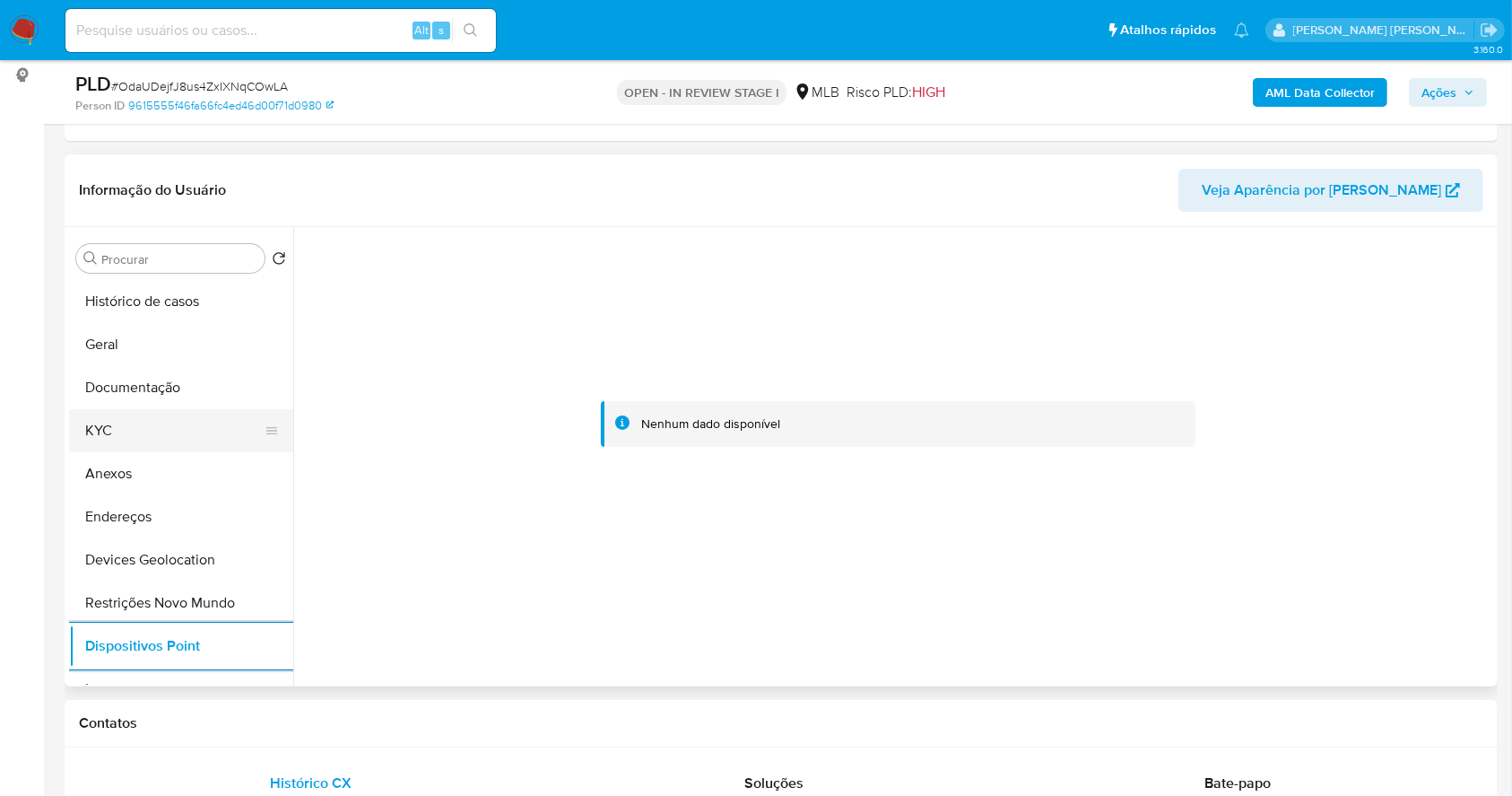
click at [129, 424] on button "KYC" at bounding box center [174, 430] width 210 height 43
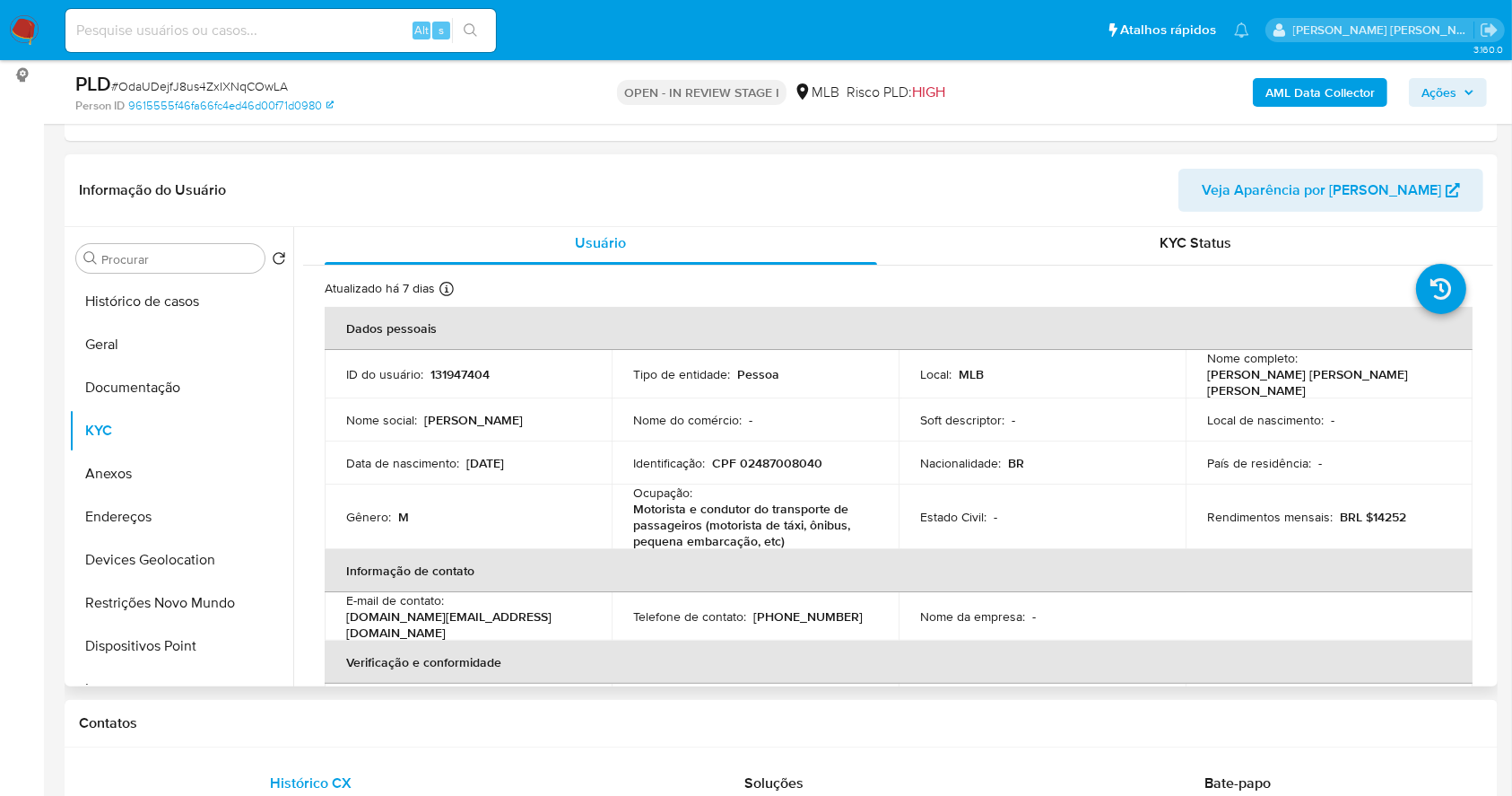
scroll to position [0, 0]
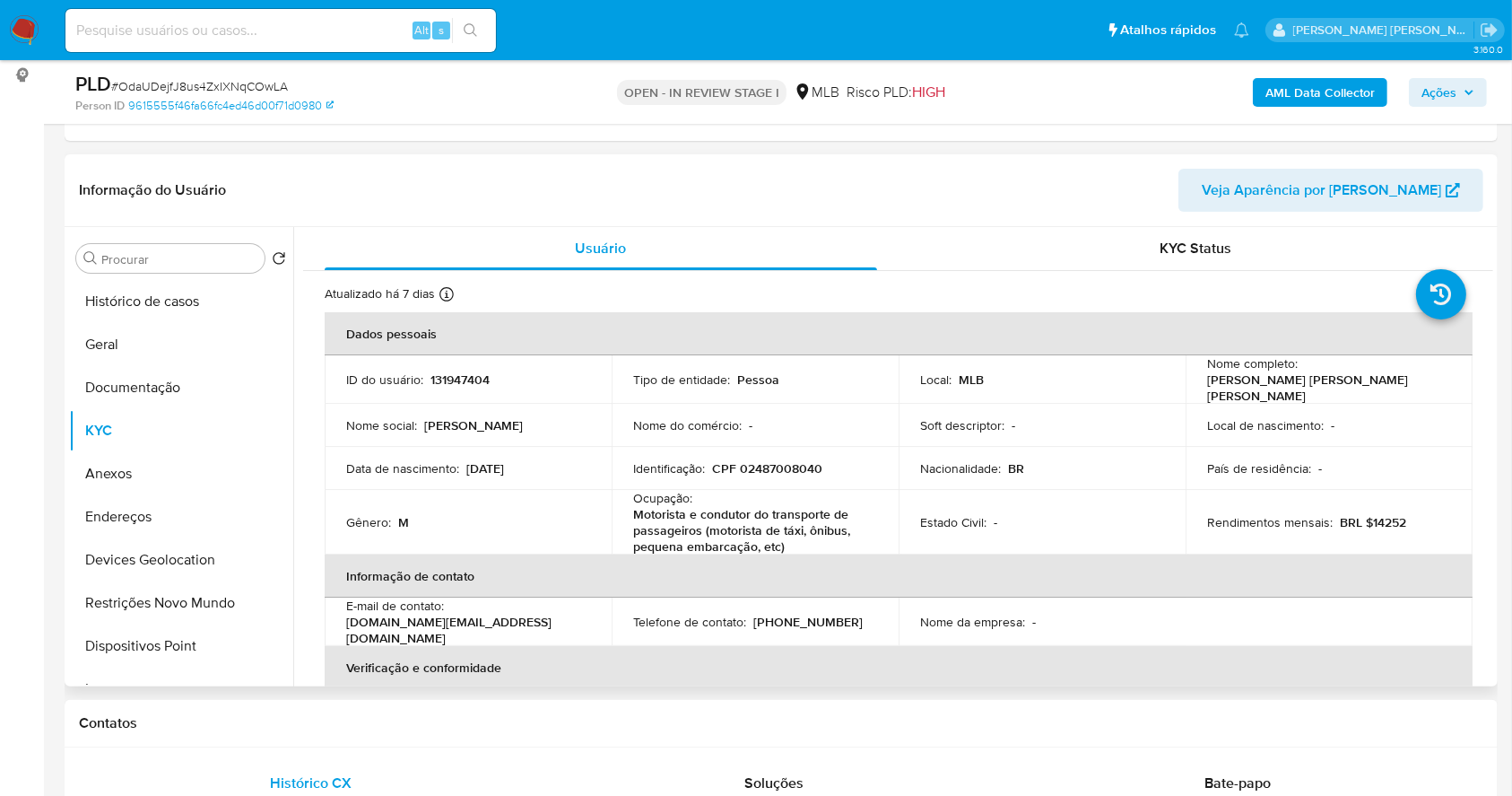
click at [782, 470] on p "CPF 02487008040" at bounding box center [766, 469] width 110 height 16
copy p "02487008040"
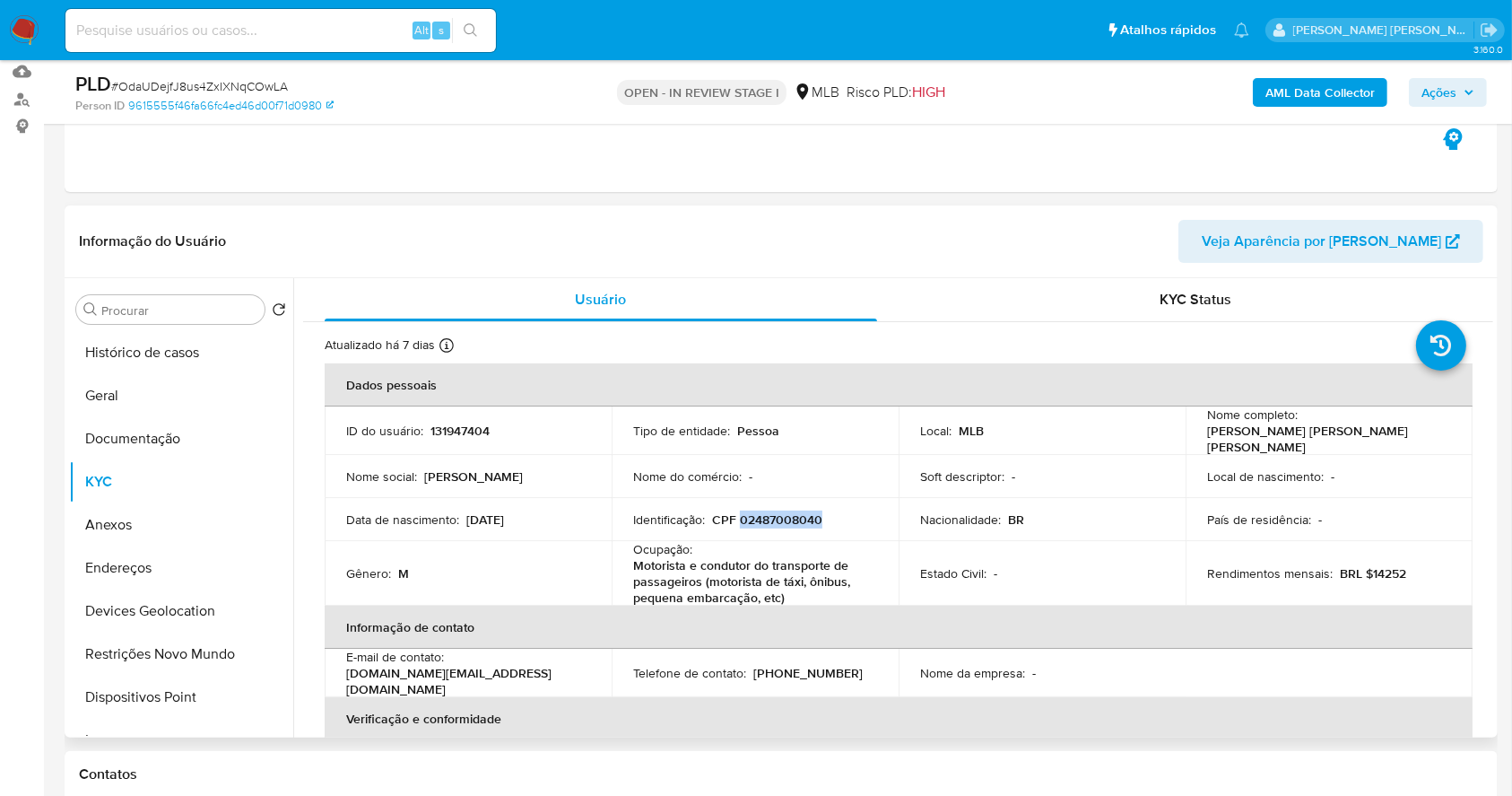
scroll to position [359, 0]
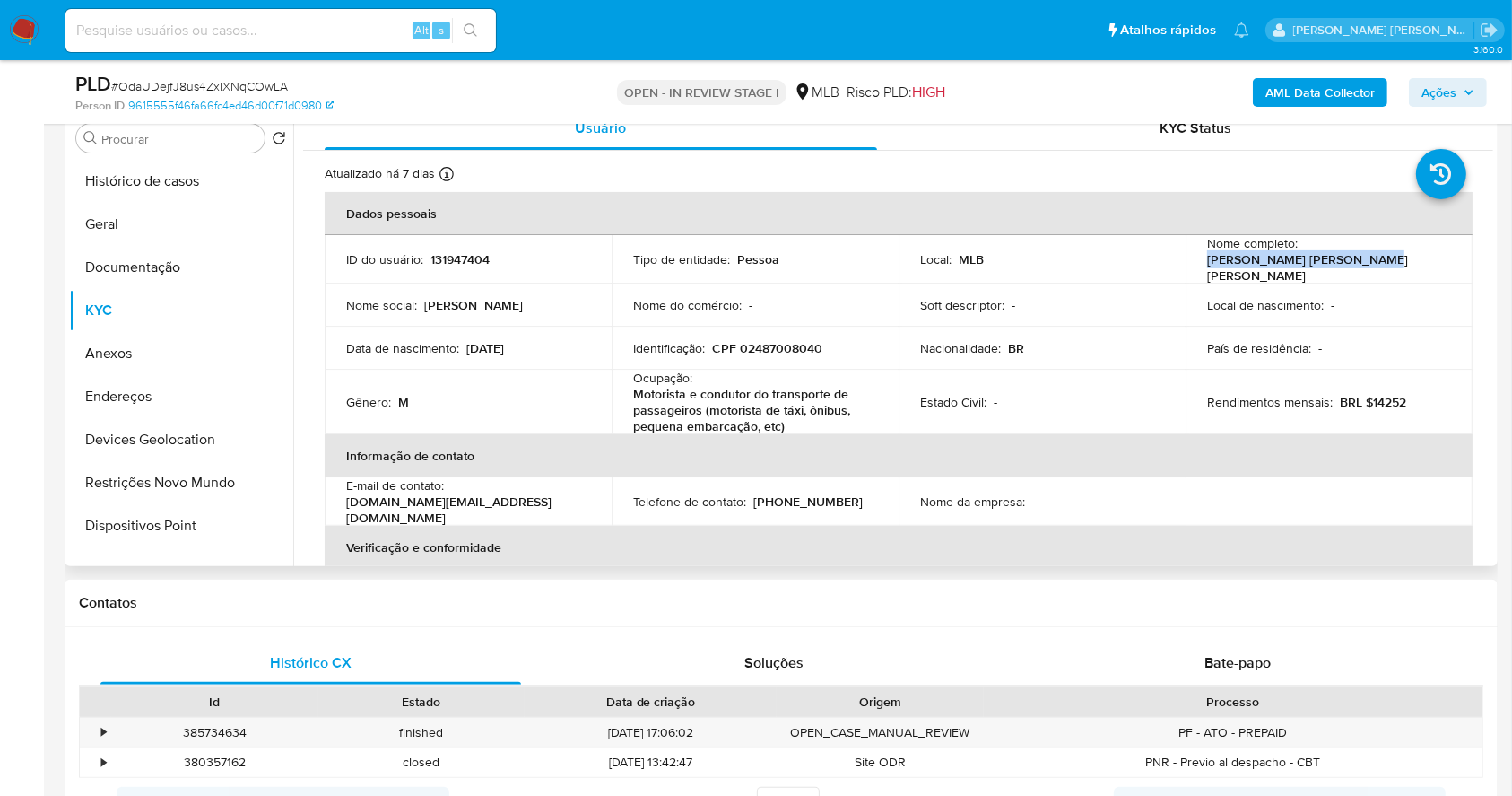
drag, startPoint x: 1346, startPoint y: 263, endPoint x: 1193, endPoint y: 265, distance: 153.0
click at [1193, 265] on td "Nome completo : Bruno Eduardo Protti Sardi" at bounding box center [1329, 259] width 287 height 48
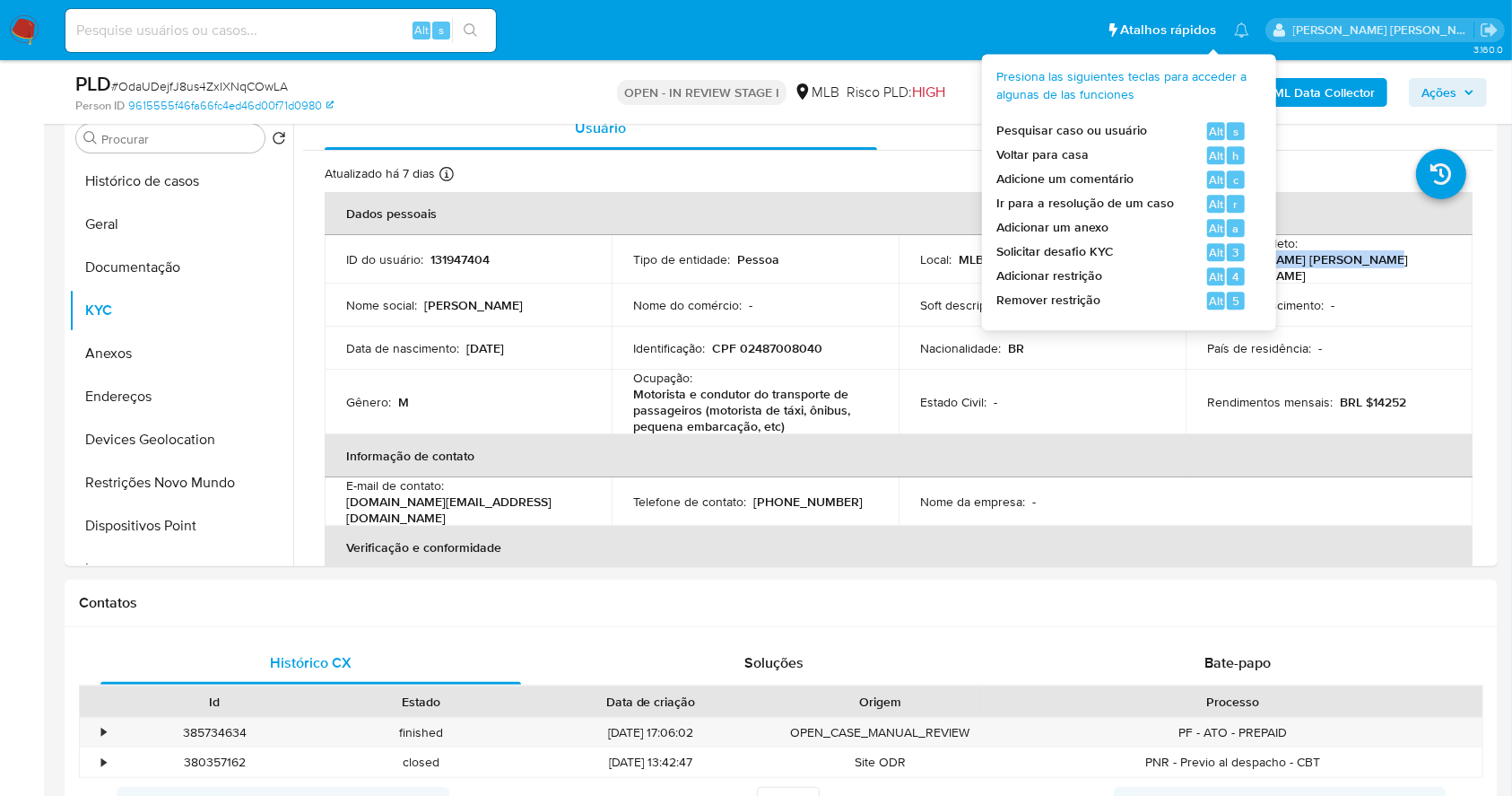
copy p "Bruno Eduardo Protti Sardi"
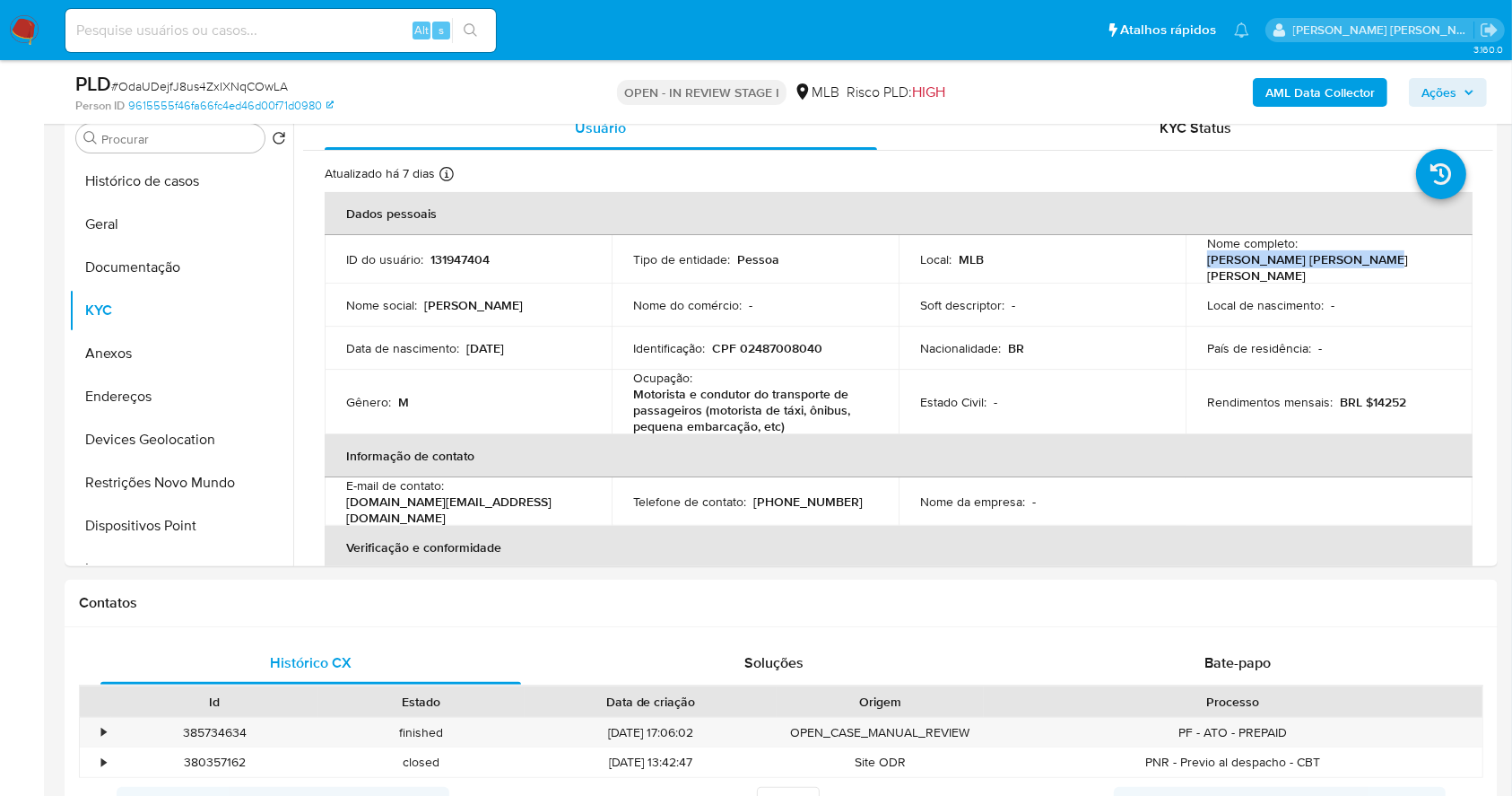
copy p "Bruno Eduardo Protti Sardi"
click at [128, 348] on button "Anexos" at bounding box center [181, 353] width 224 height 43
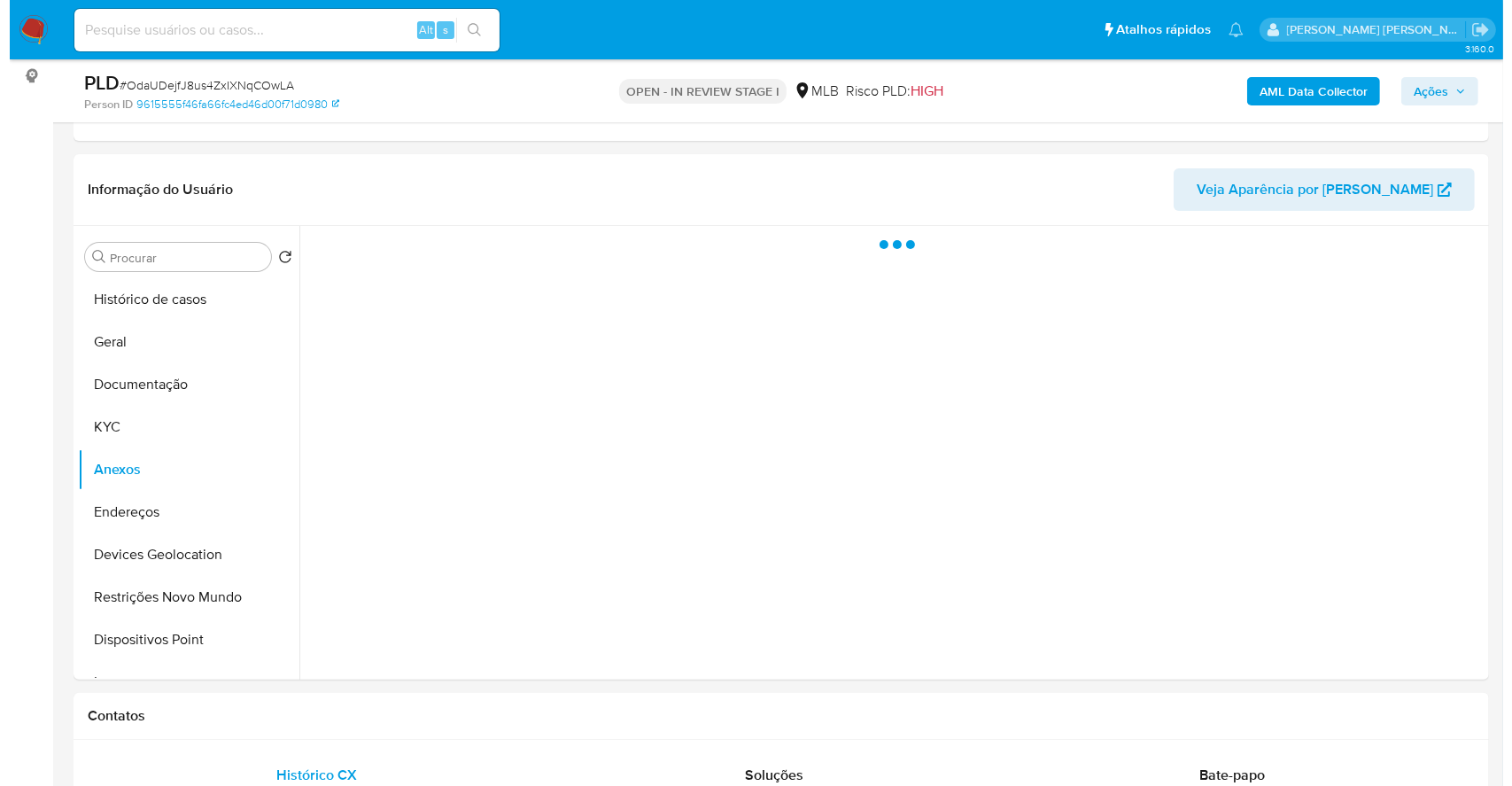
scroll to position [220, 0]
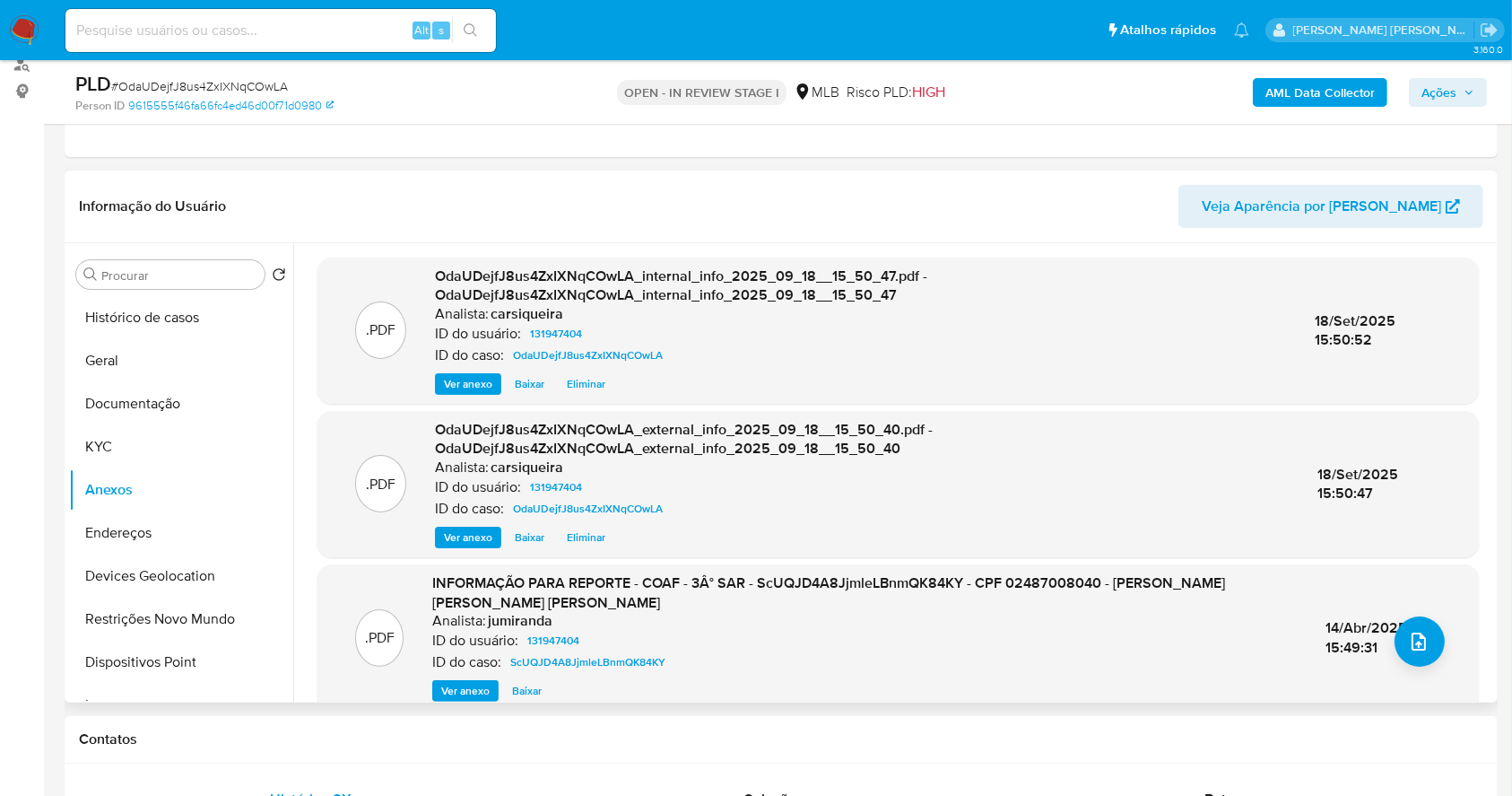
click at [486, 685] on span "Ver anexo" at bounding box center [465, 691] width 48 height 18
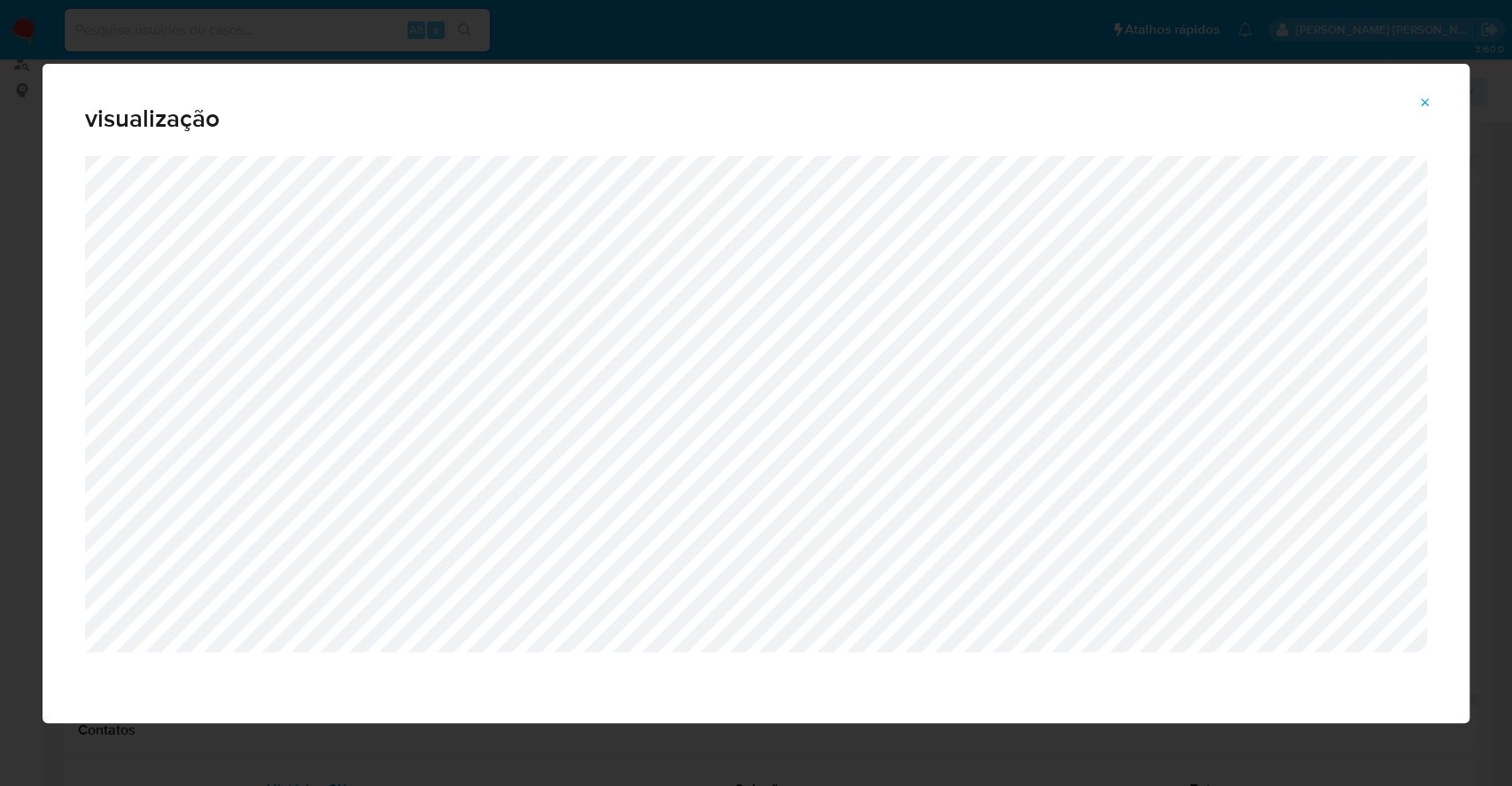
click at [0, 312] on div "visualização" at bounding box center [756, 393] width 1512 height 786
click at [1421, 98] on icon "Attachment preview" at bounding box center [1425, 102] width 8 height 8
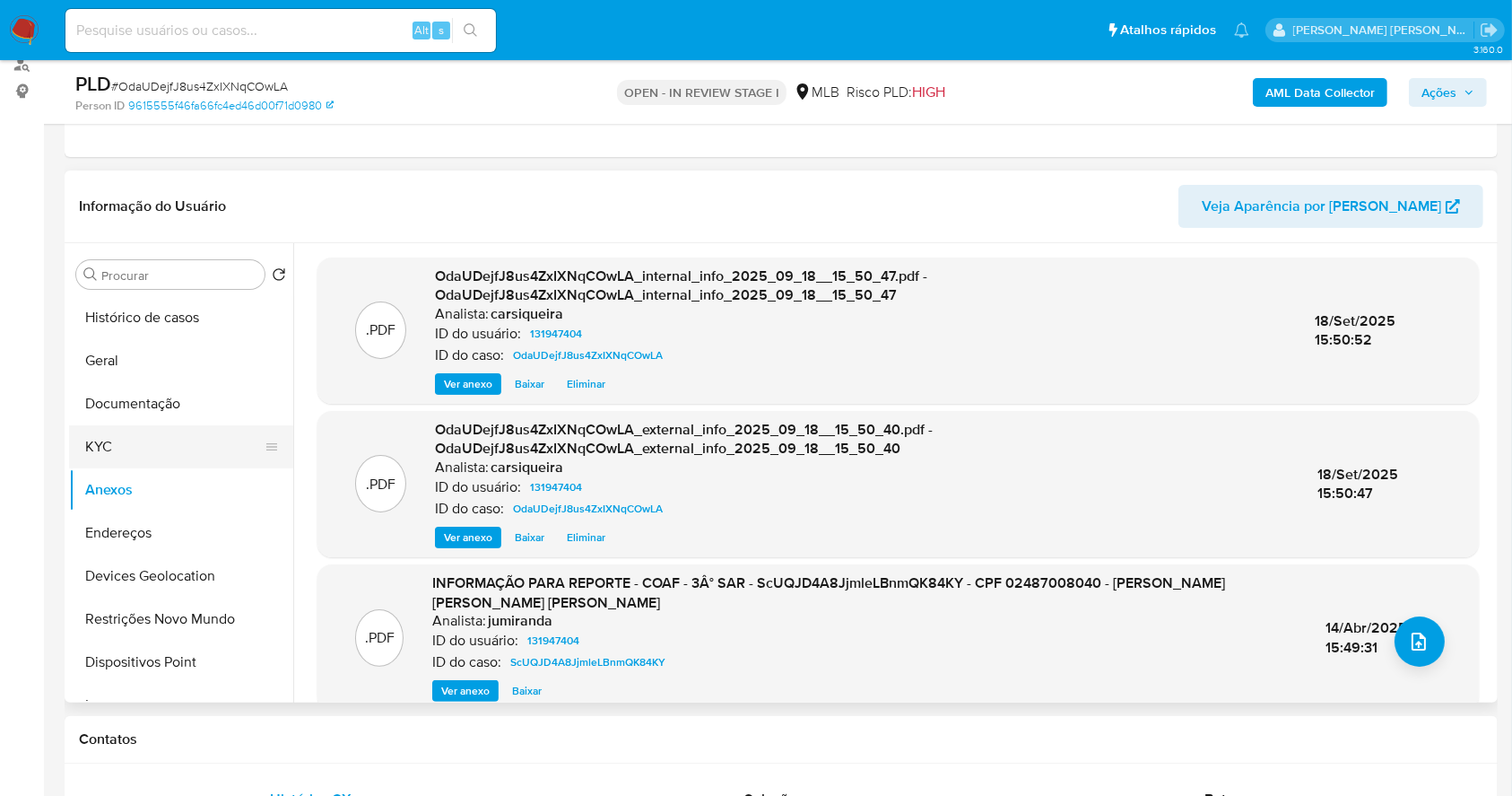
click at [166, 450] on button "KYC" at bounding box center [174, 446] width 210 height 43
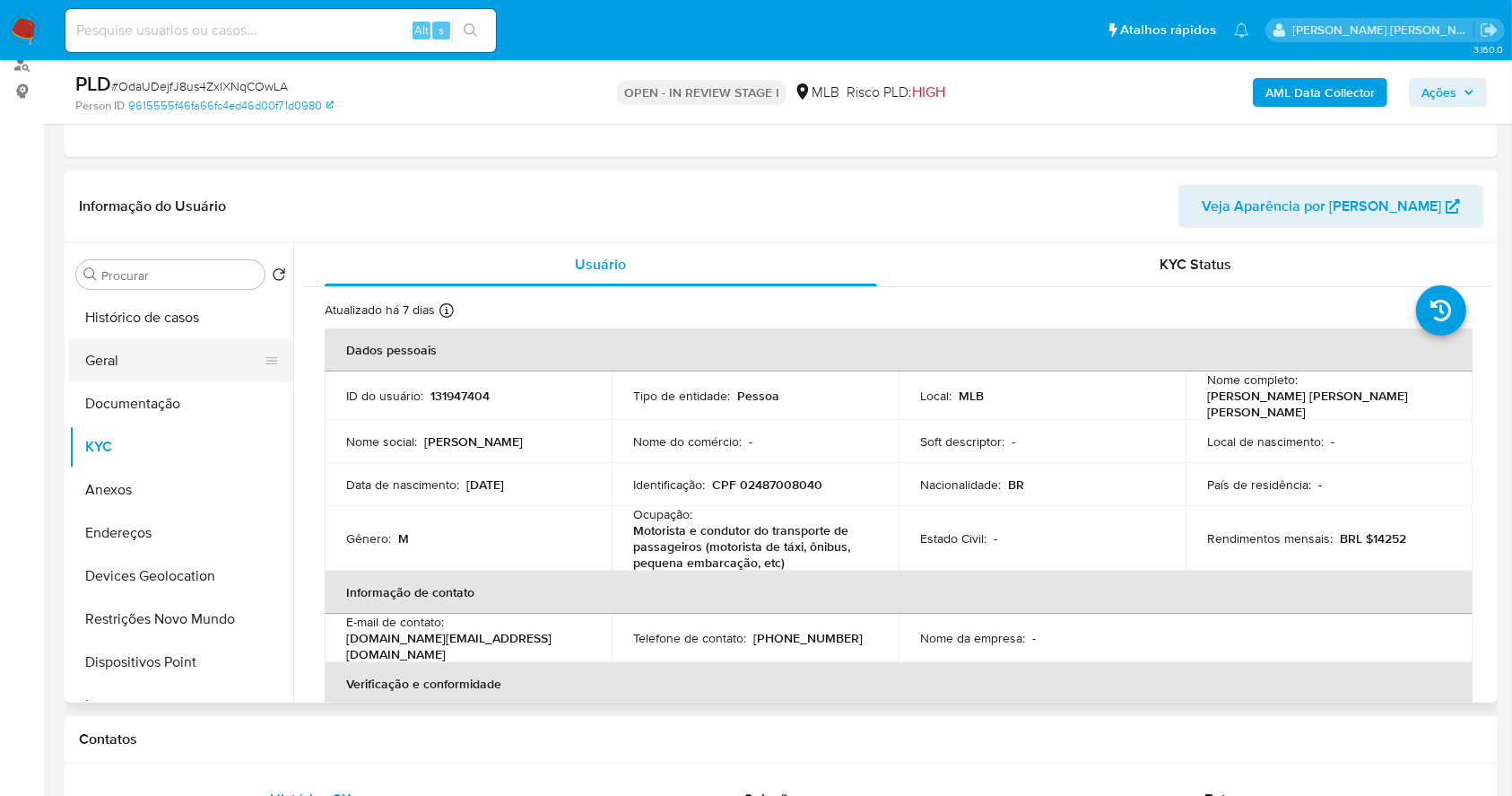
click at [150, 371] on button "Geral" at bounding box center [174, 360] width 210 height 43
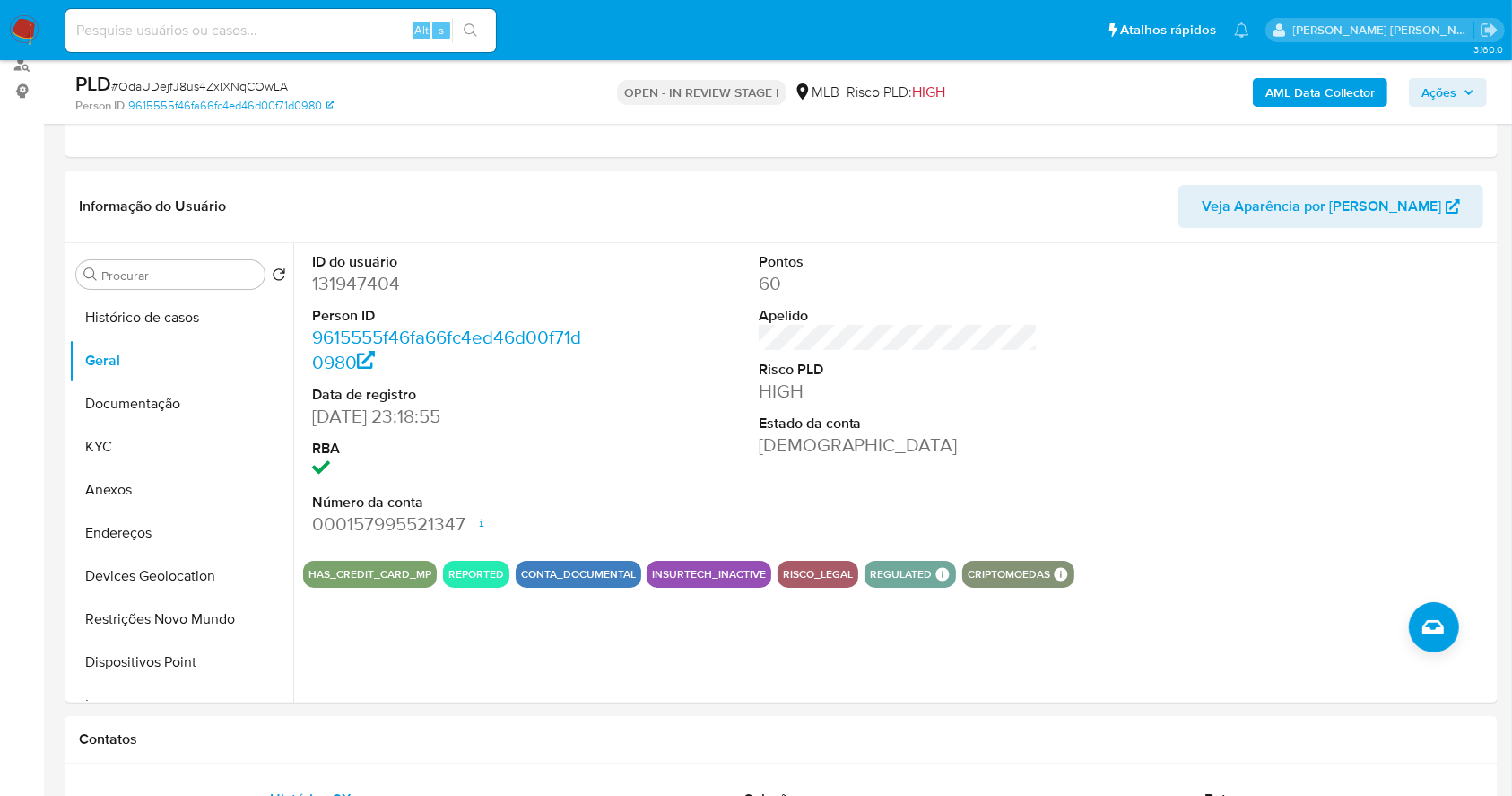
click at [1458, 83] on span "Ações" at bounding box center [1448, 93] width 53 height 26
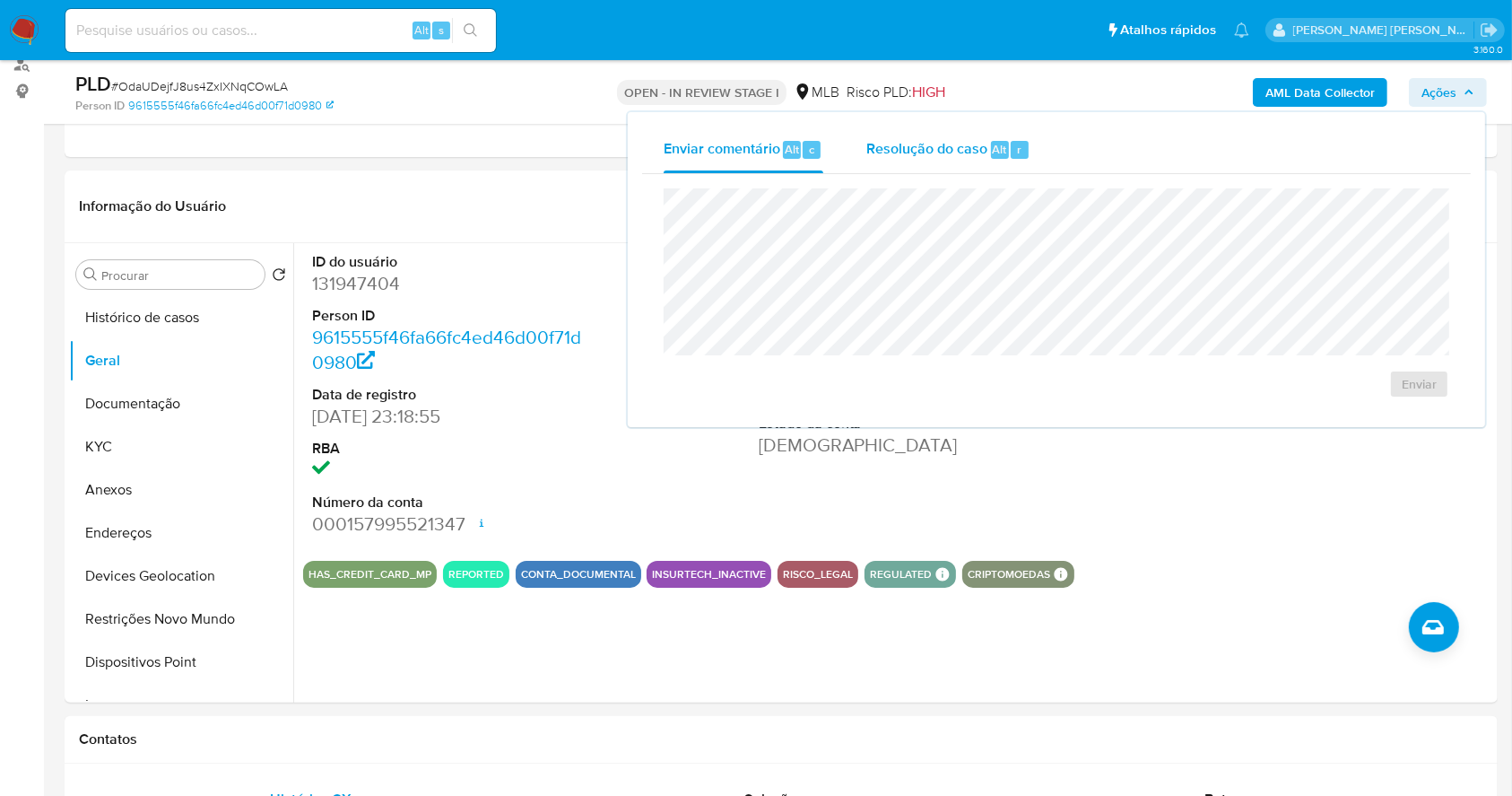
click at [897, 147] on span "Resolução do caso" at bounding box center [927, 149] width 121 height 21
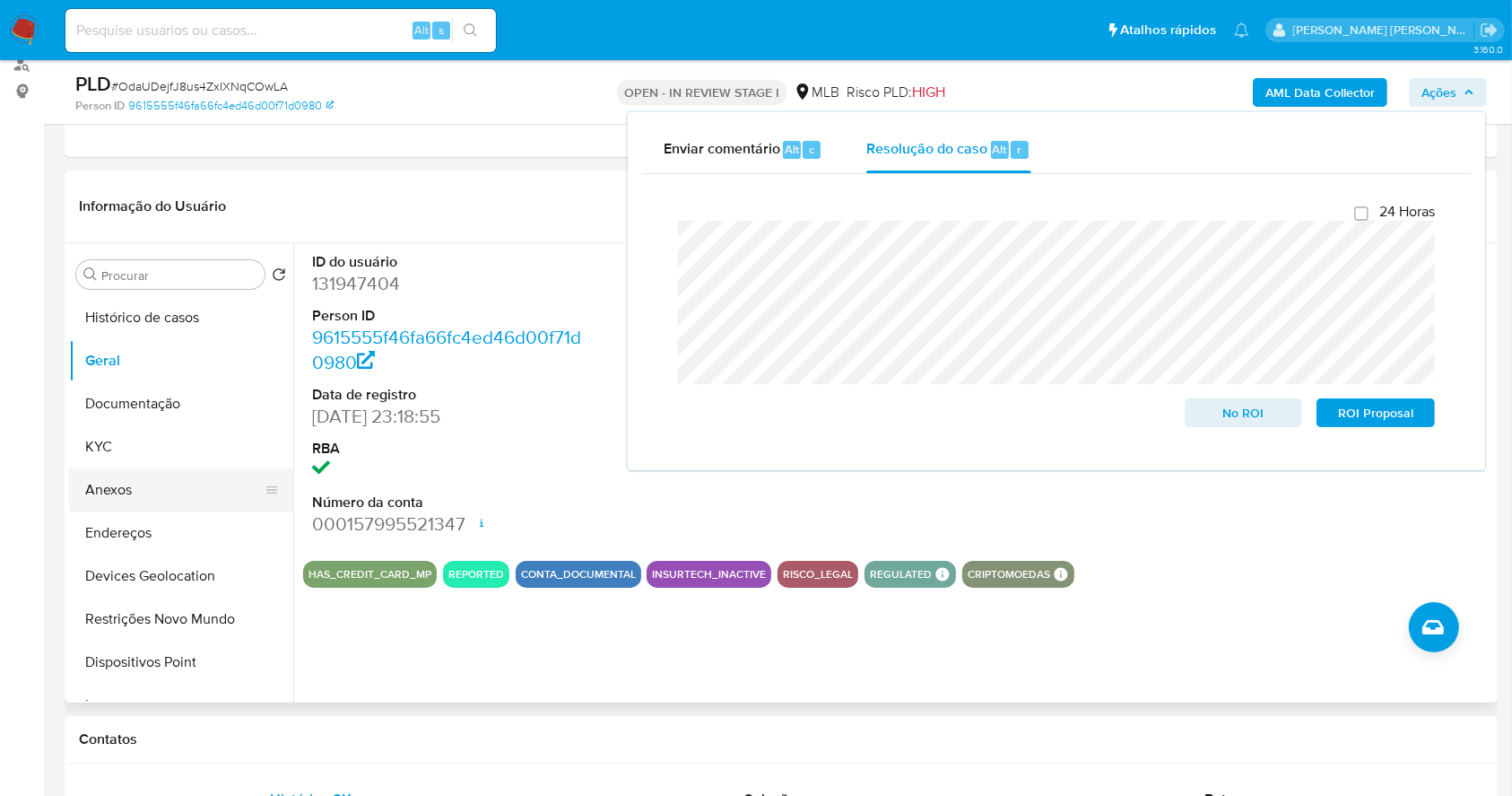
click at [161, 482] on button "Anexos" at bounding box center [174, 490] width 210 height 43
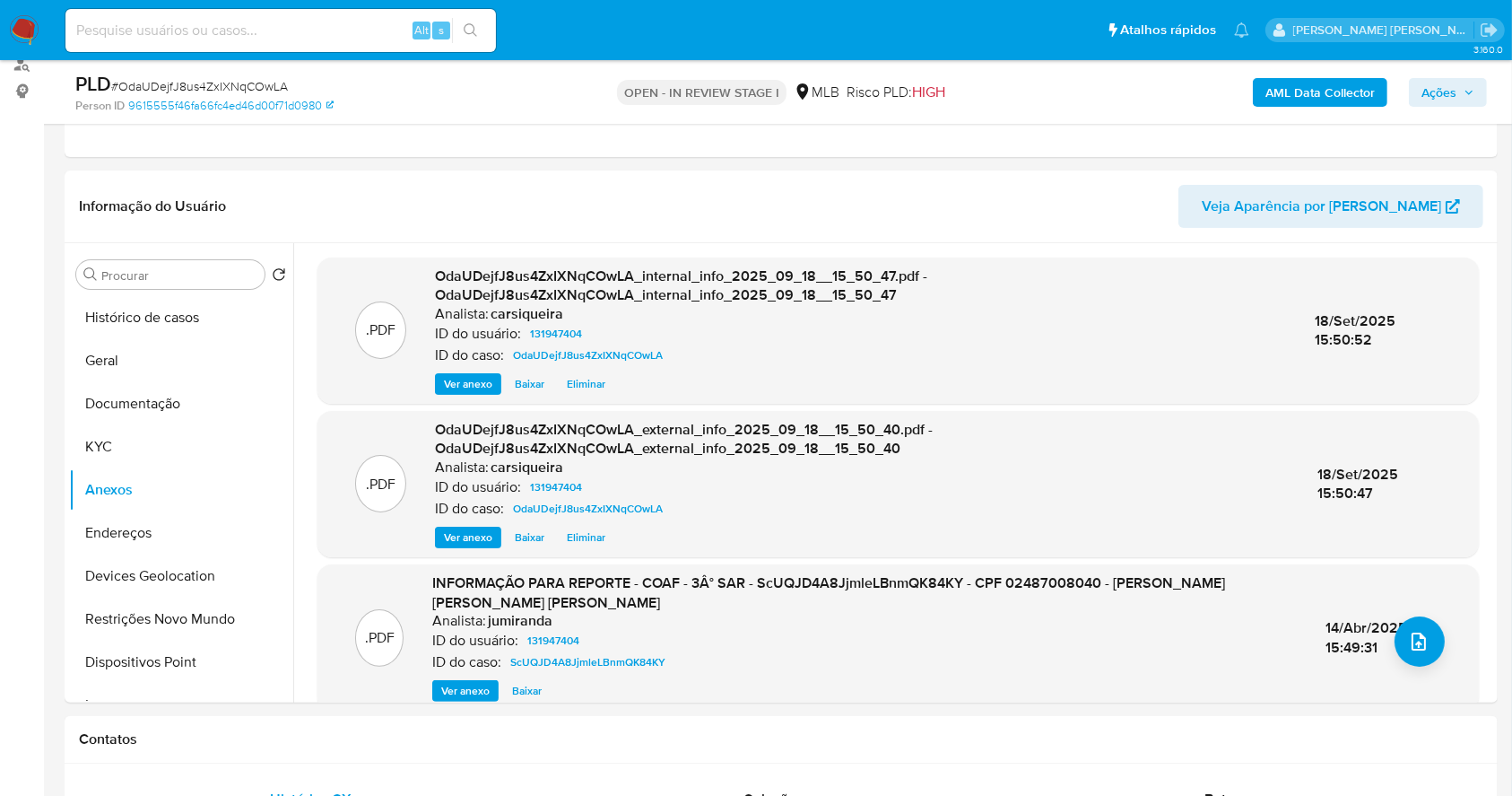
click at [1454, 79] on span "Ações" at bounding box center [1439, 92] width 35 height 28
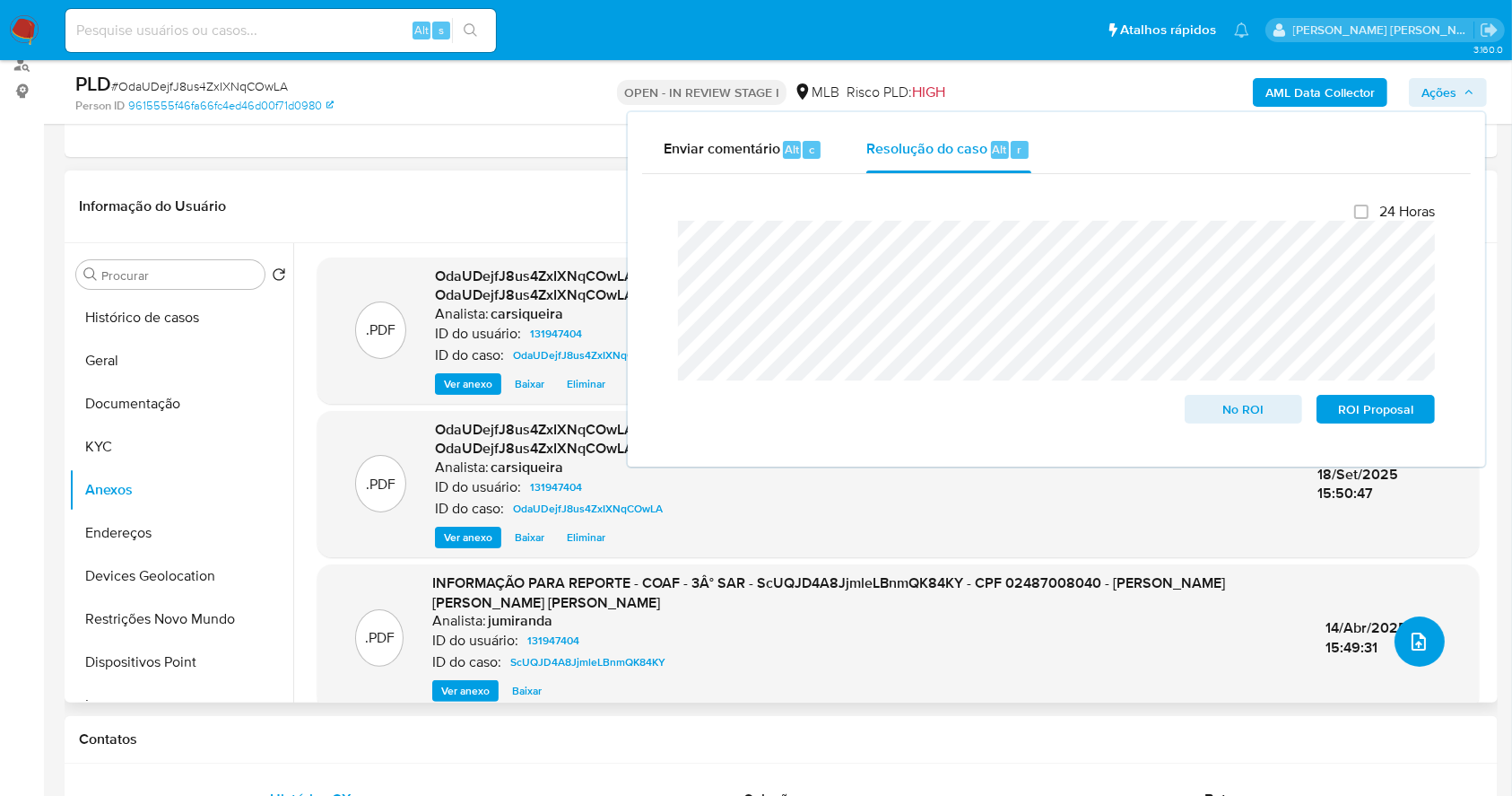
click at [1413, 624] on button "upload-file" at bounding box center [1419, 641] width 50 height 50
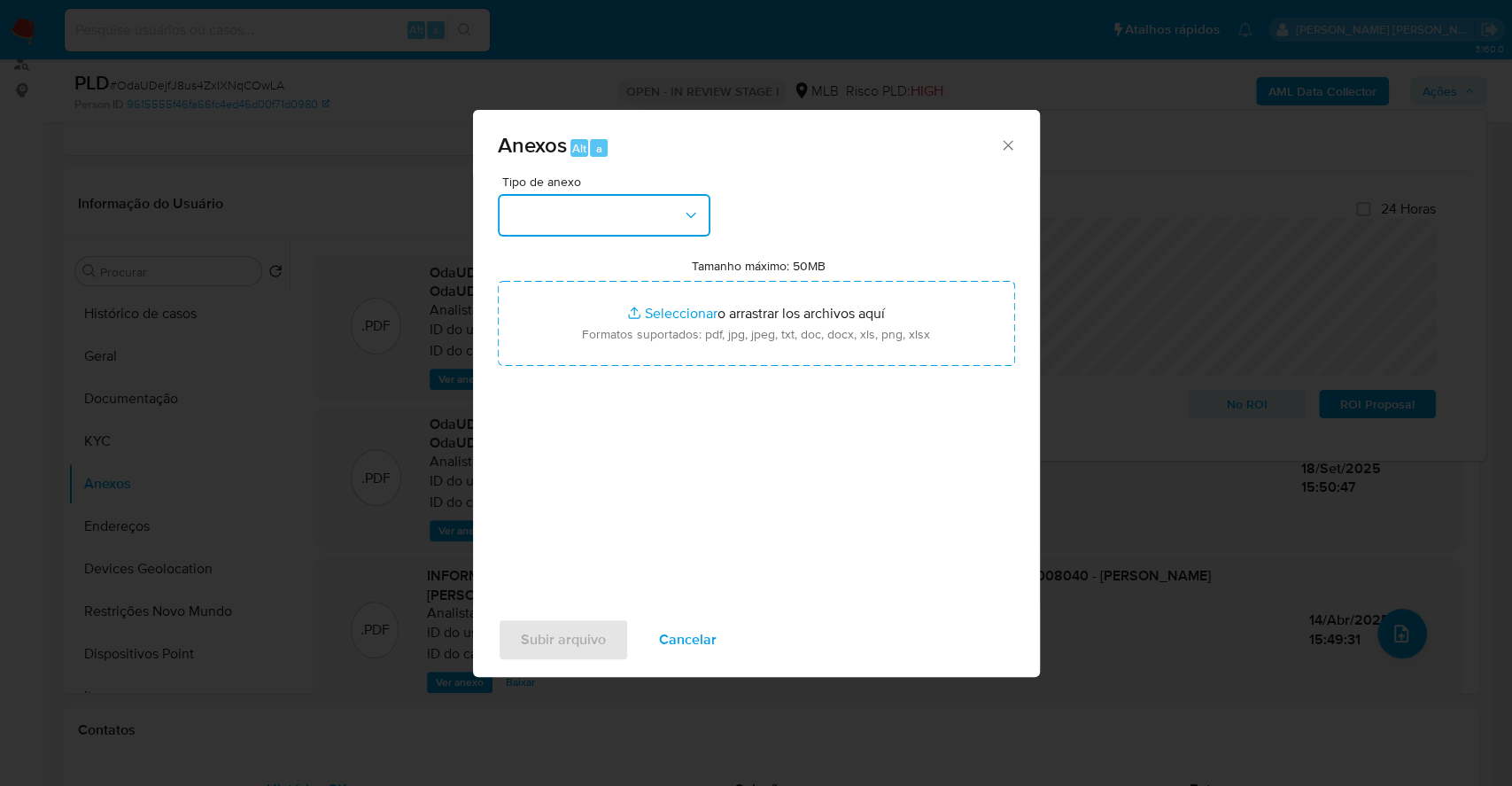
click at [609, 223] on button "button" at bounding box center [604, 215] width 212 height 42
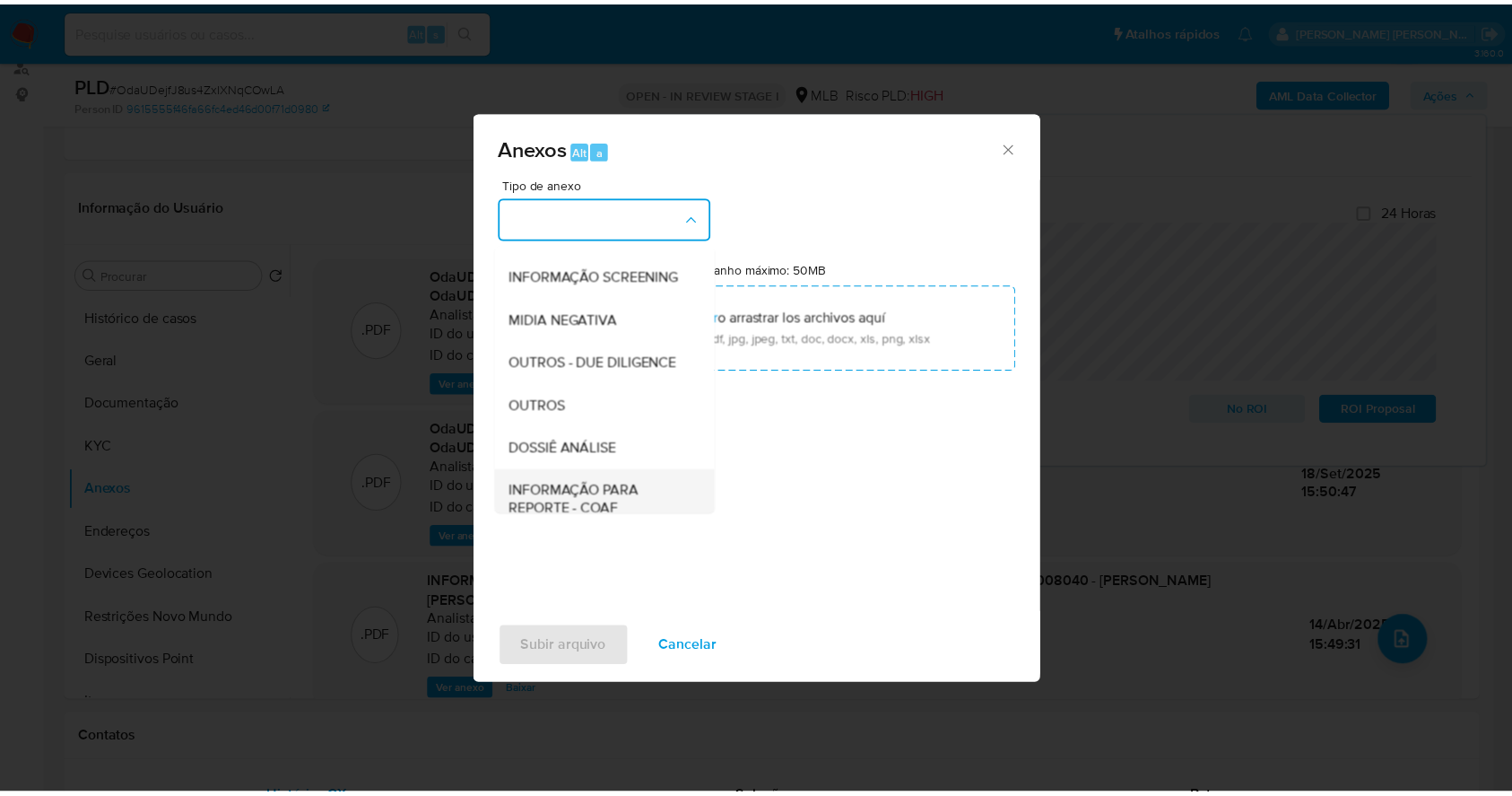
scroll to position [275, 0]
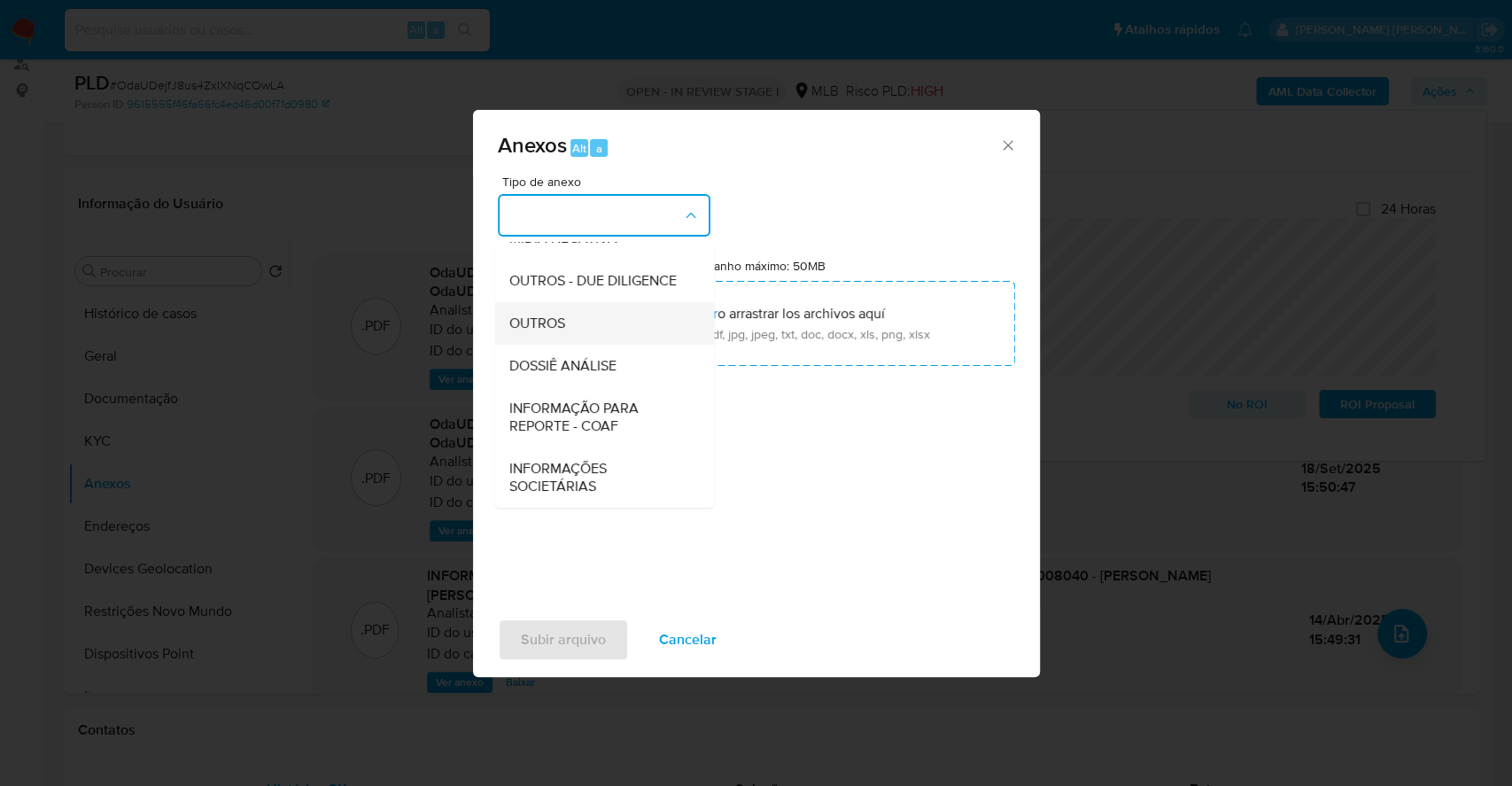
click at [566, 319] on div "OUTROS" at bounding box center [598, 323] width 181 height 42
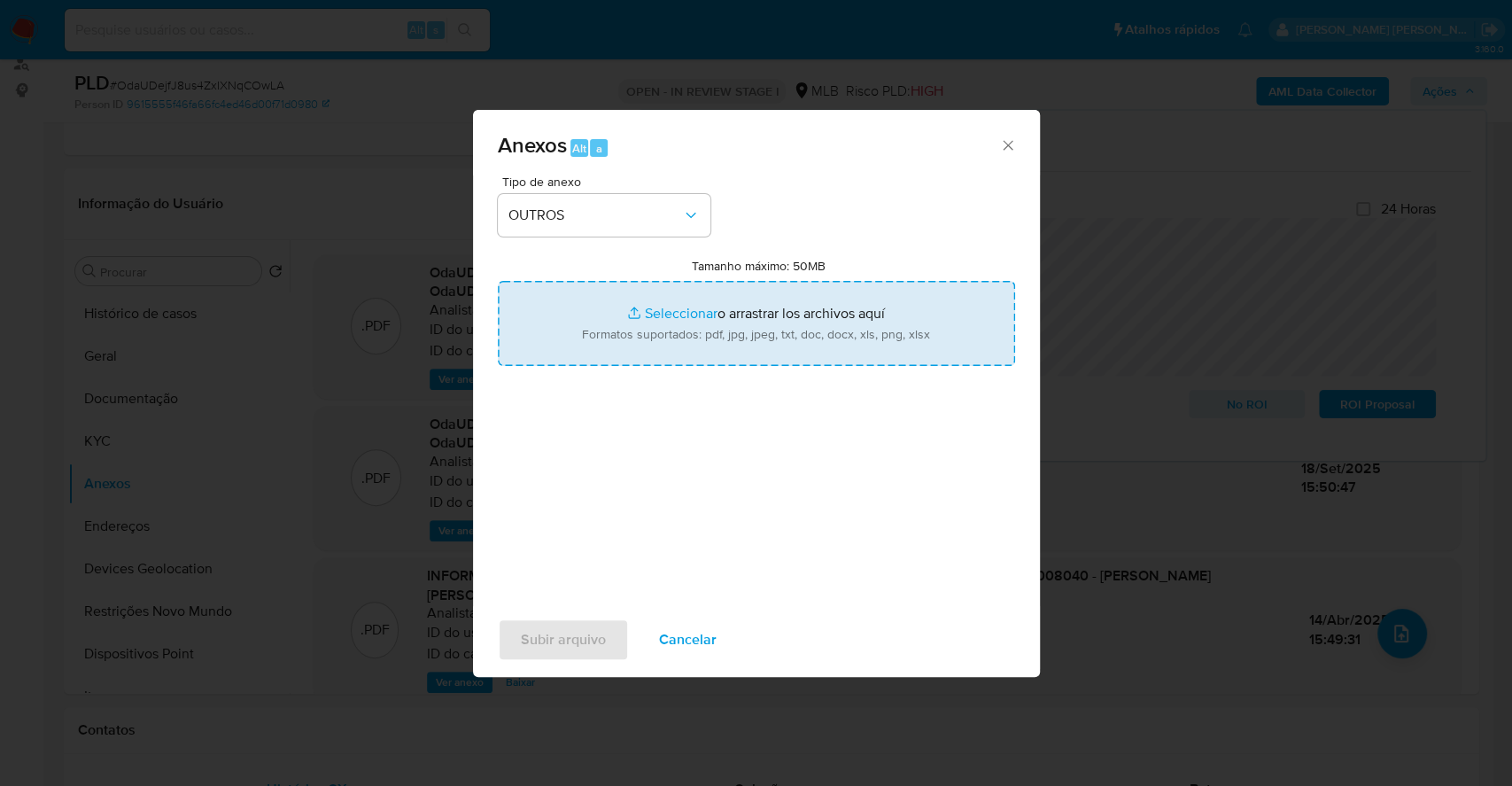
click at [690, 308] on input "Tamanho máximo: 50MB Seleccionar archivos" at bounding box center [756, 323] width 518 height 85
type input "C:\fakepath\DECLINIO - SAR - OdaUDejfJ8us4ZxIXNqCOwLA - CPF 02487008040 - BRUNO…"
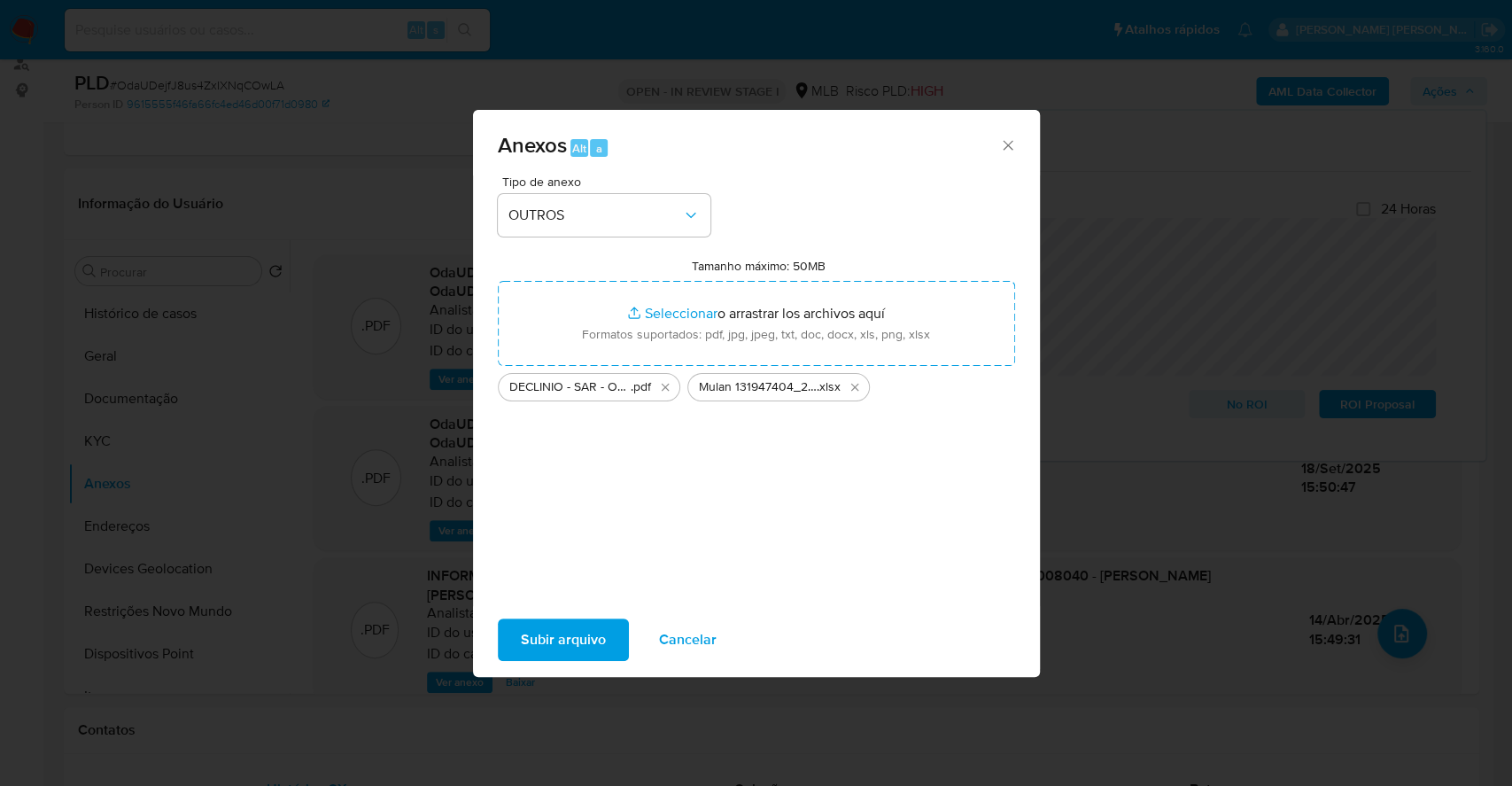
click at [551, 651] on span "Subir arquivo" at bounding box center [563, 639] width 85 height 39
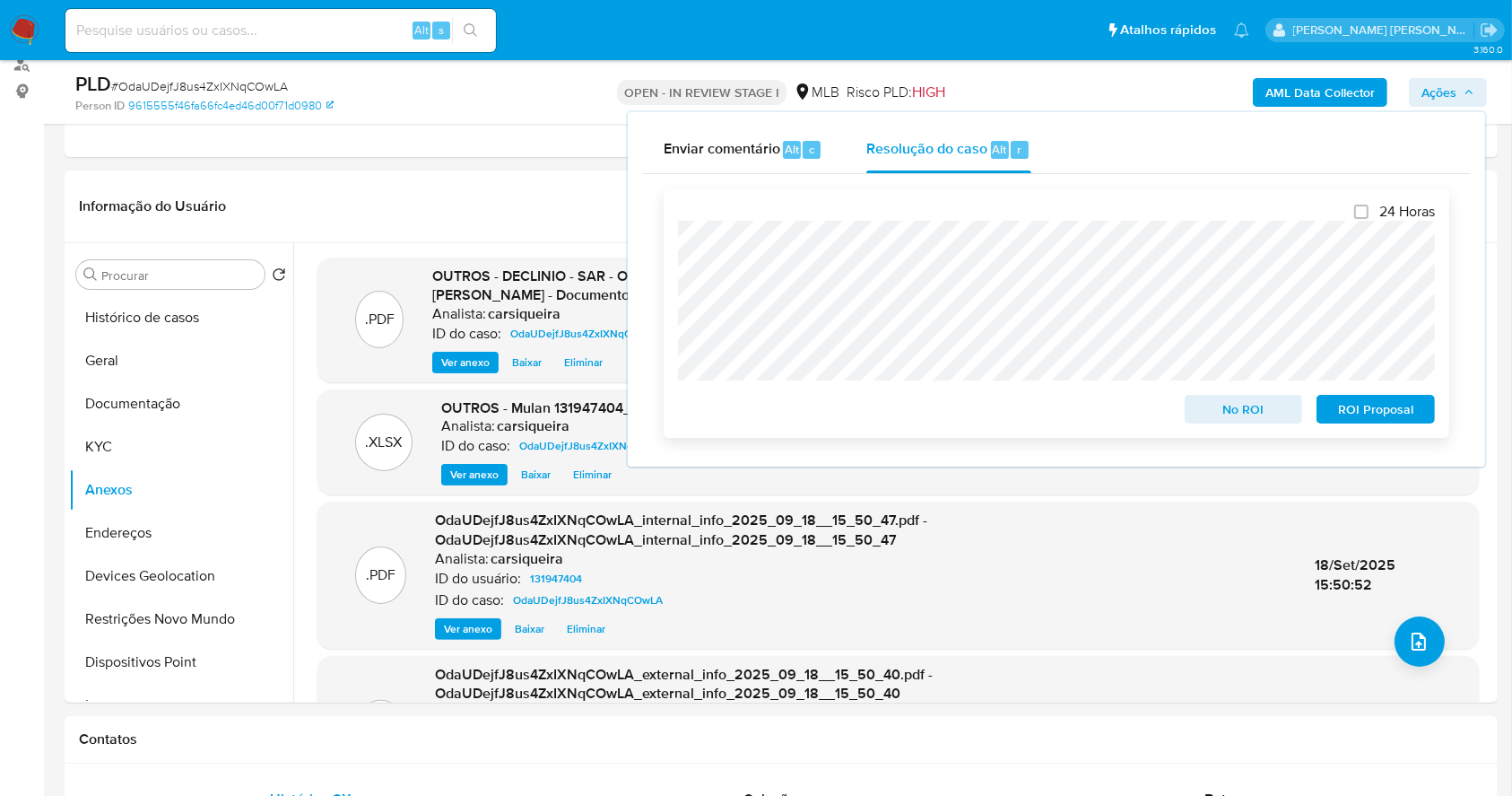
click at [1236, 407] on span "No ROI" at bounding box center [1244, 409] width 93 height 26
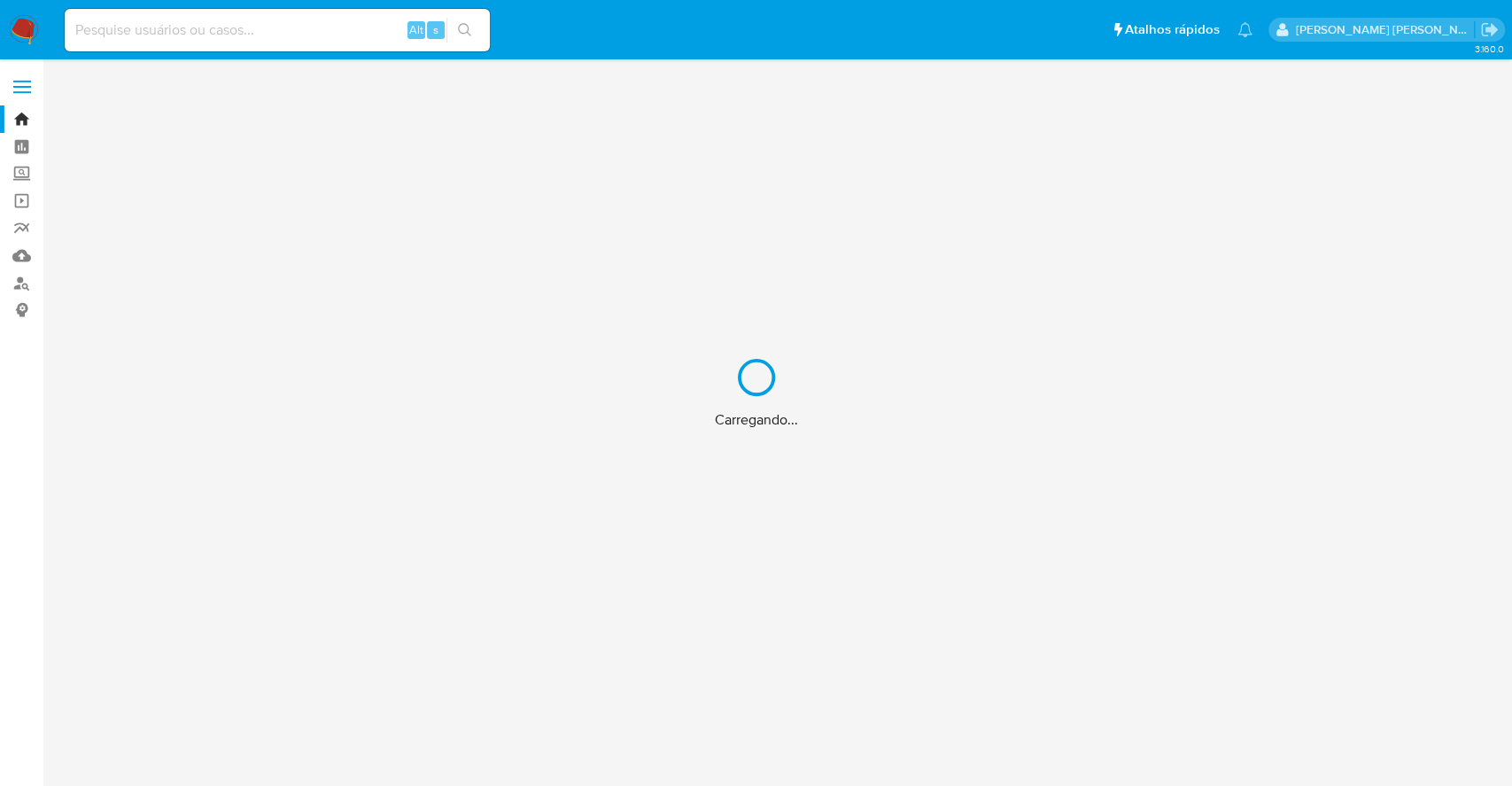
click at [253, 27] on div "Carregando..." at bounding box center [756, 393] width 1512 height 786
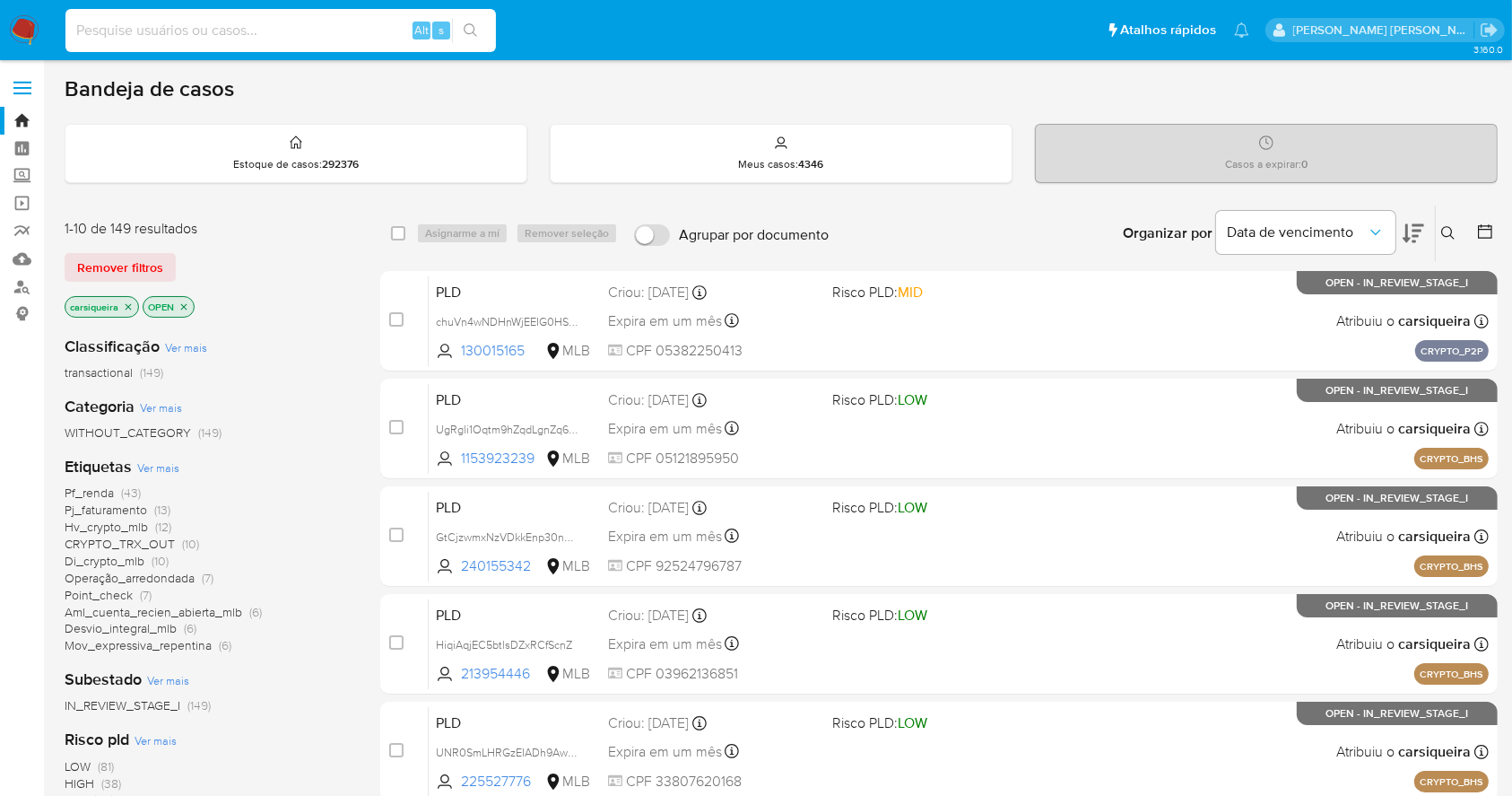
click at [180, 36] on input at bounding box center [281, 31] width 430 height 24
paste input "1298427748"
type input "1298427748"
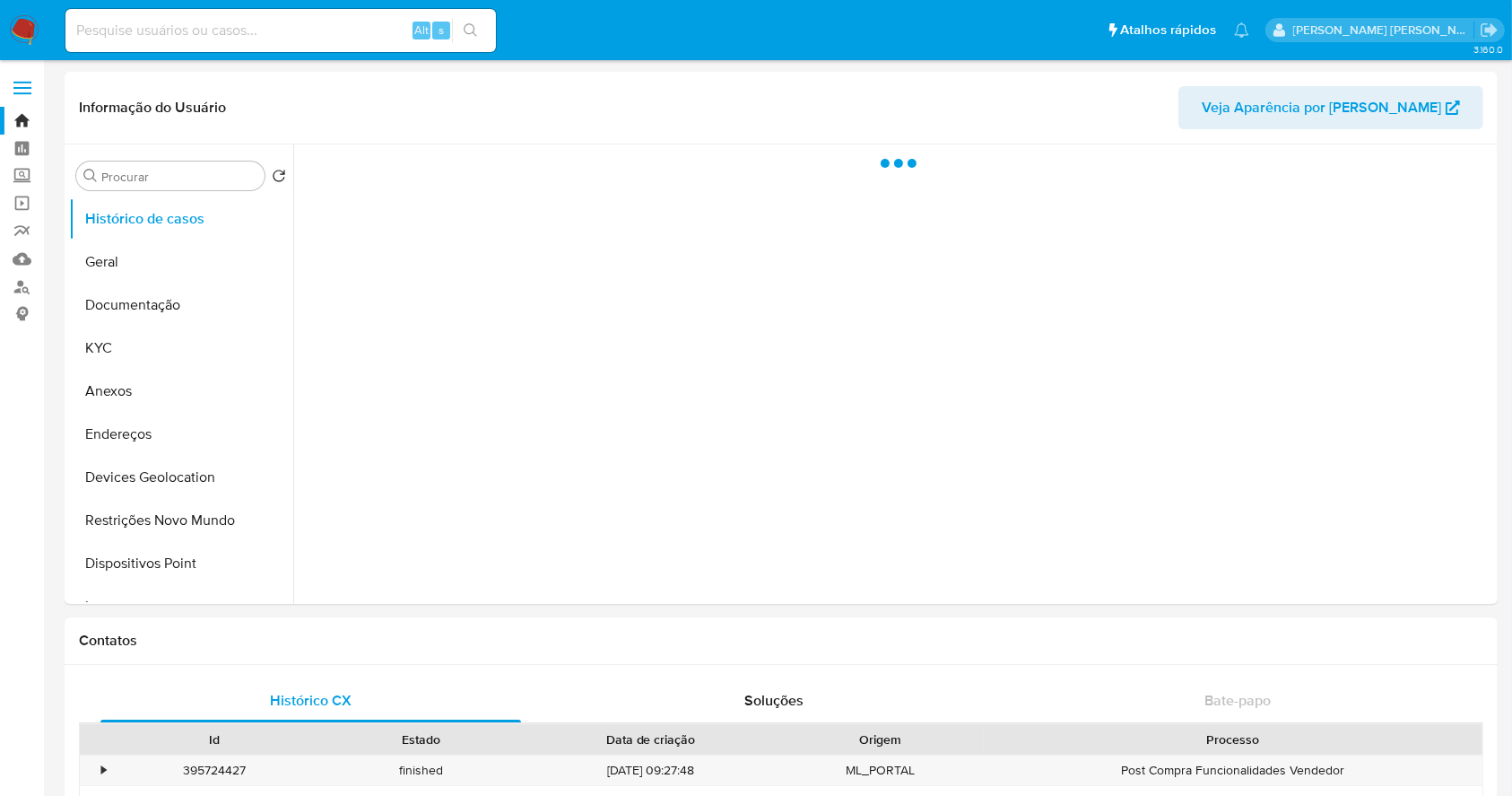
select select "10"
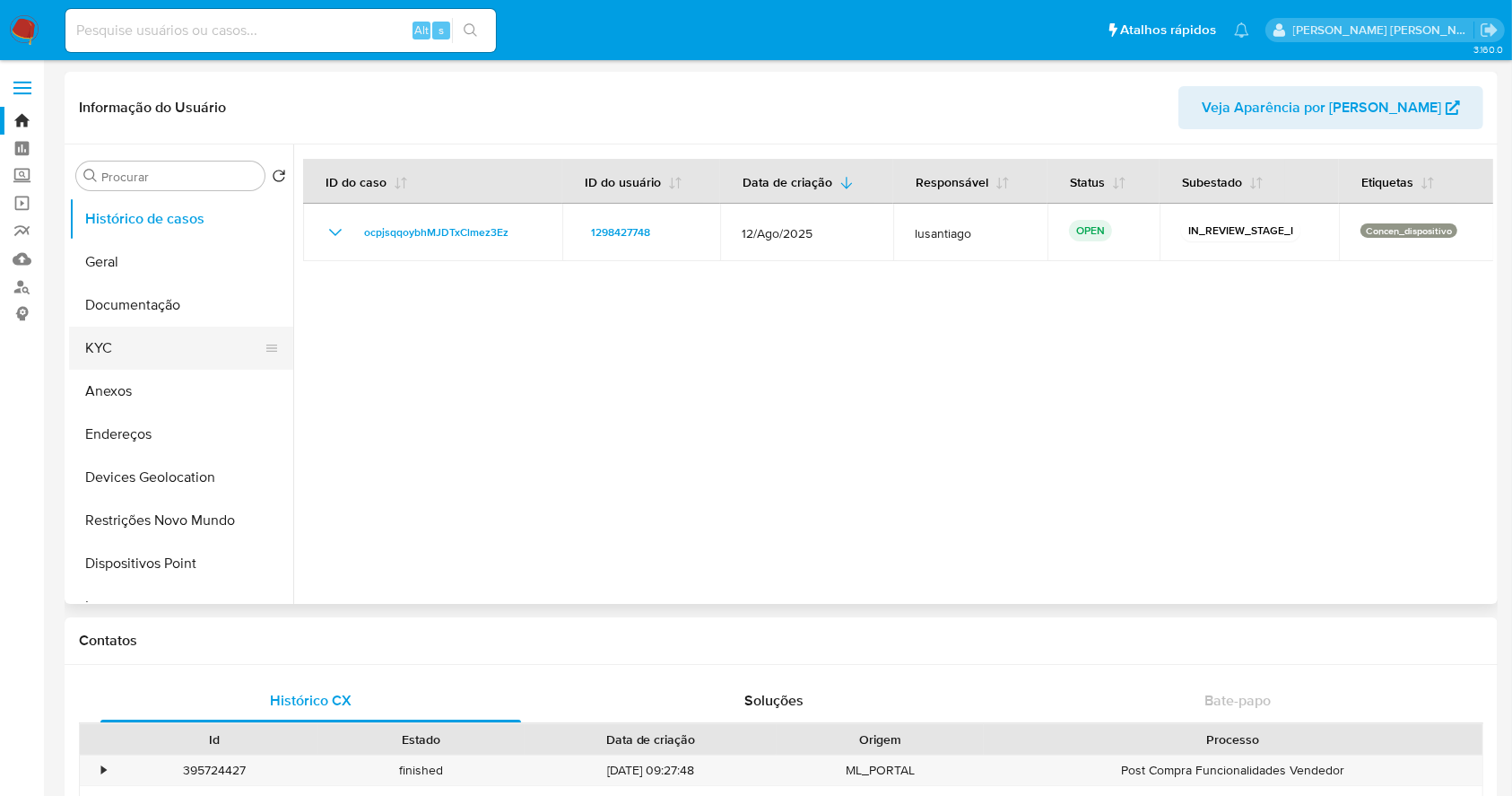
click at [100, 349] on button "KYC" at bounding box center [174, 347] width 210 height 43
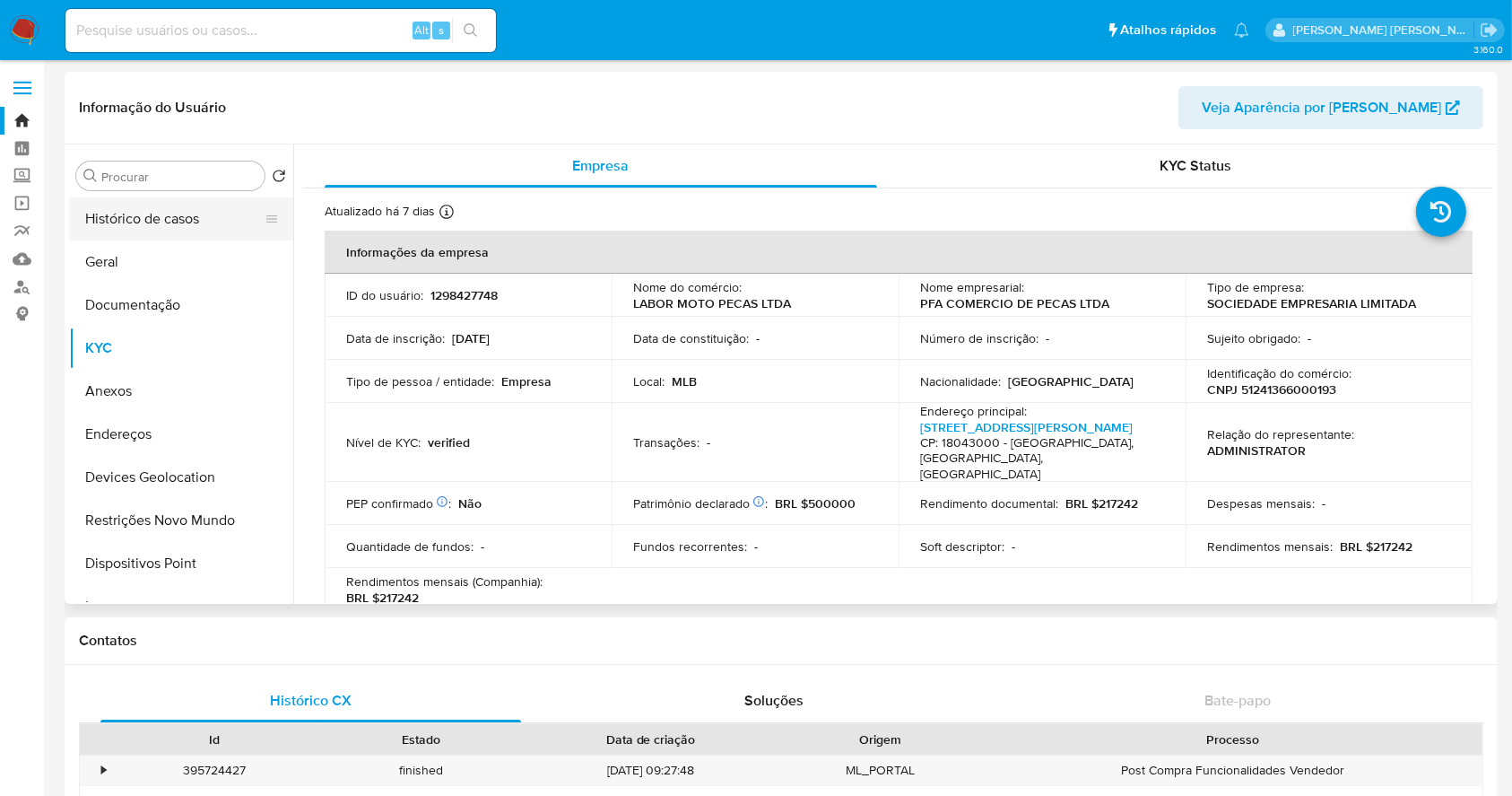
click at [143, 219] on button "Histórico de casos" at bounding box center [174, 218] width 210 height 43
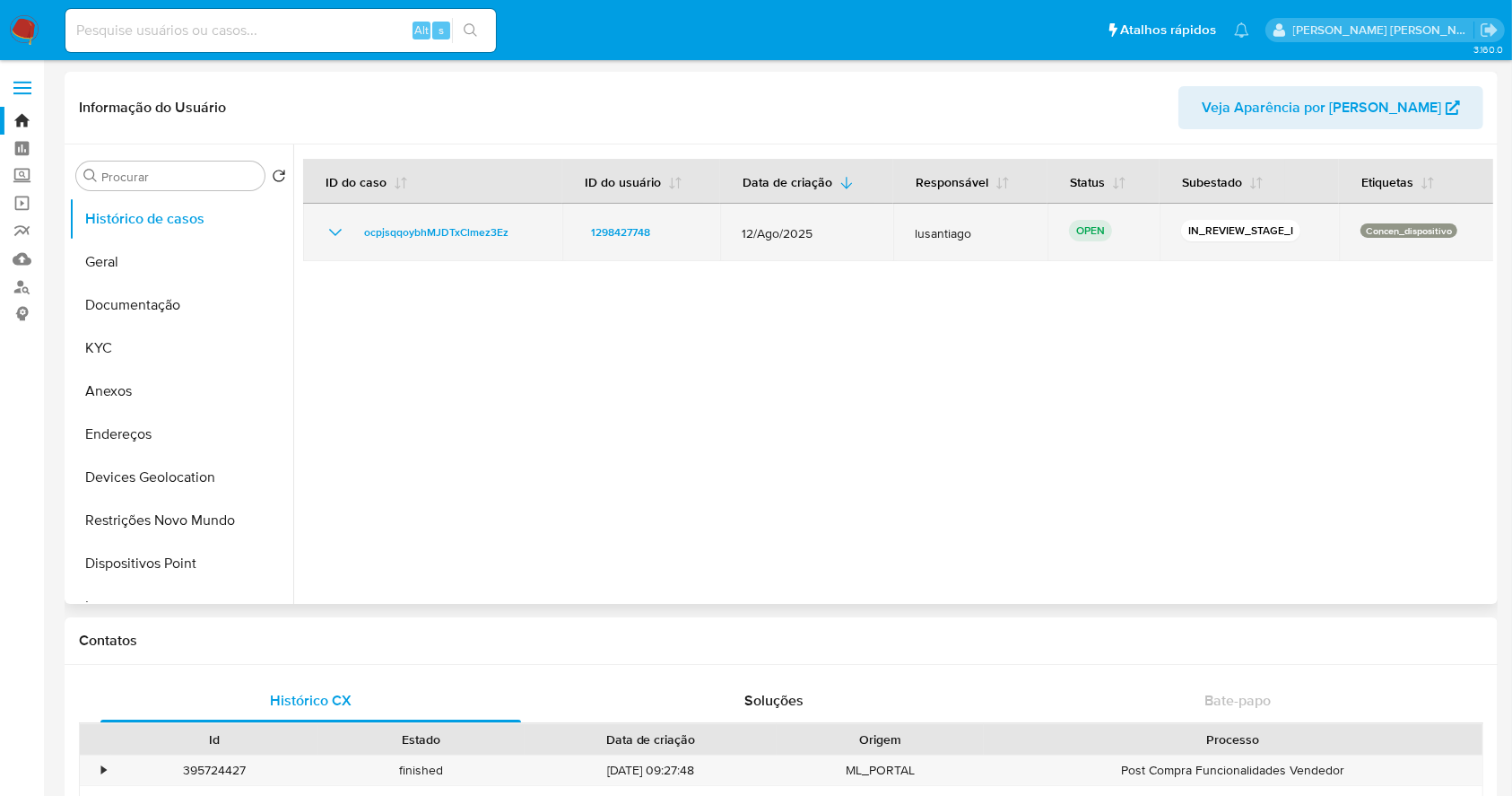
drag, startPoint x: 530, startPoint y: 233, endPoint x: 350, endPoint y: 234, distance: 180.0
click at [350, 234] on td "ocpjsqqoybhMJDTxClmez3Ez" at bounding box center [433, 232] width 259 height 57
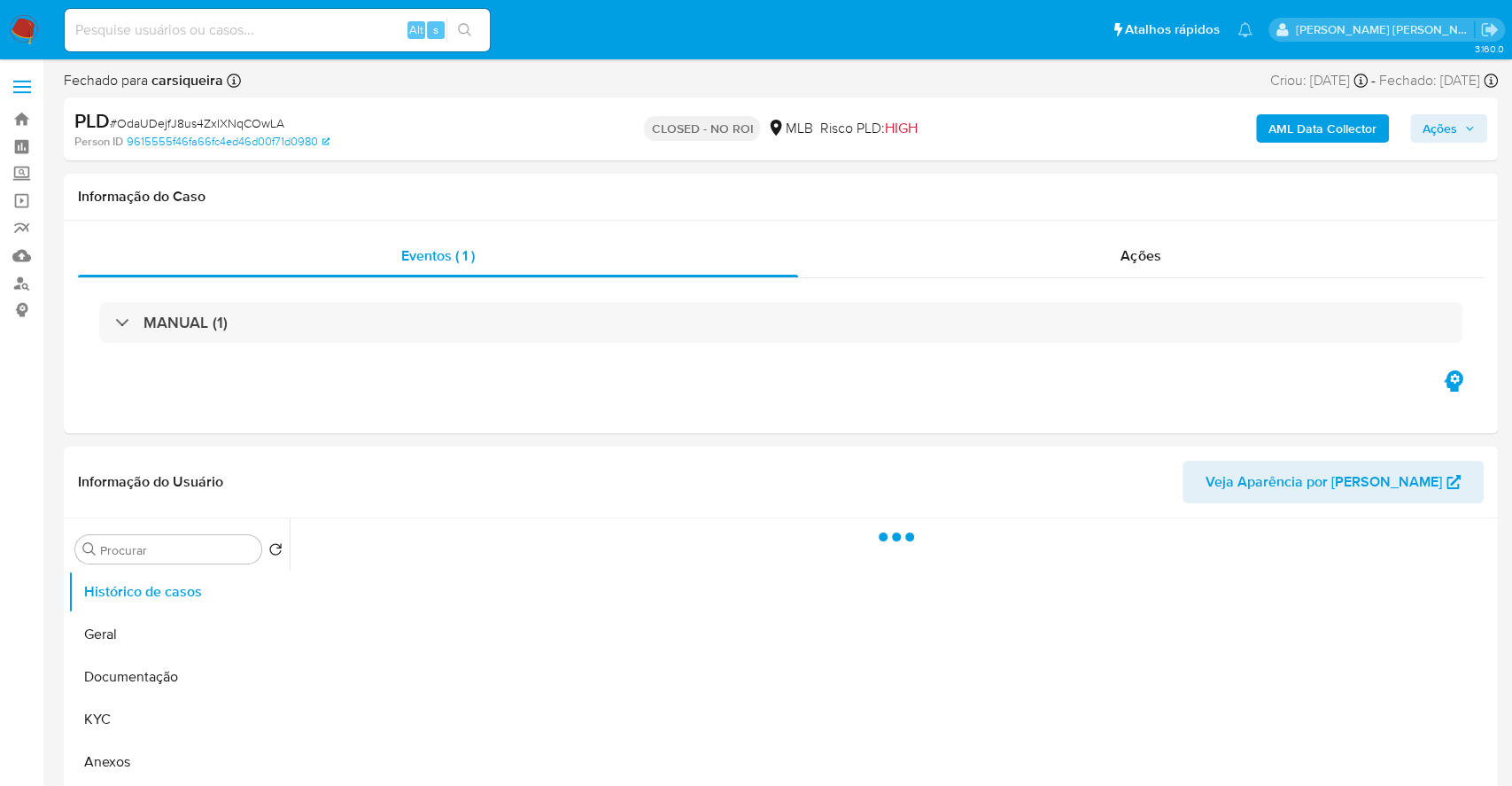
select select "10"
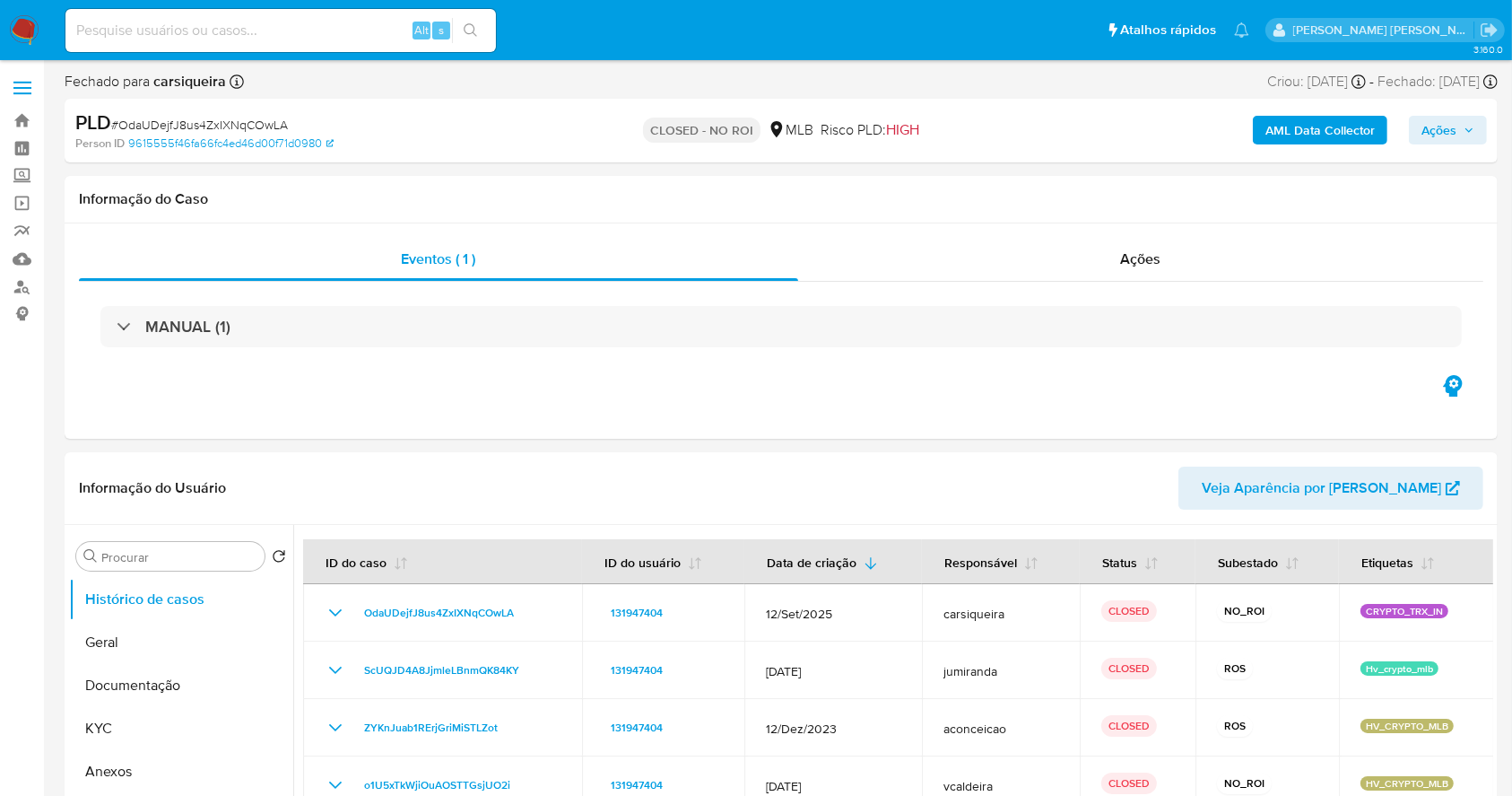
click at [14, 26] on img at bounding box center [24, 30] width 30 height 30
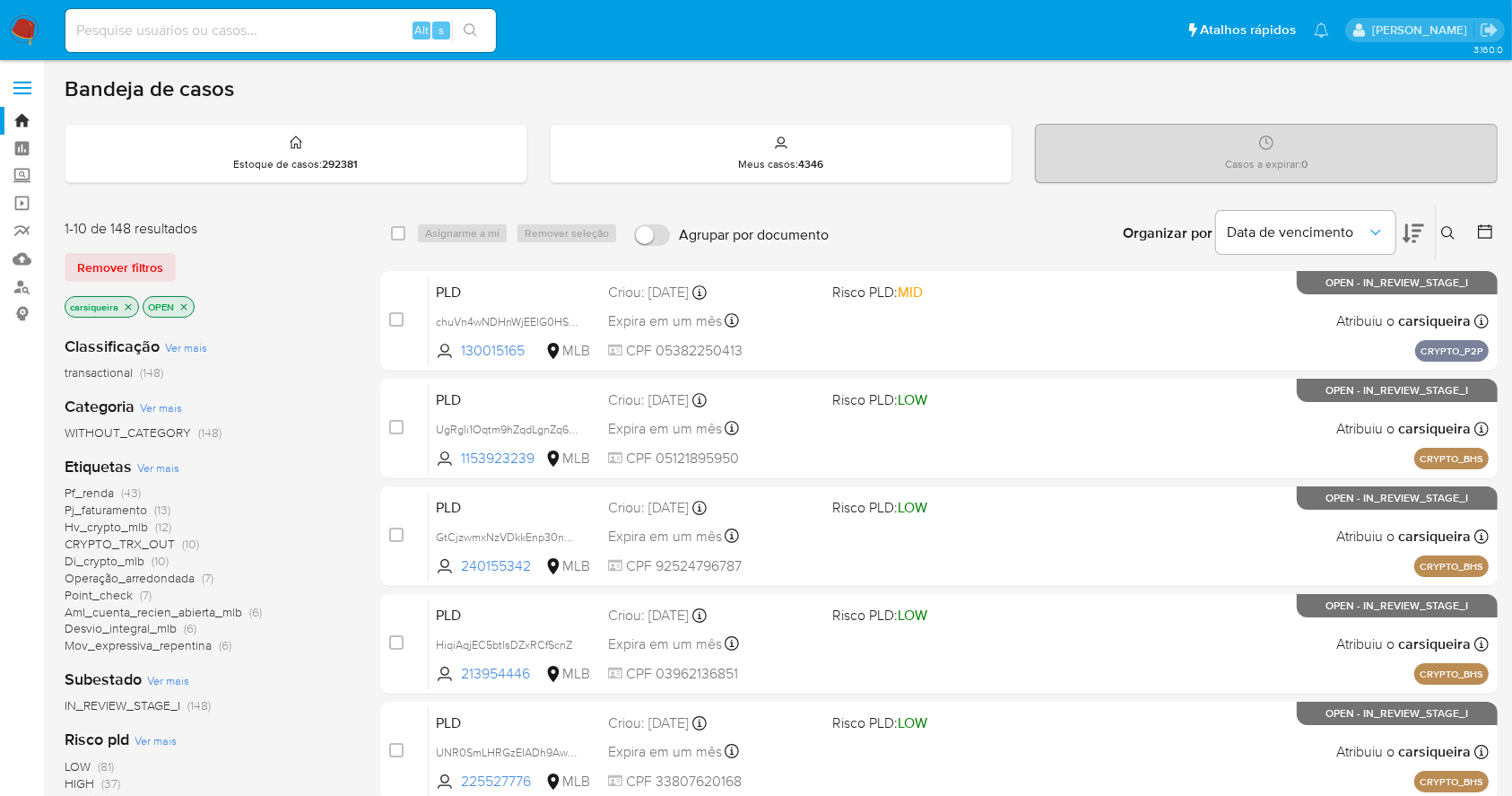
click at [1486, 228] on icon at bounding box center [1486, 232] width 15 height 15
click at [1476, 228] on div at bounding box center [1481, 233] width 32 height 56
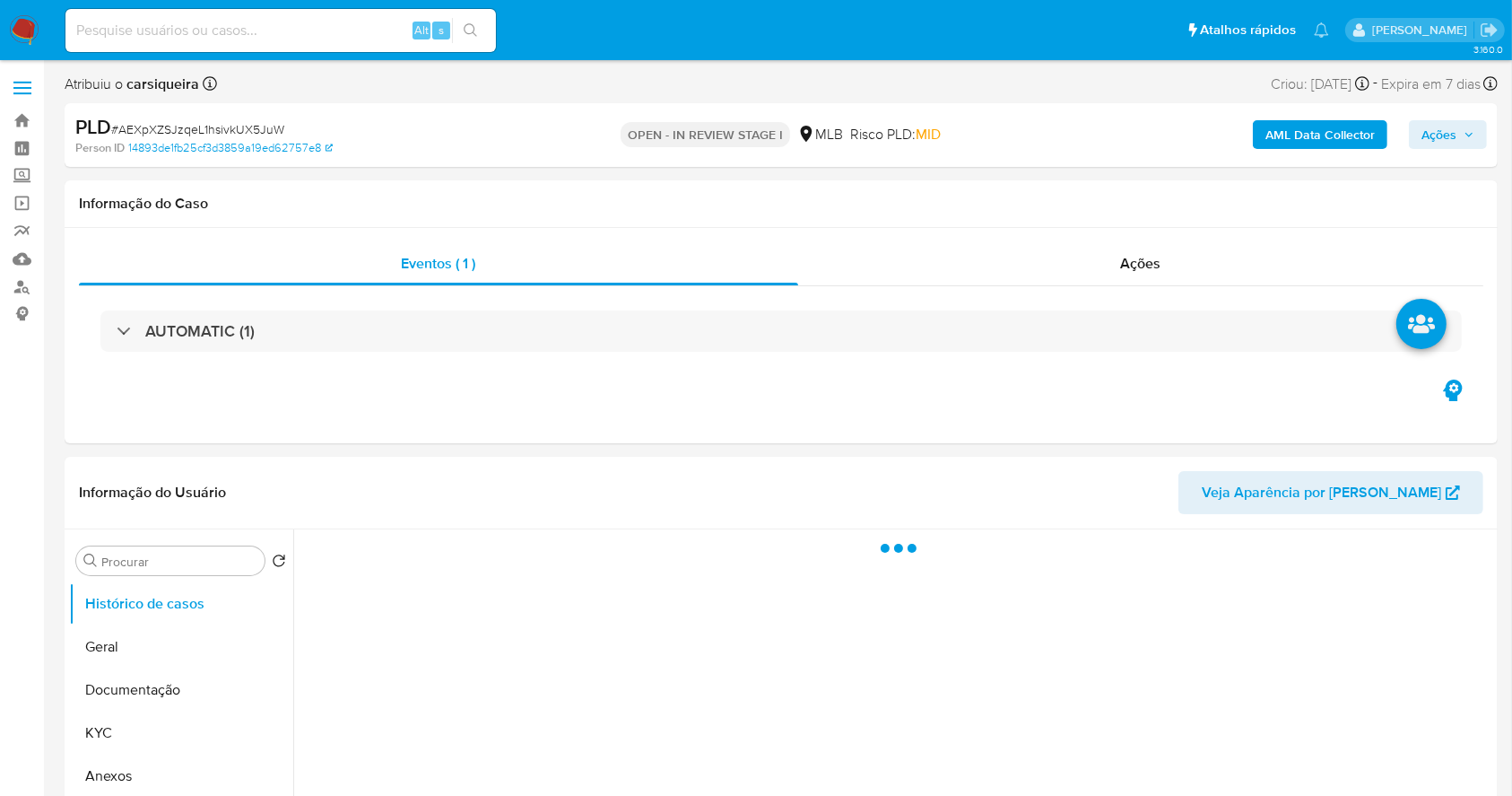
select select "10"
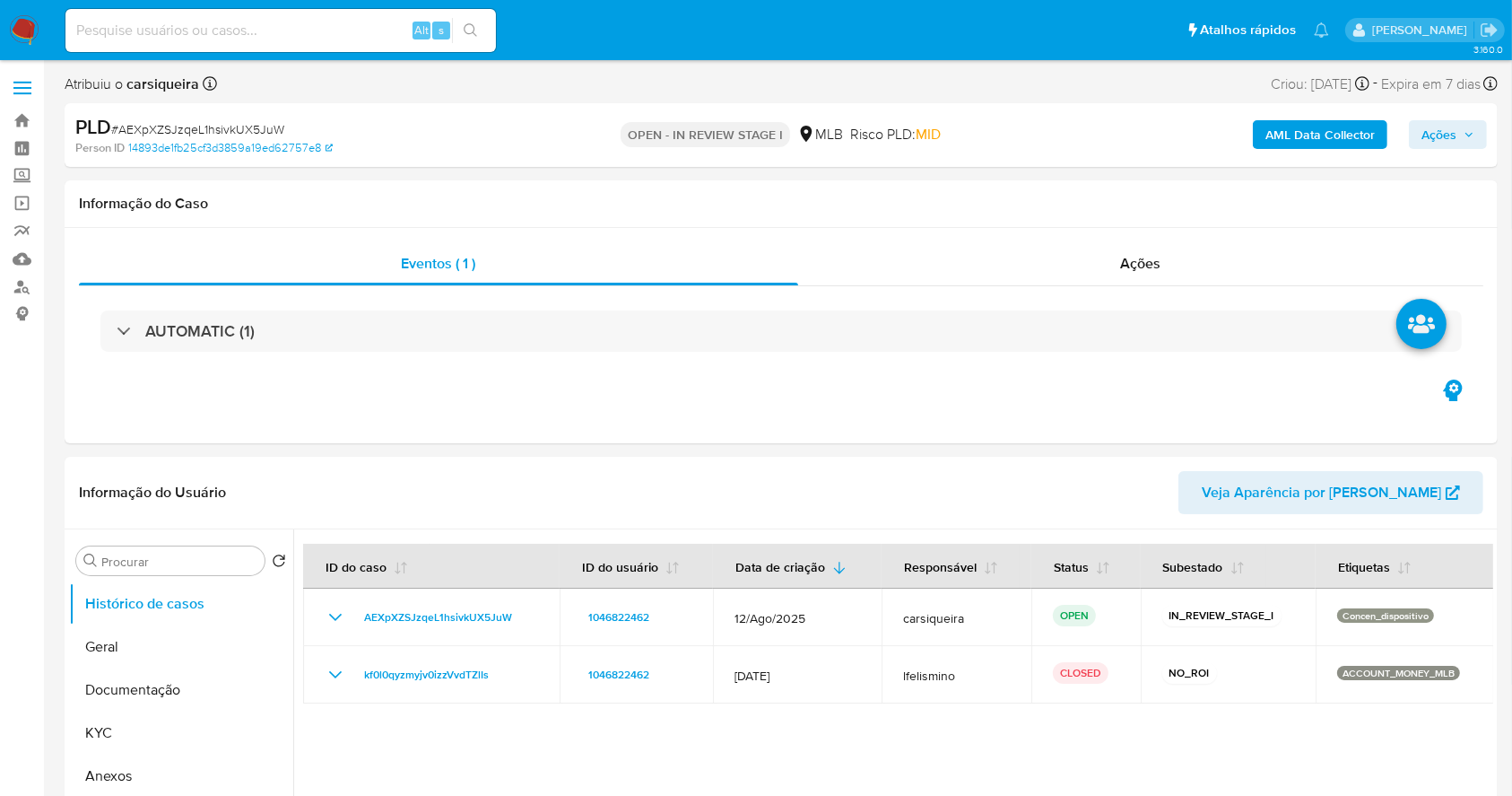
click at [1448, 136] on span "Ações" at bounding box center [1439, 134] width 35 height 28
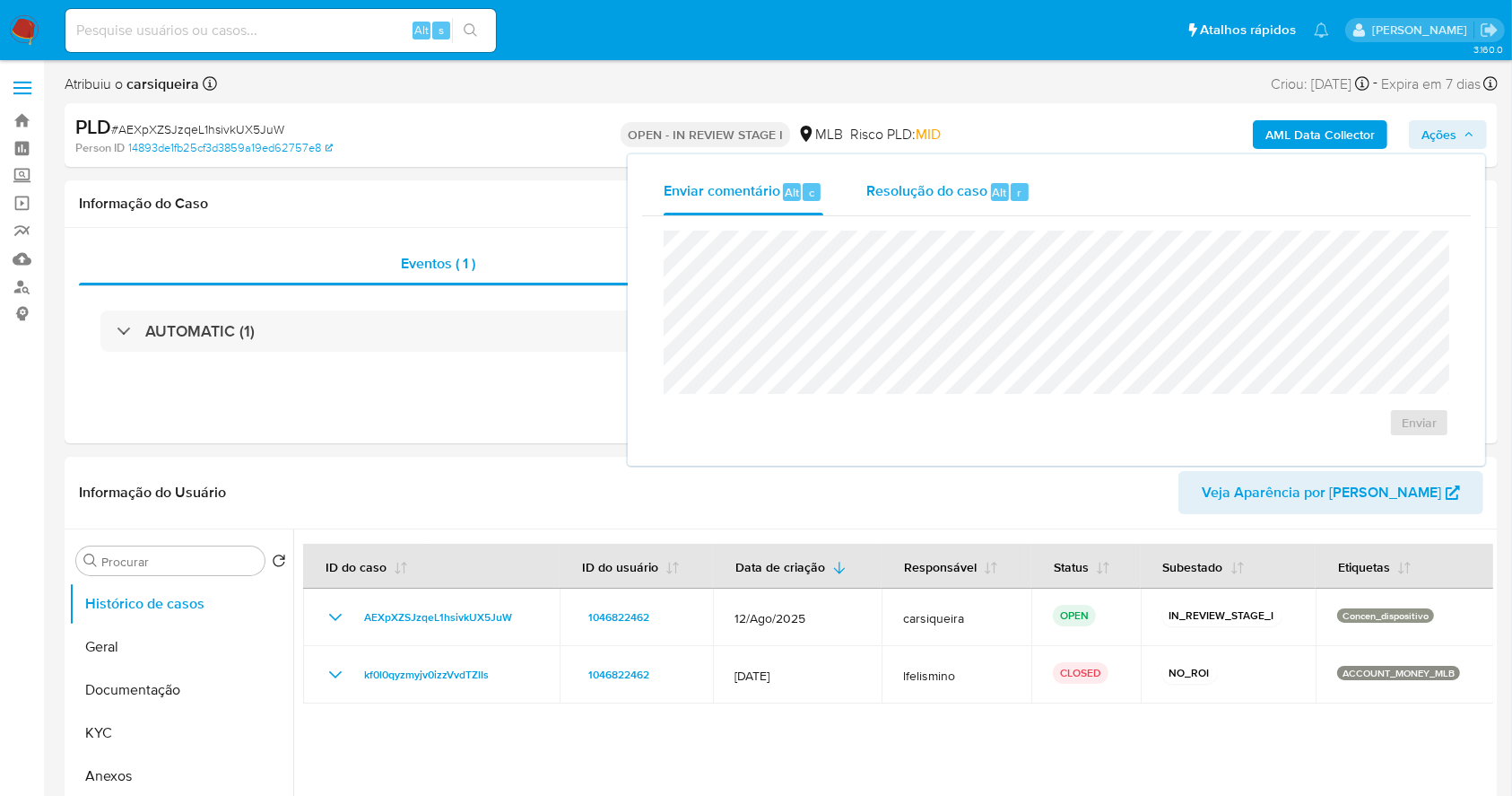
click at [936, 190] on span "Resolução do caso" at bounding box center [927, 191] width 121 height 21
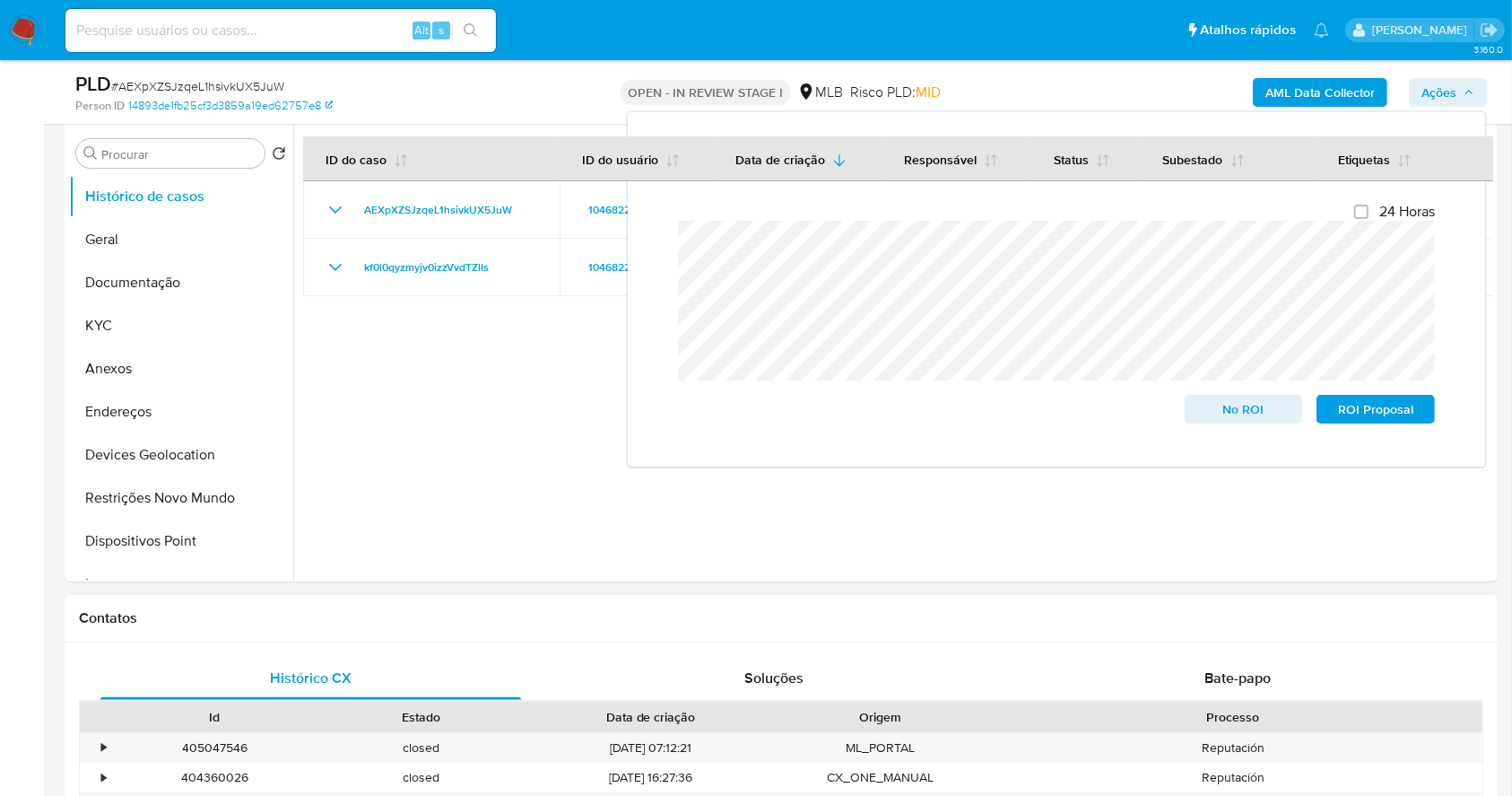
scroll to position [479, 0]
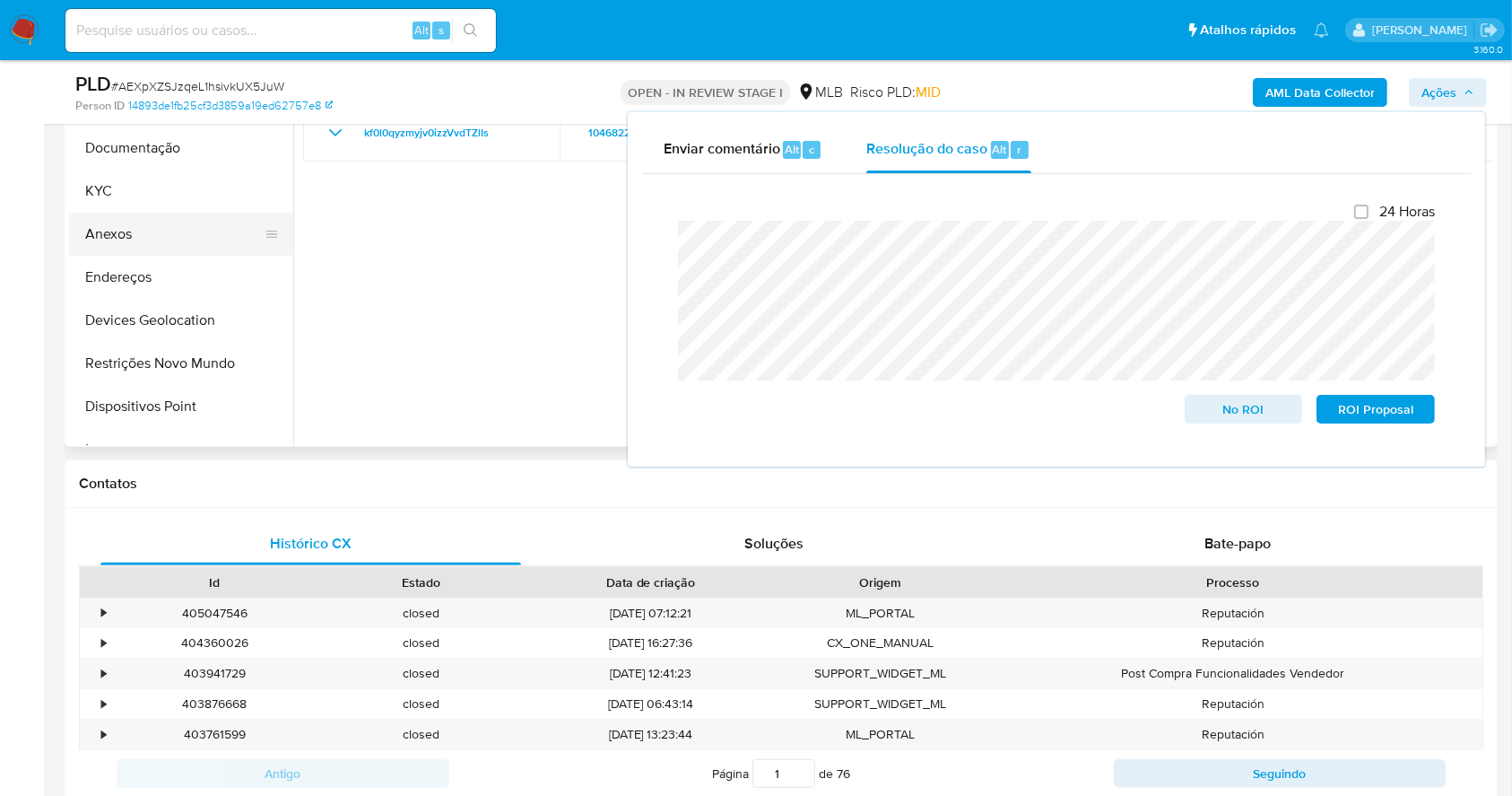
click at [165, 230] on button "Anexos" at bounding box center [174, 233] width 210 height 43
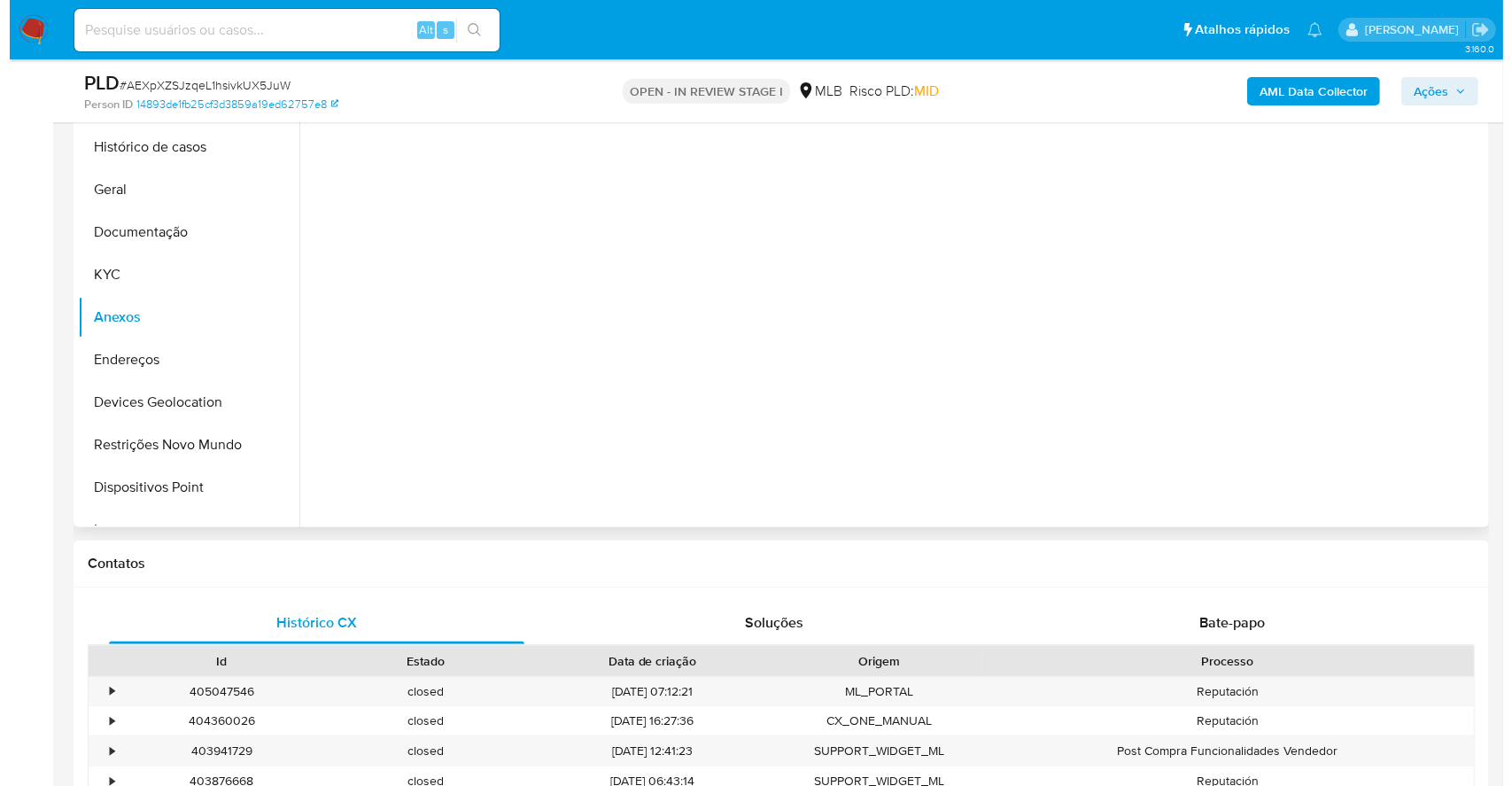
scroll to position [236, 0]
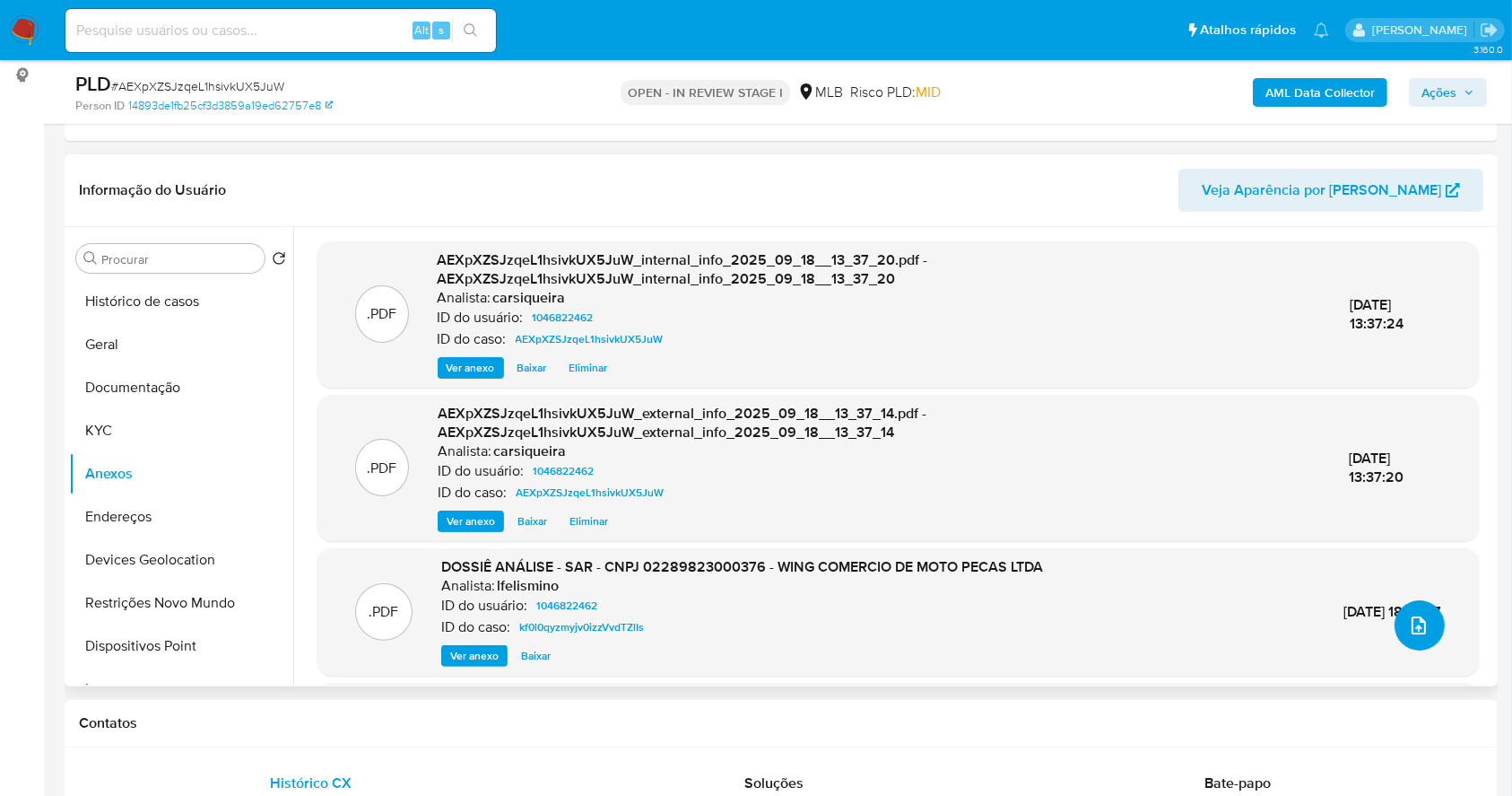
click at [1425, 615] on button "upload-file" at bounding box center [1419, 625] width 50 height 50
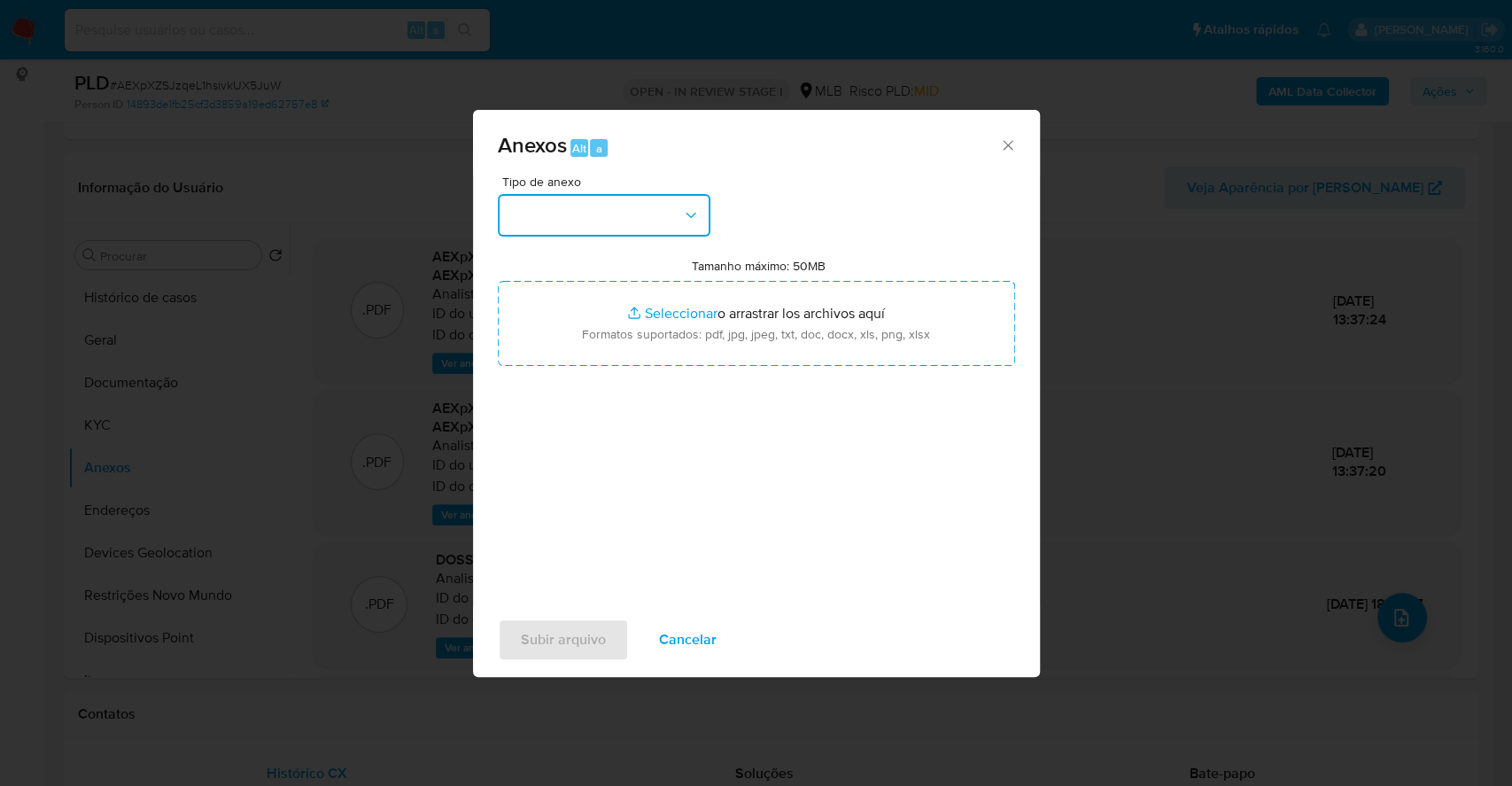
click at [599, 206] on button "button" at bounding box center [604, 215] width 212 height 42
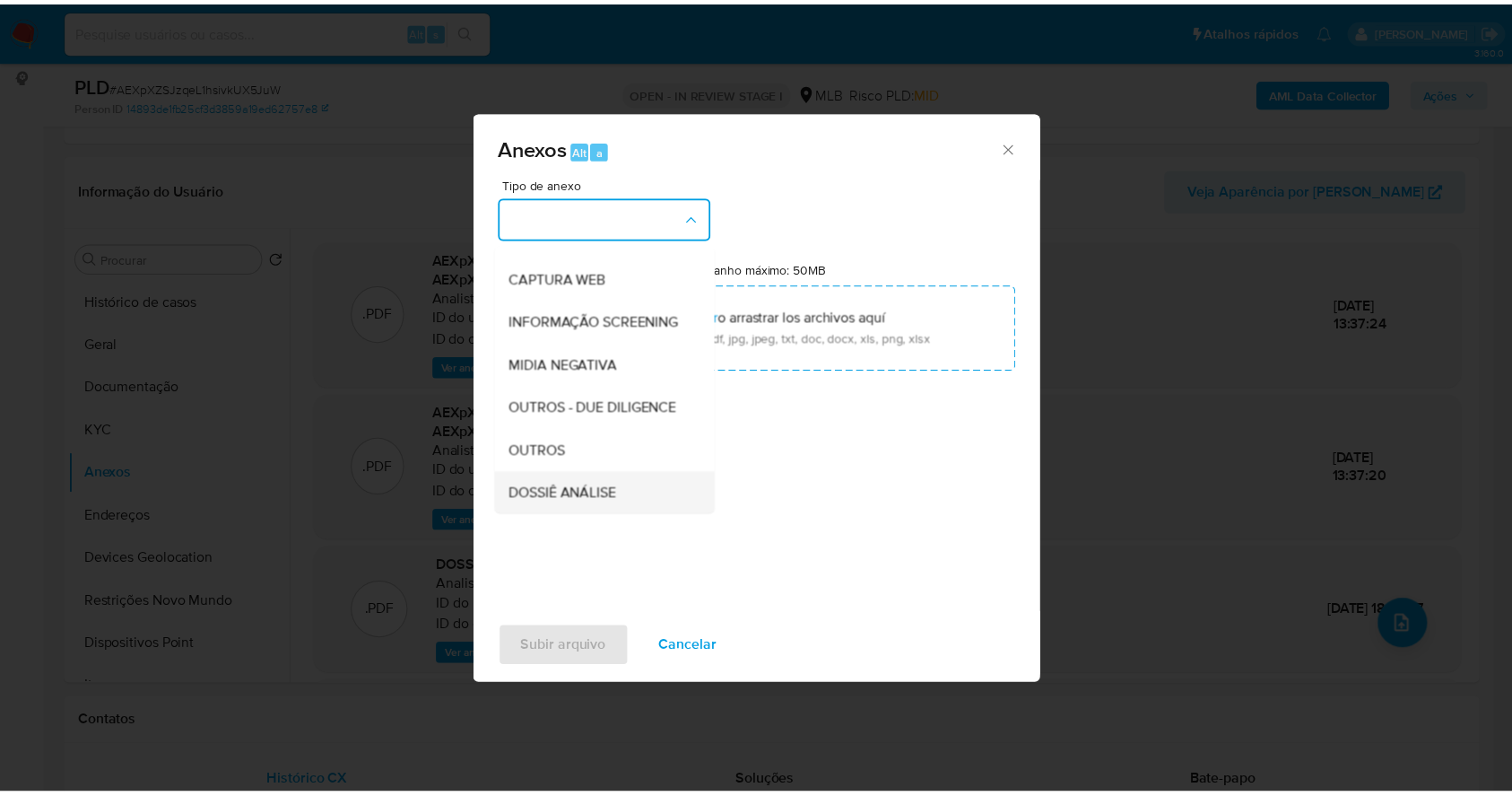
scroll to position [275, 0]
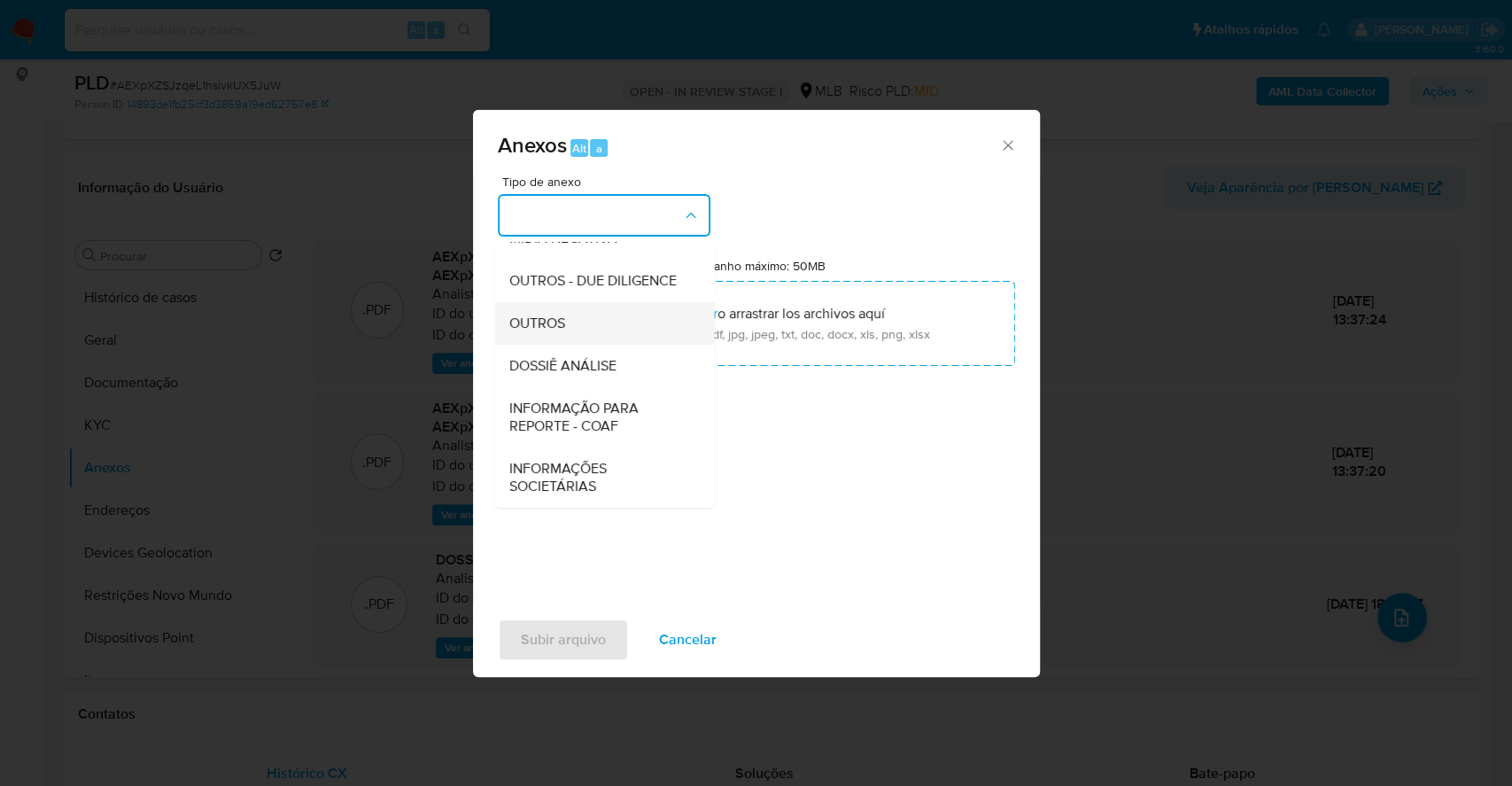
click at [591, 325] on div "OUTROS" at bounding box center [598, 323] width 181 height 42
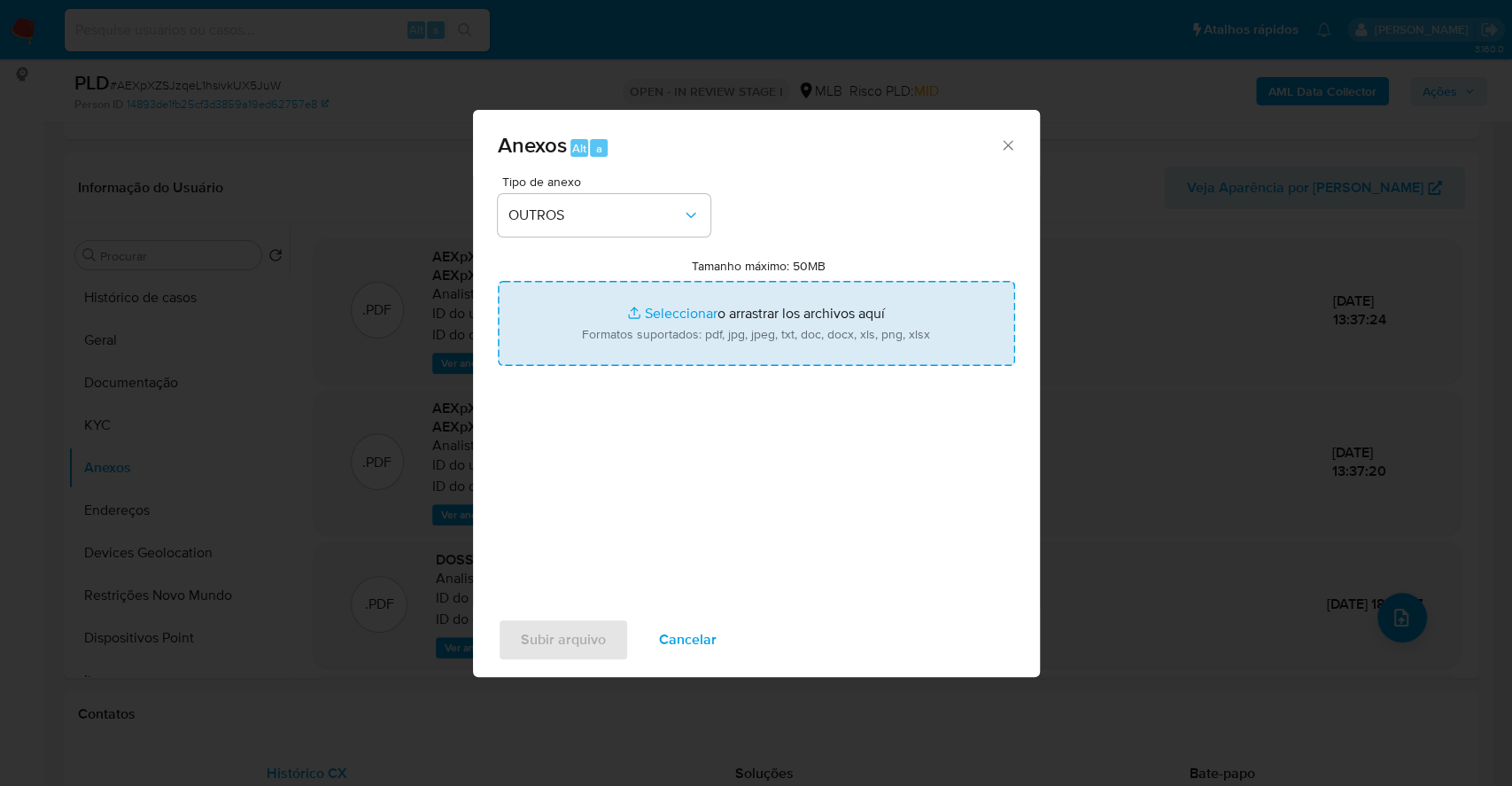
click at [654, 303] on input "Tamanho máximo: 50MB Seleccionar archivos" at bounding box center [756, 323] width 518 height 85
type input "C:\fakepath\DECLINIO - SAR - AEXpXZSJzqeL1hsivkUX5JuW - CNPJ 02289823000376 - W…"
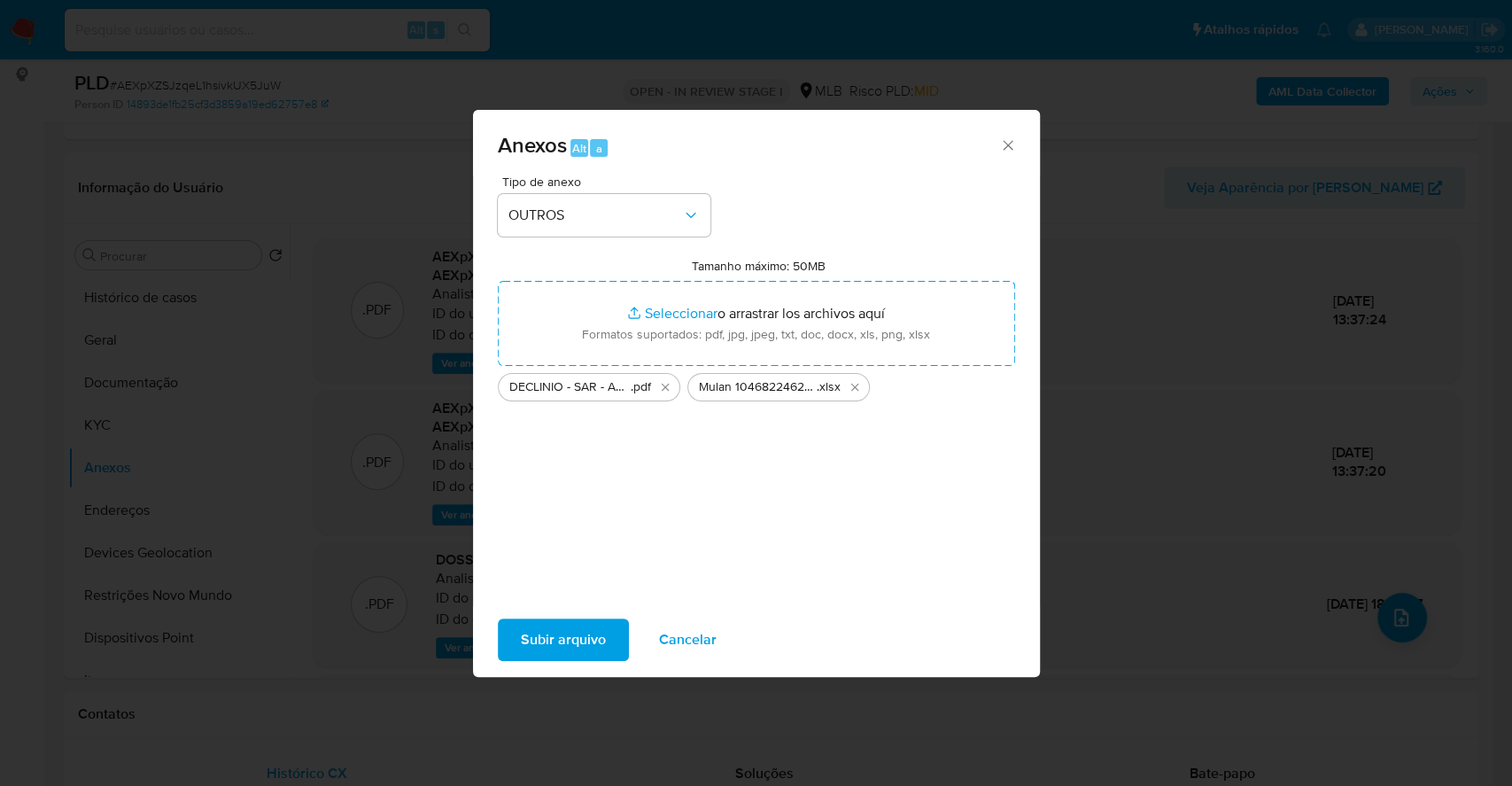
click at [557, 649] on span "Subir arquivo" at bounding box center [563, 639] width 85 height 39
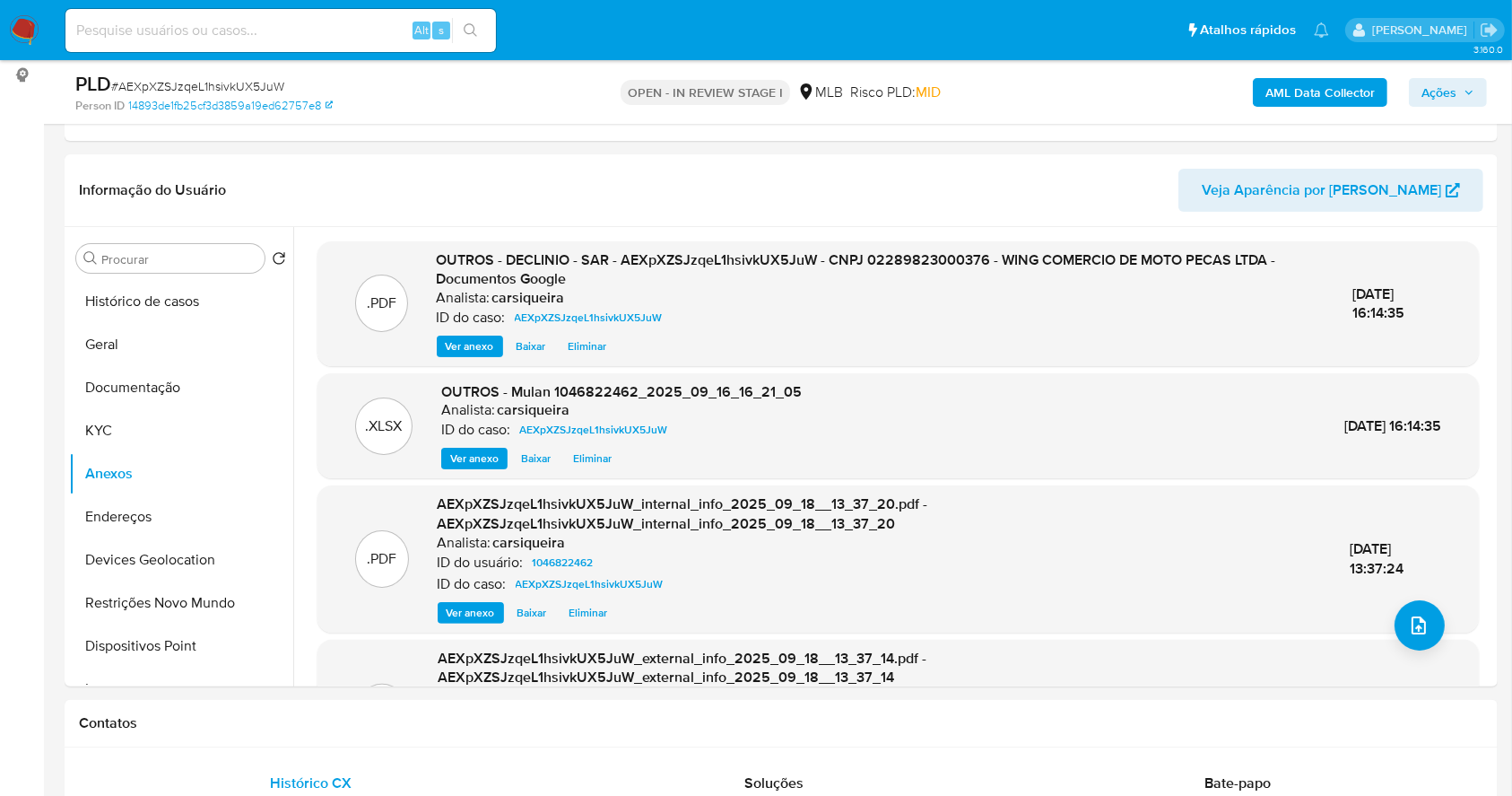
click at [1448, 89] on span "Ações" at bounding box center [1439, 92] width 35 height 28
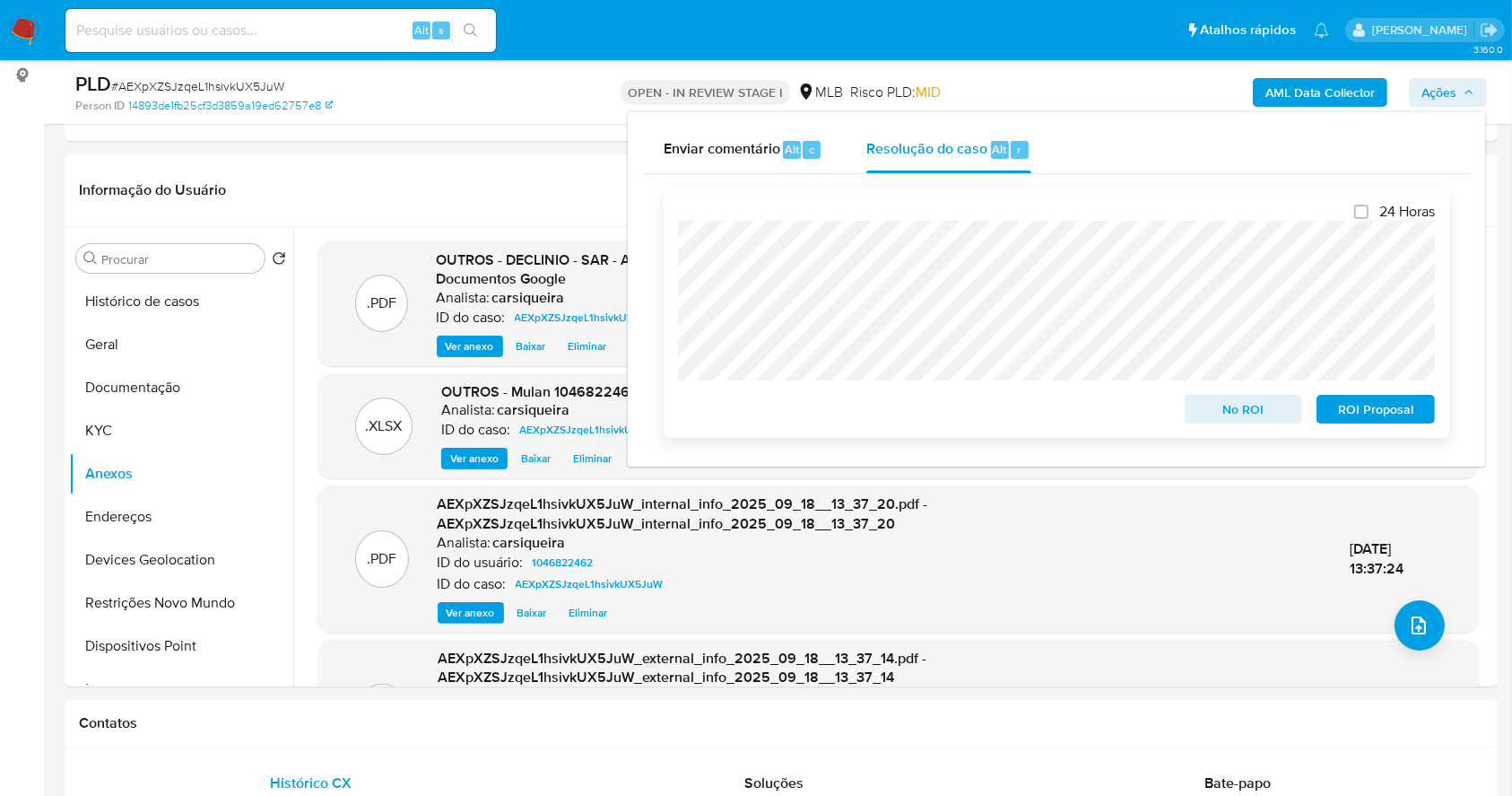
click at [1241, 398] on span "No ROI" at bounding box center [1244, 409] width 93 height 26
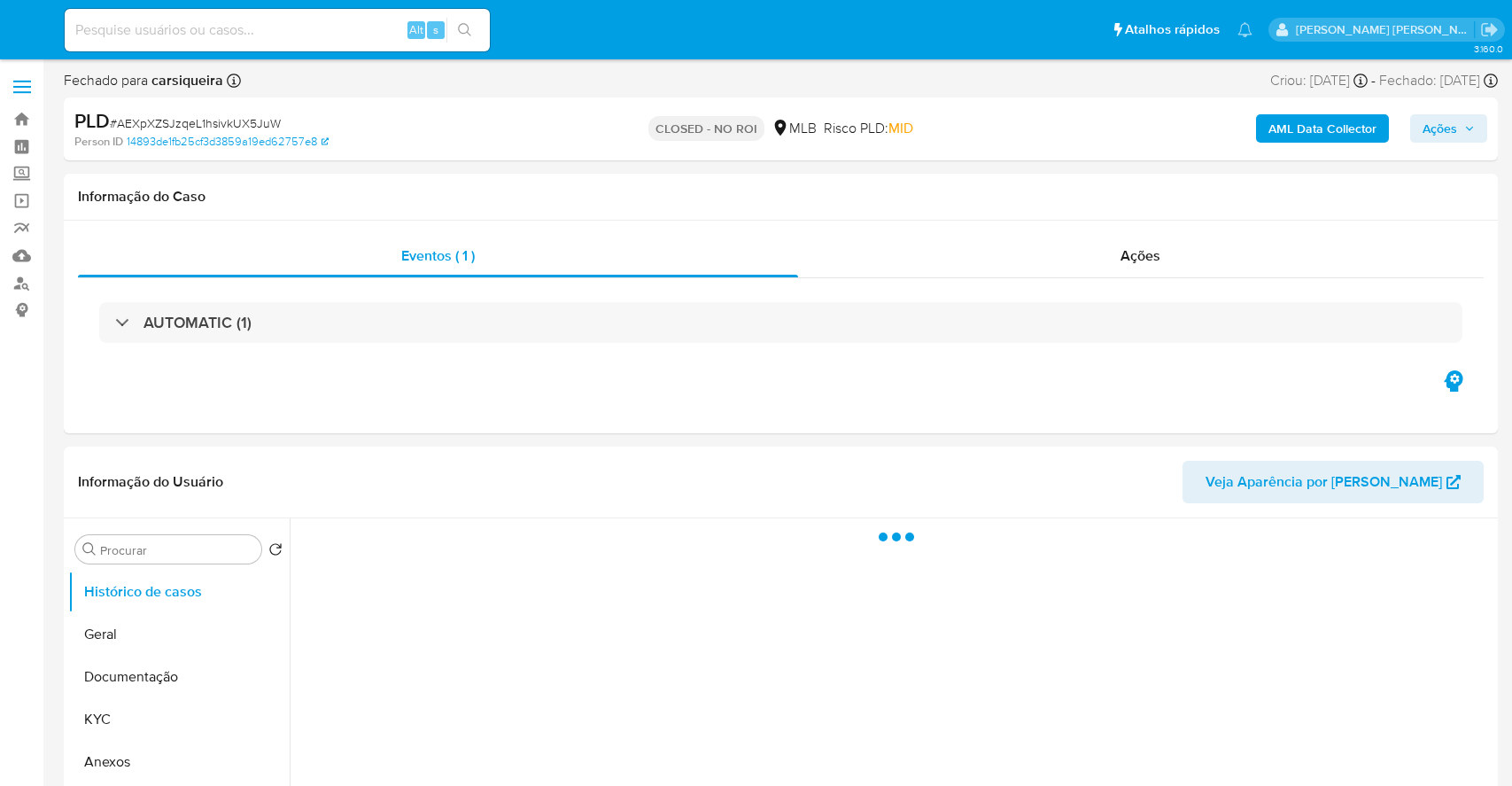
select select "10"
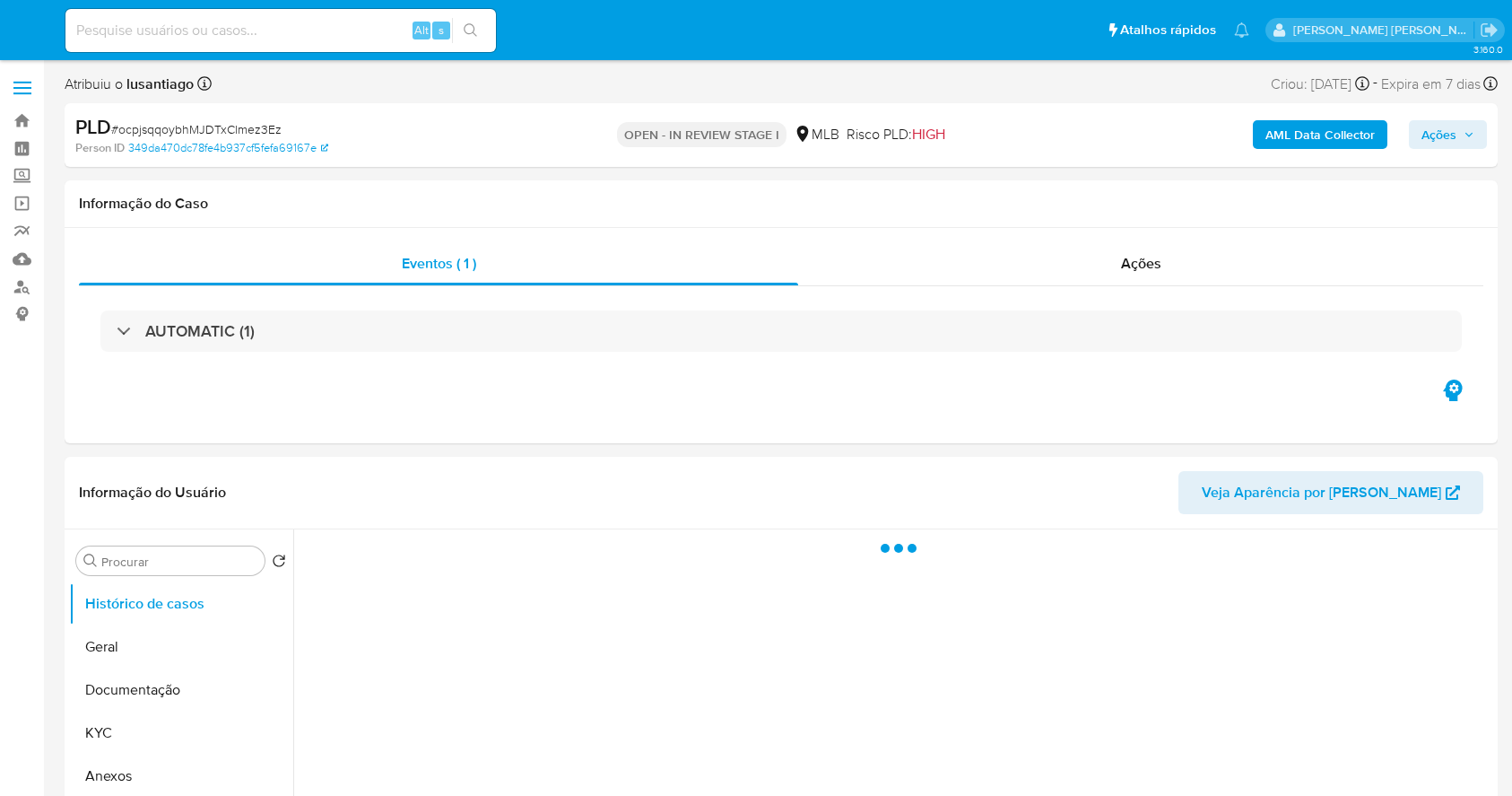
select select "10"
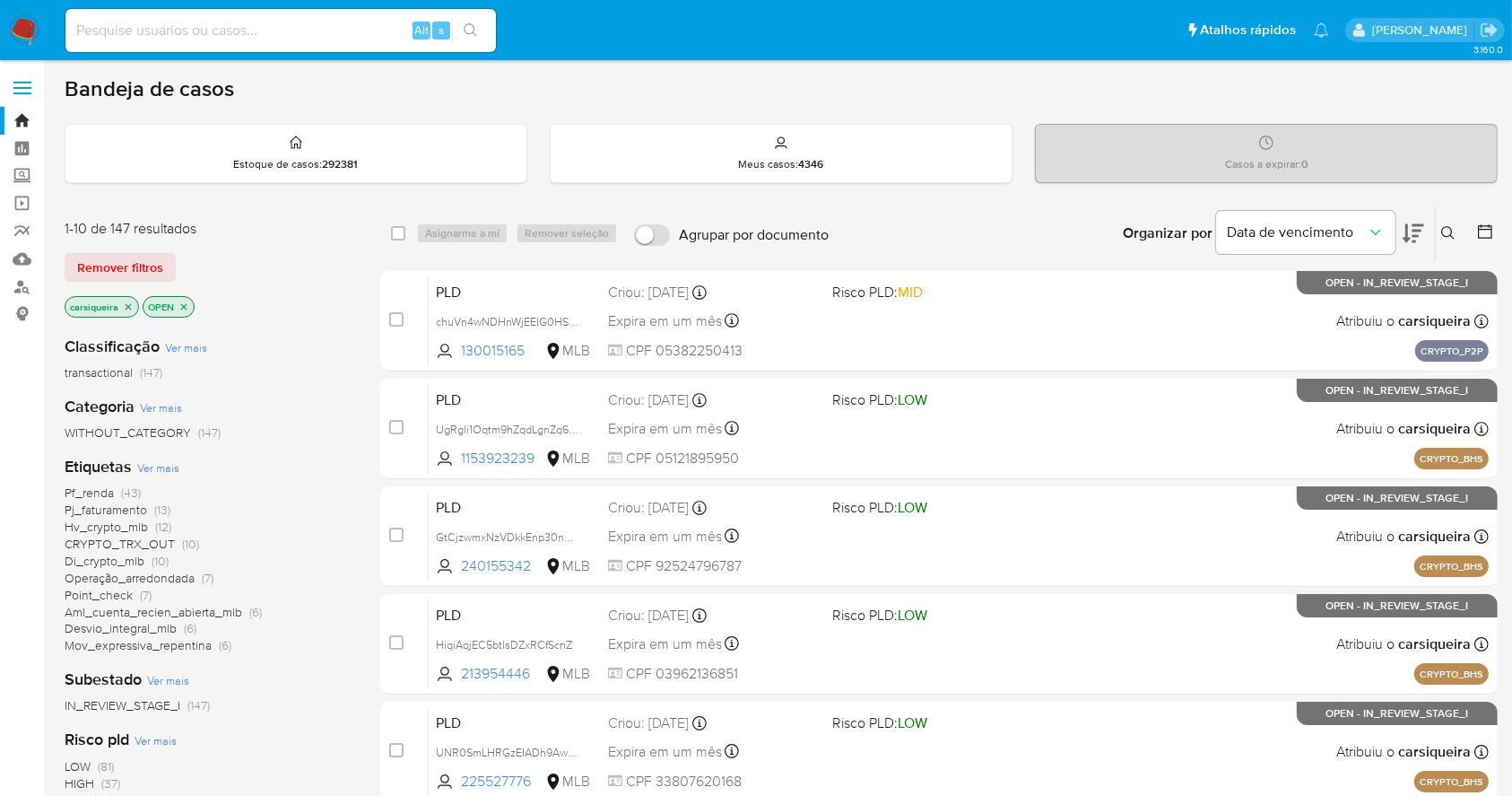
click at [125, 303] on icon "close-filter" at bounding box center [129, 307] width 11 height 11
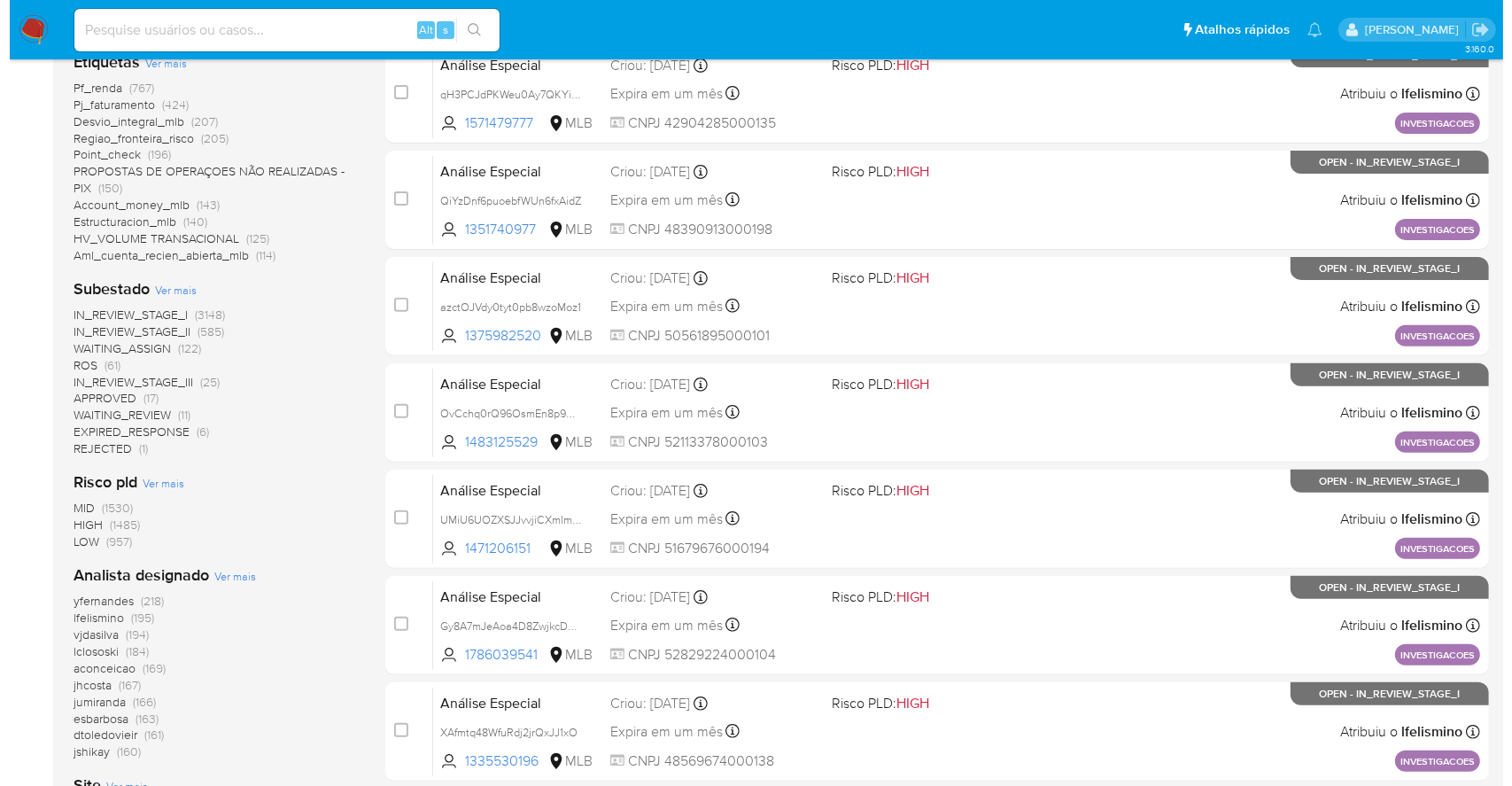
scroll to position [709, 0]
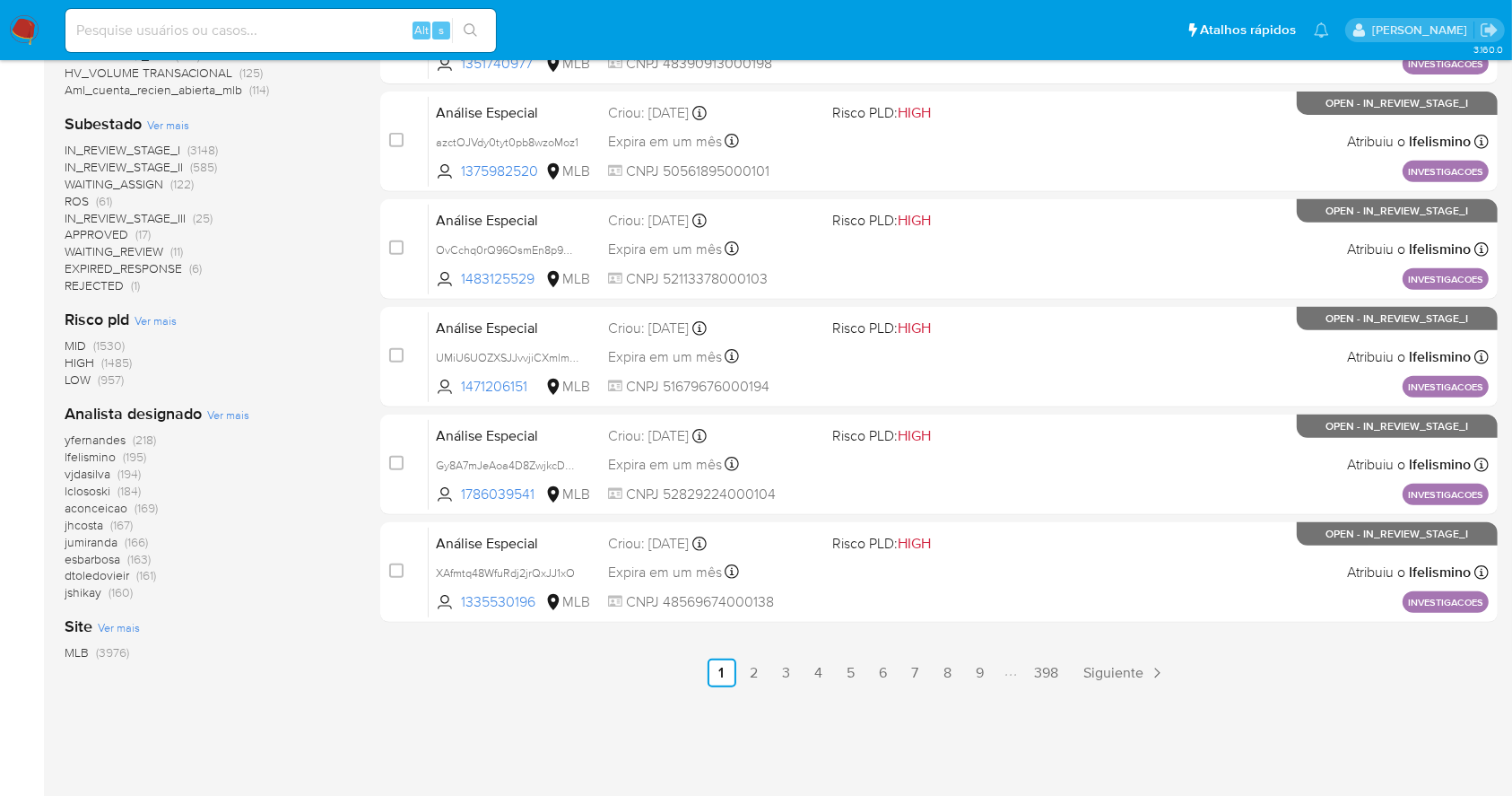
click at [221, 413] on span "Ver mais" at bounding box center [228, 415] width 42 height 16
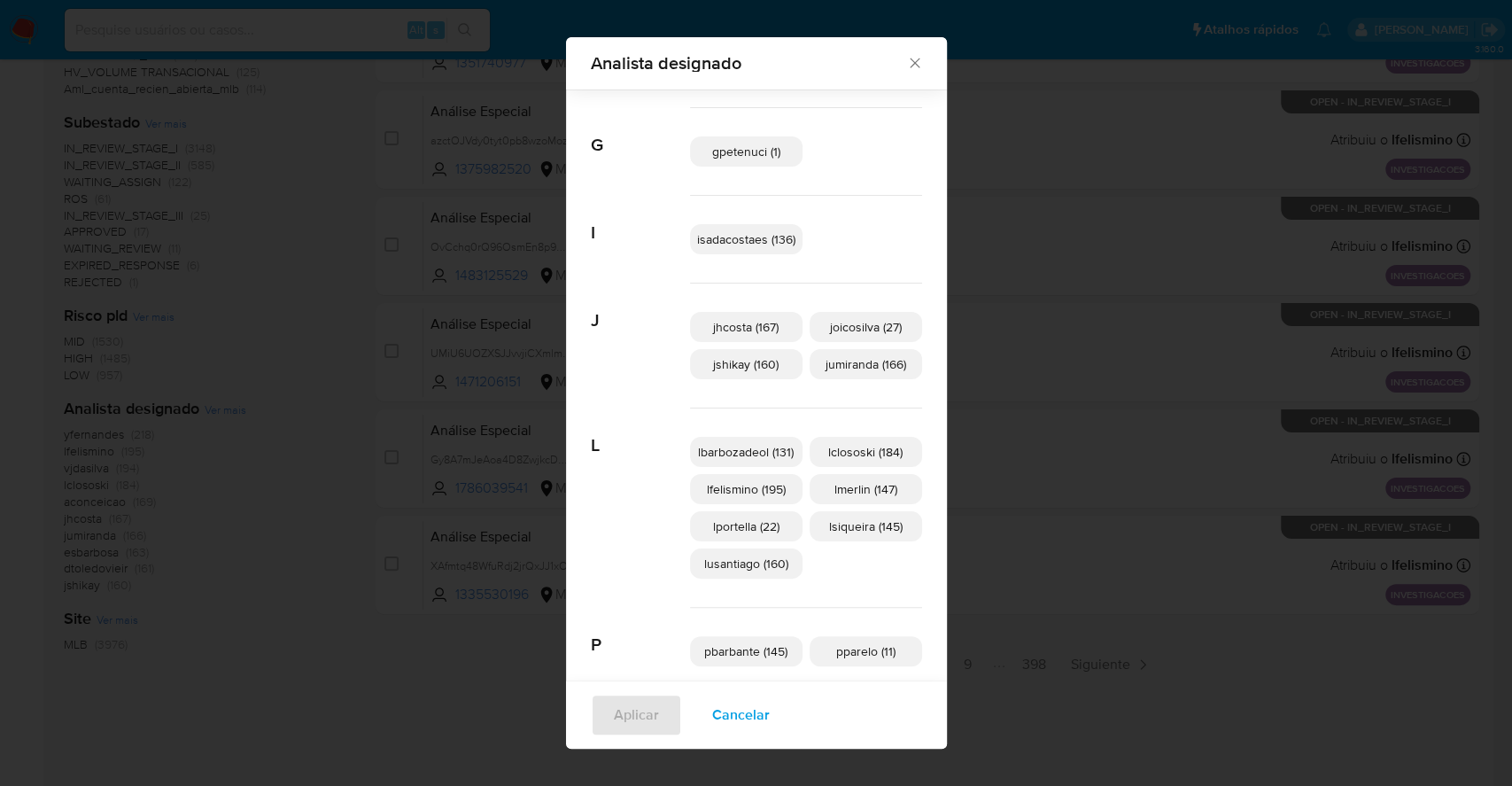
scroll to position [459, 0]
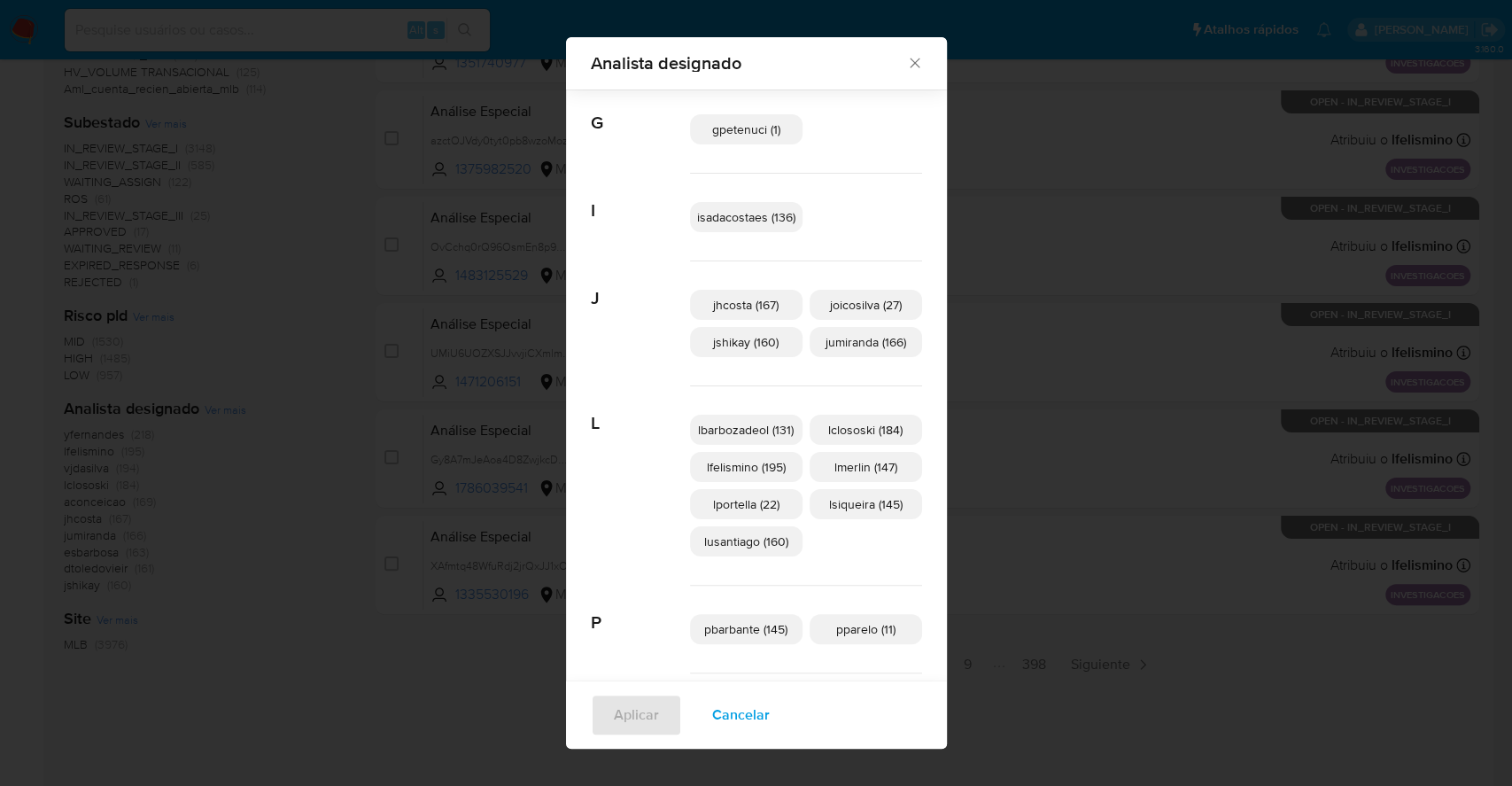
click at [746, 539] on span "lusantiago (160)" at bounding box center [745, 541] width 84 height 18
click at [637, 705] on span "Aplicar" at bounding box center [636, 714] width 45 height 39
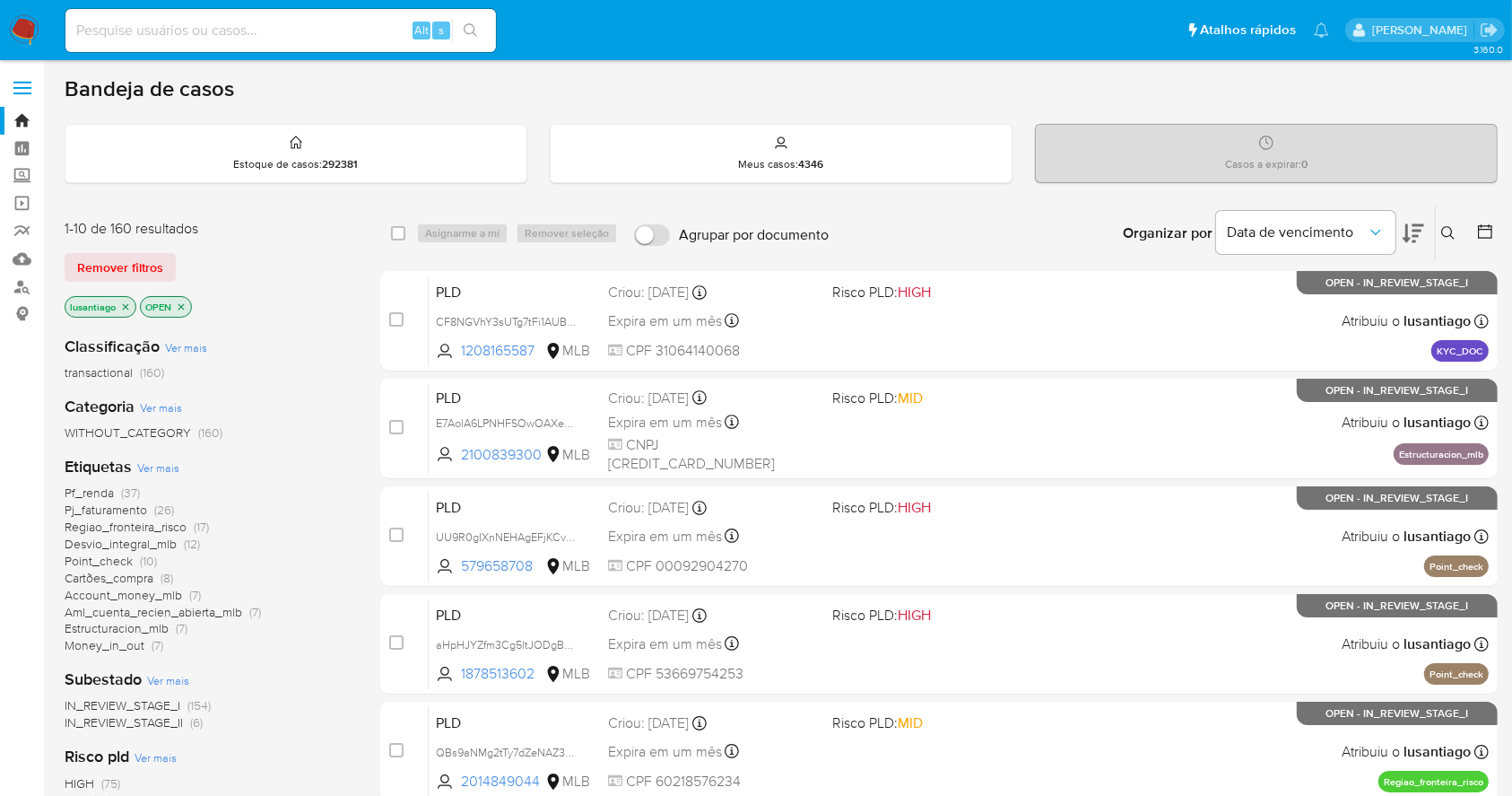
click at [1486, 228] on icon at bounding box center [1486, 232] width 18 height 18
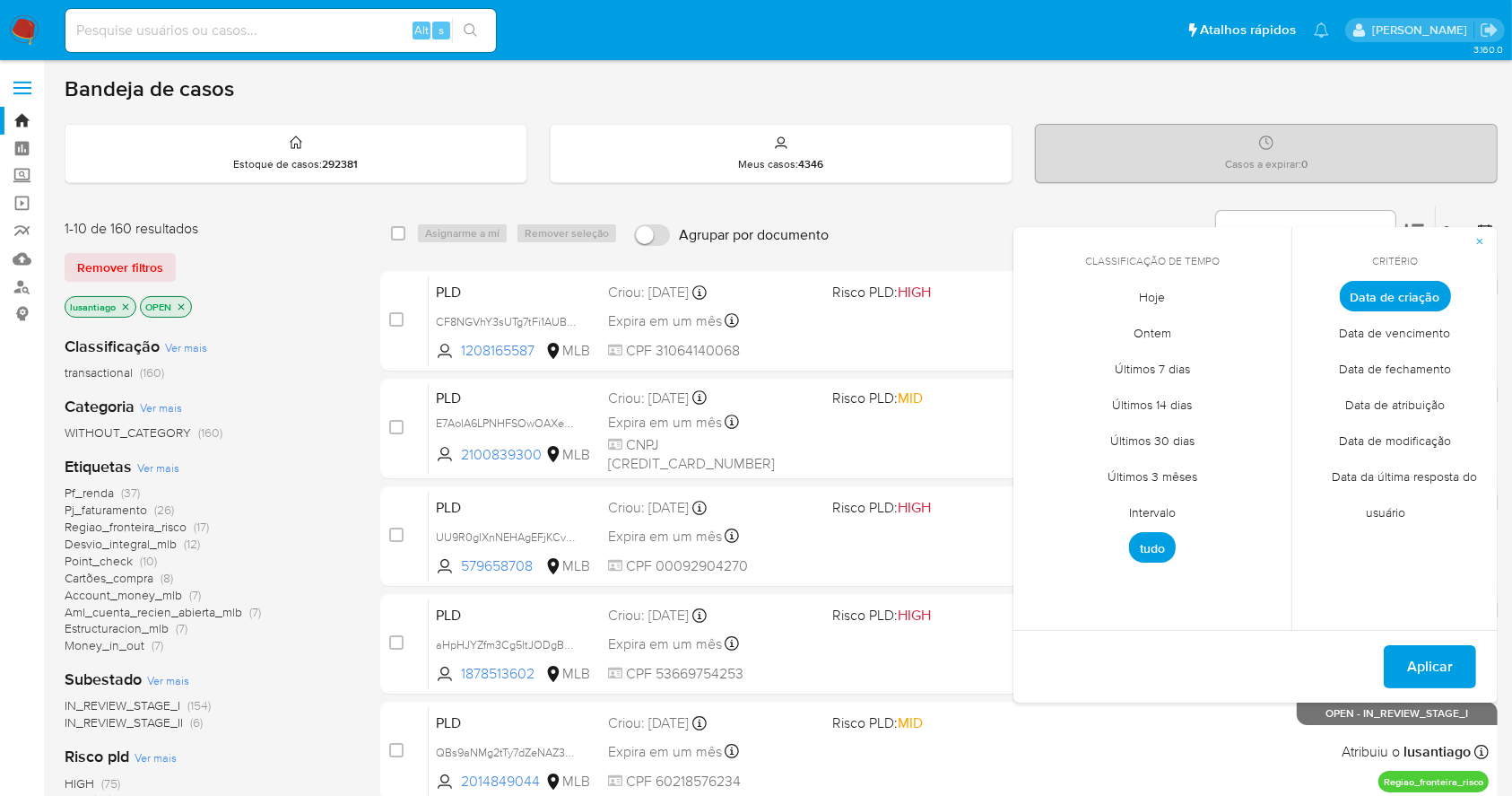
click at [1161, 497] on span "Intervalo" at bounding box center [1152, 512] width 85 height 36
click at [1039, 334] on icon "Mes anterior" at bounding box center [1042, 329] width 22 height 22
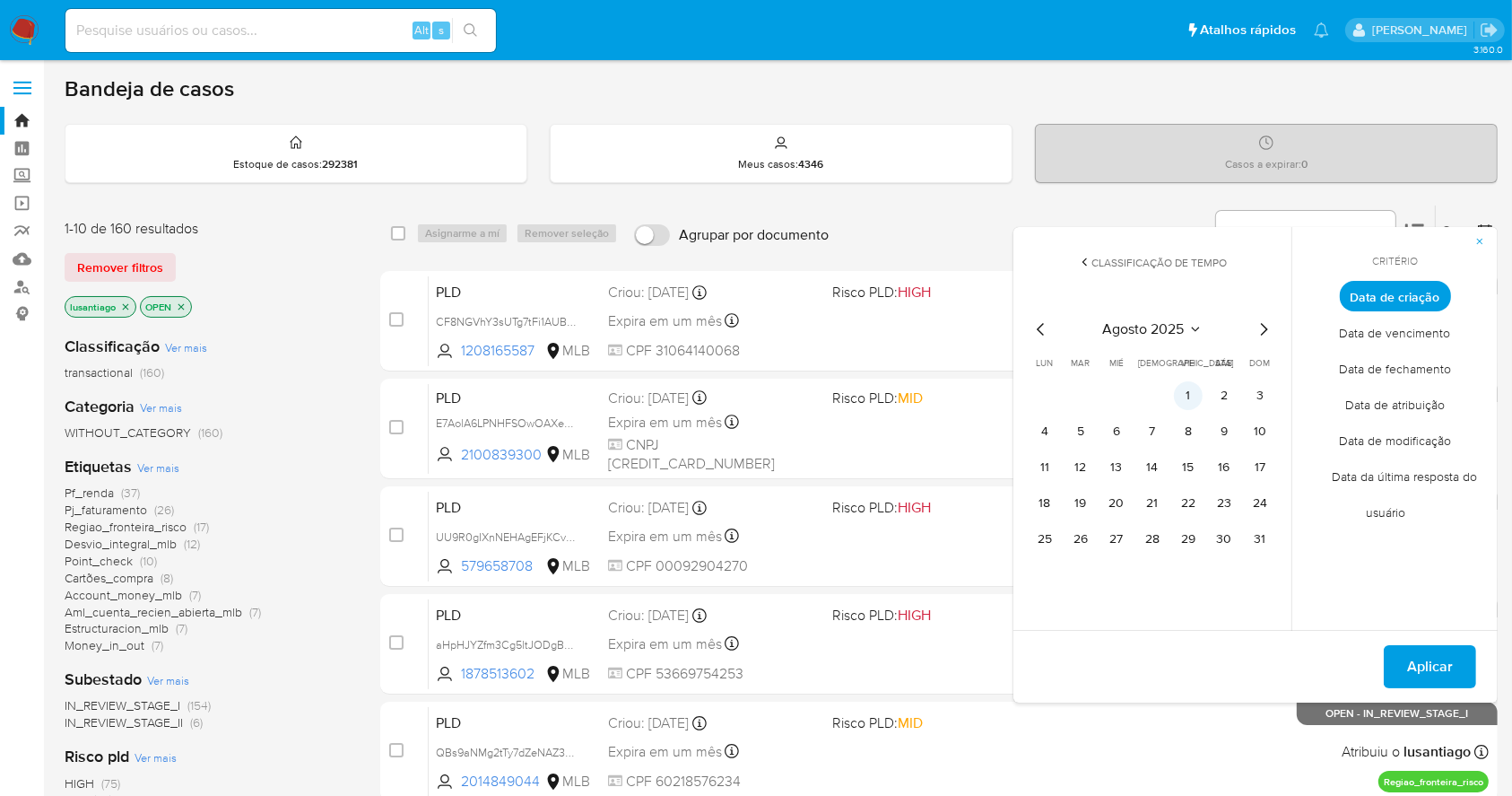
click at [1184, 387] on button "1" at bounding box center [1188, 395] width 28 height 28
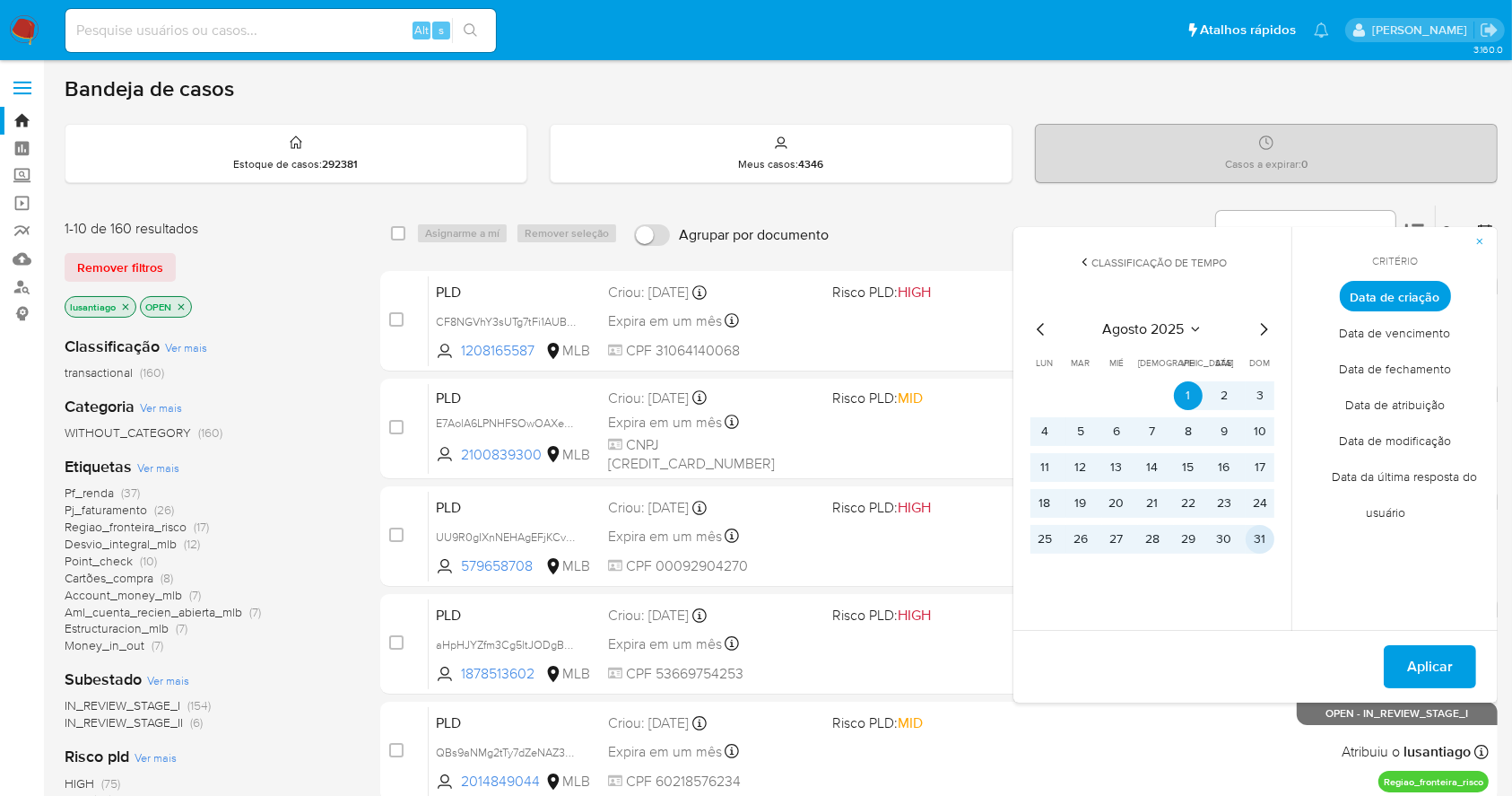
click at [1270, 545] on button "31" at bounding box center [1260, 539] width 28 height 28
click at [1435, 667] on span "Aplicar" at bounding box center [1430, 667] width 46 height 39
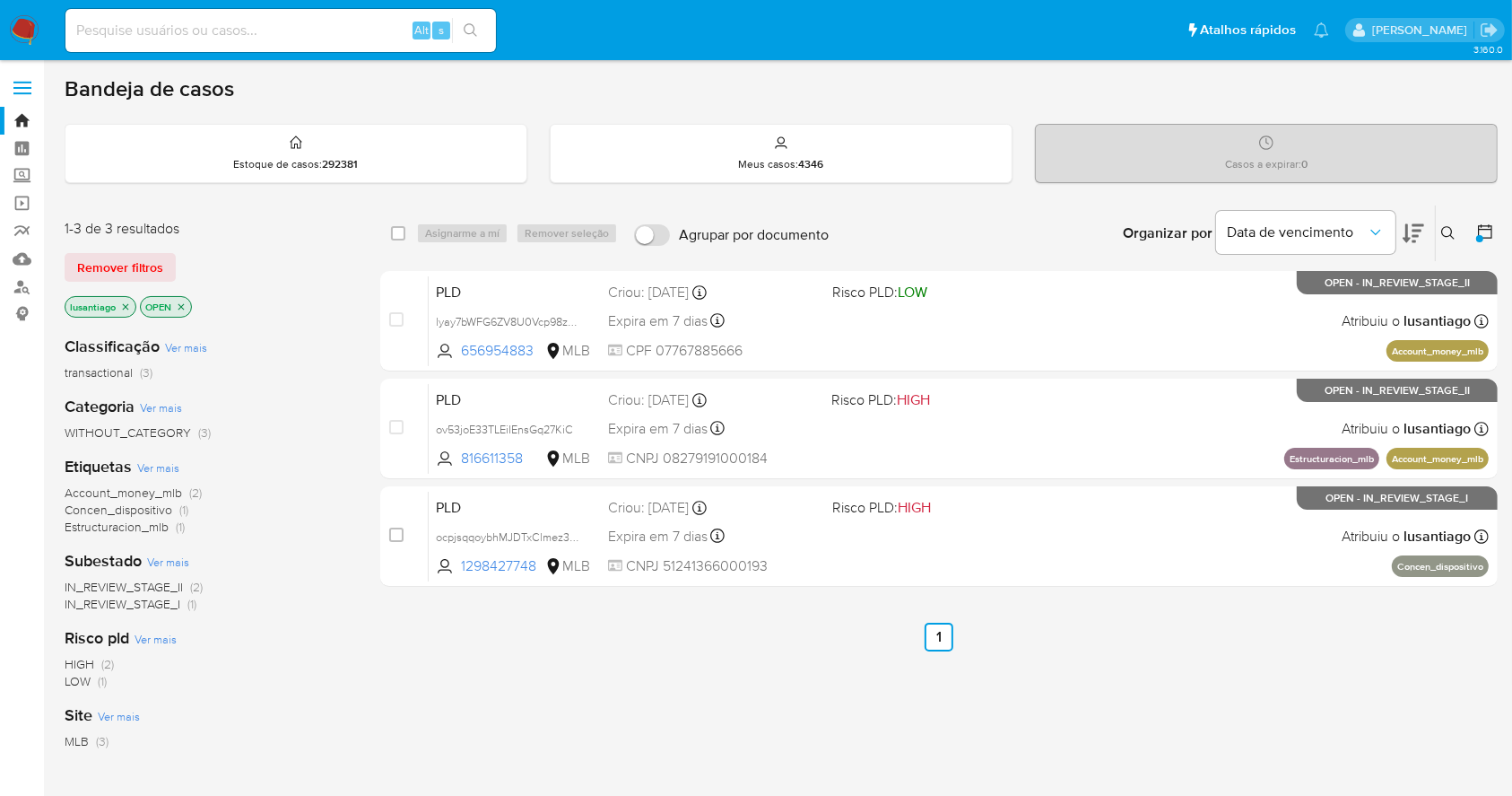
click at [22, 32] on img at bounding box center [24, 30] width 30 height 30
drag, startPoint x: 22, startPoint y: 32, endPoint x: 36, endPoint y: 15, distance: 22.0
click at [22, 32] on img at bounding box center [24, 30] width 30 height 30
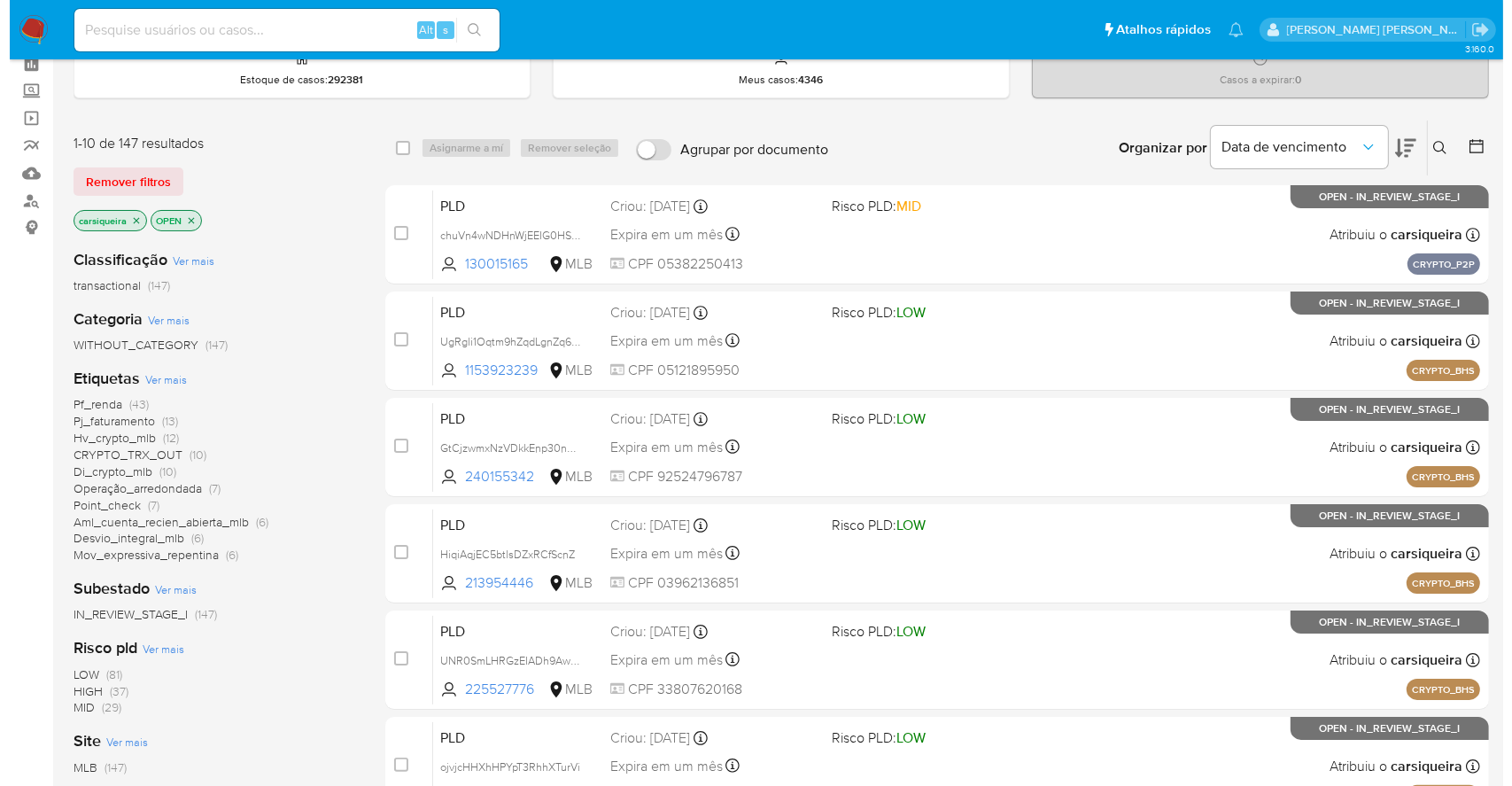
scroll to position [118, 0]
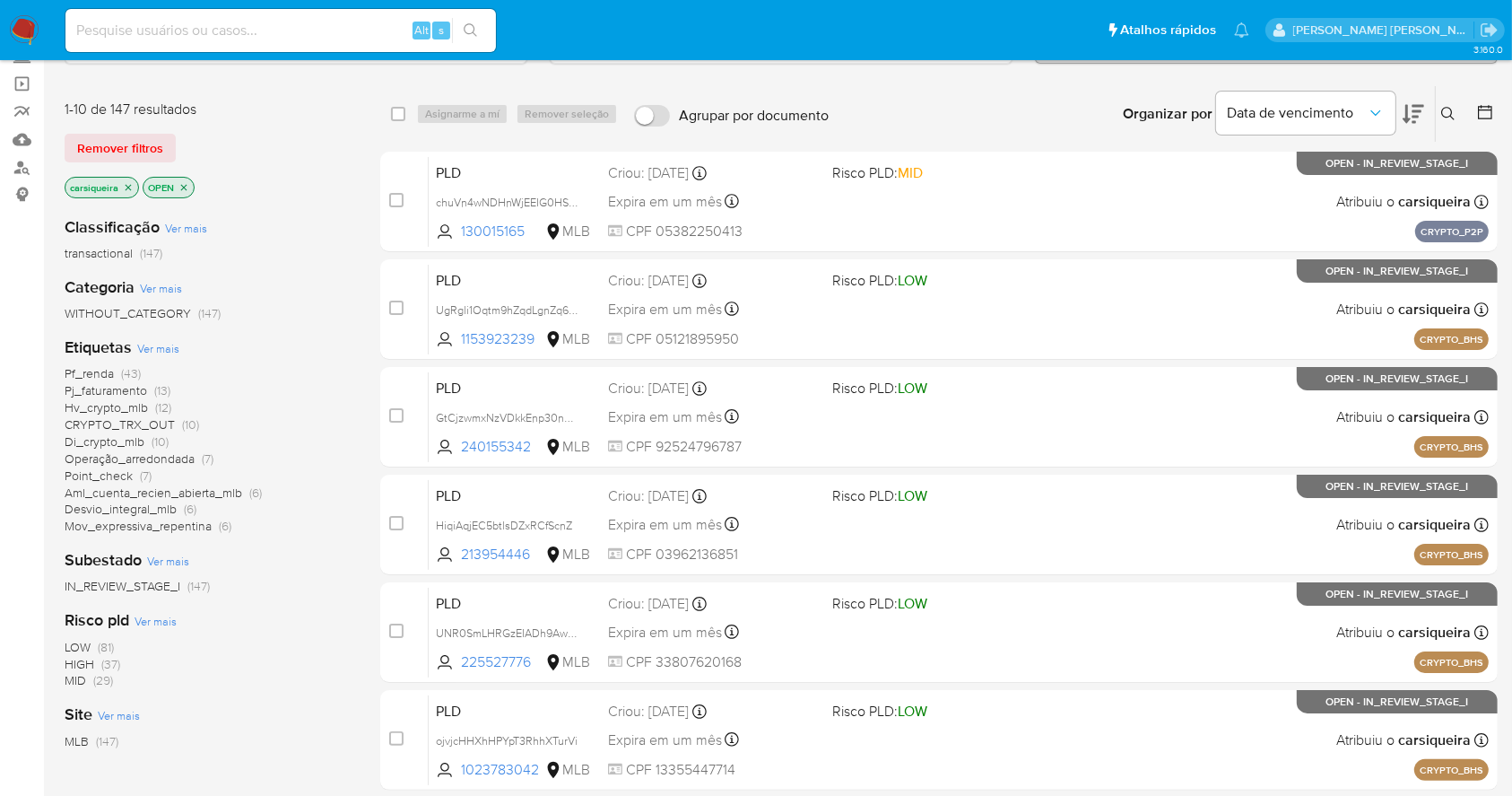
click at [162, 346] on span "Ver mais" at bounding box center [159, 348] width 42 height 16
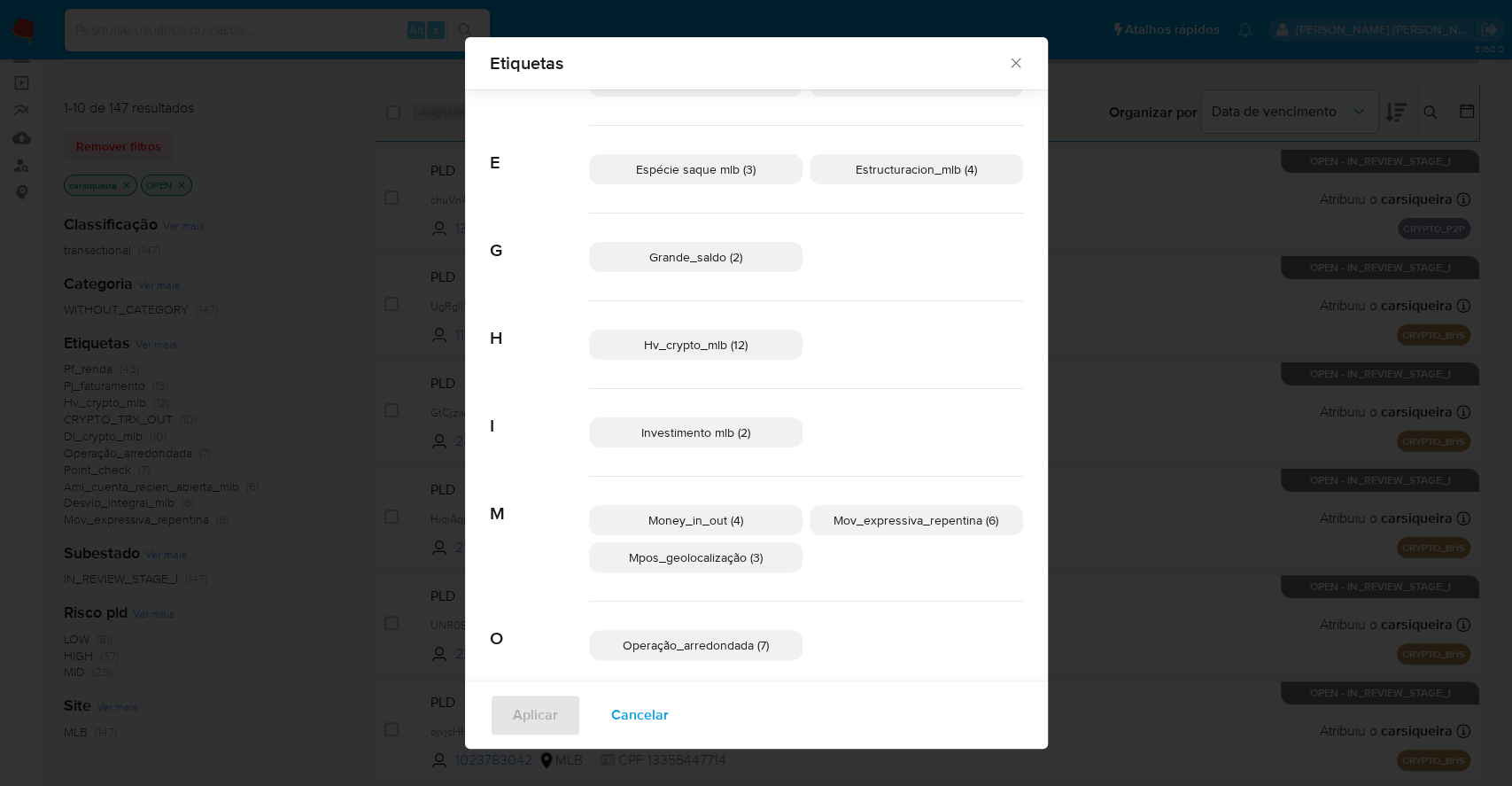
scroll to position [495, 0]
click at [615, 707] on span "Cancelar" at bounding box center [640, 714] width 58 height 39
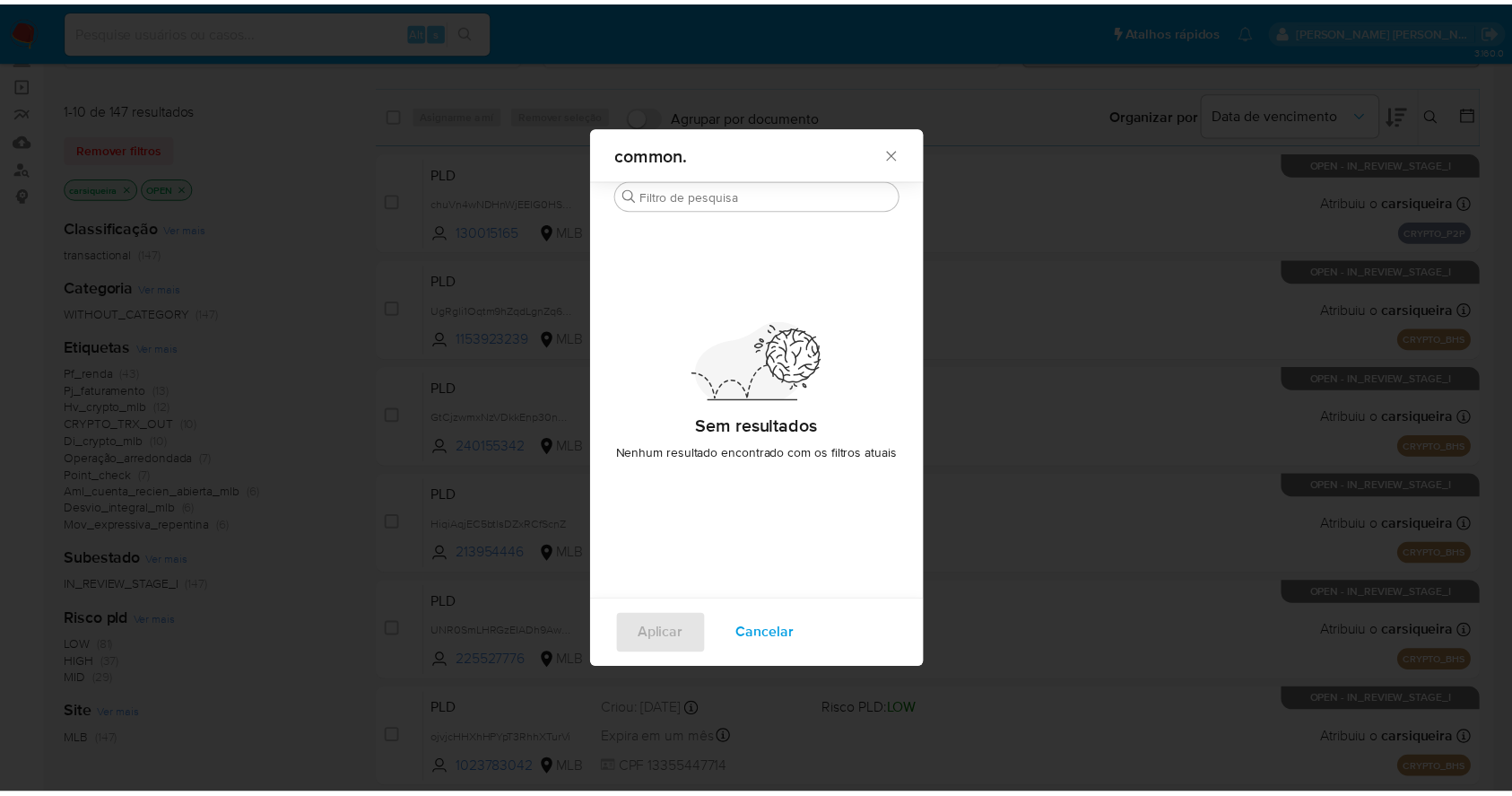
scroll to position [0, 0]
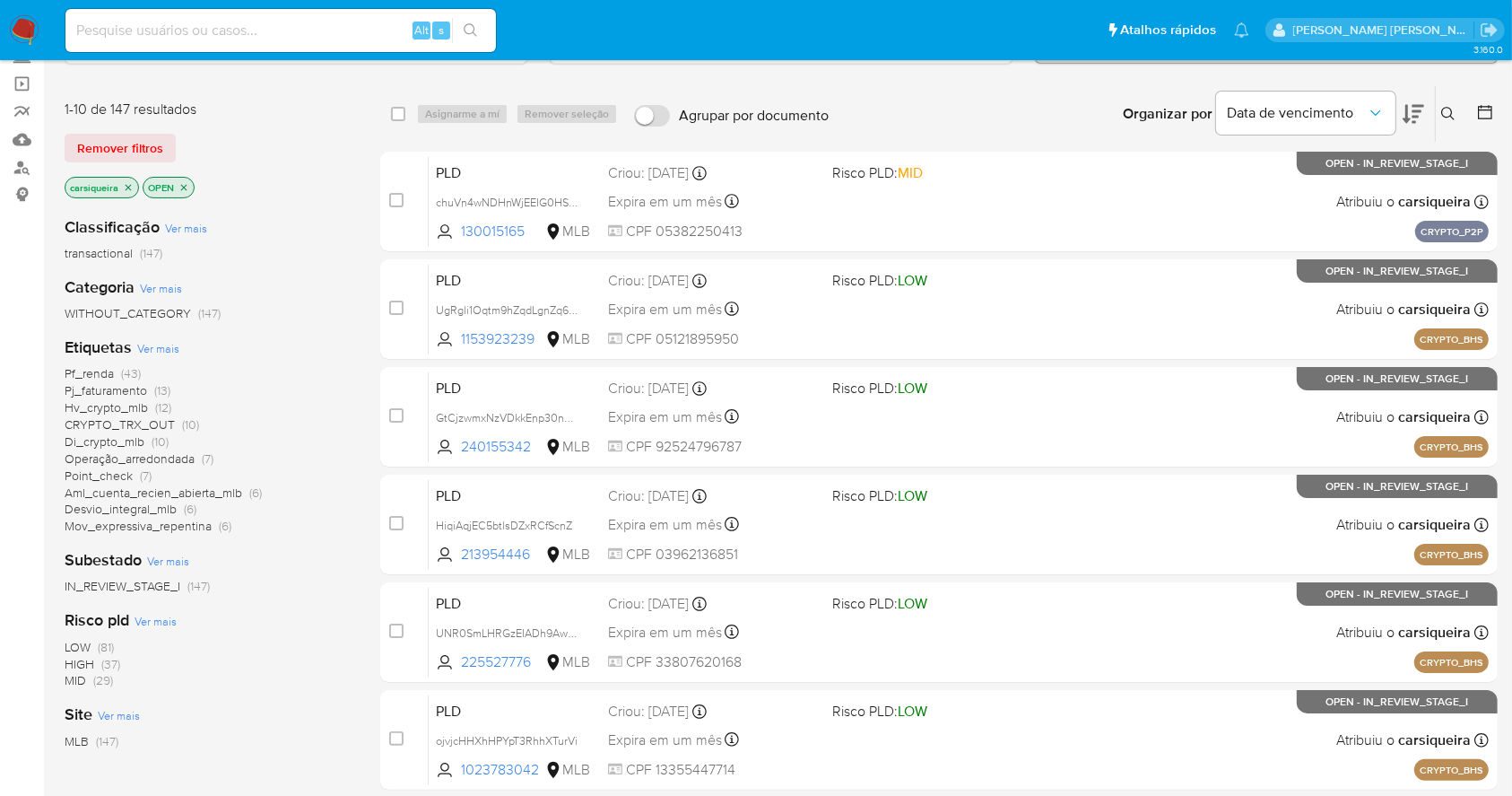
click at [111, 659] on span "(37)" at bounding box center [110, 664] width 19 height 18
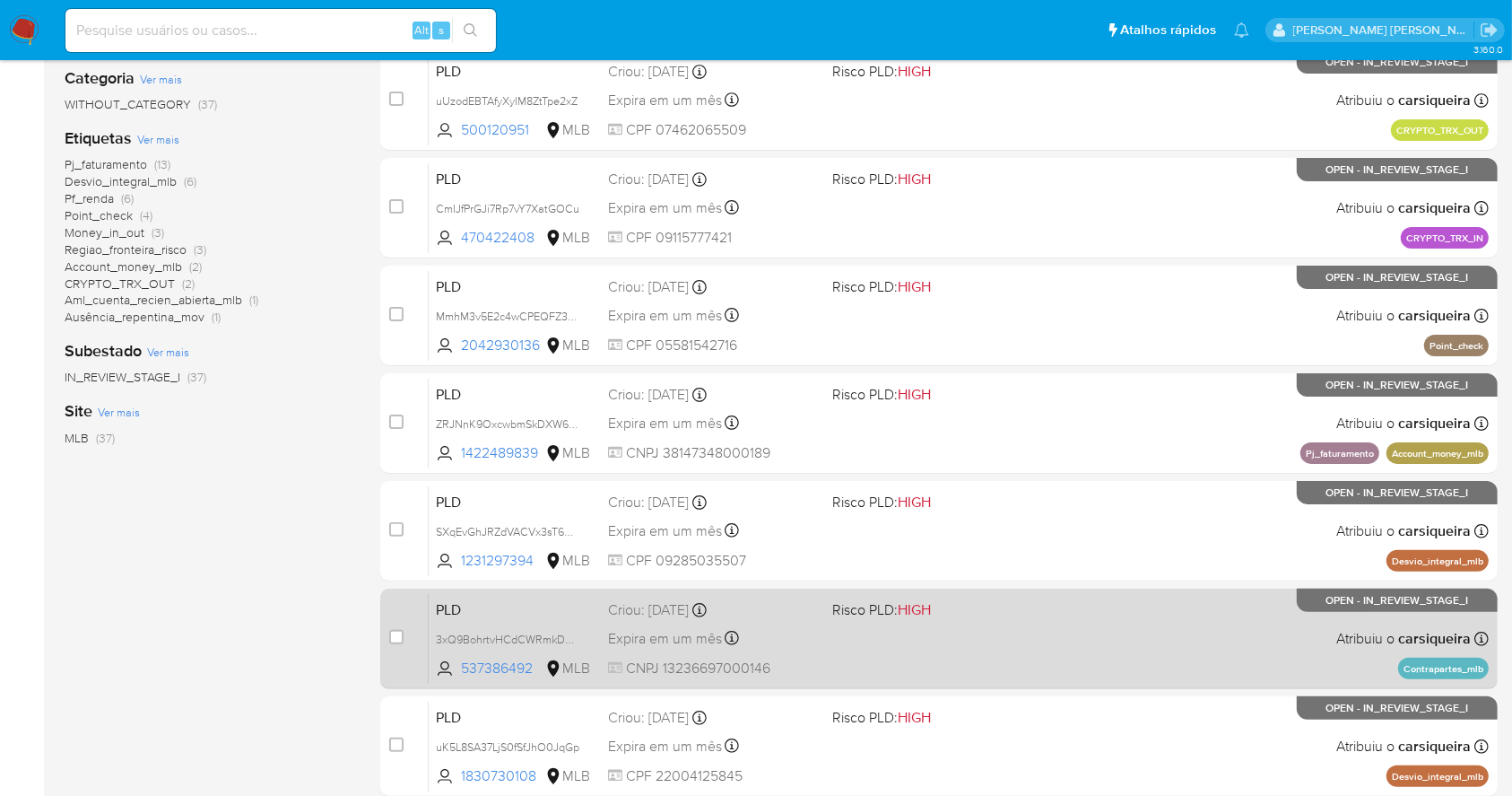
scroll to position [205, 0]
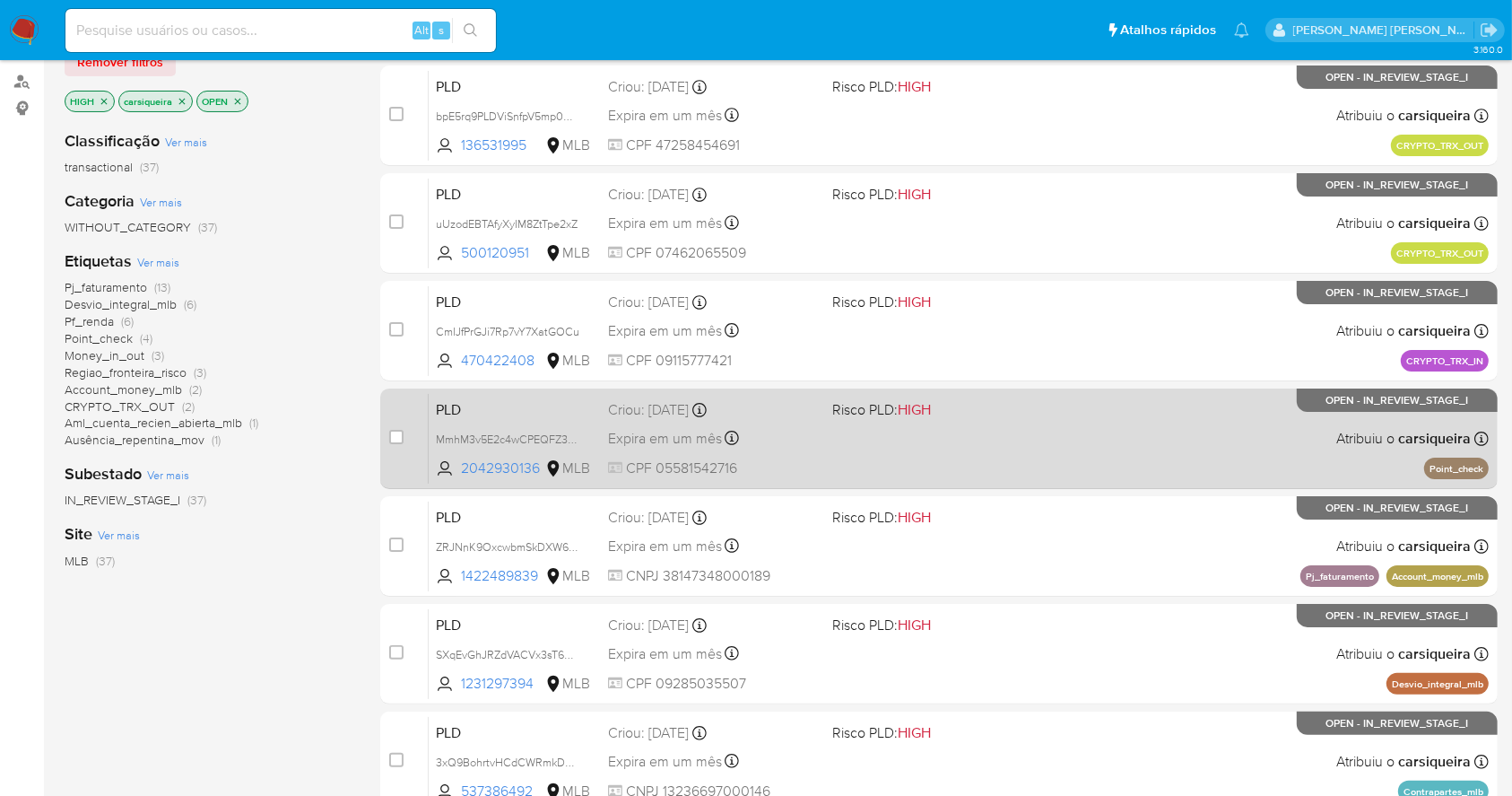
click at [1035, 445] on div "PLD MmhM3v5E2c4wCPEQFZ3vsHTo 2042930136 MLB Risco PLD: HIGH Criou: [DATE] Criou…" at bounding box center [958, 438] width 1060 height 90
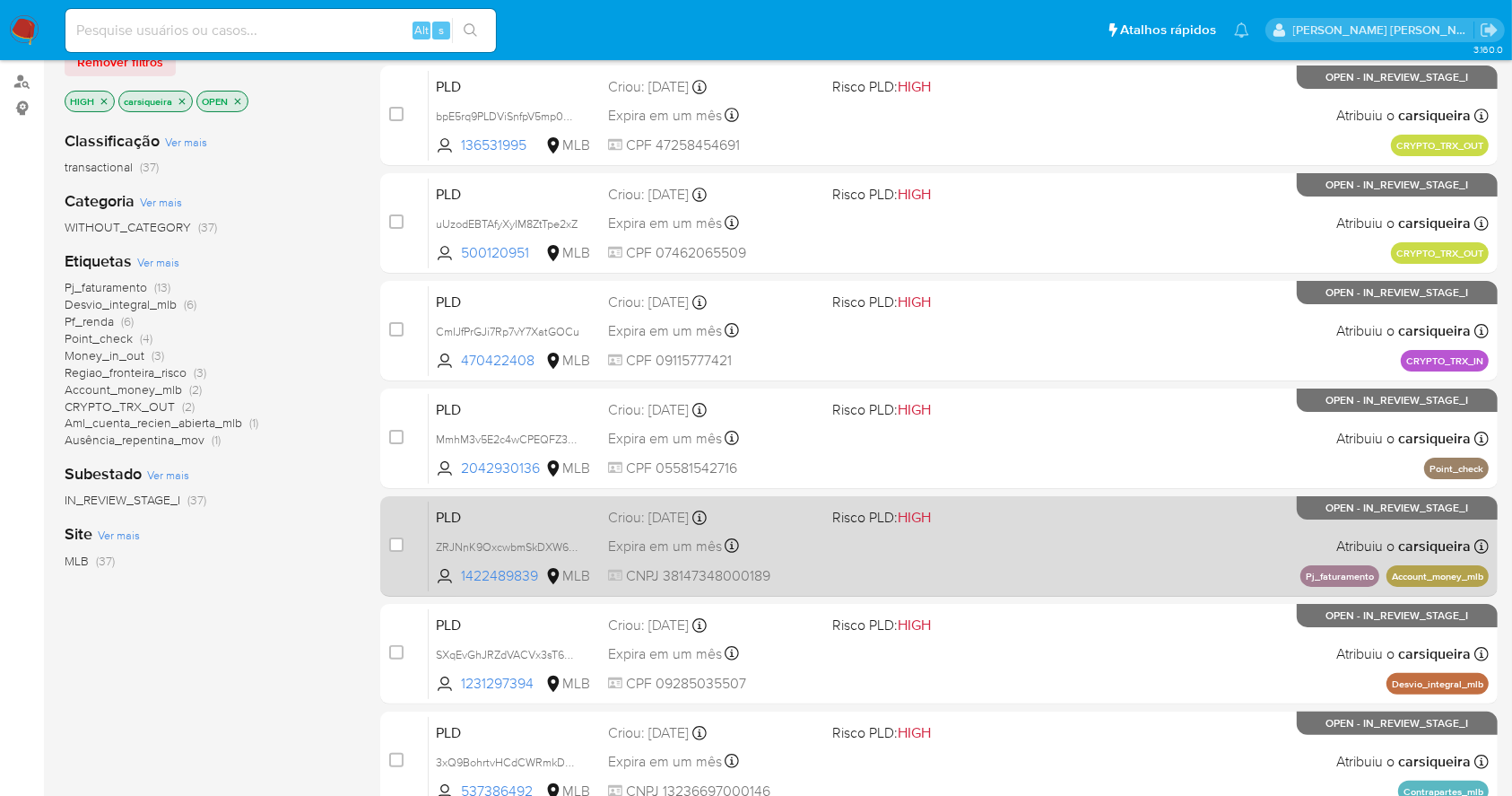
click at [1090, 563] on div "PLD ZRJNnK9OxcwbmSkDXW6FjlIR 1422489839 MLB Risco PLD: HIGH Criou: [DATE] Criou…" at bounding box center [958, 545] width 1060 height 90
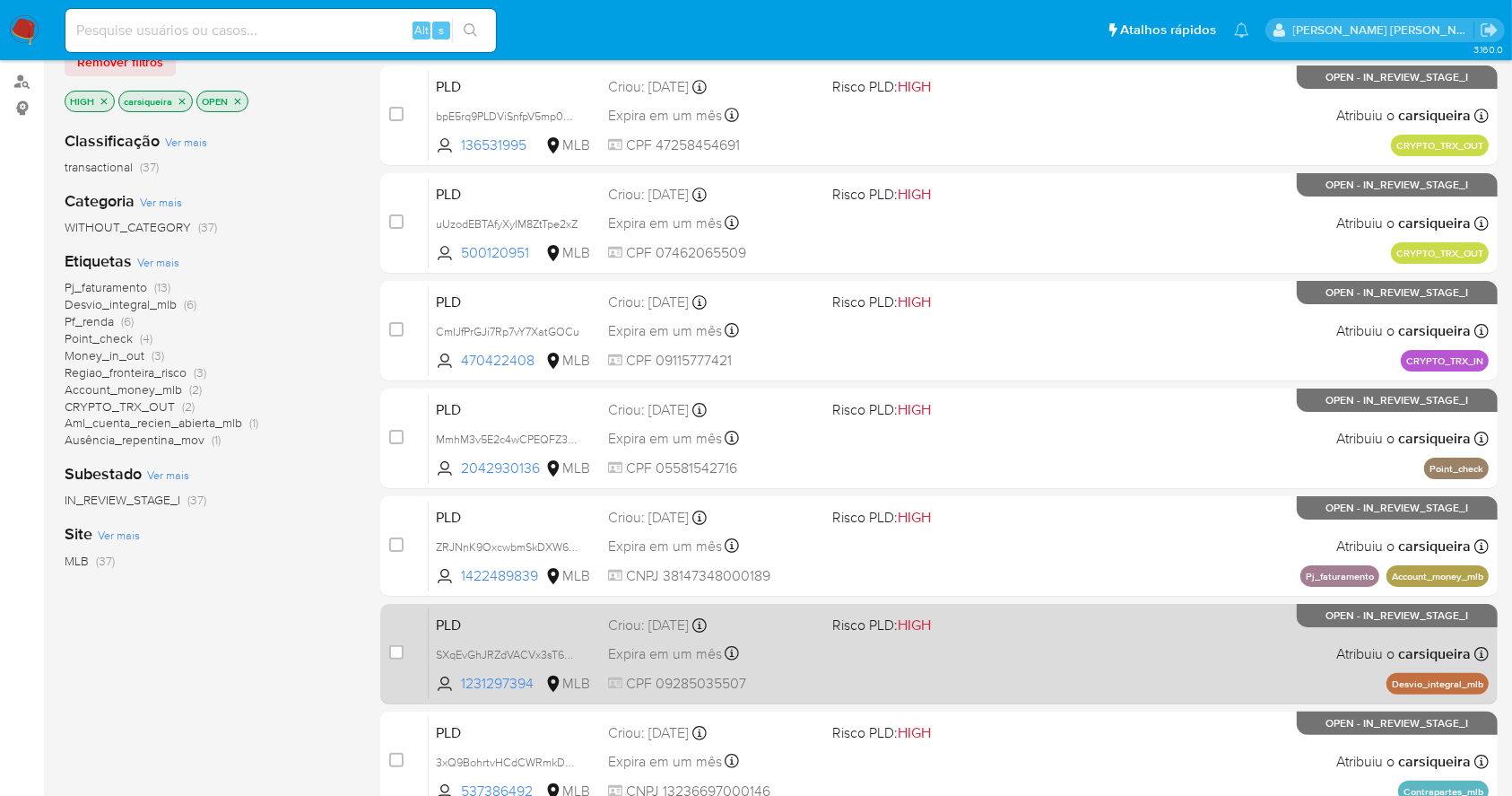
click at [1133, 608] on div "PLD SXqEvGhJRZdVACVx3sT6OBJq 1231297394 MLB Risco PLD: HIGH Criou: [DATE] Criou…" at bounding box center [958, 653] width 1060 height 90
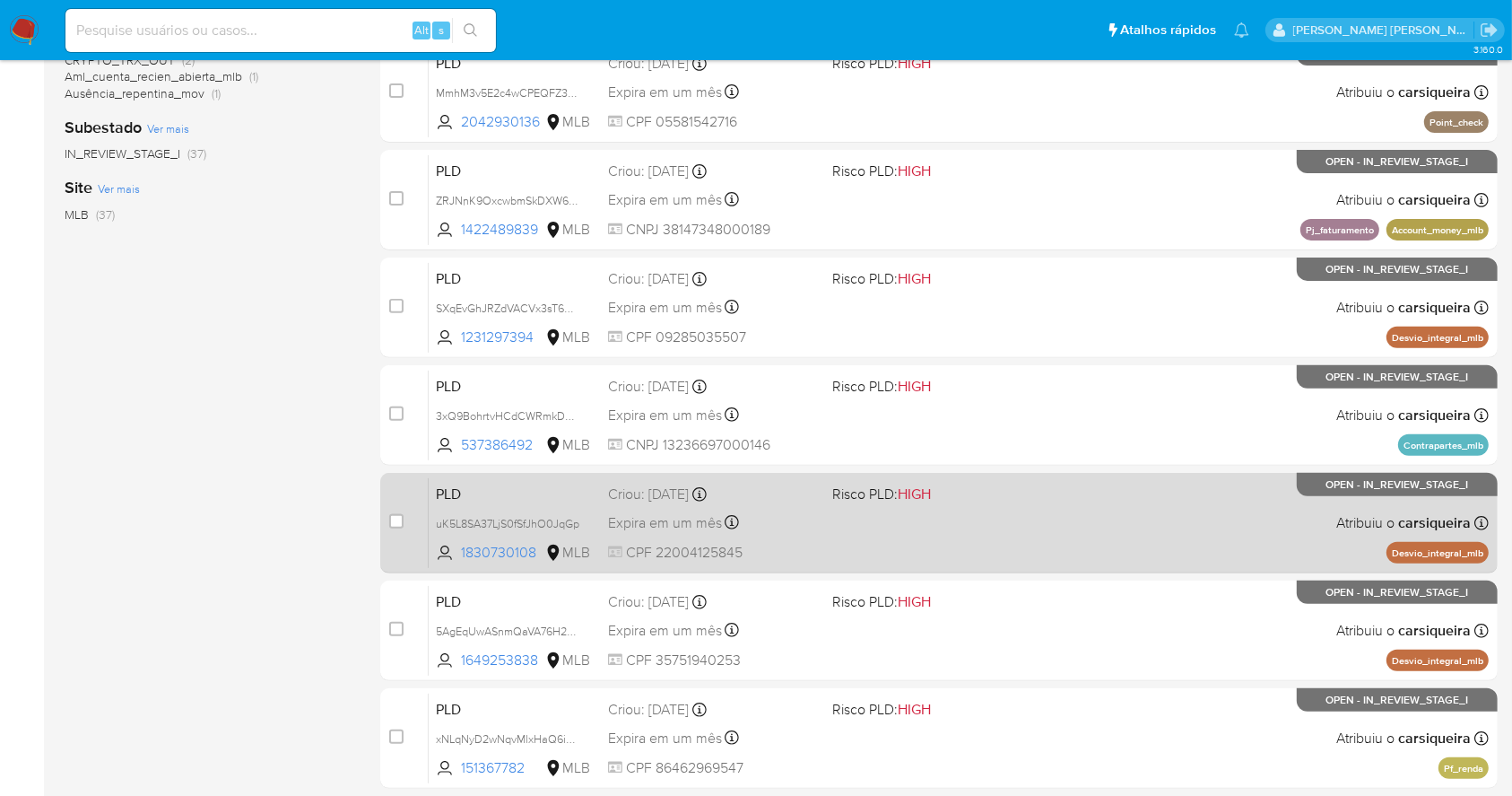
scroll to position [564, 0]
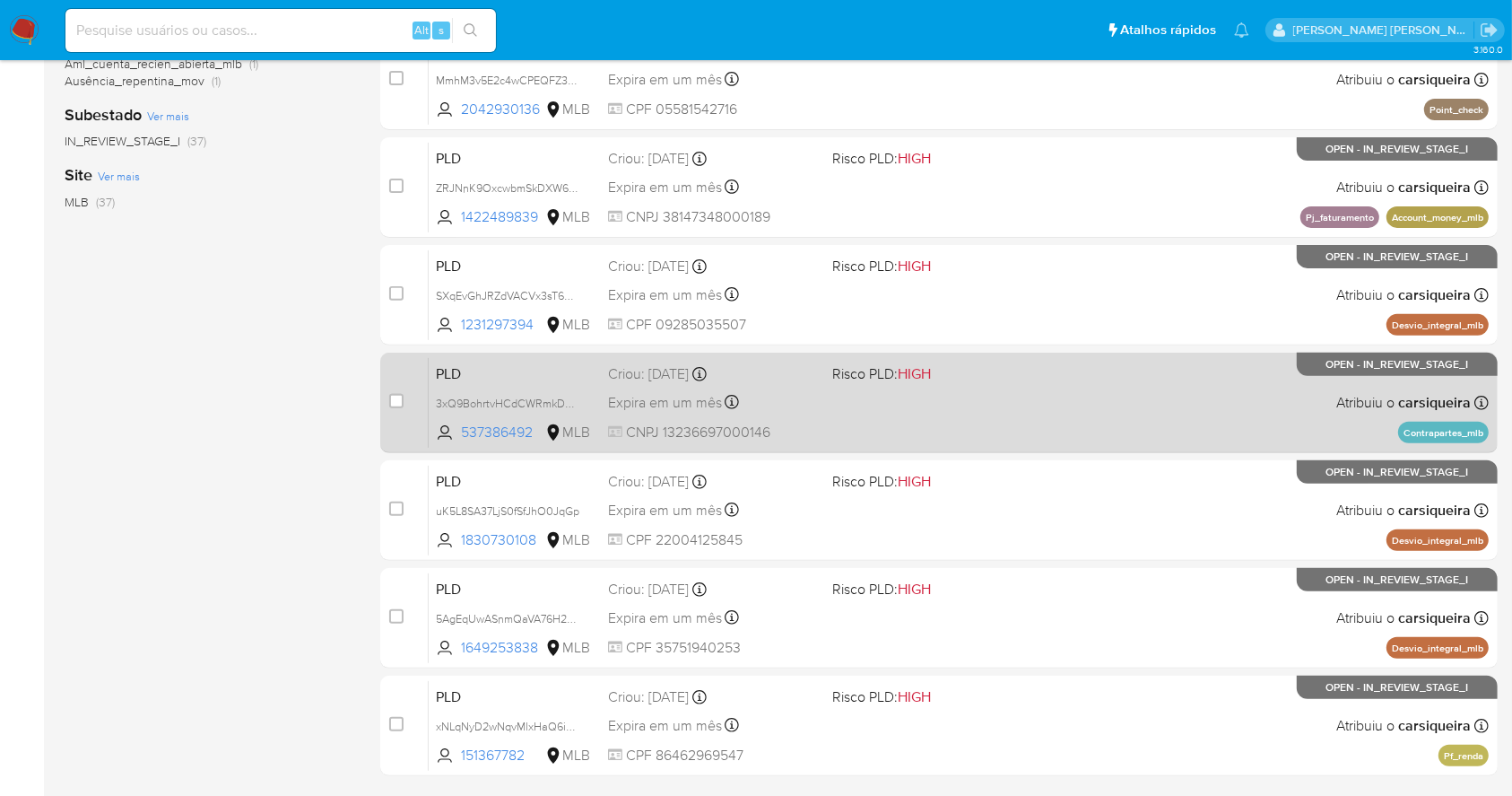
click at [929, 373] on span "HIGH" at bounding box center [914, 374] width 33 height 21
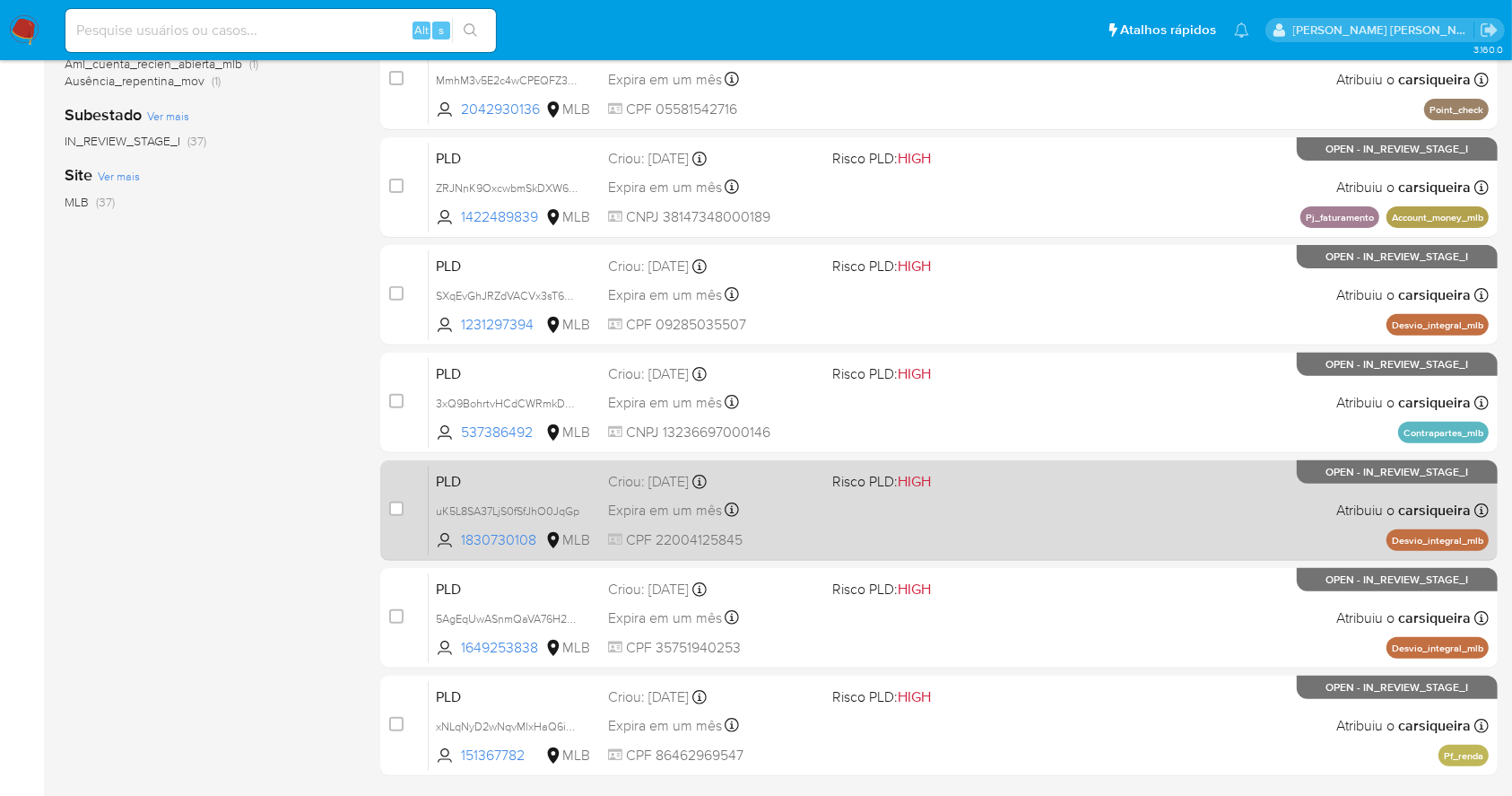
click at [1168, 492] on div "PLD uK5L8SA37LjS0fSfJhO0JqGp 1830730108 MLB Risco PLD: HIGH Criou: [DATE] Criou…" at bounding box center [958, 510] width 1060 height 90
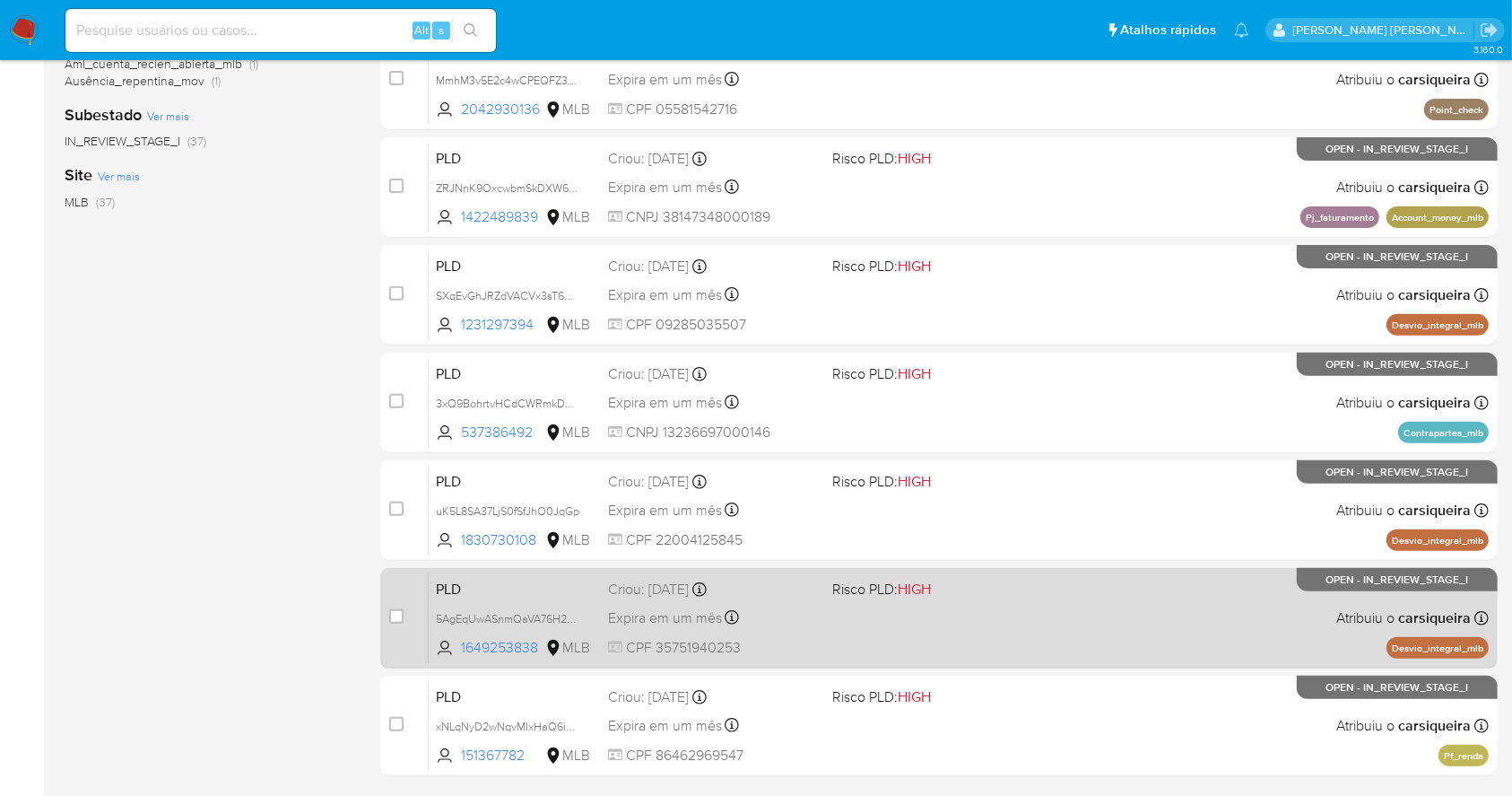
click at [1037, 634] on div "PLD 5AgEqUwASnmQaVA76H2vvQQC 1649253838 MLB Risco PLD: HIGH Criou: [DATE] Criou…" at bounding box center [958, 617] width 1060 height 90
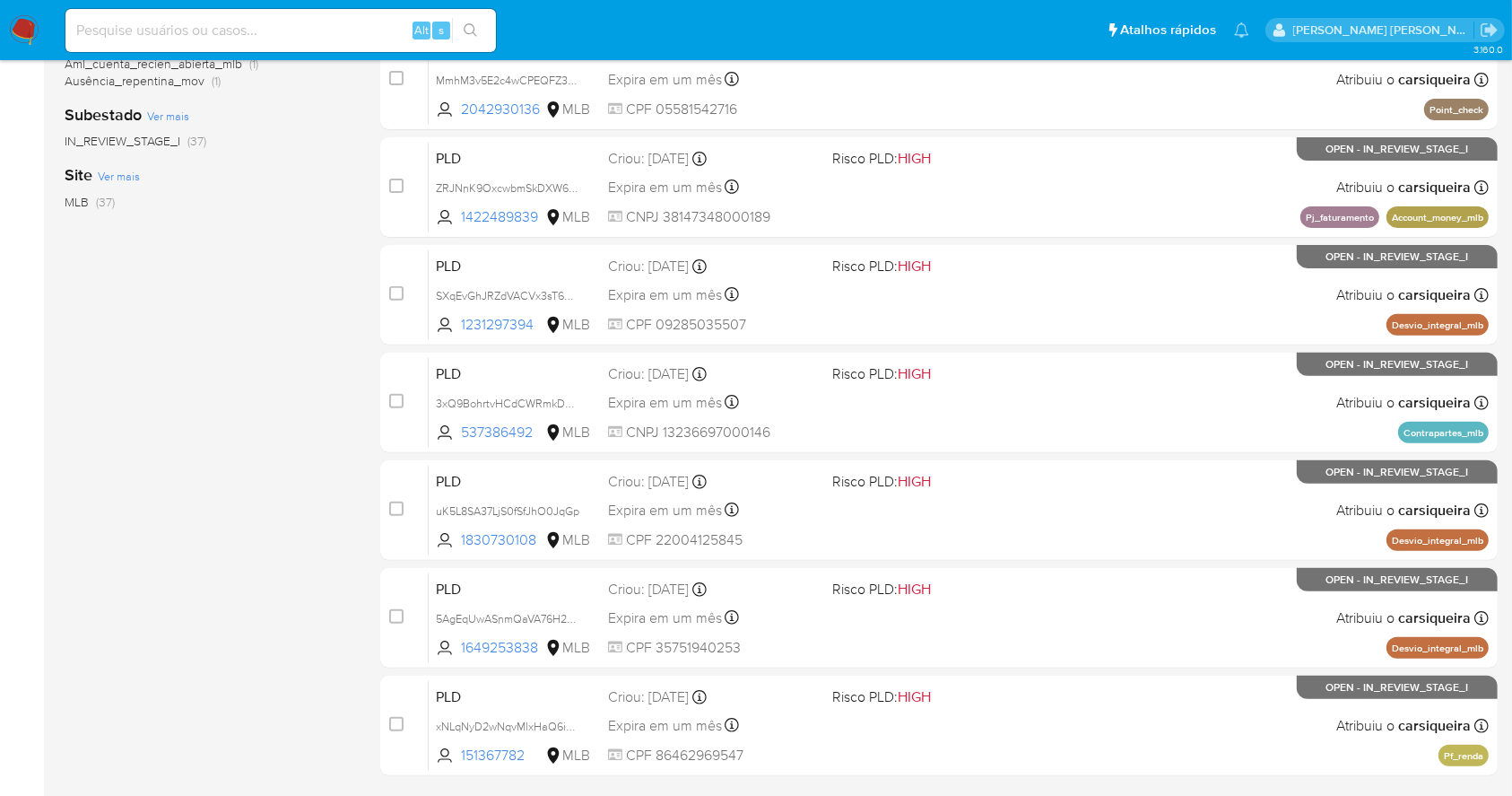
scroll to position [684, 0]
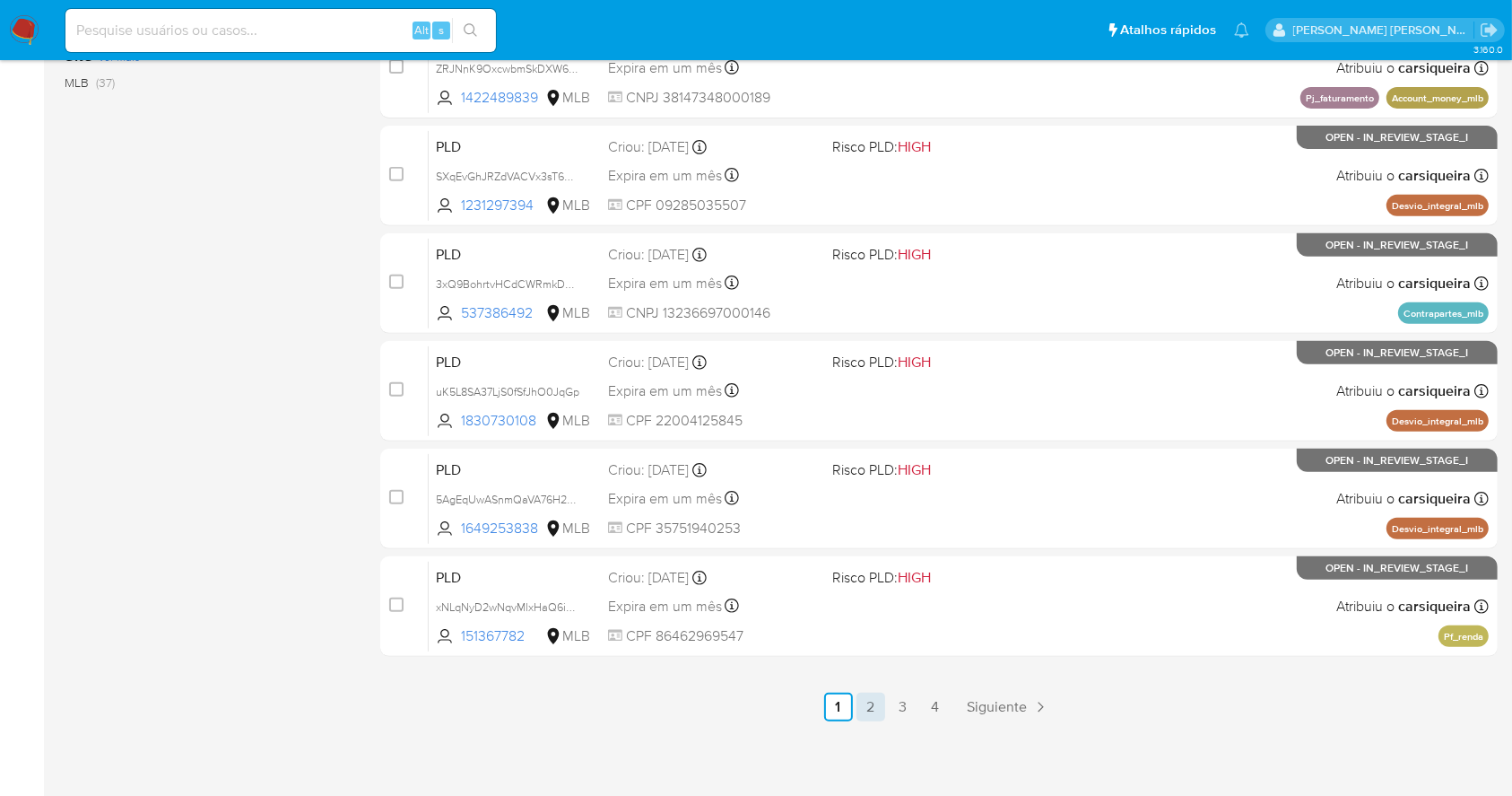
click at [872, 705] on link "2" at bounding box center [870, 707] width 28 height 28
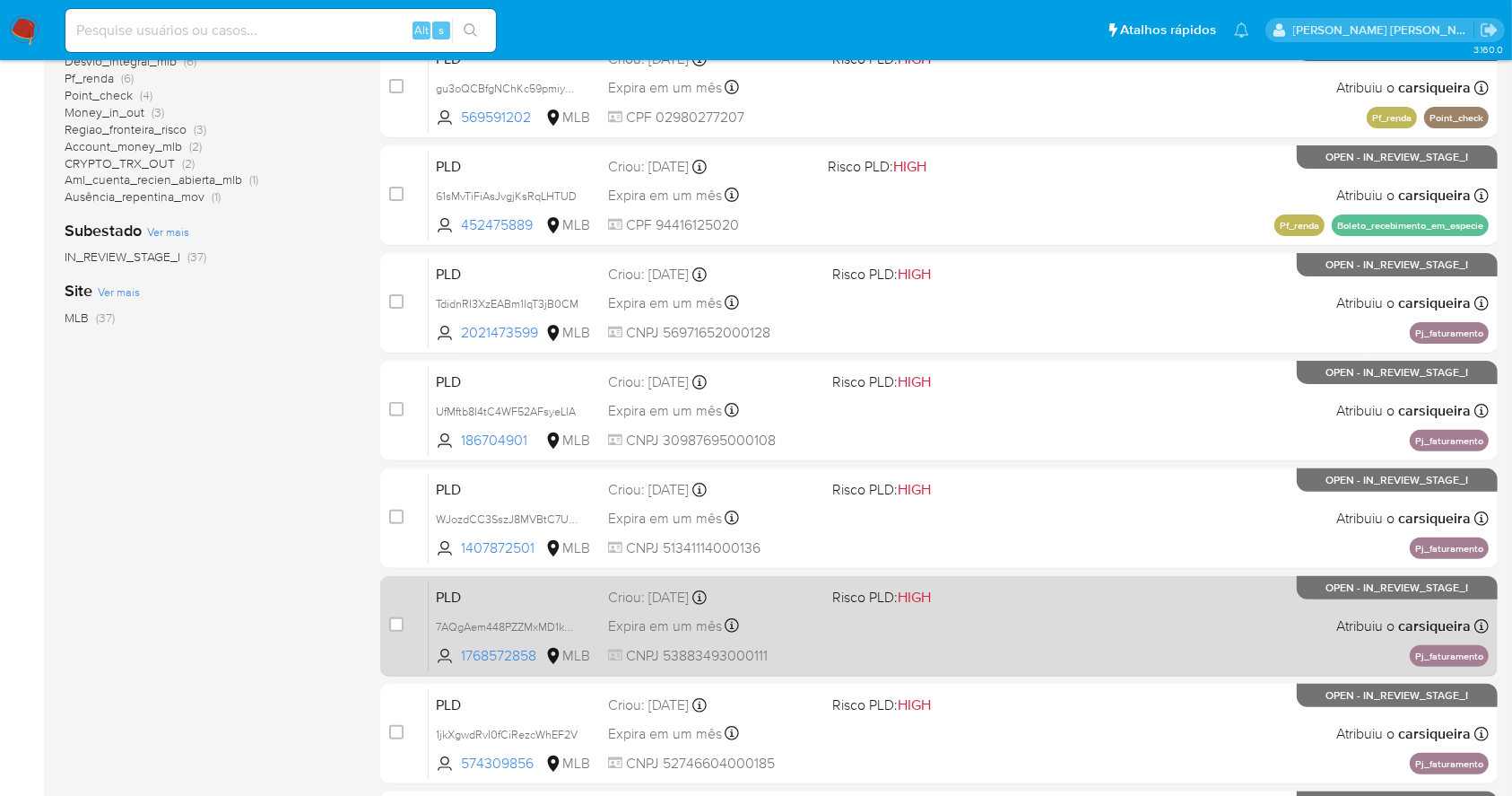
scroll to position [684, 0]
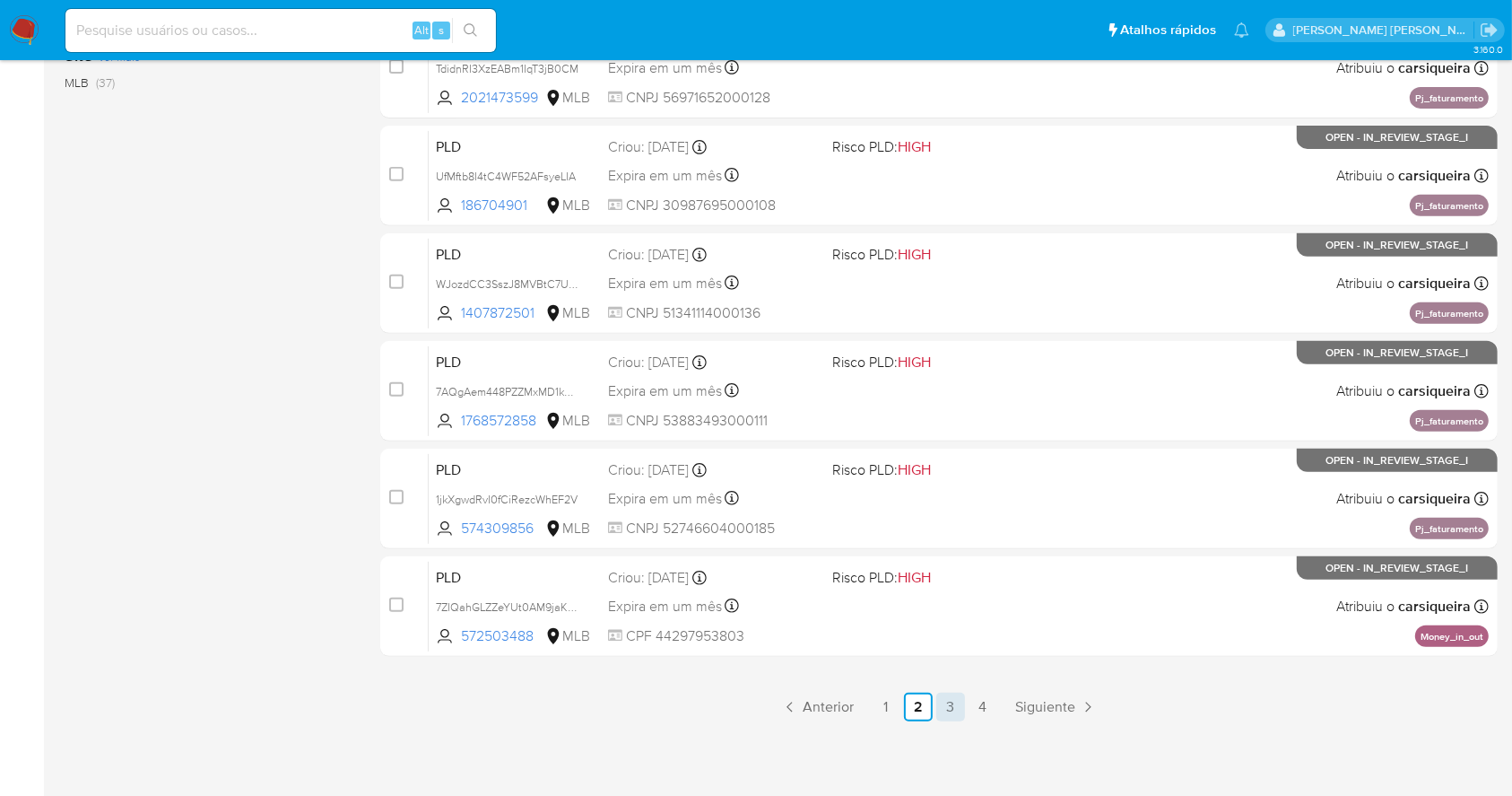
click at [943, 702] on link "3" at bounding box center [950, 707] width 28 height 28
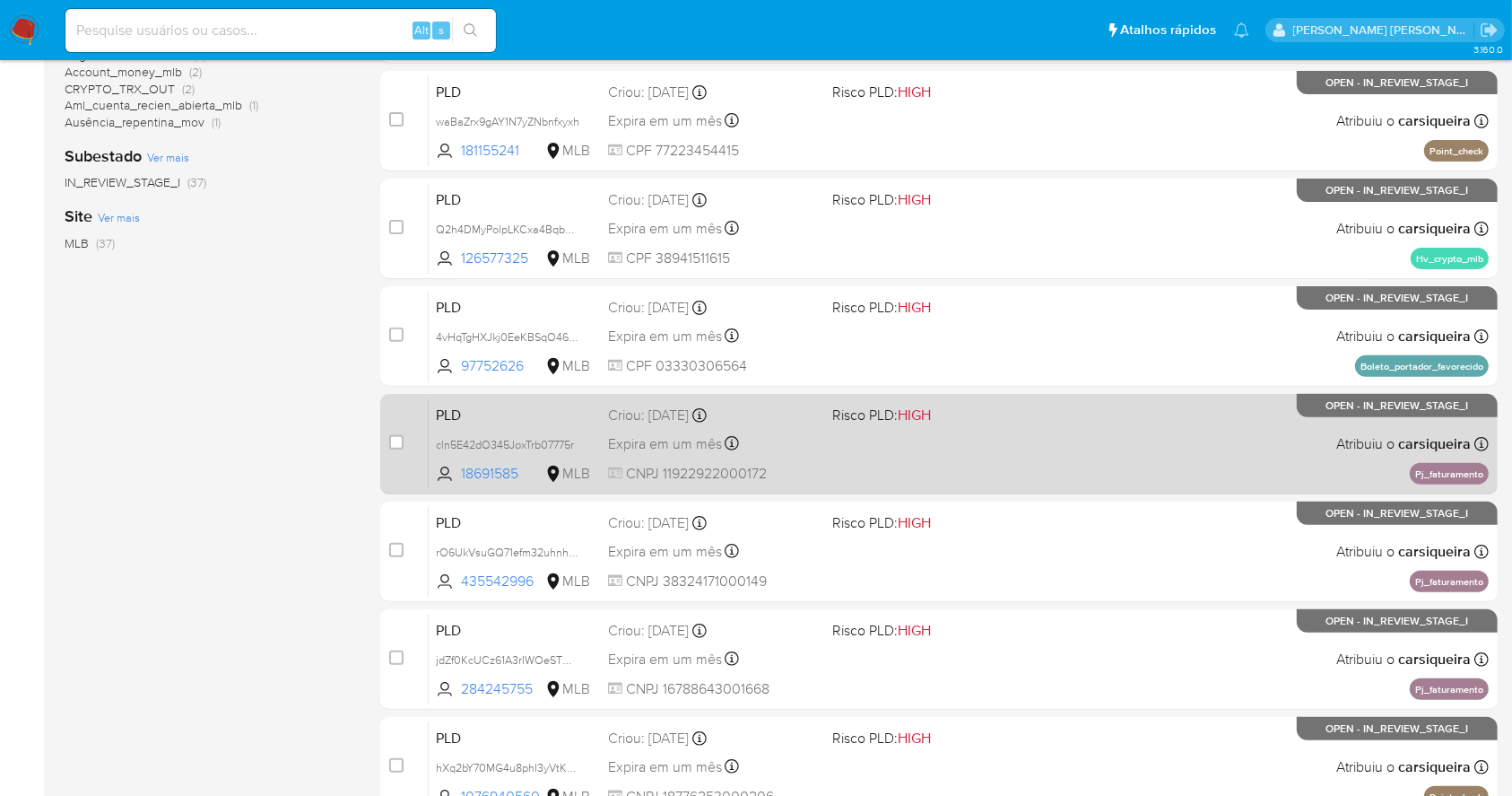
scroll to position [684, 0]
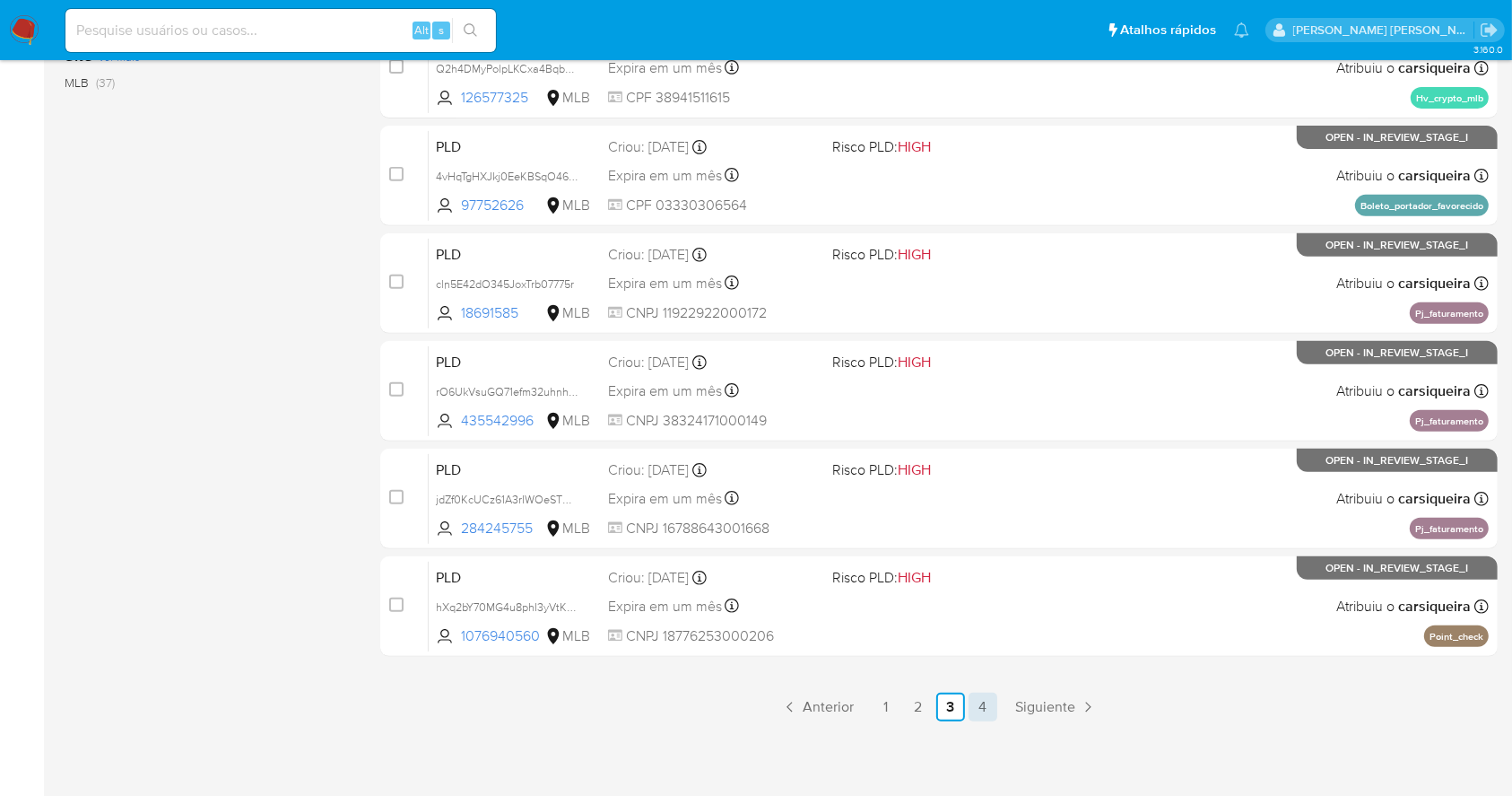
click at [987, 705] on link "4" at bounding box center [982, 707] width 28 height 28
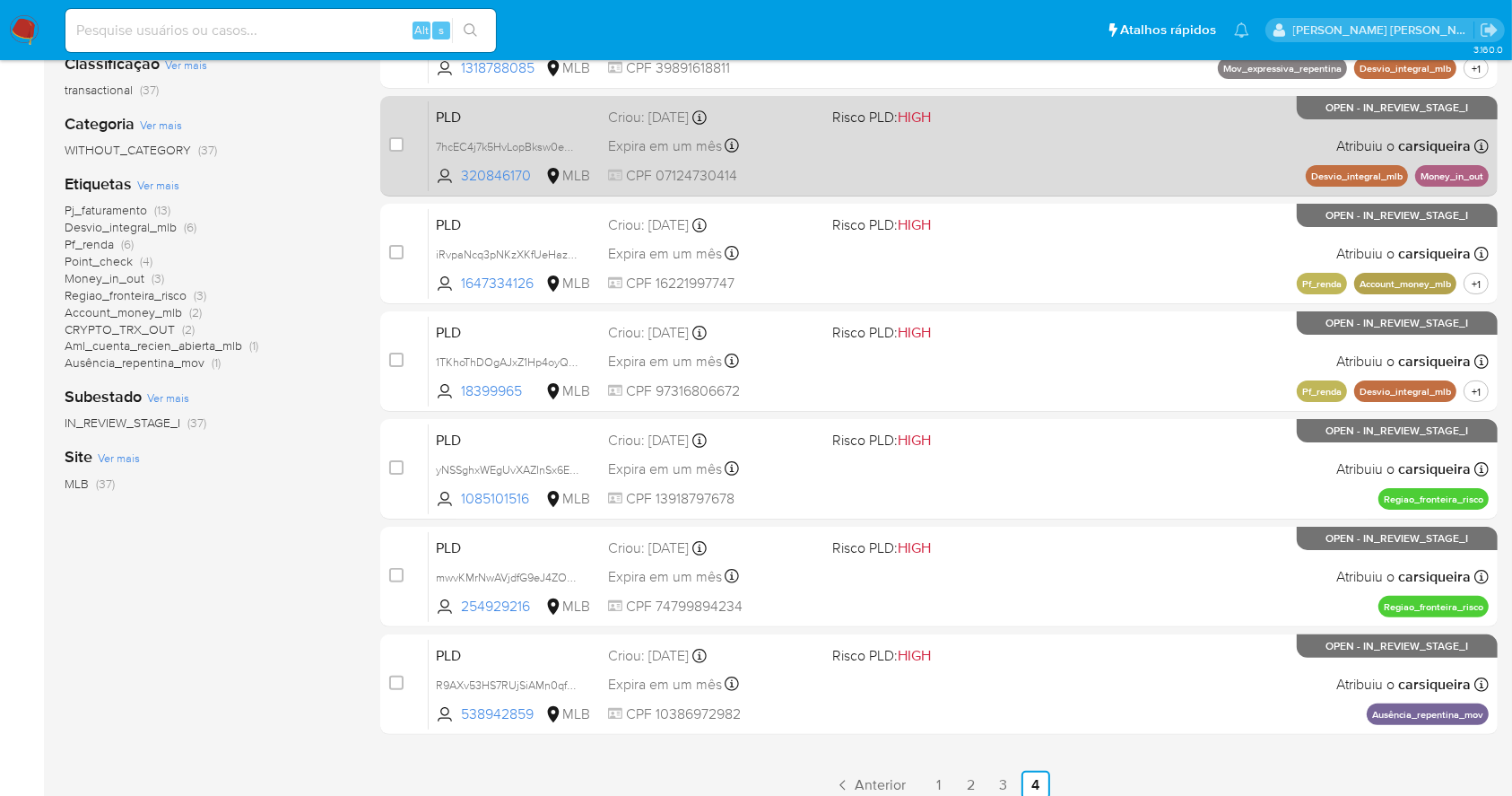
scroll to position [359, 0]
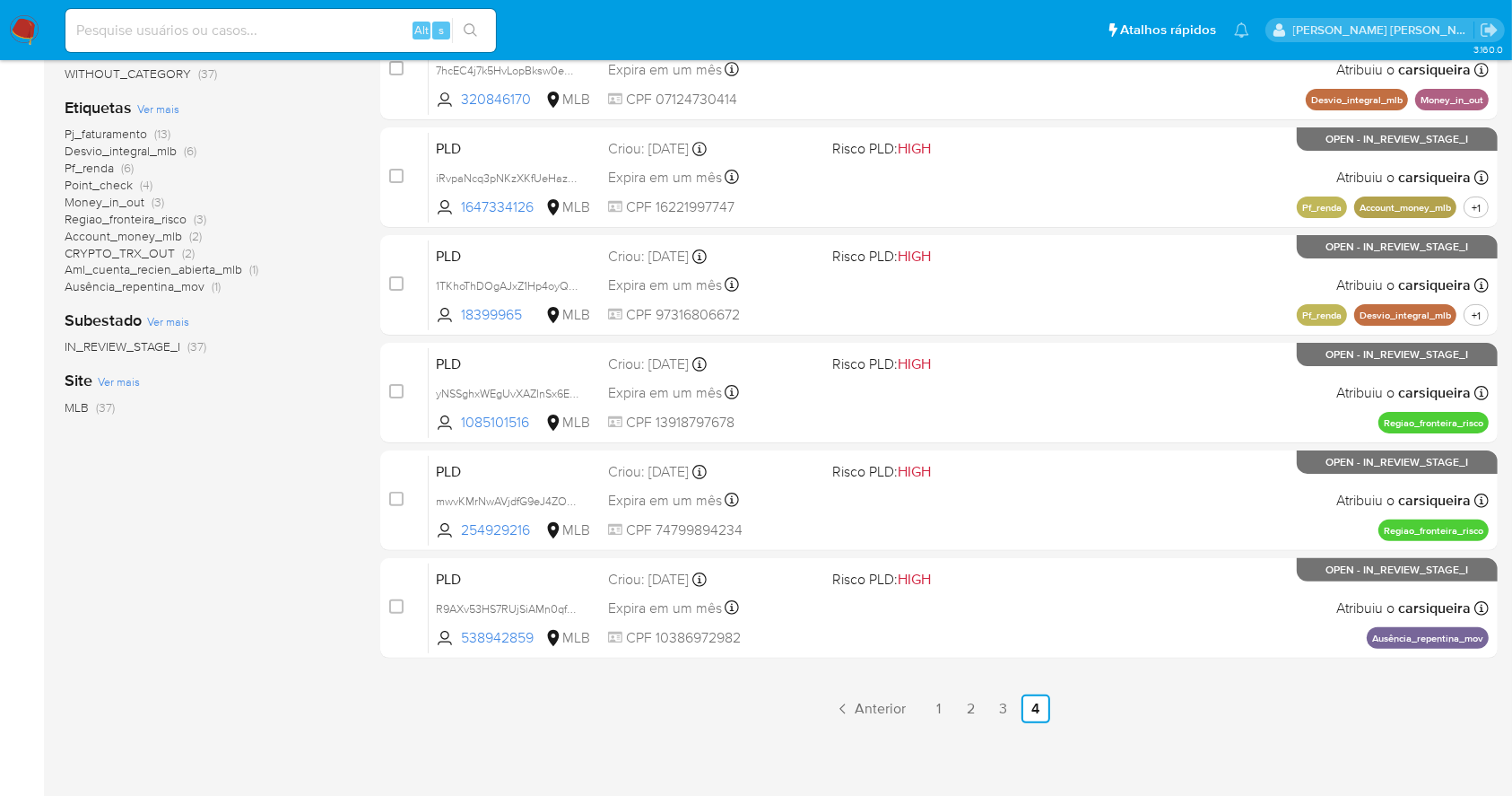
drag, startPoint x: 312, startPoint y: 30, endPoint x: 365, endPoint y: 26, distance: 53.2
click at [311, 29] on input at bounding box center [281, 31] width 430 height 24
paste input "2uIcOVRy59kUTZWkqcKZTzWi"
type input "2uIcOVRy59kUTZWkqcKZTzWi"
click at [473, 19] on button "search-icon" at bounding box center [470, 31] width 36 height 26
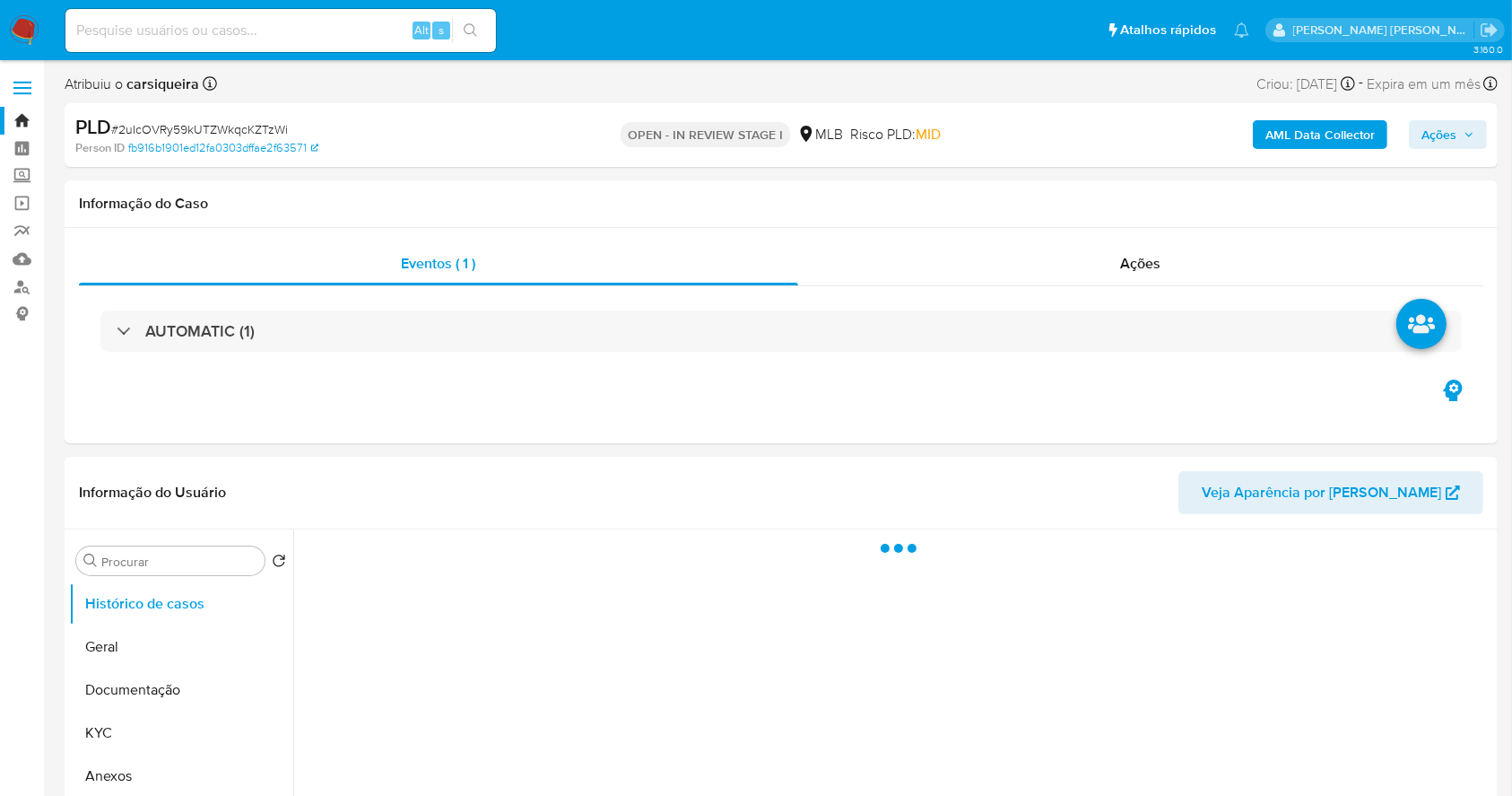
select select "10"
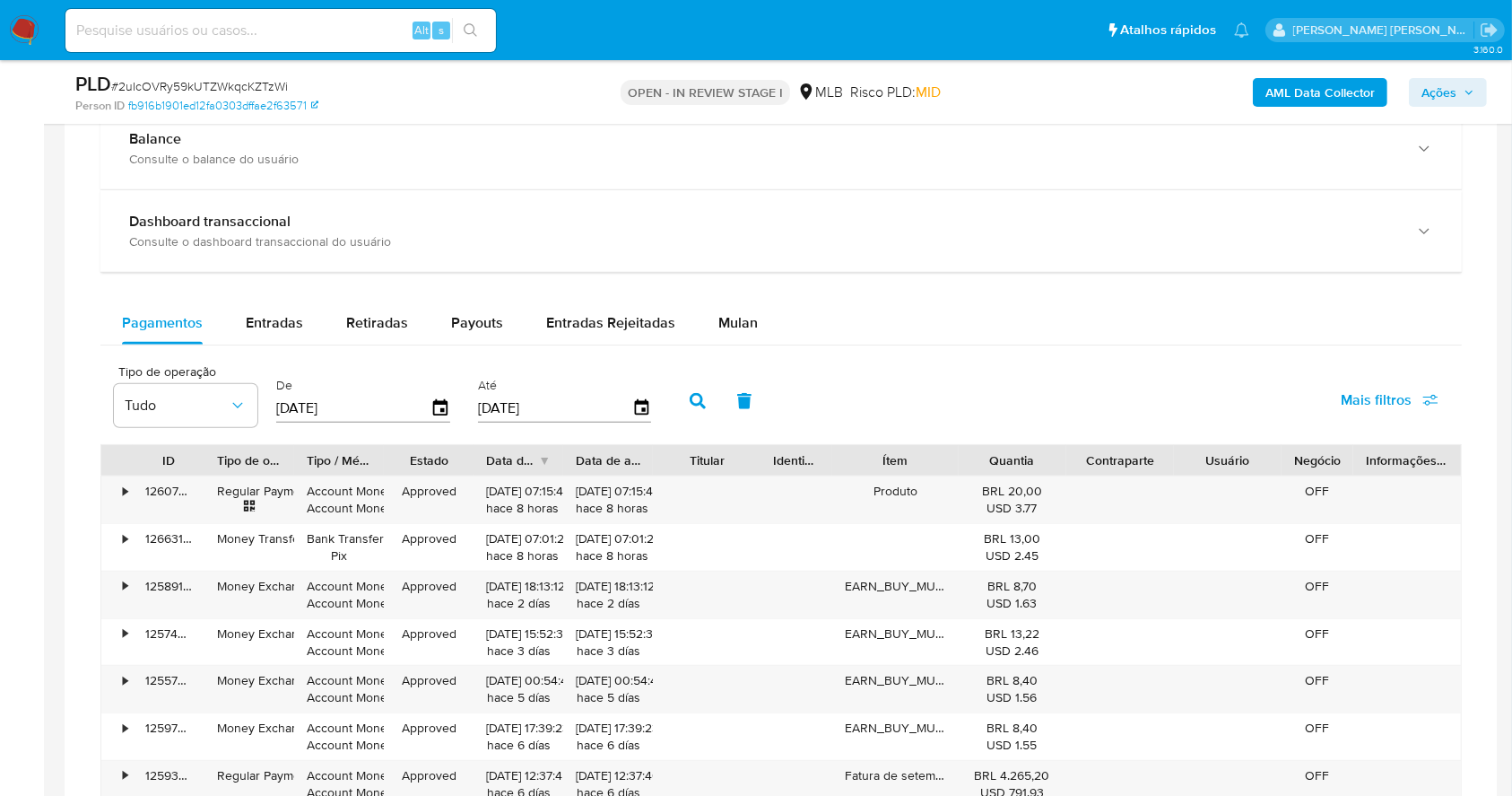
scroll to position [1322, 0]
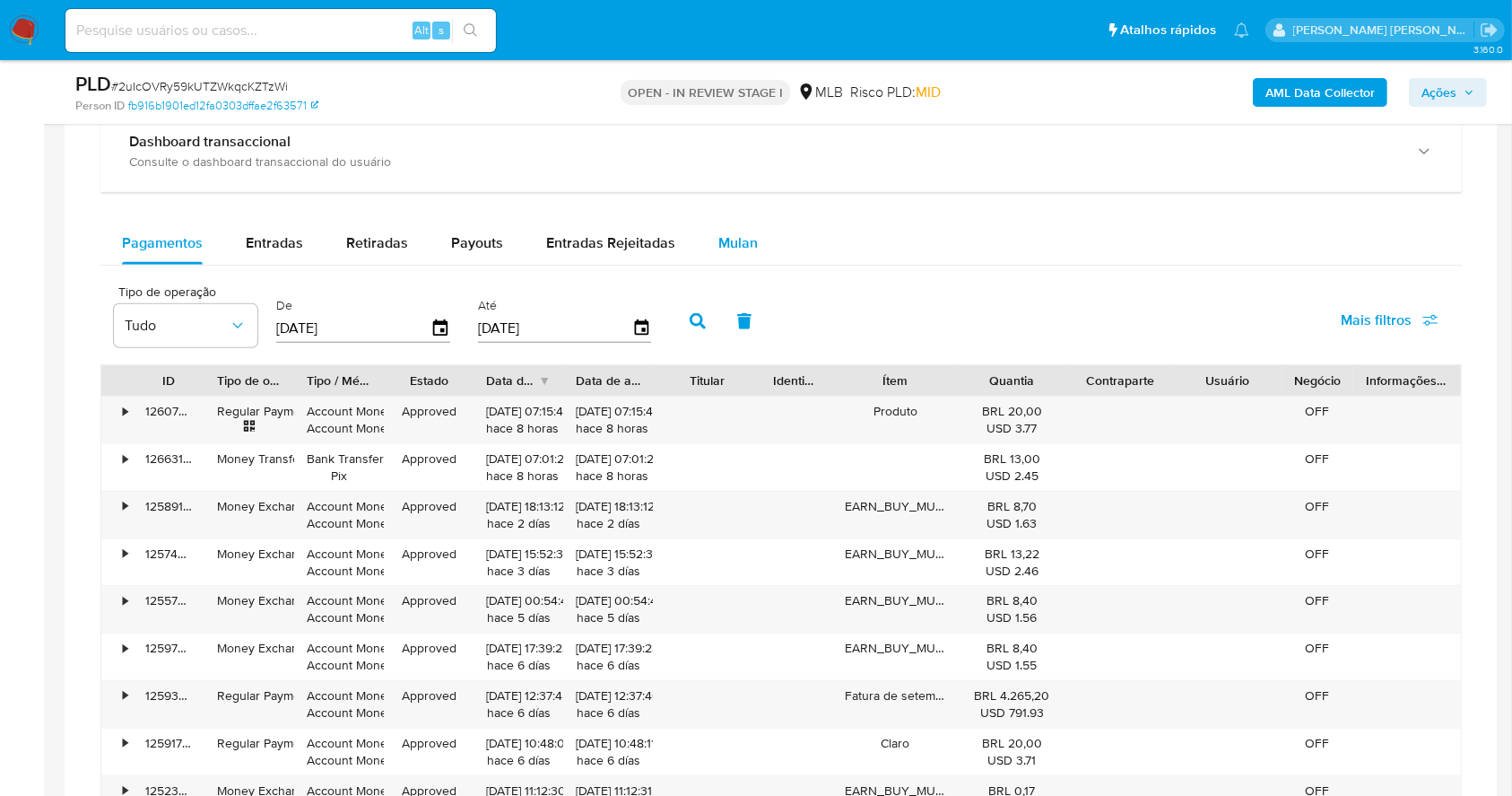
click at [734, 233] on span "Mulan" at bounding box center [737, 243] width 39 height 21
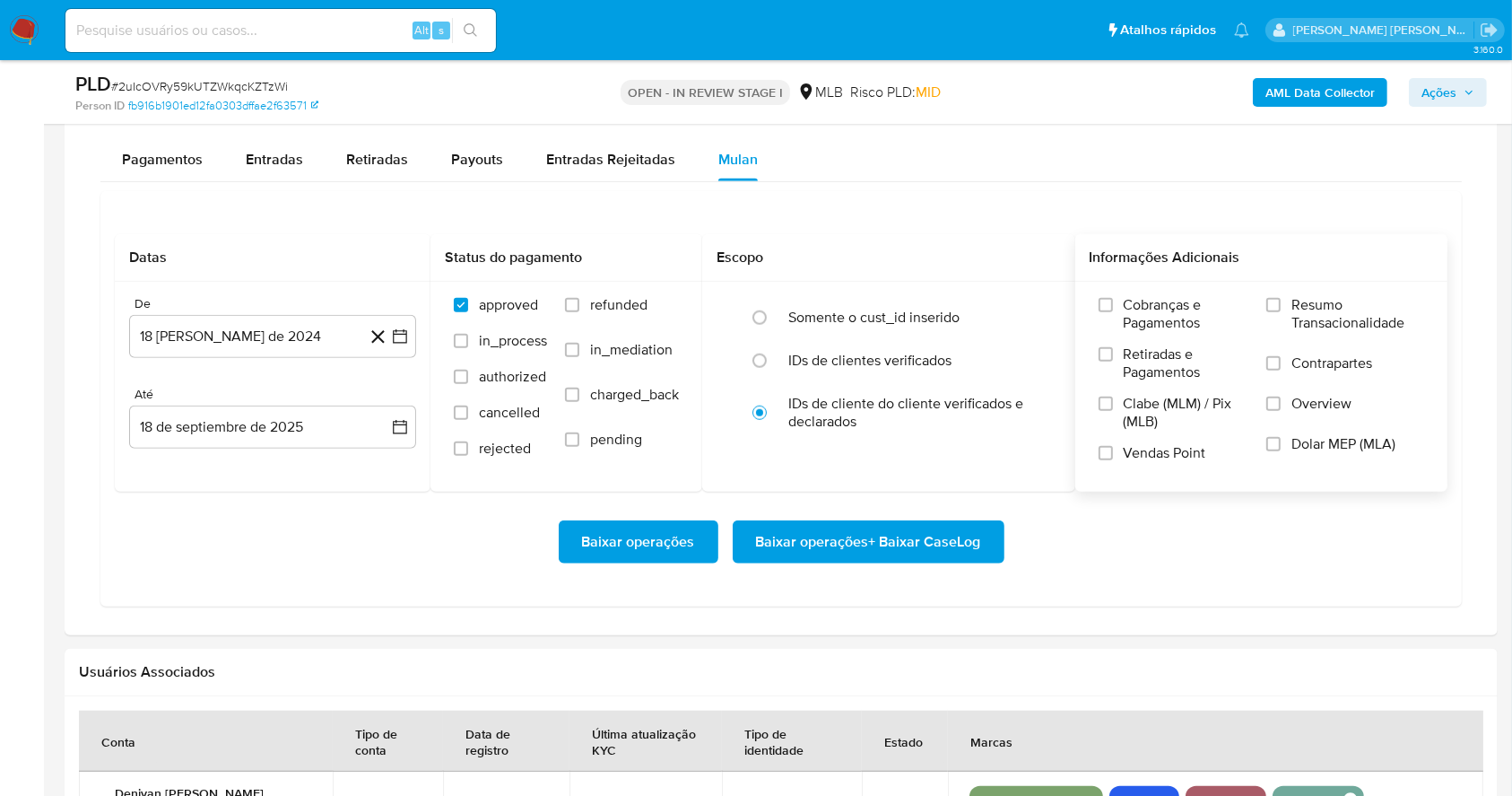
scroll to position [1442, 0]
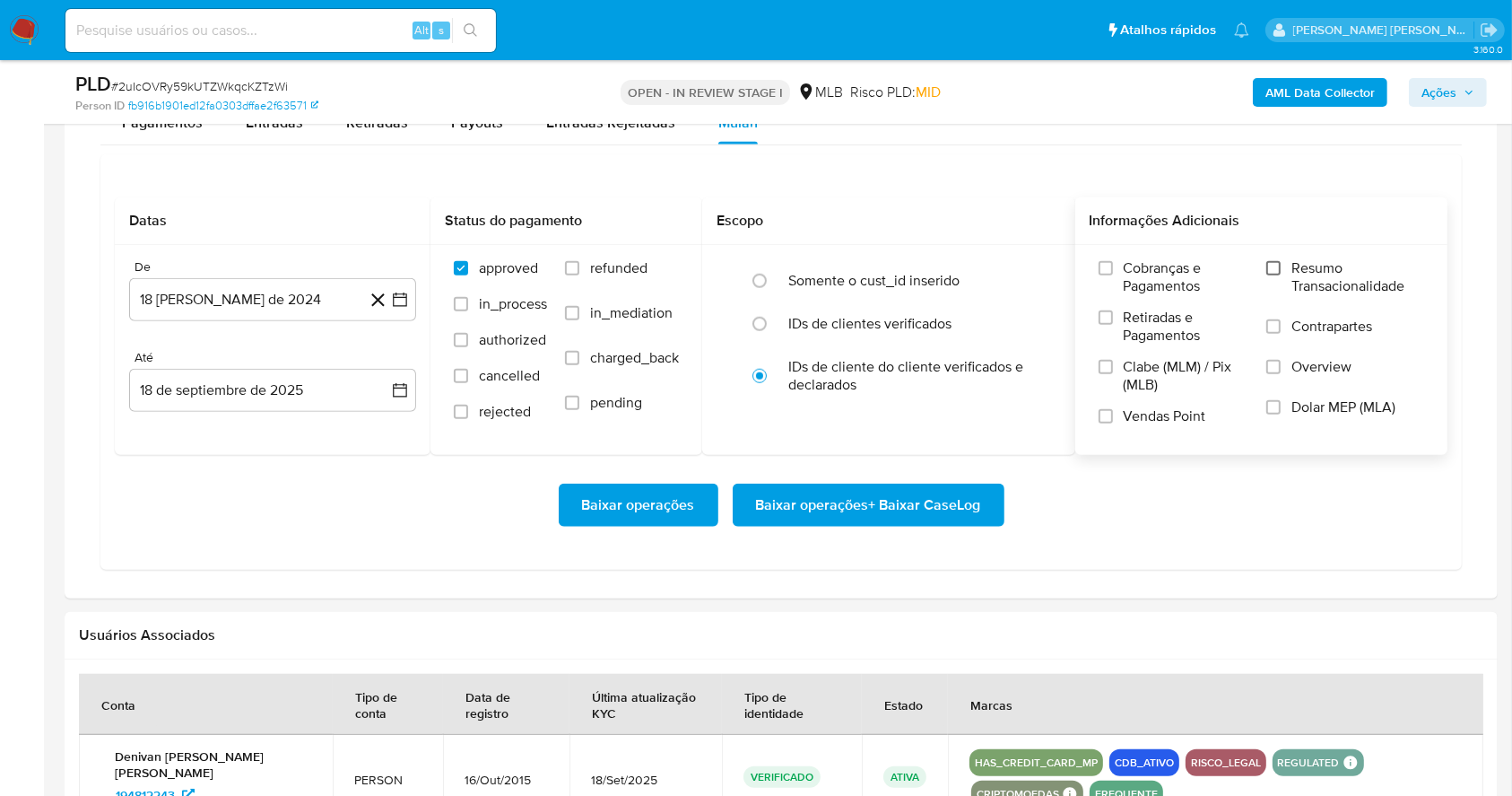
click at [1273, 264] on input "Resumo Transacionalidade" at bounding box center [1274, 268] width 15 height 15
click at [1105, 413] on input "Vendas Point" at bounding box center [1106, 417] width 15 height 15
click at [402, 299] on icon "button" at bounding box center [400, 300] width 18 height 18
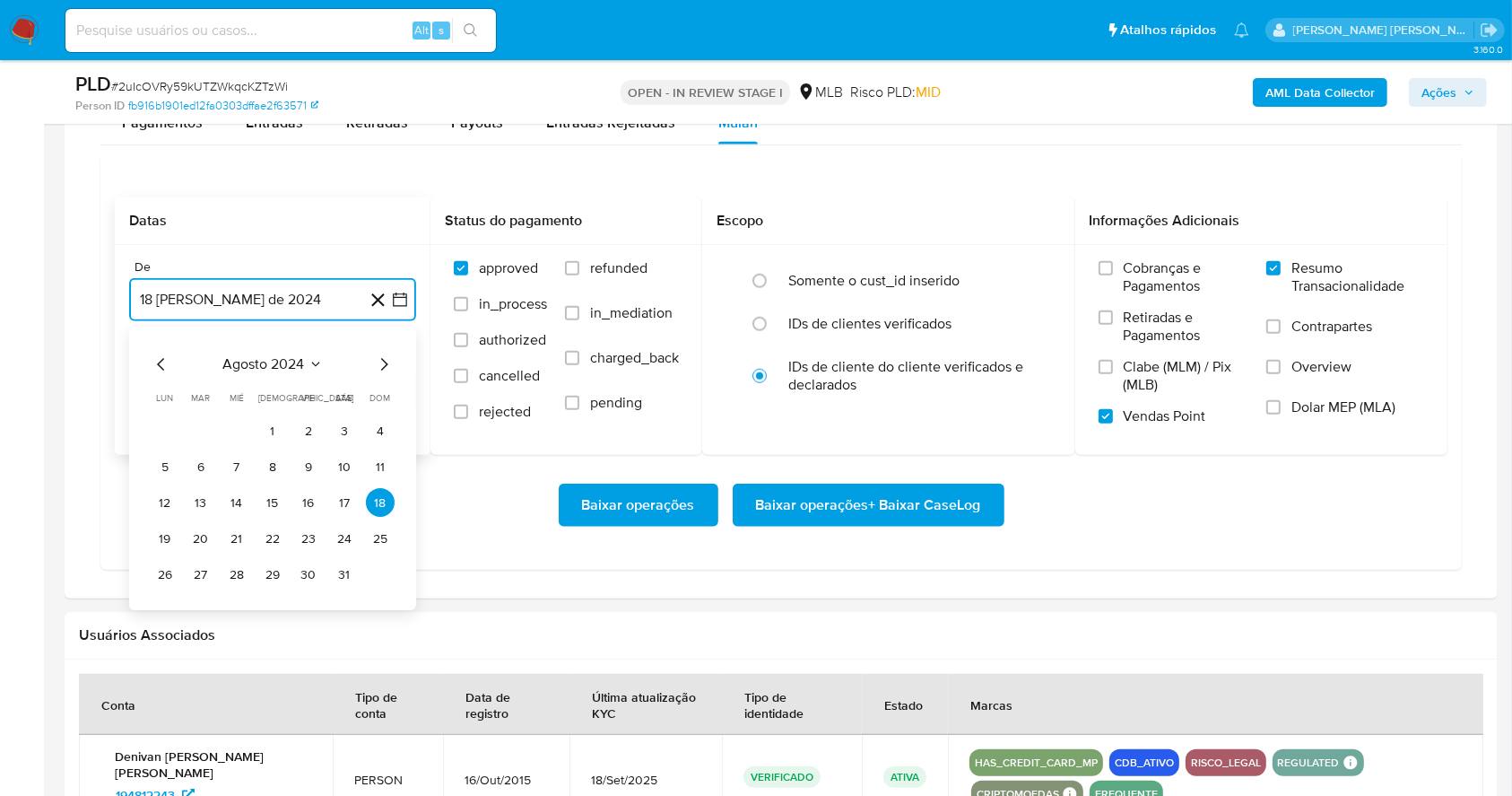
click at [385, 369] on icon "Mes siguiente" at bounding box center [384, 366] width 22 height 22
click at [380, 367] on icon "Mes siguiente" at bounding box center [384, 366] width 22 height 22
click at [380, 365] on icon "Mes siguiente" at bounding box center [384, 366] width 22 height 22
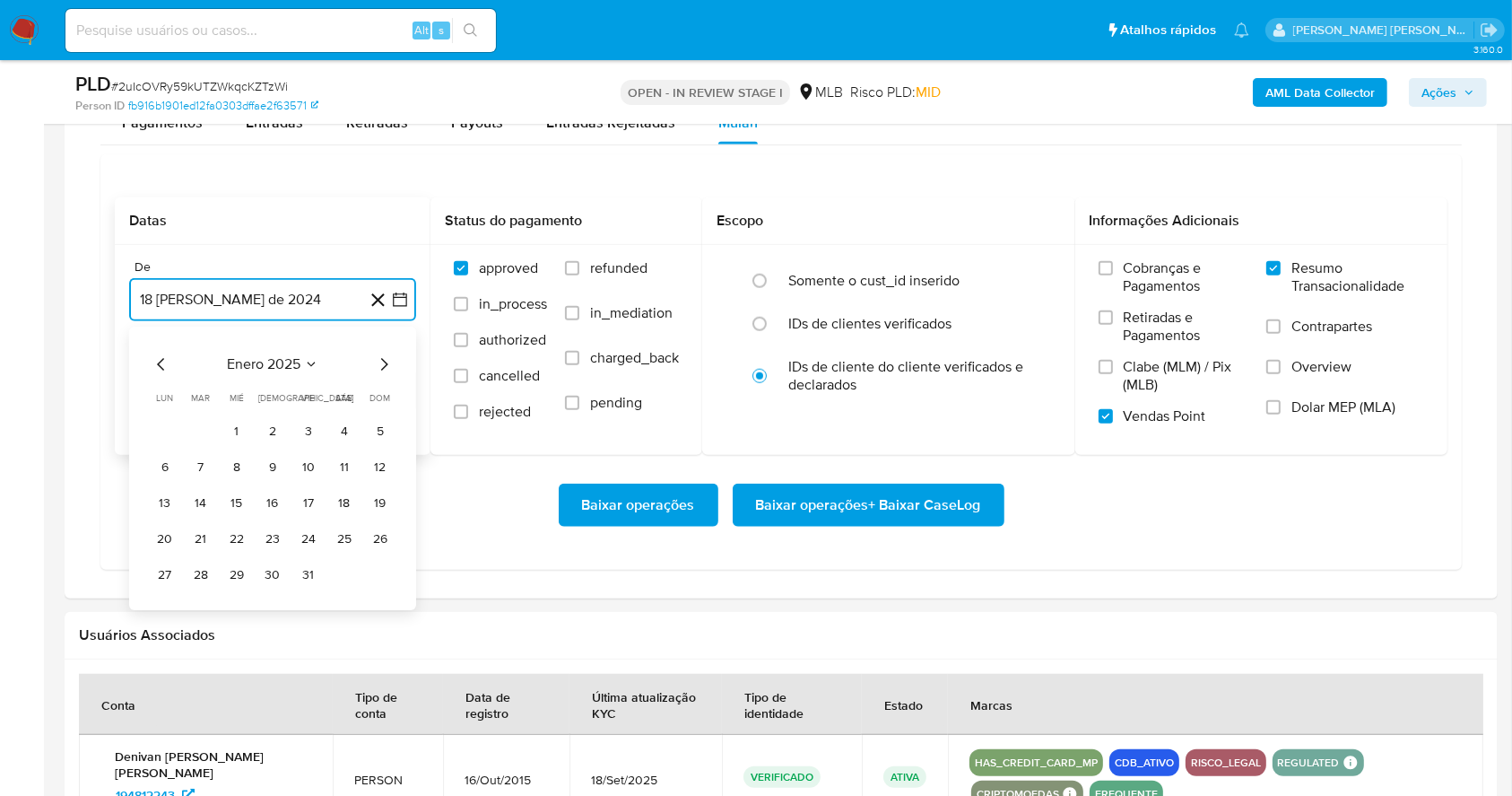
click at [380, 365] on icon "Mes siguiente" at bounding box center [384, 366] width 22 height 22
click at [375, 362] on icon "Mes siguiente" at bounding box center [384, 366] width 22 height 22
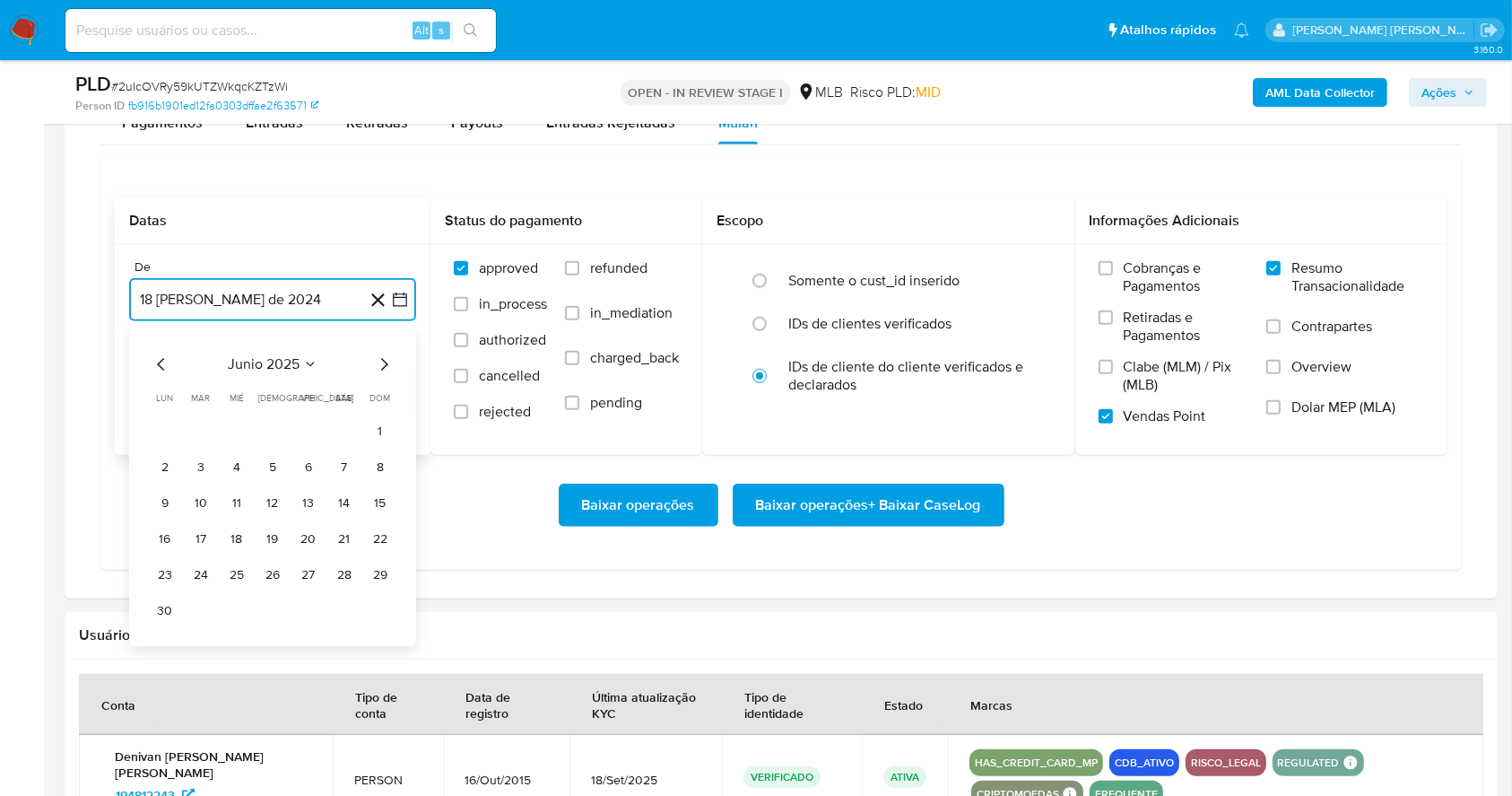
click at [375, 362] on icon "Mes siguiente" at bounding box center [384, 366] width 22 height 22
click at [380, 355] on icon "Mes siguiente" at bounding box center [384, 366] width 22 height 22
click at [318, 424] on button "1" at bounding box center [308, 431] width 28 height 28
click at [284, 390] on button "18 de septiembre de 2025" at bounding box center [273, 389] width 287 height 43
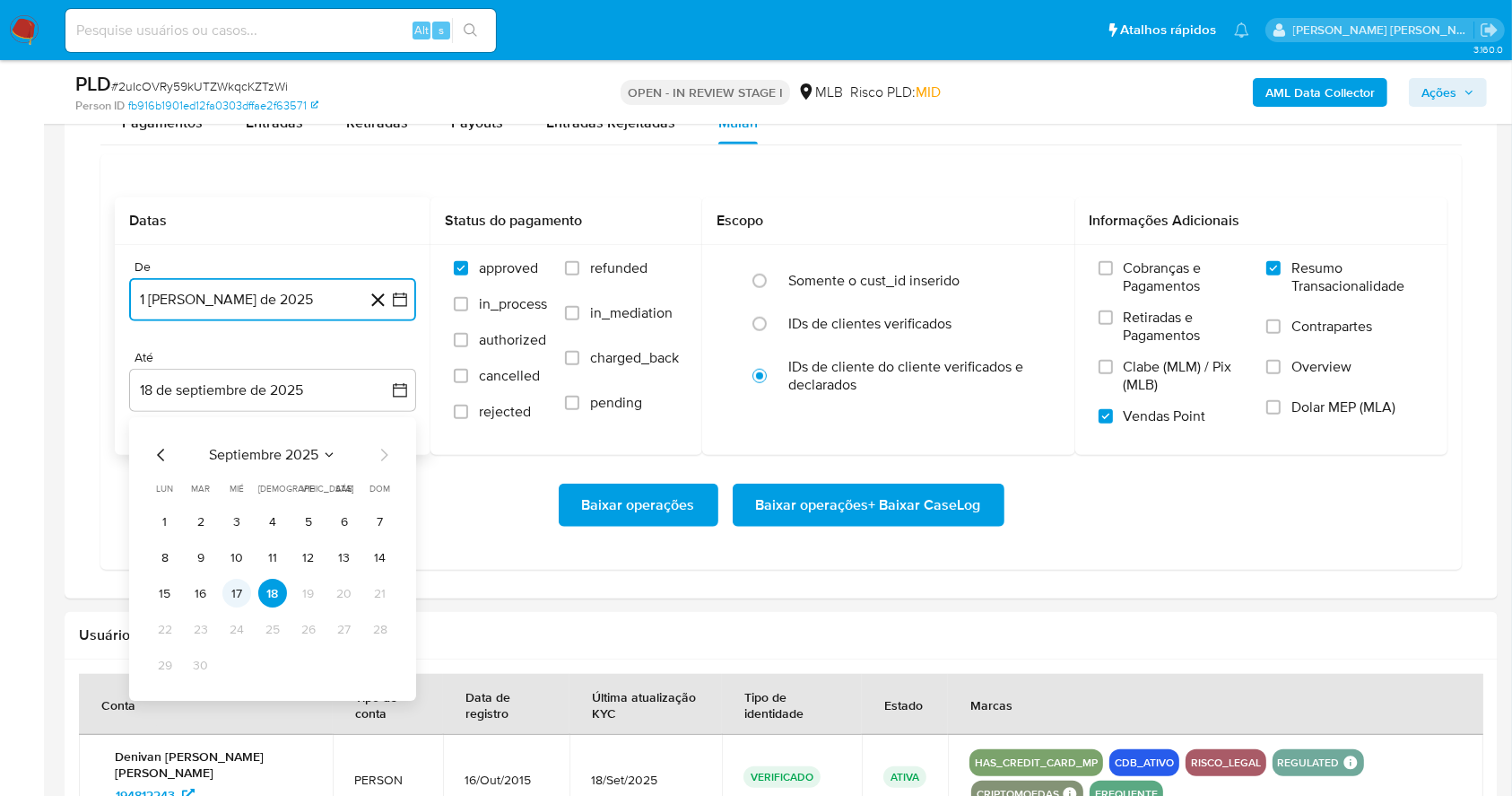
click at [237, 594] on button "17" at bounding box center [236, 594] width 28 height 28
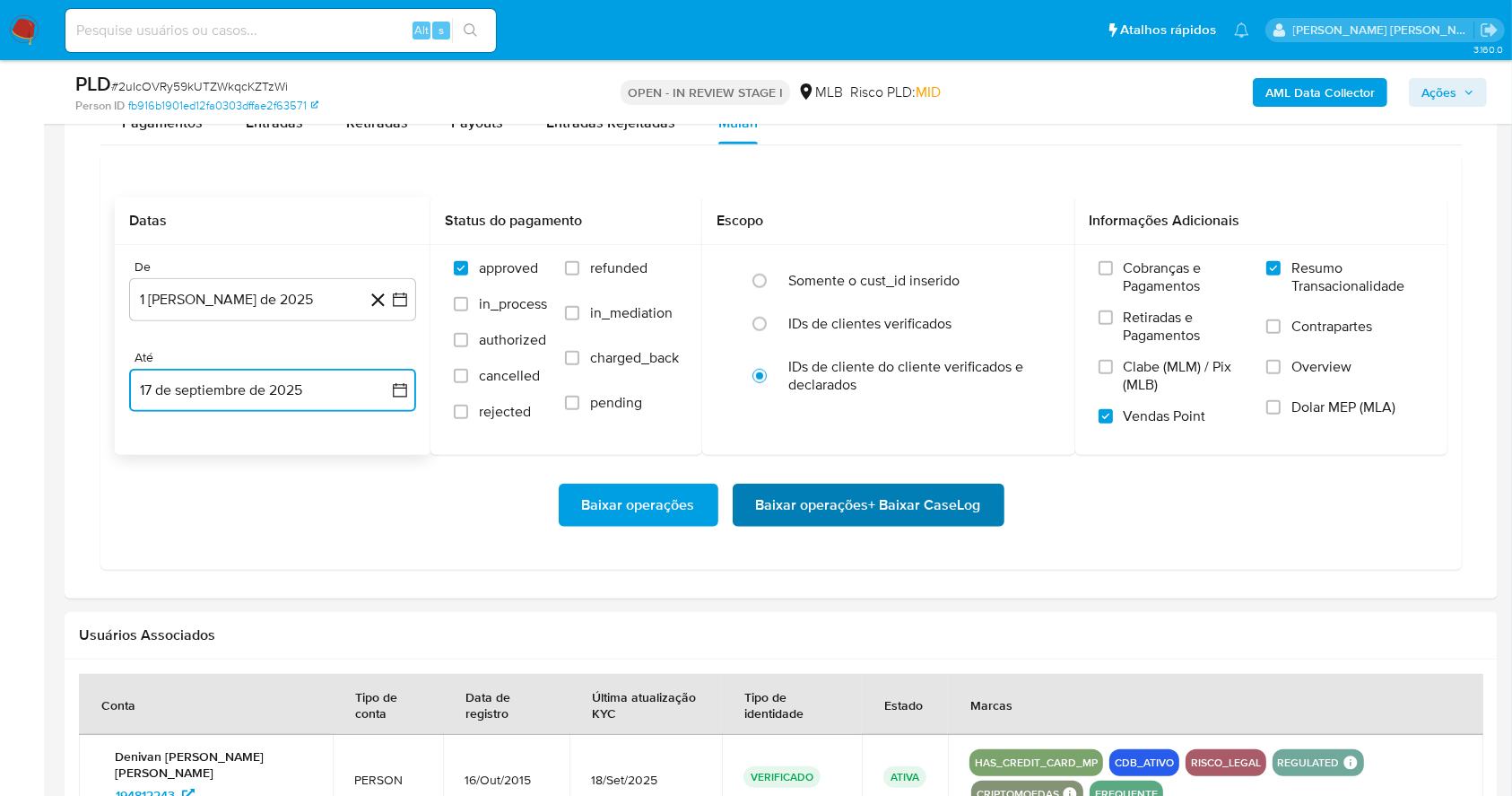
click at [913, 485] on span "Baixar operações + Baixar CaseLog" at bounding box center [869, 504] width 225 height 39
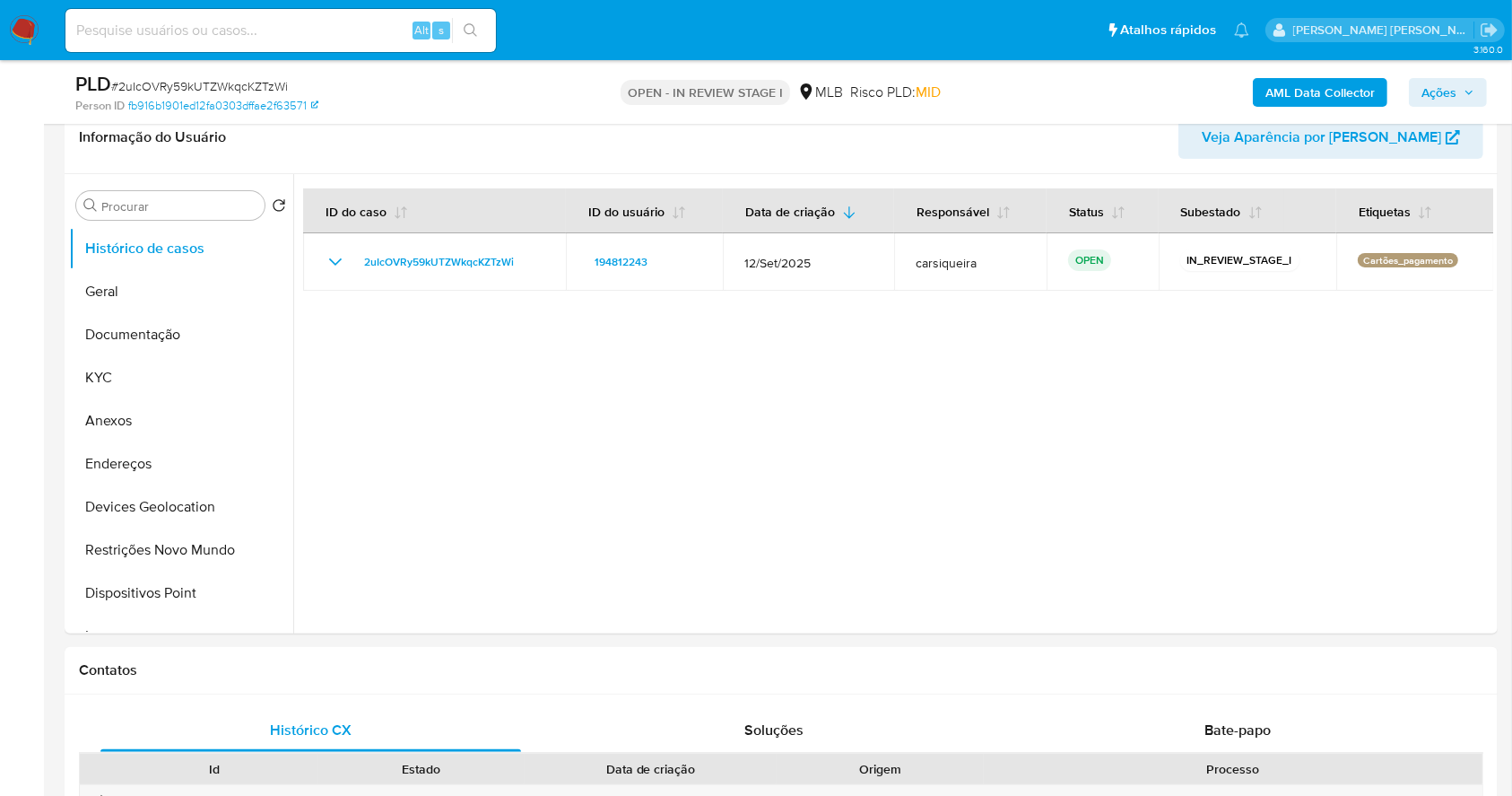
scroll to position [0, 0]
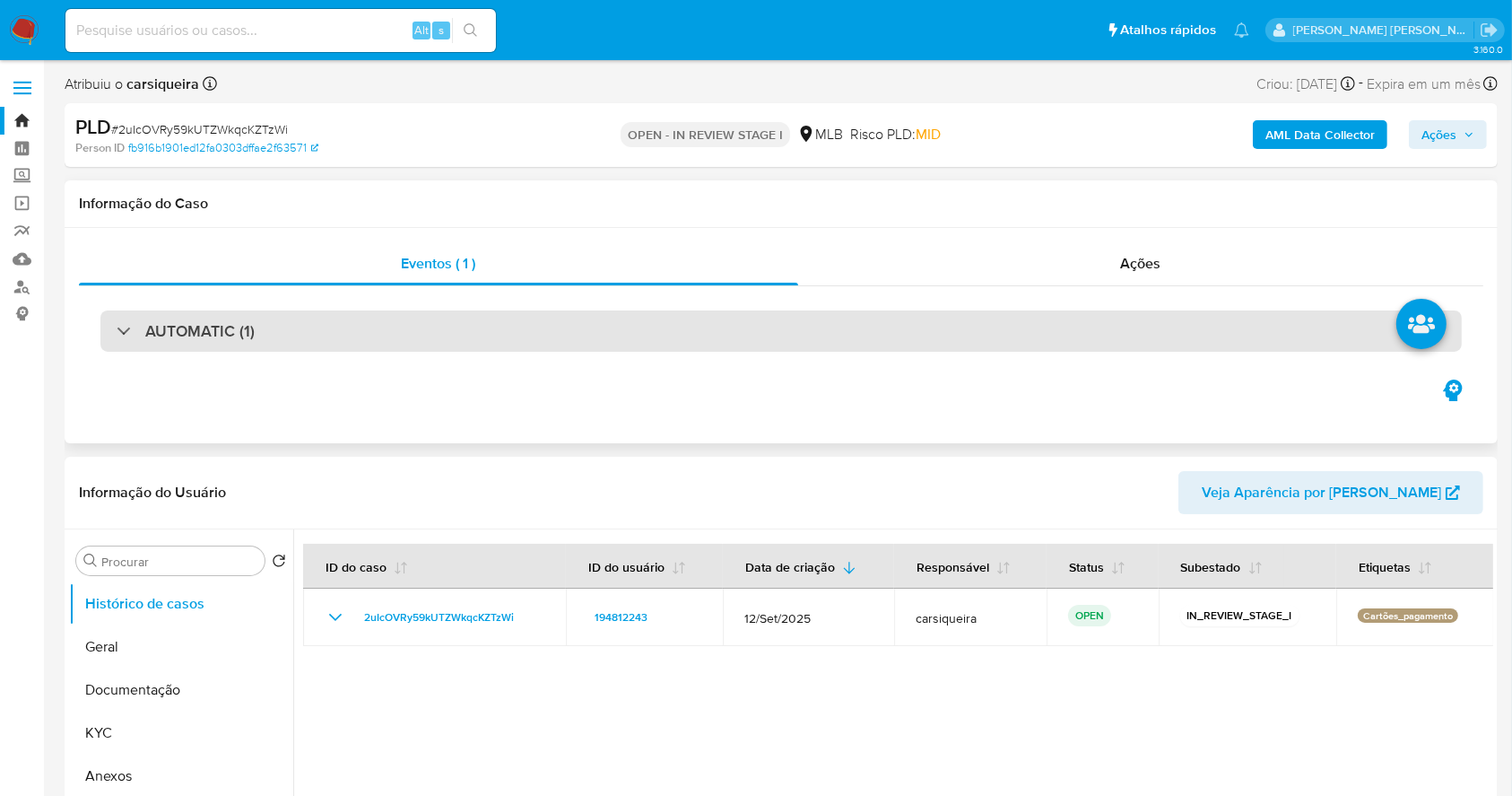
click at [309, 334] on div "AUTOMATIC (1)" at bounding box center [781, 330] width 1362 height 41
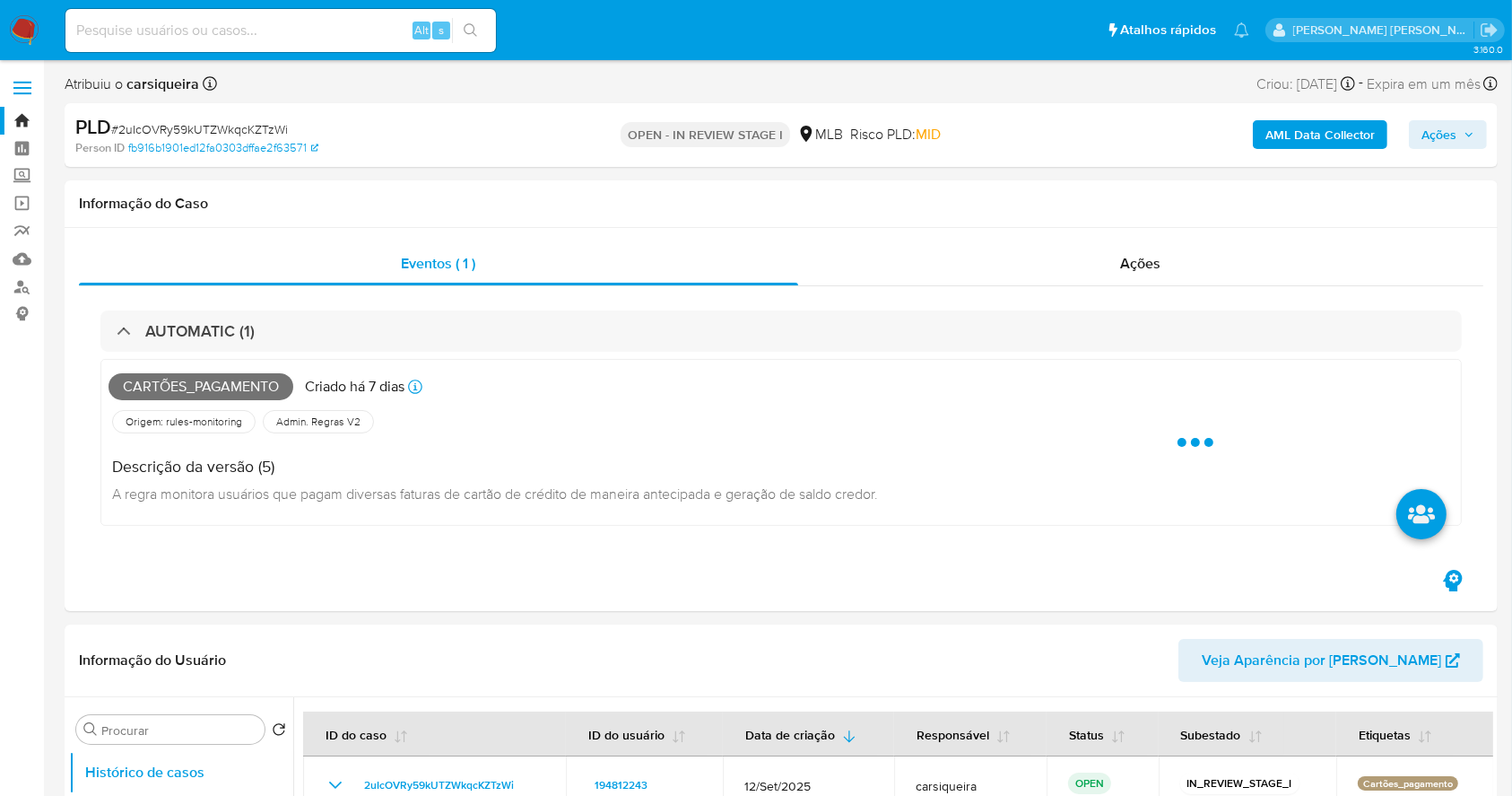
click at [269, 30] on input at bounding box center [281, 31] width 430 height 24
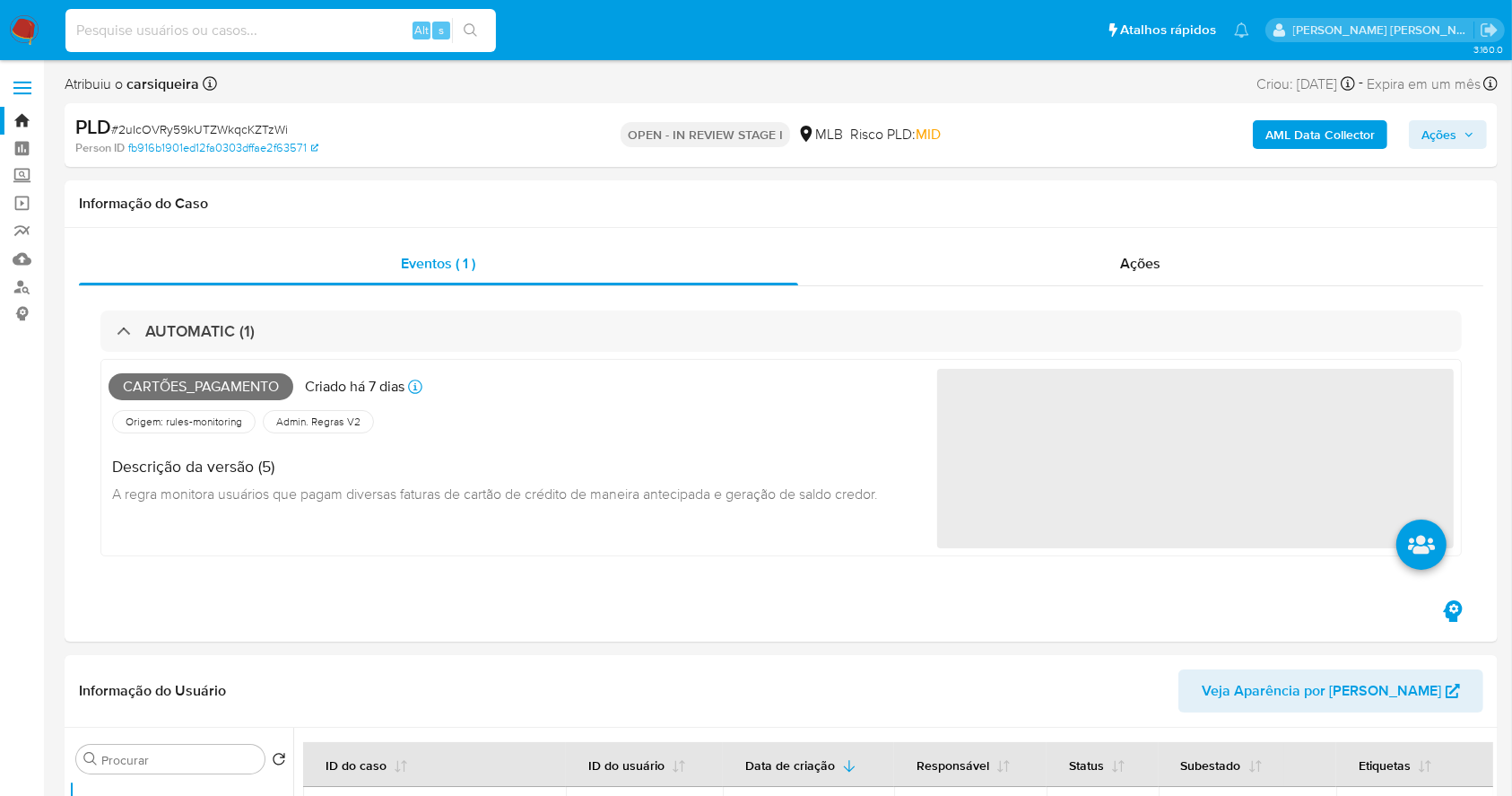
paste input "pbJihLNwumZidbX3z3ZNX4ZG"
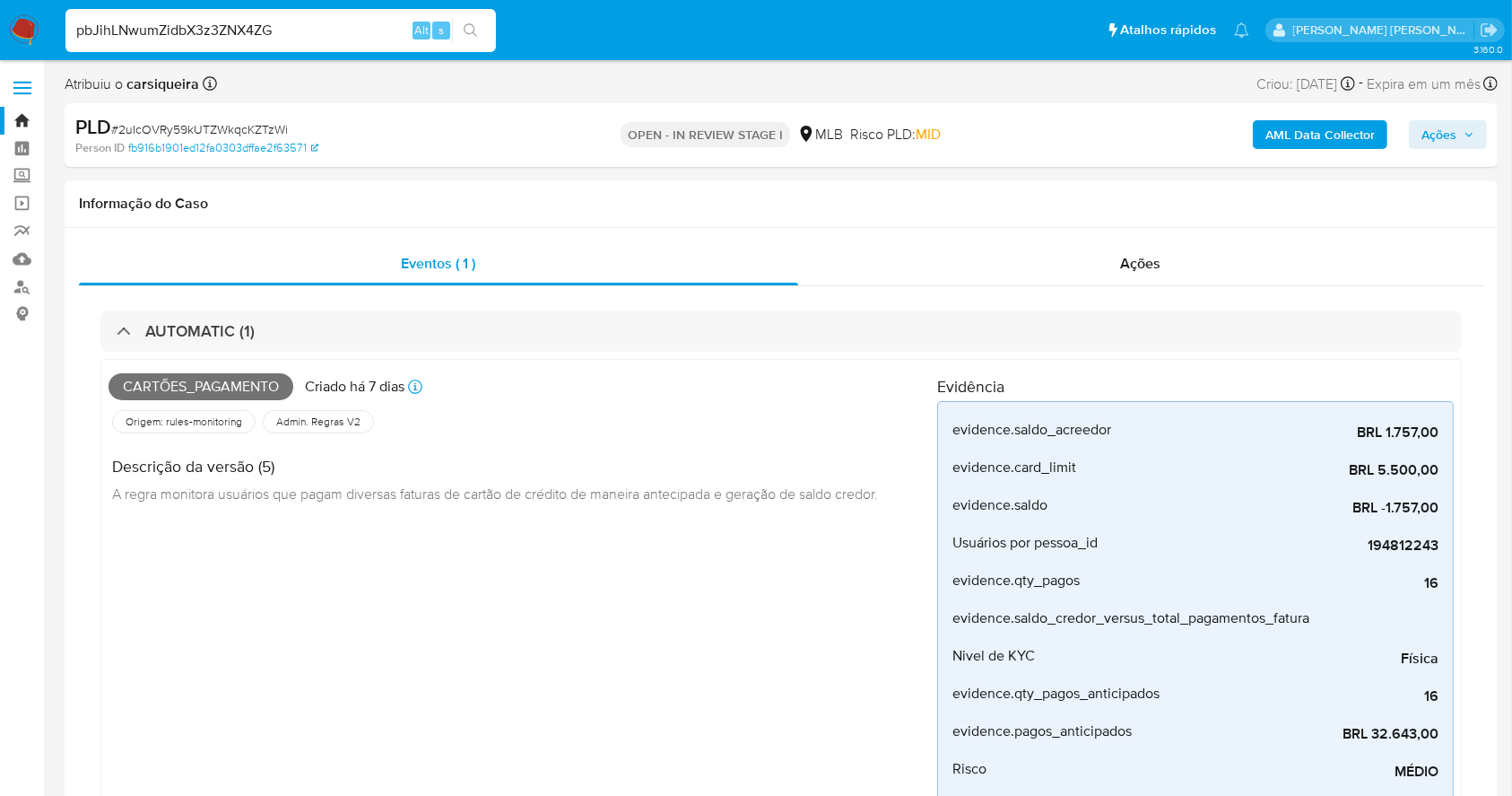
type input "pbJihLNwumZidbX3z3ZNX4ZG"
click at [468, 24] on icon "search-icon" at bounding box center [470, 30] width 14 height 14
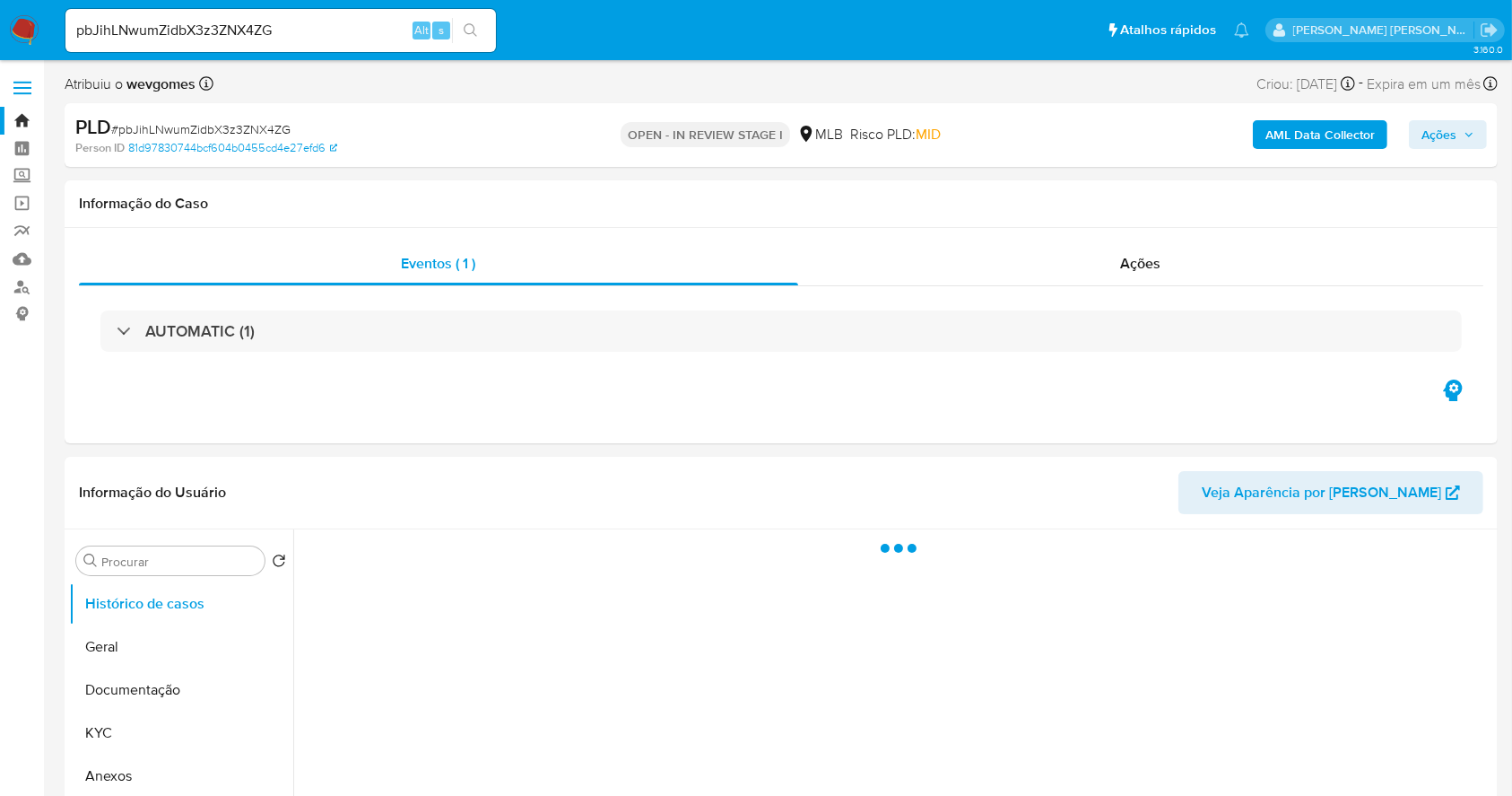
select select "10"
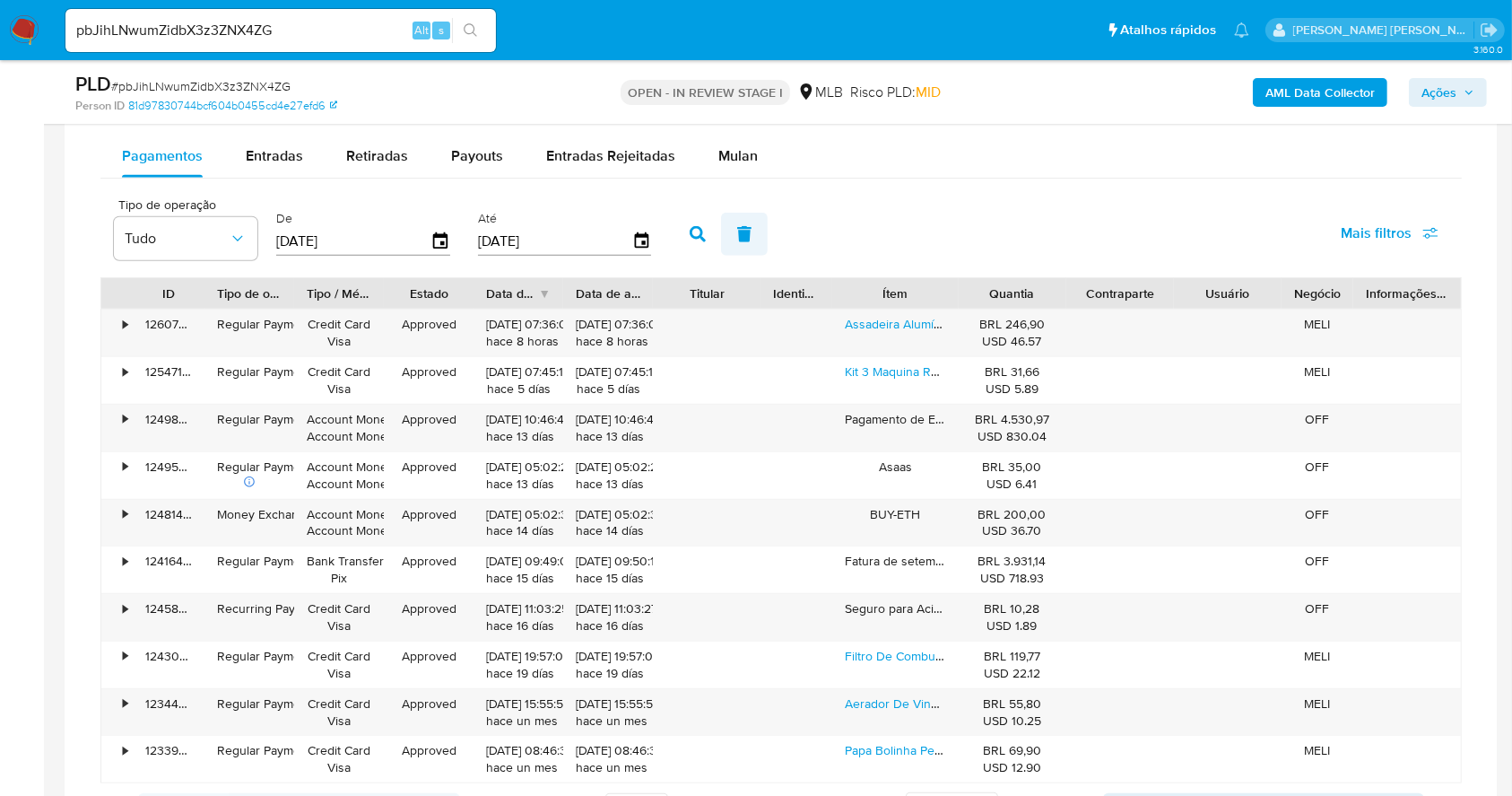
scroll to position [1196, 0]
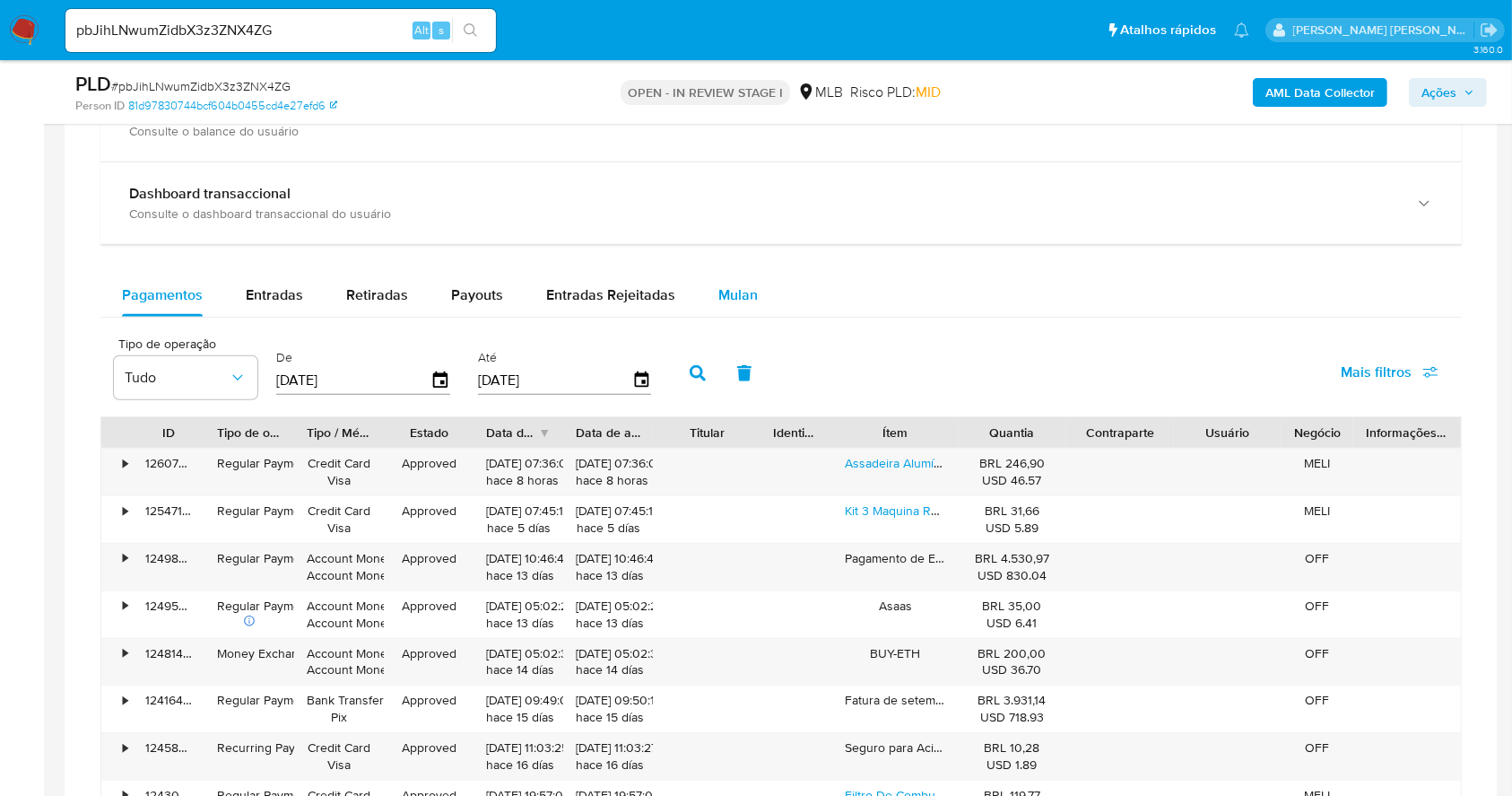
click at [730, 287] on span "Mulan" at bounding box center [737, 295] width 39 height 21
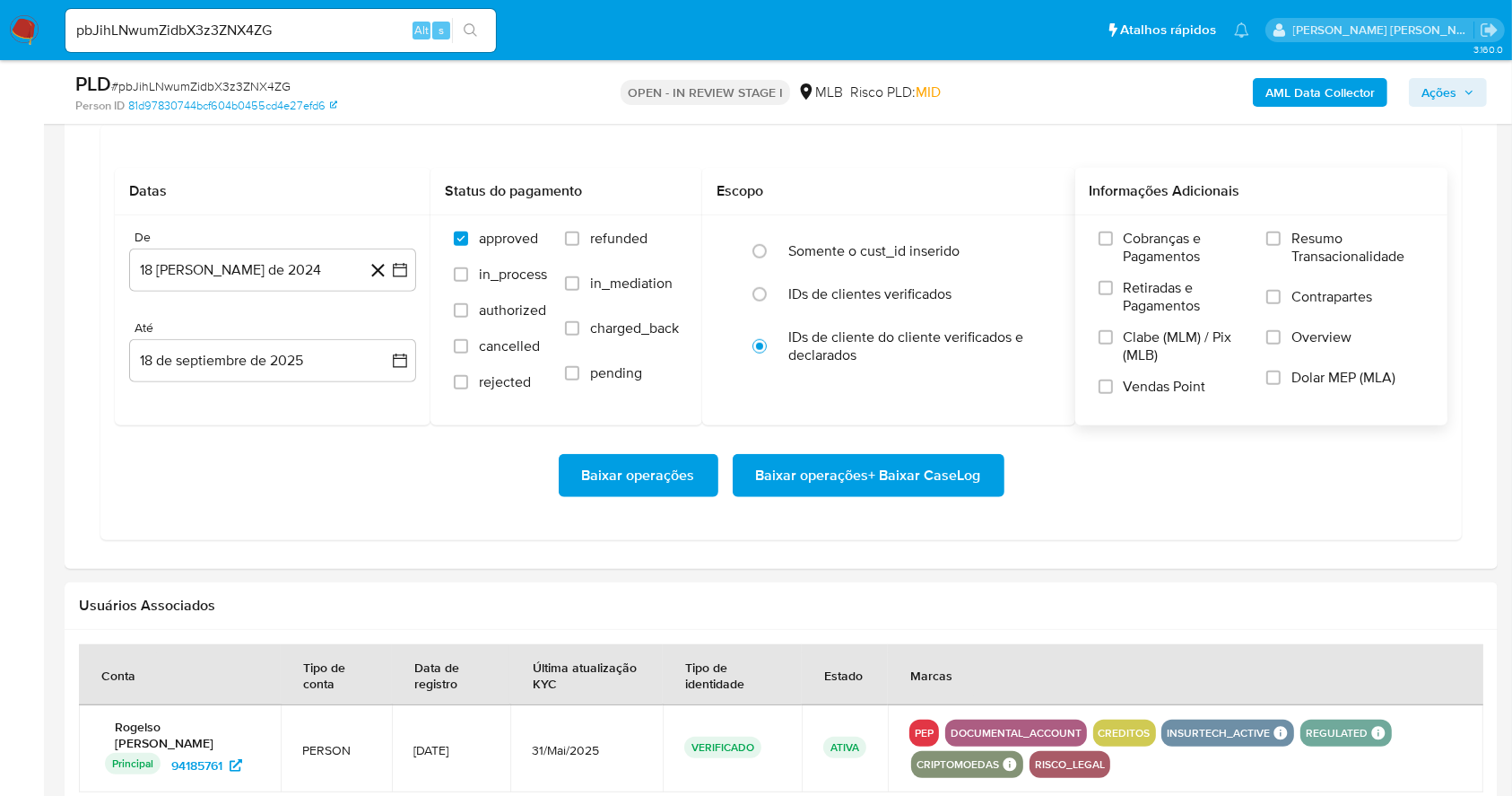
scroll to position [1436, 0]
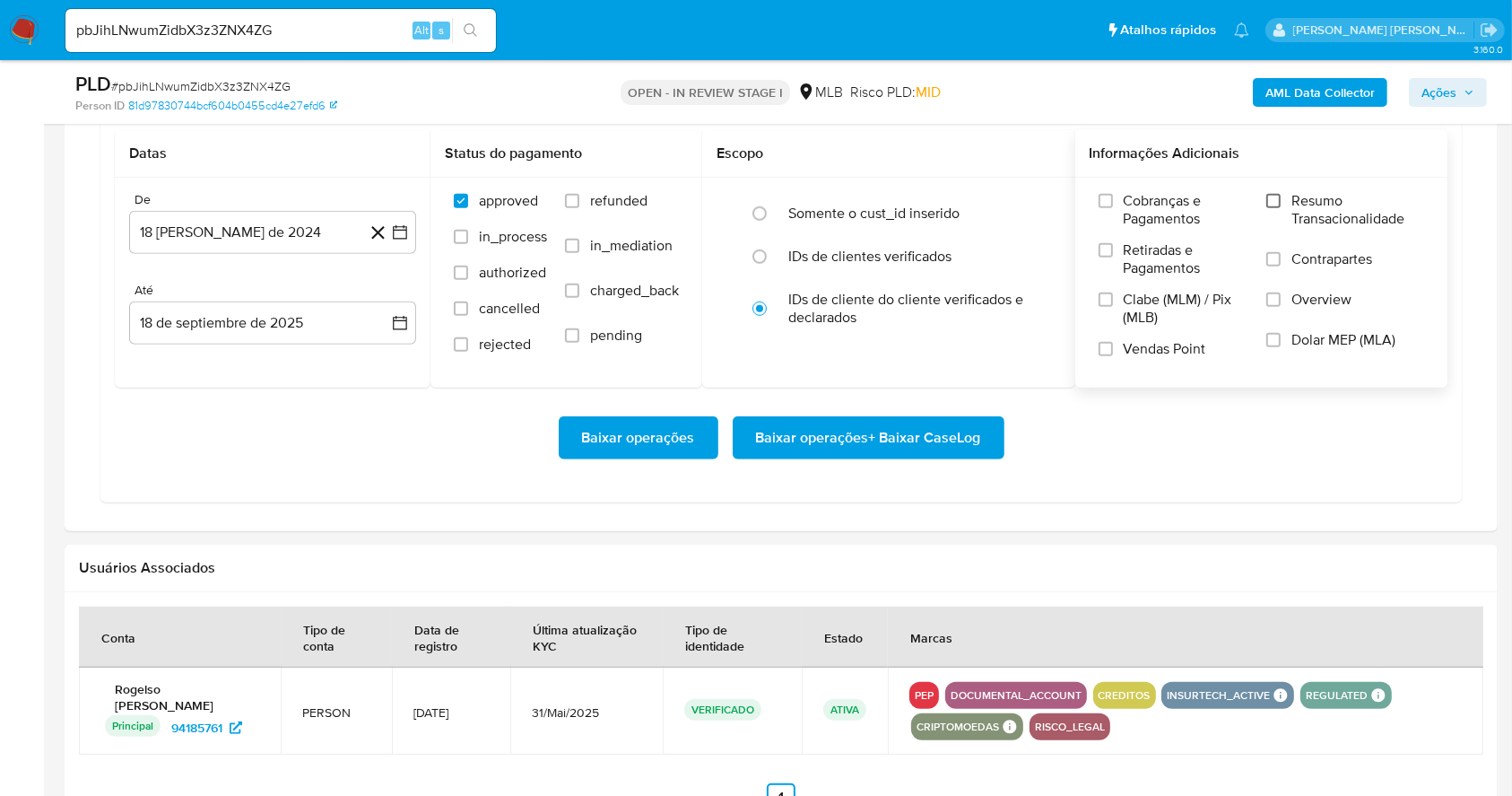
click at [1276, 197] on input "Resumo Transacionalidade" at bounding box center [1274, 202] width 15 height 15
click at [1108, 346] on input "Vendas Point" at bounding box center [1106, 349] width 15 height 15
click at [416, 233] on div "De 18 de agosto de 2024 18-08-2024 Até 18 de septiembre de 2025 18-09-2025" at bounding box center [273, 283] width 315 height 210
click at [409, 233] on button "18 de agosto de 2024" at bounding box center [273, 232] width 287 height 43
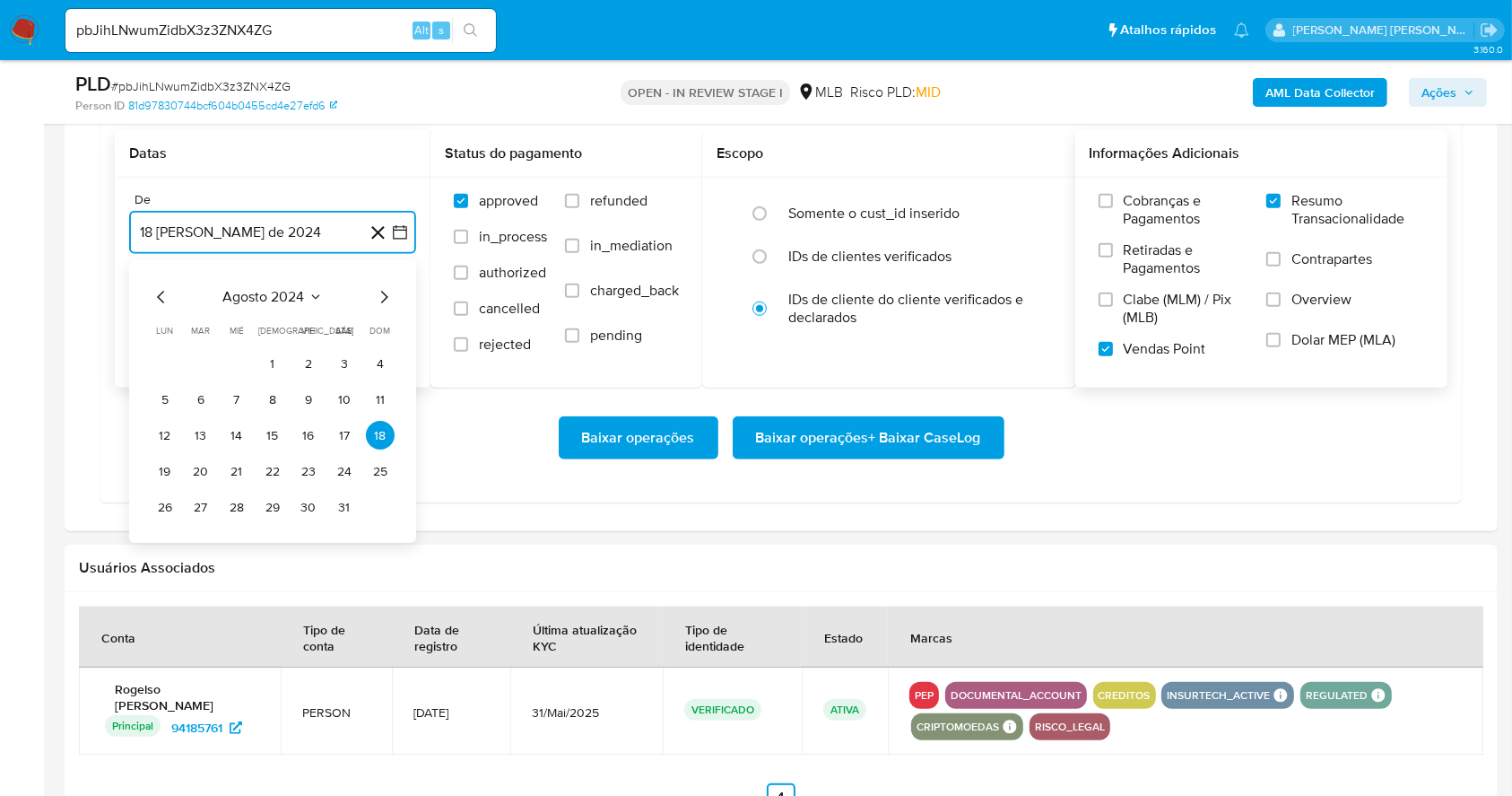
click at [383, 293] on icon "Mes siguiente" at bounding box center [384, 298] width 22 height 22
click at [383, 293] on icon "Mes siguiente" at bounding box center [385, 298] width 7 height 13
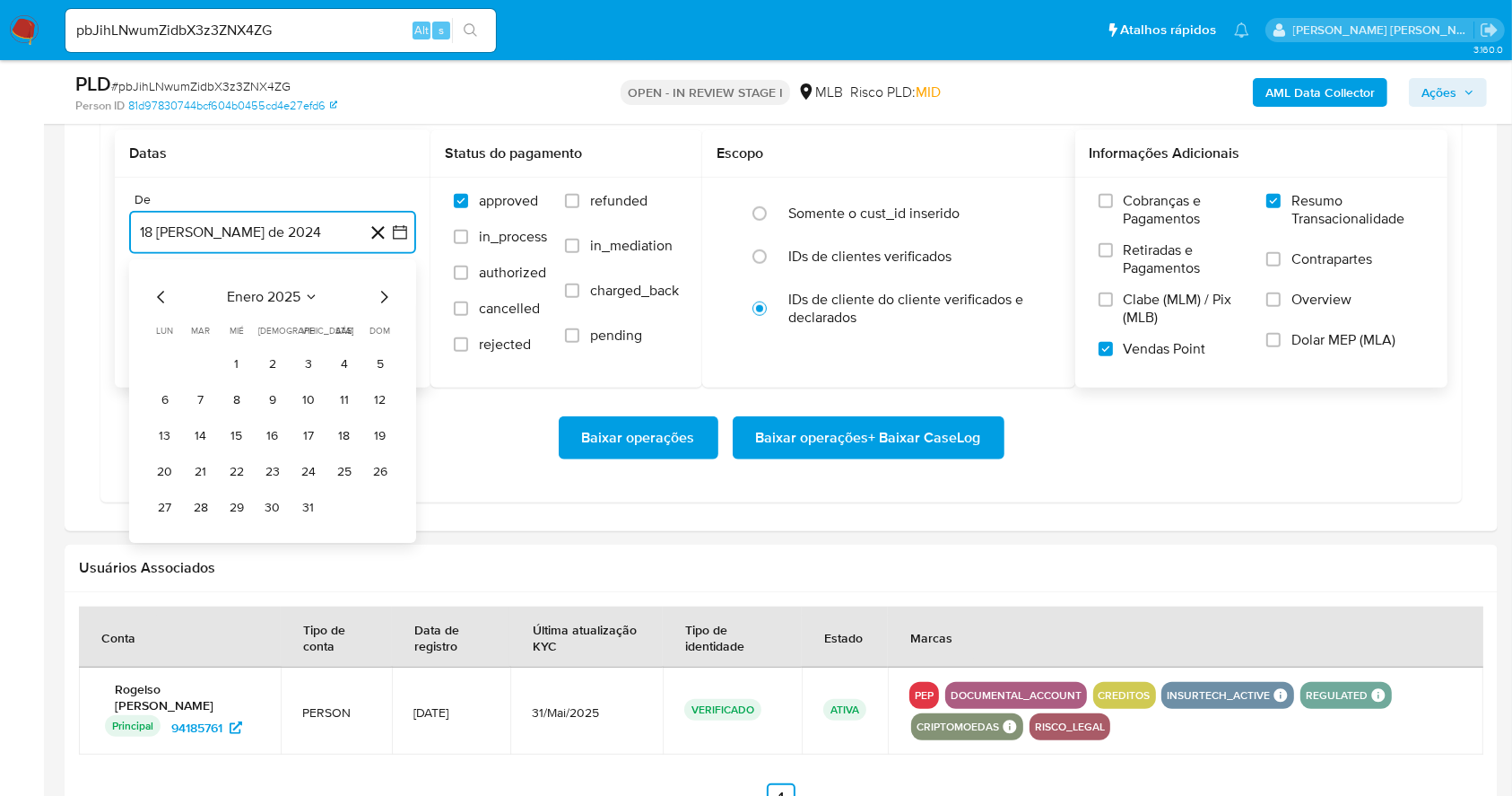
click at [383, 293] on icon "Mes siguiente" at bounding box center [385, 298] width 7 height 13
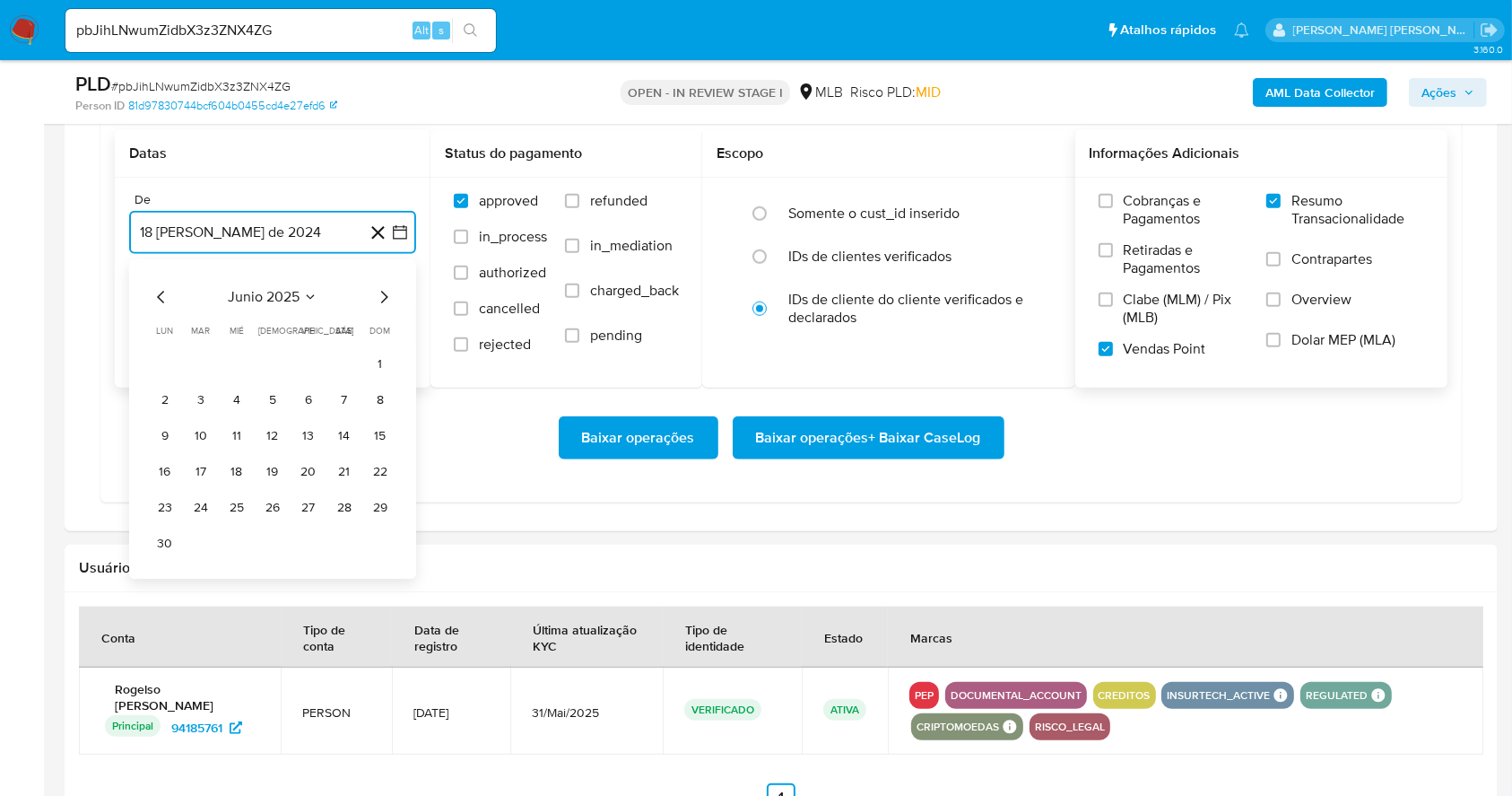
click at [383, 293] on icon "Mes siguiente" at bounding box center [385, 298] width 7 height 13
click at [302, 356] on button "1" at bounding box center [308, 364] width 28 height 28
drag, startPoint x: 241, startPoint y: 326, endPoint x: 238, endPoint y: 348, distance: 22.2
click at [240, 326] on button "18 de septiembre de 2025" at bounding box center [273, 323] width 287 height 43
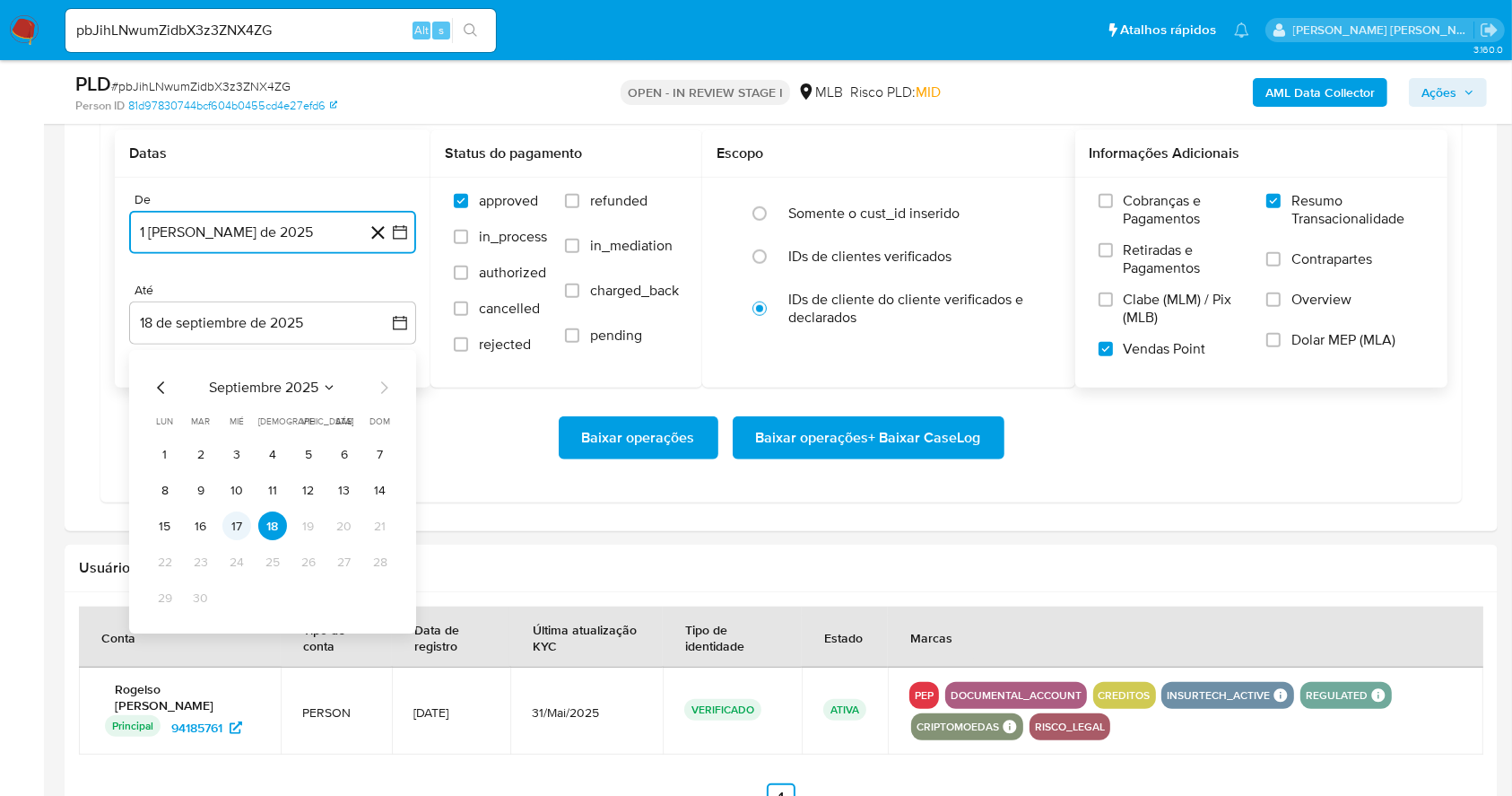
click at [234, 526] on button "17" at bounding box center [236, 526] width 28 height 28
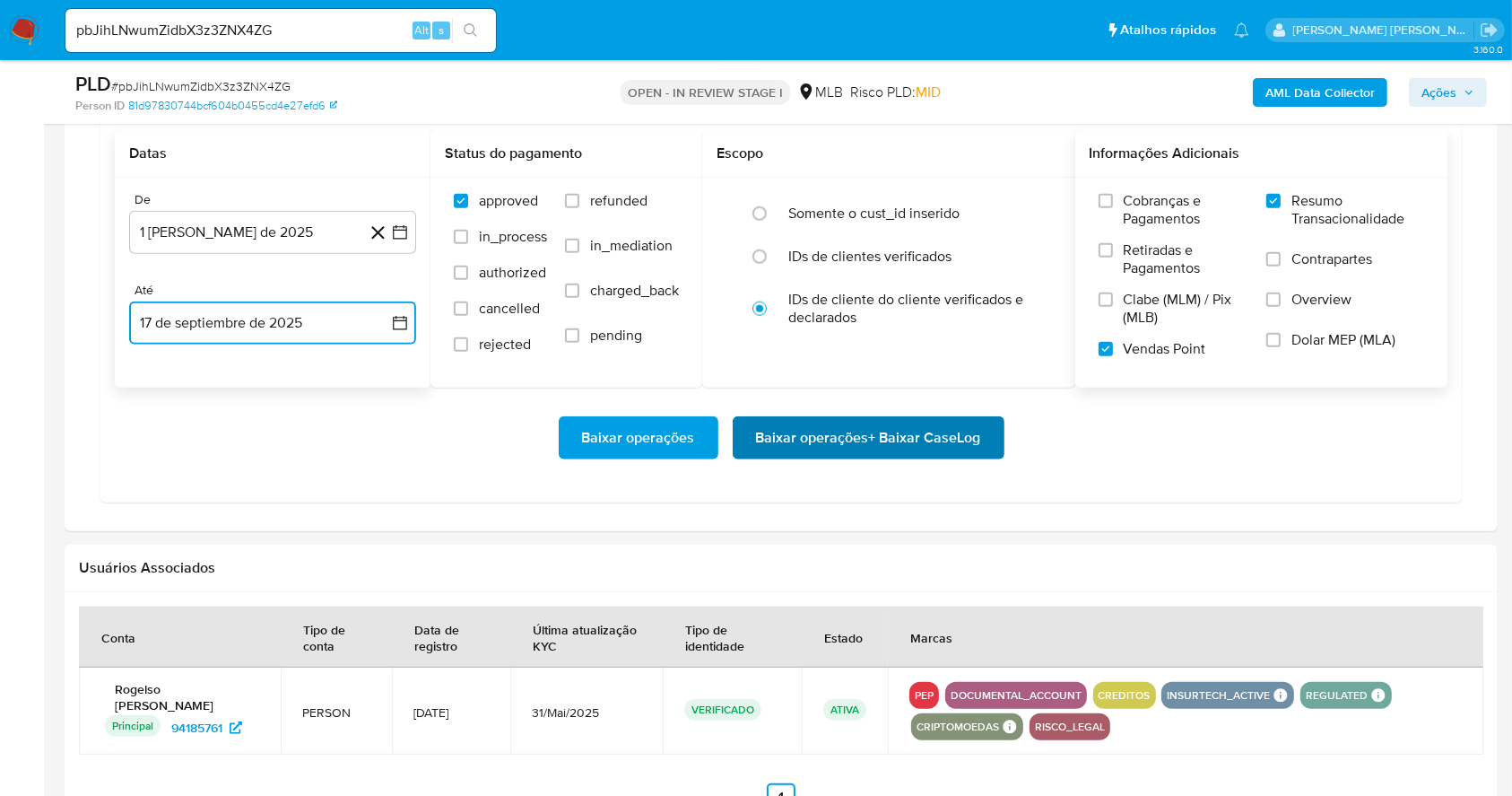
click at [880, 438] on span "Baixar operações + Baixar CaseLog" at bounding box center [869, 438] width 225 height 39
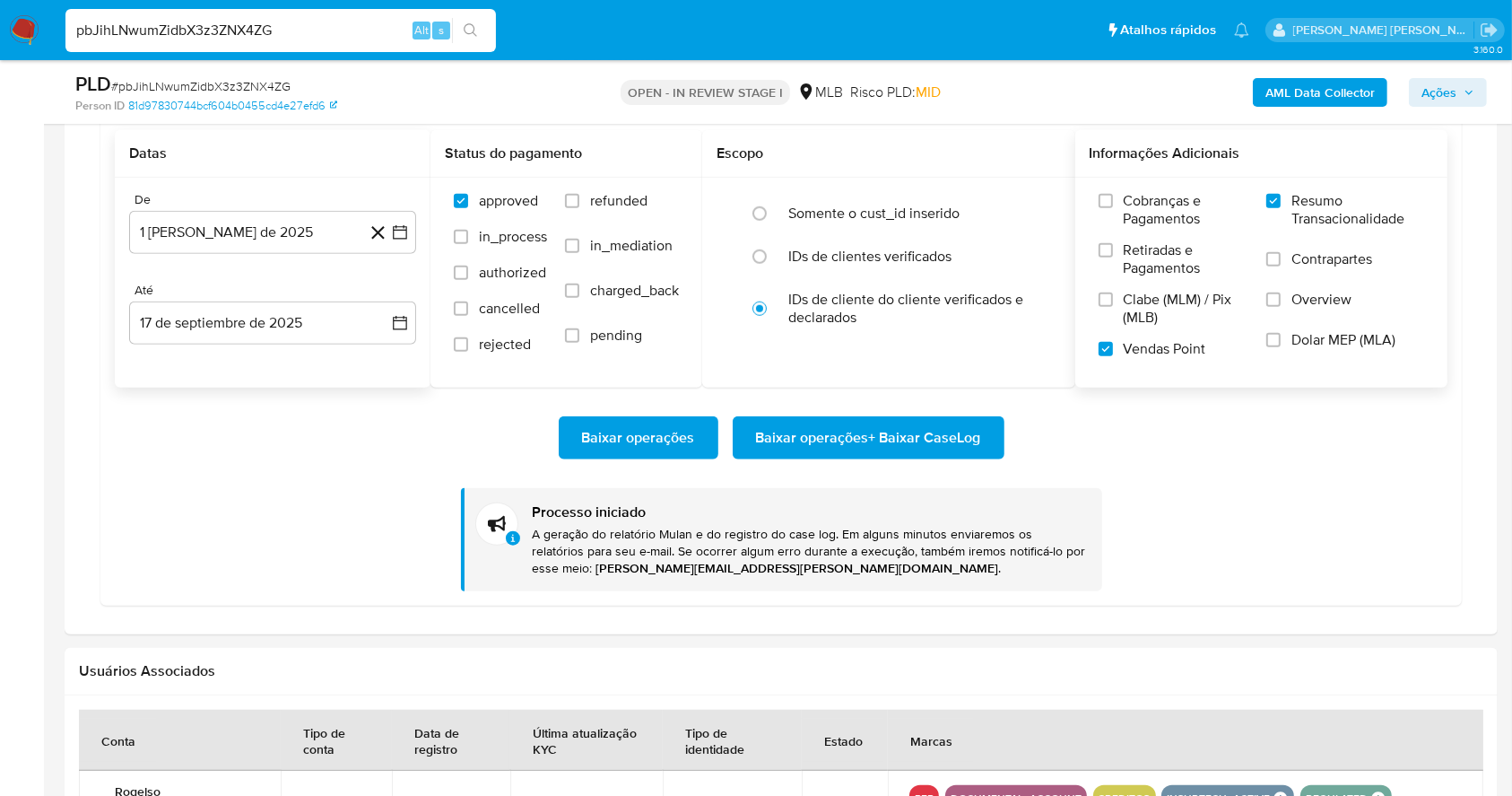
drag, startPoint x: 318, startPoint y: 28, endPoint x: 55, endPoint y: 37, distance: 263.2
click at [46, 38] on nav "Pausado Ver notificaciones pbJihLNwumZidbX3z3ZNX4ZG Alt s Atalhos rápidos Presi…" at bounding box center [756, 30] width 1512 height 60
paste input "SXqEvGhJRZdVACVx3sT6OBJq"
type input "SXqEvGhJRZdVACVx3sT6OBJq"
click at [474, 26] on icon "search-icon" at bounding box center [471, 31] width 15 height 15
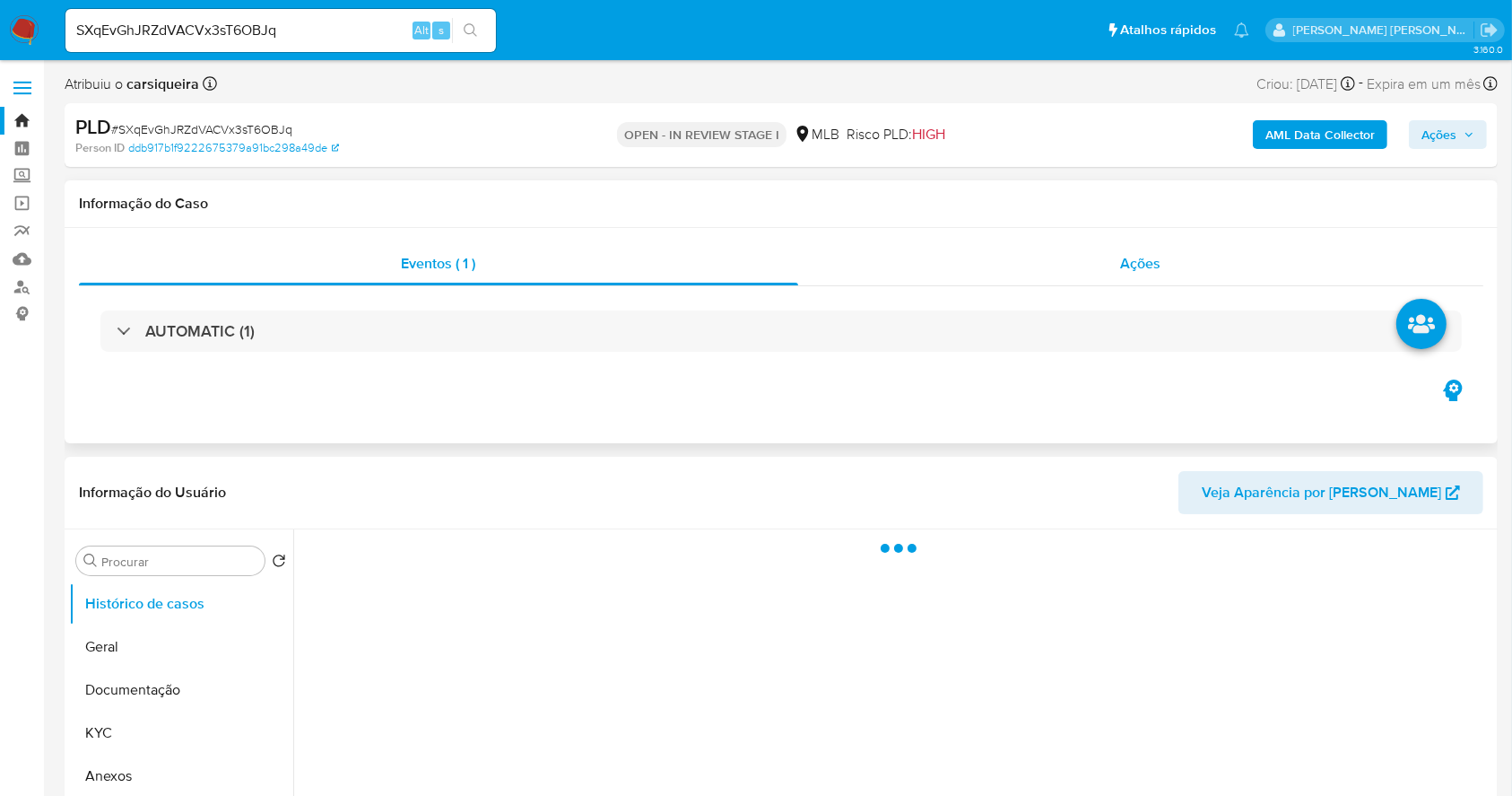
select select "10"
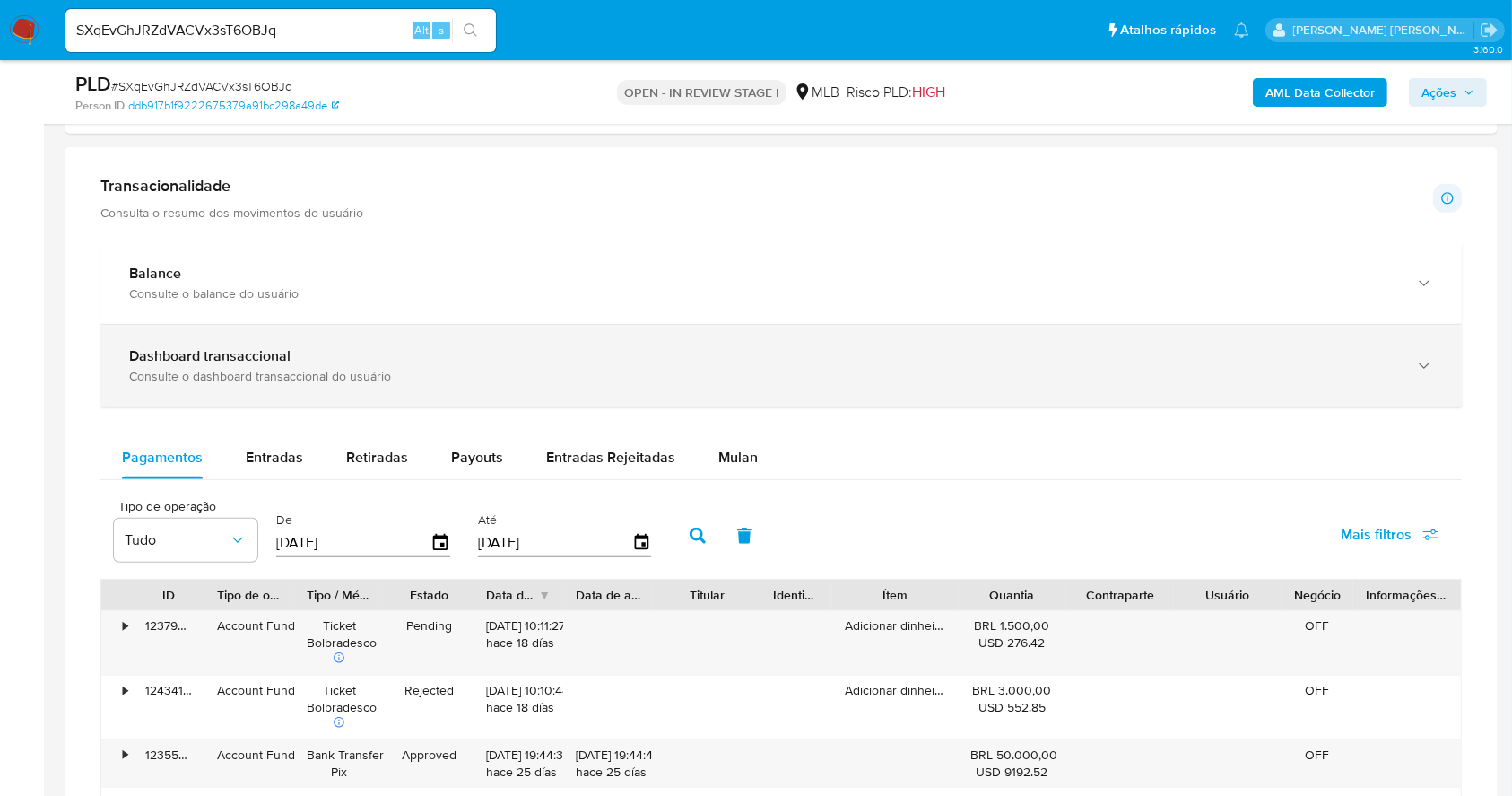
scroll to position [1077, 0]
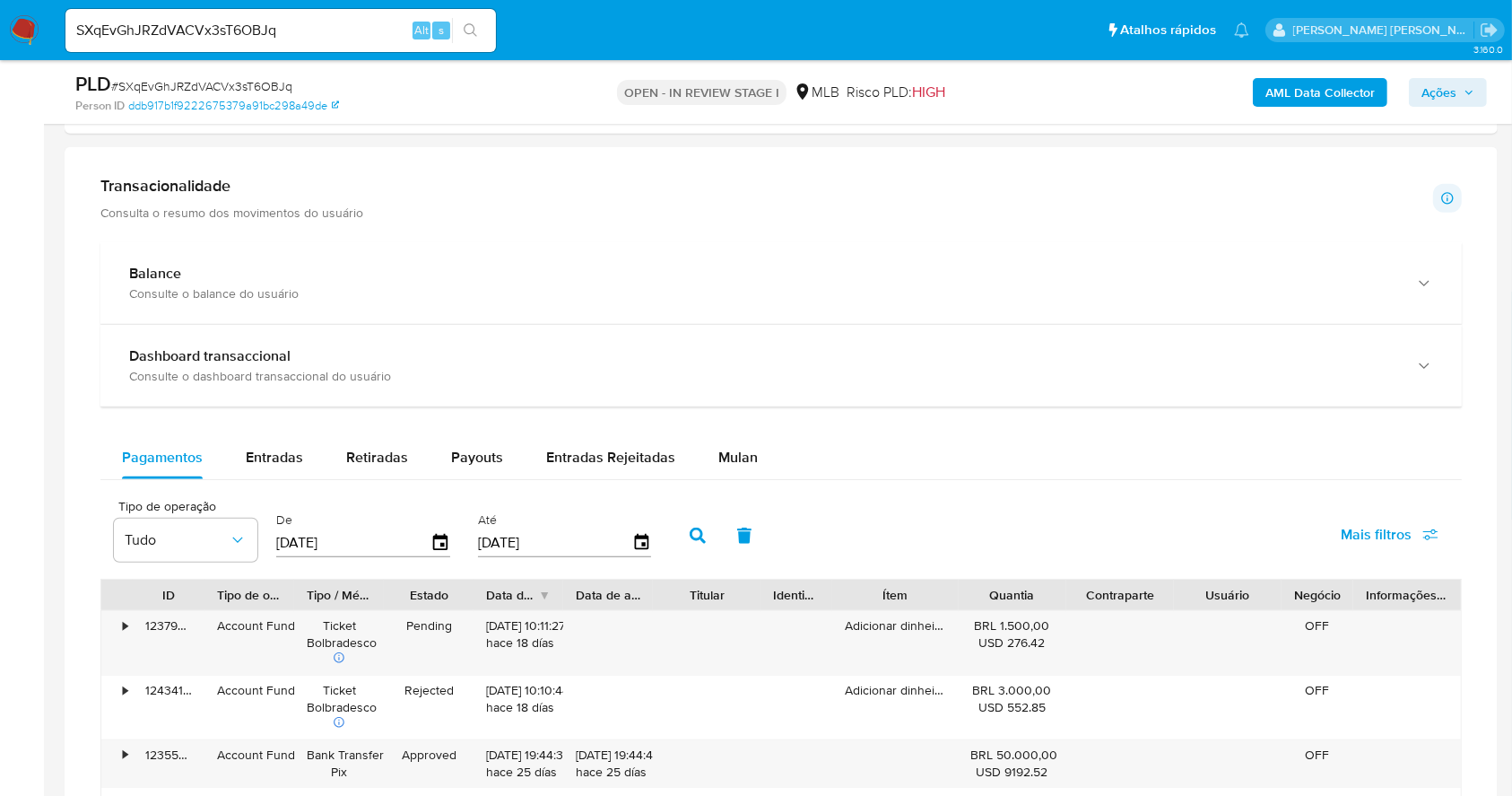
drag, startPoint x: 723, startPoint y: 470, endPoint x: 1052, endPoint y: 455, distance: 329.3
click at [722, 470] on div "Mulan" at bounding box center [737, 457] width 39 height 43
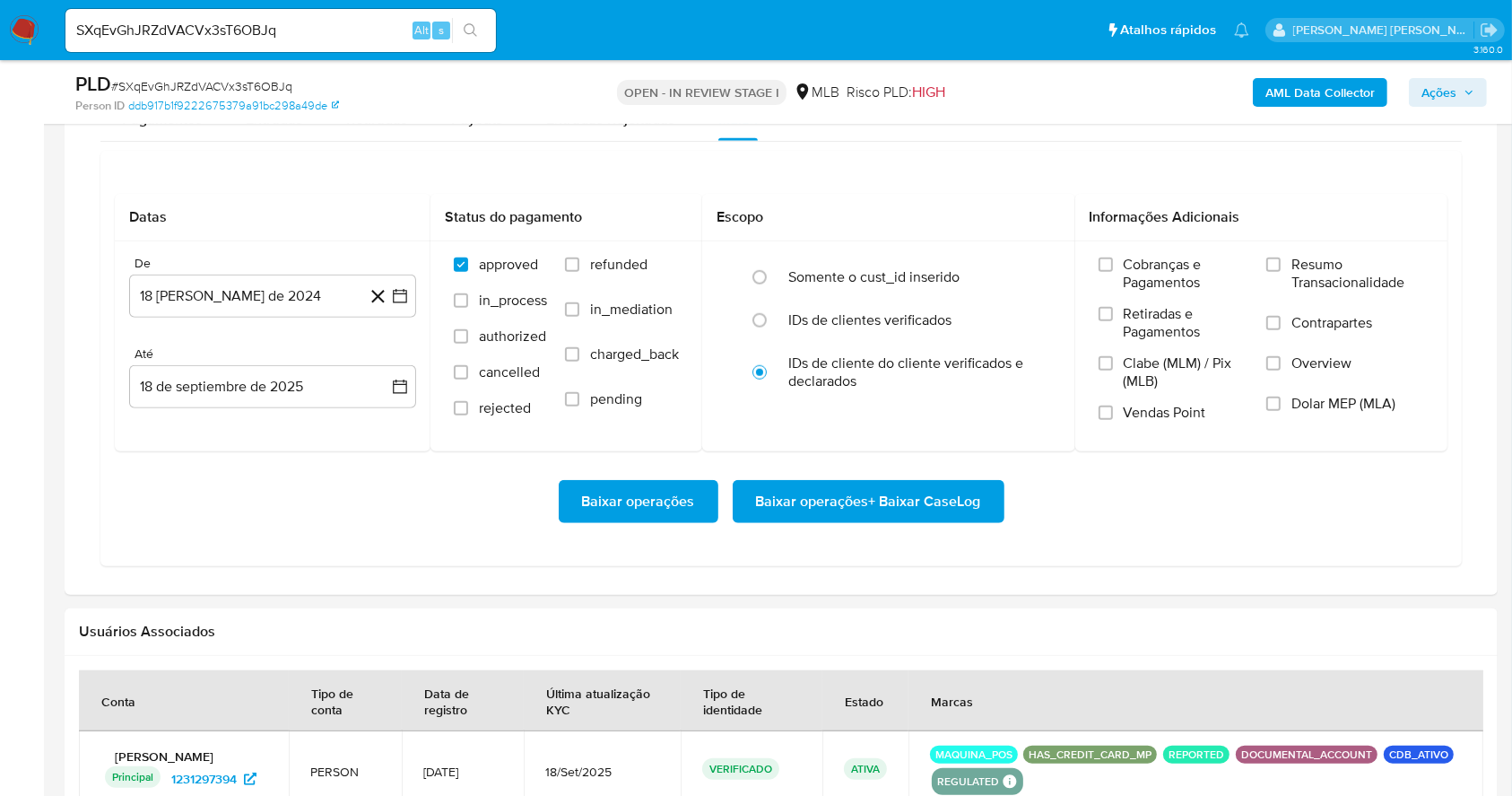
scroll to position [1421, 0]
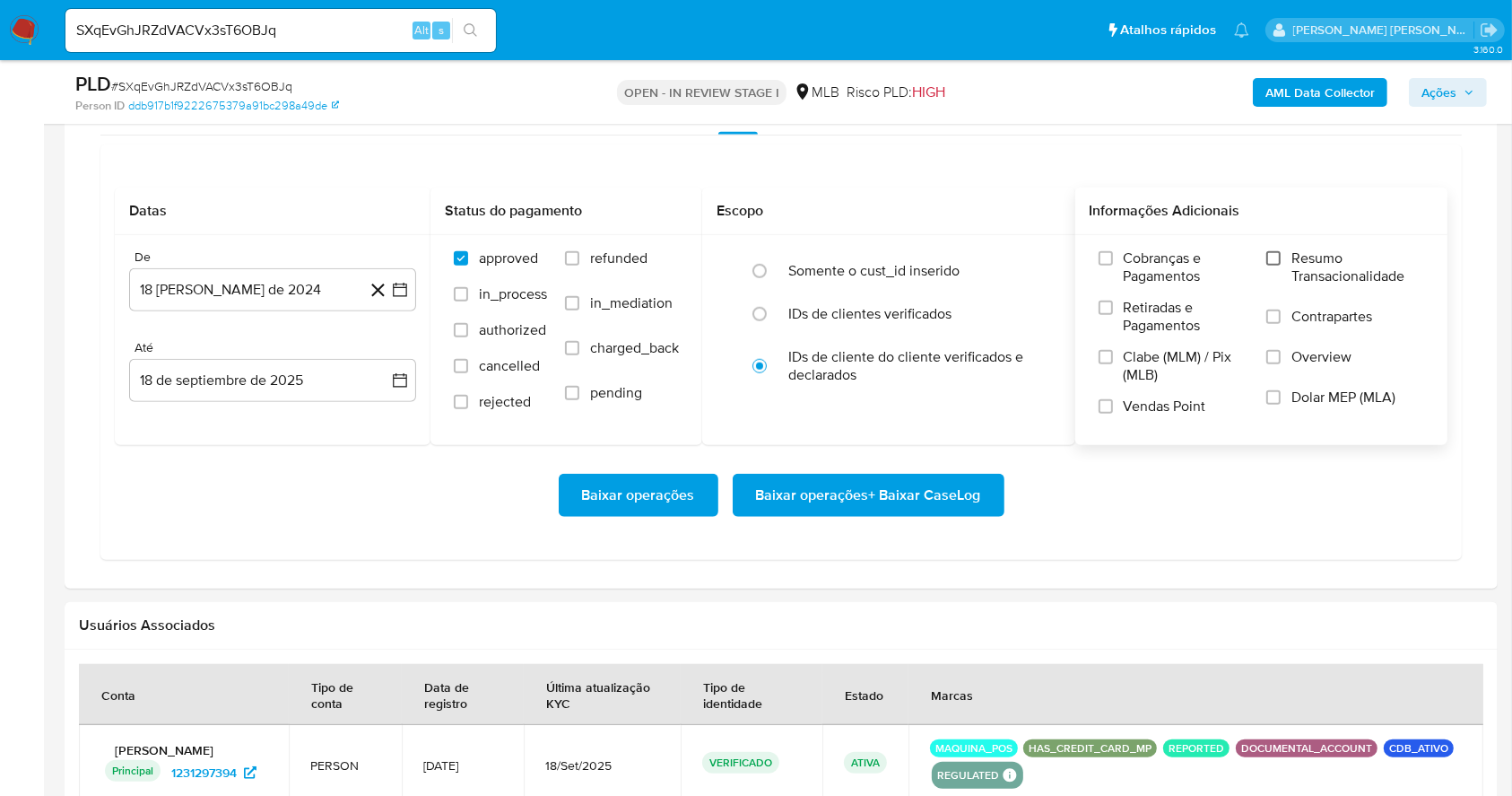
click at [1280, 257] on input "Resumo Transacionalidade" at bounding box center [1274, 259] width 15 height 15
click at [1098, 406] on div "Cobranças e Pagamentos Retiradas e Pagamentos Clabe (MLM) / Pix (MLB) Vendas Po…" at bounding box center [1262, 339] width 345 height 180
click at [1103, 407] on input "Vendas Point" at bounding box center [1106, 407] width 15 height 15
click at [402, 285] on icon "button" at bounding box center [400, 290] width 18 height 18
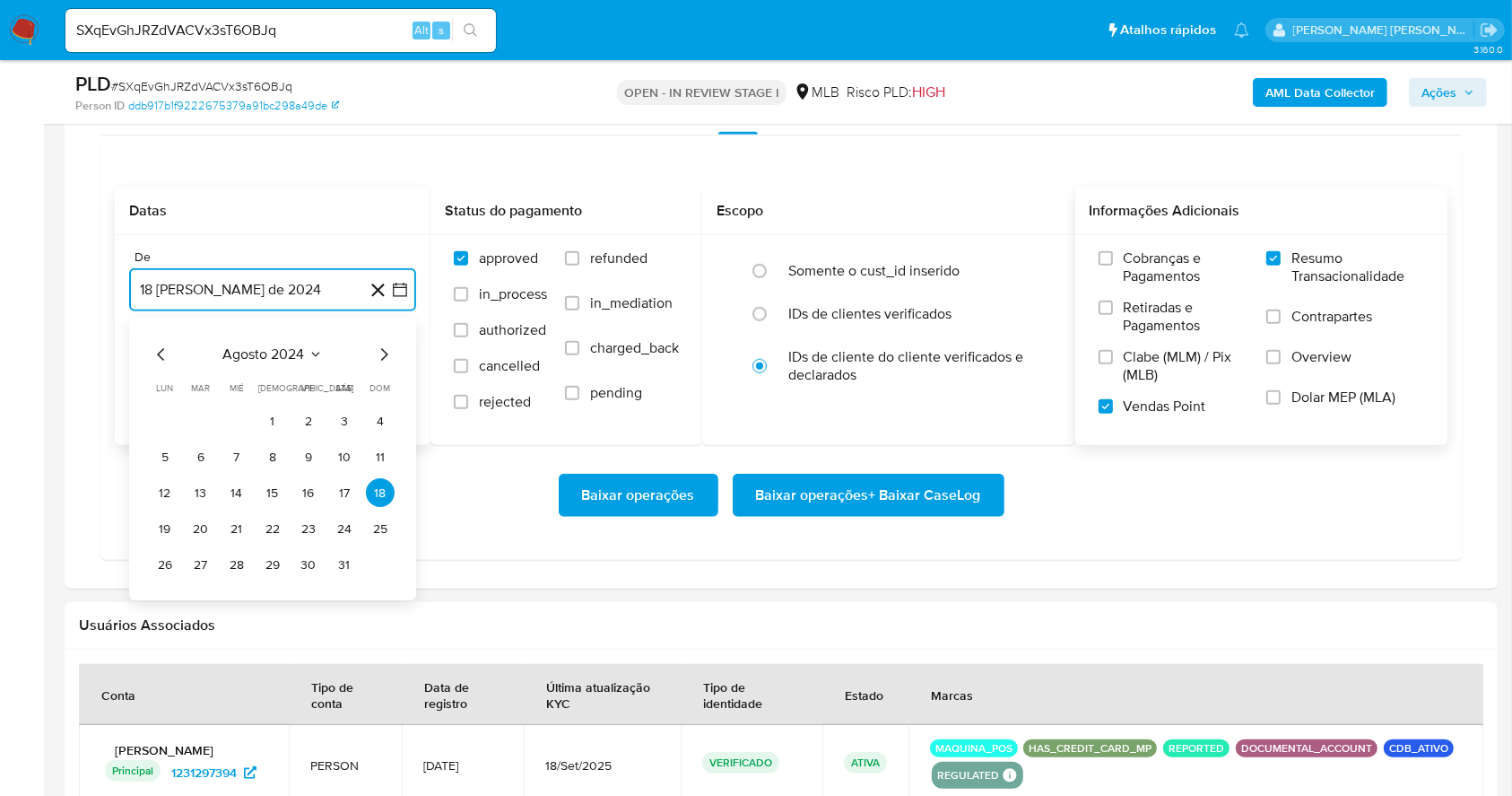
click at [383, 354] on icon "Mes siguiente" at bounding box center [384, 356] width 22 height 22
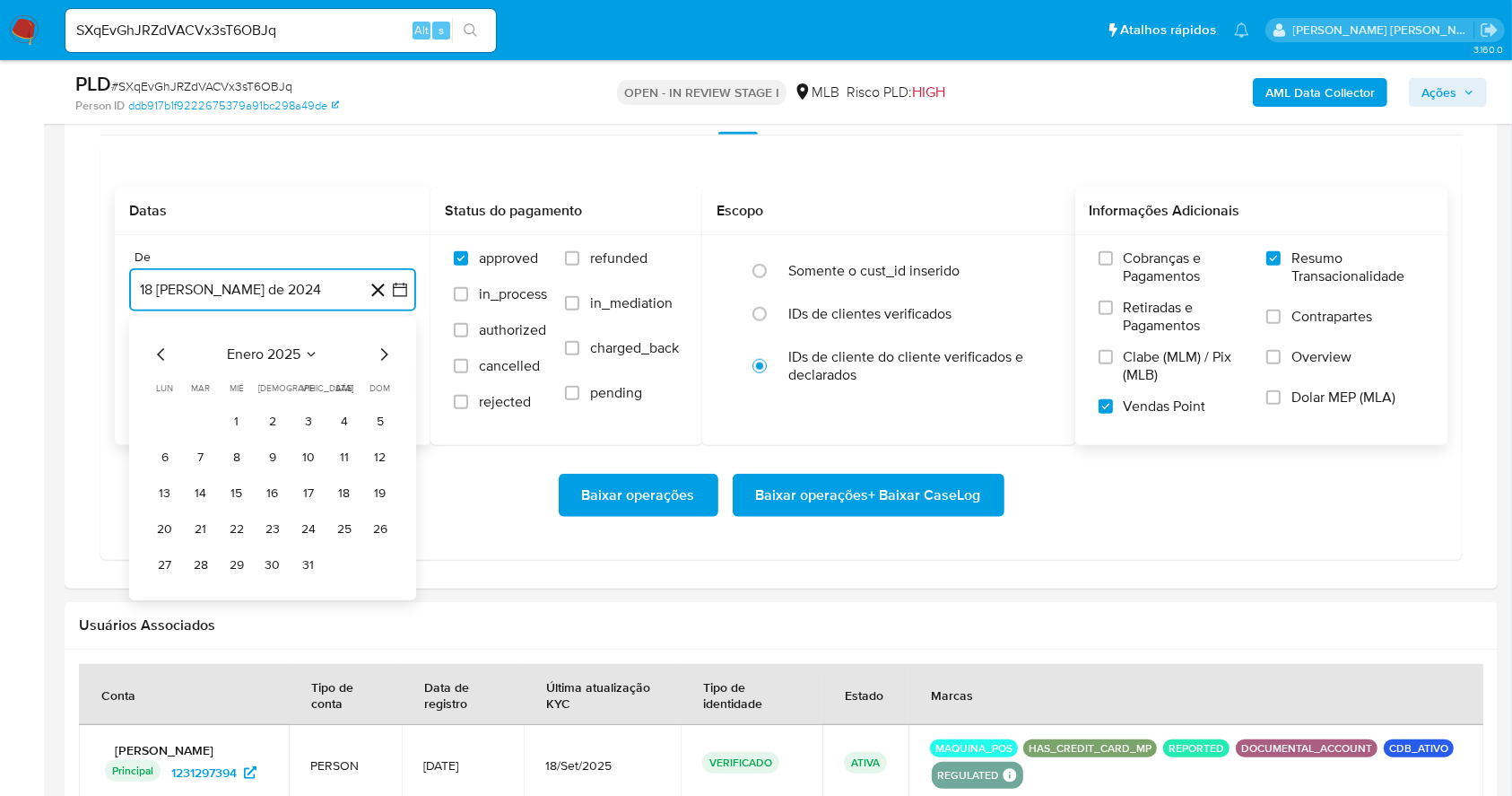
click at [383, 354] on icon "Mes siguiente" at bounding box center [384, 356] width 22 height 22
click at [374, 354] on icon "Mes siguiente" at bounding box center [384, 356] width 22 height 22
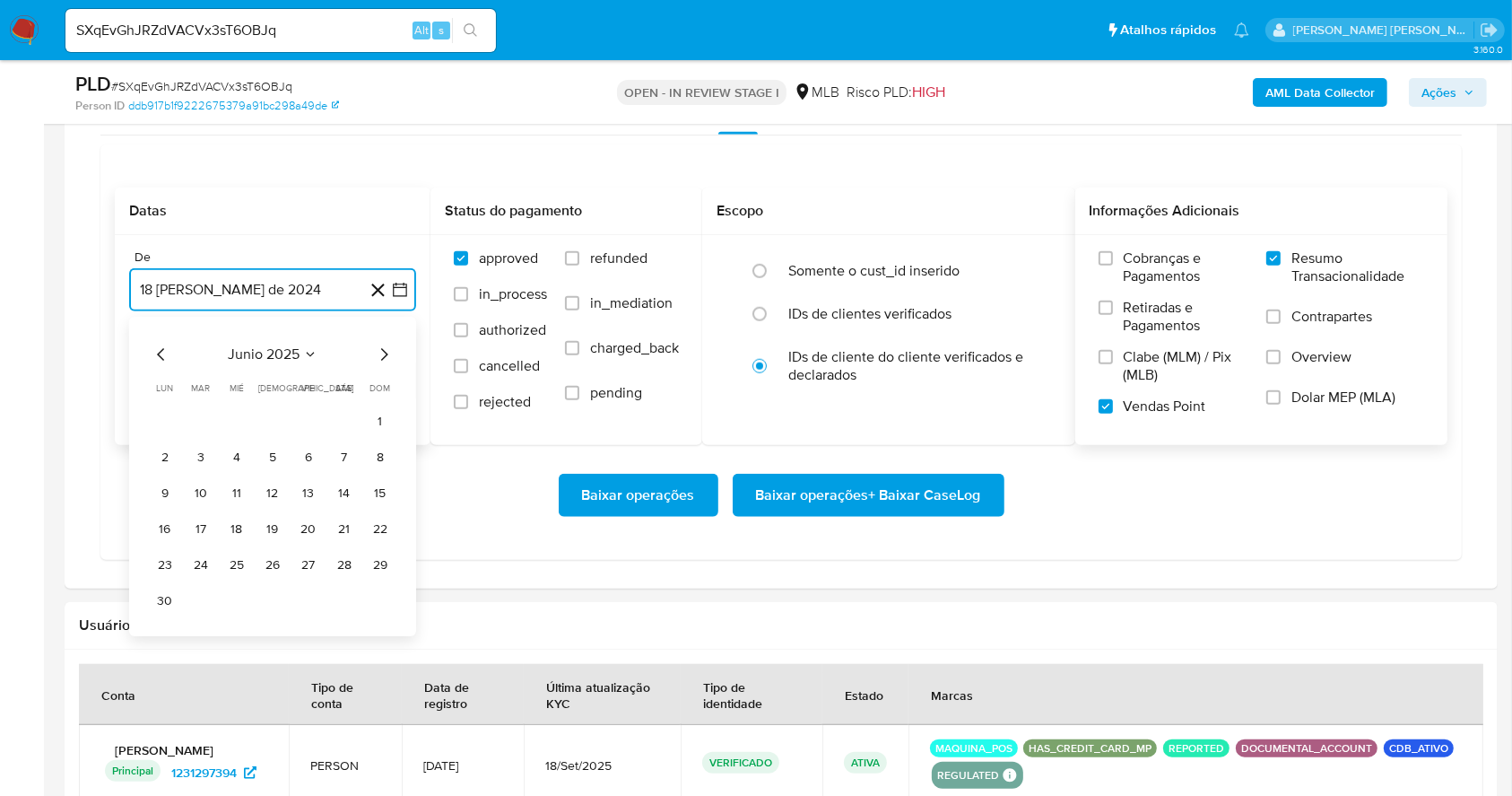
click at [375, 355] on icon "Mes siguiente" at bounding box center [384, 356] width 22 height 22
click at [305, 411] on button "1" at bounding box center [308, 421] width 28 height 28
click at [272, 372] on button "18 de septiembre de 2025" at bounding box center [273, 380] width 287 height 43
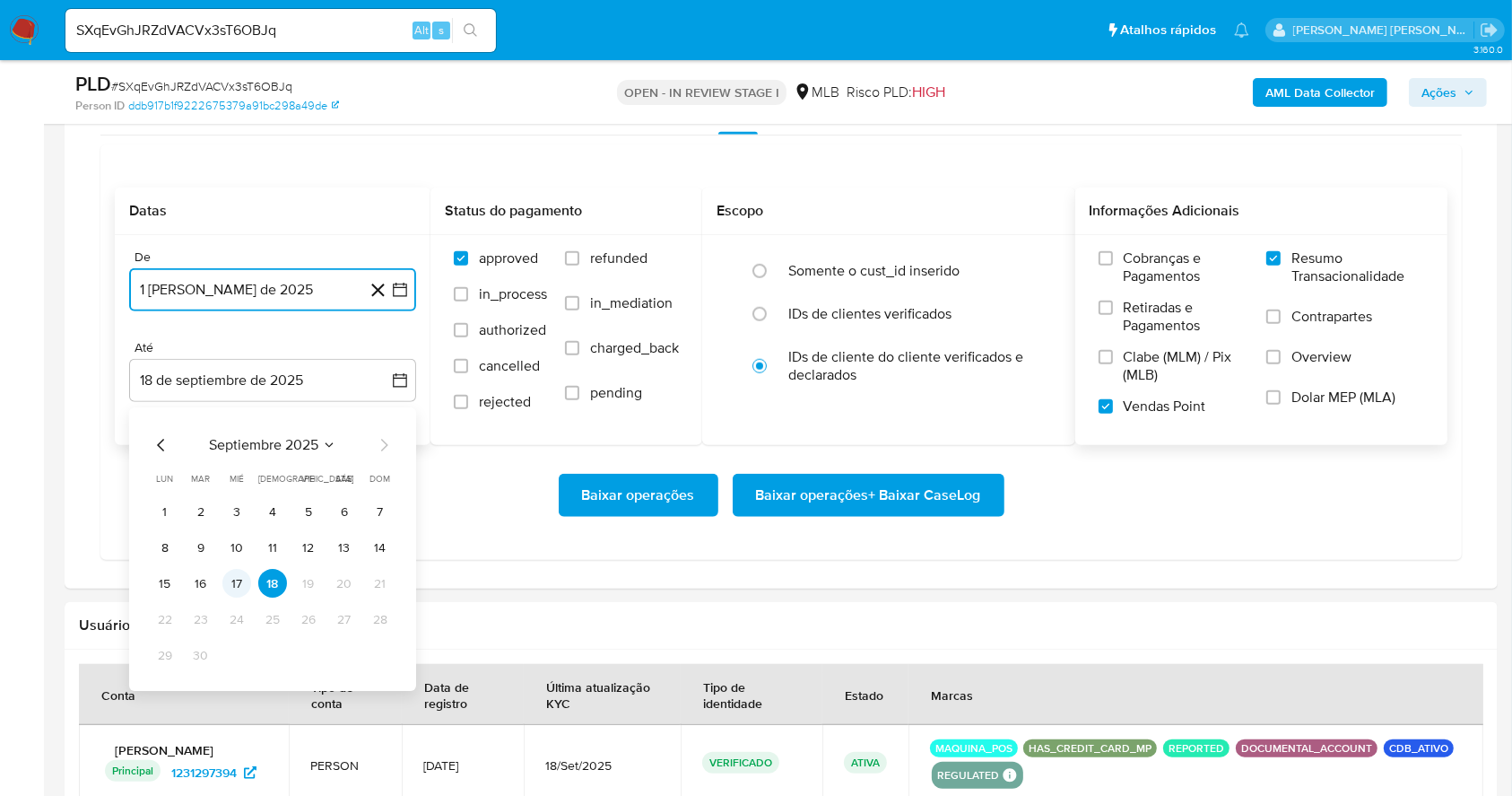
click at [230, 575] on button "17" at bounding box center [236, 584] width 28 height 28
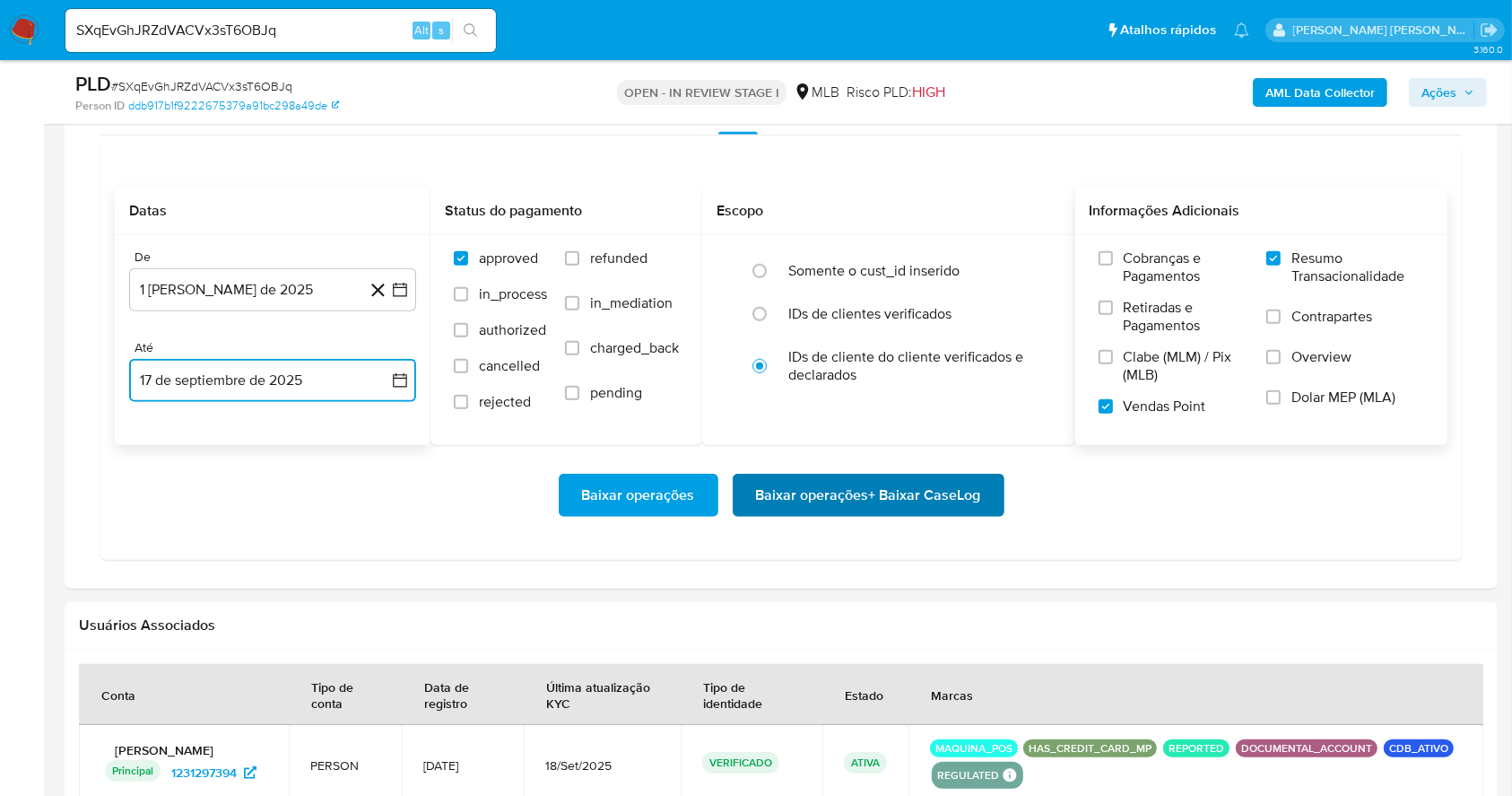
click at [880, 491] on span "Baixar operações + Baixar CaseLog" at bounding box center [869, 495] width 225 height 39
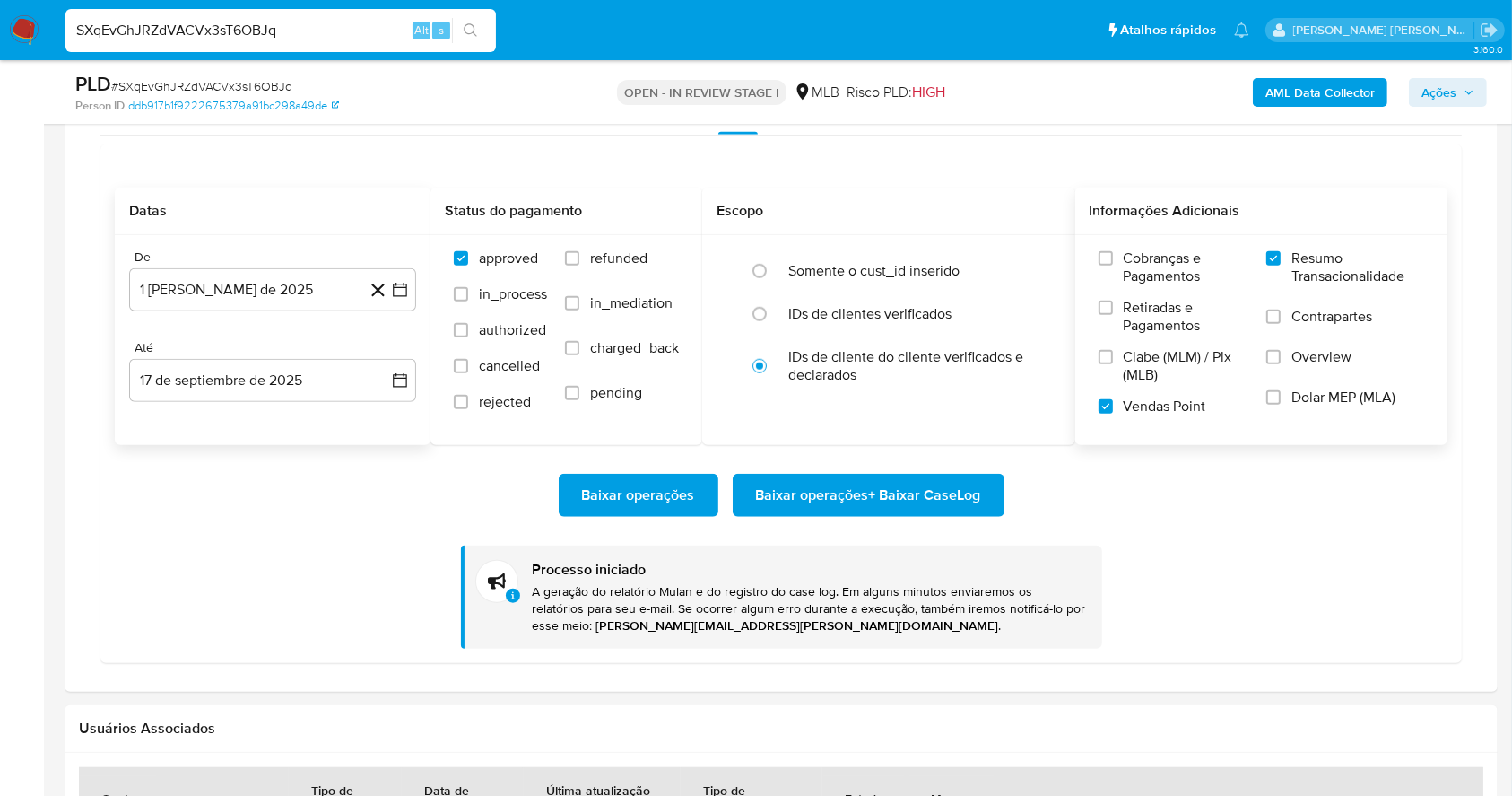
drag, startPoint x: 337, startPoint y: 17, endPoint x: 64, endPoint y: 39, distance: 273.9
click at [64, 39] on li "SXqEvGhJRZdVACVx3sT6OBJq Alt s" at bounding box center [281, 29] width 439 height 45
paste input "pShpAupKF0lfu6PRb3v2ZKLv"
type input "pShpAupKF0lfu6PRb3v2ZKLv"
click at [476, 30] on icon "search-icon" at bounding box center [471, 31] width 15 height 15
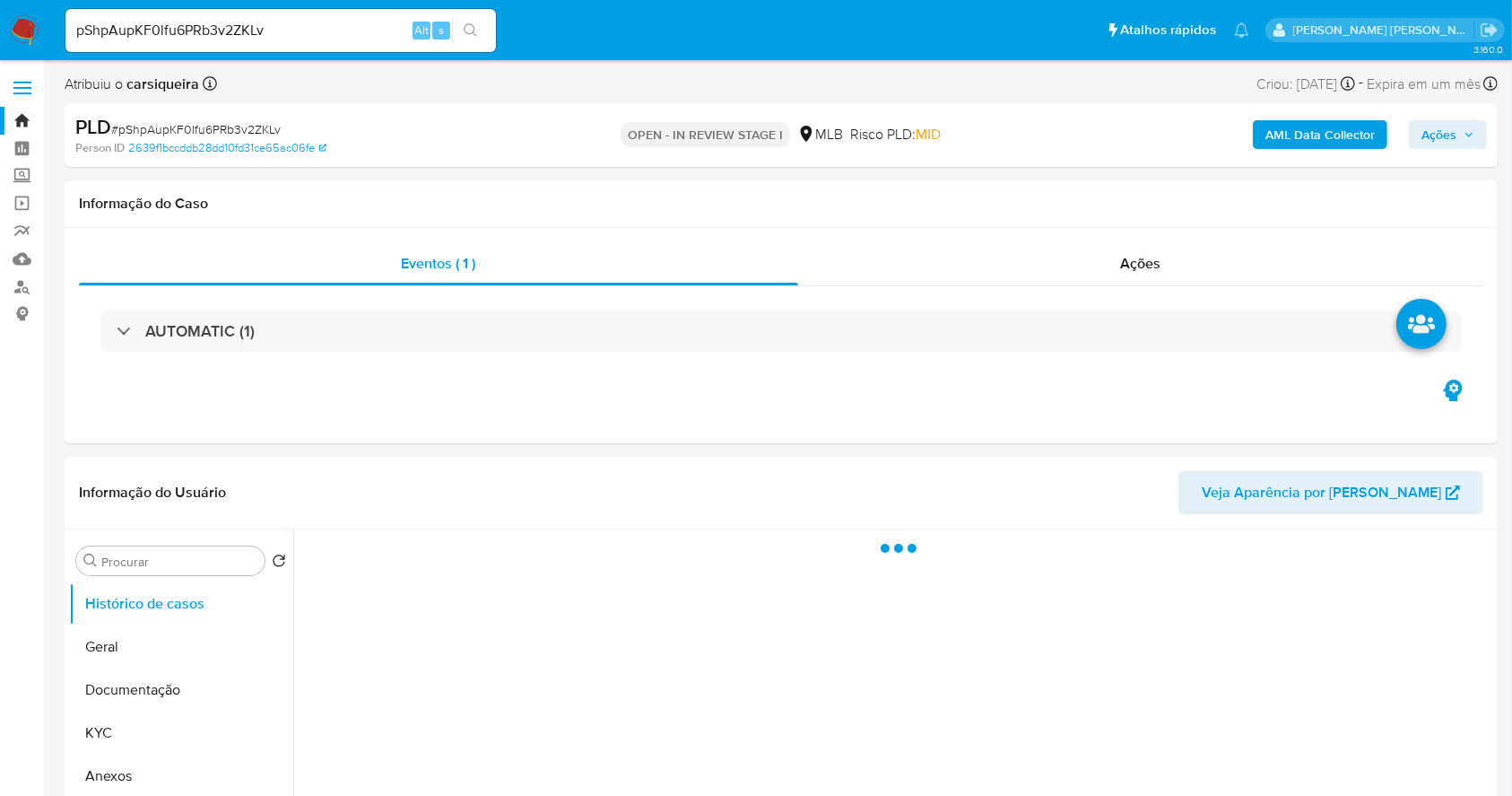
select select "10"
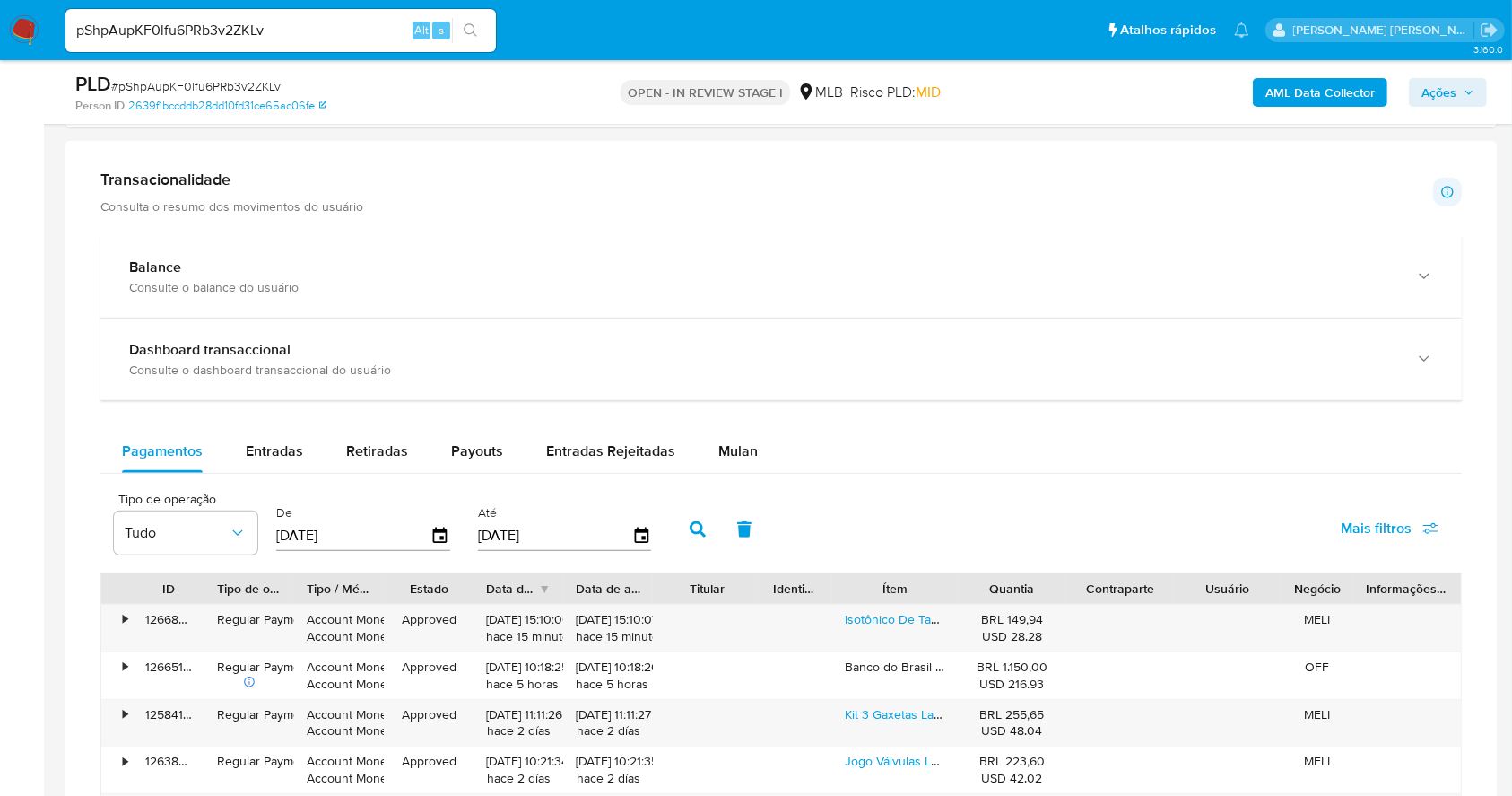
scroll to position [1246, 0]
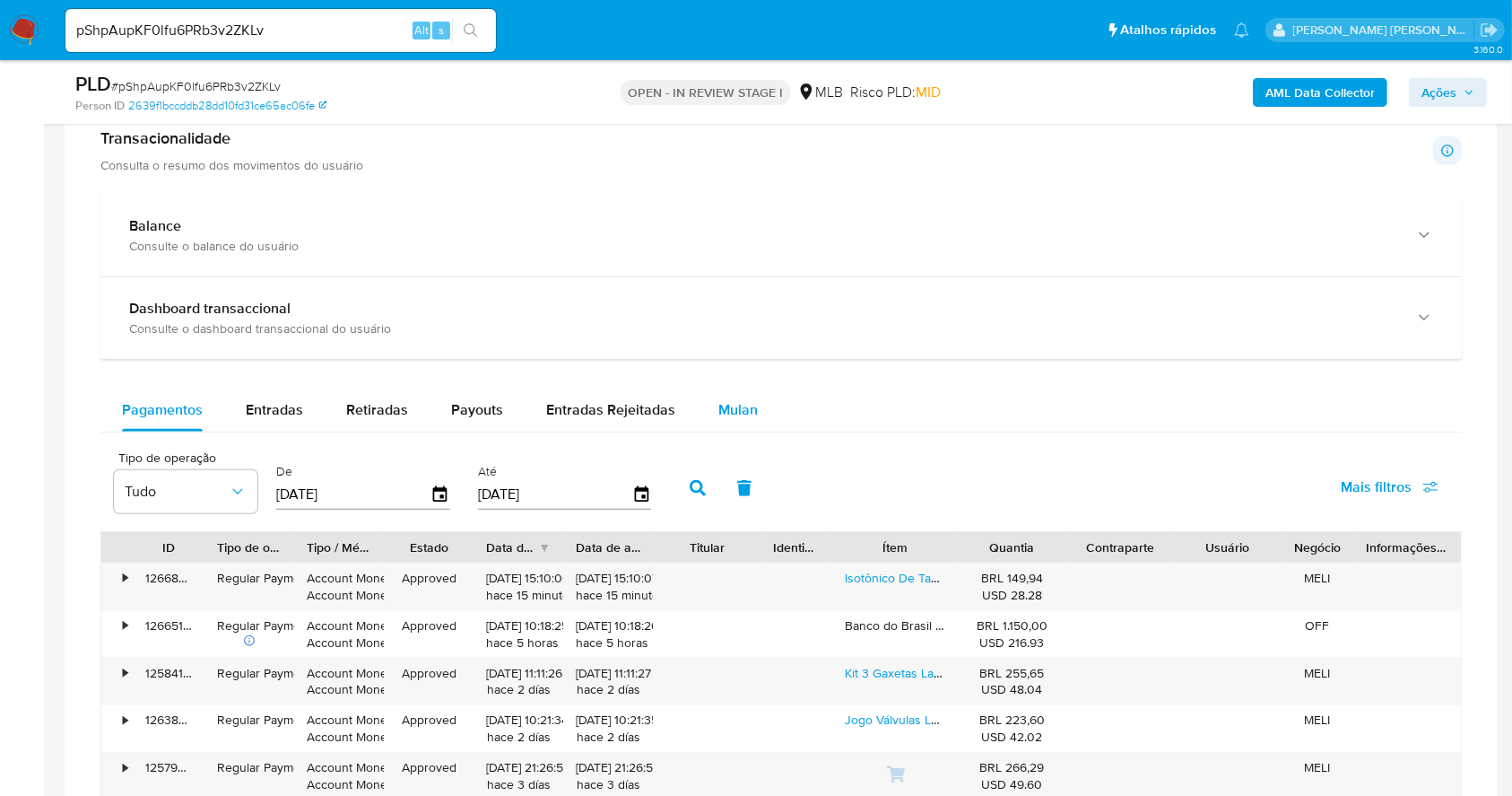
click at [718, 402] on span "Mulan" at bounding box center [737, 409] width 39 height 21
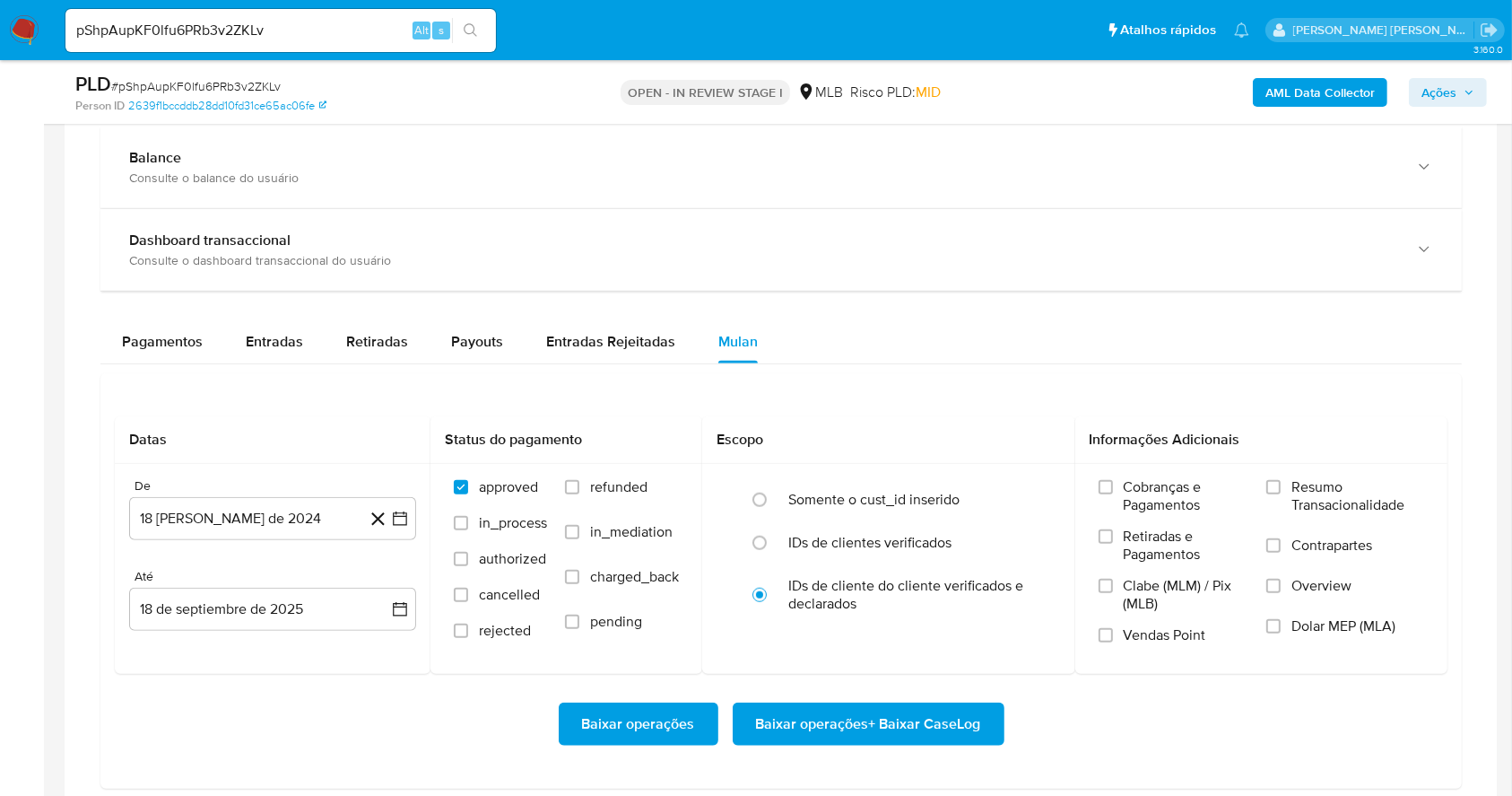
scroll to position [1486, 0]
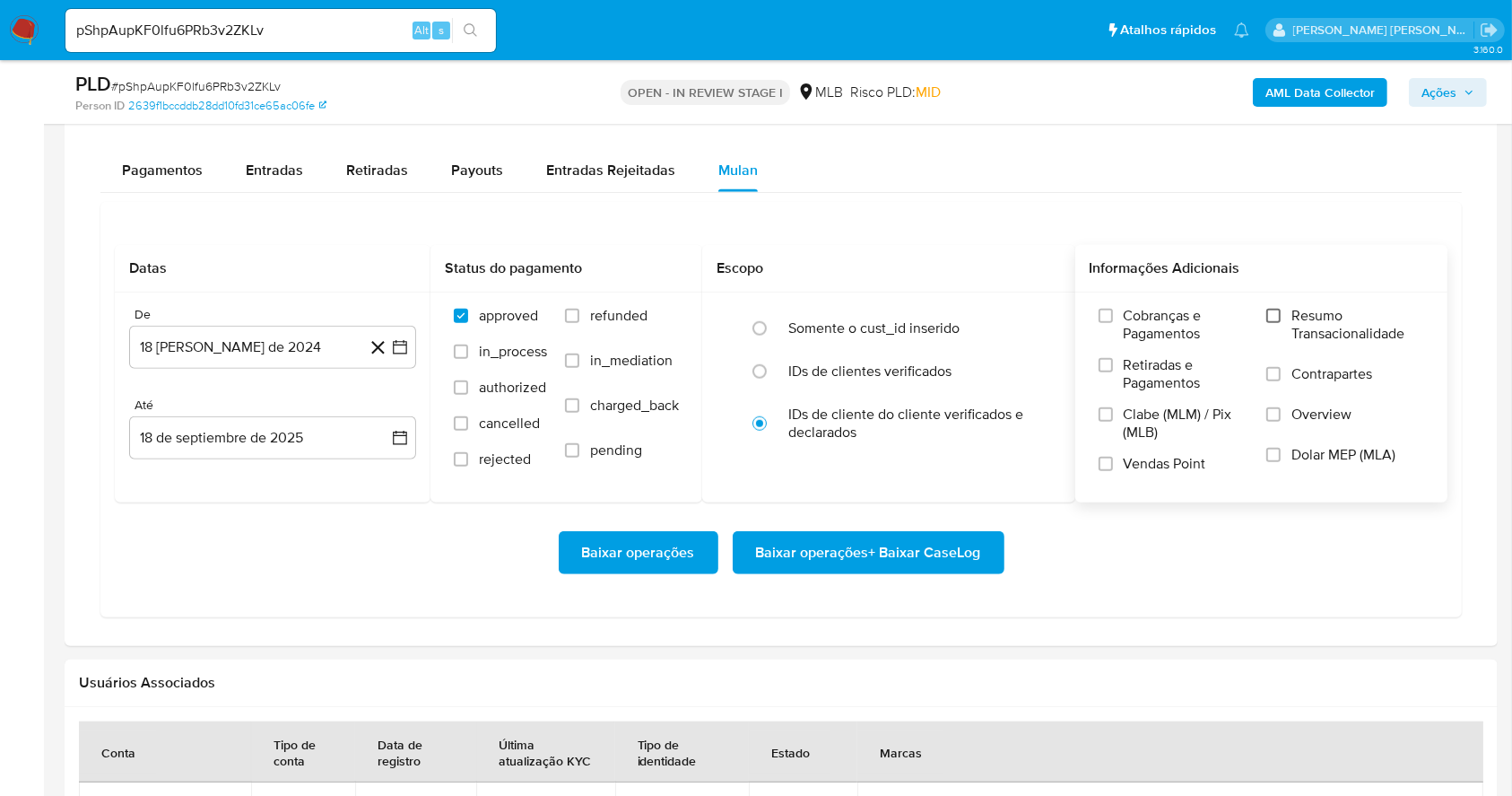
click at [1268, 311] on input "Resumo Transacionalidade" at bounding box center [1274, 316] width 15 height 15
drag, startPoint x: 1106, startPoint y: 460, endPoint x: 1081, endPoint y: 463, distance: 25.2
click at [1106, 462] on input "Vendas Point" at bounding box center [1106, 464] width 15 height 15
click at [410, 344] on button "18 de agosto de 2024" at bounding box center [273, 346] width 287 height 43
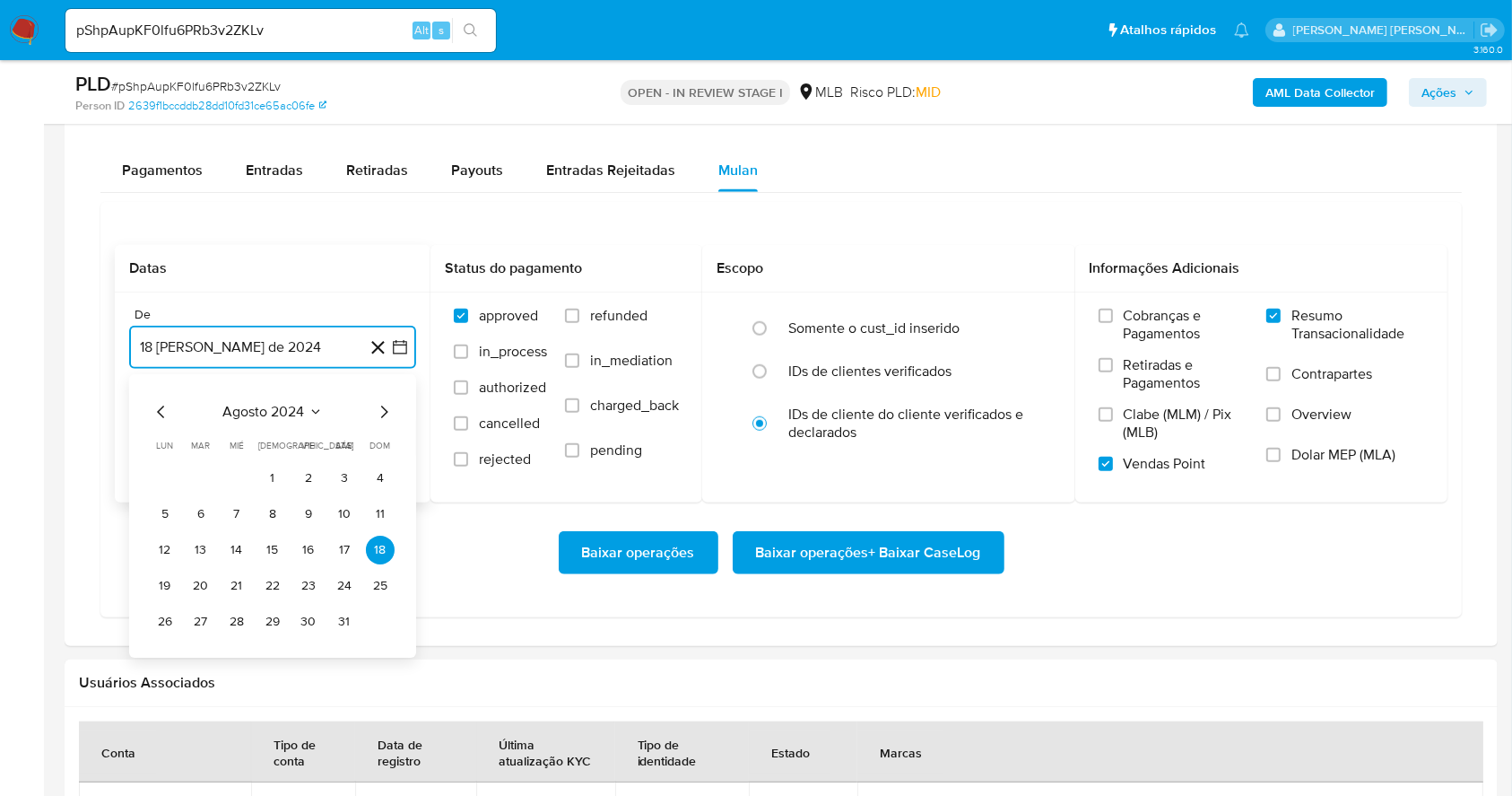
click at [377, 412] on icon "Mes siguiente" at bounding box center [384, 412] width 22 height 22
click at [375, 412] on icon "Mes siguiente" at bounding box center [384, 412] width 22 height 22
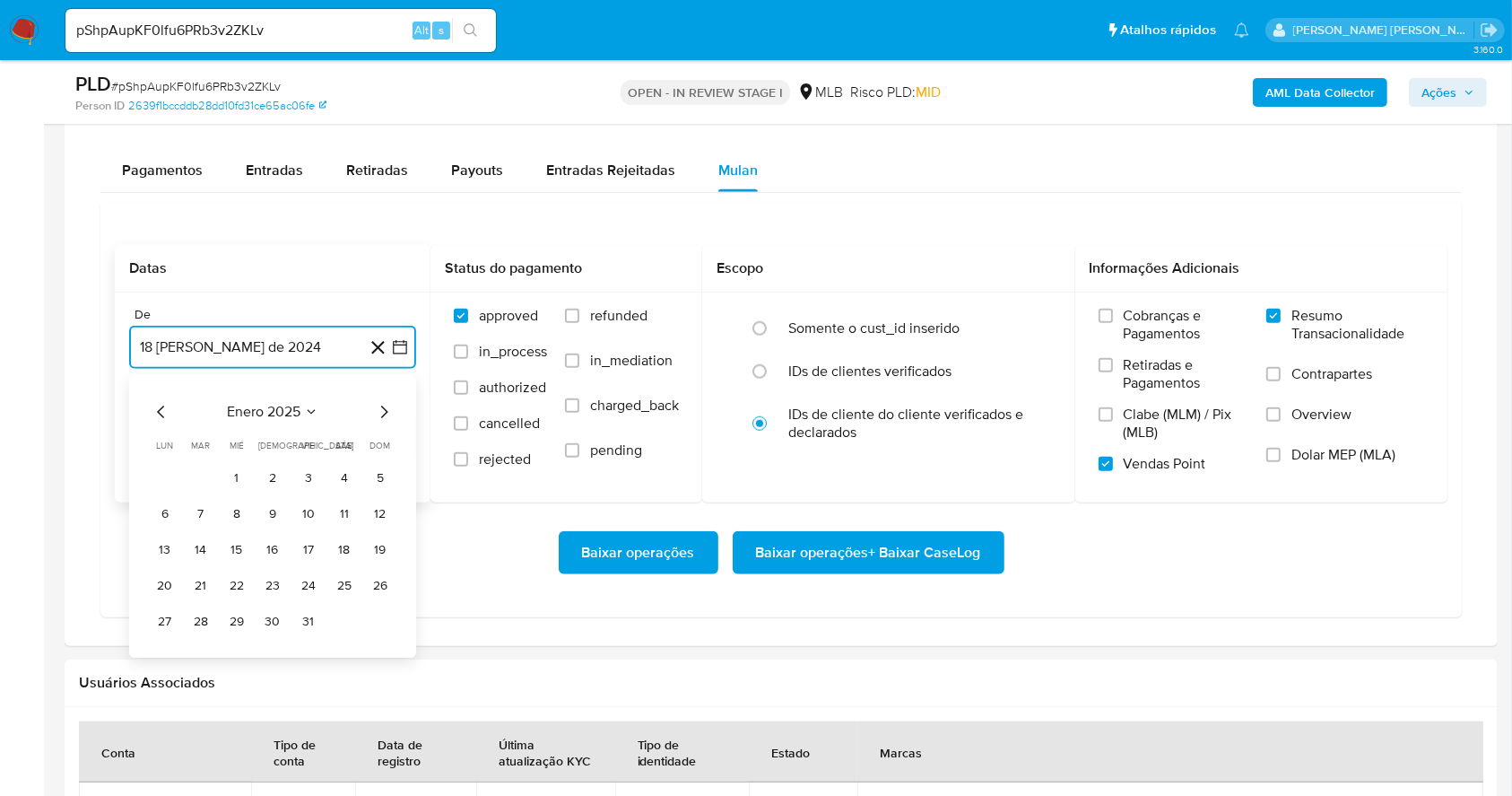
click at [374, 411] on icon "Mes siguiente" at bounding box center [384, 412] width 22 height 22
click at [373, 410] on icon "Mes siguiente" at bounding box center [384, 412] width 22 height 22
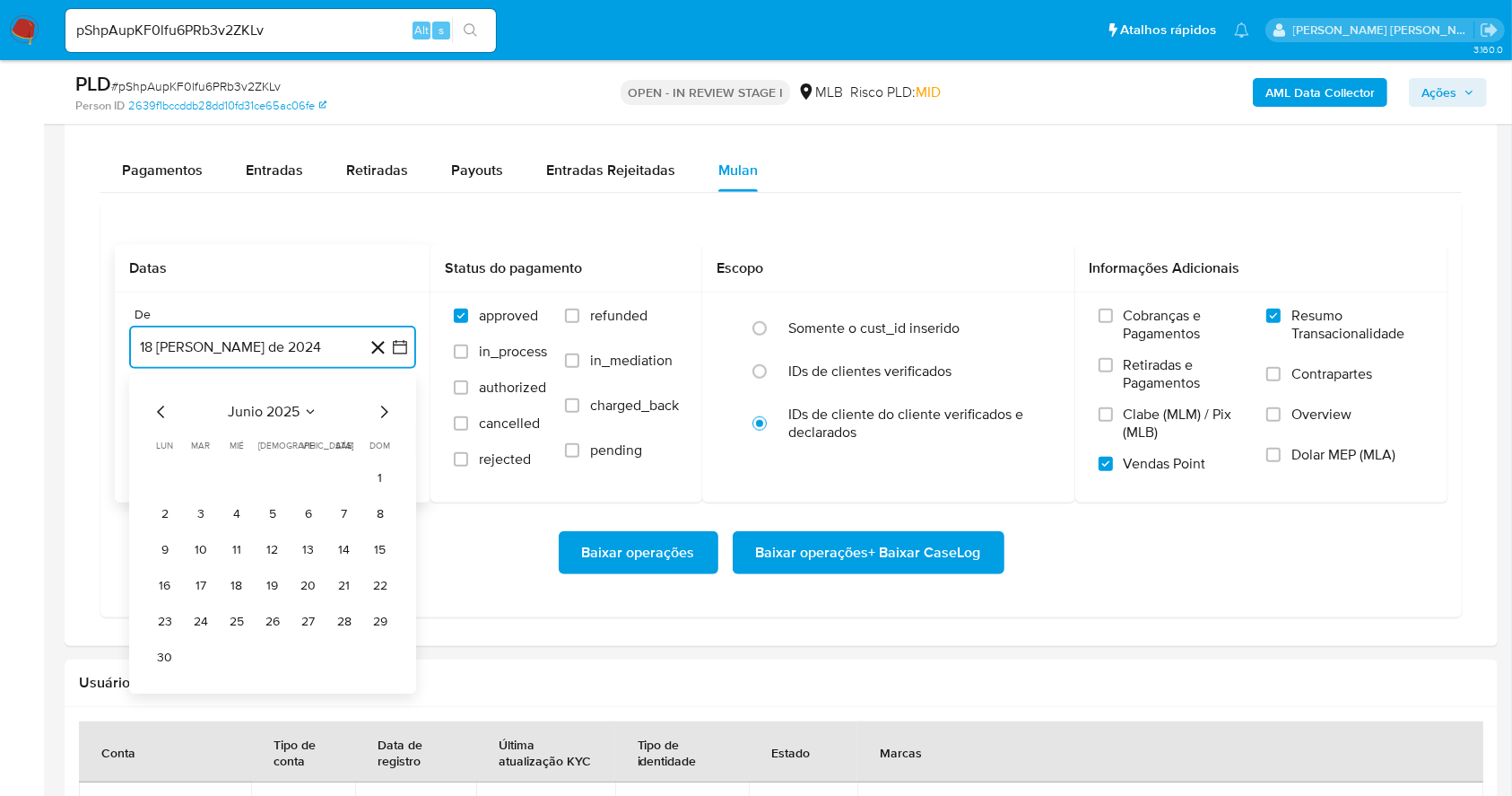
click at [373, 410] on icon "Mes siguiente" at bounding box center [384, 412] width 22 height 22
click at [305, 470] on button "1" at bounding box center [308, 478] width 28 height 28
click at [269, 436] on button "18 de septiembre de 2025" at bounding box center [273, 438] width 287 height 43
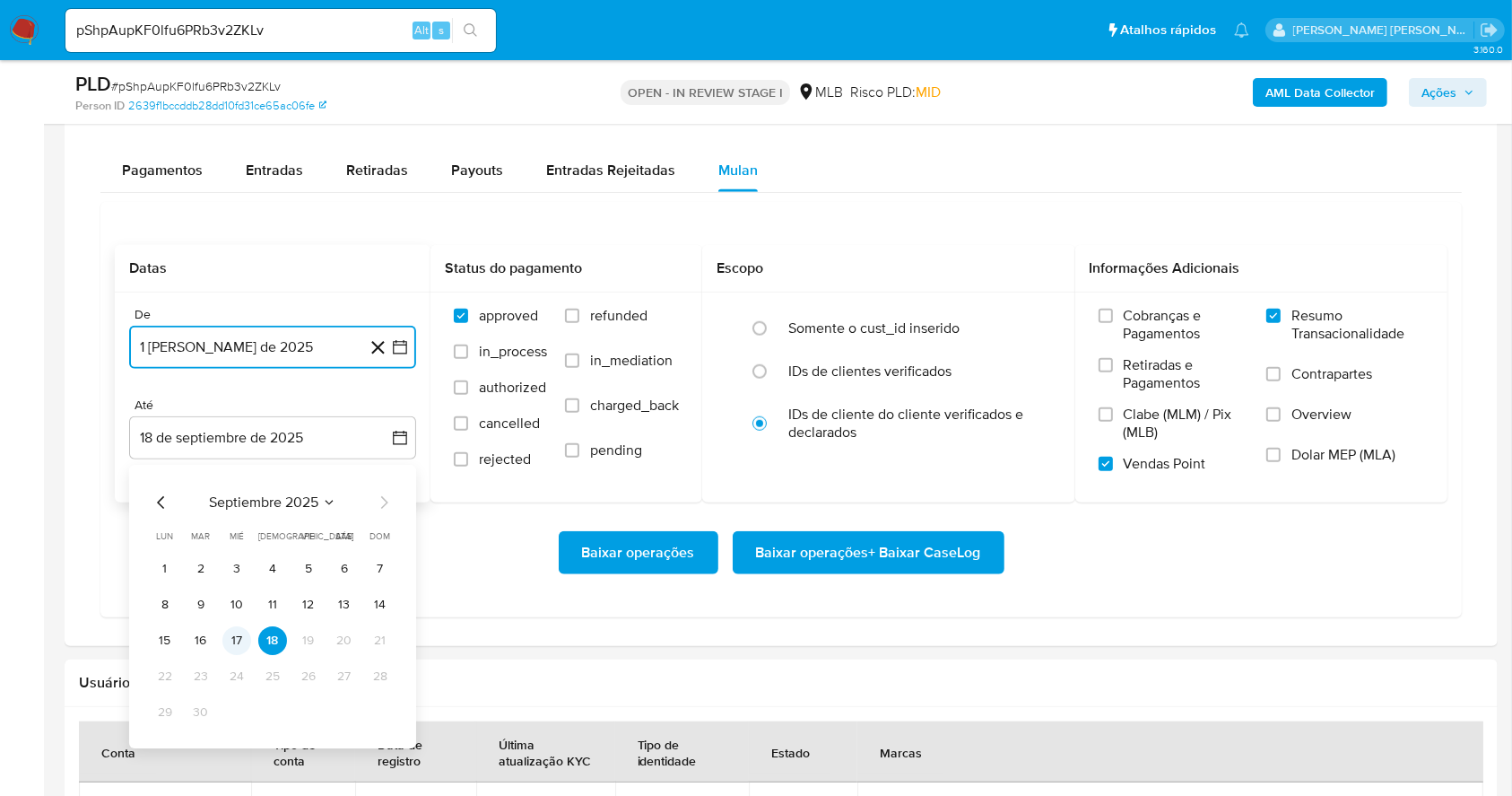
click at [233, 639] on button "17" at bounding box center [236, 640] width 28 height 28
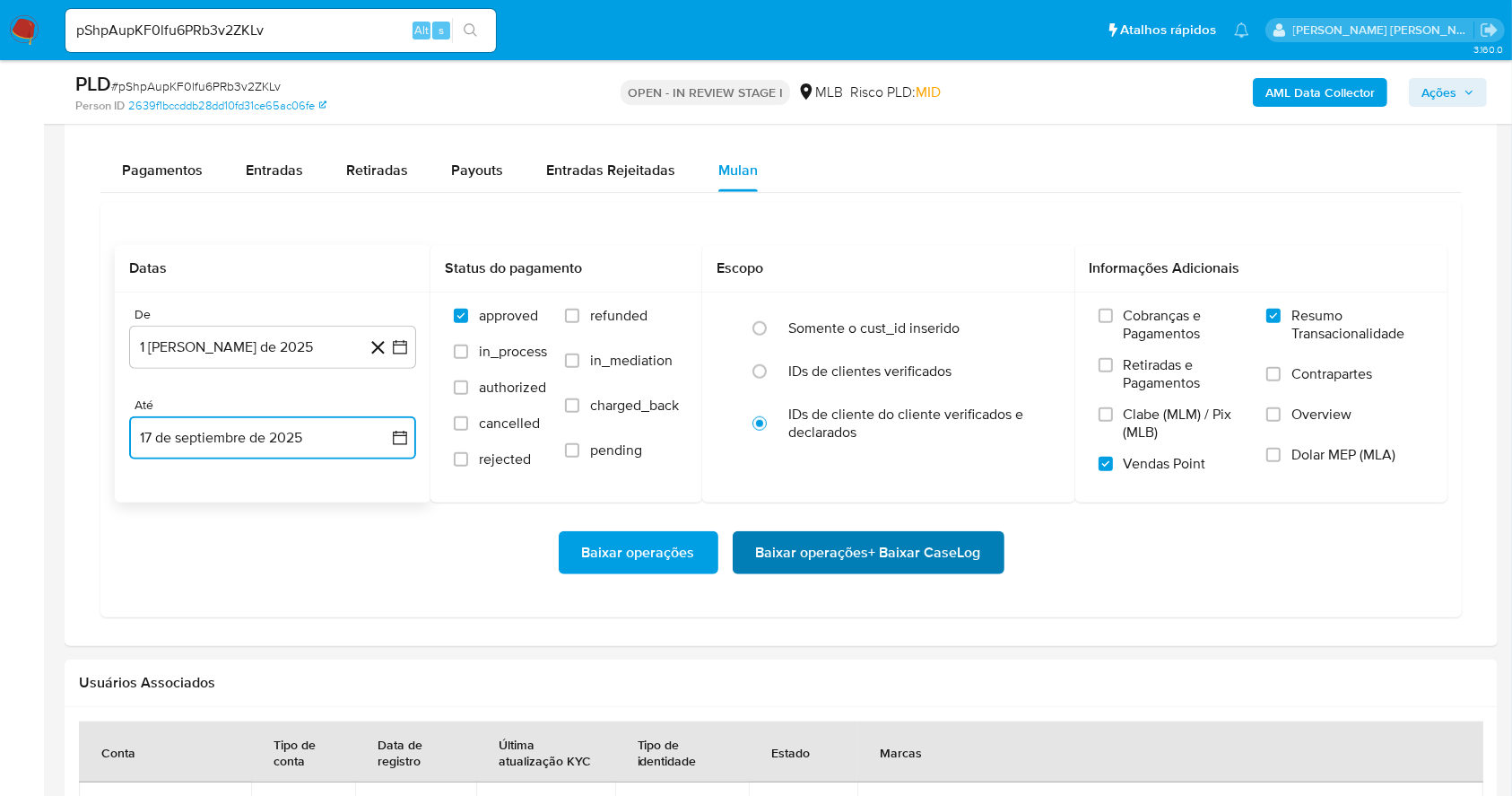
click at [937, 553] on span "Baixar operações + Baixar CaseLog" at bounding box center [869, 553] width 225 height 39
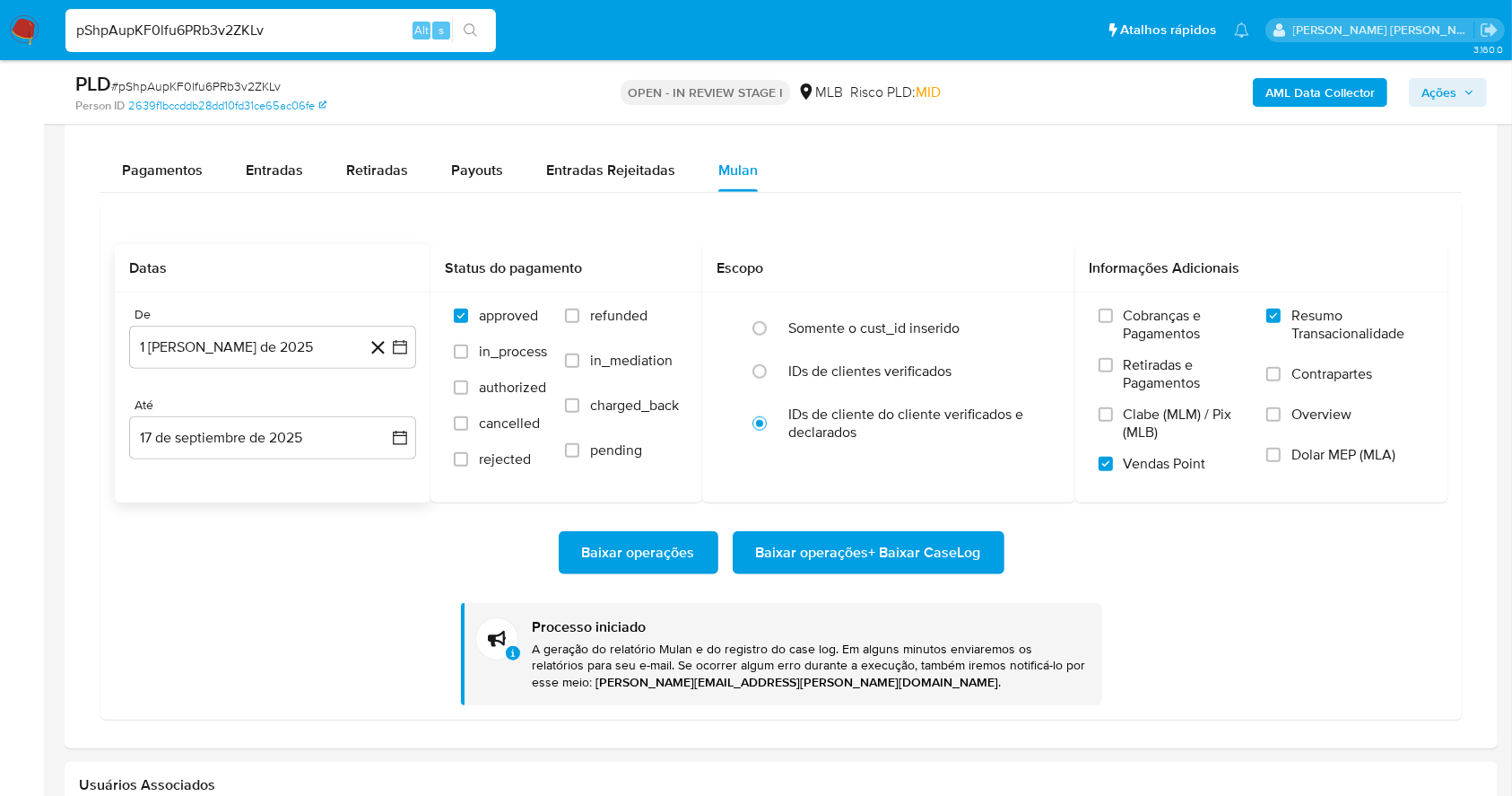
drag, startPoint x: 287, startPoint y: 20, endPoint x: 10, endPoint y: 18, distance: 277.0
click at [9, 19] on nav "Pausado Ver notificaciones pShpAupKF0lfu6PRb3v2ZKLv Alt s Atalhos rápidos Presi…" at bounding box center [756, 30] width 1512 height 60
paste input "O6iTEjj05uQAAGK80XTz7Ktm"
type input "O6iTEjj05uQAAGK80XTz7Ktm"
click at [470, 26] on icon "search-icon" at bounding box center [471, 31] width 15 height 15
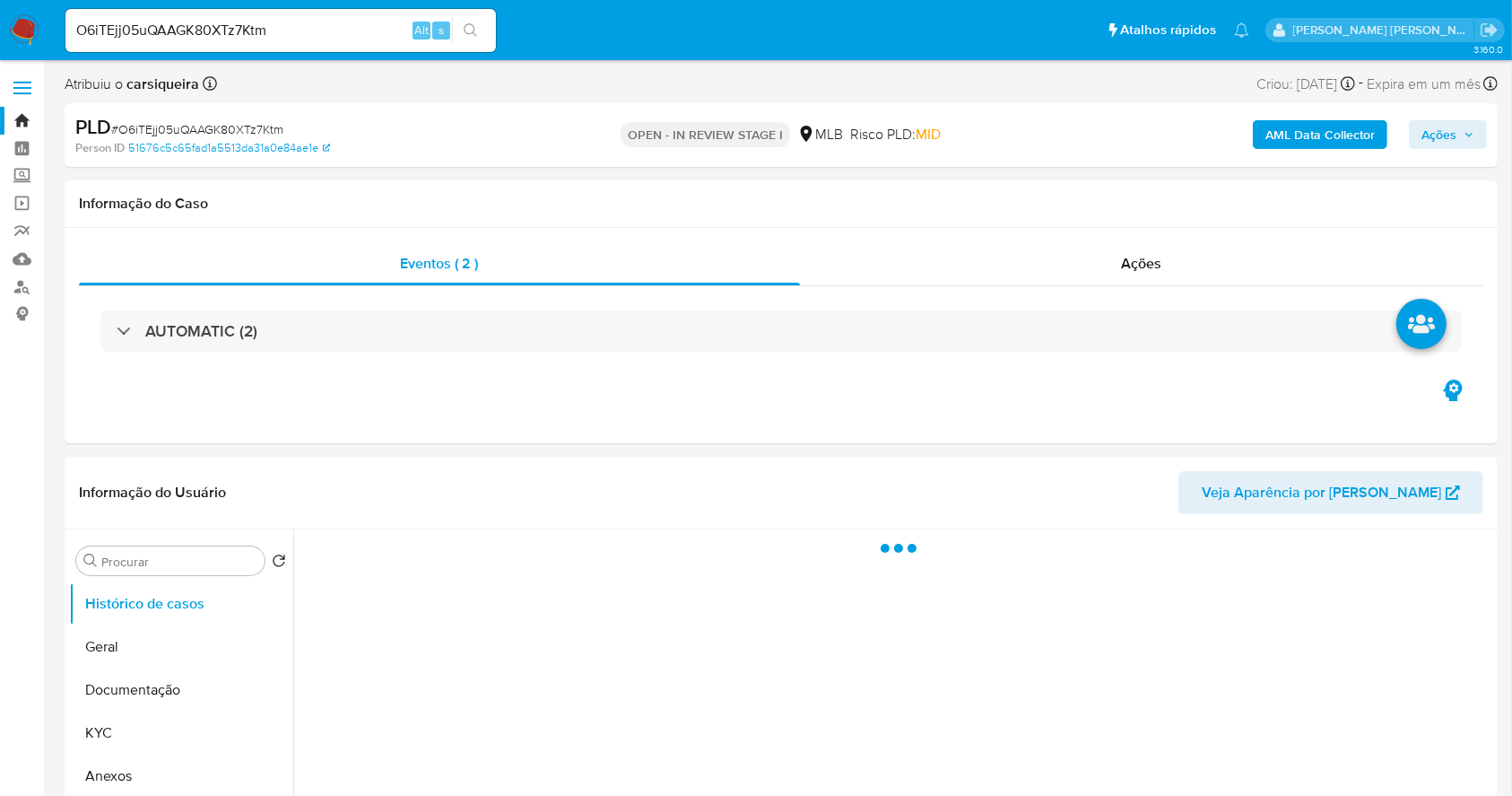
select select "10"
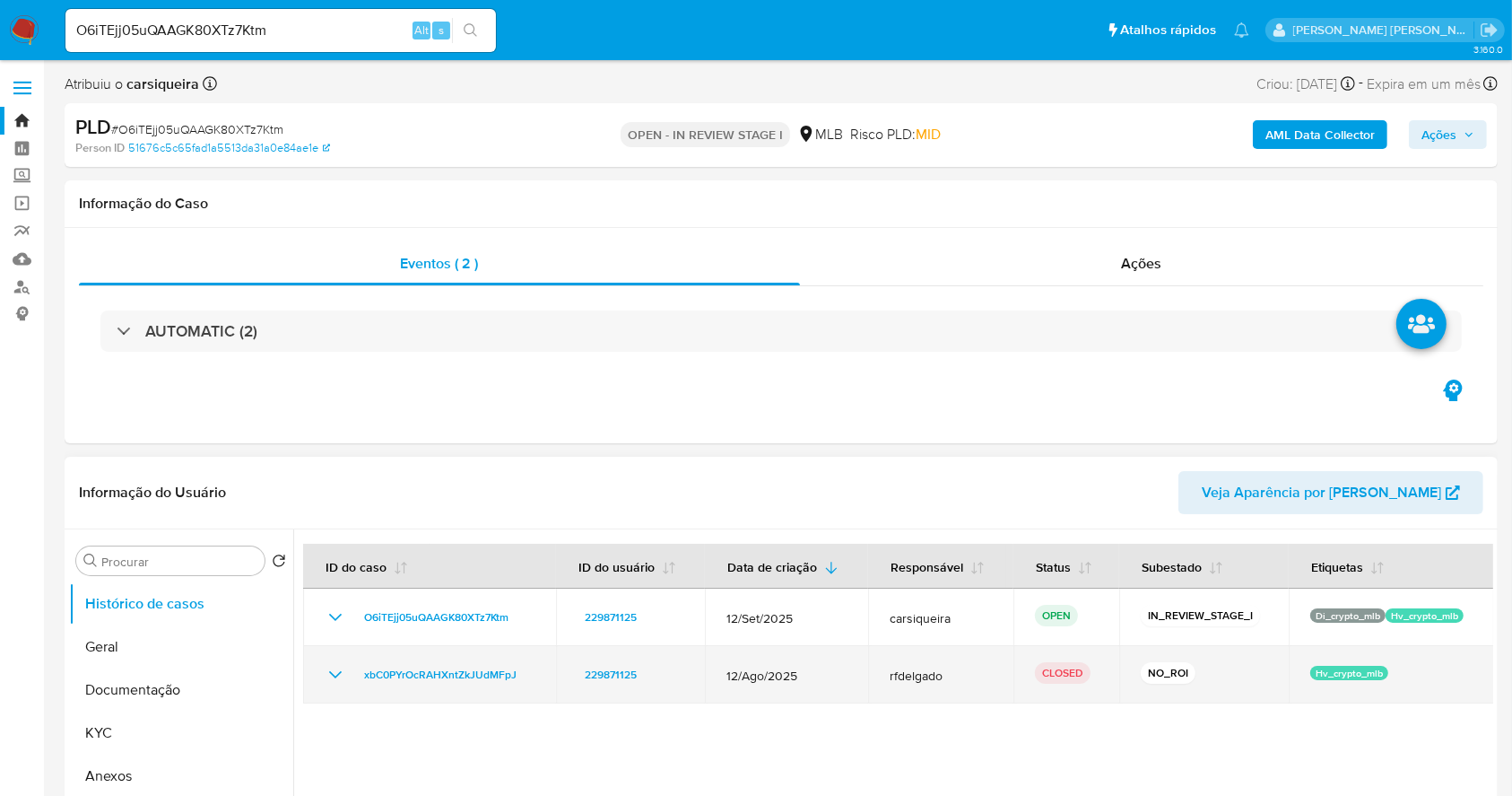
click at [324, 677] on icon "Mostrar/Ocultar" at bounding box center [335, 675] width 22 height 22
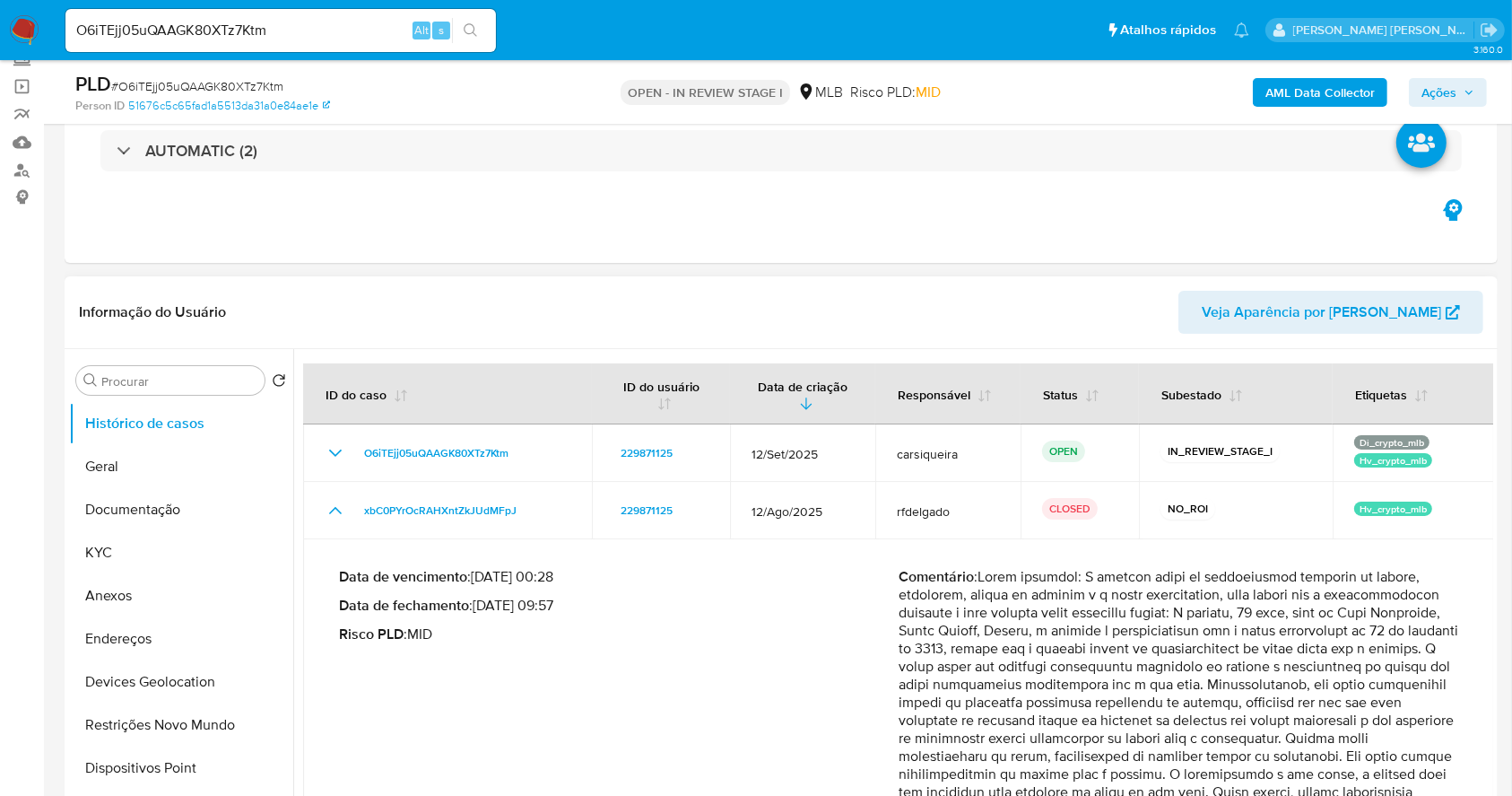
scroll to position [239, 0]
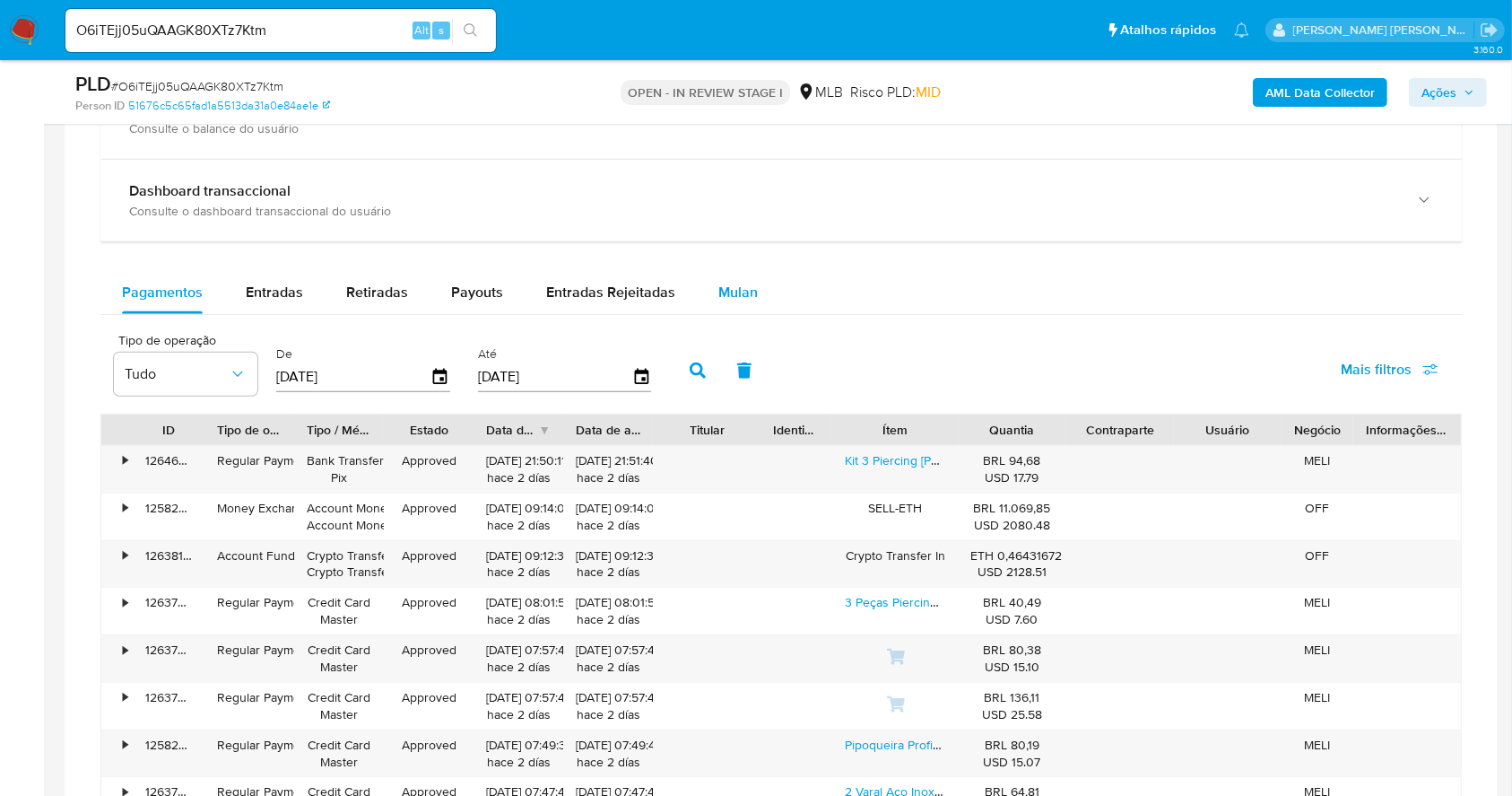
click at [725, 275] on div "Mulan" at bounding box center [737, 292] width 39 height 43
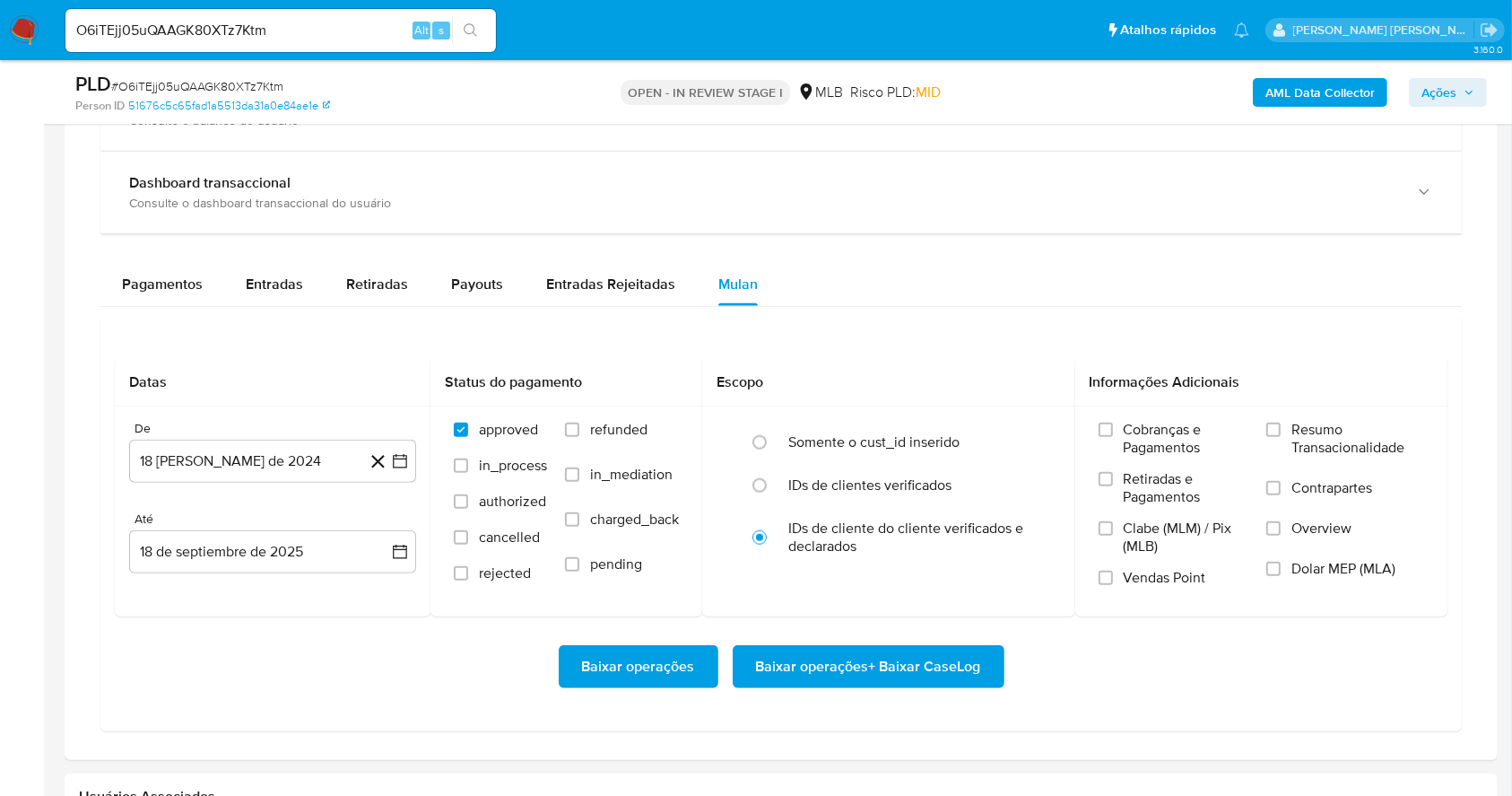
scroll to position [1603, 0]
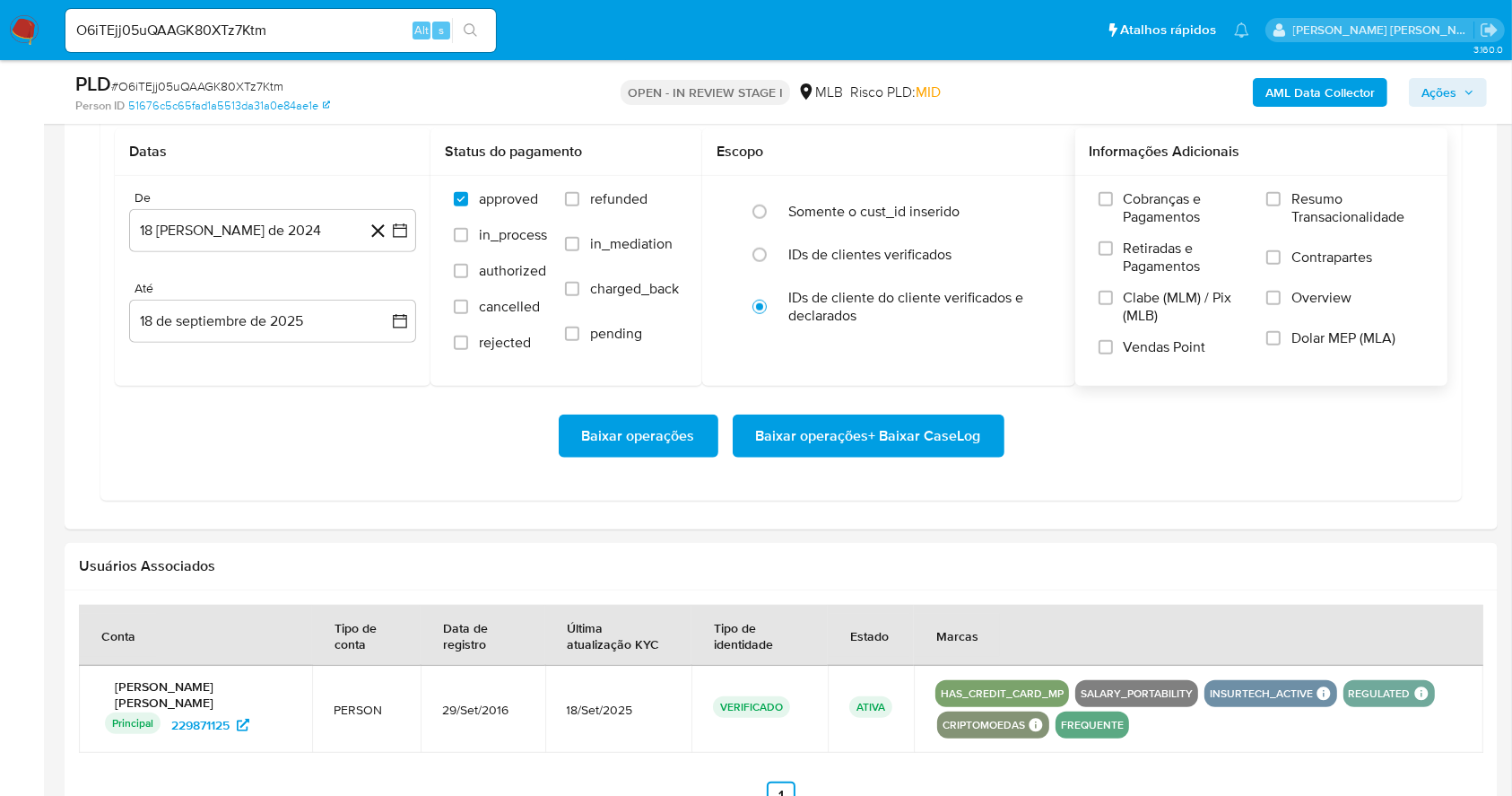
click at [1277, 191] on label "Resumo Transacionalidade" at bounding box center [1345, 220] width 158 height 58
click at [1277, 192] on input "Resumo Transacionalidade" at bounding box center [1274, 200] width 15 height 15
click at [1107, 345] on input "Vendas Point" at bounding box center [1106, 347] width 15 height 15
click at [392, 225] on icon "button" at bounding box center [400, 231] width 18 height 18
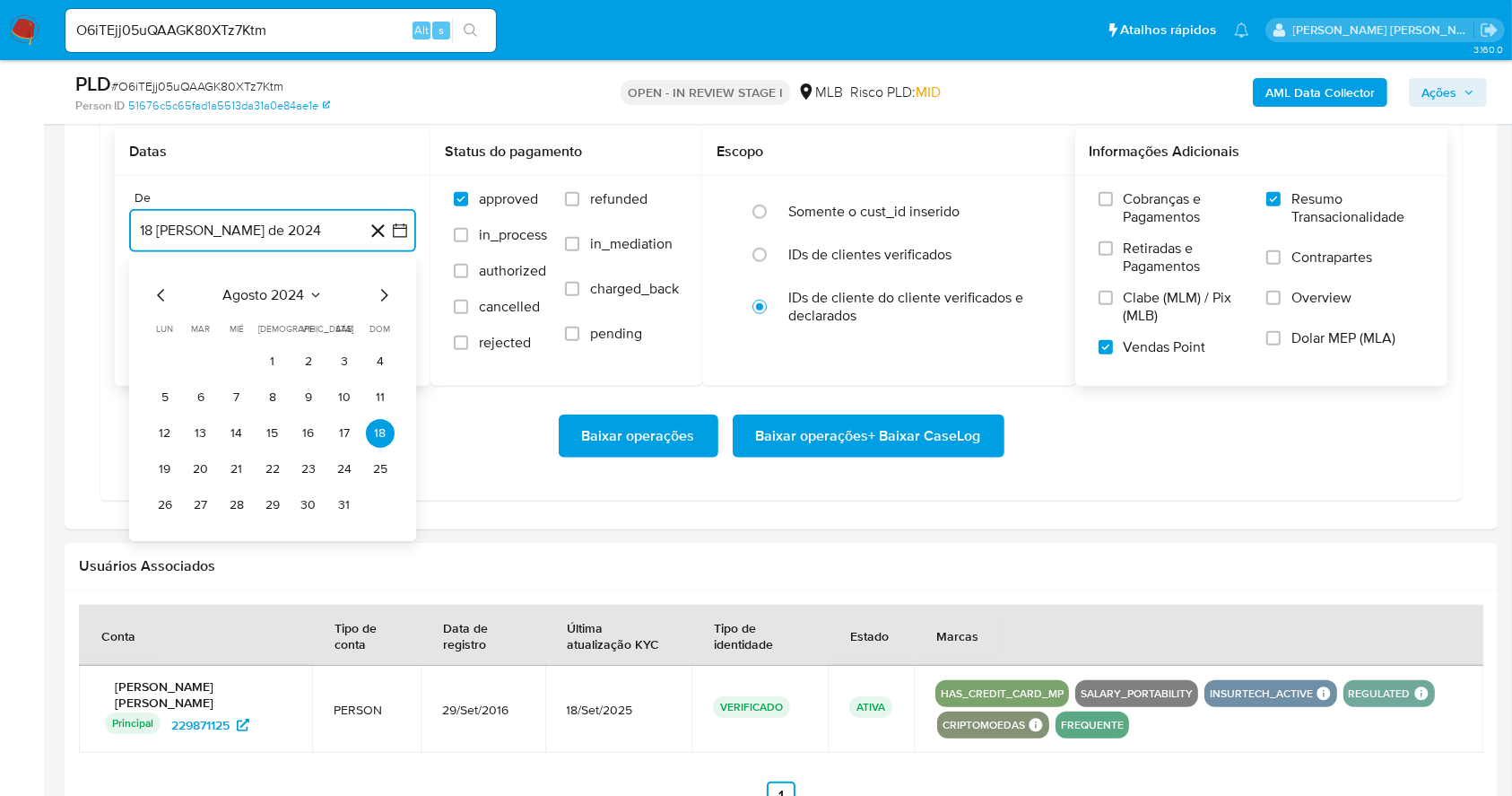
click at [379, 300] on icon "Mes siguiente" at bounding box center [384, 295] width 22 height 22
click at [377, 301] on icon "Mes siguiente" at bounding box center [384, 295] width 22 height 22
click at [376, 301] on icon "Mes siguiente" at bounding box center [384, 295] width 22 height 22
click at [375, 298] on icon "Mes siguiente" at bounding box center [384, 295] width 22 height 22
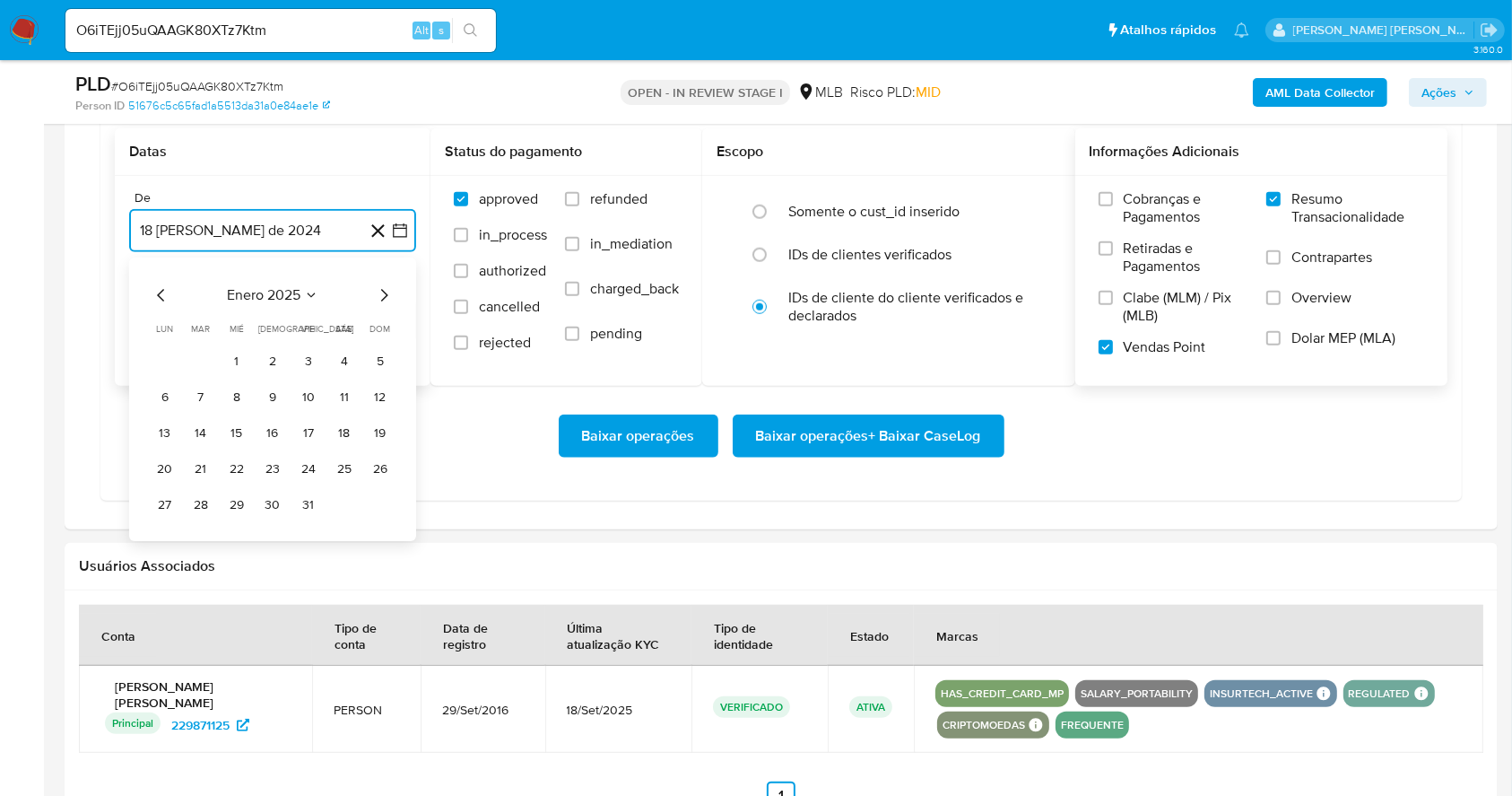
click at [375, 298] on icon "Mes siguiente" at bounding box center [384, 295] width 22 height 22
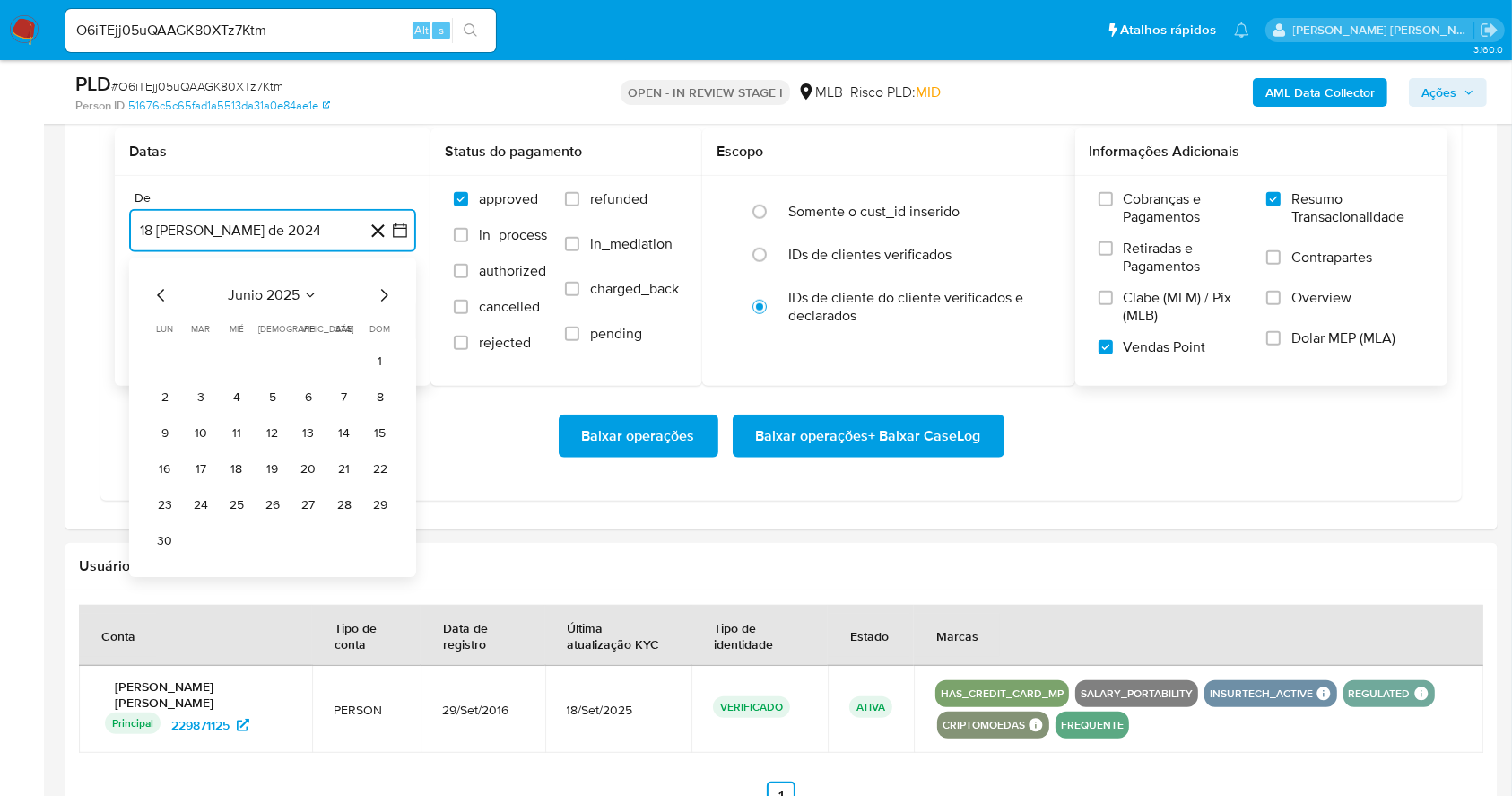
click at [375, 298] on icon "Mes siguiente" at bounding box center [384, 295] width 22 height 22
click at [302, 356] on button "1" at bounding box center [308, 361] width 28 height 28
click at [285, 313] on button "18 de septiembre de 2025" at bounding box center [273, 321] width 287 height 43
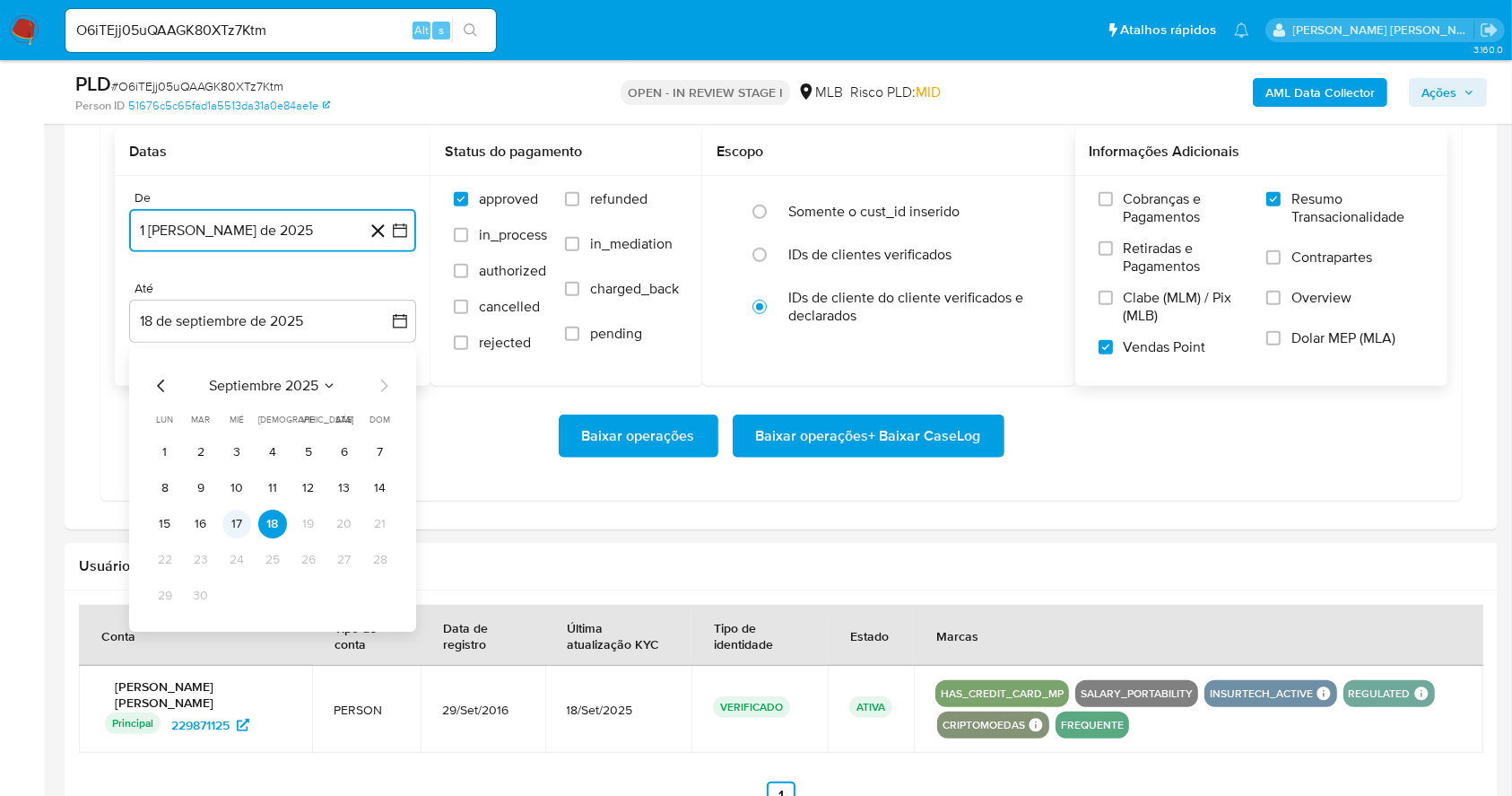
click at [232, 531] on button "17" at bounding box center [236, 523] width 28 height 28
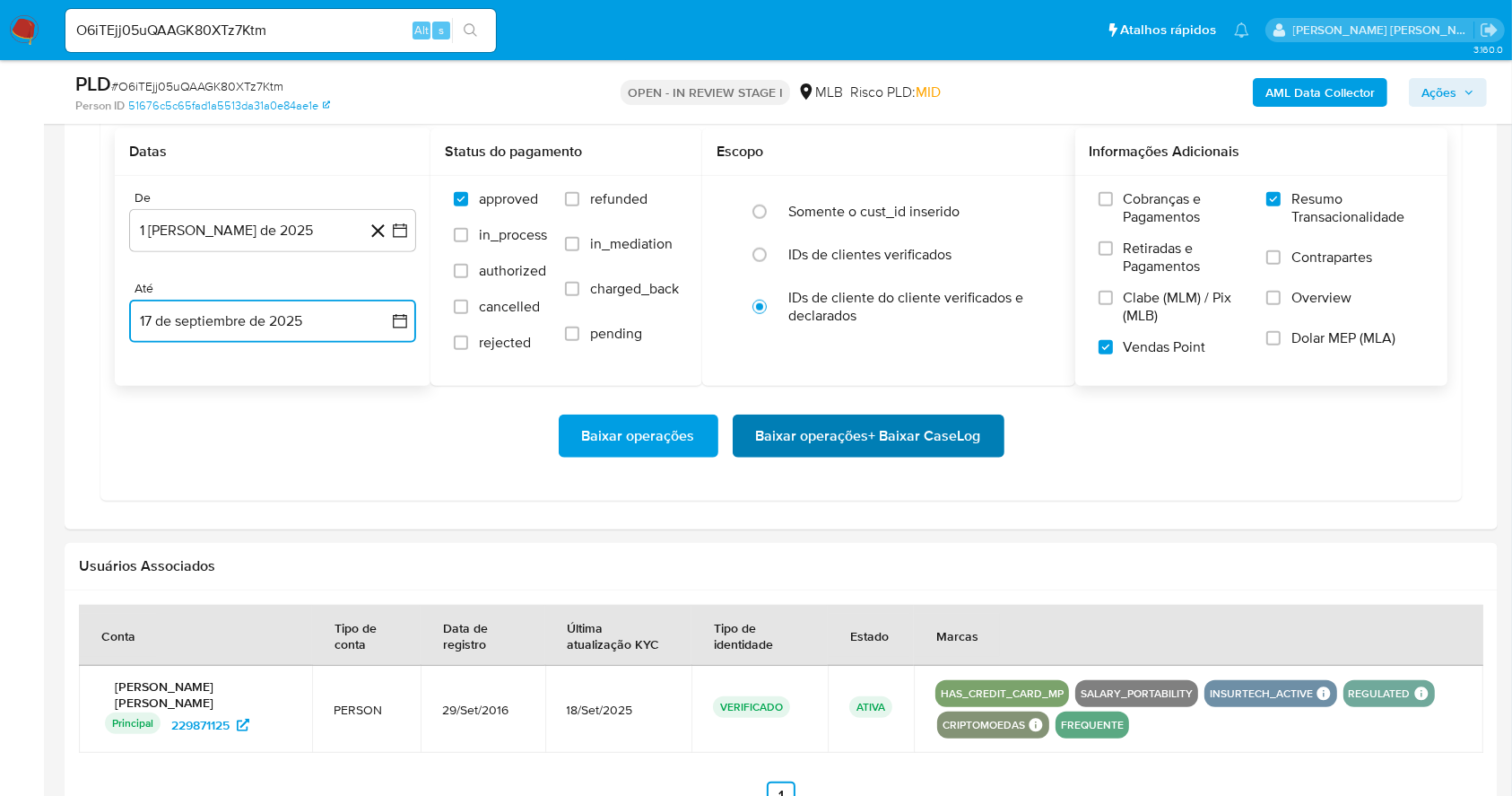
click at [799, 419] on span "Baixar operações + Baixar CaseLog" at bounding box center [869, 436] width 225 height 39
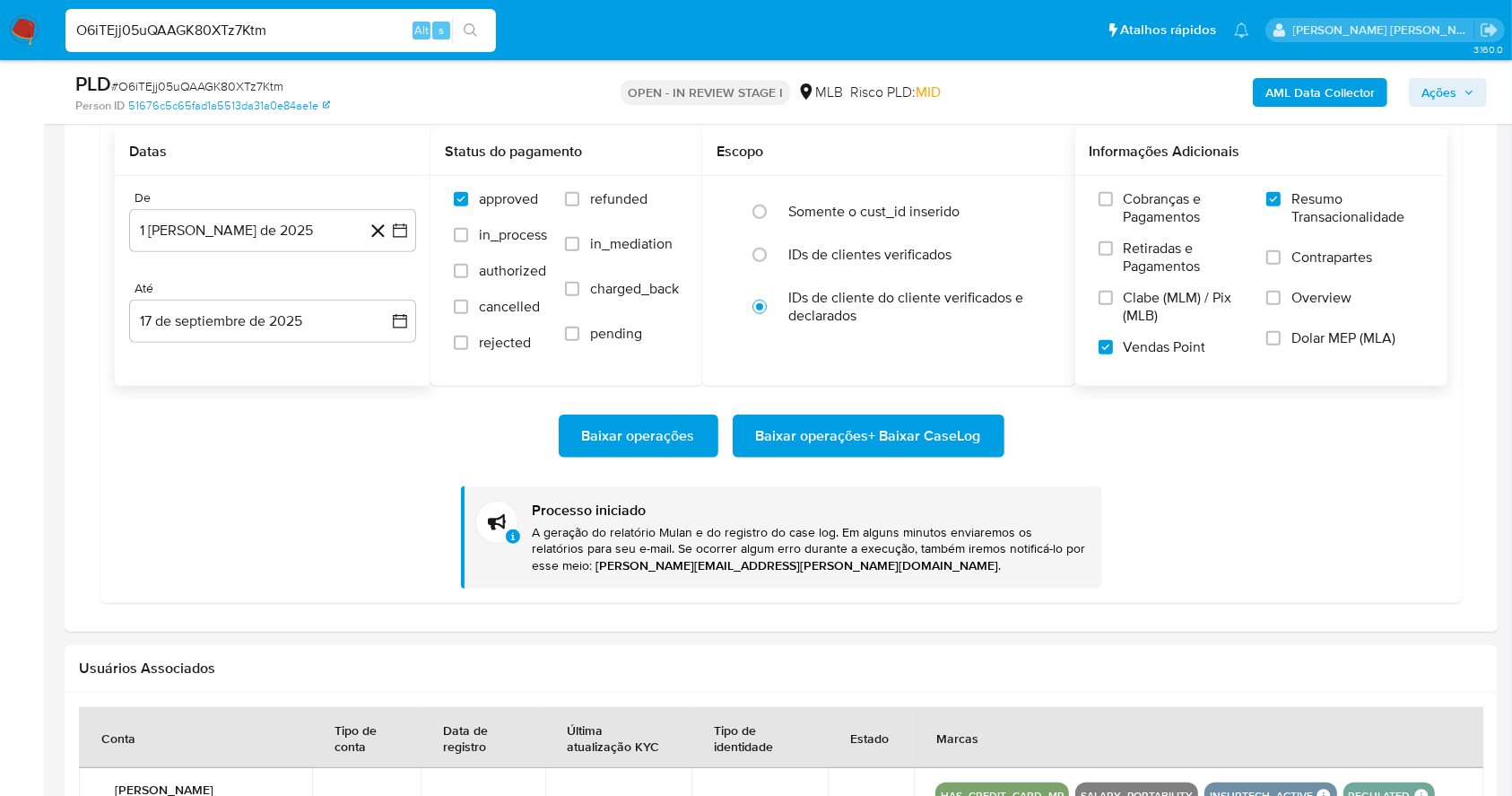
drag, startPoint x: 257, startPoint y: 18, endPoint x: 26, endPoint y: 11, distance: 231.1
click at [2, 11] on nav "Pausado Ver notificaciones O6iTEjj05uQAAGK80XTz7Ktm Alt s Atalhos rápidos Presi…" at bounding box center [756, 30] width 1512 height 60
paste input "d2LFiVTG0EK4wxWAXNBMoux2"
type input "d2LFiVTG0EK4wxWAXNBMoux2"
click at [478, 29] on button "search-icon" at bounding box center [470, 31] width 36 height 26
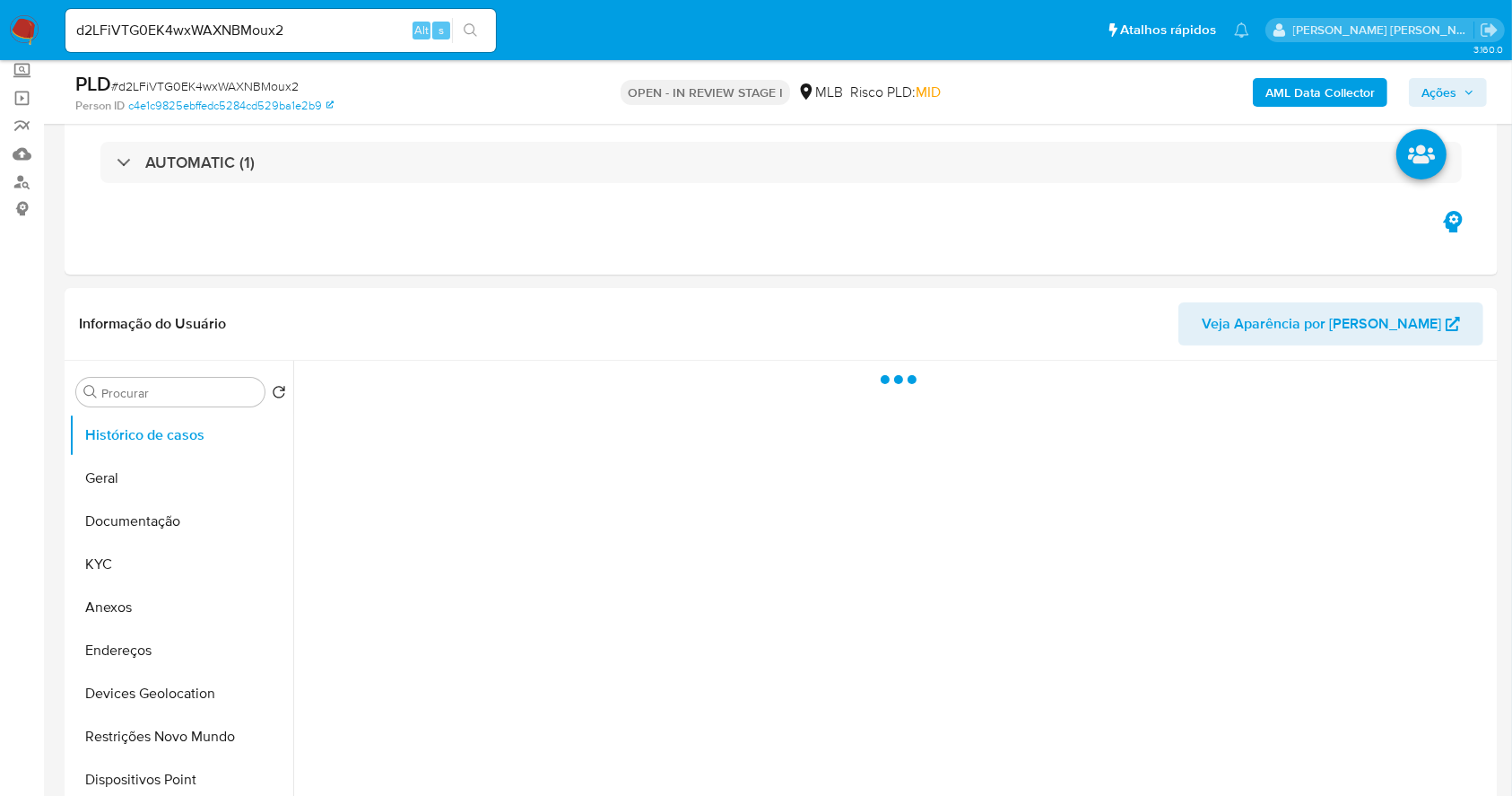
select select "10"
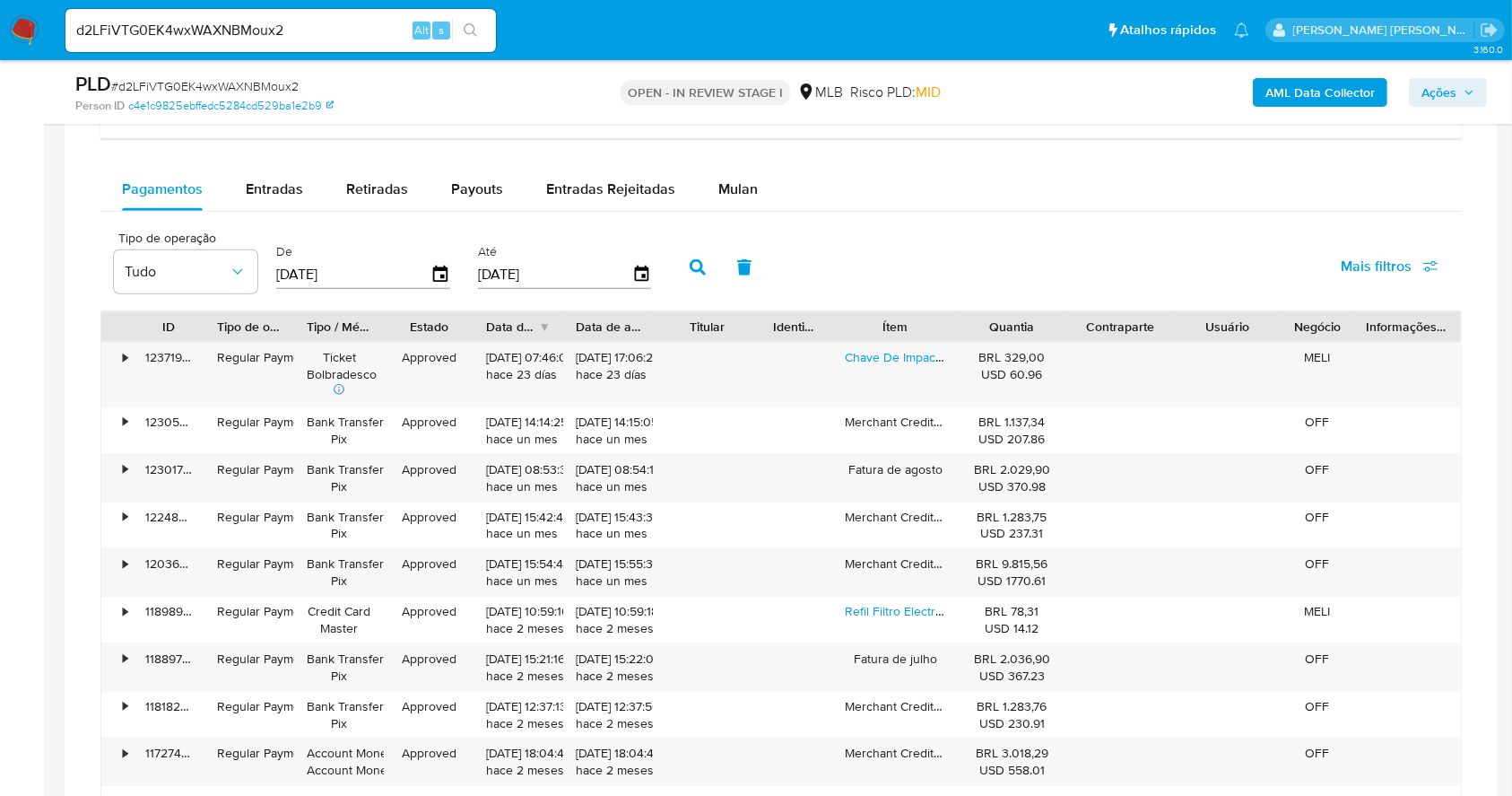
scroll to position [1341, 0]
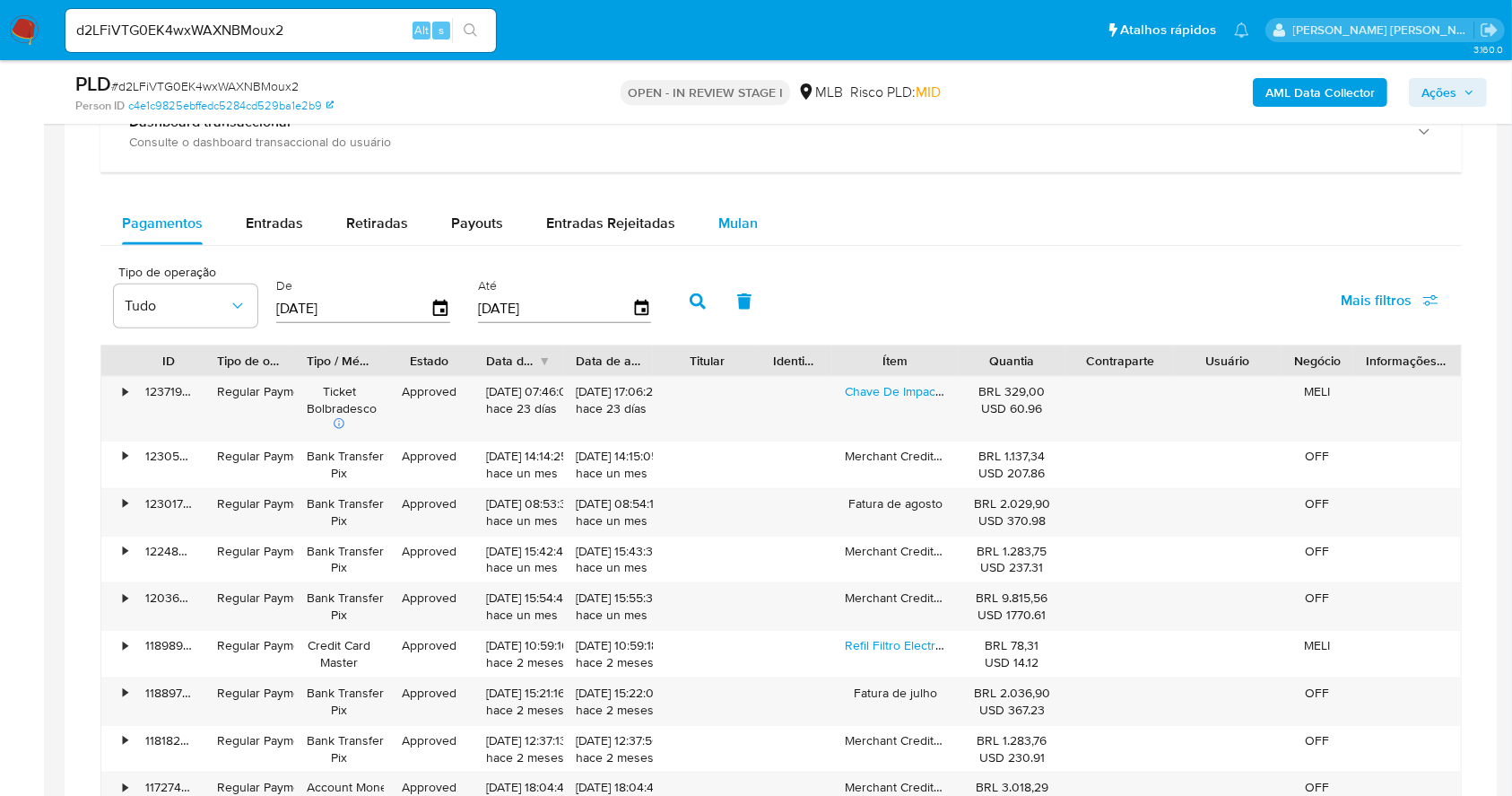
click at [697, 214] on button "Mulan" at bounding box center [738, 222] width 83 height 43
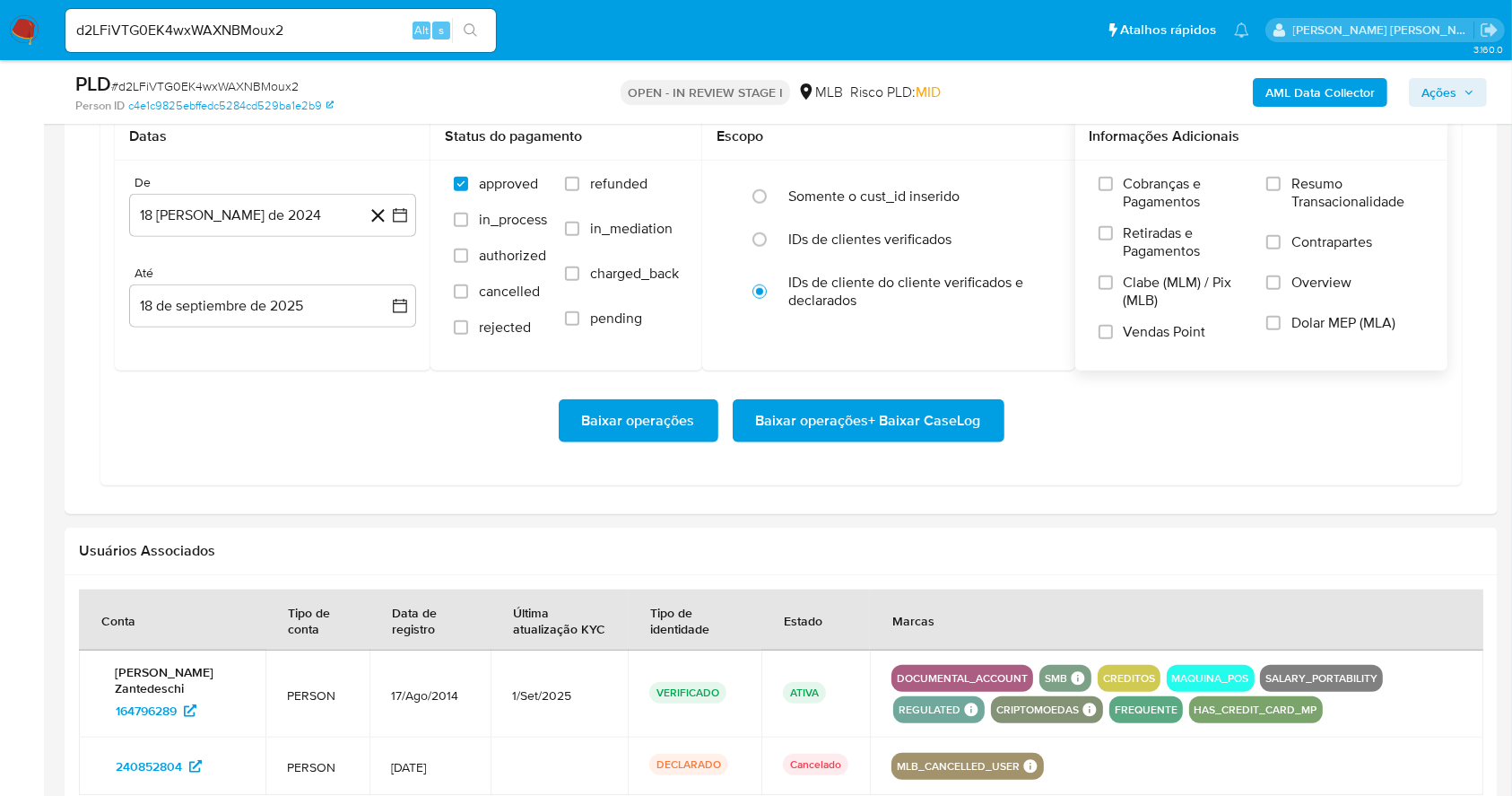
scroll to position [1461, 0]
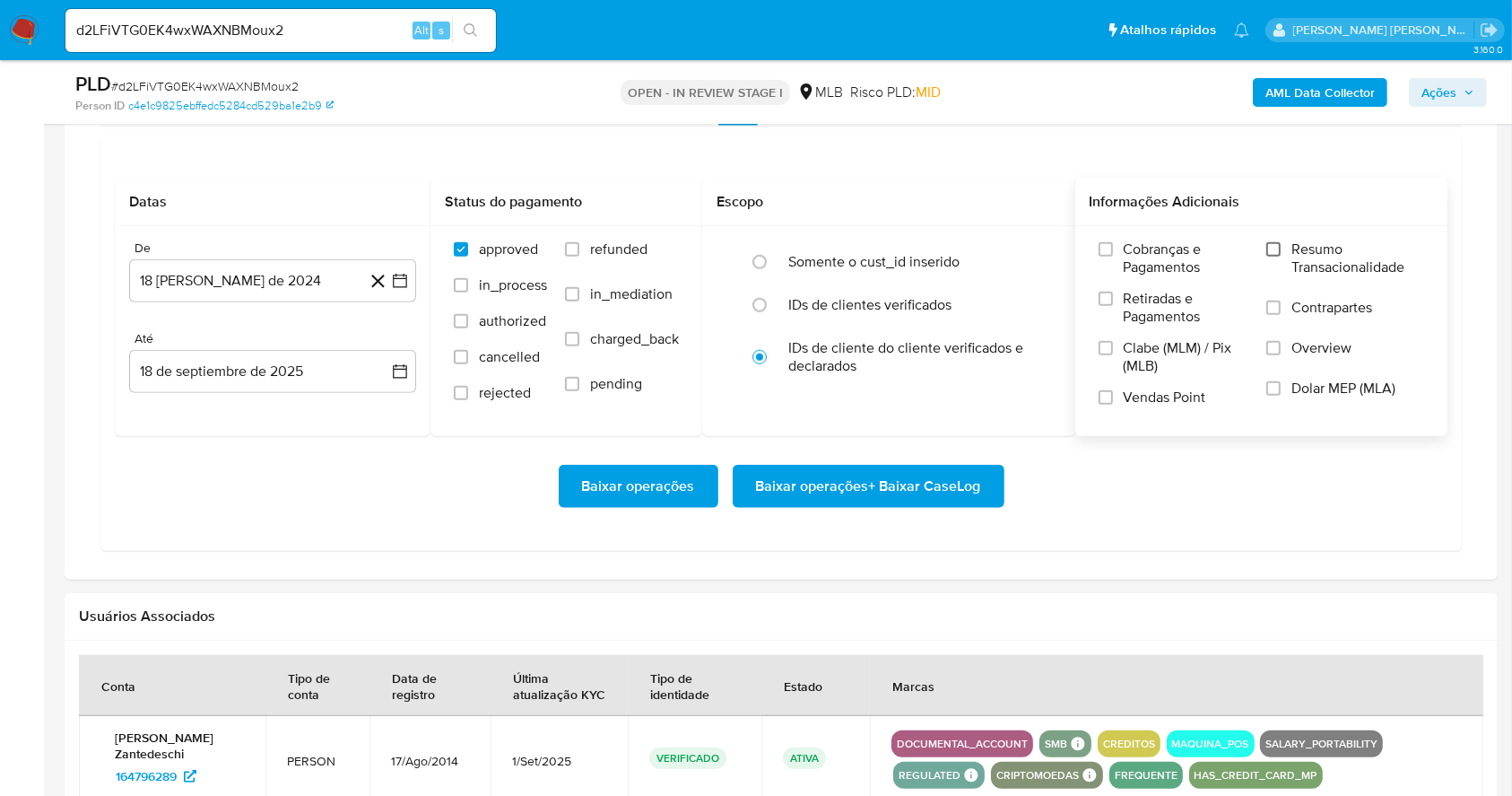
click at [1274, 248] on input "Resumo Transacionalidade" at bounding box center [1274, 250] width 15 height 15
click at [1108, 397] on input "Vendas Point" at bounding box center [1106, 398] width 15 height 15
click at [393, 276] on icon "button" at bounding box center [400, 282] width 15 height 15
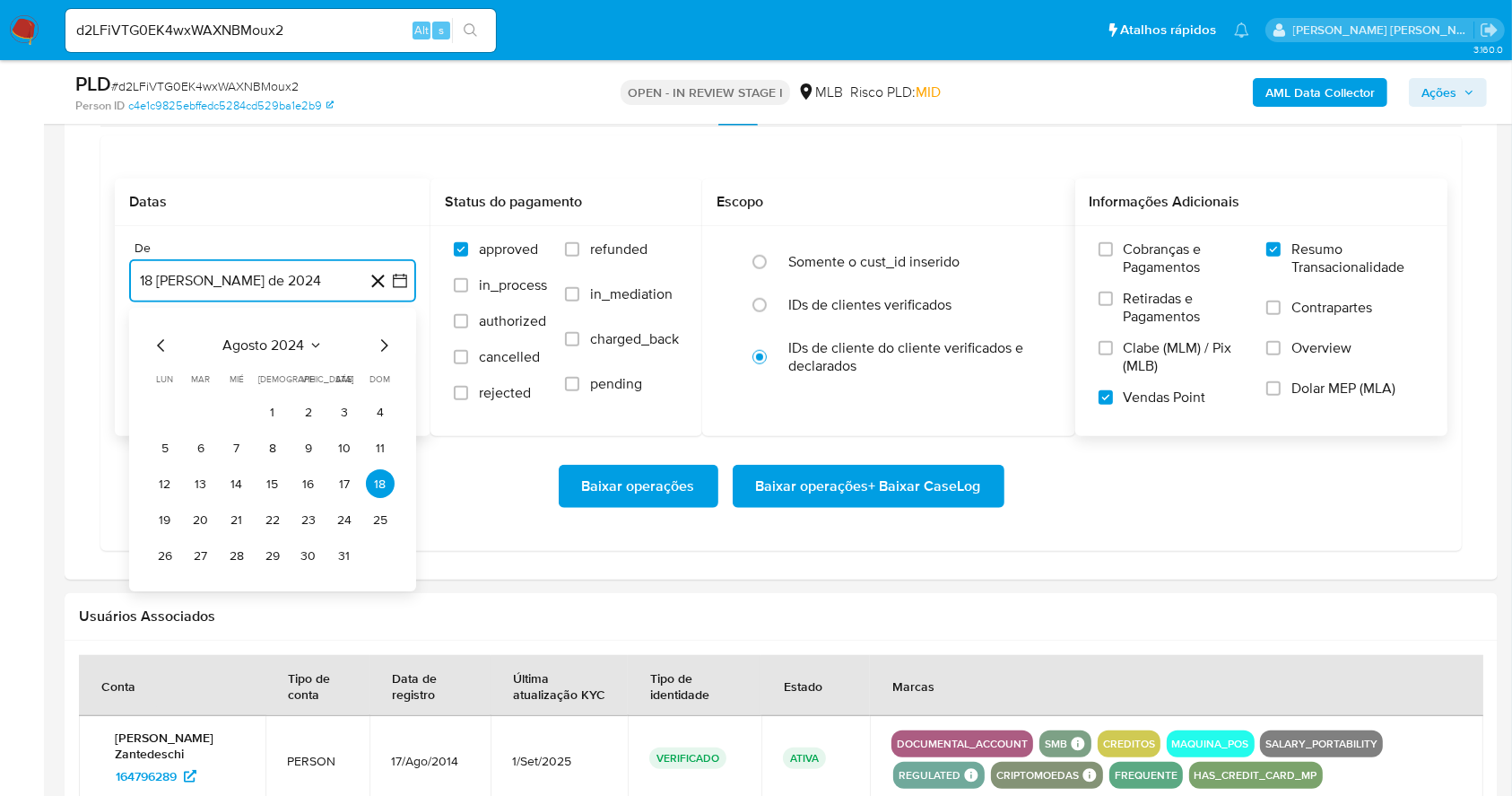
click at [380, 348] on icon "Mes siguiente" at bounding box center [384, 346] width 22 height 22
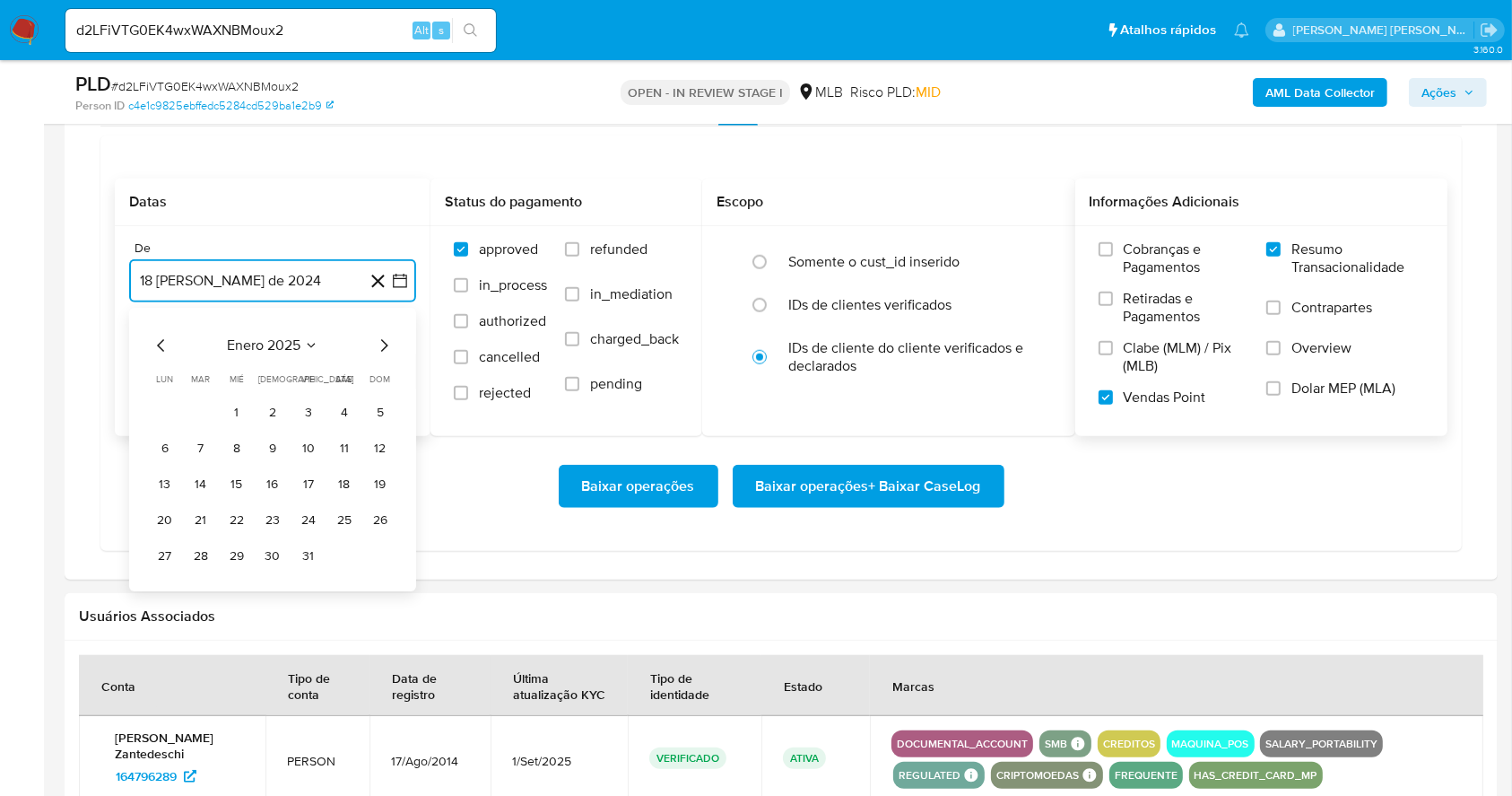
click at [380, 348] on icon "Mes siguiente" at bounding box center [384, 346] width 22 height 22
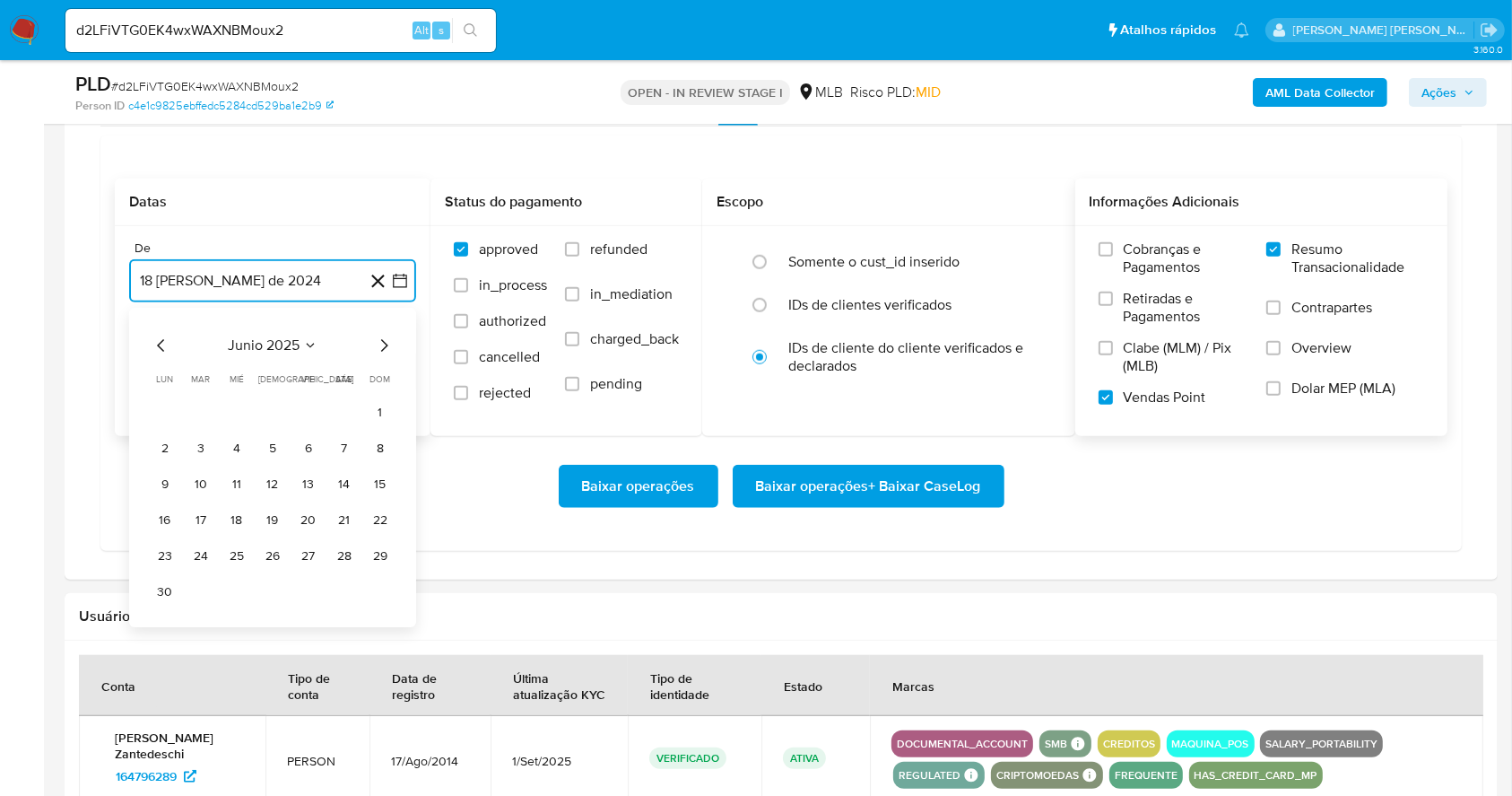
click at [380, 348] on icon "Mes siguiente" at bounding box center [384, 346] width 22 height 22
click at [319, 406] on button "1" at bounding box center [308, 412] width 28 height 28
click at [245, 376] on button "18 de septiembre de 2025" at bounding box center [273, 371] width 287 height 43
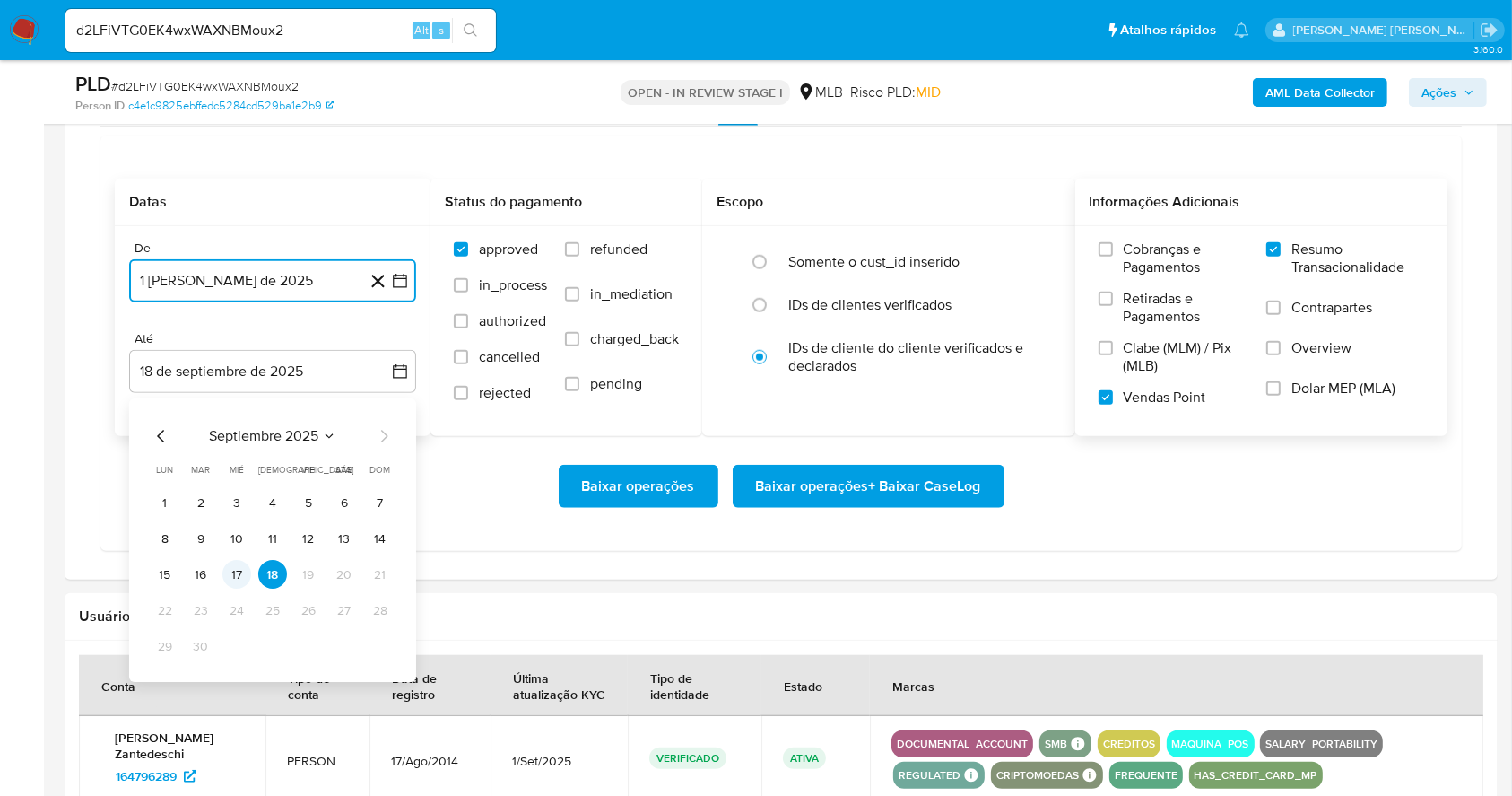
click at [237, 581] on button "17" at bounding box center [236, 574] width 28 height 28
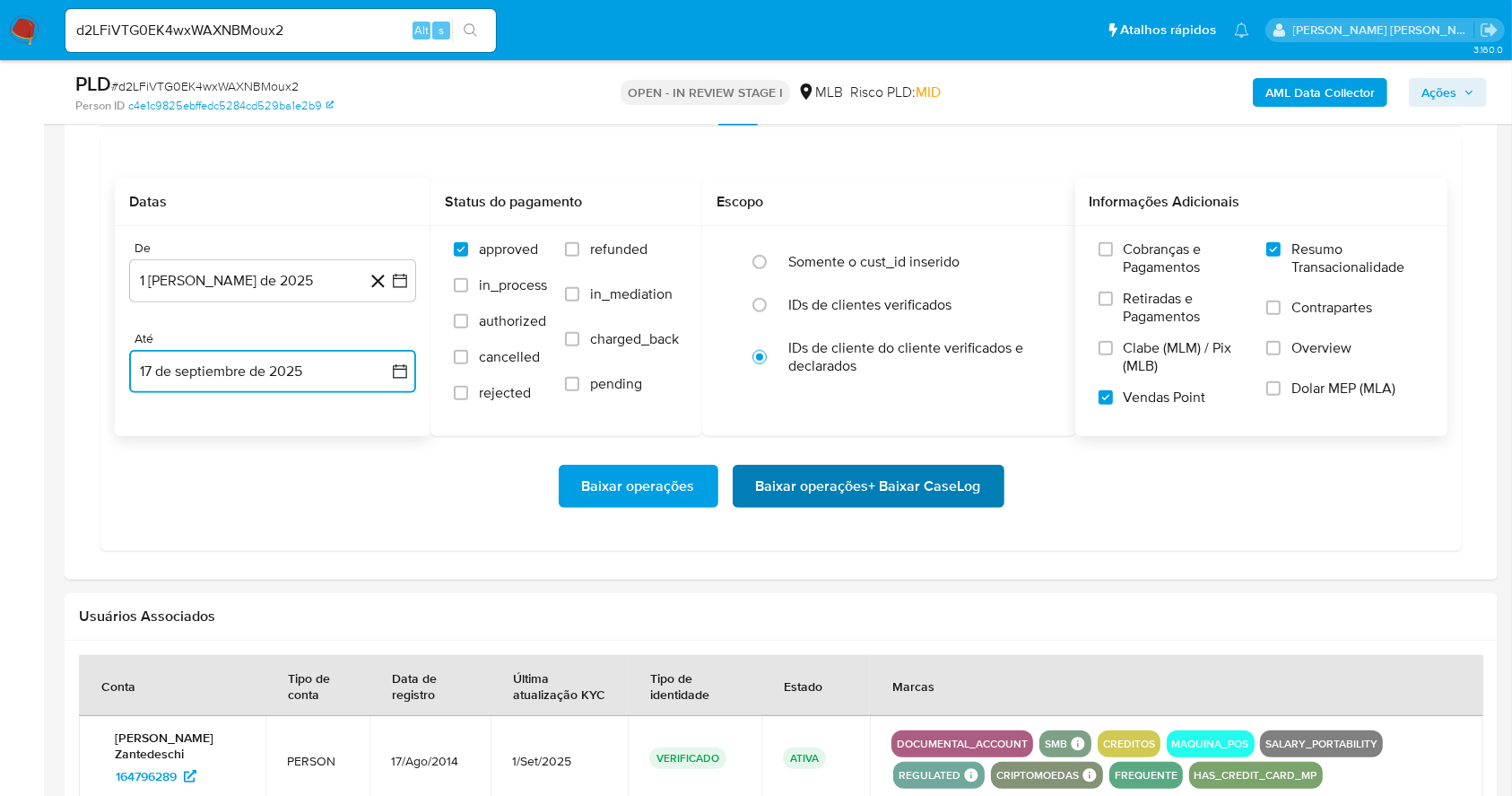
click at [904, 469] on span "Baixar operações + Baixar CaseLog" at bounding box center [869, 486] width 225 height 39
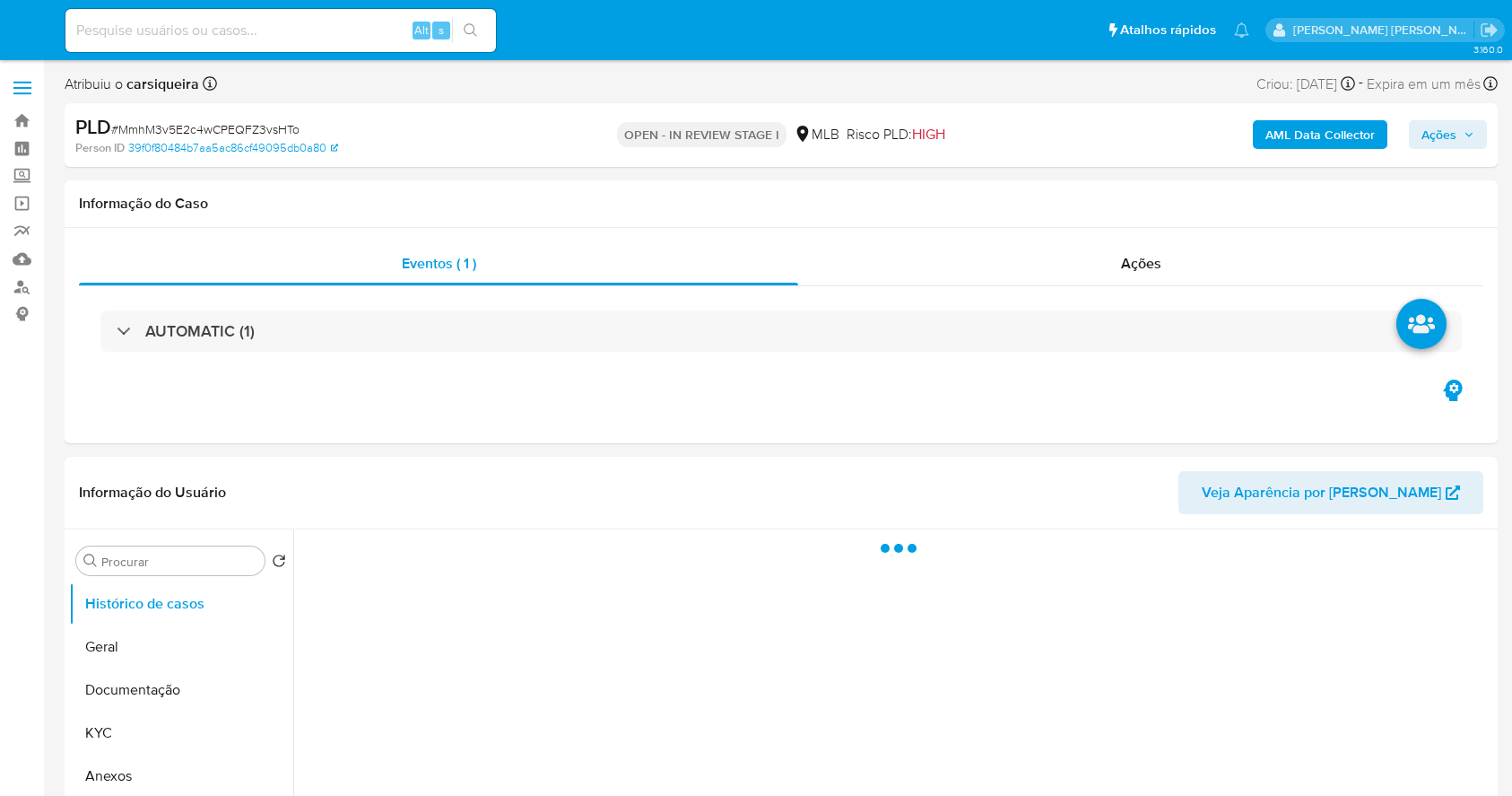
select select "10"
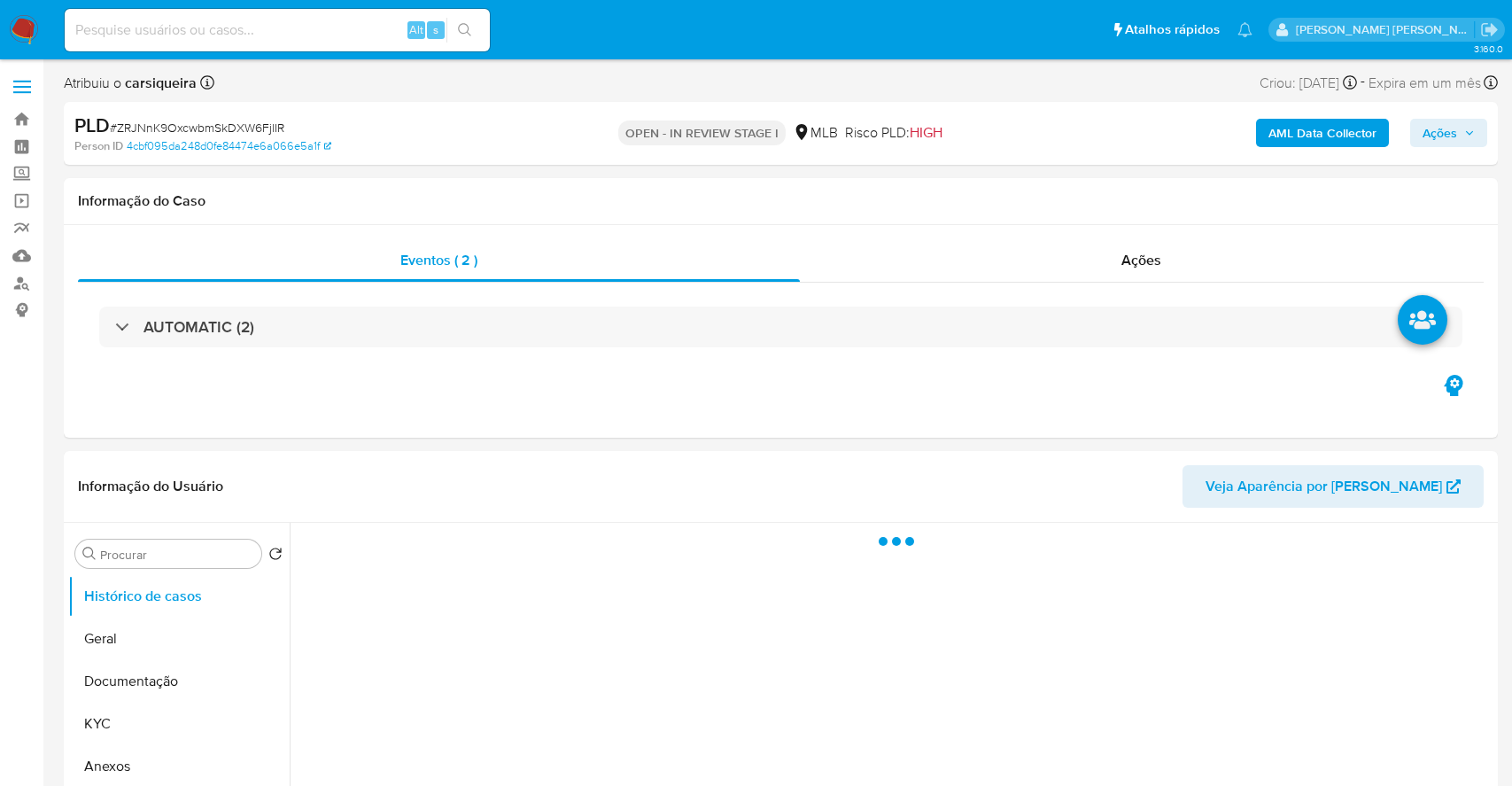
select select "10"
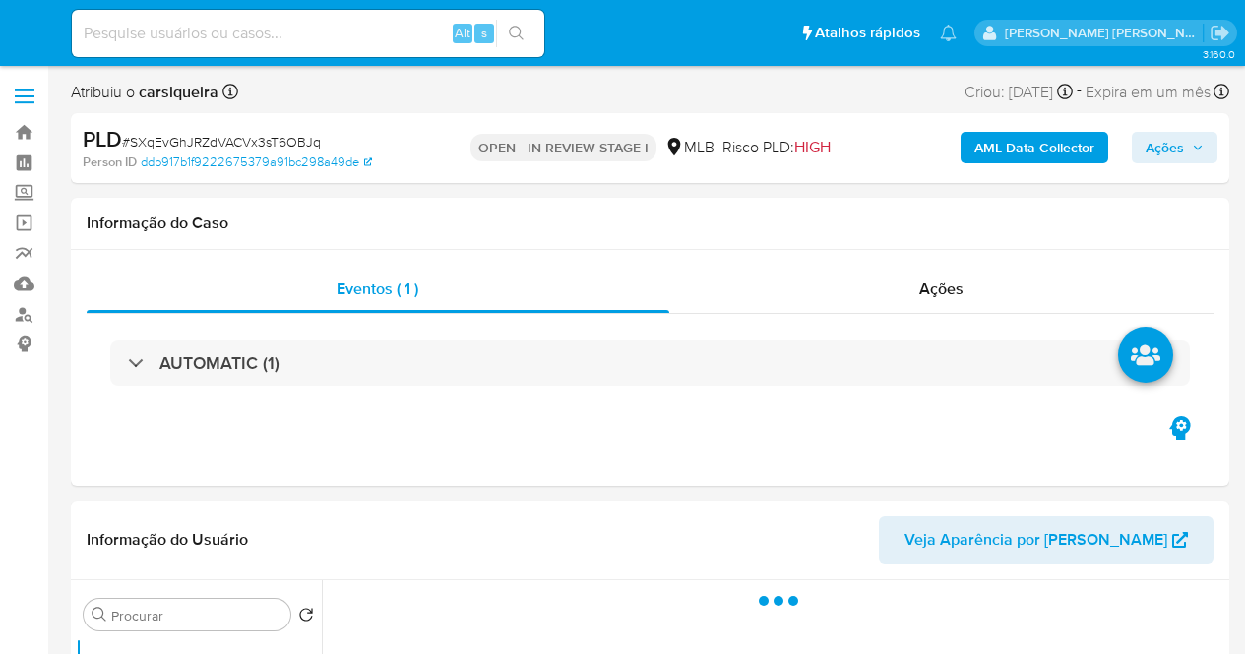
select select "10"
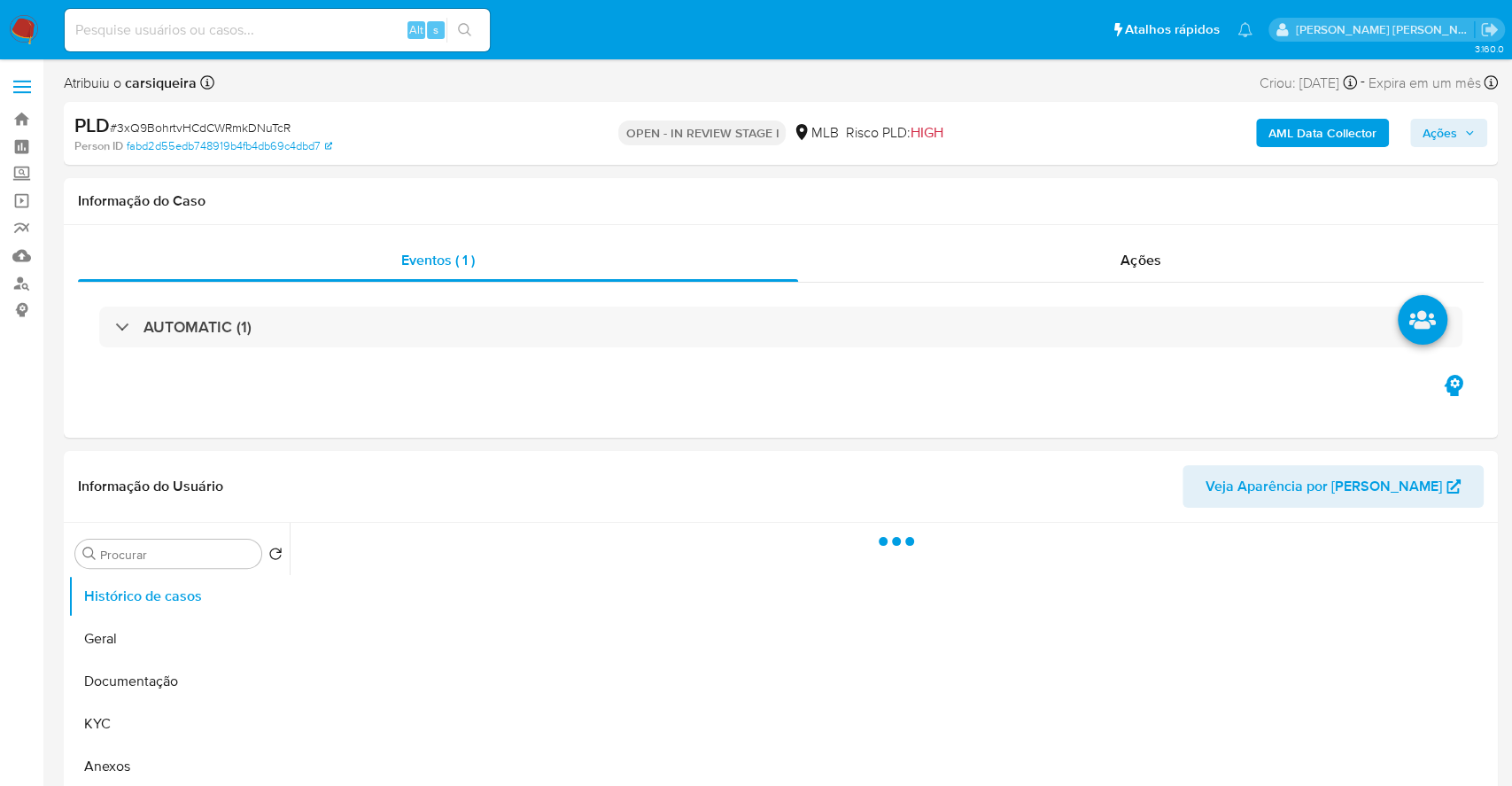
select select "10"
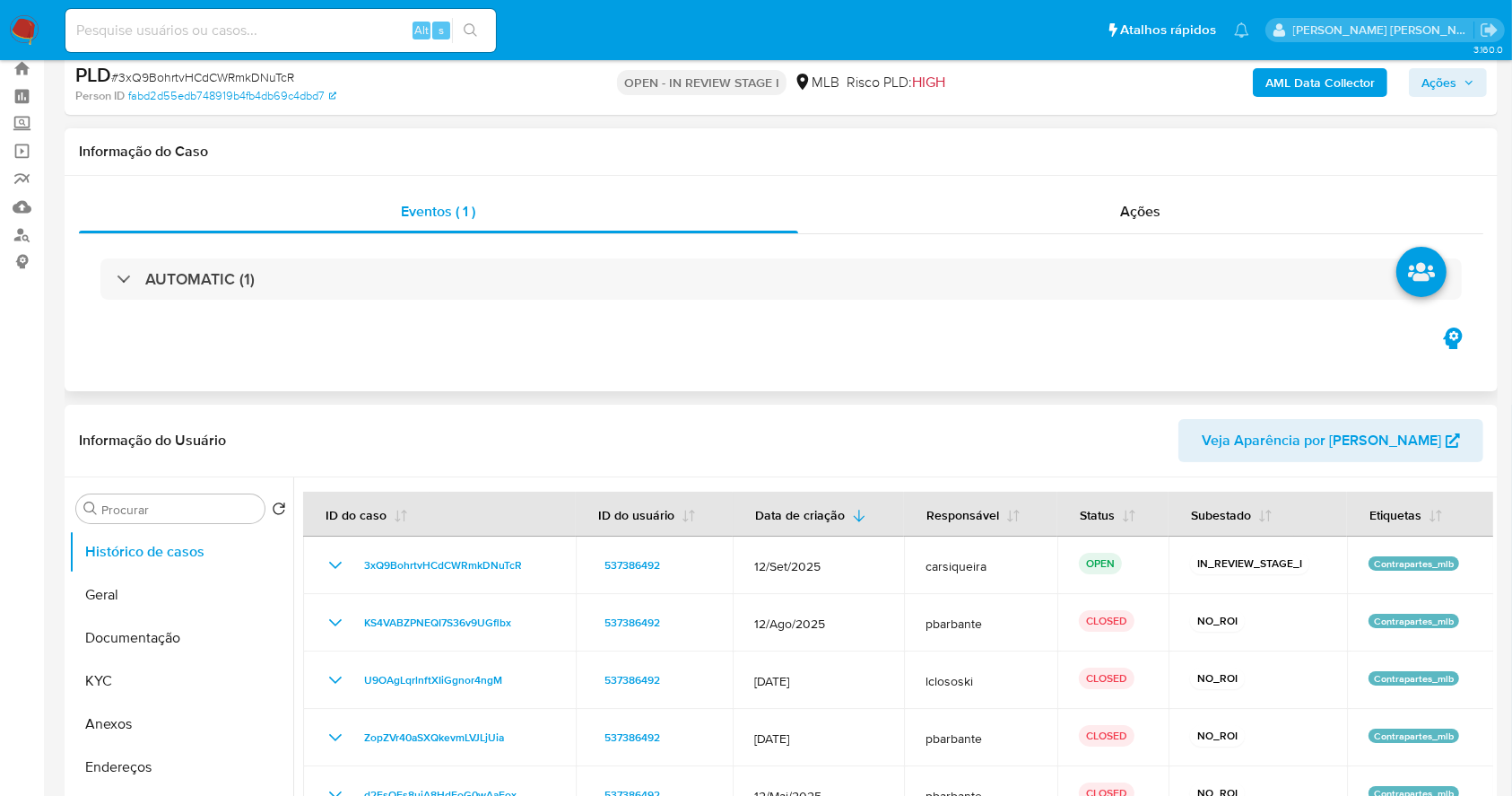
scroll to position [119, 0]
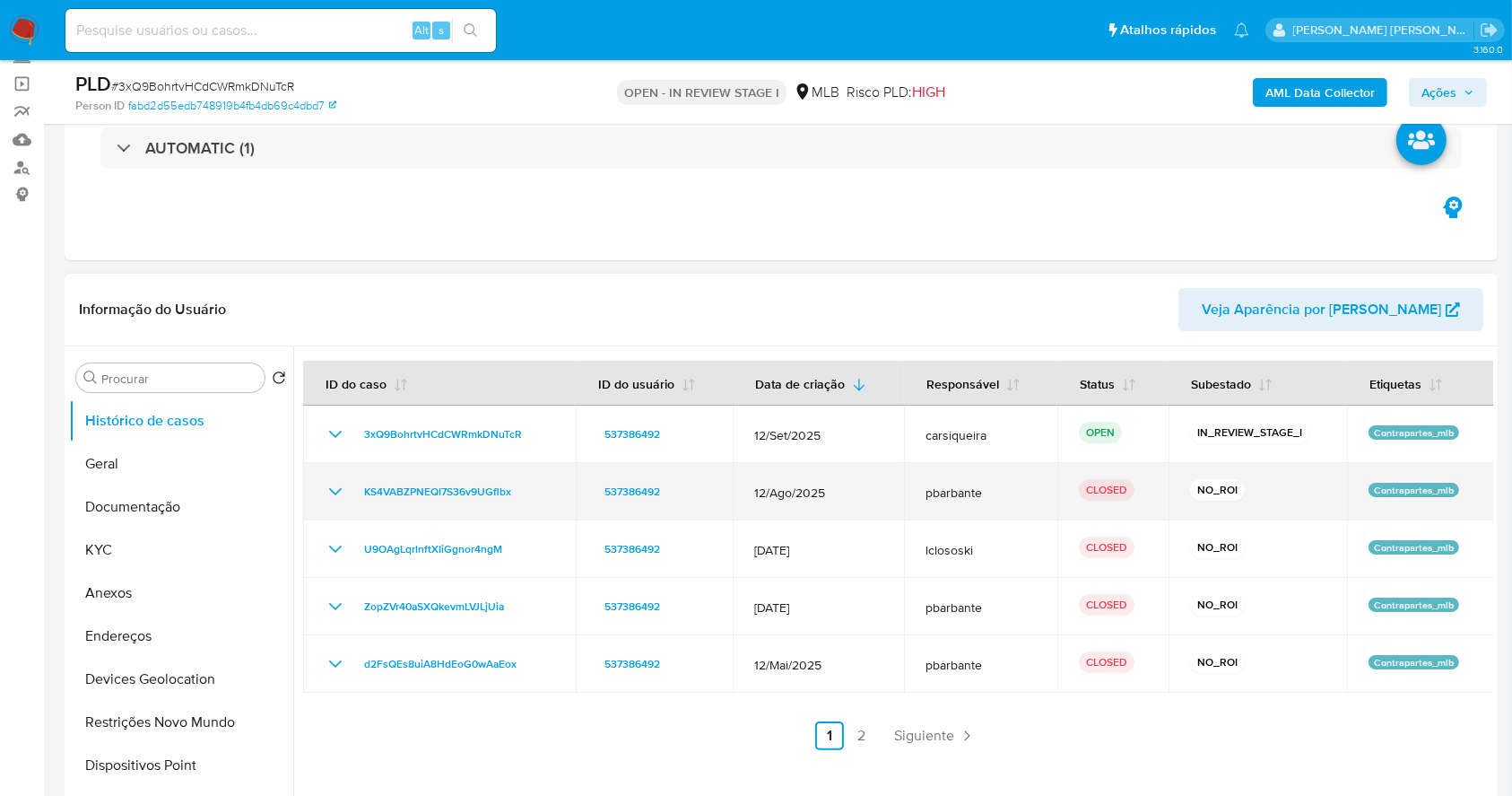
click at [337, 487] on icon "Mostrar/Ocultar" at bounding box center [335, 491] width 22 height 22
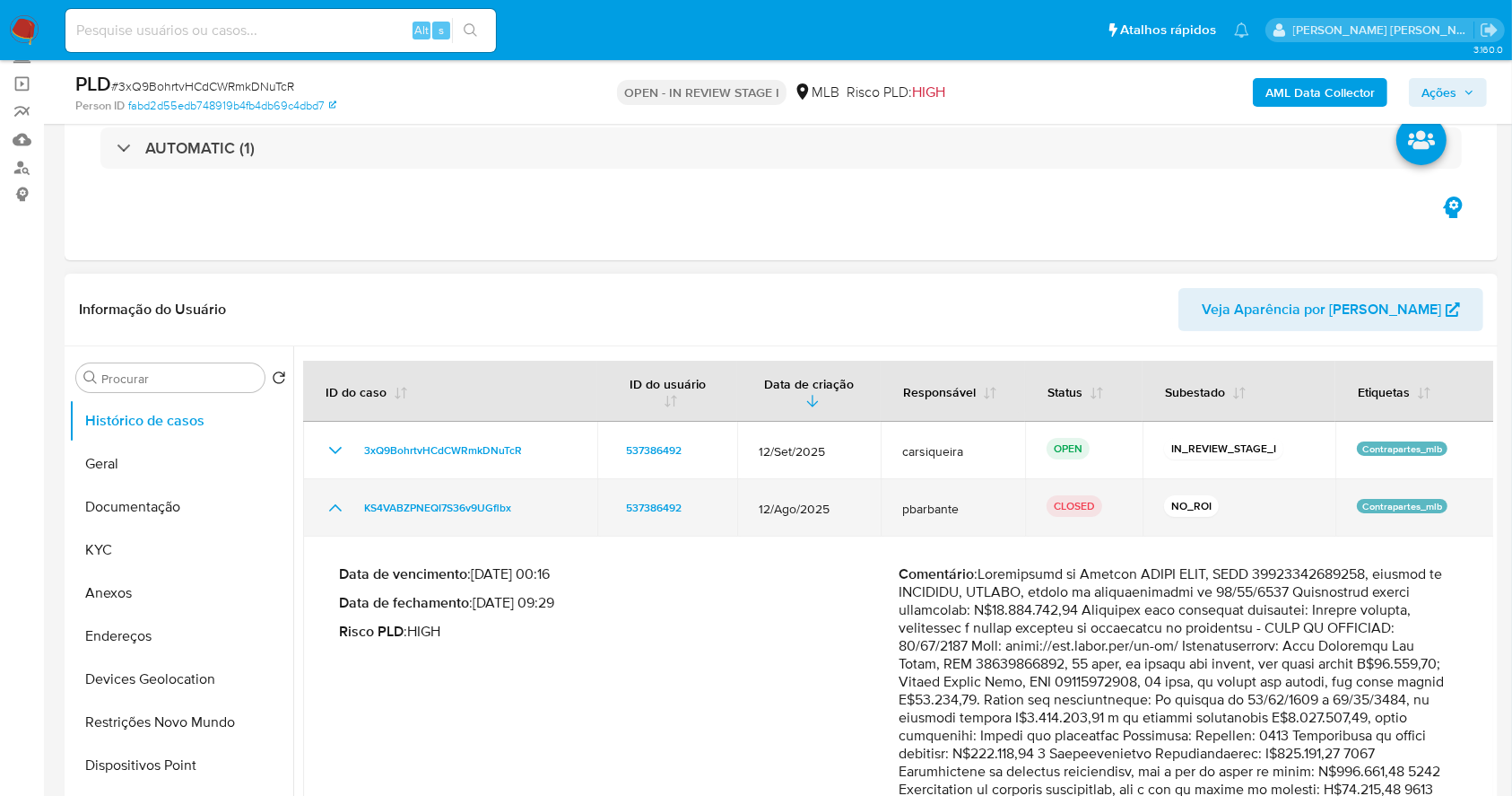
click at [334, 487] on td "KS4VABZPNEQI7S36v9UGflbx" at bounding box center [450, 507] width 294 height 57
click at [334, 505] on icon "Mostrar/Ocultar" at bounding box center [335, 508] width 13 height 7
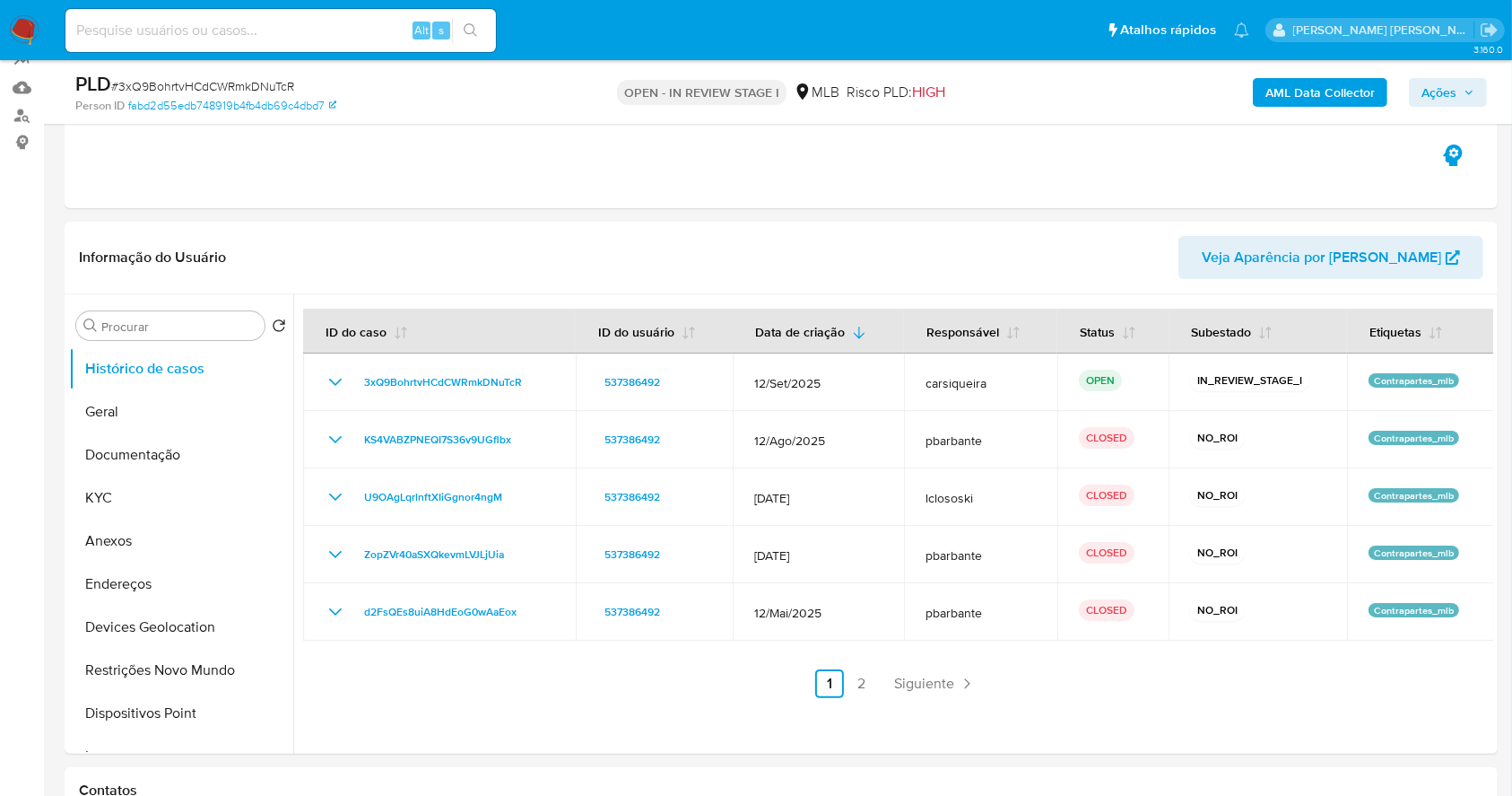
scroll to position [0, 0]
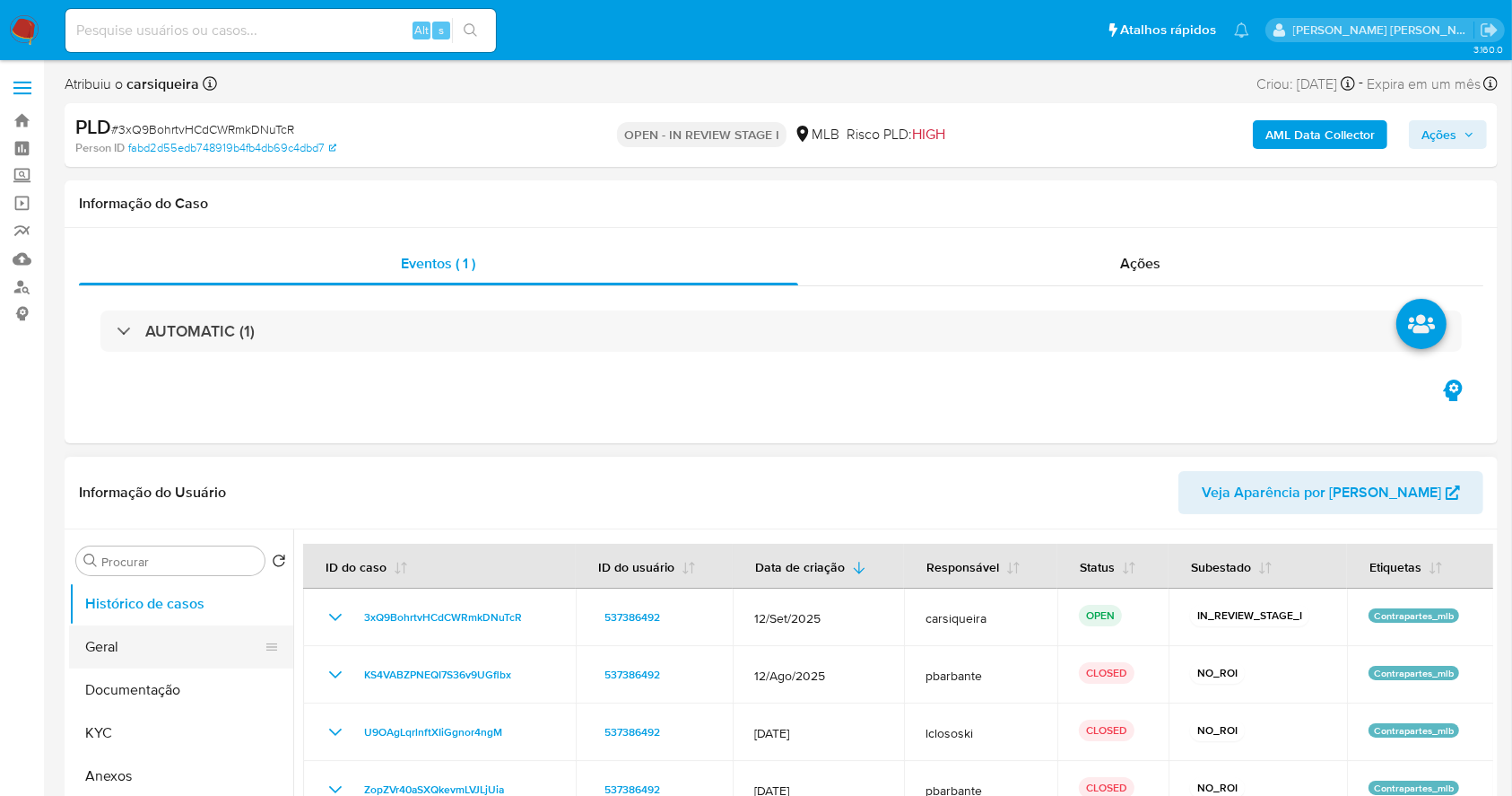
click at [166, 647] on button "Geral" at bounding box center [174, 646] width 210 height 43
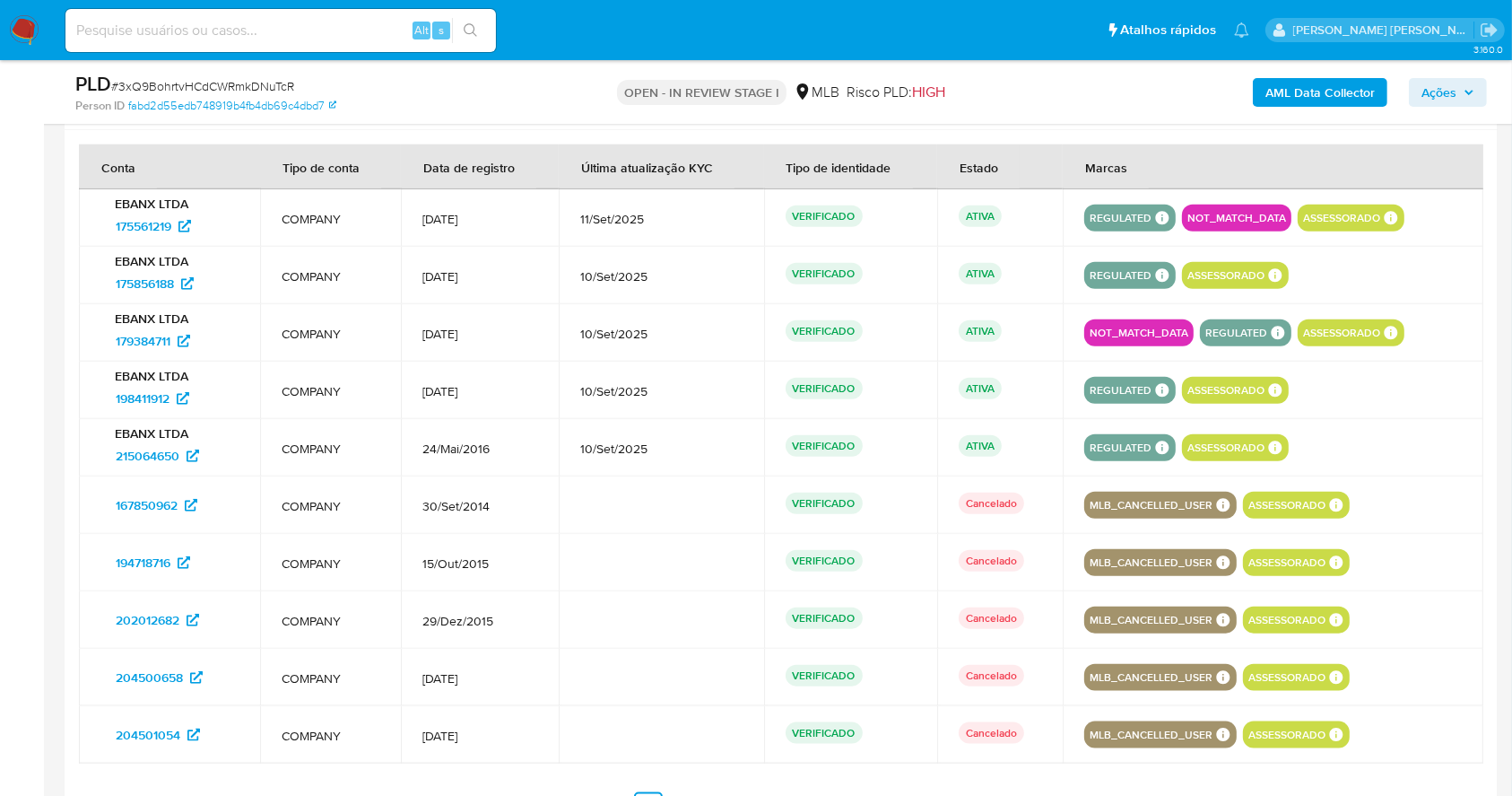
scroll to position [1862, 0]
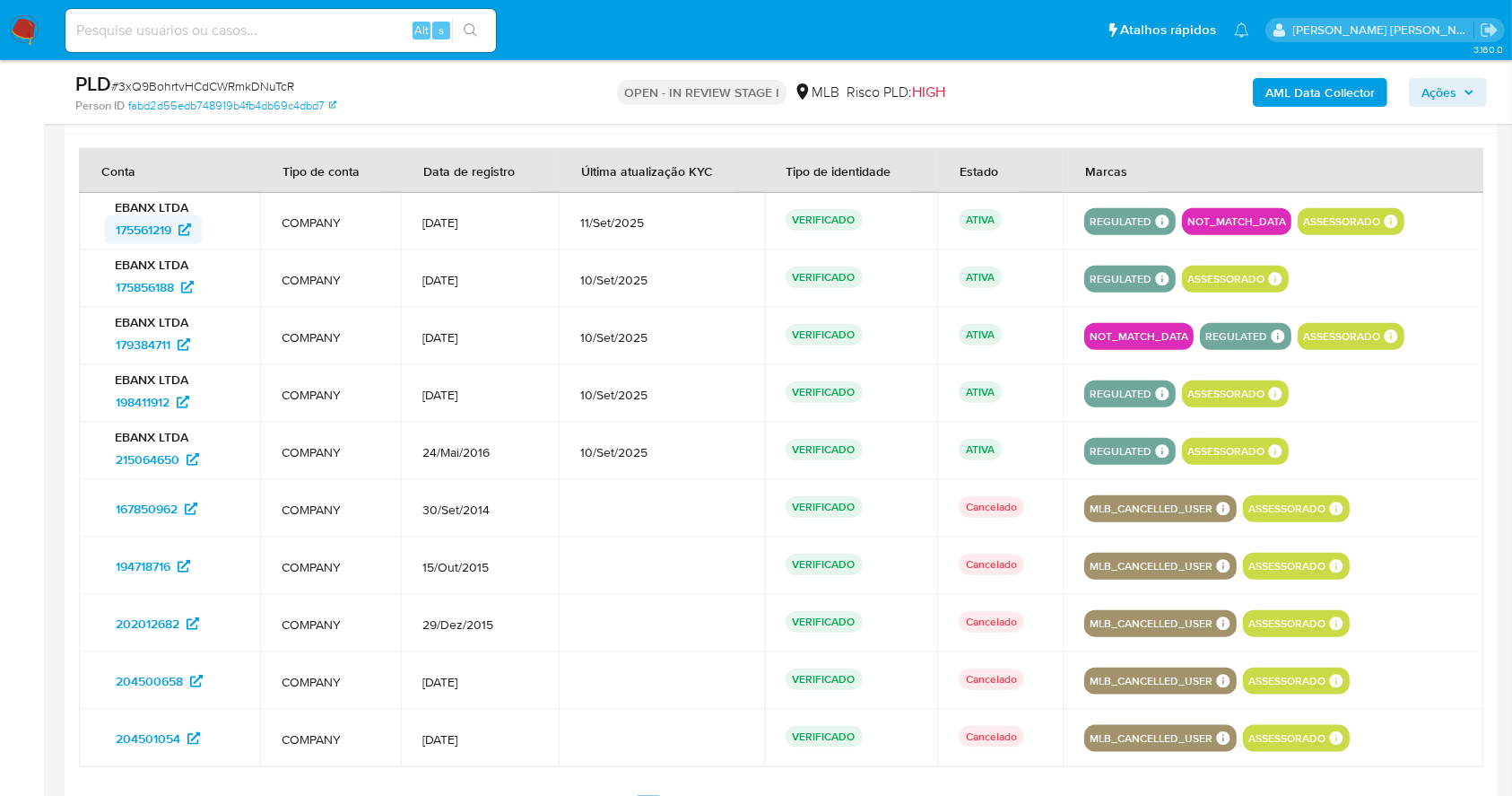
click at [146, 230] on span "175561219" at bounding box center [143, 229] width 56 height 28
click at [139, 286] on span "175856188" at bounding box center [145, 286] width 58 height 28
click at [134, 346] on span "179384711" at bounding box center [143, 344] width 55 height 28
click at [143, 393] on span "198411912" at bounding box center [142, 401] width 54 height 28
click at [161, 460] on span "215064650" at bounding box center [148, 459] width 64 height 28
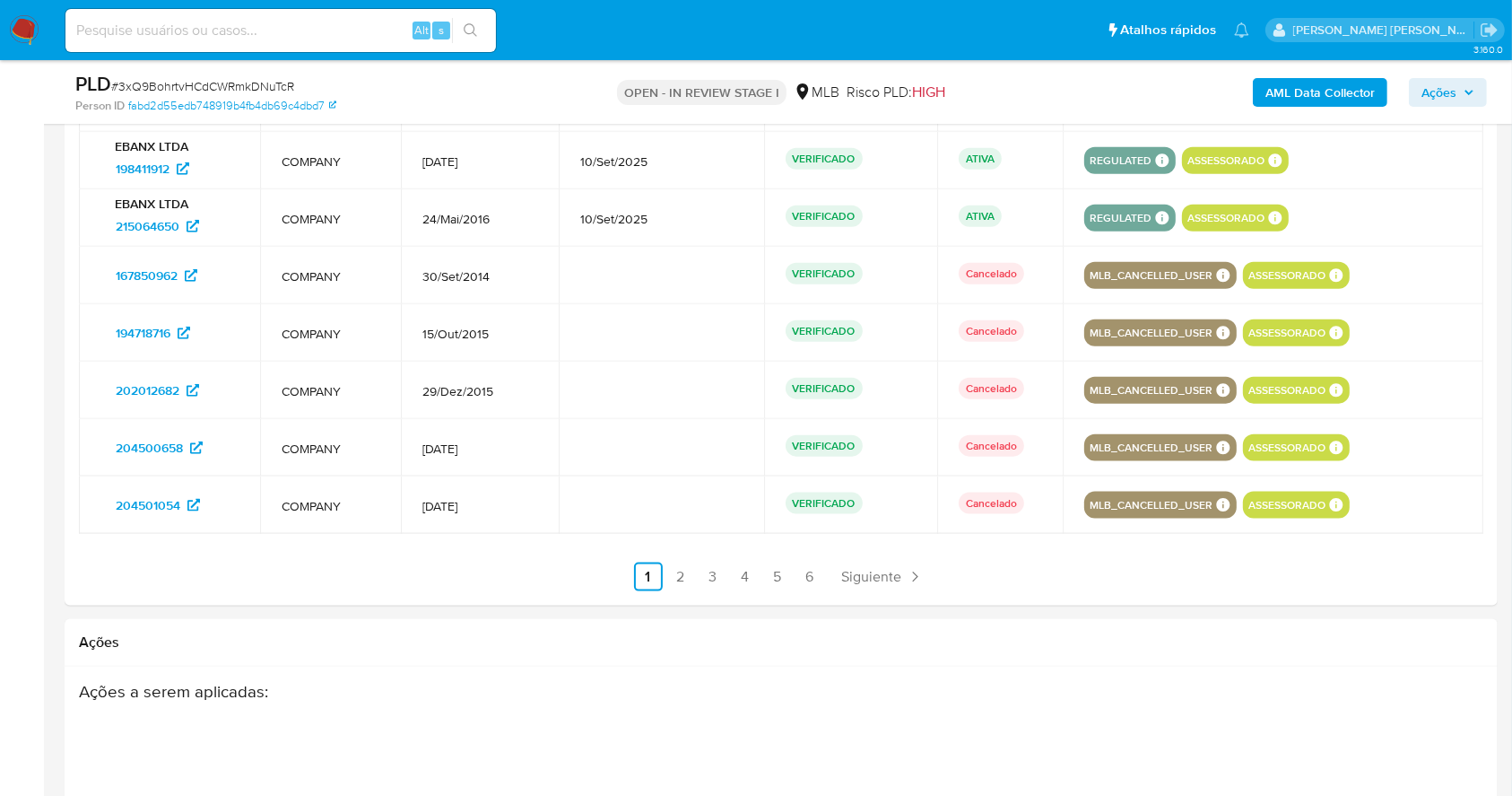
scroll to position [2102, 0]
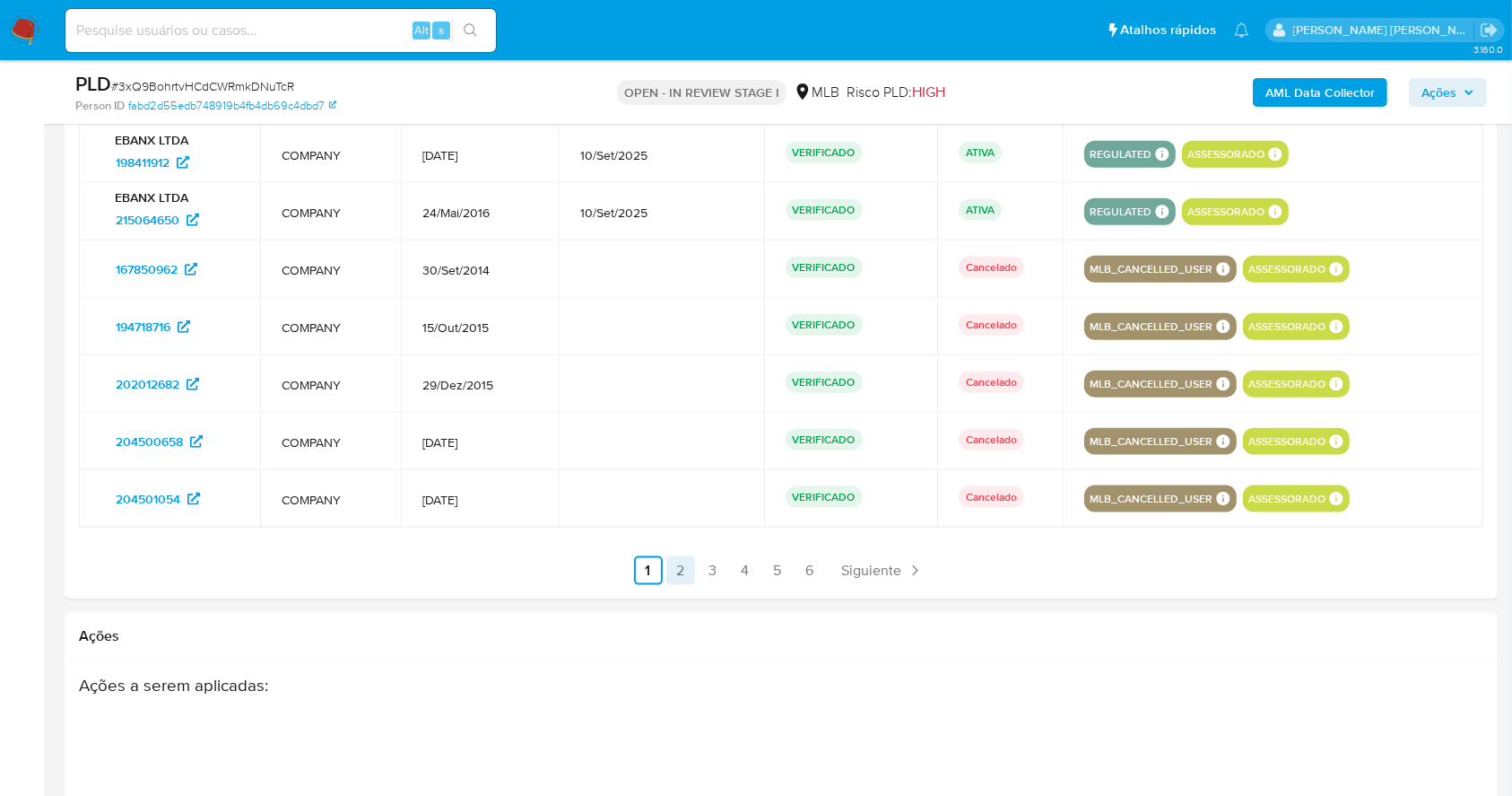
click at [678, 570] on link "2" at bounding box center [680, 570] width 28 height 28
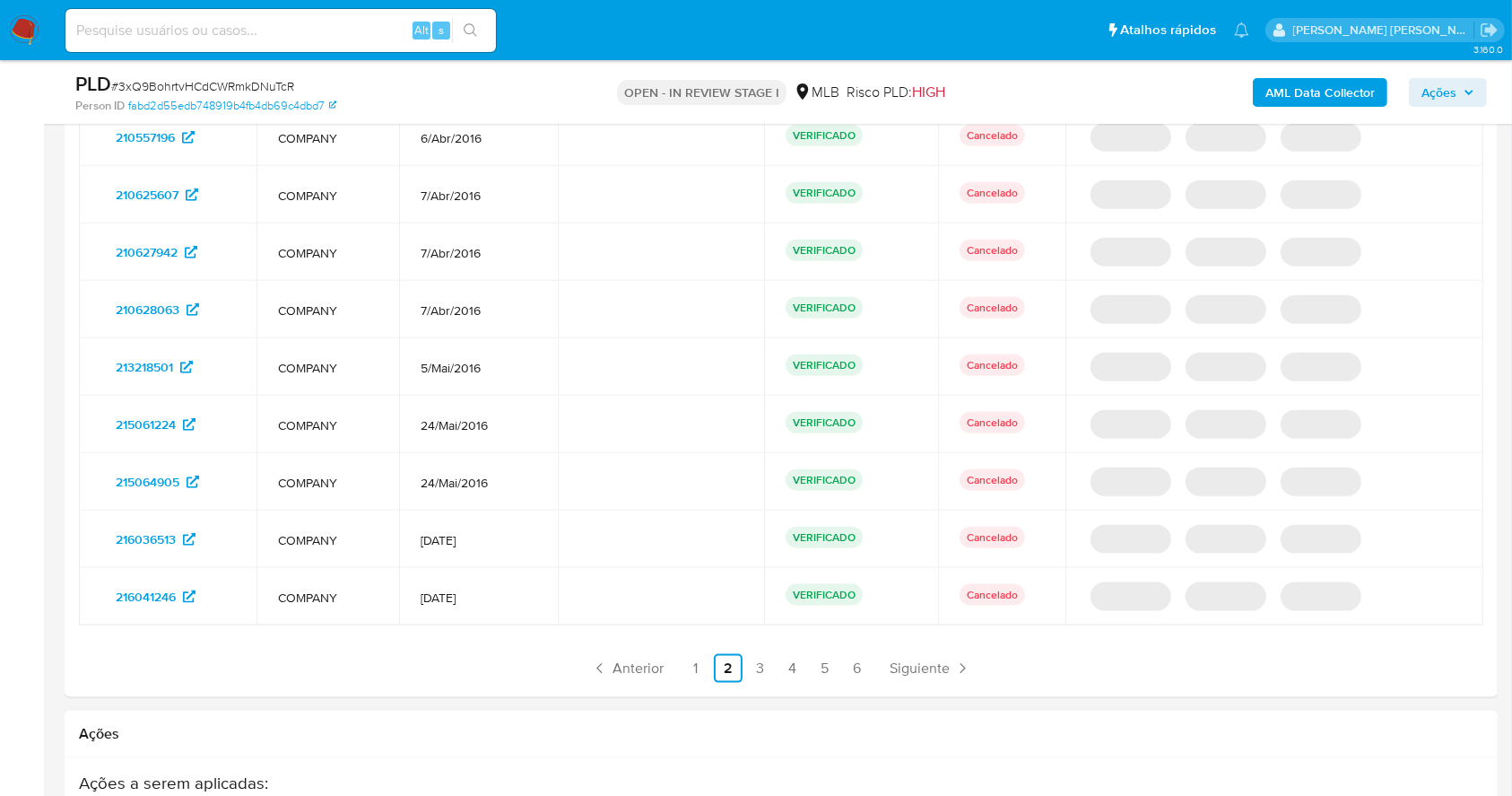
scroll to position [1981, 0]
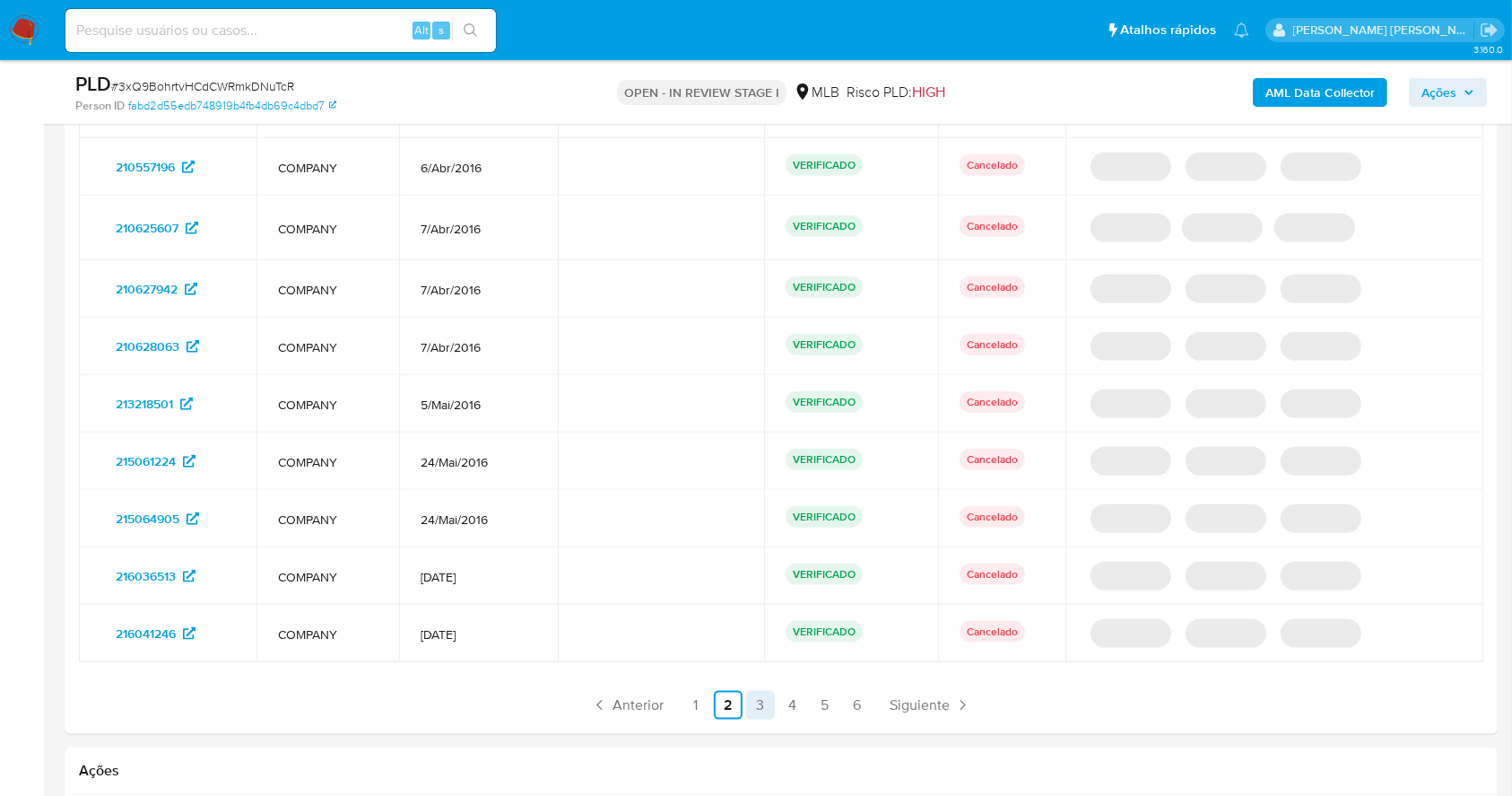
click at [757, 691] on link "3" at bounding box center [760, 705] width 28 height 28
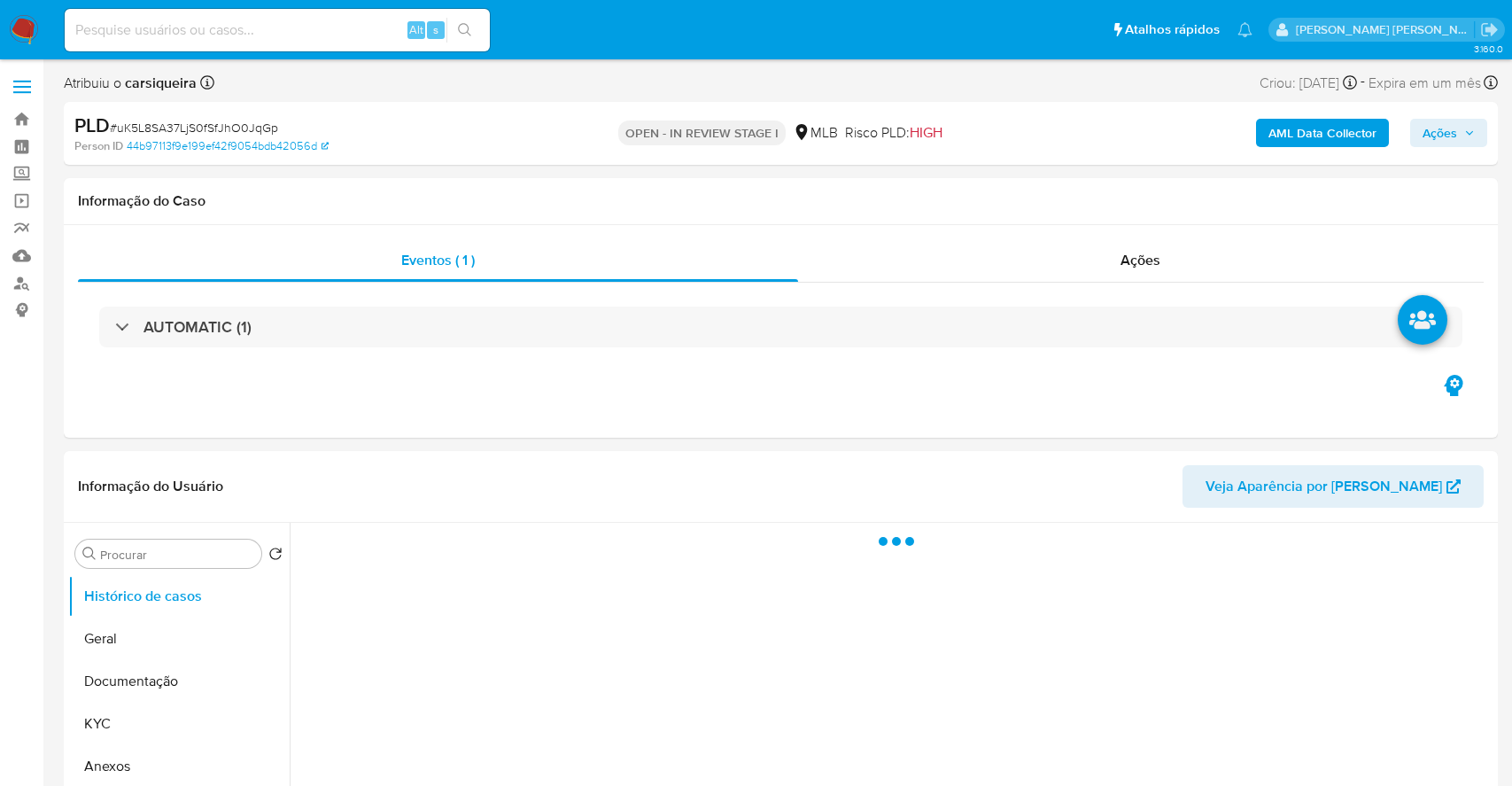
select select "10"
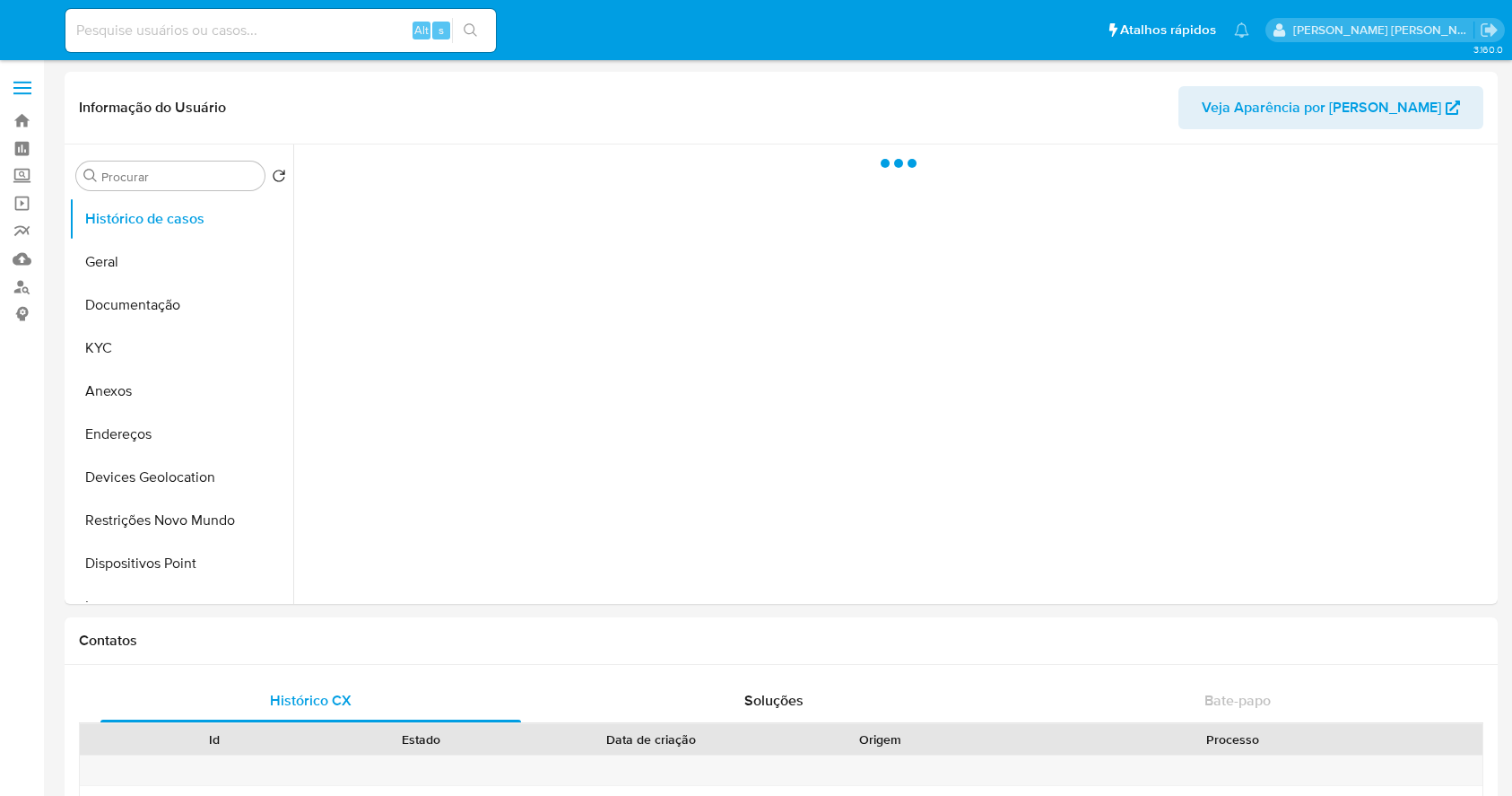
select select "10"
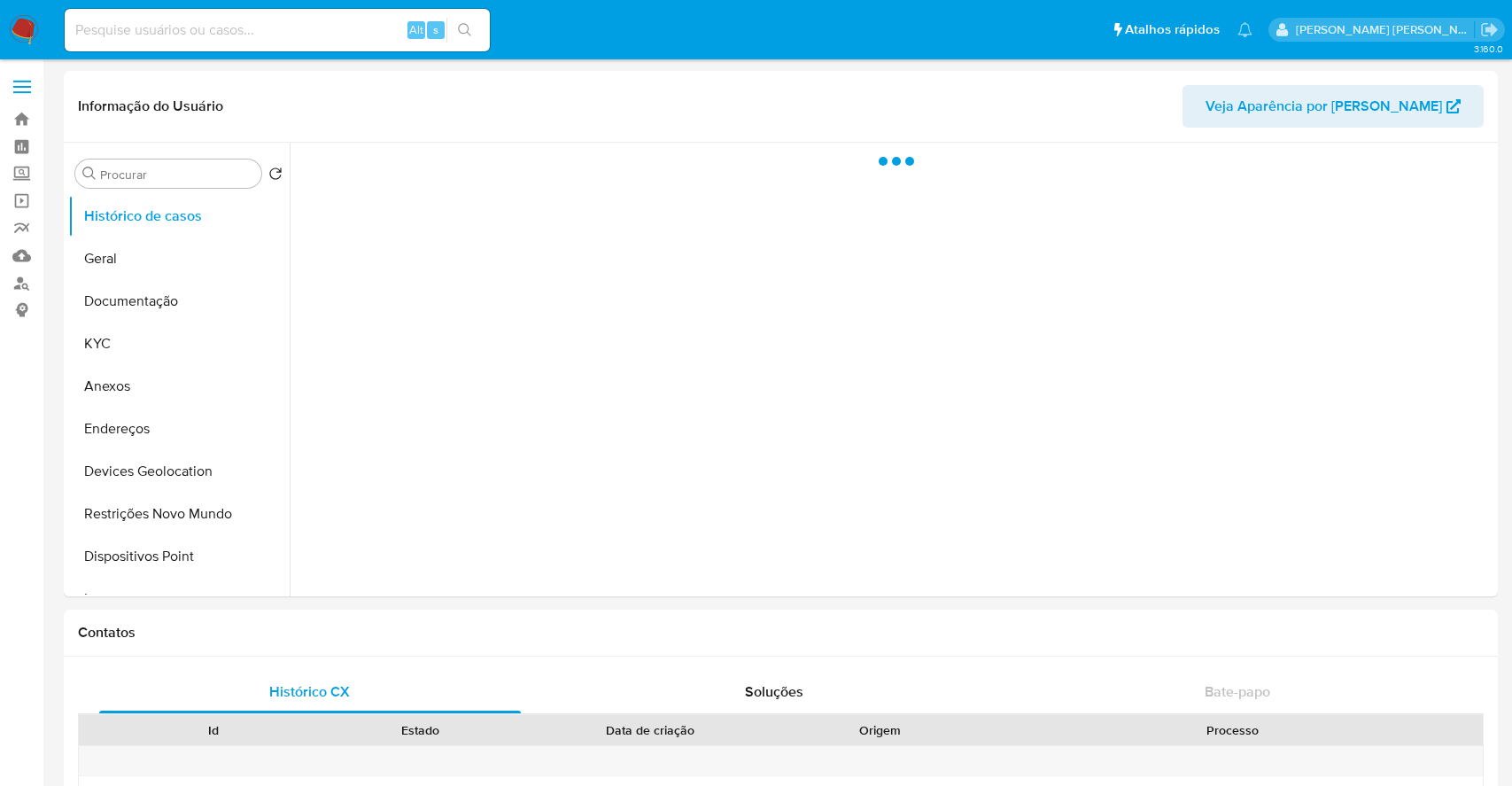
select select "10"
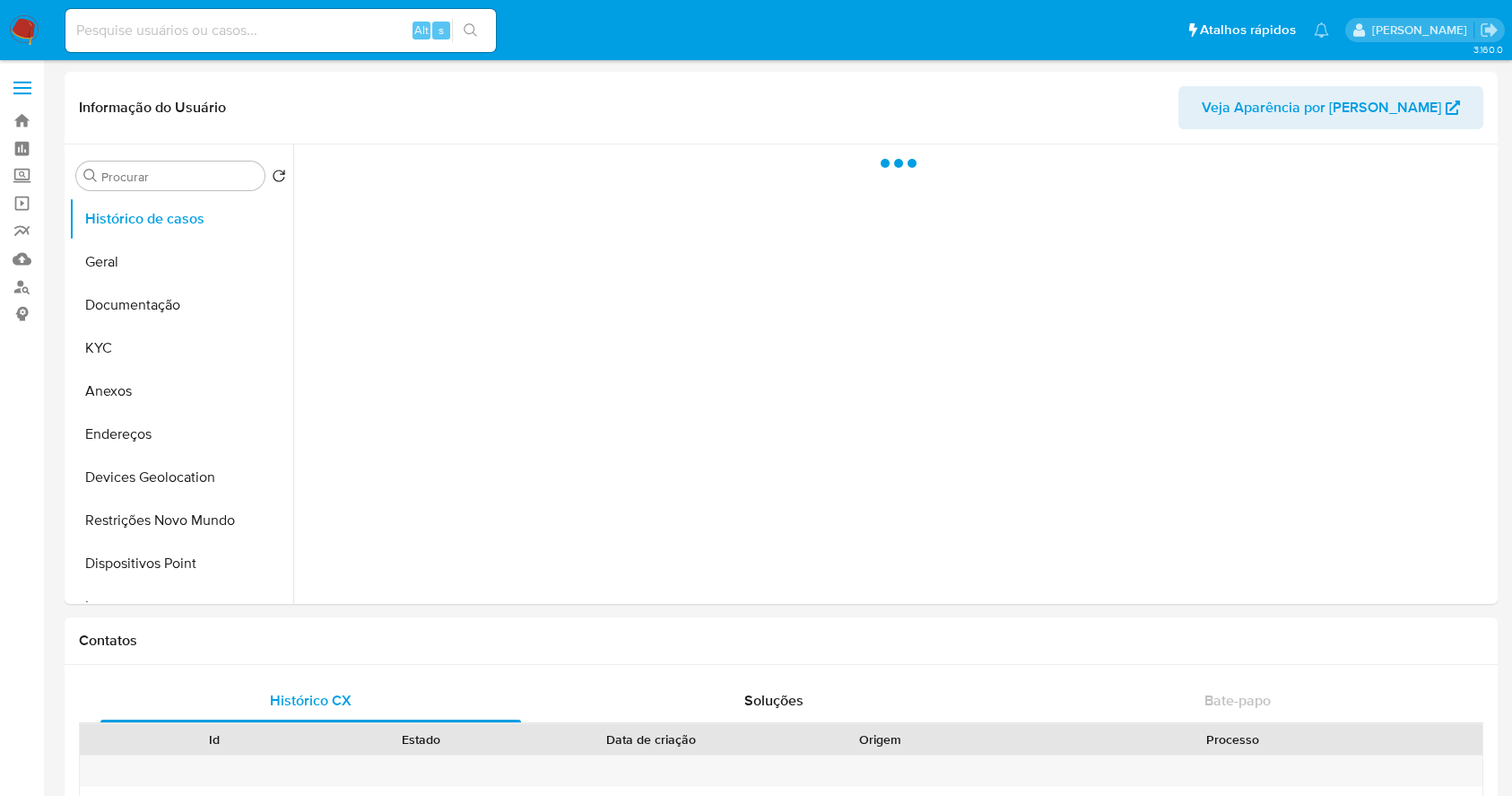
select select "10"
